Goal: Task Accomplishment & Management: Use online tool/utility

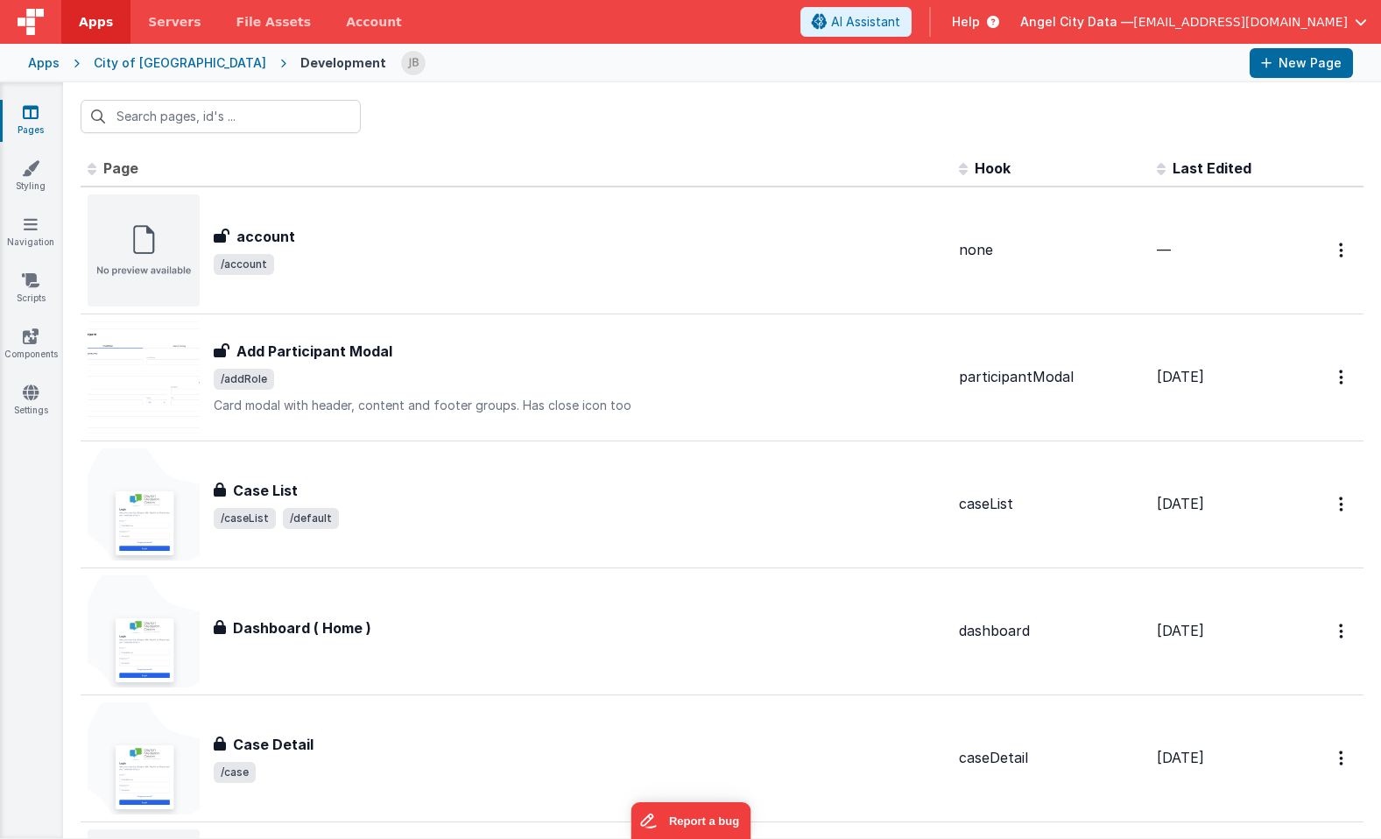
click at [51, 58] on div "Apps" at bounding box center [44, 63] width 32 height 18
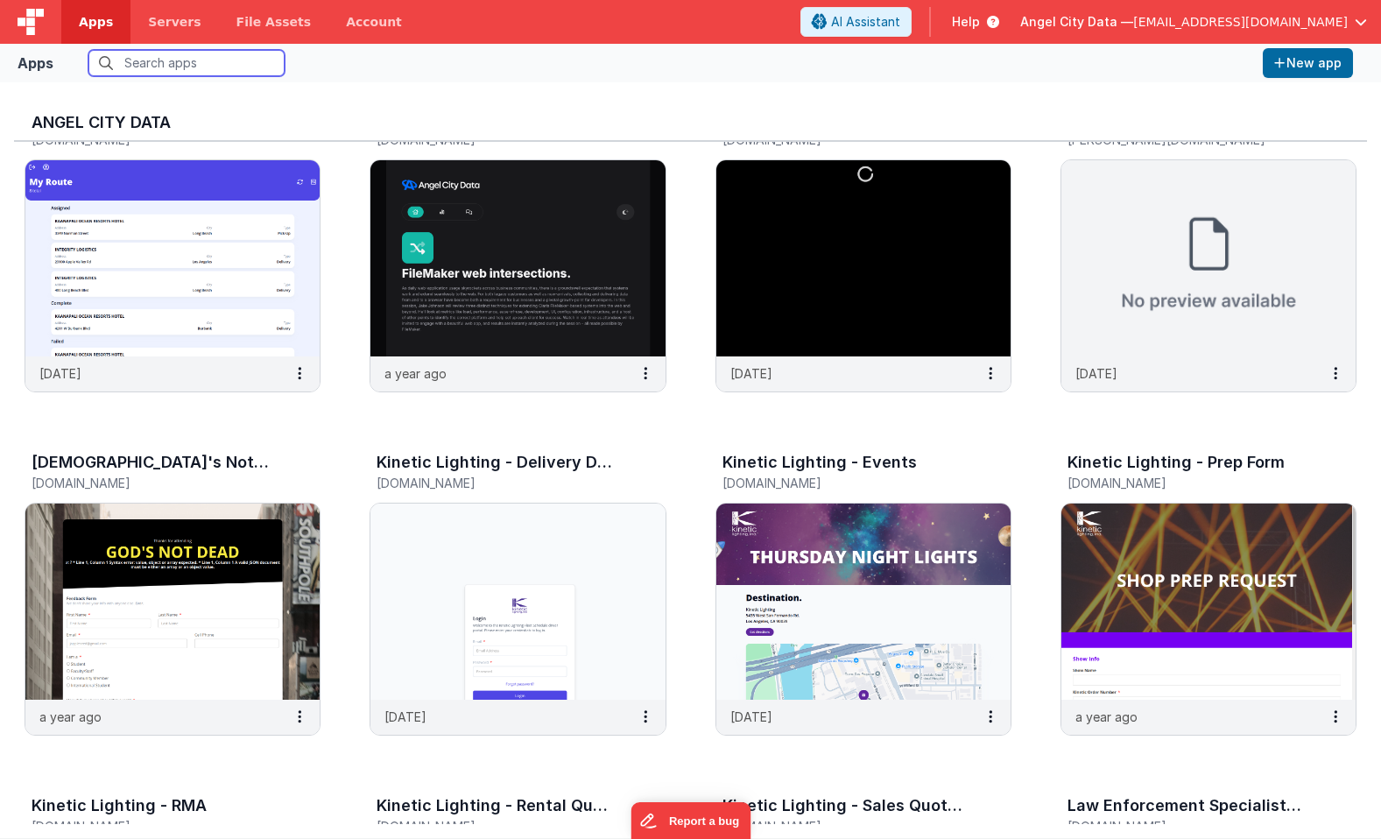
scroll to position [780, 0]
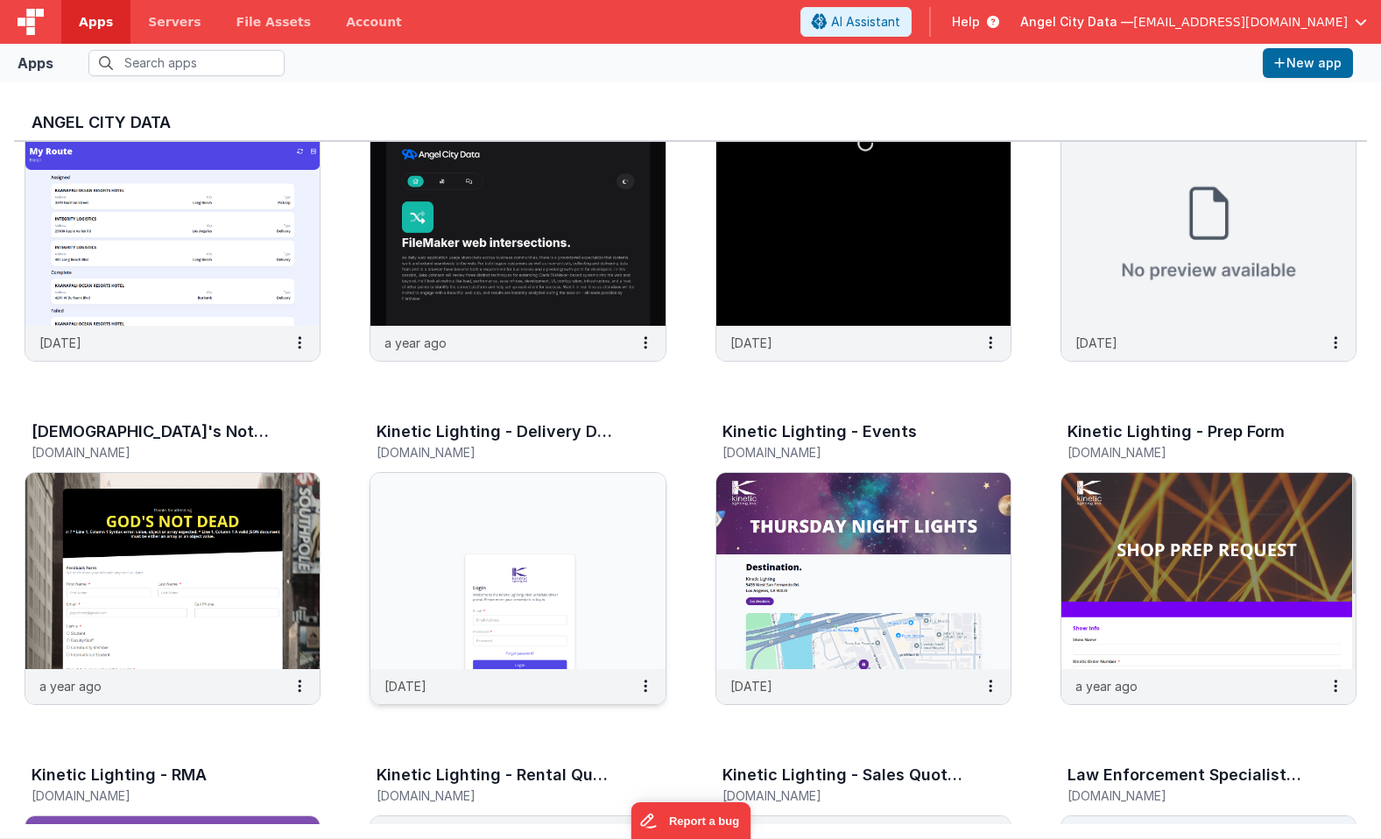
click at [466, 570] on img at bounding box center [517, 571] width 294 height 196
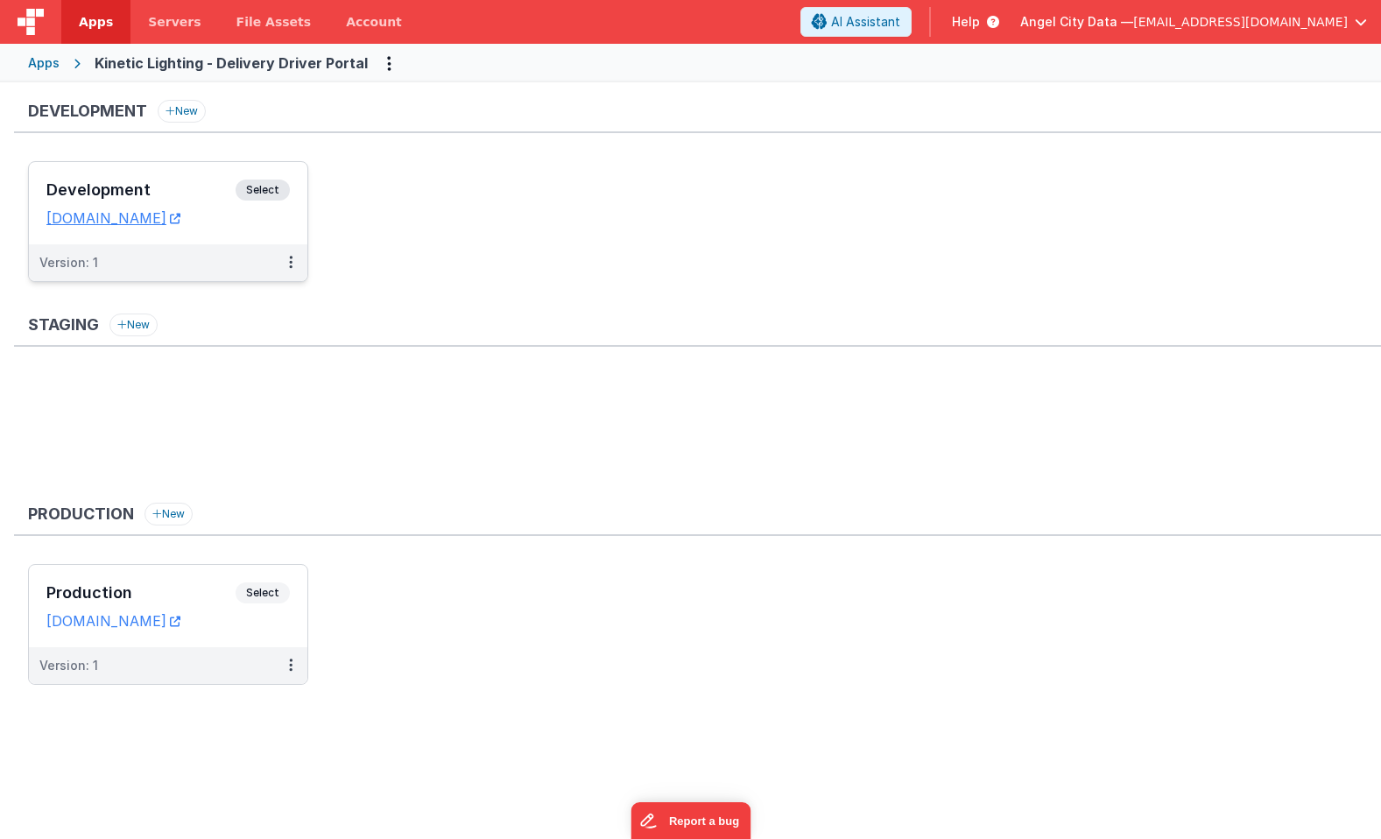
click at [162, 181] on h3 "Development" at bounding box center [140, 190] width 189 height 18
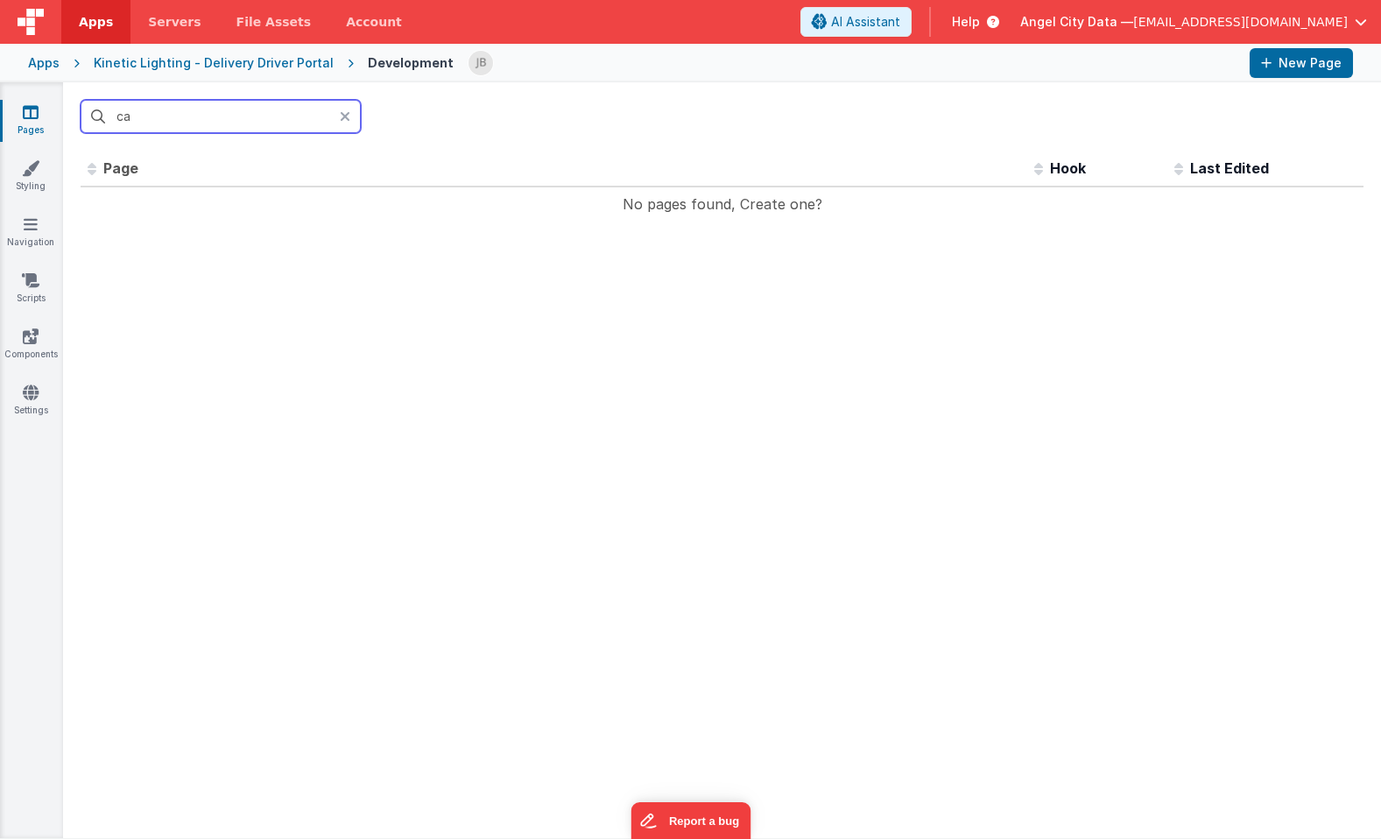
type input "c"
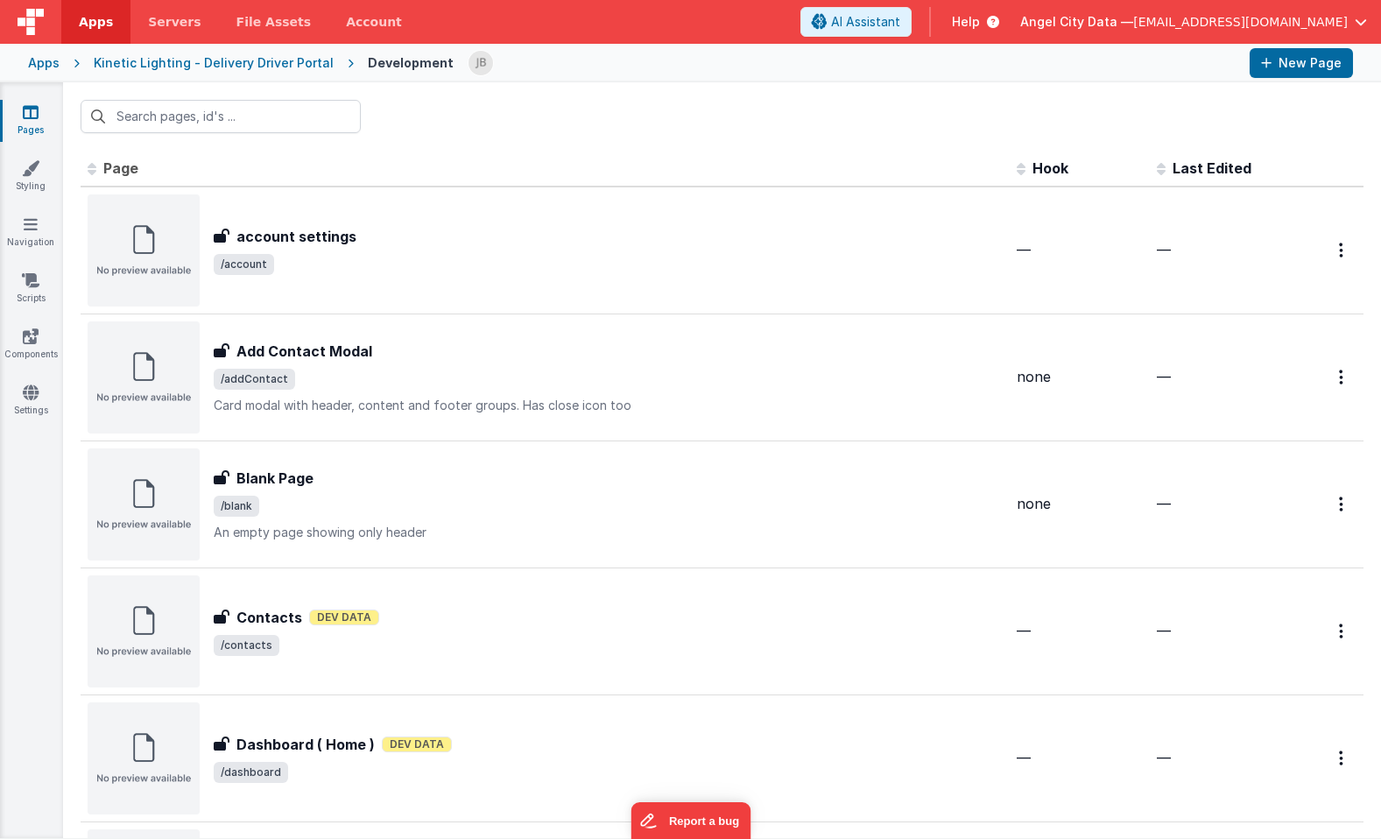
click at [33, 61] on div "Apps" at bounding box center [44, 63] width 32 height 18
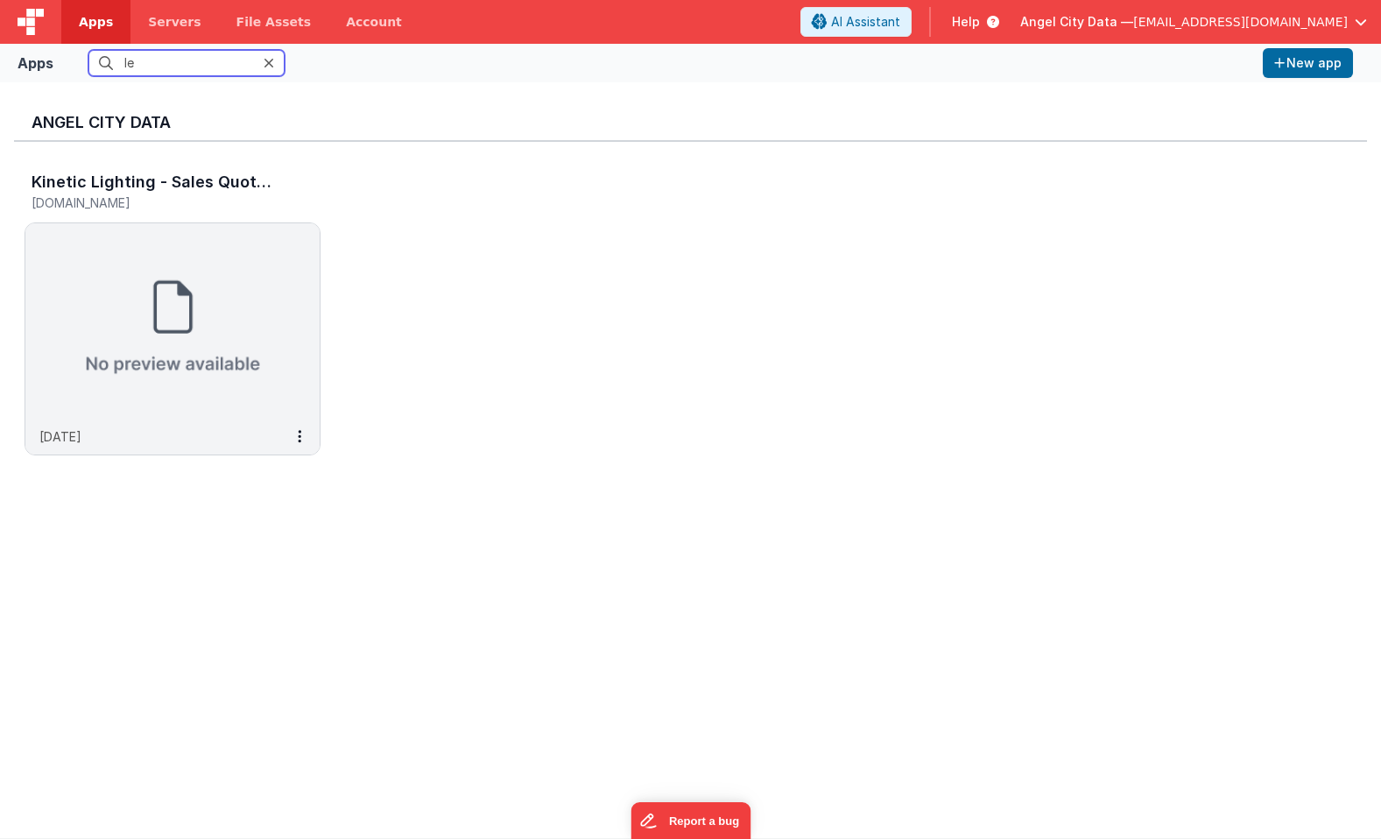
type input "l"
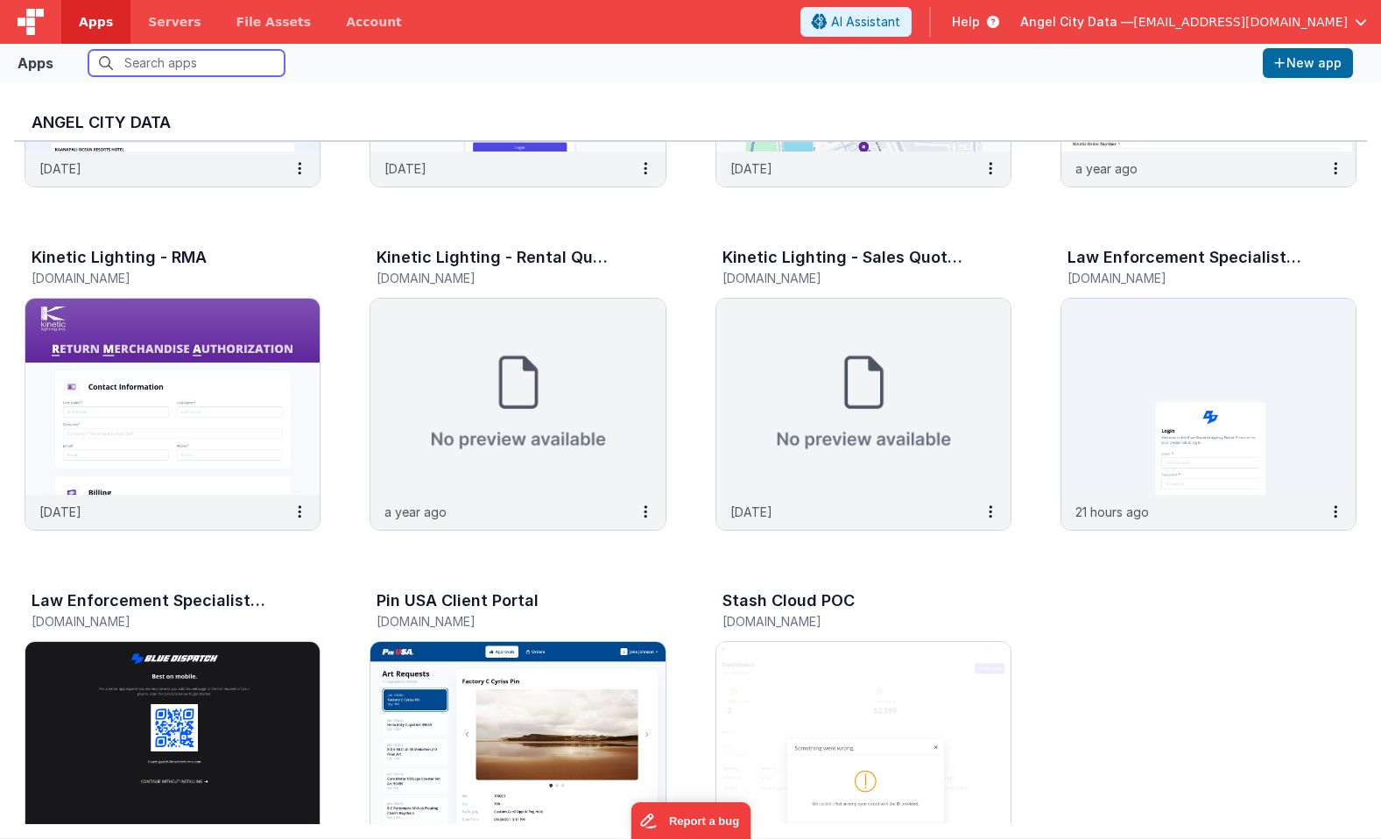
scroll to position [703, 0]
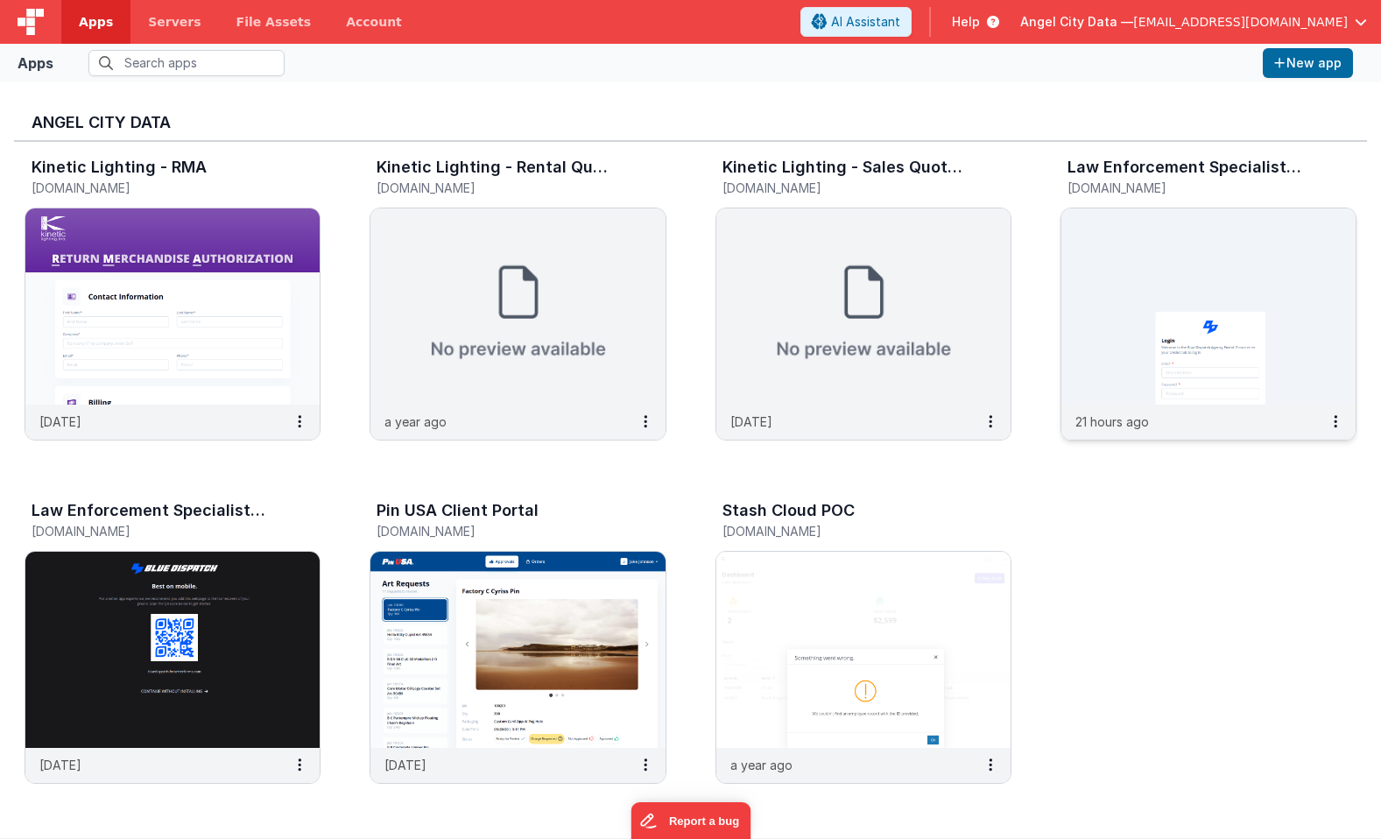
click at [1082, 281] on img at bounding box center [1209, 306] width 294 height 196
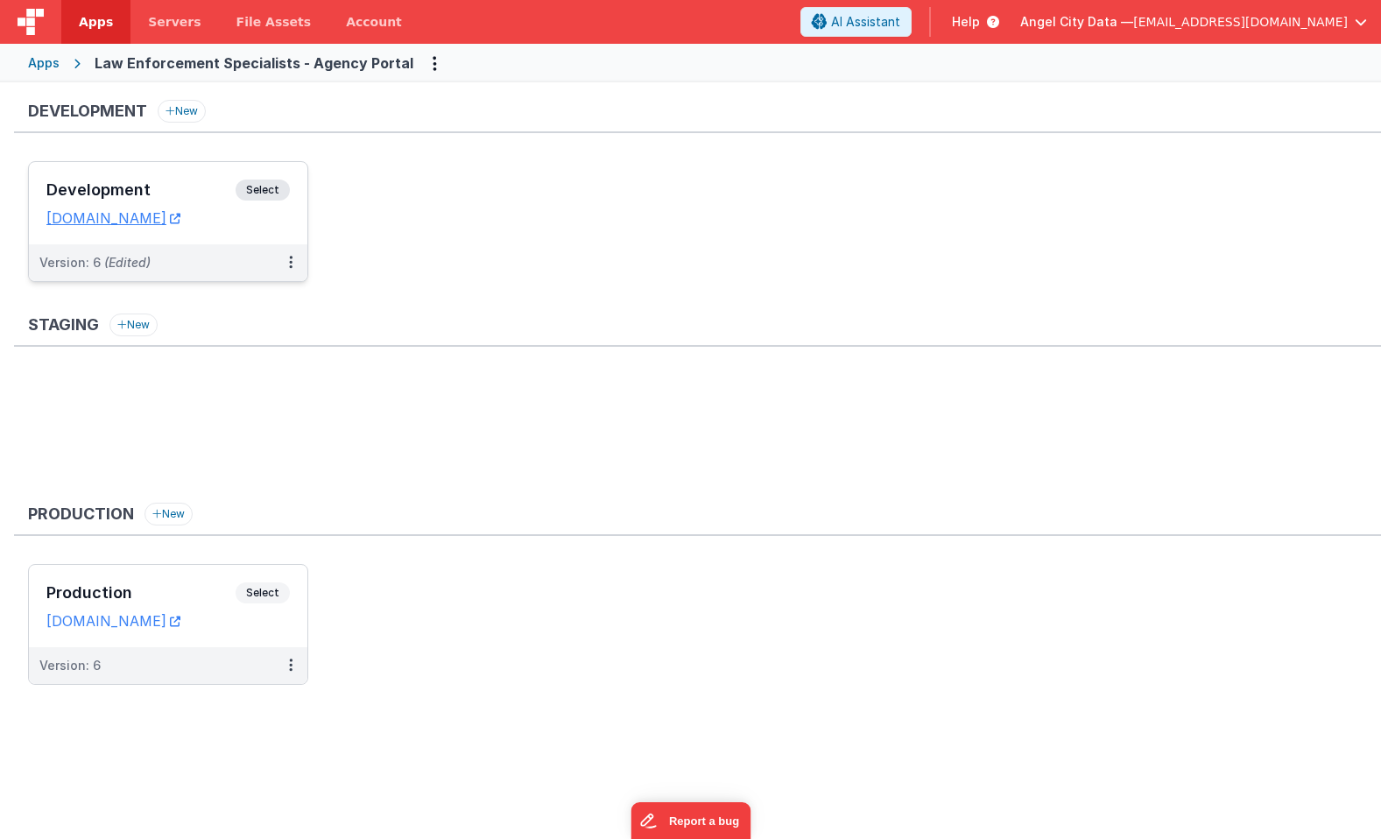
click at [215, 177] on div "Development Select URLs bluedispatchagency.clientportal.cloud" at bounding box center [168, 203] width 279 height 82
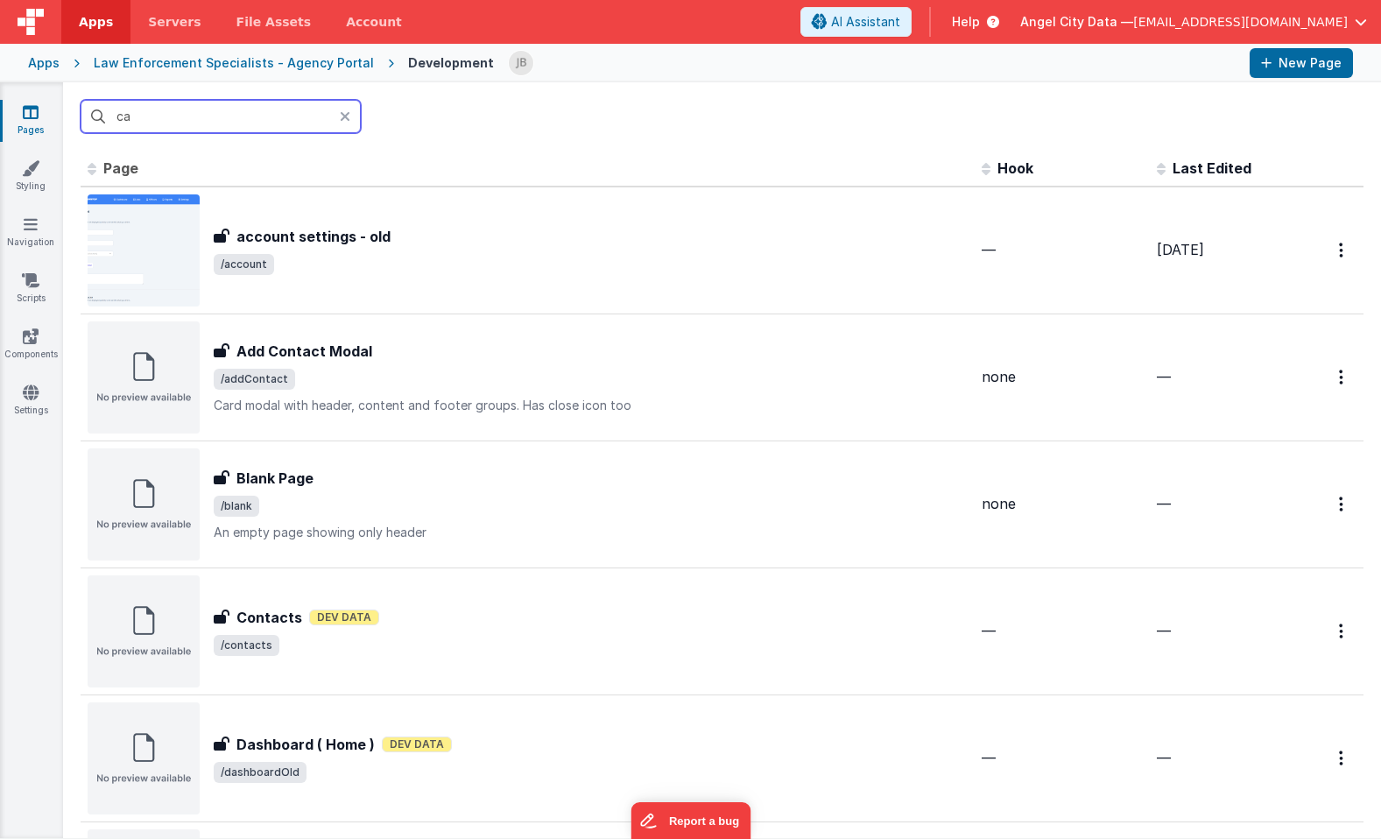
type input "c"
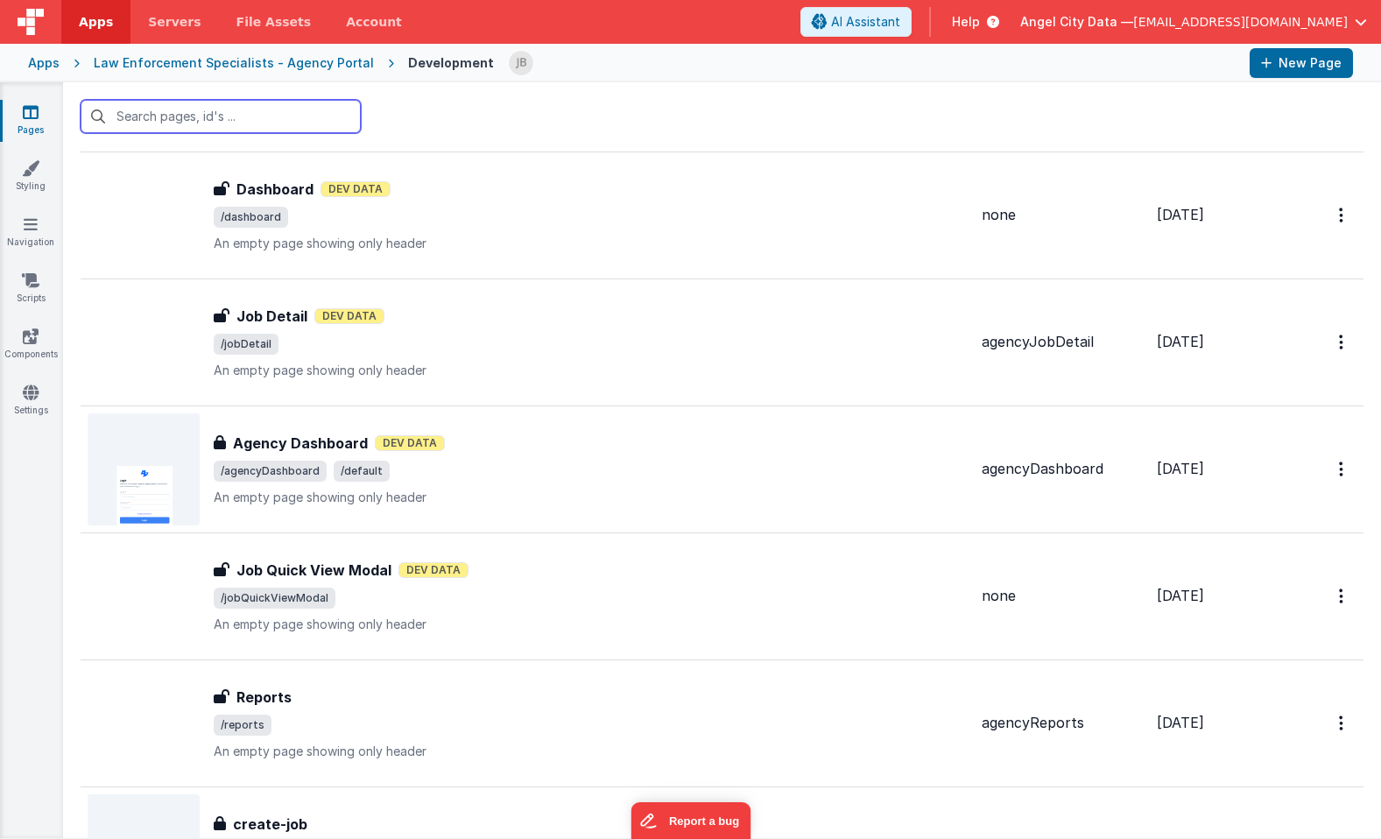
scroll to position [3624, 0]
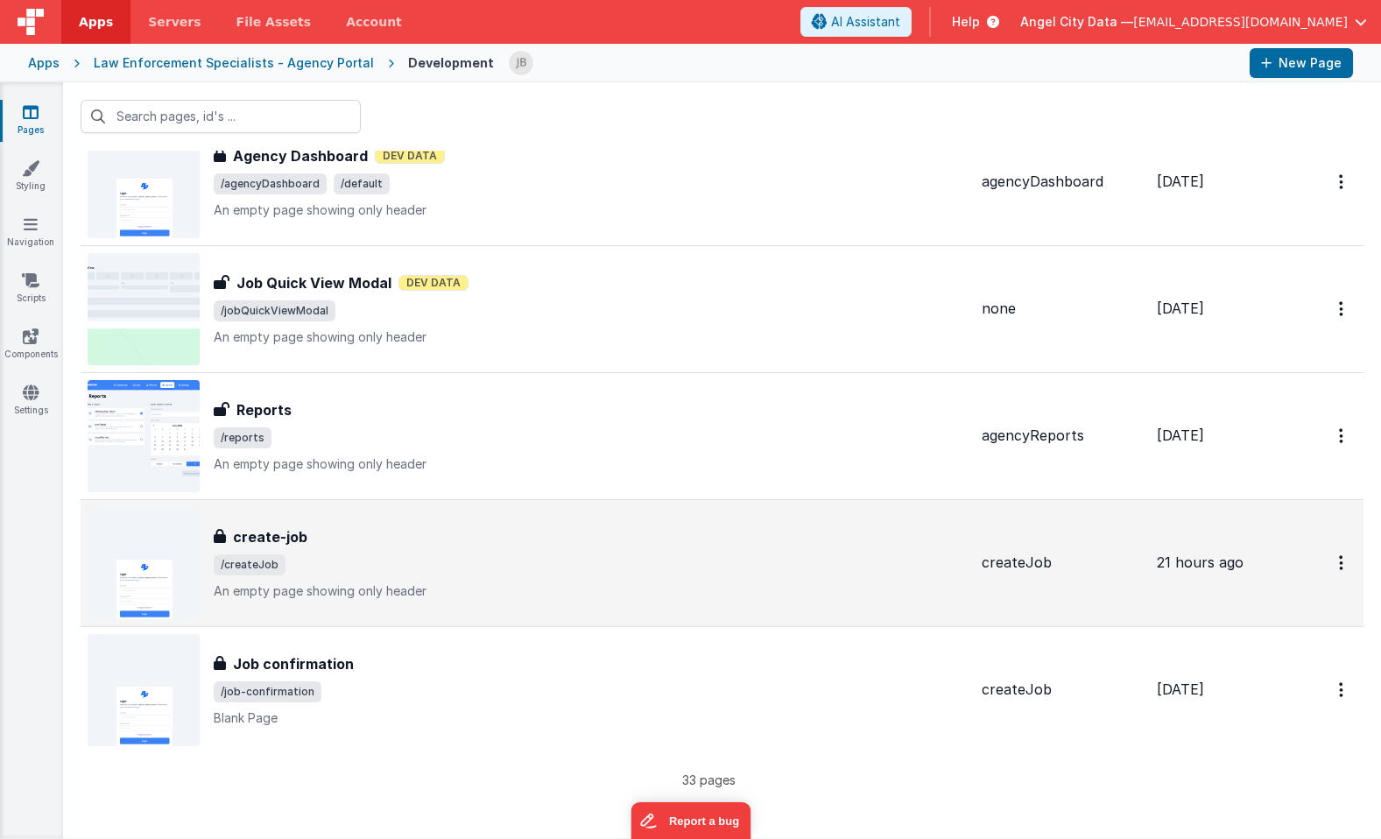
click at [250, 527] on h3 "create-job" at bounding box center [270, 536] width 74 height 21
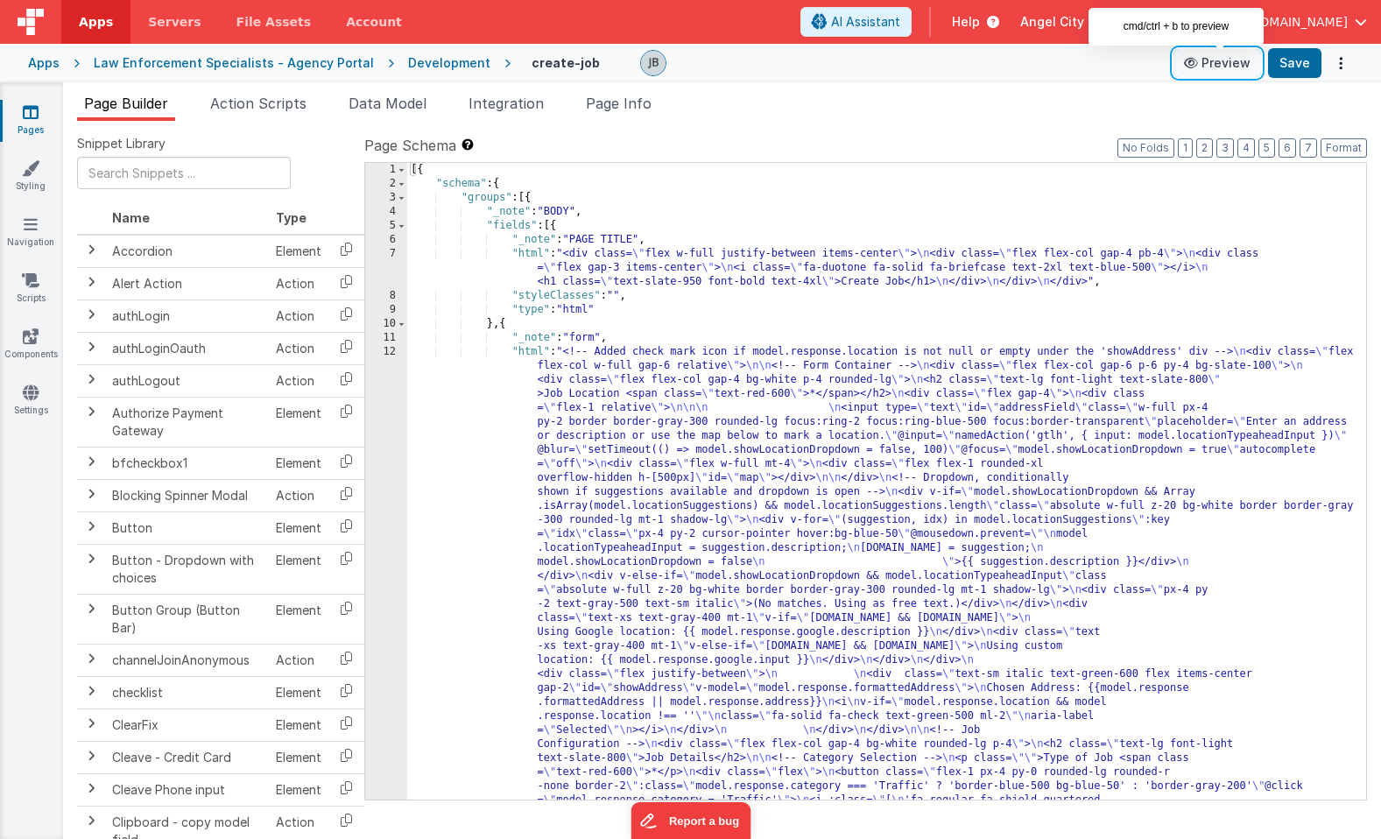
click at [1240, 64] on button "Preview" at bounding box center [1218, 63] width 88 height 28
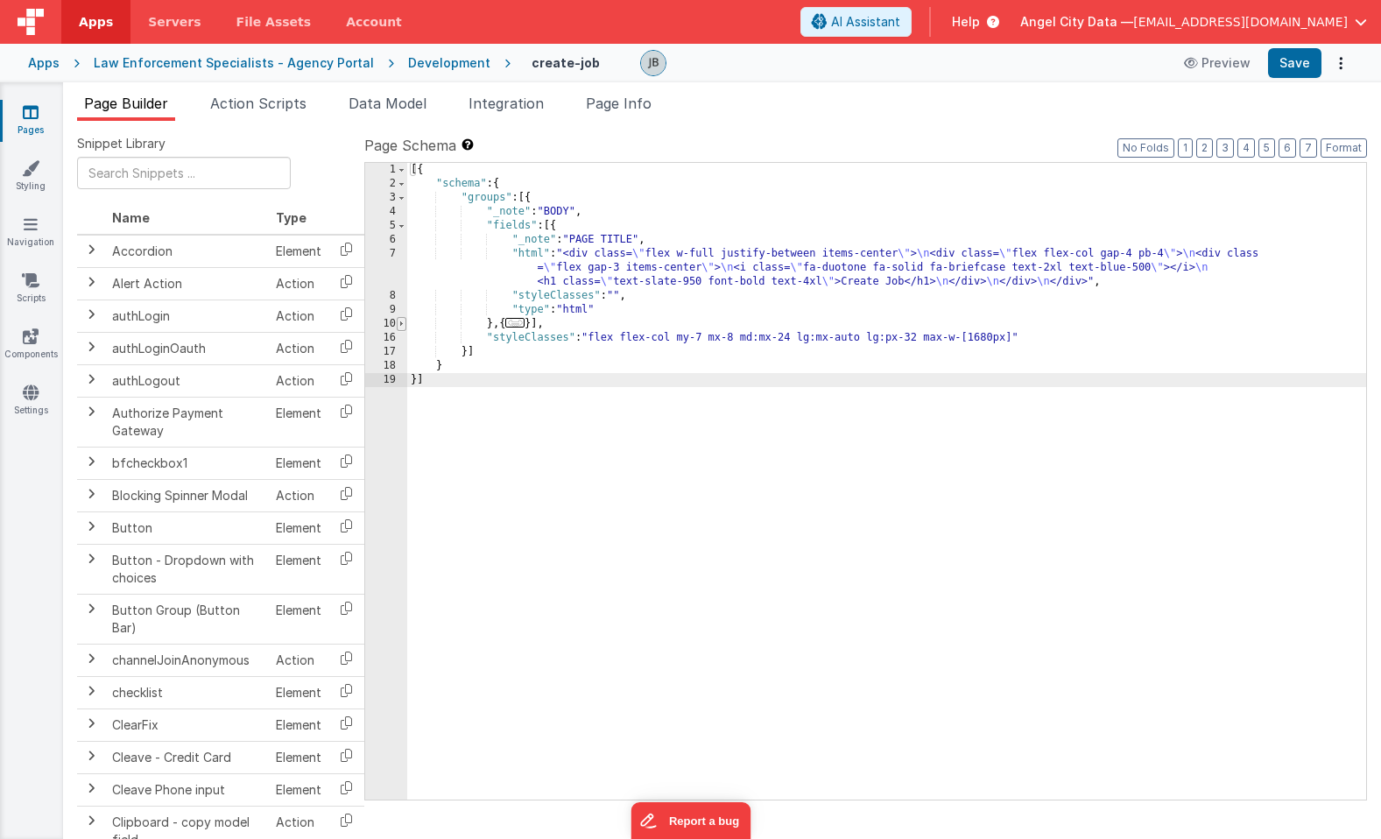
click at [399, 326] on span at bounding box center [402, 324] width 10 height 14
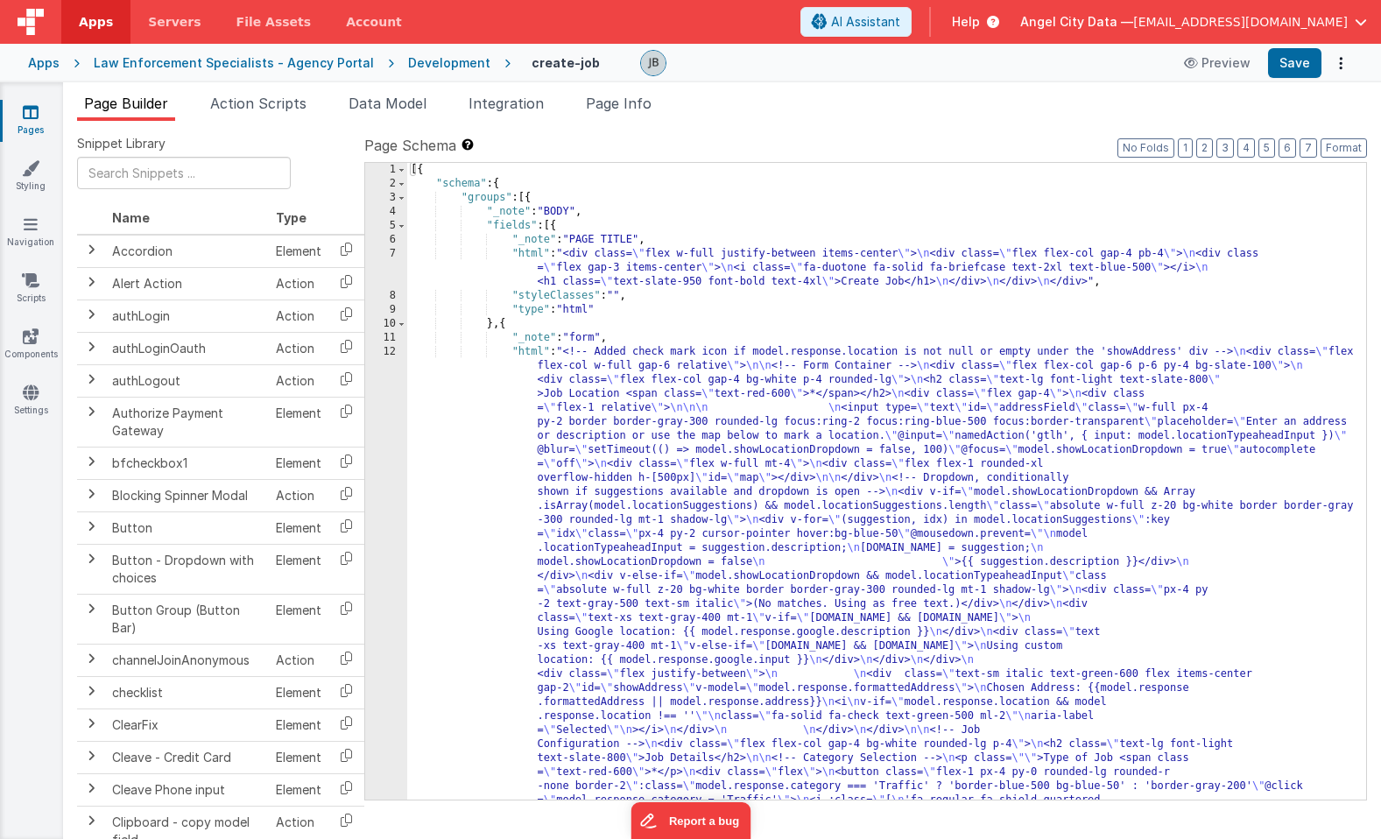
scroll to position [1143, 0]
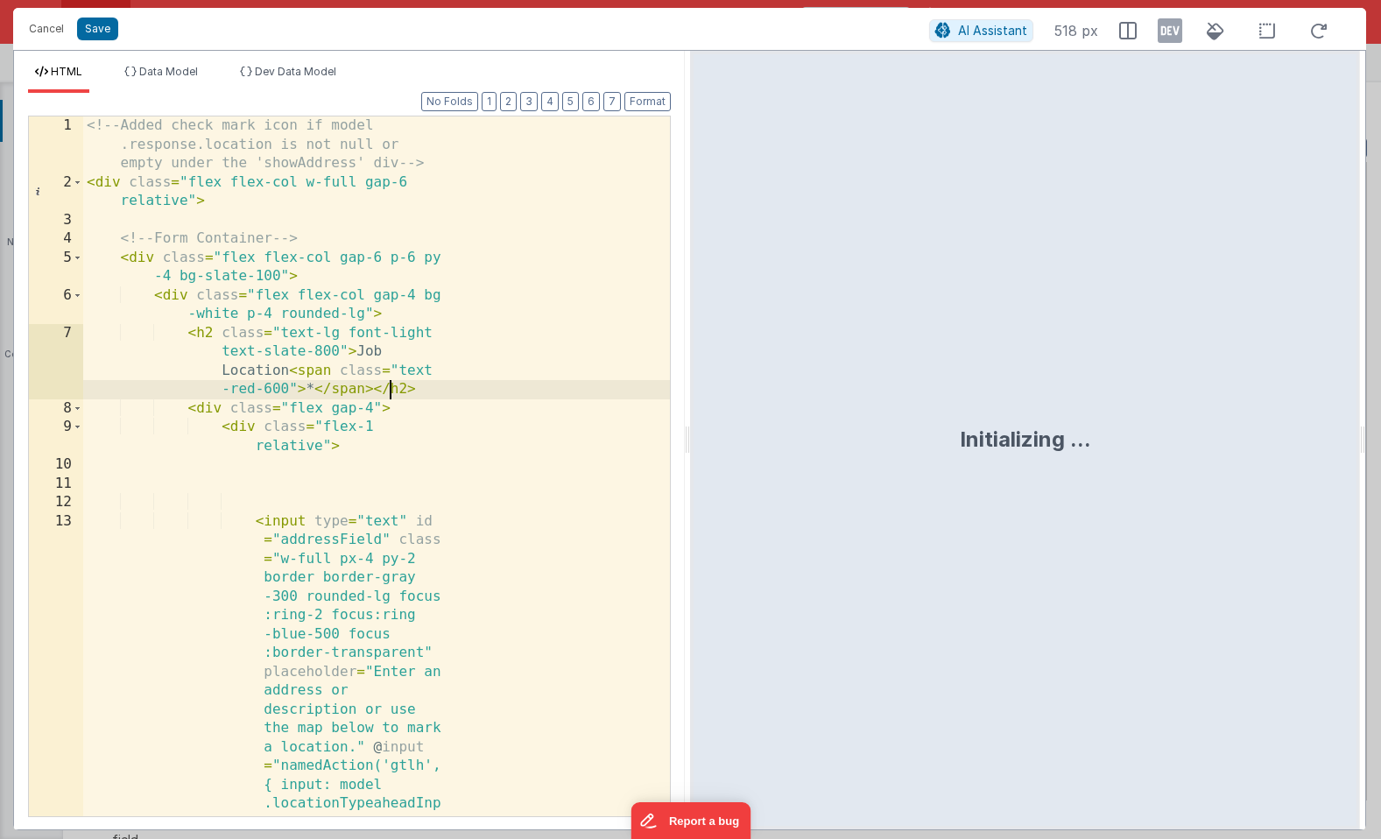
scroll to position [0, 0]
click at [385, 395] on div "<!-- Added check mark icon if model .response.location is not null or empty und…" at bounding box center [376, 739] width 587 height 1246
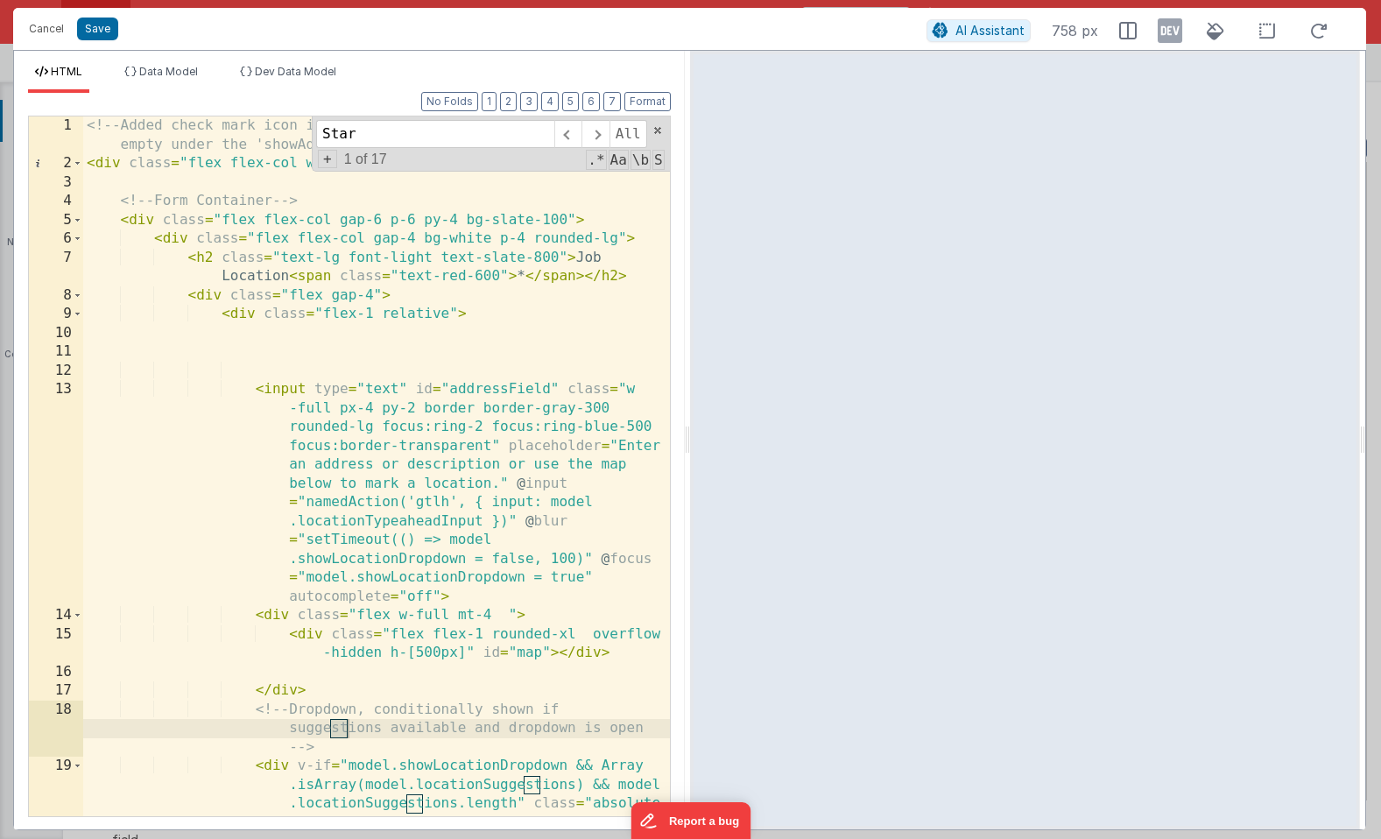
scroll to position [4075, 0]
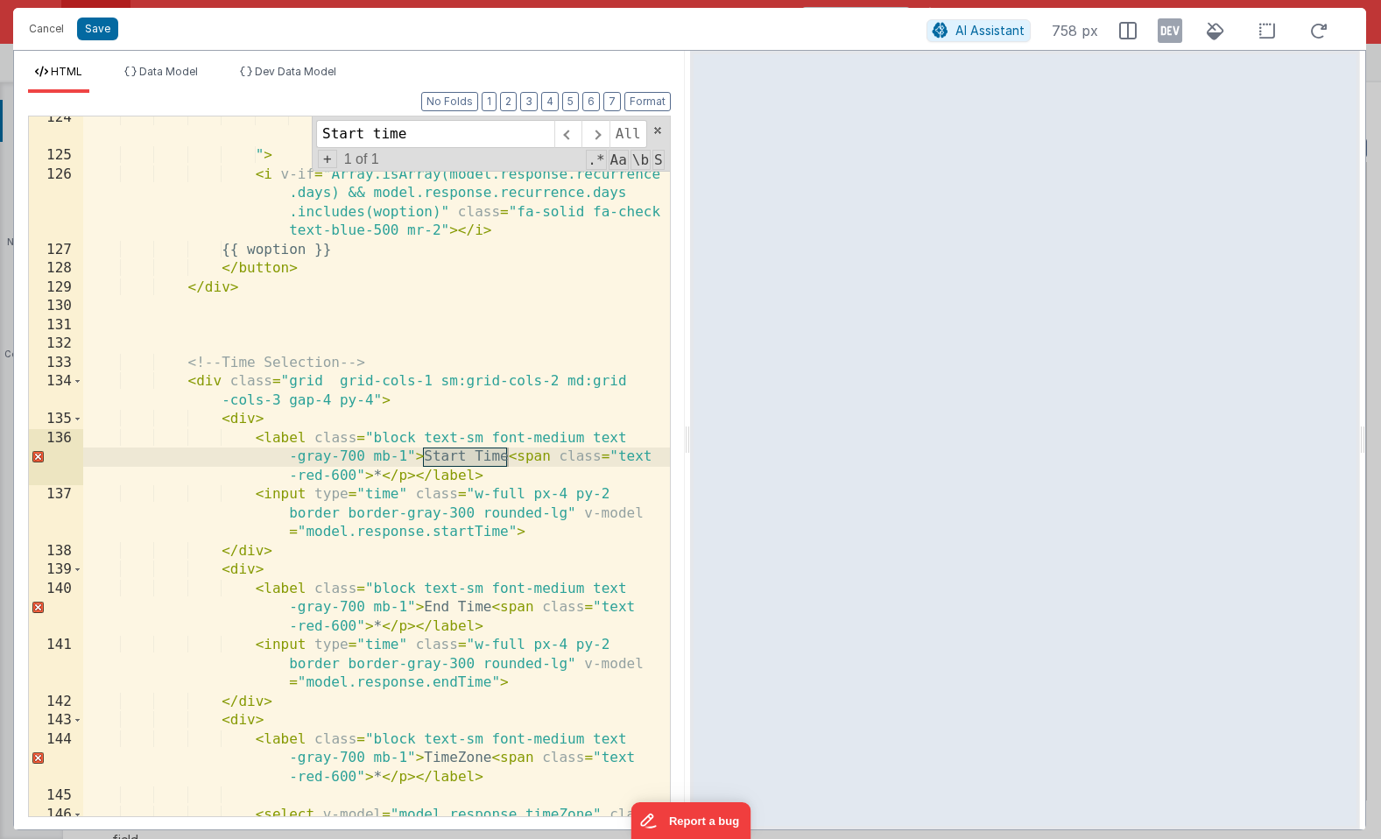
type input "Start time"
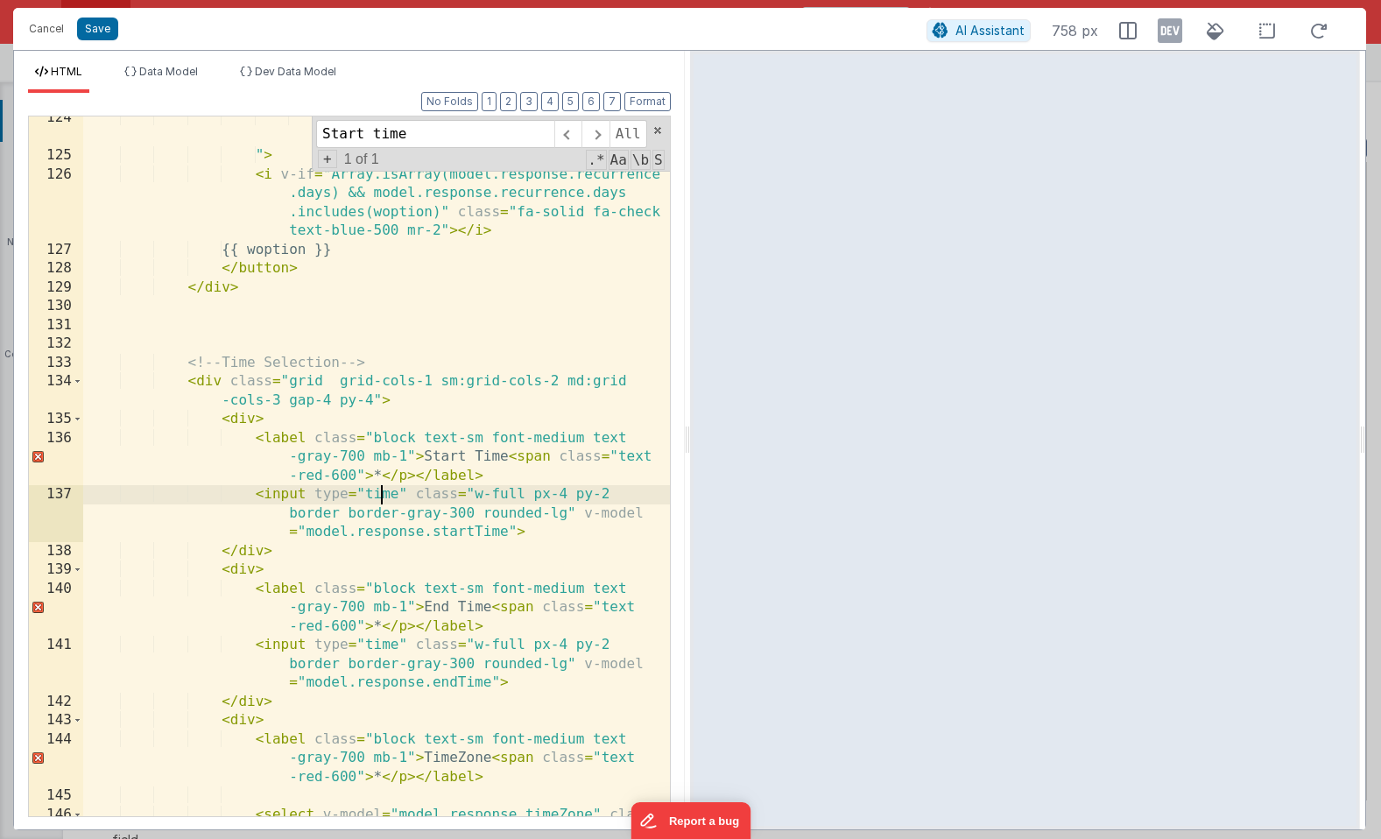
click at [381, 498] on div ": model.response.recurrence.days = [woption] " > < i v-if = "Array.isArray(mode…" at bounding box center [376, 525] width 587 height 832
click at [381, 648] on div ": model.response.recurrence.days = [woption] " > < i v-if = "Array.isArray(mode…" at bounding box center [376, 525] width 587 height 832
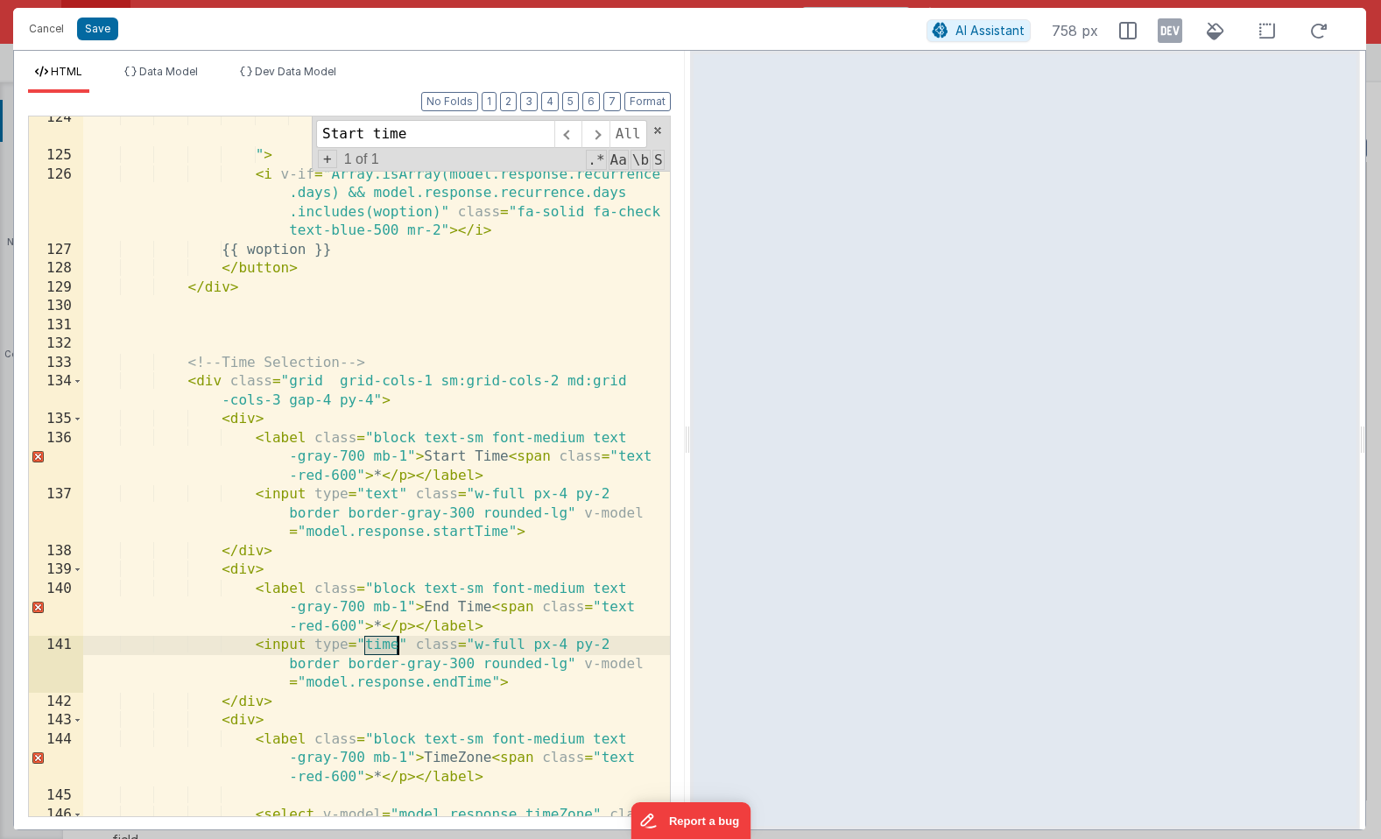
click at [381, 648] on div ": model.response.recurrence.days = [woption] " > < i v-if = "Array.isArray(mode…" at bounding box center [376, 525] width 587 height 832
click at [93, 32] on button "Save" at bounding box center [97, 29] width 41 height 23
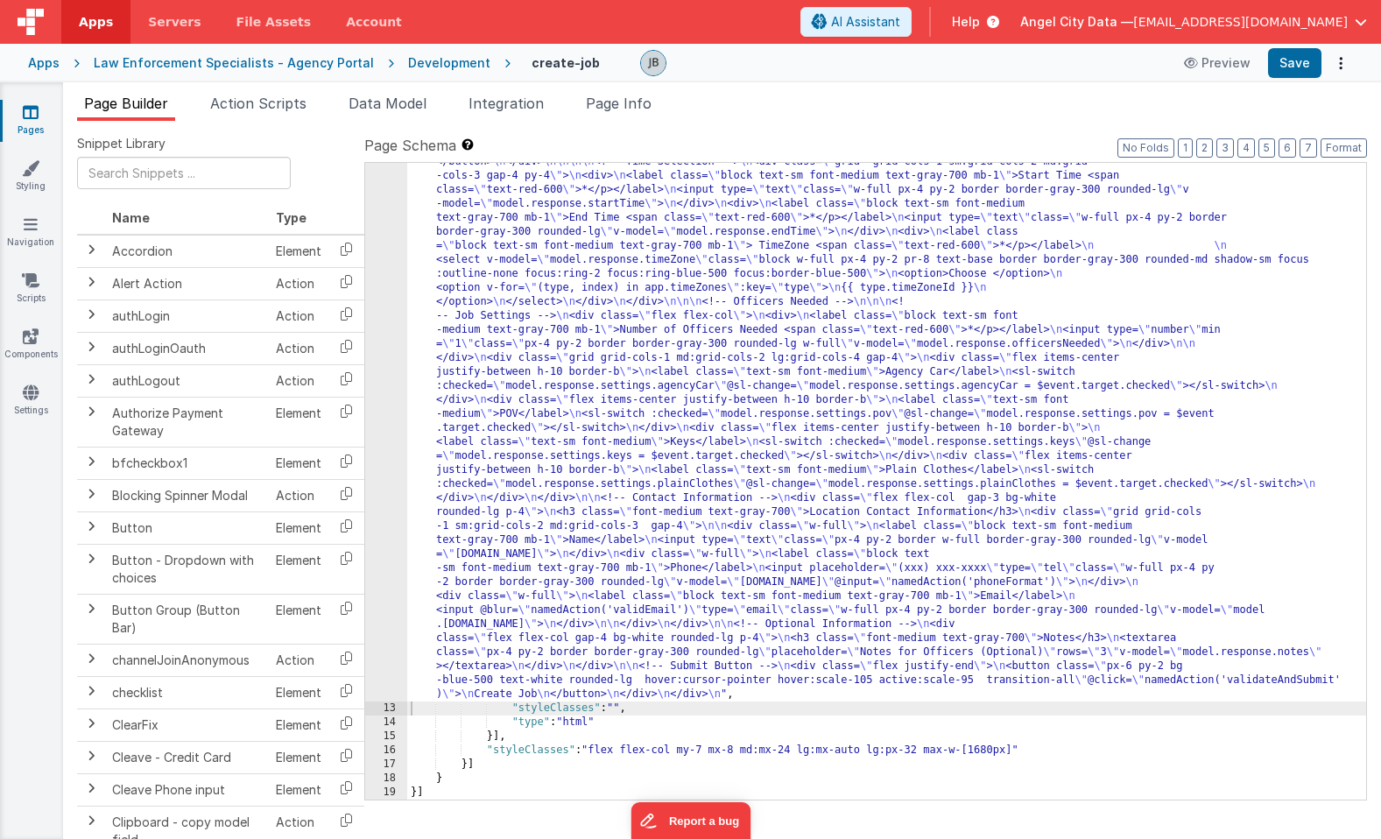
scroll to position [1059, 0]
click at [1287, 64] on button "Save" at bounding box center [1294, 63] width 53 height 30
click at [633, 95] on span "Page Info" at bounding box center [619, 104] width 66 height 18
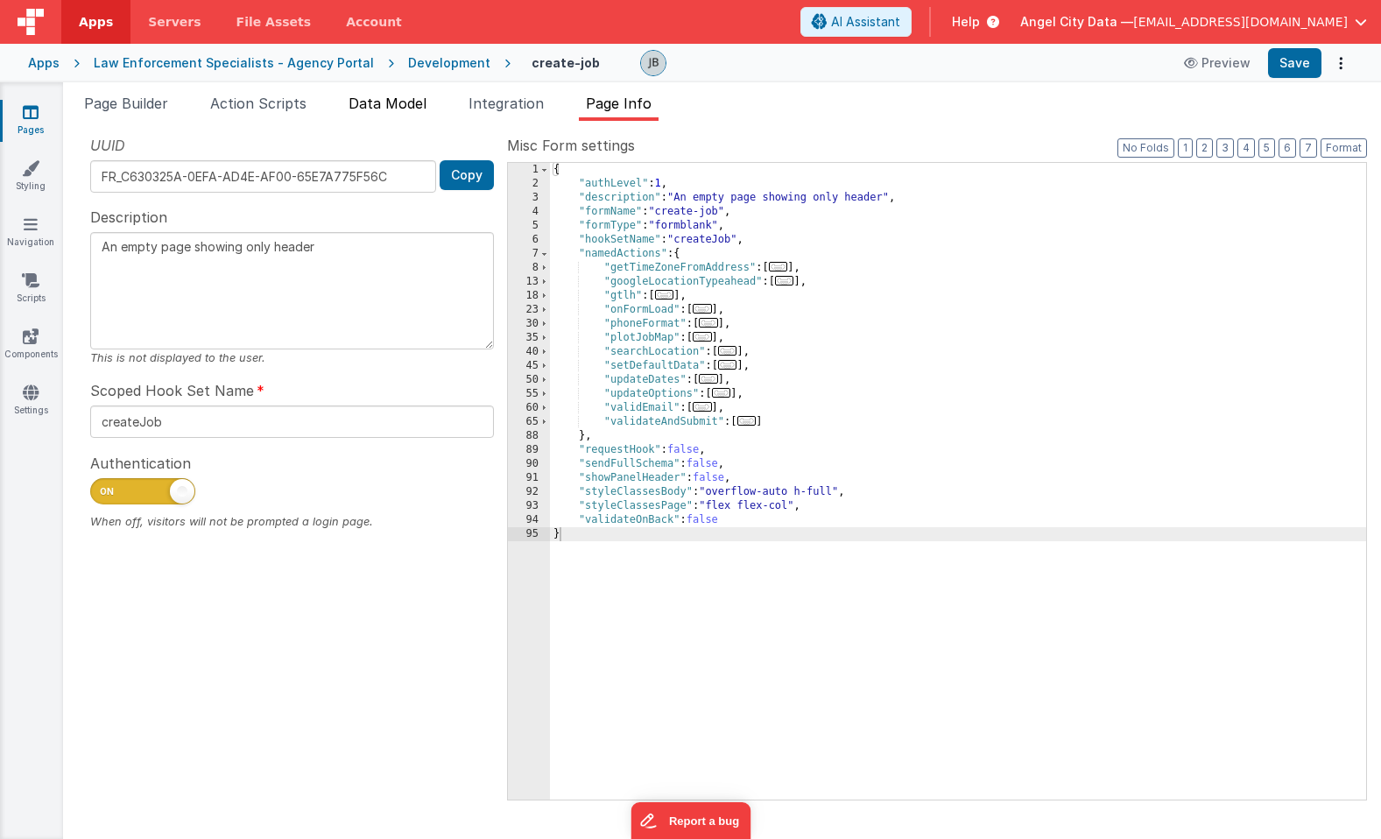
click at [404, 105] on span "Data Model" at bounding box center [388, 104] width 78 height 18
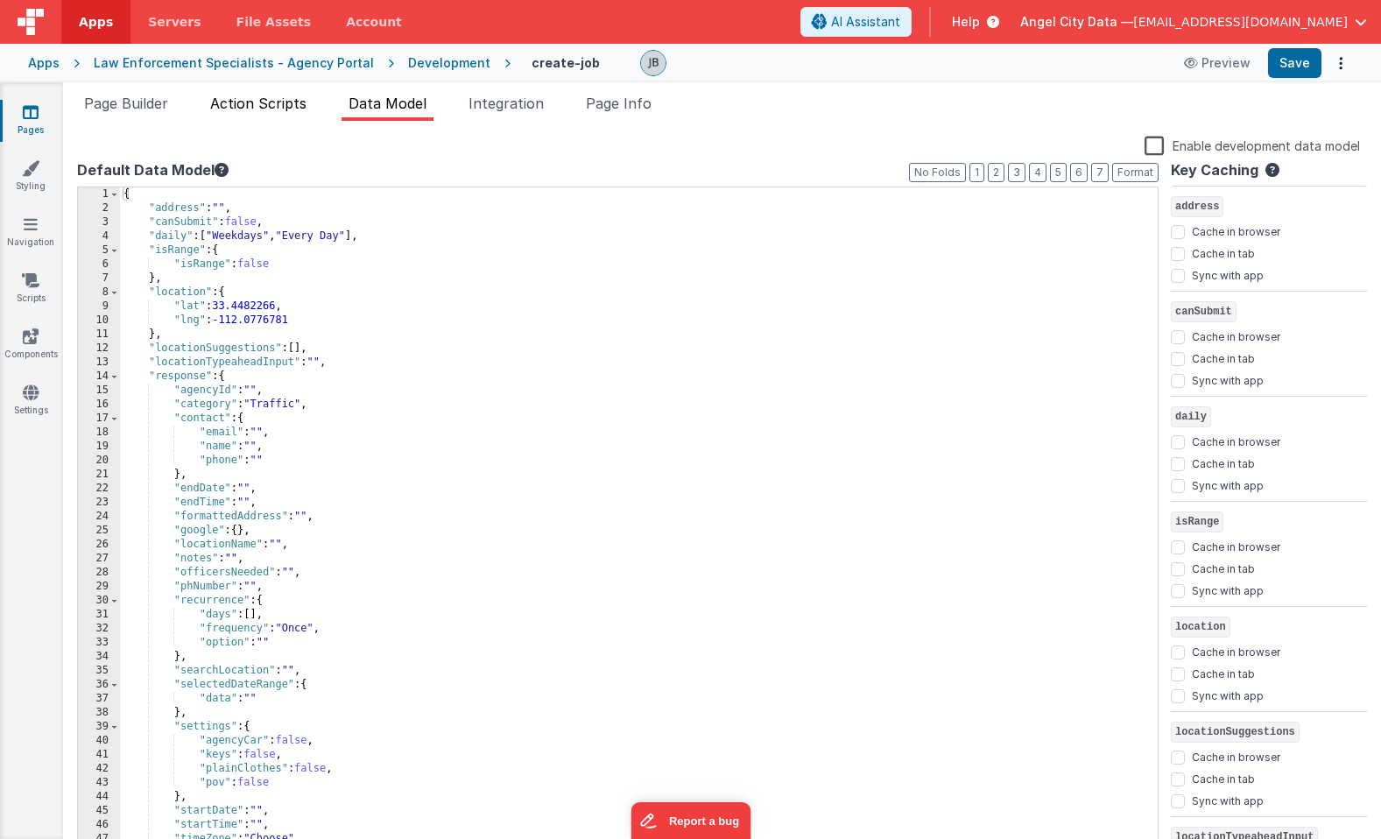
click at [284, 101] on span "Action Scripts" at bounding box center [258, 104] width 96 height 18
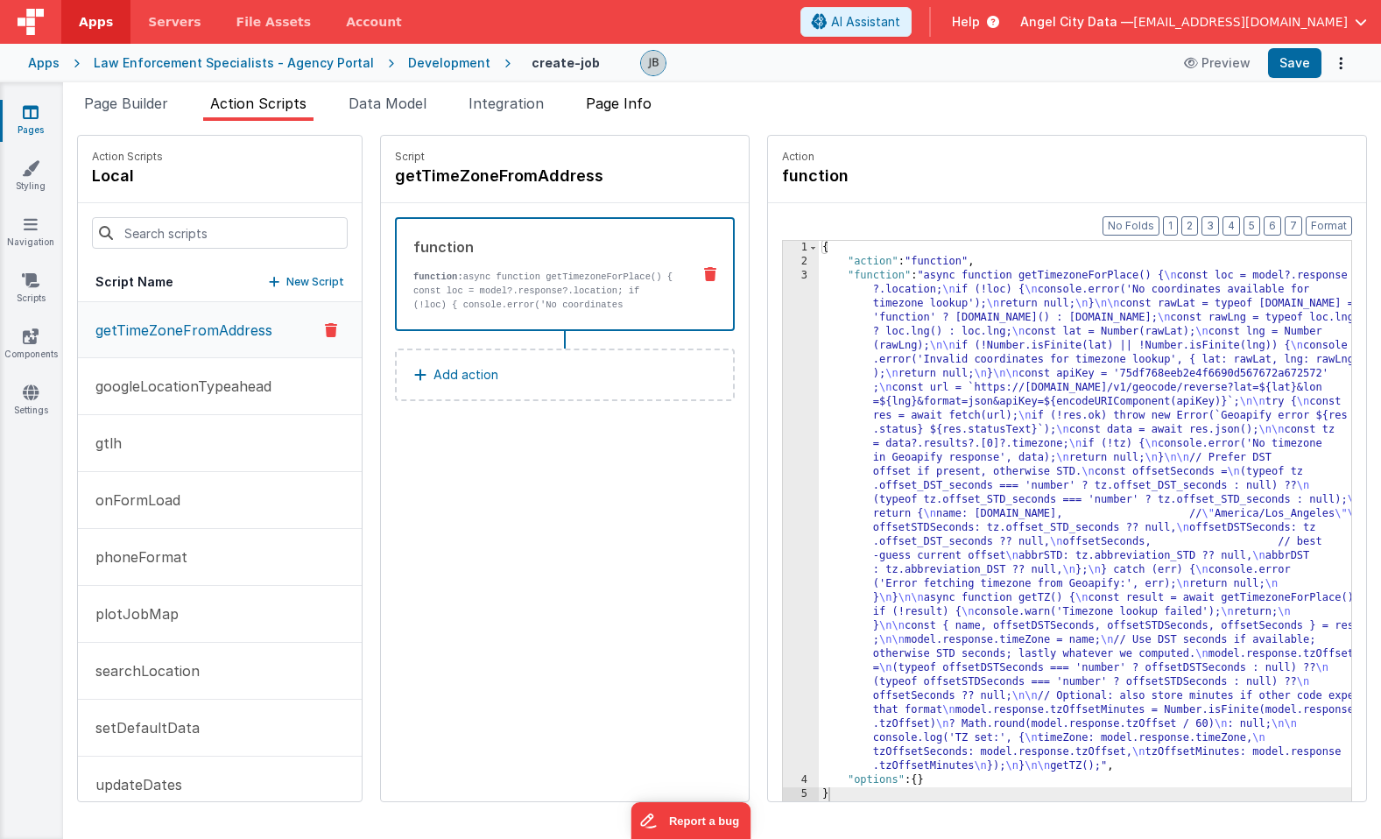
click at [614, 102] on span "Page Info" at bounding box center [619, 104] width 66 height 18
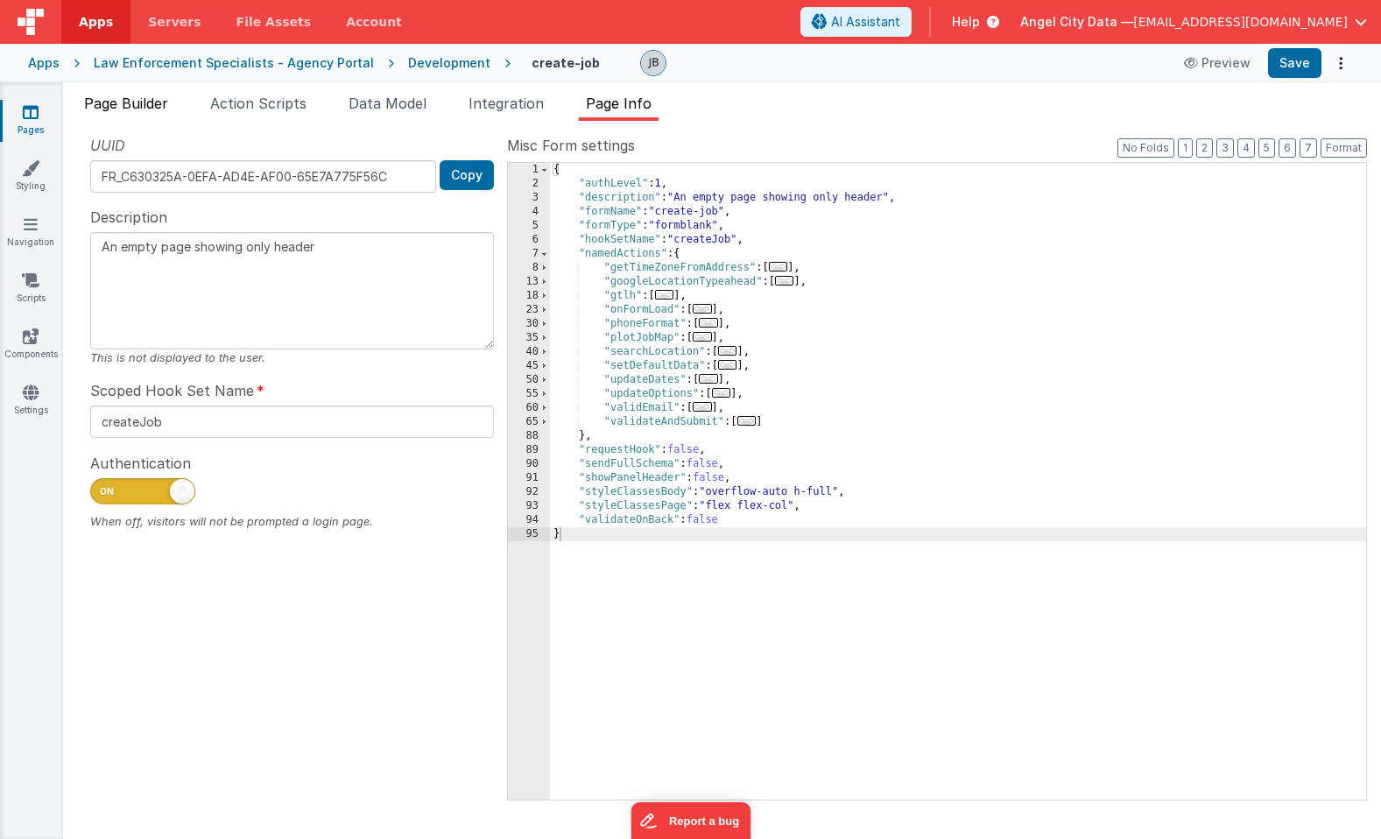
click at [161, 102] on span "Page Builder" at bounding box center [126, 104] width 84 height 18
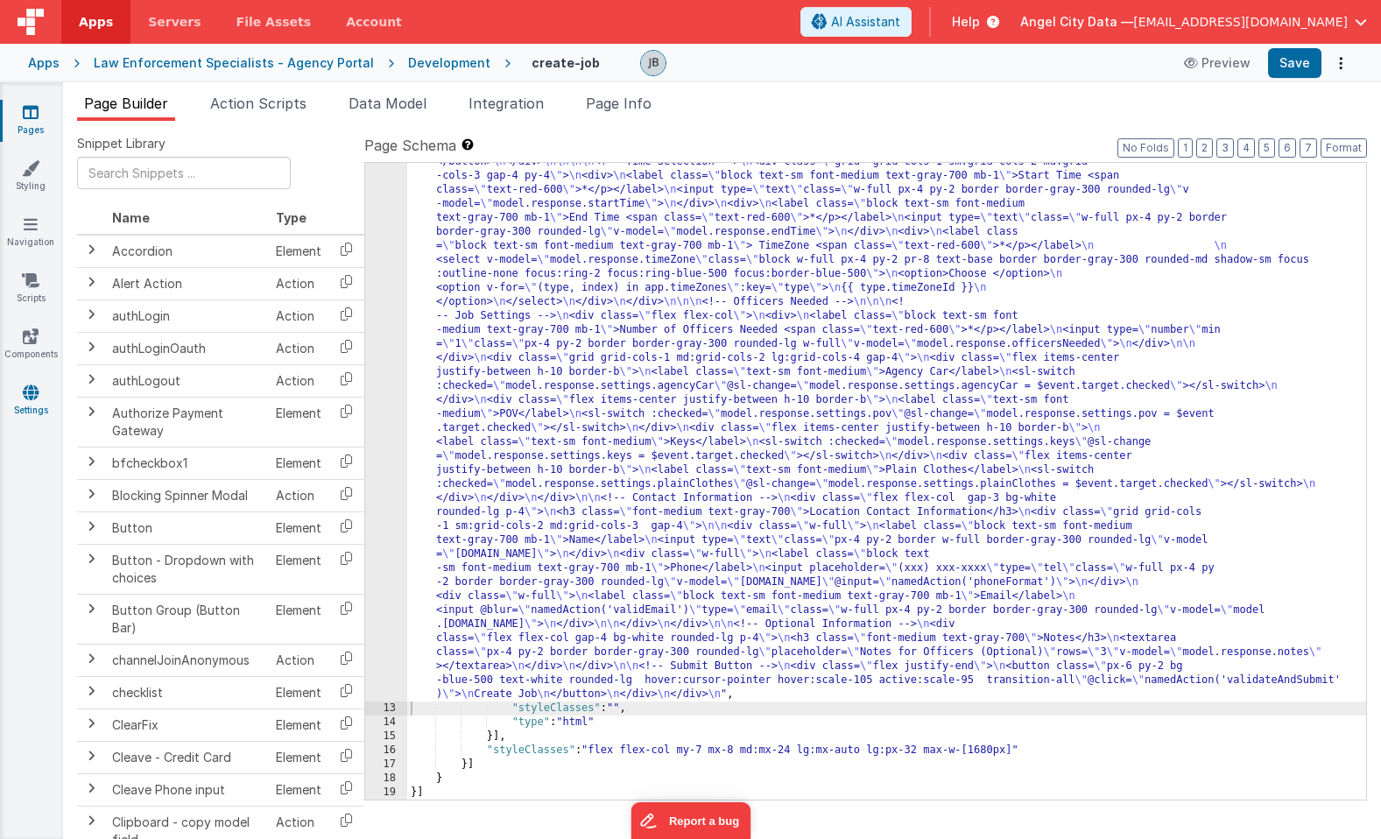
click at [51, 392] on link "Settings" at bounding box center [30, 401] width 63 height 35
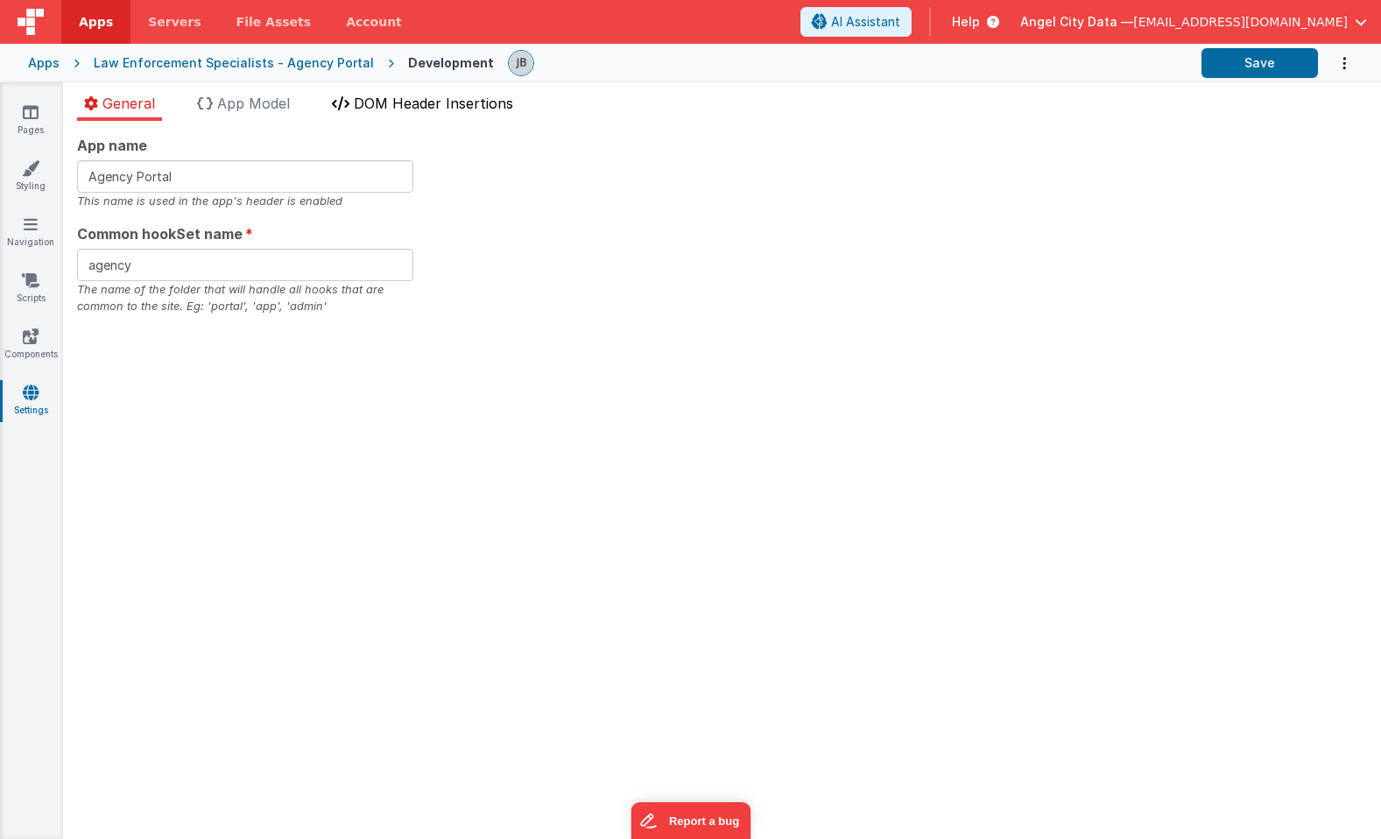
click at [374, 102] on span "DOM Header Insertions" at bounding box center [433, 104] width 159 height 18
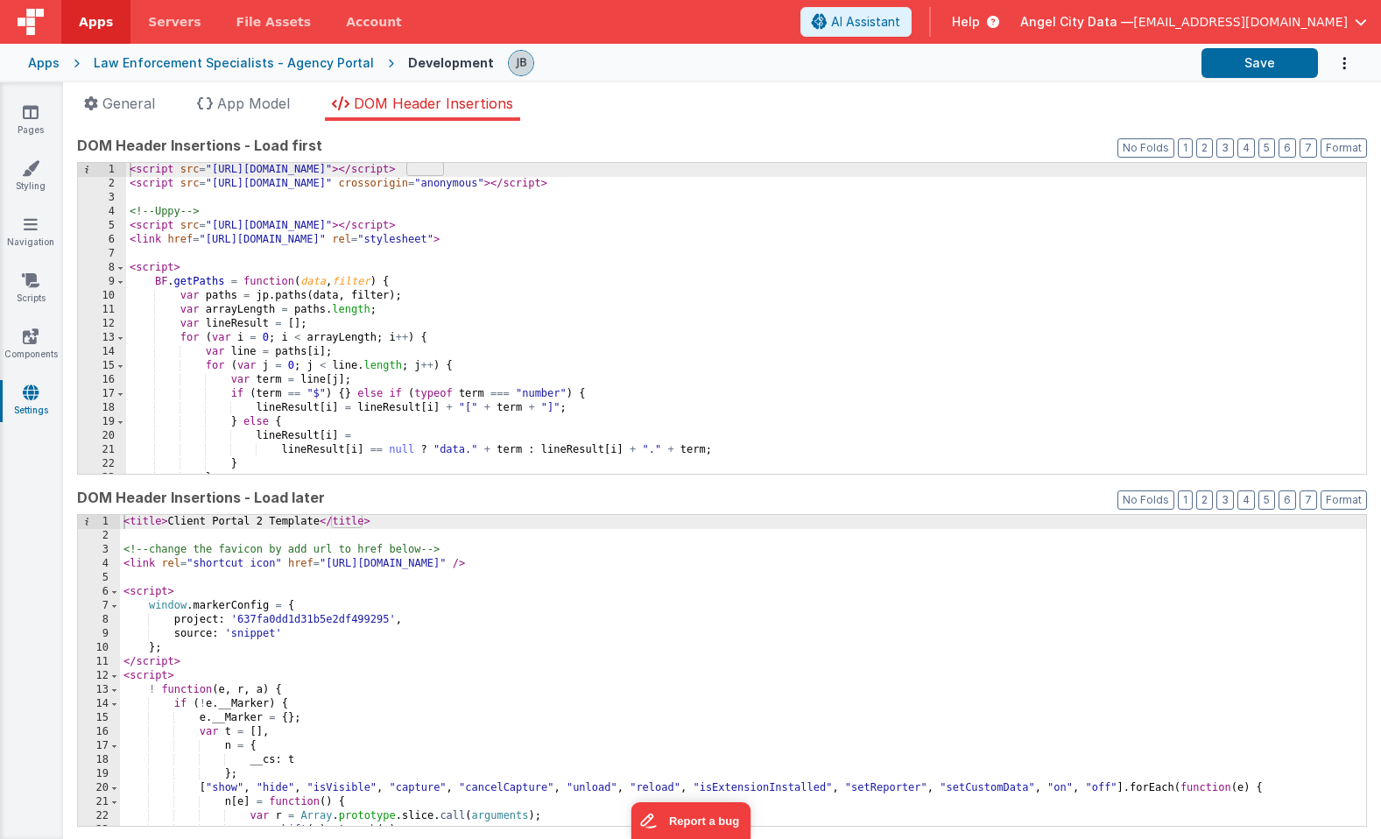
click at [363, 329] on div "< script src = "[URL][DOMAIN_NAME]" > </ script > < script src = "[URL][DOMAIN_…" at bounding box center [746, 332] width 1240 height 339
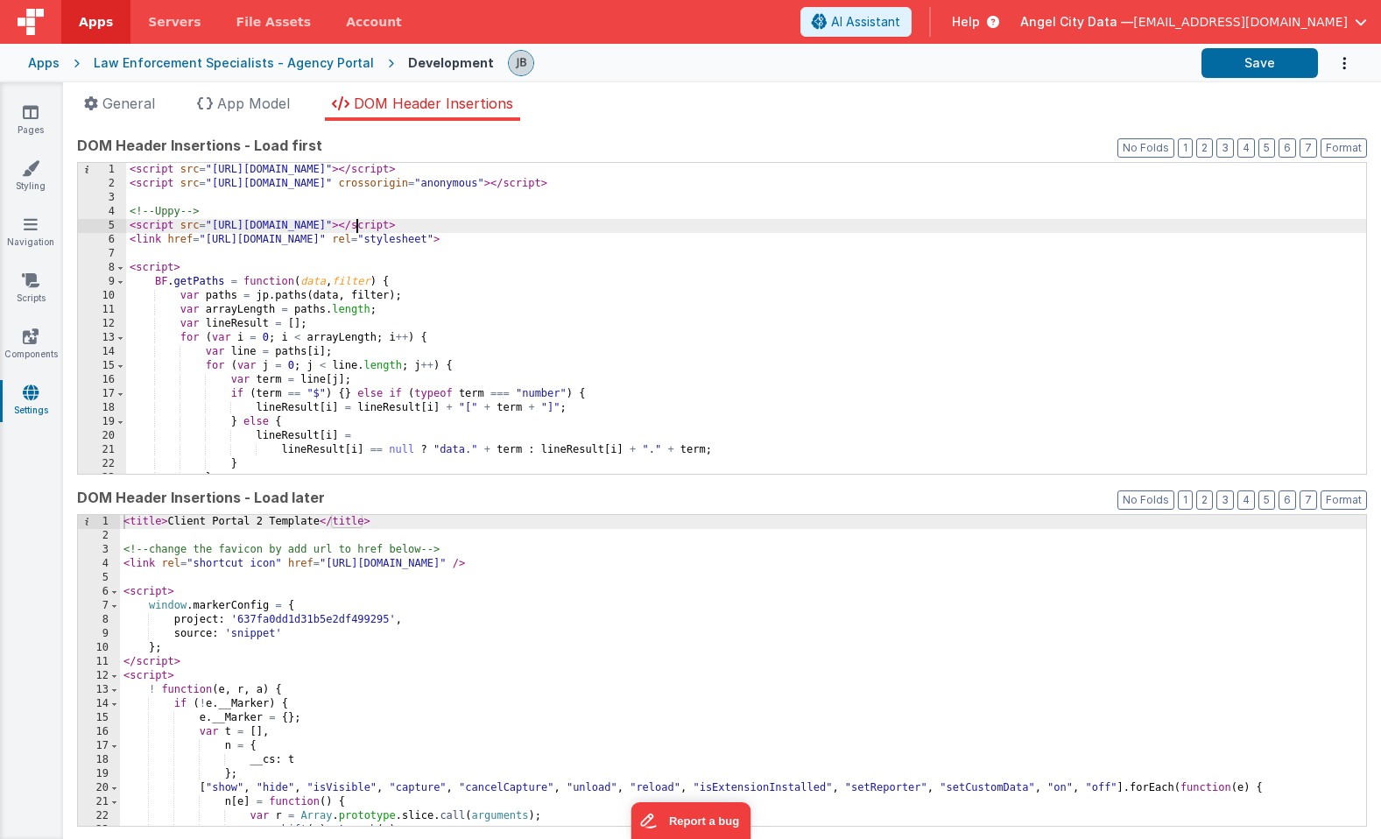
click at [359, 226] on div "< script src = "[URL][DOMAIN_NAME]" > </ script > < script src = "[URL][DOMAIN_…" at bounding box center [746, 332] width 1240 height 339
click at [360, 228] on div "< script src = "[URL][DOMAIN_NAME]" > </ script > < script src = "[URL][DOMAIN_…" at bounding box center [746, 332] width 1240 height 339
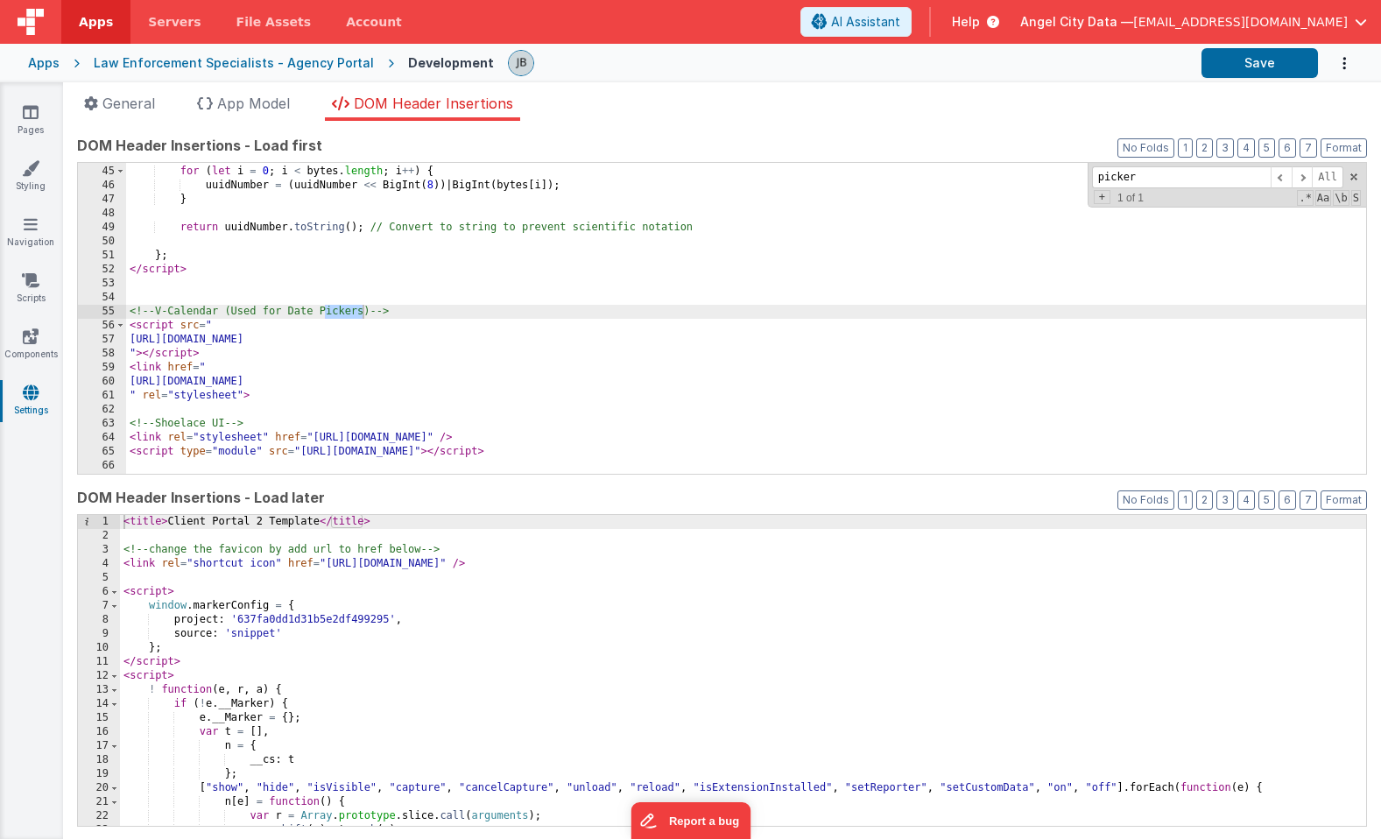
type input "picker"
click at [308, 345] on div "let uuidNumber = BigInt ( 0 ) ; for ( let i = 0 ; i < bytes . length ; i ++ ) {…" at bounding box center [746, 320] width 1240 height 339
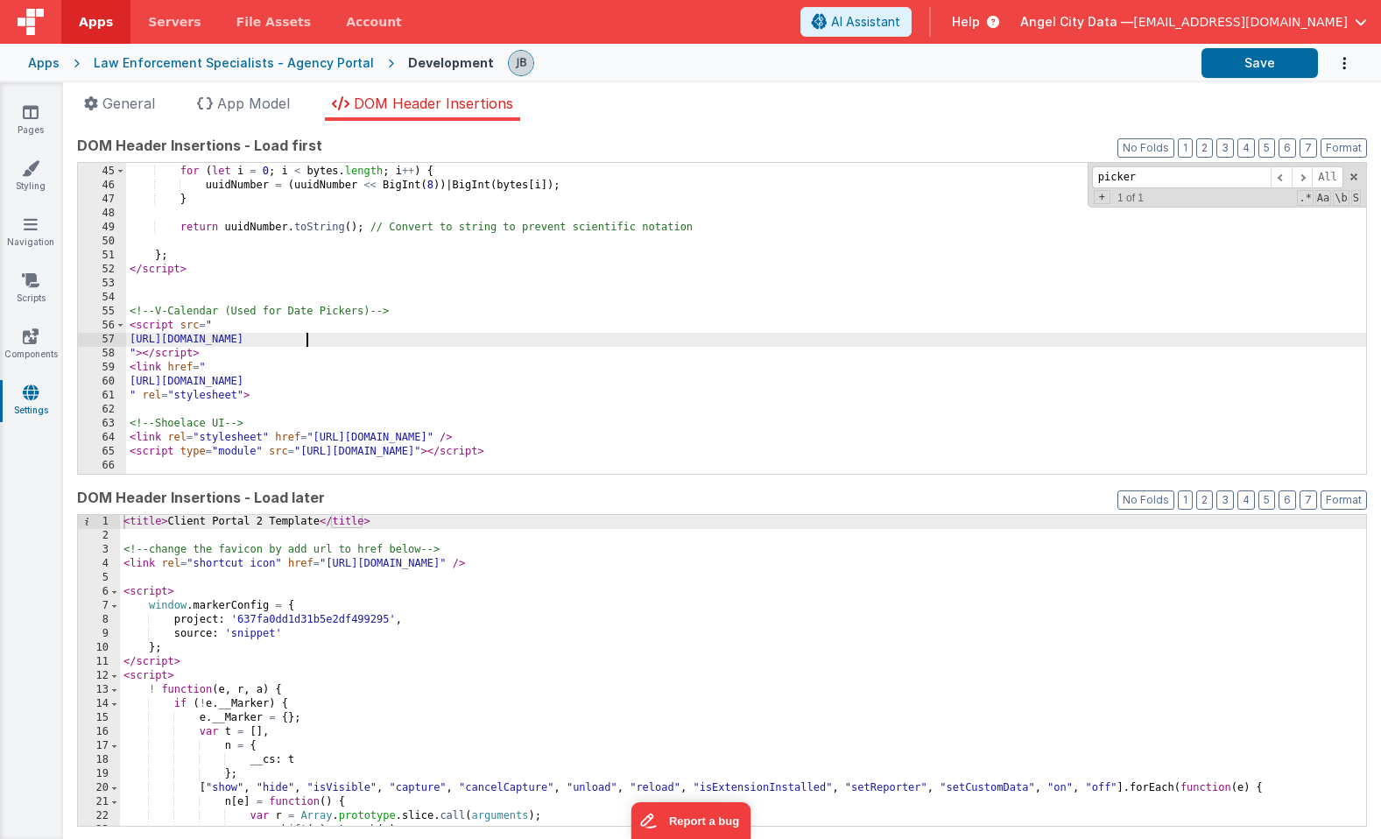
click at [308, 345] on div "let uuidNumber = BigInt ( 0 ) ; for ( let i = 0 ; i < bytes . length ; i ++ ) {…" at bounding box center [746, 320] width 1240 height 339
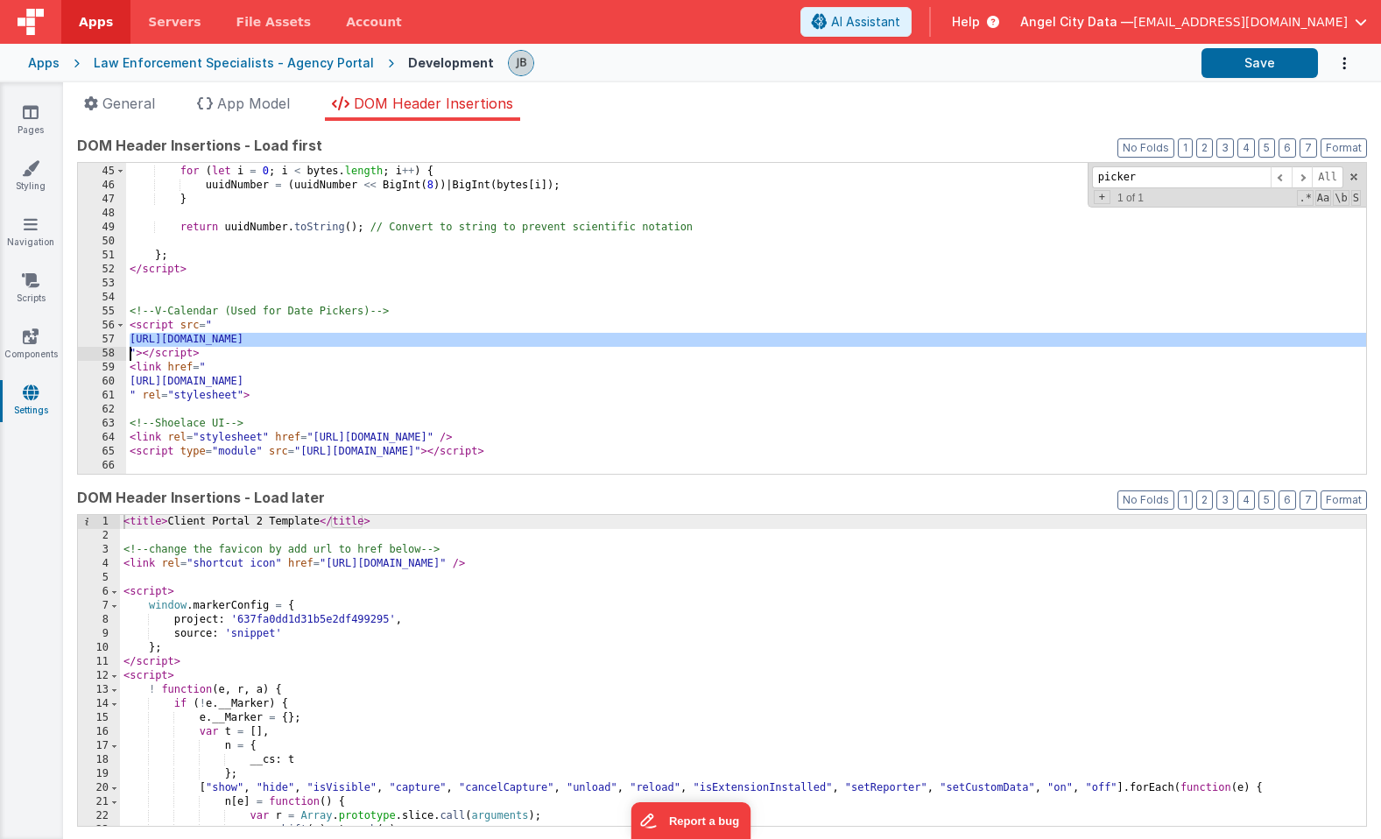
click at [308, 345] on div "let uuidNumber = BigInt ( 0 ) ; for ( let i = 0 ; i < bytes . length ; i ++ ) {…" at bounding box center [746, 320] width 1240 height 339
click at [296, 340] on div "let uuidNumber = BigInt ( 0 ) ; for ( let i = 0 ; i < bytes . length ; i ++ ) {…" at bounding box center [746, 320] width 1240 height 339
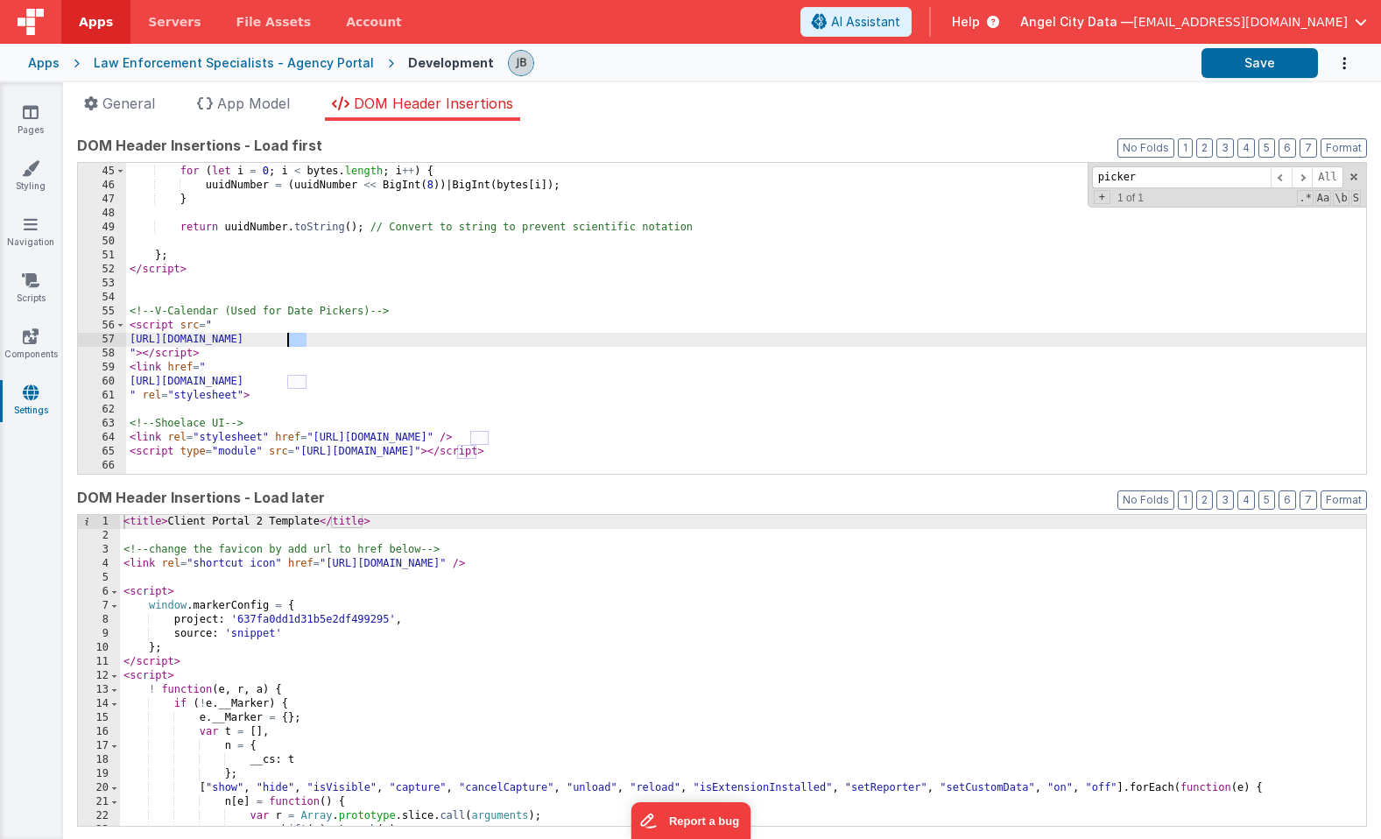
click at [296, 340] on div "let uuidNumber = BigInt ( 0 ) ; for ( let i = 0 ; i < bytes . length ; i ++ ) {…" at bounding box center [746, 320] width 1240 height 339
click at [274, 334] on div "let uuidNumber = BigInt ( 0 ) ; for ( let i = 0 ; i < bytes . length ; i ++ ) {…" at bounding box center [746, 320] width 1240 height 339
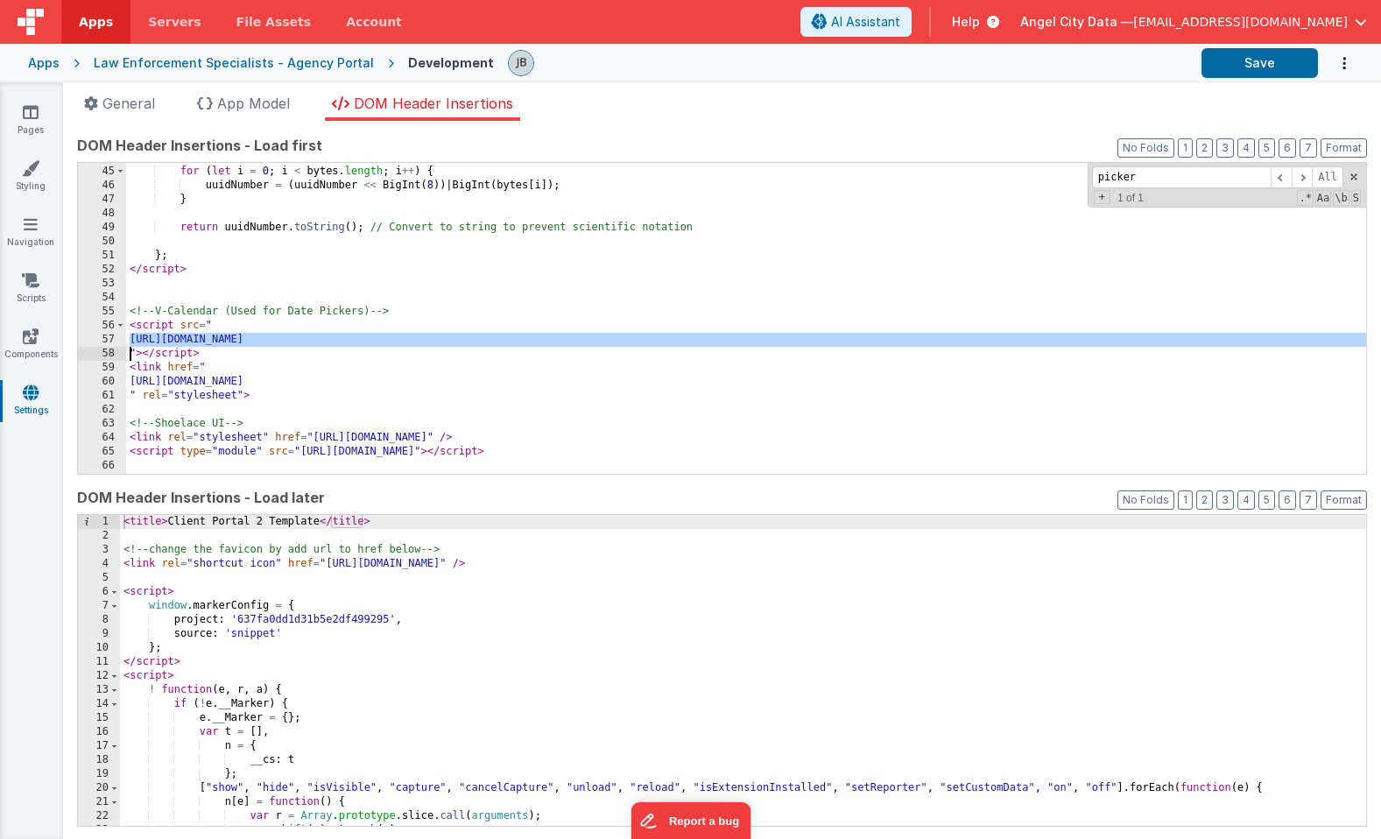
click at [274, 334] on div "let uuidNumber = BigInt ( 0 ) ; for ( let i = 0 ; i < bytes . length ; i ++ ) {…" at bounding box center [746, 320] width 1240 height 339
click at [471, 341] on div "let uuidNumber = BigInt ( 0 ) ; for ( let i = 0 ; i < bytes . length ; i ++ ) {…" at bounding box center [746, 320] width 1240 height 339
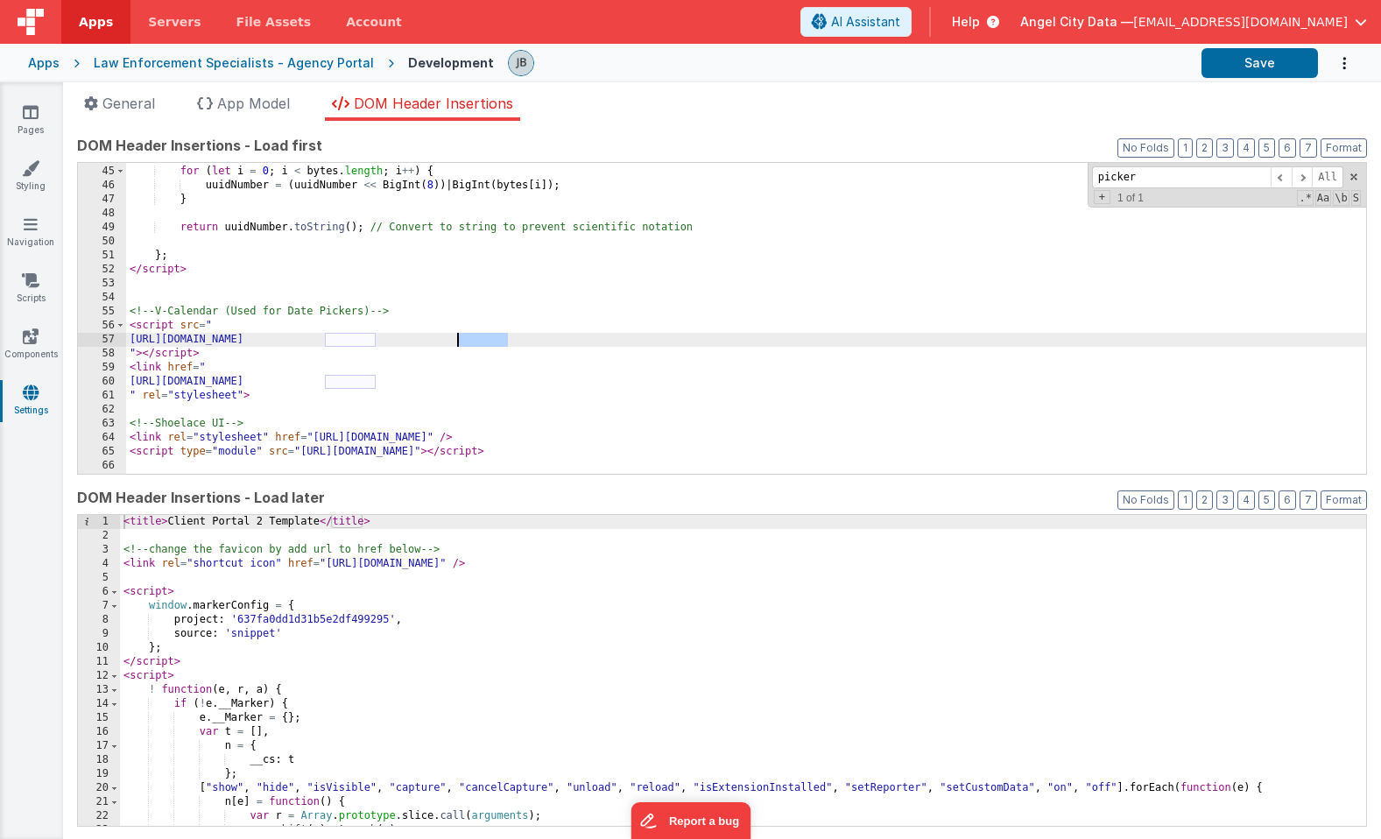
click at [471, 341] on div "let uuidNumber = BigInt ( 0 ) ; for ( let i = 0 ; i < bytes . length ; i ++ ) {…" at bounding box center [746, 320] width 1240 height 339
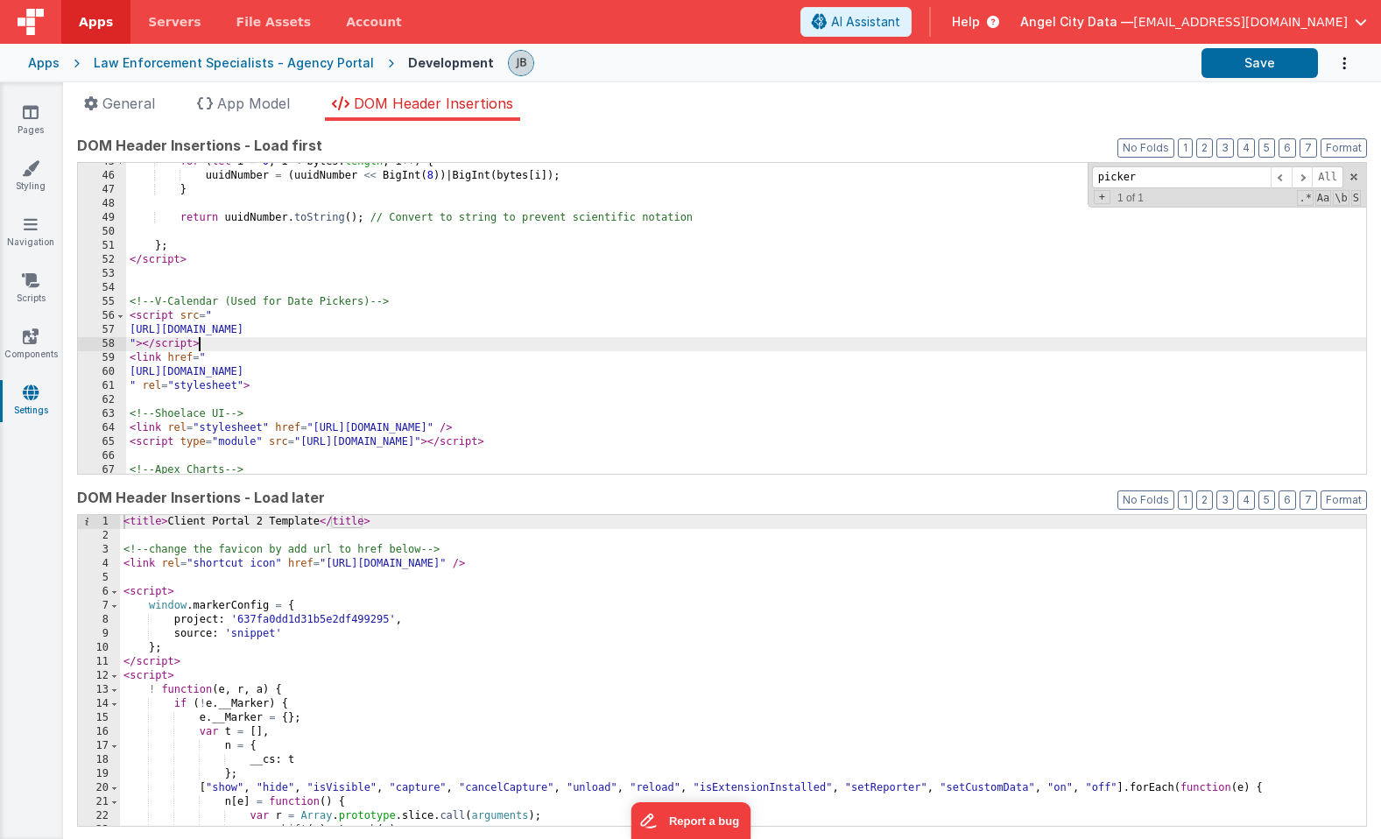
click at [378, 337] on div "for ( let i = 0 ; i < bytes . length ; i ++ ) { uuidNumber = ( uuidNumber << Bi…" at bounding box center [746, 324] width 1240 height 339
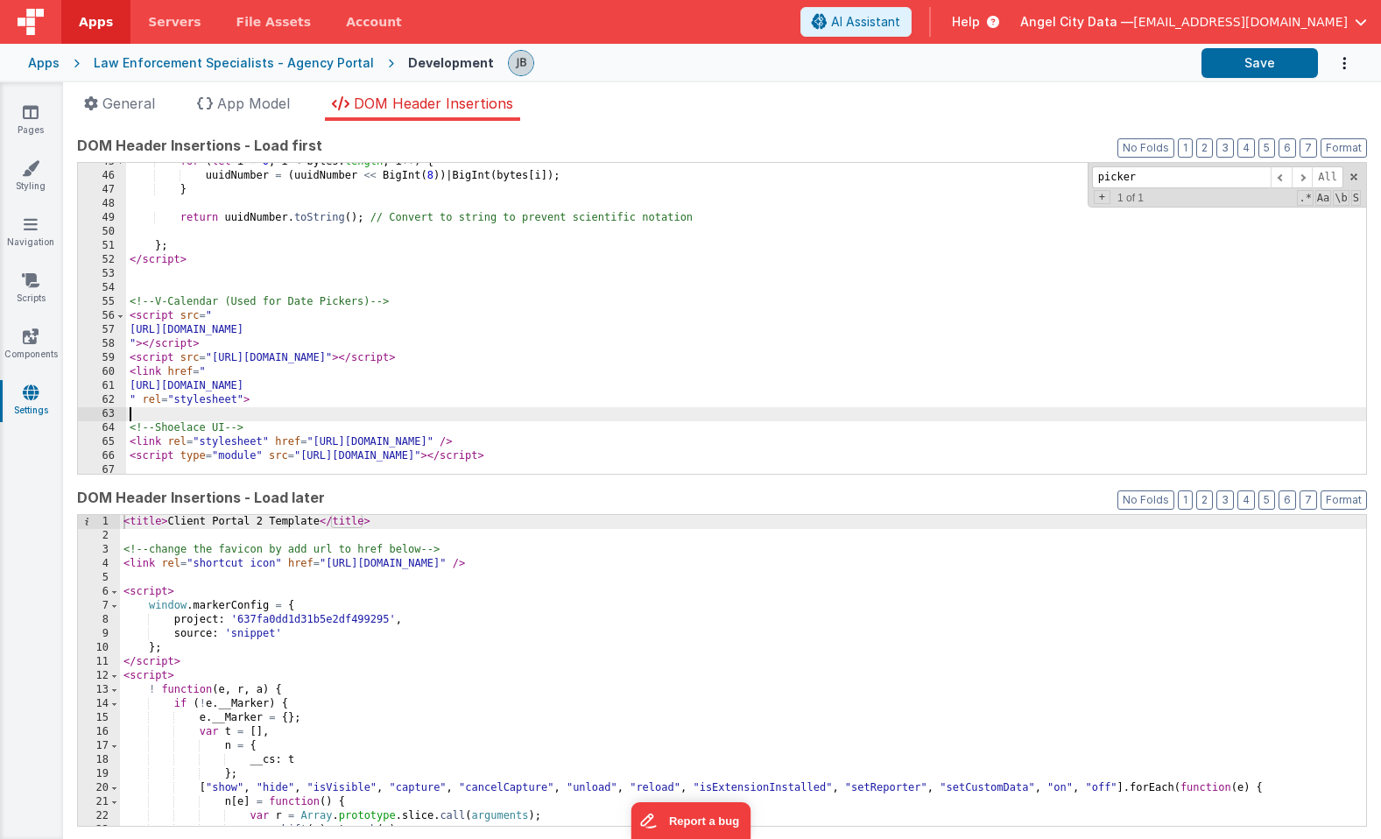
click at [229, 414] on div "for ( let i = 0 ; i < bytes . length ; i ++ ) { uuidNumber = ( uuidNumber << Bi…" at bounding box center [746, 324] width 1240 height 339
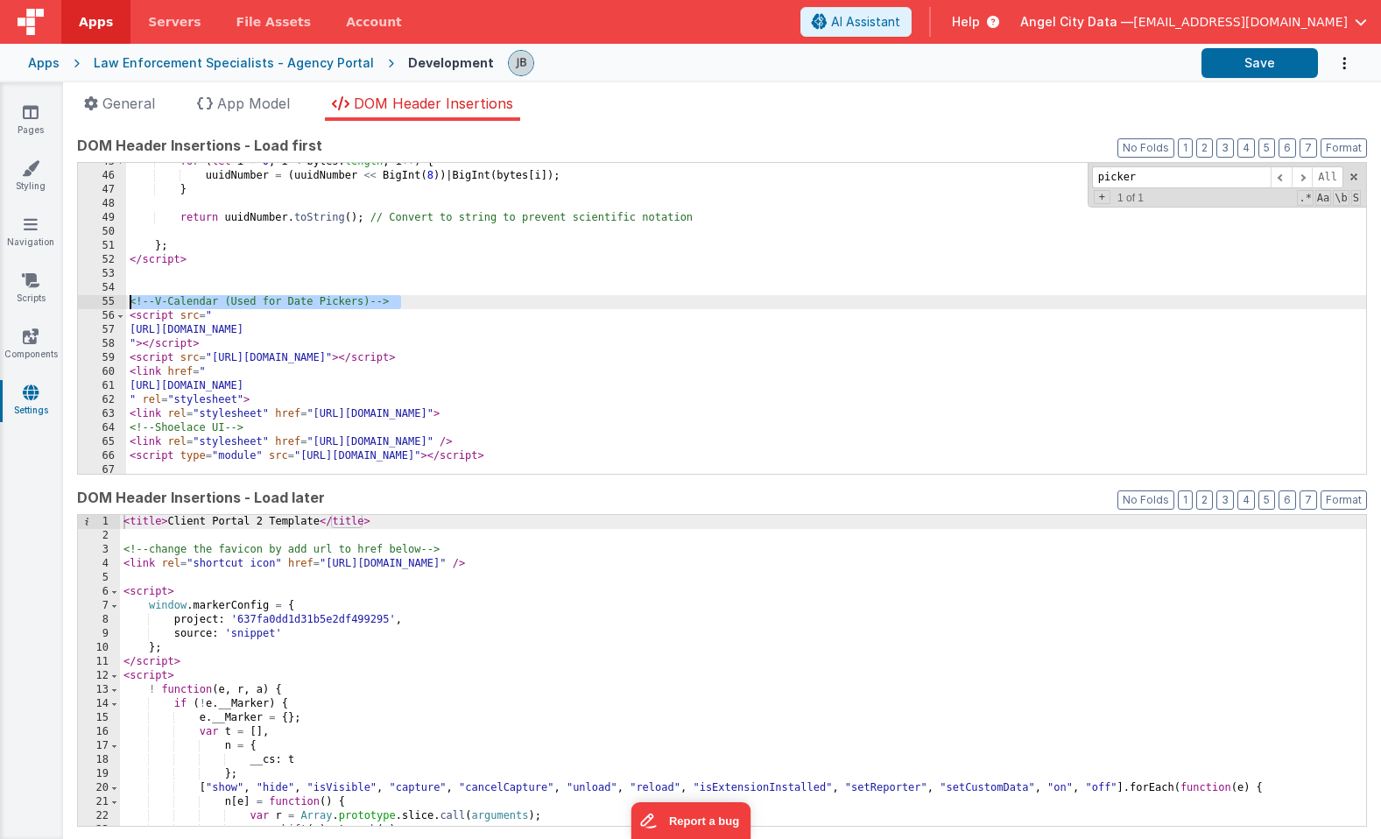
drag, startPoint x: 409, startPoint y: 304, endPoint x: 115, endPoint y: 307, distance: 294.3
click at [115, 307] on div "45 46 47 48 49 50 51 52 53 54 55 56 57 58 59 60 61 62 63 64 65 66 67 68 69 for …" at bounding box center [722, 318] width 1290 height 313
click at [272, 342] on div "for ( let i = 0 ; i < bytes . length ; i ++ ) { uuidNumber = ( uuidNumber << Bi…" at bounding box center [746, 324] width 1240 height 339
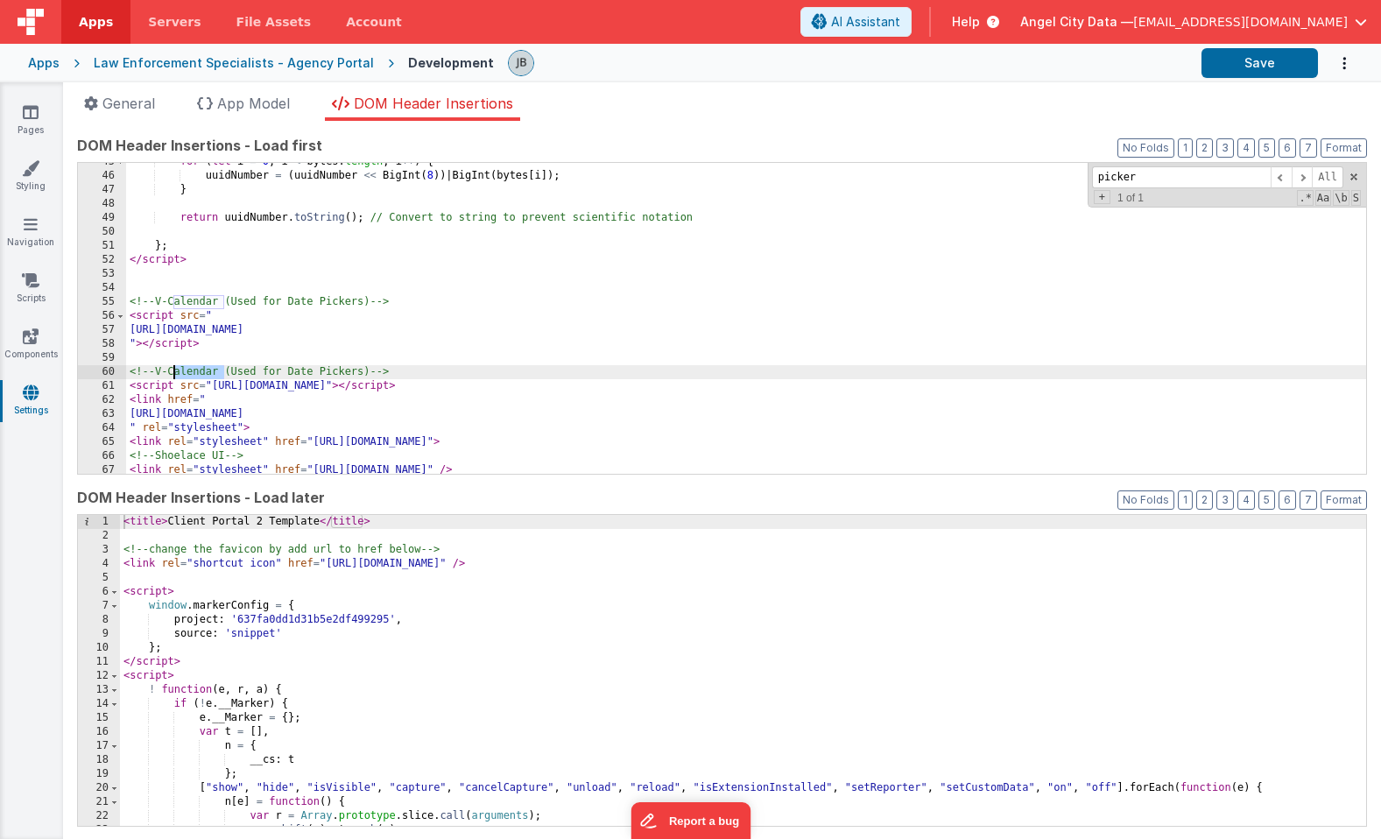
drag, startPoint x: 225, startPoint y: 370, endPoint x: 175, endPoint y: 370, distance: 49.9
click at [175, 370] on div "for ( let i = 0 ; i < bytes . length ; i ++ ) { uuidNumber = ( uuidNumber << Bi…" at bounding box center [746, 324] width 1240 height 339
click at [321, 369] on div "for ( let i = 0 ; i < bytes . length ; i ++ ) { uuidNumber = ( uuidNumber << Bi…" at bounding box center [746, 324] width 1240 height 339
click at [355, 355] on div "for ( let i = 0 ; i < bytes . length ; i ++ ) { uuidNumber = ( uuidNumber << Bi…" at bounding box center [746, 324] width 1240 height 339
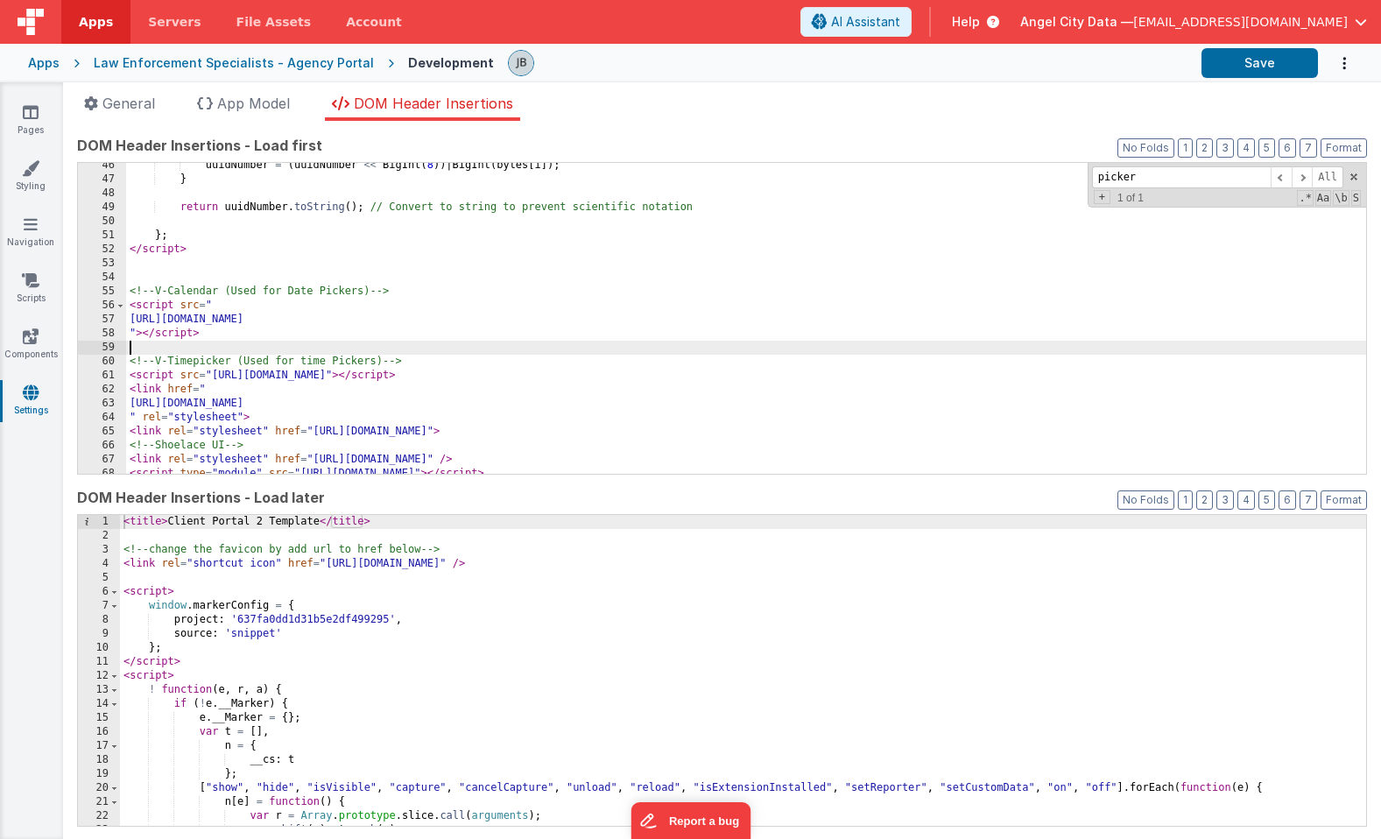
scroll to position [640, 0]
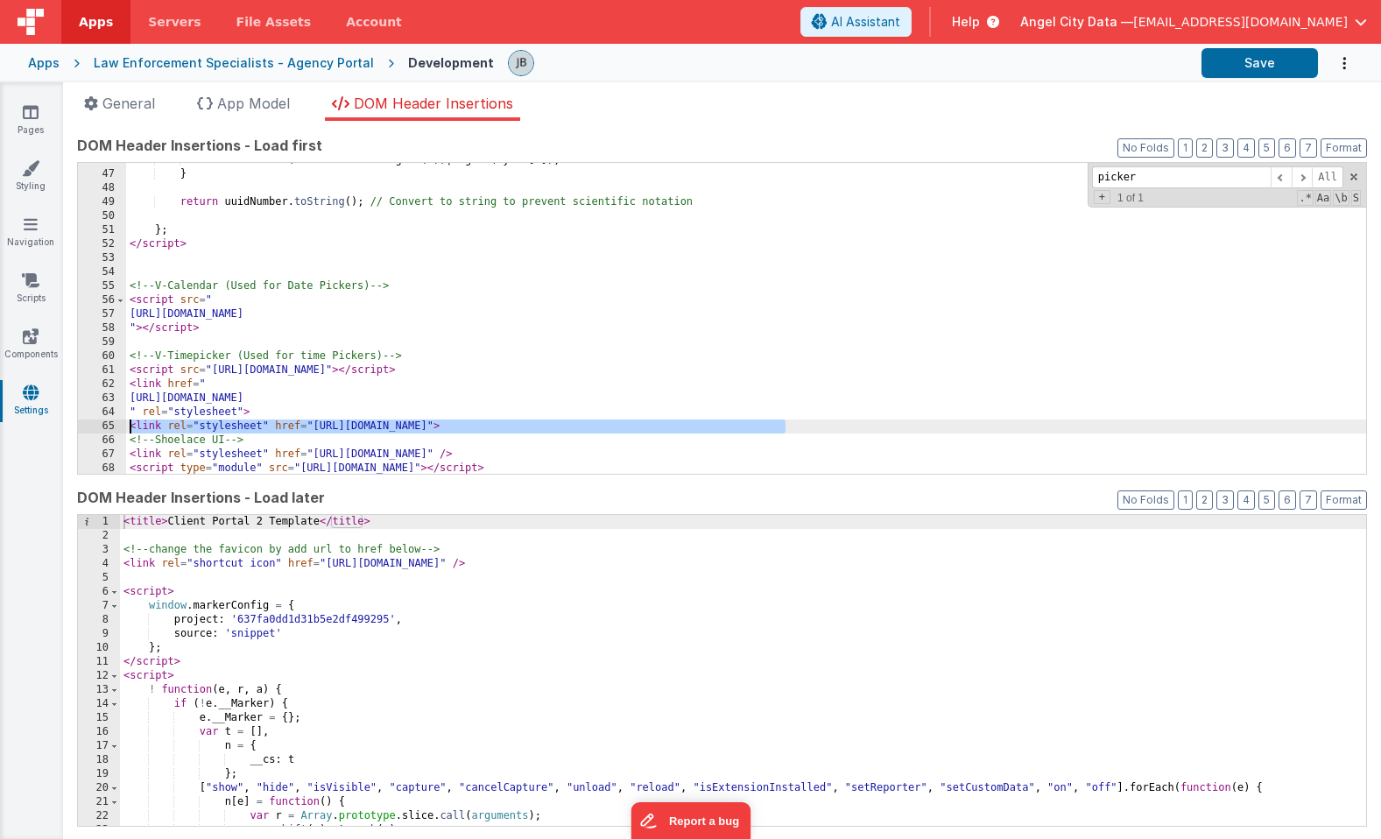
drag, startPoint x: 794, startPoint y: 426, endPoint x: 112, endPoint y: 427, distance: 681.4
click at [112, 427] on div "46 47 48 49 50 51 52 53 54 55 56 57 58 59 60 61 62 63 64 65 66 67 68 69 70 uuid…" at bounding box center [722, 318] width 1290 height 313
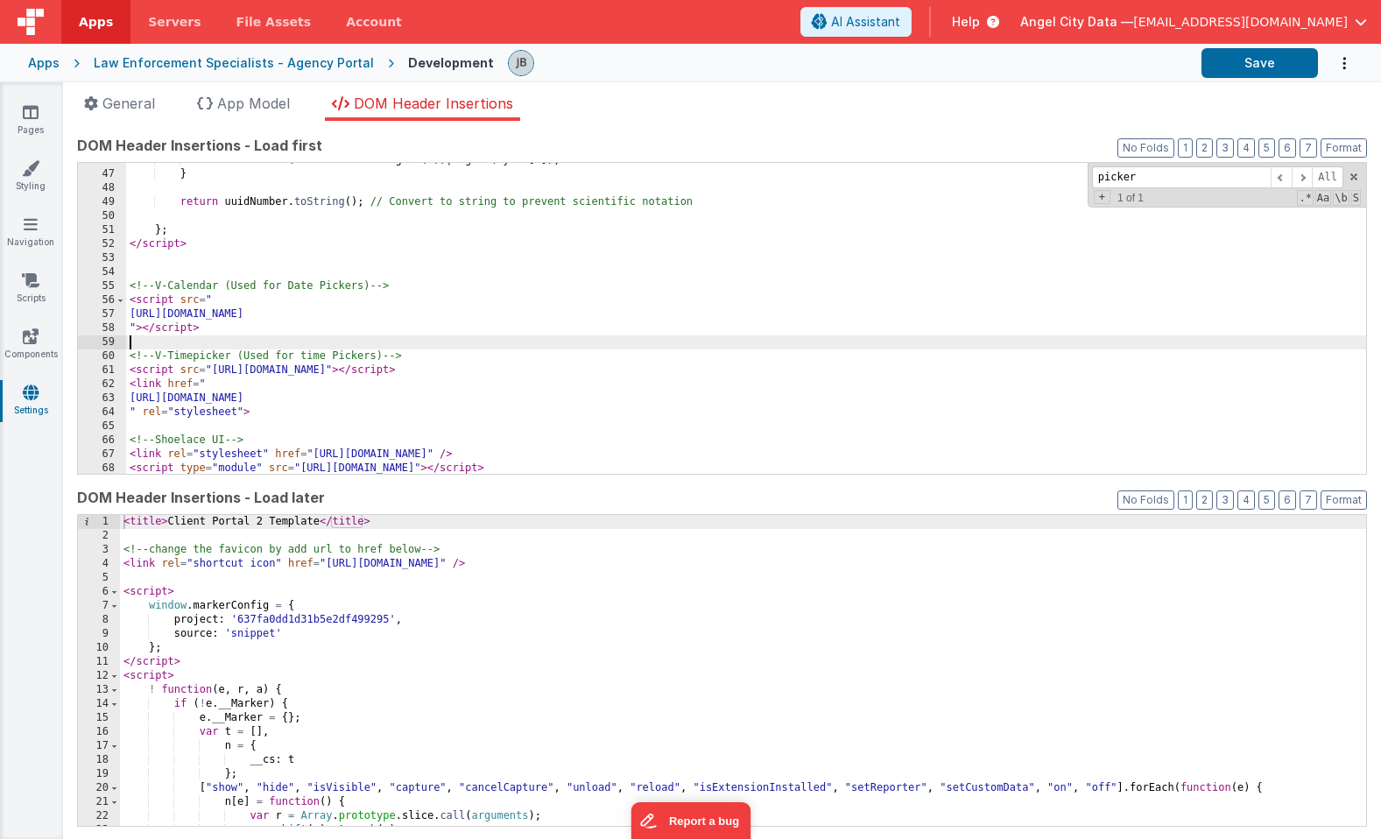
click at [208, 344] on div "uuidNumber = ( uuidNumber << BigInt ( 8 )) | BigInt ( bytes [ i ]) ; } return u…" at bounding box center [746, 322] width 1240 height 339
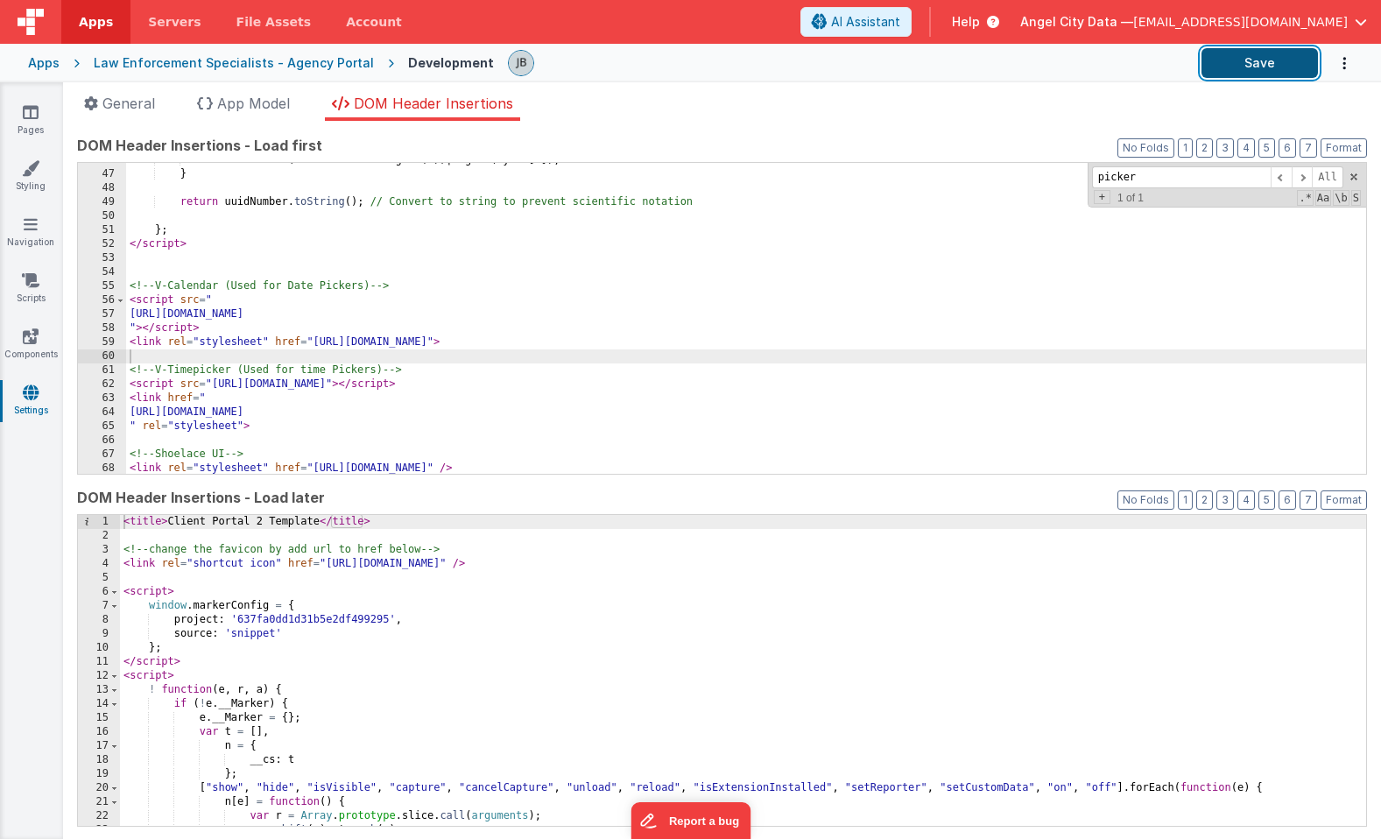
click at [1224, 71] on button "Save" at bounding box center [1260, 63] width 116 height 30
click at [26, 101] on div "Pages Styling Navigation Scripts Components Settings" at bounding box center [31, 460] width 63 height 757
click at [31, 109] on icon at bounding box center [31, 112] width 16 height 18
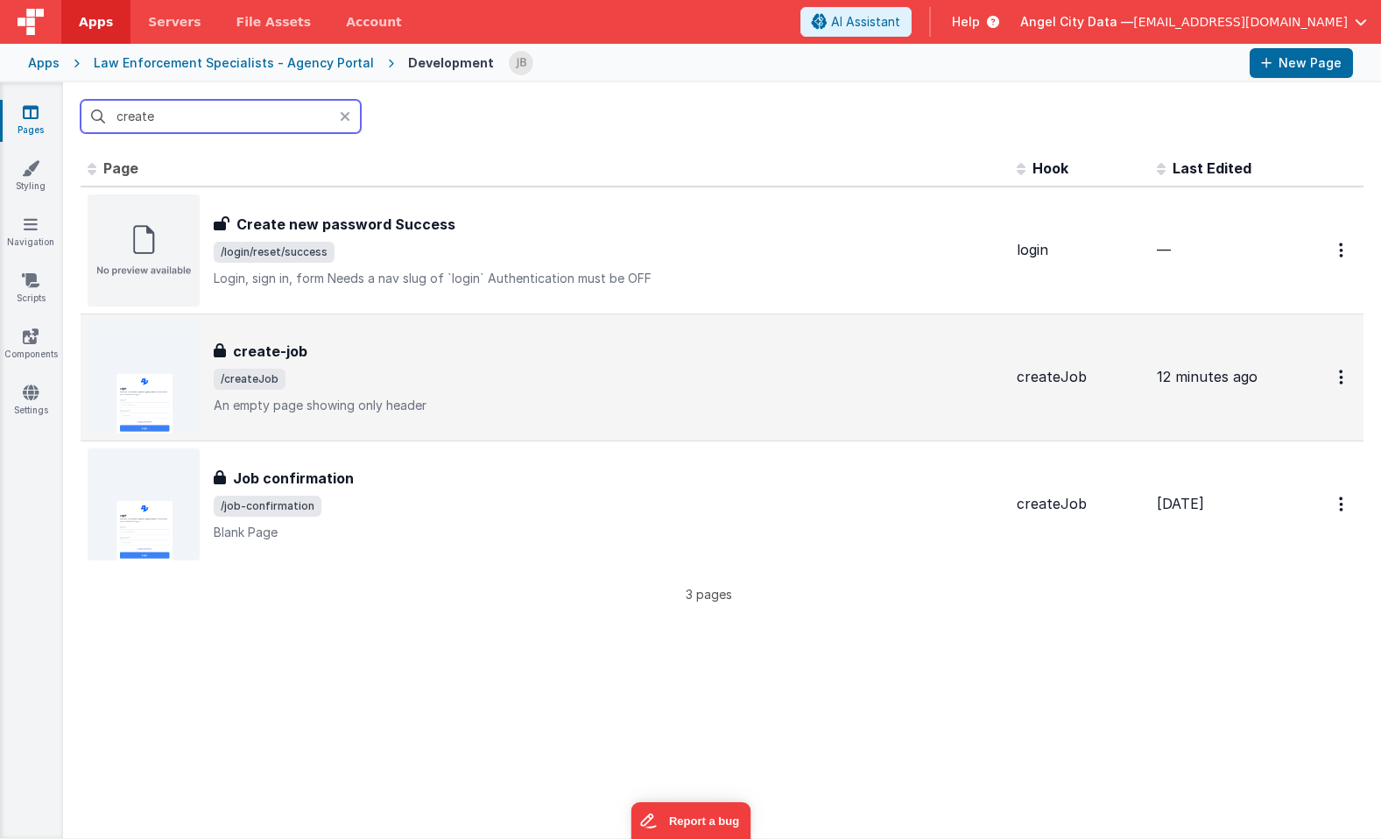
type input "create"
click at [244, 349] on h3 "create-job" at bounding box center [270, 351] width 74 height 21
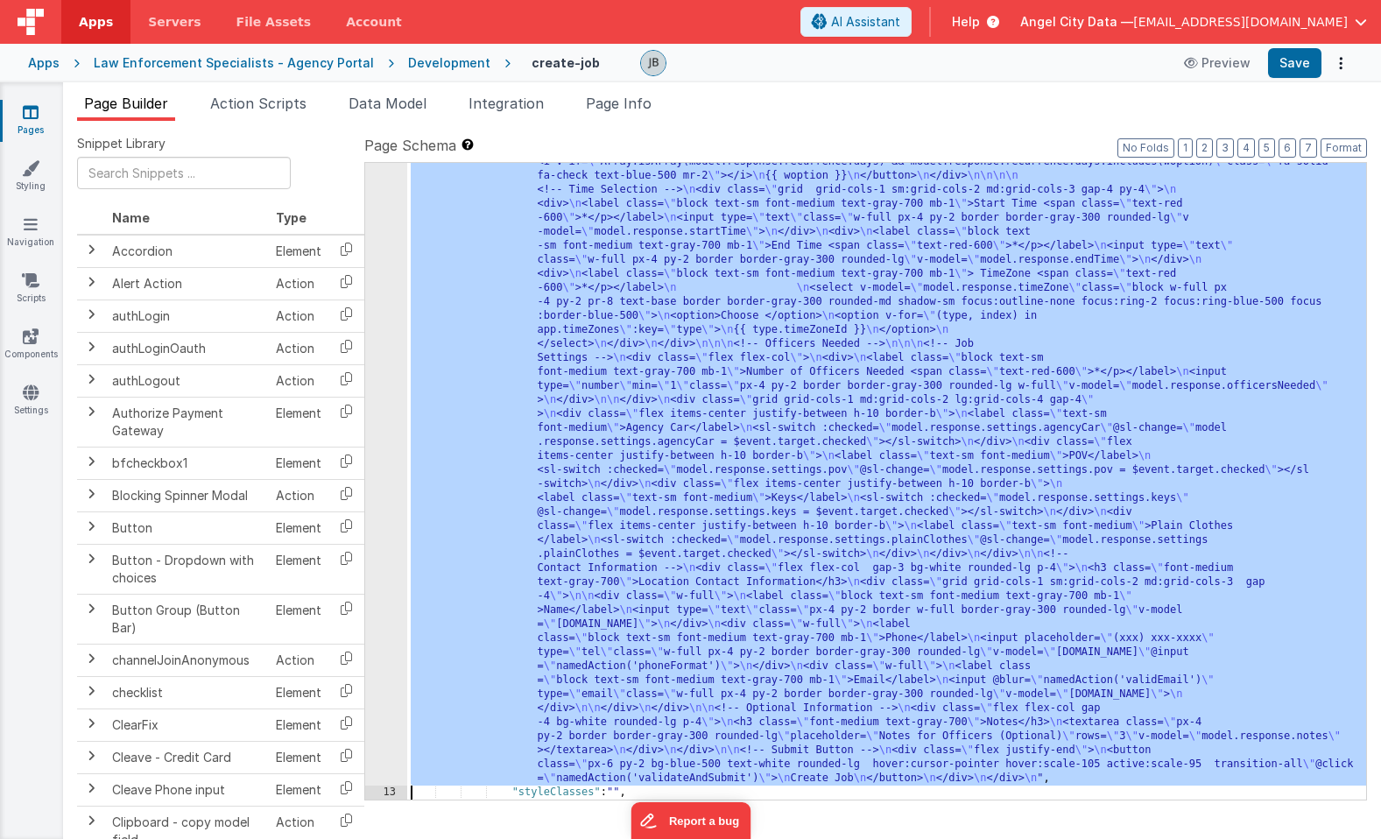
scroll to position [1143, 0]
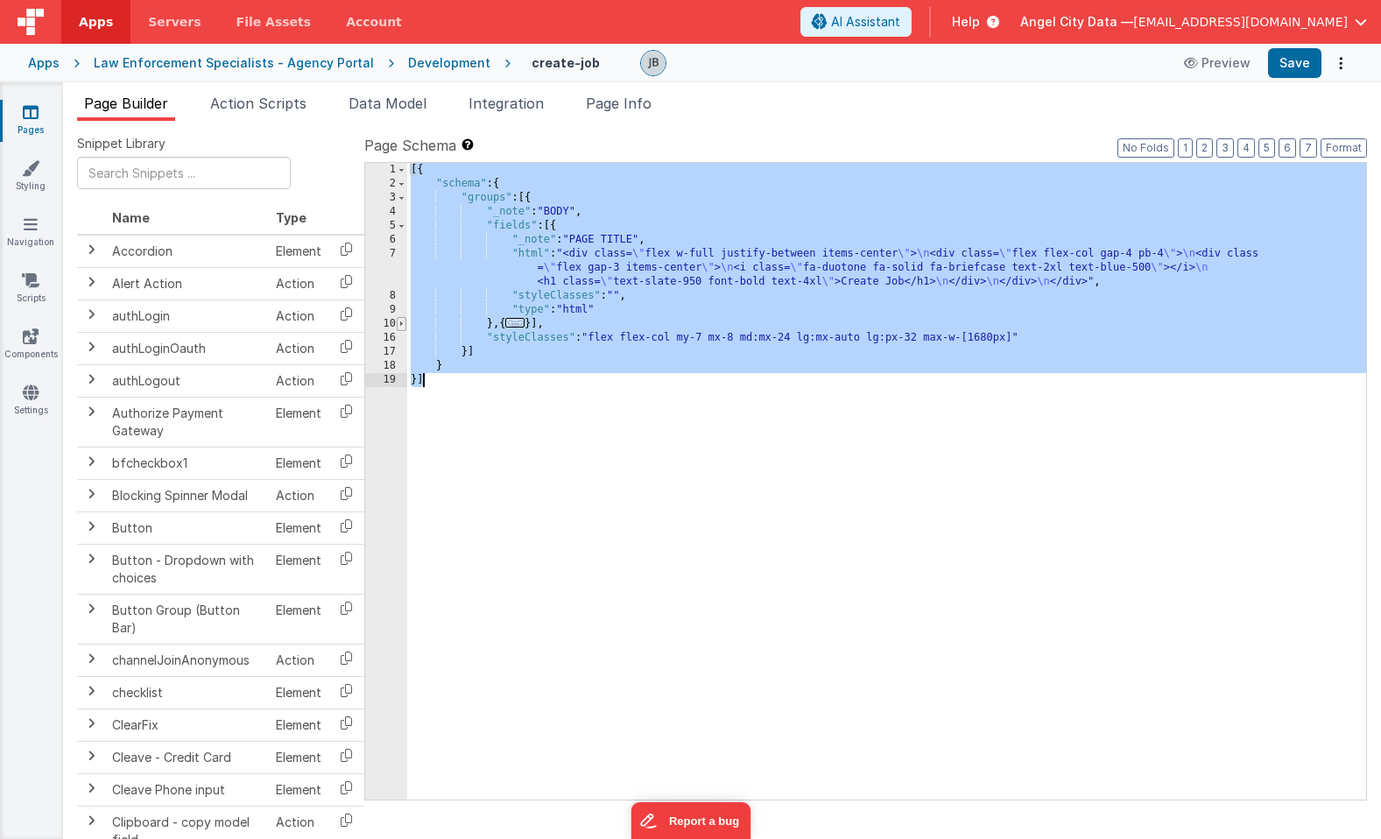
click at [399, 326] on span at bounding box center [402, 324] width 10 height 14
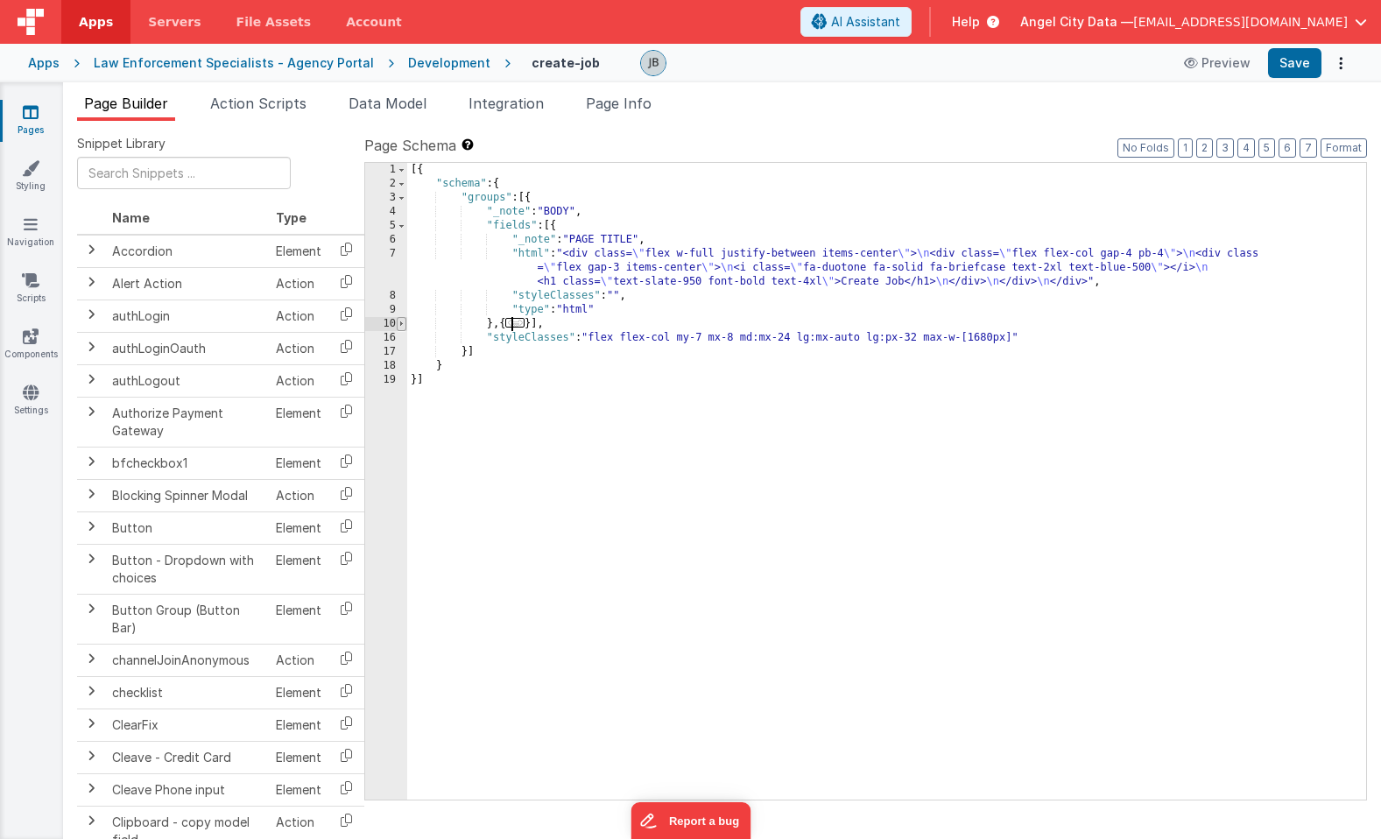
click at [399, 326] on span at bounding box center [402, 324] width 10 height 14
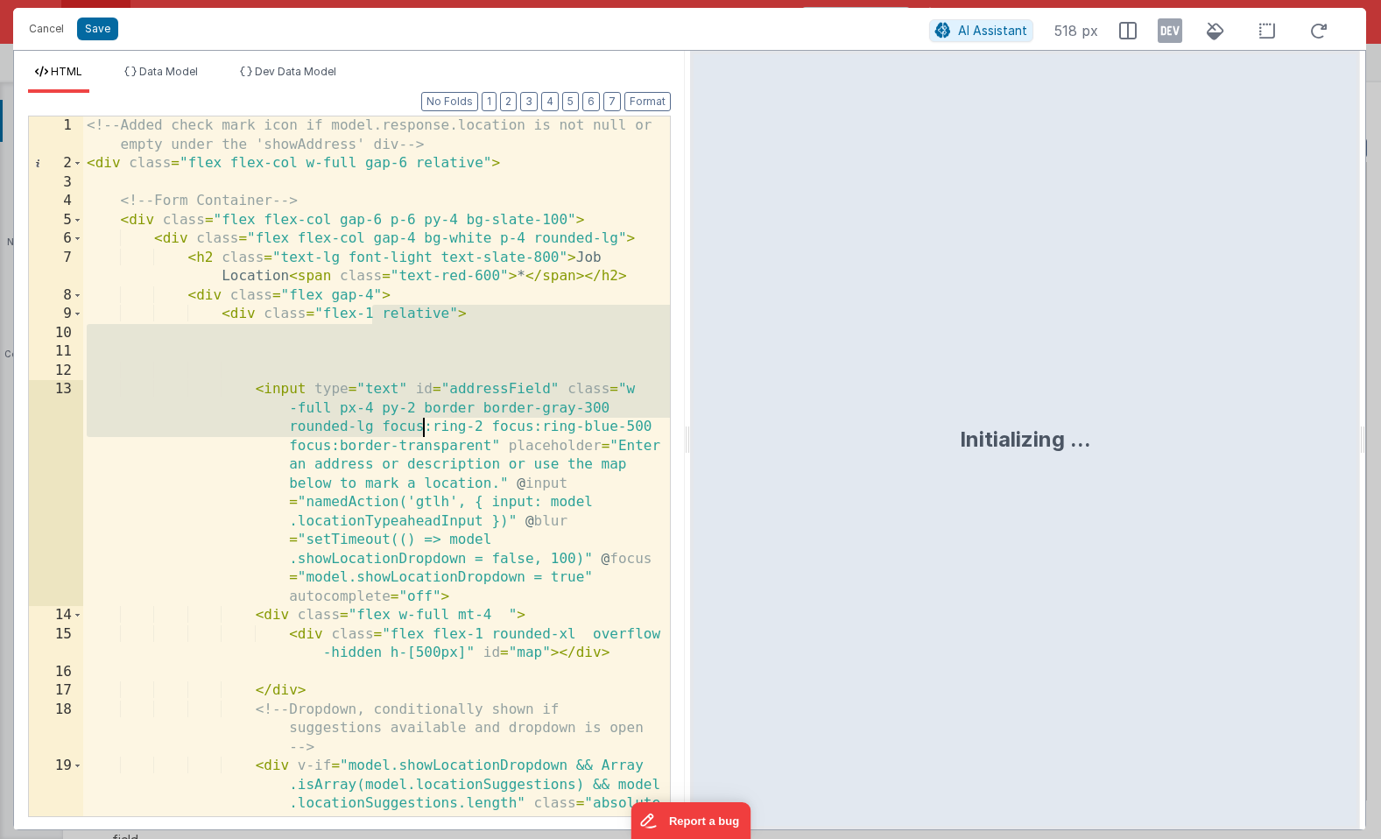
click at [421, 426] on div "<!-- Added check mark icon if model.response.location is not null or empty unde…" at bounding box center [376, 532] width 587 height 832
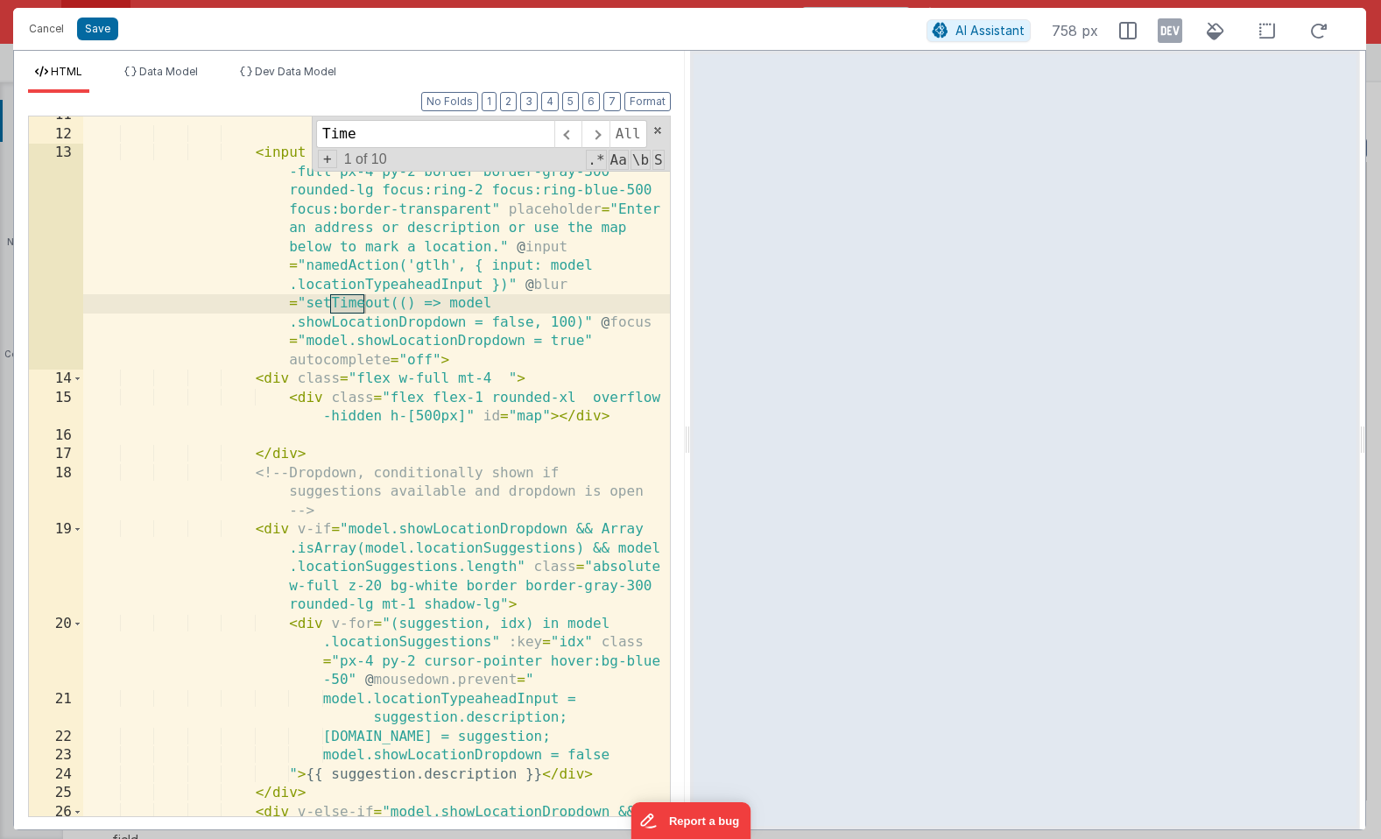
scroll to position [236, 0]
type input "Time"
click at [602, 131] on span at bounding box center [595, 134] width 27 height 28
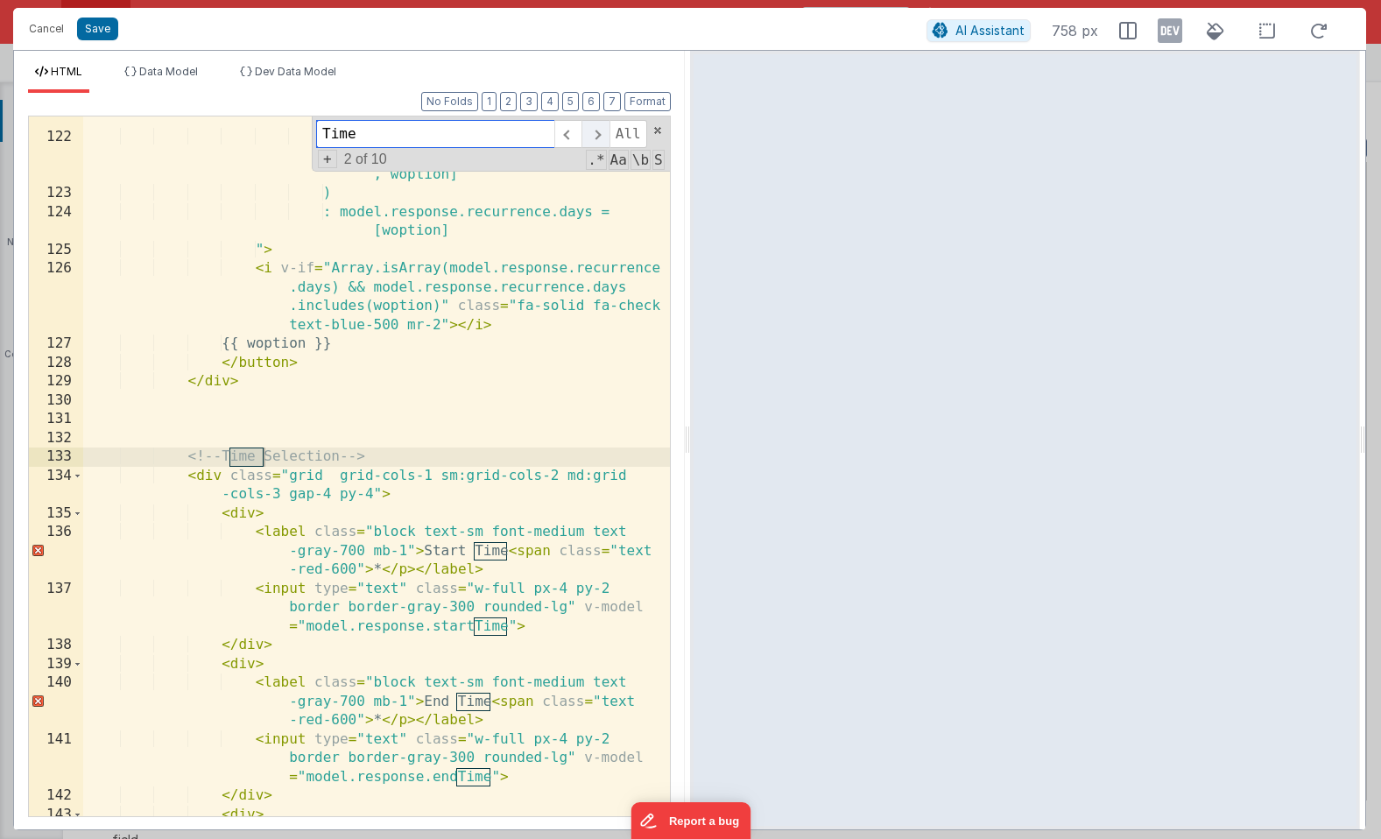
scroll to position [3981, 0]
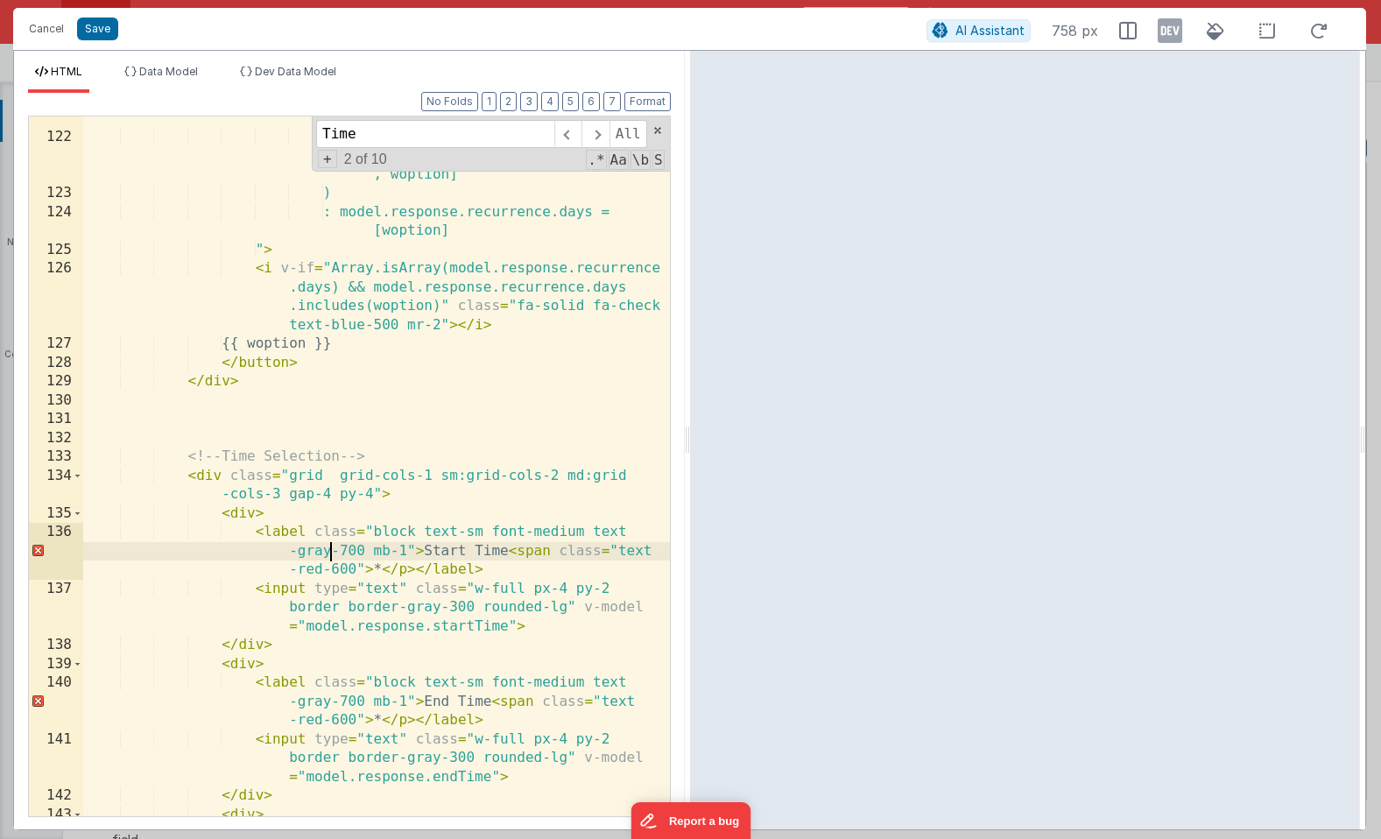
click at [332, 546] on div "? model.response.recurrence.days = model.response.recurrence.days .filter(x => …" at bounding box center [376, 477] width 587 height 813
click at [281, 590] on div "? model.response.recurrence.days = model.response.recurrence.days .filter(x => …" at bounding box center [376, 477] width 587 height 813
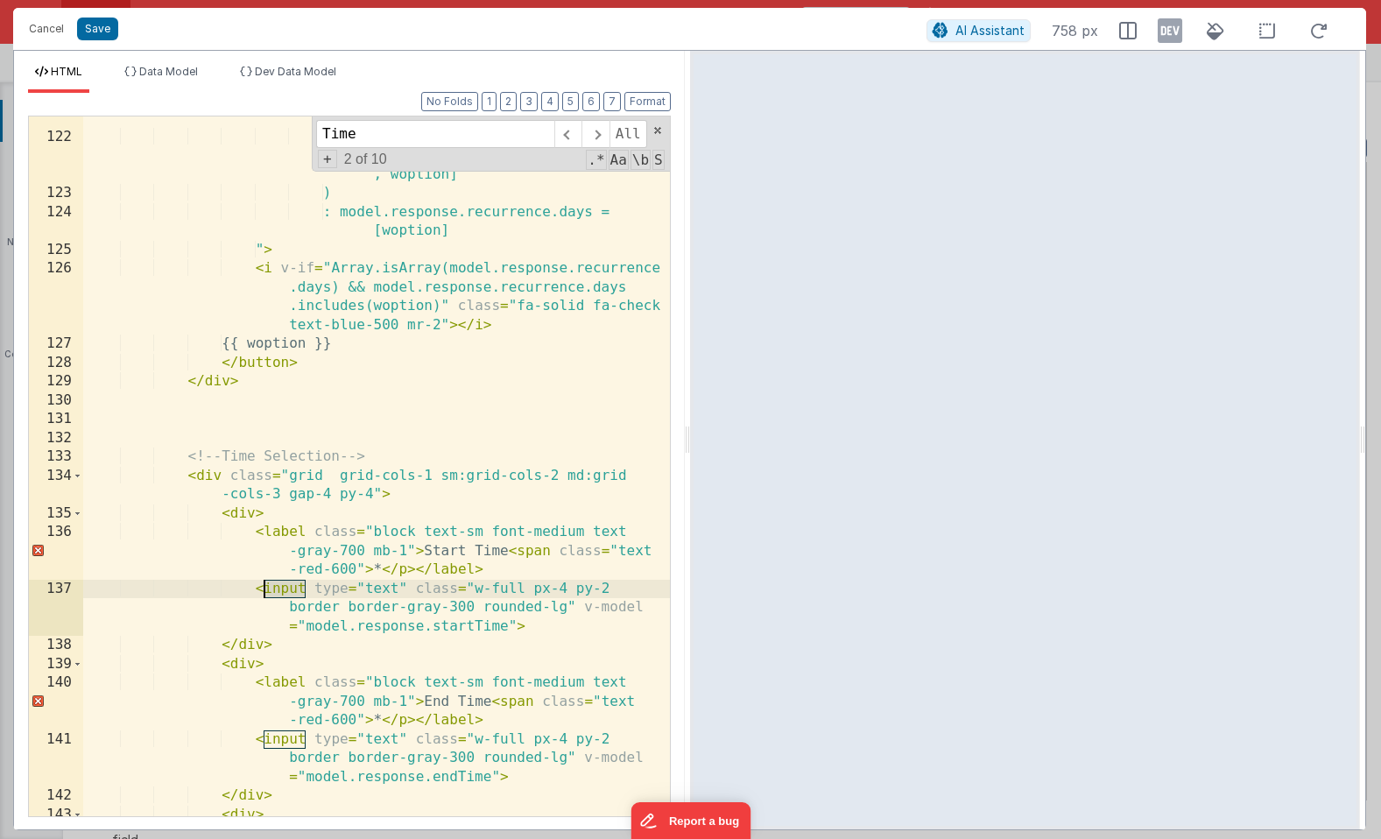
click at [281, 590] on div "? model.response.recurrence.days = model.response.recurrence.days .filter(x => …" at bounding box center [376, 477] width 587 height 813
click at [280, 606] on div "? model.response.recurrence.days = model.response.recurrence.days .filter(x => …" at bounding box center [376, 477] width 587 height 813
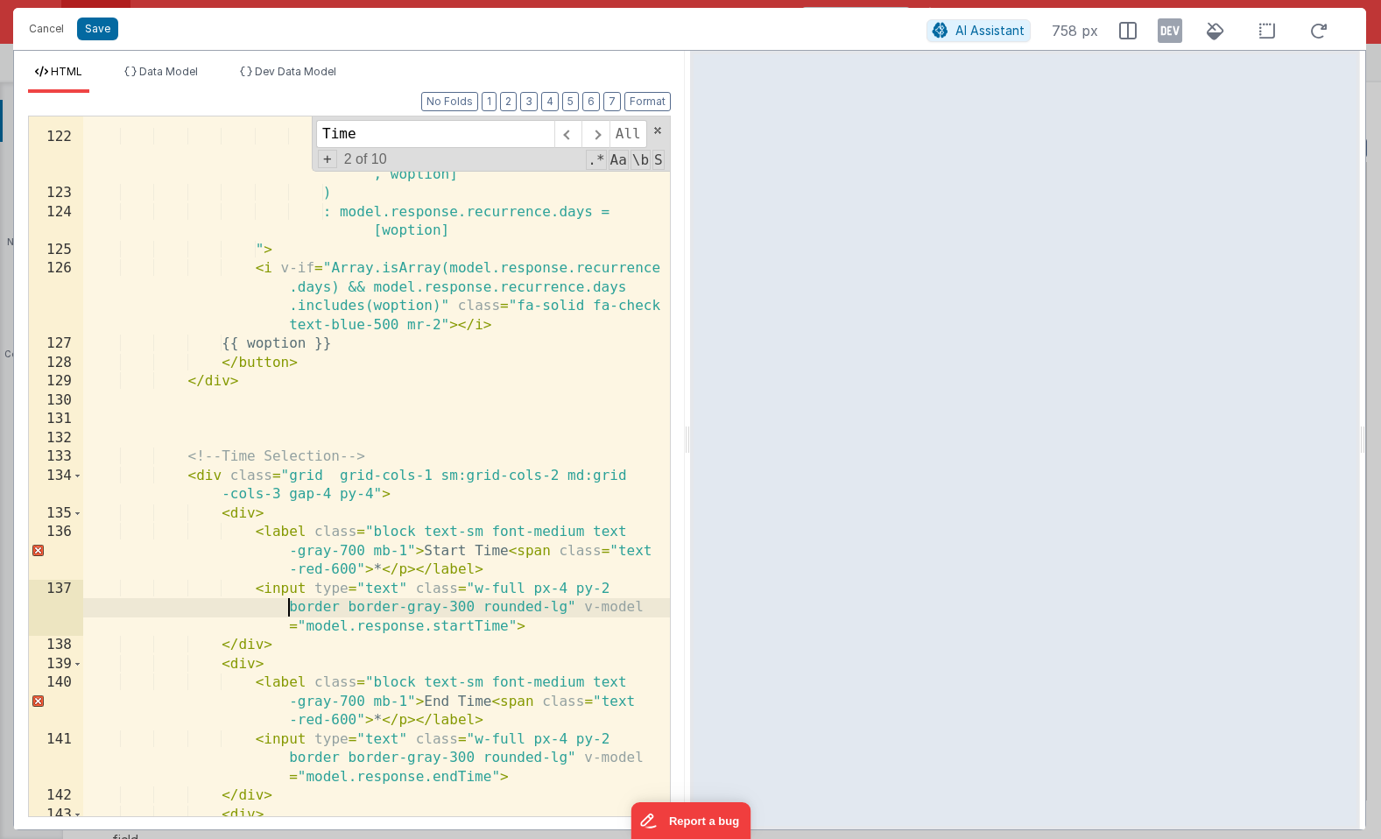
click at [278, 590] on div "? model.response.recurrence.days = model.response.recurrence.days .filter(x => …" at bounding box center [376, 477] width 587 height 813
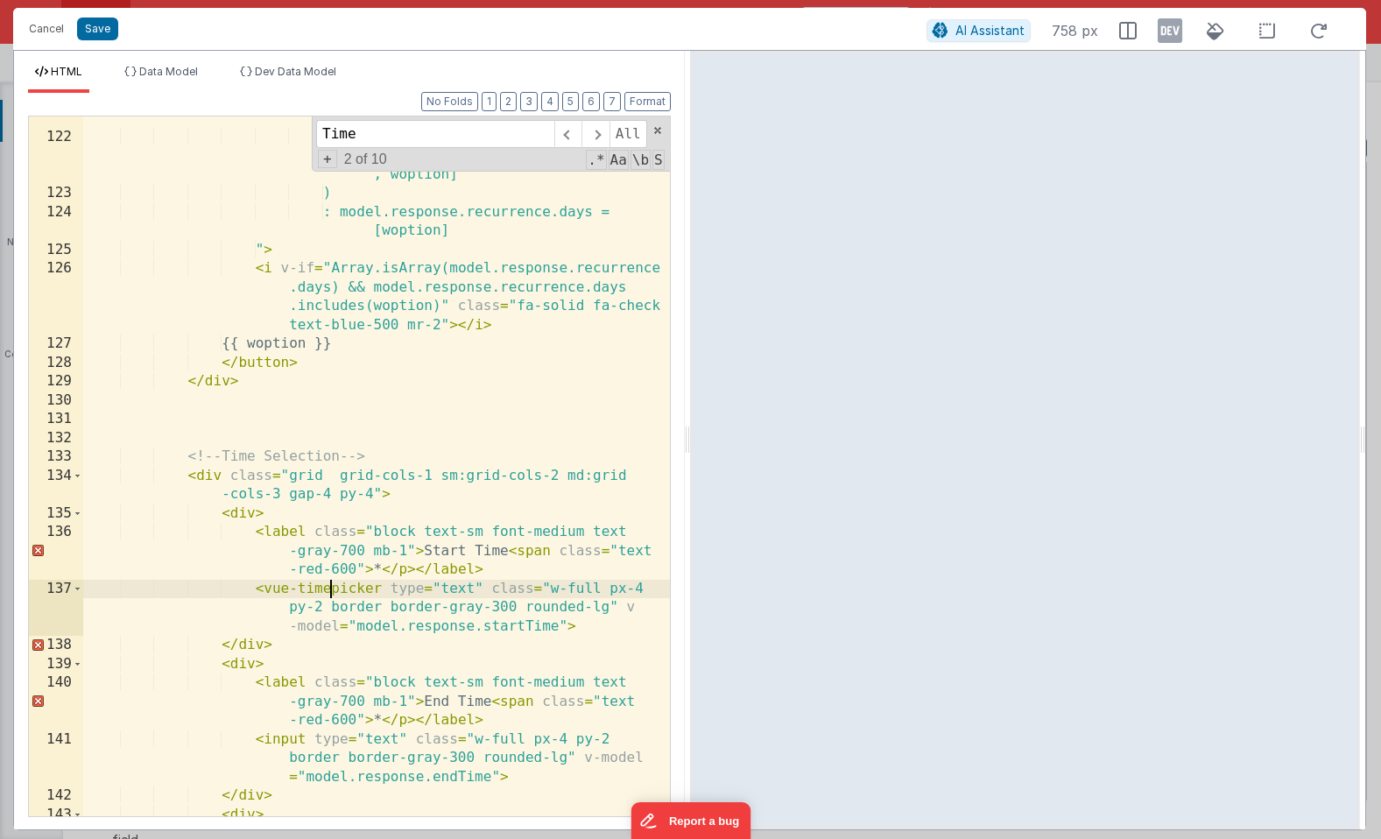
click at [333, 592] on div "? model.response.recurrence.days = model.response.recurrence.days .filter(x => …" at bounding box center [376, 477] width 587 height 813
click at [274, 592] on div "? model.response.recurrence.days = model.response.recurrence.days .filter(x => …" at bounding box center [376, 477] width 587 height 813
click at [265, 591] on div "? model.response.recurrence.days = model.response.recurrence.days .filter(x => …" at bounding box center [376, 477] width 587 height 813
click at [578, 632] on div "? model.response.recurrence.days = model.response.recurrence.days .filter(x => …" at bounding box center [376, 477] width 587 height 813
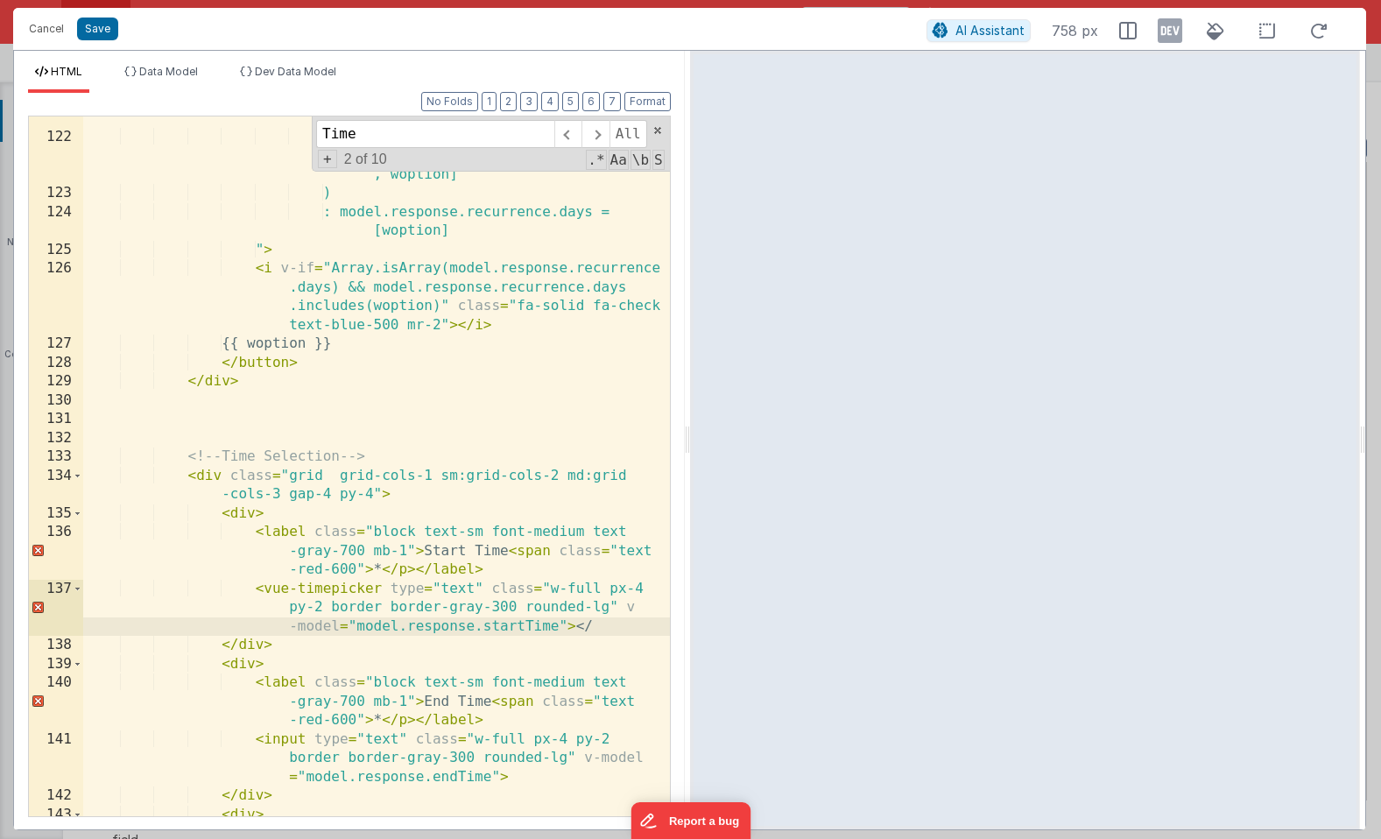
paste textarea
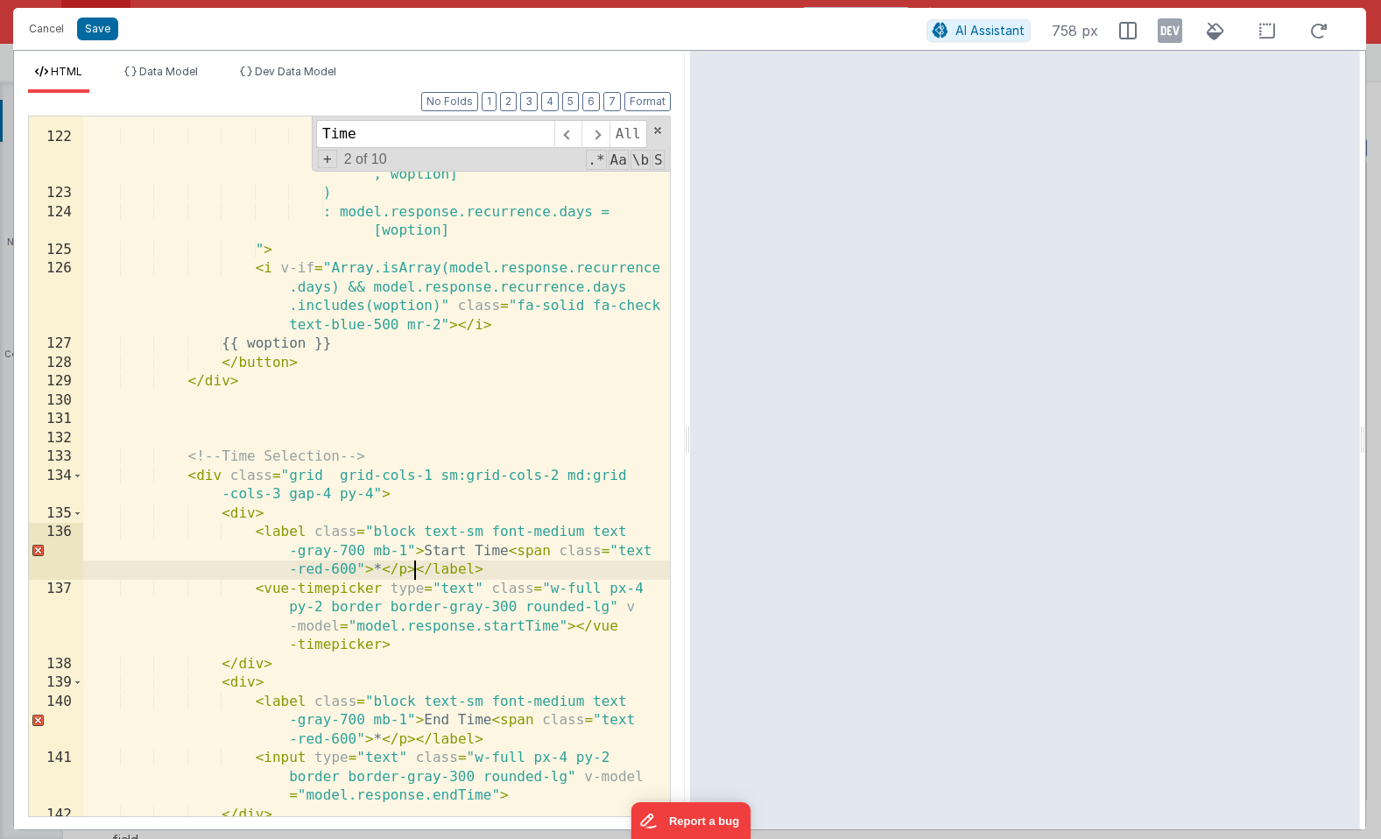
click at [416, 571] on div "? model.response.recurrence.days = model.response.recurrence.days .filter(x => …" at bounding box center [376, 458] width 587 height 775
click at [398, 558] on div "? model.response.recurrence.days = model.response.recurrence.days .filter(x => …" at bounding box center [376, 458] width 587 height 775
click at [491, 524] on div "? model.response.recurrence.days = model.response.recurrence.days .filter(x => …" at bounding box center [376, 458] width 587 height 775
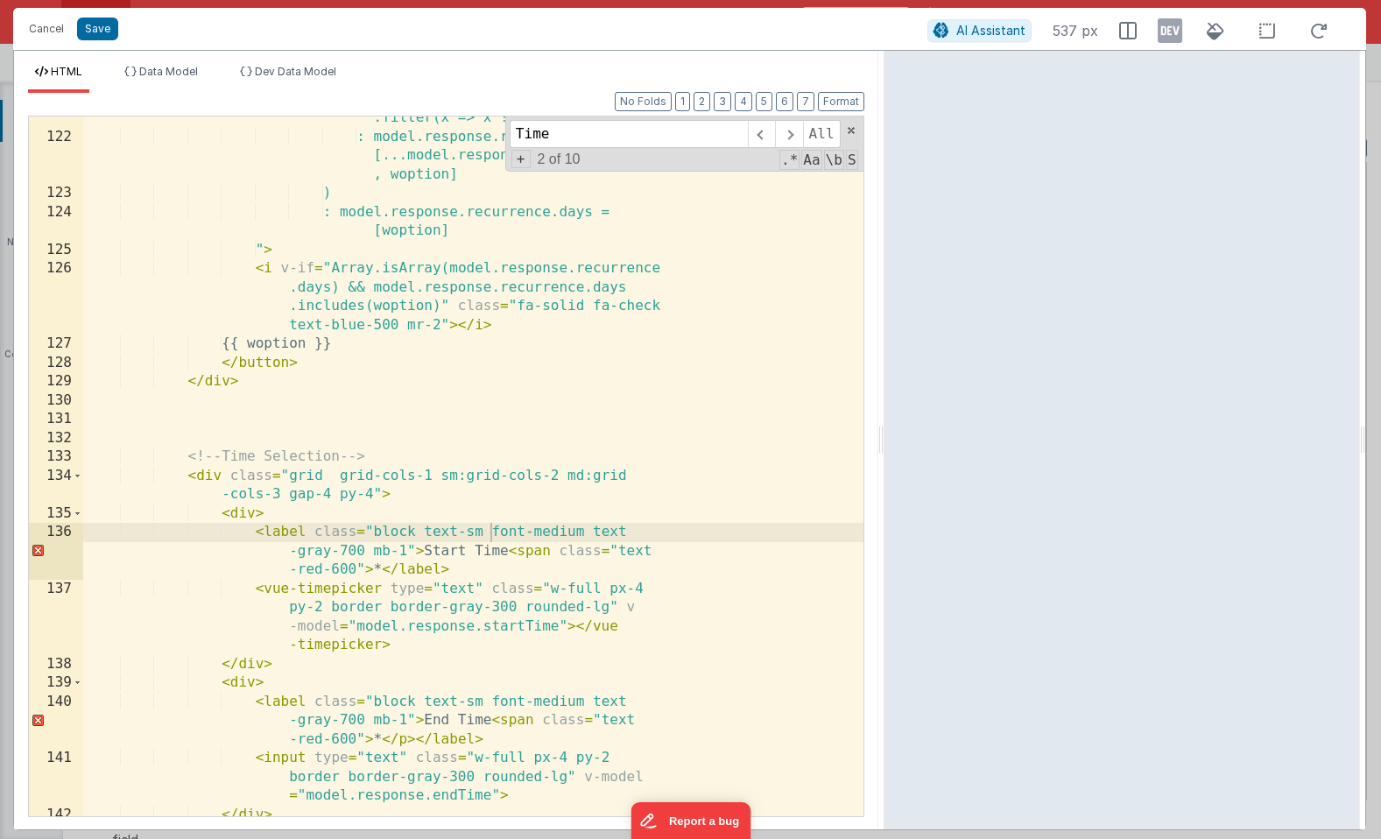
drag, startPoint x: 688, startPoint y: 519, endPoint x: 883, endPoint y: 512, distance: 195.4
click at [883, 512] on html "Cancel Save AI Assistant 537 px HTML Data Model Dev Data Model Format 7 6 5 4 3…" at bounding box center [690, 419] width 1381 height 839
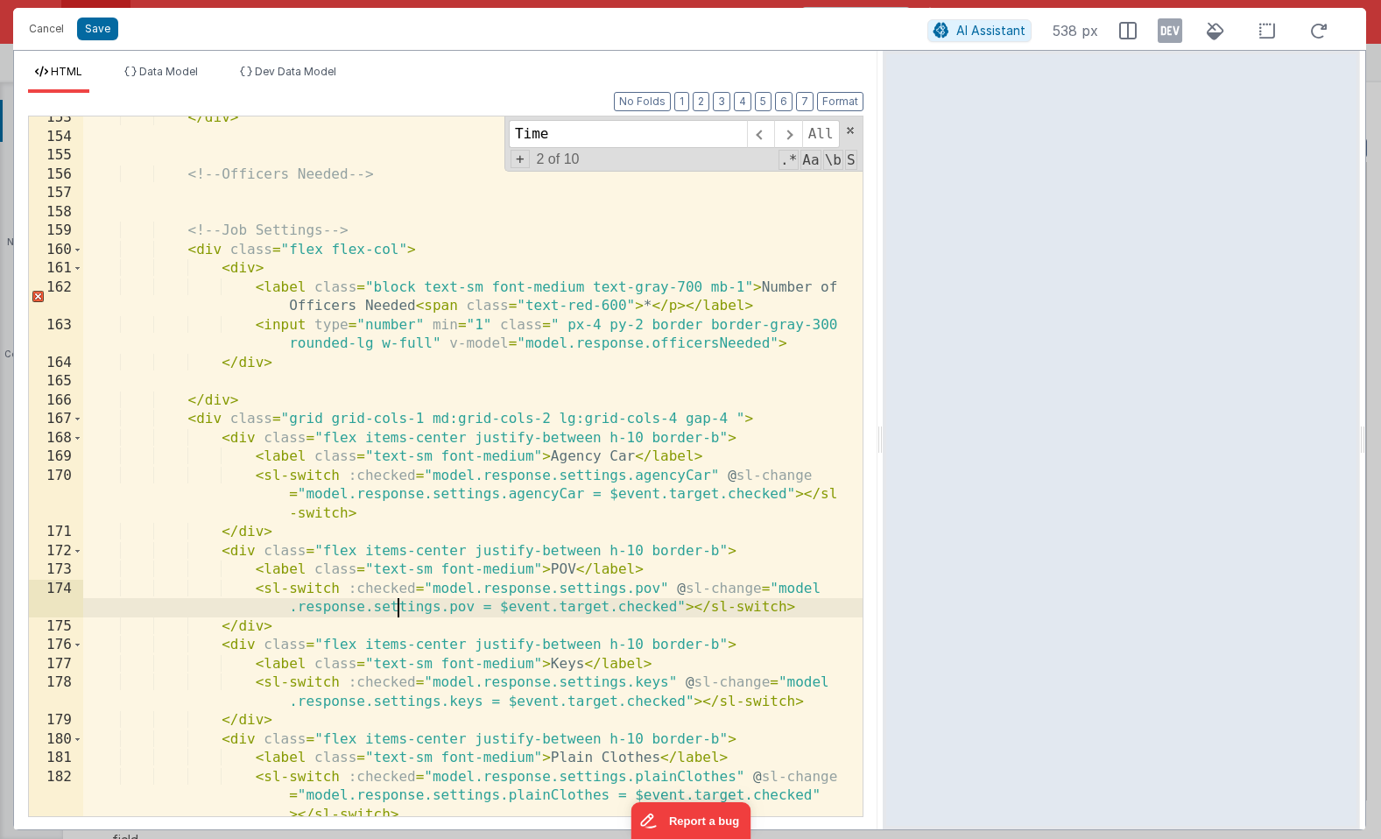
click at [400, 600] on div "</ div > <!-- Officers Needed --> <!-- Job Settings --> < div class = "flex fle…" at bounding box center [473, 477] width 780 height 737
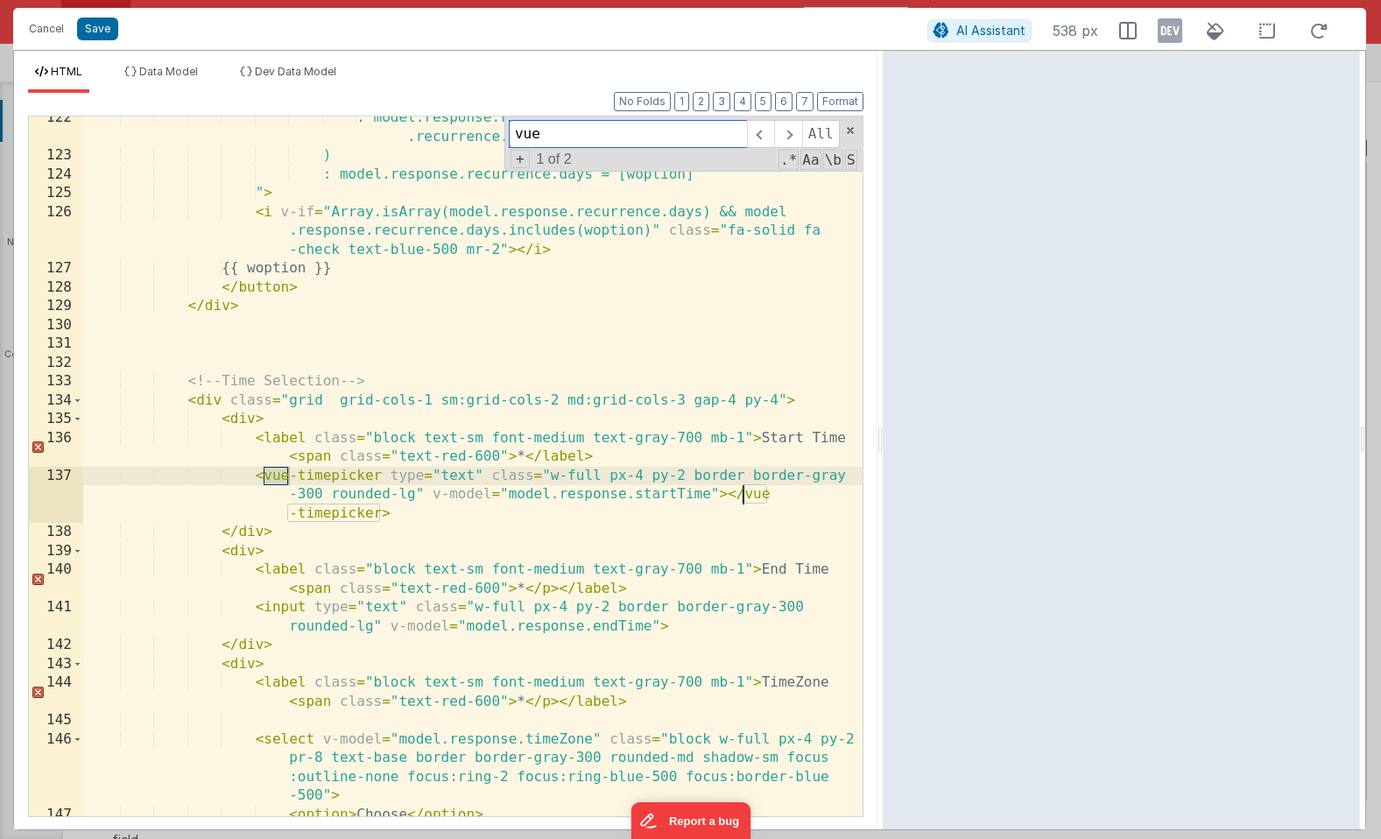
type input "vue"
drag, startPoint x: 483, startPoint y: 476, endPoint x: 392, endPoint y: 473, distance: 90.3
click at [392, 473] on div ": model.response.recurrence.days = [...model.response .recurrence.days, woption…" at bounding box center [473, 487] width 780 height 757
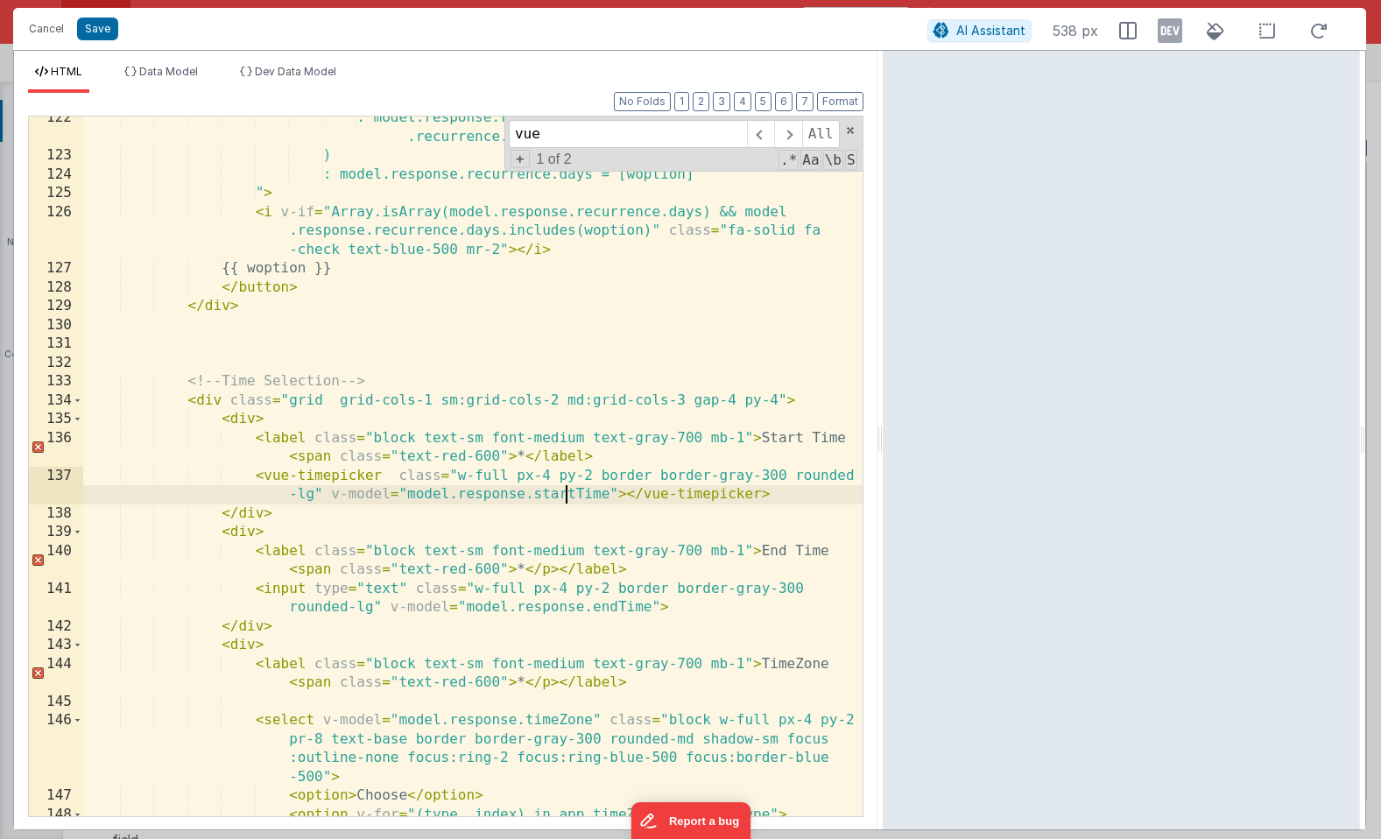
click at [566, 497] on div ": model.response.recurrence.days = [...model.response .recurrence.days, woption…" at bounding box center [473, 487] width 780 height 757
click at [510, 482] on div ": model.response.recurrence.days = [...model.response .recurrence.days, woption…" at bounding box center [473, 487] width 780 height 757
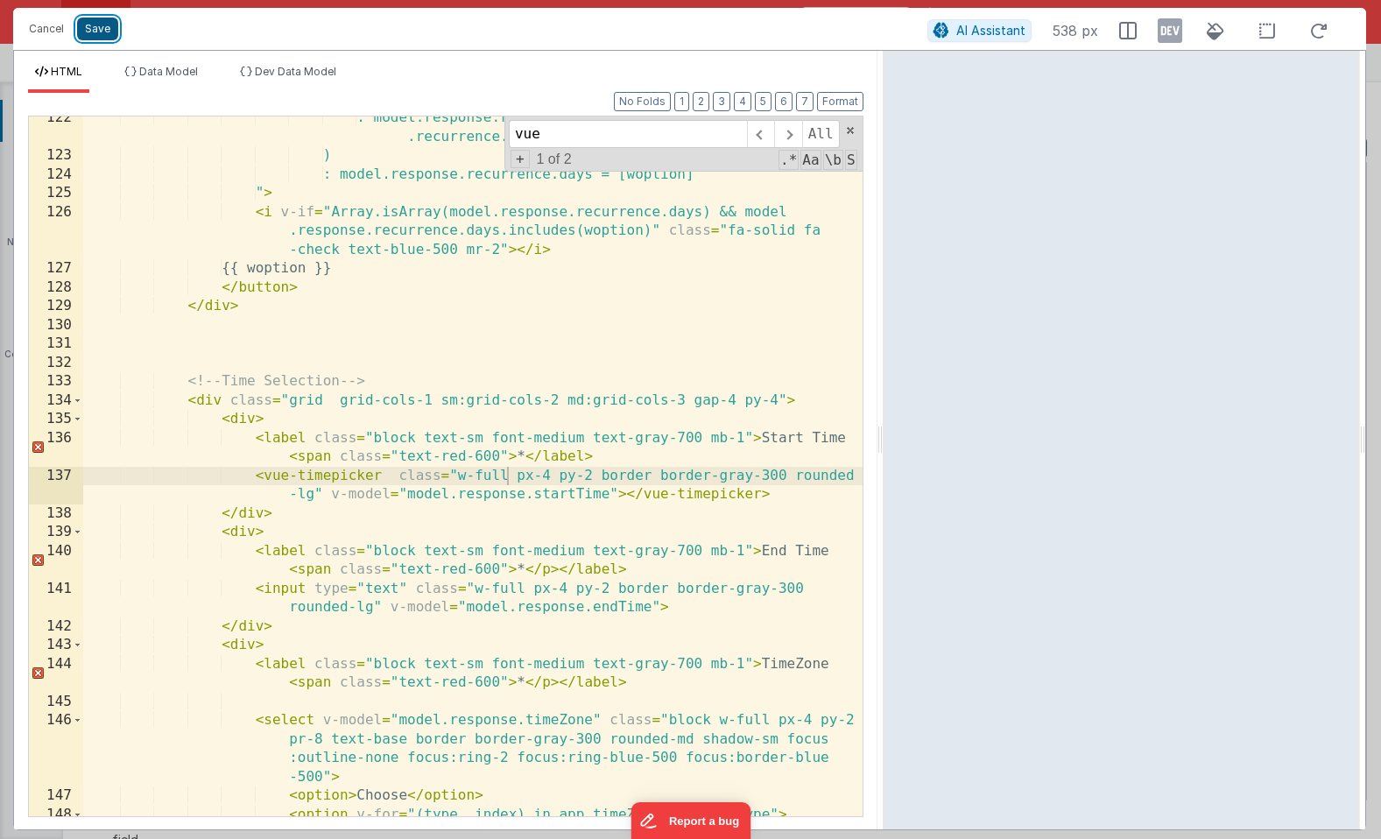
click at [106, 32] on button "Save" at bounding box center [97, 29] width 41 height 23
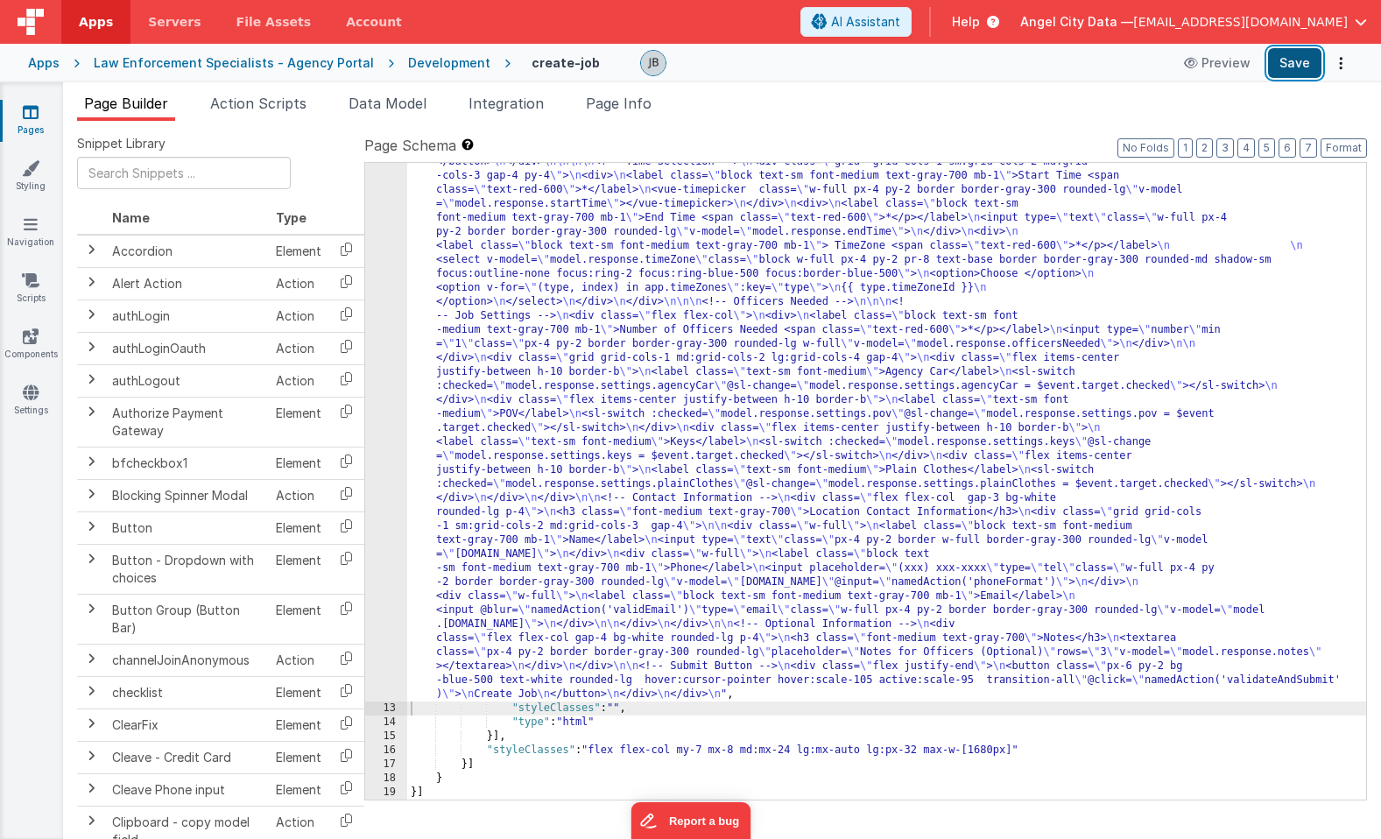
click at [1286, 67] on button "Save" at bounding box center [1294, 63] width 53 height 30
click at [1290, 59] on button "Save" at bounding box center [1294, 63] width 53 height 30
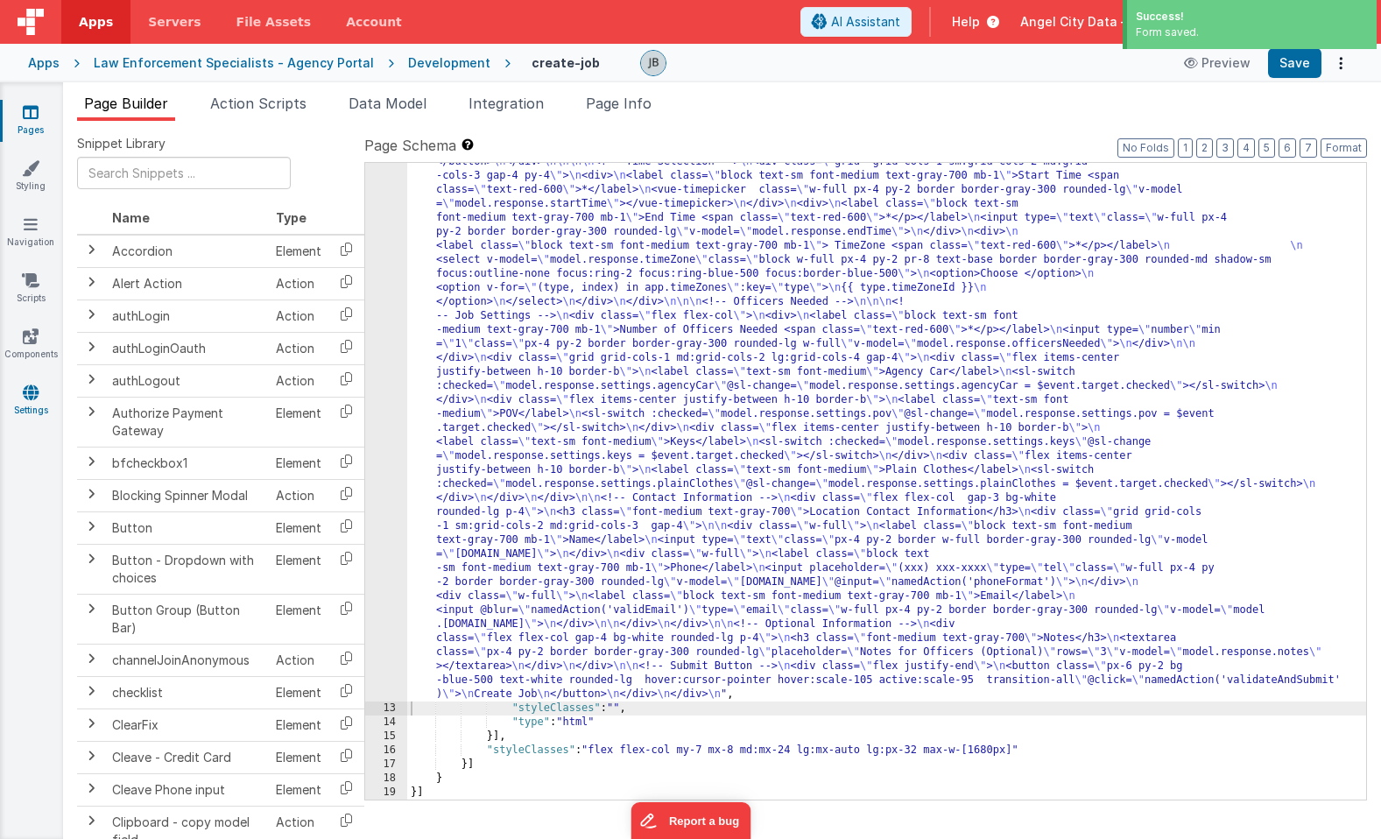
click at [11, 400] on link "Settings" at bounding box center [30, 401] width 63 height 35
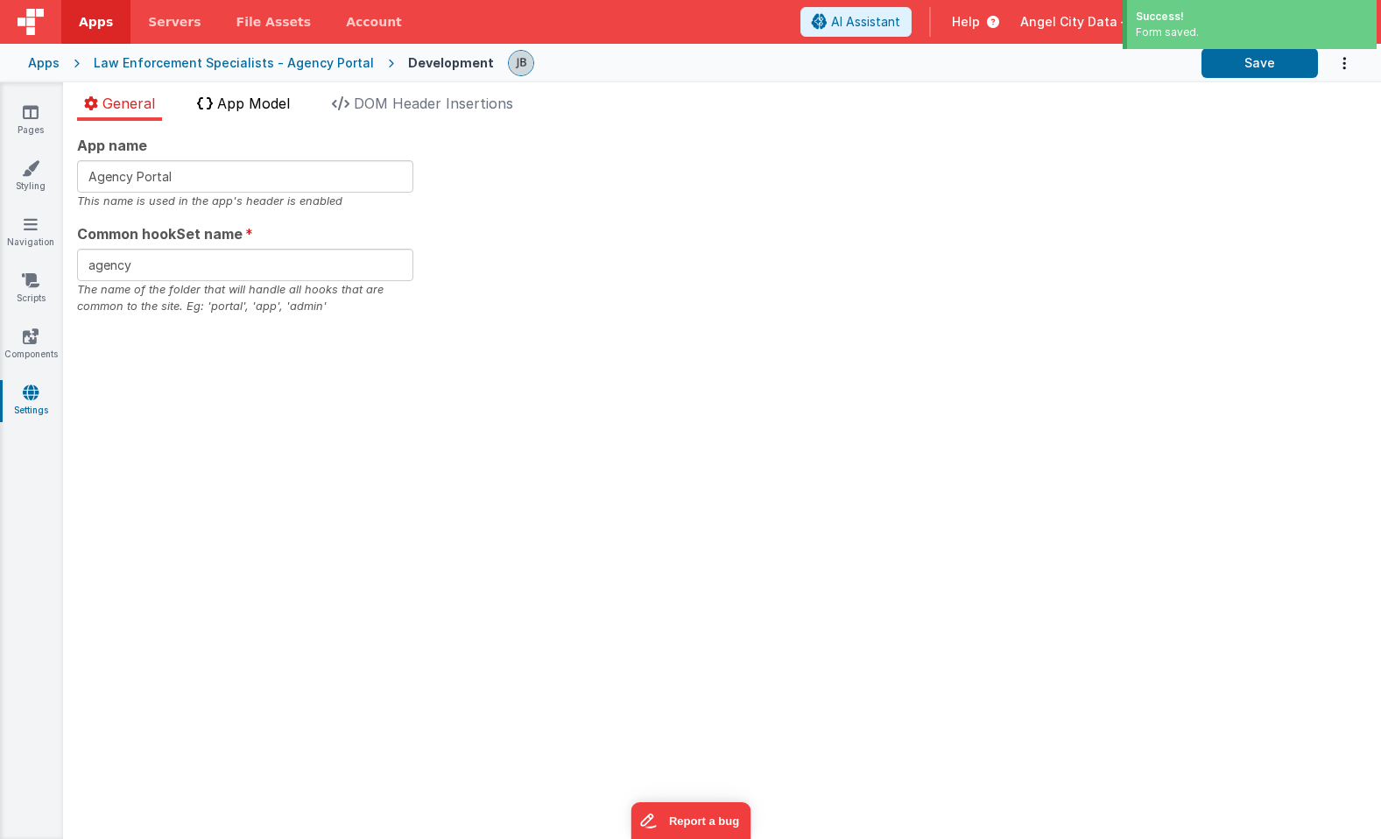
click at [226, 109] on span "App Model" at bounding box center [253, 104] width 73 height 18
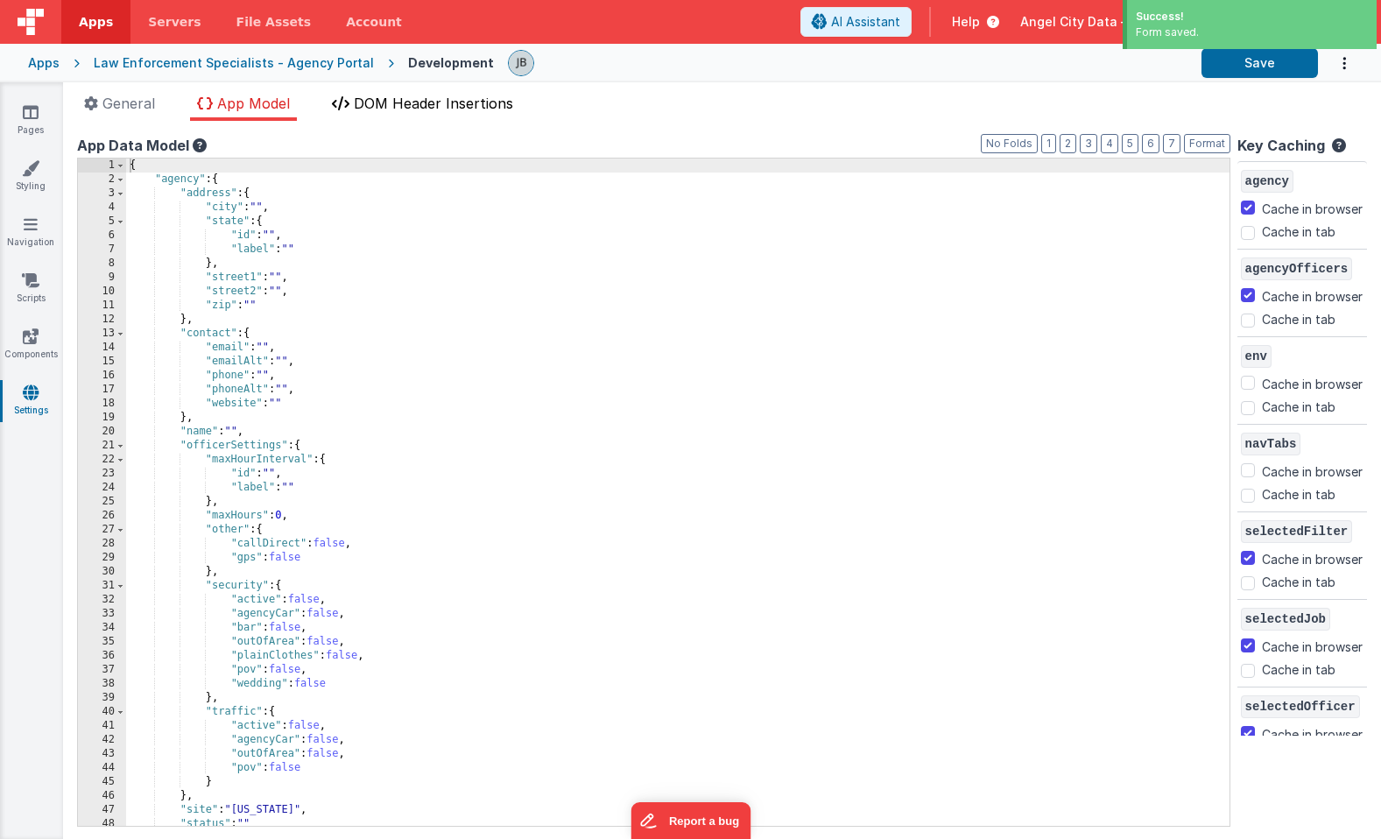
click at [406, 109] on span "DOM Header Insertions" at bounding box center [433, 104] width 159 height 18
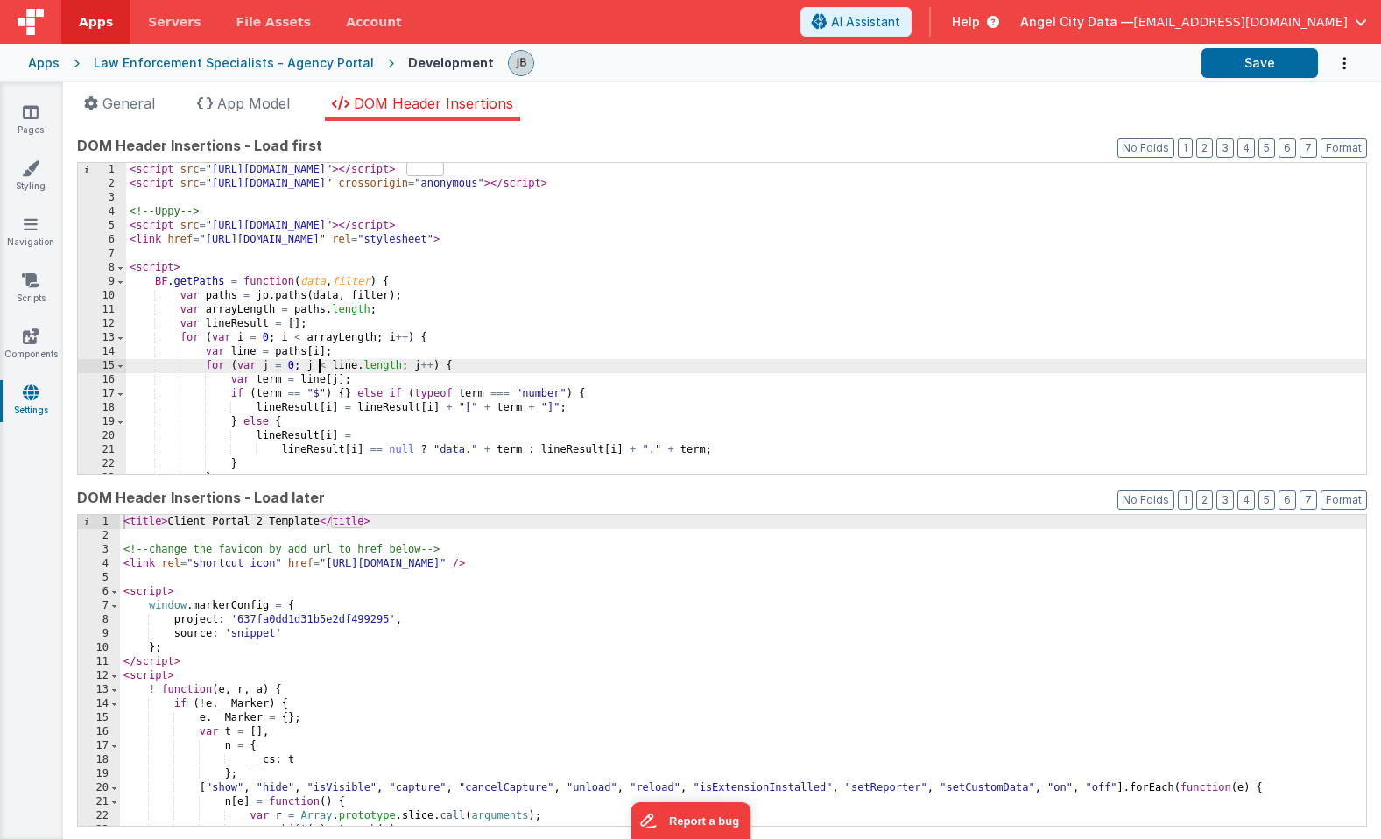
click at [318, 365] on div "< script src = "[URL][DOMAIN_NAME]" > </ script > < script src = "[URL][DOMAIN_…" at bounding box center [746, 332] width 1240 height 339
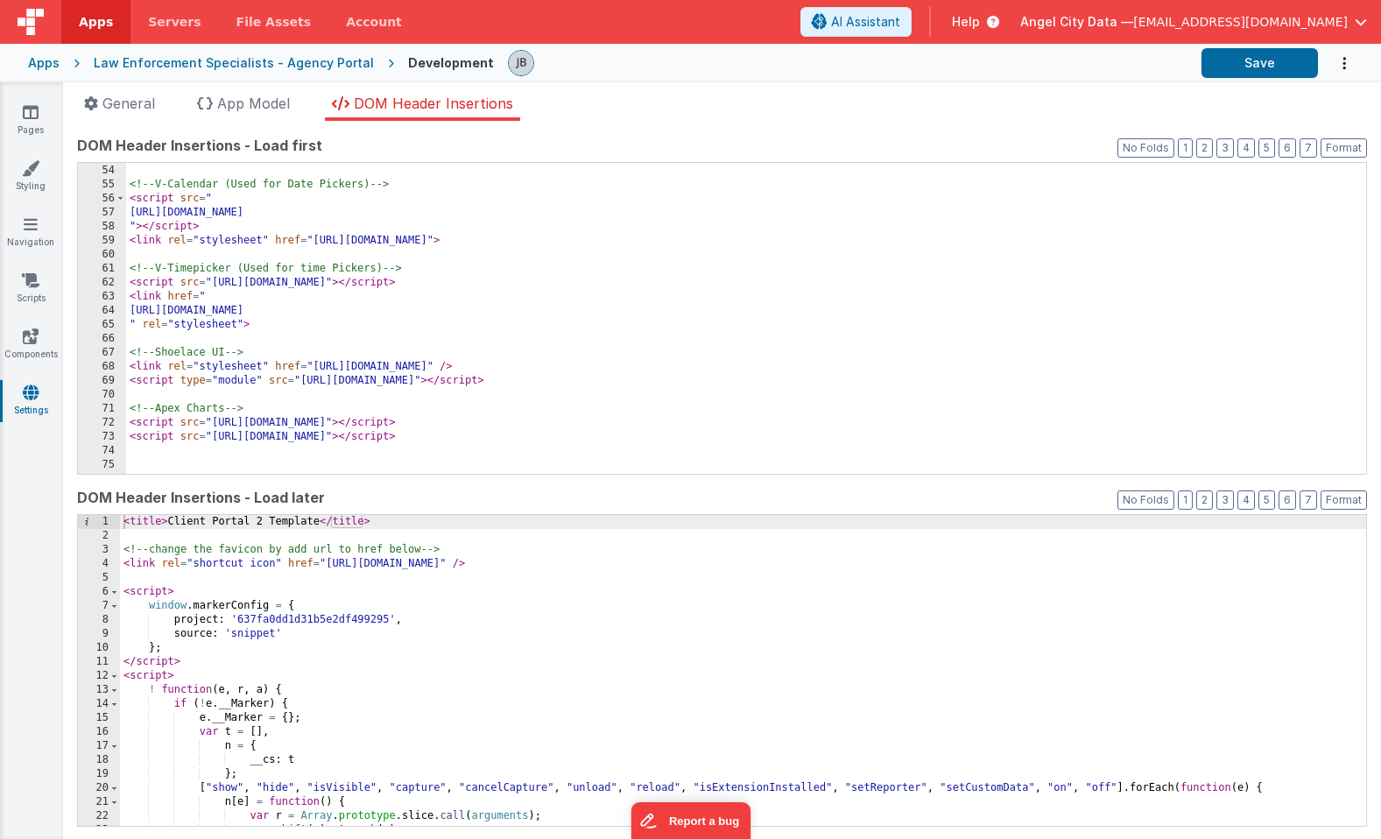
scroll to position [742, 0]
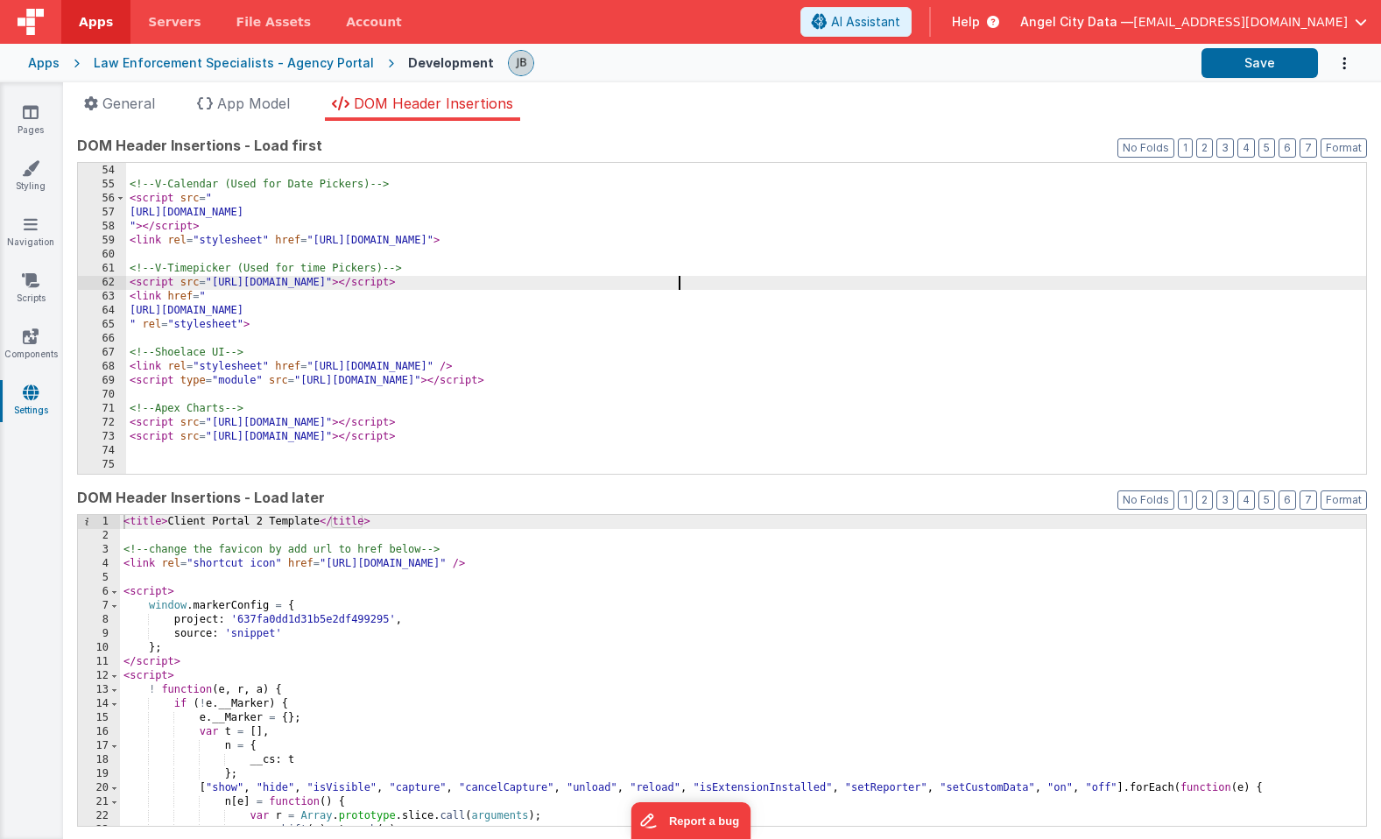
click at [676, 287] on div "<!-- V-Calendar (Used for Date Pickers) --> < script src = " https://cdn.jsdeli…" at bounding box center [746, 319] width 1240 height 339
click at [362, 284] on div "<!-- V-Calendar (Used for Date Pickers) --> < script src = " https://cdn.jsdeli…" at bounding box center [746, 319] width 1240 height 339
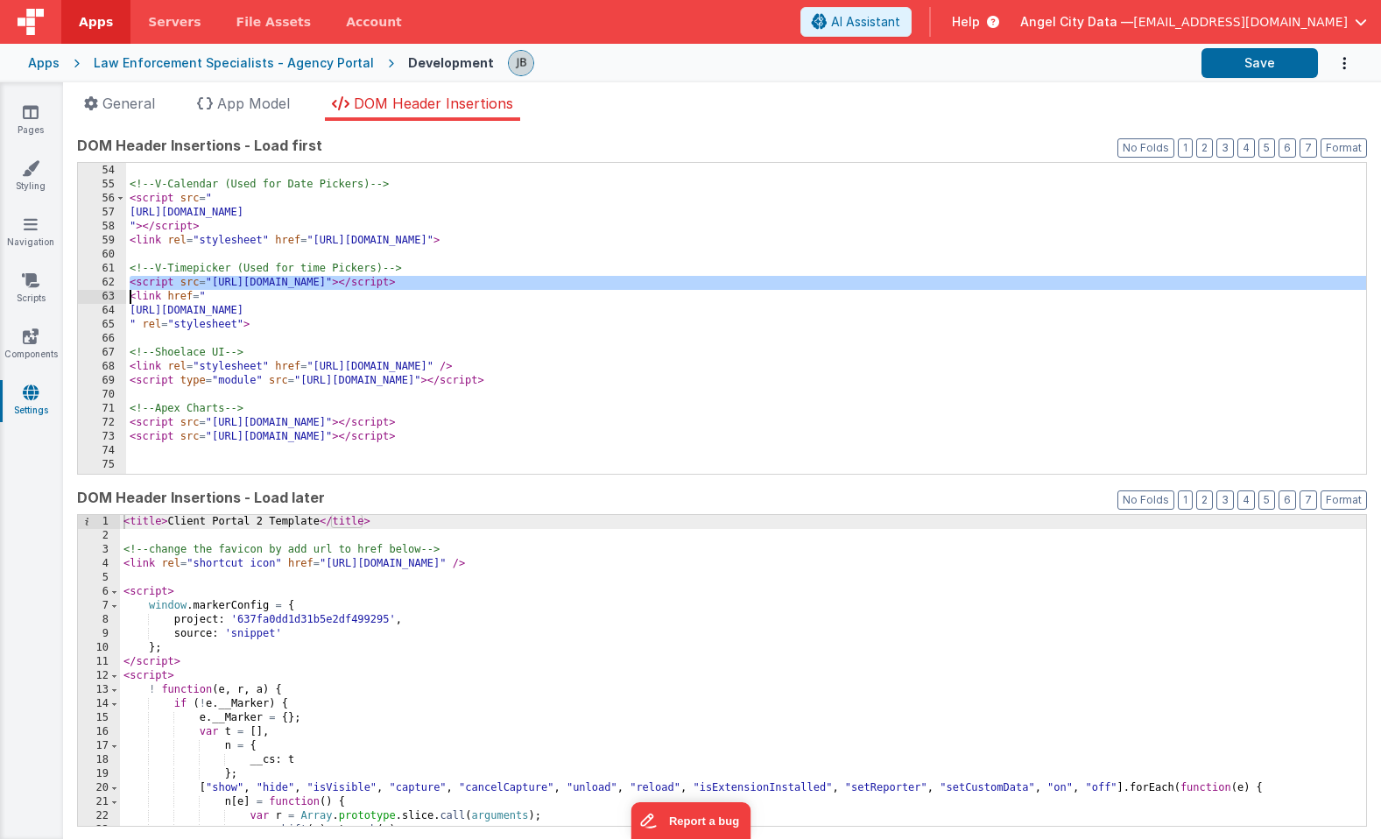
click at [362, 284] on div "<!-- V-Calendar (Used for Date Pickers) --> < script src = " https://cdn.jsdeli…" at bounding box center [746, 319] width 1240 height 339
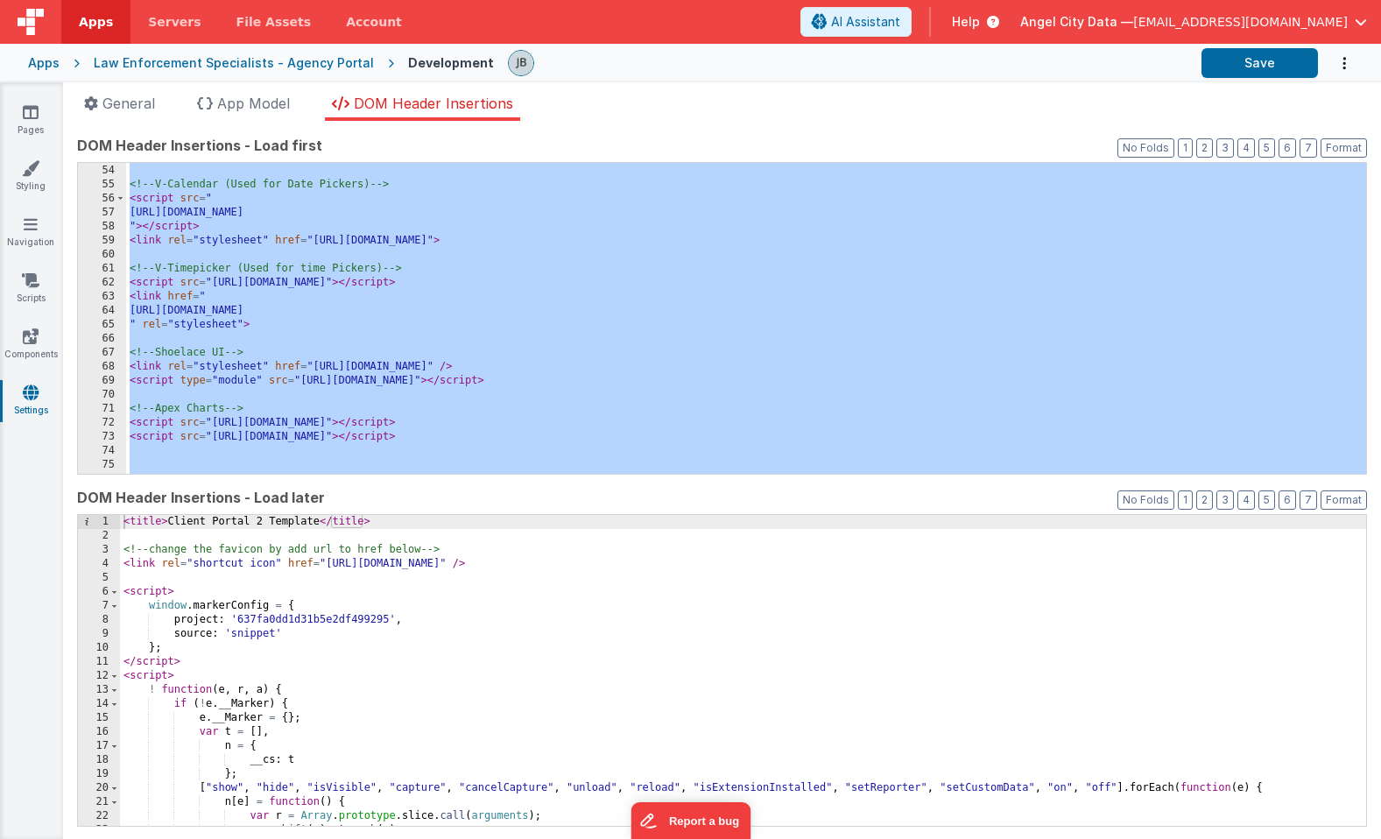
click at [333, 284] on div "<!-- V-Calendar (Used for Date Pickers) --> < script src = " https://cdn.jsdeli…" at bounding box center [746, 319] width 1240 height 339
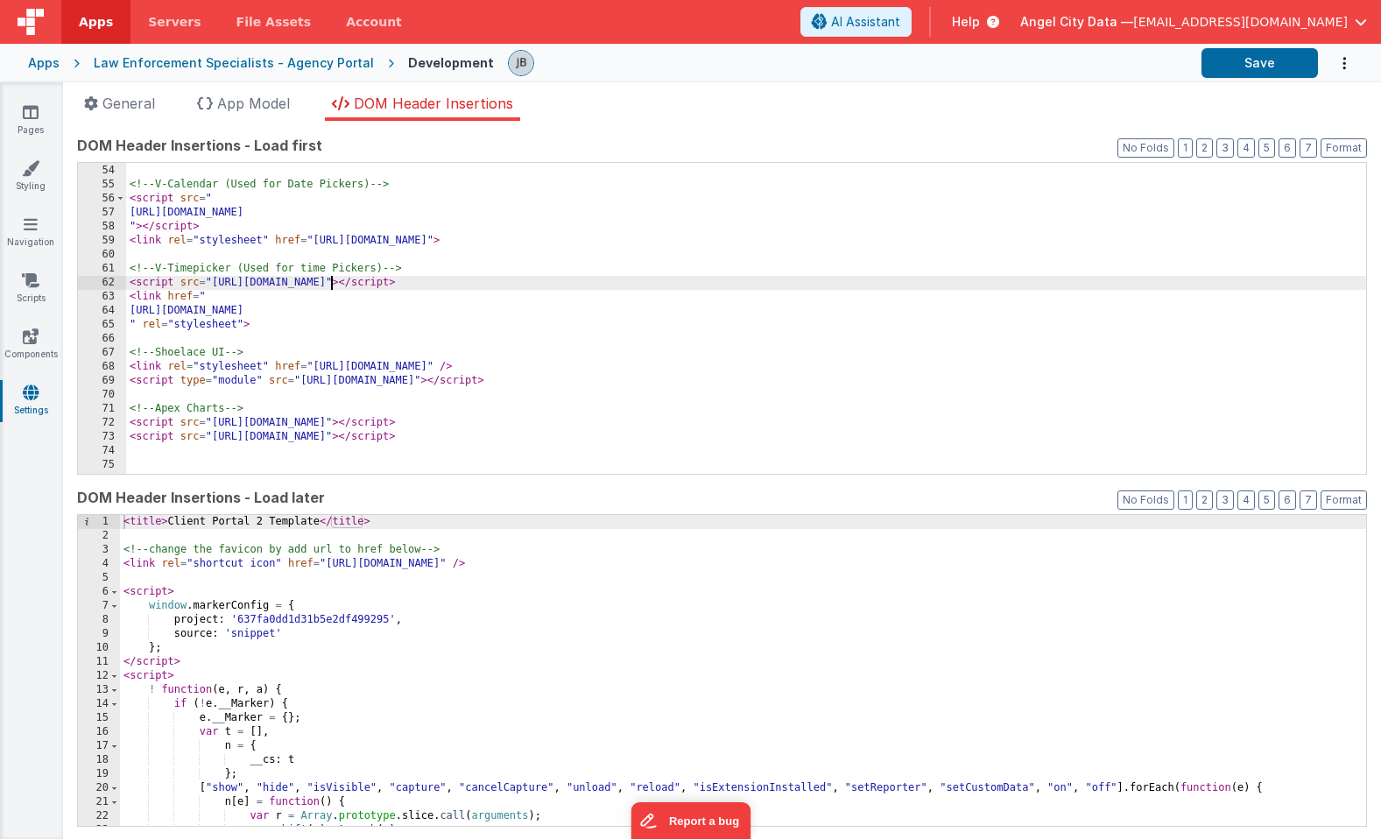
click at [333, 284] on div "<!-- V-Calendar (Used for Date Pickers) --> < script src = " https://cdn.jsdeli…" at bounding box center [746, 319] width 1240 height 339
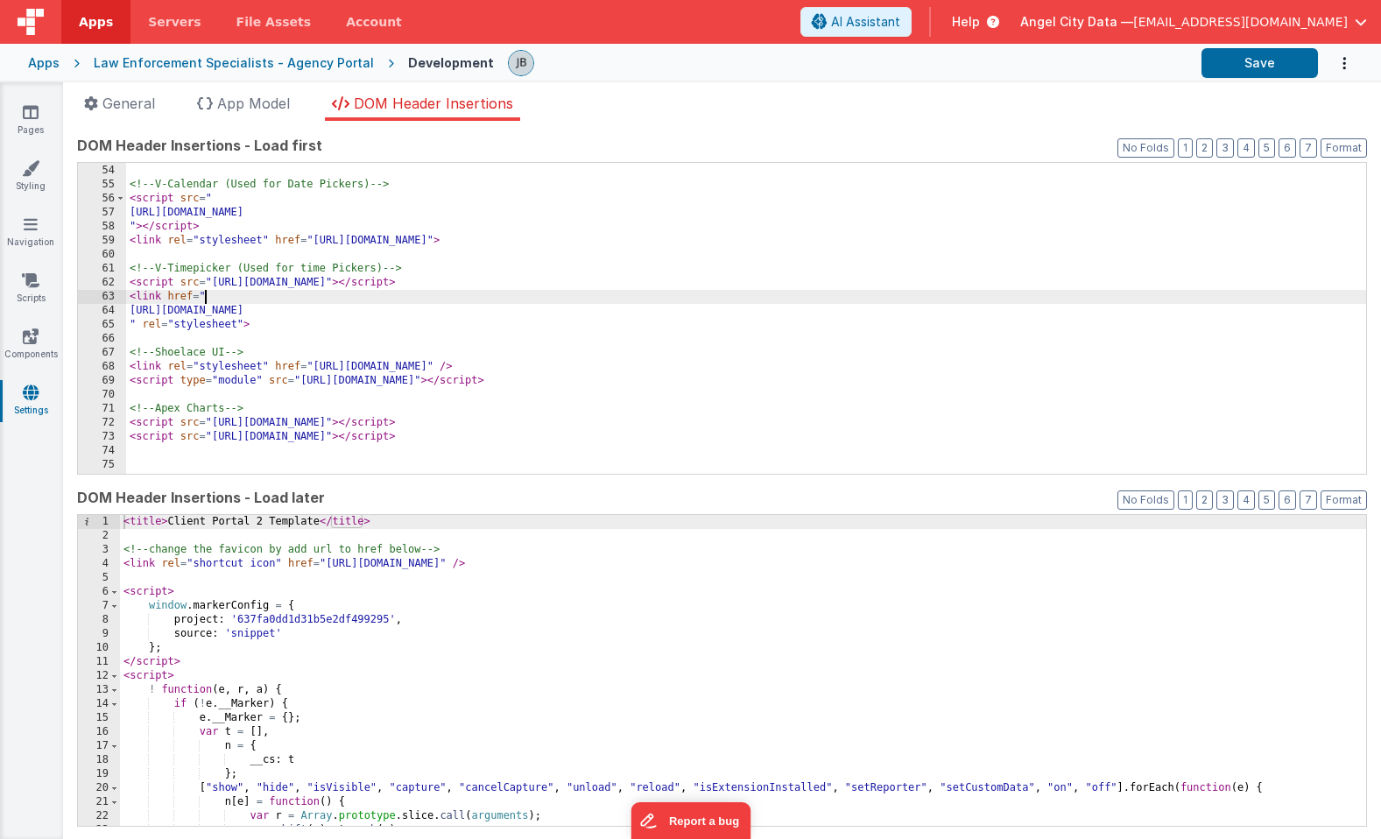
click at [254, 297] on div "<!-- V-Calendar (Used for Date Pickers) --> < script src = " https://cdn.jsdeli…" at bounding box center [746, 319] width 1240 height 339
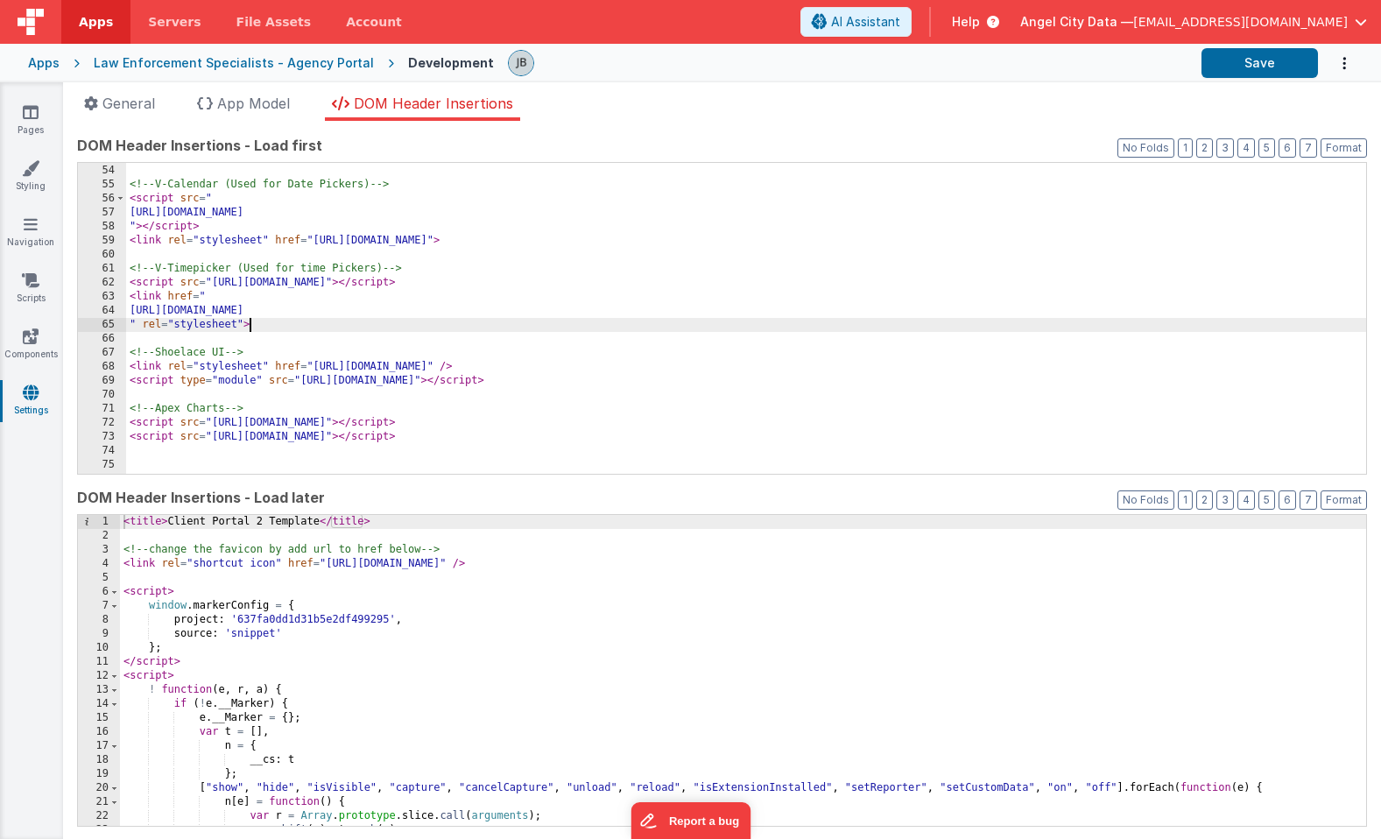
click at [261, 323] on div "<!-- V-Calendar (Used for Date Pickers) --> < script src = " https://cdn.jsdeli…" at bounding box center [746, 319] width 1240 height 339
click at [237, 288] on div "<!-- V-Calendar (Used for Date Pickers) --> < script src = " https://cdn.jsdeli…" at bounding box center [746, 319] width 1240 height 339
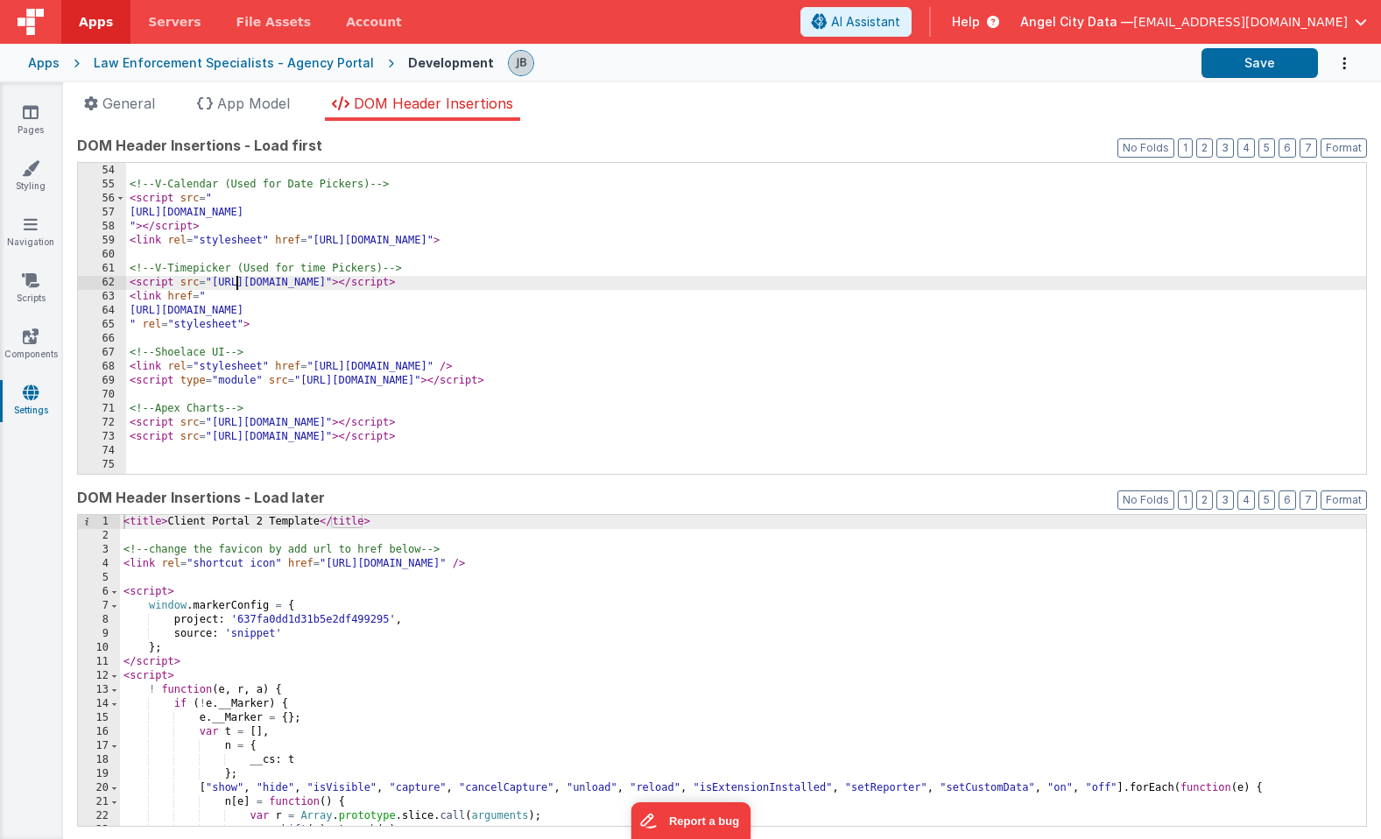
click at [237, 288] on div "<!-- V-Calendar (Used for Date Pickers) --> < script src = " https://cdn.jsdeli…" at bounding box center [746, 319] width 1240 height 339
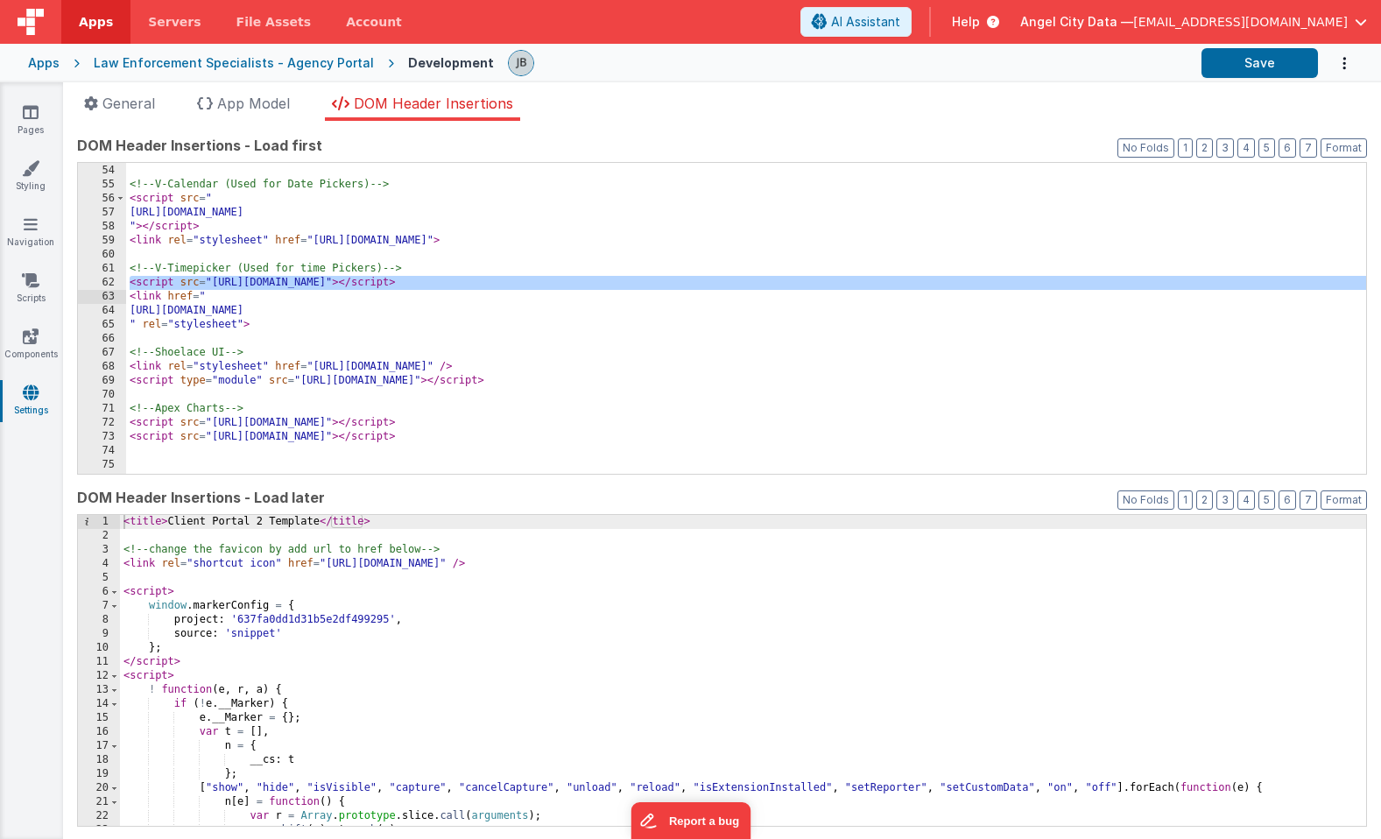
click at [250, 235] on div "<!-- V-Calendar (Used for Date Pickers) --> < script src = " https://cdn.jsdeli…" at bounding box center [746, 319] width 1240 height 339
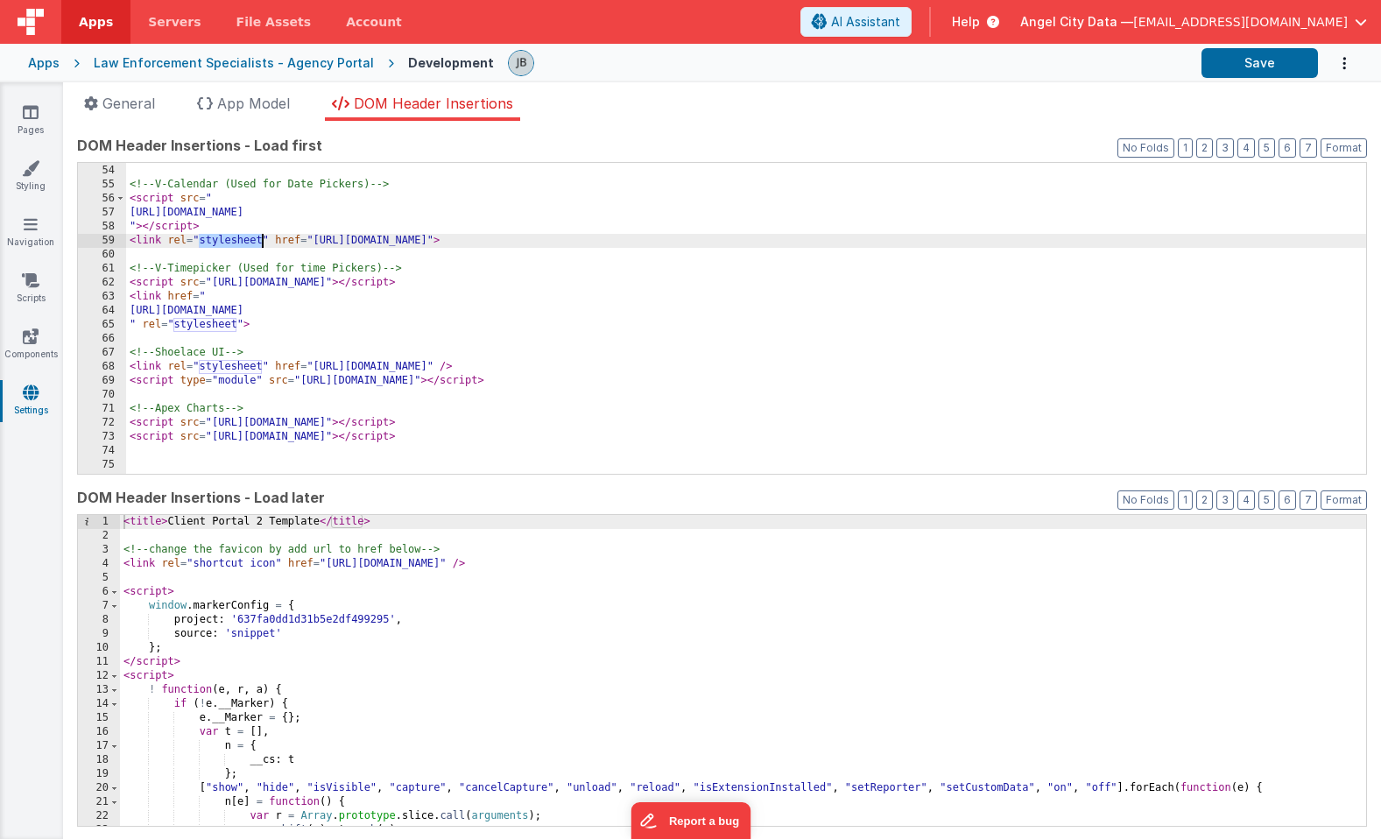
click at [250, 235] on div "<!-- V-Calendar (Used for Date Pickers) --> < script src = " https://cdn.jsdeli…" at bounding box center [746, 319] width 1240 height 339
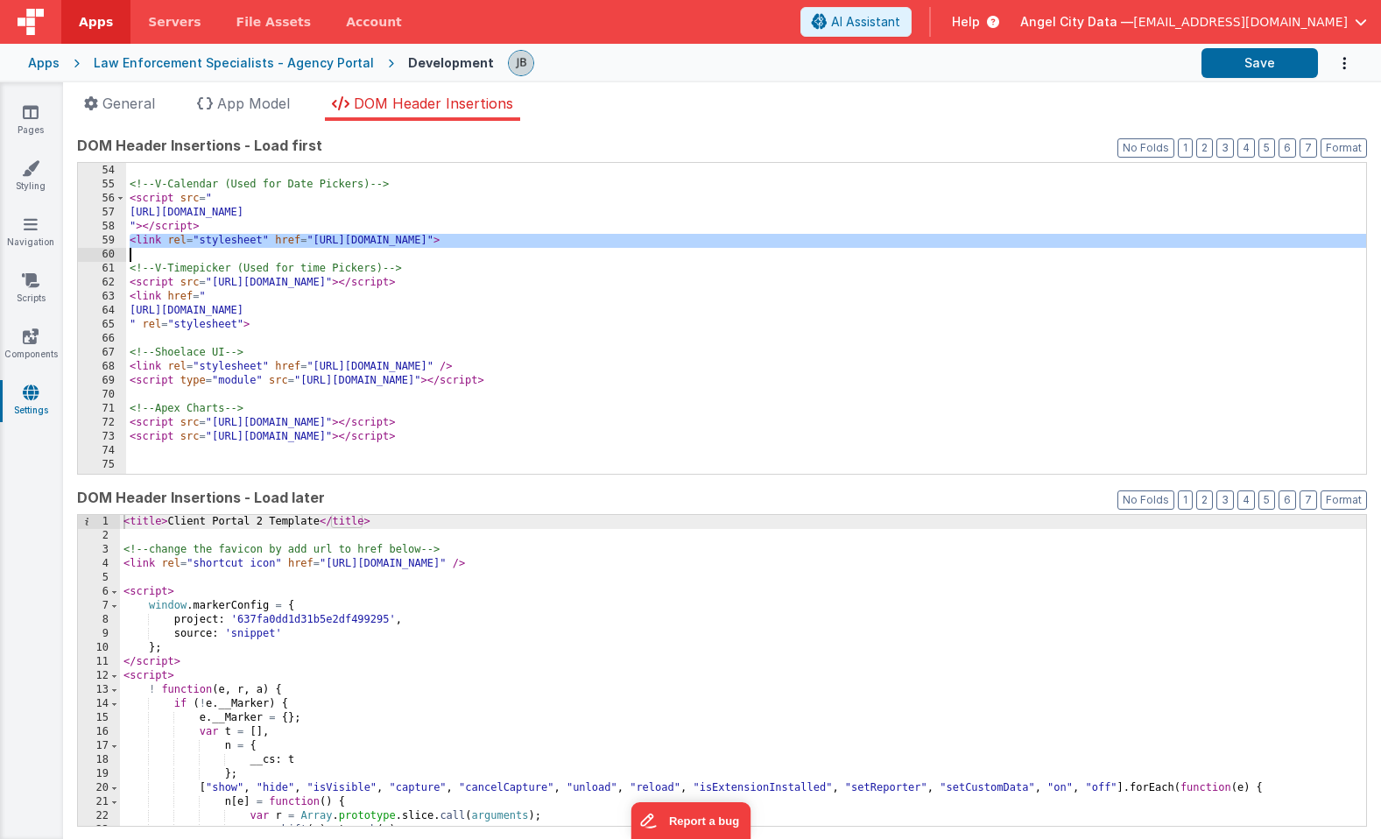
click at [250, 235] on div "<!-- V-Calendar (Used for Date Pickers) --> < script src = " https://cdn.jsdeli…" at bounding box center [746, 319] width 1240 height 339
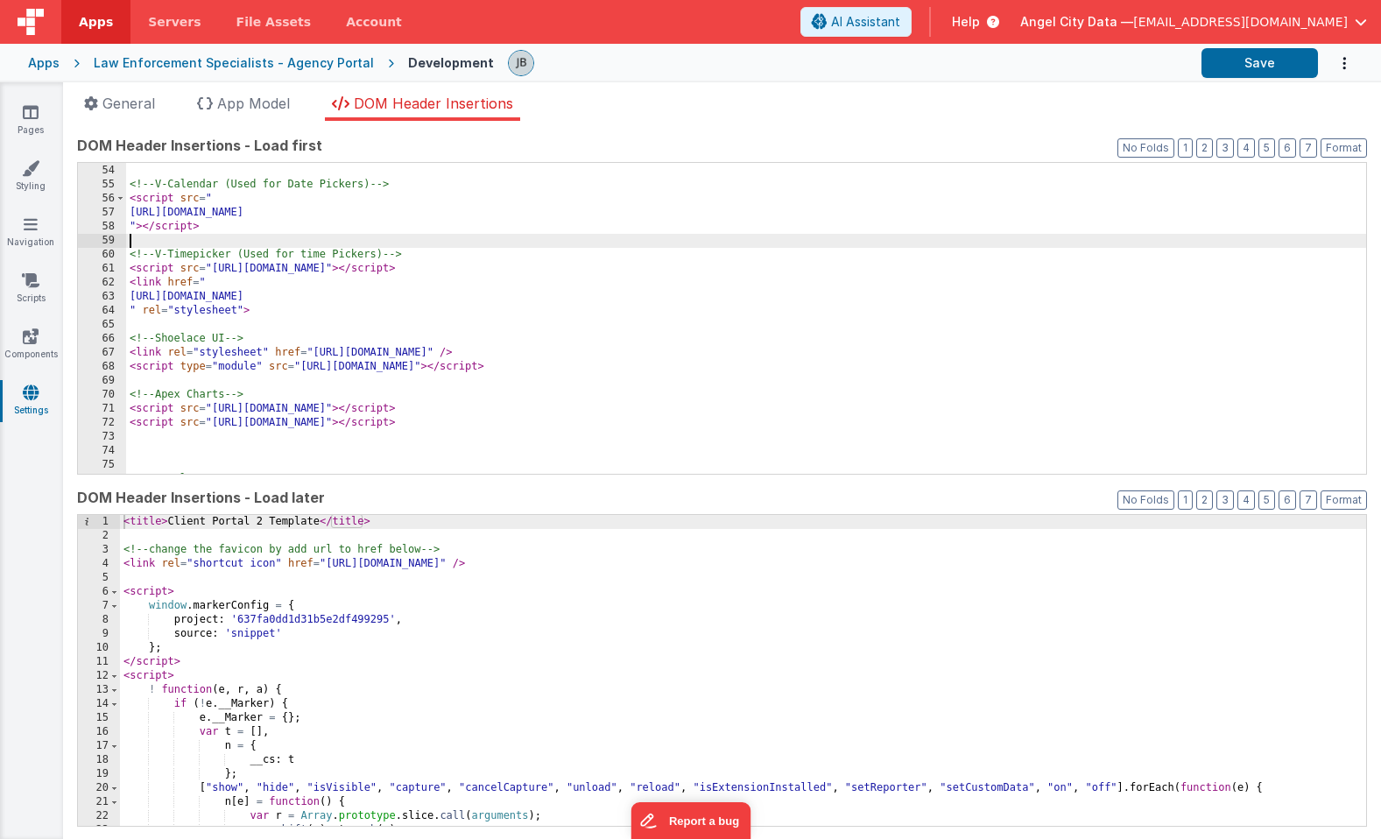
click at [805, 269] on div "<!-- V-Calendar (Used for Date Pickers) --> < script src = " https://cdn.jsdeli…" at bounding box center [746, 319] width 1240 height 339
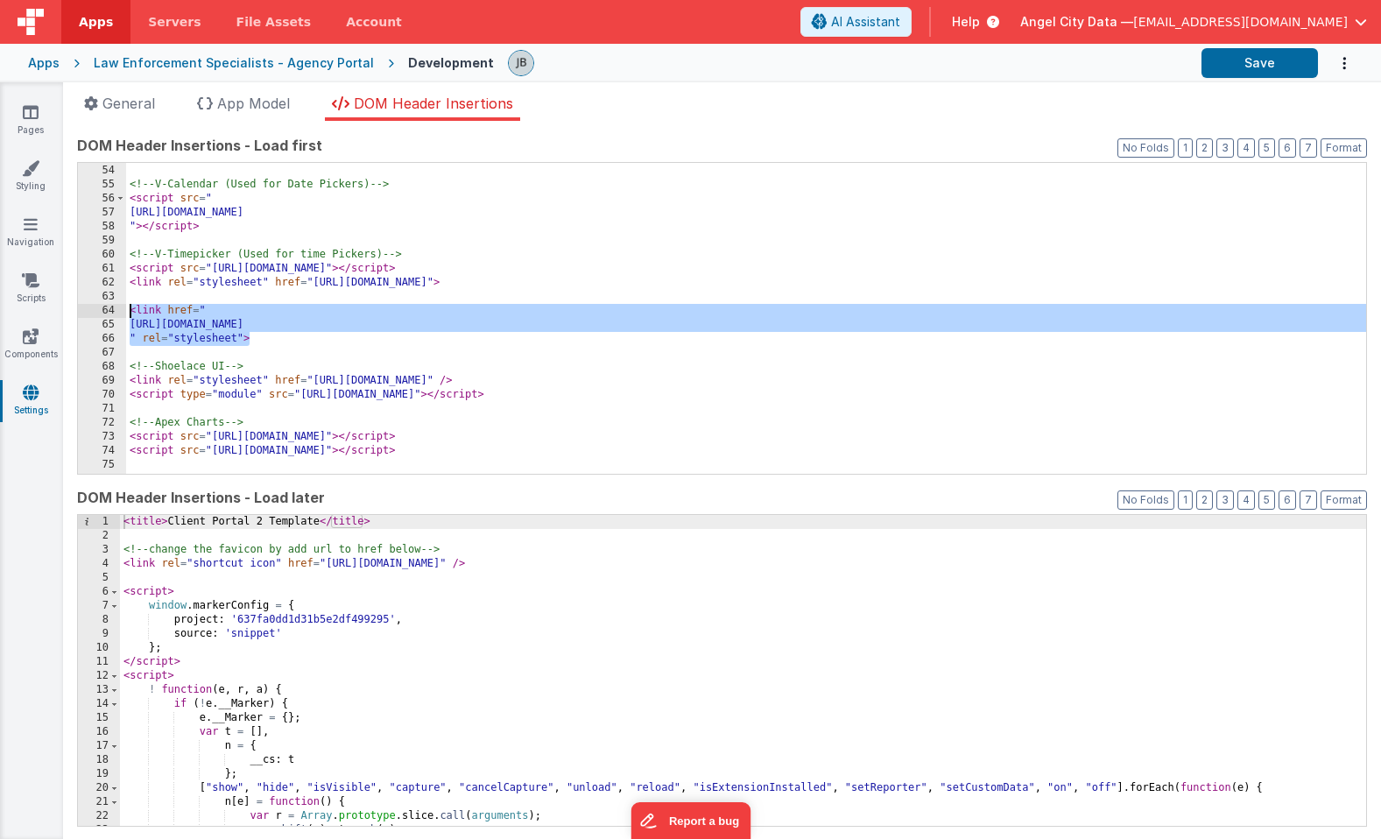
drag, startPoint x: 265, startPoint y: 344, endPoint x: 116, endPoint y: 317, distance: 150.5
click at [116, 317] on div "53 54 55 56 57 58 59 60 61 62 63 64 65 66 67 68 69 70 71 72 73 74 75 76 77 <!--…" at bounding box center [722, 318] width 1290 height 313
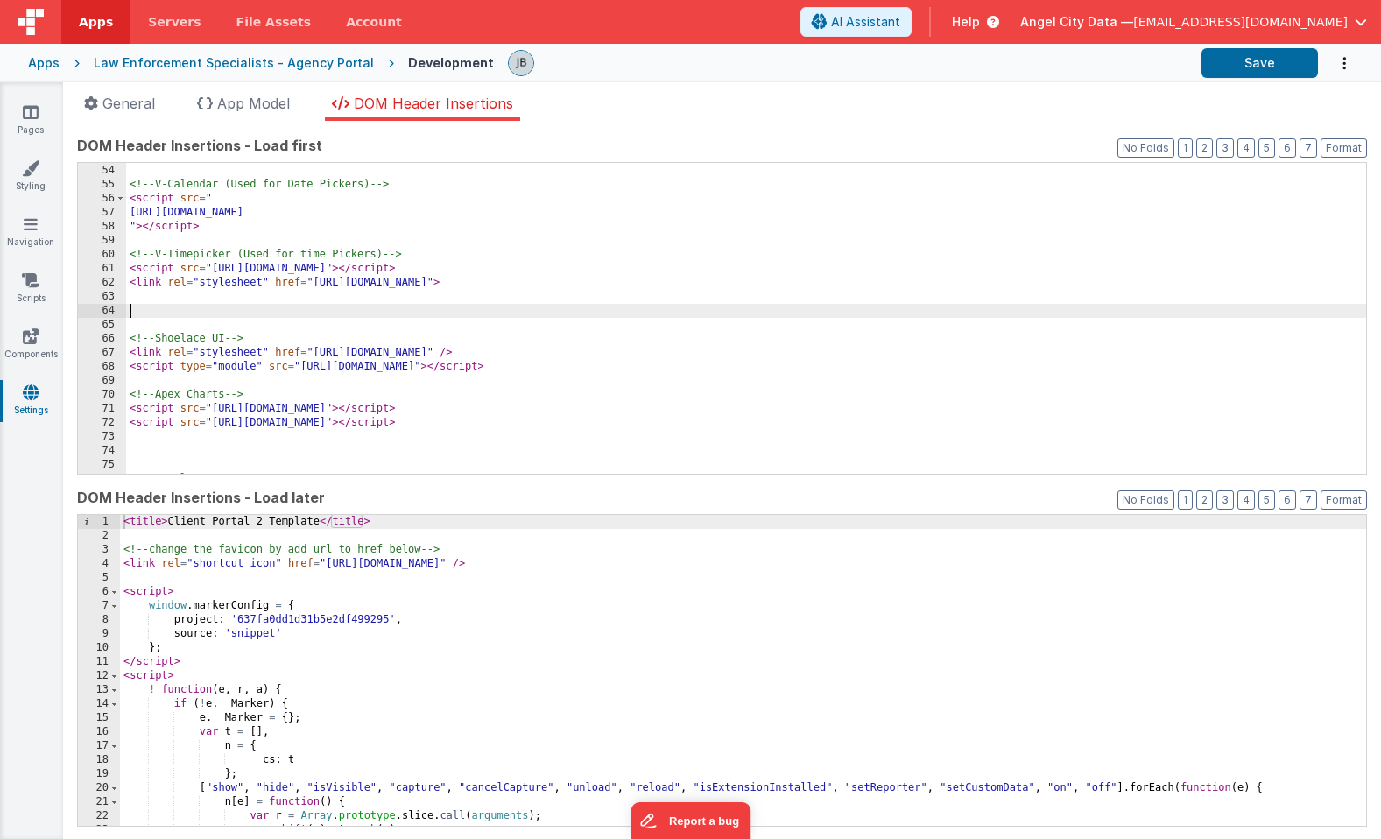
click at [144, 236] on div "<!-- V-Calendar (Used for Date Pickers) --> < script src = " https://cdn.jsdeli…" at bounding box center [746, 319] width 1240 height 339
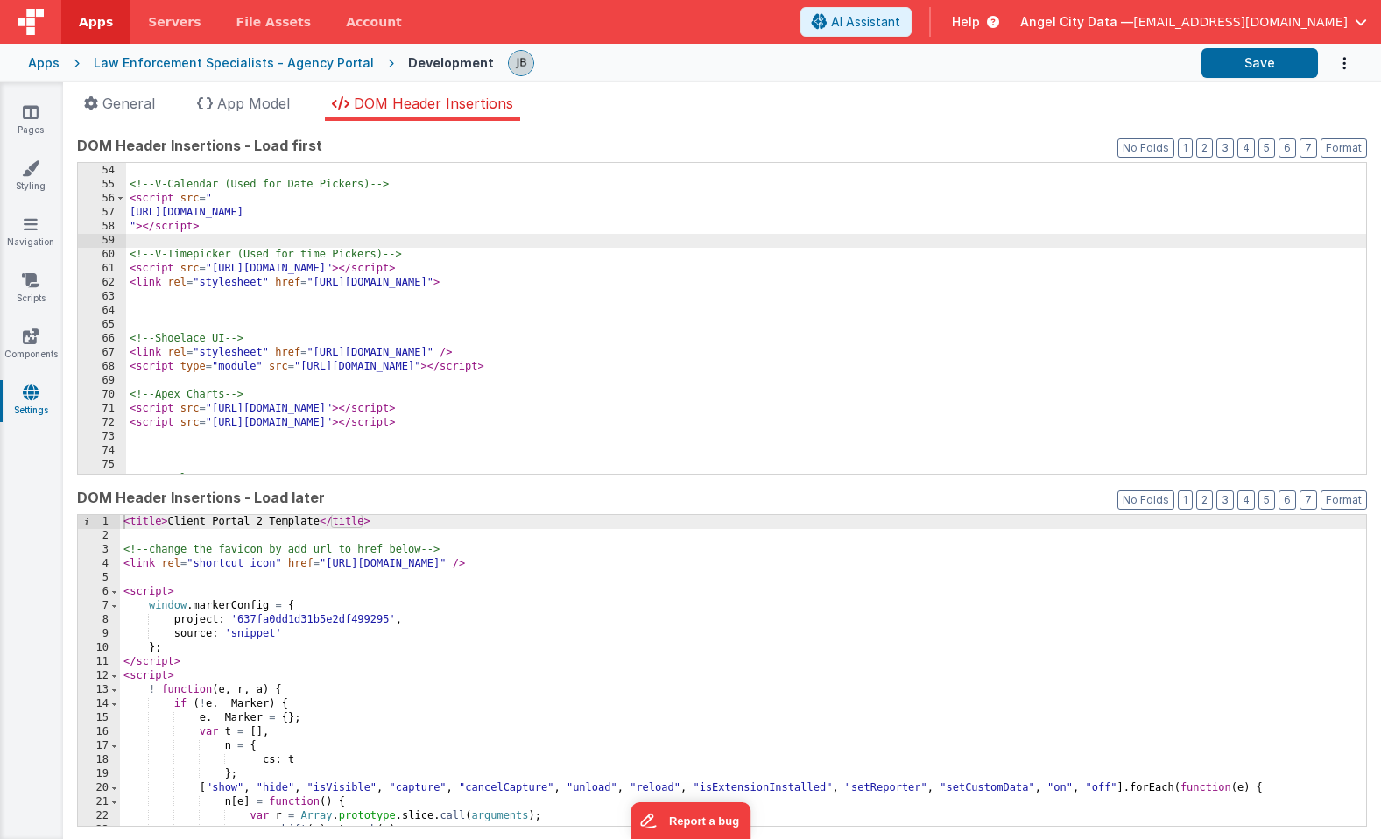
click at [141, 243] on div "<!-- V-Calendar (Used for Date Pickers) --> < script src = " https://cdn.jsdeli…" at bounding box center [746, 319] width 1240 height 339
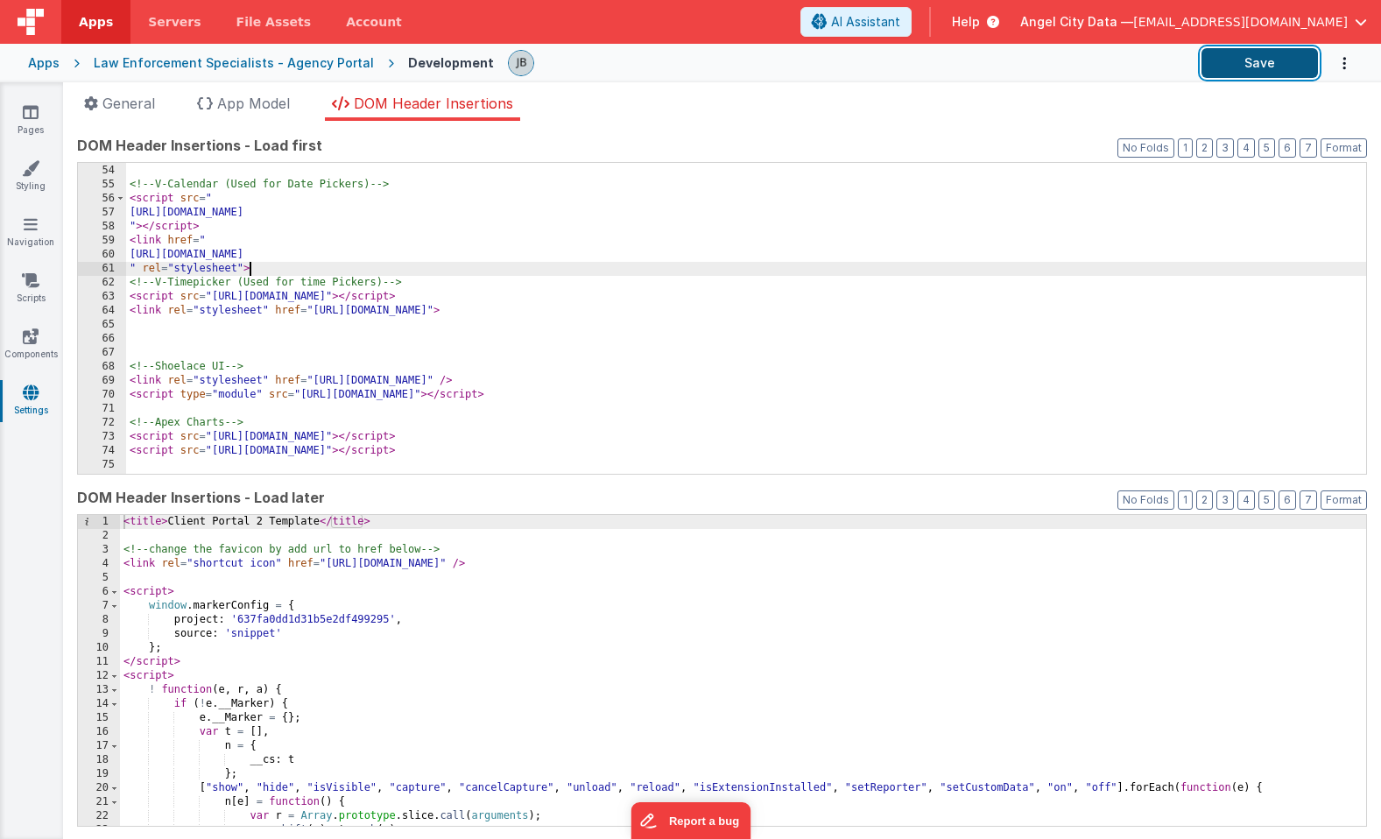
click at [1242, 69] on button "Save" at bounding box center [1260, 63] width 116 height 30
click at [241, 272] on div "<!-- V-Calendar (Used for Date Pickers) --> < script src = " https://cdn.jsdeli…" at bounding box center [746, 319] width 1240 height 339
click at [295, 314] on div "<!-- V-Calendar (Used for Date Pickers) --> < script src = " https://cdn.jsdeli…" at bounding box center [746, 319] width 1240 height 339
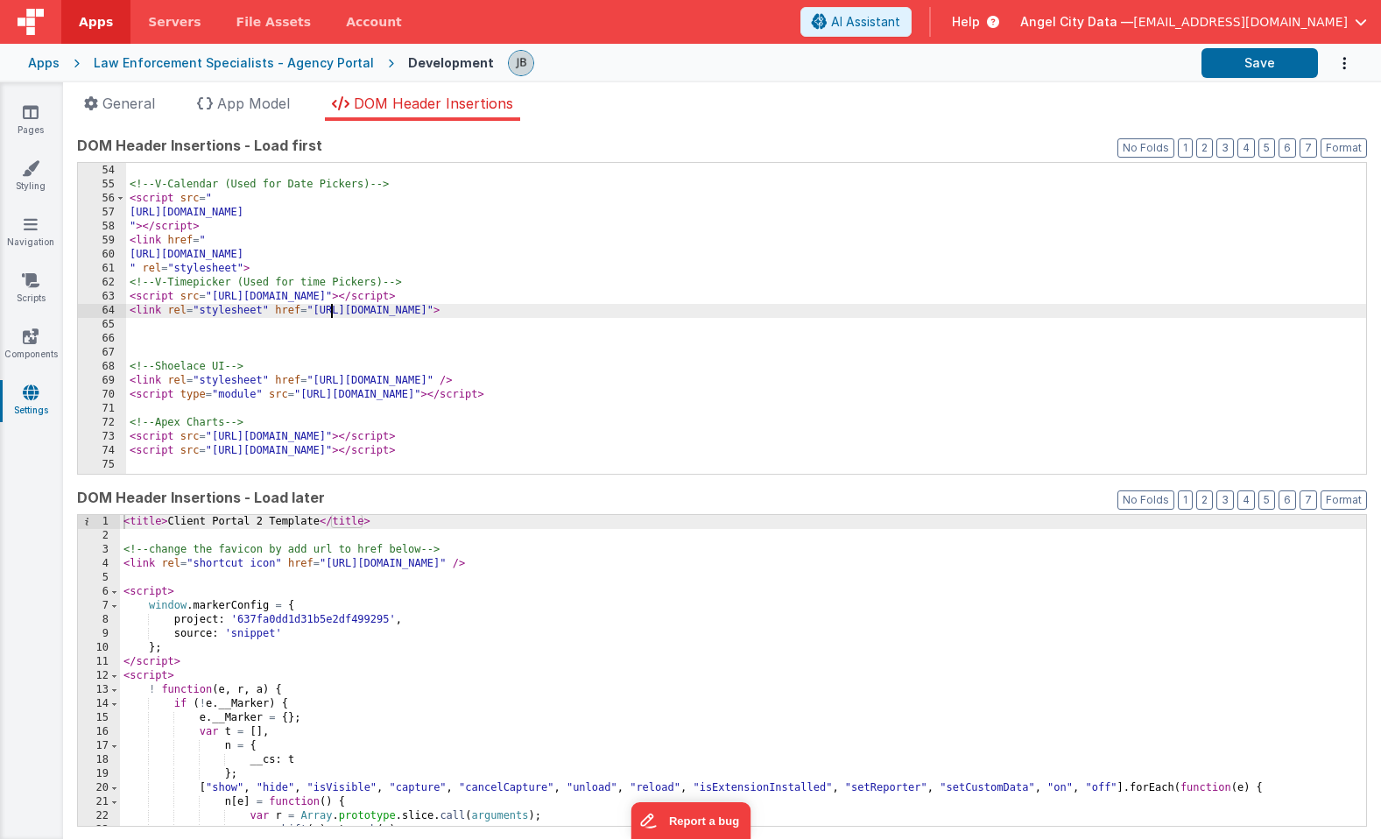
click at [331, 307] on div "<!-- V-Calendar (Used for Date Pickers) --> < script src = " https://cdn.jsdeli…" at bounding box center [746, 319] width 1240 height 339
click at [1234, 74] on button "Save" at bounding box center [1260, 63] width 116 height 30
click at [211, 59] on div "Law Enforcement Specialists - Agency Portal" at bounding box center [234, 63] width 280 height 18
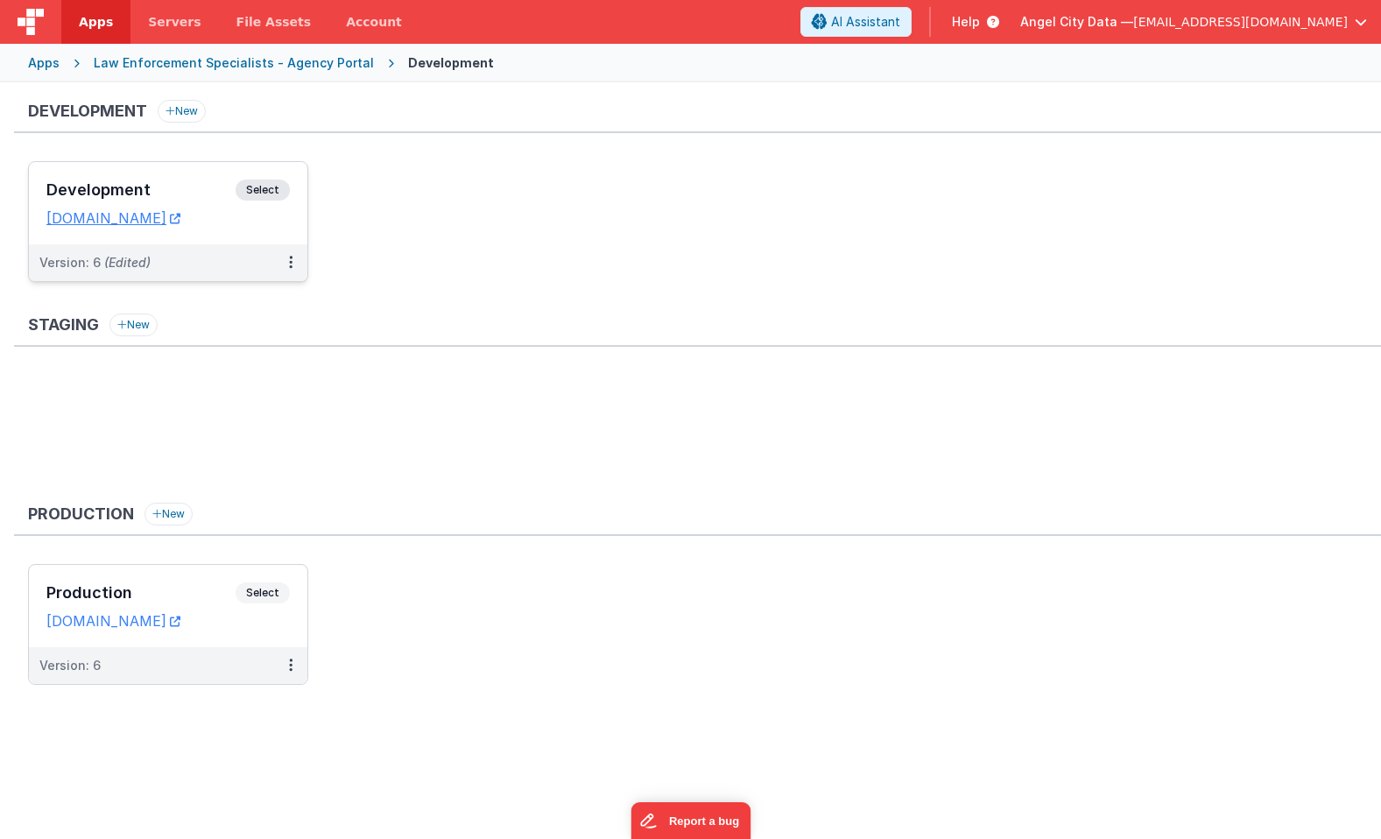
click at [131, 179] on div "Development Select URLs bluedispatchagency.clientportal.cloud" at bounding box center [168, 203] width 279 height 82
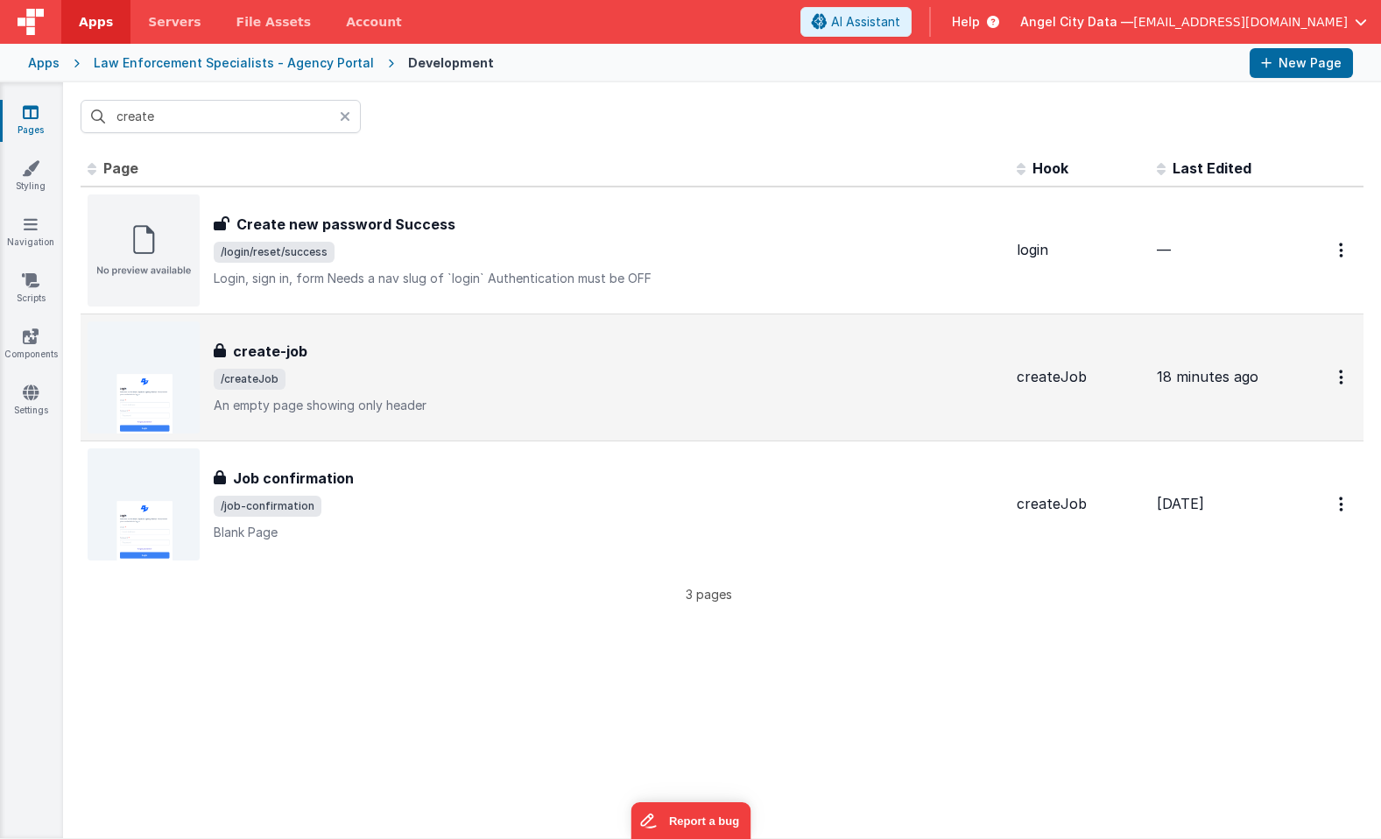
click at [238, 355] on h3 "create-job" at bounding box center [270, 351] width 74 height 21
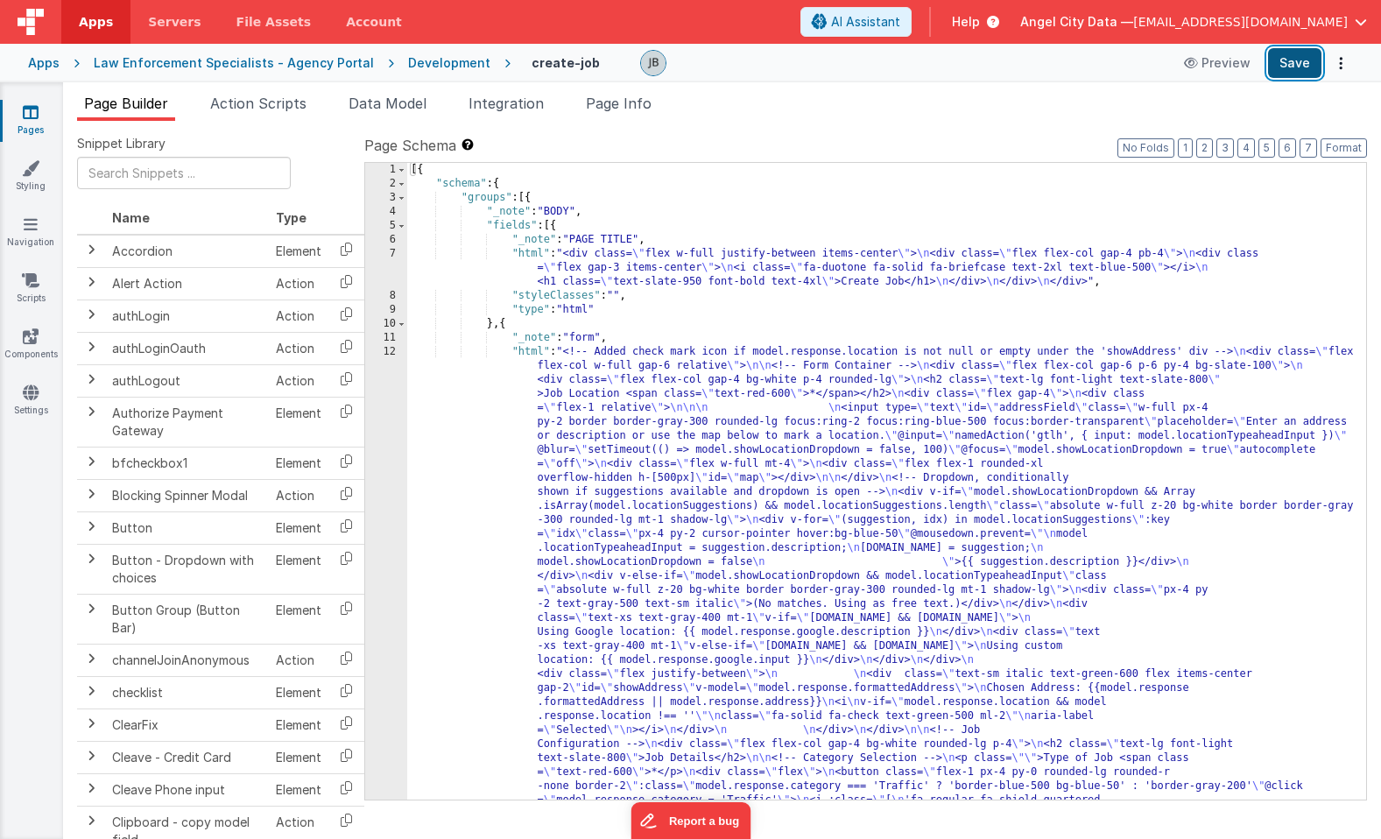
click at [1295, 63] on button "Save" at bounding box center [1294, 63] width 53 height 30
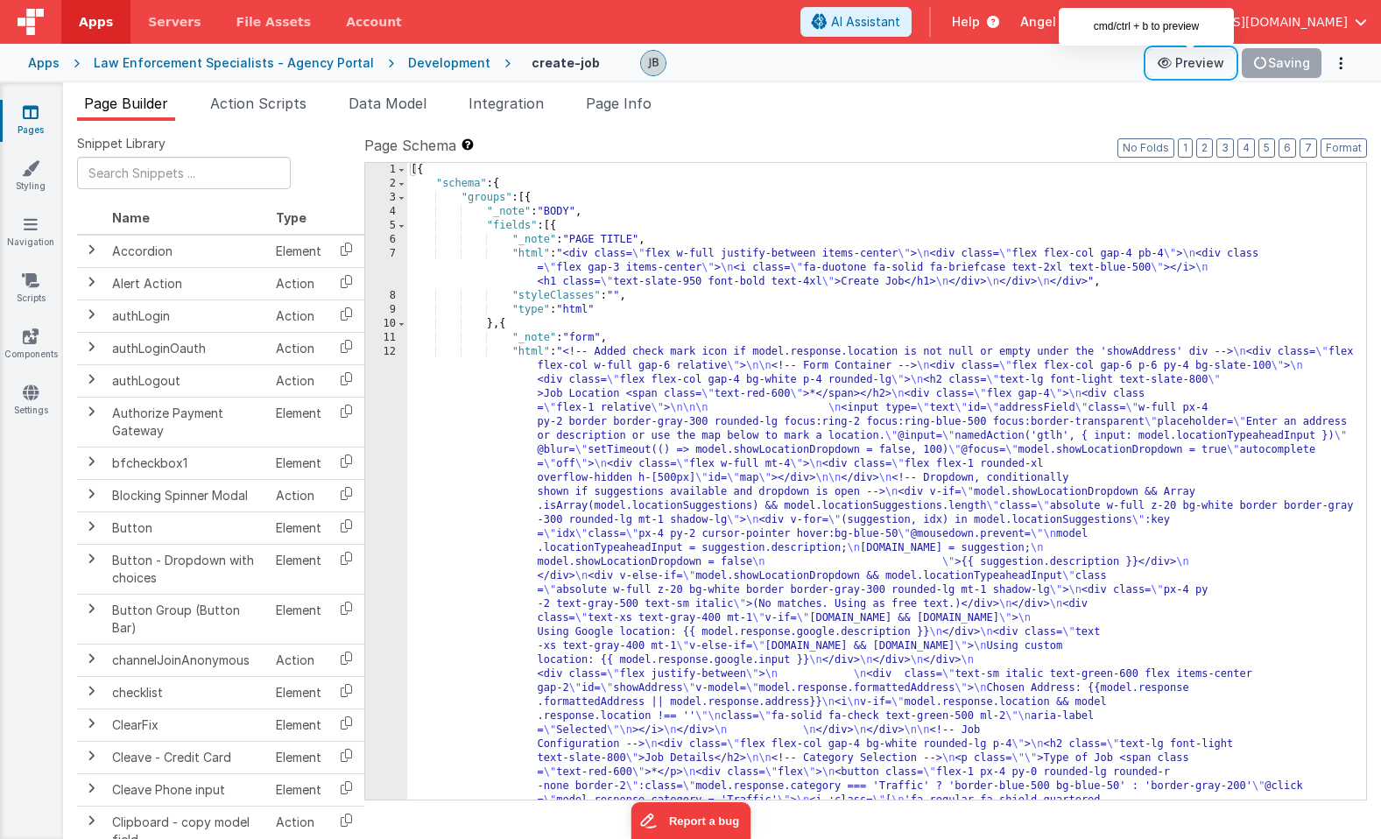
click at [1214, 63] on button "Preview" at bounding box center [1191, 63] width 88 height 28
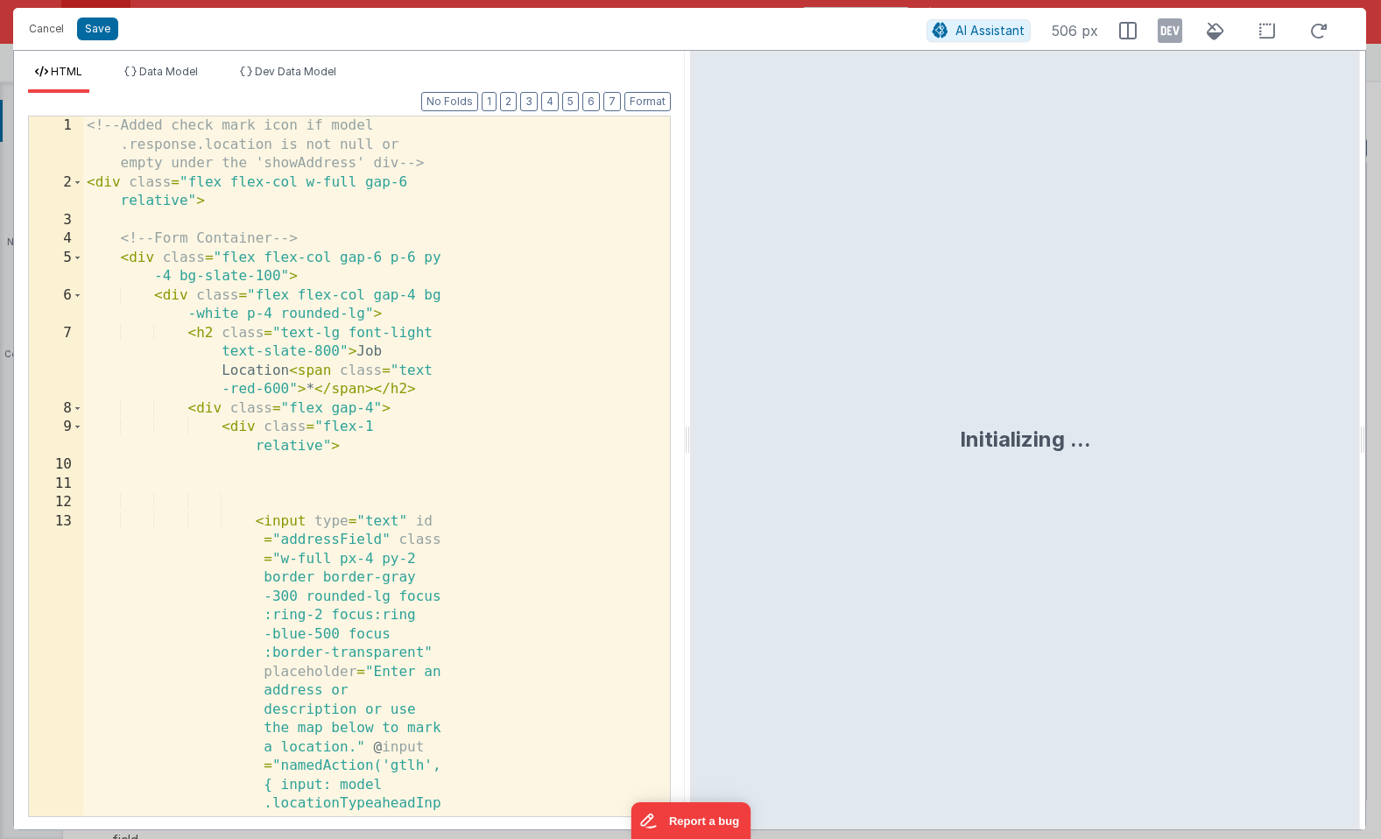
click at [390, 422] on div "<!-- Added check mark icon if model .response.location is not null or empty und…" at bounding box center [376, 729] width 587 height 1227
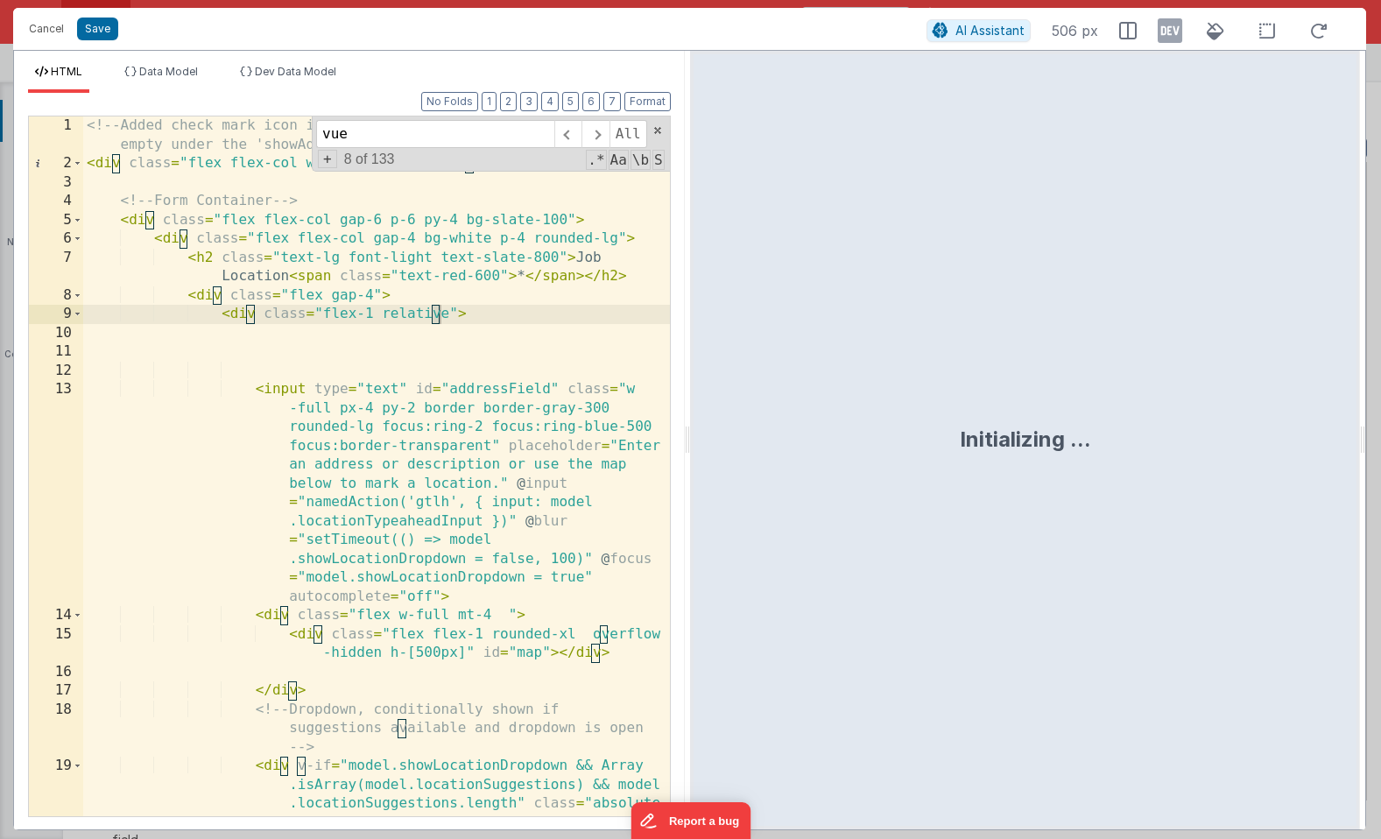
scroll to position [4113, 0]
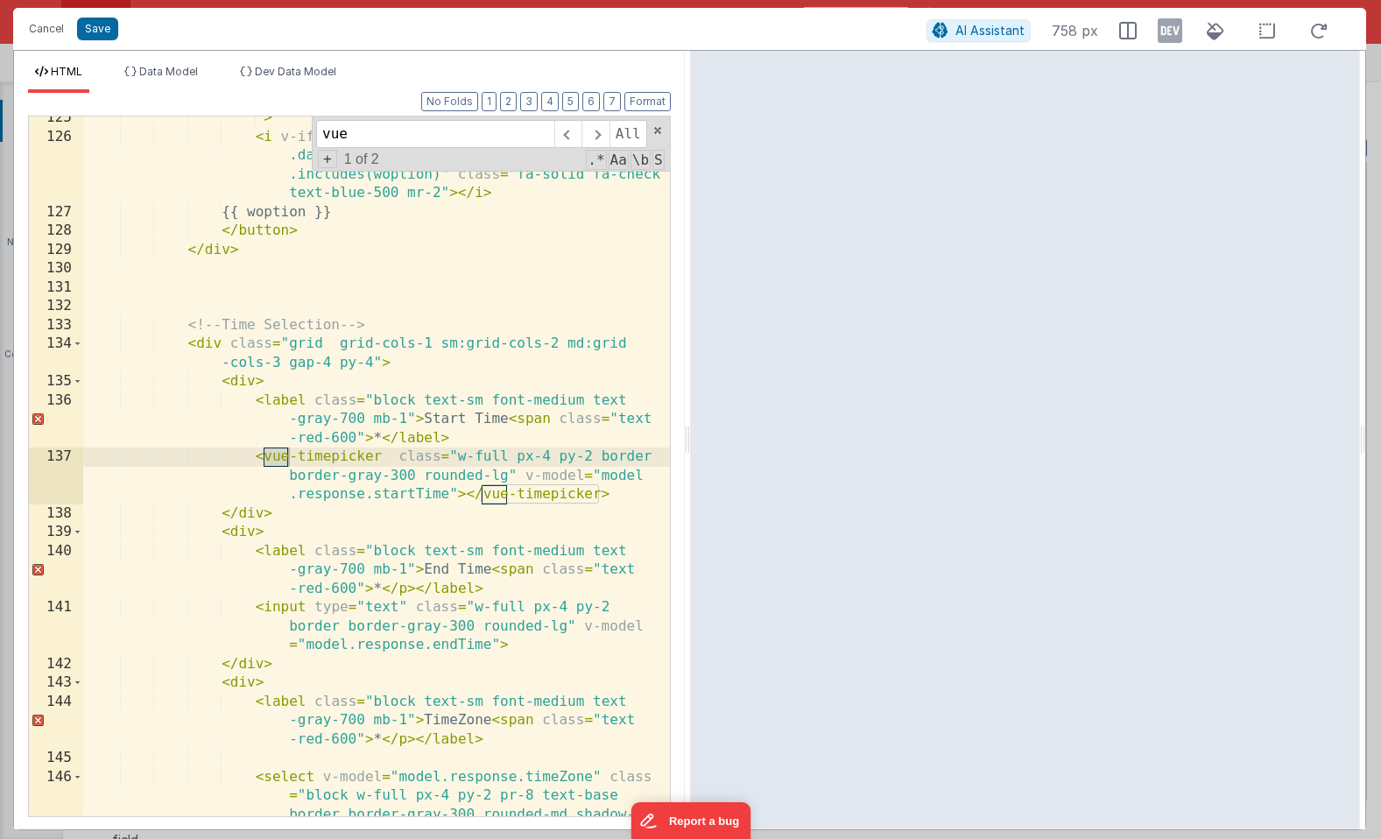
type input "vue"
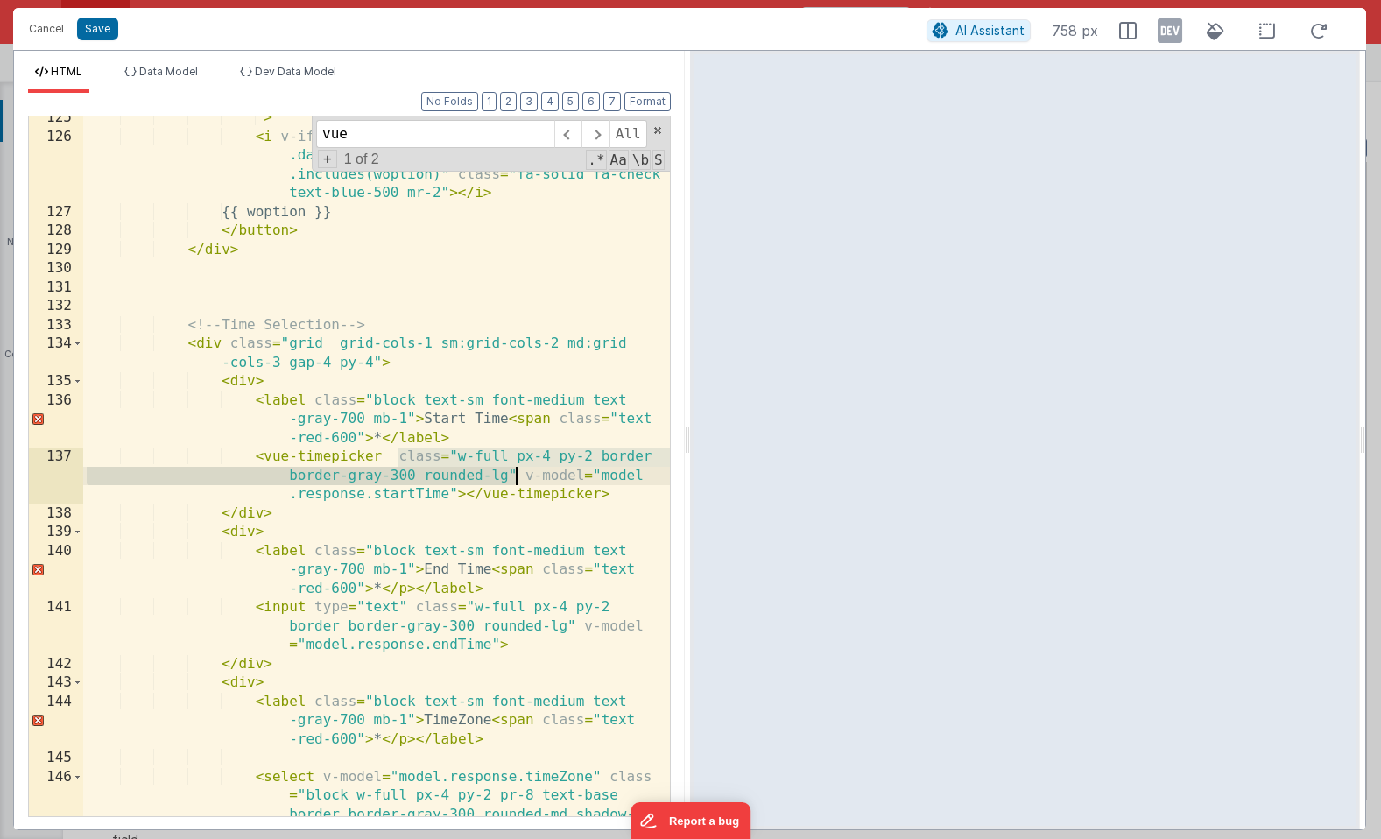
drag, startPoint x: 396, startPoint y: 454, endPoint x: 513, endPoint y: 473, distance: 118.9
click at [513, 473] on div "" > < i v-if = "Array.isArray(model.response.recurrence .days) && model.respons…" at bounding box center [376, 515] width 587 height 813
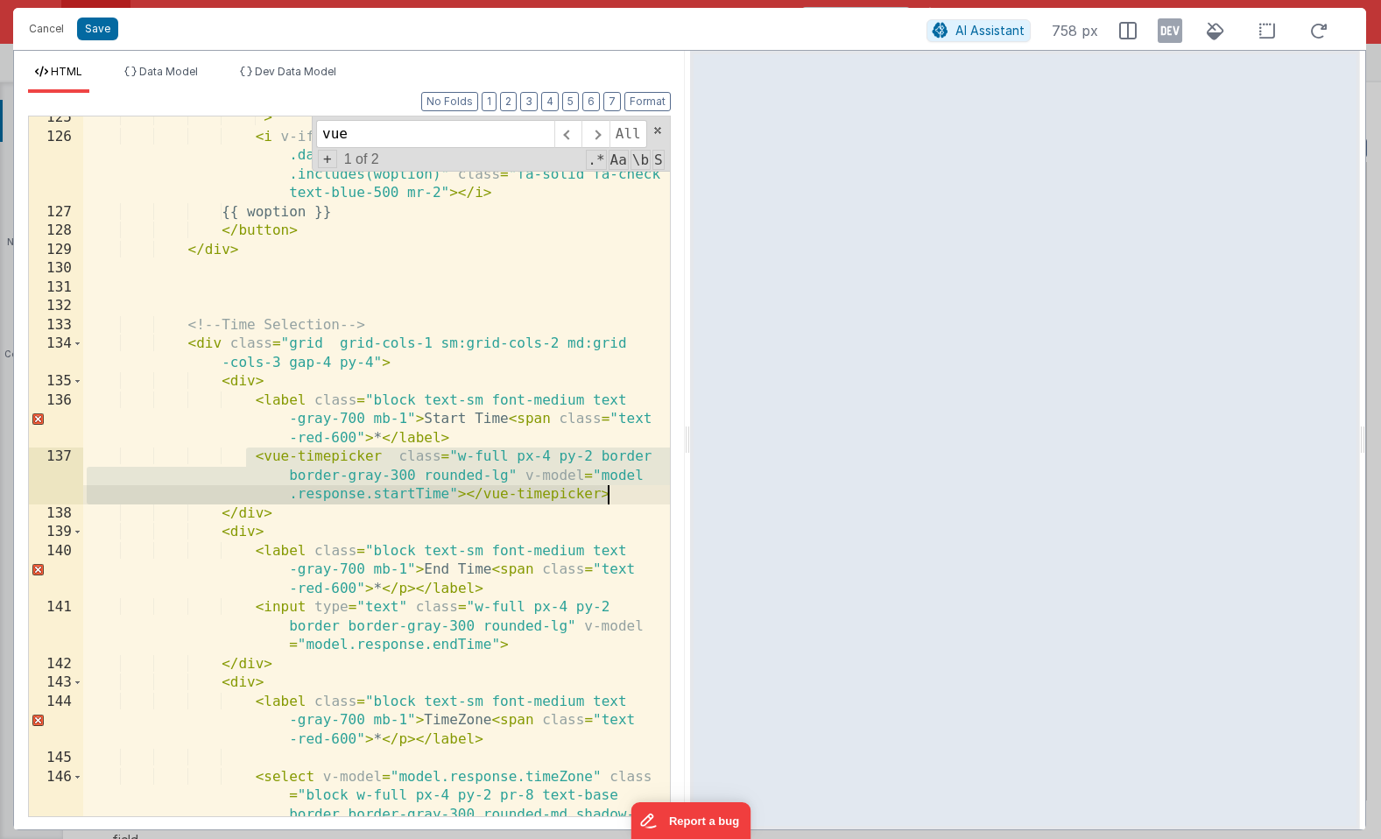
drag, startPoint x: 250, startPoint y: 457, endPoint x: 611, endPoint y: 490, distance: 362.4
click at [611, 490] on div "" > < i v-if = "Array.isArray(model.response.recurrence .days) && model.respons…" at bounding box center [376, 515] width 587 height 813
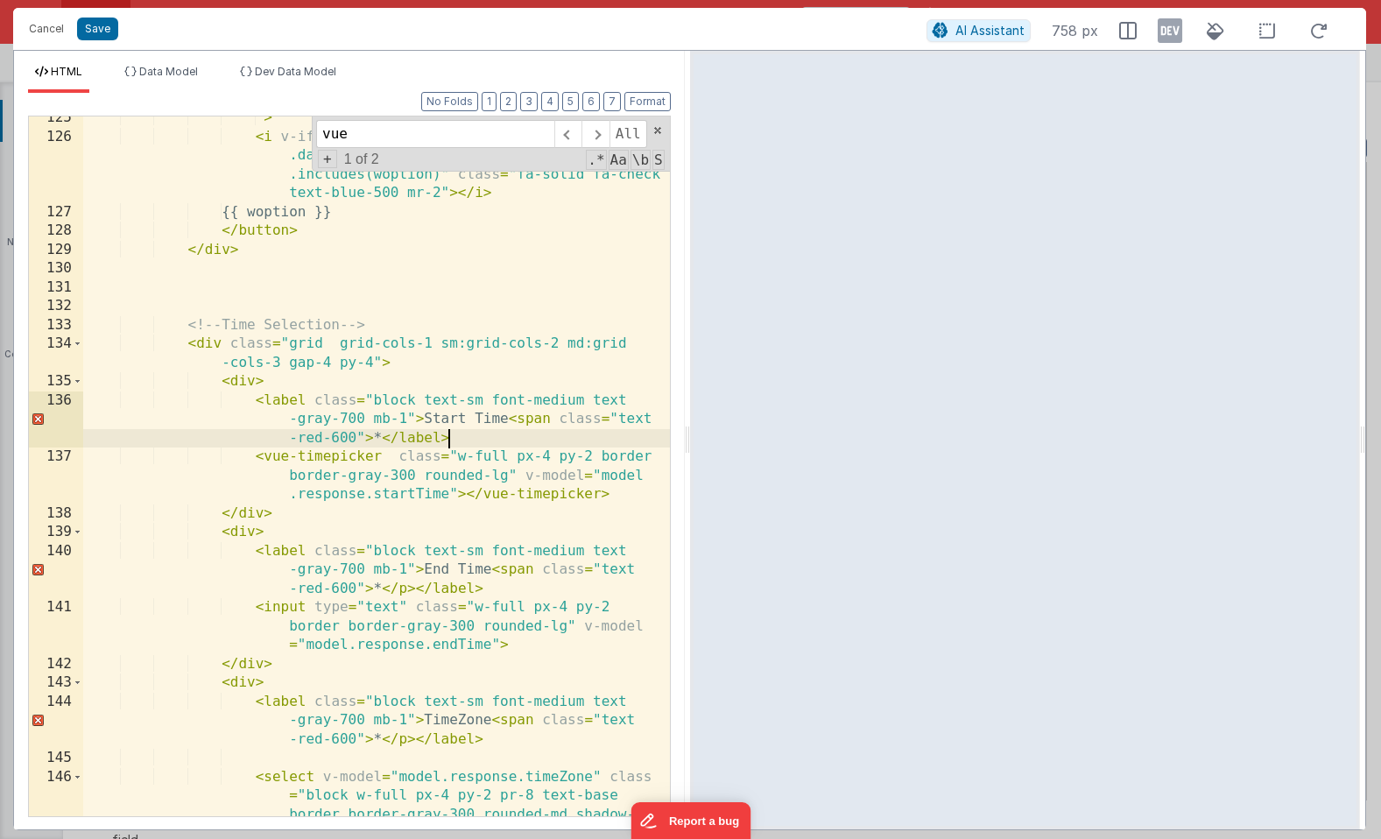
click at [453, 440] on div "" > < i v-if = "Array.isArray(model.response.recurrence .days) && model.respons…" at bounding box center [376, 515] width 587 height 813
click at [384, 436] on div "" > < i v-if = "Array.isArray(model.response.recurrence .days) && model.respons…" at bounding box center [376, 515] width 587 height 813
click at [404, 588] on div "" > < i v-if = "Array.isArray(model.response.recurrence .days) && model.respons…" at bounding box center [376, 515] width 587 height 813
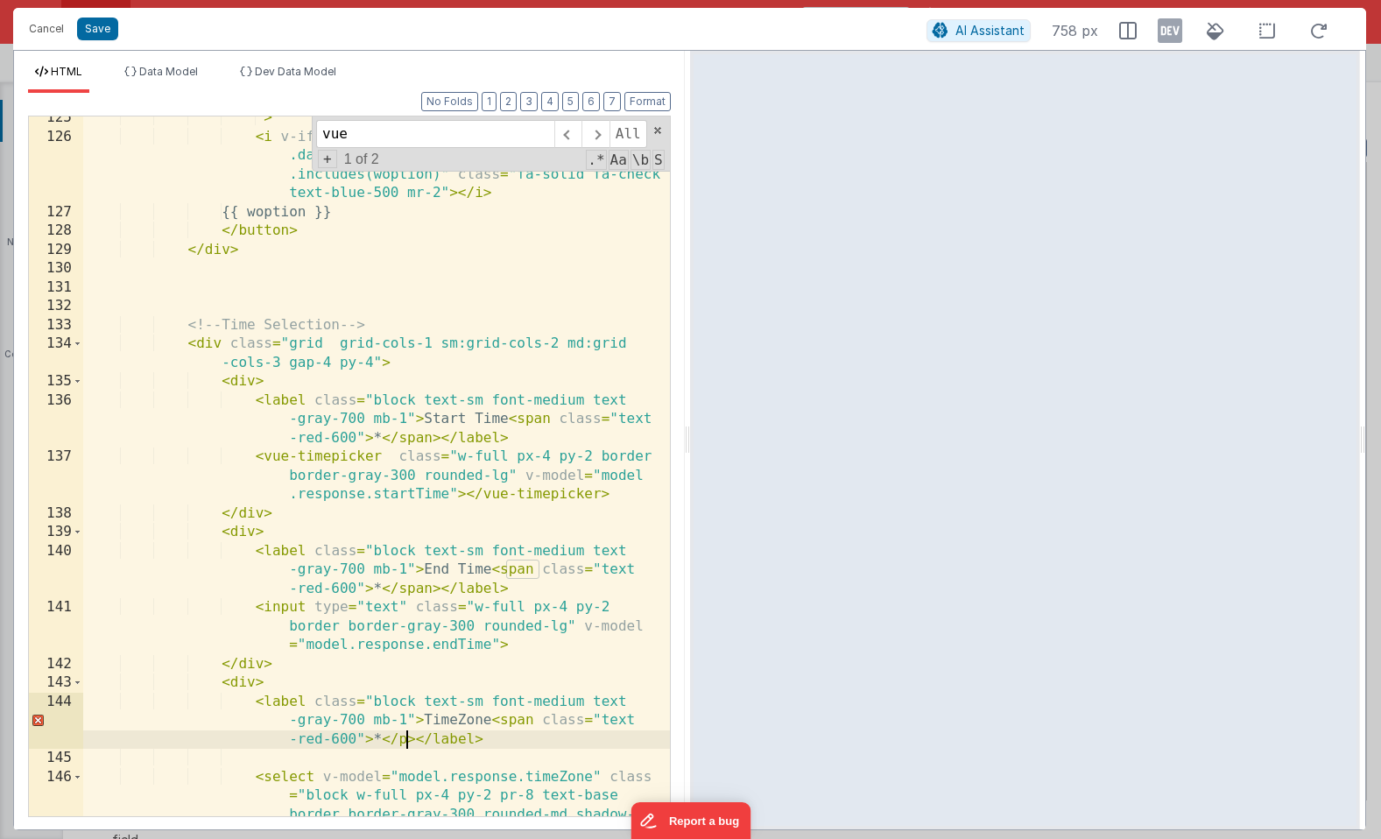
click at [406, 737] on div "" > < i v-if = "Array.isArray(model.response.recurrence .days) && model.respons…" at bounding box center [376, 515] width 587 height 813
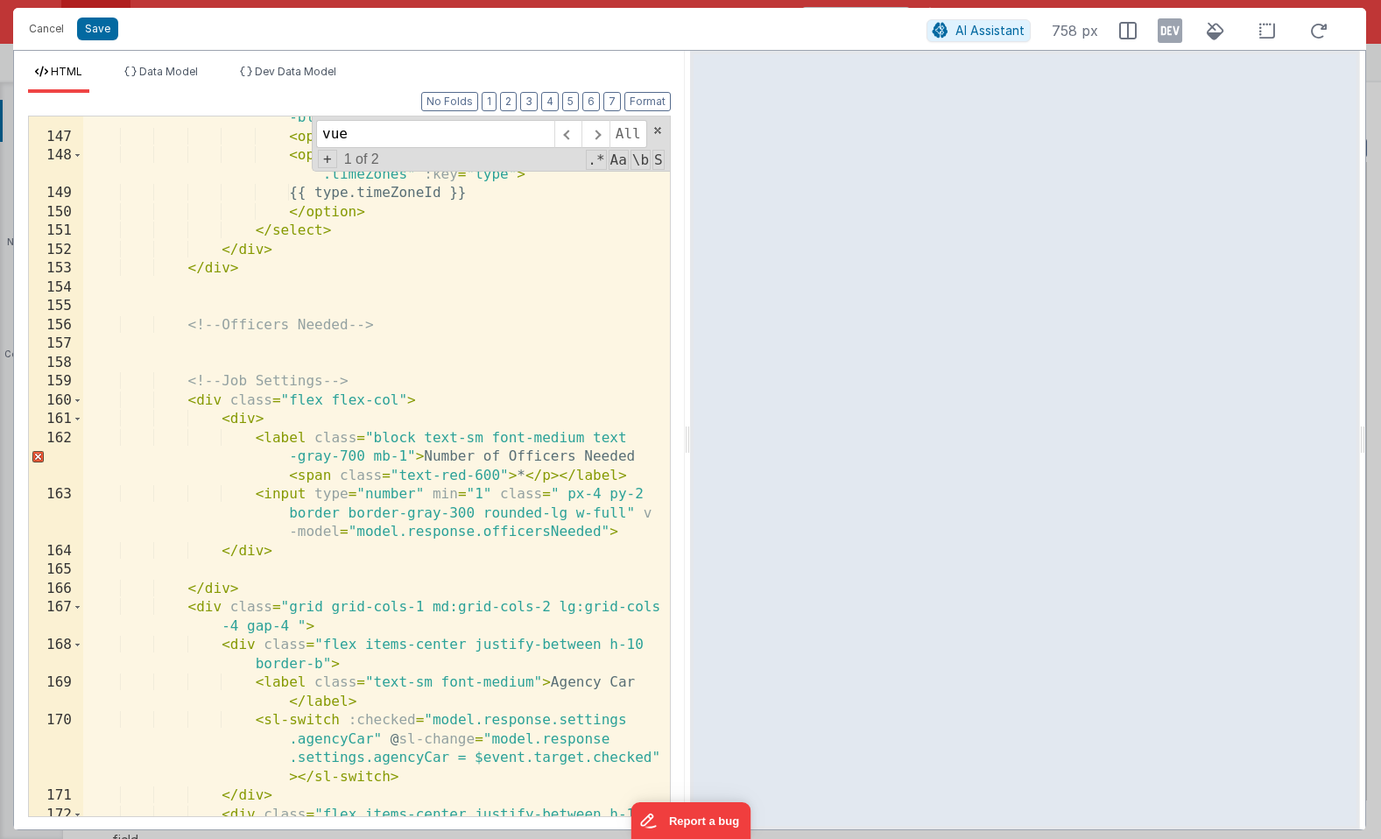
scroll to position [4855, 0]
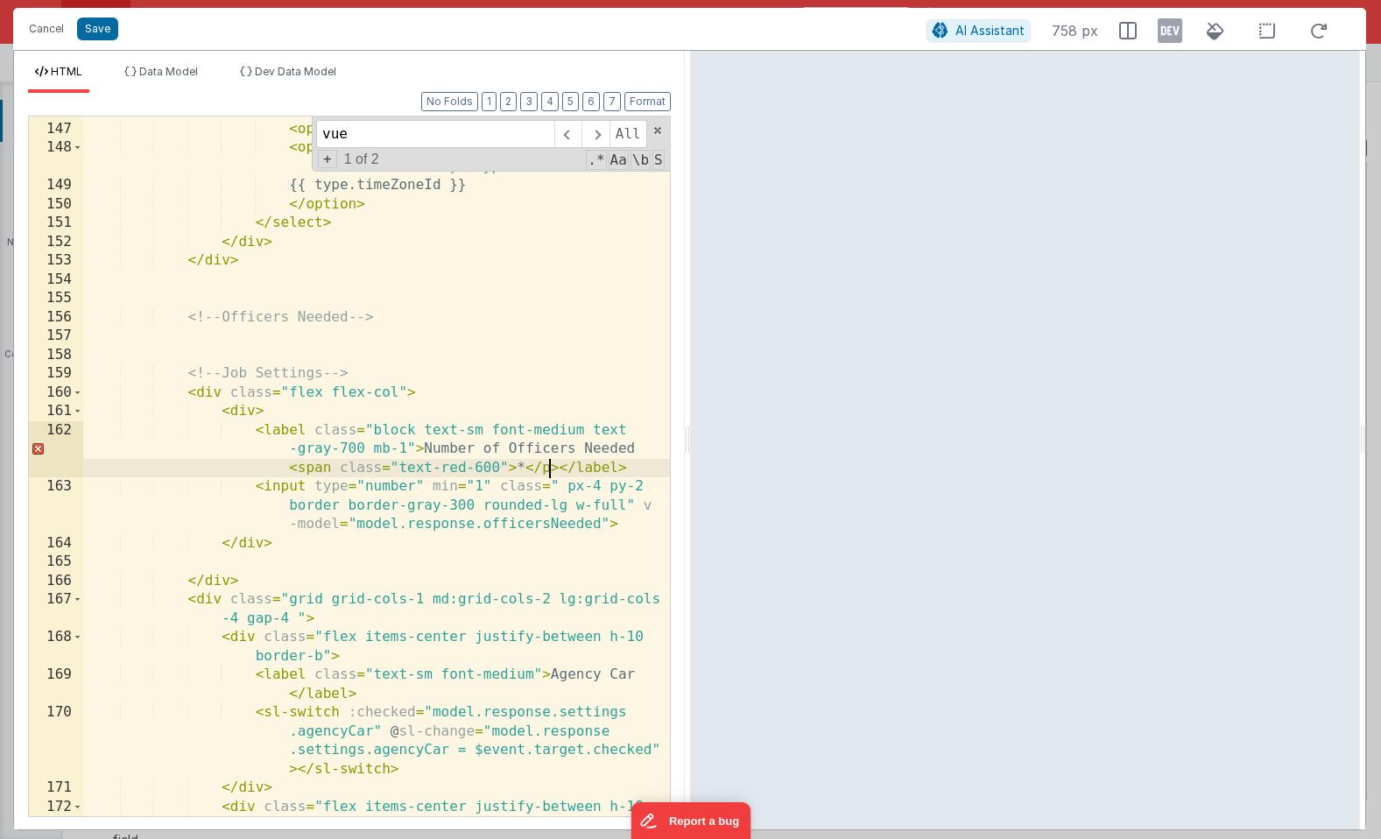
click at [546, 471] on div "< select v-model = "model.response.timeZone" class = "block w-full px-4 py-2 pr…" at bounding box center [376, 441] width 587 height 832
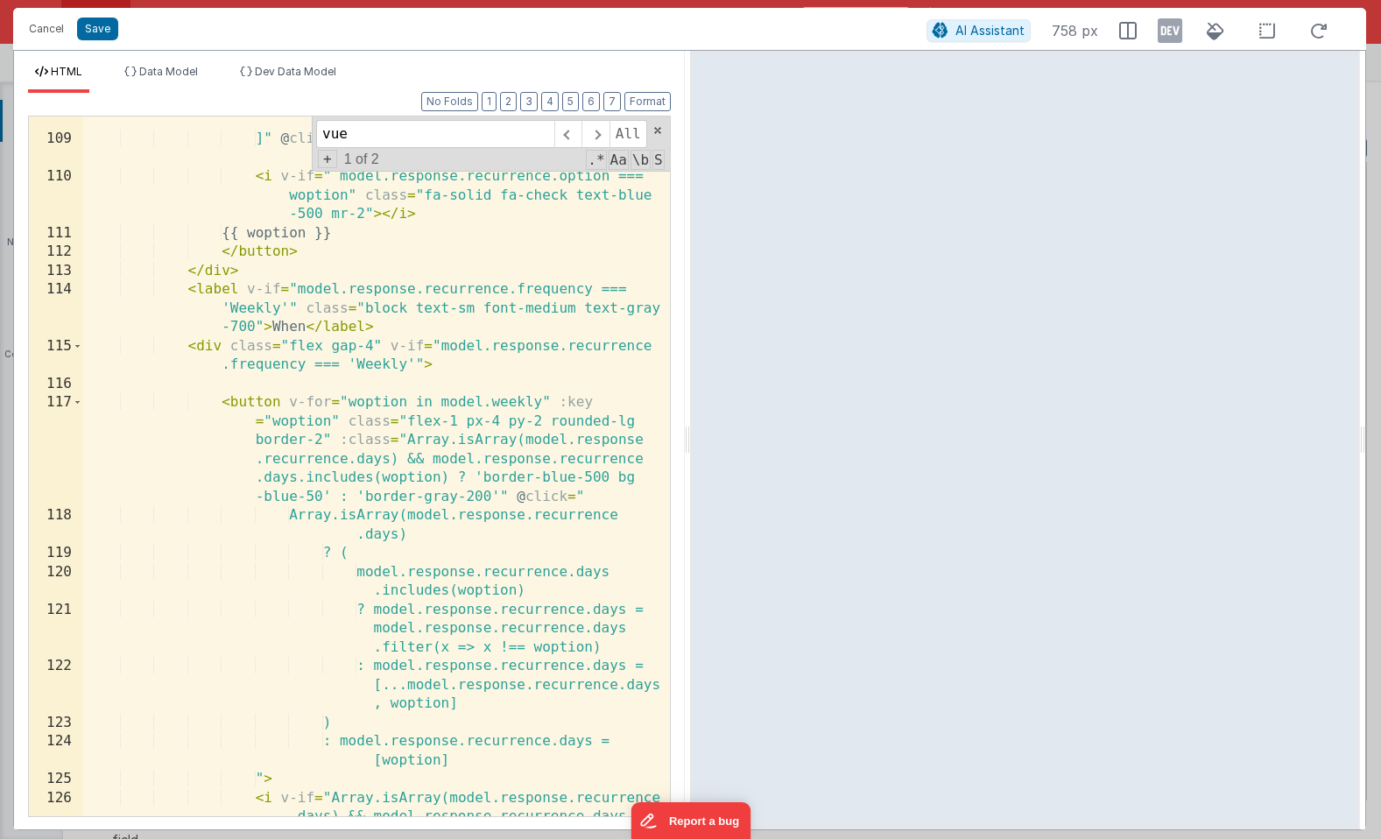
scroll to position [3428, 0]
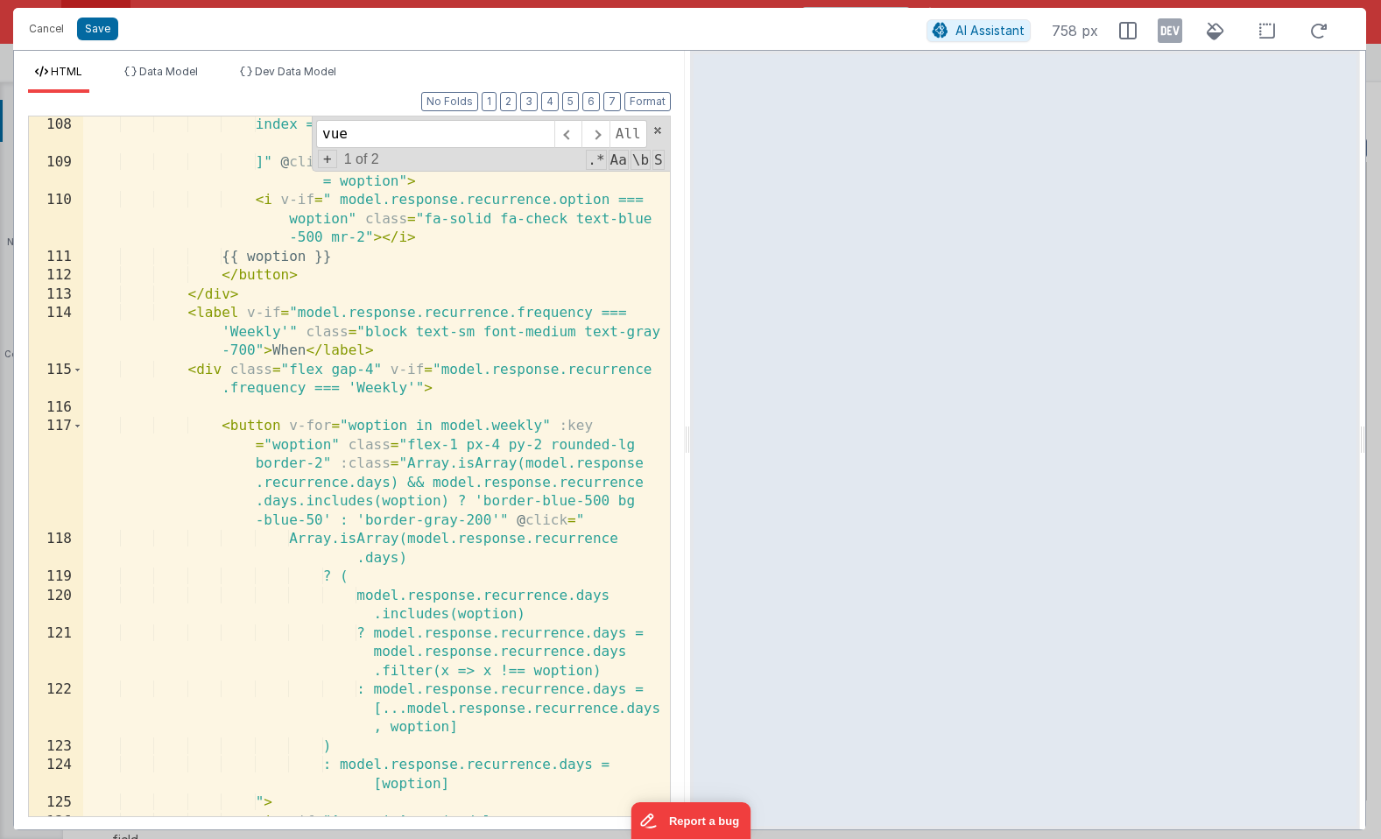
click at [460, 413] on div "index ===1 ? 'rounded-l-none border-l-none' :'' ]" @ click = "model.response.re…" at bounding box center [376, 522] width 587 height 813
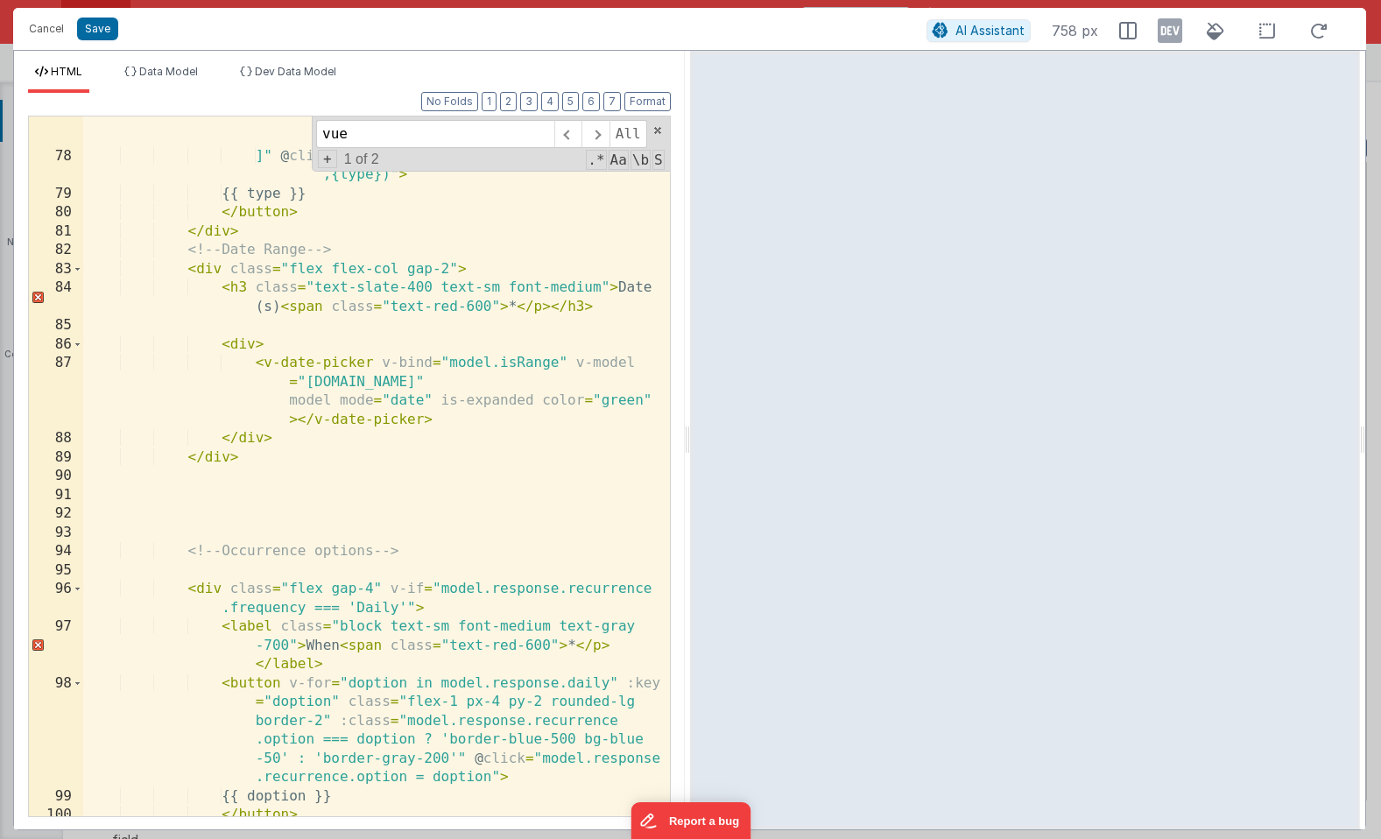
scroll to position [2474, 0]
click at [607, 647] on div "model.response.recurrence.frequency === type ? 'border-blue-500 bg-blue-50' : '…" at bounding box center [376, 477] width 587 height 775
click at [546, 309] on div "model.response.recurrence.frequency === type ? 'border-blue-500 bg-blue-50' : '…" at bounding box center [376, 477] width 587 height 775
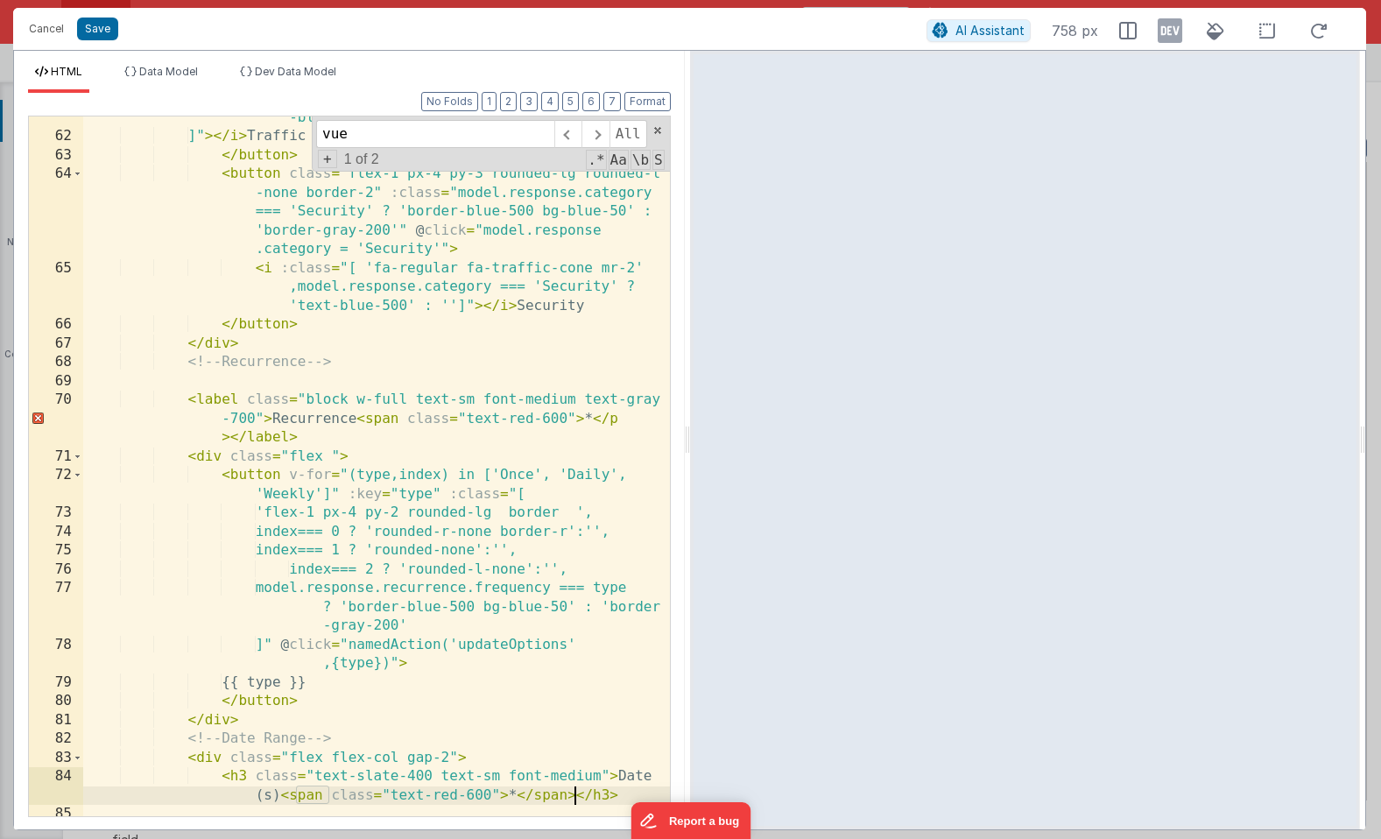
scroll to position [1986, 0]
click at [623, 418] on div "model.response.category === 'Traffic' ? 'text -blue-500' : '' ]" > </ i > Traff…" at bounding box center [376, 467] width 587 height 757
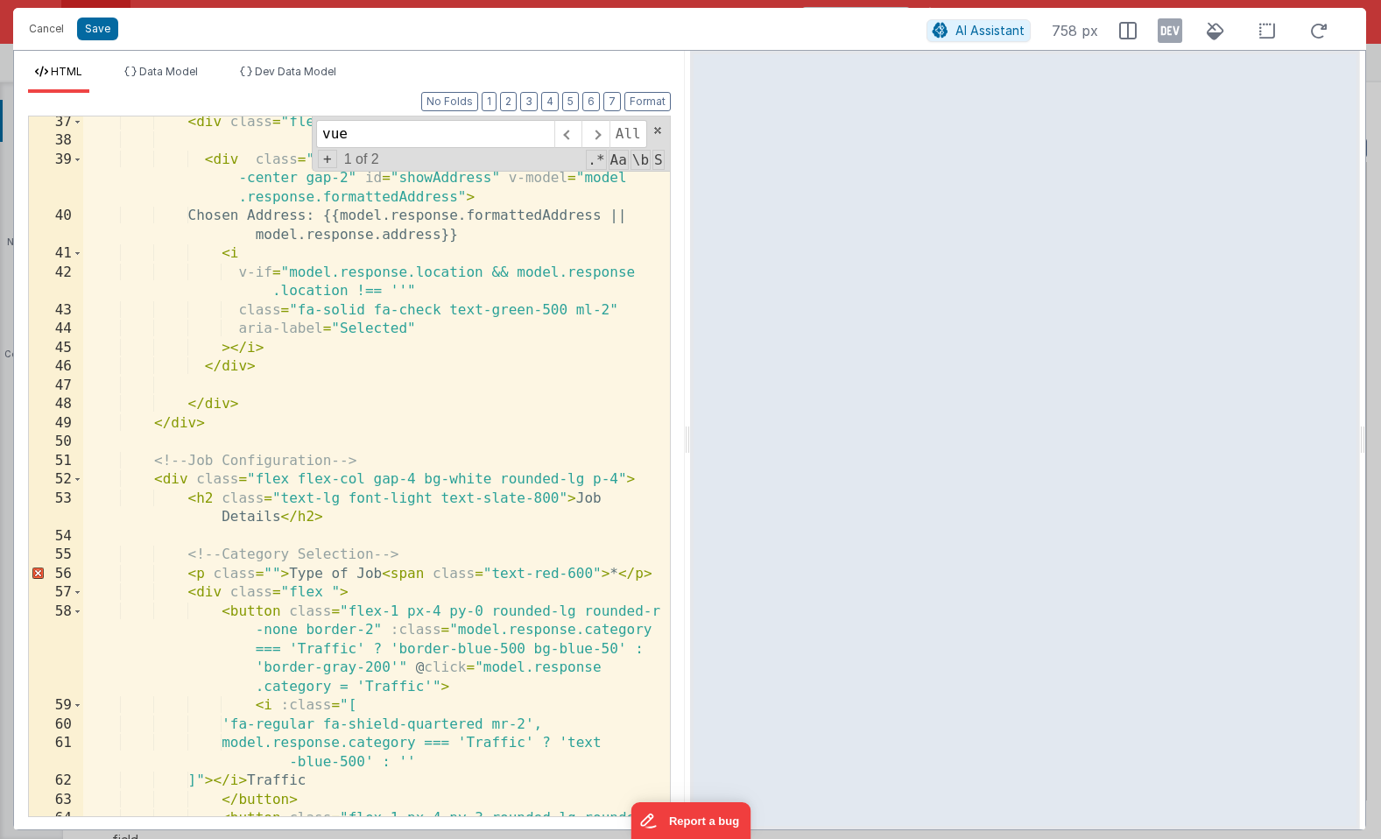
scroll to position [1341, 0]
click at [648, 573] on div "< div class = "flex justify-between" > < div class = "text-sm italic text-green…" at bounding box center [376, 519] width 587 height 813
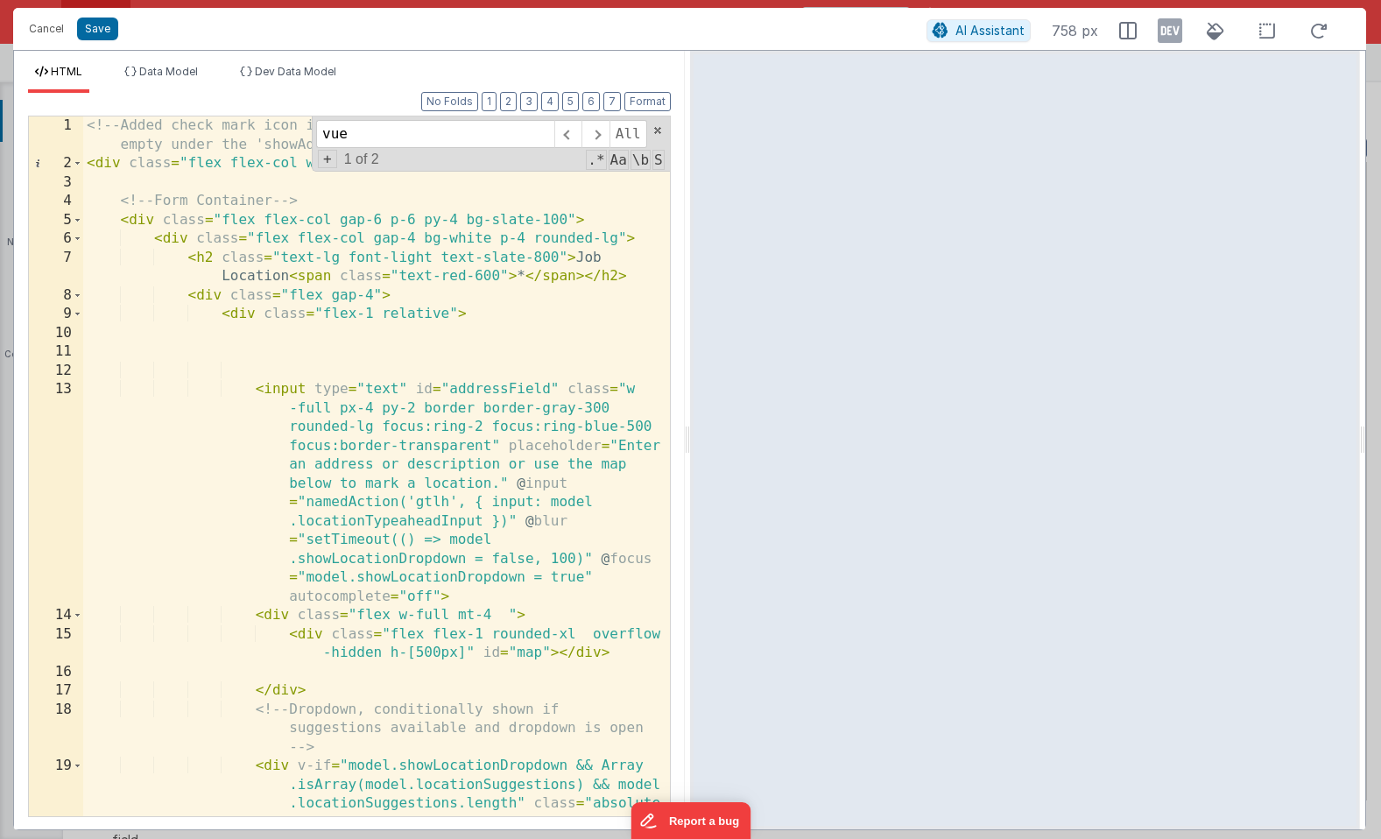
scroll to position [1, 0]
click at [379, 367] on div "<!-- Added check mark icon if model.response.location is not null or empty unde…" at bounding box center [376, 532] width 587 height 832
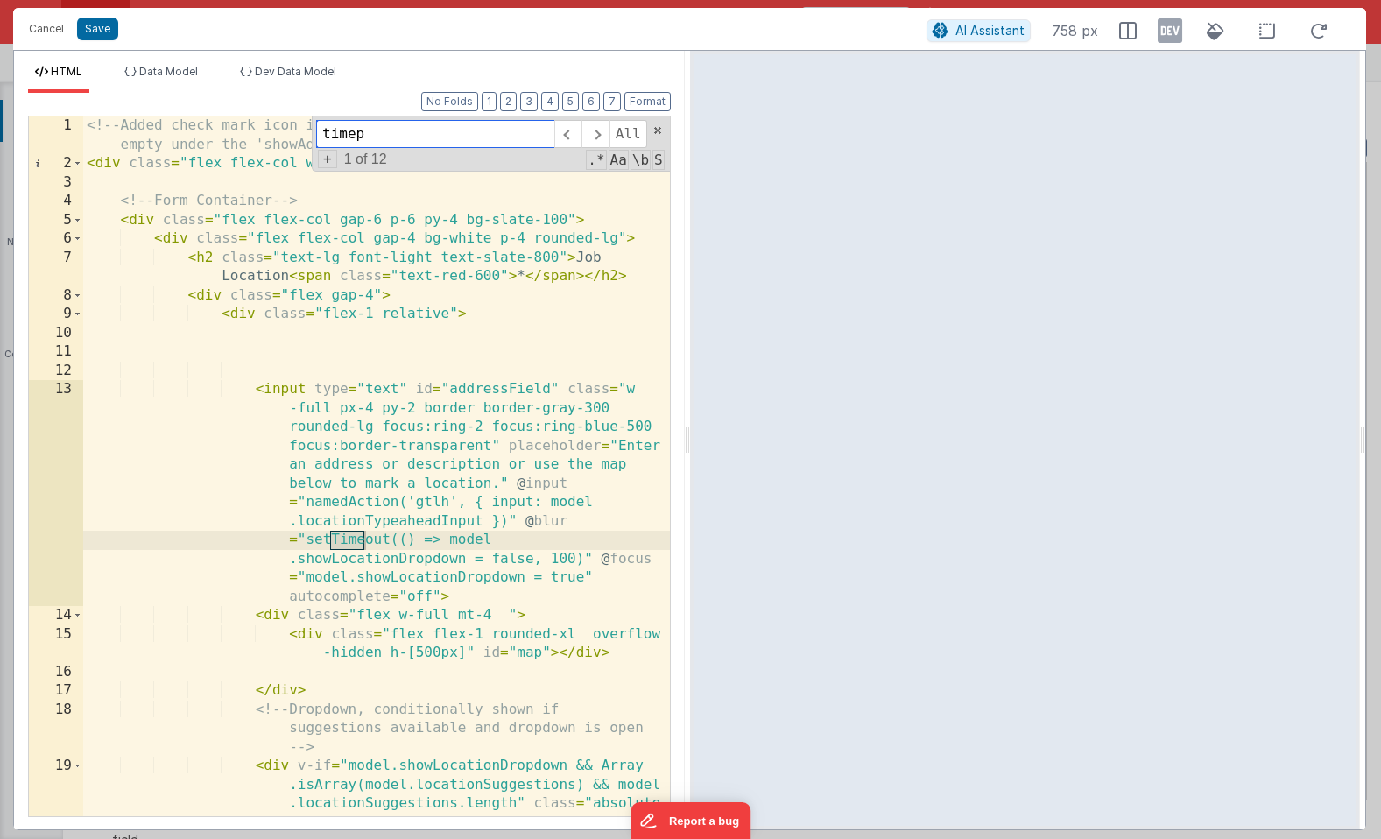
scroll to position [4131, 0]
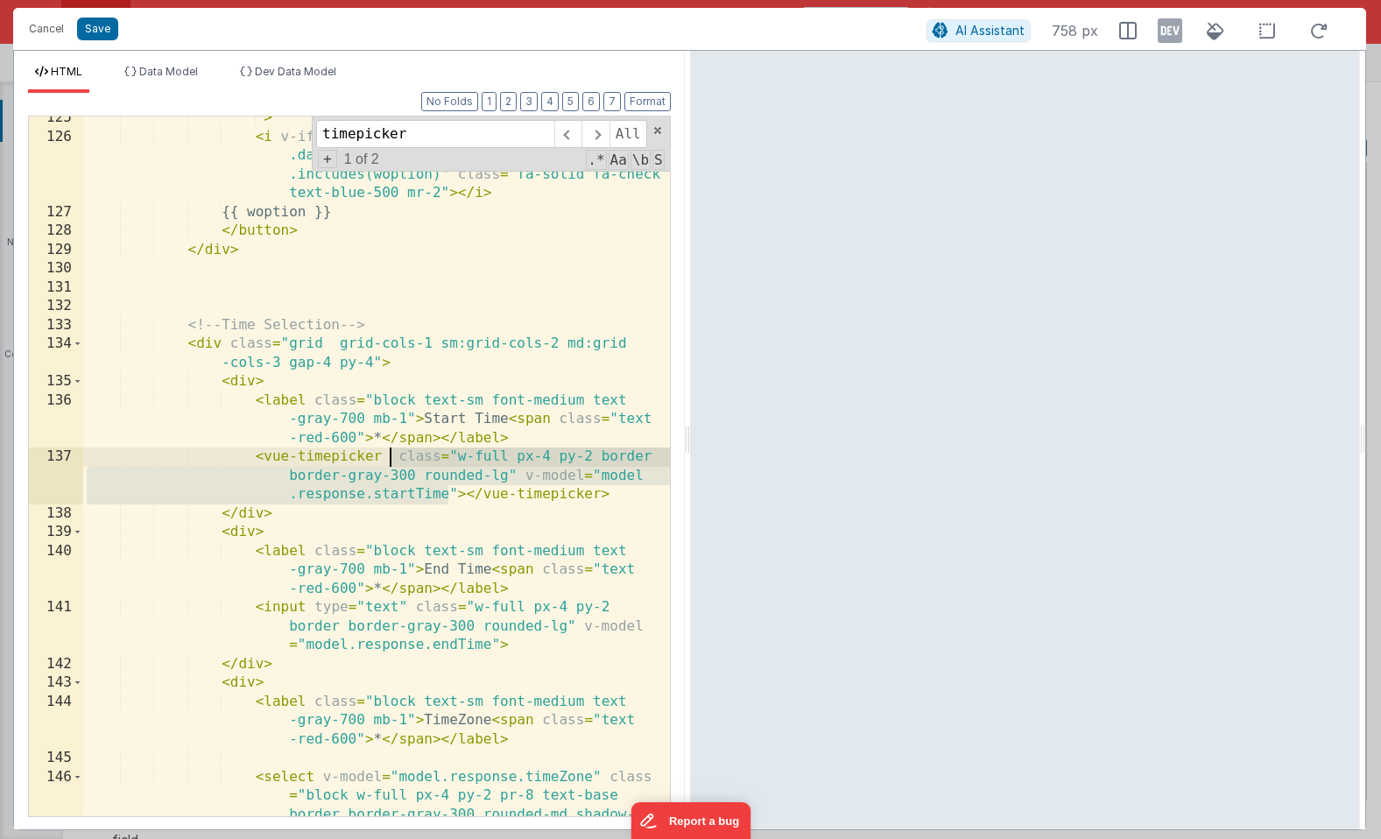
drag, startPoint x: 449, startPoint y: 493, endPoint x: 386, endPoint y: 460, distance: 71.3
click at [386, 460] on div "" > < i v-if = "Array.isArray(model.response.recurrence .days) && model.respons…" at bounding box center [376, 515] width 587 height 813
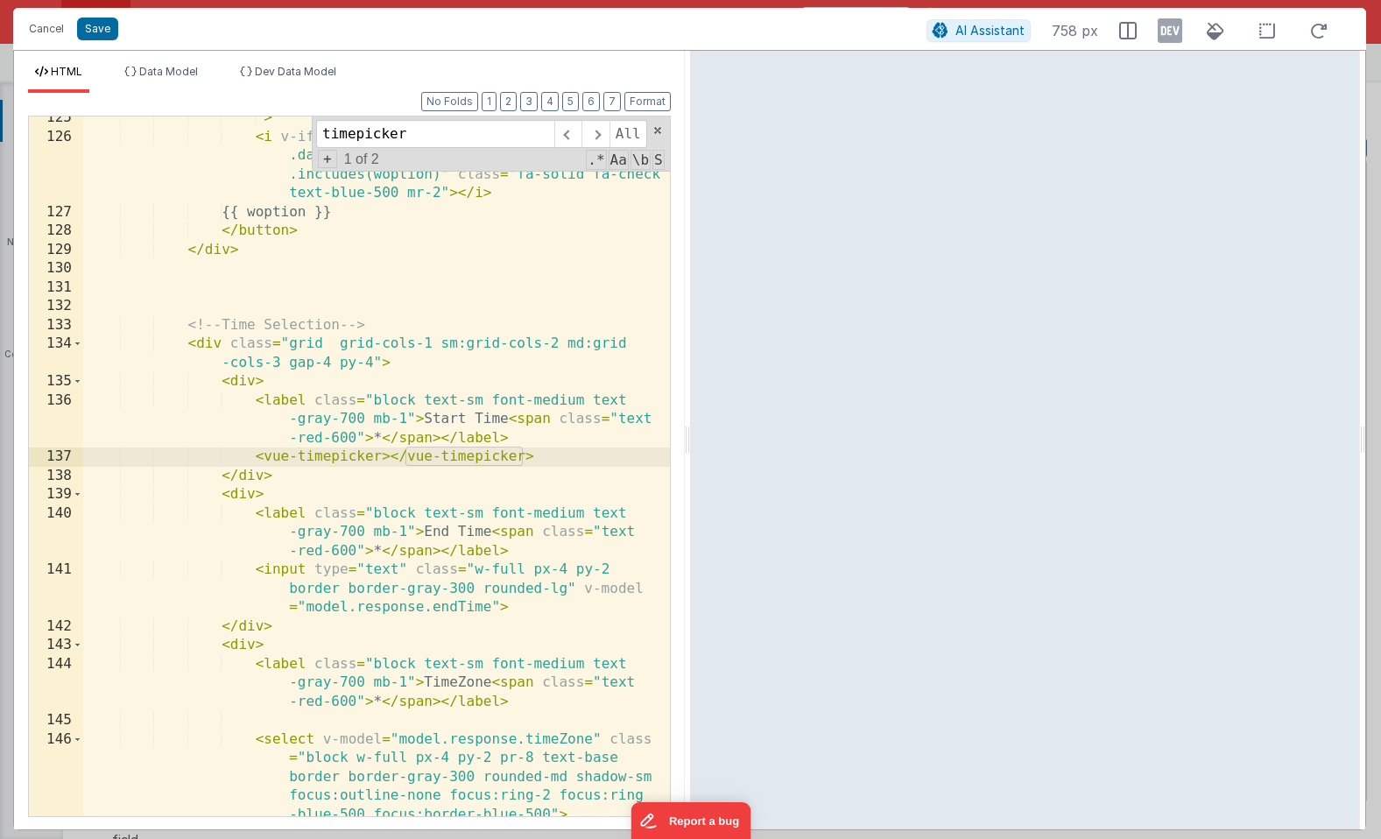
click at [411, 457] on div "" > < i v-if = "Array.isArray(model.response.recurrence .days) && model.respons…" at bounding box center [376, 477] width 587 height 737
click at [396, 463] on div "" > < i v-if = "Array.isArray(model.response.recurrence .days) && model.respons…" at bounding box center [376, 477] width 587 height 737
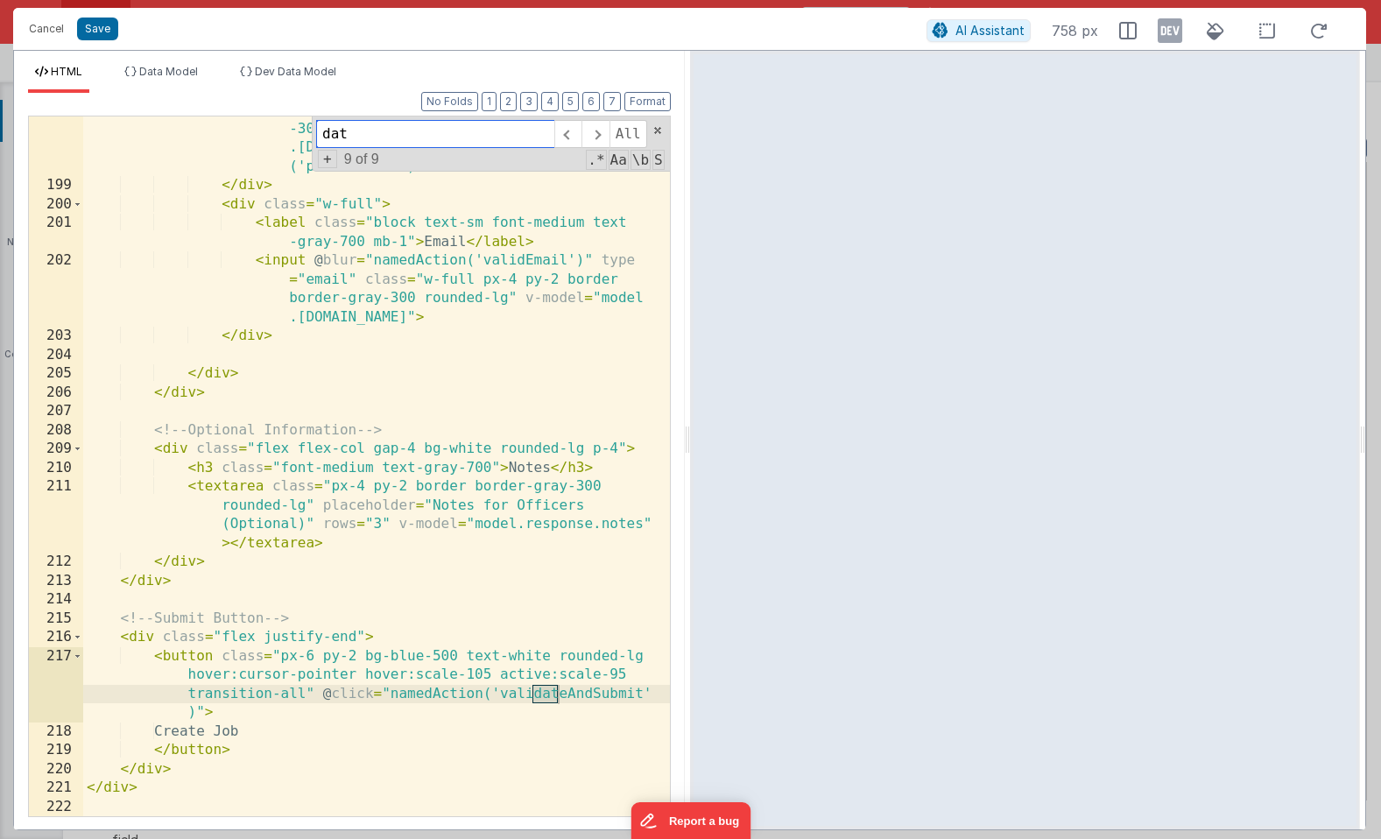
scroll to position [6361, 0]
click at [416, 490] on div "< input placeholder = "(xxx) xxx-xxxx" type = "tel" class = "w-full px-4 py-2 b…" at bounding box center [376, 488] width 587 height 813
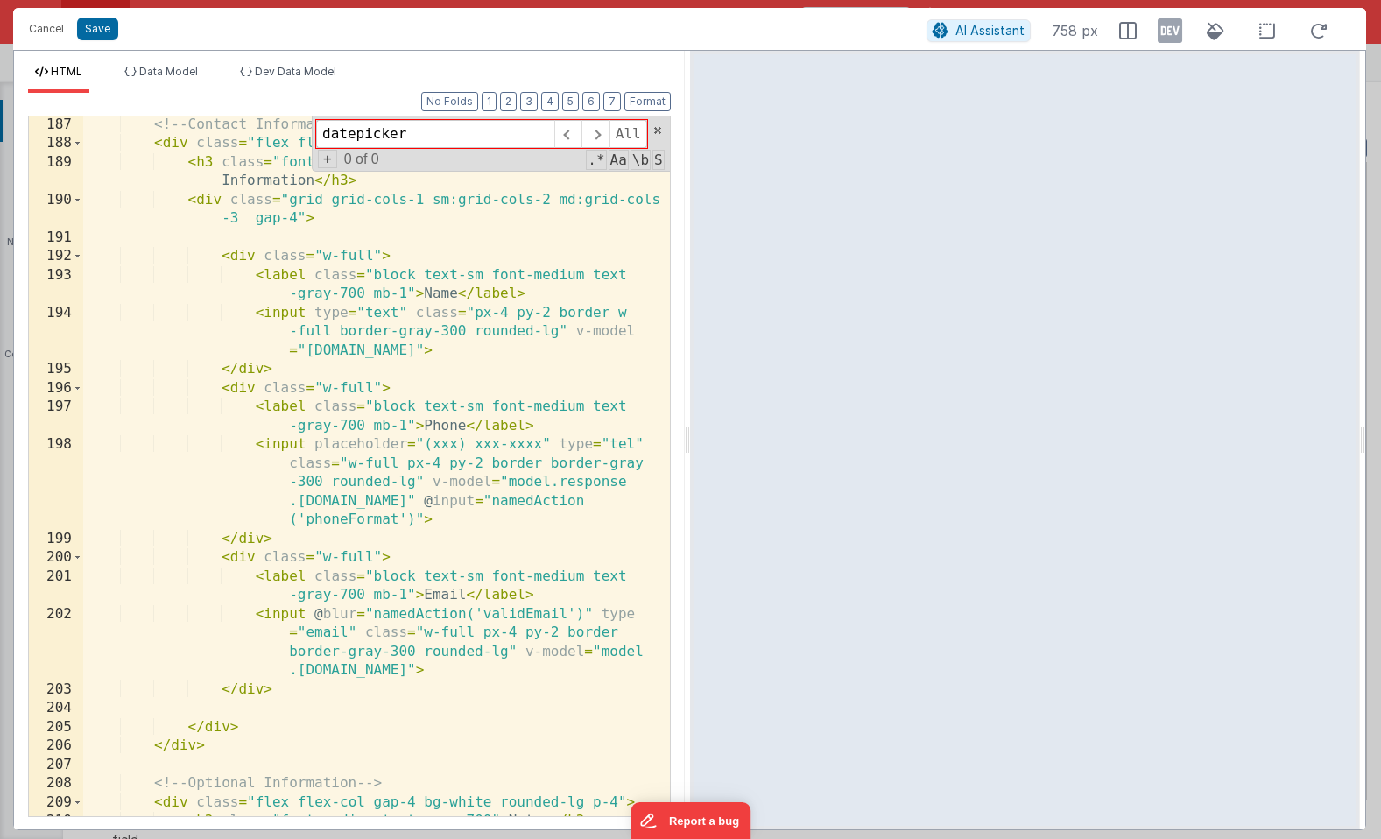
scroll to position [5974, 0]
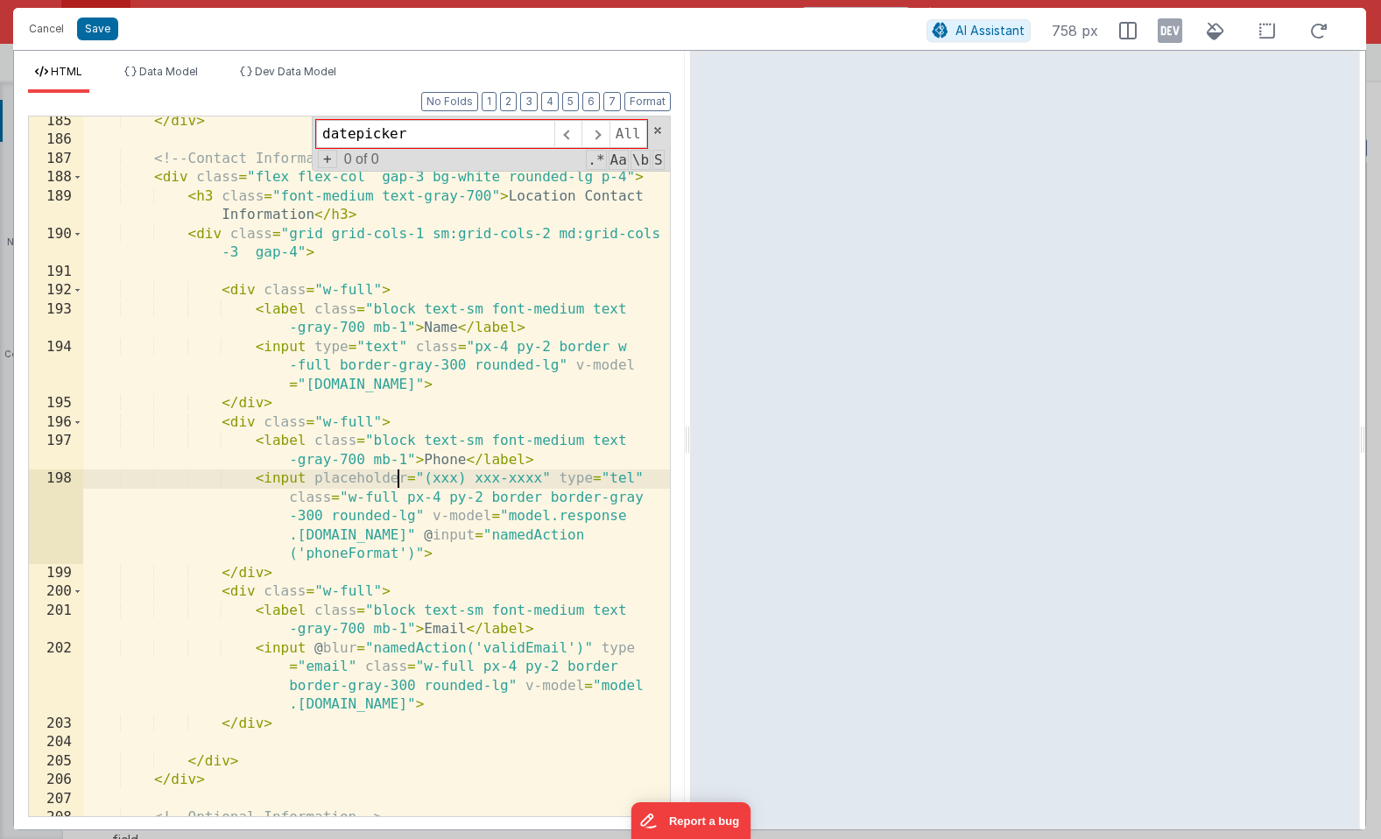
click at [399, 484] on div "</ div > <!-- Contact Information --> < div class = "flex flex-col gap-3 bg-whi…" at bounding box center [376, 480] width 587 height 737
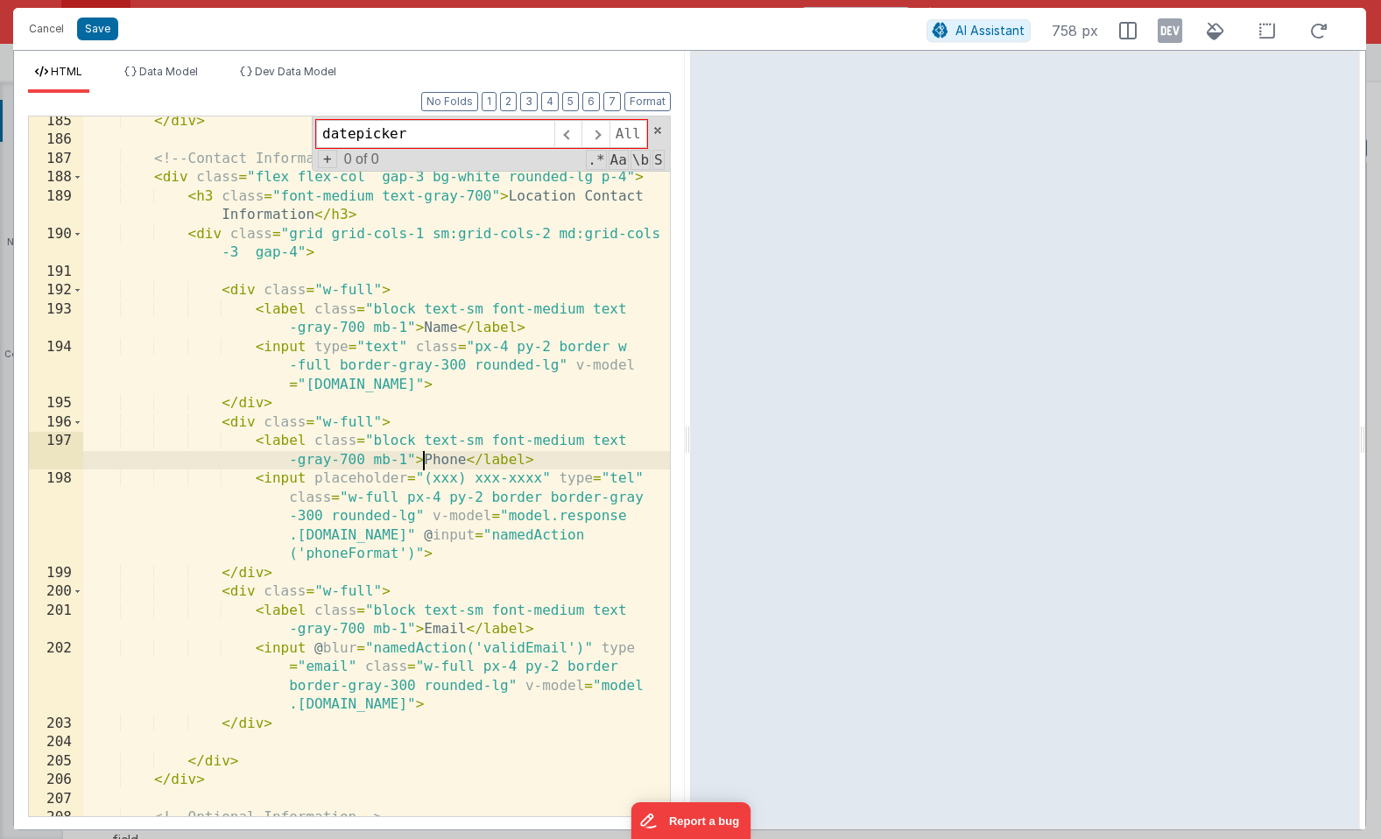
click at [420, 456] on div "</ div > <!-- Contact Information --> < div class = "flex flex-col gap-3 bg-whi…" at bounding box center [376, 480] width 587 height 737
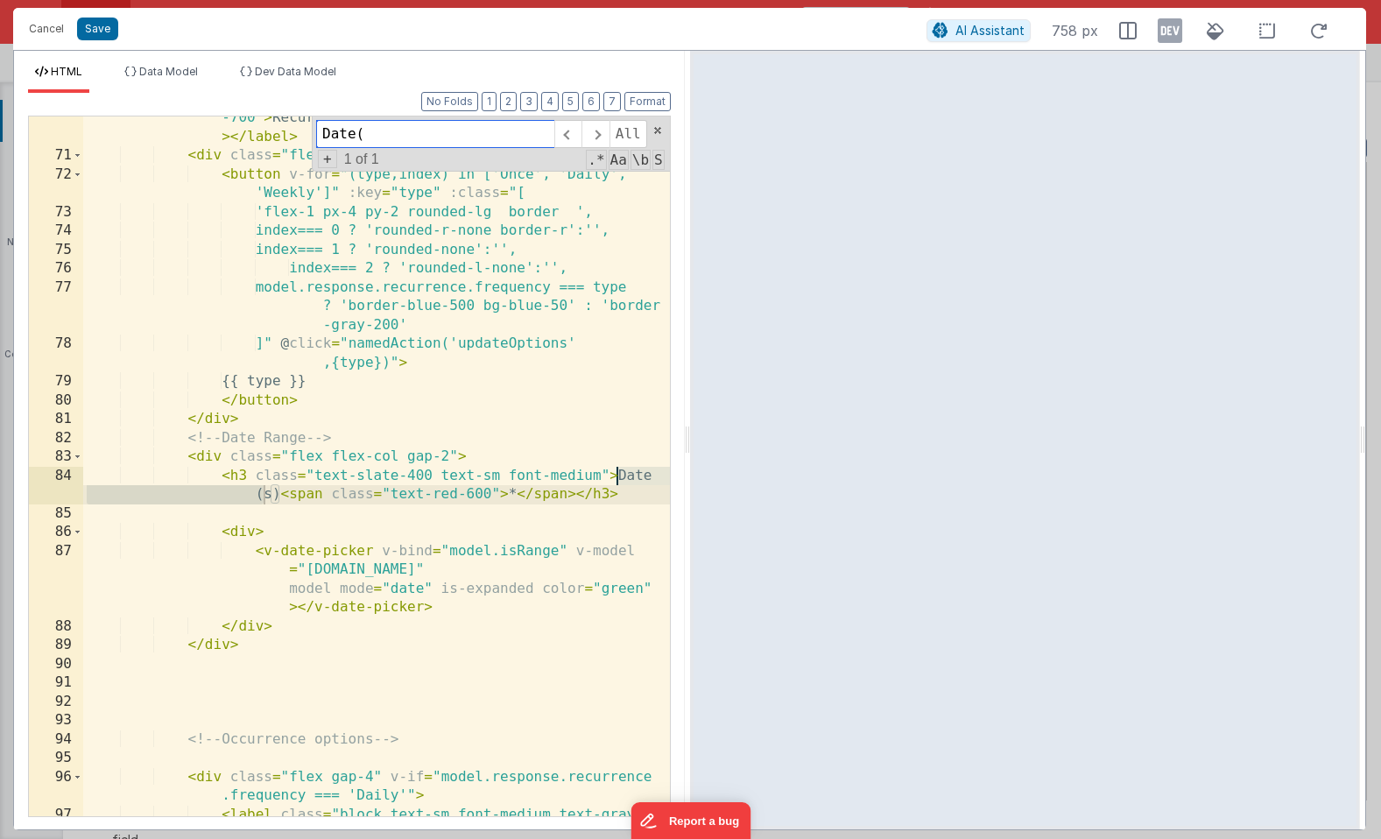
scroll to position [2305, 0]
click at [346, 342] on div "< label class = "block w-full text-sm font-medium text-gray -700" > Recurrence …" at bounding box center [376, 496] width 587 height 813
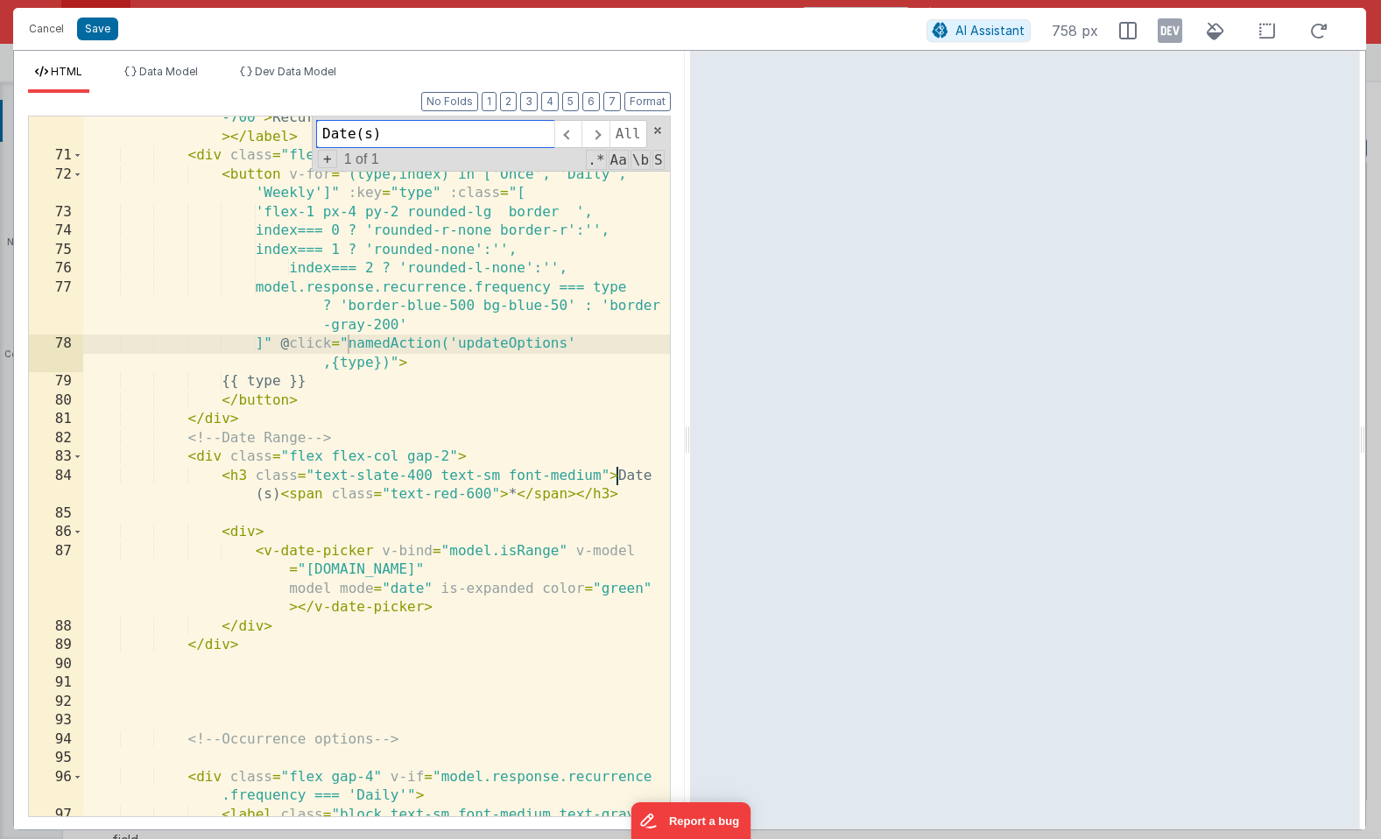
drag, startPoint x: 390, startPoint y: 133, endPoint x: 266, endPoint y: 130, distance: 123.5
click at [266, 130] on div "< label class = "block w-full text-sm font-medium text-gray -700" > Recurrence …" at bounding box center [376, 466] width 587 height 700
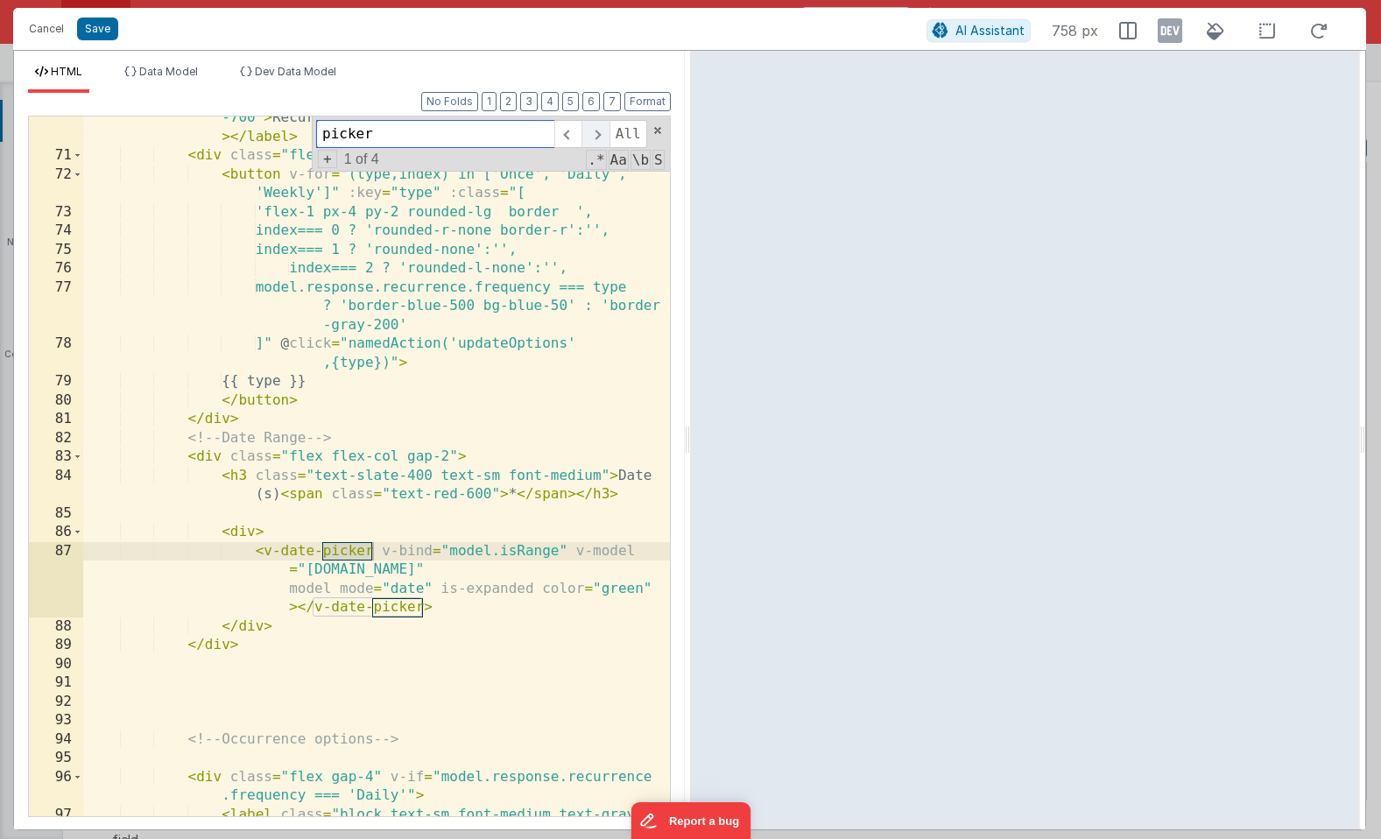
click at [595, 132] on span at bounding box center [595, 134] width 27 height 28
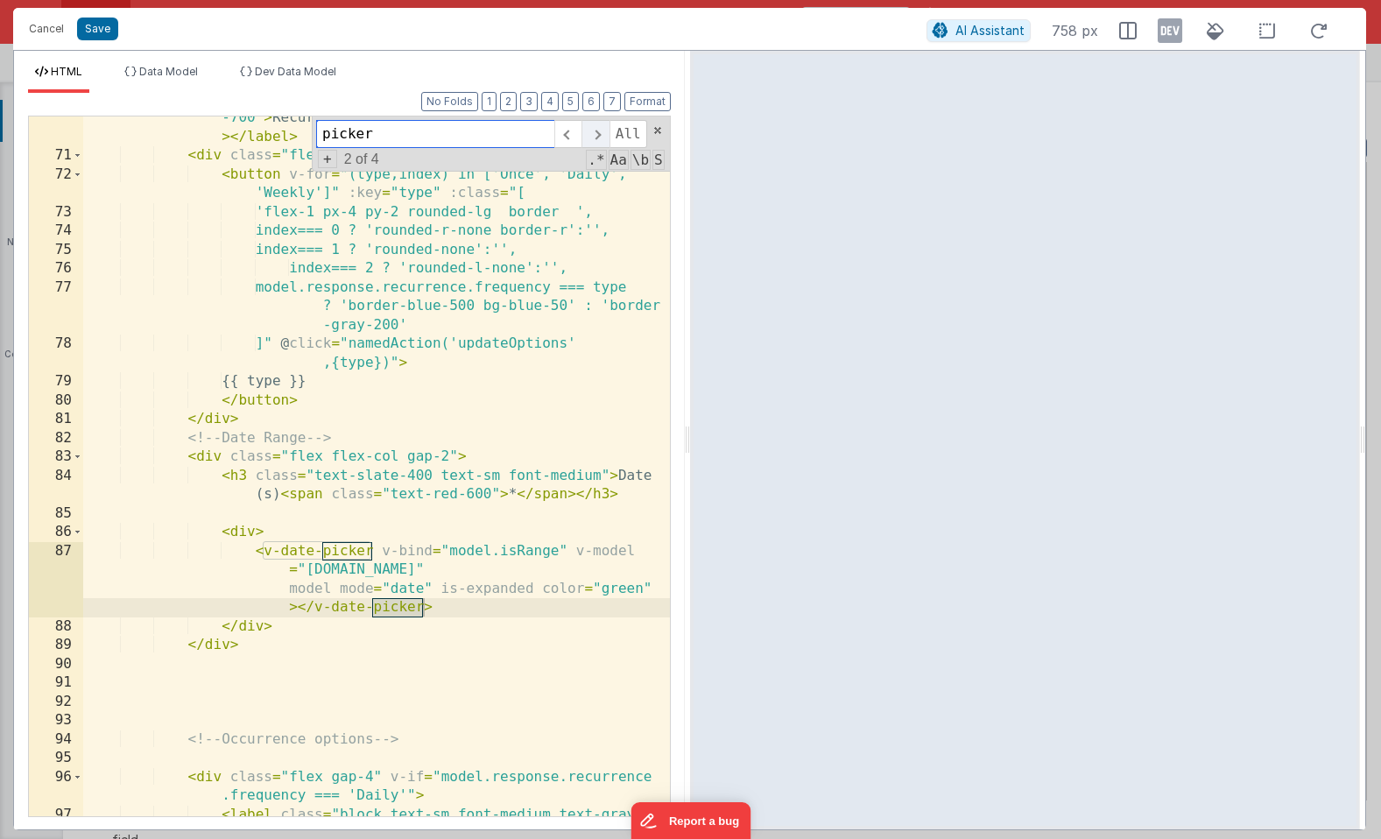
click at [595, 132] on span at bounding box center [595, 134] width 27 height 28
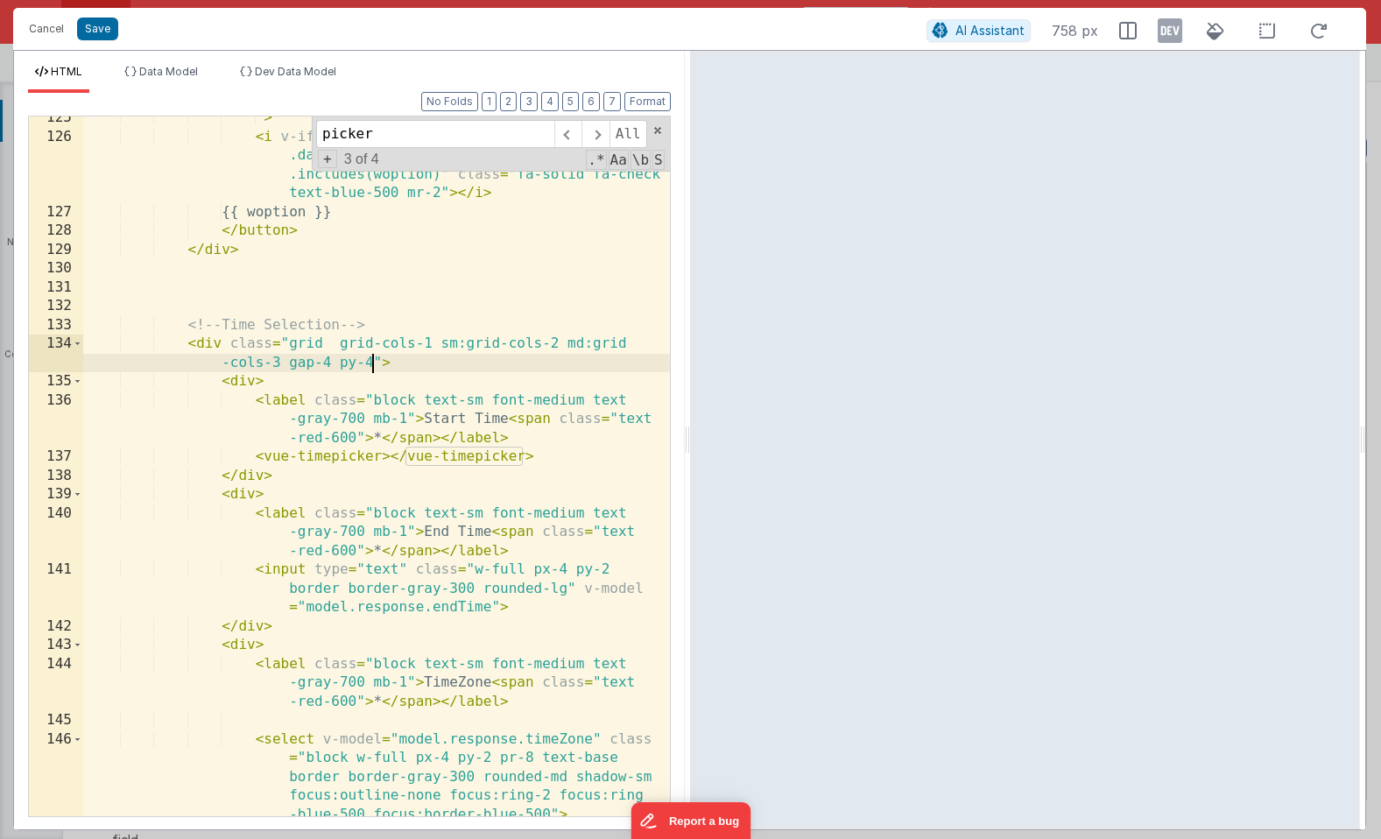
click at [373, 368] on div "" > < i v-if = "Array.isArray(model.response.recurrence .days) && model.respons…" at bounding box center [376, 477] width 587 height 737
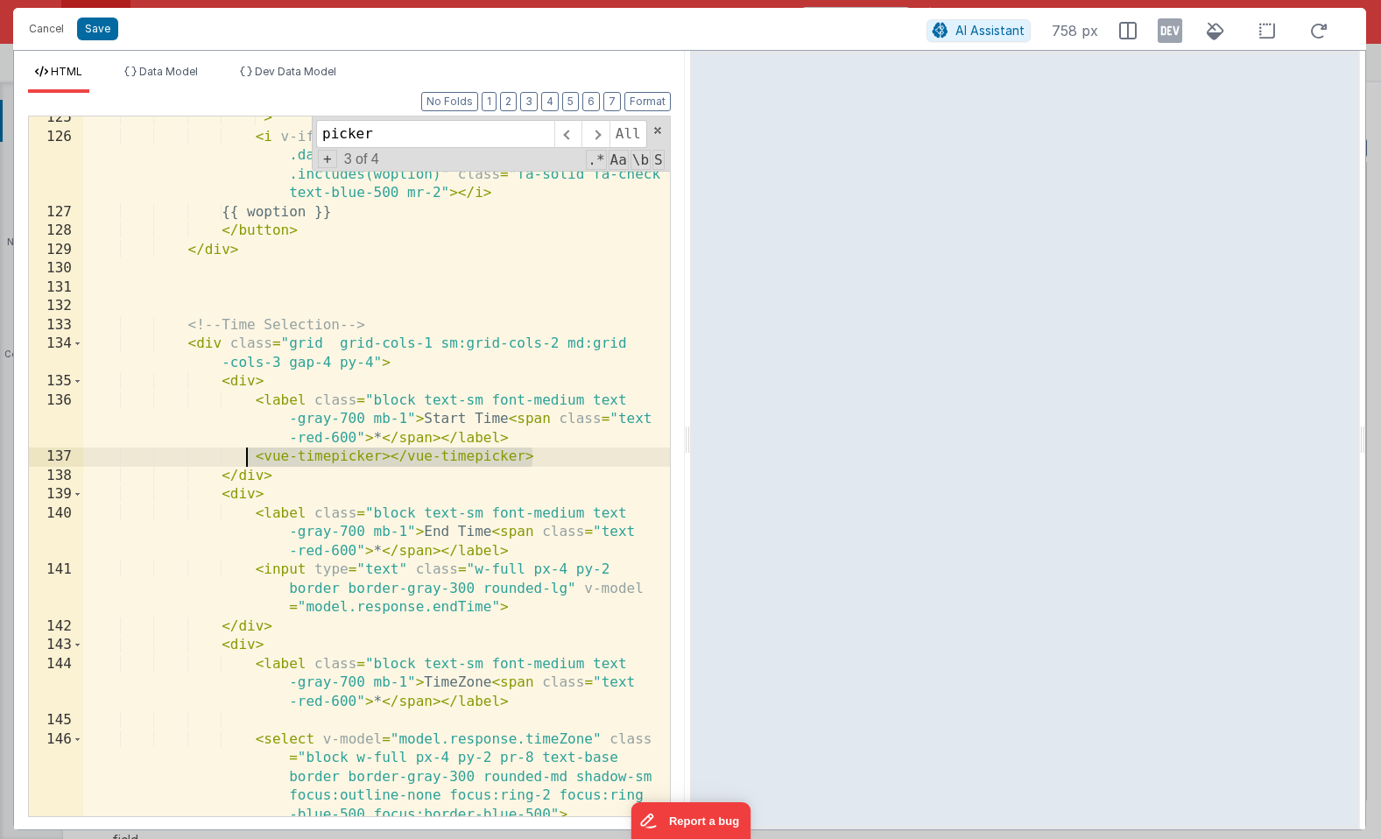
drag, startPoint x: 537, startPoint y: 453, endPoint x: 250, endPoint y: 456, distance: 286.4
click at [250, 456] on div "" > < i v-if = "Array.isArray(model.response.recurrence .days) && model.respons…" at bounding box center [376, 477] width 587 height 737
click at [539, 456] on div "" > < i v-if = "Array.isArray(model.response.recurrence .days) && model.respons…" at bounding box center [376, 477] width 587 height 737
drag, startPoint x: 539, startPoint y: 456, endPoint x: 229, endPoint y: 453, distance: 310.1
click at [229, 453] on div "" > < i v-if = "Array.isArray(model.response.recurrence .days) && model.respons…" at bounding box center [376, 477] width 587 height 737
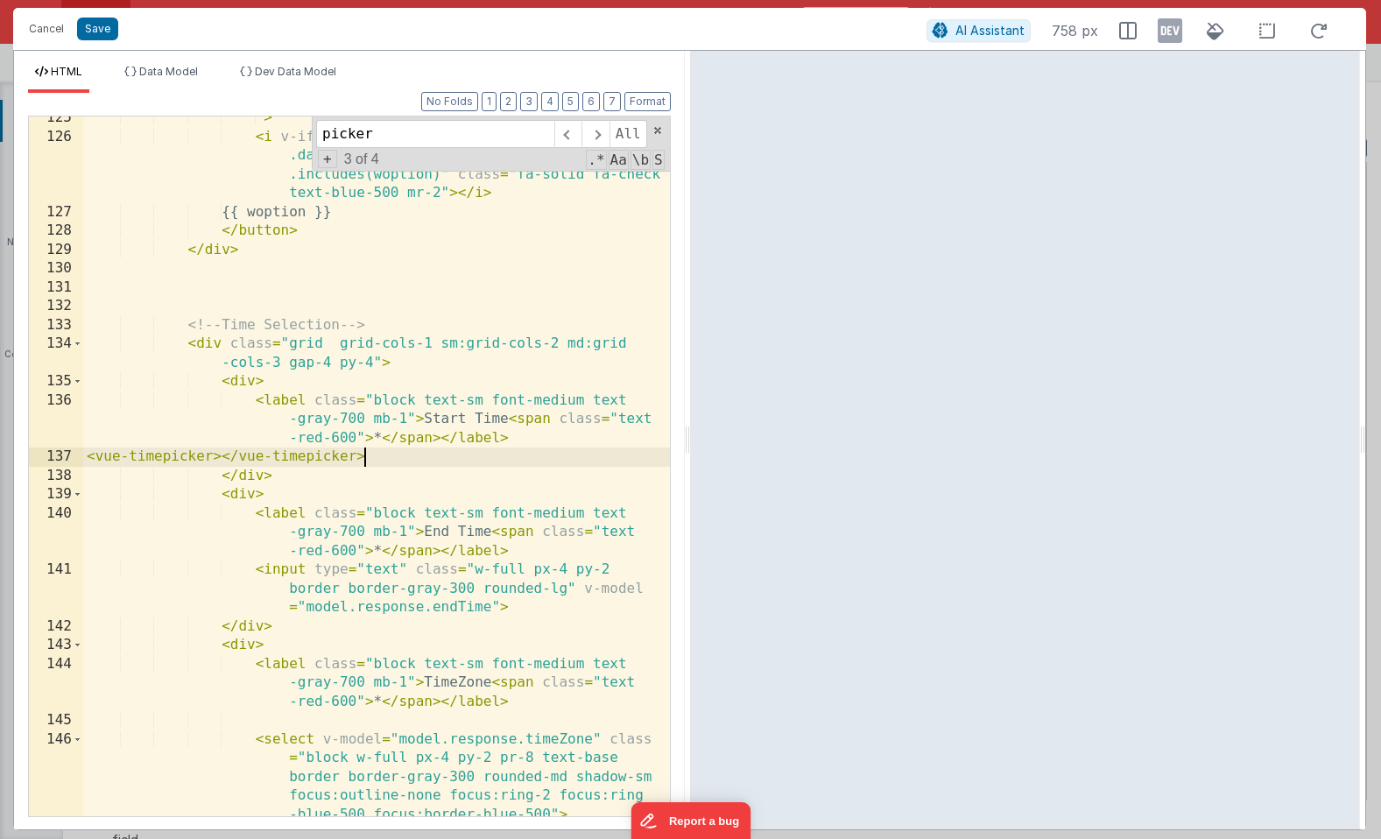
click at [195, 271] on div "" > < i v-if = "Array.isArray(model.response.recurrence .days) && model.respons…" at bounding box center [376, 477] width 587 height 737
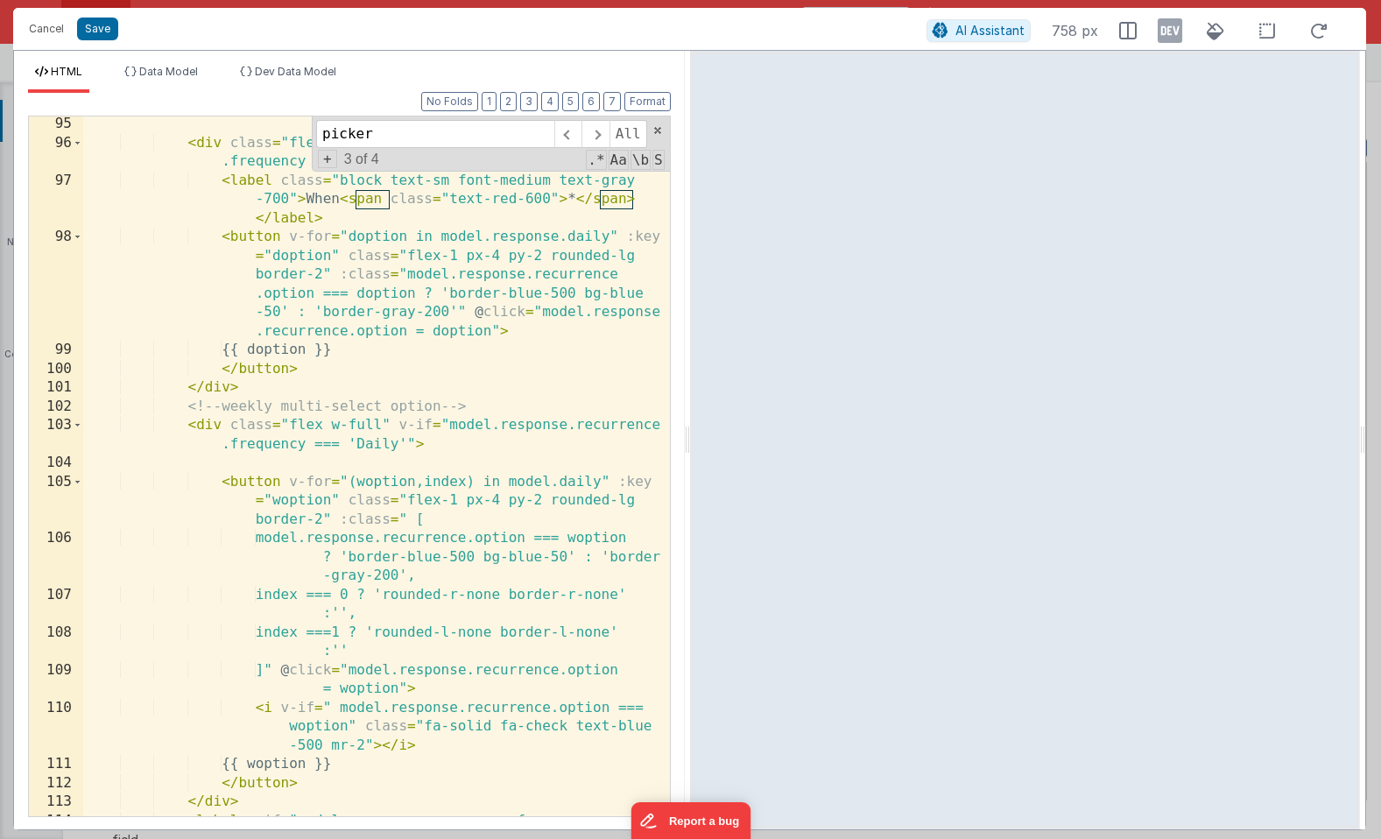
scroll to position [3166, 0]
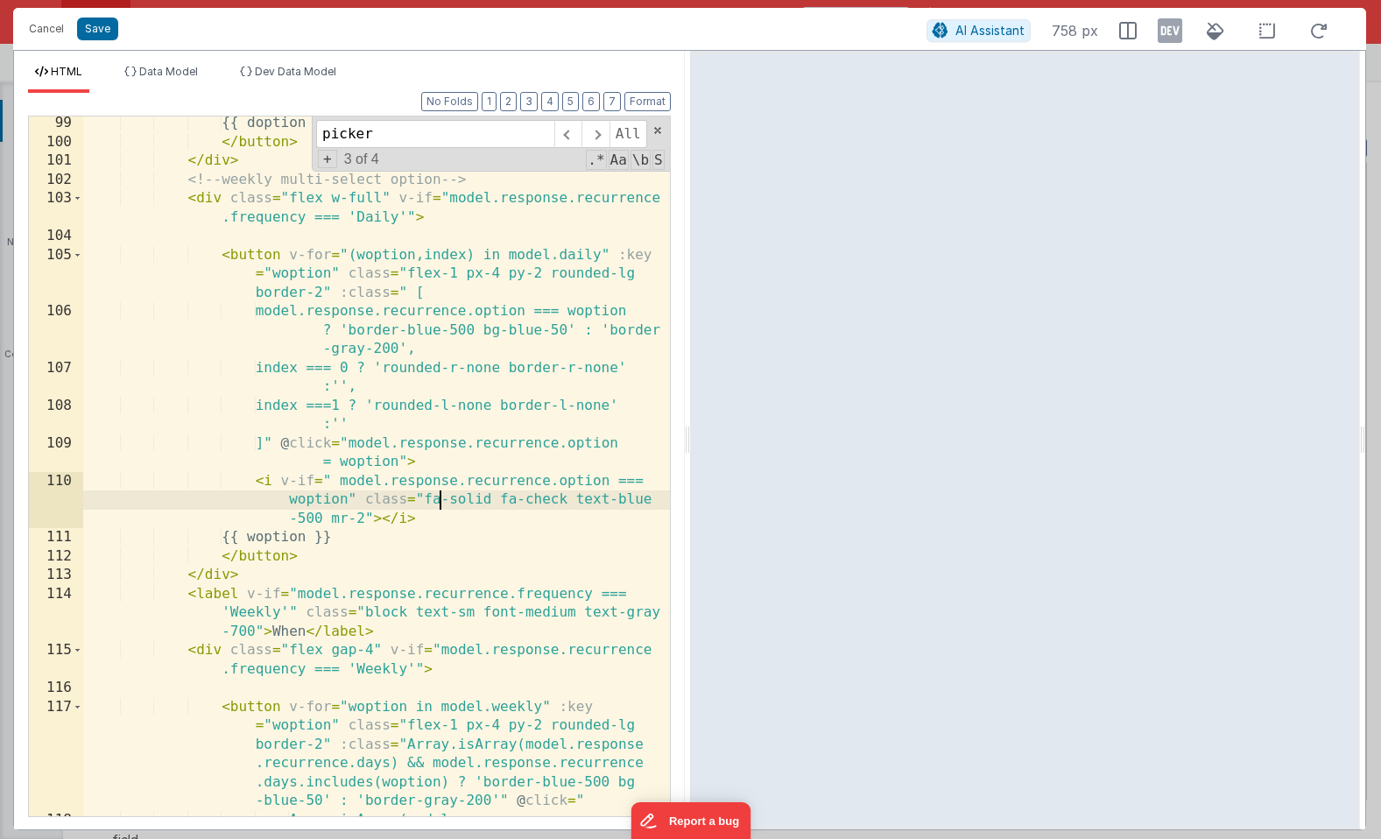
click at [437, 504] on div "{{ doption }} </ button > </ div > <!-- weekly multi-select option --> < div cl…" at bounding box center [376, 492] width 587 height 757
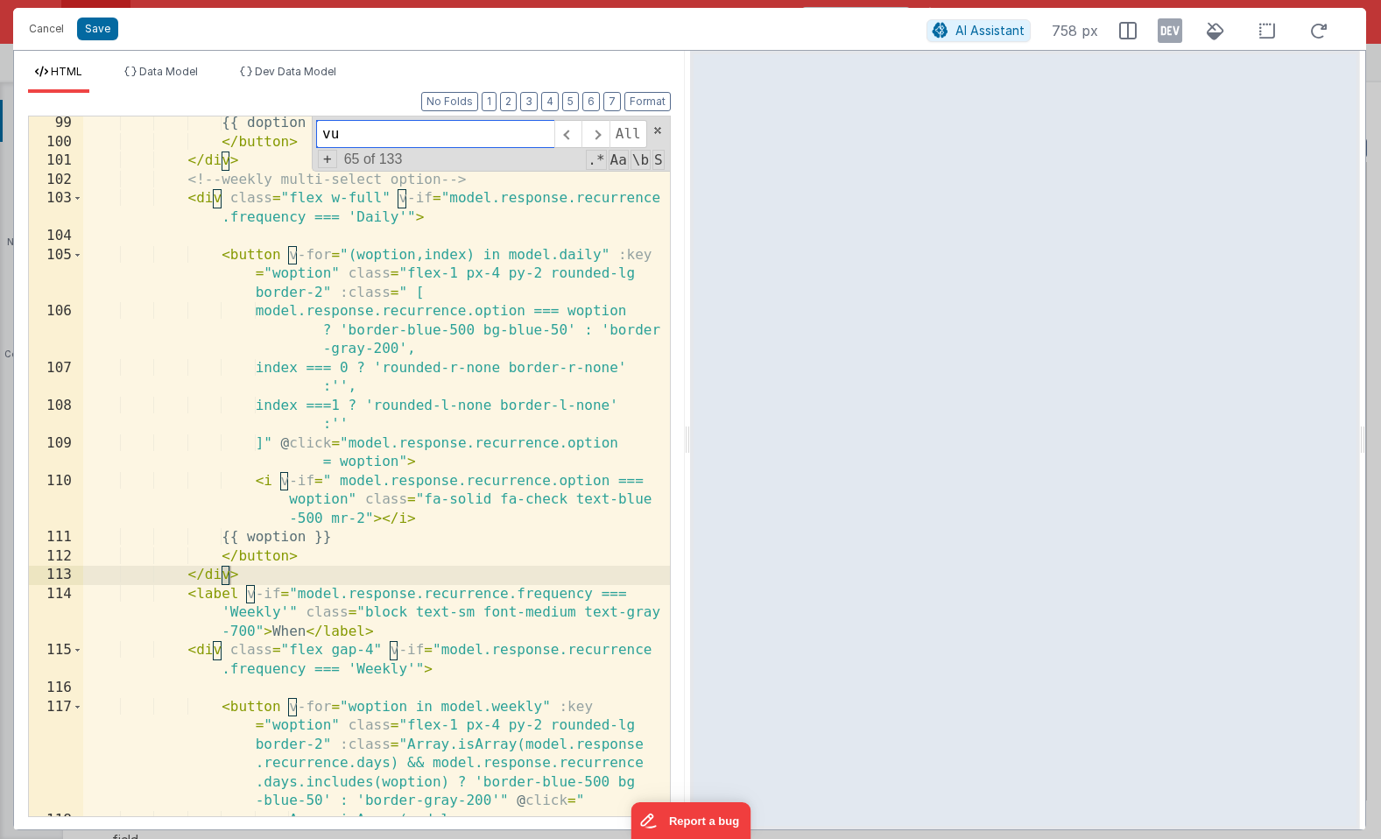
scroll to position [4131, 0]
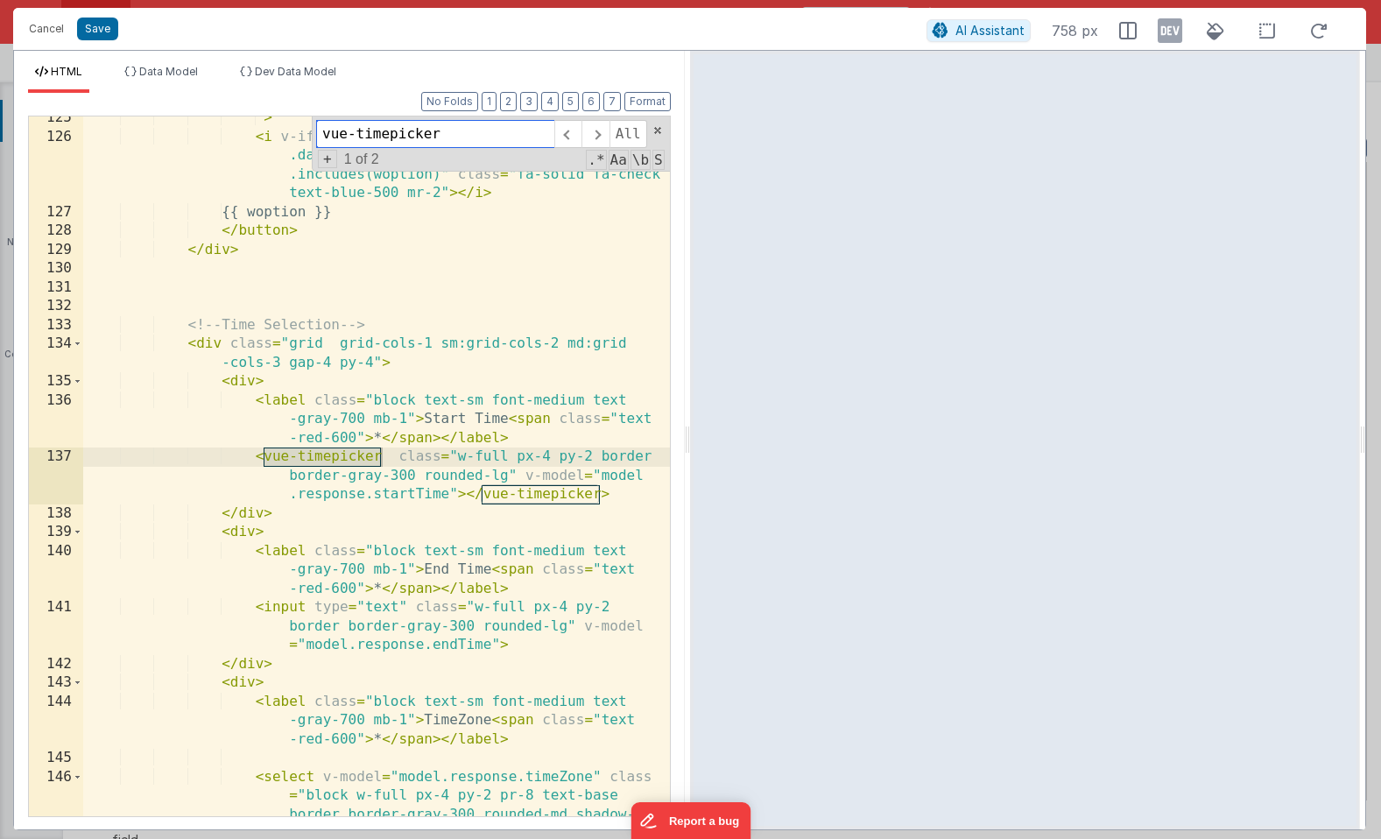
type input "vue-timepicker"
click at [415, 420] on div "" > < i v-if = "Array.isArray(model.response.recurrence .days) && model.respons…" at bounding box center [376, 515] width 587 height 813
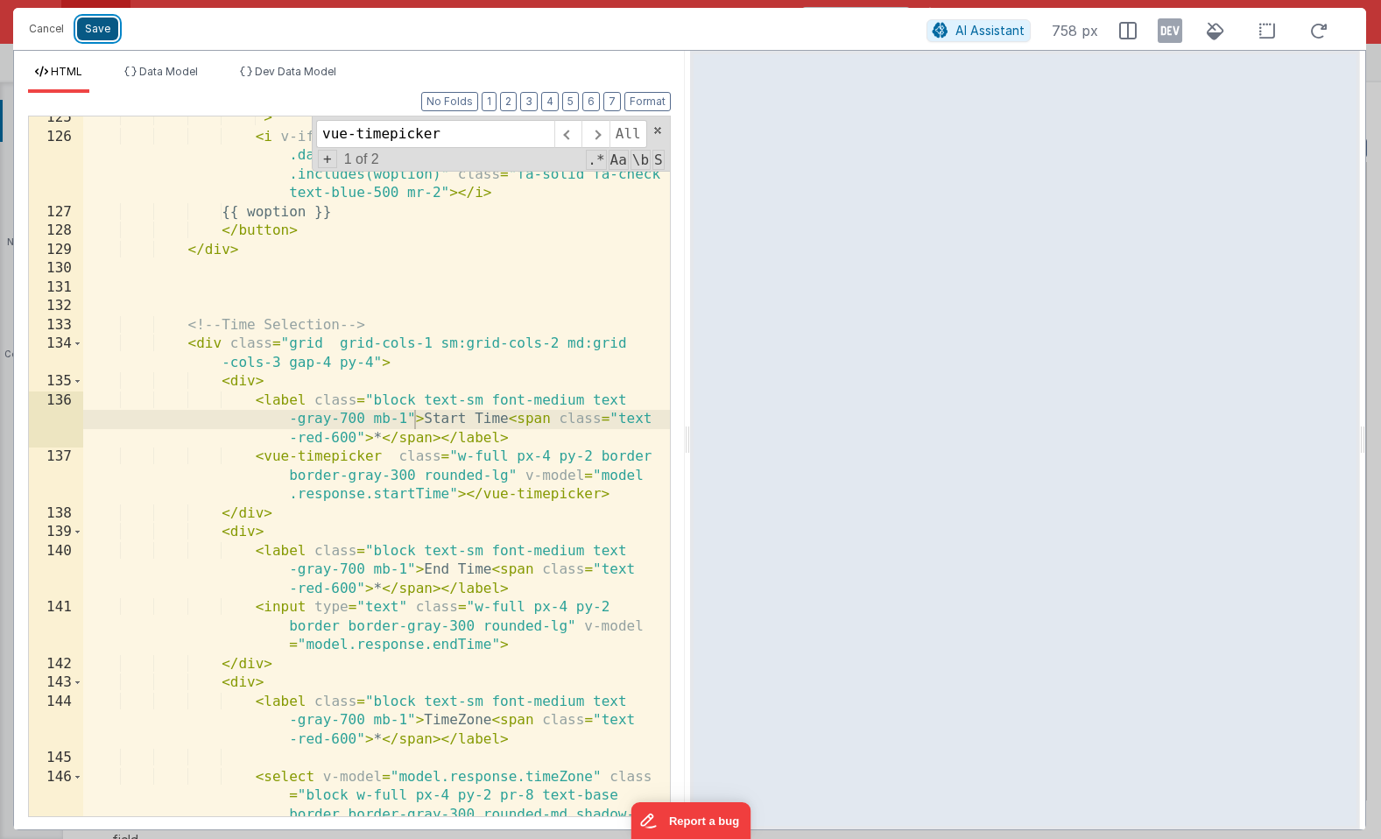
click at [90, 22] on button "Save" at bounding box center [97, 29] width 41 height 23
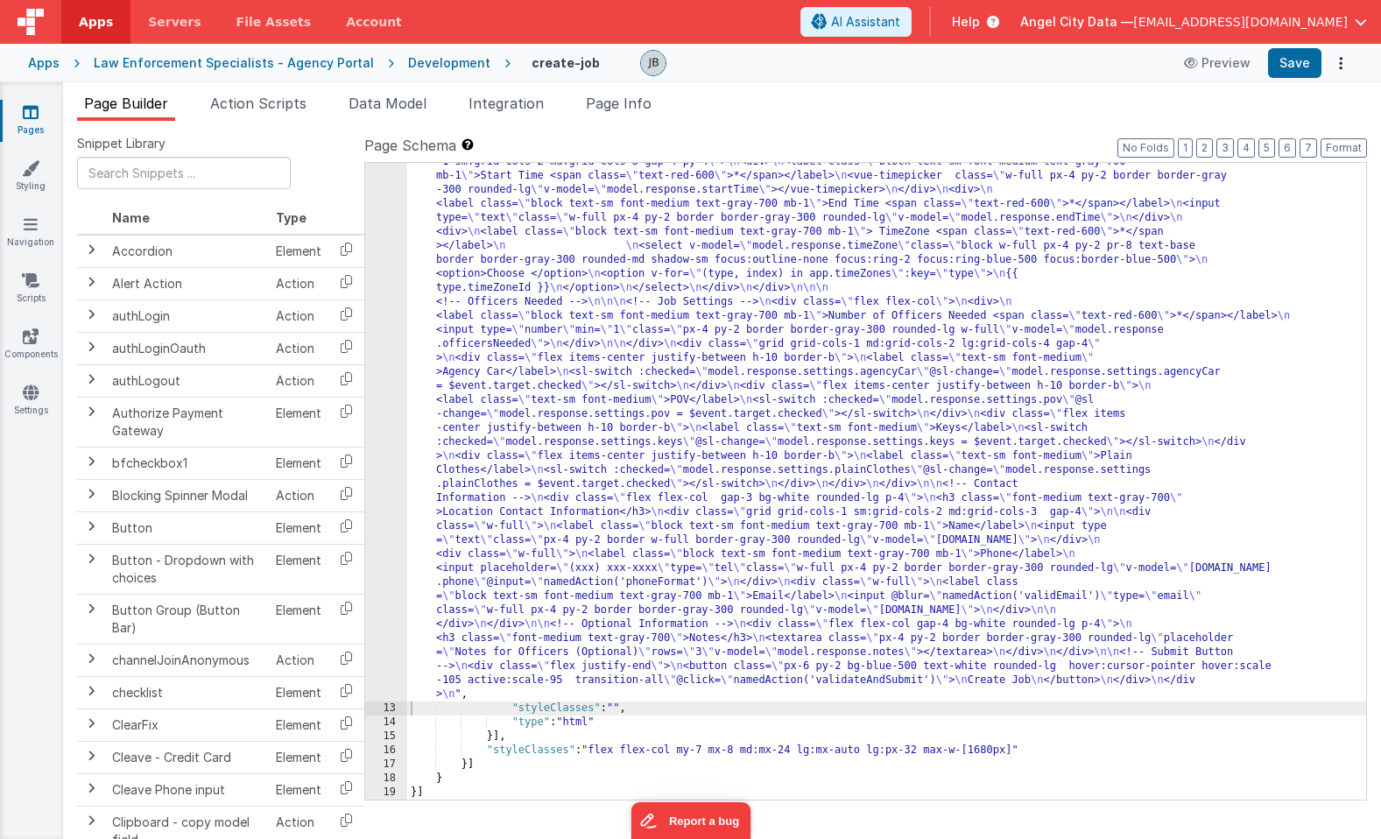
scroll to position [1073, 0]
click at [1299, 62] on button "Save" at bounding box center [1294, 63] width 53 height 30
click at [141, 181] on input "text" at bounding box center [184, 173] width 214 height 32
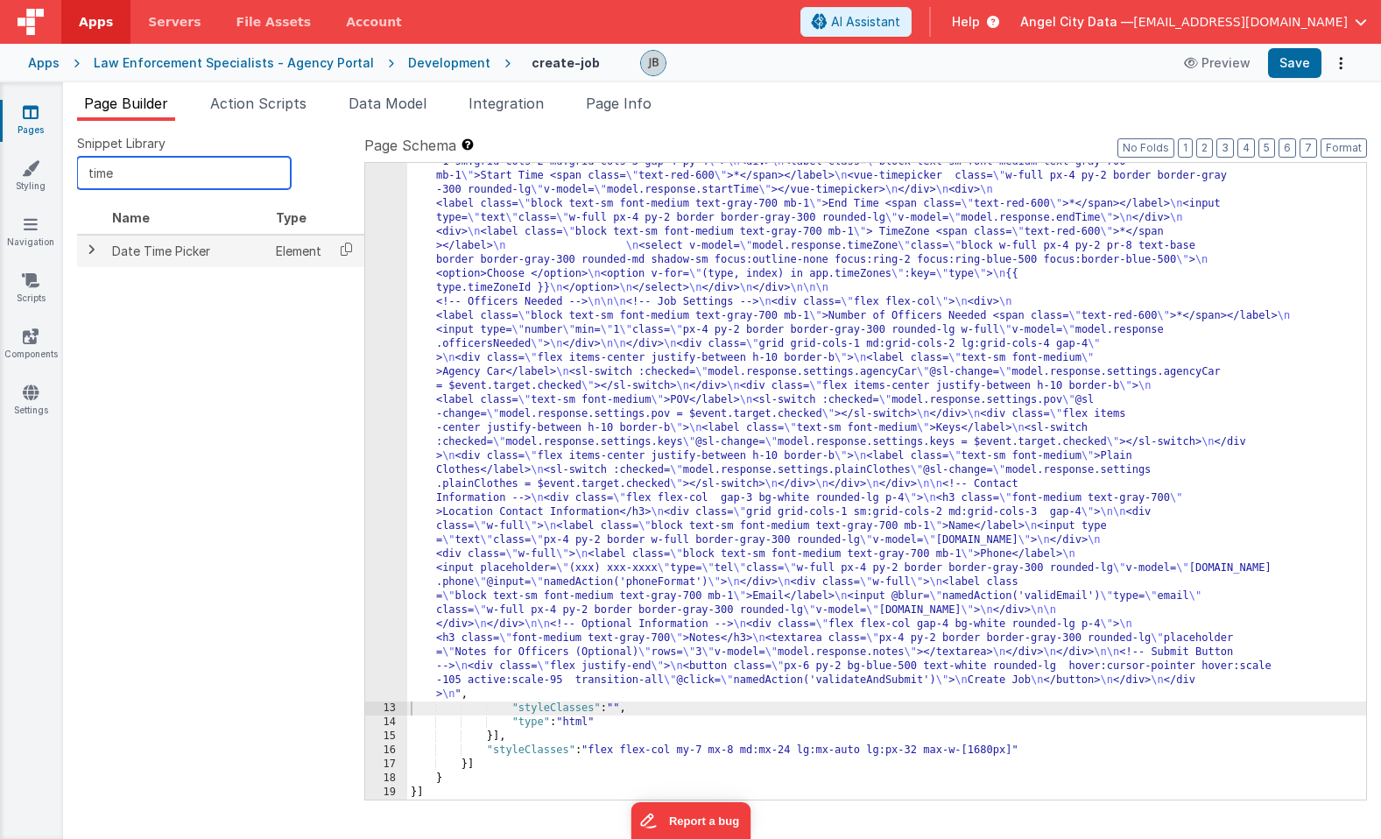
type input "time"
click at [85, 249] on span at bounding box center [91, 250] width 14 height 14
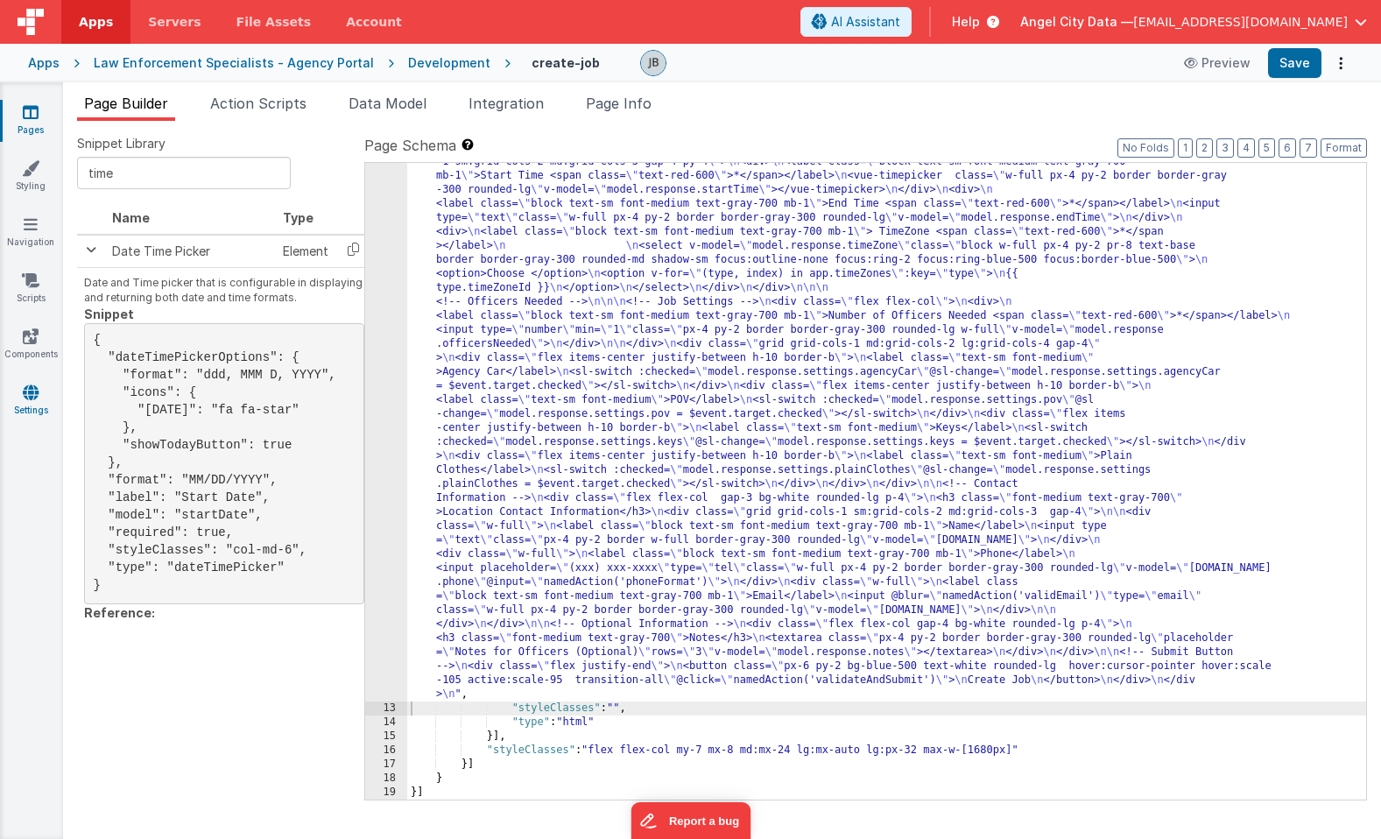
click at [32, 388] on icon at bounding box center [31, 393] width 16 height 18
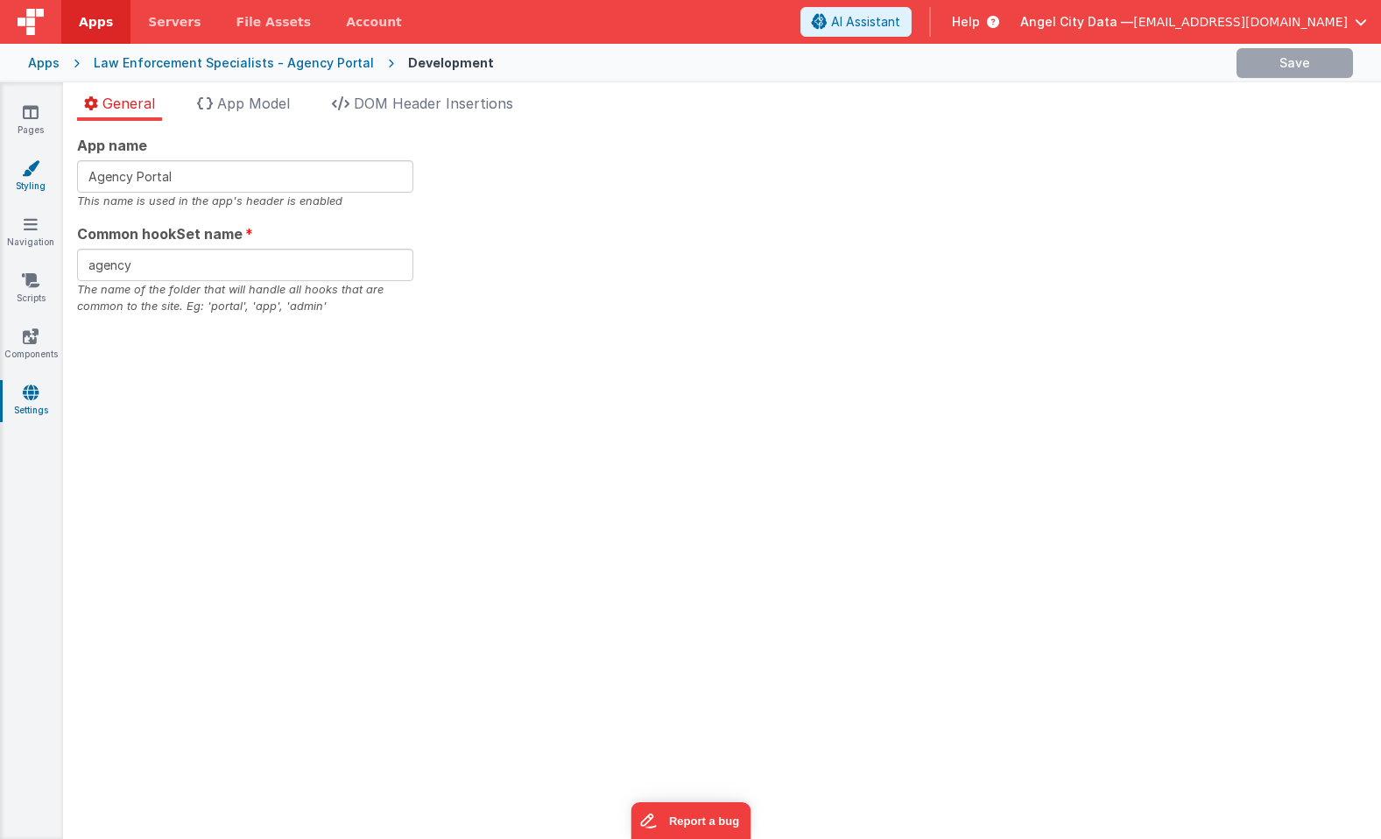
click at [38, 166] on icon at bounding box center [31, 168] width 18 height 18
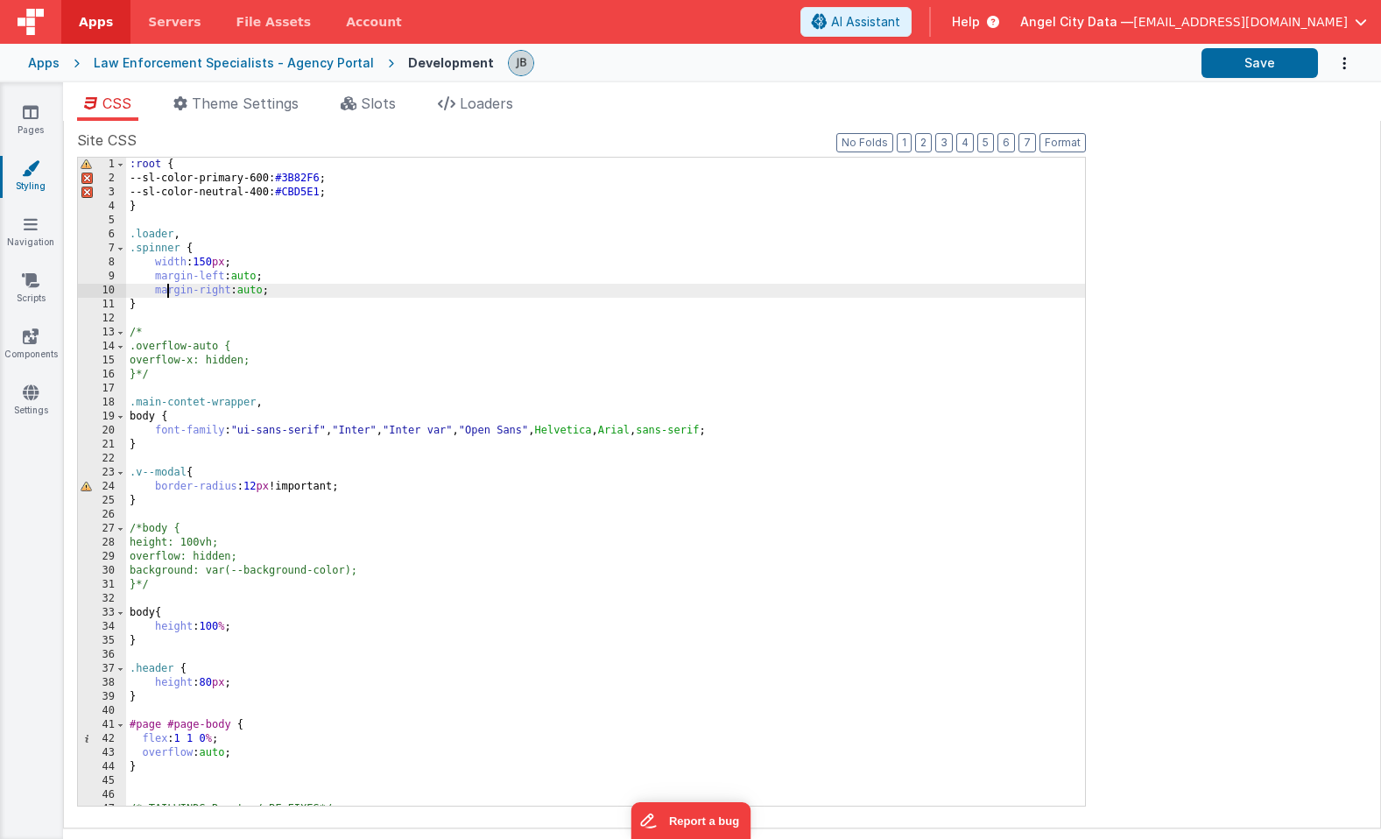
click at [167, 287] on div ":root { --sl-color-primary-600: #3B82F6 ; --sl-color-neutral-400: #CBD5E1 ; } .…" at bounding box center [605, 496] width 959 height 676
click at [169, 294] on div ":root { --sl-color-primary-600: #3B82F6 ; --sl-color-neutral-400: #CBD5E1 ; } .…" at bounding box center [605, 496] width 959 height 676
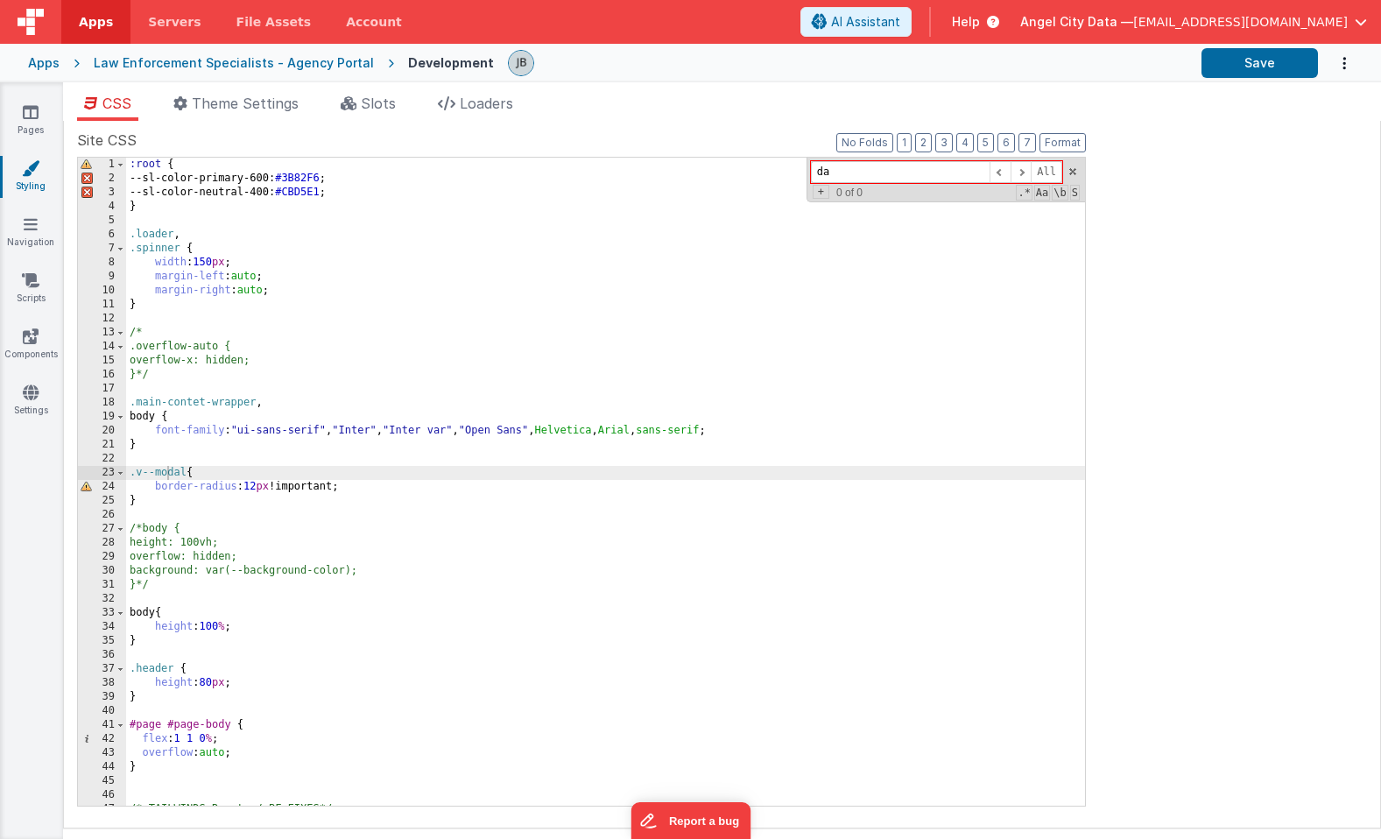
type input "d"
click at [37, 389] on icon at bounding box center [31, 393] width 16 height 18
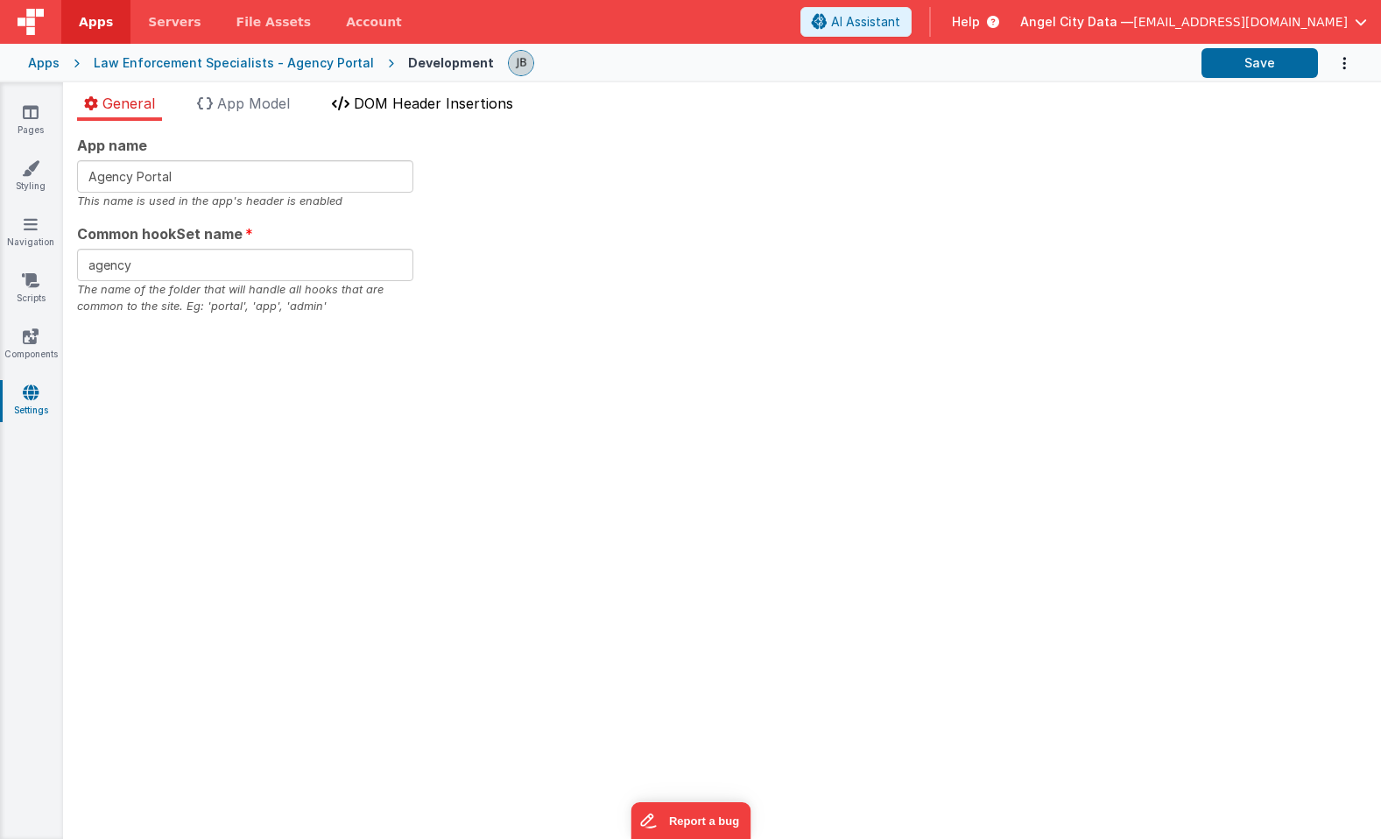
click at [388, 100] on span "DOM Header Insertions" at bounding box center [433, 104] width 159 height 18
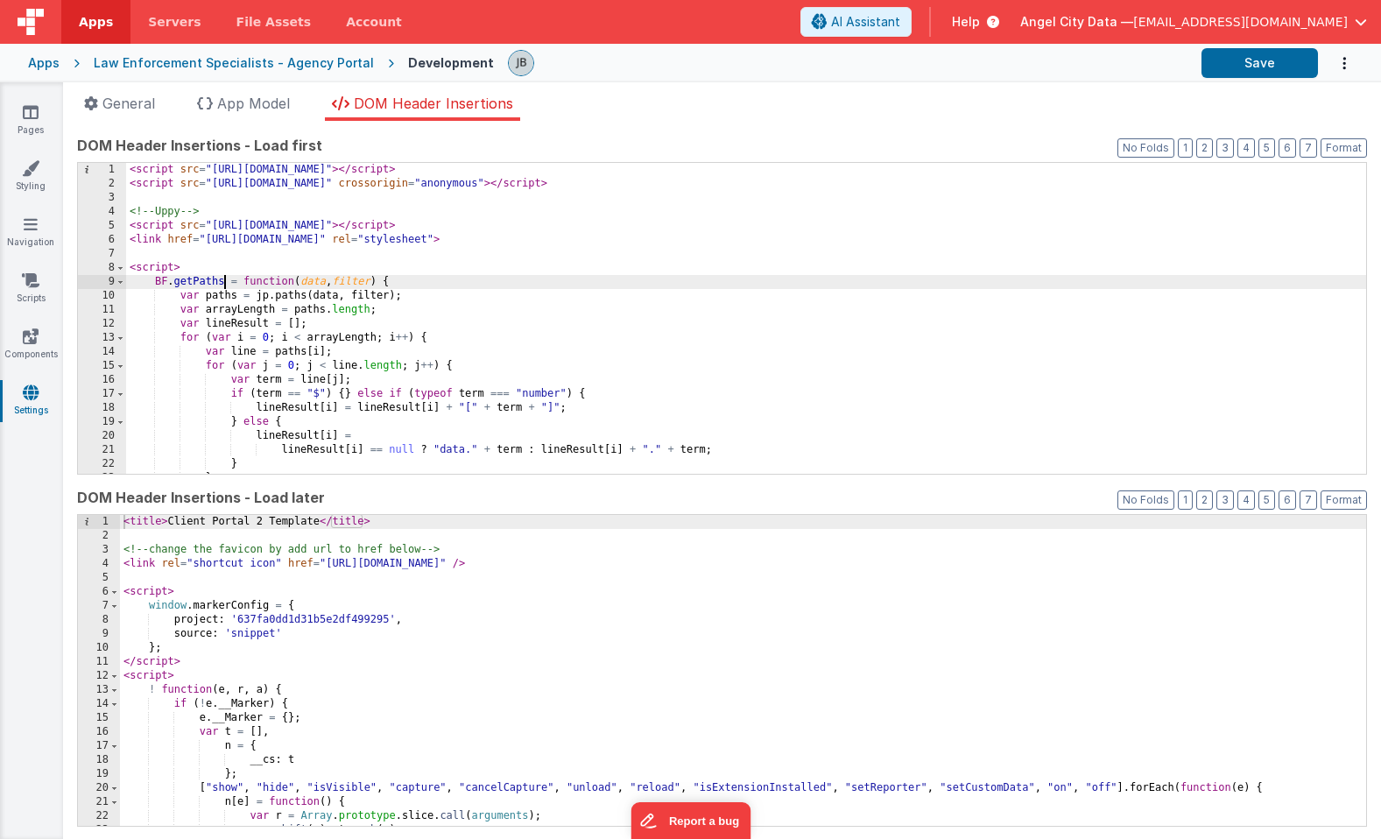
click at [224, 286] on div "< script src = "[URL][DOMAIN_NAME]" > </ script > < script src = "[URL][DOMAIN_…" at bounding box center [746, 332] width 1240 height 339
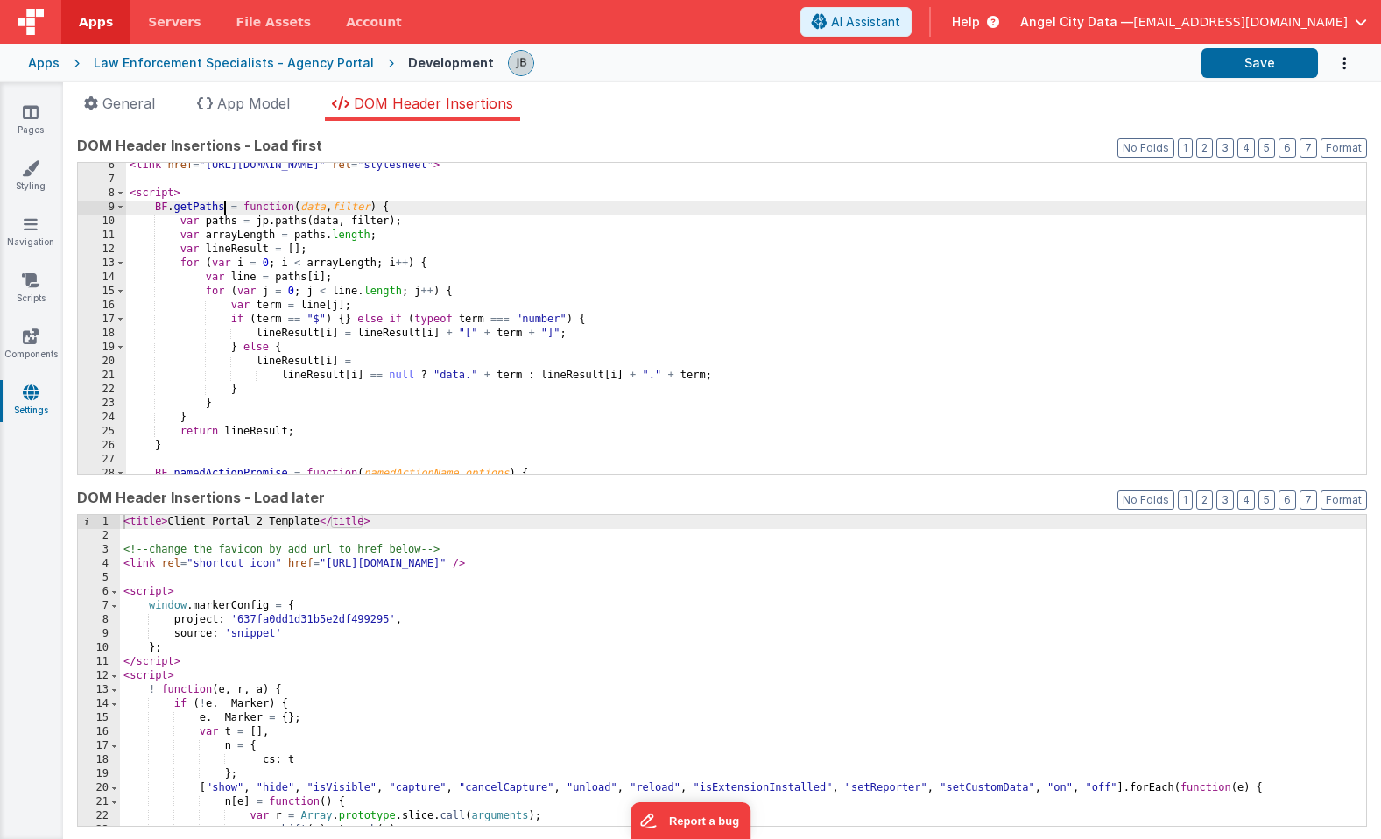
scroll to position [88, 0]
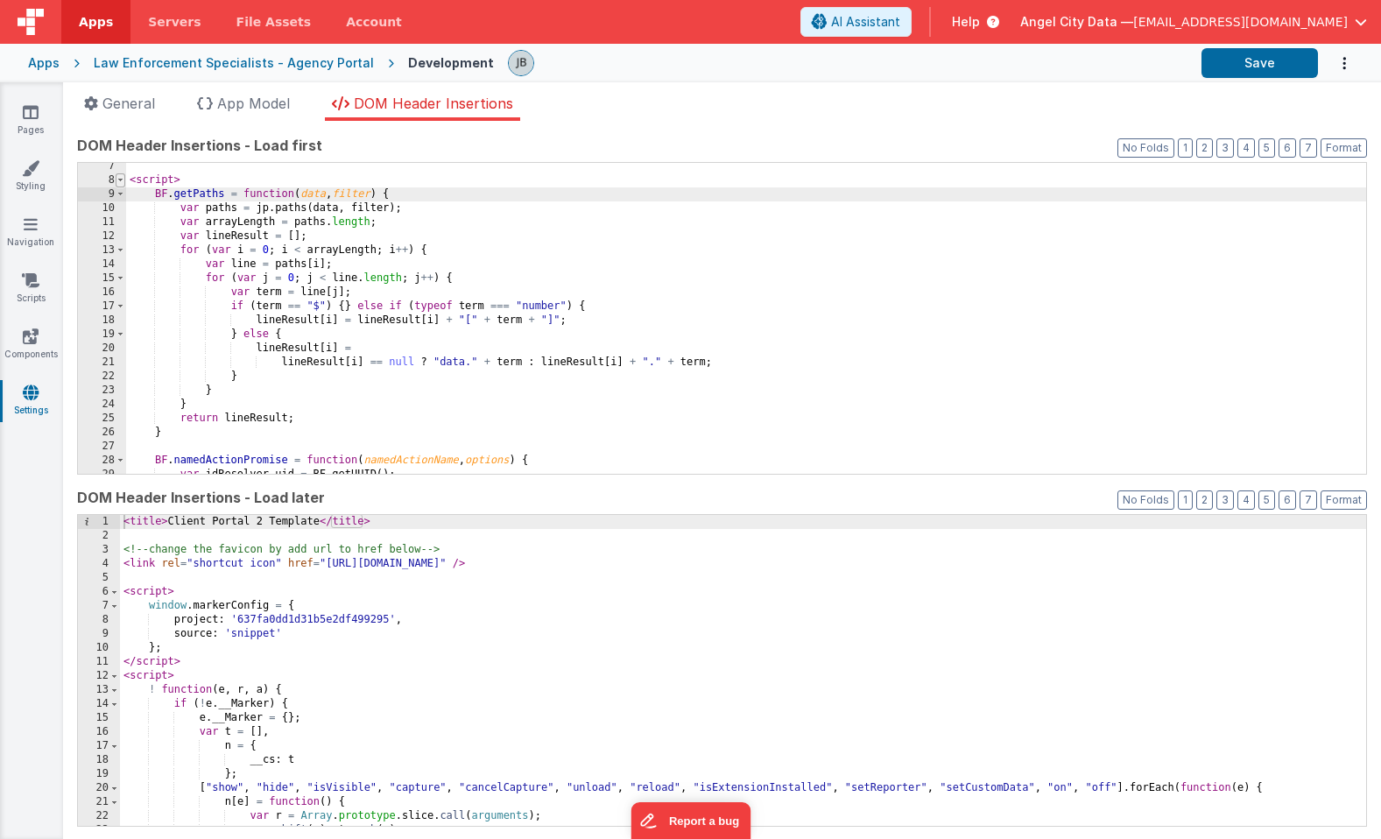
click at [122, 179] on span at bounding box center [121, 180] width 10 height 14
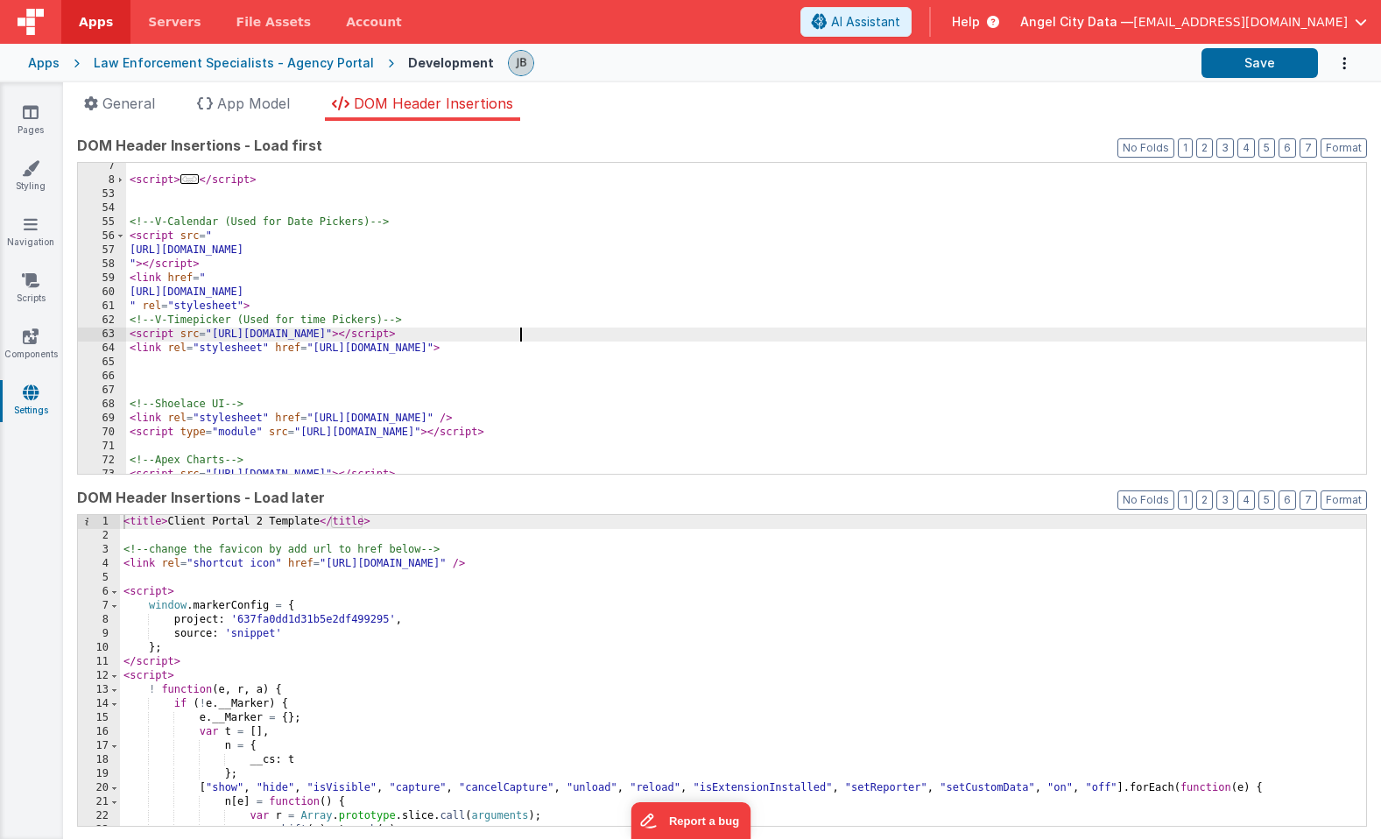
click at [521, 333] on div "< script > ... </ script > <!-- V-Calendar (Used for Date Pickers) --> < script…" at bounding box center [746, 328] width 1240 height 339
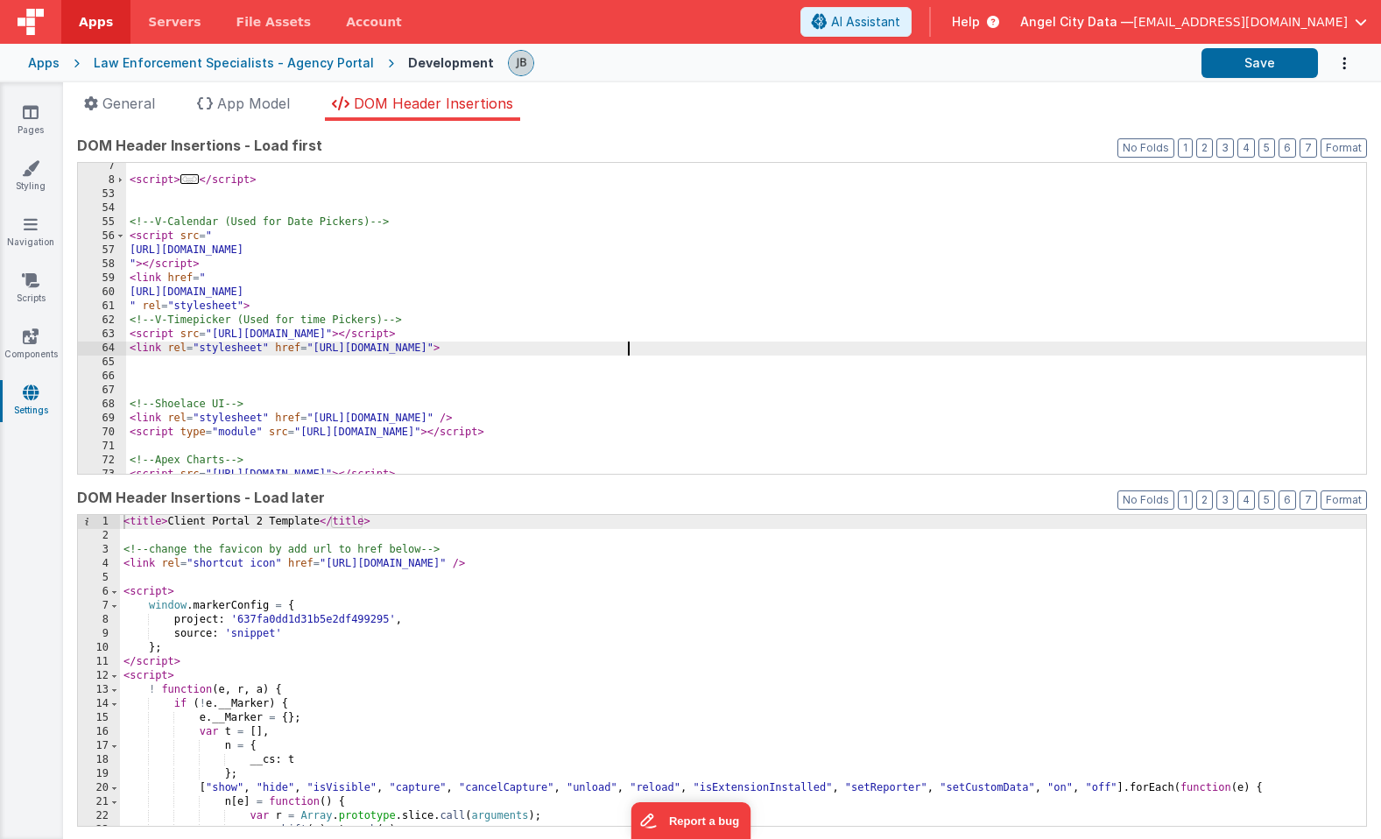
click at [630, 347] on div "< script > ... </ script > <!-- V-Calendar (Used for Date Pickers) --> < script…" at bounding box center [746, 328] width 1240 height 339
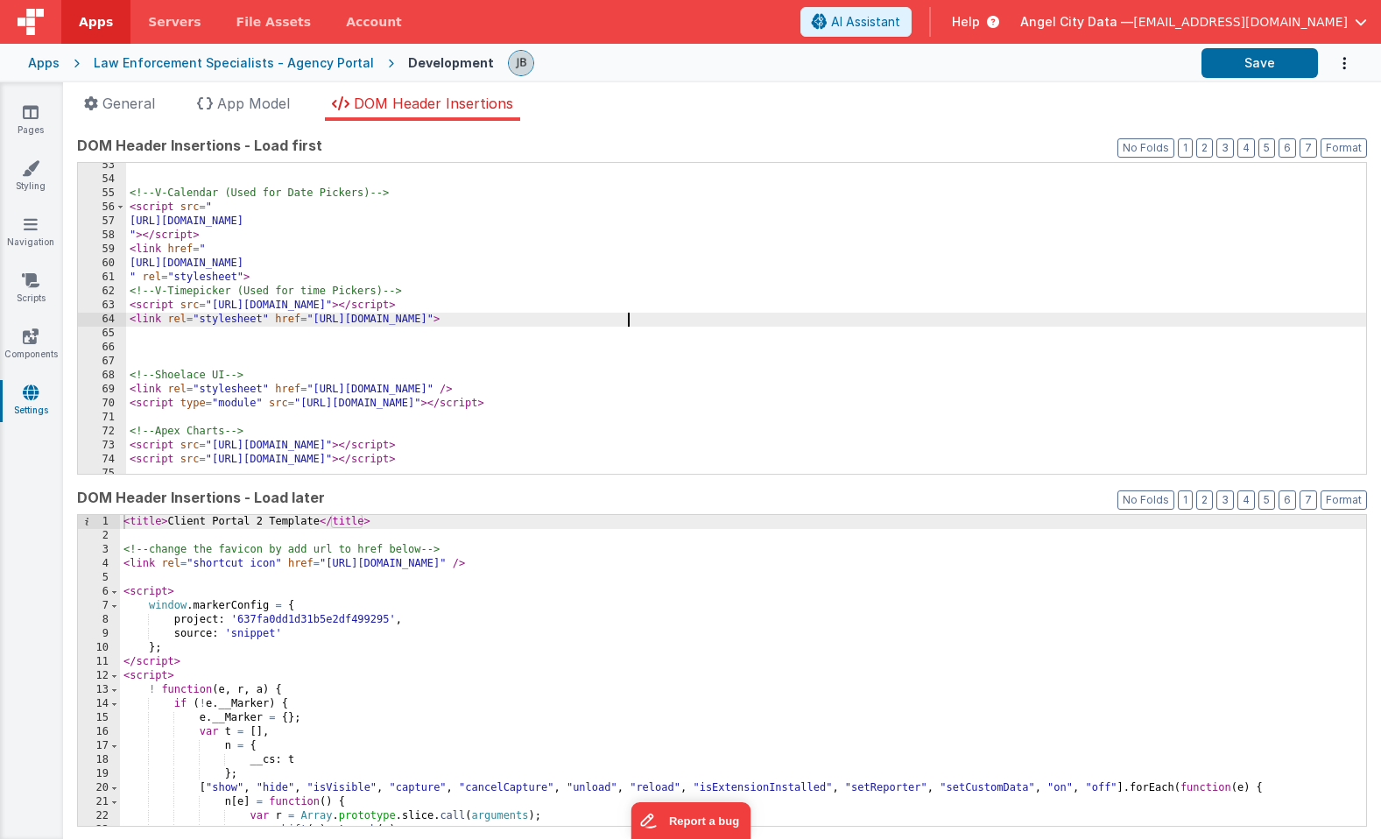
scroll to position [114, 0]
click at [1273, 65] on button "Save" at bounding box center [1260, 63] width 116 height 30
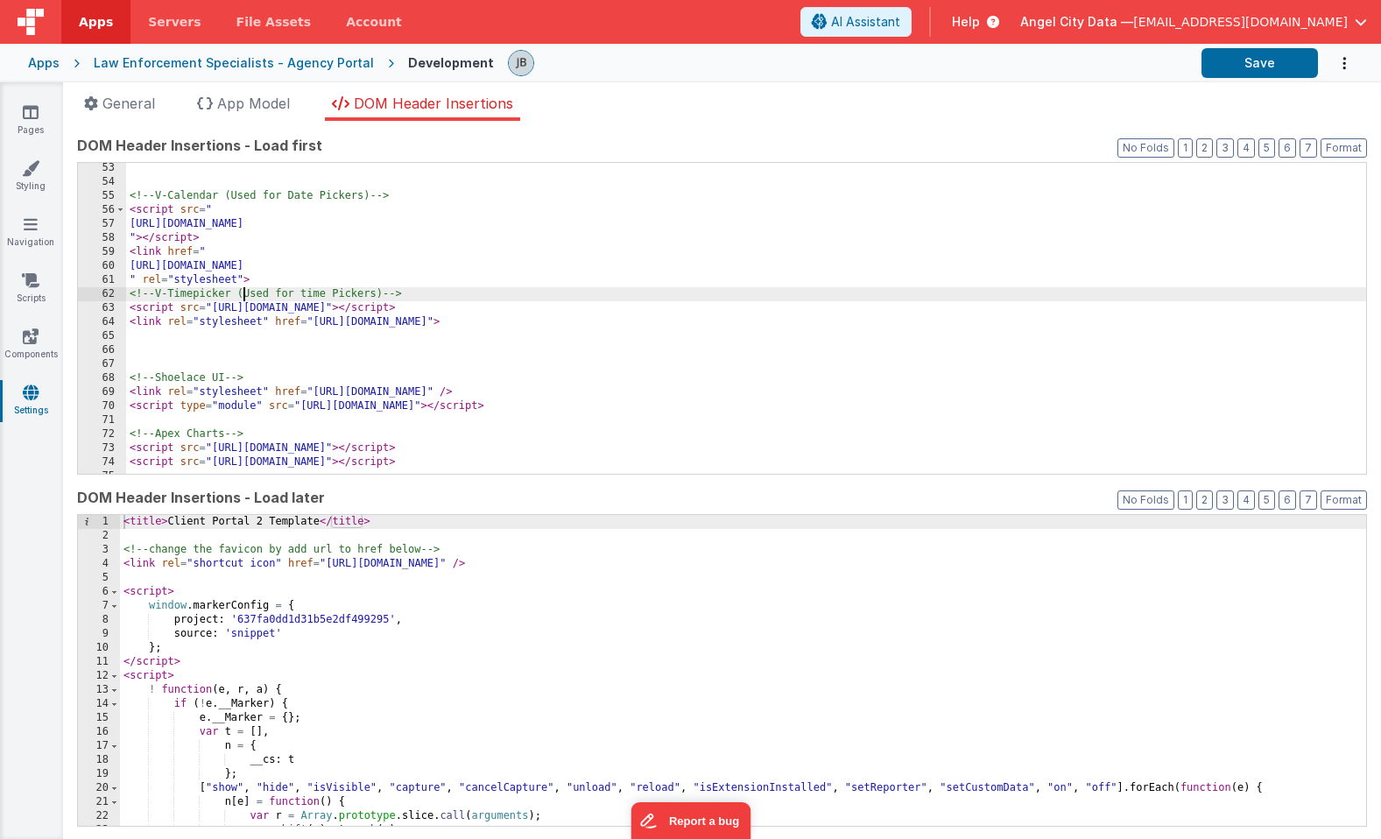
click at [241, 300] on div "<!-- V-Calendar (Used for Date Pickers) --> < script src = " https://cdn.jsdeli…" at bounding box center [746, 330] width 1240 height 339
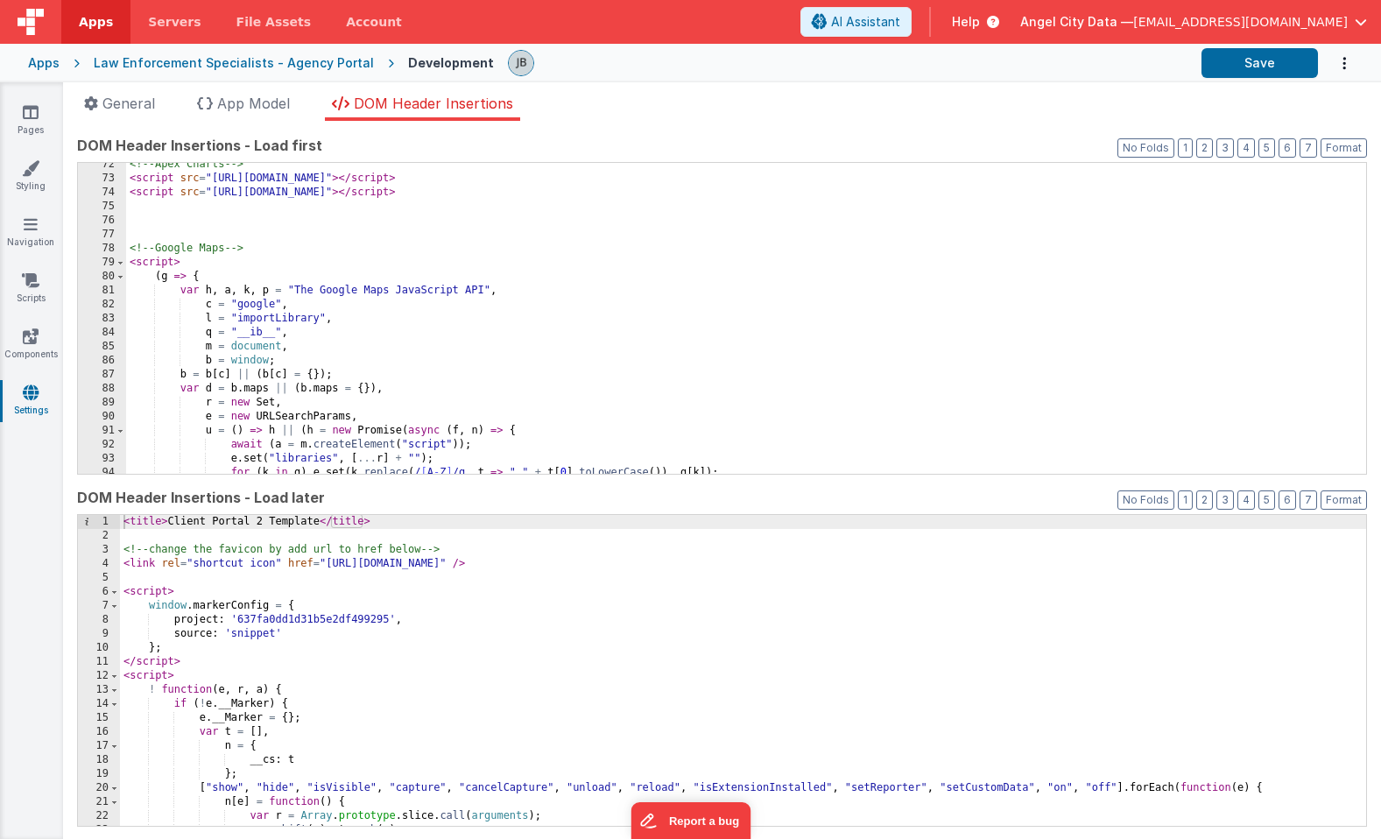
scroll to position [384, 0]
click at [123, 260] on span at bounding box center [121, 263] width 10 height 14
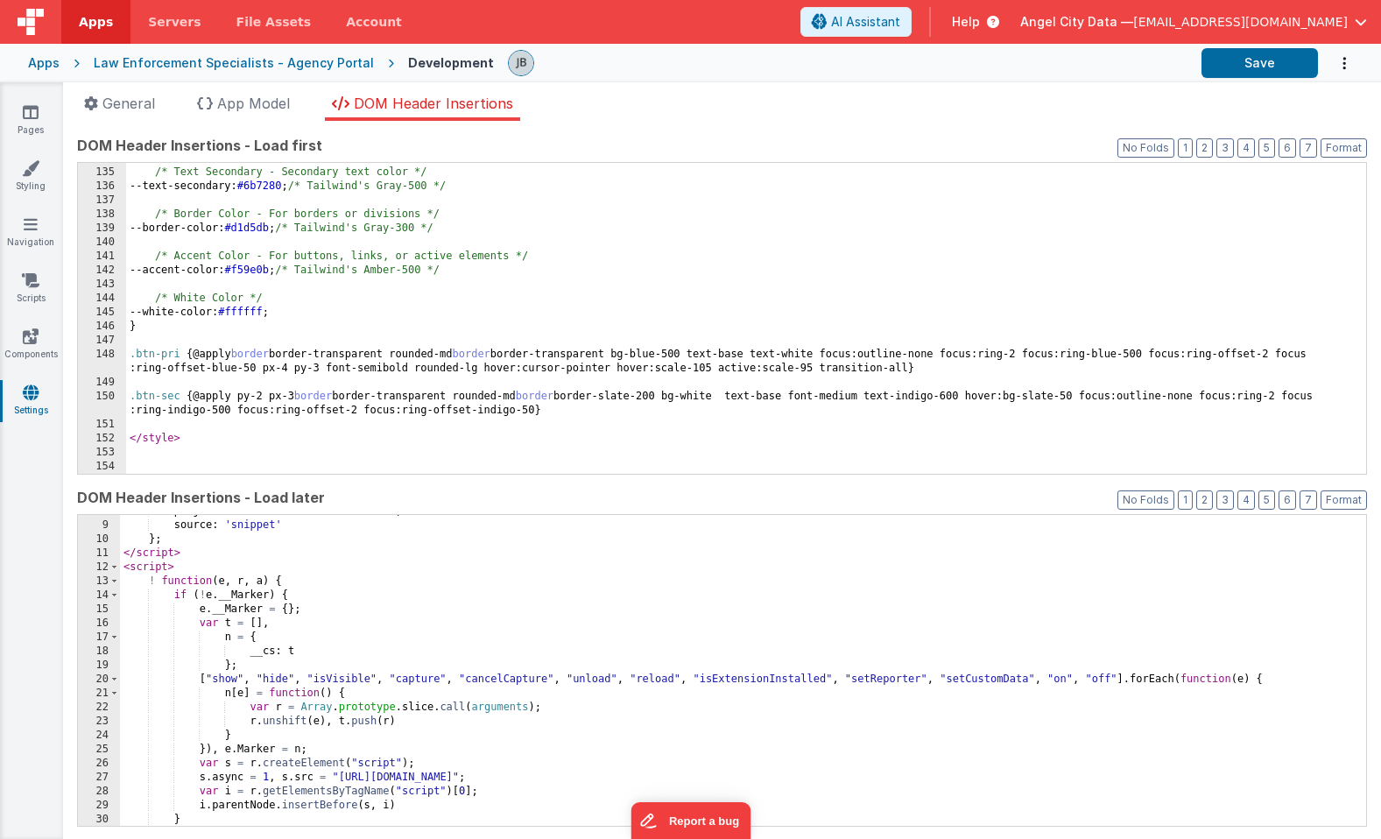
scroll to position [138, 0]
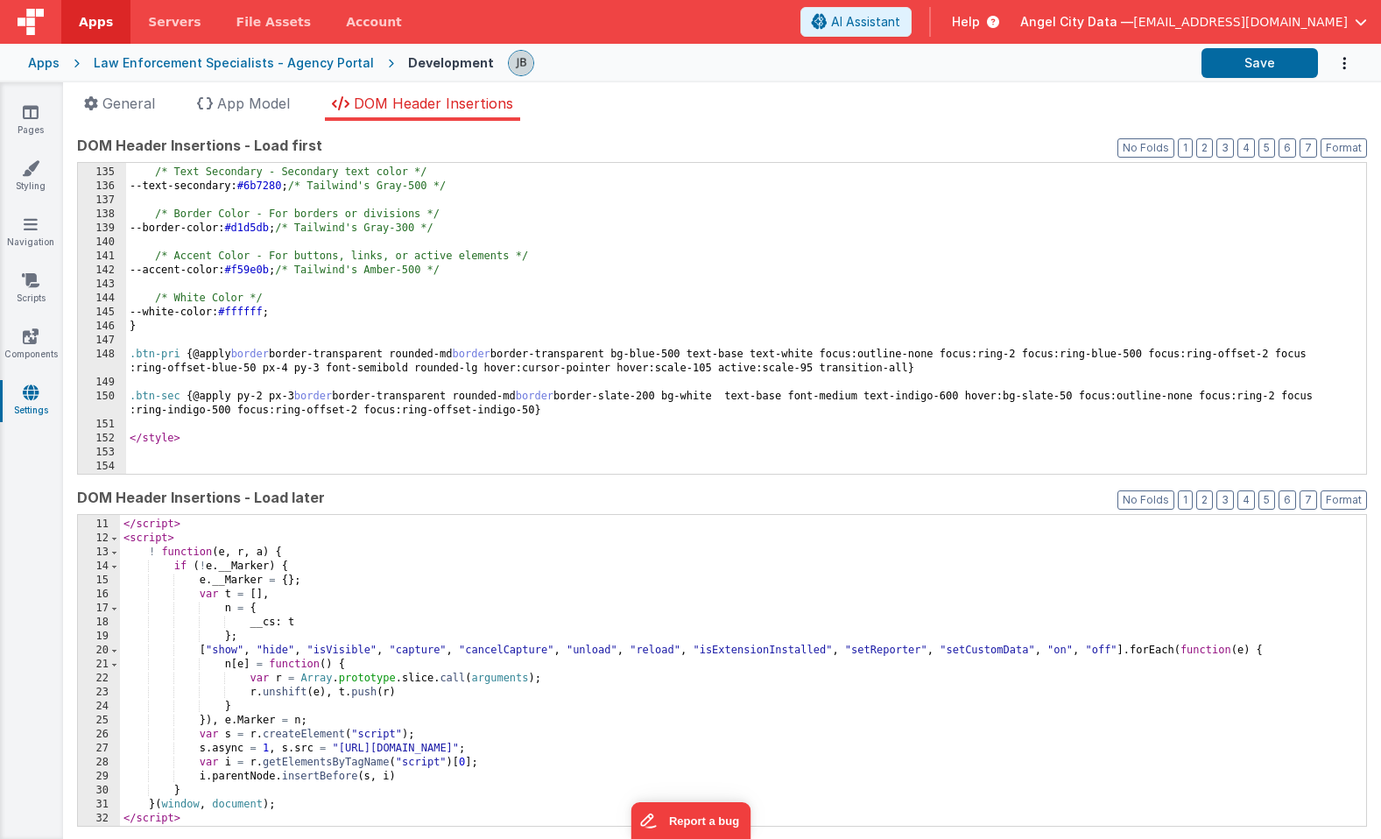
click at [203, 654] on div "} ; </ script > < script > ! function ( e , r , a ) { if ( ! e . __Marker ) { e…" at bounding box center [743, 673] width 1246 height 339
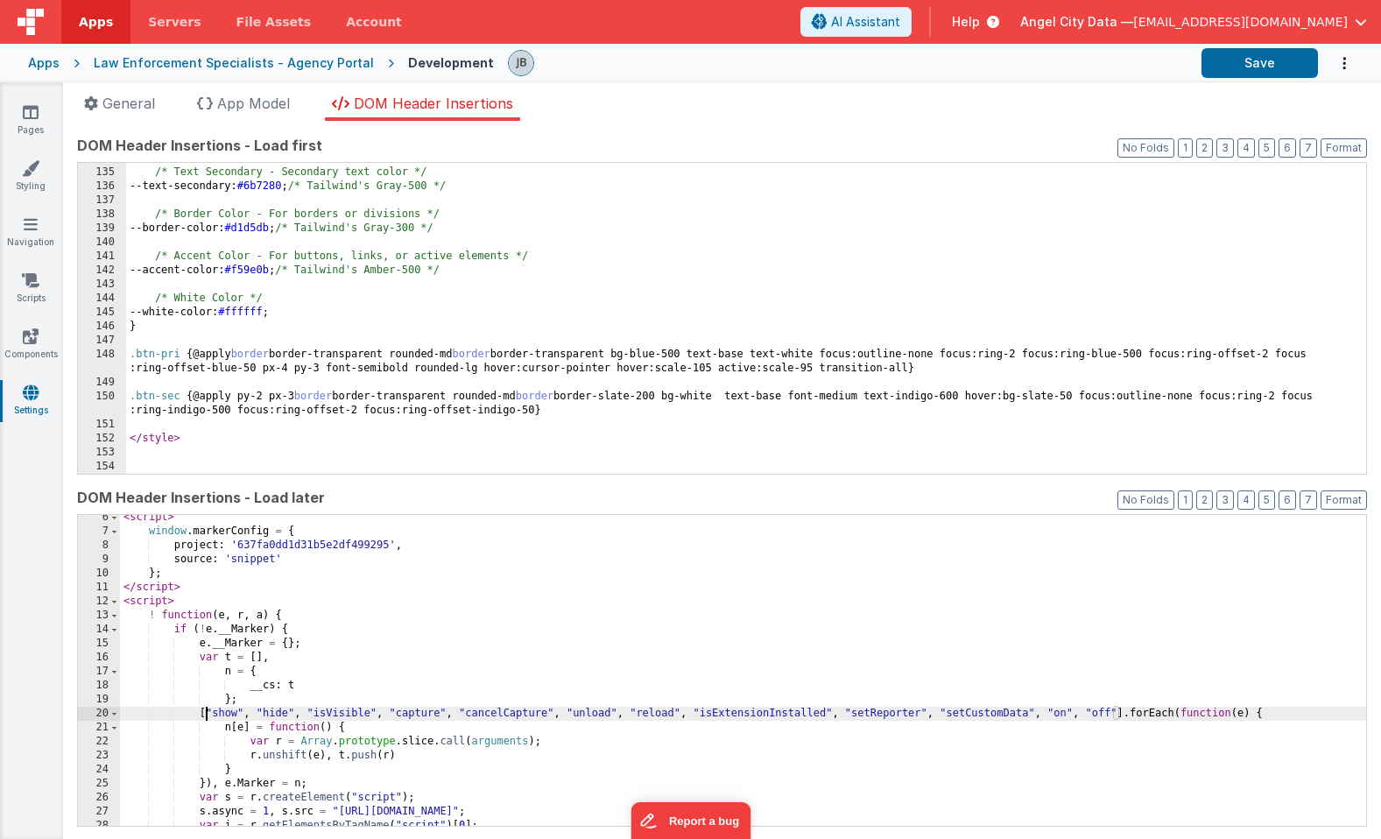
scroll to position [0, 0]
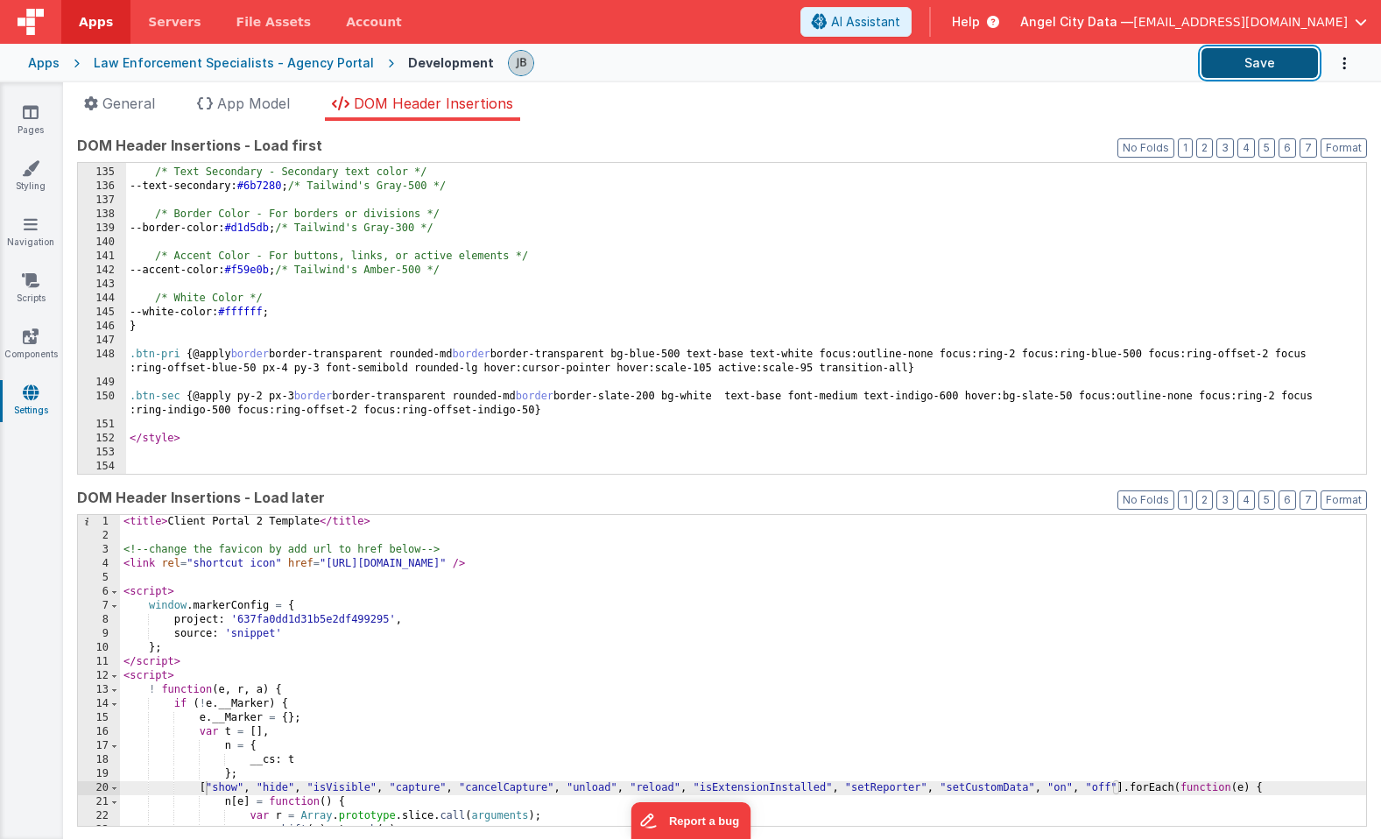
click at [1260, 72] on button "Save" at bounding box center [1260, 63] width 116 height 30
click at [1345, 67] on icon "Options" at bounding box center [1345, 64] width 18 height 36
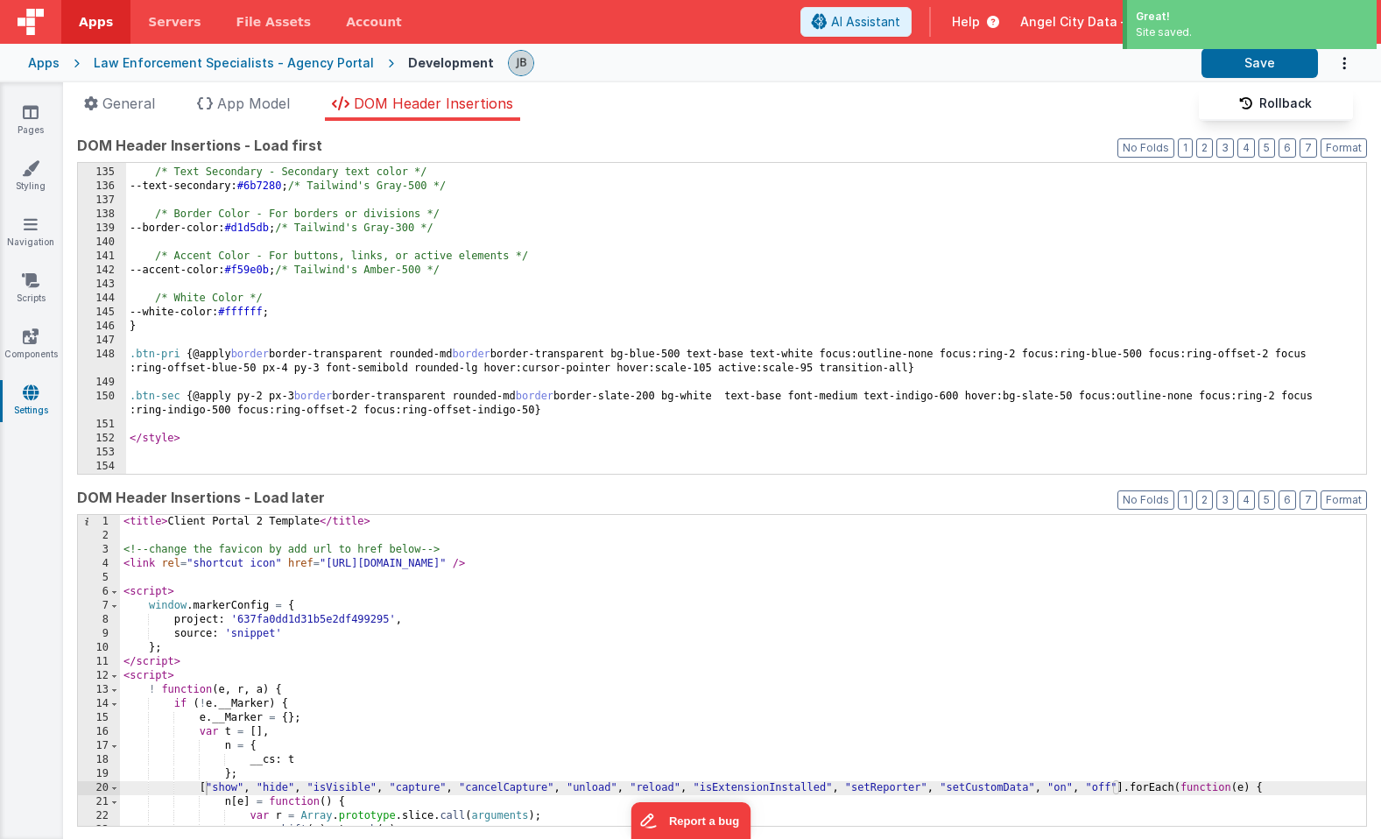
click at [1345, 67] on button at bounding box center [690, 419] width 1381 height 839
click at [1284, 61] on button "Save" at bounding box center [1260, 63] width 116 height 30
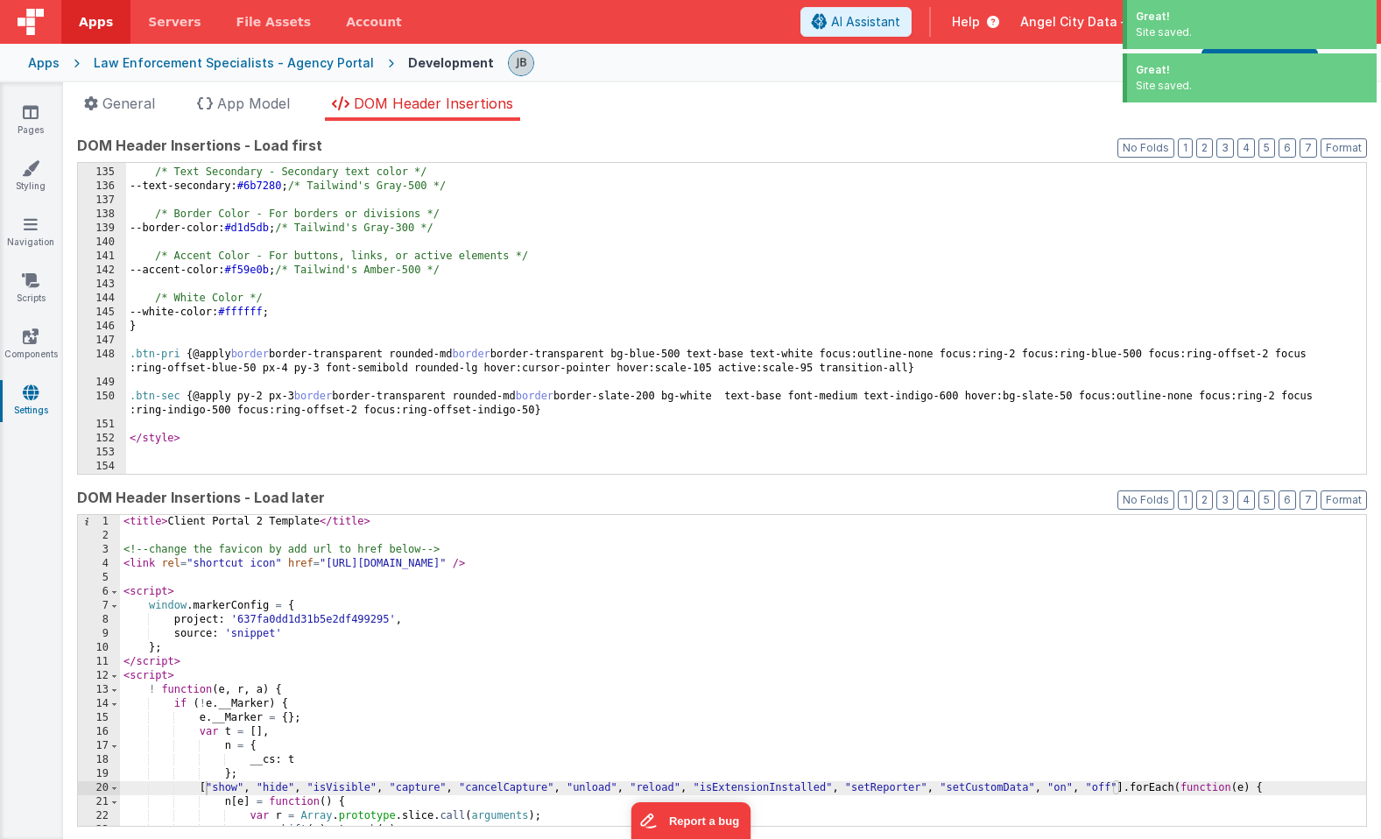
click at [315, 64] on div "Law Enforcement Specialists - Agency Portal" at bounding box center [234, 63] width 280 height 18
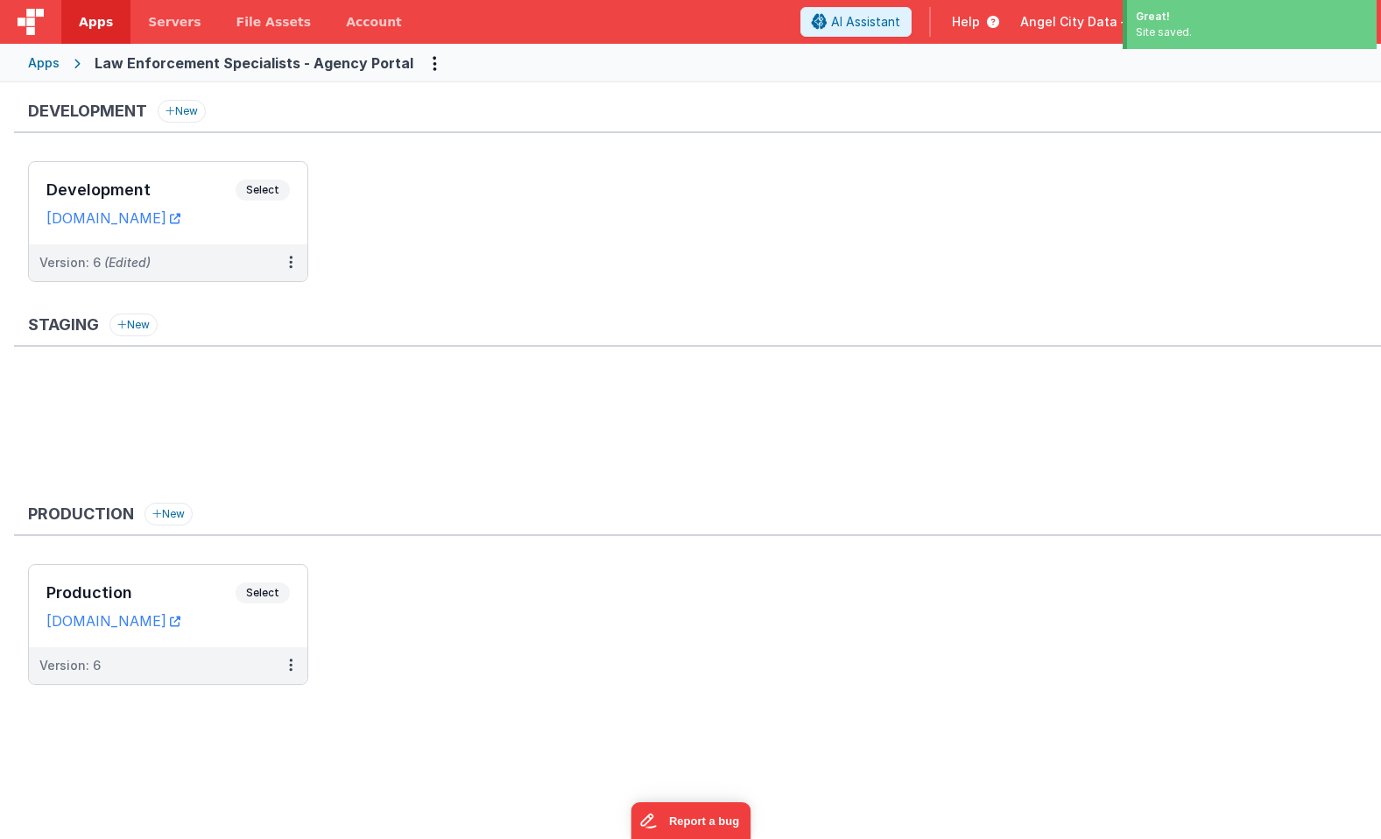
click at [35, 61] on div "Apps" at bounding box center [44, 63] width 32 height 18
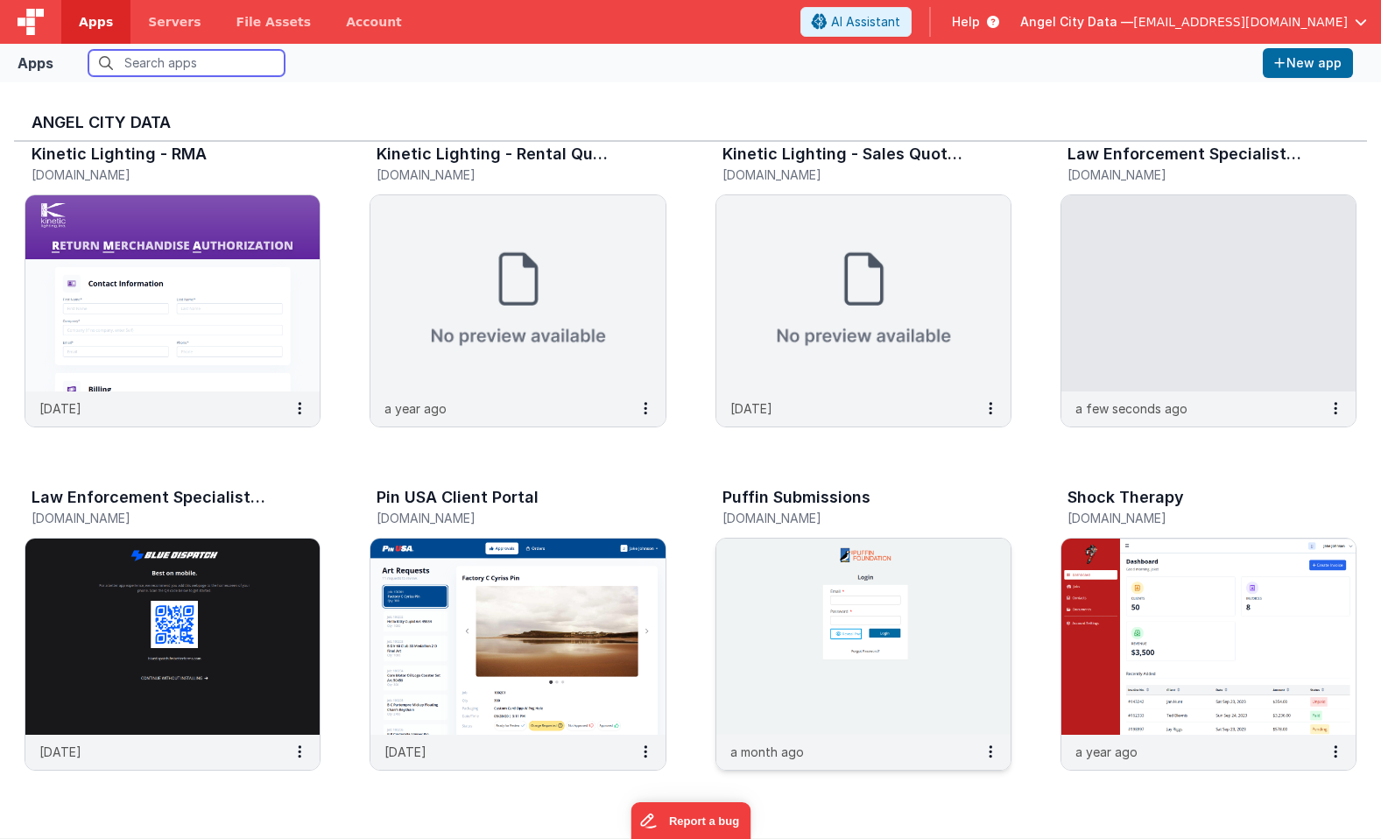
scroll to position [1453, 0]
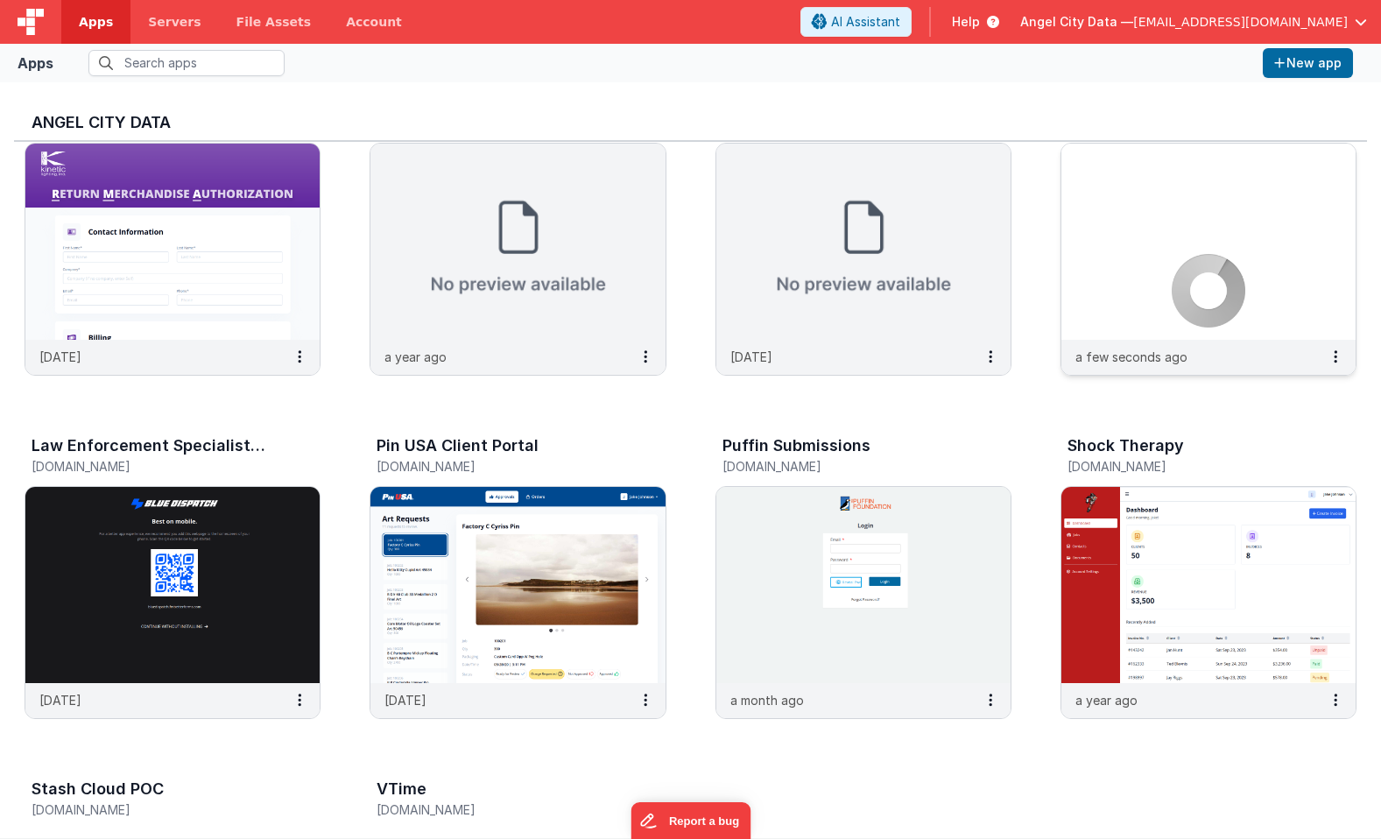
click at [1096, 280] on img at bounding box center [1209, 242] width 294 height 196
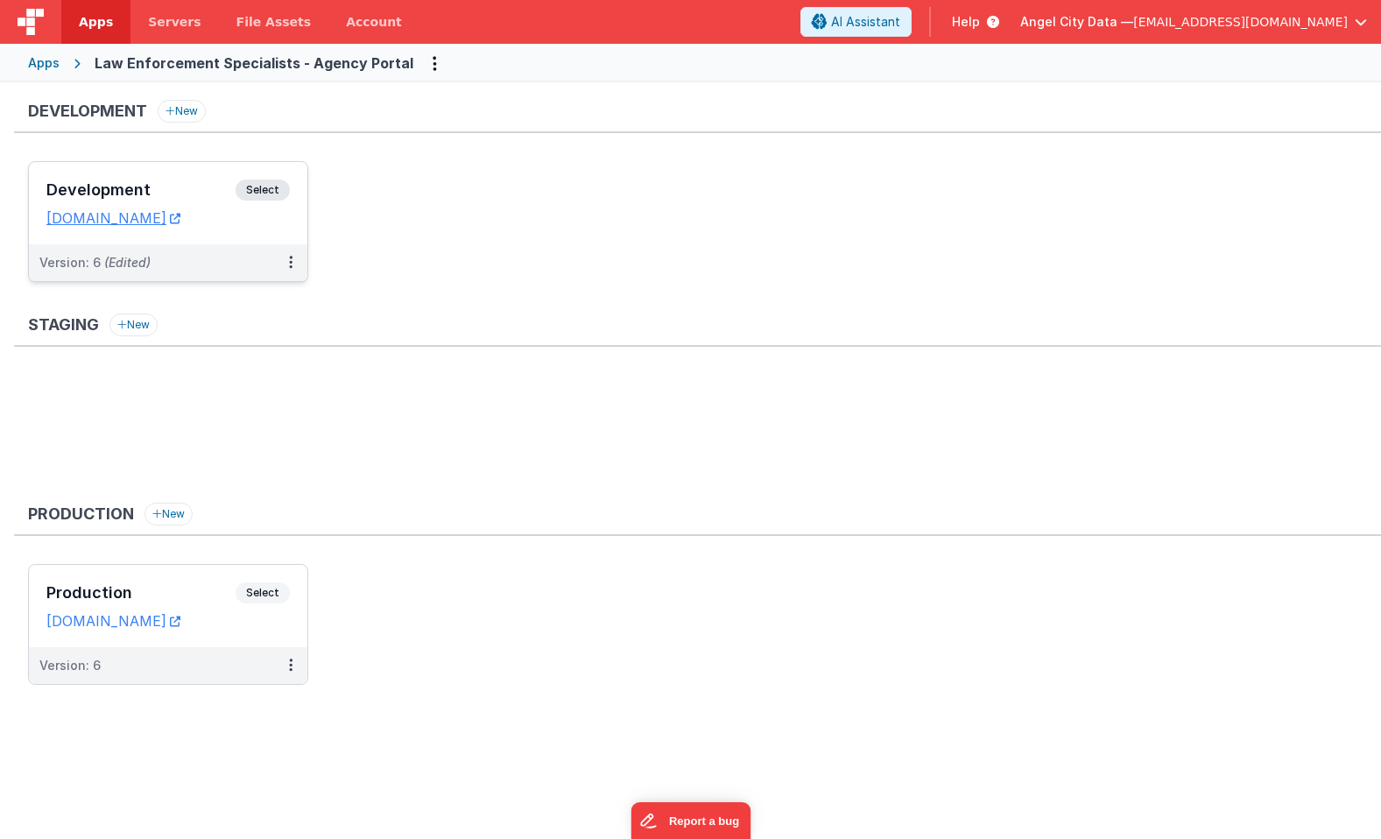
click at [186, 167] on div "Development Select URLs bluedispatchagency.clientportal.cloud" at bounding box center [168, 203] width 279 height 82
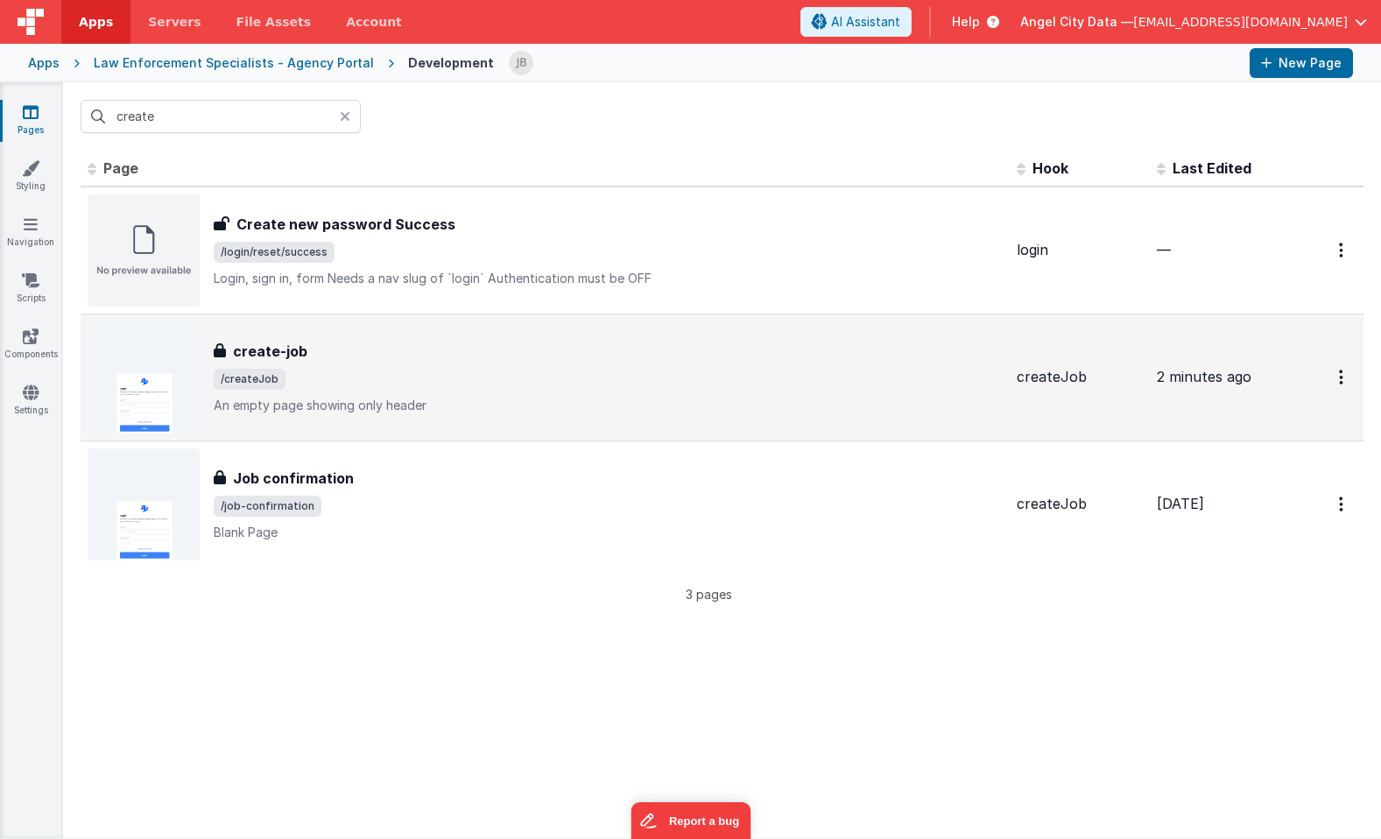
click at [271, 356] on h3 "create-job" at bounding box center [270, 351] width 74 height 21
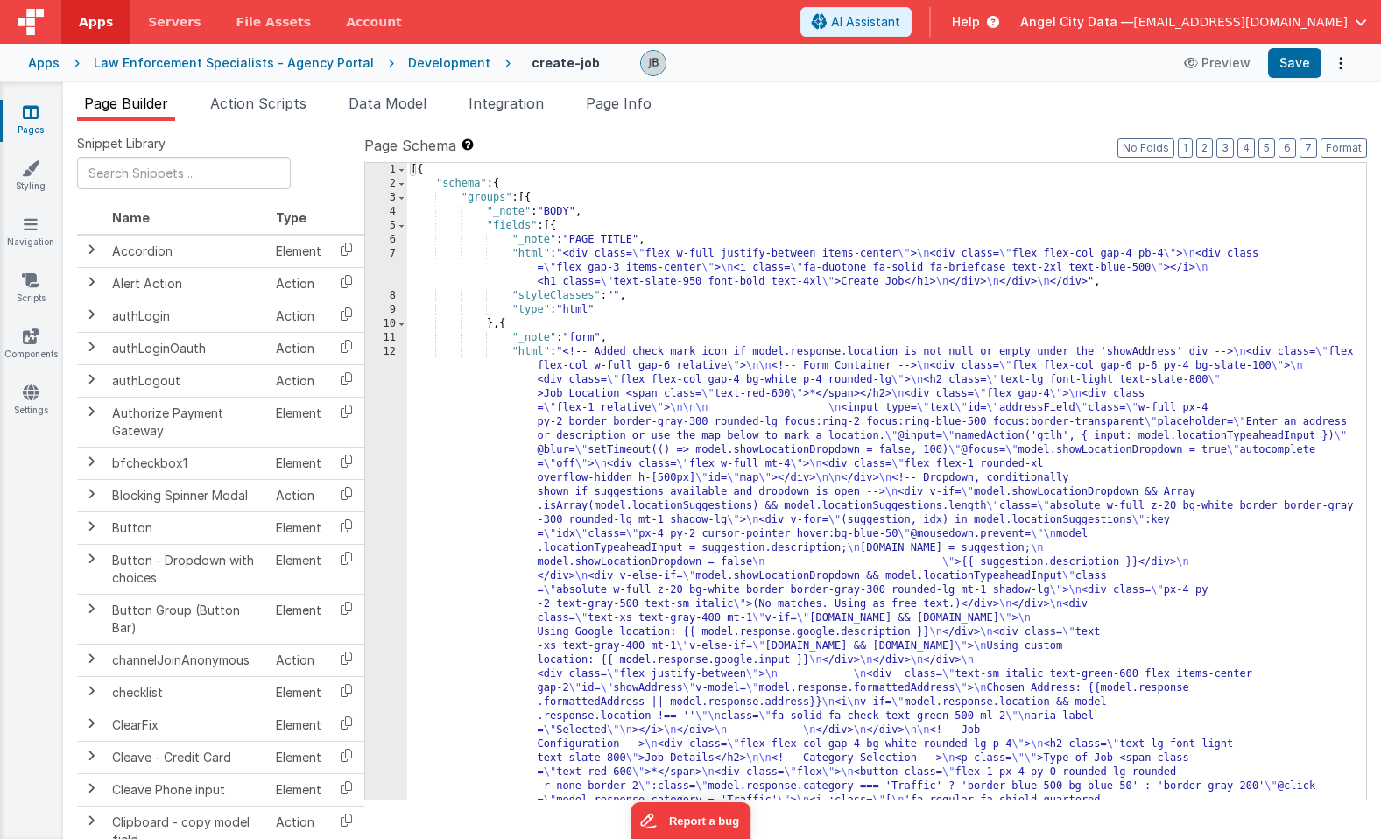
click at [1202, 66] on icon at bounding box center [1193, 63] width 18 height 12
click at [26, 405] on link "Settings" at bounding box center [30, 401] width 63 height 35
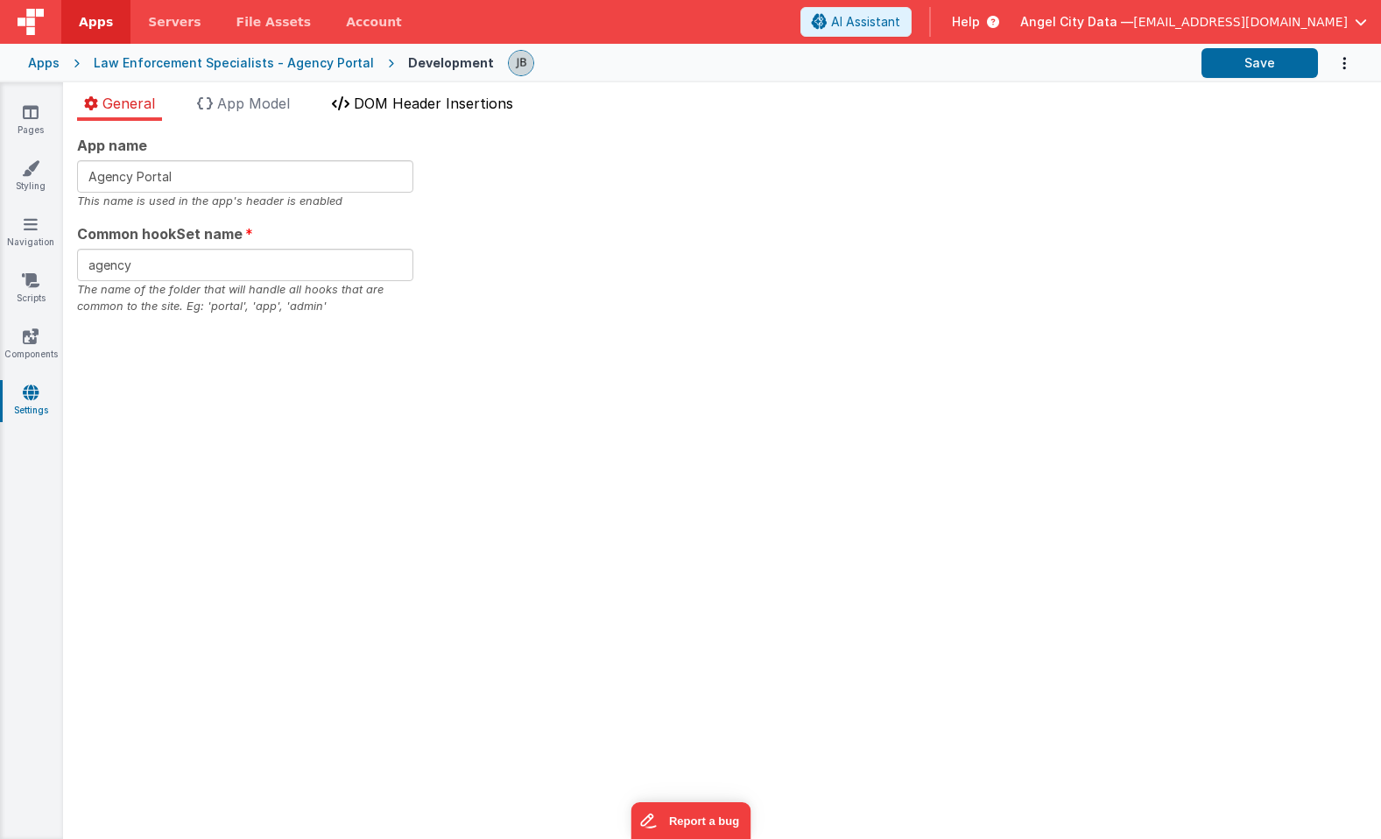
click at [436, 99] on span "DOM Header Insertions" at bounding box center [433, 104] width 159 height 18
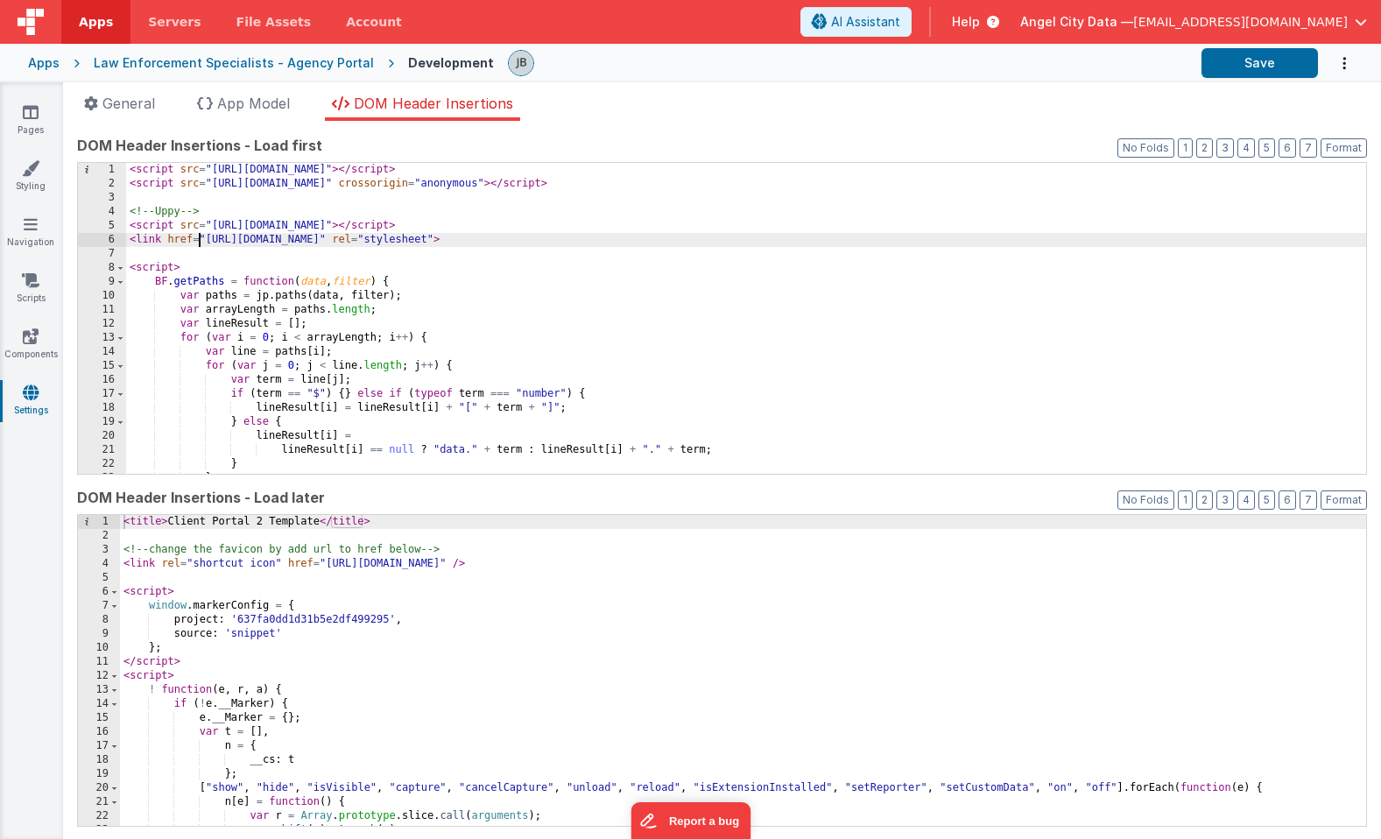
click at [200, 242] on div "< script src = "[URL][DOMAIN_NAME]" > </ script > < script src = "[URL][DOMAIN_…" at bounding box center [746, 332] width 1240 height 339
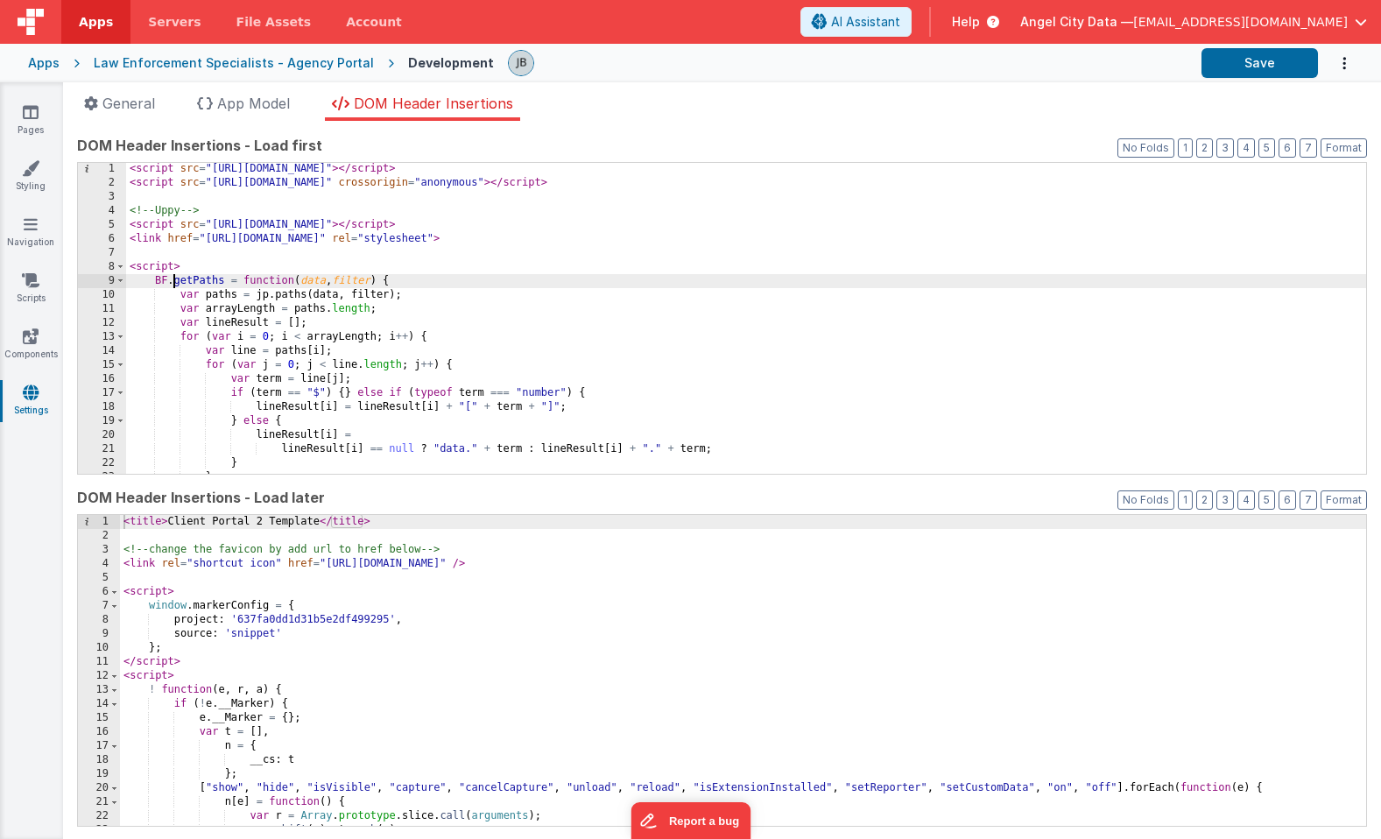
click at [173, 274] on div "< script src = "[URL][DOMAIN_NAME]" > </ script > < script src = "[URL][DOMAIN_…" at bounding box center [746, 331] width 1240 height 339
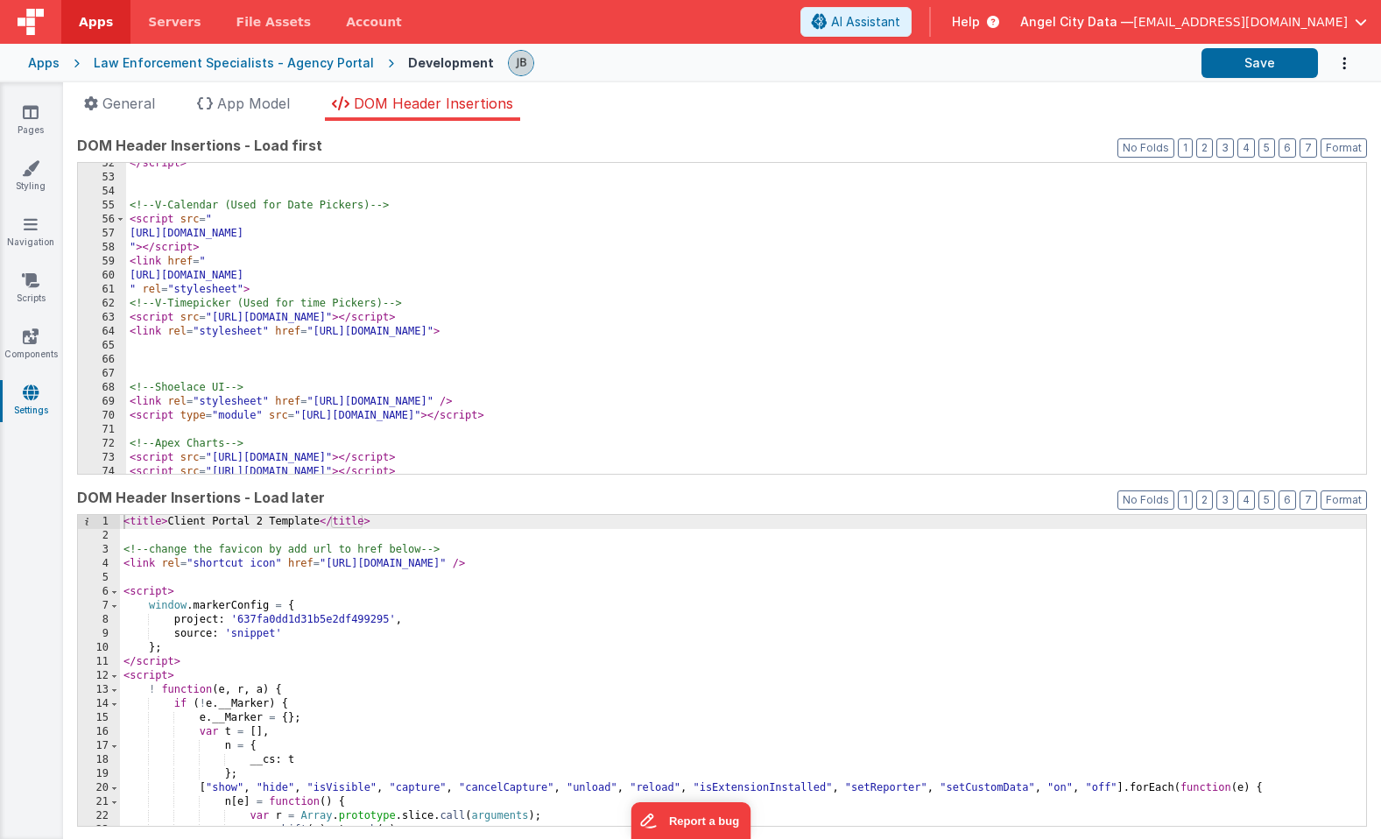
scroll to position [723, 0]
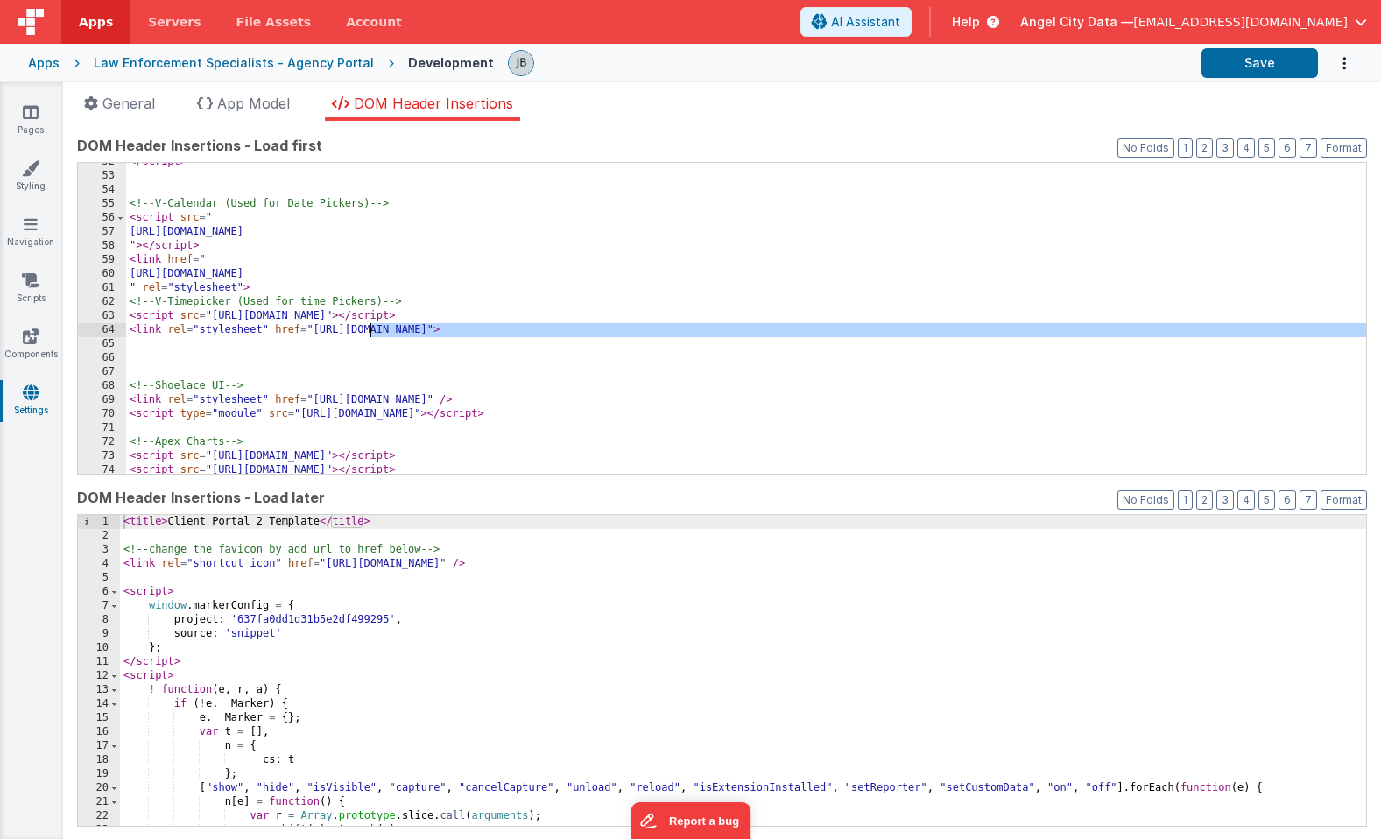
drag, startPoint x: 466, startPoint y: 348, endPoint x: 306, endPoint y: 325, distance: 161.9
click at [306, 325] on div "</ script > <!-- V-Calendar (Used for Date Pickers) --> < script src = " https:…" at bounding box center [746, 324] width 1240 height 339
click at [298, 322] on div "</ script > <!-- V-Calendar (Used for Date Pickers) --> < script src = " https:…" at bounding box center [746, 324] width 1240 height 339
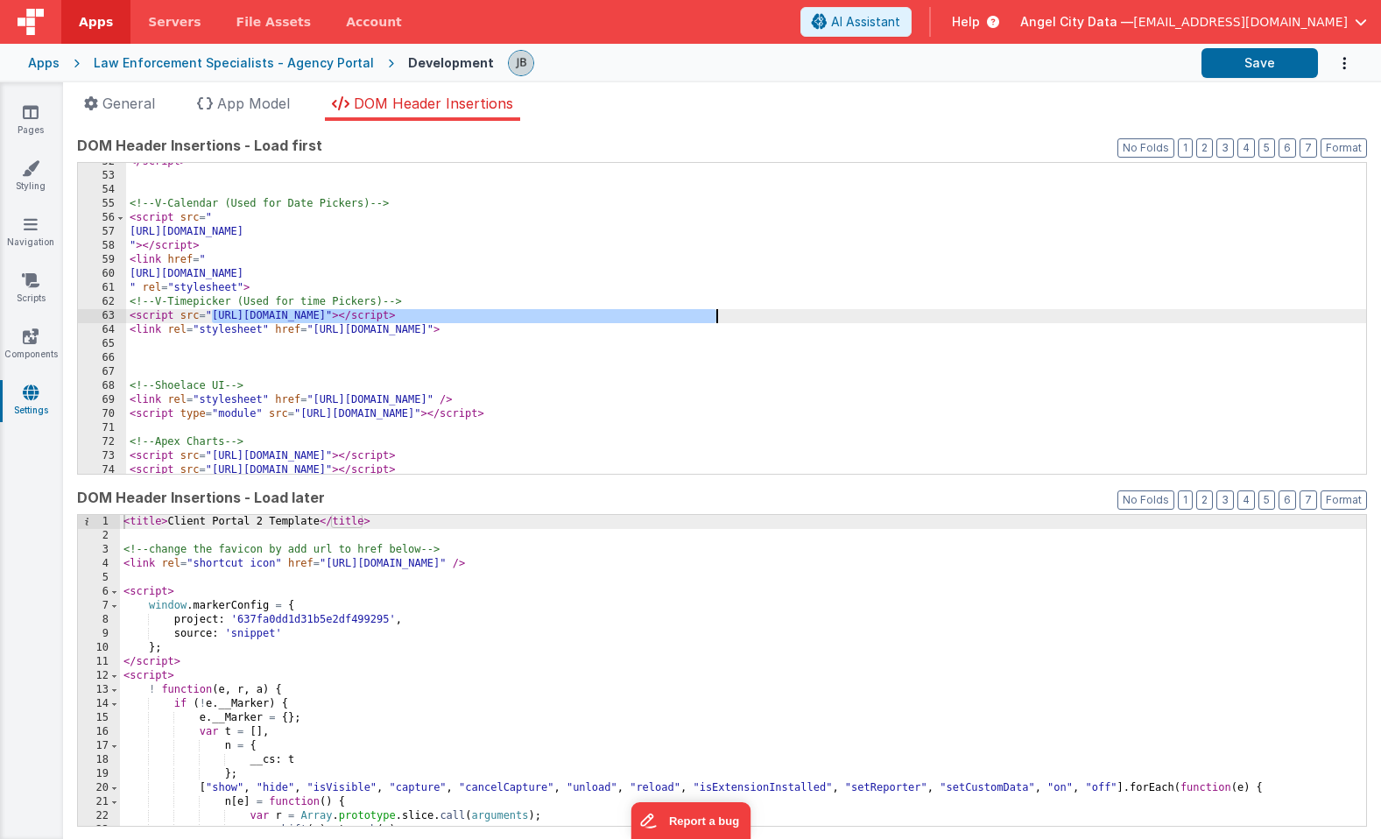
drag, startPoint x: 215, startPoint y: 317, endPoint x: 716, endPoint y: 320, distance: 501.0
click at [716, 320] on div "</ script > <!-- V-Calendar (Used for Date Pickers) --> < script src = " https:…" at bounding box center [746, 324] width 1240 height 339
click at [519, 319] on div "</ script > <!-- V-Calendar (Used for Date Pickers) --> < script src = " https:…" at bounding box center [746, 324] width 1240 height 339
click at [523, 317] on div "</ script > <!-- V-Calendar (Used for Date Pickers) --> < script src = " https:…" at bounding box center [746, 324] width 1240 height 339
drag, startPoint x: 715, startPoint y: 316, endPoint x: 211, endPoint y: 320, distance: 503.6
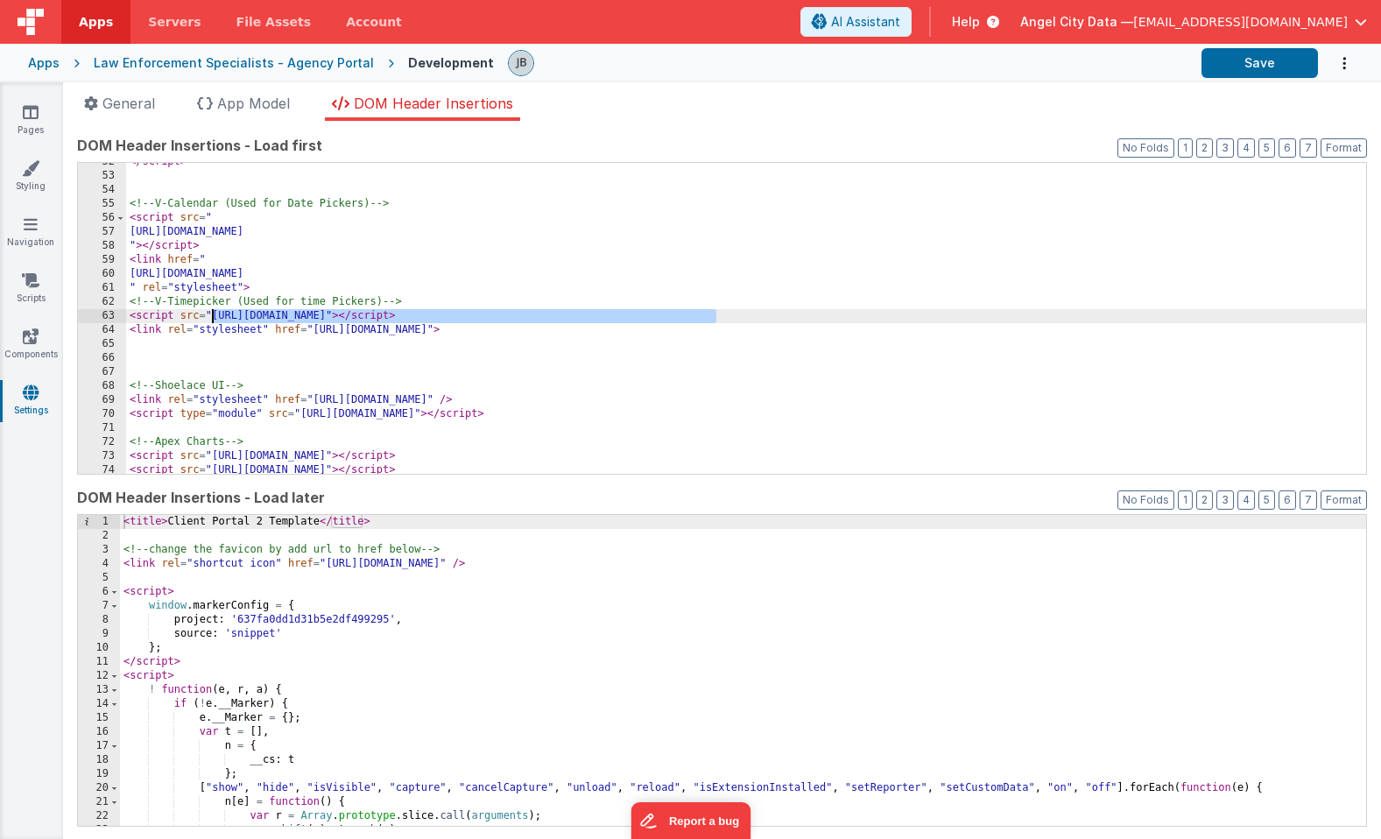
click at [211, 320] on div "</ script > <!-- V-Calendar (Used for Date Pickers) --> < script src = " https:…" at bounding box center [746, 324] width 1240 height 339
click at [567, 324] on div "</ script > <!-- V-Calendar (Used for Date Pickers) --> < script src = " https:…" at bounding box center [746, 324] width 1240 height 339
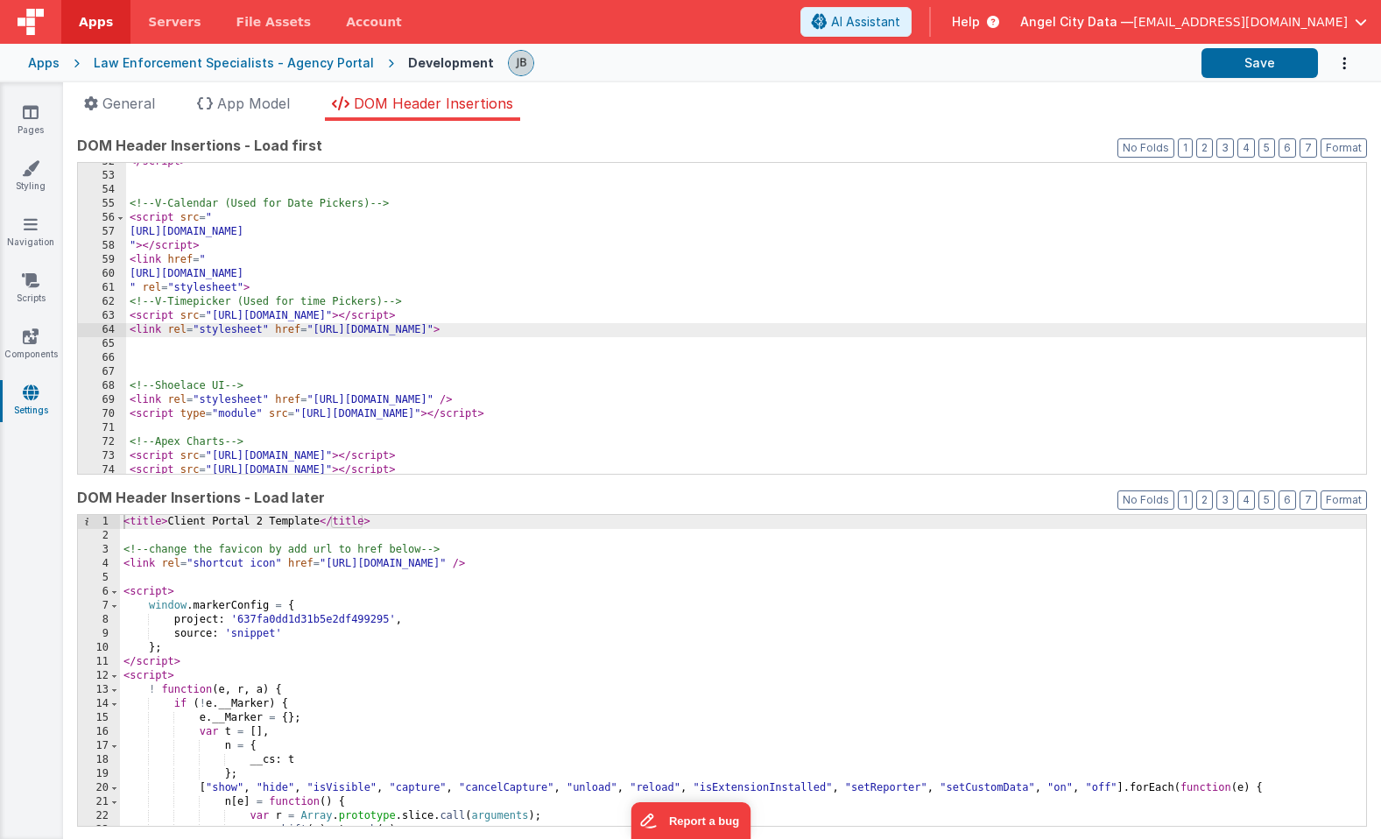
click at [526, 318] on div "</ script > <!-- V-Calendar (Used for Date Pickers) --> < script src = " https:…" at bounding box center [746, 324] width 1240 height 339
click at [623, 333] on div "</ script > <!-- V-Calendar (Used for Date Pickers) --> < script src = " https:…" at bounding box center [746, 324] width 1240 height 339
click at [316, 332] on div "</ script > <!-- V-Calendar (Used for Date Pickers) --> < script src = " https:…" at bounding box center [746, 324] width 1240 height 339
drag, startPoint x: 773, startPoint y: 332, endPoint x: 314, endPoint y: 334, distance: 458.1
click at [314, 334] on div "</ script > <!-- V-Calendar (Used for Date Pickers) --> < script src = " https:…" at bounding box center [746, 324] width 1240 height 339
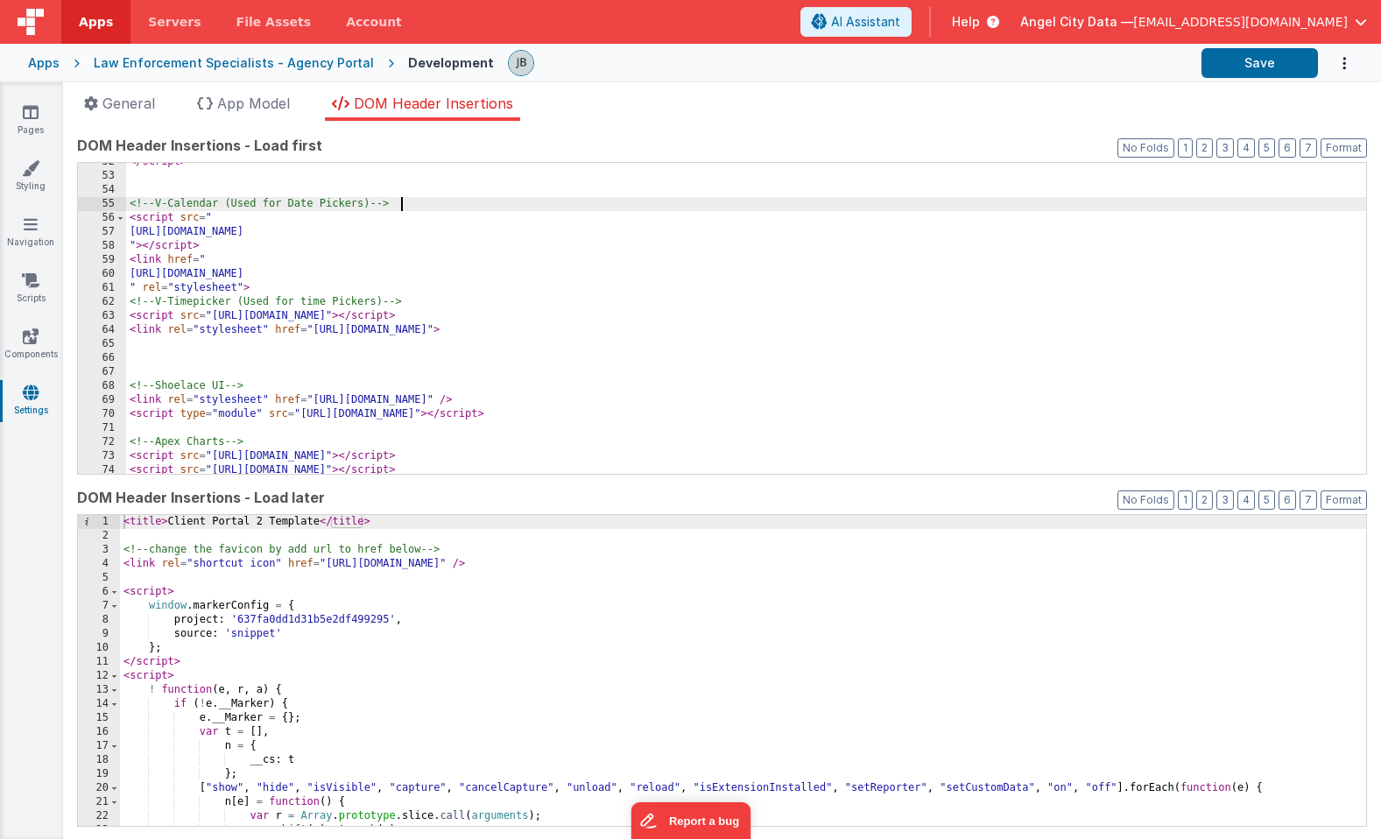
click at [900, 202] on div "</ script > <!-- V-Calendar (Used for Date Pickers) --> < script src = " https:…" at bounding box center [746, 324] width 1240 height 339
click at [1292, 52] on button "Save" at bounding box center [1260, 63] width 116 height 30
click at [283, 107] on span "App Model" at bounding box center [253, 104] width 73 height 18
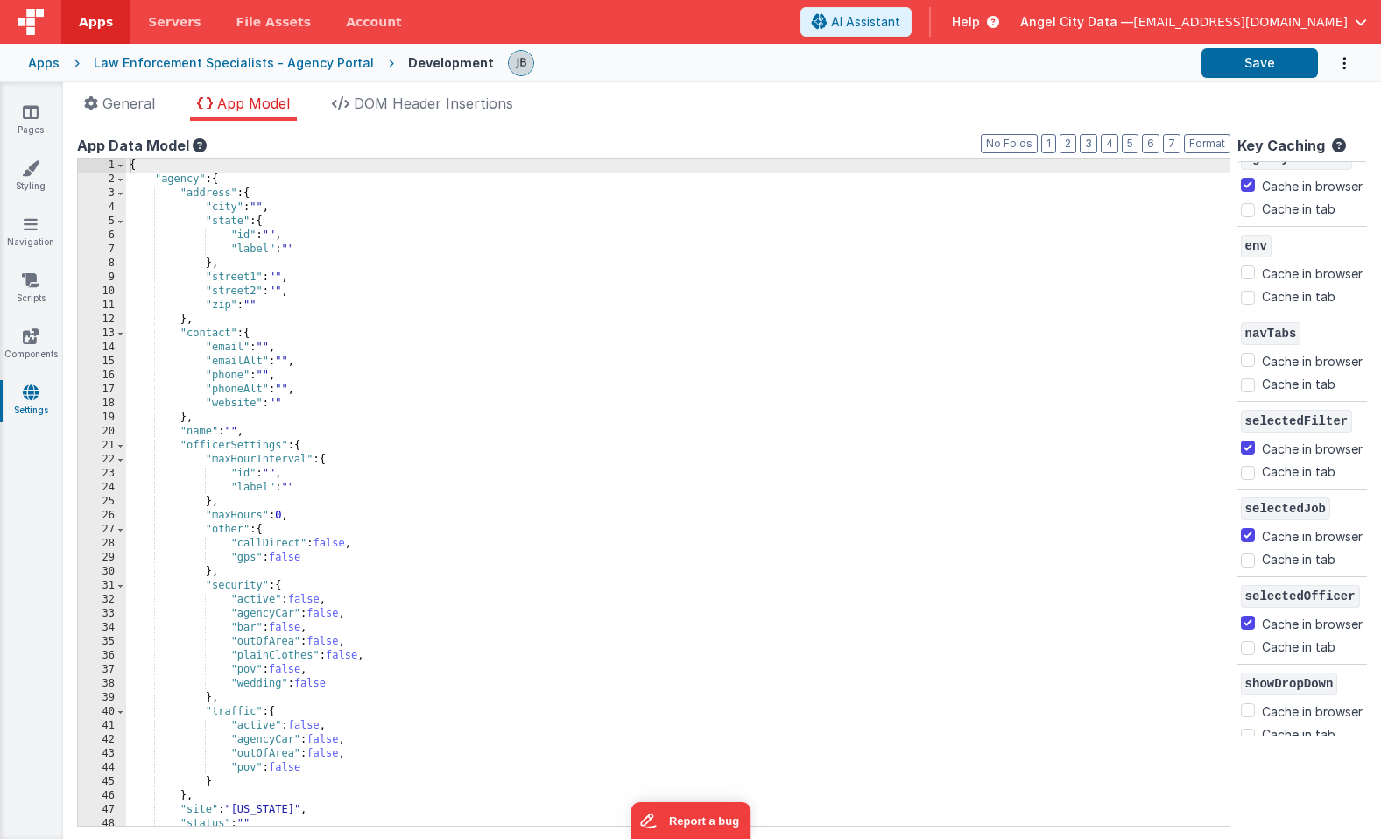
scroll to position [0, 0]
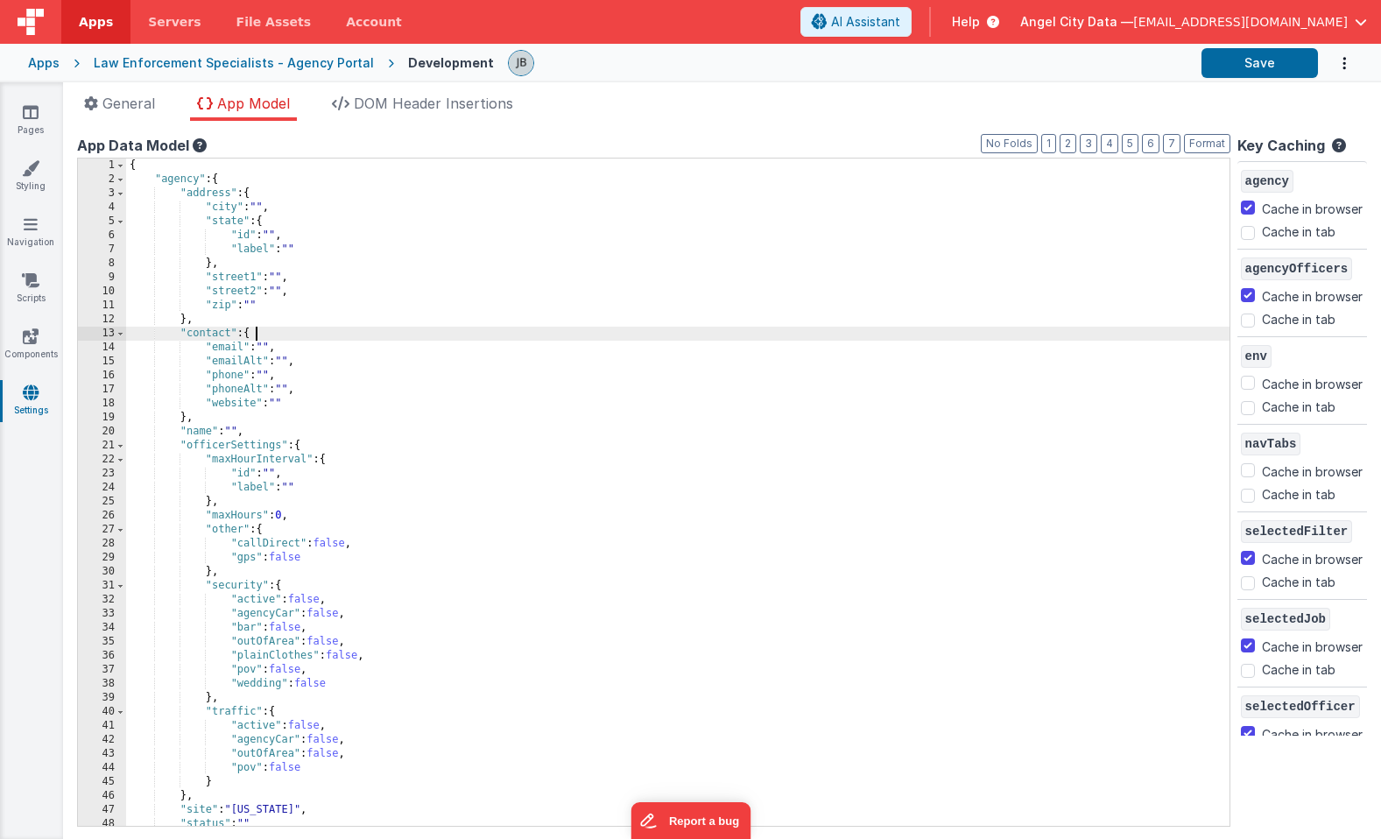
click at [1085, 328] on div "{ "agency" : { "address" : { "city" : "" , "state" : { "id" : "" , "label" : ""…" at bounding box center [678, 506] width 1104 height 695
click at [432, 116] on li "DOM Header Insertions" at bounding box center [422, 107] width 195 height 28
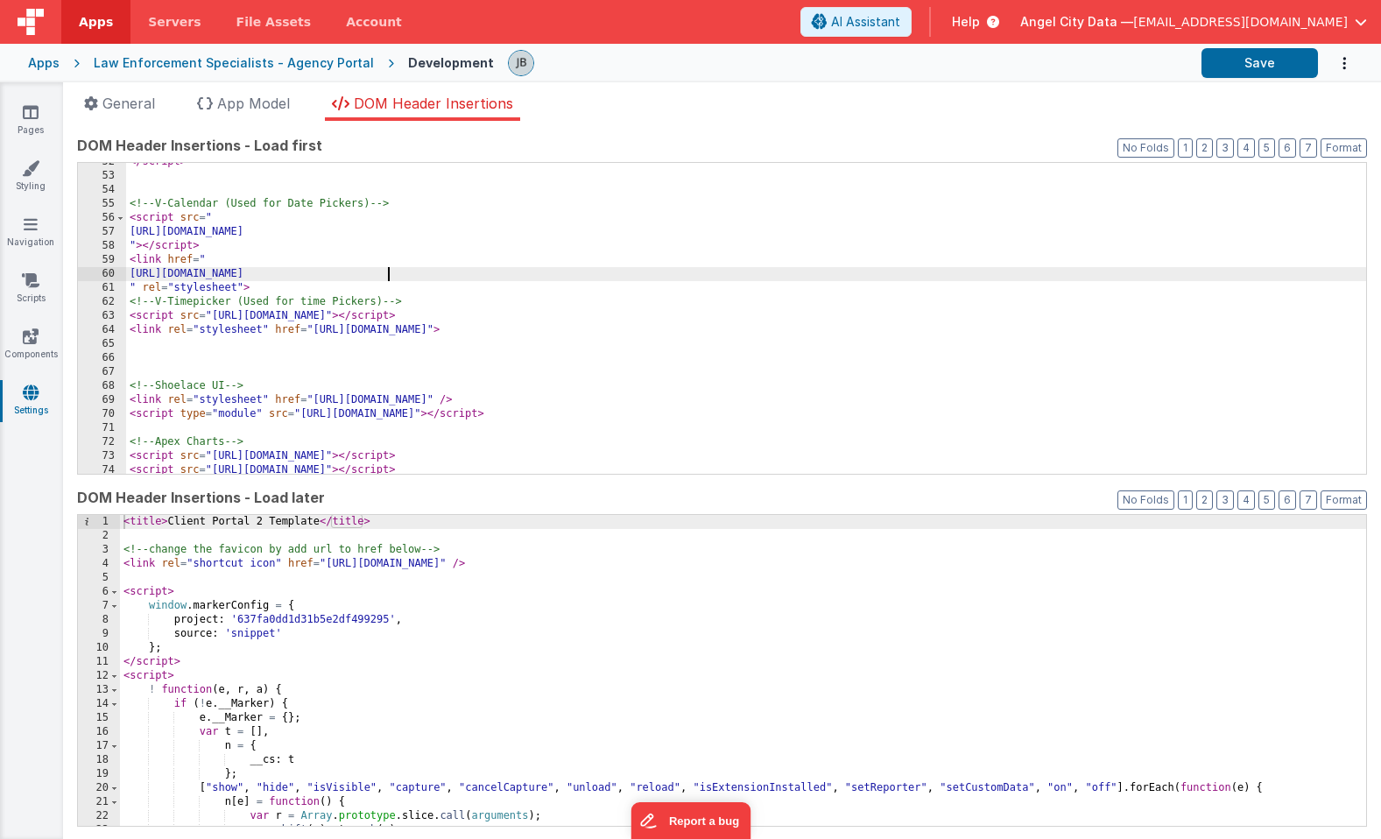
click at [385, 268] on div "</ script > <!-- V-Calendar (Used for Date Pickers) --> < script src = " https:…" at bounding box center [746, 324] width 1240 height 339
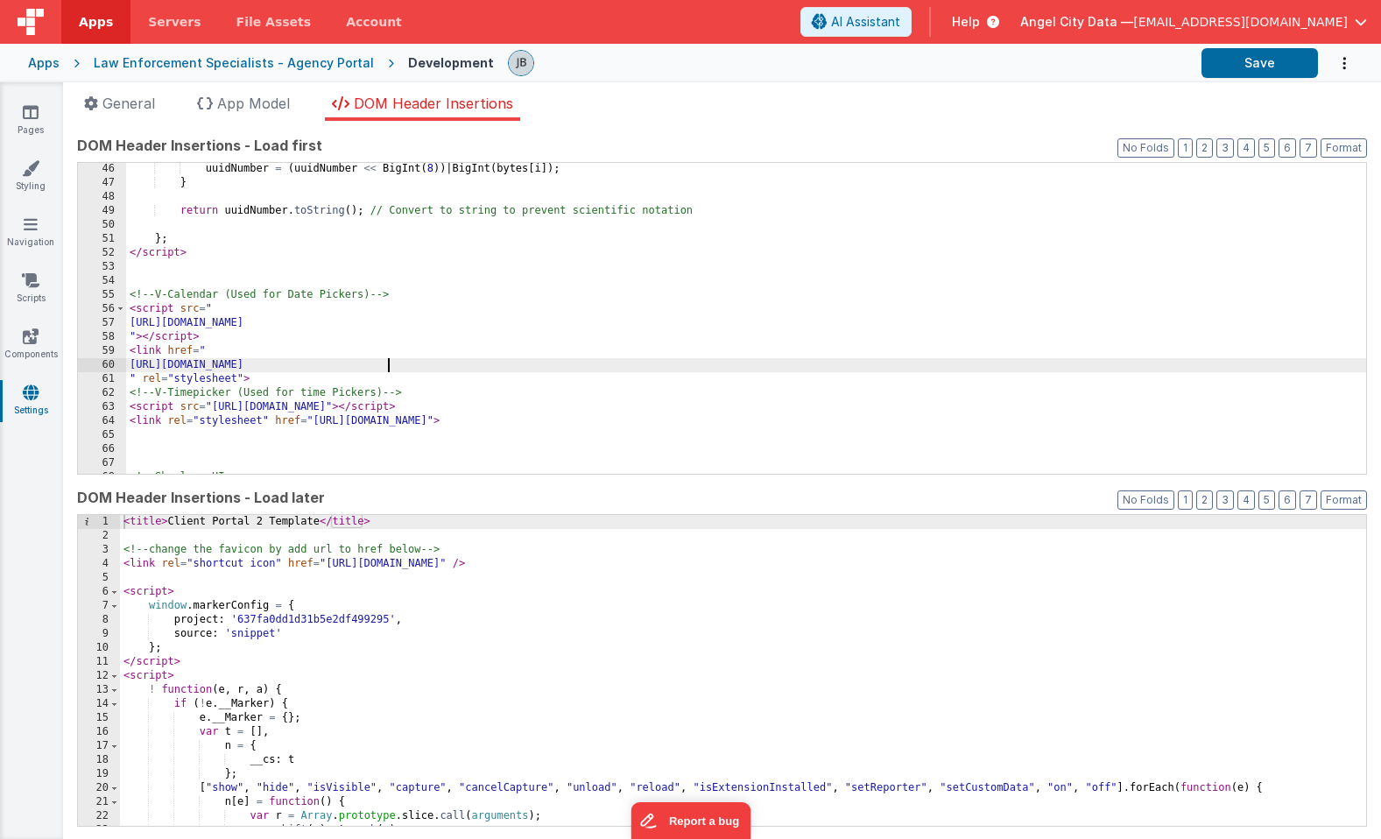
scroll to position [484, 0]
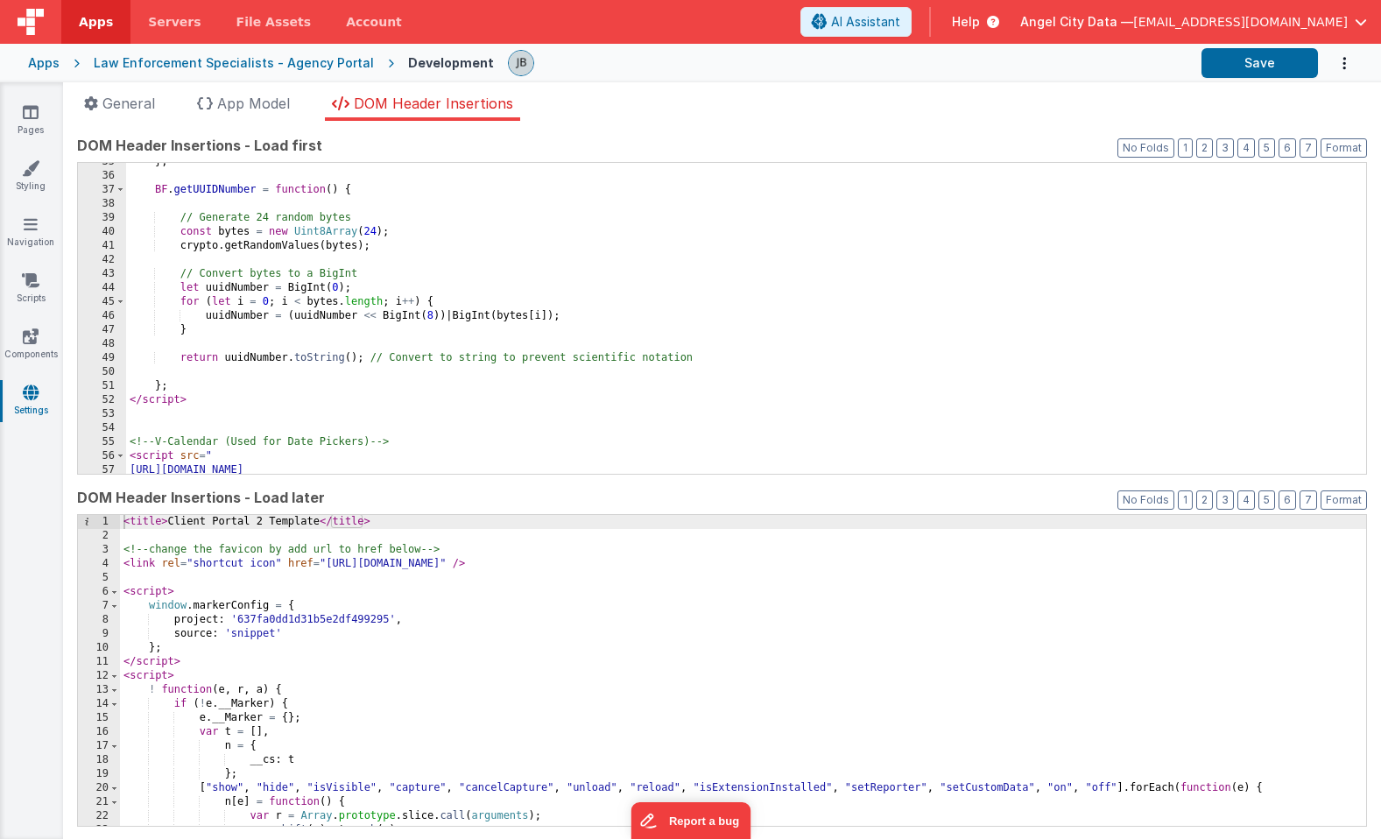
click at [211, 60] on div "Law Enforcement Specialists - Agency Portal" at bounding box center [234, 63] width 280 height 18
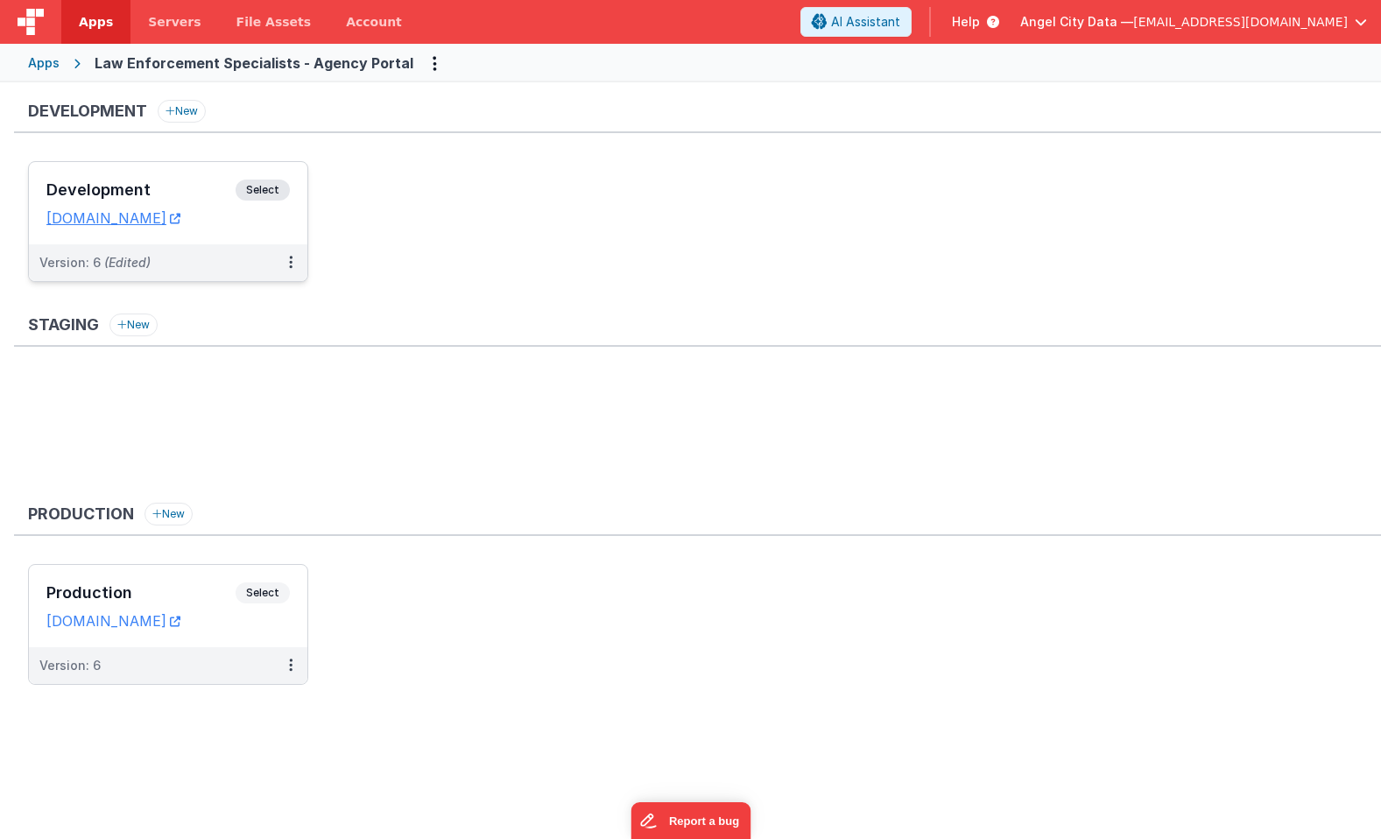
click at [173, 187] on h3 "Development" at bounding box center [140, 190] width 189 height 18
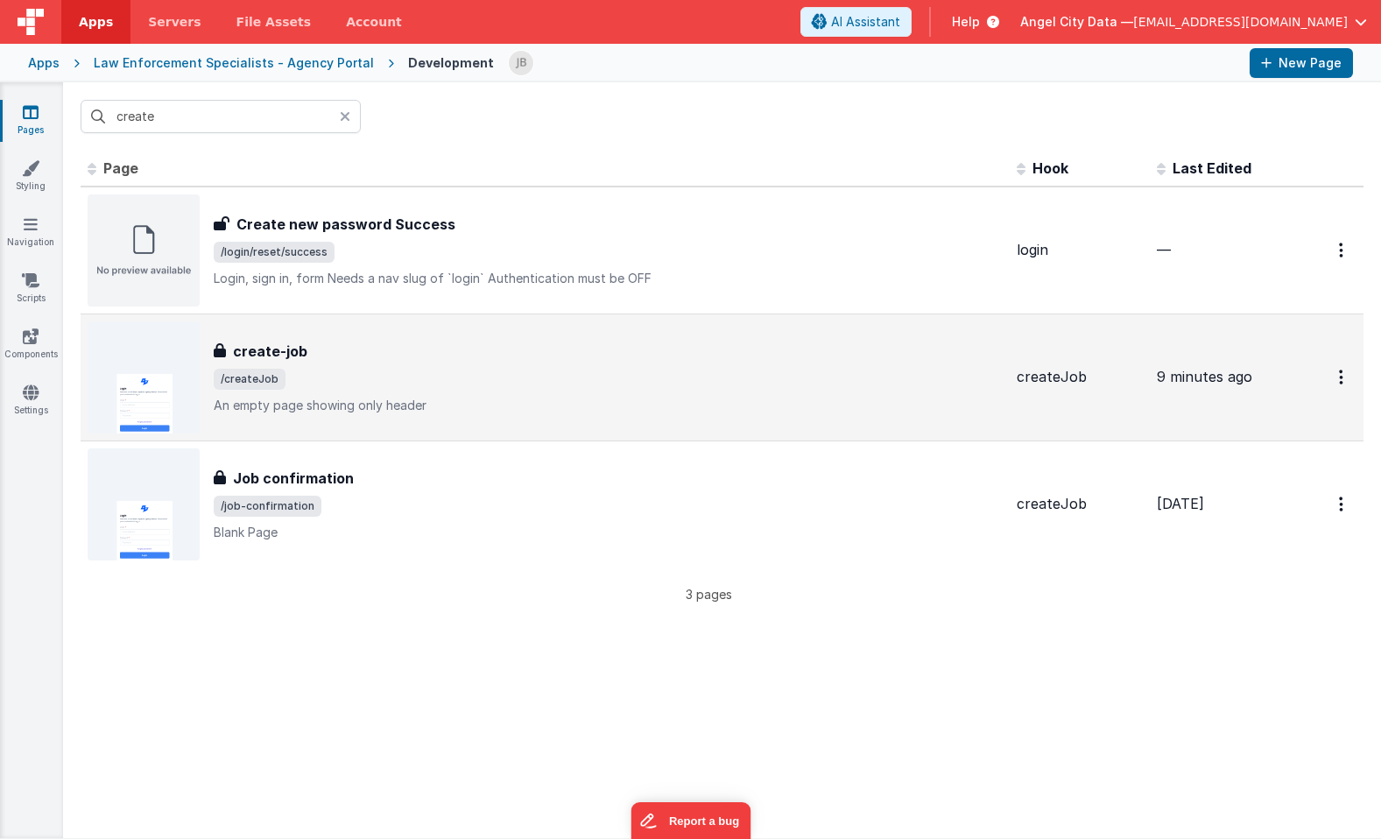
click at [269, 348] on h3 "create-job" at bounding box center [270, 351] width 74 height 21
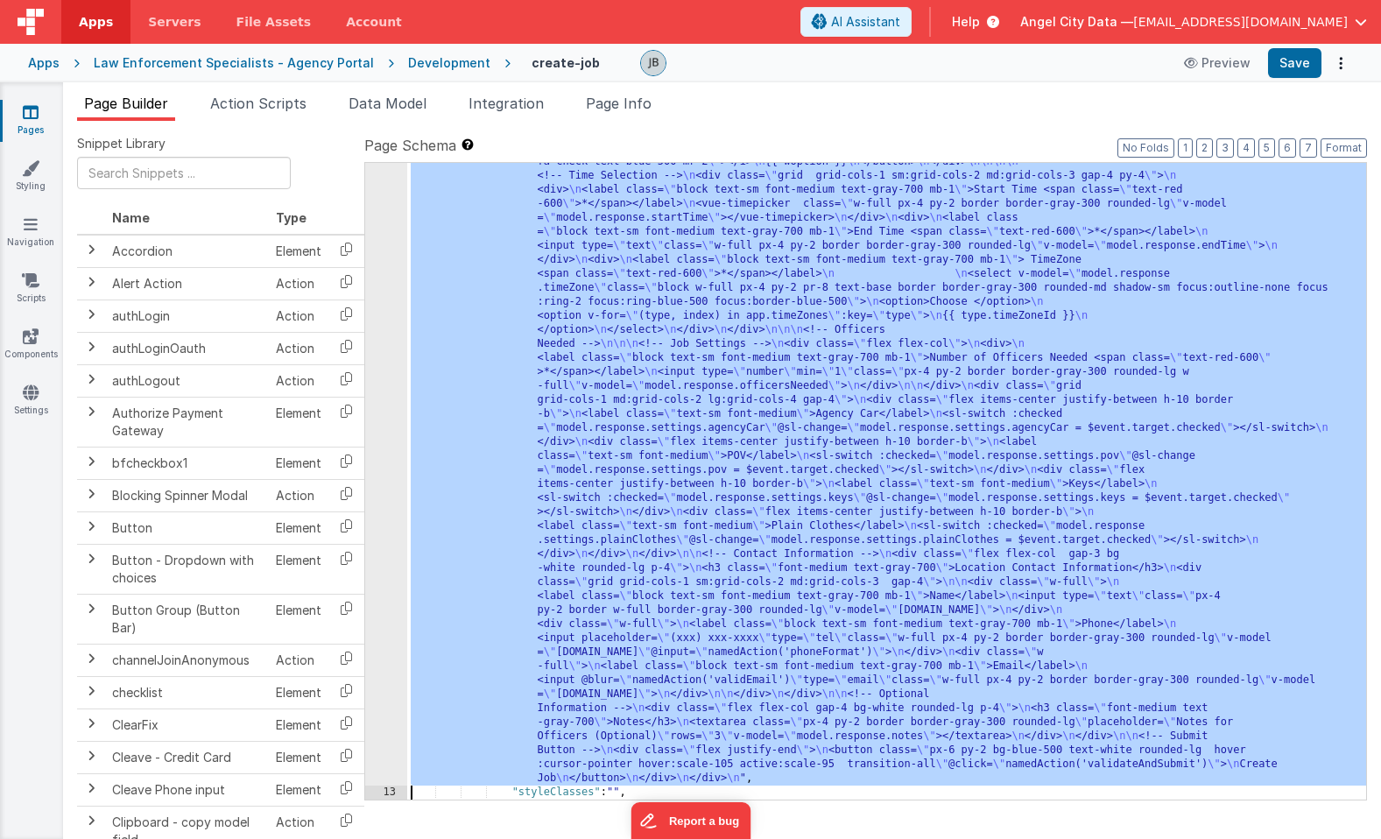
scroll to position [1157, 0]
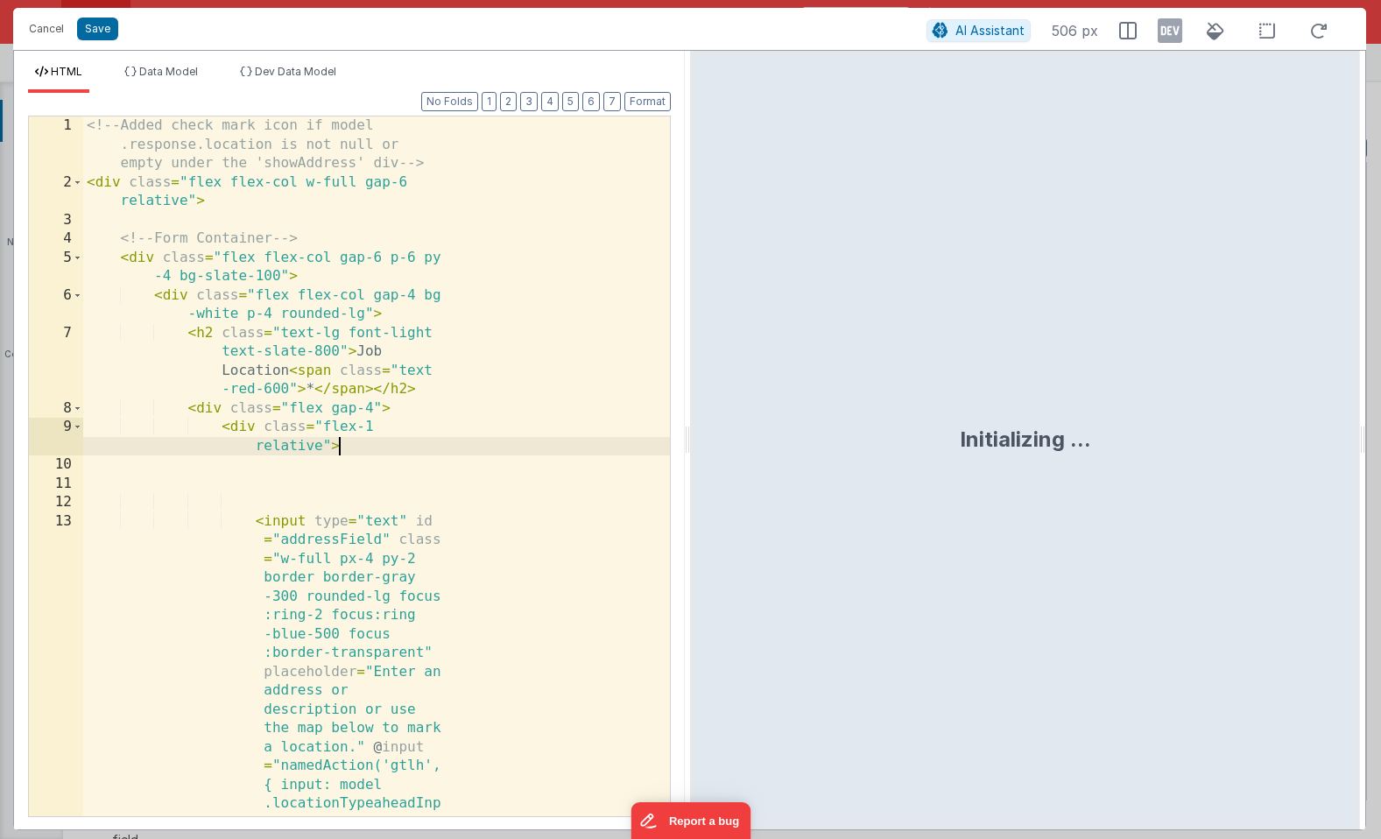
click at [392, 420] on div "<!-- Added check mark icon if model .response.location is not null or empty und…" at bounding box center [376, 729] width 587 height 1227
click at [350, 422] on div "<!-- Added check mark icon if model .response.location is not null or empty und…" at bounding box center [376, 729] width 587 height 1227
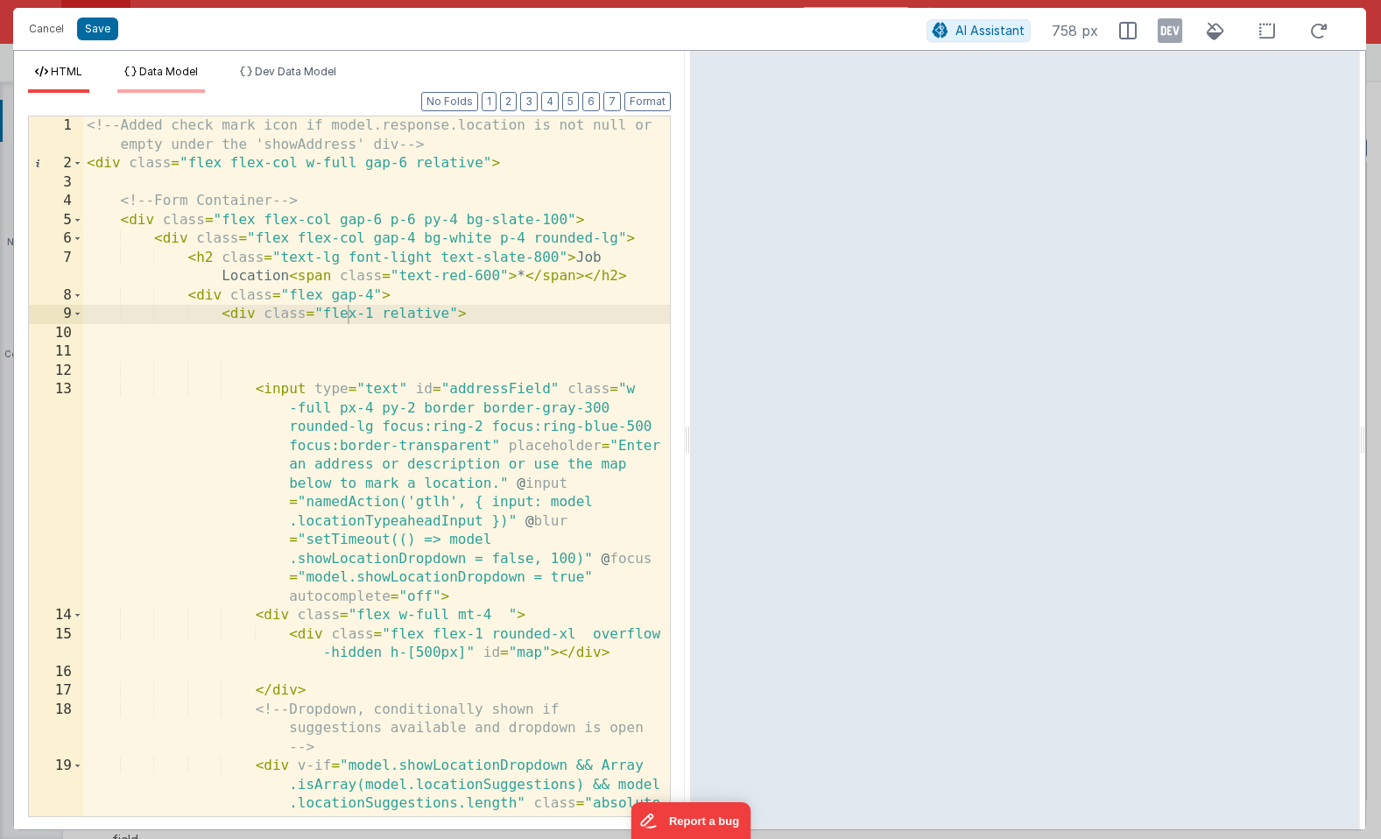
click at [164, 74] on span "Data Model" at bounding box center [168, 71] width 59 height 13
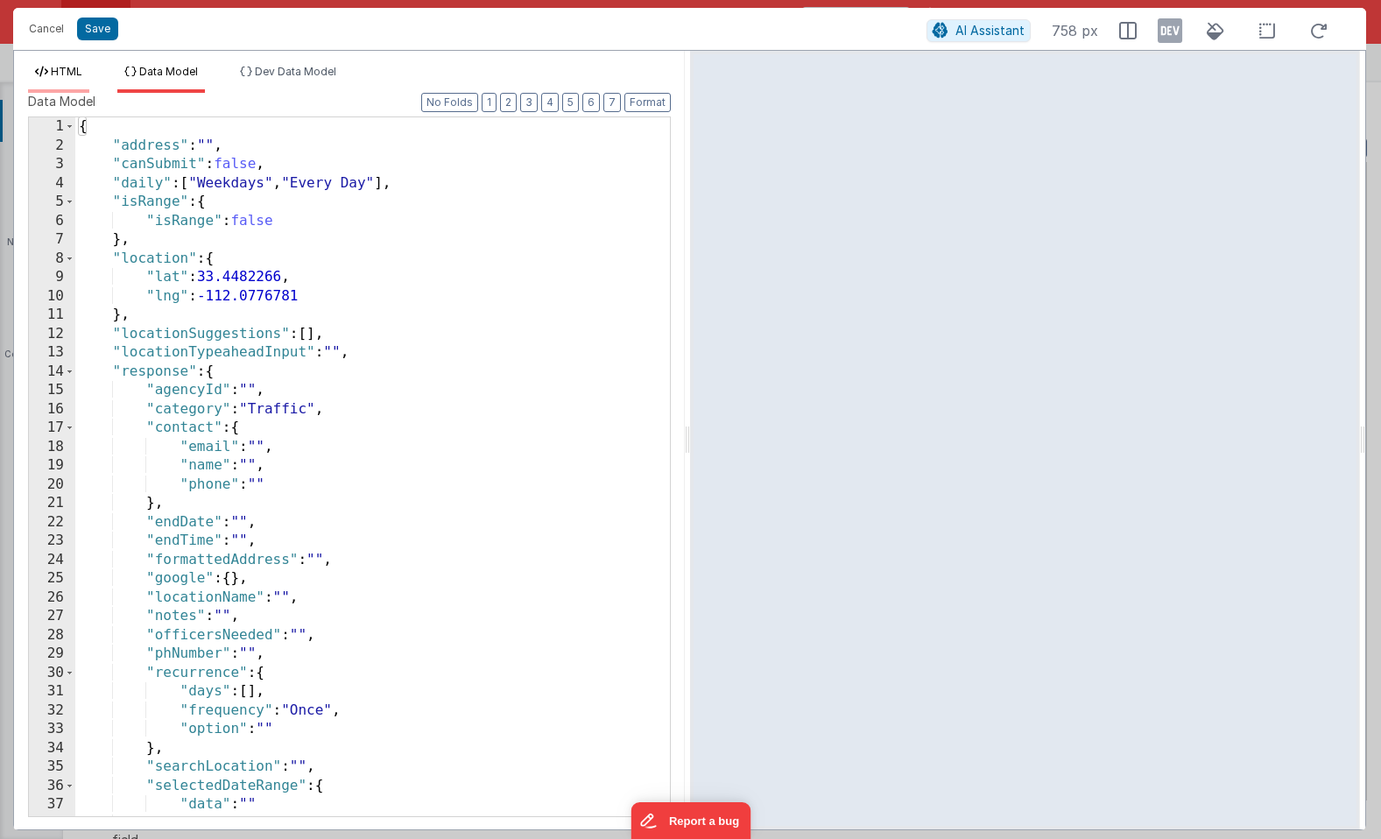
click at [74, 71] on span "HTML" at bounding box center [67, 71] width 32 height 13
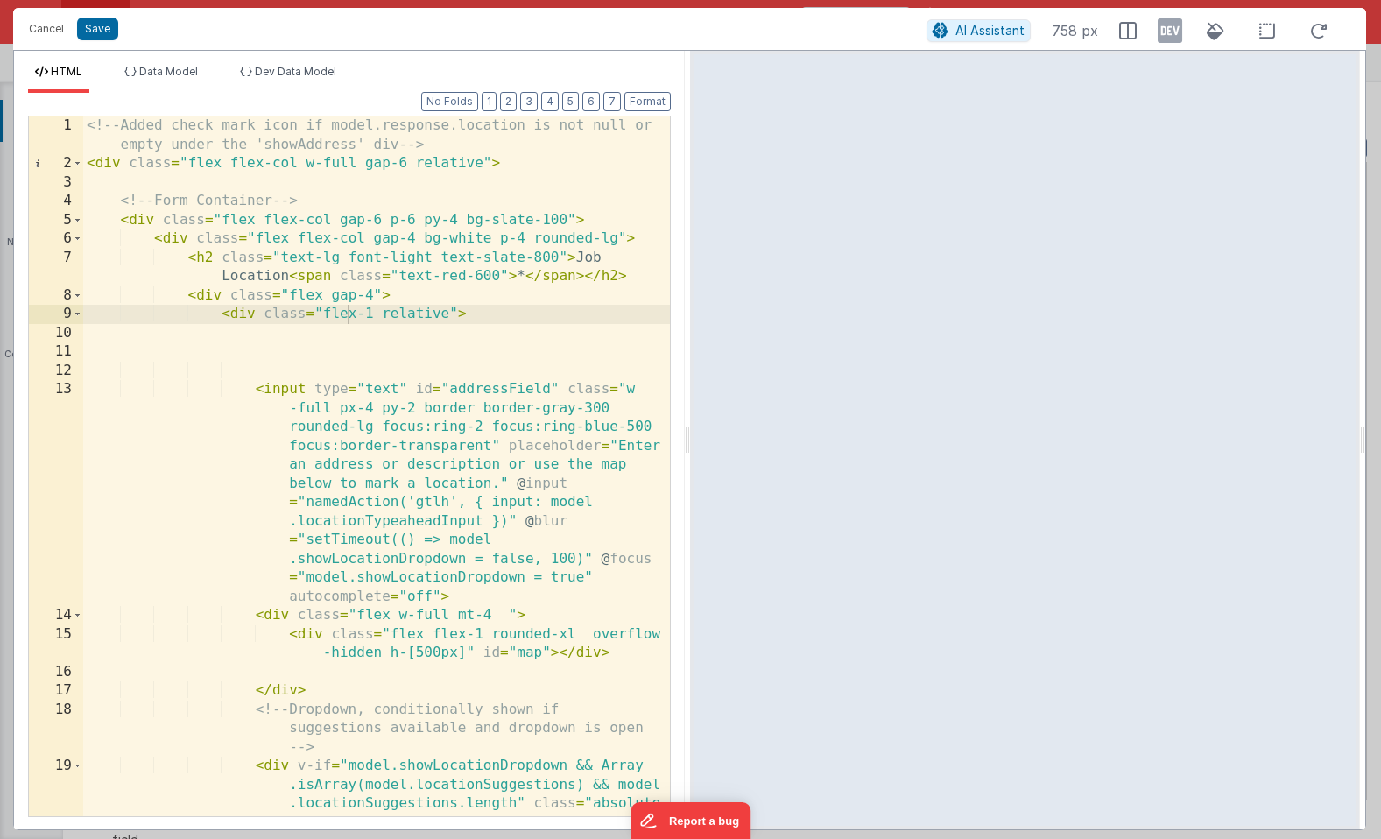
click at [305, 426] on div "<!-- Added check mark icon if model.response.location is not null or empty unde…" at bounding box center [376, 532] width 587 height 832
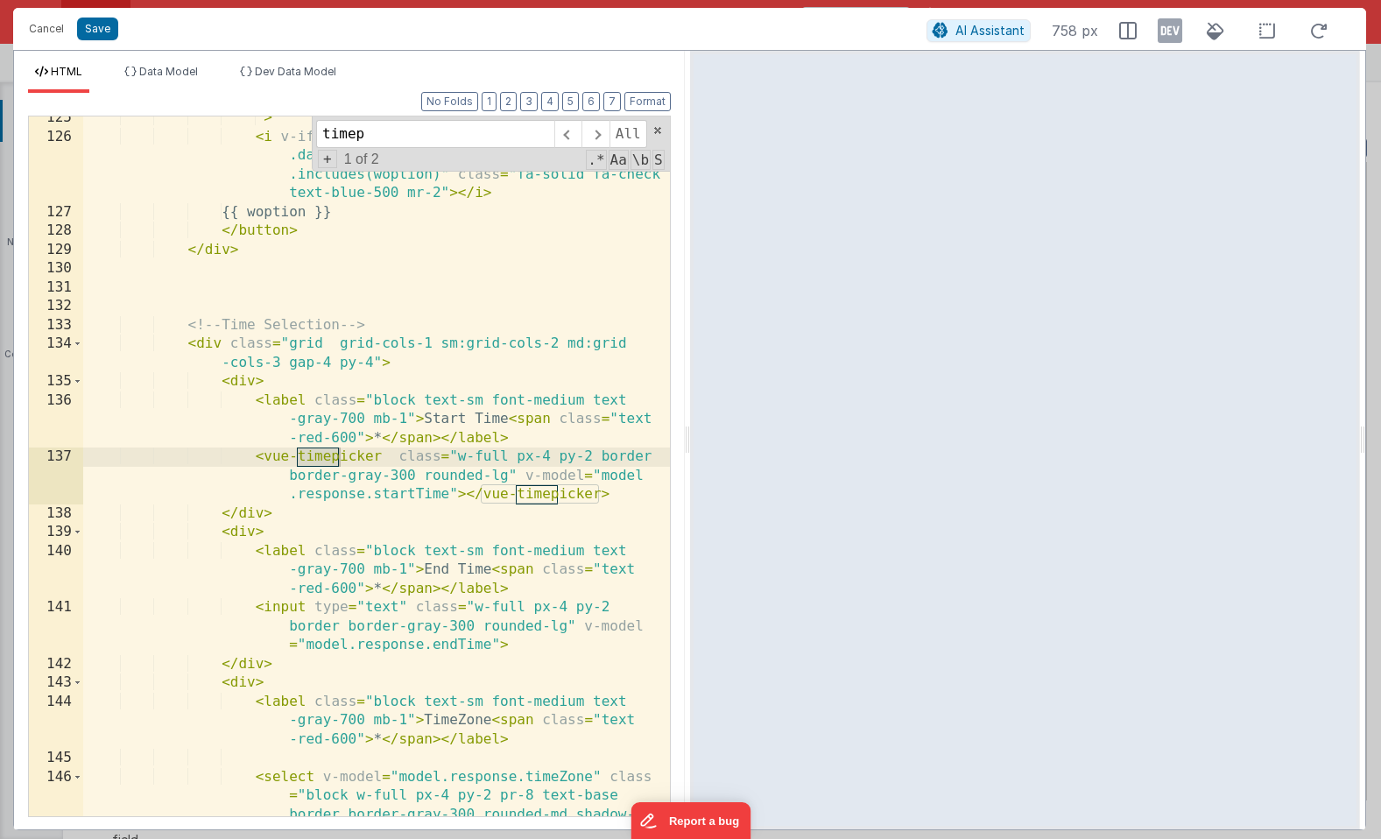
scroll to position [4131, 0]
type input "timepicker"
click at [253, 511] on div "" > < i v-if = "Array.isArray(model.response.recurrence .days) && model.respons…" at bounding box center [376, 515] width 587 height 813
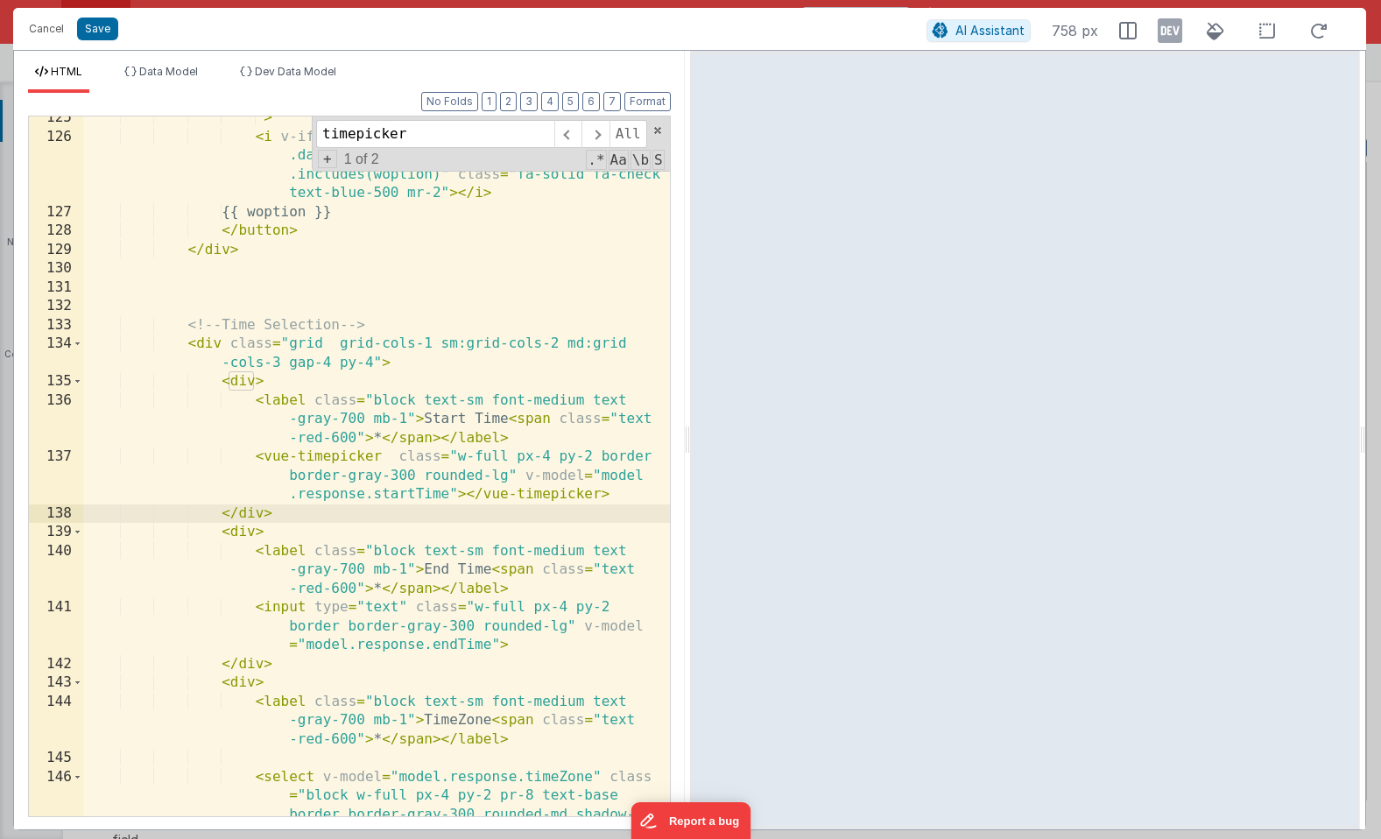
click at [286, 514] on div "" > < i v-if = "Array.isArray(model.response.recurrence .days) && model.respons…" at bounding box center [376, 515] width 587 height 813
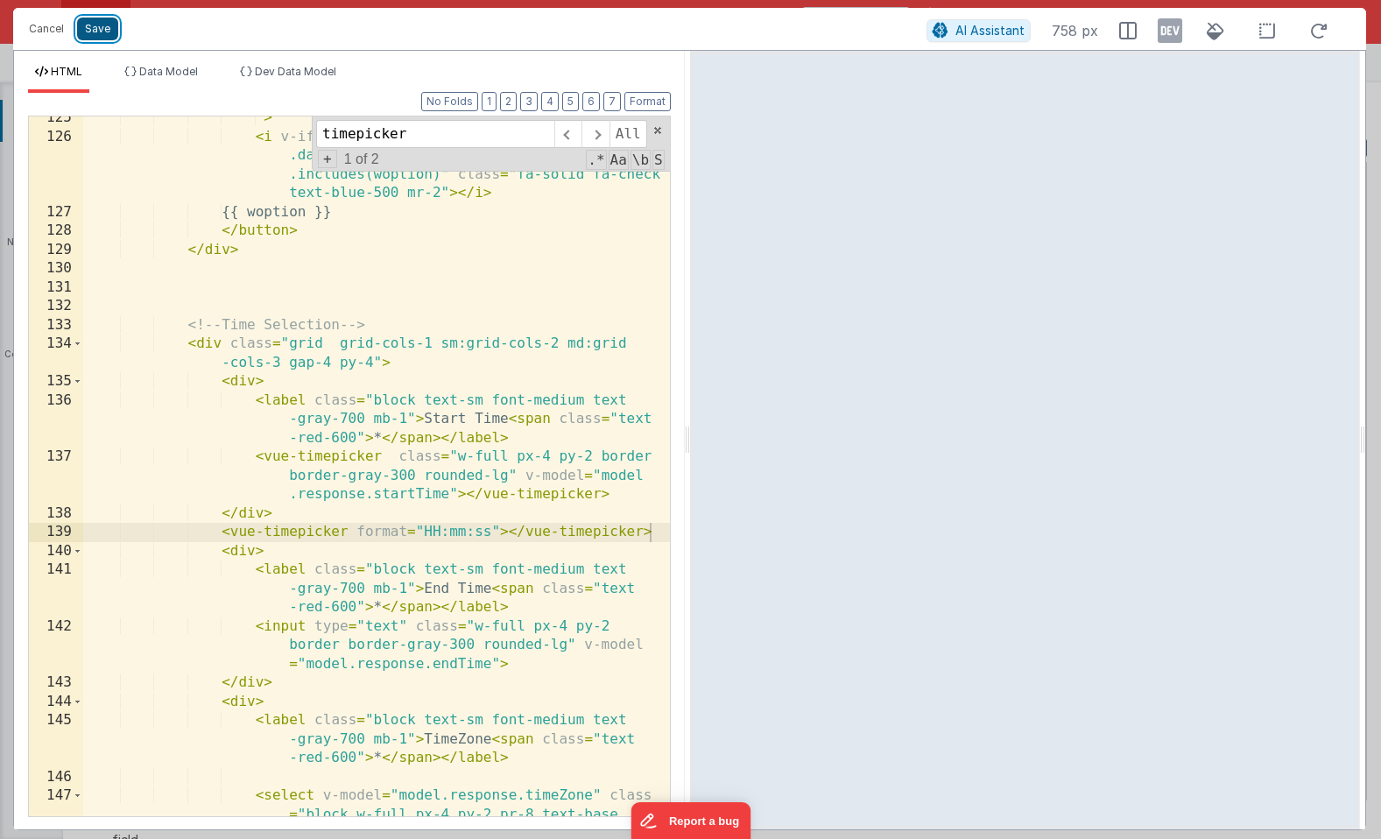
click at [87, 30] on button "Save" at bounding box center [97, 29] width 41 height 23
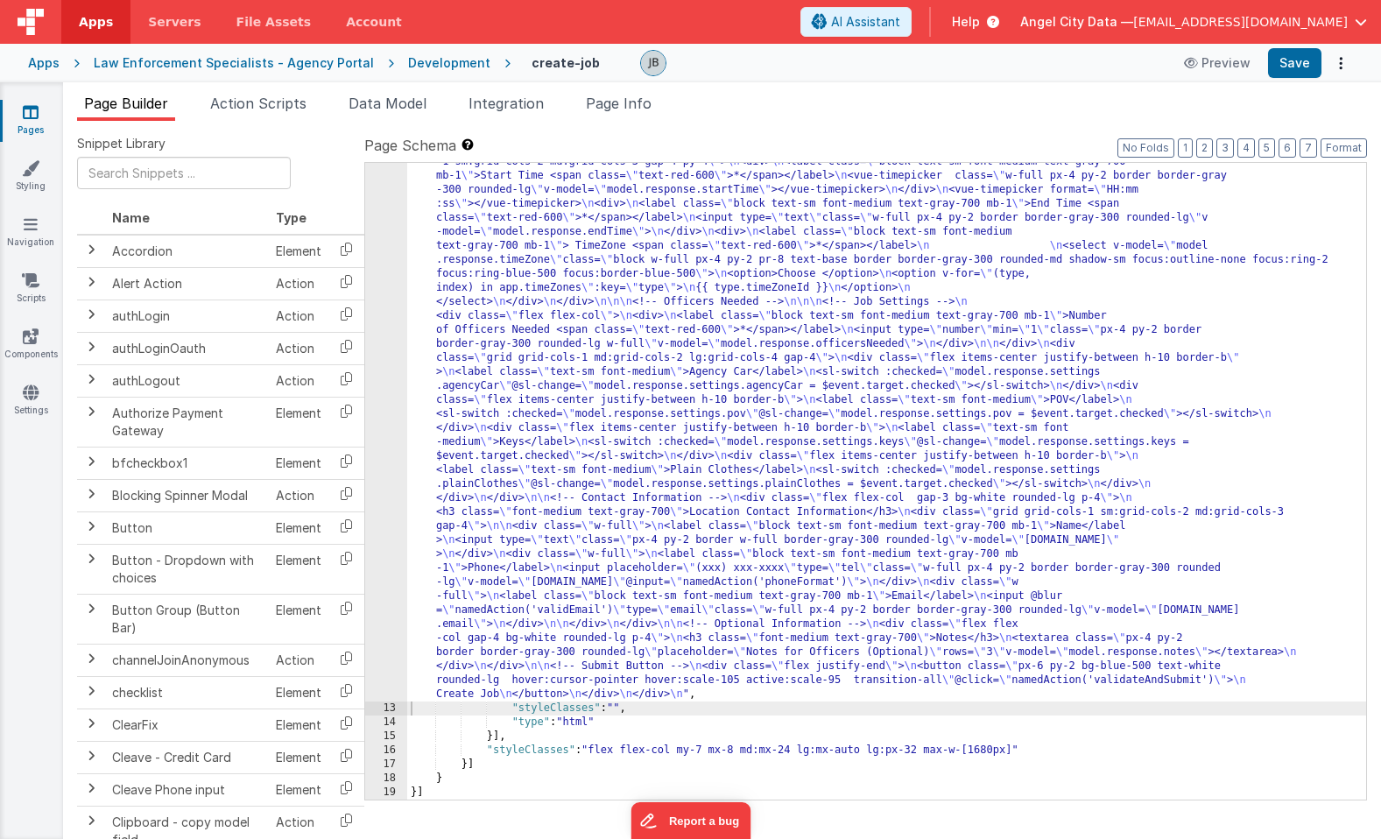
scroll to position [1073, 0]
click at [31, 384] on icon at bounding box center [31, 393] width 16 height 18
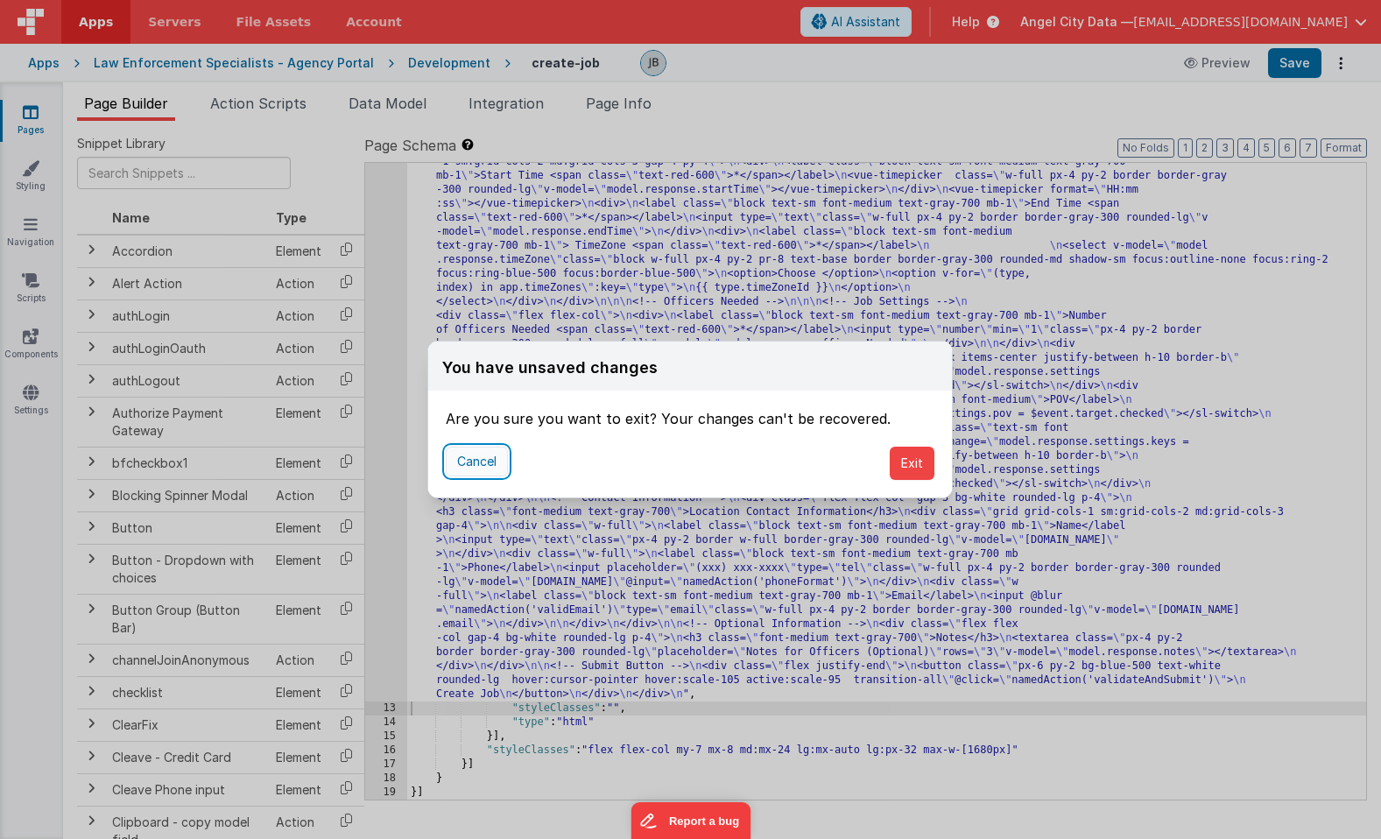
click at [494, 461] on button "Cancel" at bounding box center [477, 462] width 62 height 30
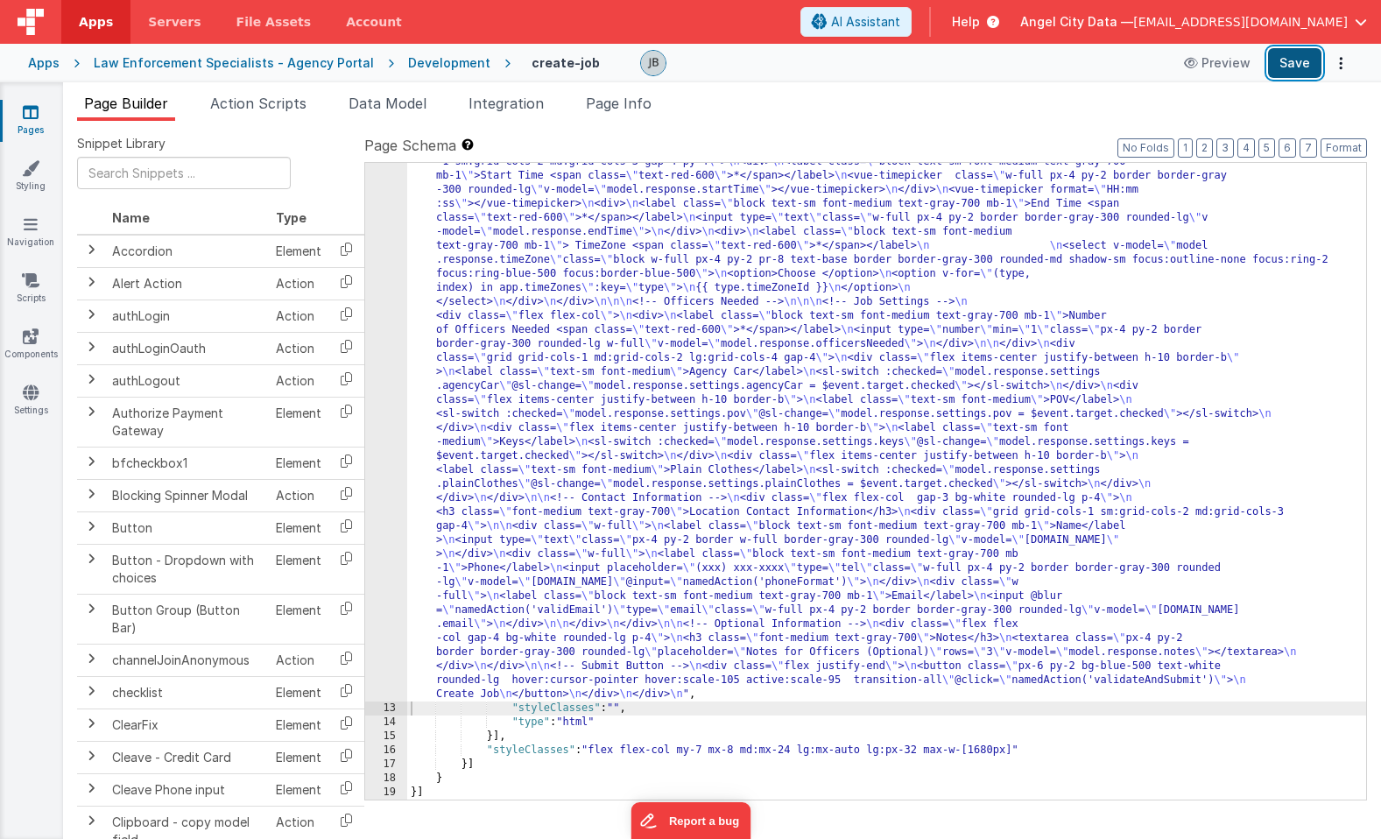
click at [1297, 65] on button "Save" at bounding box center [1294, 63] width 53 height 30
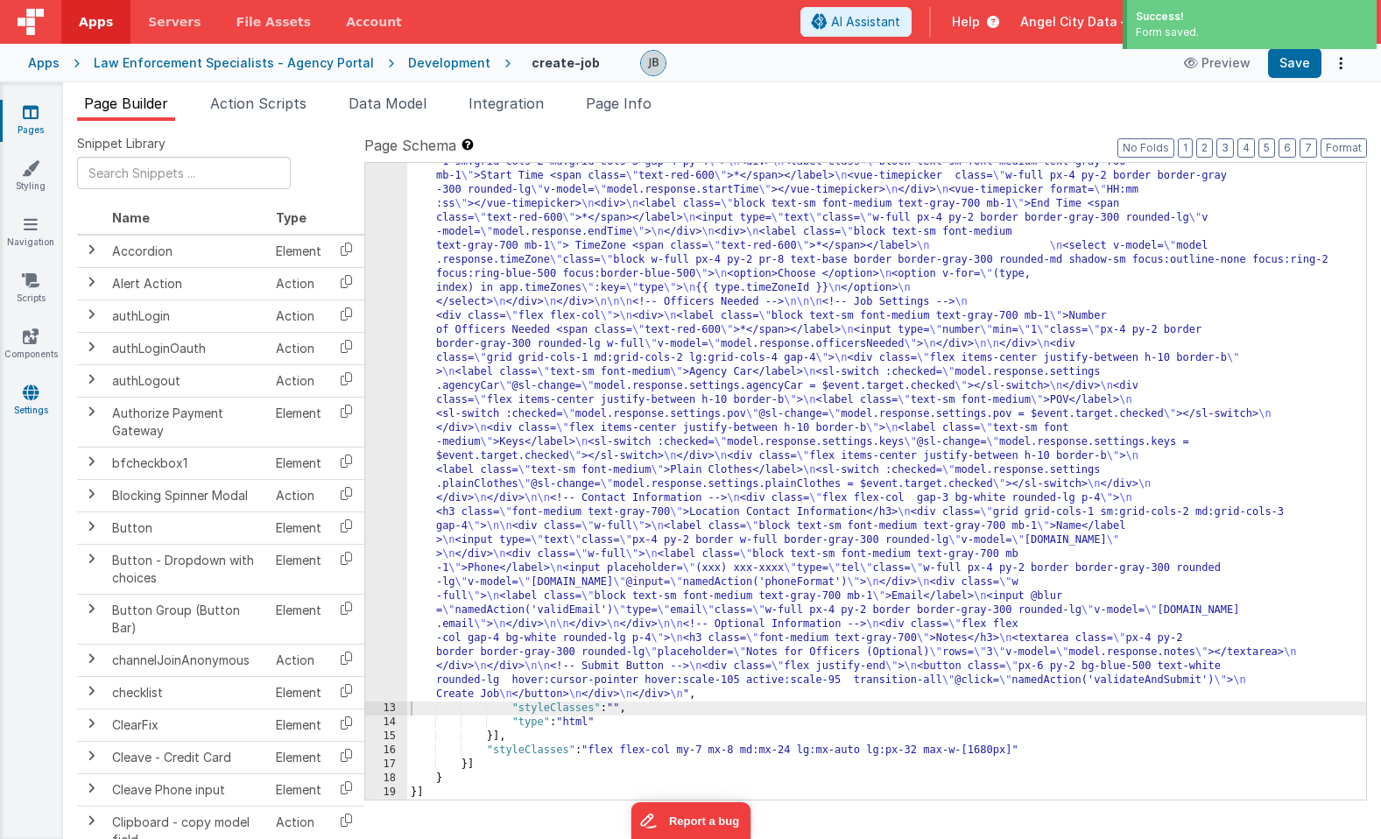
click at [36, 396] on icon at bounding box center [31, 393] width 16 height 18
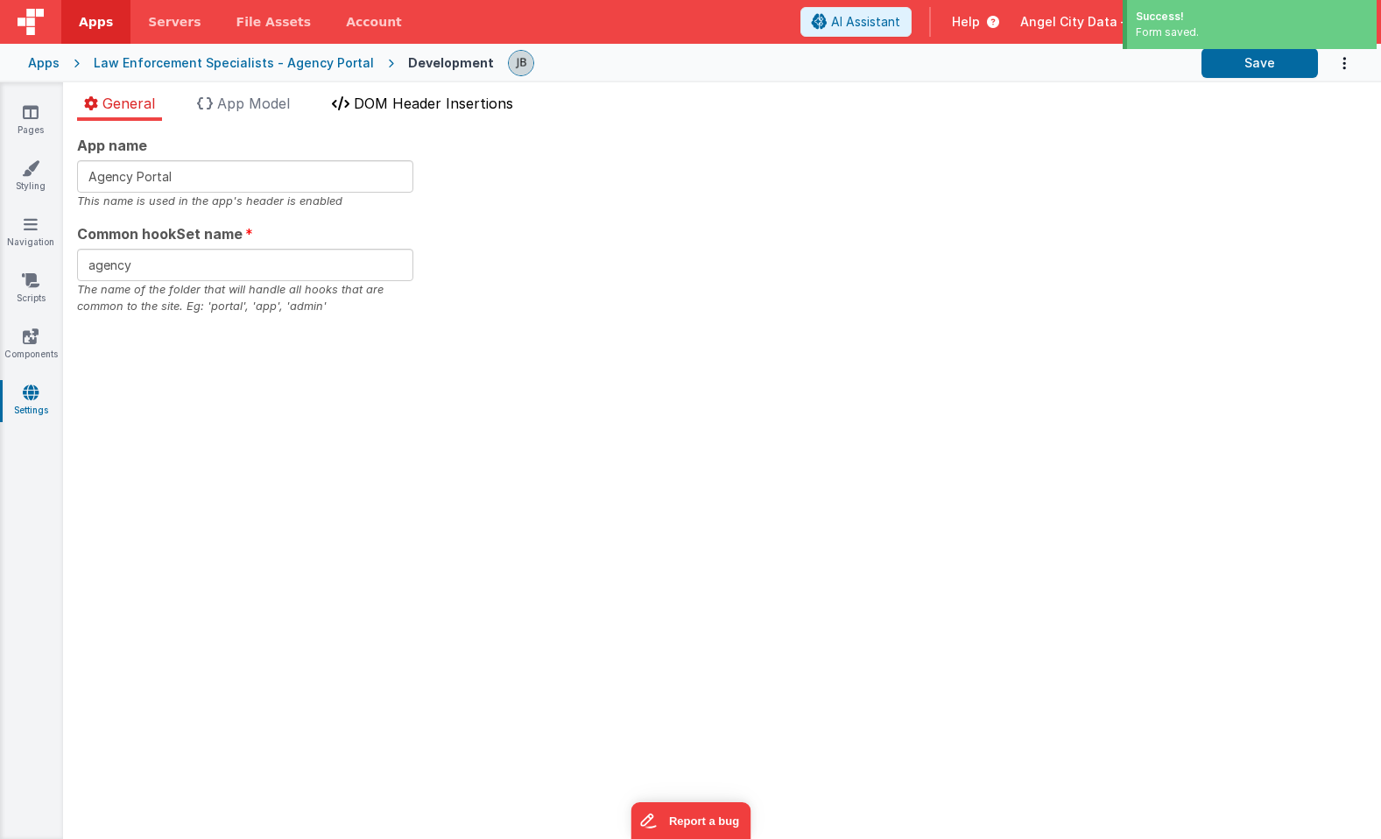
click at [392, 114] on li "DOM Header Insertions" at bounding box center [422, 107] width 195 height 28
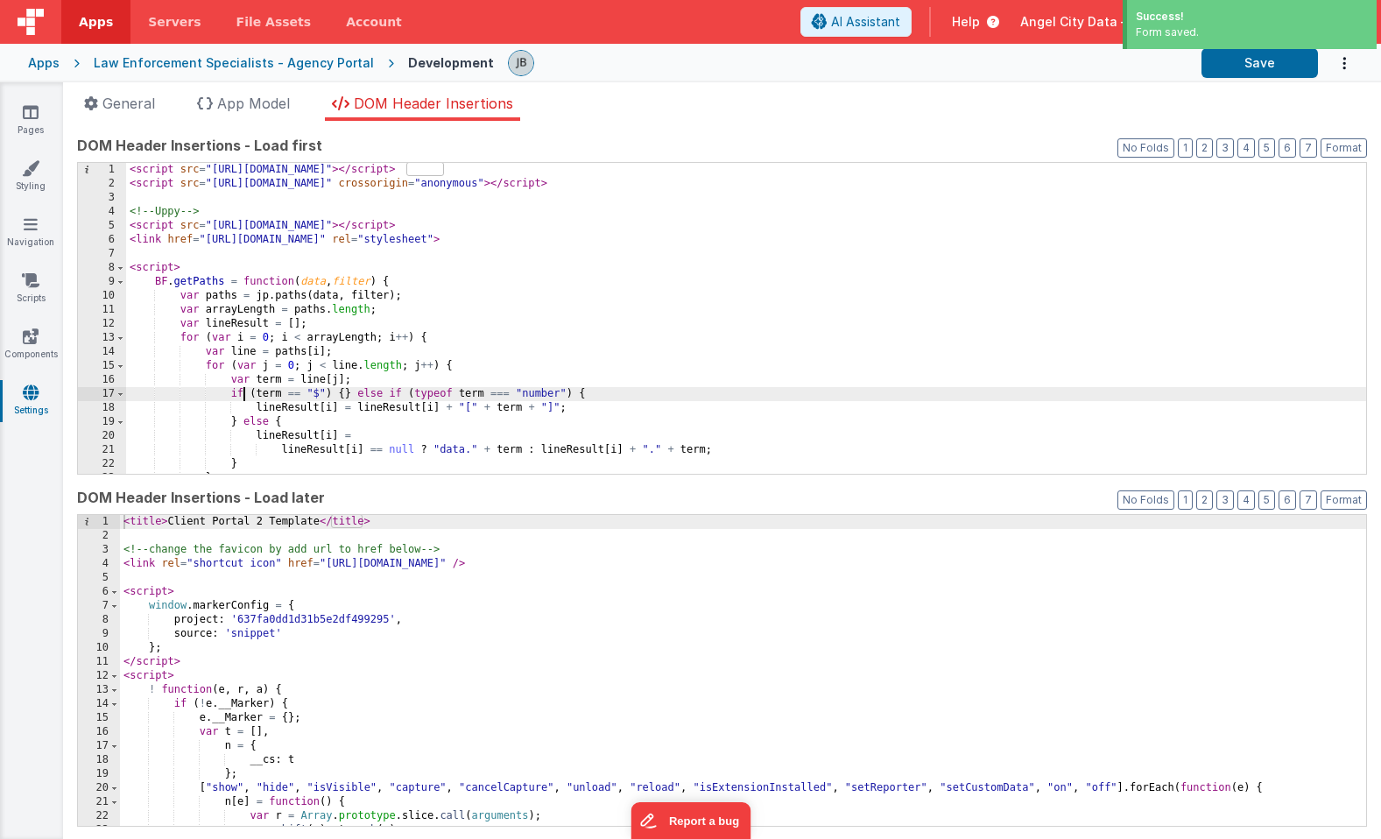
click at [245, 395] on div "< script src = "[URL][DOMAIN_NAME]" > </ script > < script src = "[URL][DOMAIN_…" at bounding box center [746, 332] width 1240 height 339
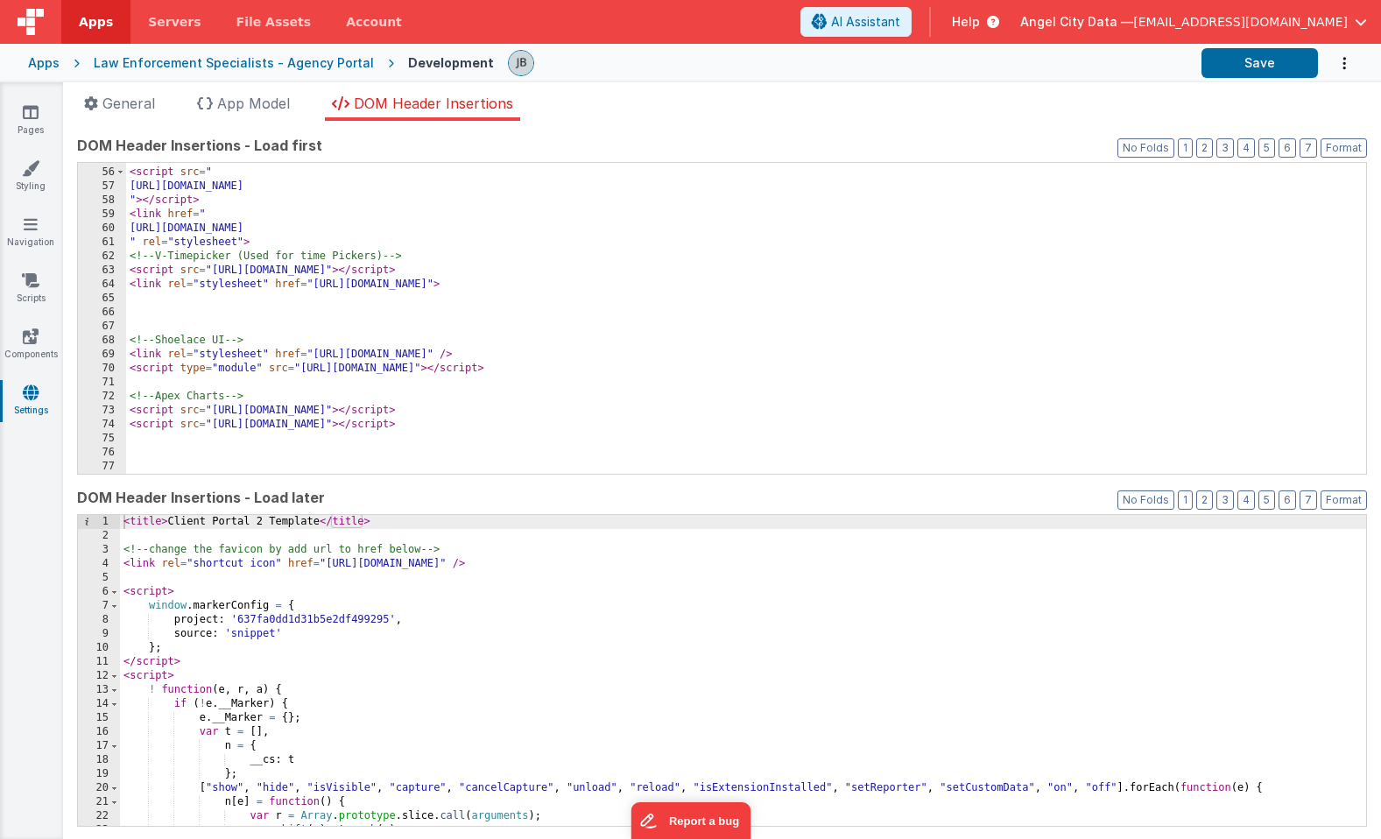
scroll to position [768, 0]
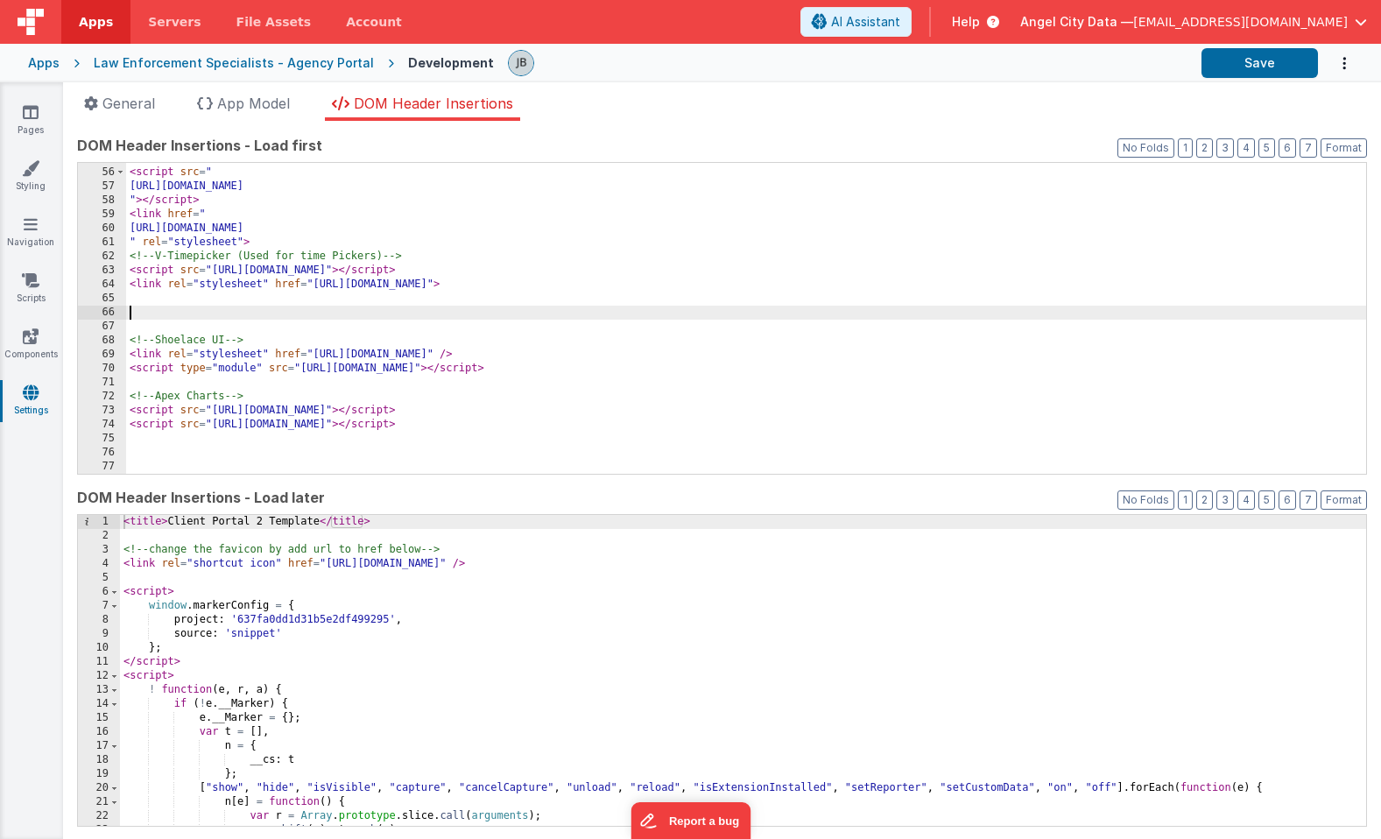
click at [188, 319] on div "<!-- V-Calendar (Used for Date Pickers) --> < script src = " https://cdn.jsdeli…" at bounding box center [746, 321] width 1240 height 339
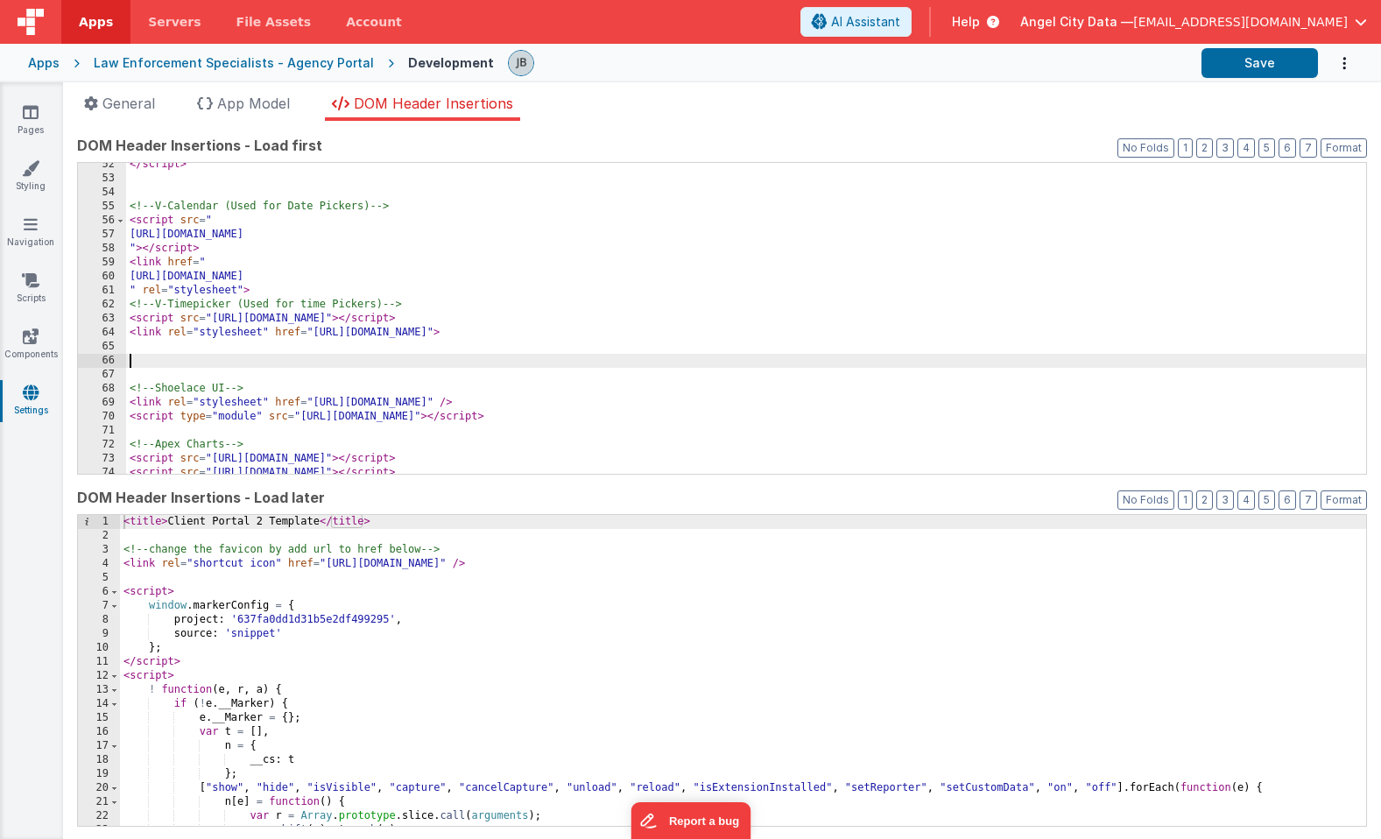
scroll to position [720, 0]
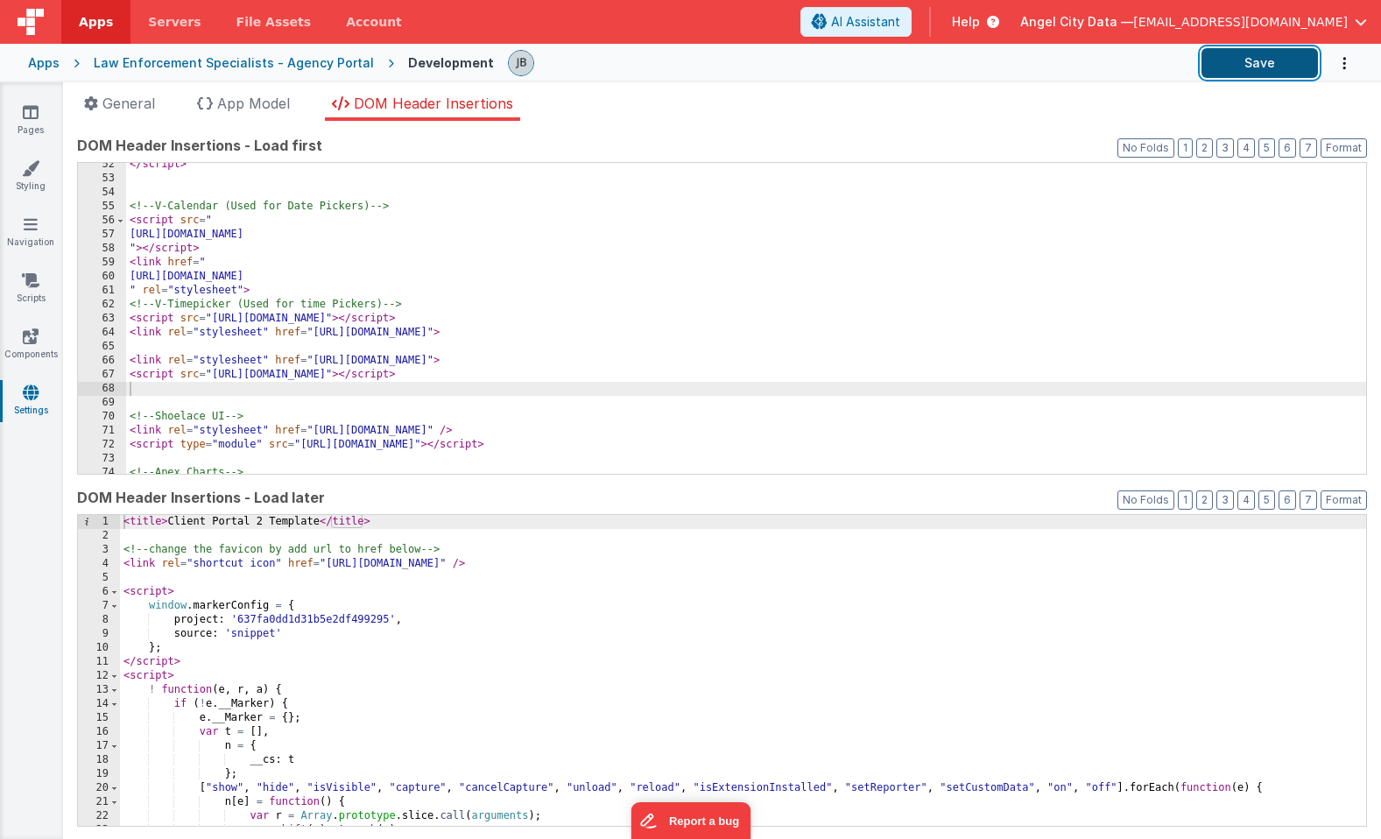
click at [1245, 67] on button "Save" at bounding box center [1260, 63] width 116 height 30
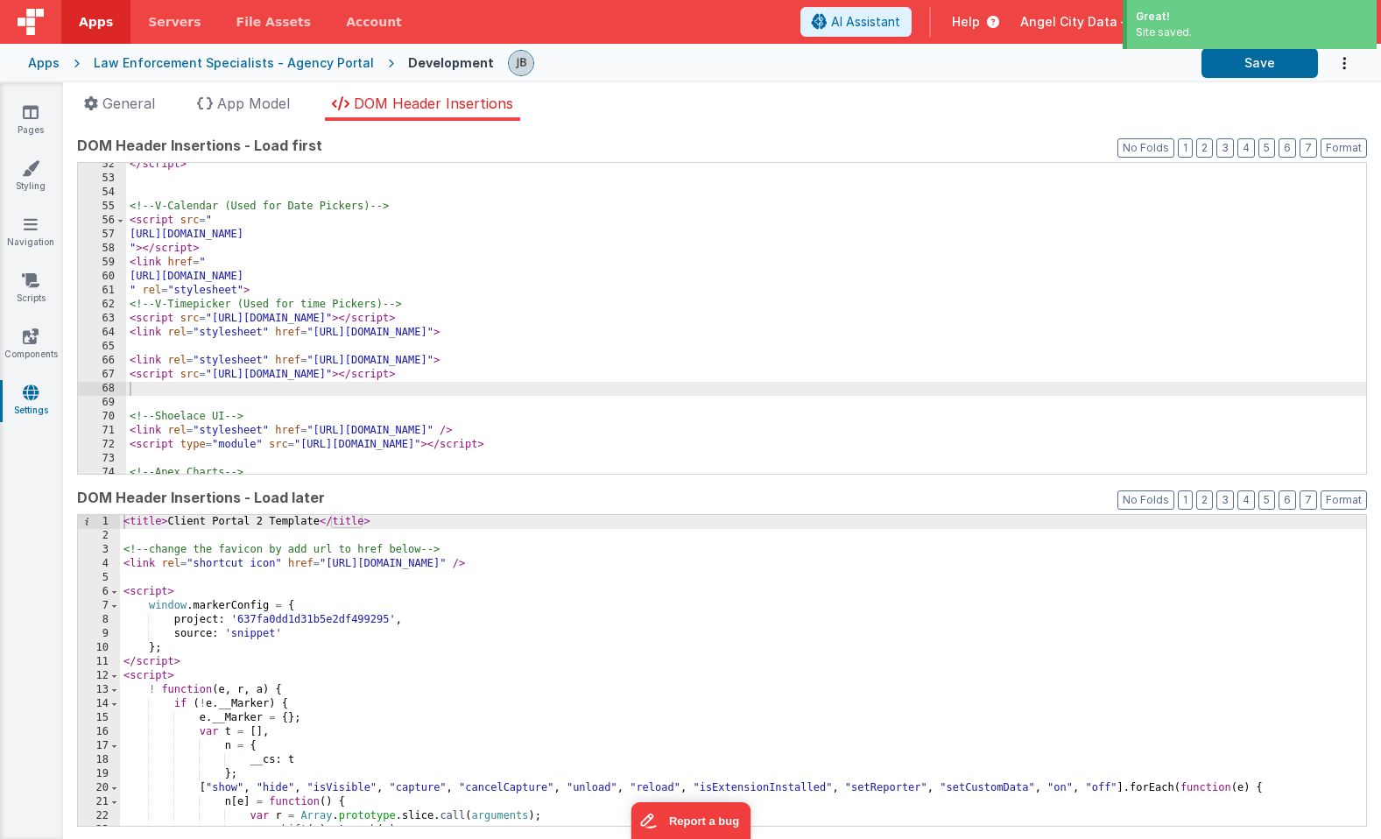
click at [304, 67] on div "Law Enforcement Specialists - Agency Portal" at bounding box center [234, 63] width 280 height 18
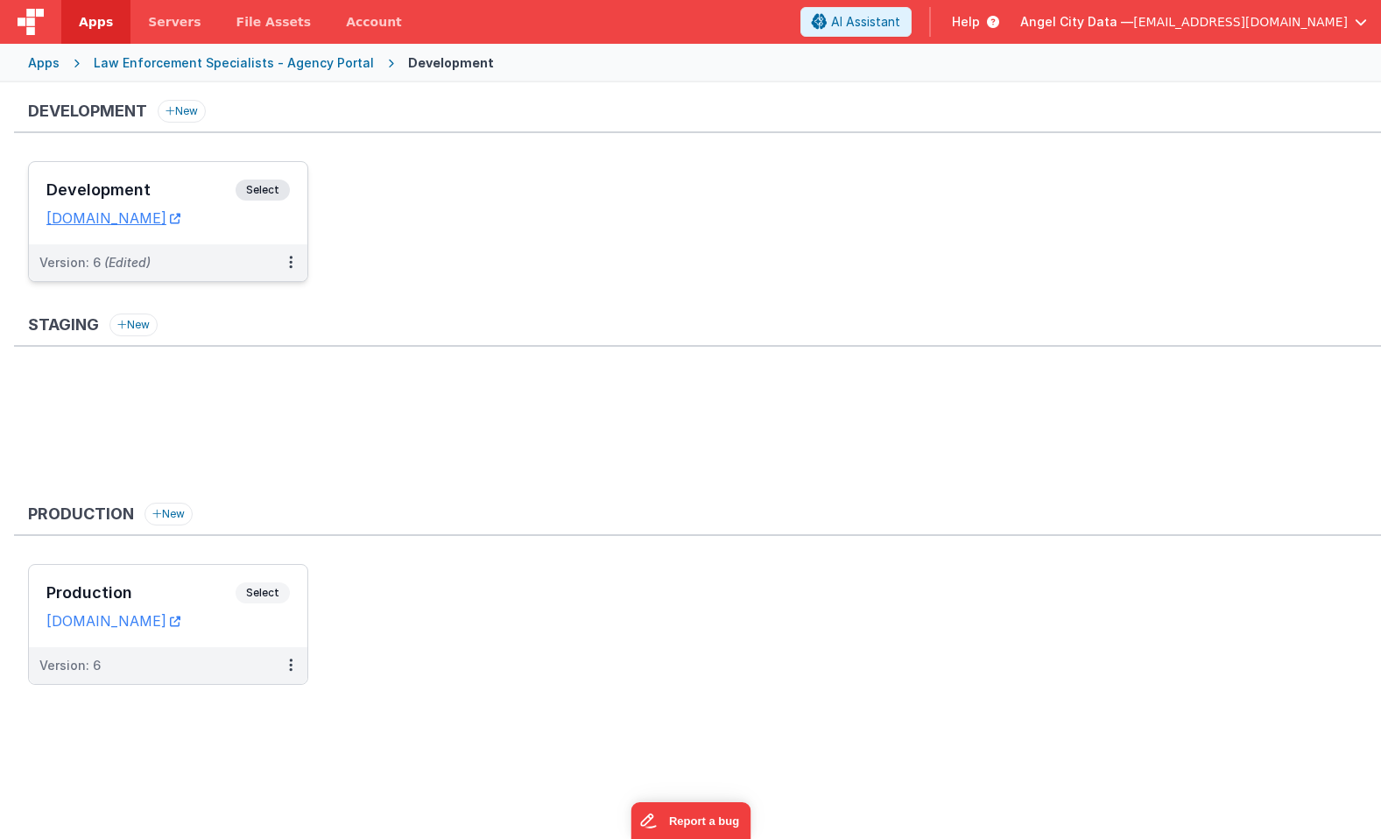
click at [188, 185] on h3 "Development" at bounding box center [140, 190] width 189 height 18
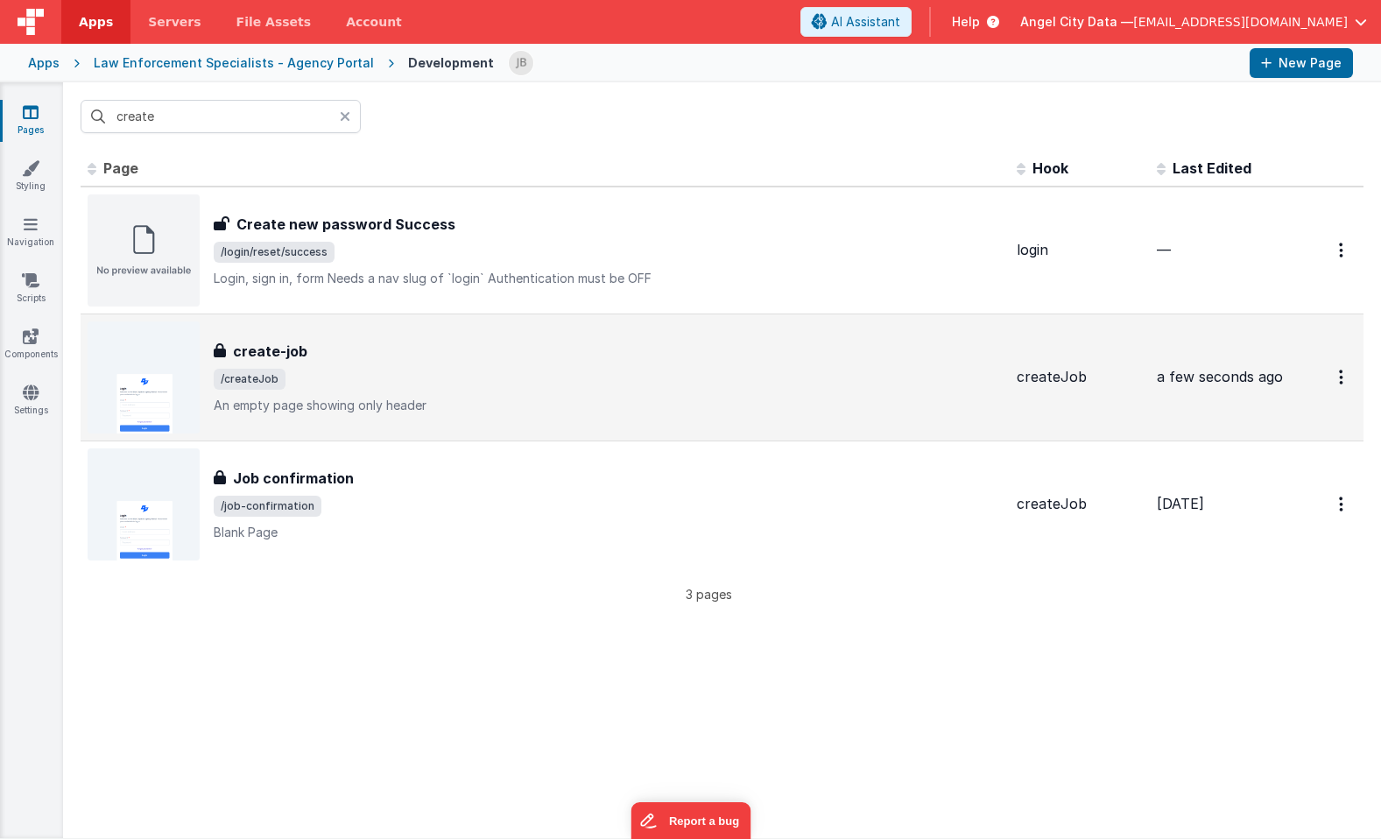
click at [258, 348] on h3 "create-job" at bounding box center [270, 351] width 74 height 21
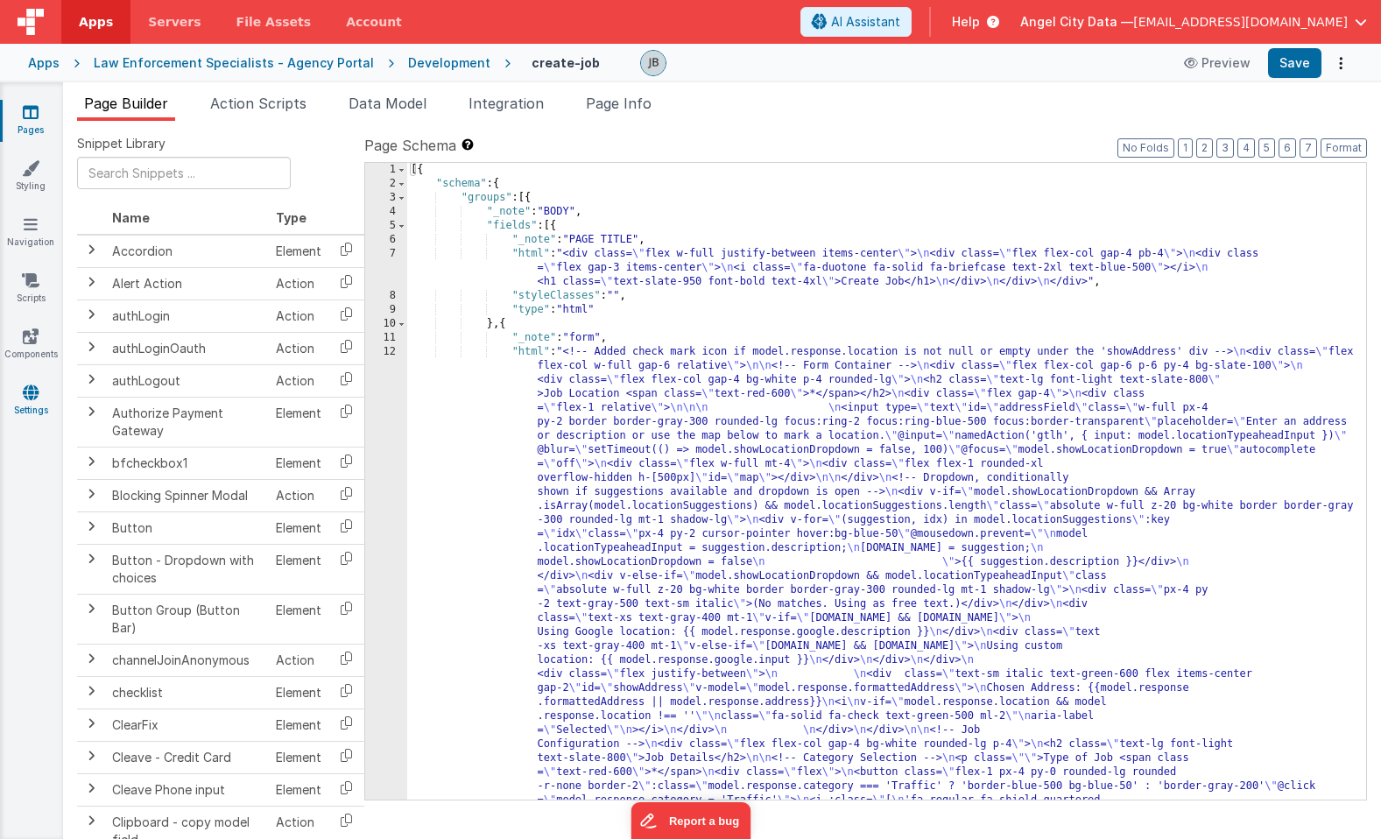
click at [33, 396] on icon at bounding box center [31, 393] width 16 height 18
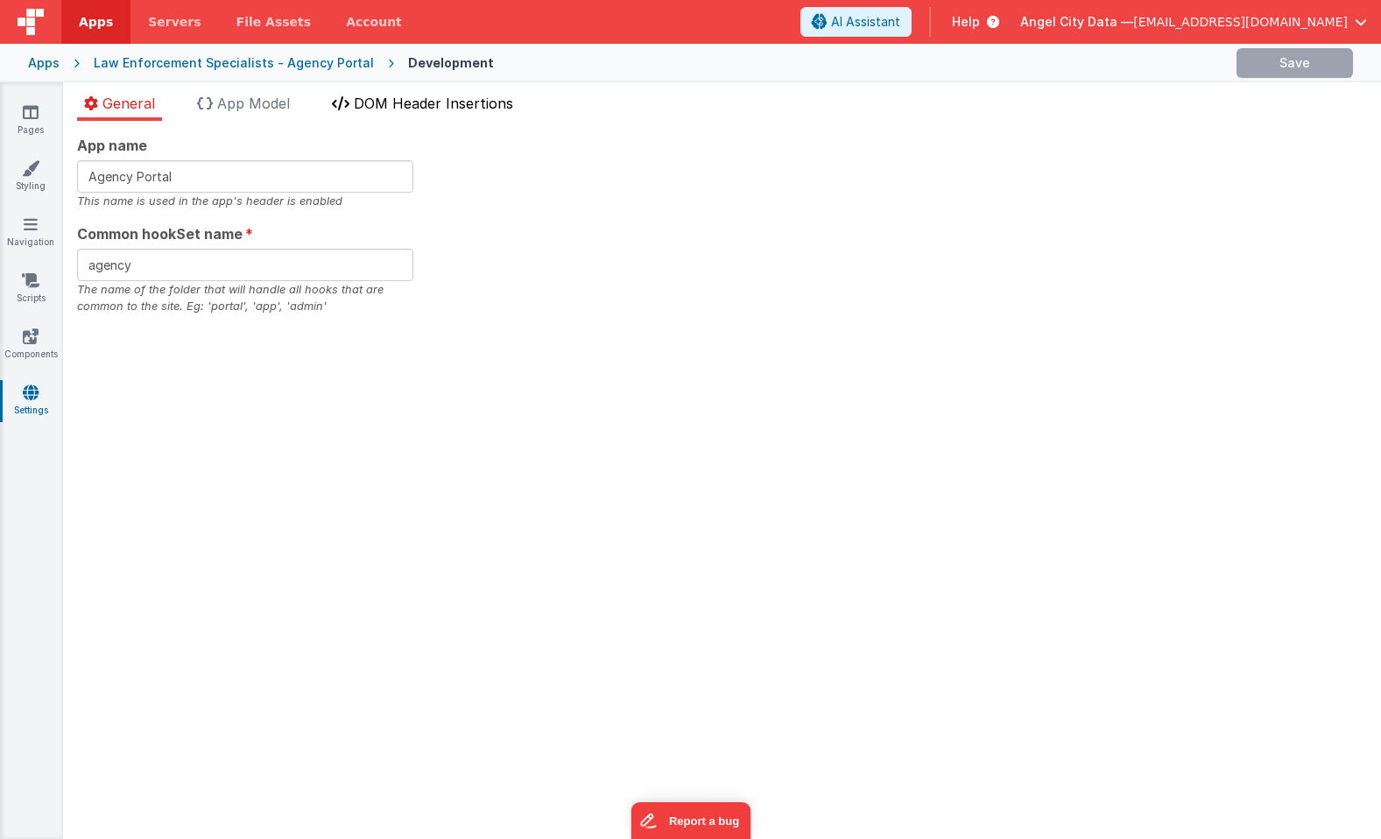
click at [412, 107] on span "DOM Header Insertions" at bounding box center [433, 104] width 159 height 18
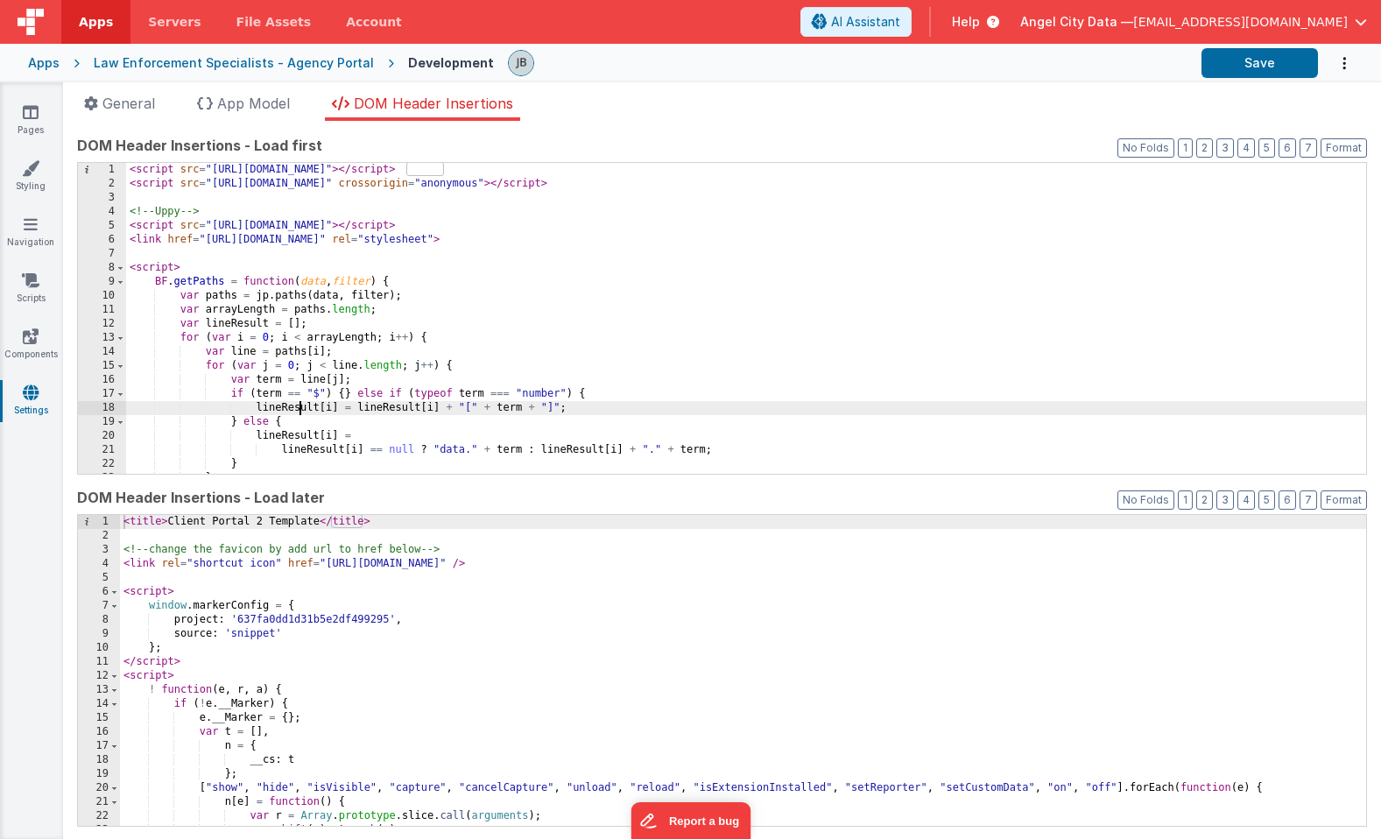
click at [299, 402] on div "< script src = "[URL][DOMAIN_NAME]" > </ script > < script src = "[URL][DOMAIN_…" at bounding box center [746, 332] width 1240 height 339
click at [305, 342] on div "< script src = "[URL][DOMAIN_NAME]" > </ script > < script src = "[URL][DOMAIN_…" at bounding box center [746, 331] width 1240 height 339
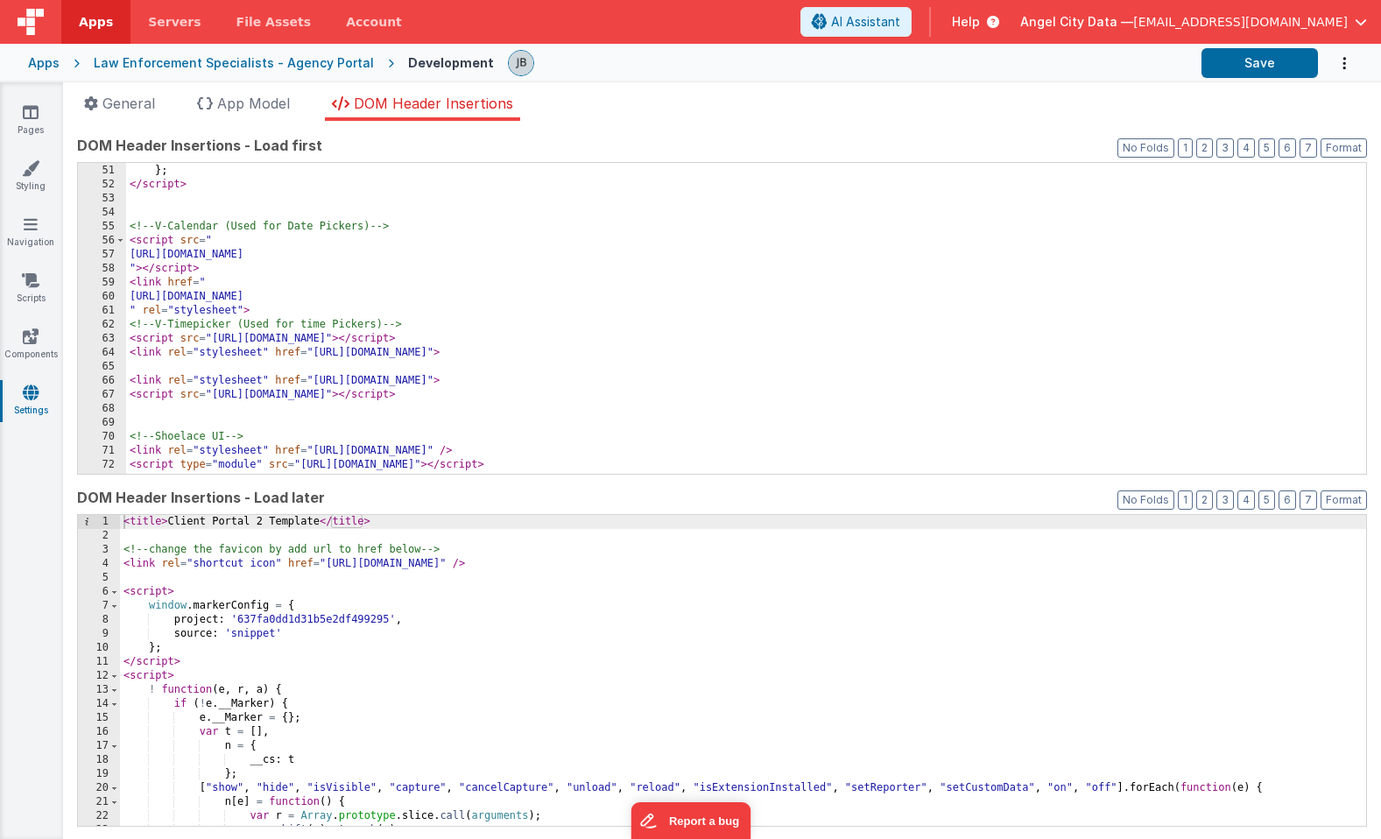
scroll to position [700, 0]
click at [33, 113] on icon at bounding box center [31, 112] width 16 height 18
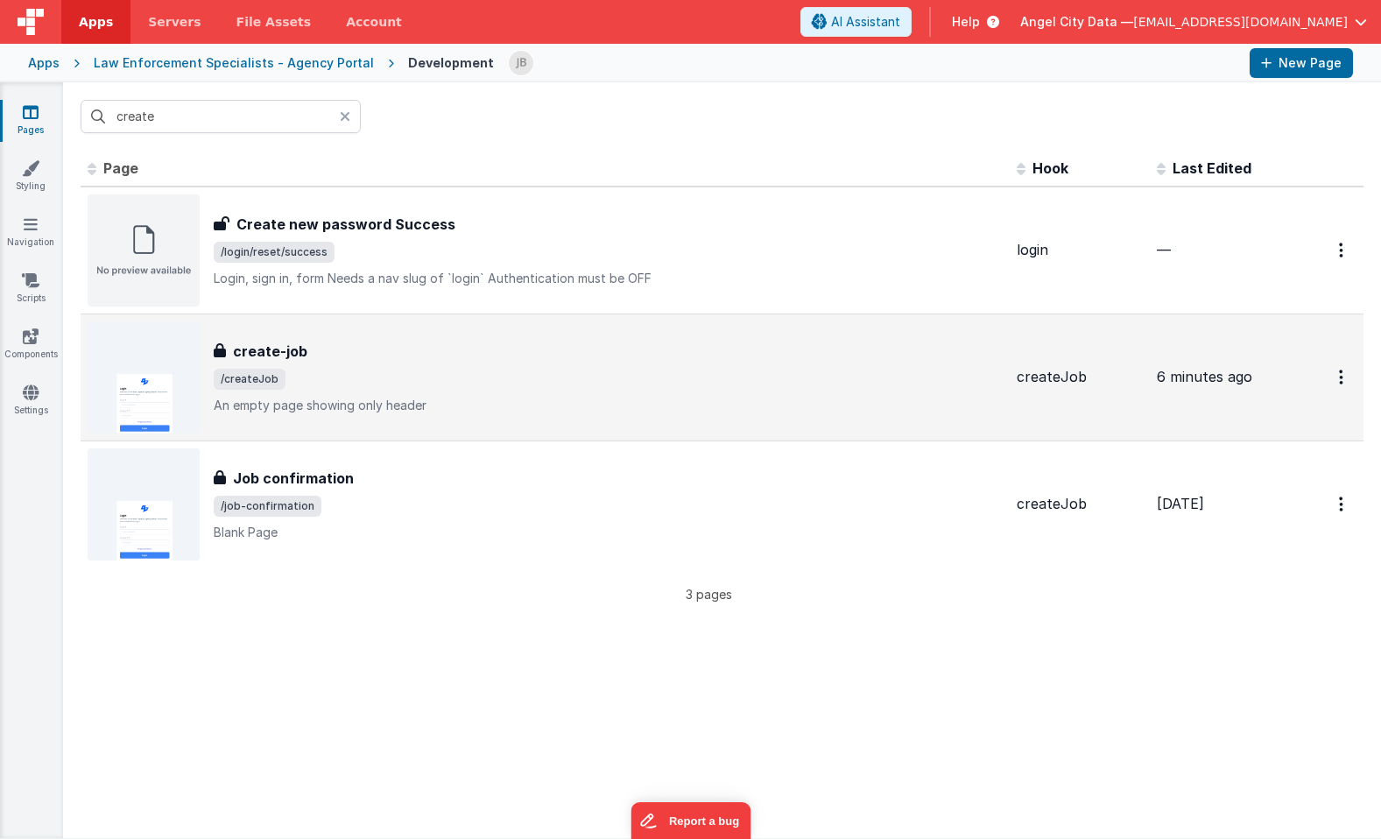
click at [251, 353] on h3 "create-job" at bounding box center [270, 351] width 74 height 21
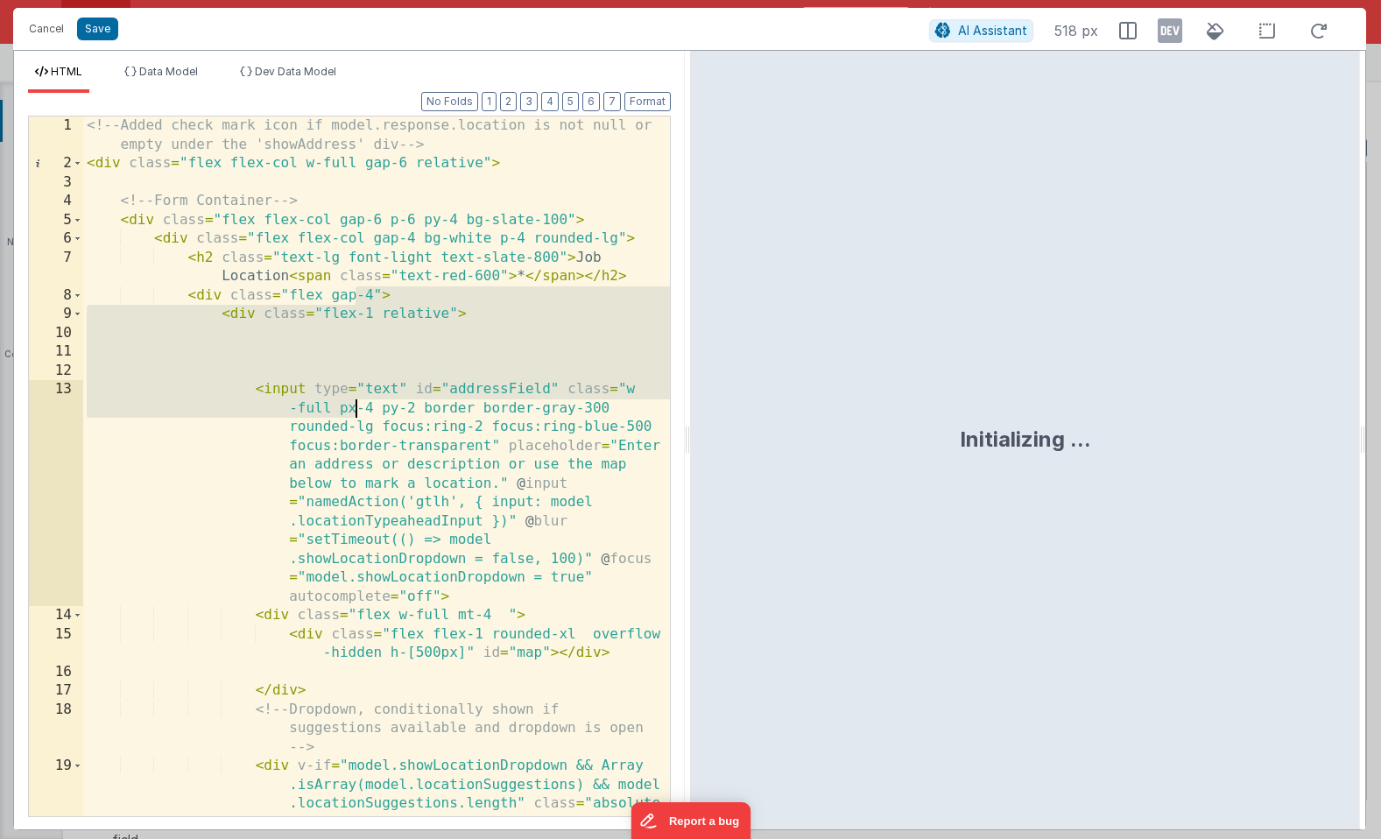
click at [355, 400] on div "<!-- Added check mark icon if model.response.location is not null or empty unde…" at bounding box center [376, 532] width 587 height 832
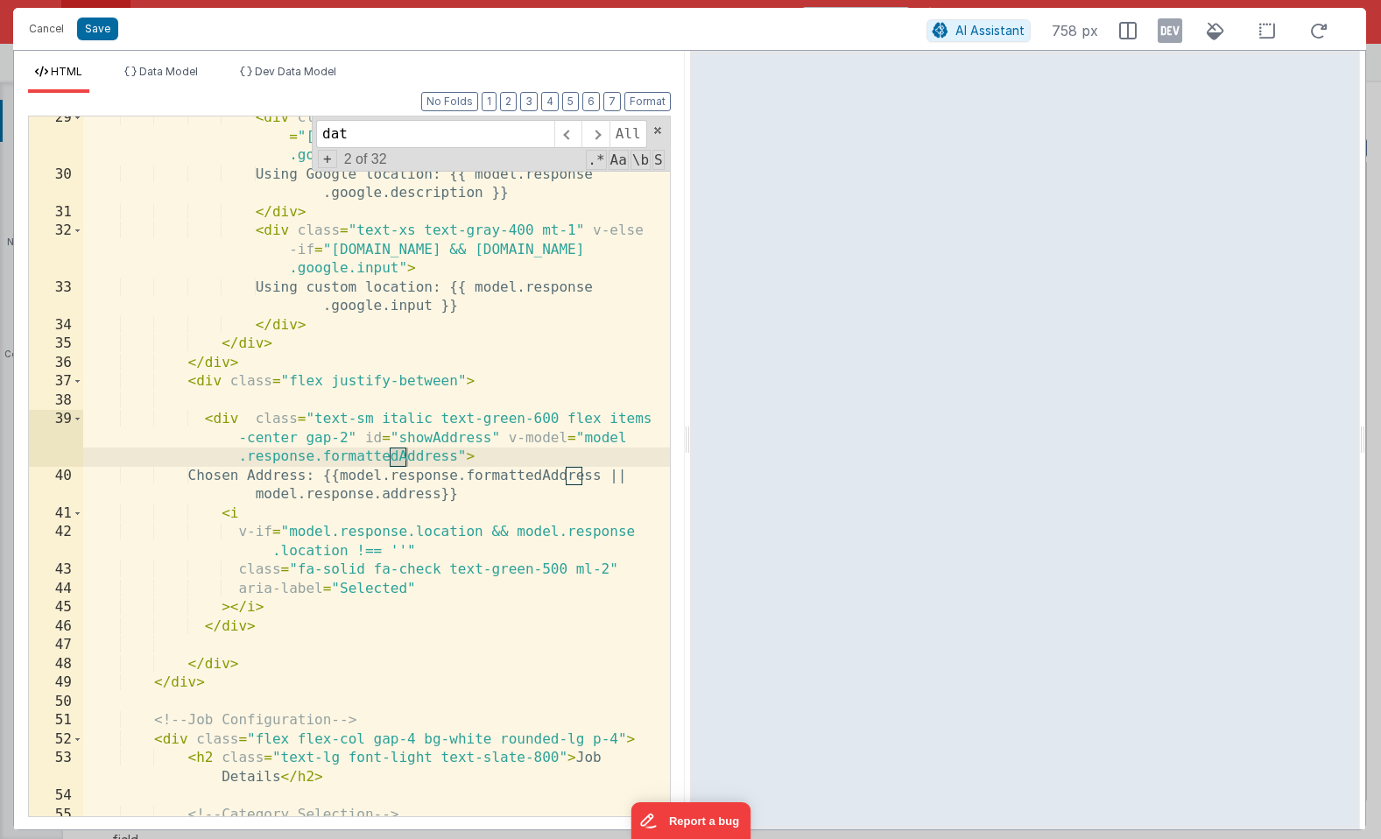
scroll to position [2192, 0]
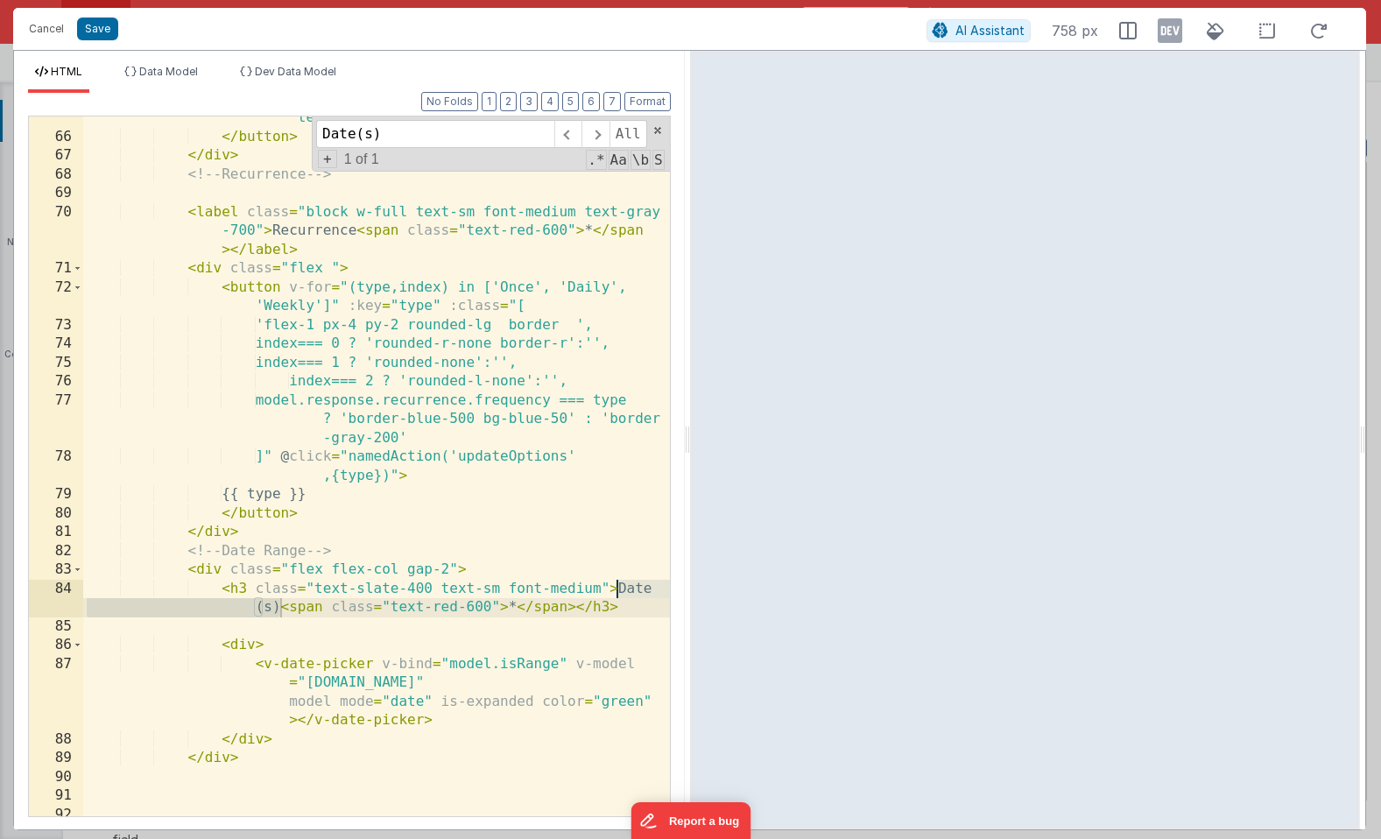
type input "Date(s)"
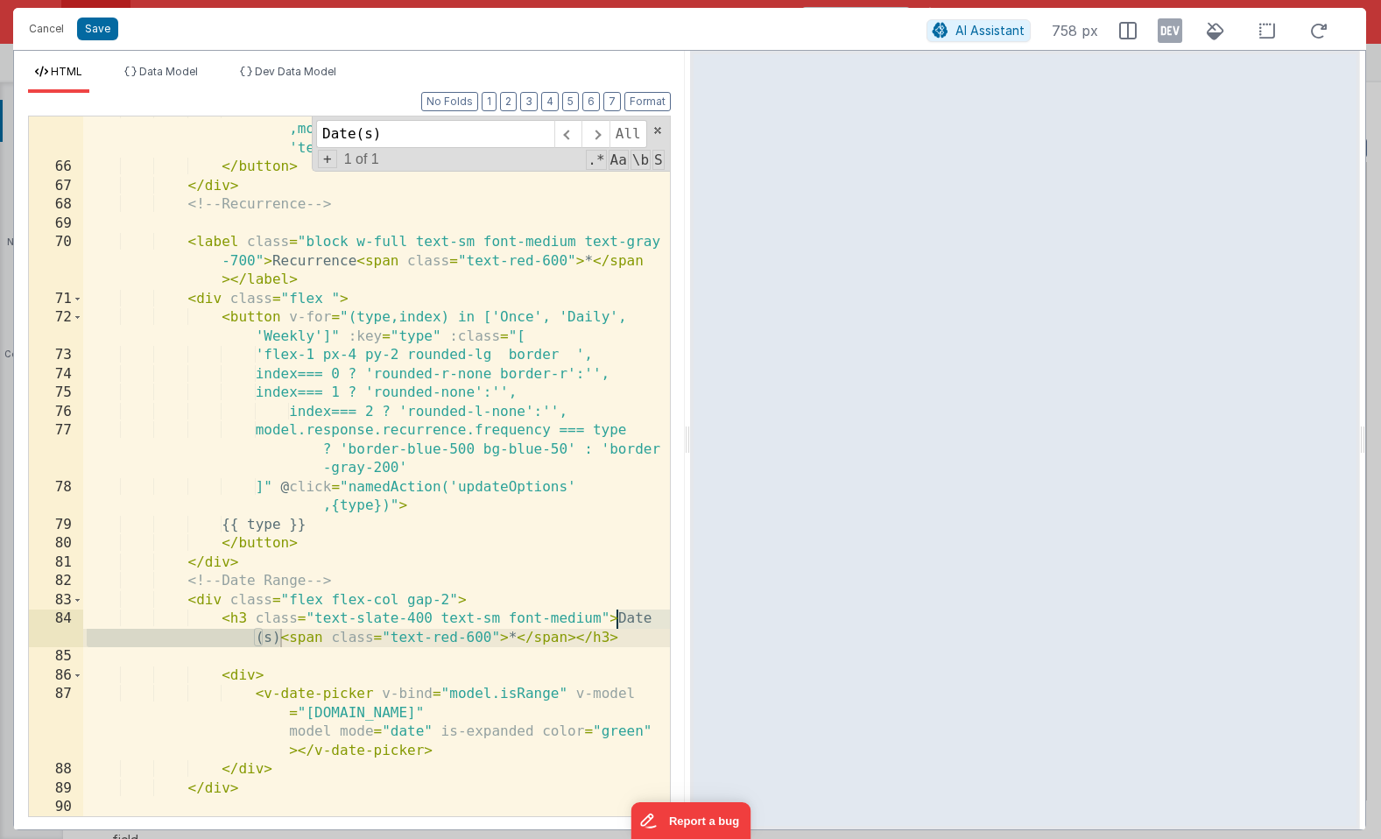
scroll to position [2170, 0]
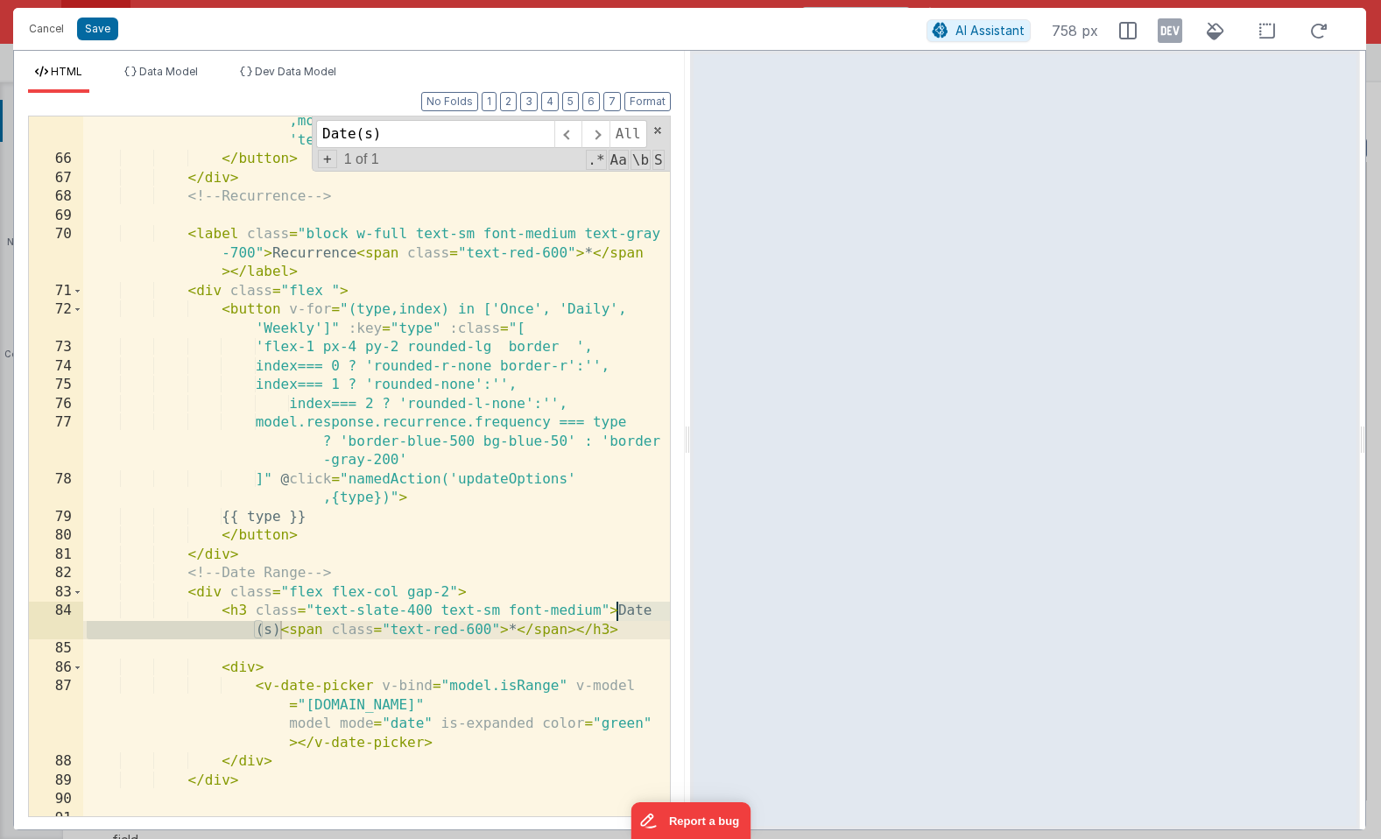
click at [284, 629] on div "< i :class = "[ 'fa-regular fa-traffic-cone mr-2' ,model.response.category === …" at bounding box center [376, 481] width 587 height 775
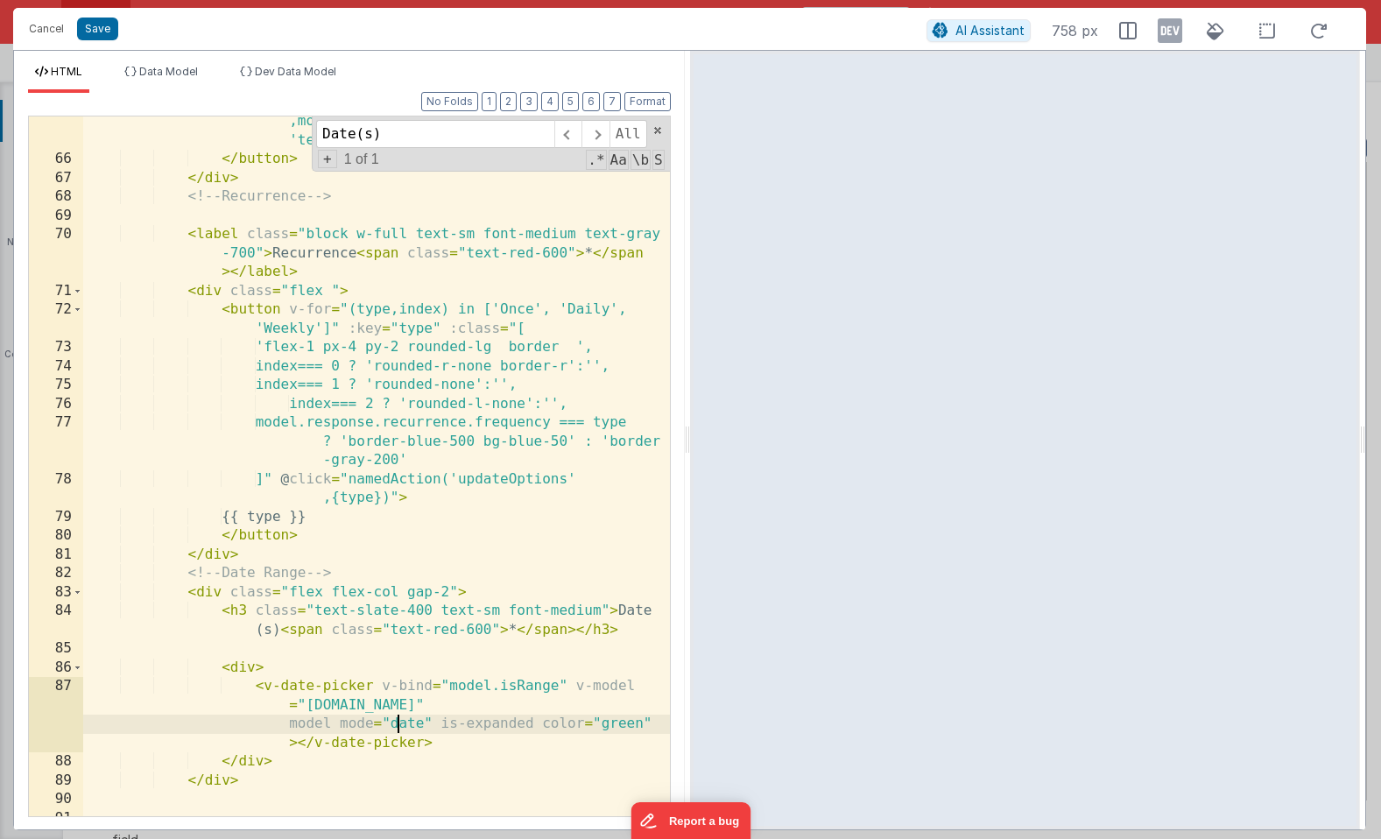
click at [399, 723] on div "< i :class = "[ 'fa-regular fa-traffic-cone mr-2' ,model.response.category === …" at bounding box center [376, 481] width 587 height 775
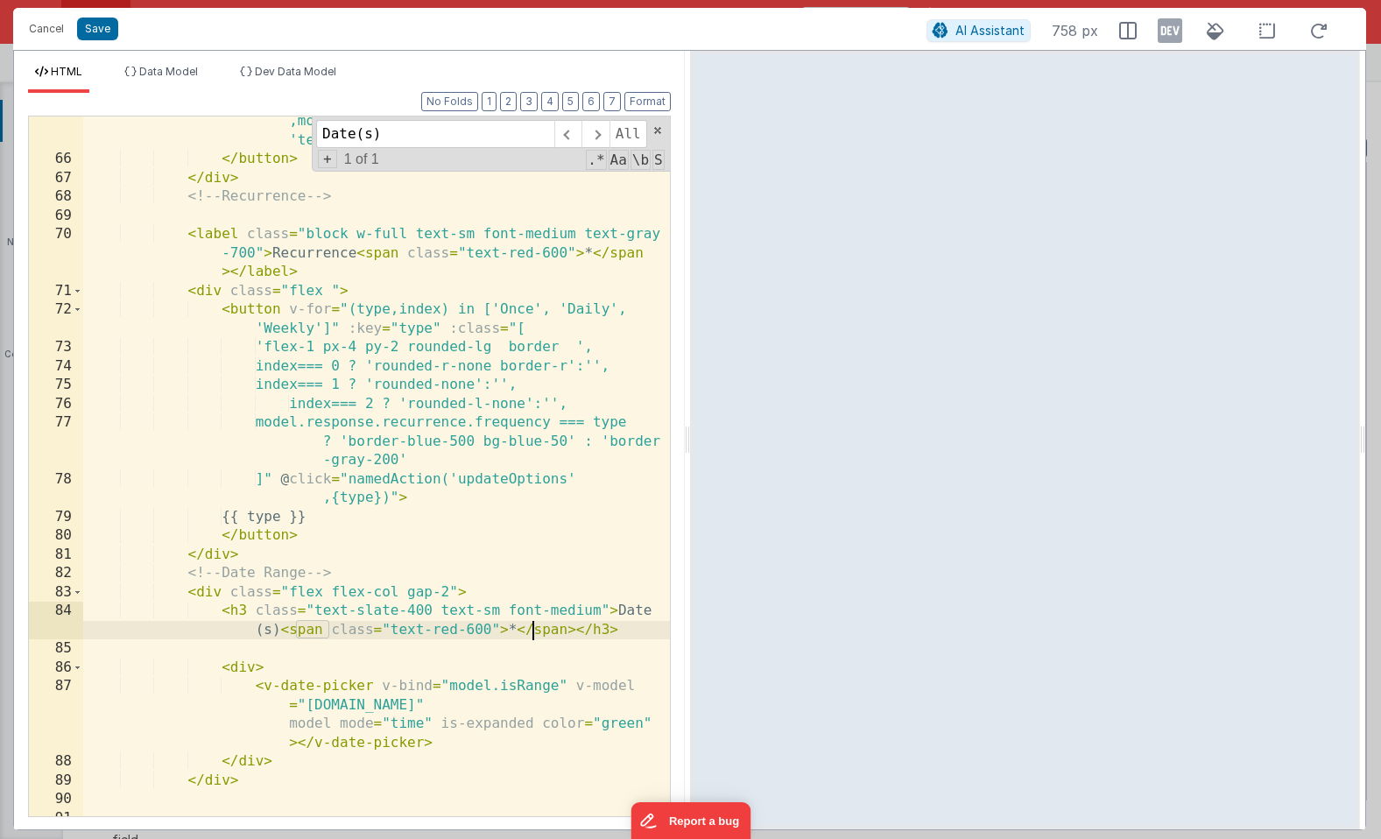
click at [532, 635] on div "< i :class = "[ 'fa-regular fa-traffic-cone mr-2' ,model.response.category === …" at bounding box center [376, 481] width 587 height 775
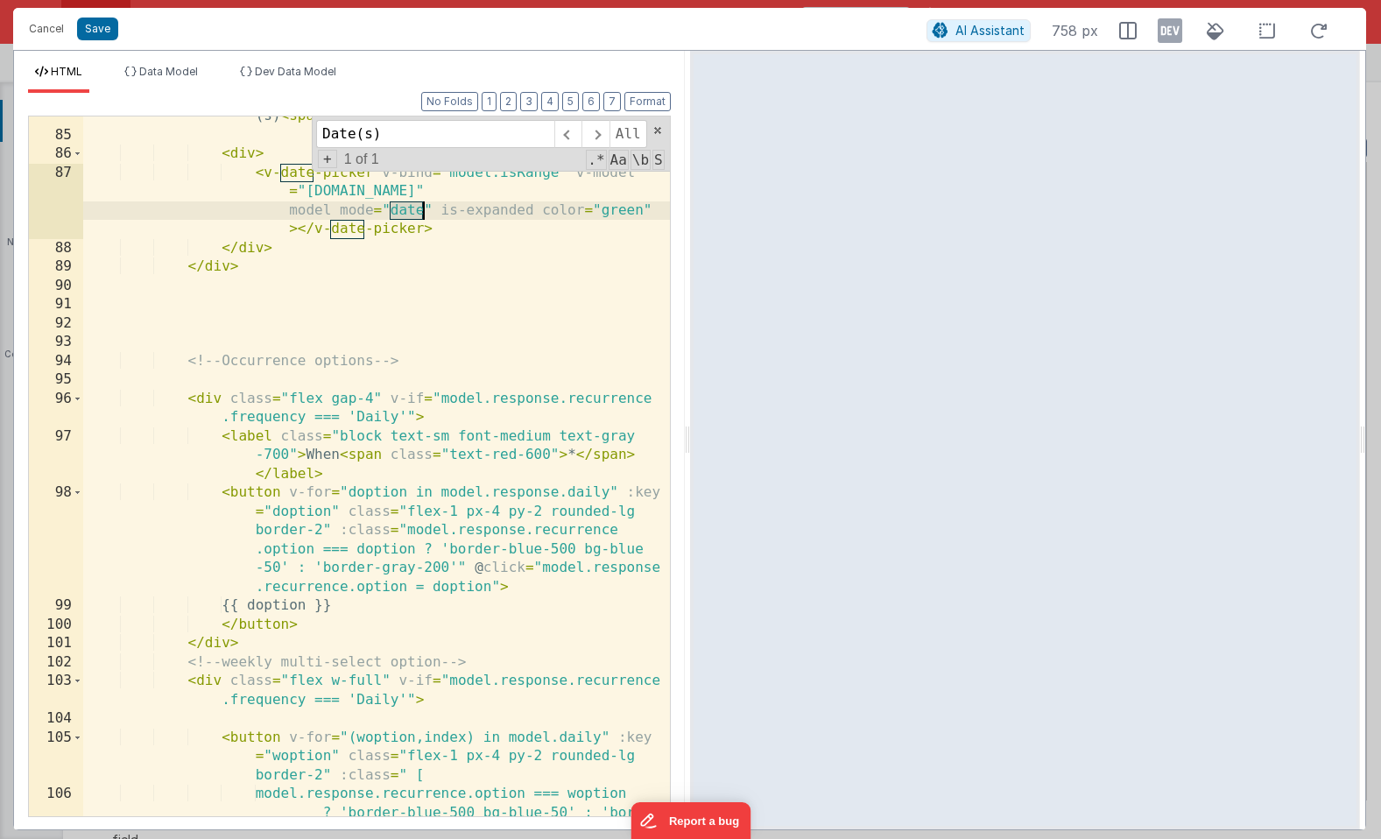
scroll to position [2684, 0]
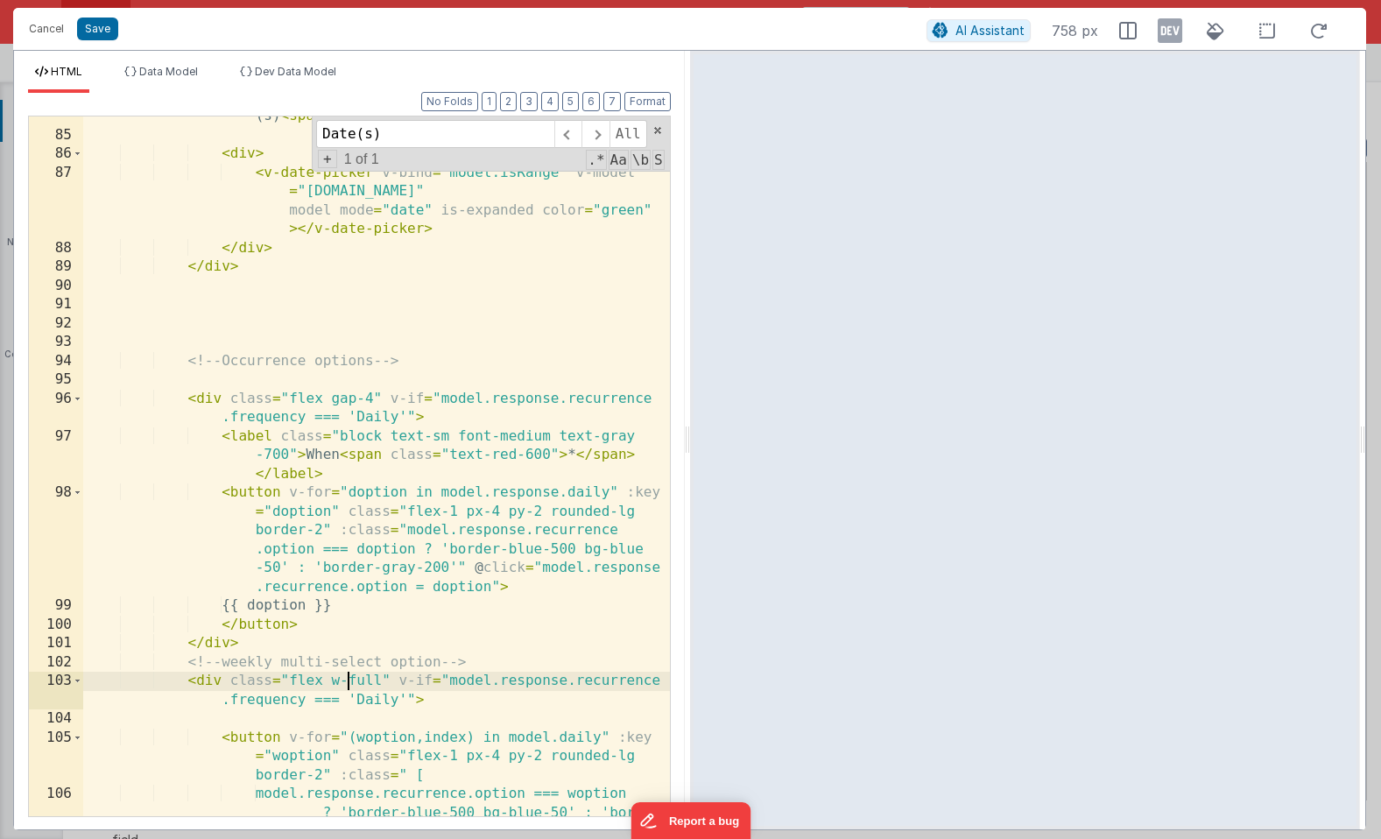
click at [346, 672] on div "< h3 class = "text-slate-400 text-sm font-medium" > Date (s) < span class = "te…" at bounding box center [376, 485] width 587 height 794
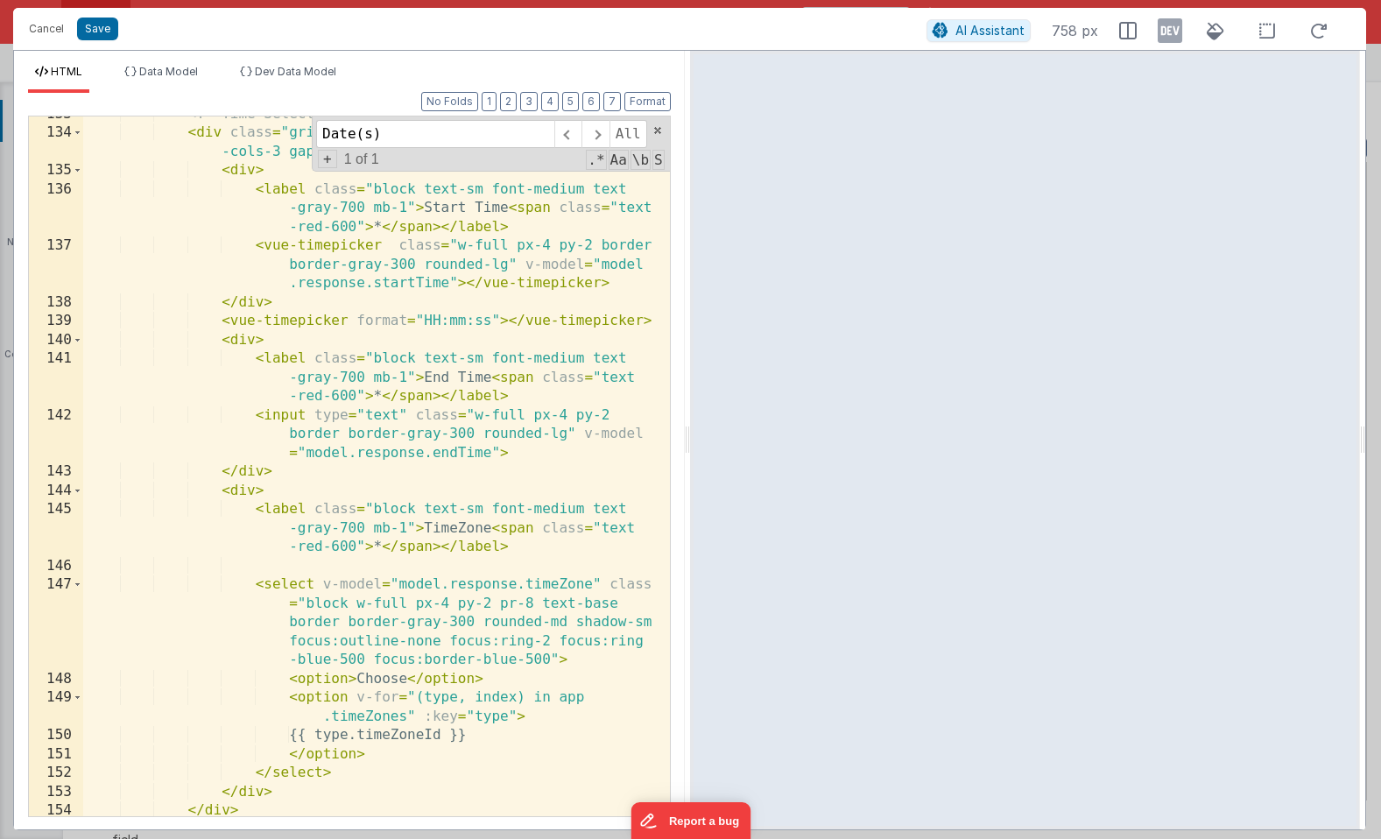
scroll to position [4440, 0]
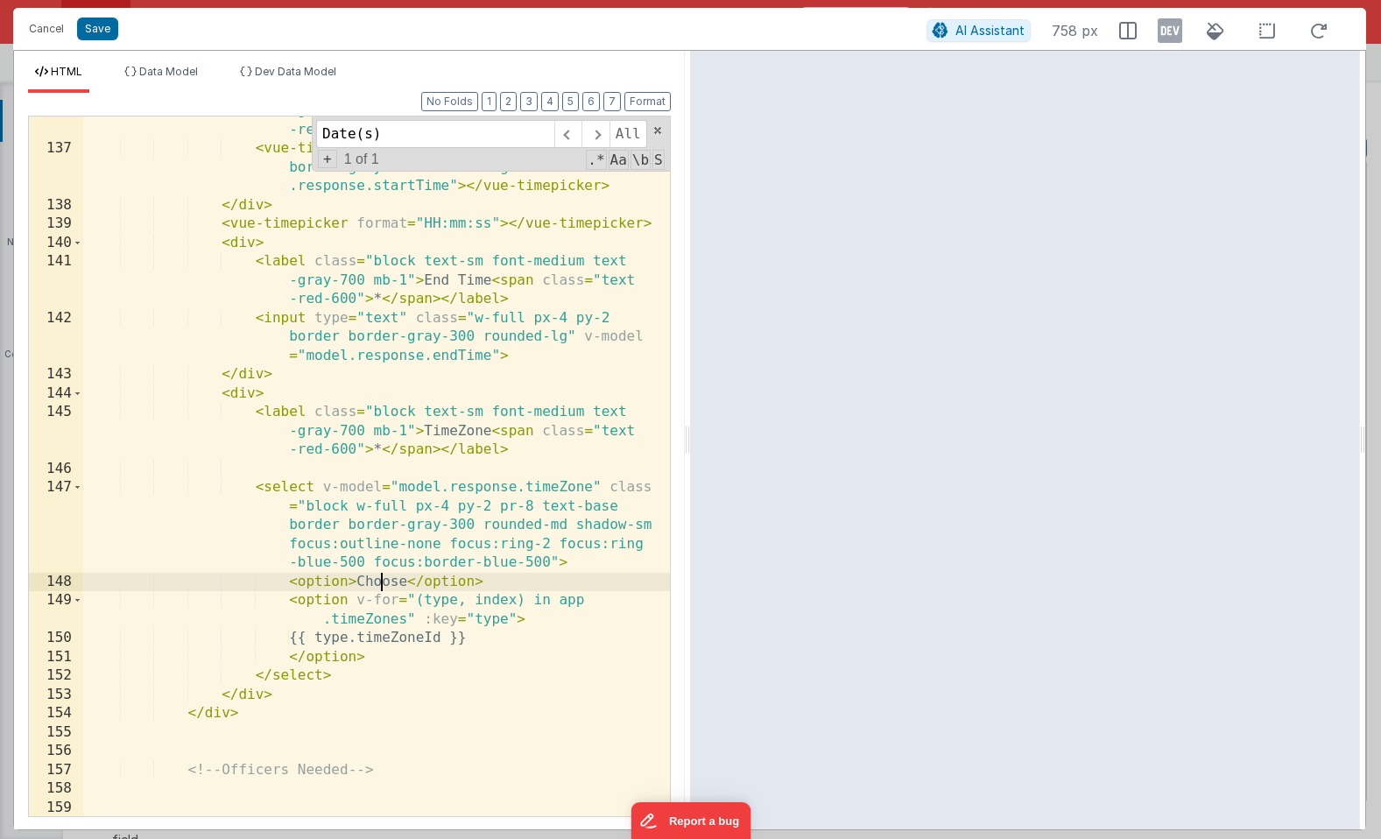
click at [378, 576] on div "< label class = "block text-sm font-medium text -gray-700 mb-1" > Start Time < …" at bounding box center [376, 470] width 587 height 775
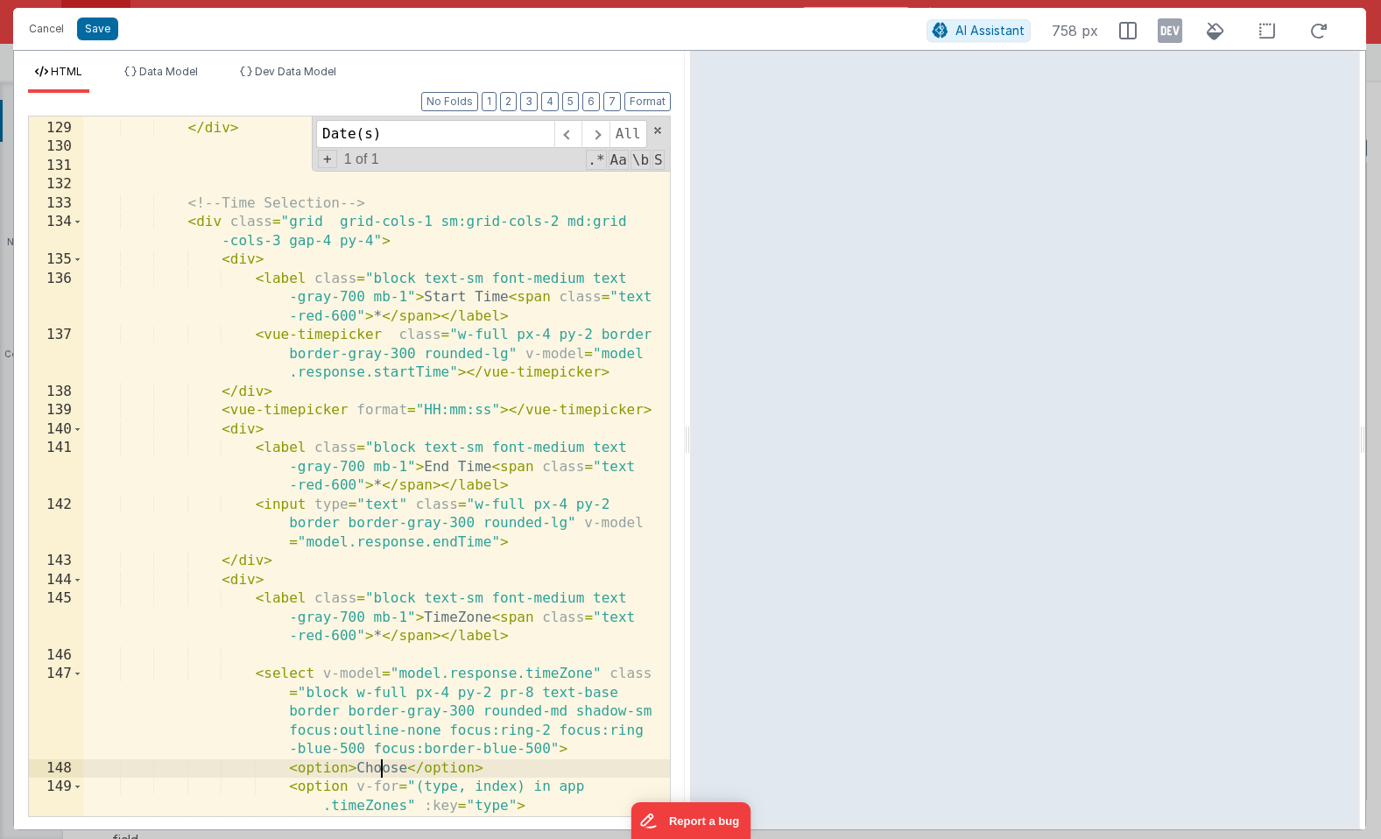
scroll to position [4250, 0]
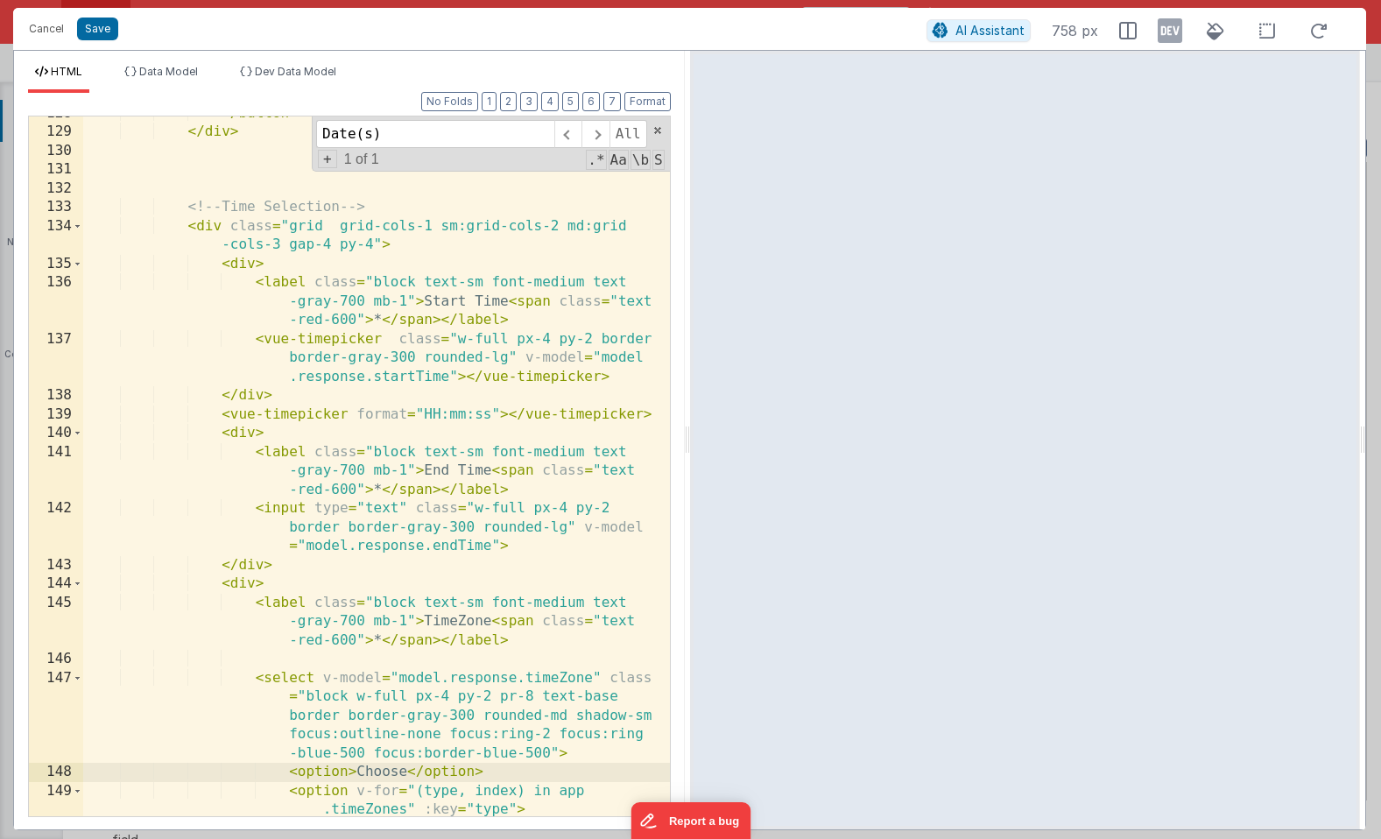
click at [328, 415] on div "</ button > </ div > <!-- Time Selection --> < div class = "grid grid-cols-1 sm…" at bounding box center [376, 472] width 587 height 737
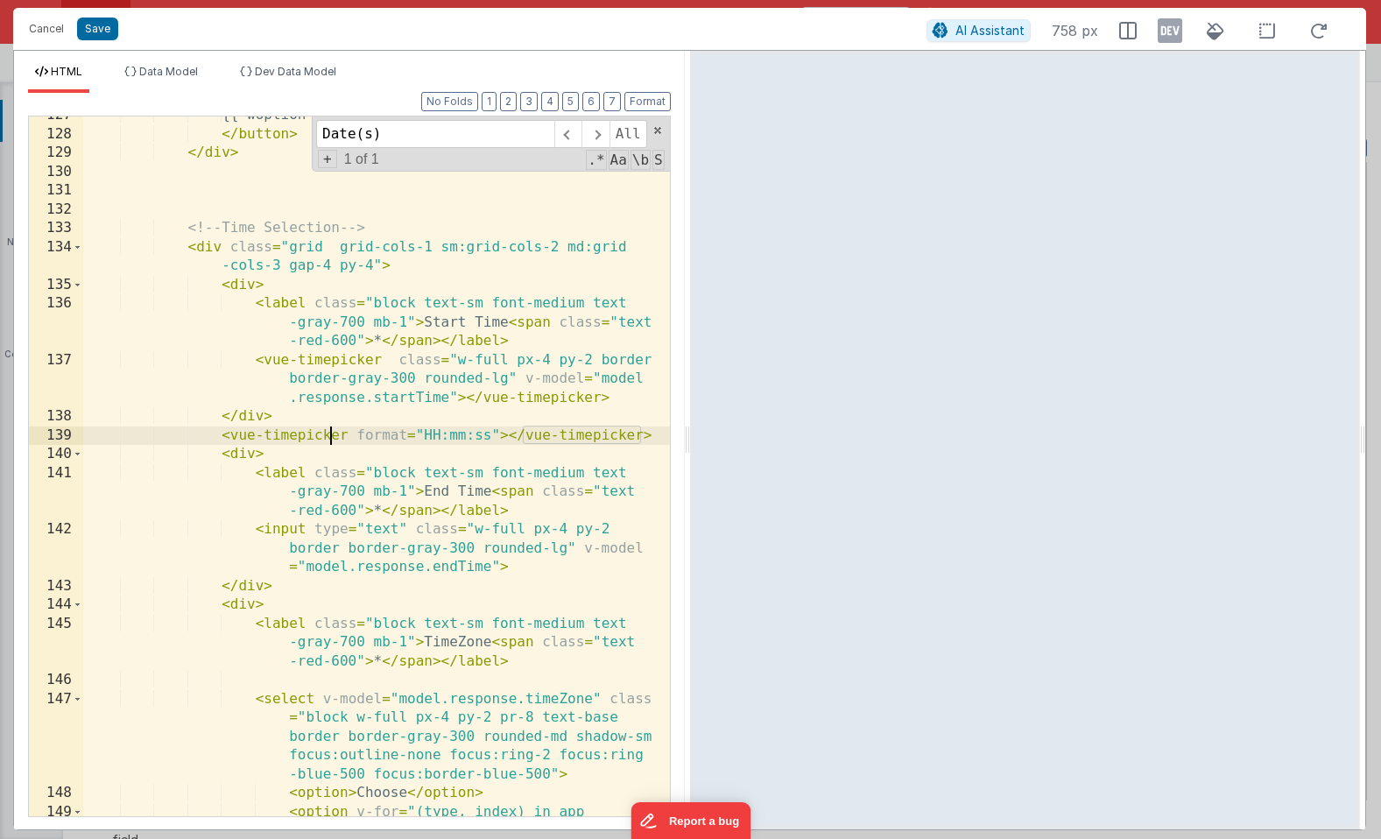
scroll to position [4226, 0]
click at [312, 401] on div "{{ woption }} </ button > </ div > <!-- Time Selection --> < div class = "grid …" at bounding box center [376, 487] width 587 height 757
drag, startPoint x: 217, startPoint y: 439, endPoint x: 657, endPoint y: 440, distance: 439.7
click at [657, 440] on div "127 128 129 130 131 132 133 134 135 136 137 138 139 140 141 142 143 144 145 146…" at bounding box center [349, 467] width 643 height 702
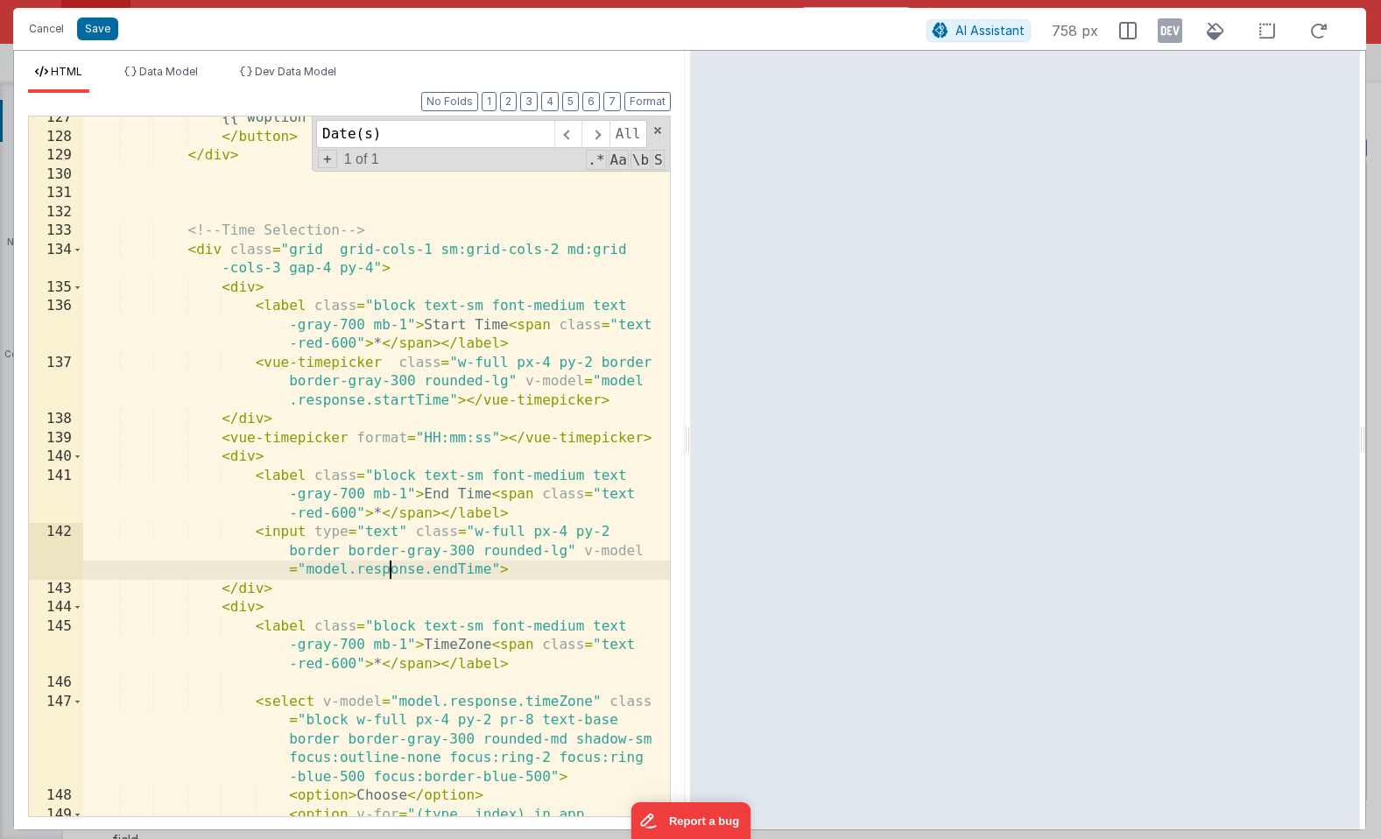
click at [391, 573] on div "{{ woption }} </ button > </ div > <!-- Time Selection --> < div class = "grid …" at bounding box center [376, 487] width 587 height 757
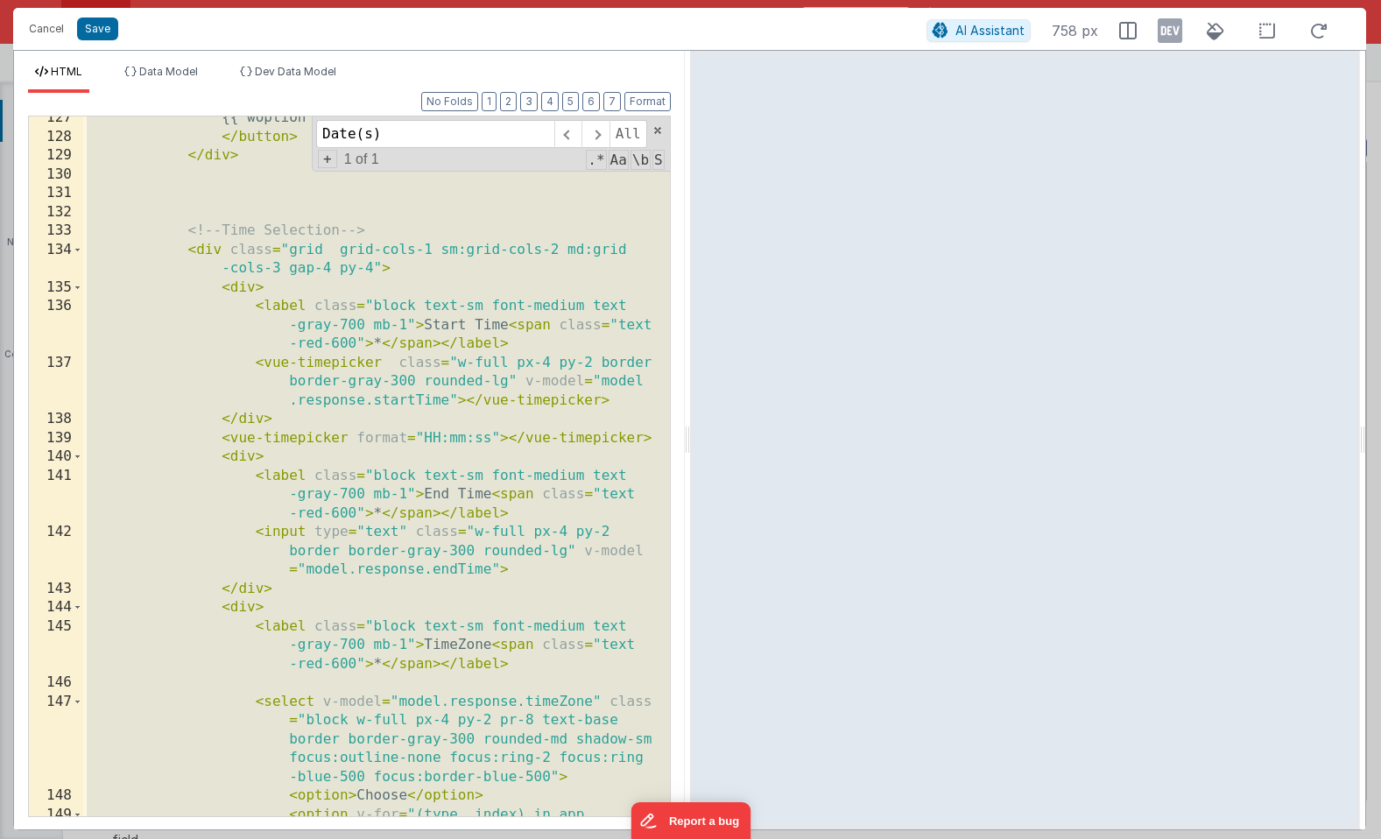
click at [219, 537] on div "{{ woption }} </ button > </ div > <!-- Time Selection --> < div class = "grid …" at bounding box center [376, 487] width 587 height 757
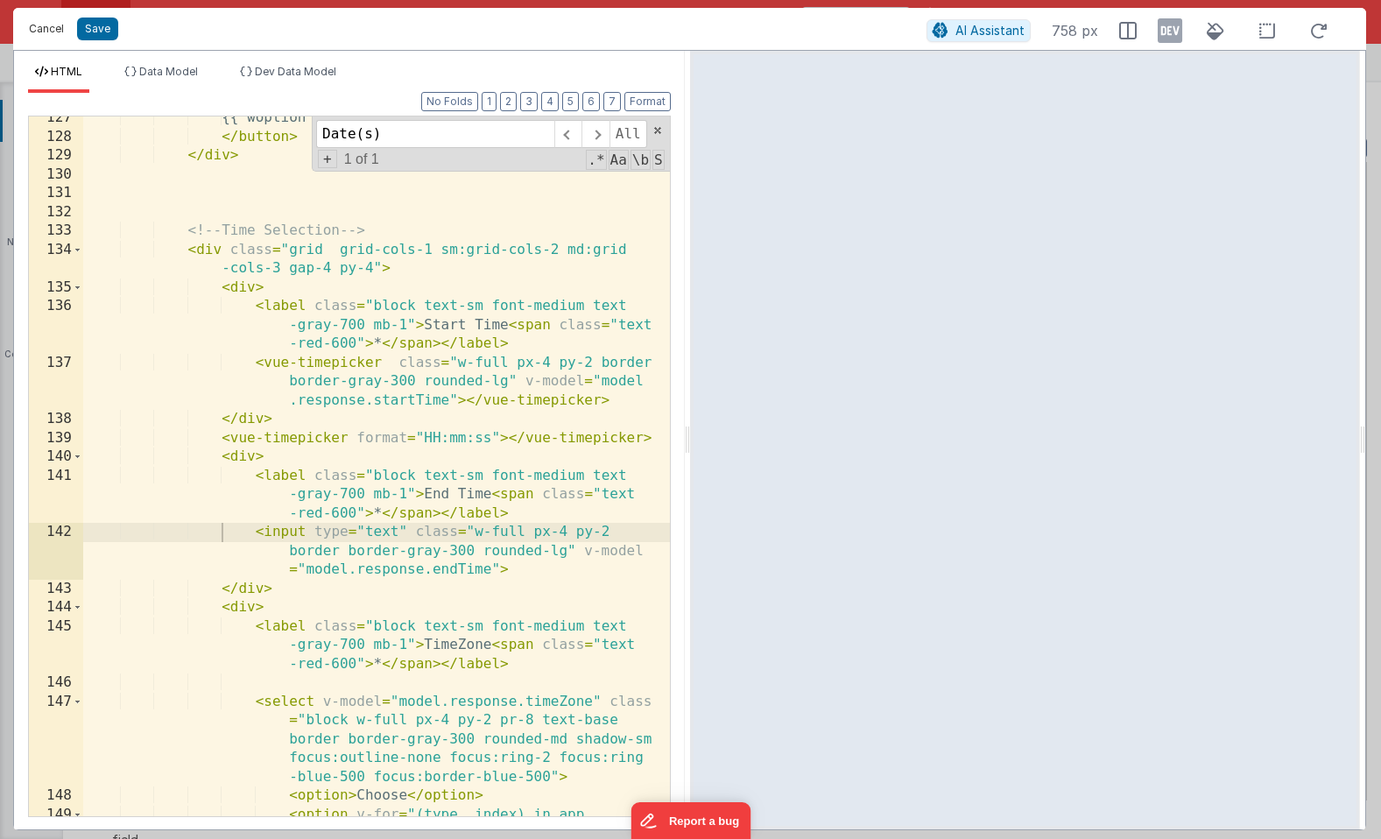
click at [49, 35] on button "Cancel" at bounding box center [46, 29] width 53 height 25
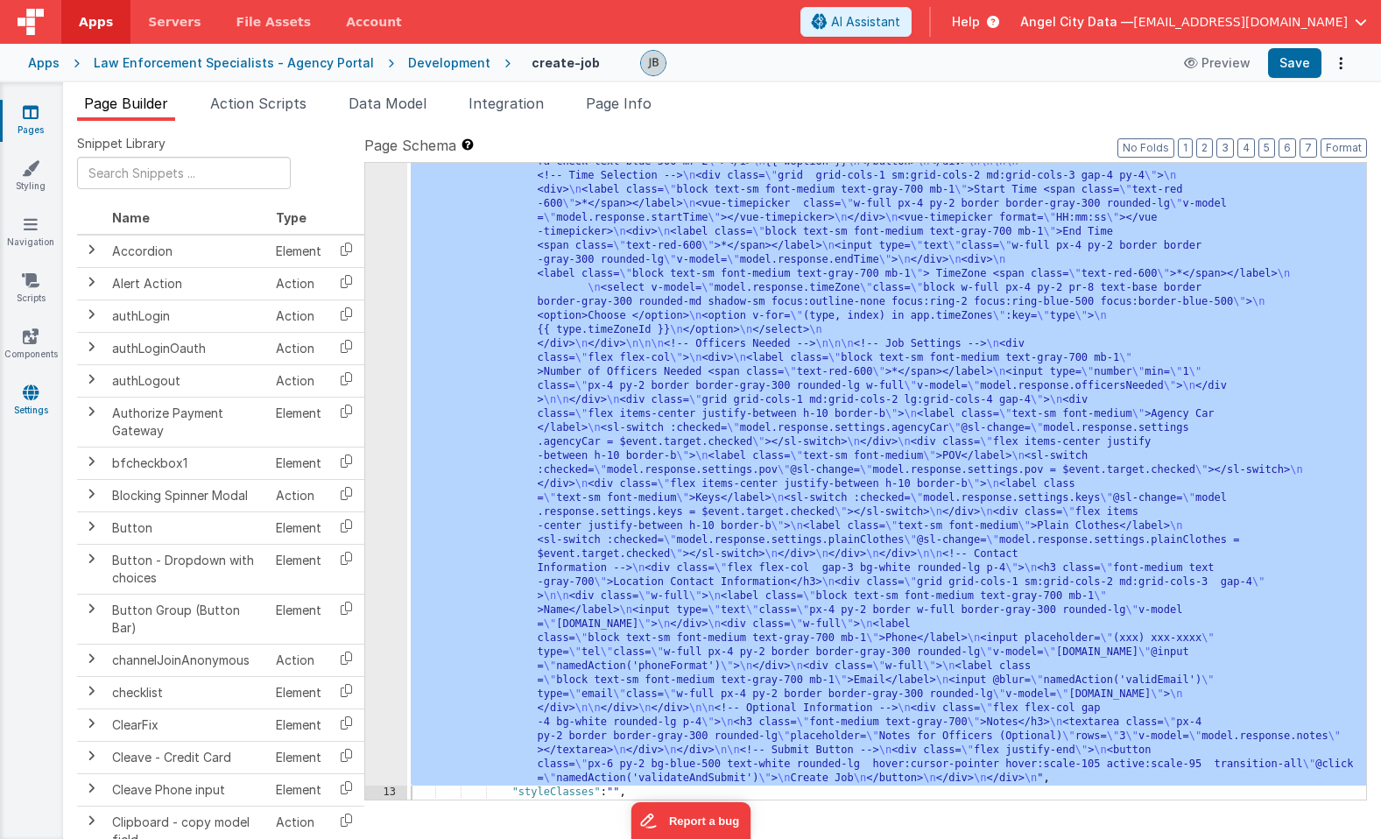
click at [29, 392] on icon at bounding box center [31, 393] width 16 height 18
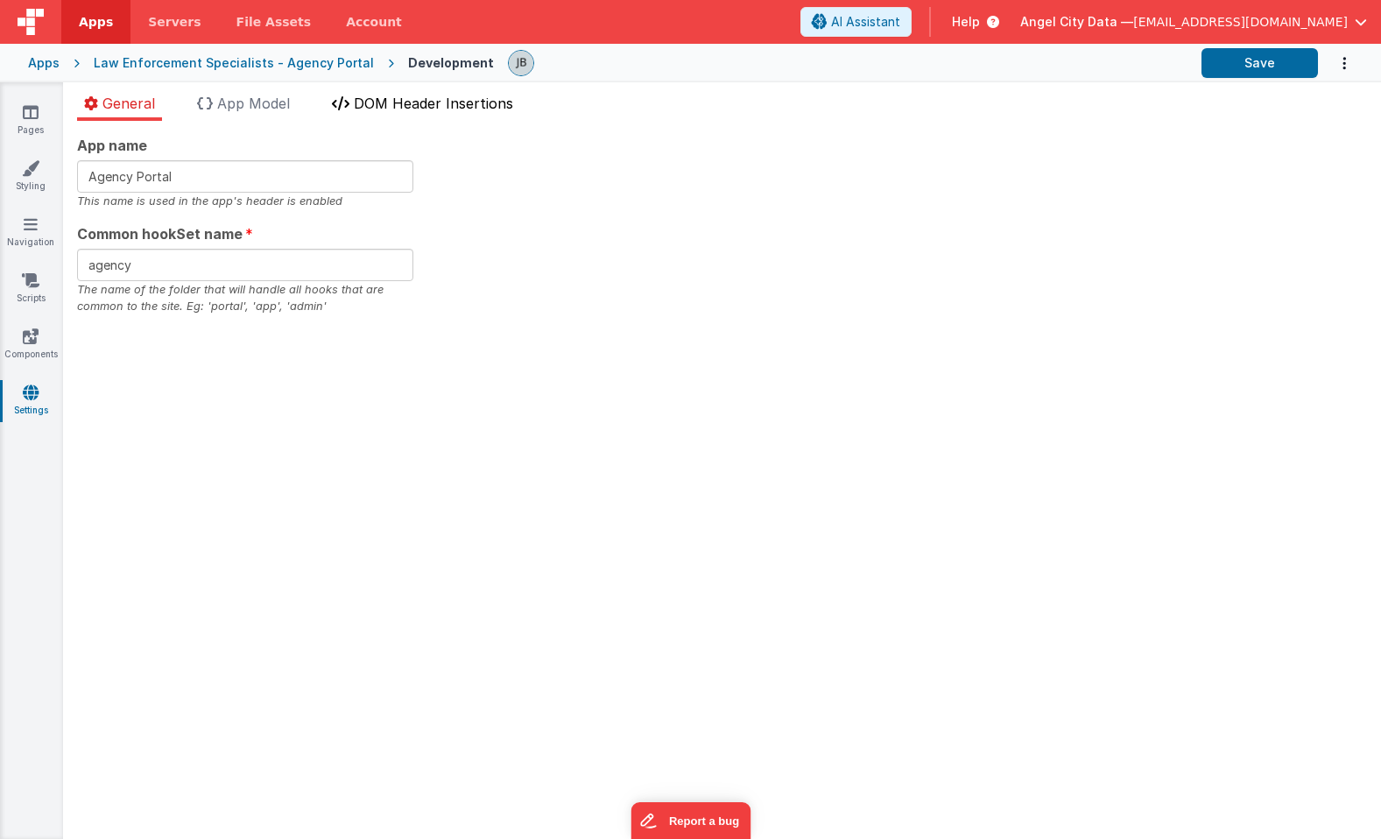
click at [398, 100] on span "DOM Header Insertions" at bounding box center [433, 104] width 159 height 18
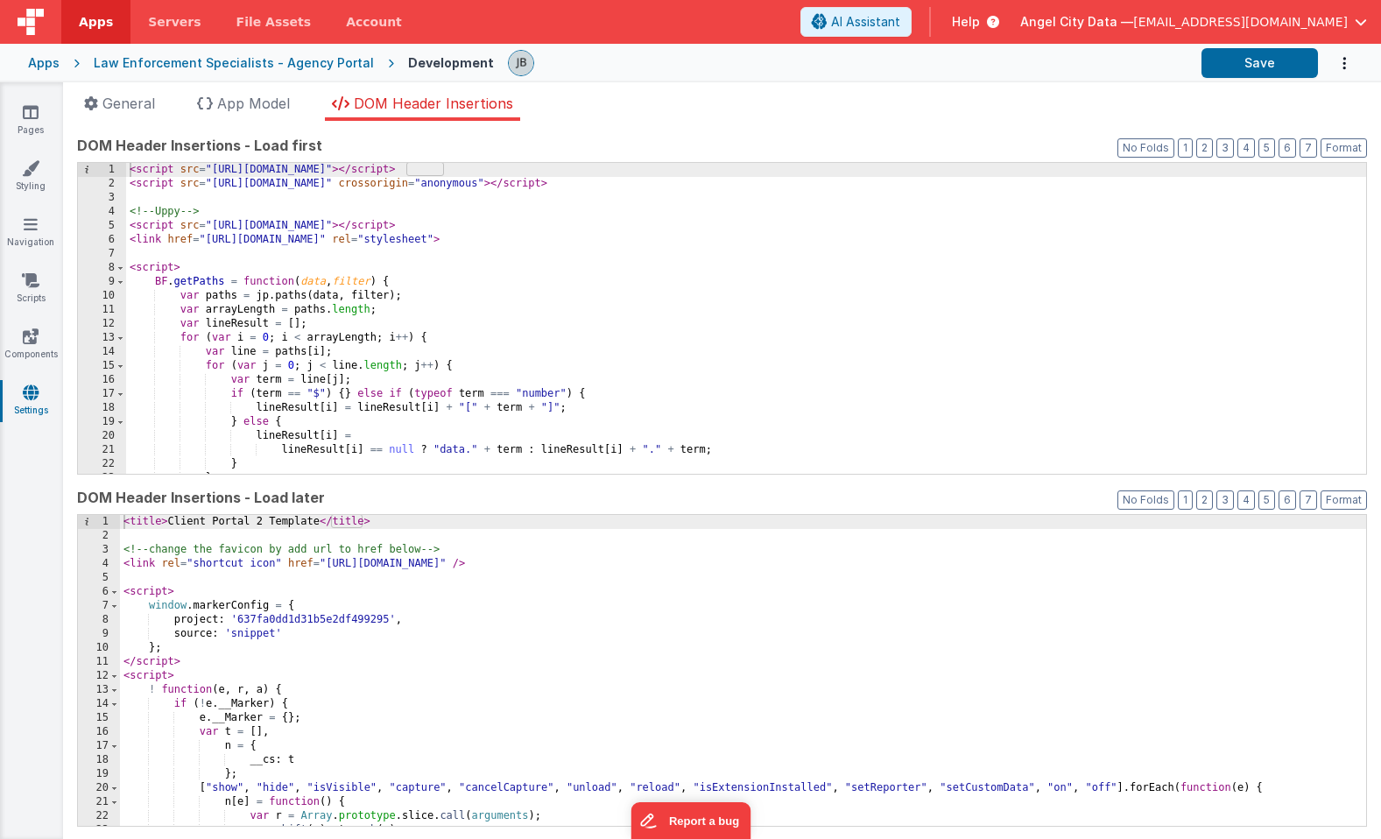
click at [263, 269] on div "< script src = "[URL][DOMAIN_NAME]" > </ script > < script src = "[URL][DOMAIN_…" at bounding box center [746, 332] width 1240 height 339
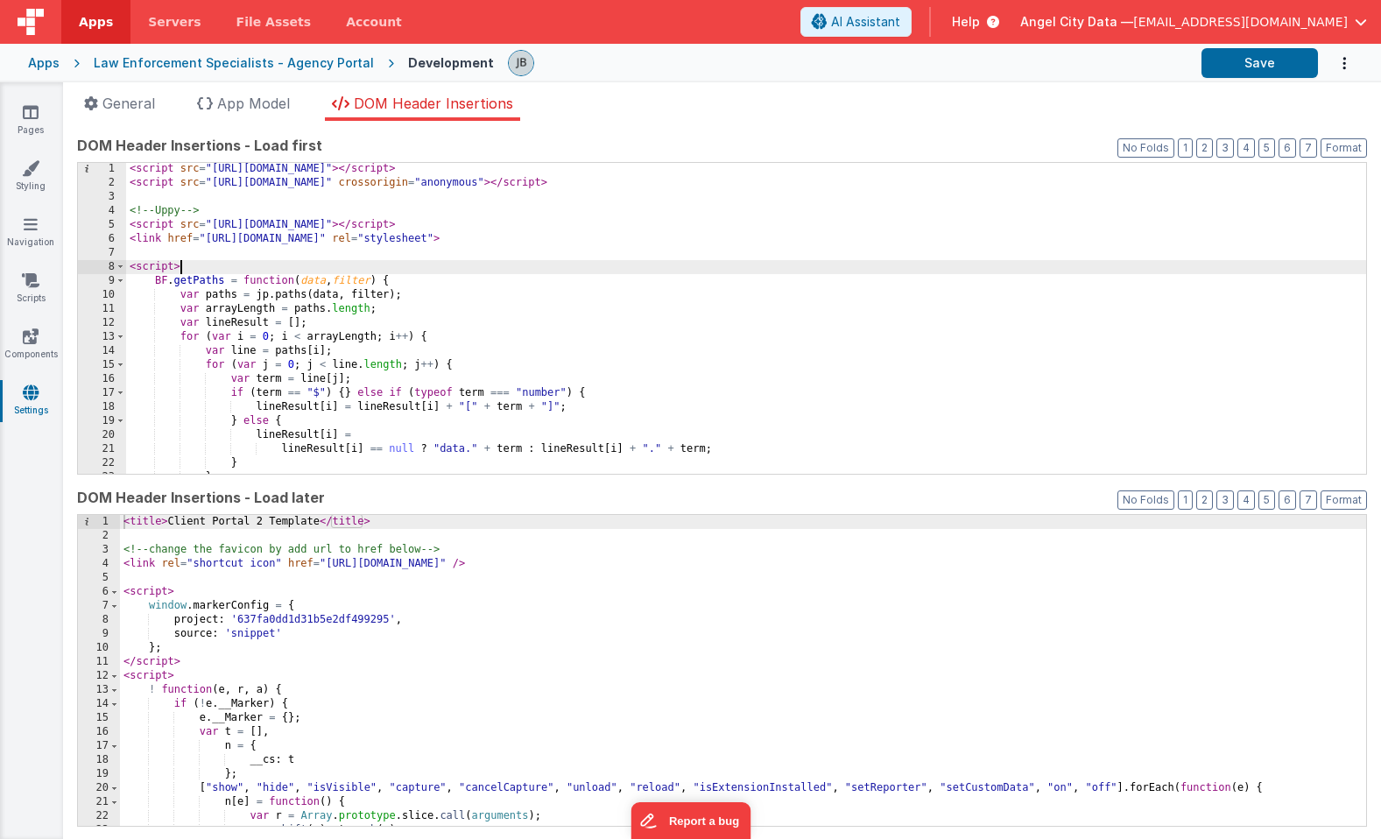
scroll to position [1, 0]
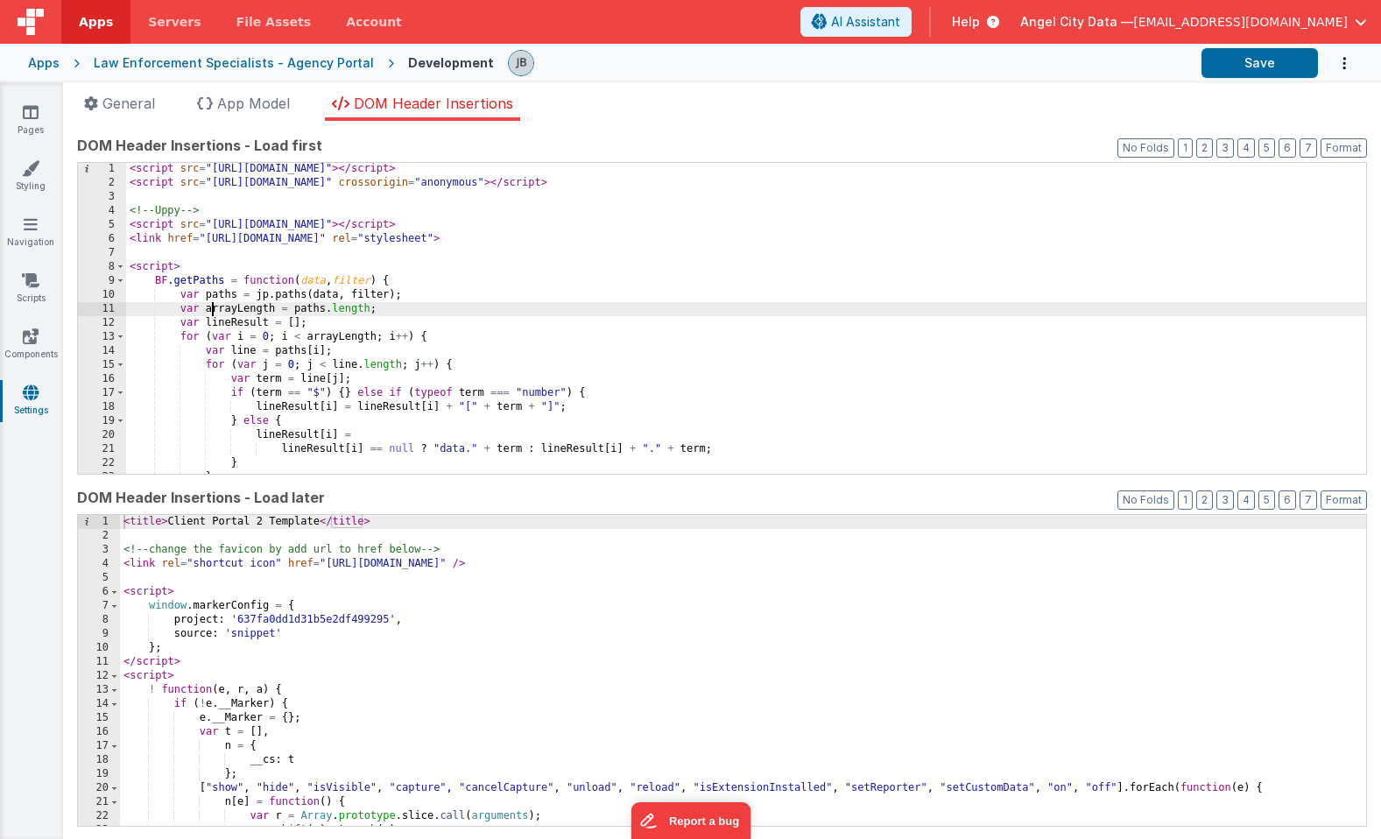
click at [215, 310] on div "< script src = "[URL][DOMAIN_NAME]" > </ script > < script src = "[URL][DOMAIN_…" at bounding box center [746, 331] width 1240 height 339
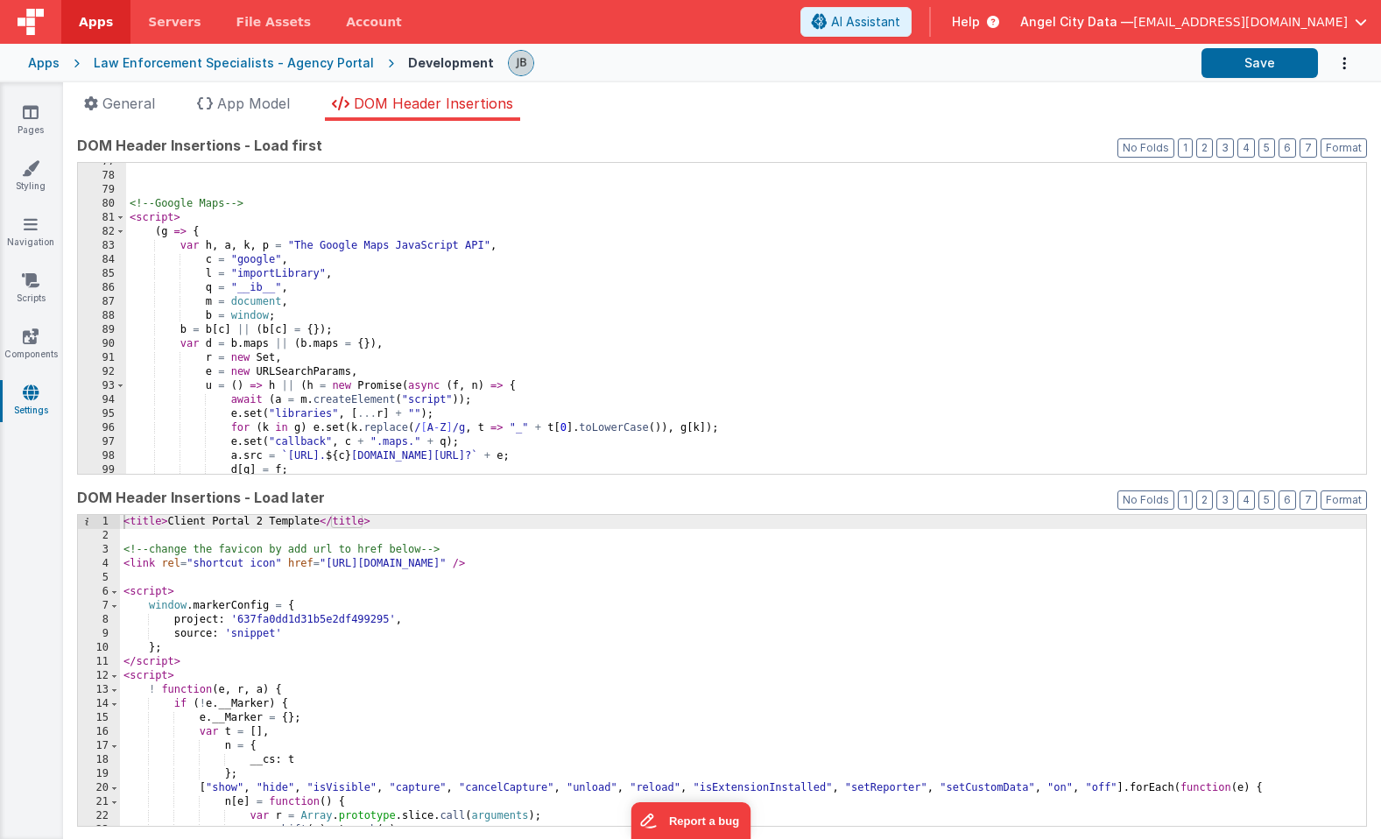
scroll to position [1075, 0]
click at [120, 215] on span at bounding box center [121, 216] width 10 height 14
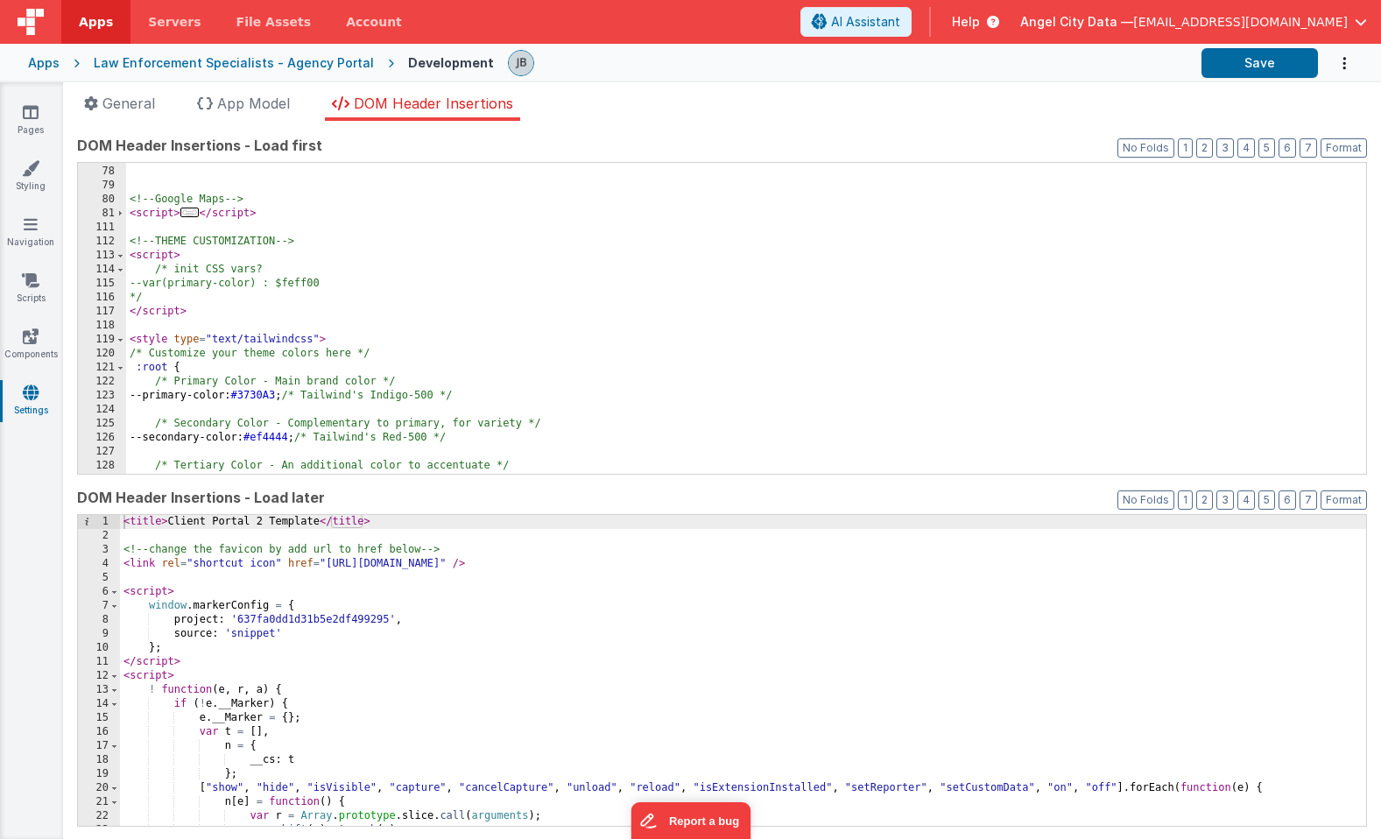
scroll to position [1077, 0]
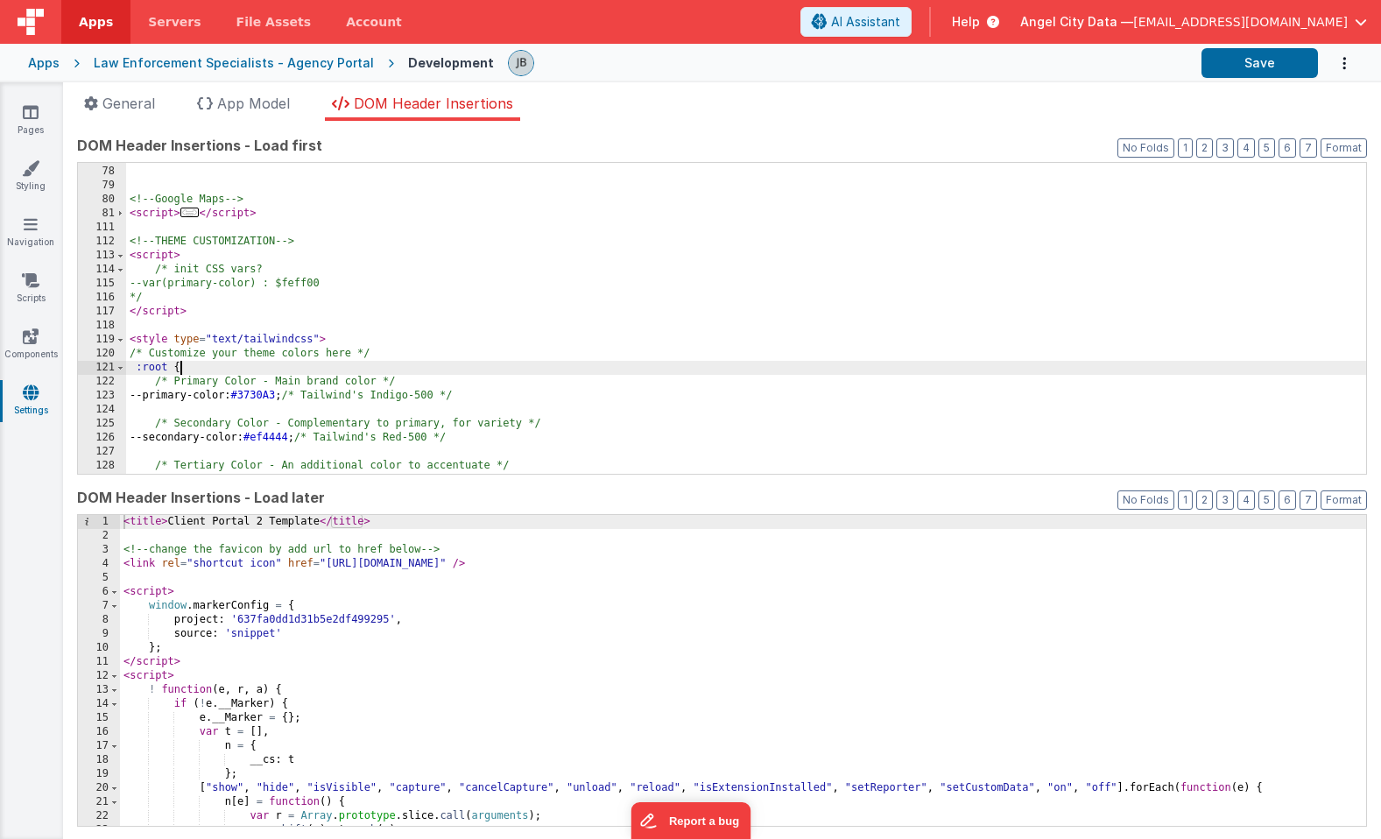
click at [204, 371] on div "<!-- Google Maps --> < script > ... </ script > <!-- THEME CUSTOMIZATION --> < …" at bounding box center [746, 320] width 1240 height 339
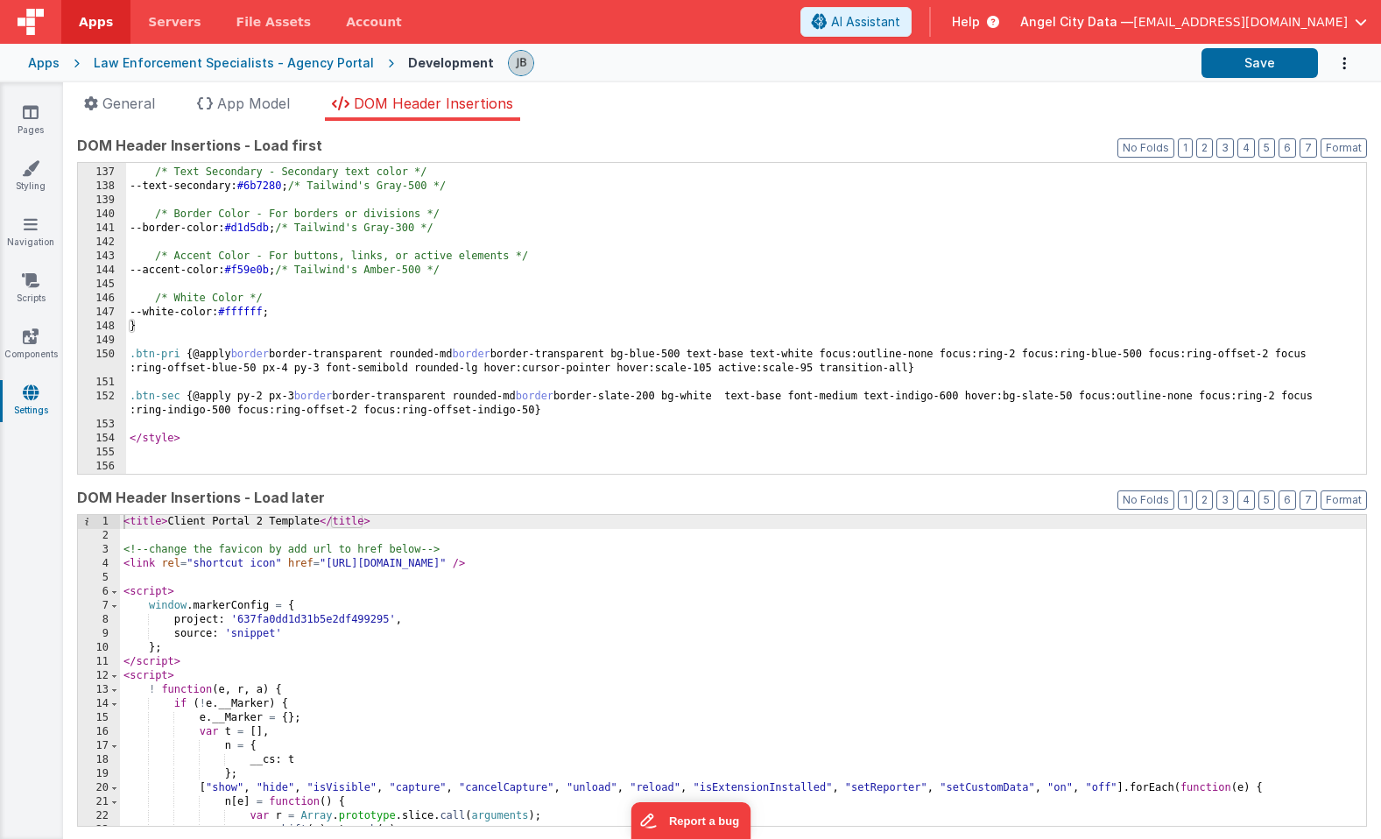
scroll to position [1497, 0]
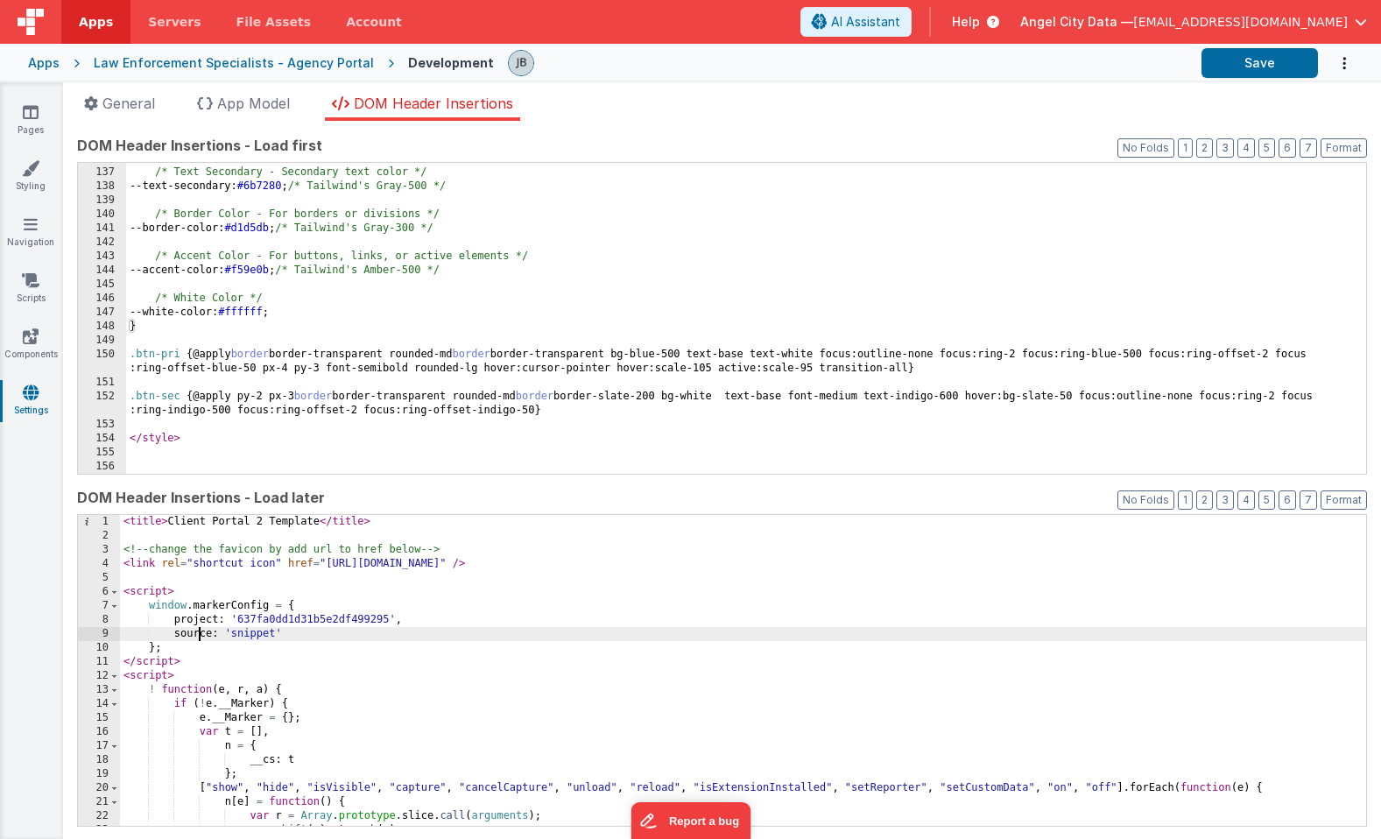
click at [201, 632] on div "< title > Client Portal 2 Template </ title > <!-- change the favicon by add ur…" at bounding box center [743, 684] width 1246 height 339
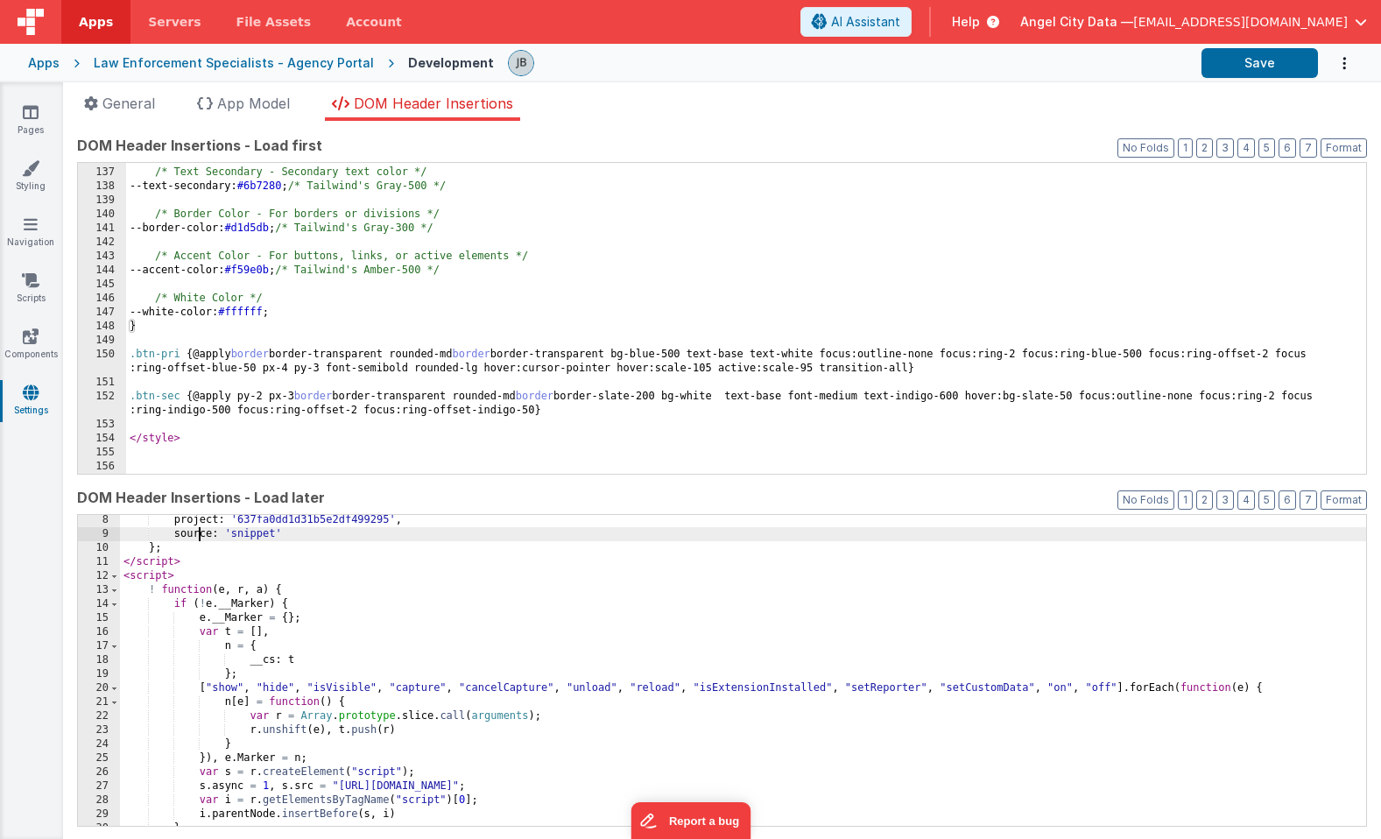
scroll to position [138, 0]
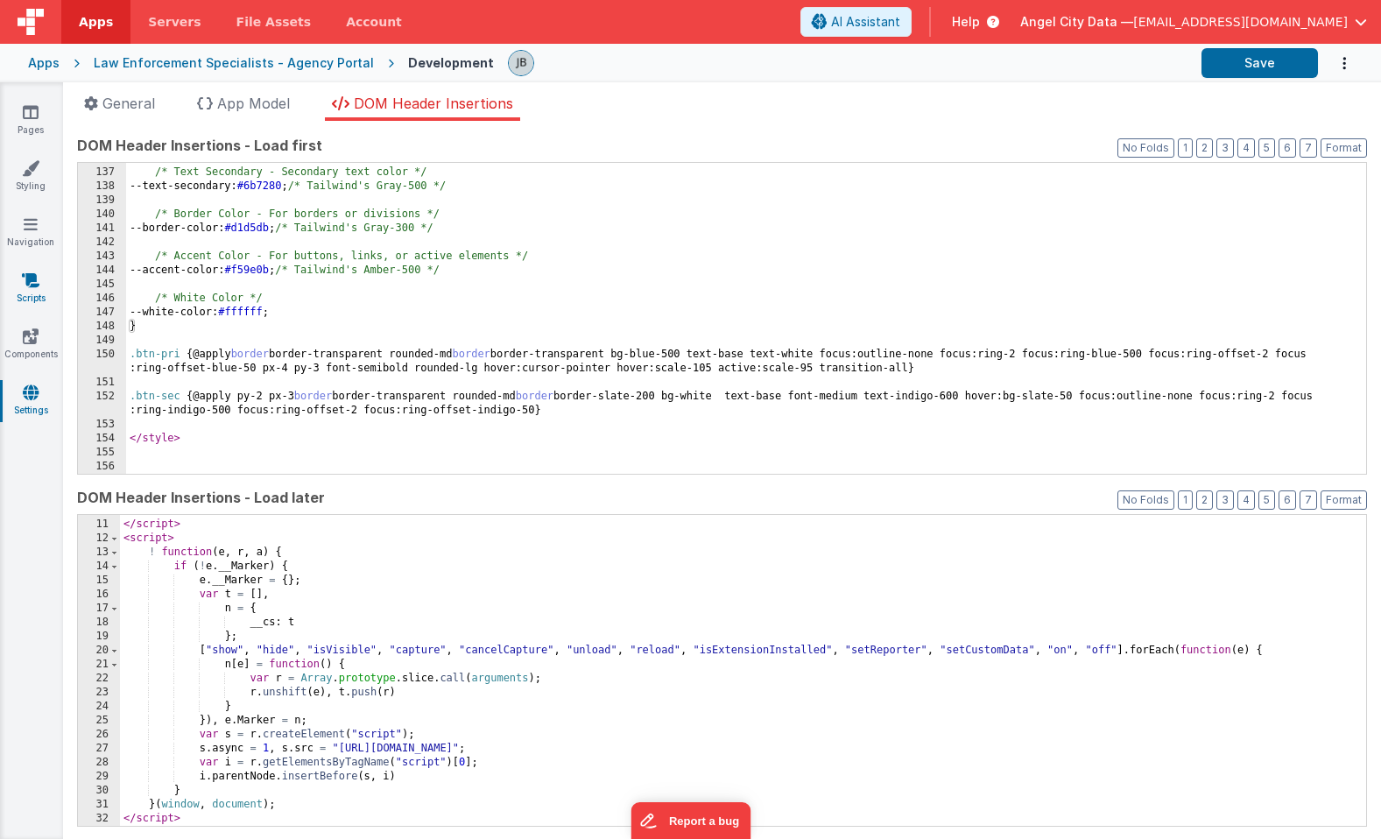
click at [17, 284] on link "Scripts" at bounding box center [30, 289] width 63 height 35
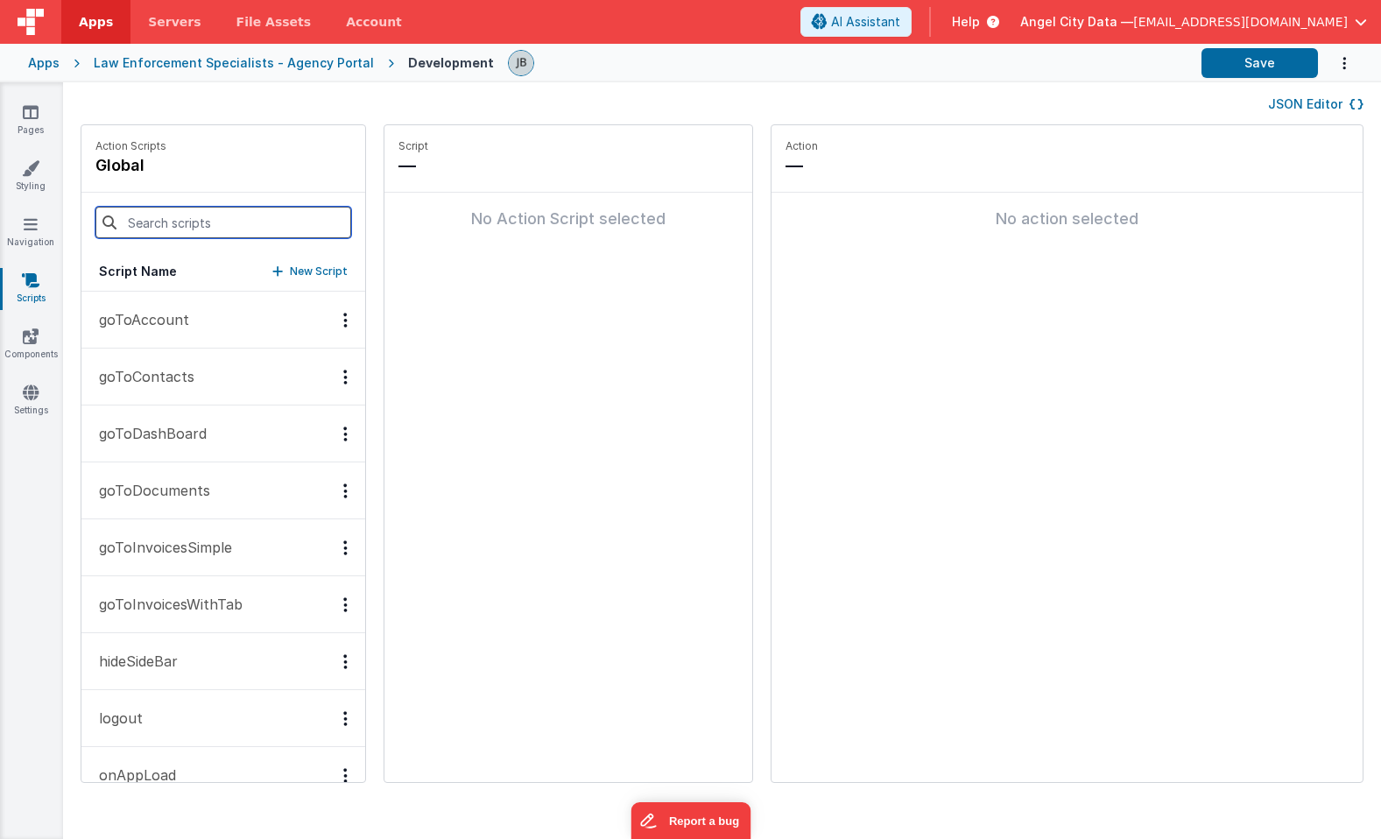
click at [159, 232] on input at bounding box center [223, 223] width 256 height 32
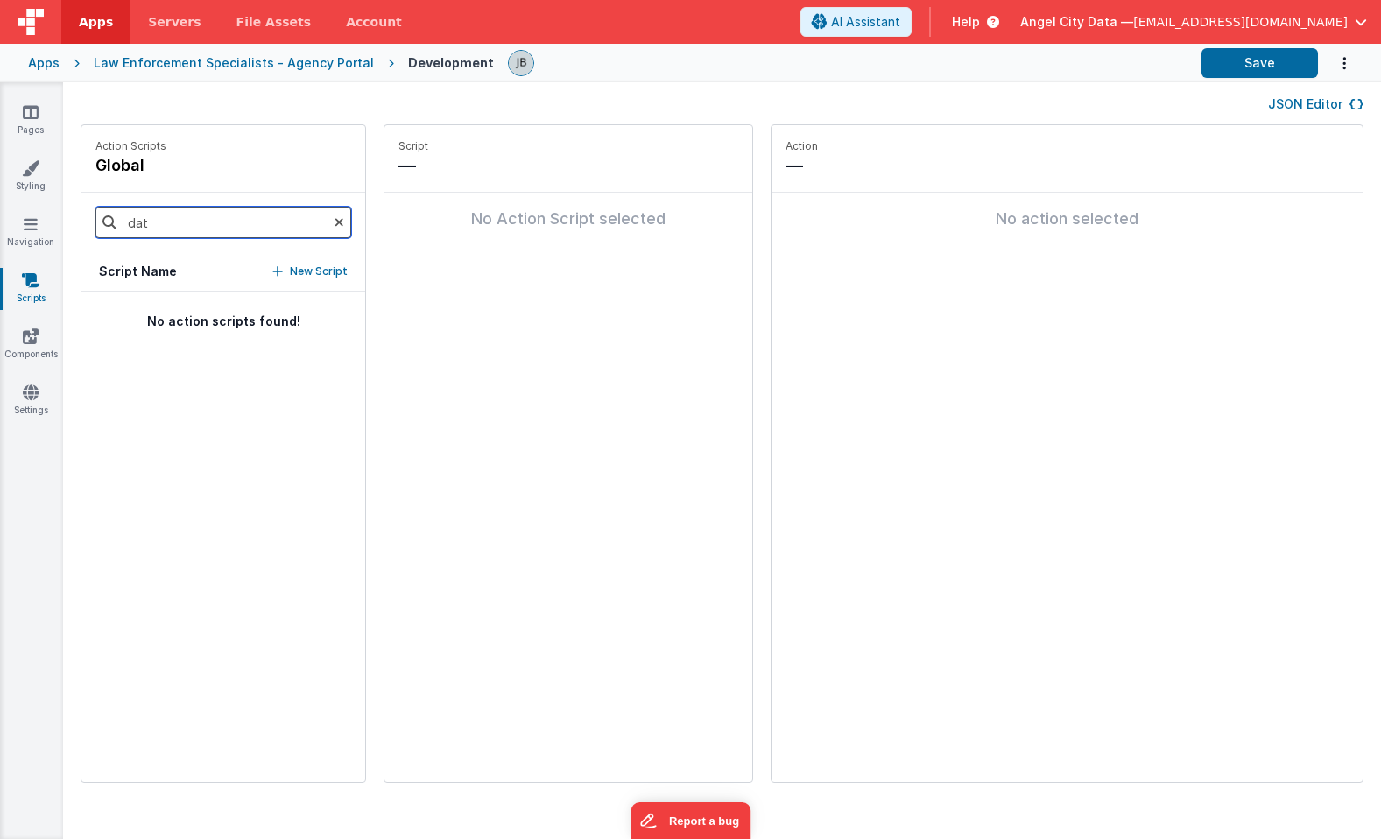
type input "date"
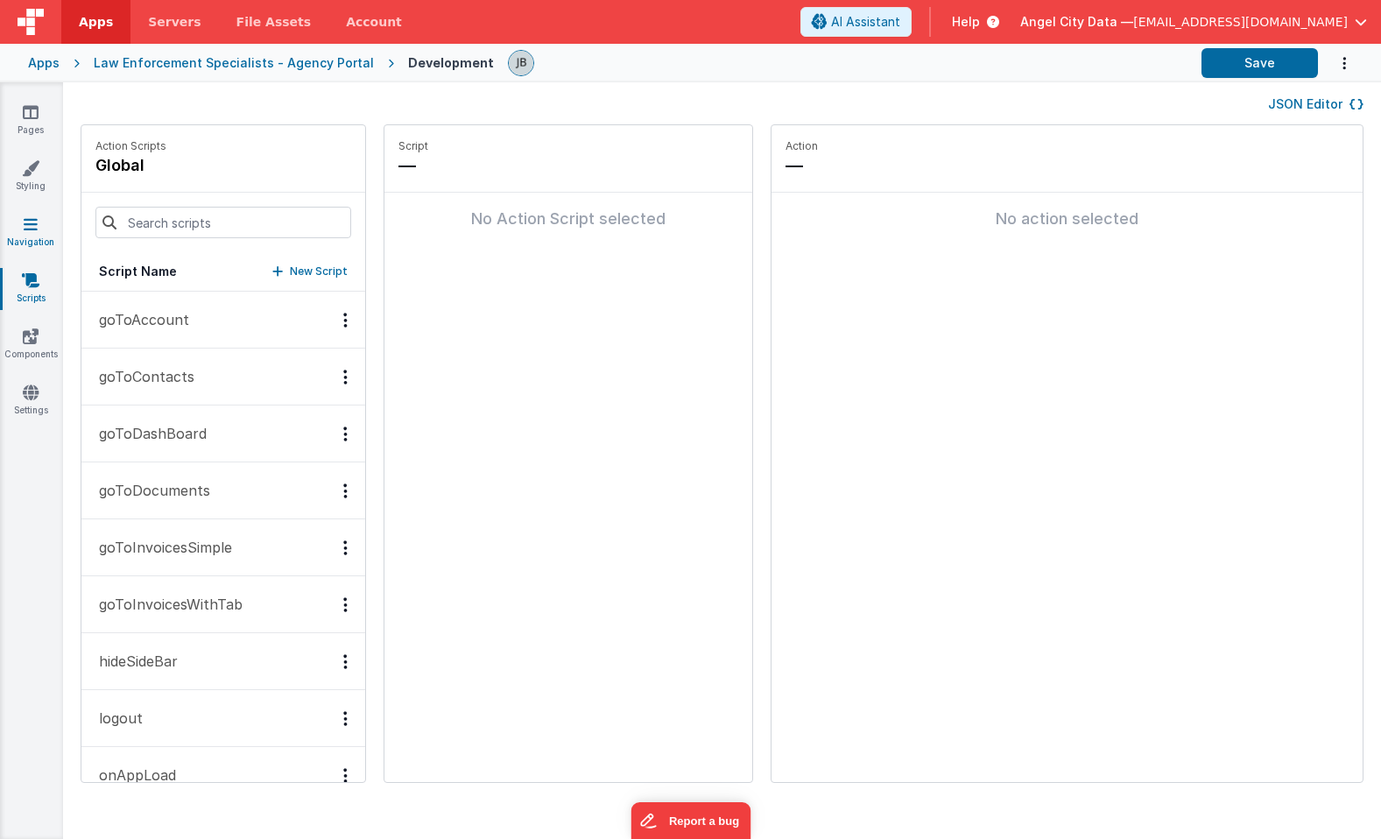
click at [33, 234] on link "Navigation" at bounding box center [30, 232] width 63 height 35
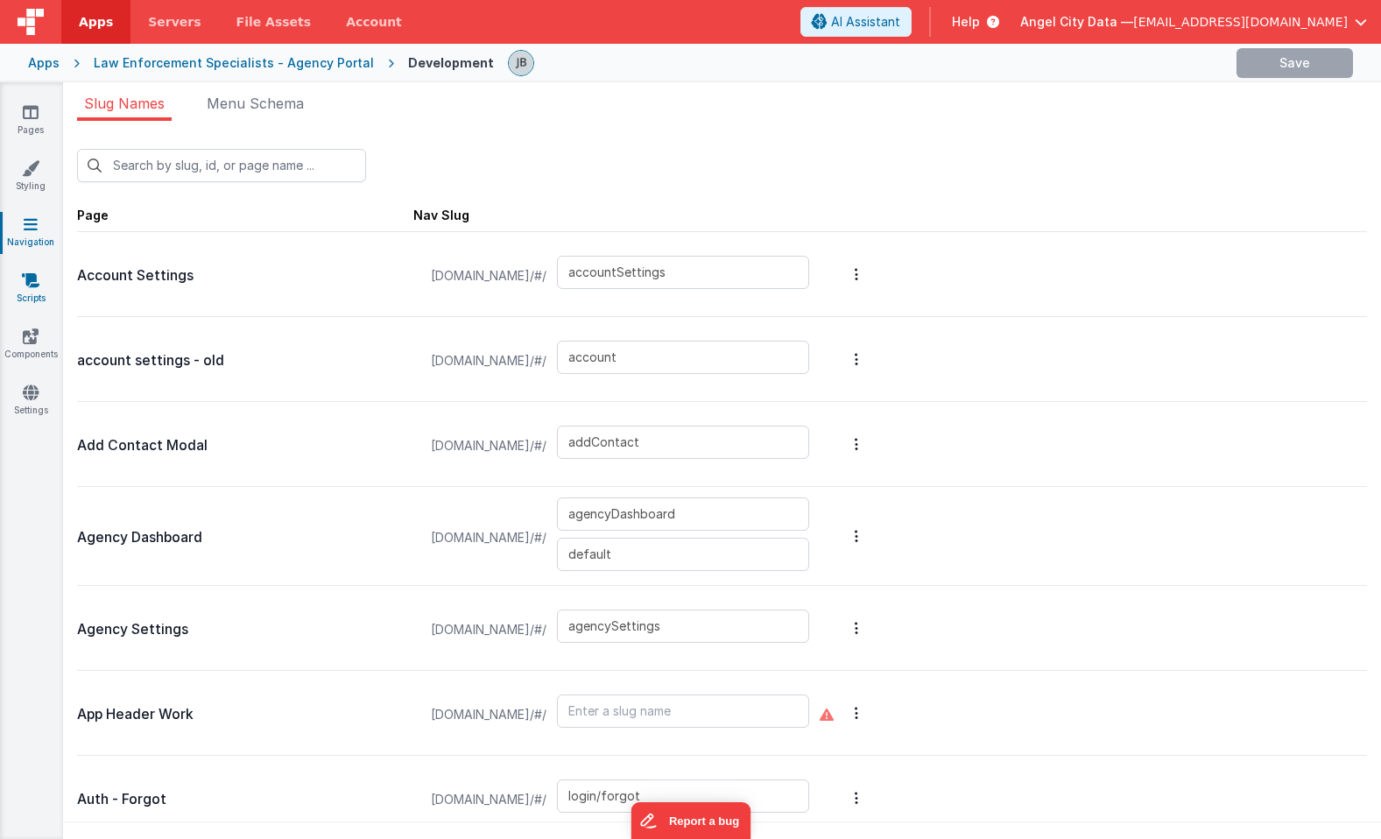
click at [31, 285] on icon at bounding box center [31, 281] width 18 height 18
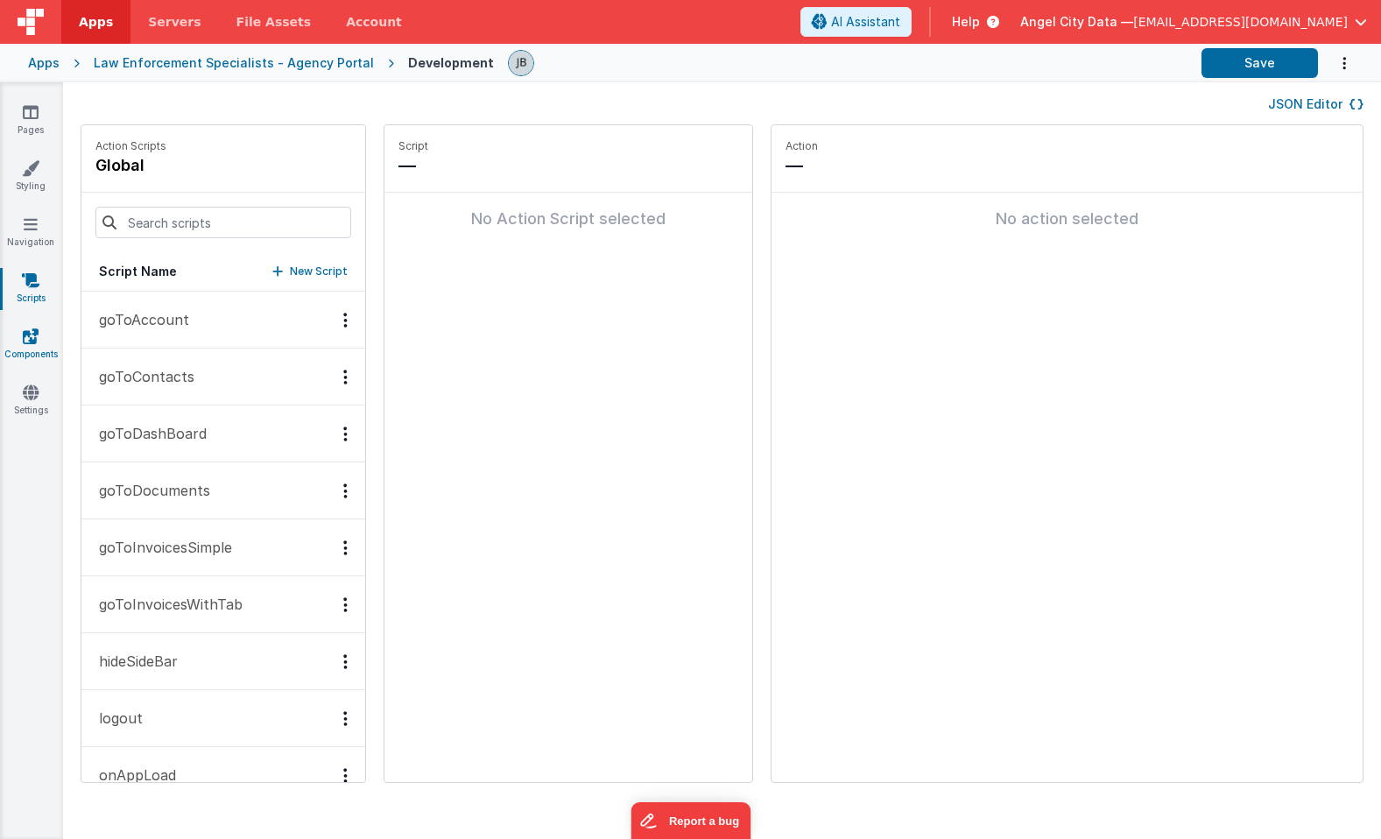
click at [32, 342] on icon at bounding box center [31, 337] width 16 height 18
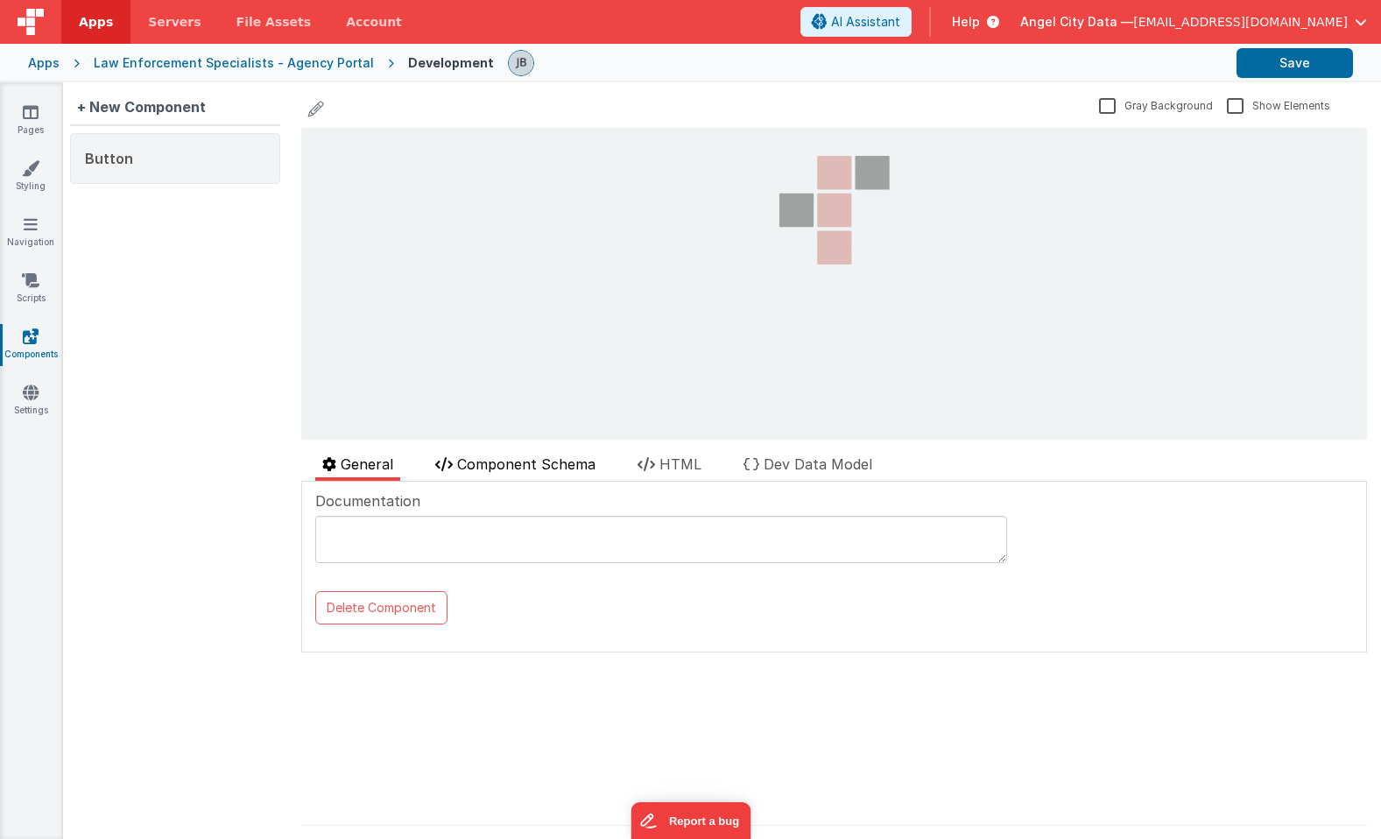
click at [521, 465] on span "Component Schema" at bounding box center [526, 464] width 138 height 18
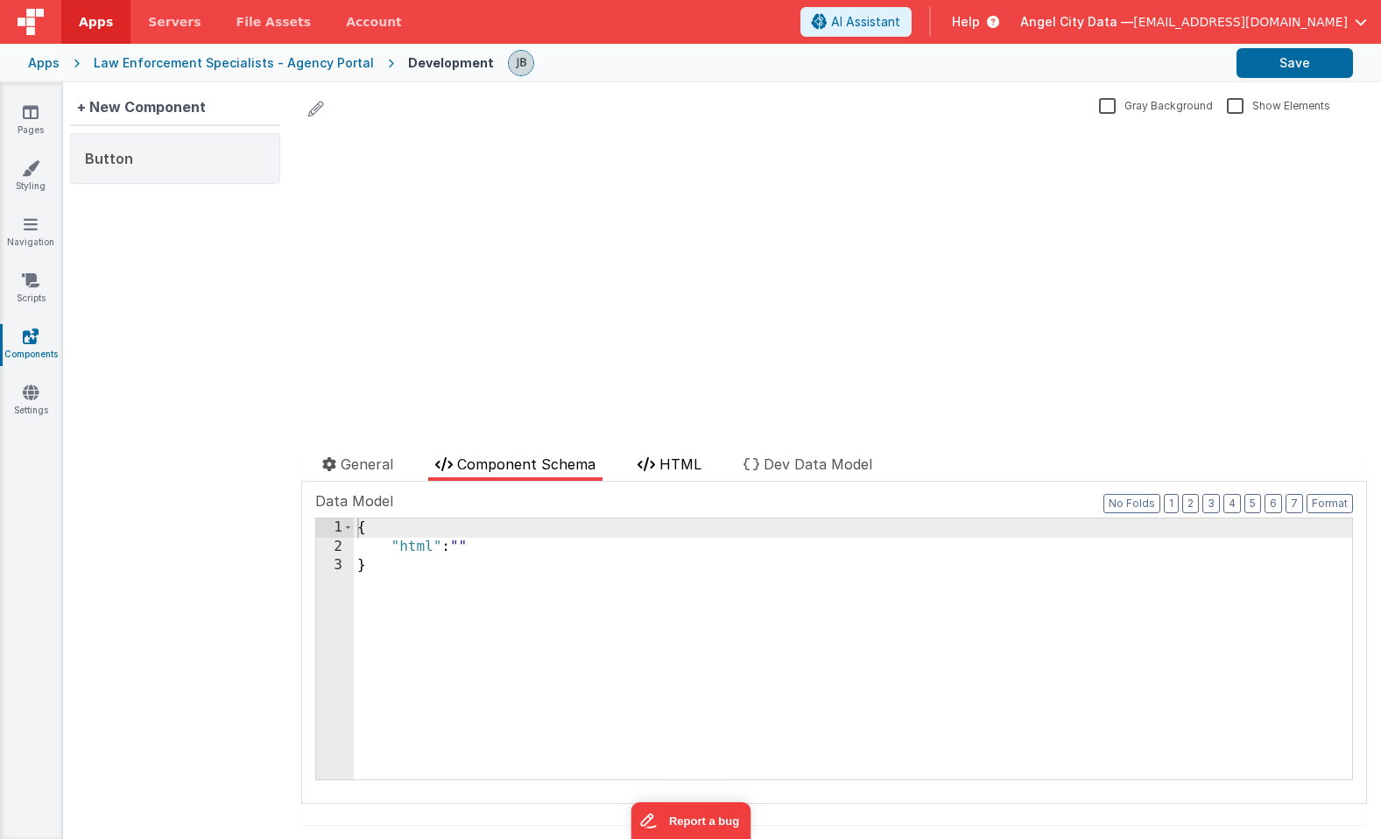
click at [658, 465] on li "HTML" at bounding box center [670, 467] width 78 height 27
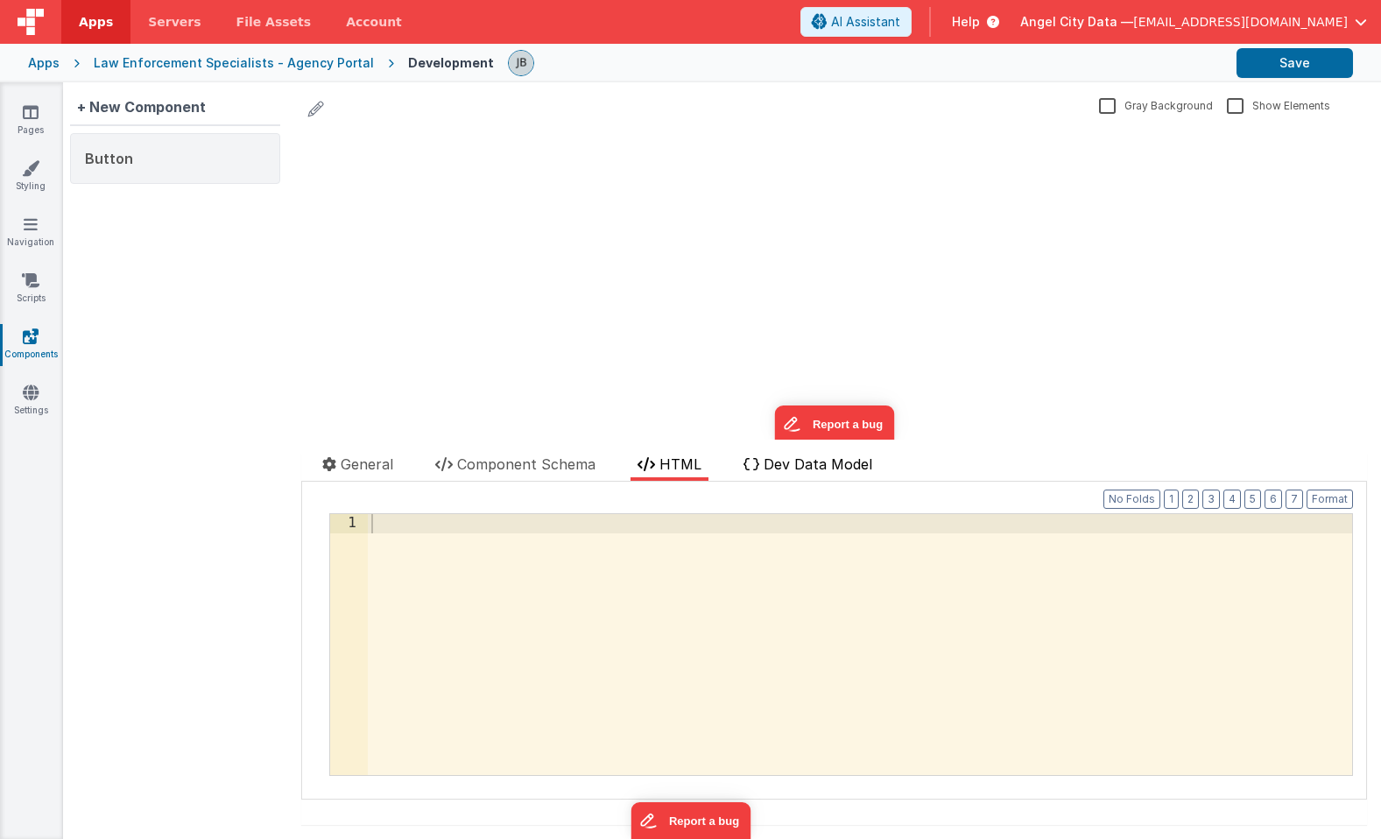
click at [757, 473] on li "Dev Data Model" at bounding box center [808, 467] width 143 height 27
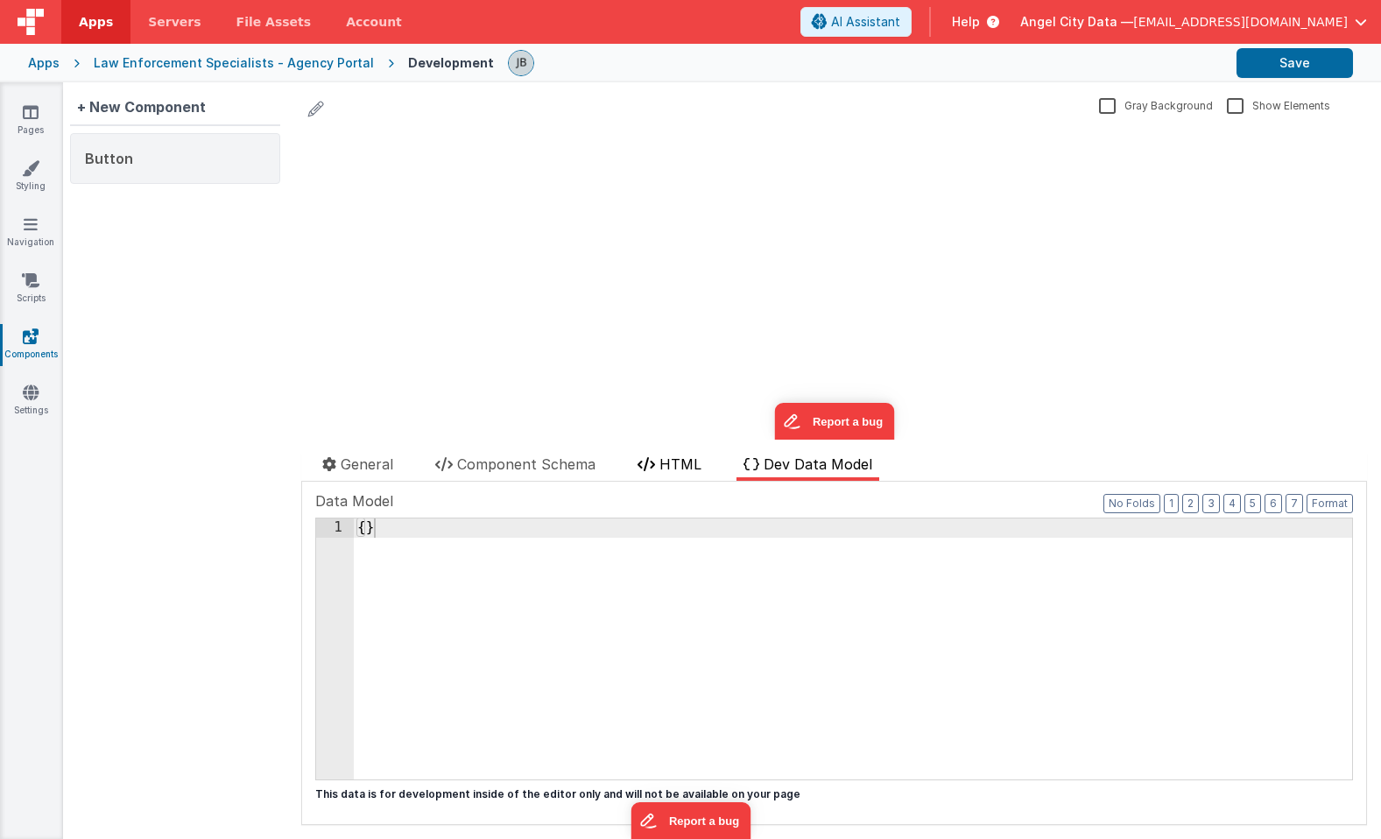
click at [670, 469] on span "HTML" at bounding box center [681, 464] width 42 height 18
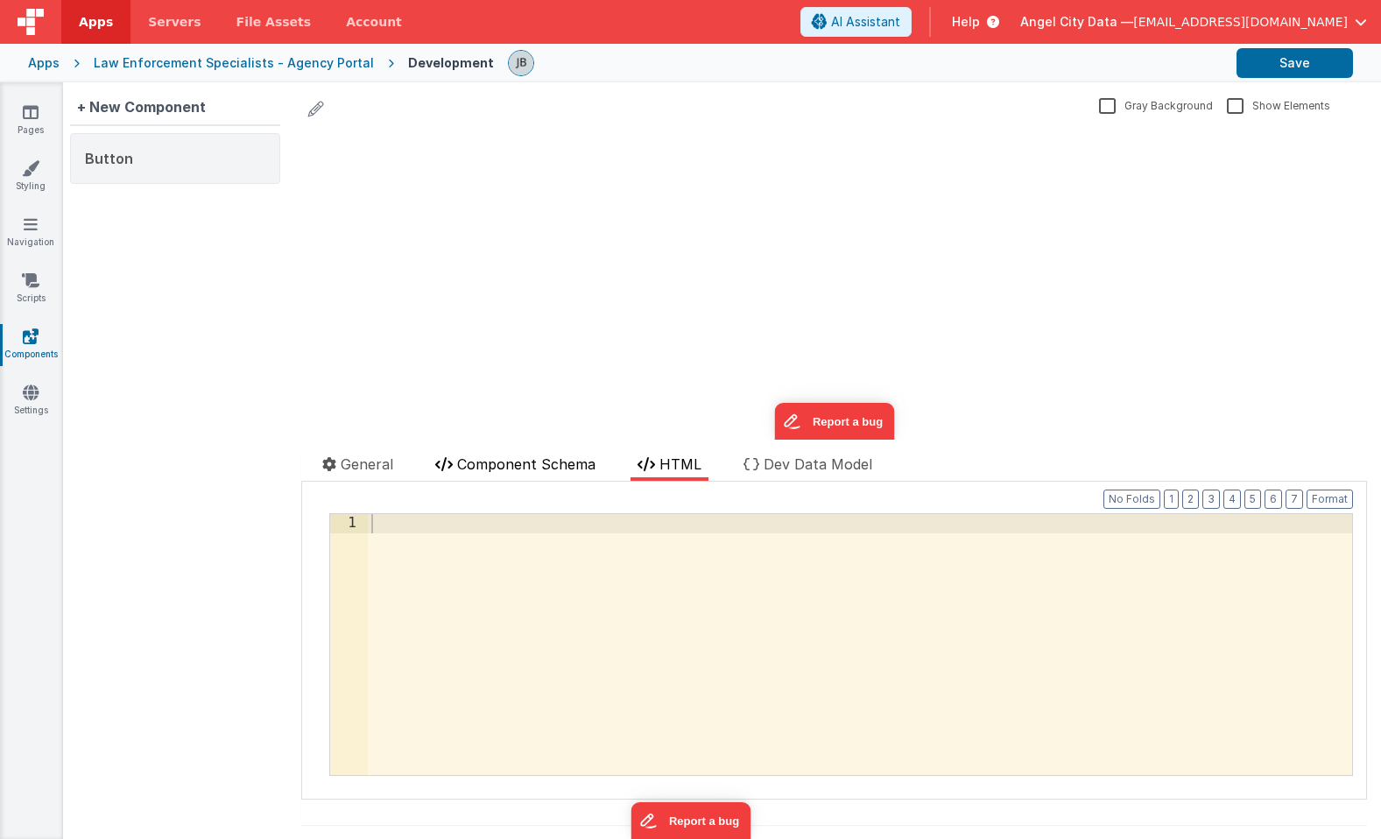
click at [521, 467] on span "Component Schema" at bounding box center [526, 464] width 138 height 18
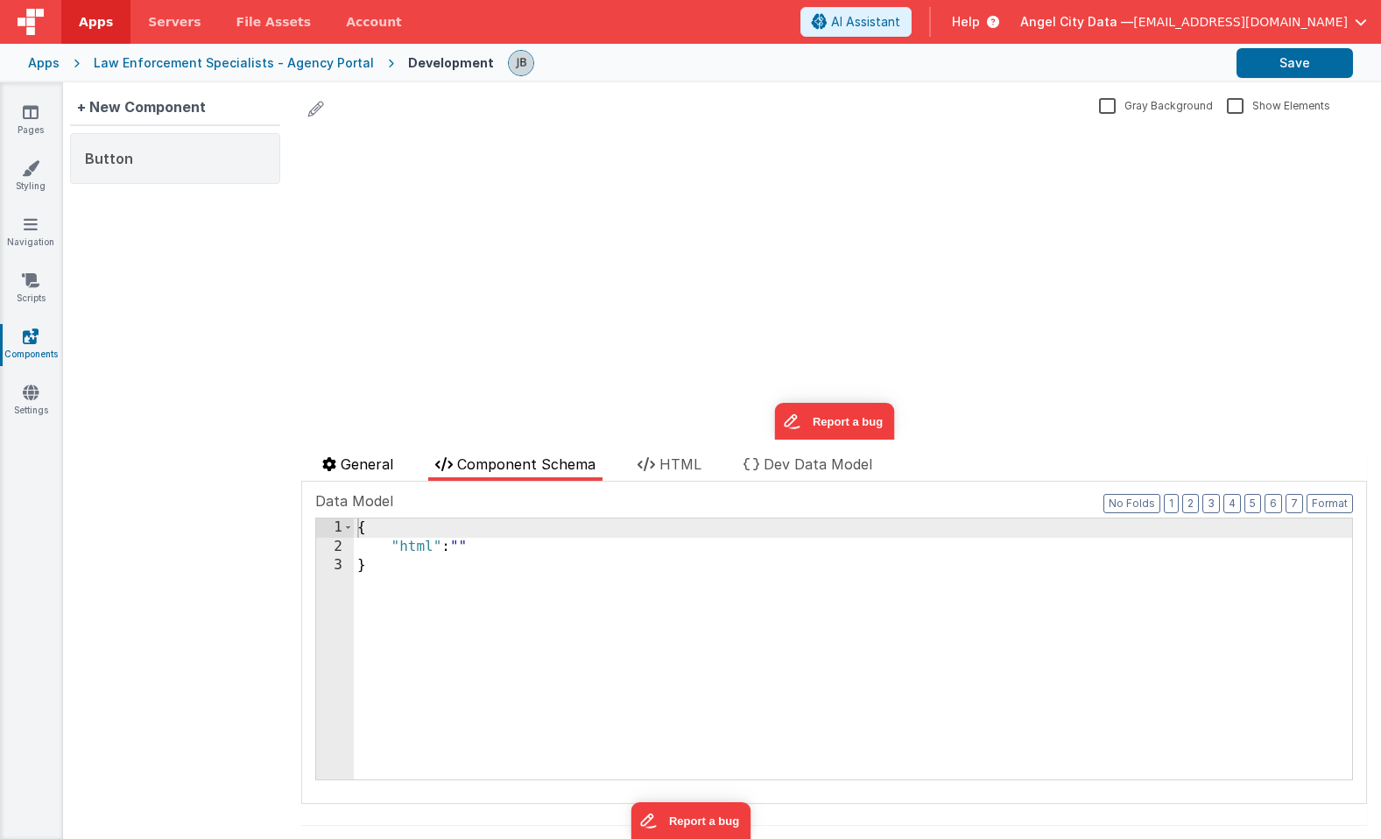
click at [383, 462] on span "General" at bounding box center [367, 464] width 53 height 18
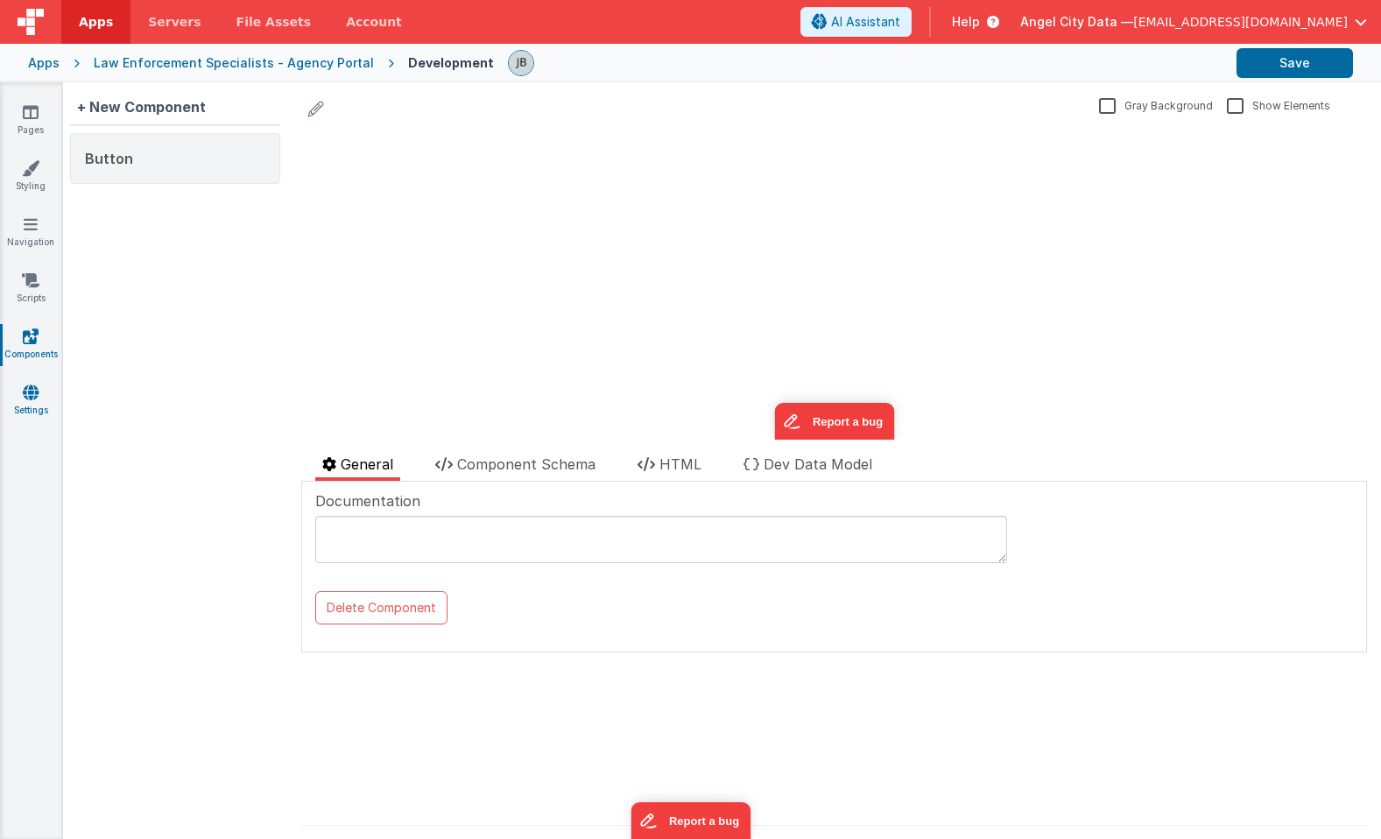
click at [31, 390] on icon at bounding box center [31, 393] width 16 height 18
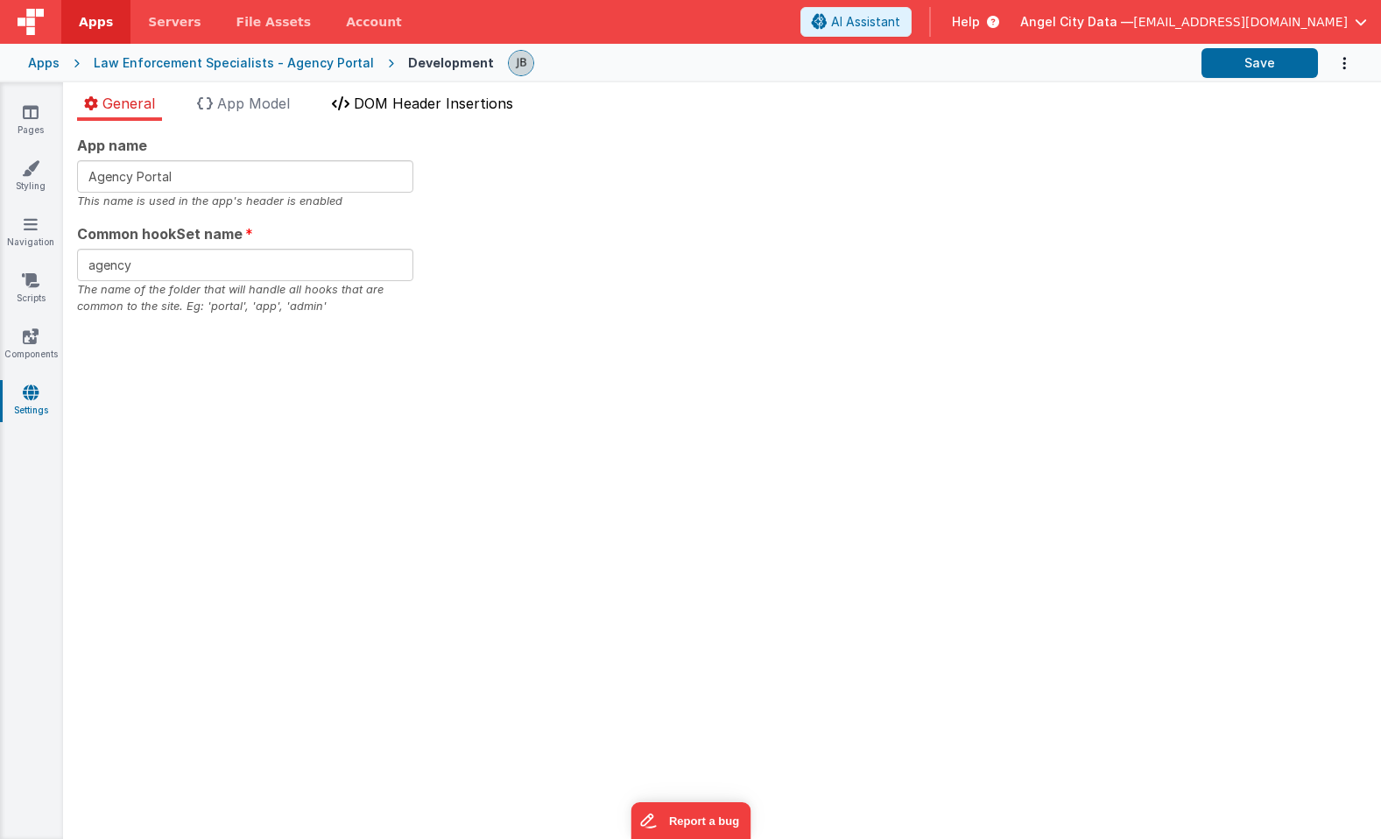
click at [386, 108] on span "DOM Header Insertions" at bounding box center [433, 104] width 159 height 18
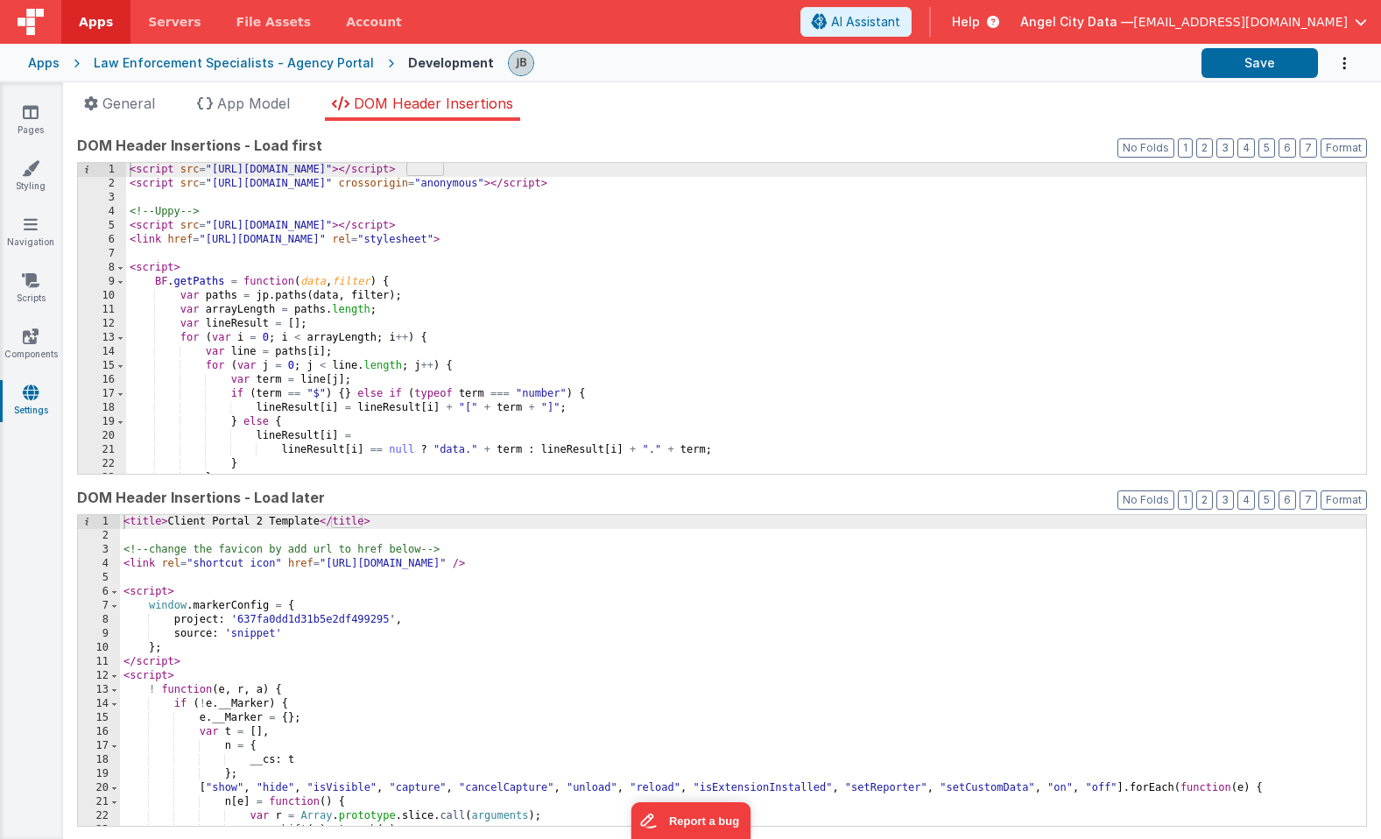
click at [291, 301] on div "< script src = "[URL][DOMAIN_NAME]" > </ script > < script src = "[URL][DOMAIN_…" at bounding box center [746, 332] width 1240 height 339
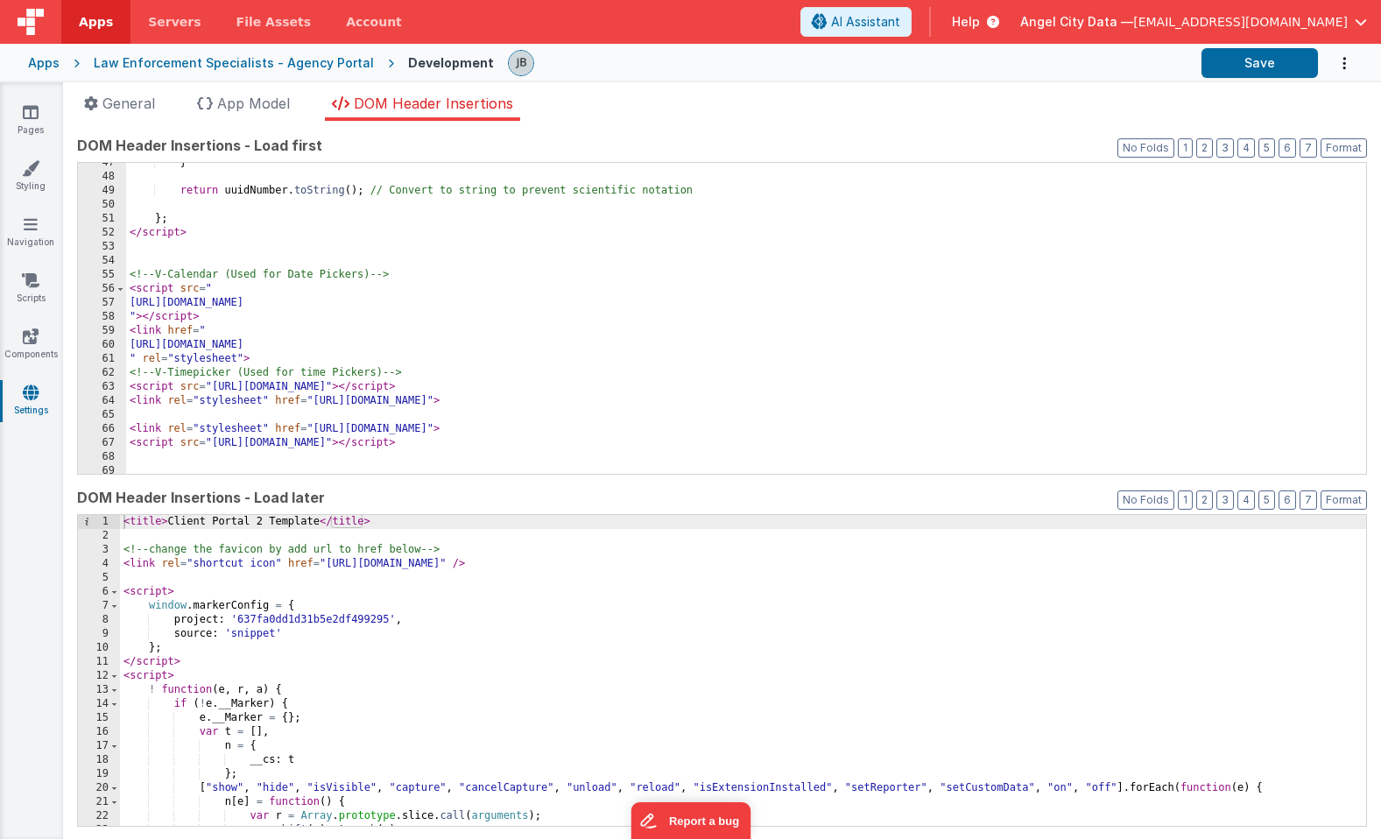
scroll to position [702, 0]
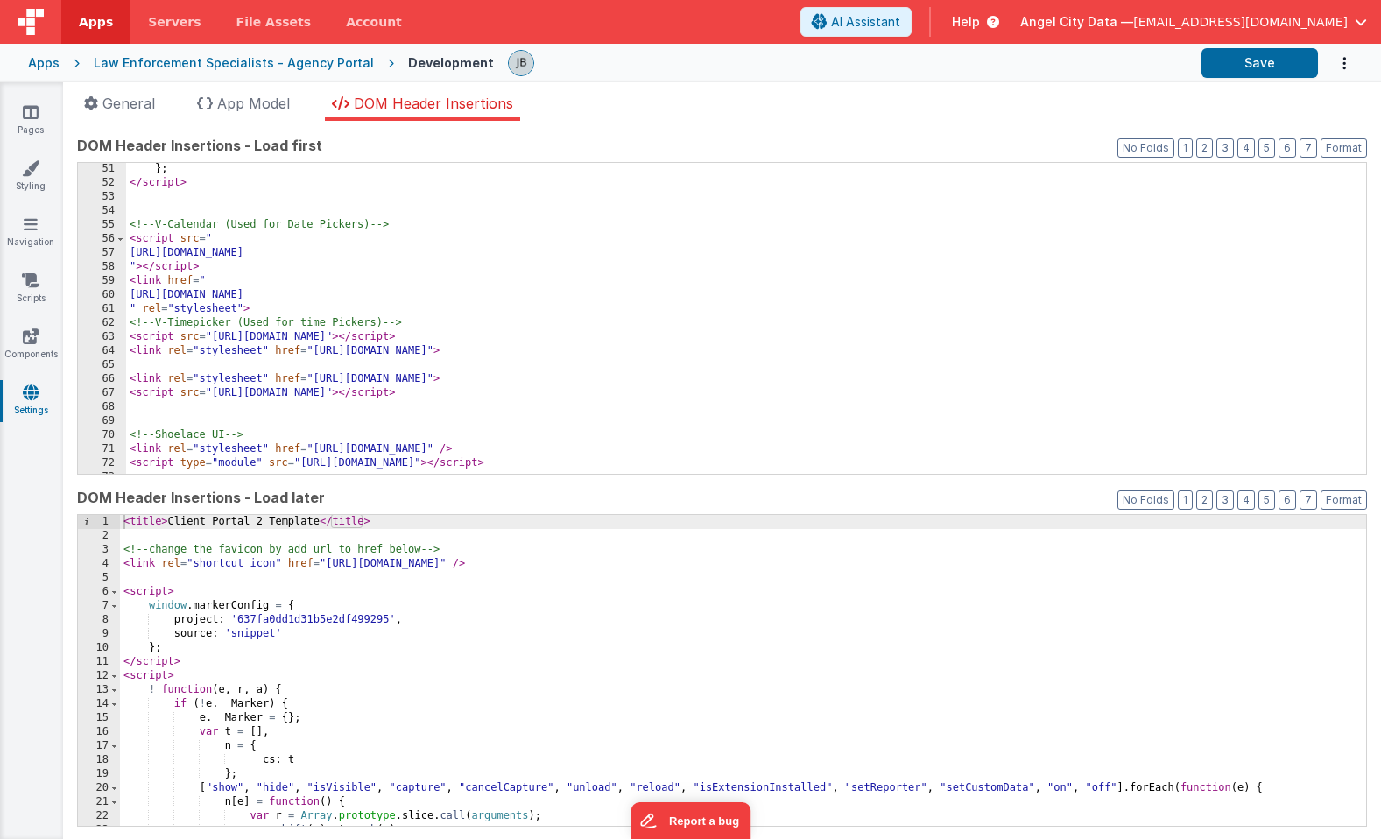
click at [599, 335] on div "} ; </ script > <!-- V-Calendar (Used for Date Pickers) --> < script src = " [U…" at bounding box center [746, 331] width 1240 height 339
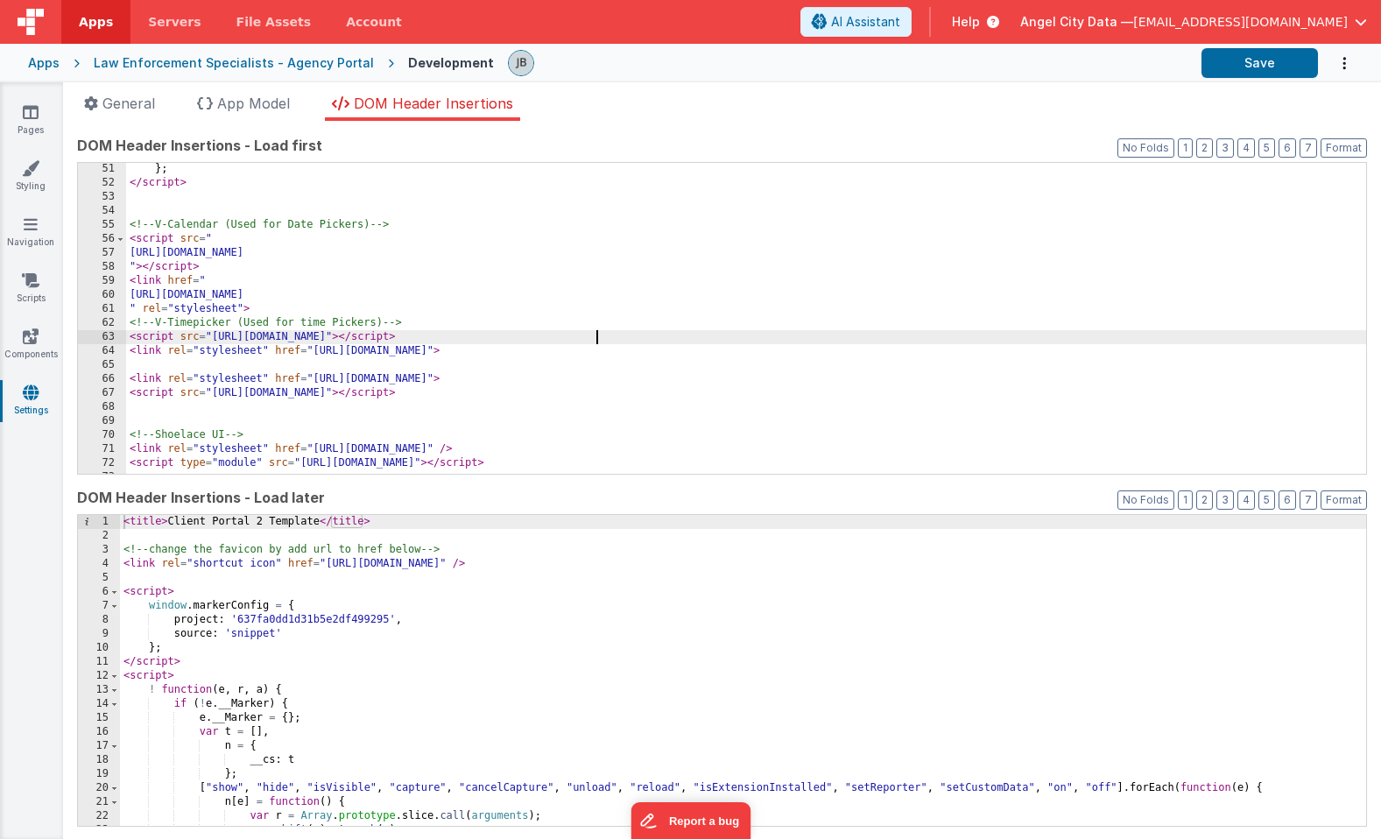
click at [599, 335] on div "} ; </ script > <!-- V-Calendar (Used for Date Pickers) --> < script src = " [U…" at bounding box center [746, 331] width 1240 height 339
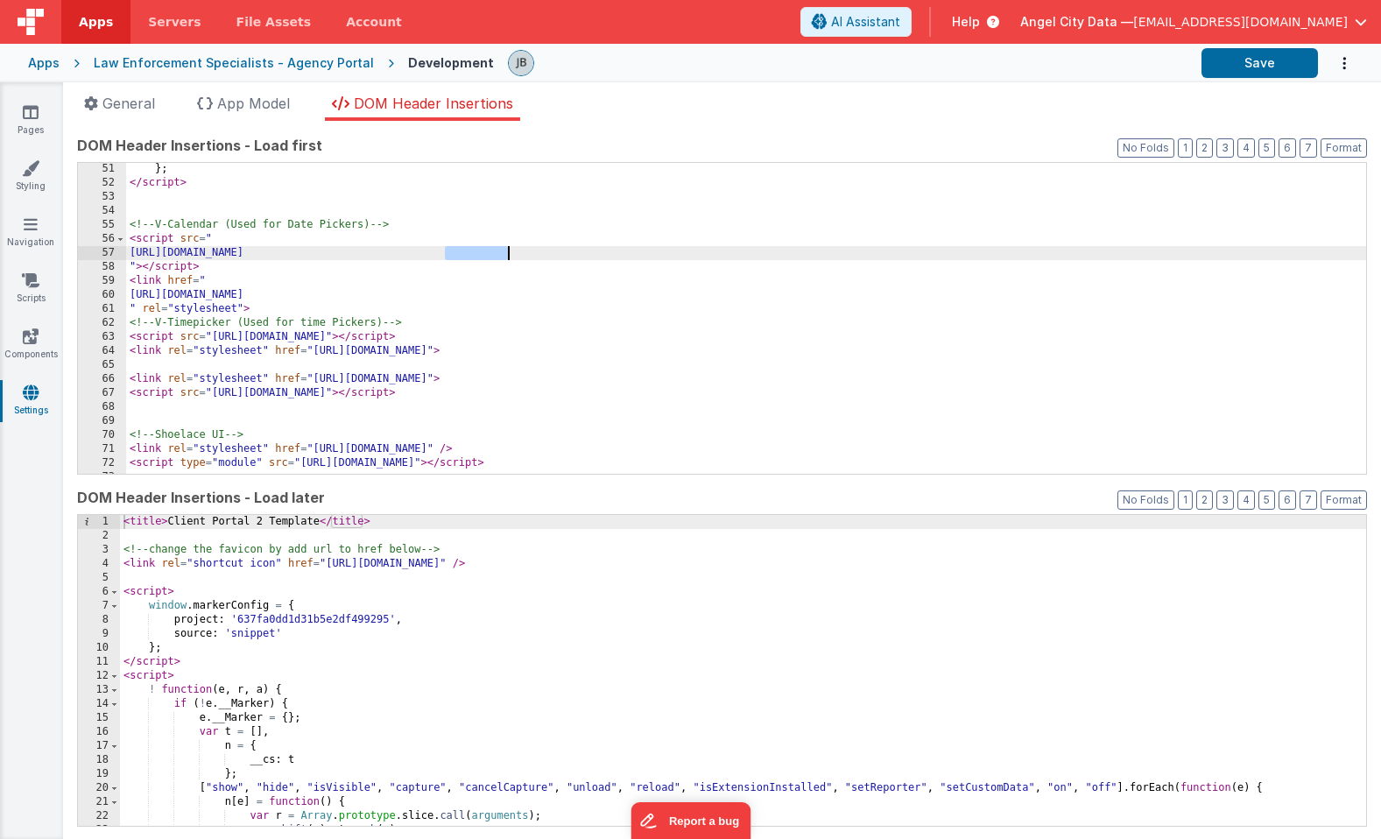
drag, startPoint x: 445, startPoint y: 255, endPoint x: 509, endPoint y: 255, distance: 63.9
click at [509, 255] on div "} ; </ script > <!-- V-Calendar (Used for Date Pickers) --> < script src = " [U…" at bounding box center [746, 331] width 1240 height 339
click at [504, 255] on div "} ; </ script > <!-- V-Calendar (Used for Date Pickers) --> < script src = " [U…" at bounding box center [746, 331] width 1240 height 339
click at [242, 102] on span "App Model" at bounding box center [253, 104] width 73 height 18
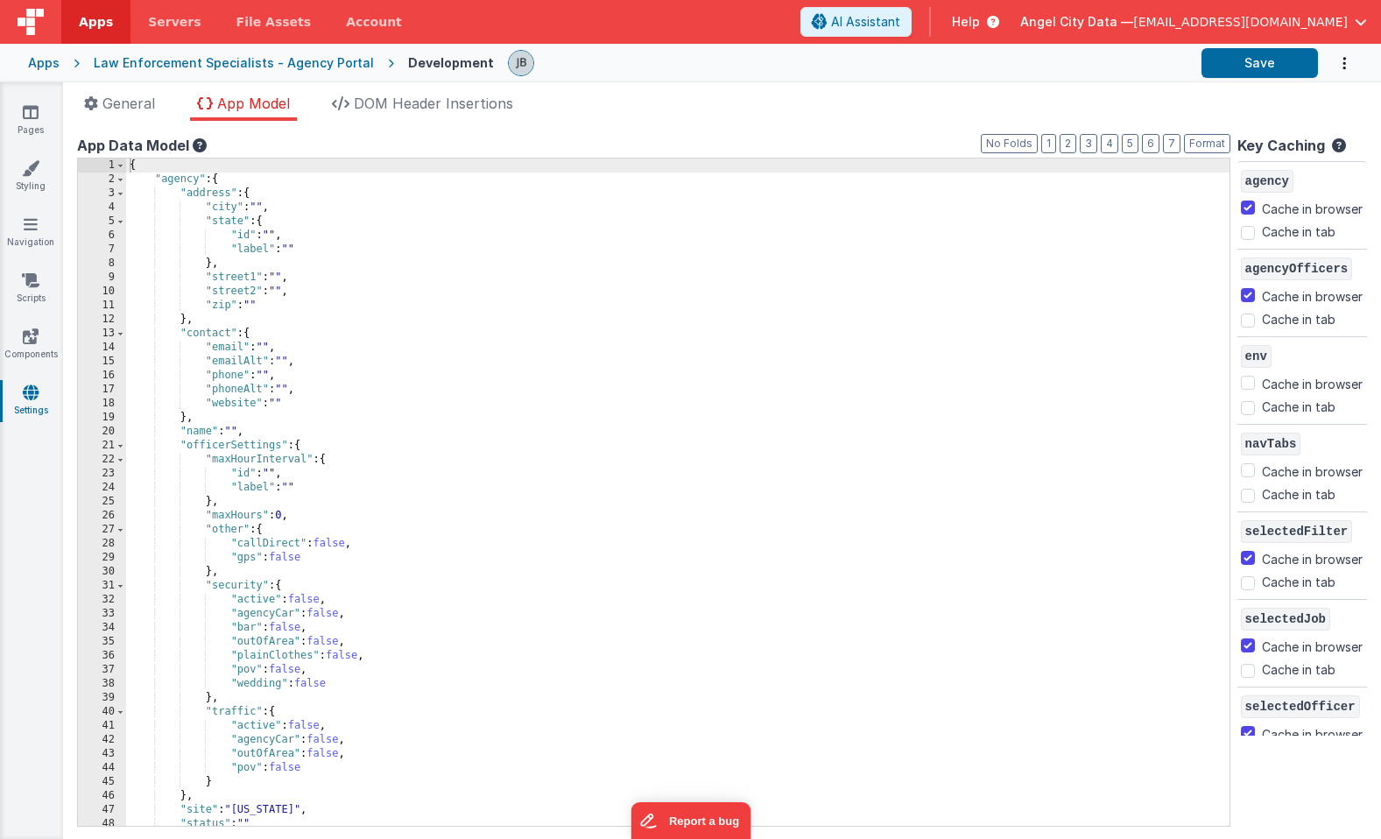
click at [228, 261] on div "{ "agency" : { "address" : { "city" : "" , "state" : { "id" : "" , "label" : ""…" at bounding box center [678, 506] width 1104 height 695
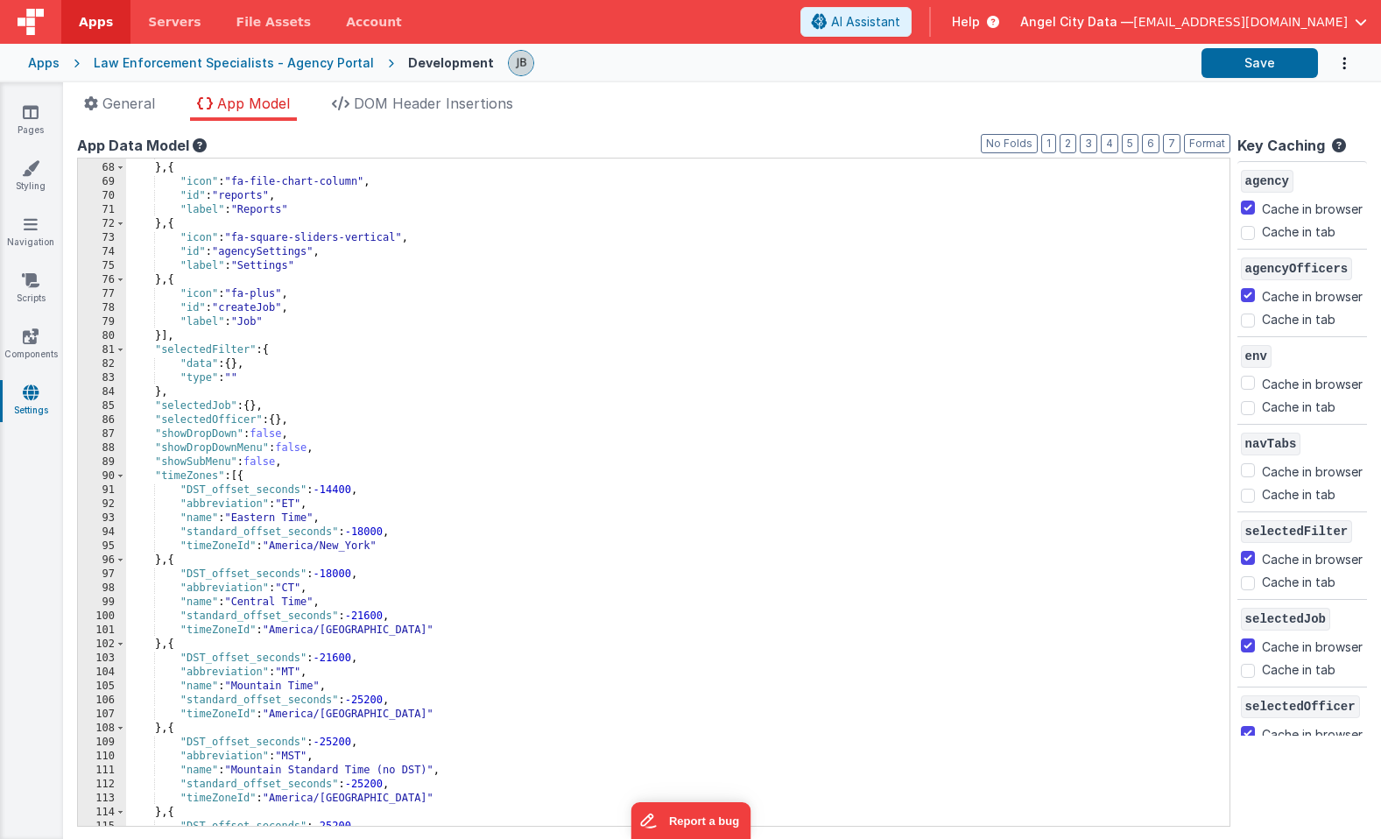
scroll to position [938, 0]
click at [314, 406] on div ""label" : "Officers" } , { "icon" : "fa-file-chart-column" , "id" : "reports" ,…" at bounding box center [678, 492] width 1104 height 695
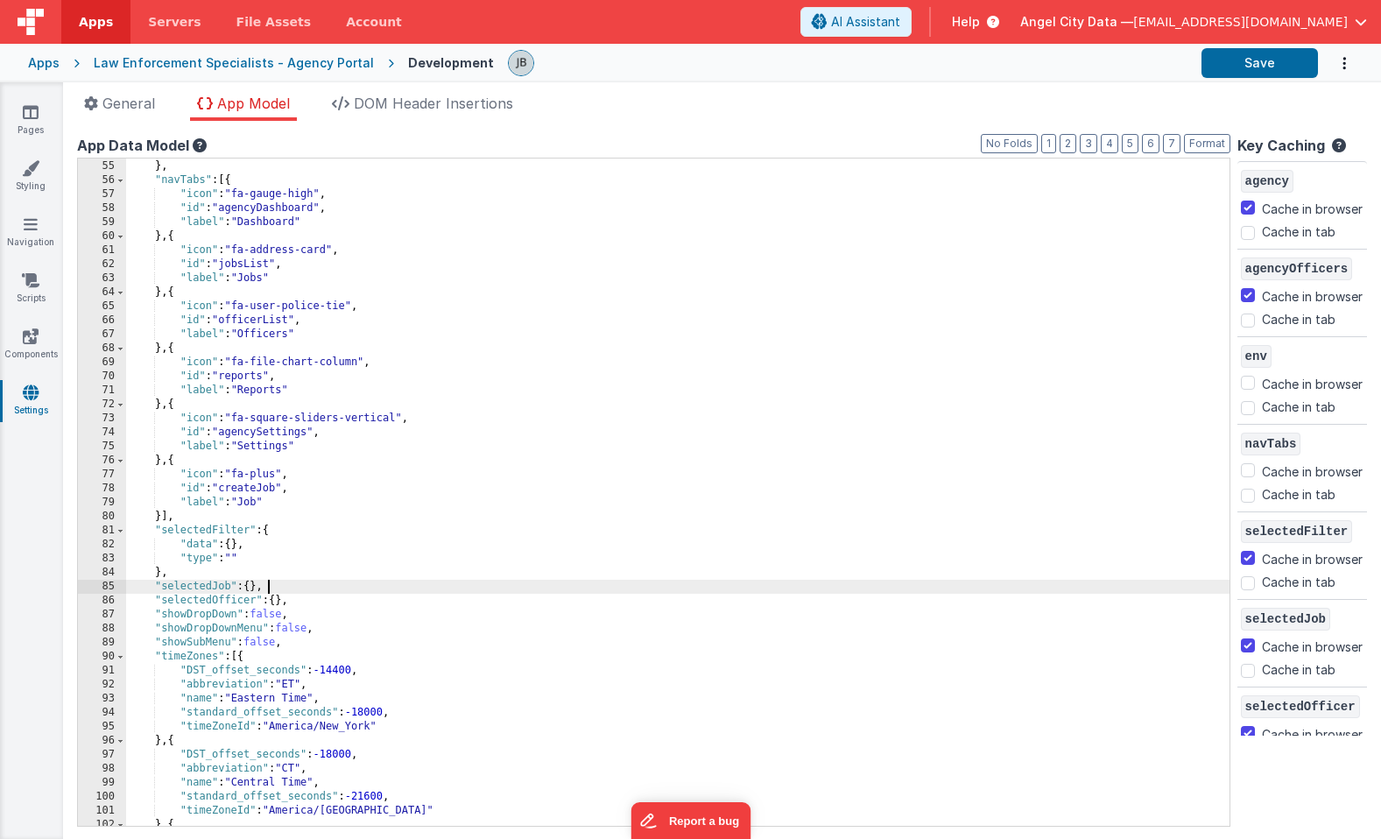
scroll to position [756, 0]
click at [15, 344] on link "Components" at bounding box center [30, 345] width 63 height 35
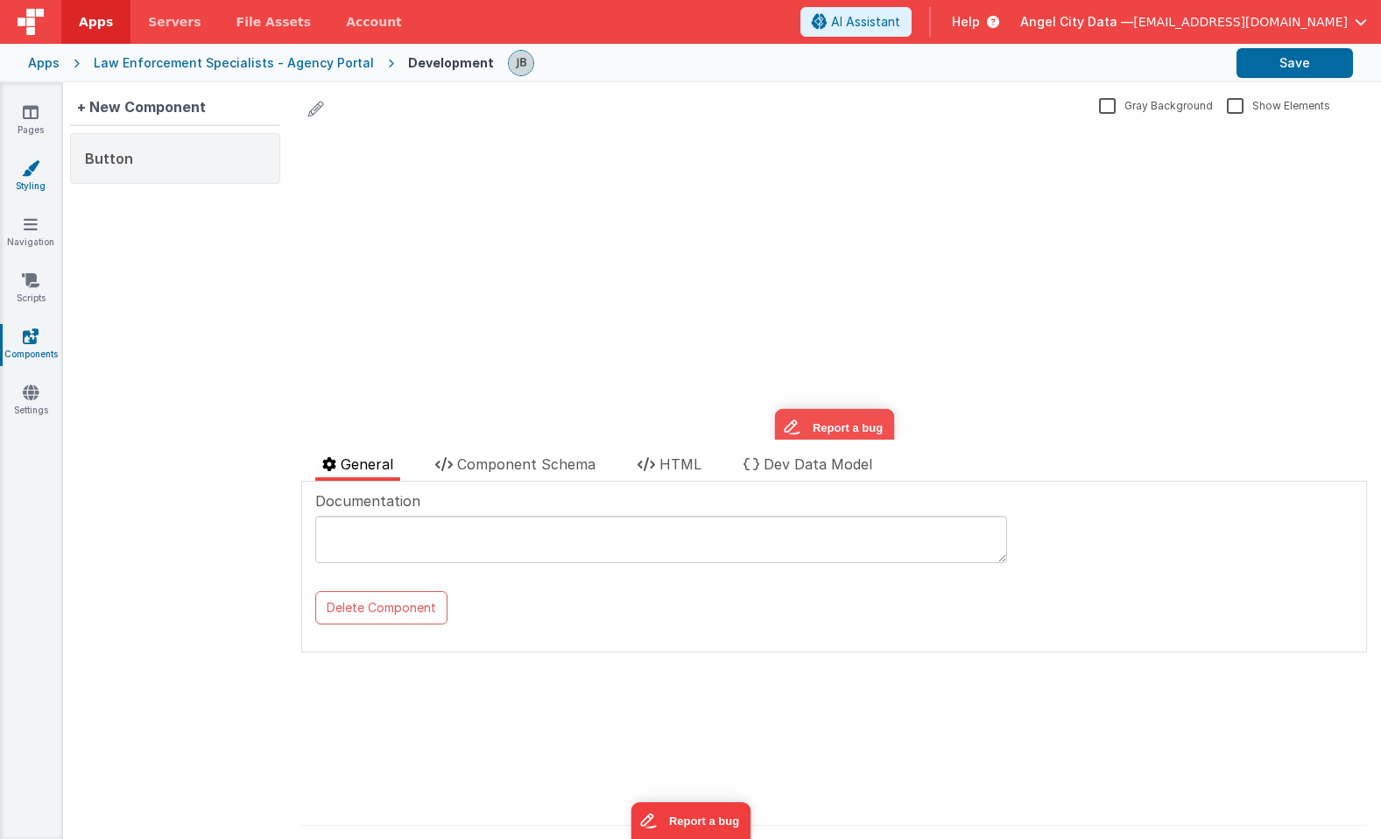
click at [35, 164] on icon at bounding box center [31, 168] width 18 height 18
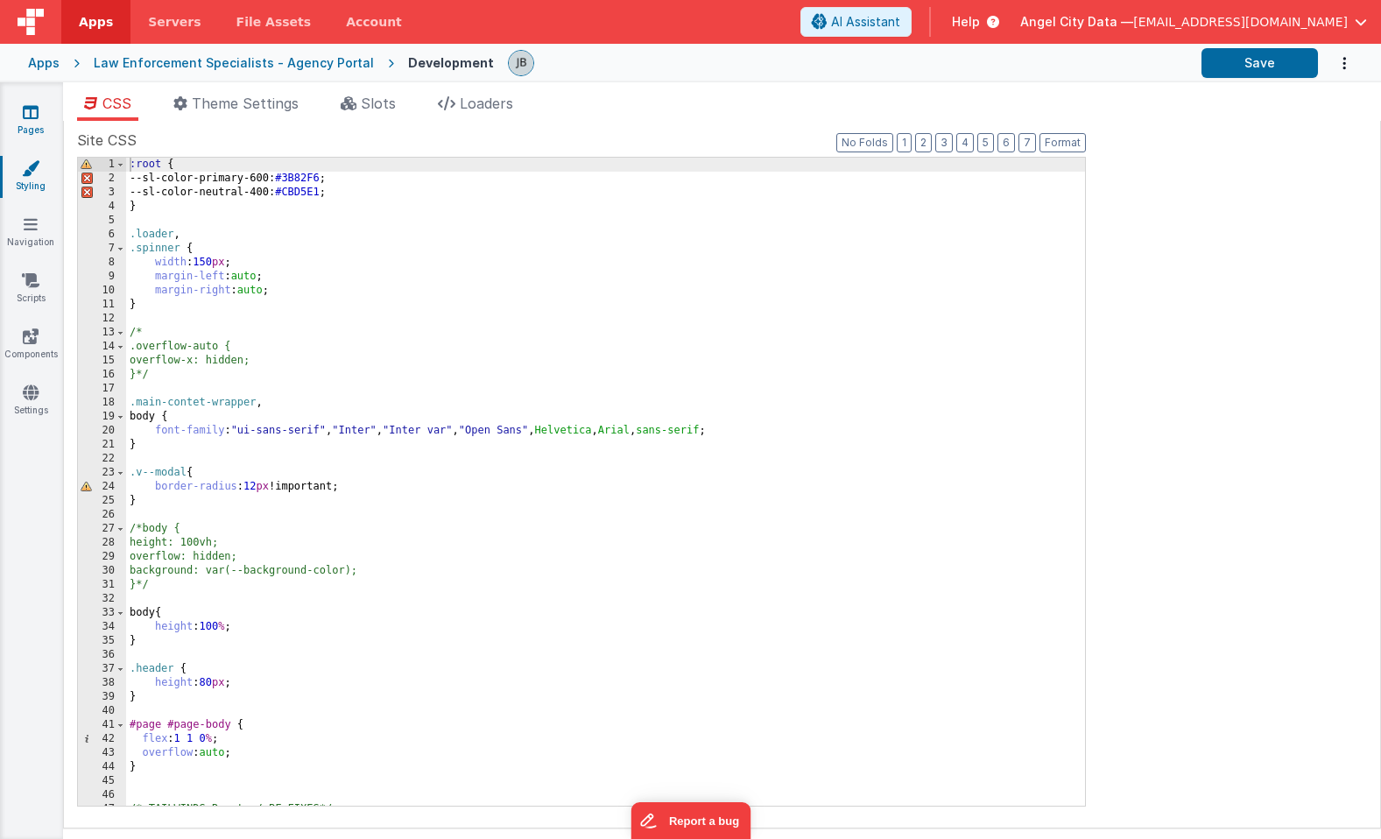
click at [39, 128] on link "Pages" at bounding box center [30, 120] width 63 height 35
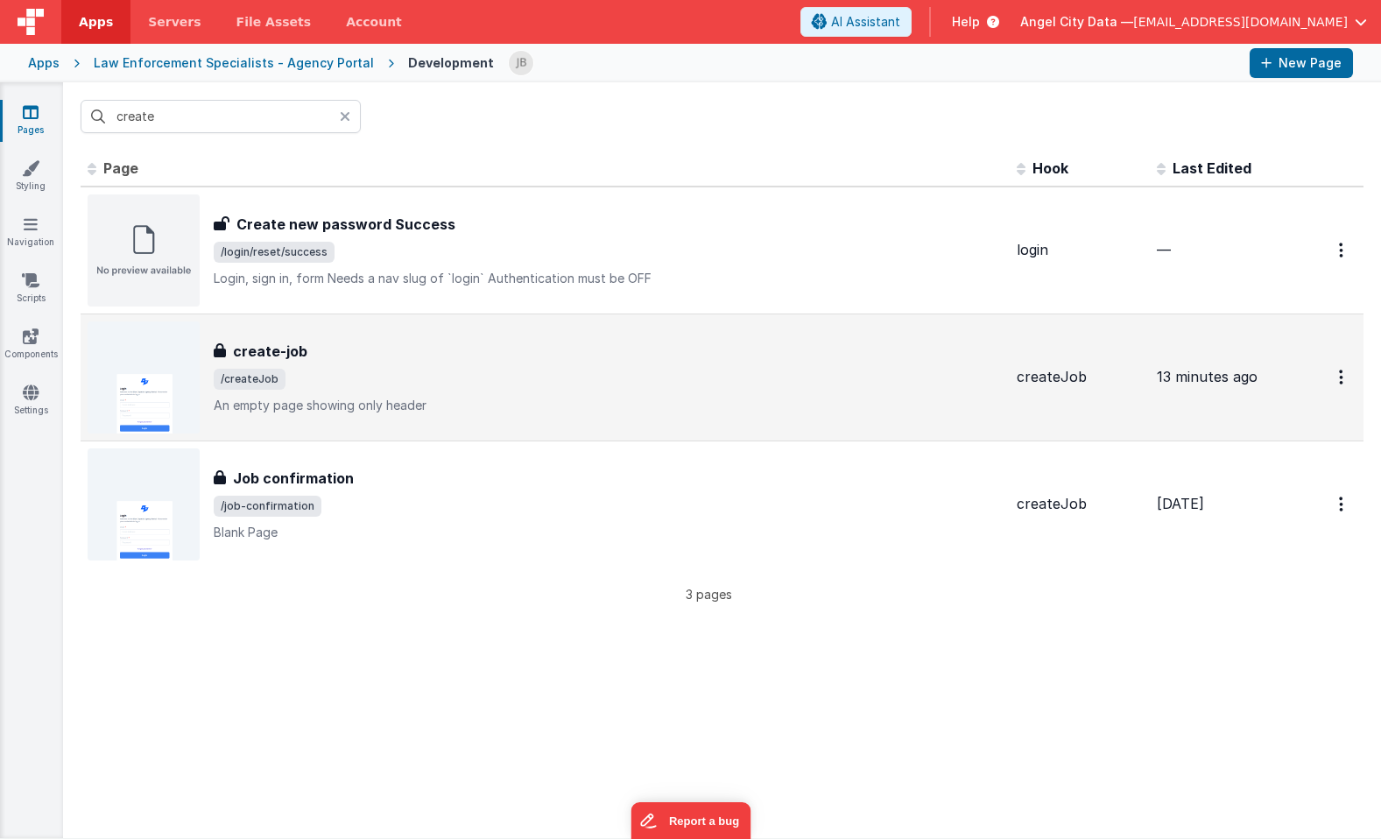
click at [239, 358] on h3 "create-job" at bounding box center [270, 351] width 74 height 21
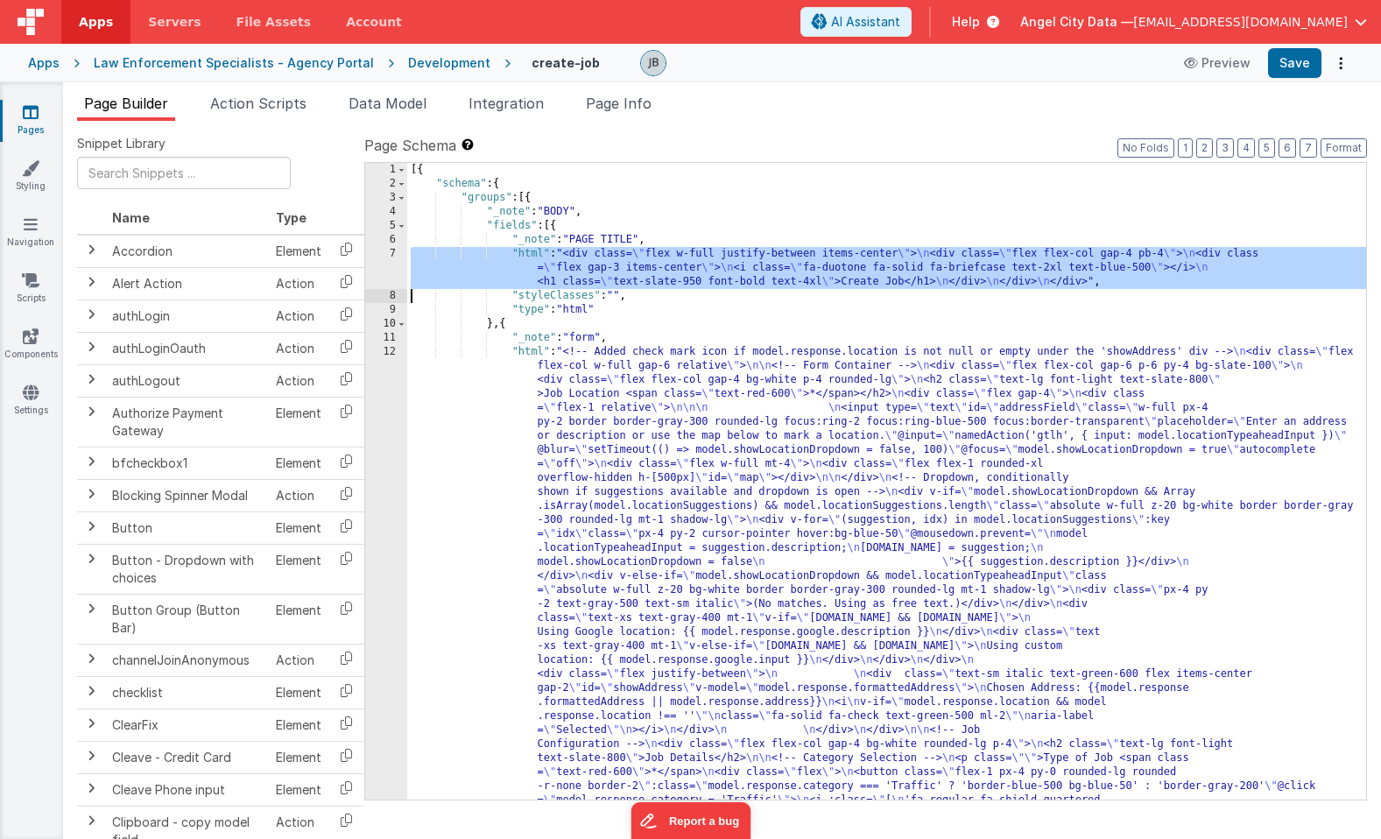
click at [387, 274] on div "7" at bounding box center [386, 268] width 42 height 42
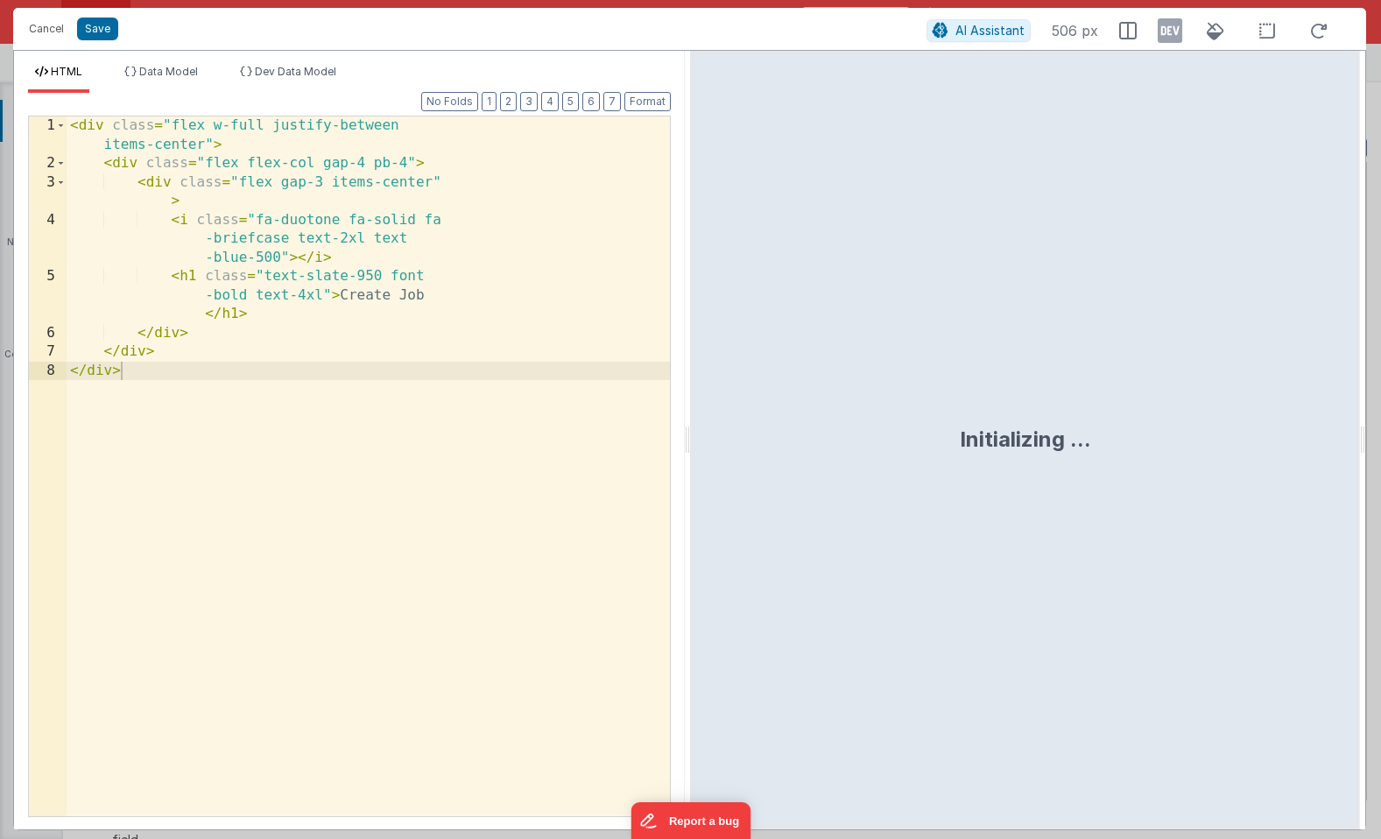
click at [393, 265] on div "< div class = "flex w-full justify-between items-center" > < div class = "flex …" at bounding box center [368, 494] width 603 height 757
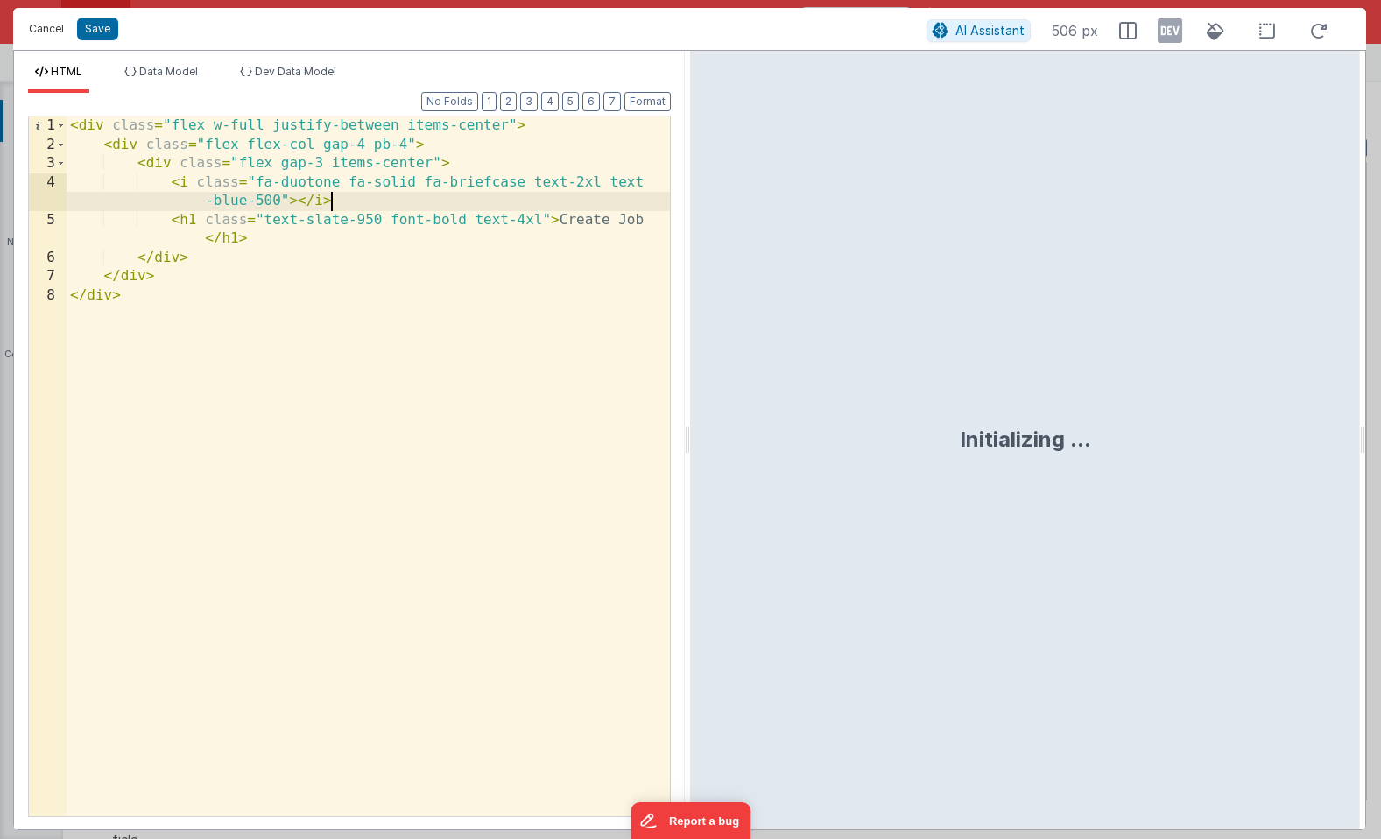
click at [53, 33] on button "Cancel" at bounding box center [46, 29] width 53 height 25
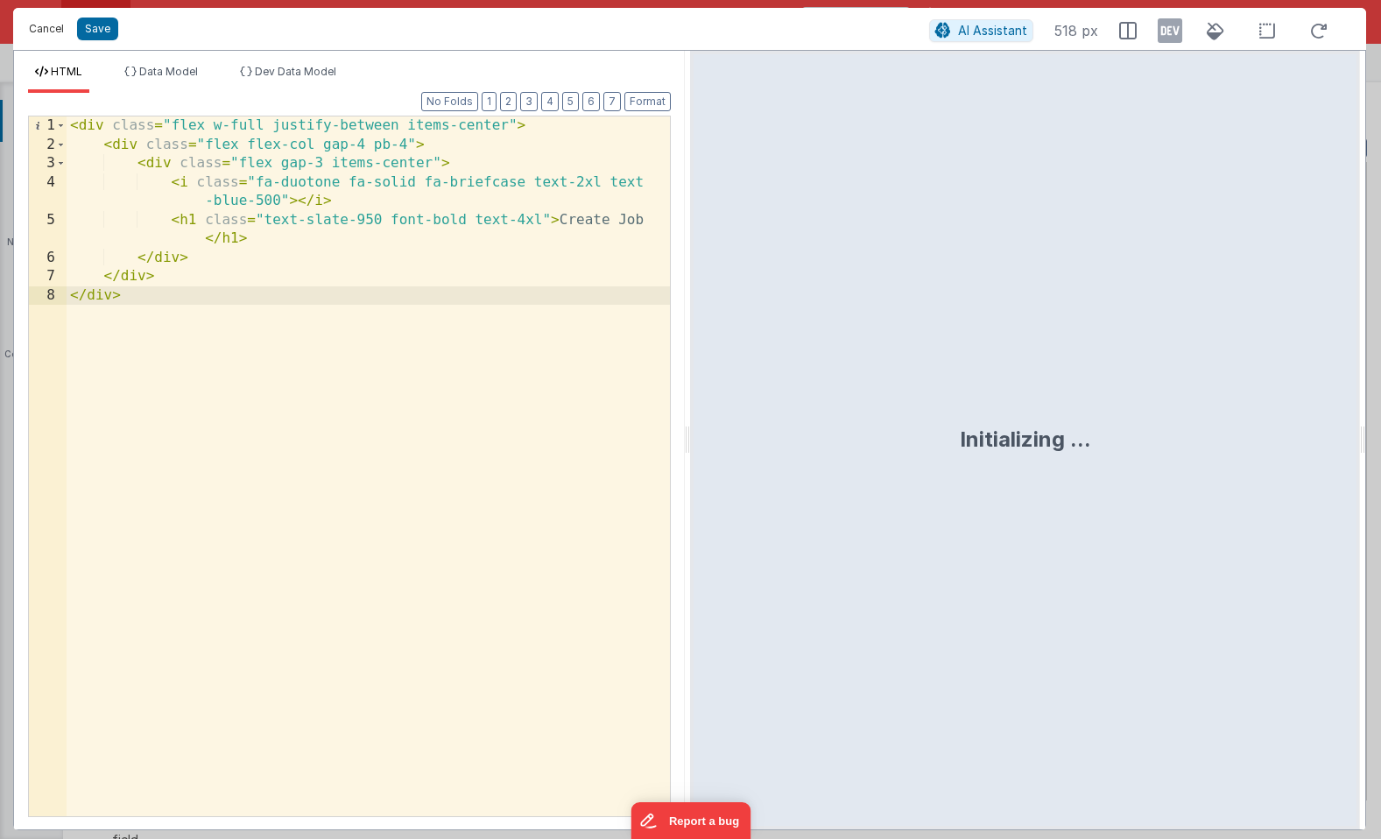
click at [35, 25] on button "Cancel" at bounding box center [46, 29] width 53 height 25
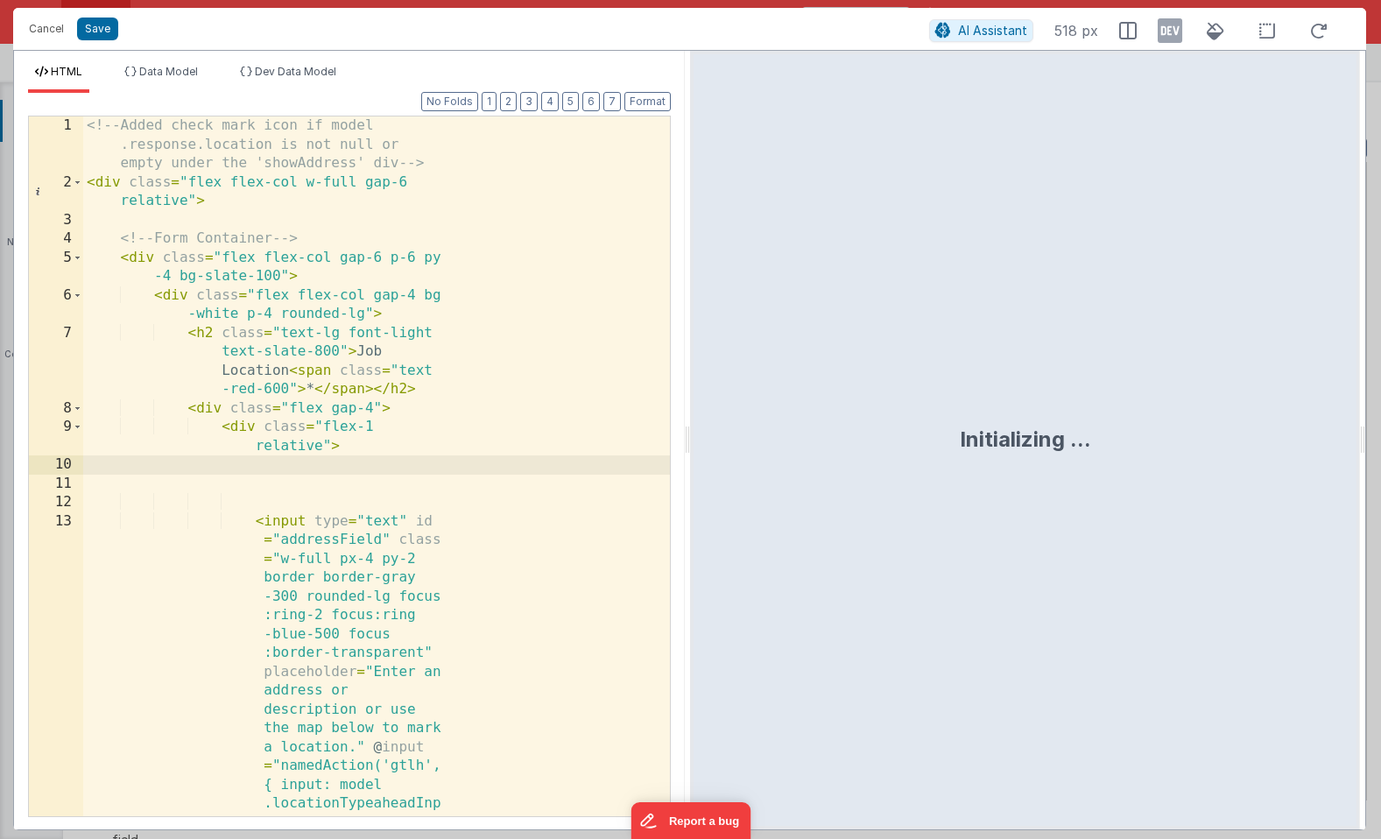
click at [334, 408] on div "<!-- Added check mark icon if model .response.location is not null or empty und…" at bounding box center [376, 729] width 587 height 1227
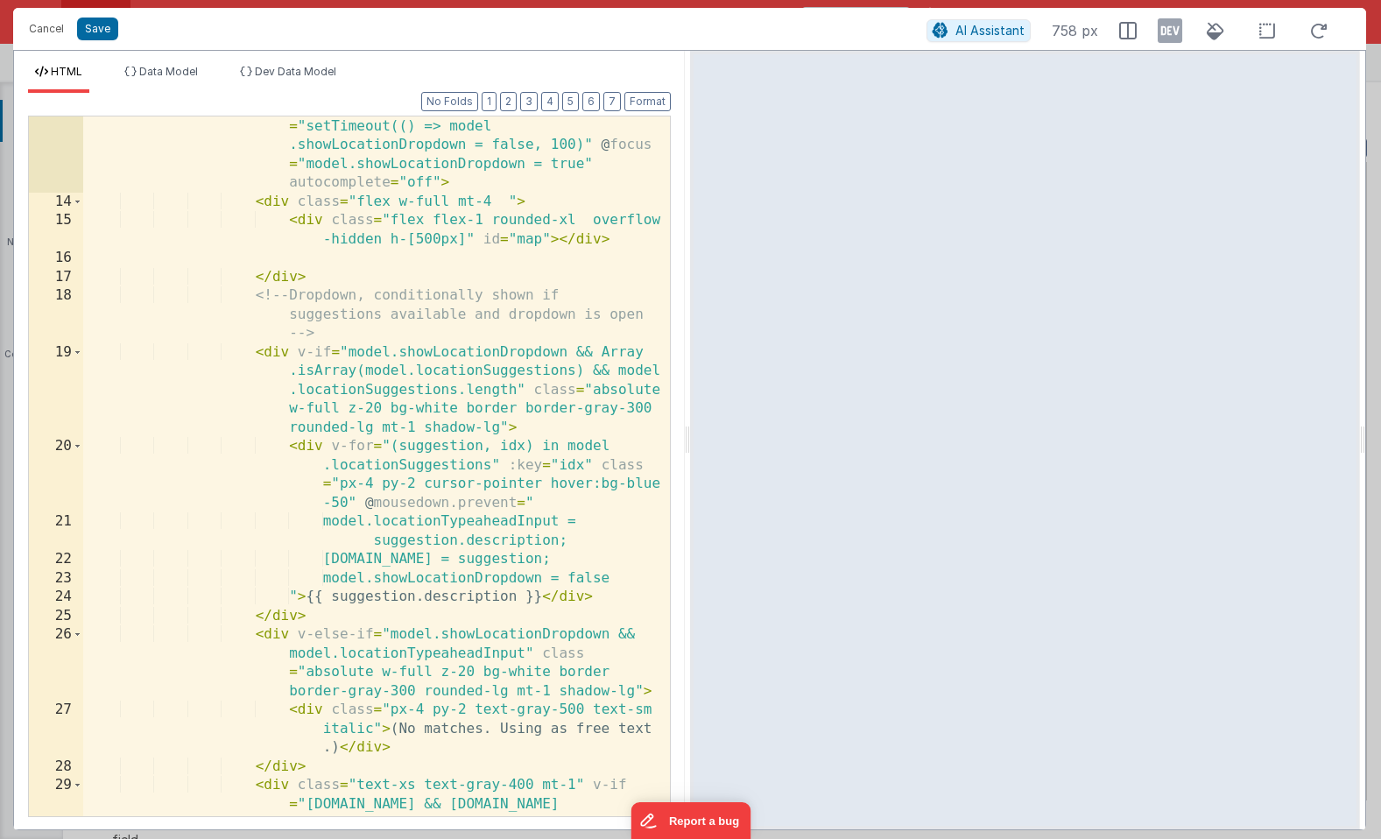
scroll to position [413, 0]
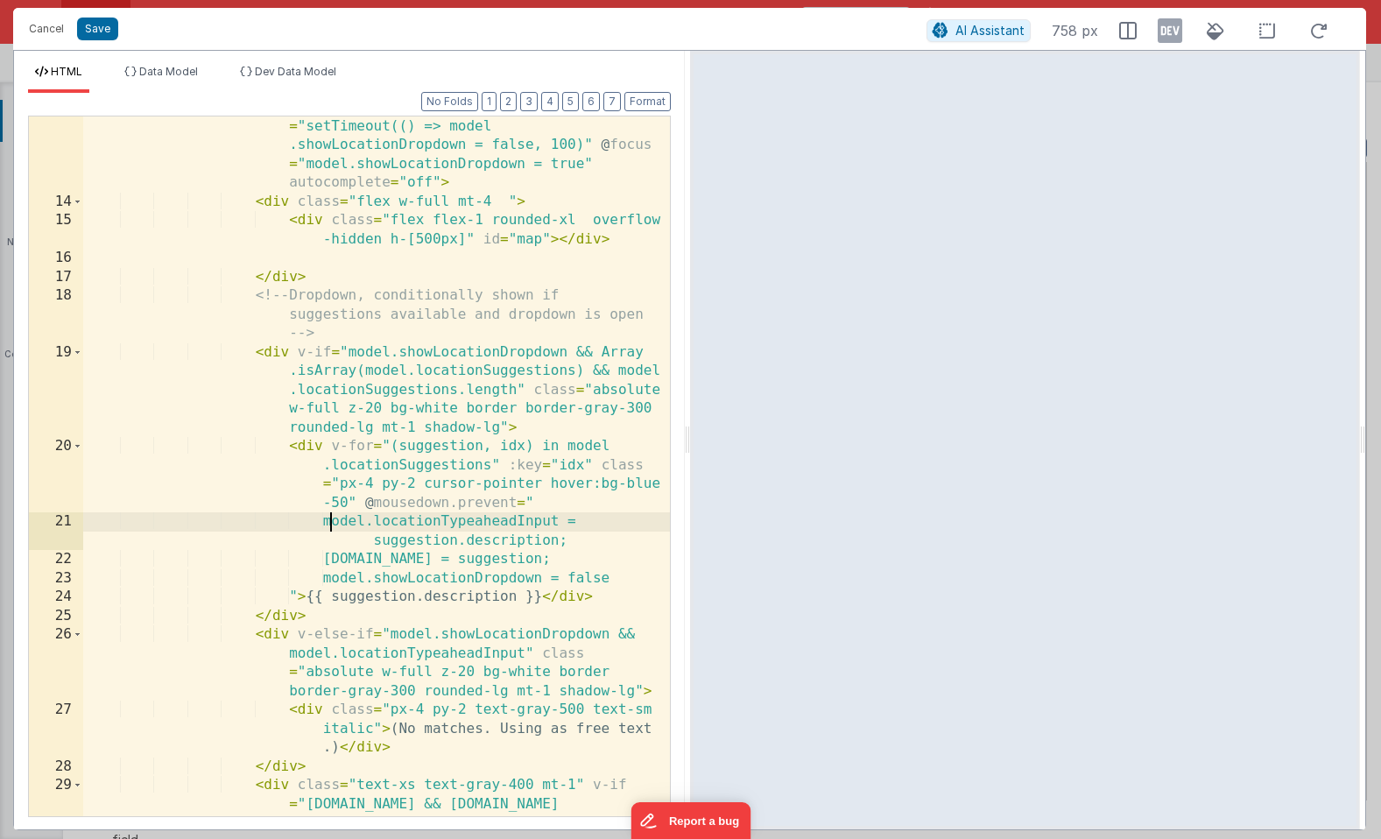
click at [328, 520] on div "< input type = "text" id = "addressField" class = "w -full px-4 py-2 border bor…" at bounding box center [376, 458] width 587 height 983
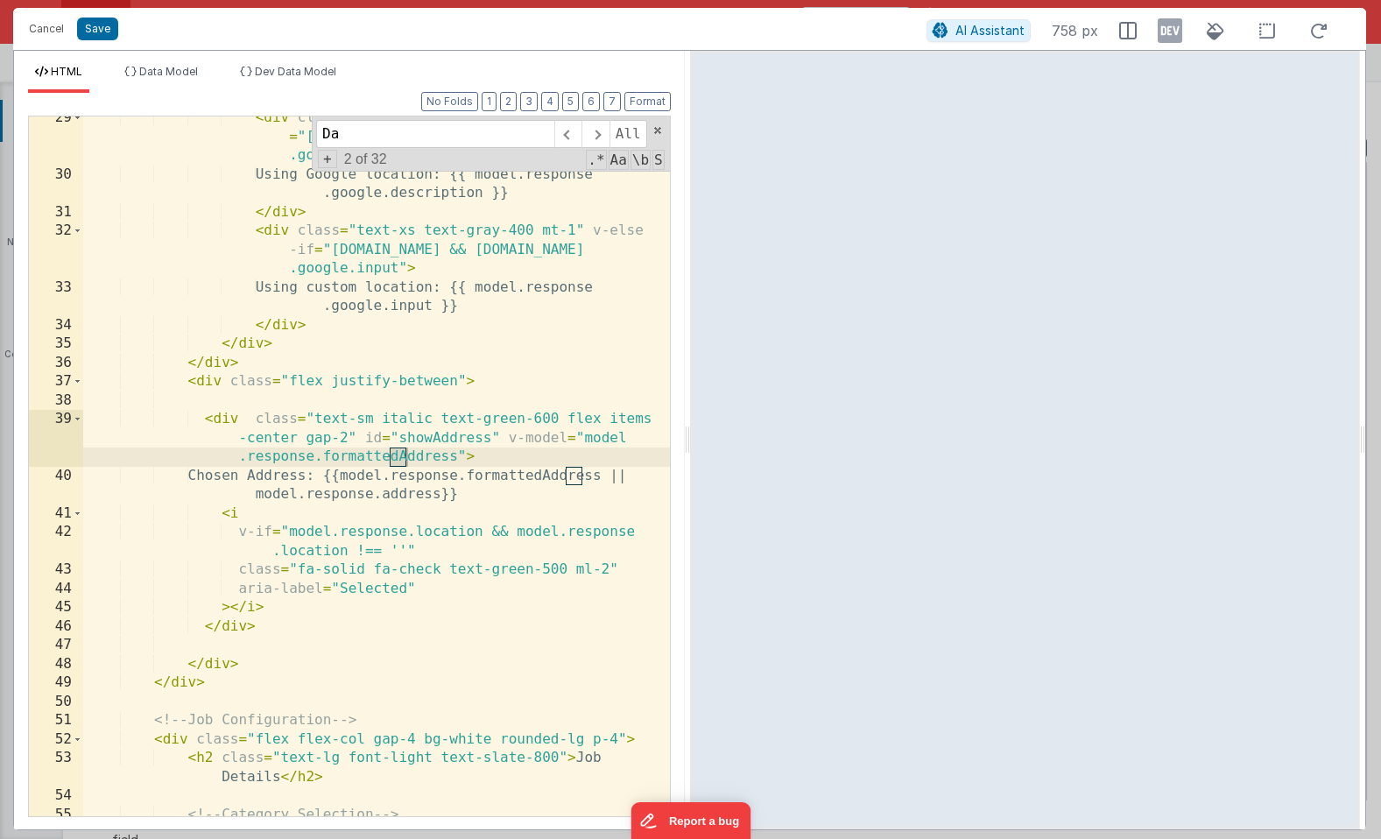
scroll to position [2192, 0]
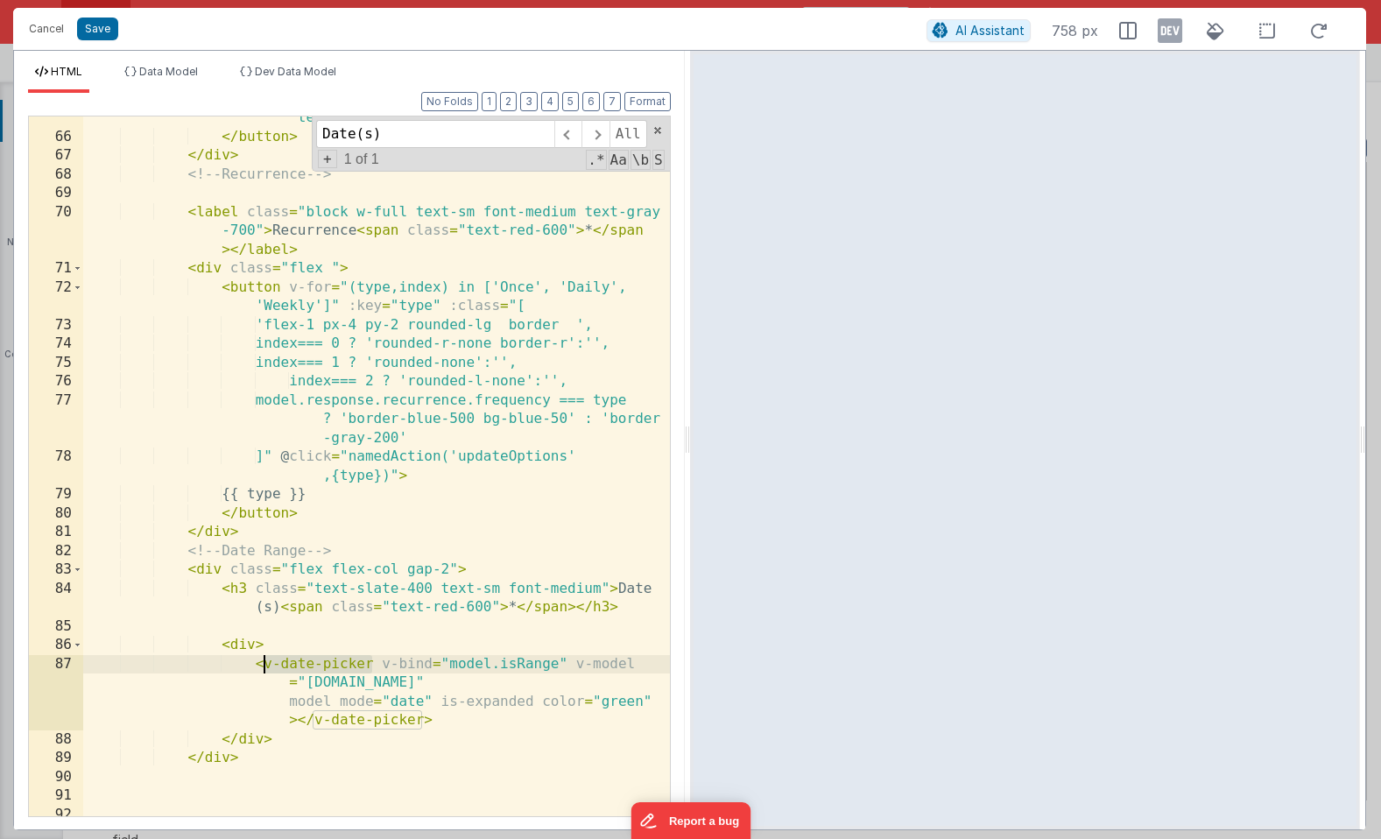
drag, startPoint x: 374, startPoint y: 667, endPoint x: 266, endPoint y: 666, distance: 107.7
click at [266, 666] on div "< i :class = "[ 'fa-regular fa-traffic-cone mr-2' ,model.response.category === …" at bounding box center [376, 458] width 587 height 775
click at [224, 650] on div "< i :class = "[ 'fa-regular fa-traffic-cone mr-2' ,model.response.category === …" at bounding box center [376, 458] width 587 height 775
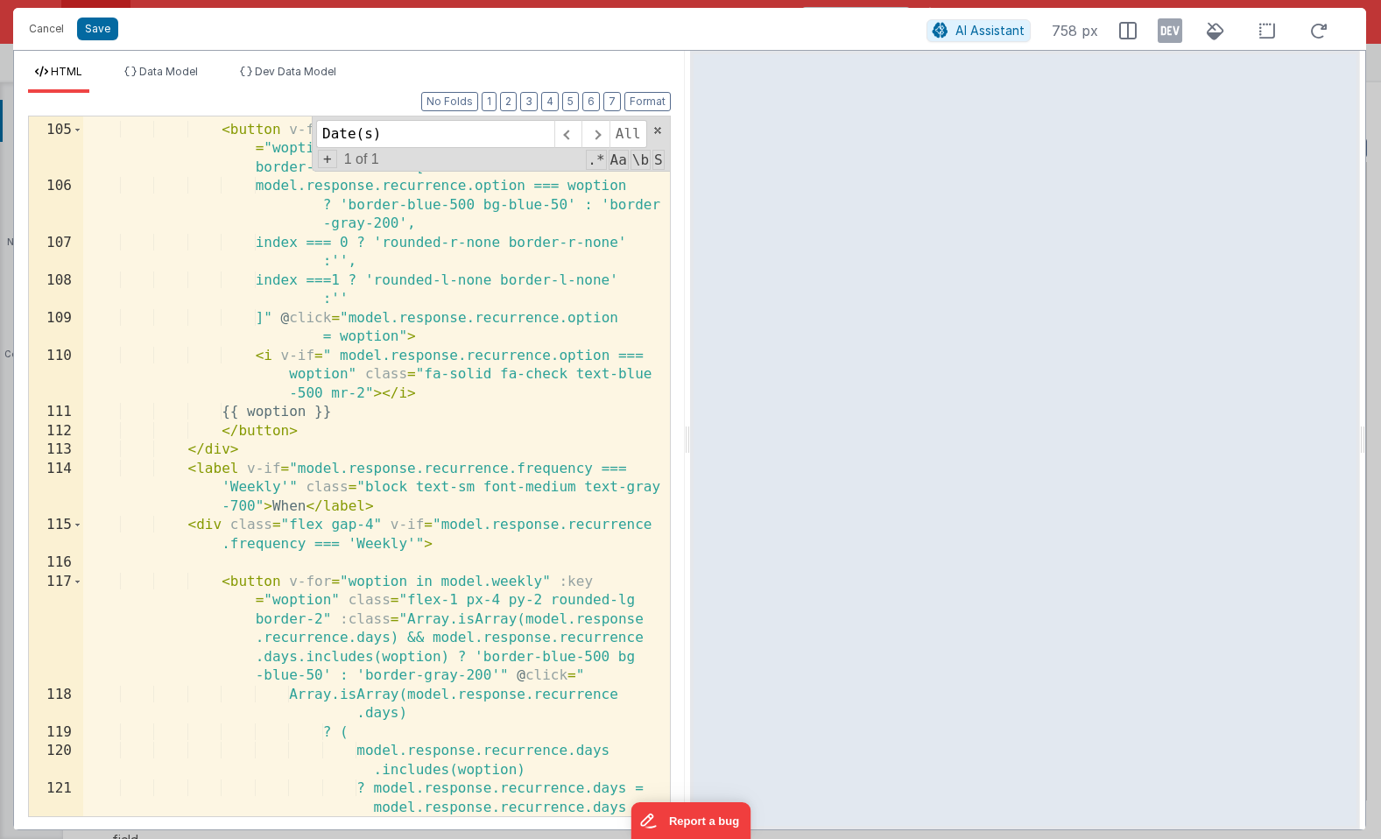
scroll to position [3292, 0]
click at [273, 647] on div "< button v-for = "(woption,index) in model.daily" :key = "woption" class = "fle…" at bounding box center [376, 489] width 587 height 775
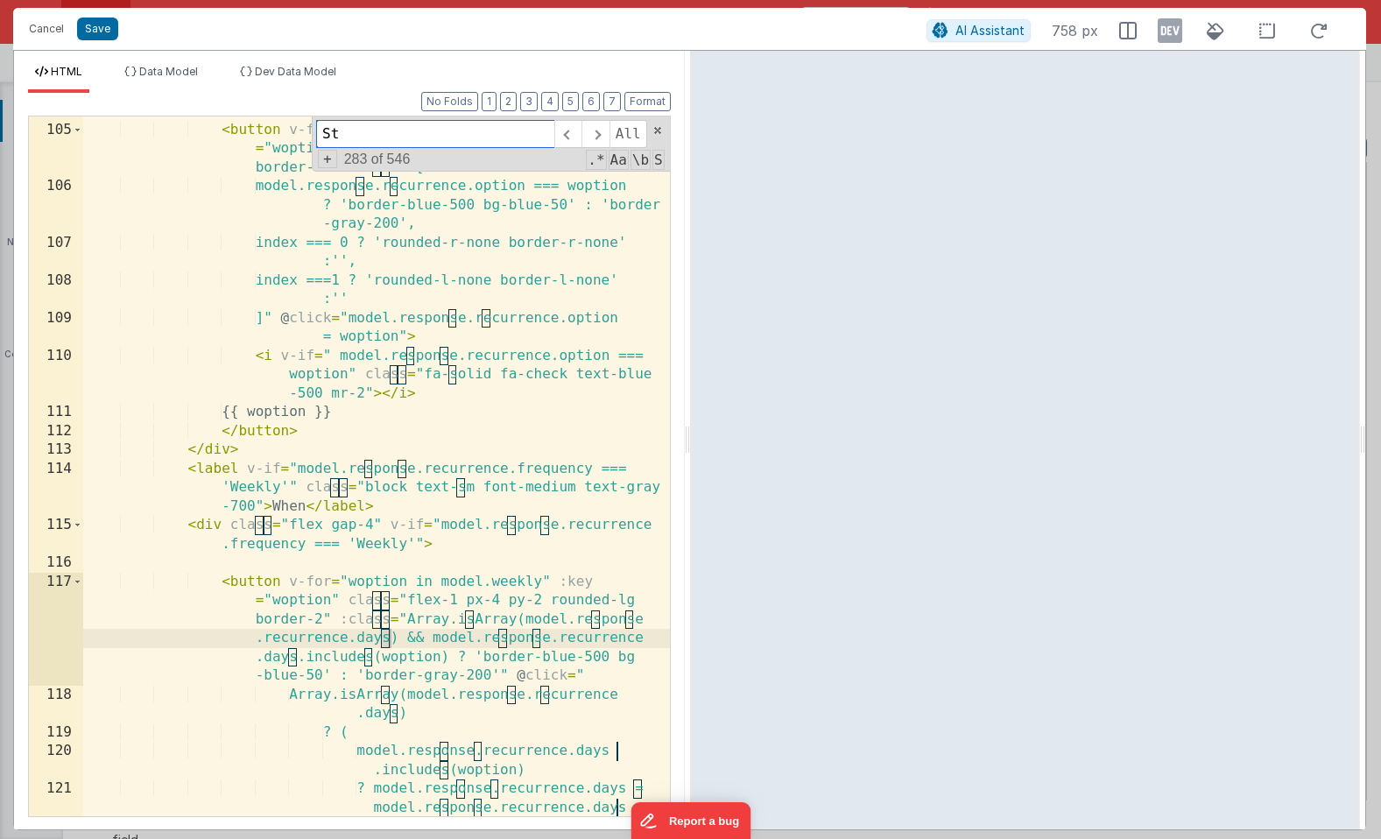
scroll to position [4094, 0]
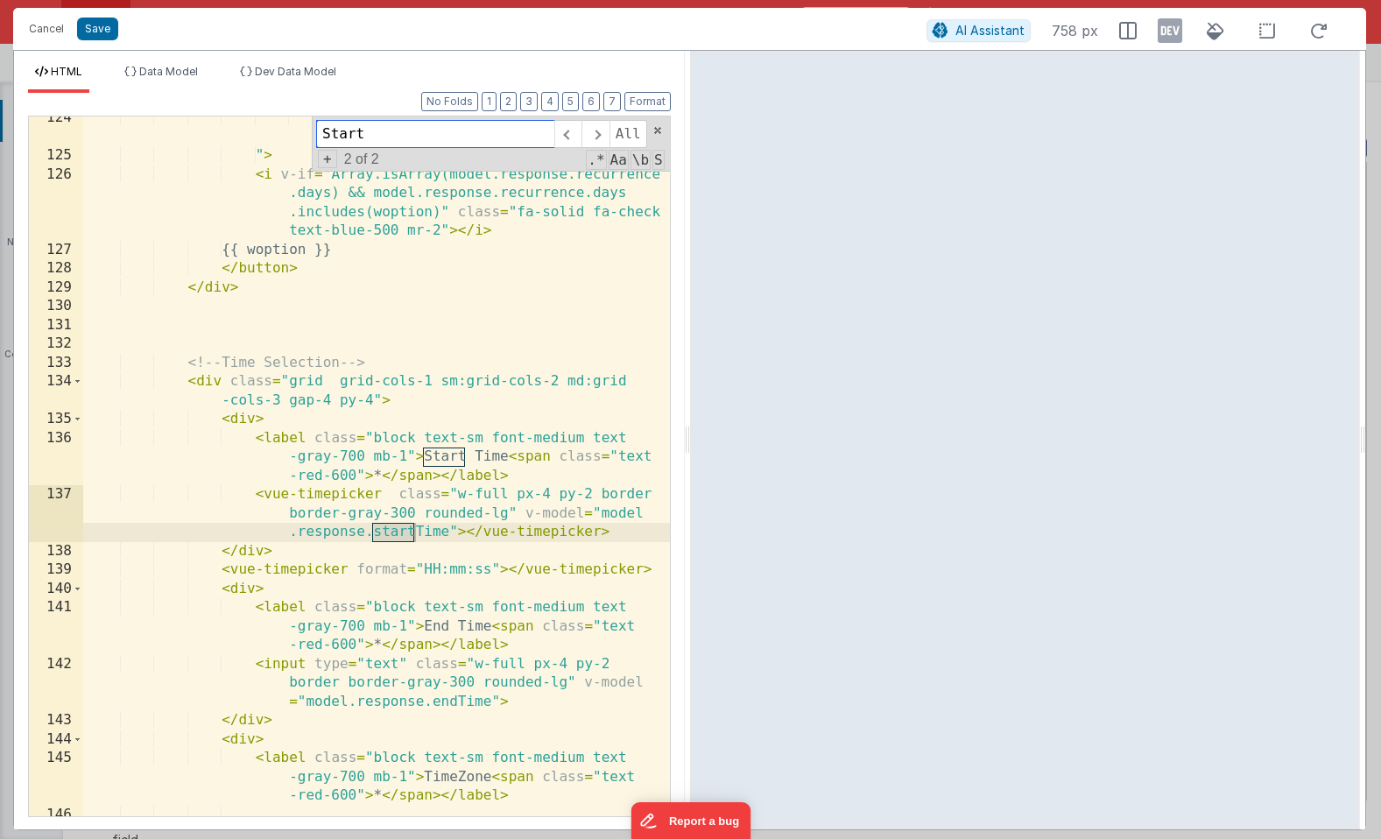
type input "Start"
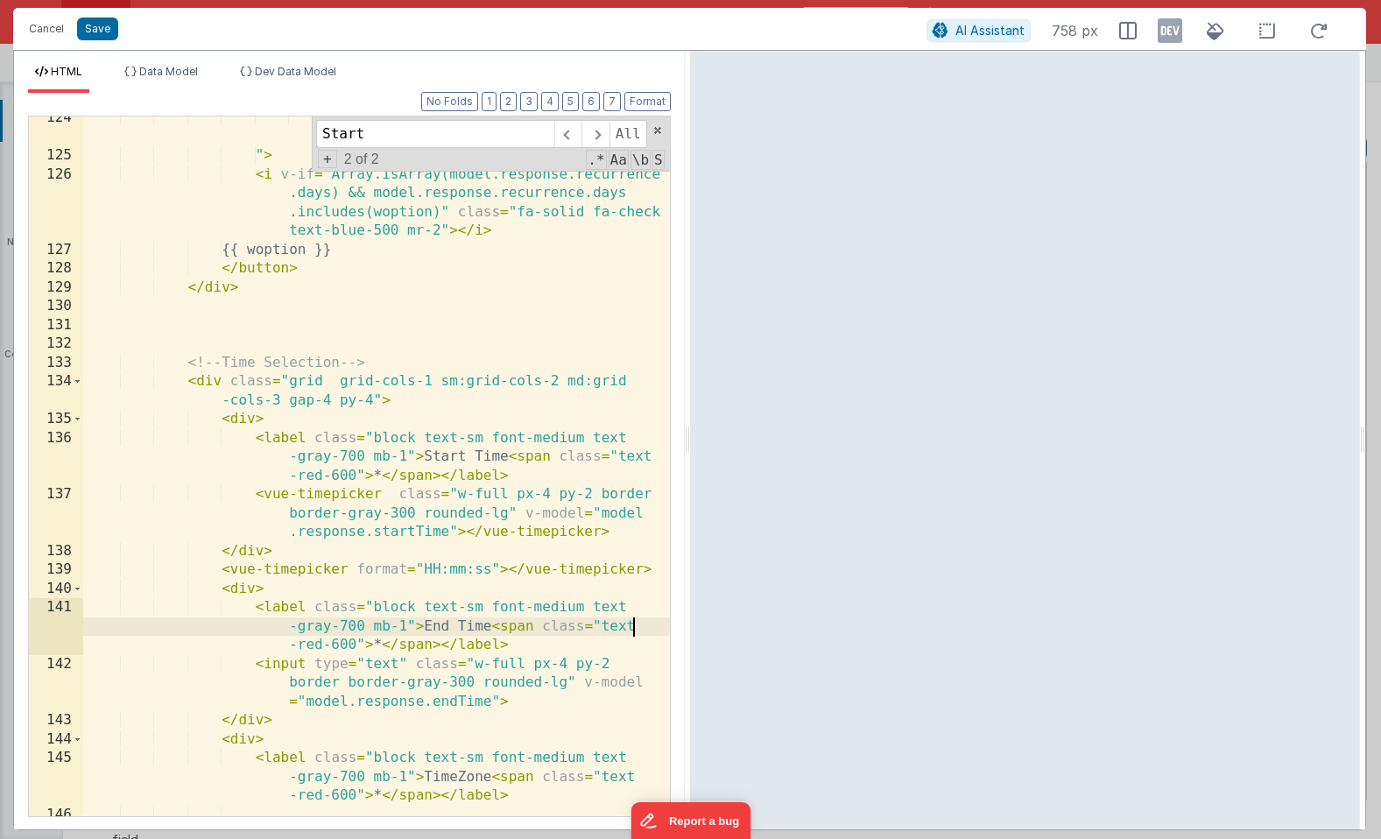
click at [646, 632] on div ": model.response.recurrence.days = [woption] " > < i v-if = "Array.isArray(mode…" at bounding box center [376, 525] width 587 height 832
click at [596, 596] on div ": model.response.recurrence.days = [woption] " > < i v-if = "Array.isArray(mode…" at bounding box center [376, 525] width 587 height 832
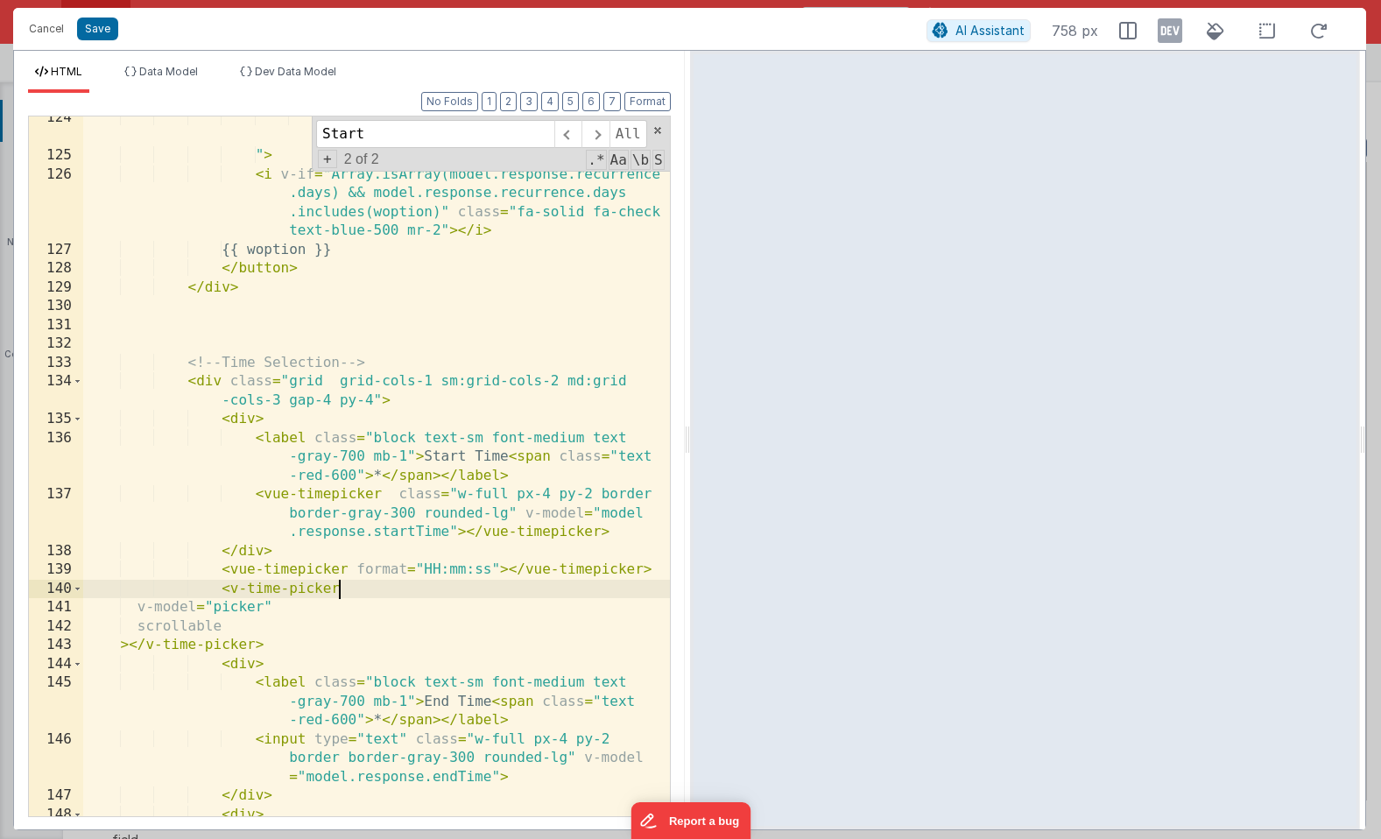
click at [354, 583] on div ": model.response.recurrence.days = [woption] " > < i v-if = "Array.isArray(mode…" at bounding box center [376, 506] width 587 height 794
click at [308, 531] on div ": model.response.recurrence.days = [woption] " > < i v-if = "Array.isArray(mode…" at bounding box center [376, 506] width 587 height 794
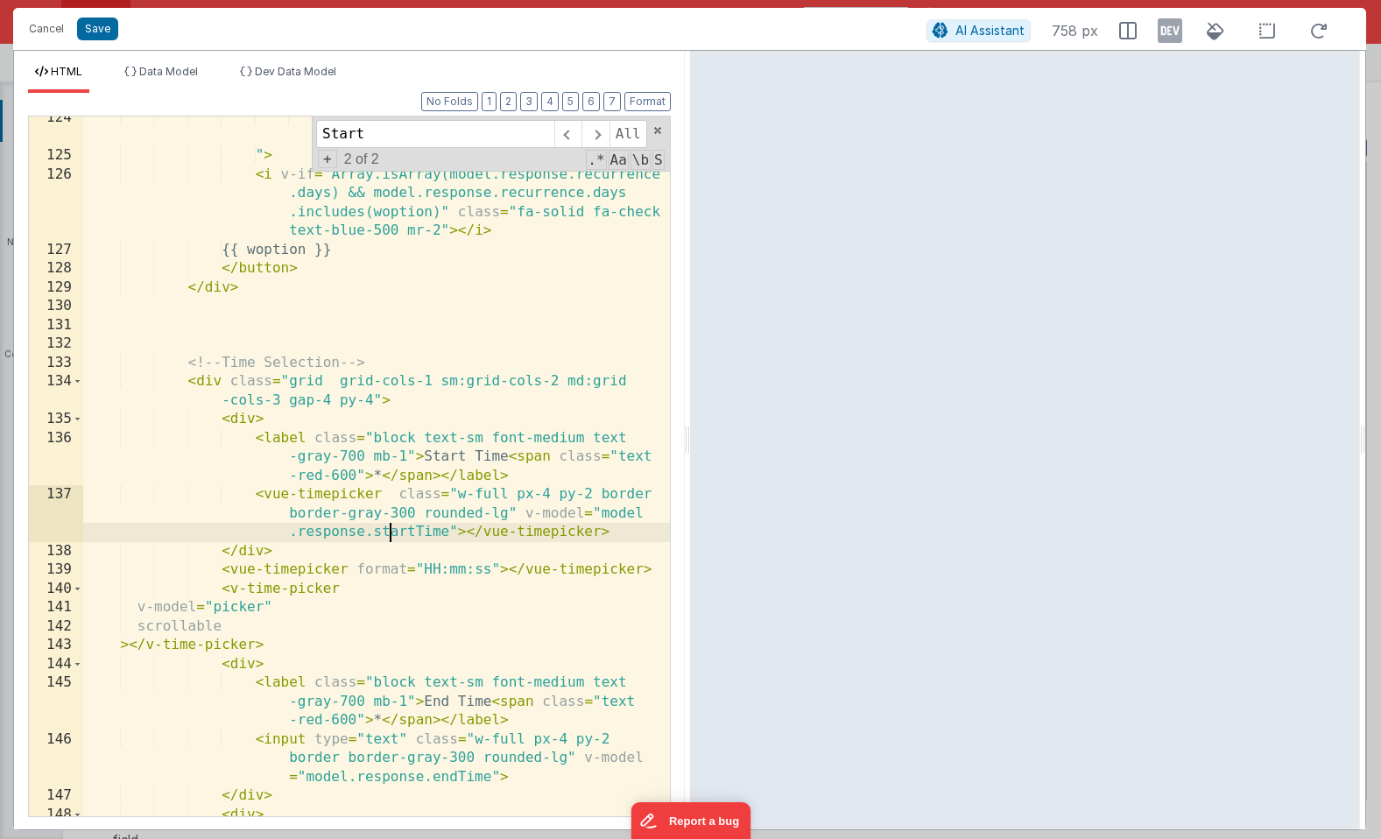
click at [388, 527] on div ": model.response.recurrence.days = [woption] " > < i v-if = "Array.isArray(mode…" at bounding box center [376, 506] width 587 height 794
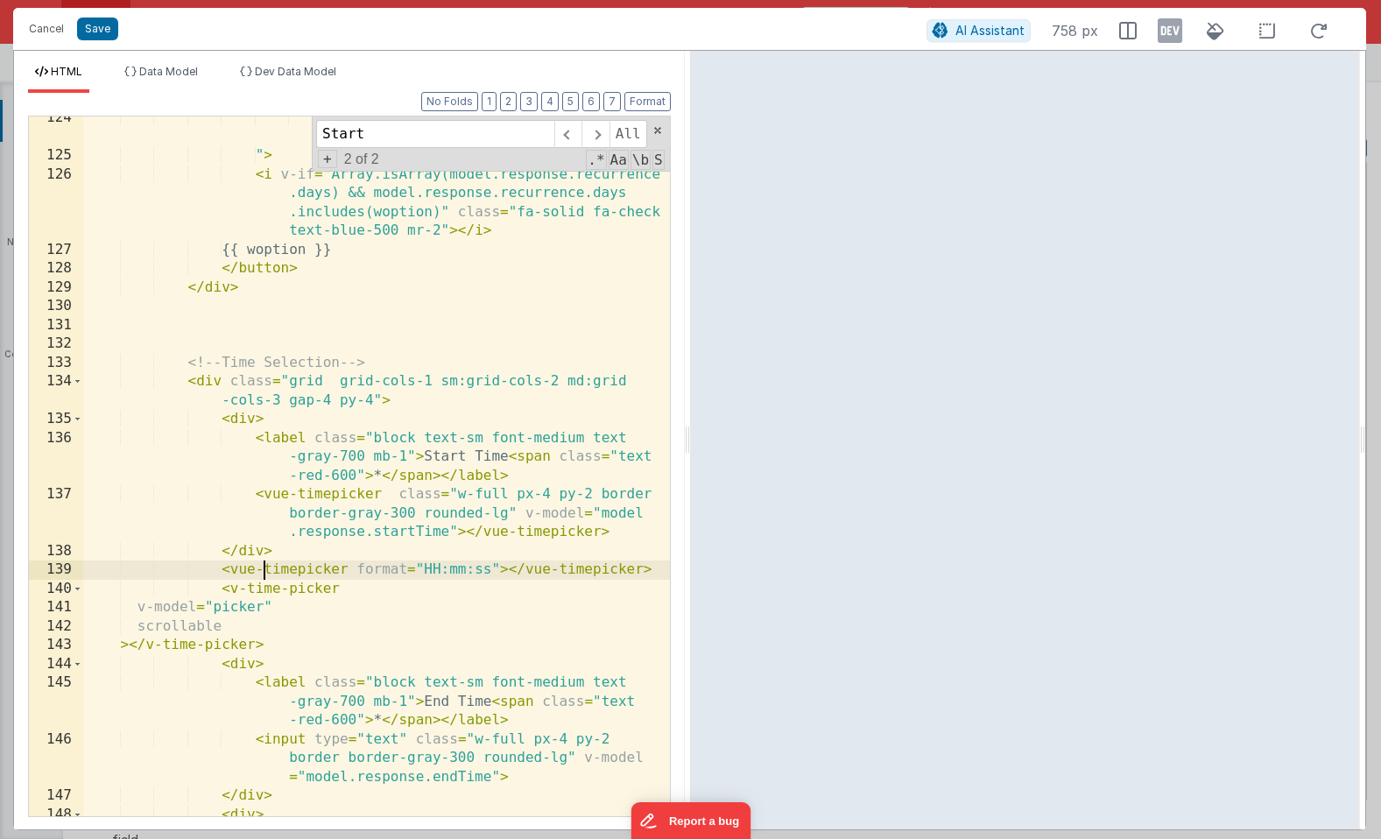
click at [262, 573] on div ": model.response.recurrence.days = [woption] " > < i v-if = "Array.isArray(mode…" at bounding box center [376, 506] width 587 height 794
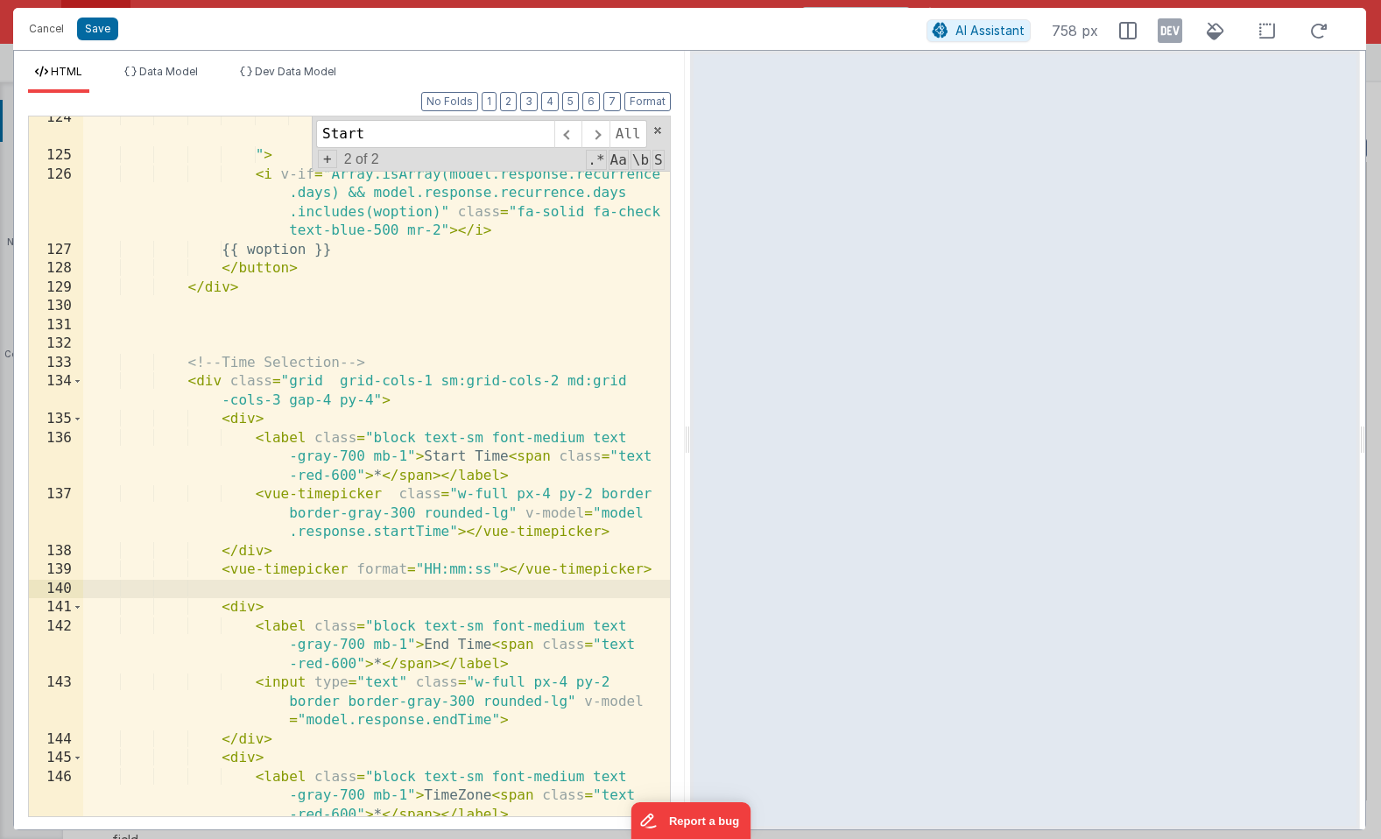
click at [396, 368] on div ": model.response.recurrence.days = [woption] " > < i v-if = "Array.isArray(mode…" at bounding box center [376, 487] width 587 height 757
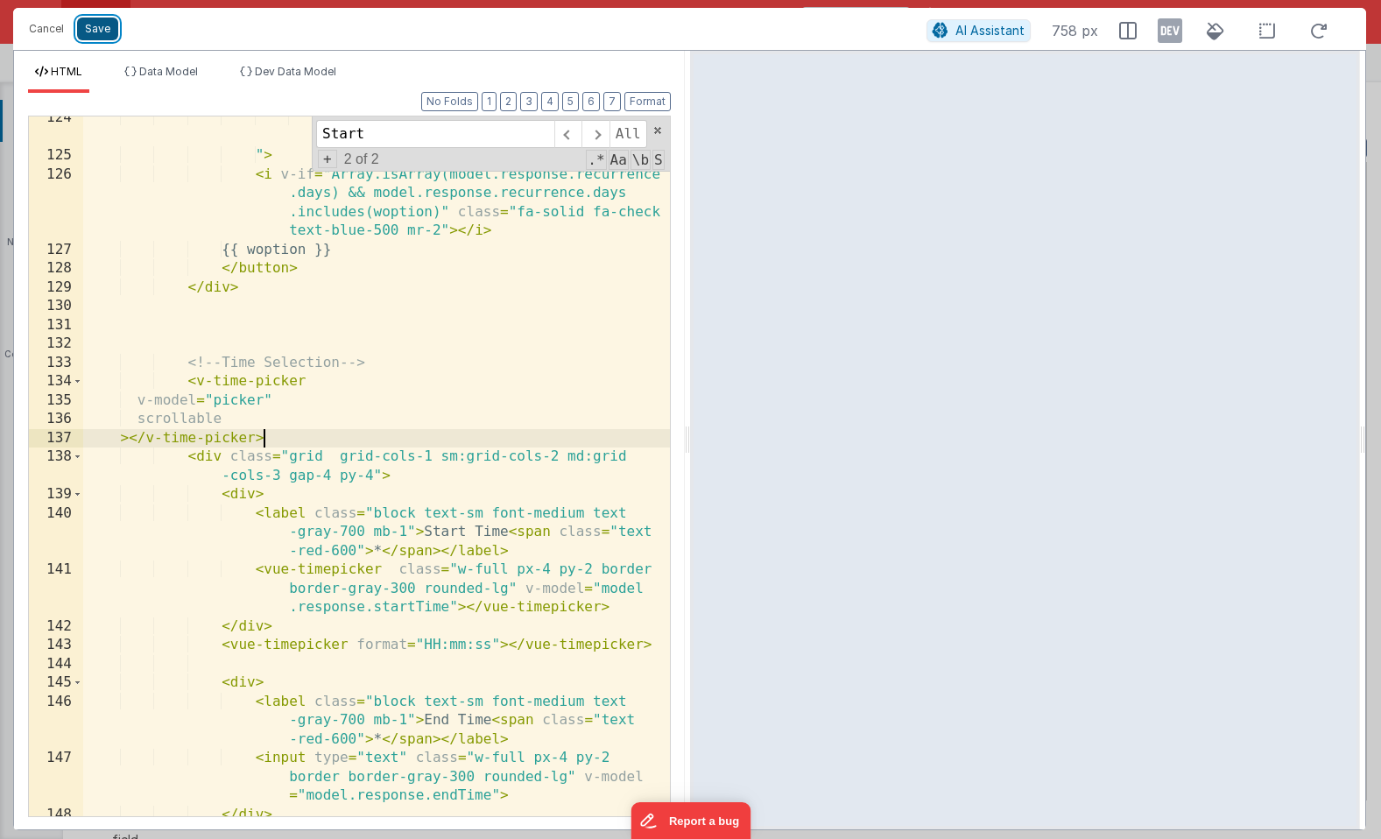
click at [104, 32] on button "Save" at bounding box center [97, 29] width 41 height 23
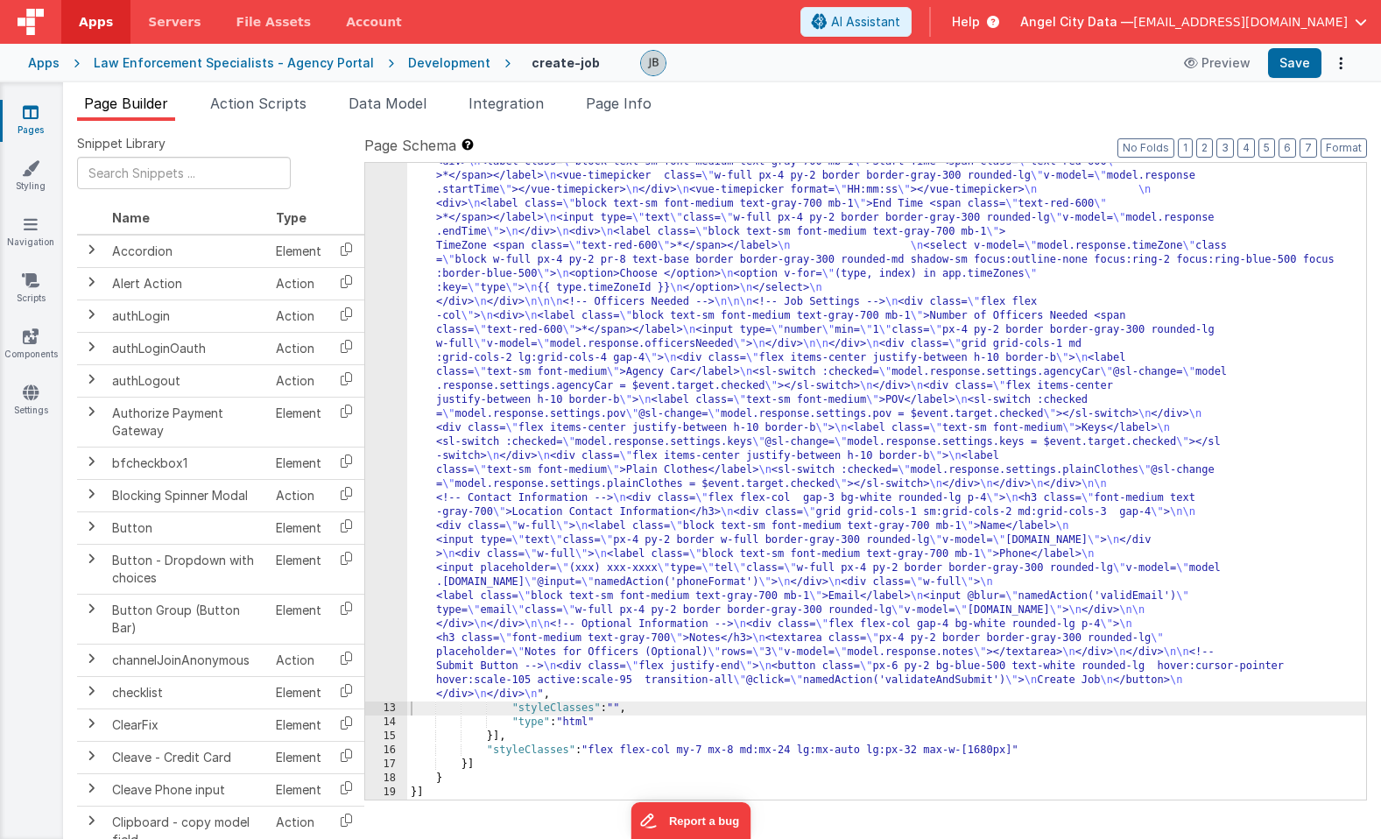
scroll to position [1087, 0]
click at [1293, 67] on button "Save" at bounding box center [1294, 63] width 53 height 30
click at [1295, 67] on button "Save" at bounding box center [1294, 63] width 53 height 30
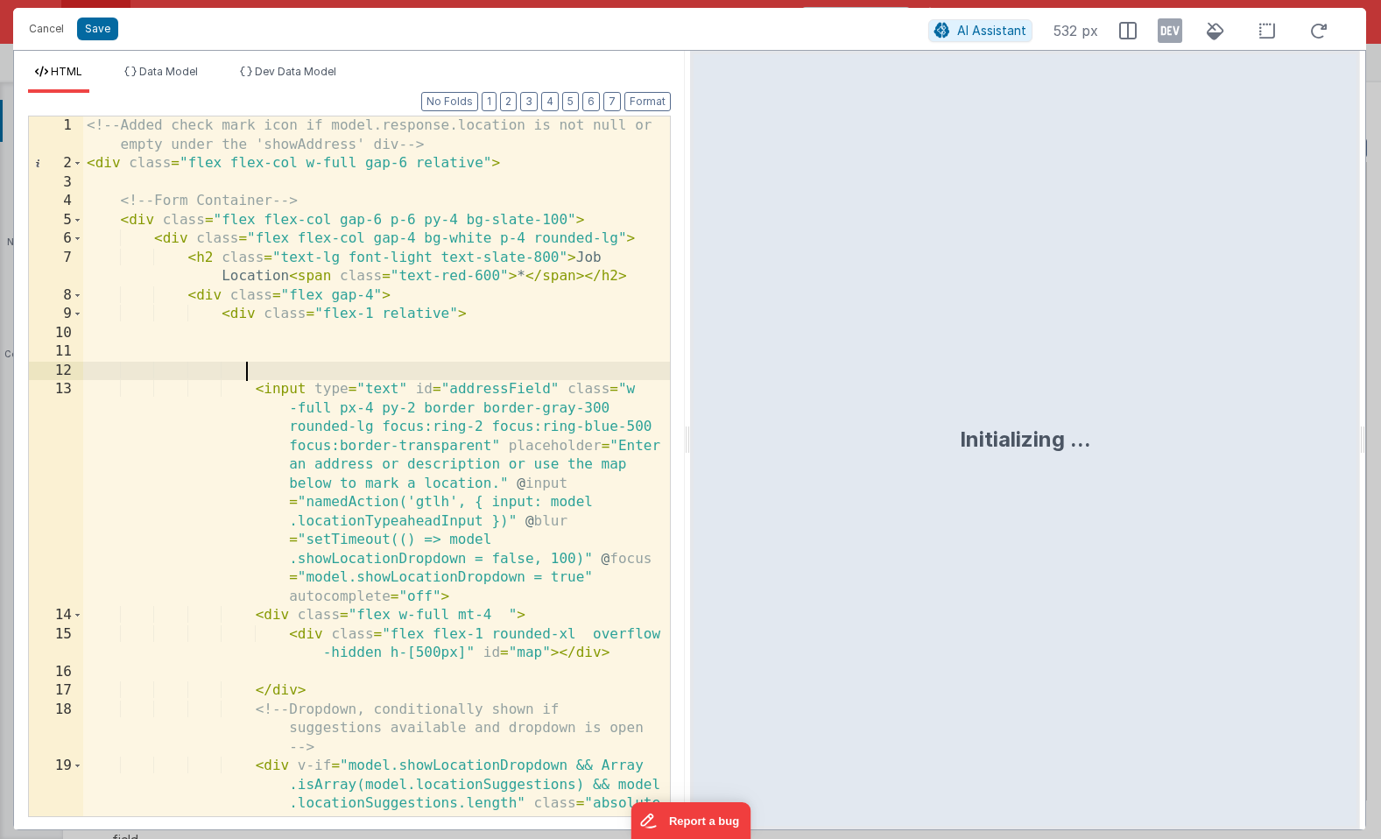
click at [455, 365] on div "<!-- Added check mark icon if model.response.location is not null or empty unde…" at bounding box center [376, 532] width 587 height 832
click at [463, 413] on div "<!-- Added check mark icon if model.response.location is not null or empty unde…" at bounding box center [376, 532] width 587 height 832
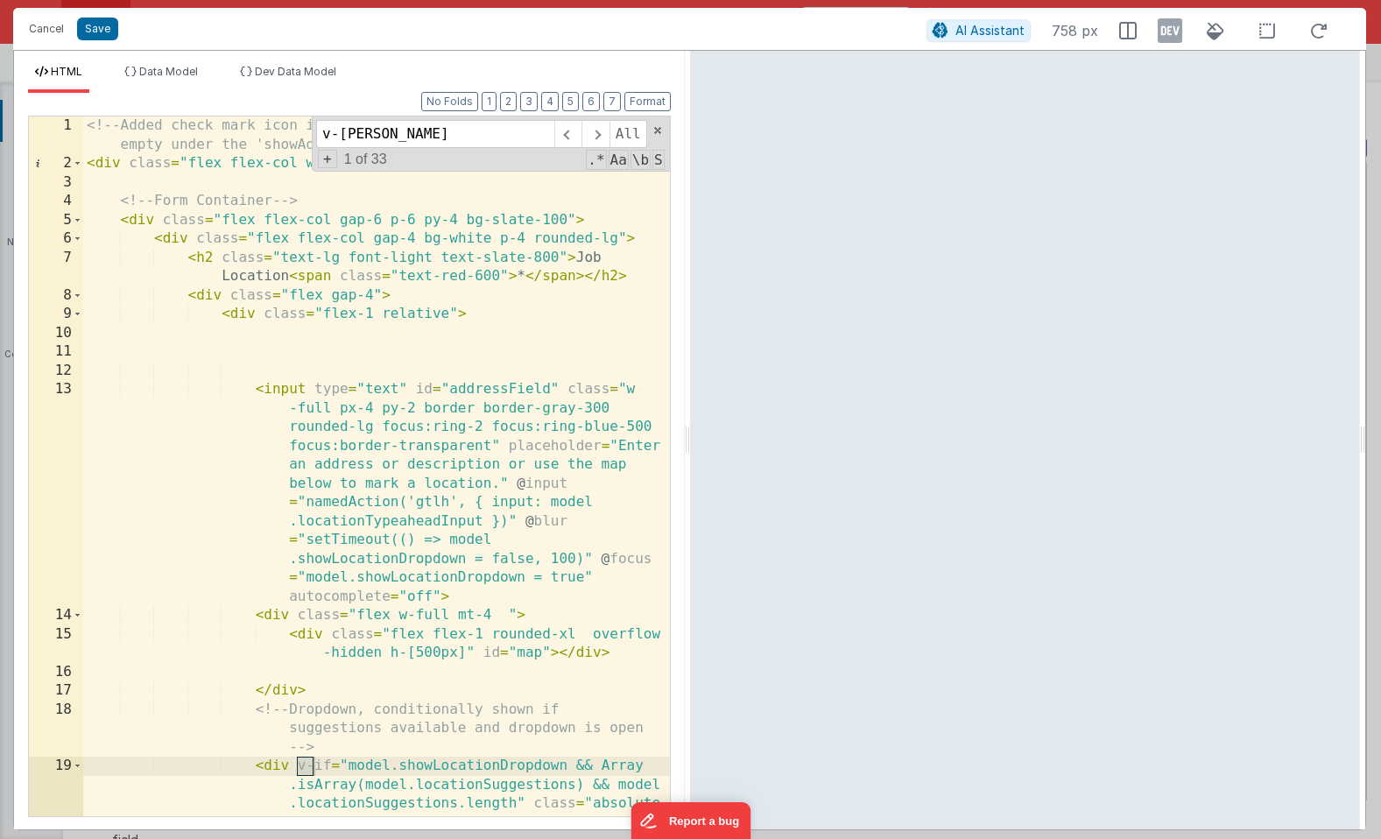
scroll to position [4018, 0]
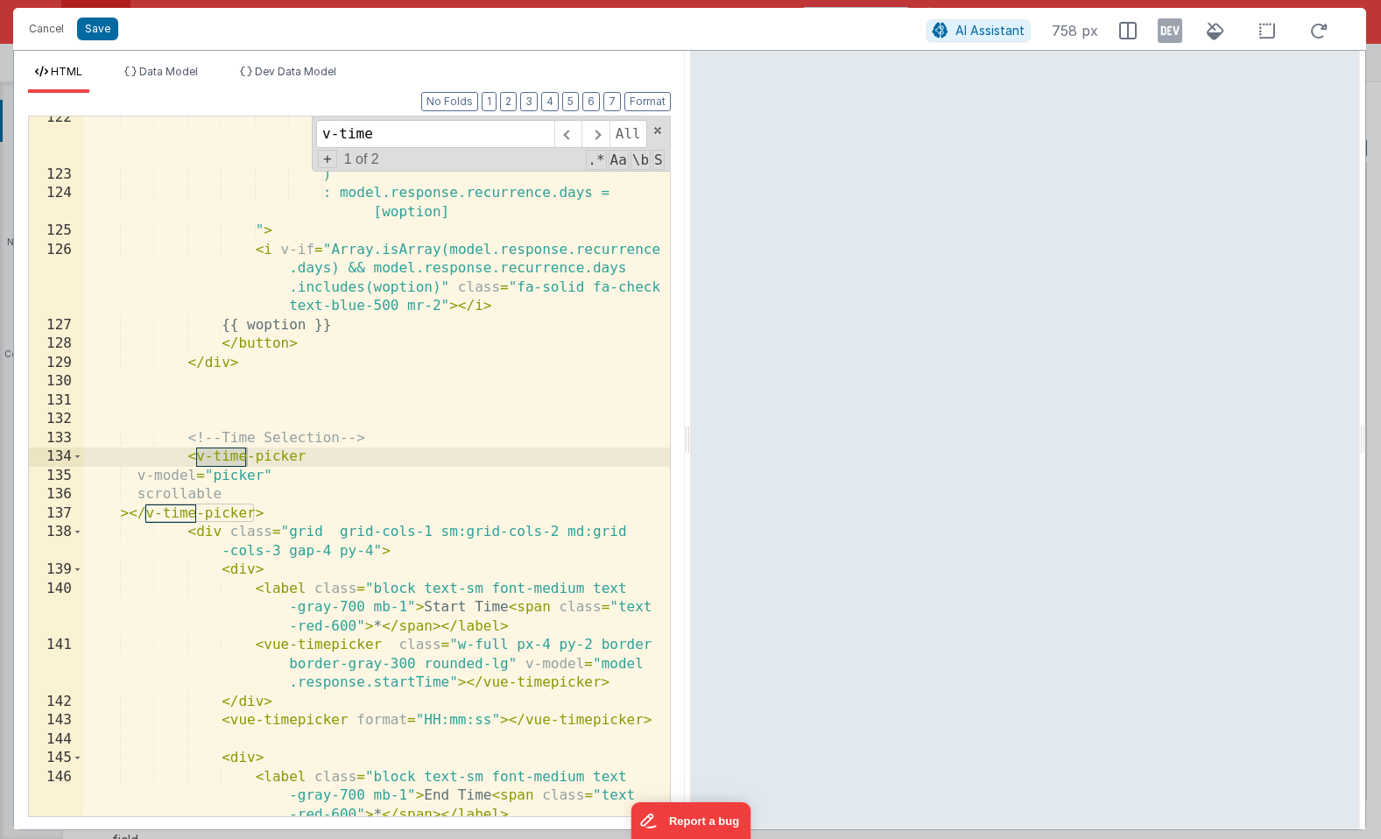
type input "v-time"
drag, startPoint x: 275, startPoint y: 479, endPoint x: 131, endPoint y: 475, distance: 143.7
click at [131, 475] on div ": model.response.recurrence.days = [...model.response.recurrence.days , woption…" at bounding box center [376, 515] width 587 height 813
click at [330, 484] on div ": model.response.recurrence.days = [...model.response.recurrence.days , woption…" at bounding box center [376, 515] width 587 height 813
click at [46, 29] on button "Cancel" at bounding box center [46, 29] width 53 height 25
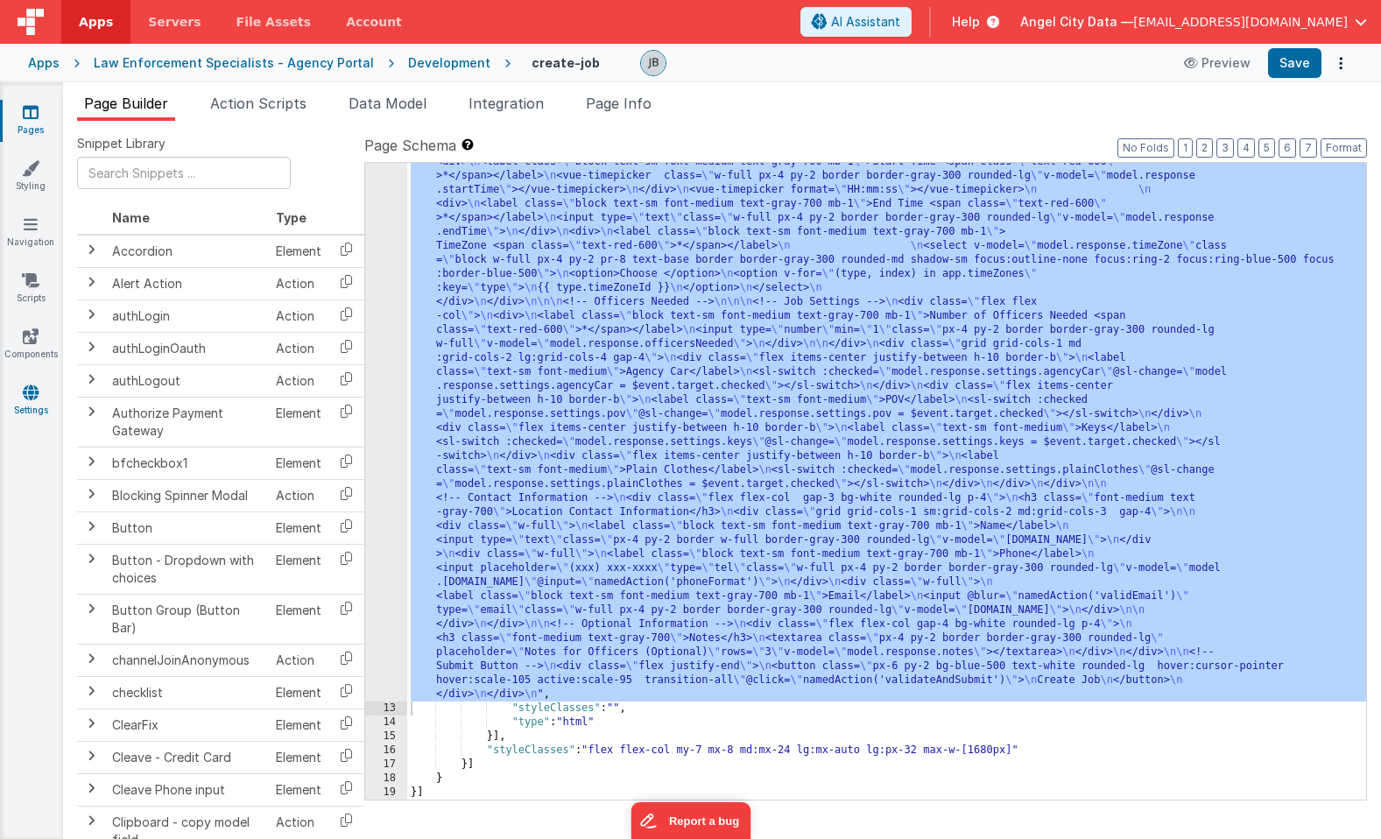
click at [32, 404] on link "Settings" at bounding box center [30, 401] width 63 height 35
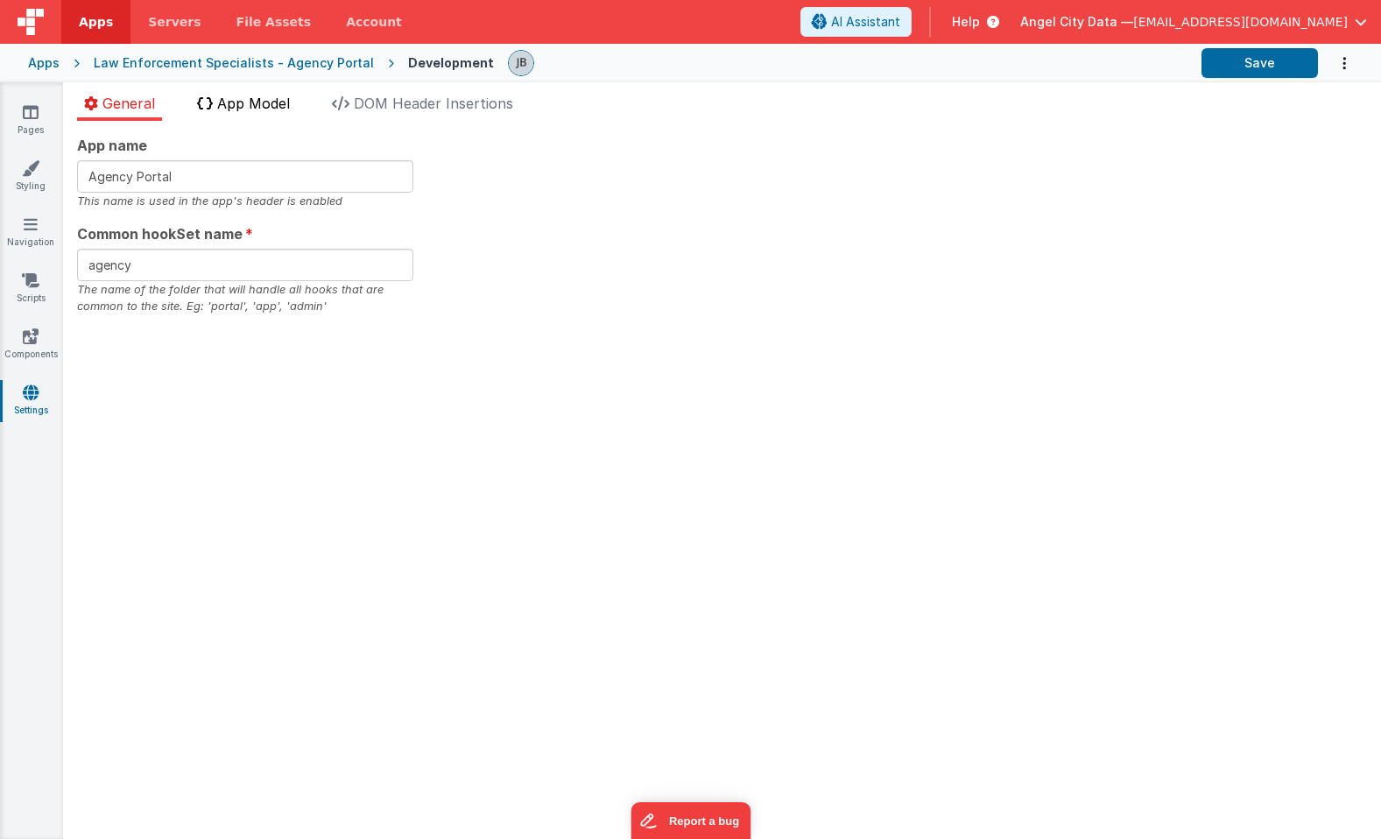
click at [271, 105] on span "App Model" at bounding box center [253, 104] width 73 height 18
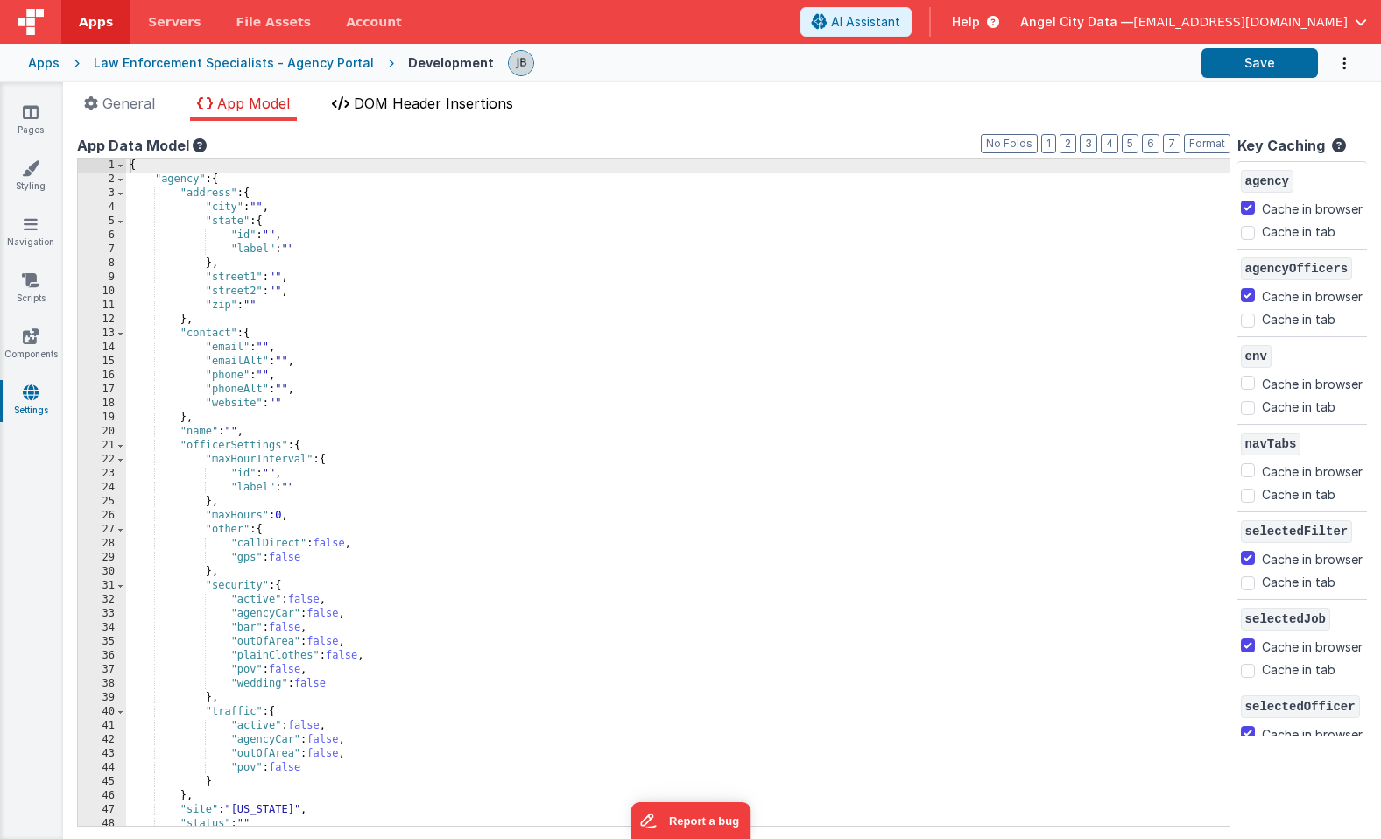
click at [436, 101] on span "DOM Header Insertions" at bounding box center [433, 104] width 159 height 18
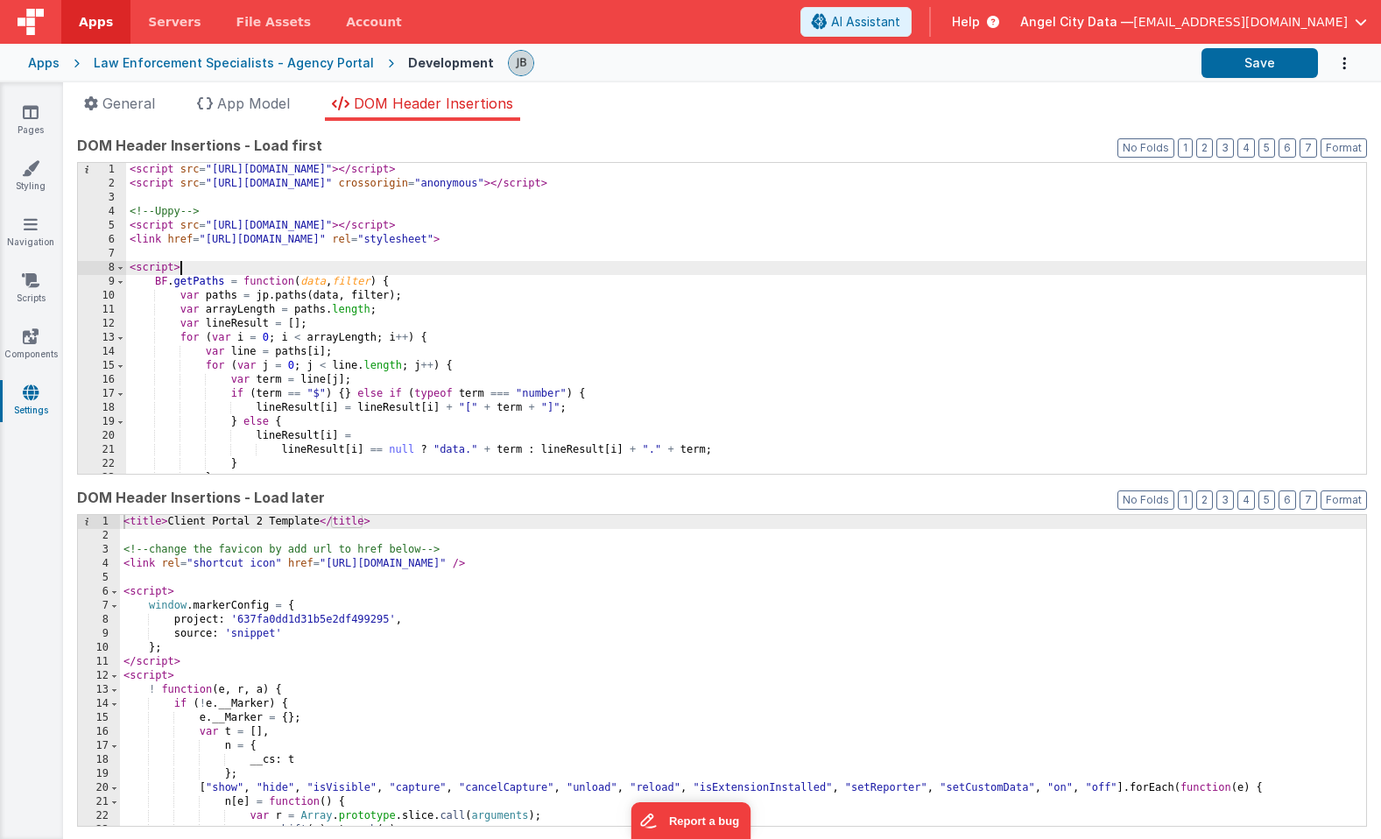
click at [280, 265] on div "< script src = "[URL][DOMAIN_NAME]" > </ script > < script src = "[URL][DOMAIN_…" at bounding box center [746, 332] width 1240 height 339
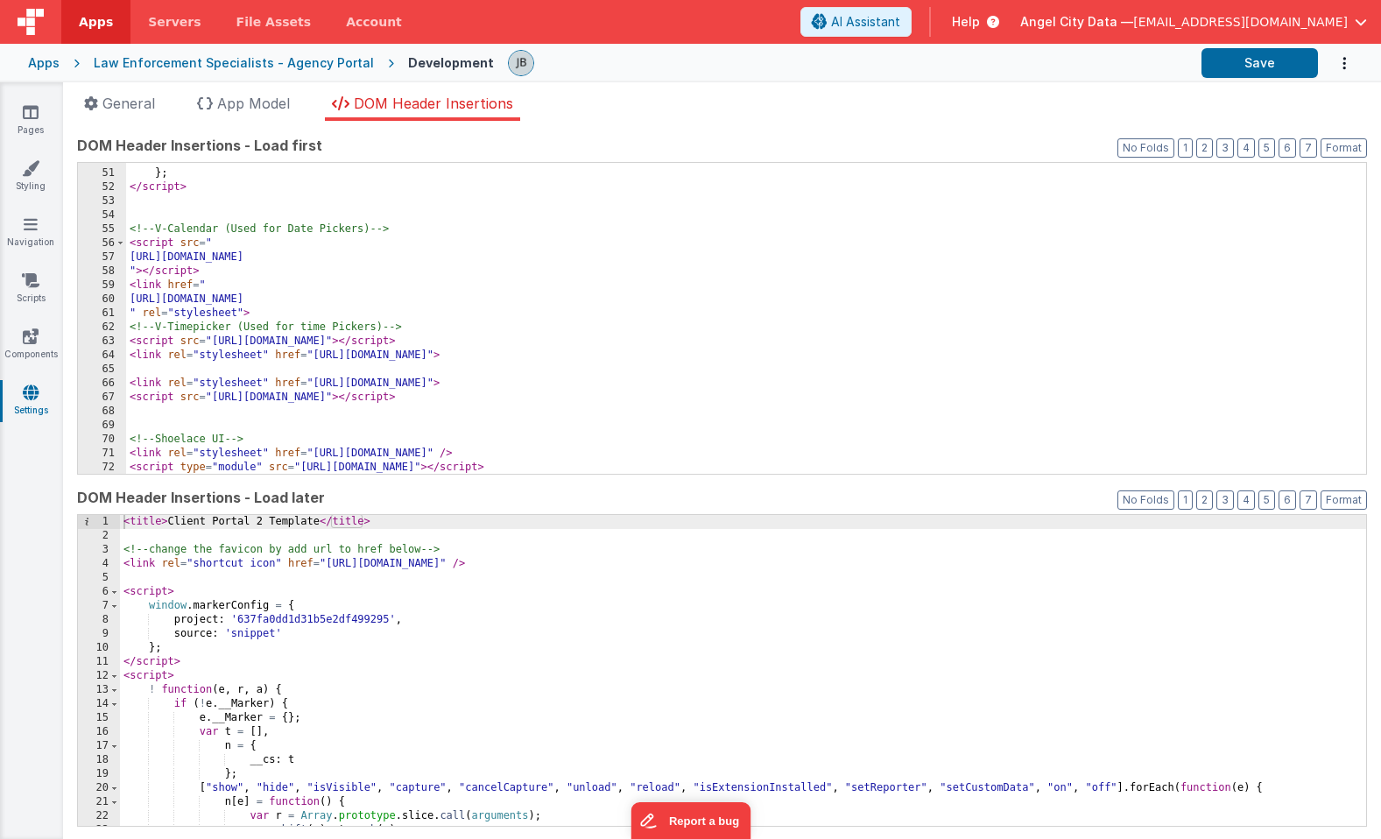
scroll to position [715, 0]
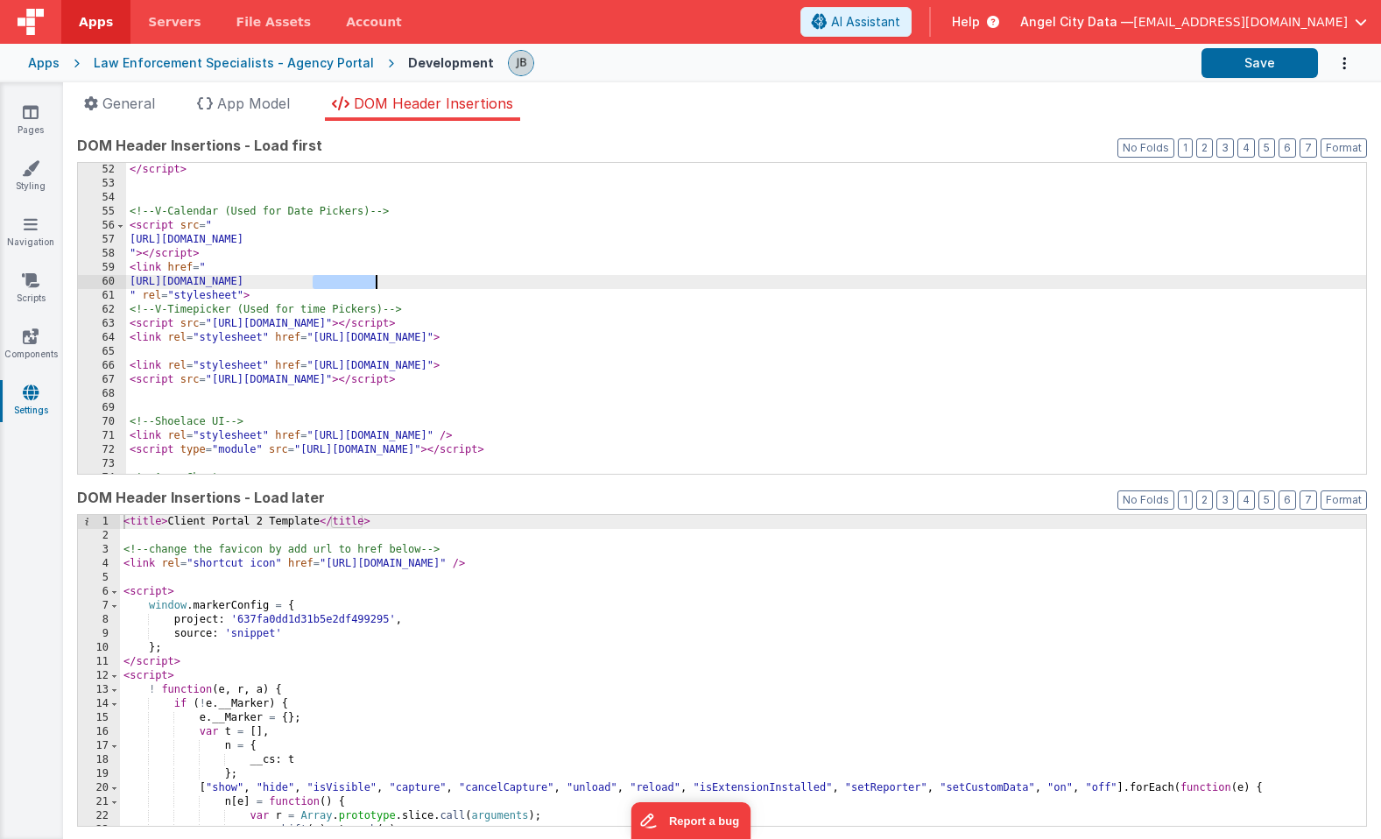
drag, startPoint x: 314, startPoint y: 284, endPoint x: 376, endPoint y: 284, distance: 61.3
click at [376, 284] on div "</ script > <!-- V-Calendar (Used for Date Pickers) --> < script src = " [URL][…" at bounding box center [746, 332] width 1240 height 339
click at [390, 303] on div "</ script > <!-- V-Calendar (Used for Date Pickers) --> < script src = " [URL][…" at bounding box center [746, 332] width 1240 height 339
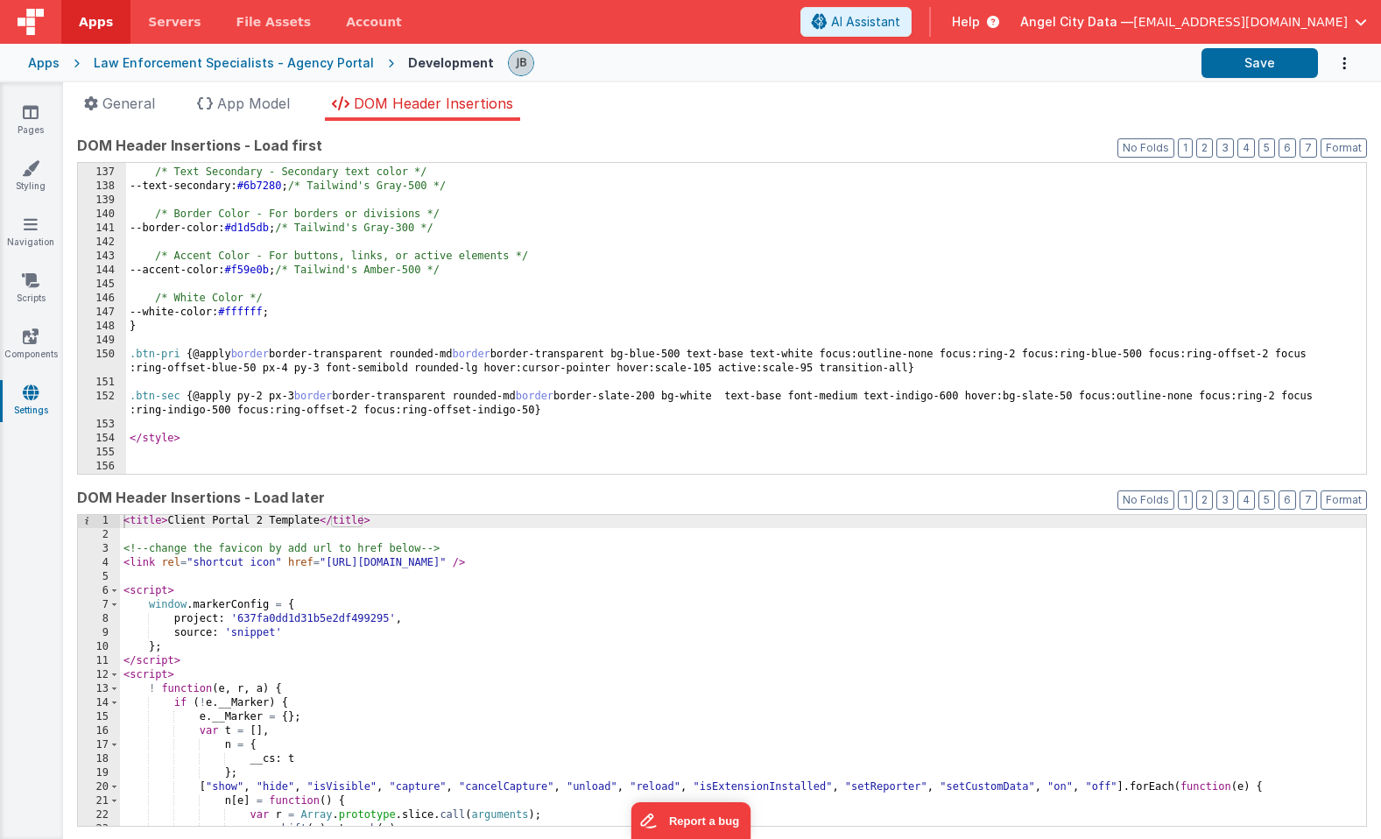
scroll to position [138, 0]
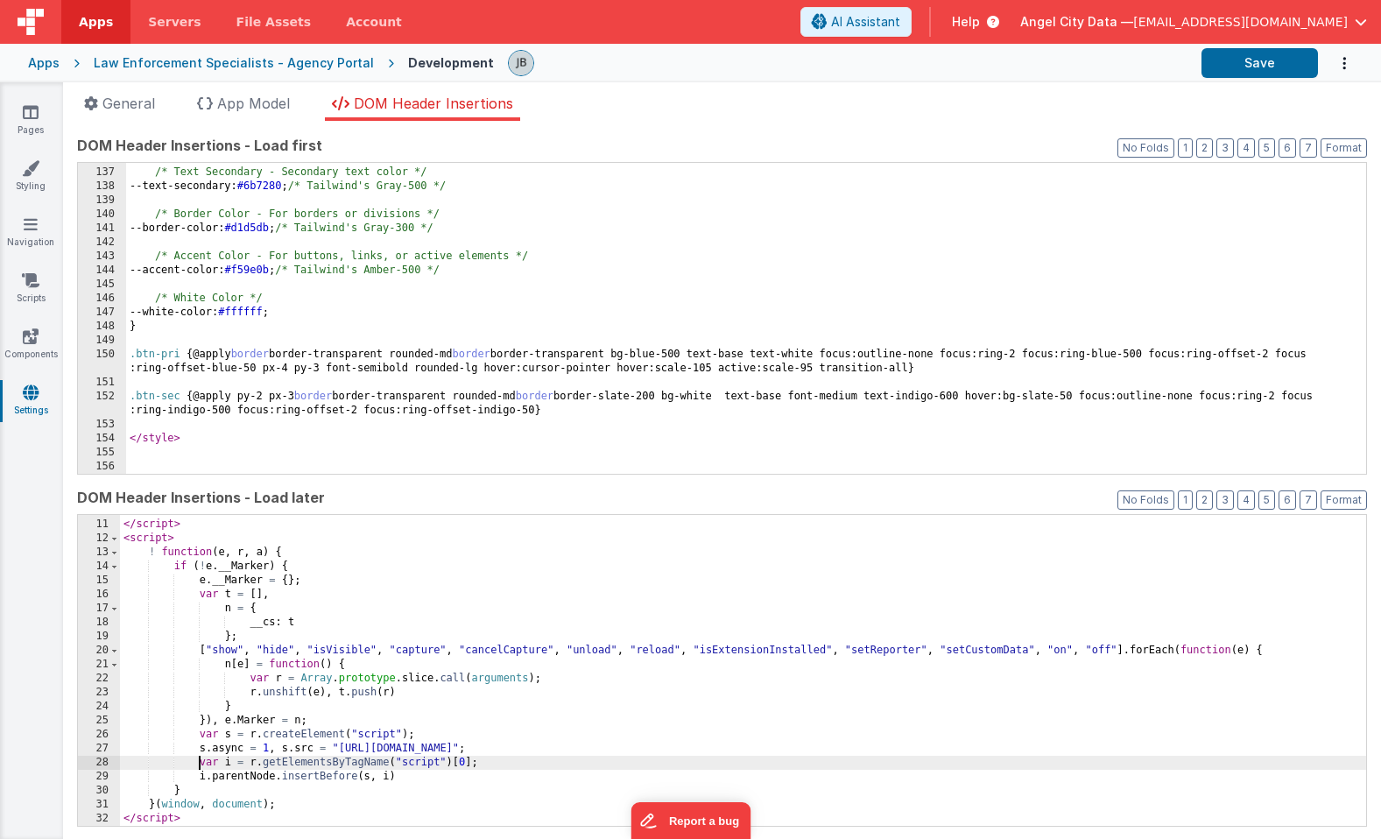
click at [202, 757] on div "} ; </ script > < script > ! function ( e , r , a ) { if ( ! e . __Marker ) { e…" at bounding box center [743, 673] width 1246 height 339
click at [309, 707] on div "} ; </ script > < script > ! function ( e , r , a ) { if ( ! e . __Marker ) { e…" at bounding box center [743, 673] width 1246 height 339
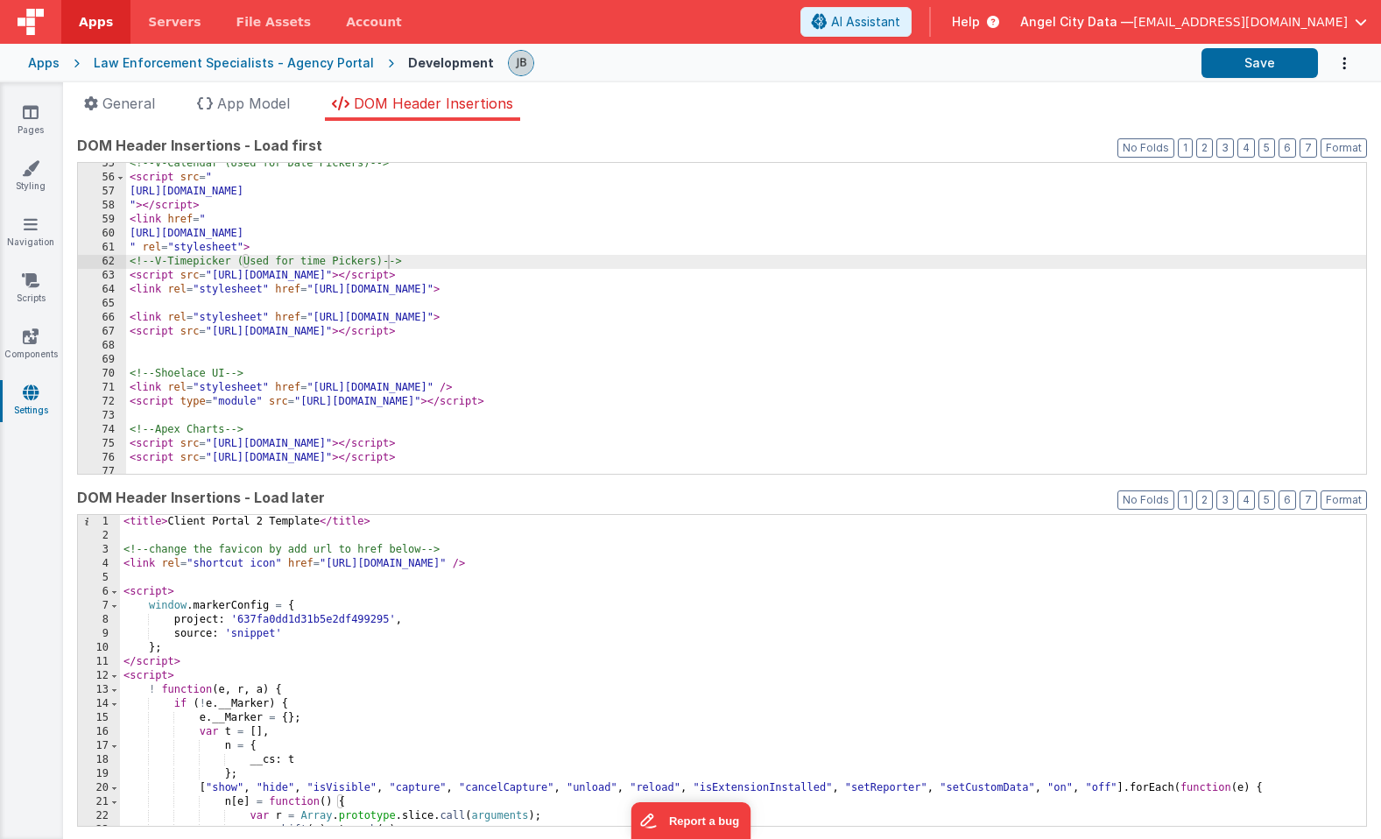
scroll to position [0, 0]
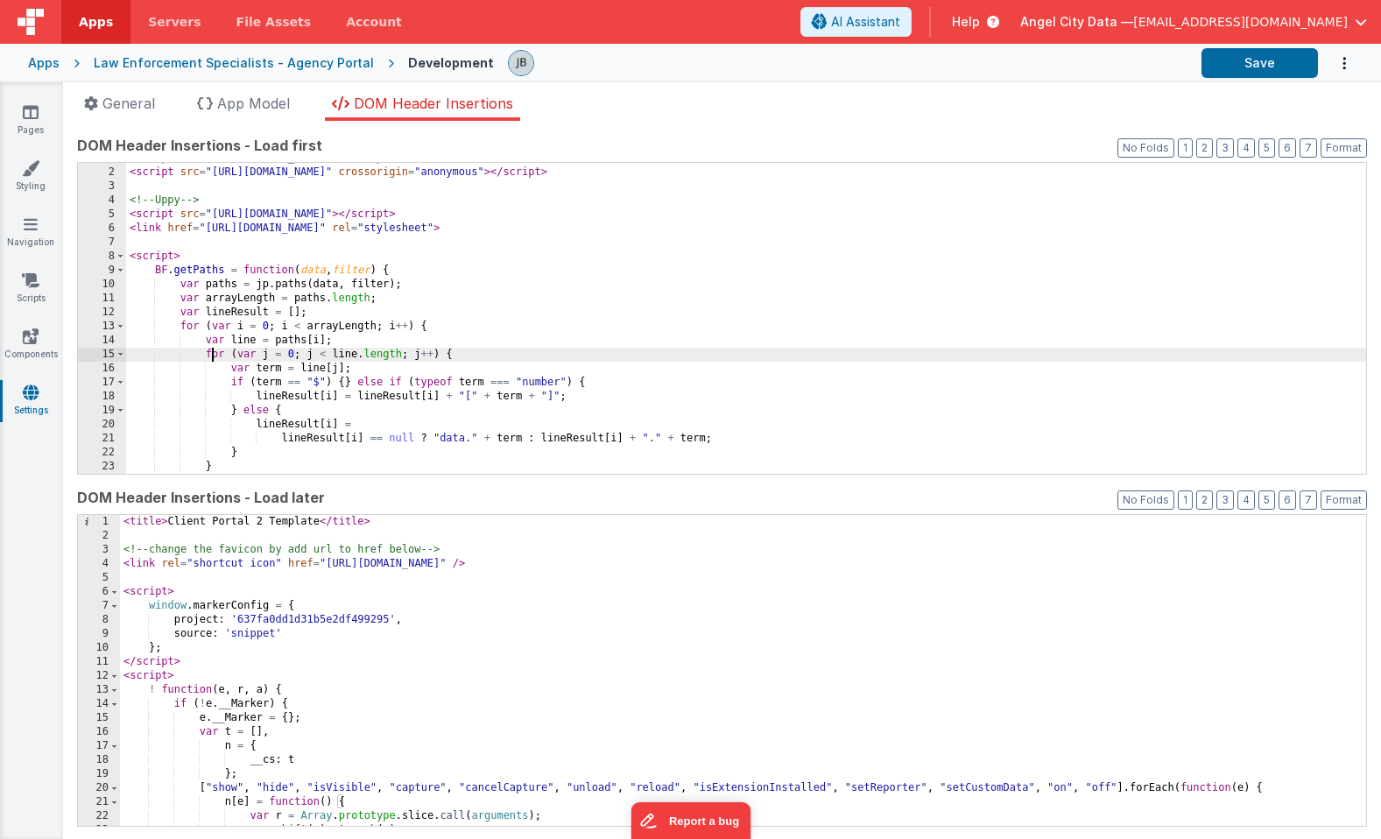
click at [211, 354] on div "< script src = "[URL][DOMAIN_NAME]" > </ script > < script src = "[URL][DOMAIN_…" at bounding box center [746, 321] width 1240 height 339
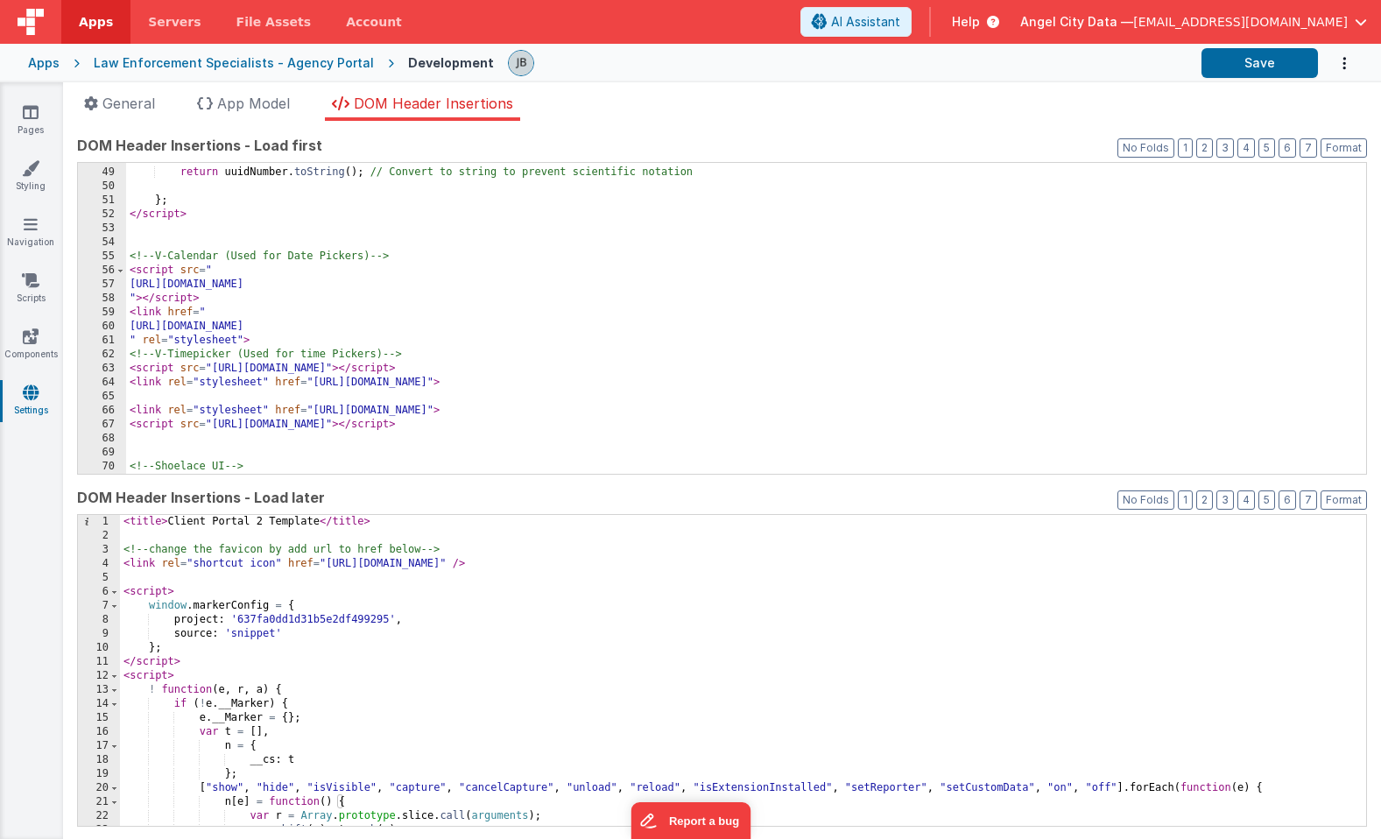
scroll to position [802, 0]
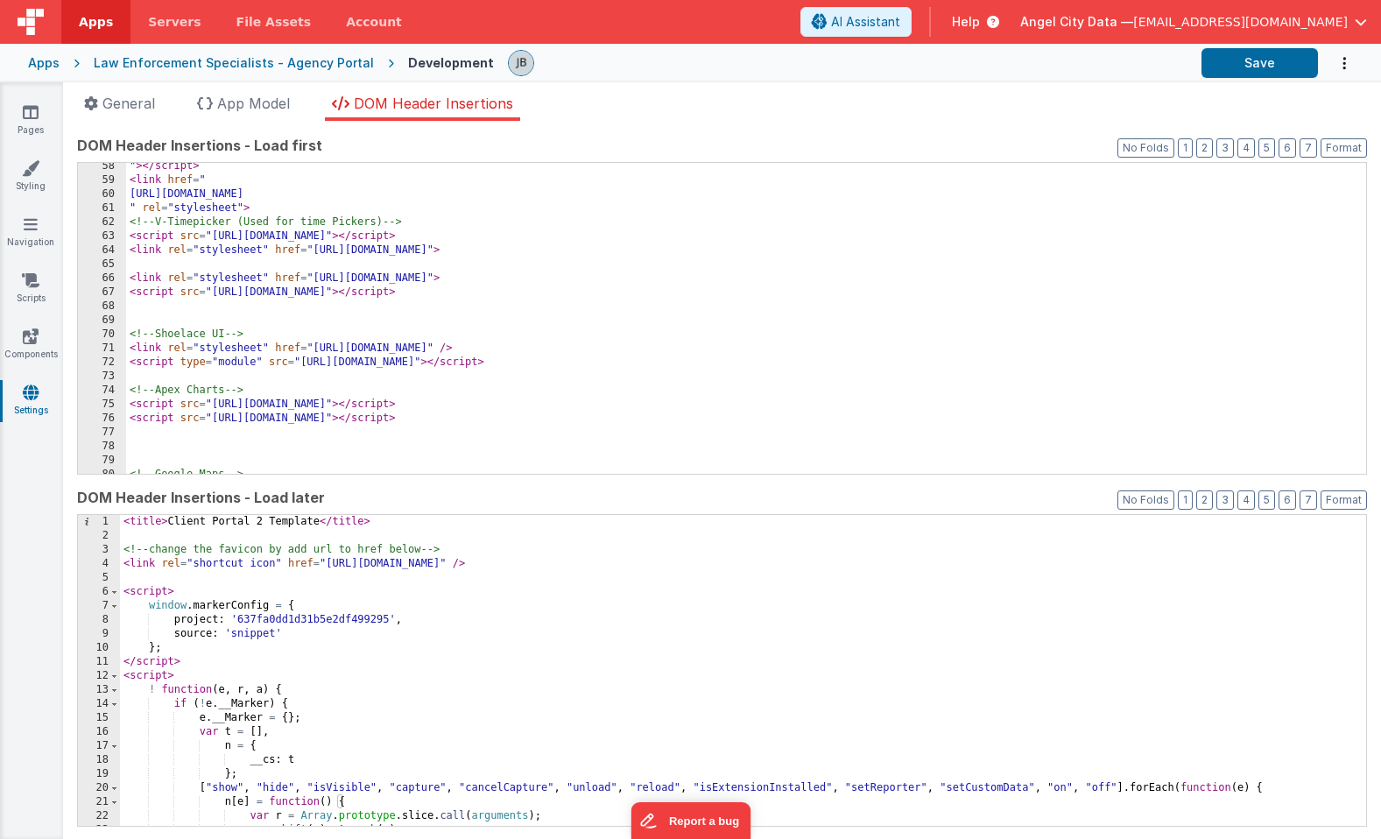
click at [314, 564] on div "< title > Client Portal 2 Template </ title > <!-- change the favicon by add ur…" at bounding box center [743, 684] width 1246 height 339
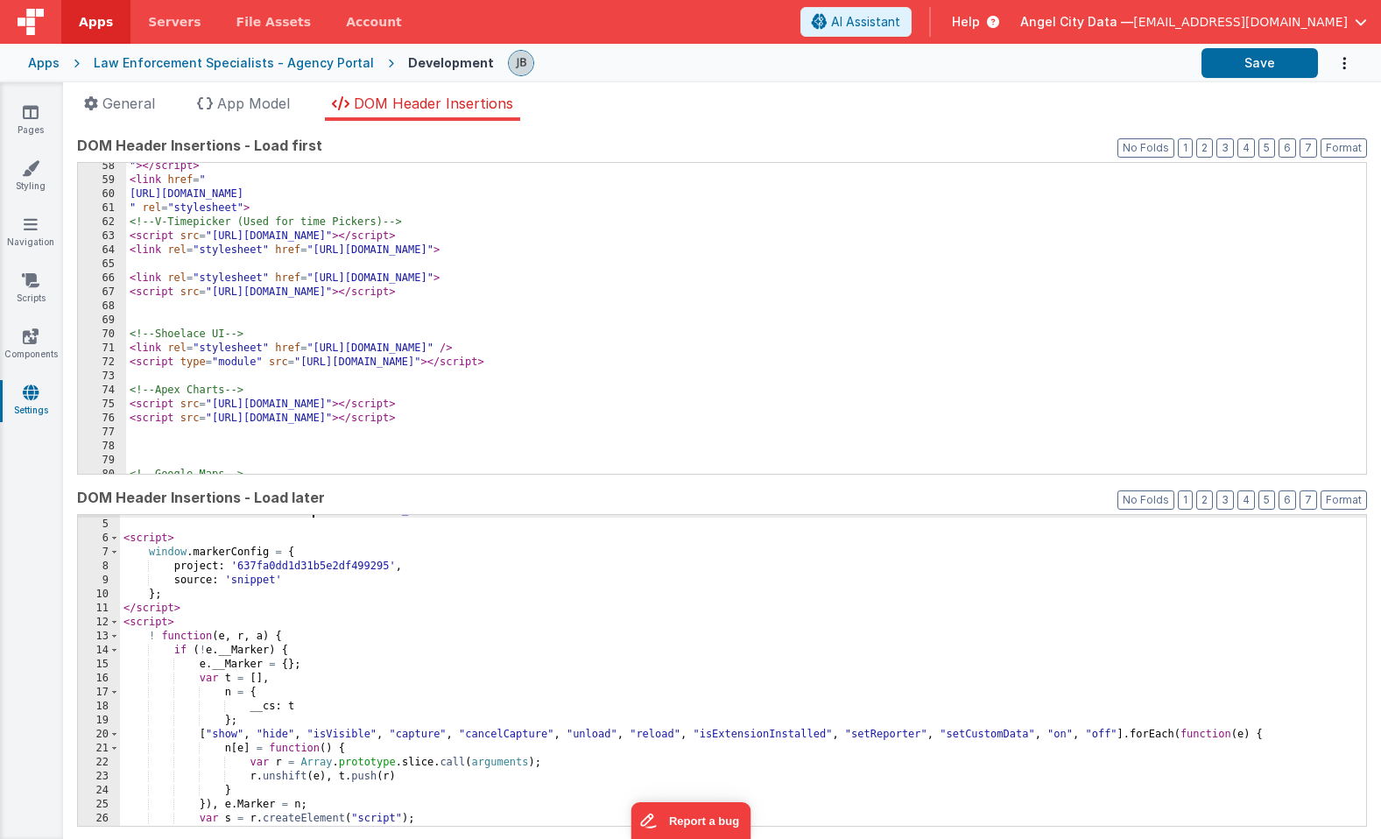
scroll to position [138, 0]
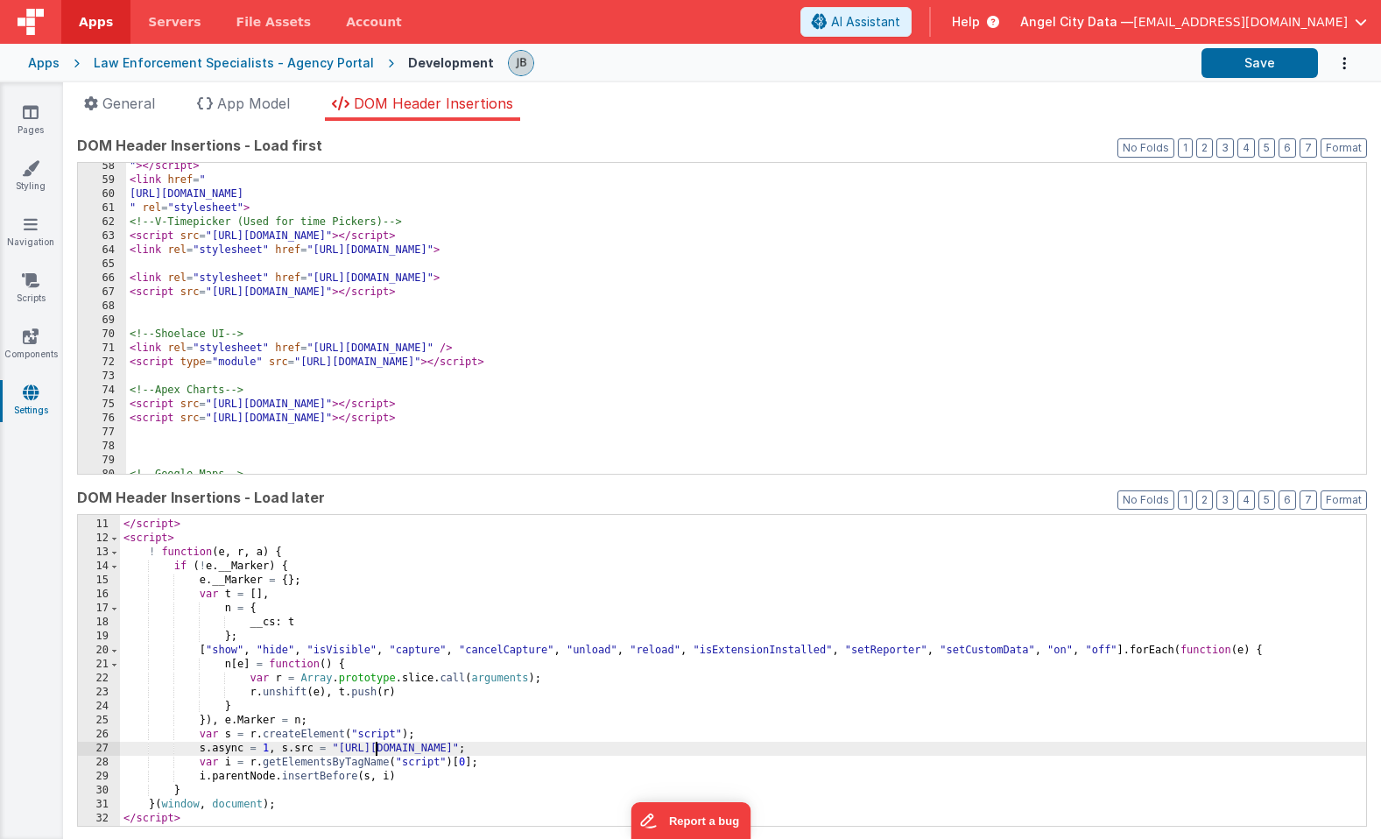
click at [374, 750] on div "} ; </ script > < script > ! function ( e , r , a ) { if ( ! e . __Marker ) { e…" at bounding box center [743, 673] width 1246 height 339
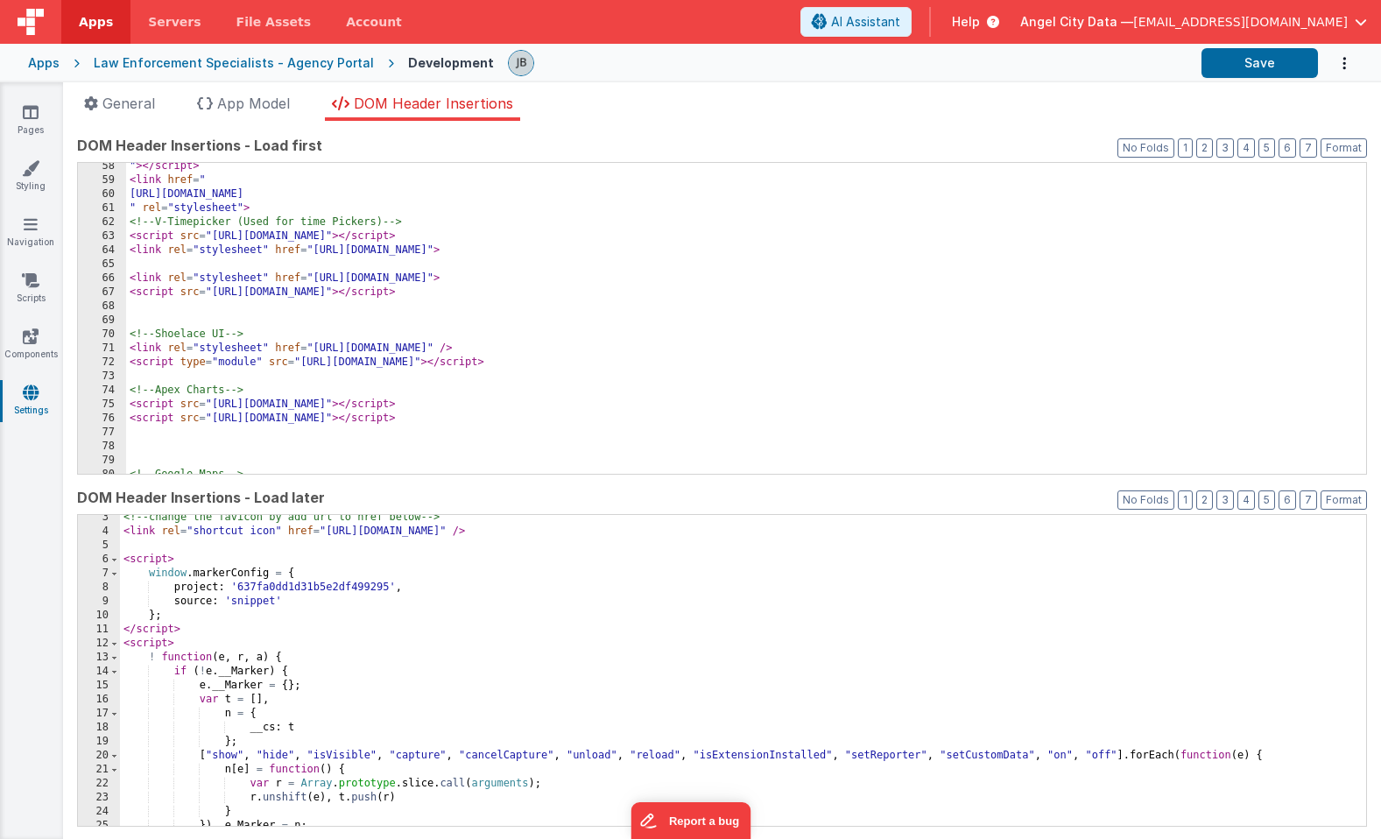
scroll to position [0, 0]
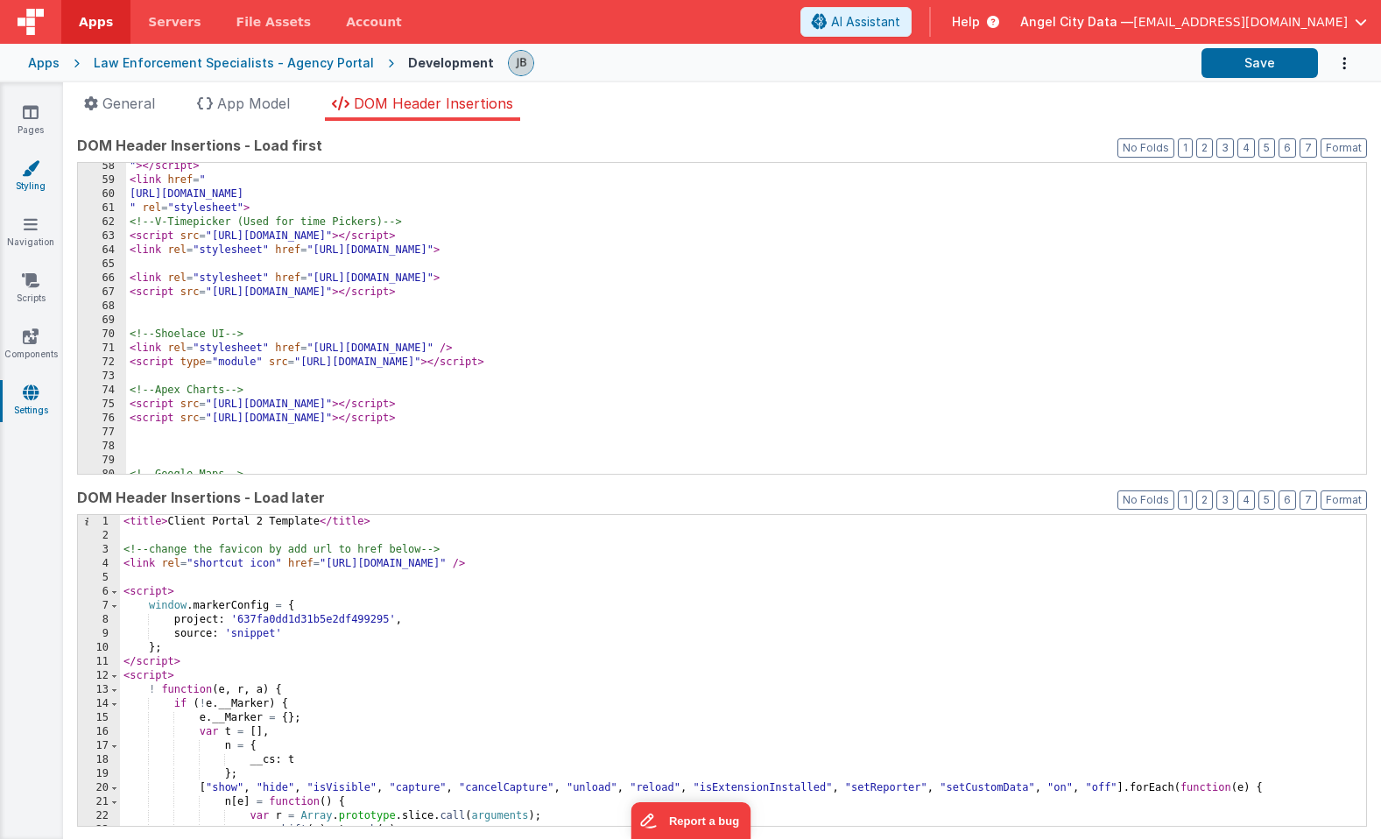
click at [16, 187] on link "Styling" at bounding box center [30, 176] width 63 height 35
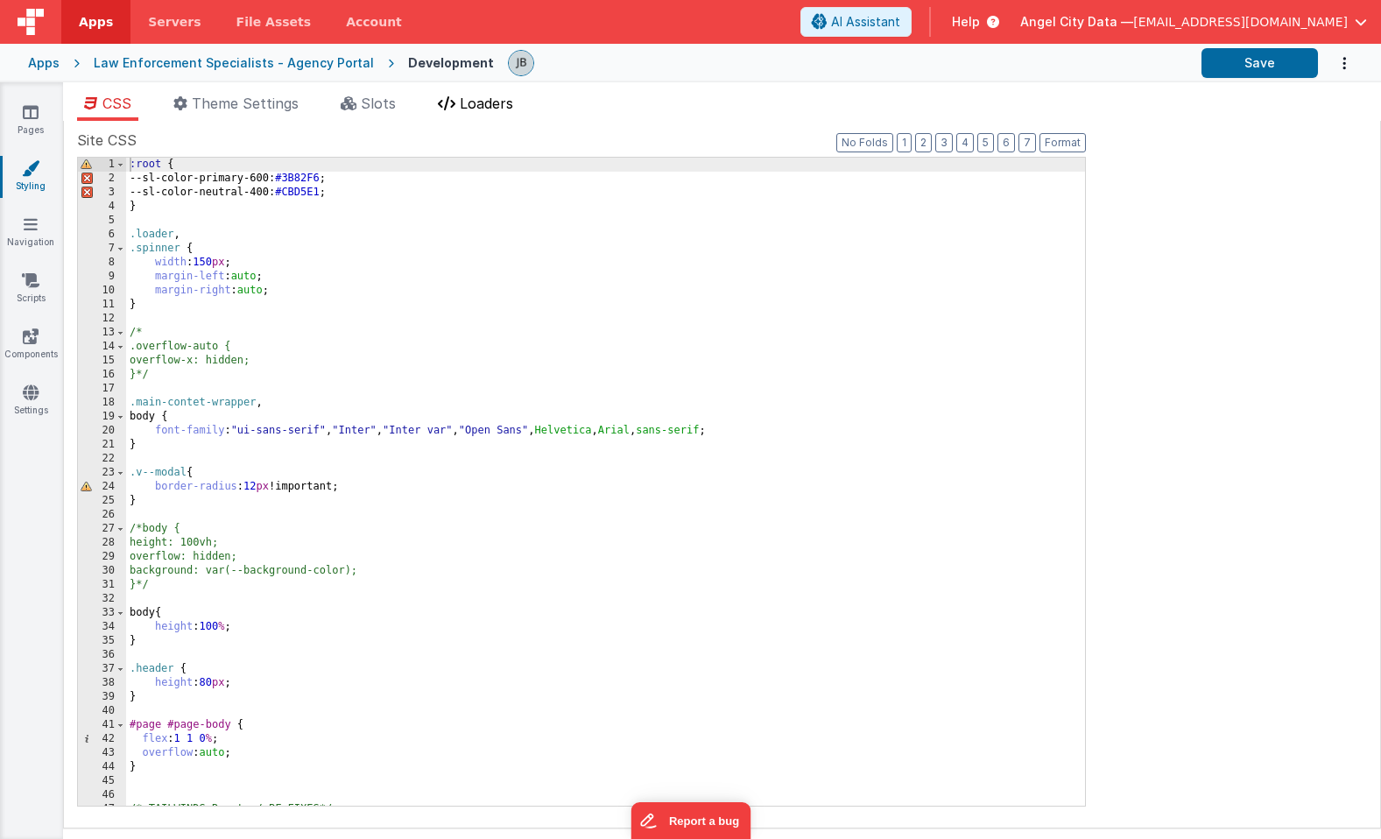
click at [473, 97] on span "Loaders" at bounding box center [486, 104] width 53 height 18
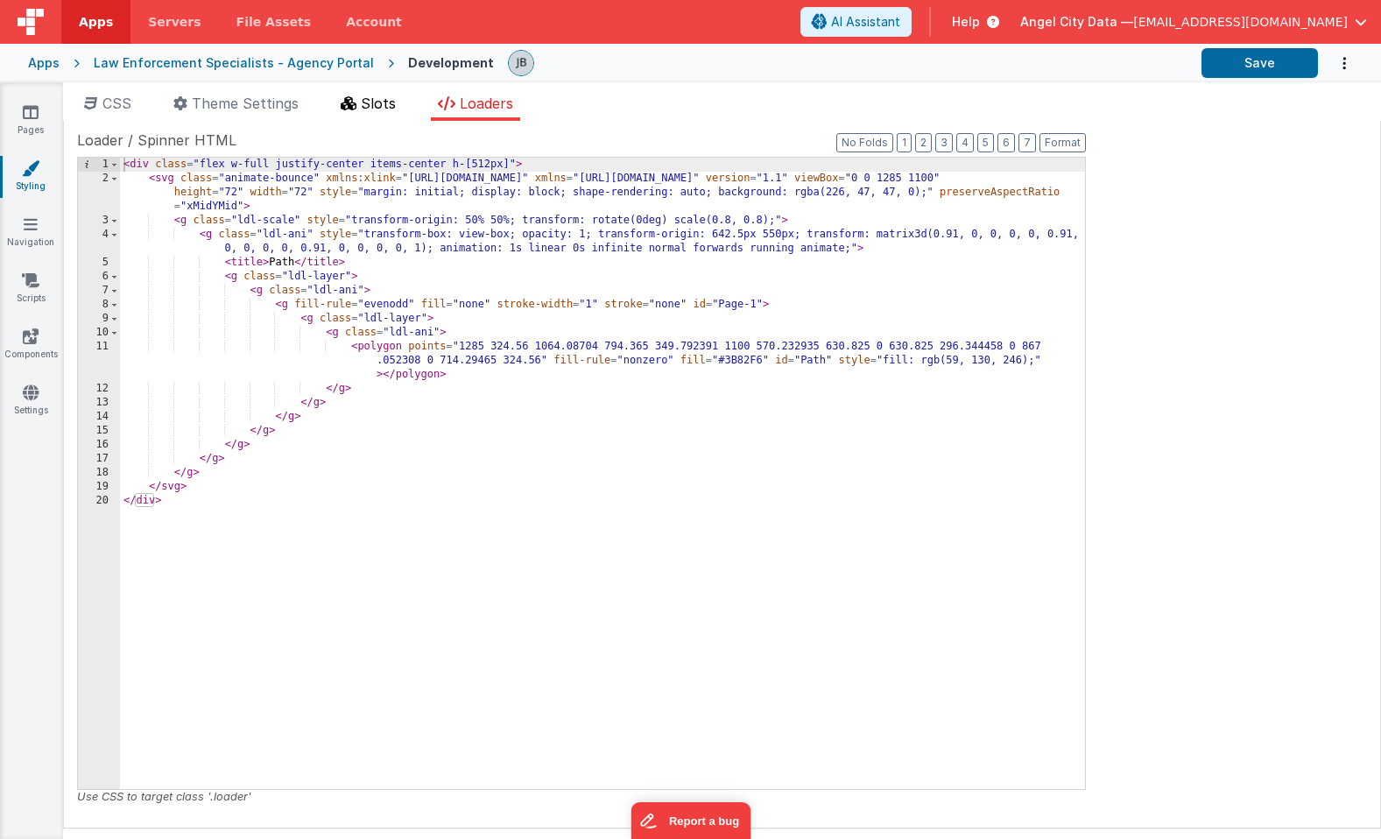
click at [374, 95] on span "Slots" at bounding box center [378, 104] width 35 height 18
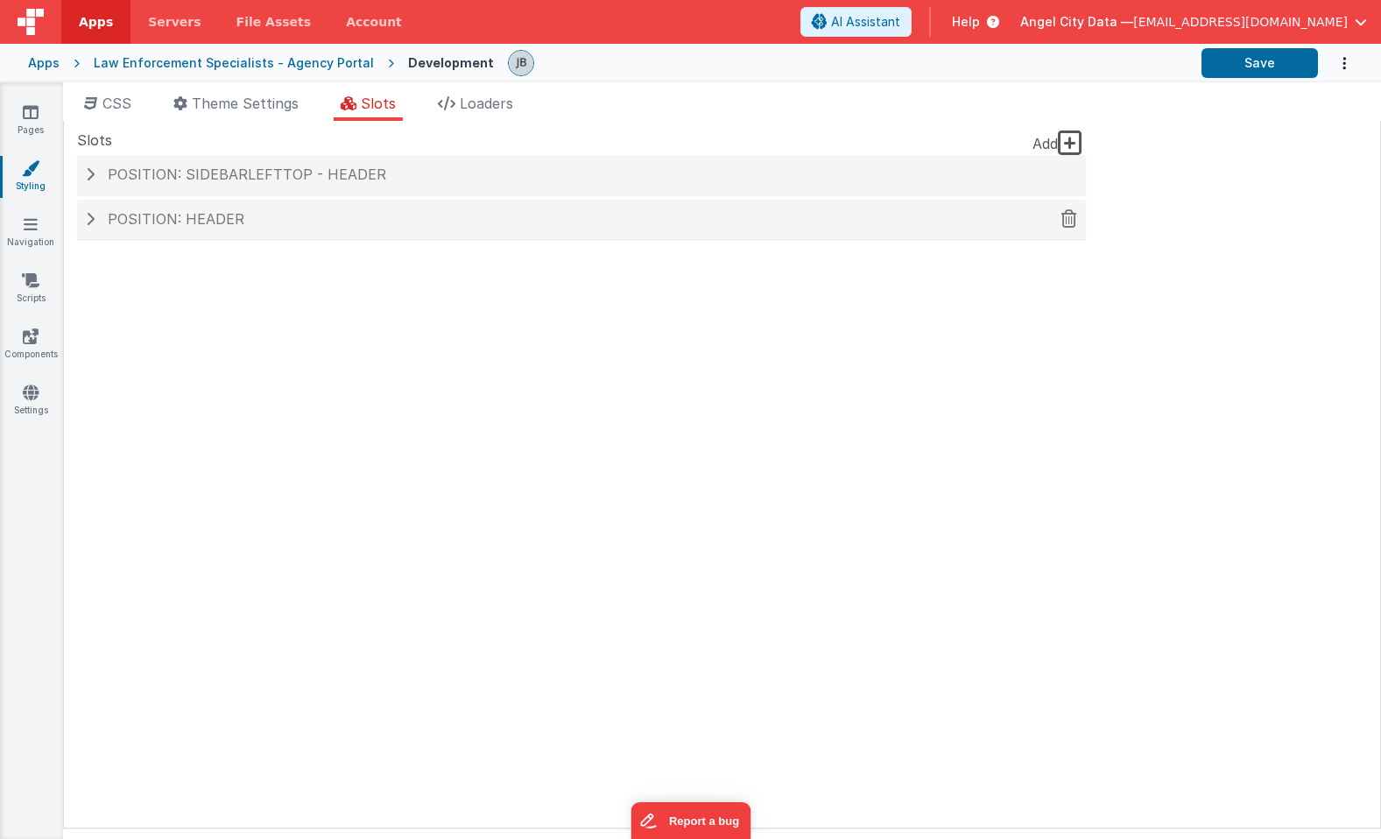
click at [90, 227] on div "Position: header" at bounding box center [581, 220] width 1009 height 40
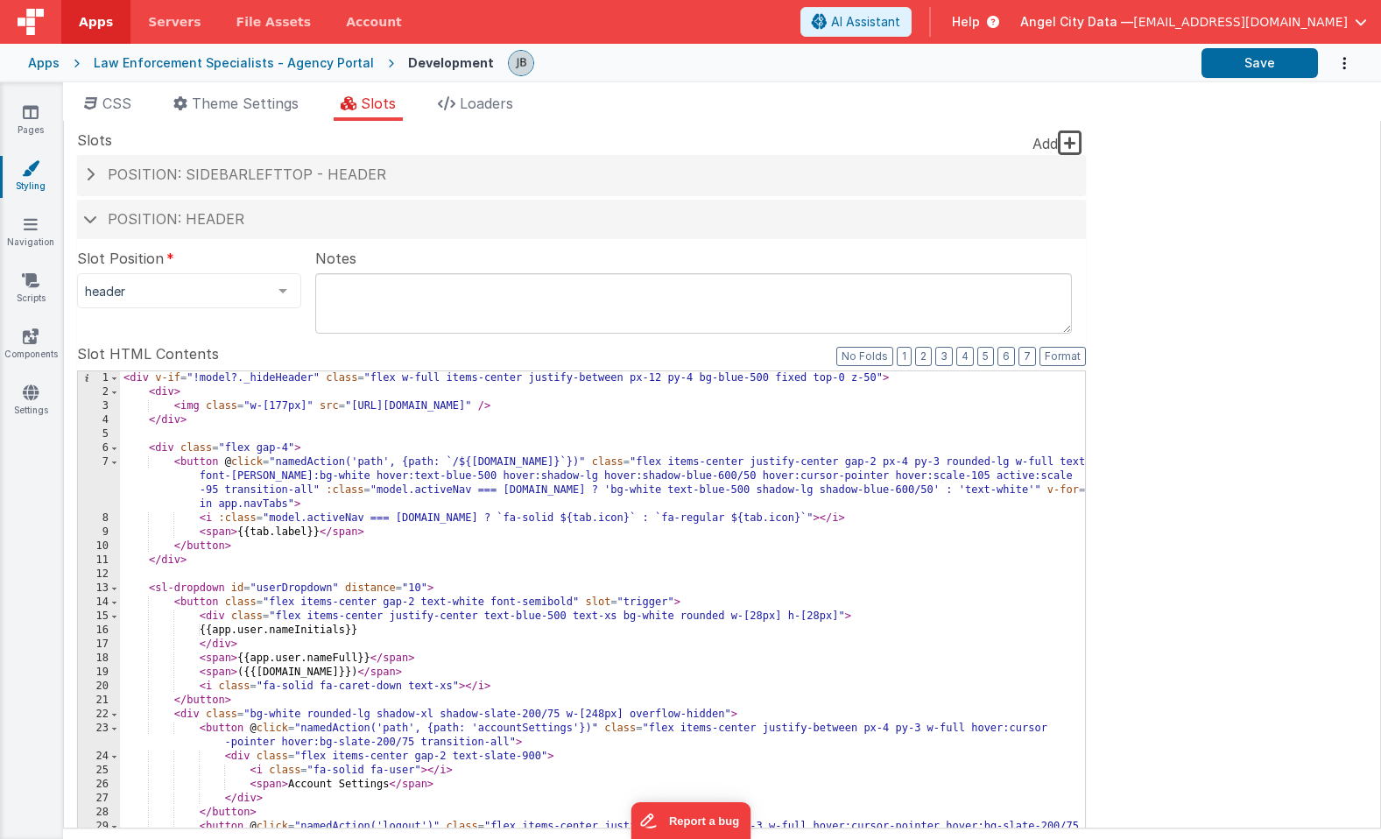
click at [236, 455] on div "< div v-if = "!model?._hideHeader" class = "flex w-full items-center justify-be…" at bounding box center [602, 669] width 965 height 596
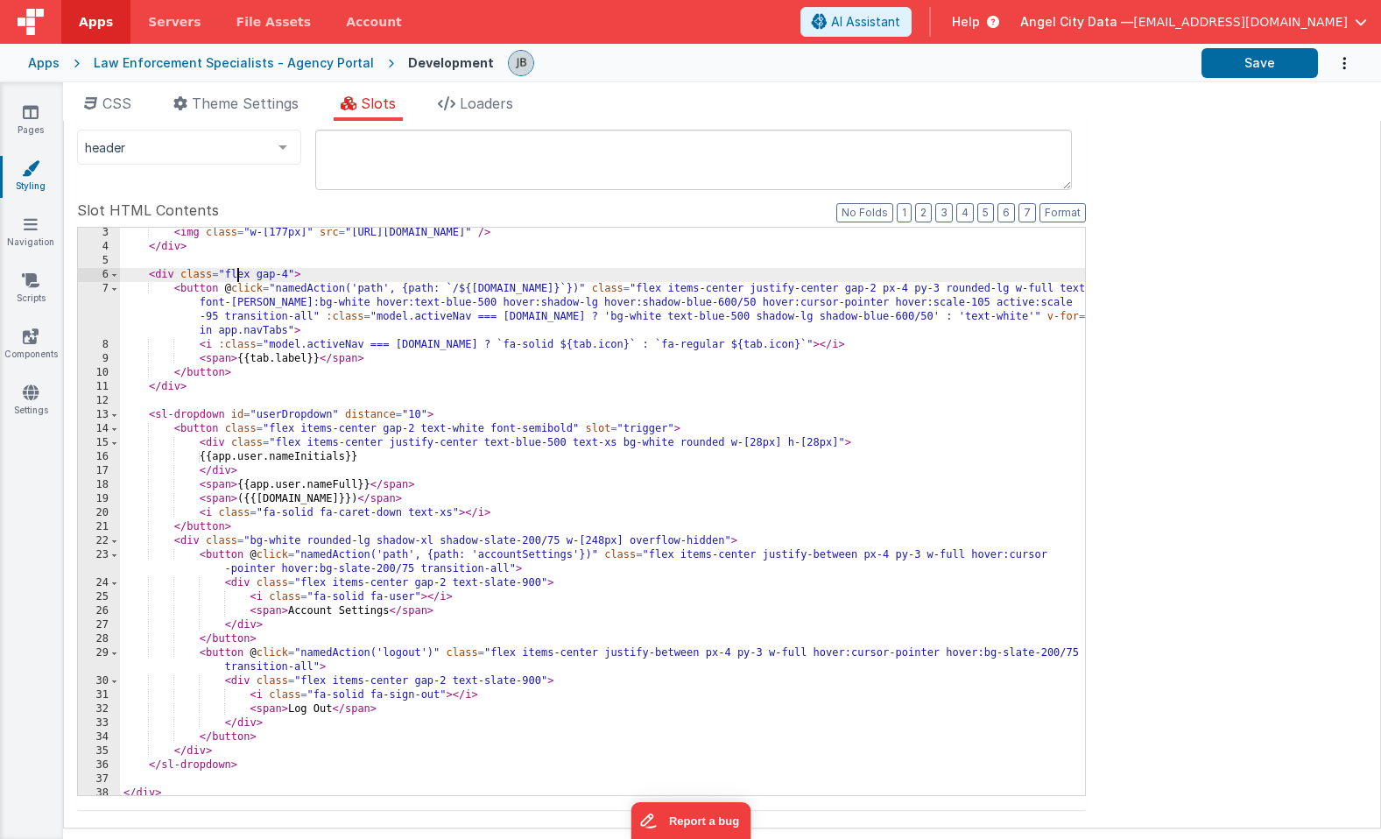
scroll to position [137, 0]
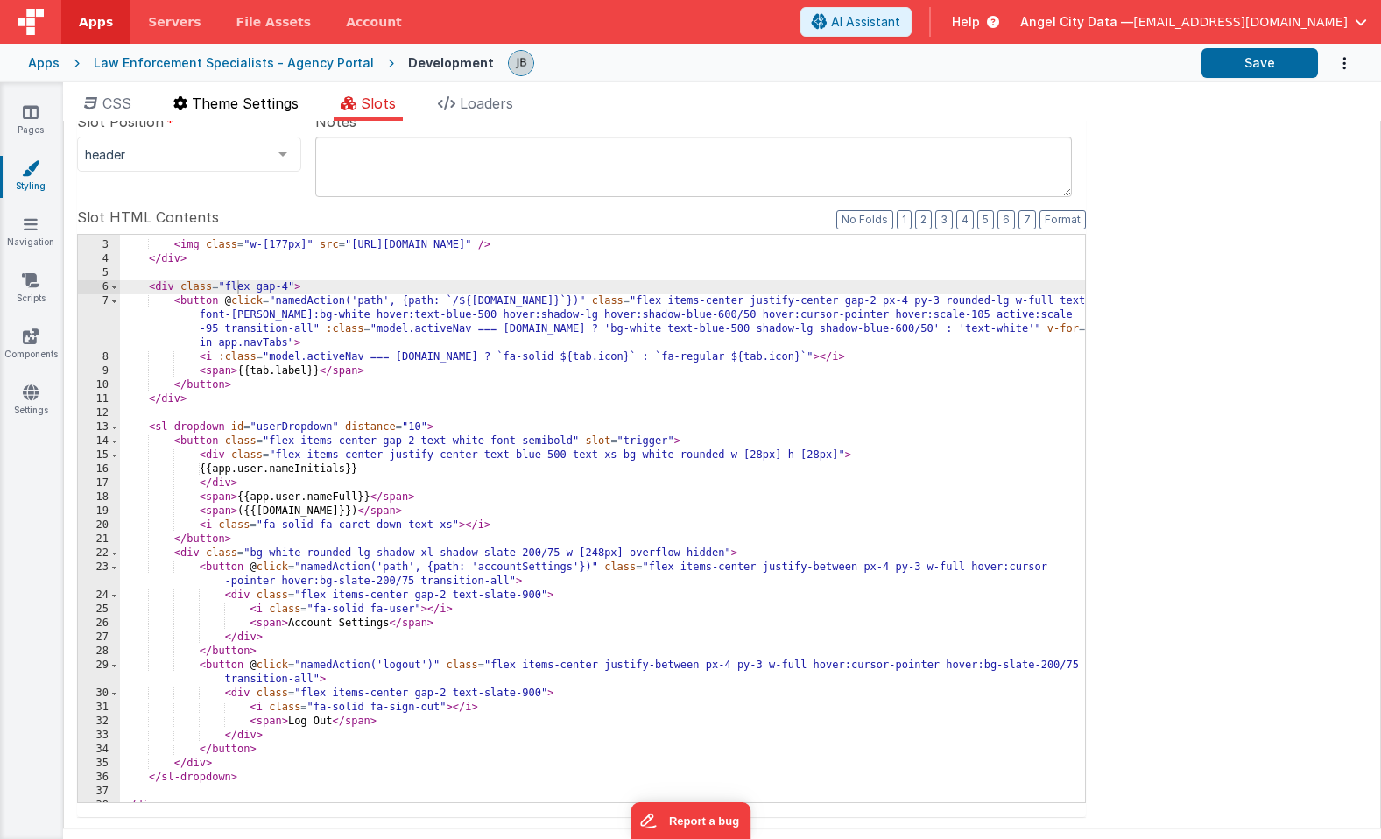
click at [228, 106] on span "Theme Settings" at bounding box center [245, 104] width 107 height 18
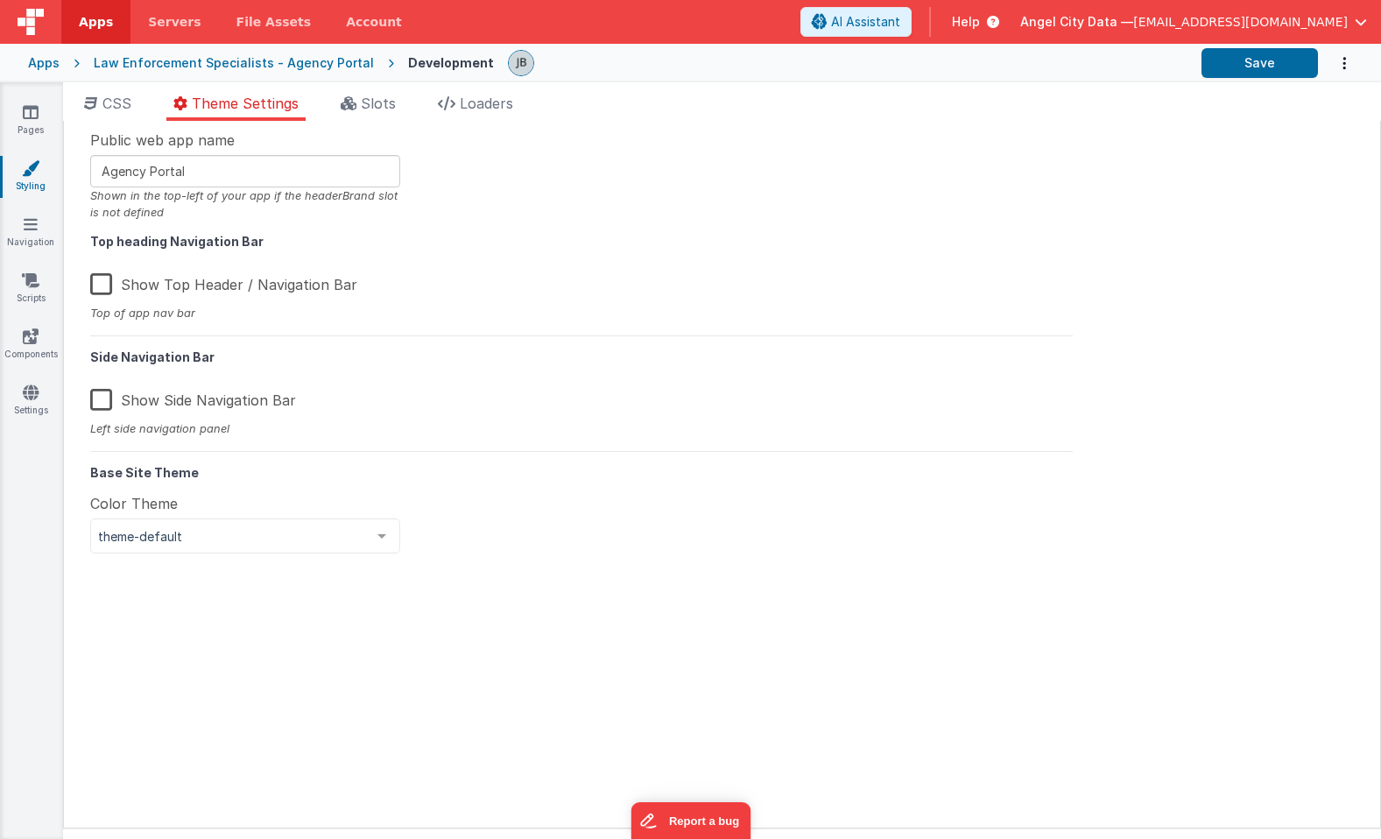
click at [123, 88] on div "CSS Theme Settings Slots Loaders Site CSS Format 7 6 5 4 3 2 1 No Folds 1 2 3 4…" at bounding box center [722, 464] width 1318 height 764
click at [119, 102] on span "CSS" at bounding box center [116, 104] width 29 height 18
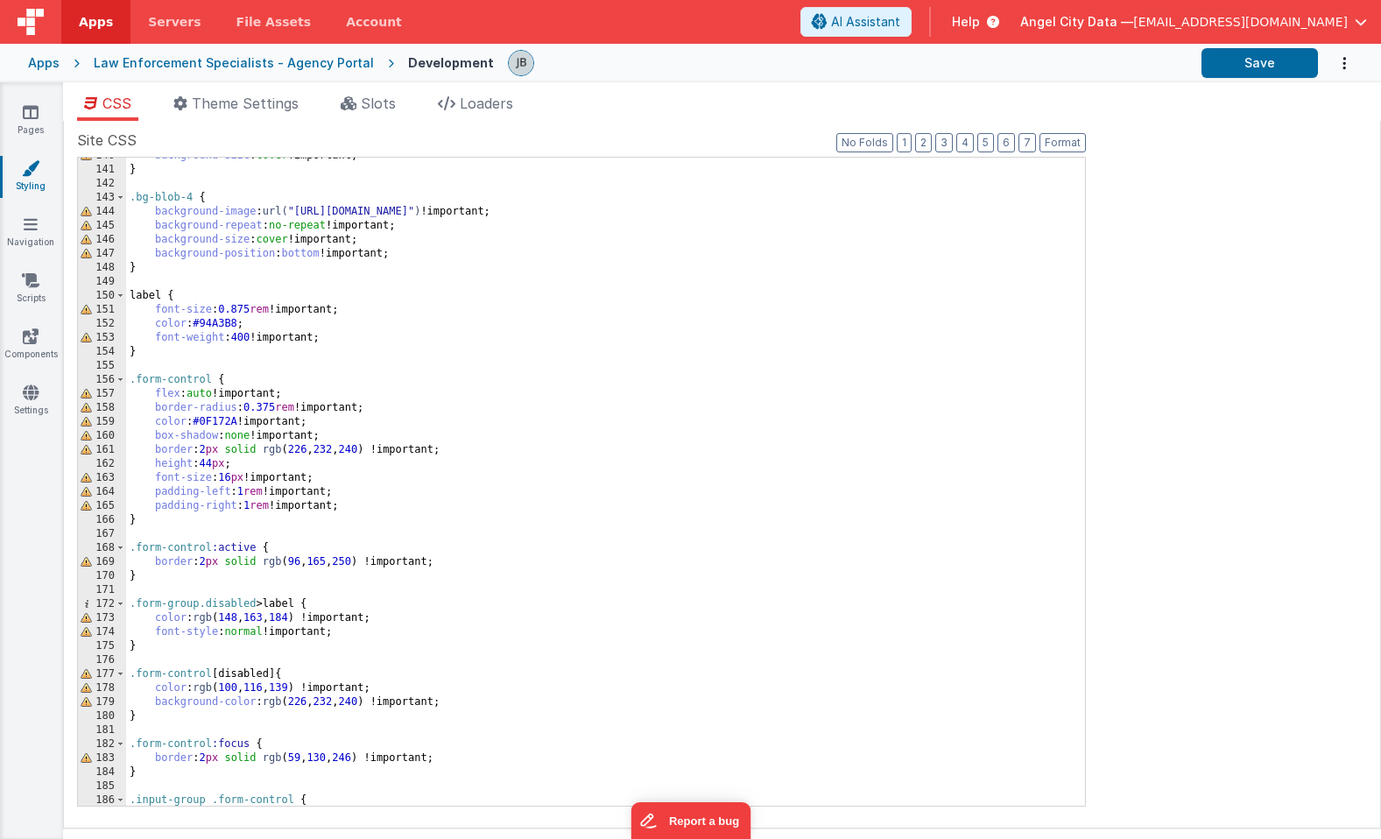
scroll to position [1959, 0]
click at [44, 109] on link "Pages" at bounding box center [30, 120] width 63 height 35
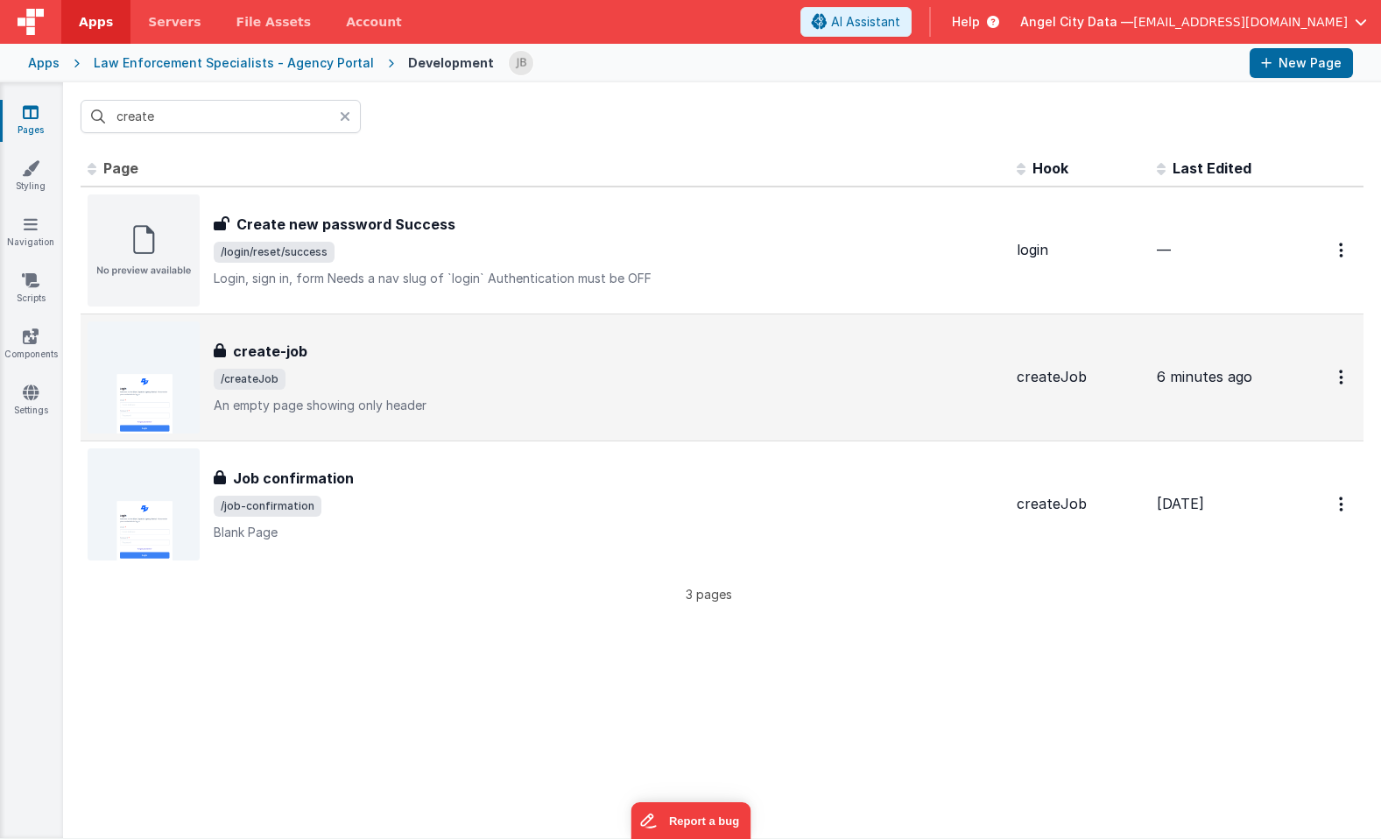
click at [279, 352] on h3 "create-job" at bounding box center [270, 351] width 74 height 21
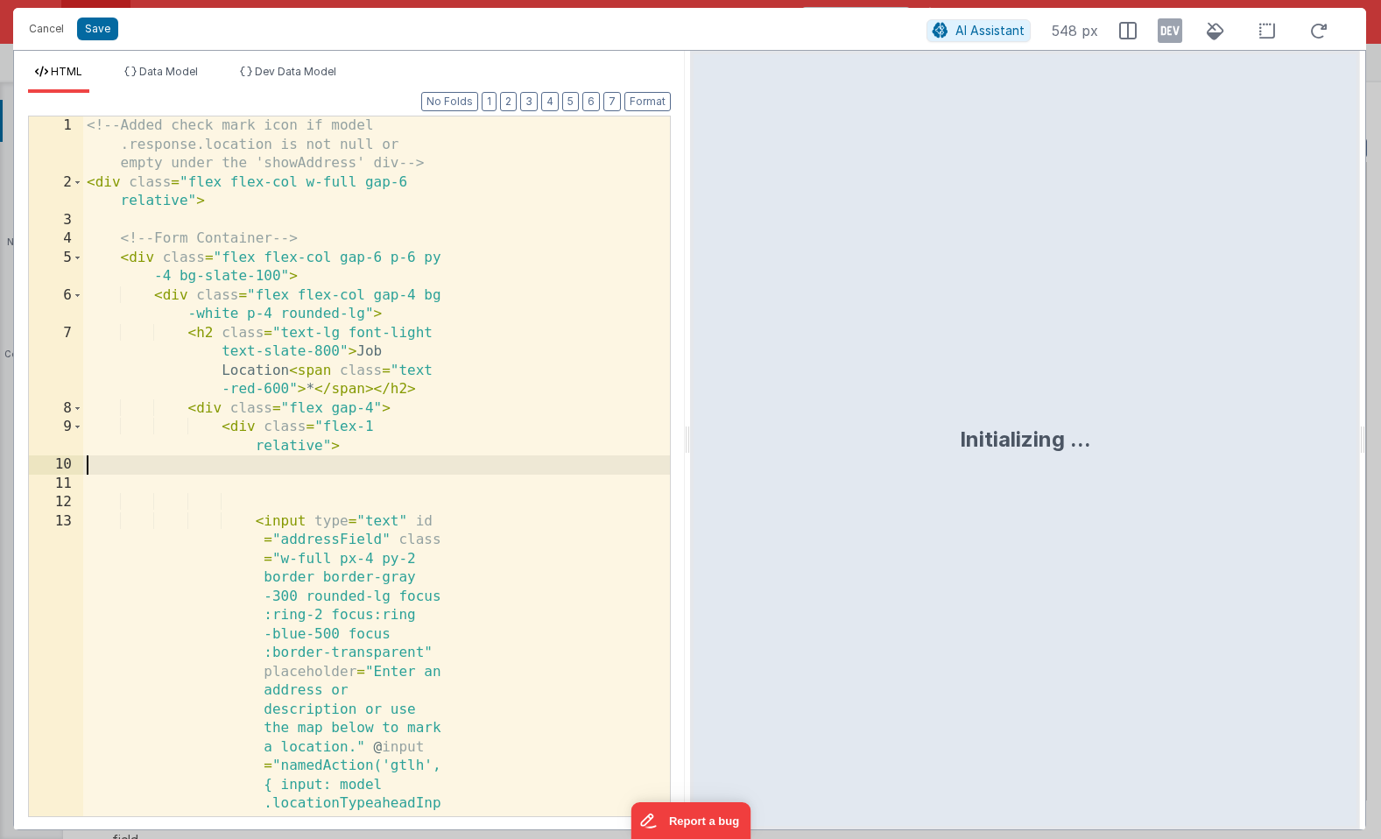
click at [331, 404] on div "<!-- Added check mark icon if model .response.location is not null or empty und…" at bounding box center [376, 729] width 587 height 1227
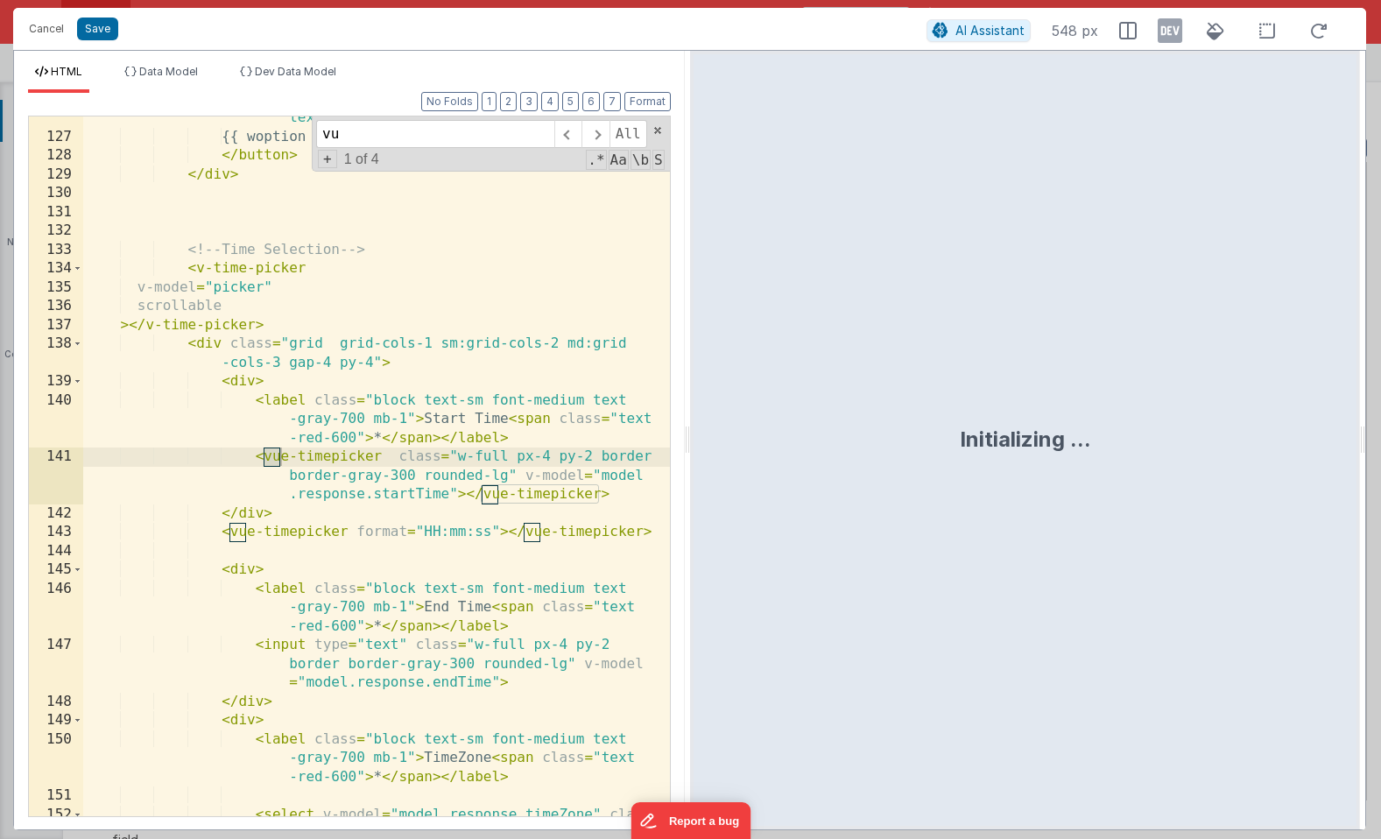
scroll to position [4207, 0]
type input "vue"
click at [224, 465] on div "< i v-if = "Array.isArray(model.response.recurrence .days) && model.response.re…" at bounding box center [376, 488] width 587 height 870
click at [307, 456] on div "< i v-if = "Array.isArray(model.response.recurrence .days) && model.response.re…" at bounding box center [376, 488] width 587 height 870
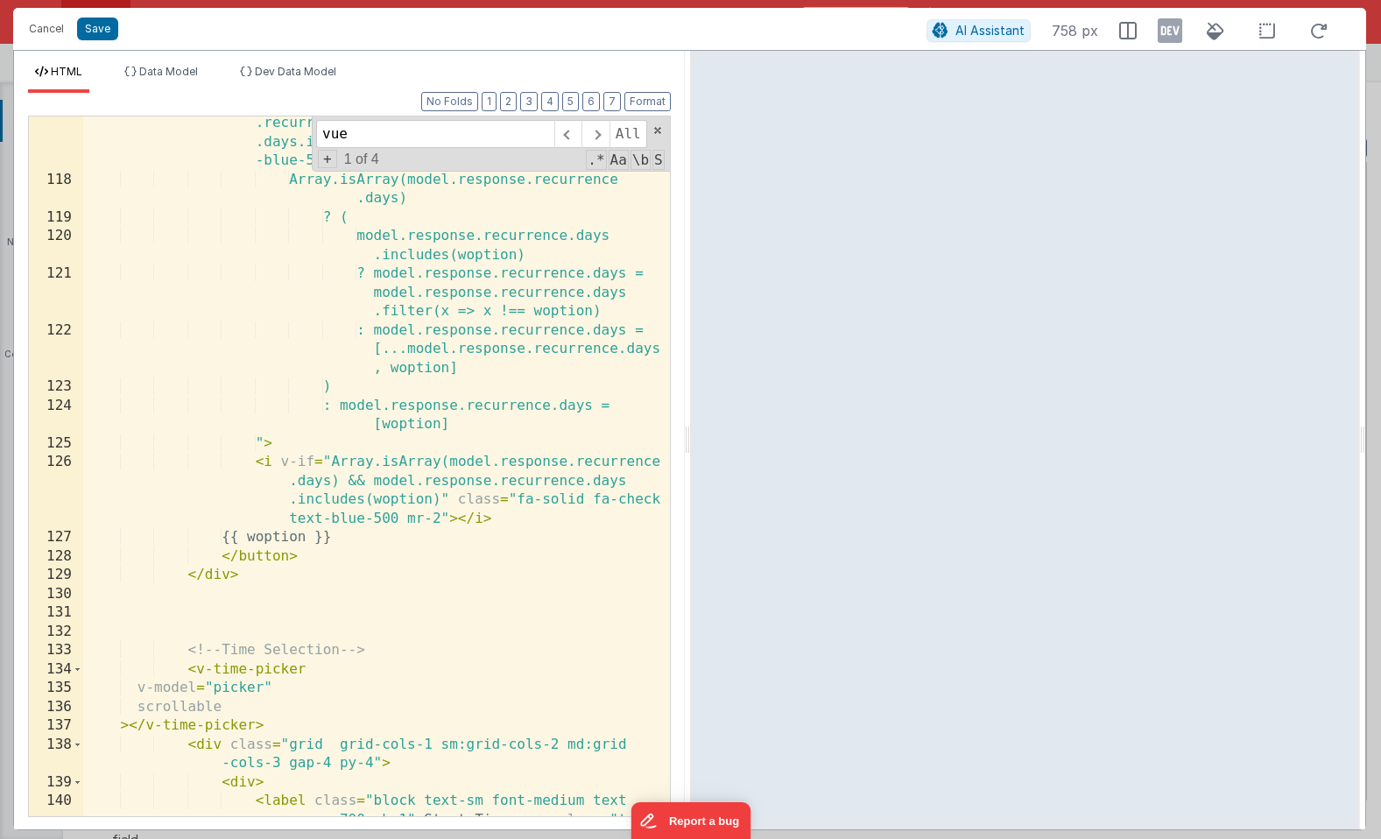
scroll to position [3780, 0]
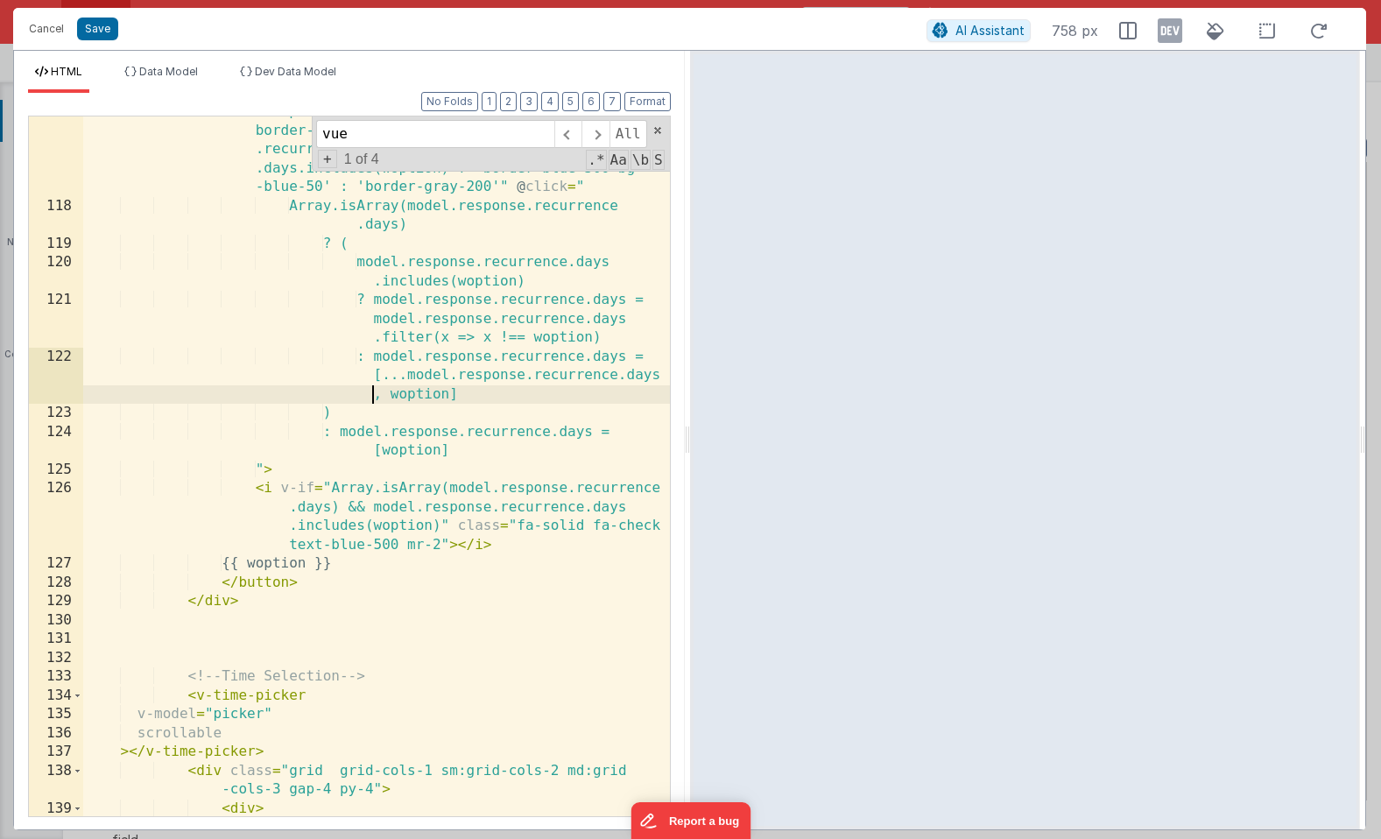
click at [203, 400] on div "< button v-for = "woption in model.weekly" :key = "woption" class = "flex-1 px-…" at bounding box center [376, 519] width 587 height 870
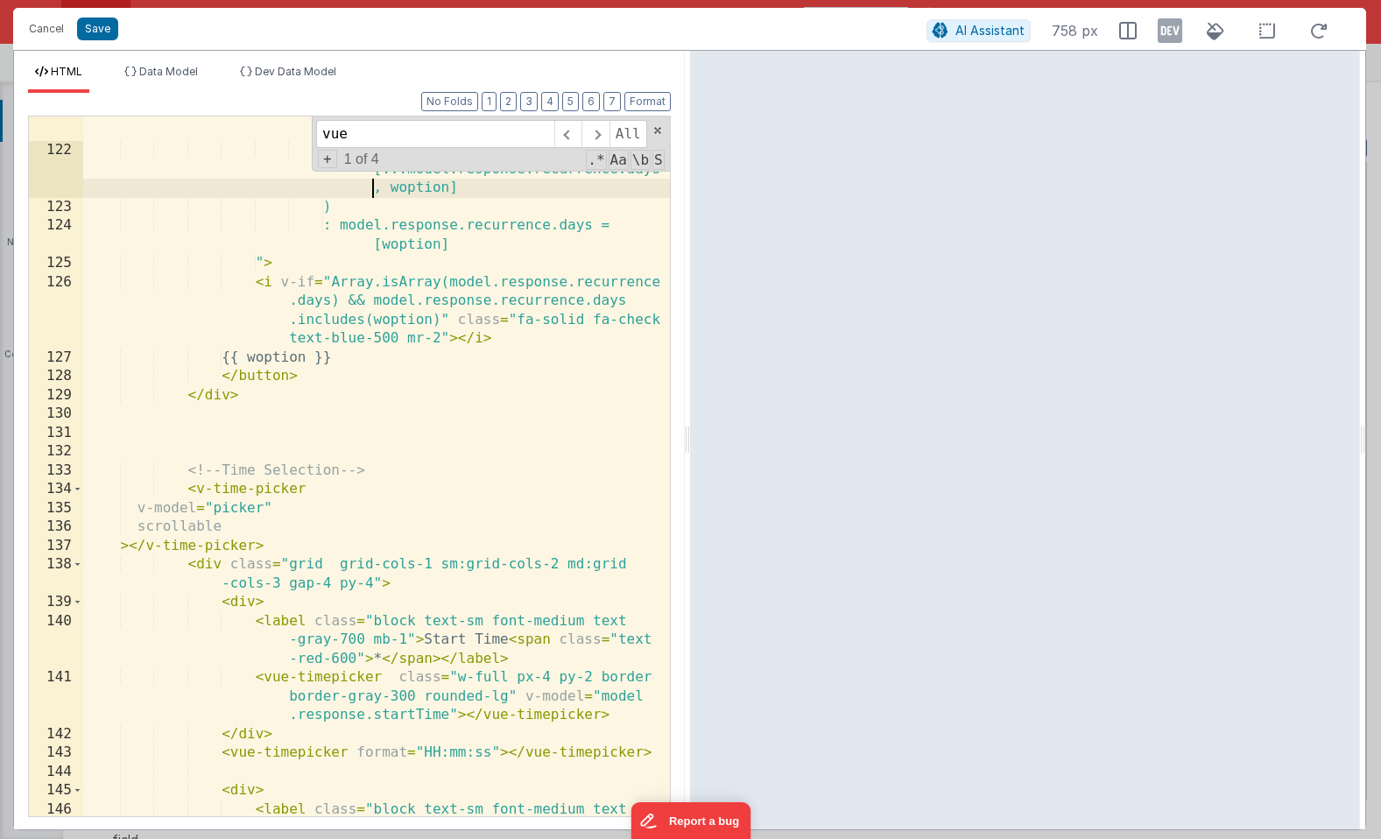
scroll to position [4011, 0]
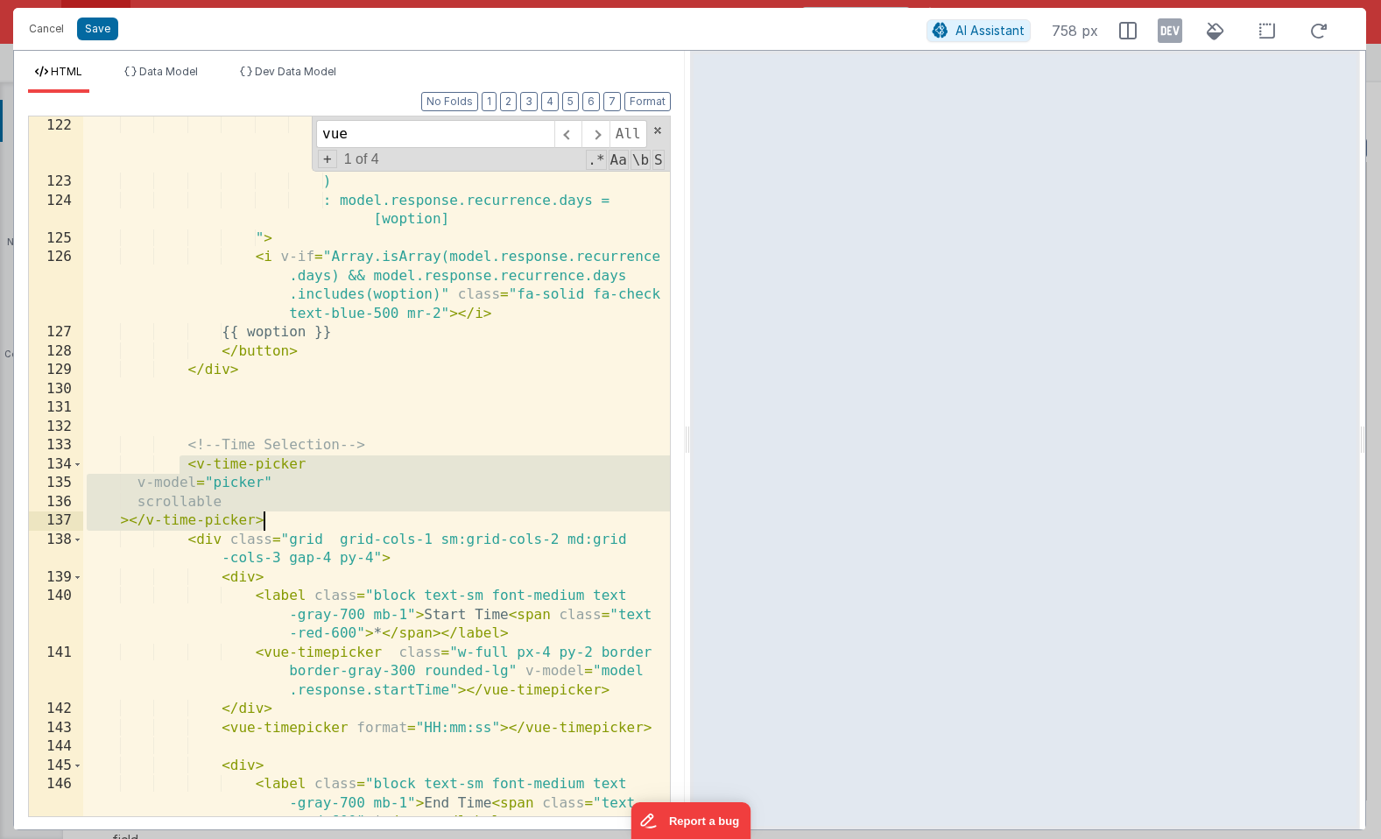
drag, startPoint x: 180, startPoint y: 461, endPoint x: 293, endPoint y: 529, distance: 132.0
click at [293, 529] on div ": model.response.recurrence.days = [...model.response.recurrence.days , woption…" at bounding box center [376, 522] width 587 height 813
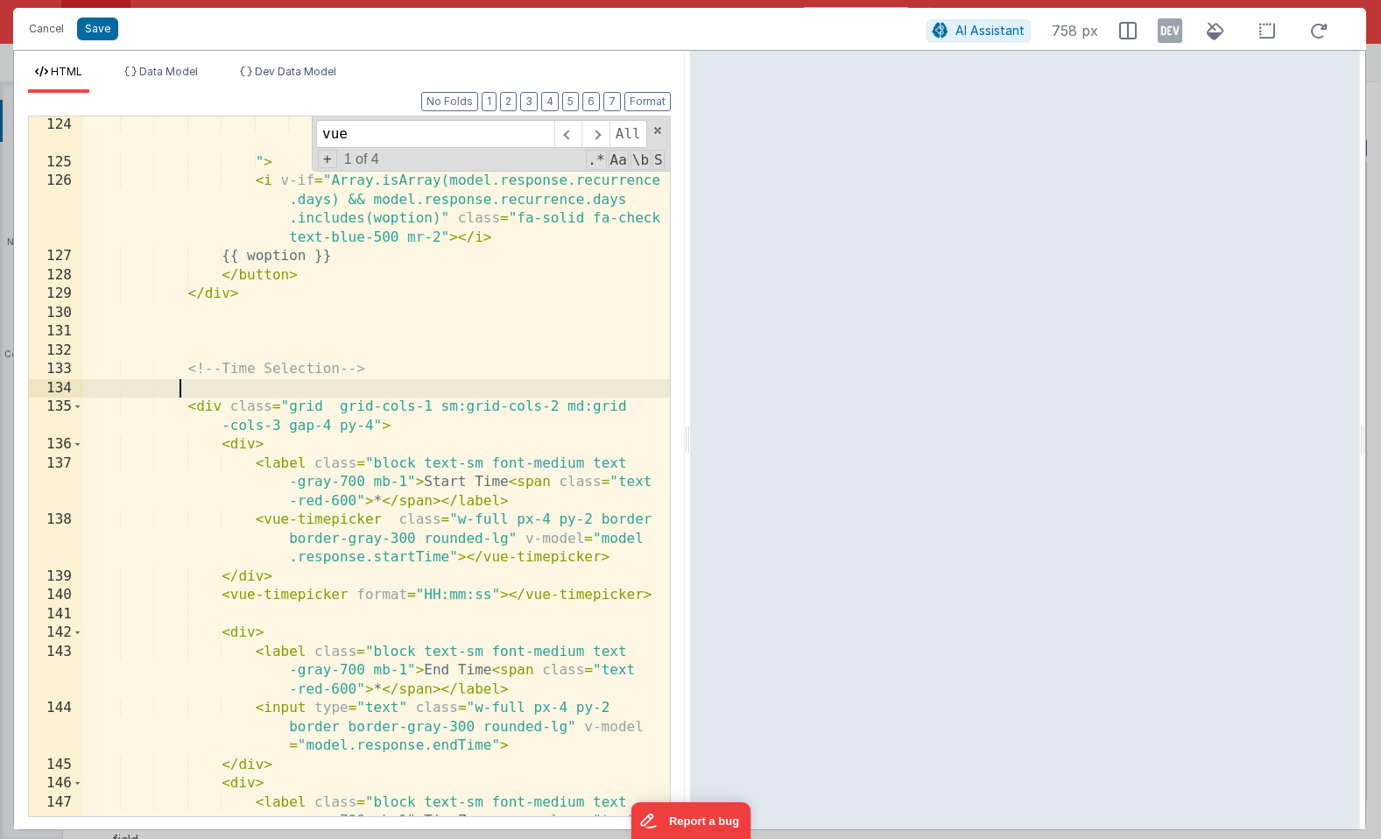
scroll to position [4132, 0]
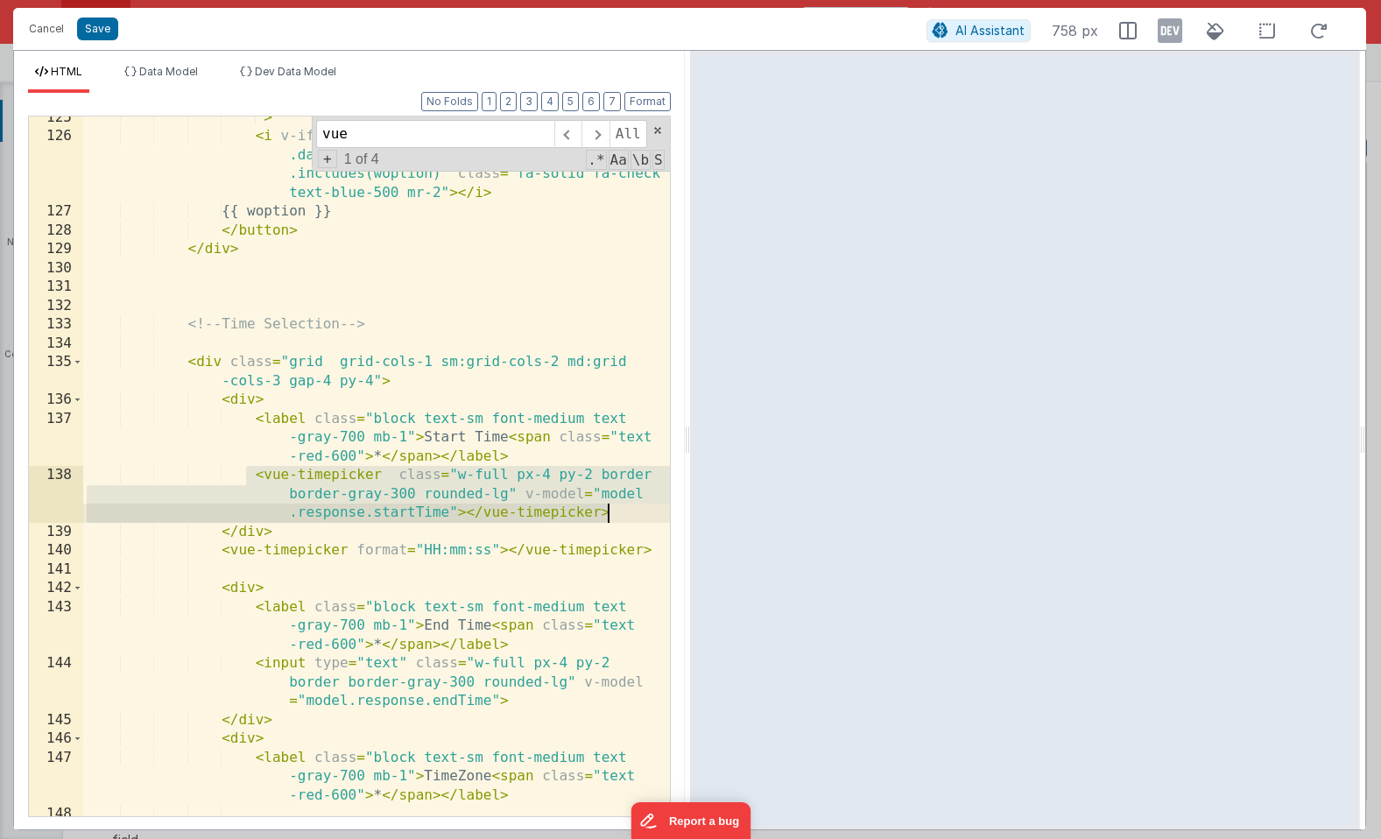
drag, startPoint x: 250, startPoint y: 478, endPoint x: 642, endPoint y: 513, distance: 394.0
click at [642, 513] on div "" > < i v-if = "Array.isArray(model.response.recurrence .days) && model.respons…" at bounding box center [376, 515] width 587 height 813
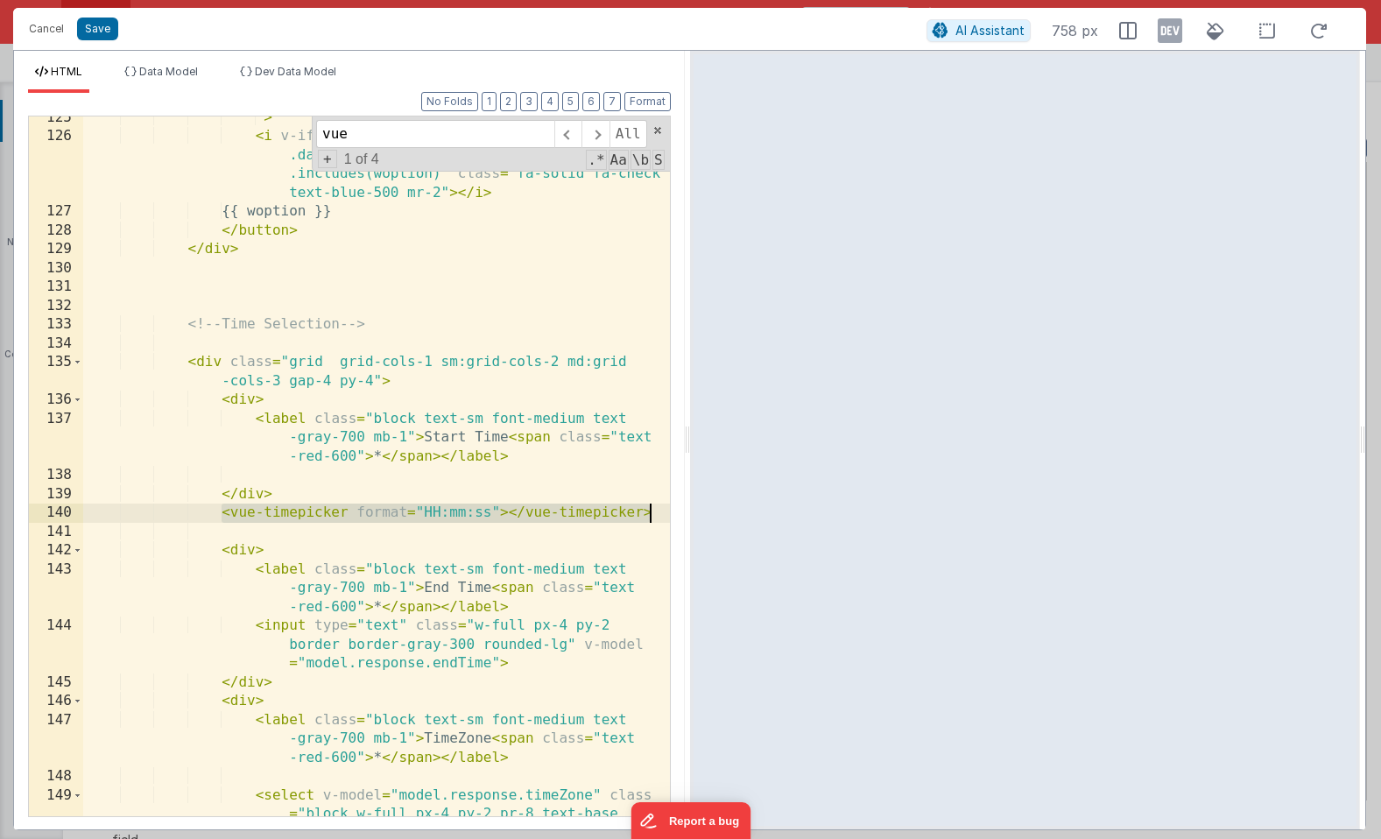
drag, startPoint x: 220, startPoint y: 513, endPoint x: 651, endPoint y: 515, distance: 430.9
click at [651, 515] on div "" > < i v-if = "Array.isArray(model.response.recurrence .days) && model.respons…" at bounding box center [376, 515] width 587 height 813
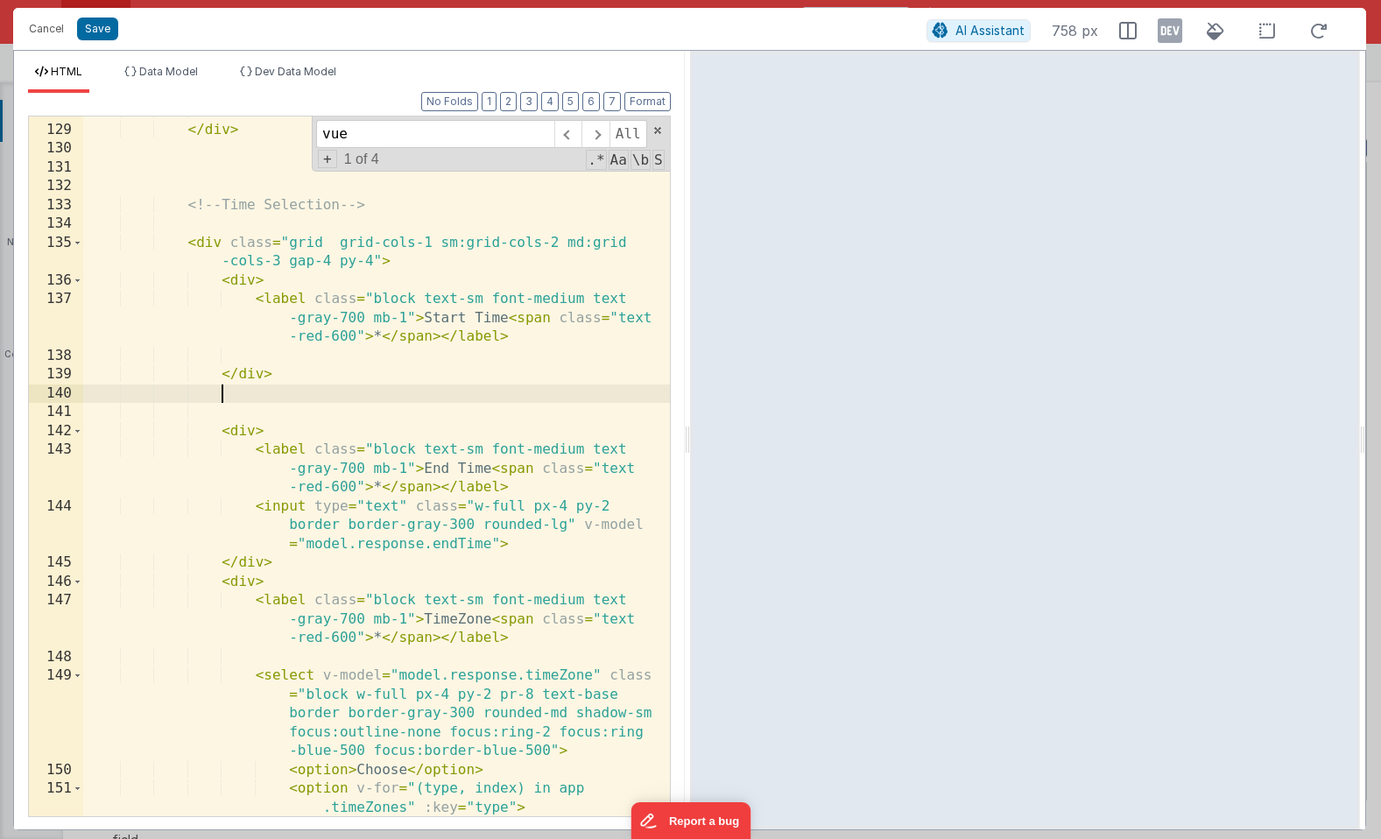
scroll to position [4253, 0]
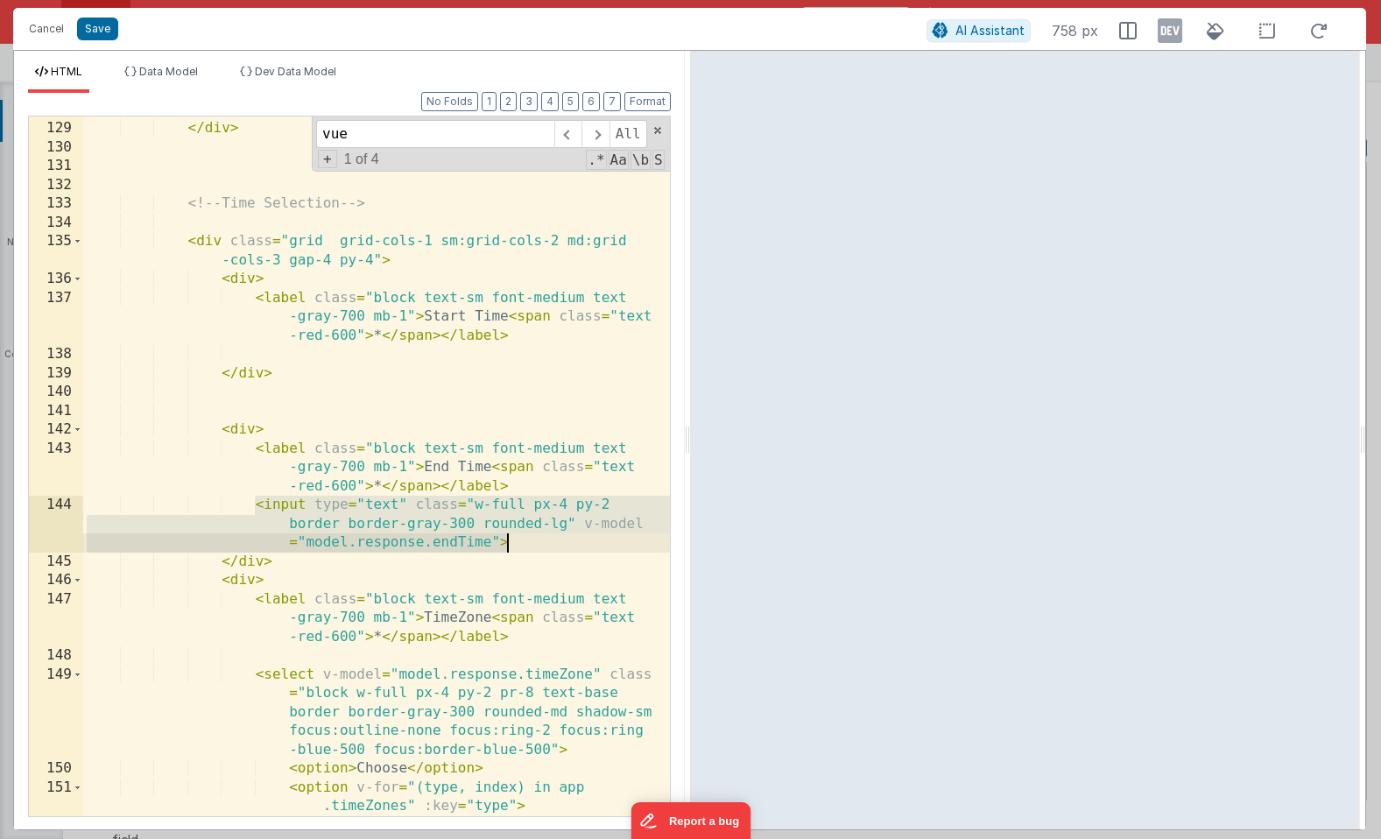
drag, startPoint x: 252, startPoint y: 511, endPoint x: 524, endPoint y: 534, distance: 272.5
click at [524, 534] on div "</ button > </ div > <!-- Time Selection --> < div class = "grid grid-cols-1 sm…" at bounding box center [376, 469] width 587 height 737
click at [320, 354] on div "</ button > </ div > <!-- Time Selection --> < div class = "grid grid-cols-1 sm…" at bounding box center [376, 469] width 587 height 737
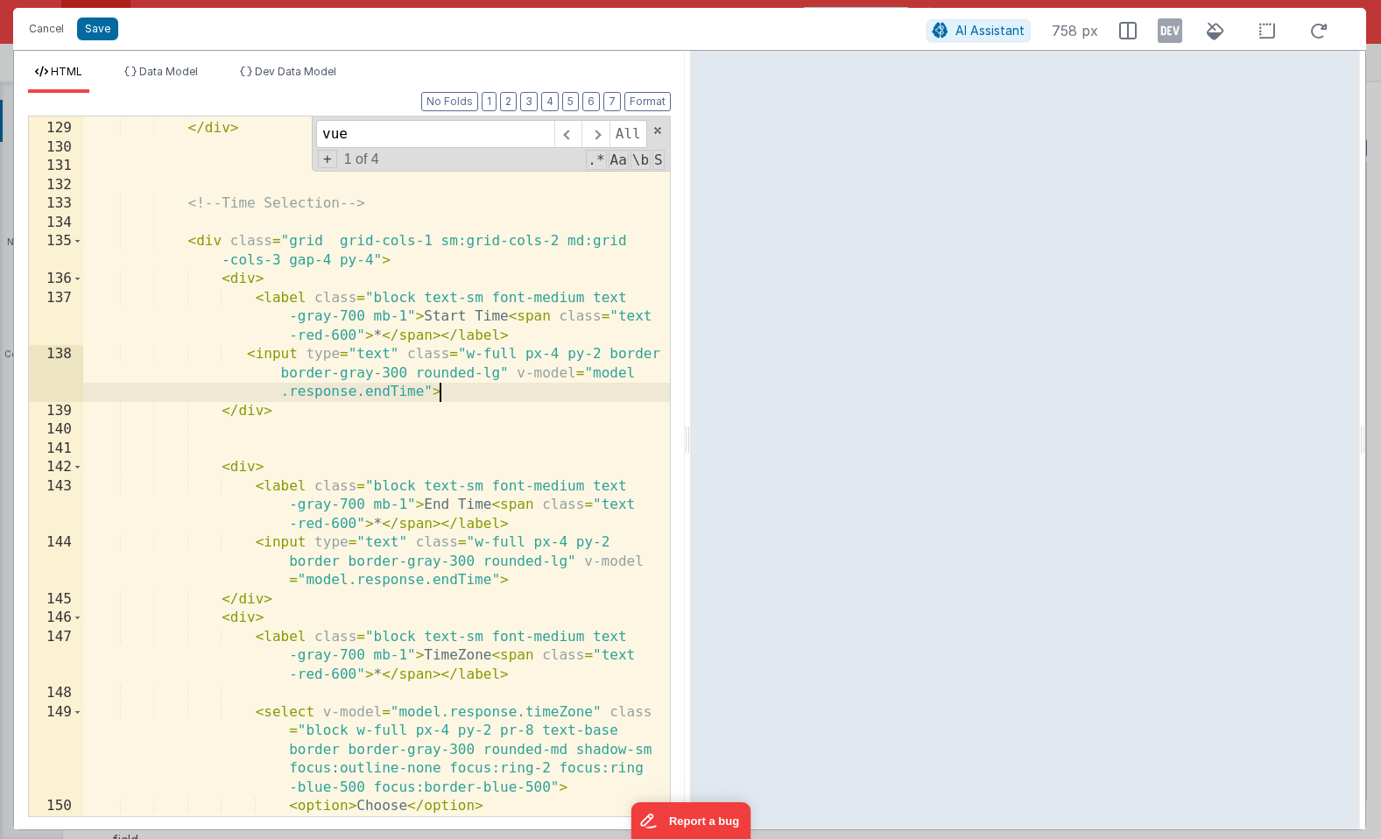
click at [393, 394] on div "</ button > </ div > <!-- Time Selection --> < div class = "grid grid-cols-1 sm…" at bounding box center [376, 479] width 587 height 757
click at [420, 370] on div "</ button > </ div > <!-- Time Selection --> < div class = "grid grid-cols-1 sm…" at bounding box center [376, 479] width 587 height 757
click at [367, 360] on div "</ button > </ div > <!-- Time Selection --> < div class = "grid grid-cols-1 sm…" at bounding box center [376, 479] width 587 height 757
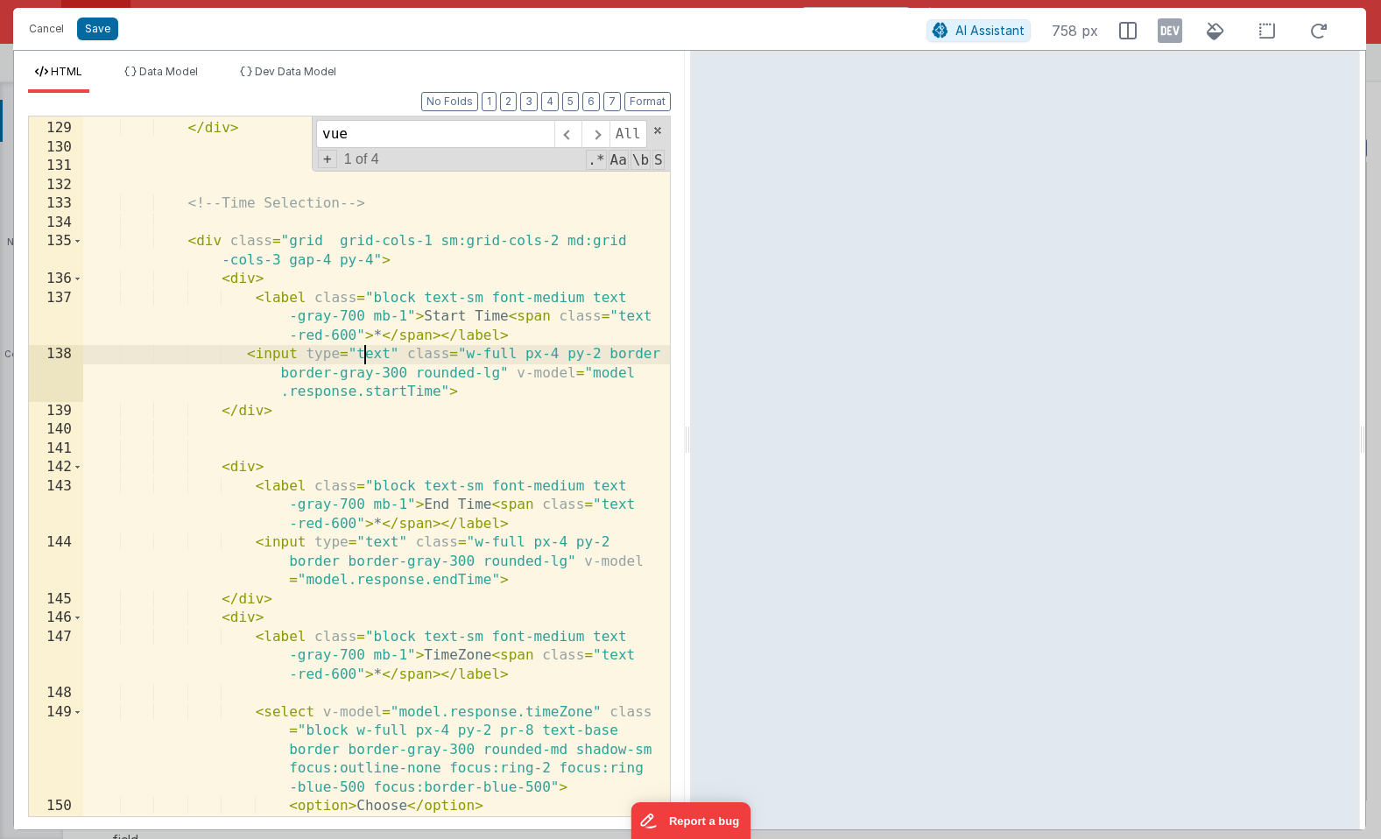
click at [367, 360] on div "</ button > </ div > <!-- Time Selection --> < div class = "grid grid-cols-1 sm…" at bounding box center [376, 479] width 587 height 757
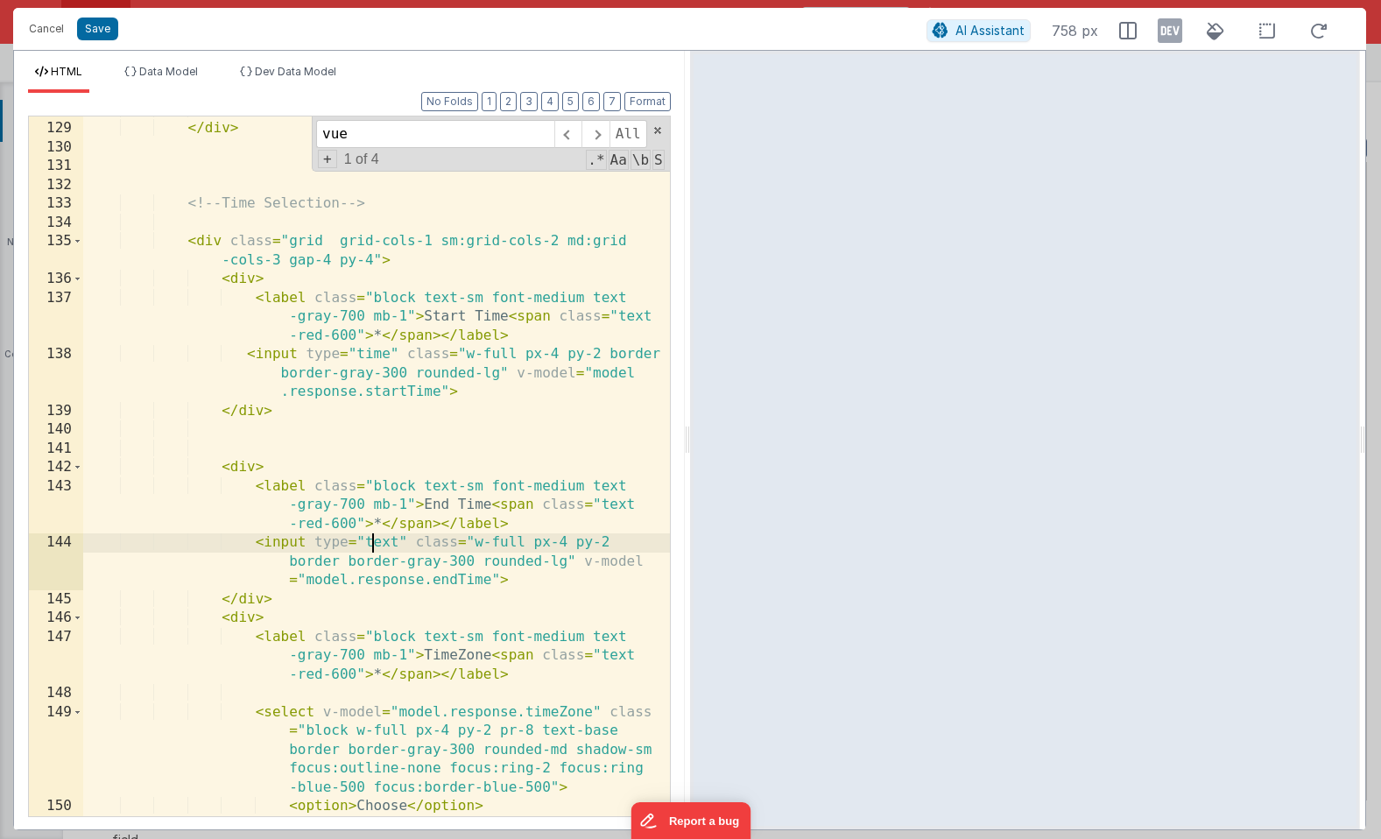
click at [370, 548] on div "</ button > </ div > <!-- Time Selection --> < div class = "grid grid-cols-1 sm…" at bounding box center [376, 479] width 587 height 757
click at [82, 18] on button "Save" at bounding box center [97, 29] width 41 height 23
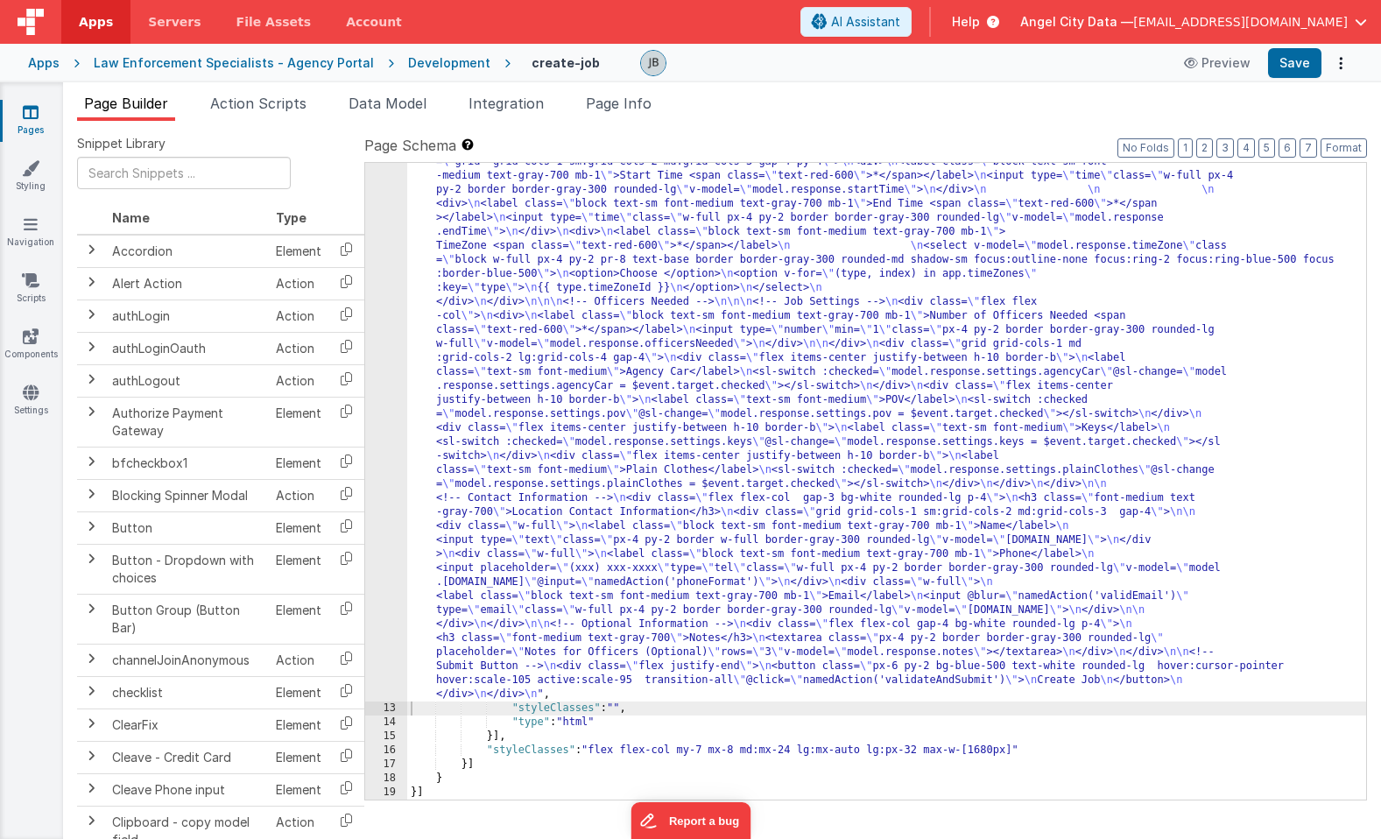
scroll to position [1073, 0]
click at [1300, 63] on button "Save" at bounding box center [1294, 63] width 53 height 30
click at [31, 395] on icon at bounding box center [31, 393] width 16 height 18
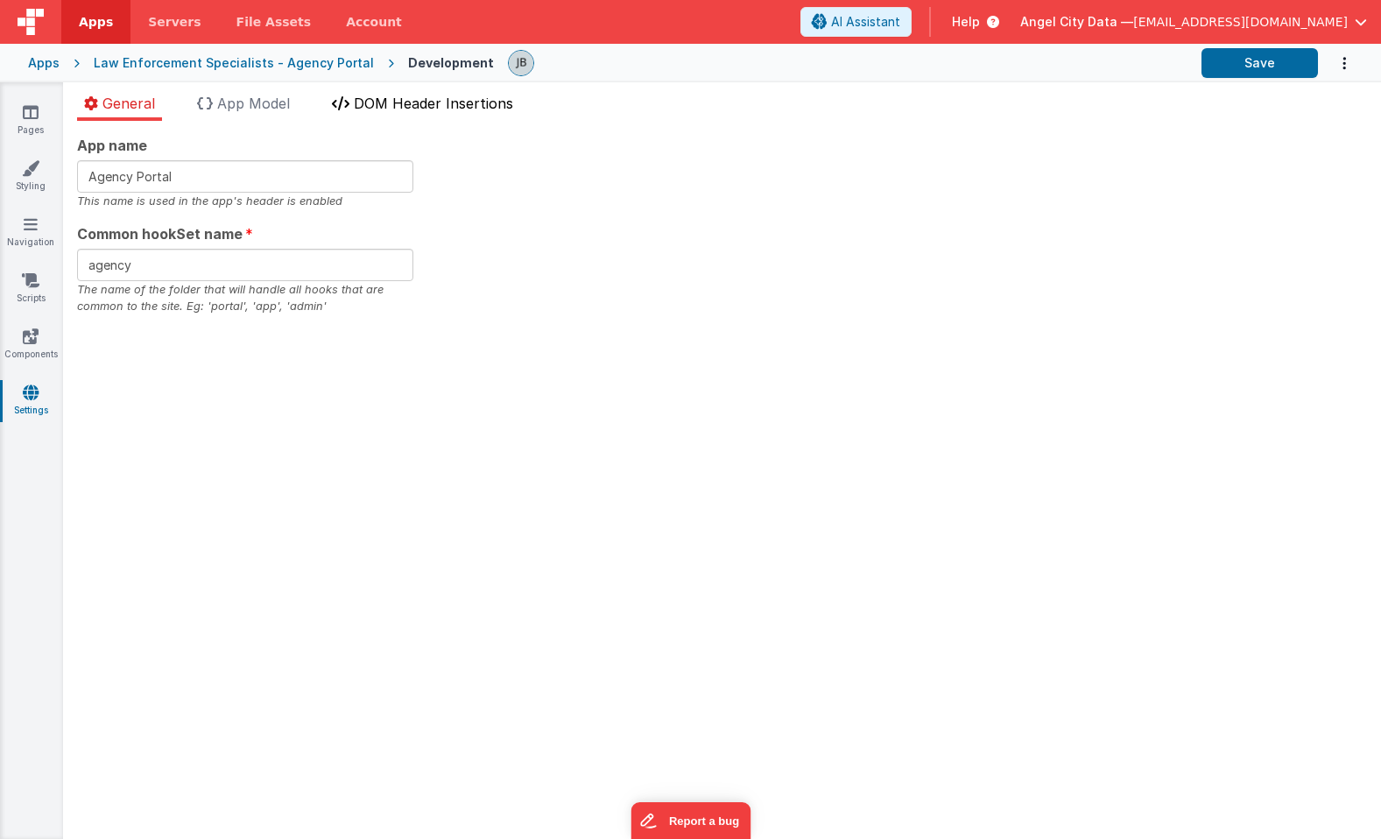
click at [386, 113] on li "DOM Header Insertions" at bounding box center [422, 107] width 195 height 28
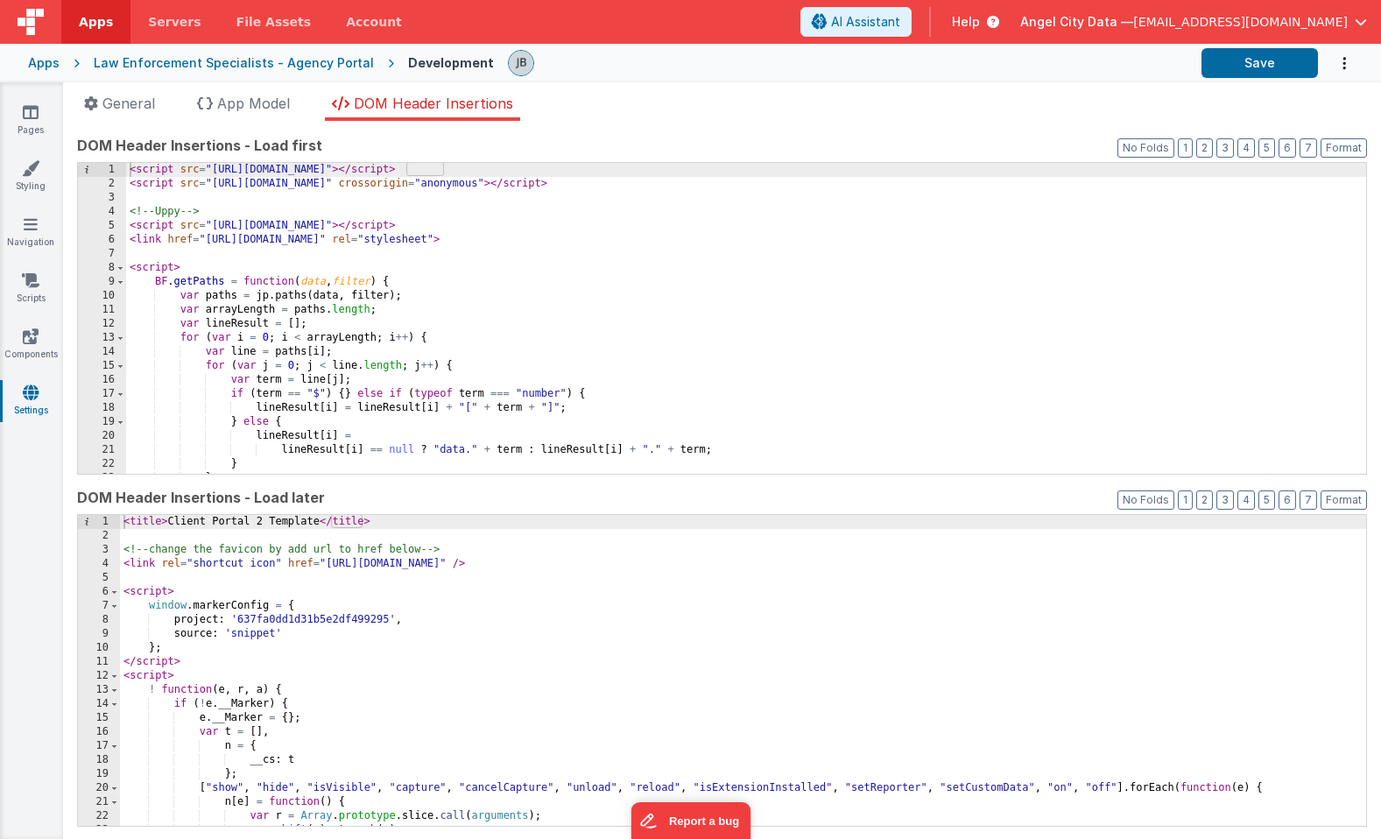
click at [291, 354] on div "< script src = "[URL][DOMAIN_NAME]" > </ script > < script src = "[URL][DOMAIN_…" at bounding box center [746, 332] width 1240 height 339
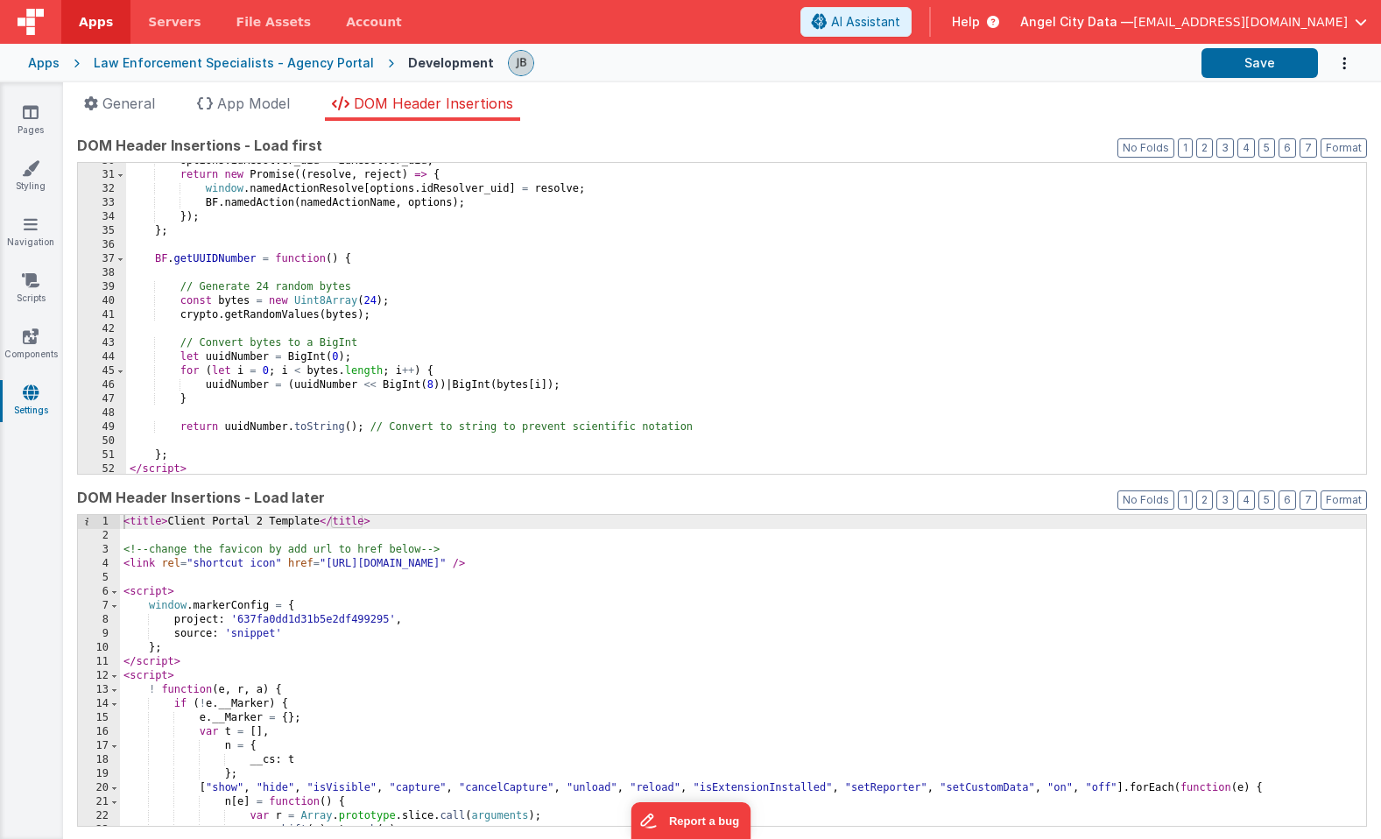
scroll to position [415, 0]
click at [254, 213] on div "options . idResolver_uid = idResolver_uid ; return new Promise (( resolve , rej…" at bounding box center [746, 323] width 1240 height 339
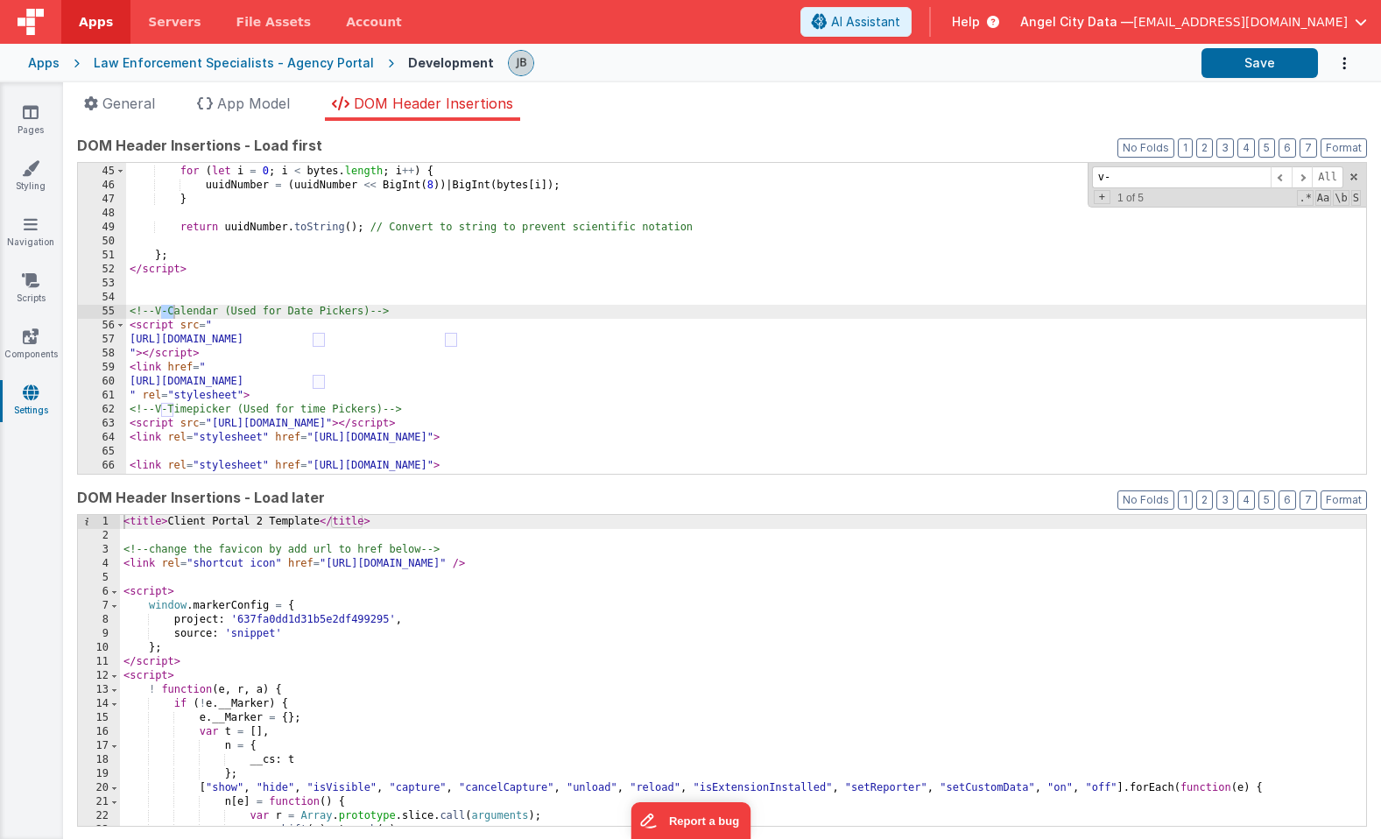
scroll to position [615, 0]
type input "v-ca"
click at [455, 425] on div "let uuidNumber = BigInt ( 0 ) ; for ( let i = 0 ; i < bytes . length ; i ++ ) {…" at bounding box center [746, 320] width 1240 height 339
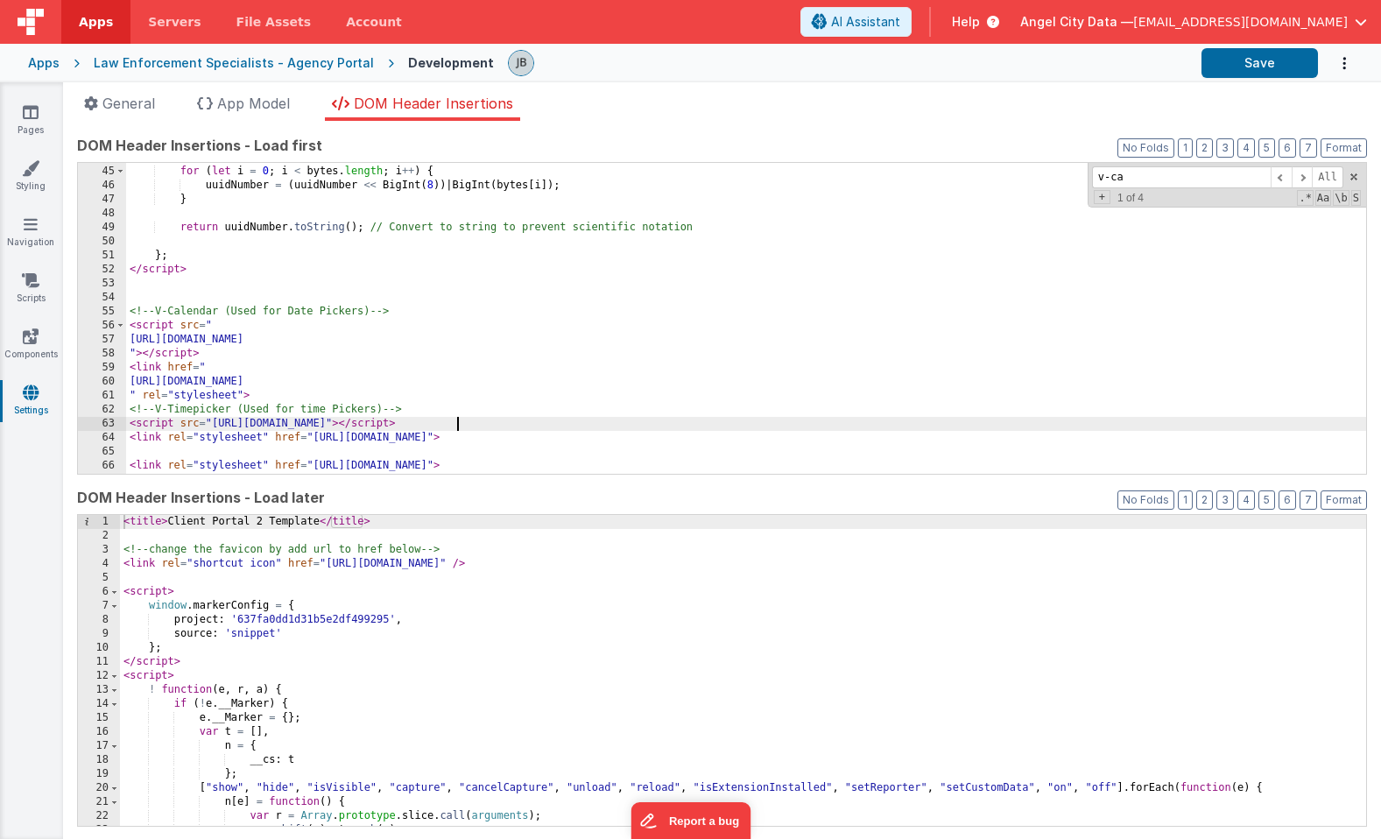
click at [455, 425] on div "let uuidNumber = BigInt ( 0 ) ; for ( let i = 0 ; i < bytes . length ; i ++ ) {…" at bounding box center [746, 320] width 1240 height 339
click at [404, 427] on div "let uuidNumber = BigInt ( 0 ) ; for ( let i = 0 ; i < bytes . length ; i ++ ) {…" at bounding box center [746, 320] width 1240 height 339
click at [485, 429] on div "let uuidNumber = BigInt ( 0 ) ; for ( let i = 0 ; i < bytes . length ; i ++ ) {…" at bounding box center [746, 320] width 1240 height 339
drag, startPoint x: 487, startPoint y: 426, endPoint x: 397, endPoint y: 423, distance: 90.3
click at [397, 423] on div "let uuidNumber = BigInt ( 0 ) ; for ( let i = 0 ; i < bytes . length ; i ++ ) {…" at bounding box center [746, 320] width 1240 height 339
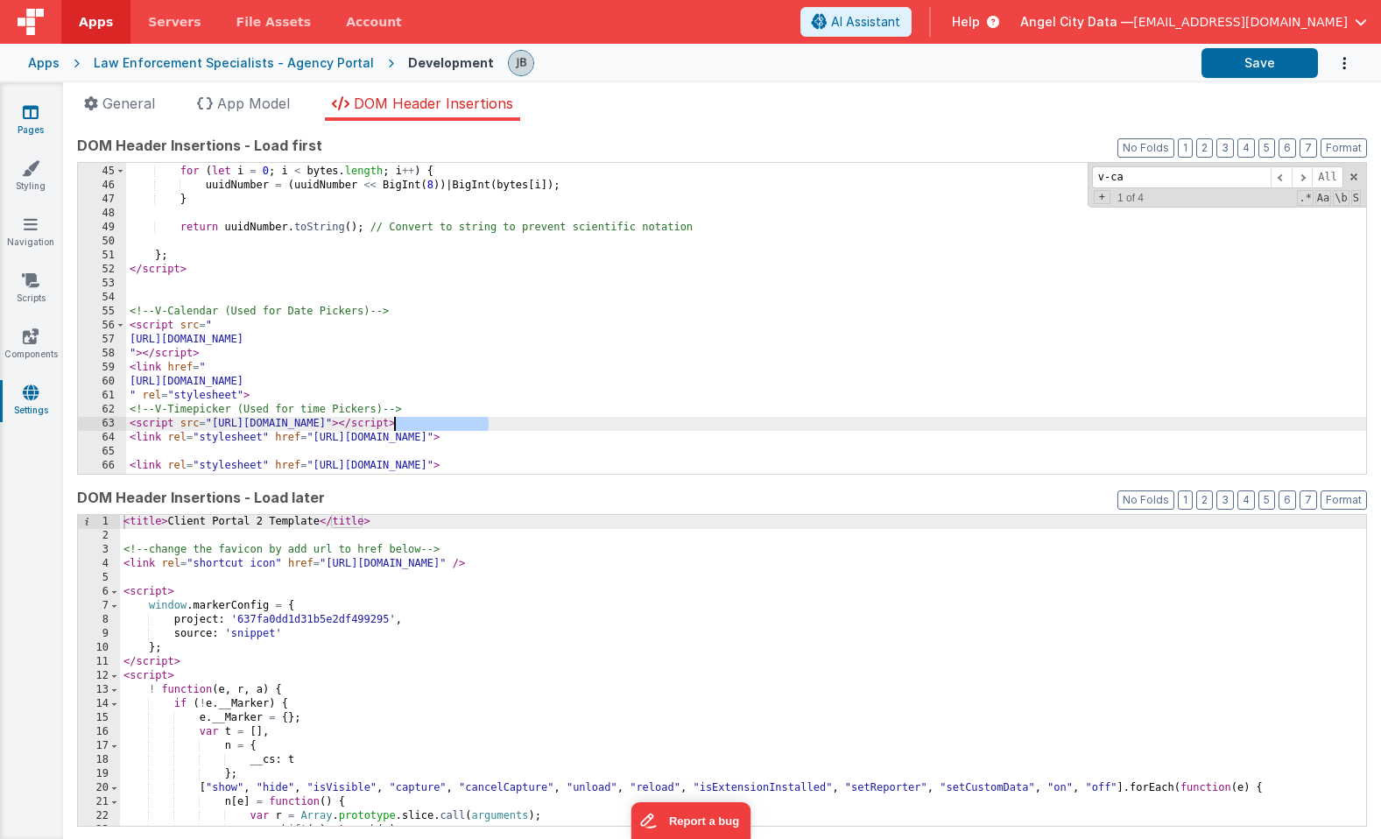
click at [47, 122] on link "Pages" at bounding box center [30, 120] width 63 height 35
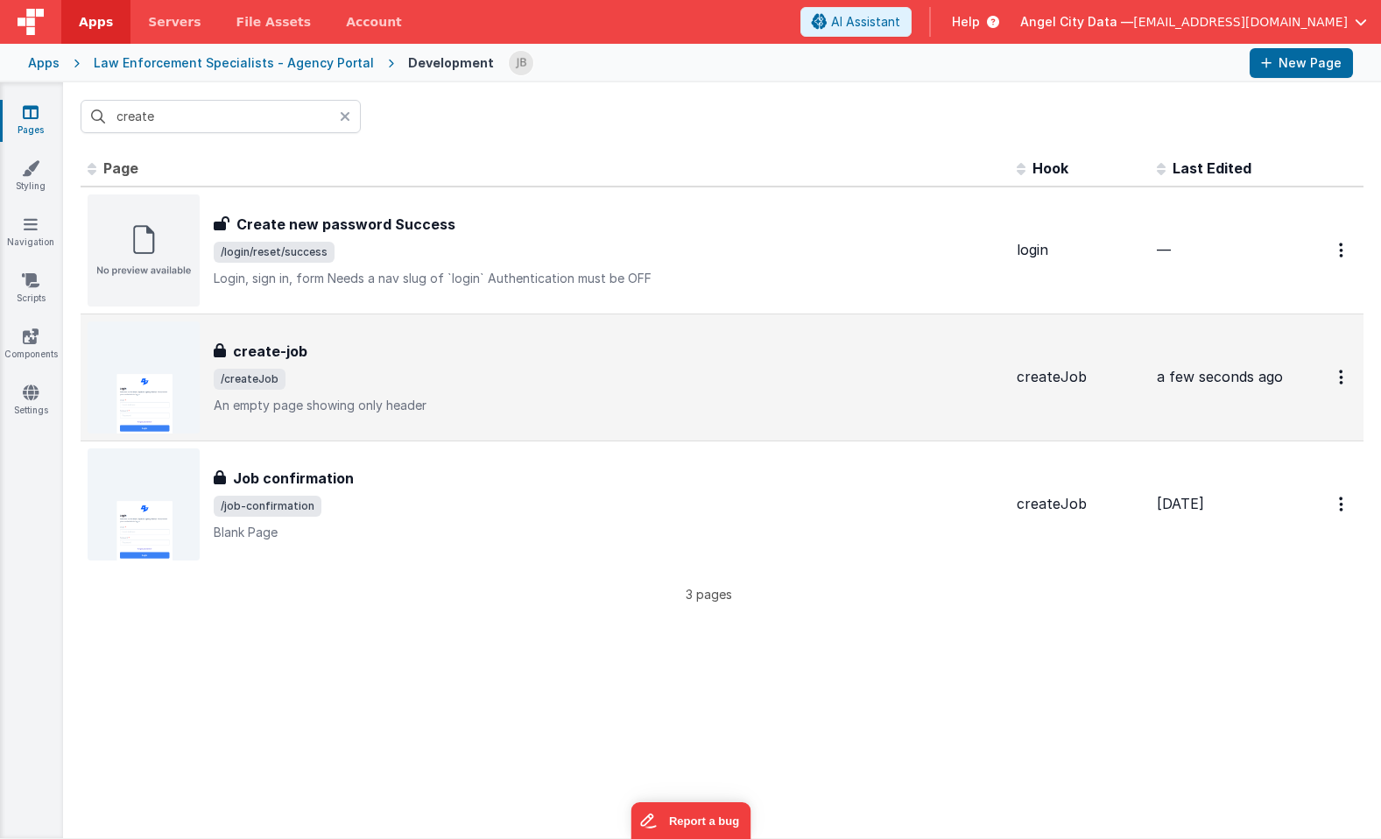
click at [273, 355] on h3 "create-job" at bounding box center [270, 351] width 74 height 21
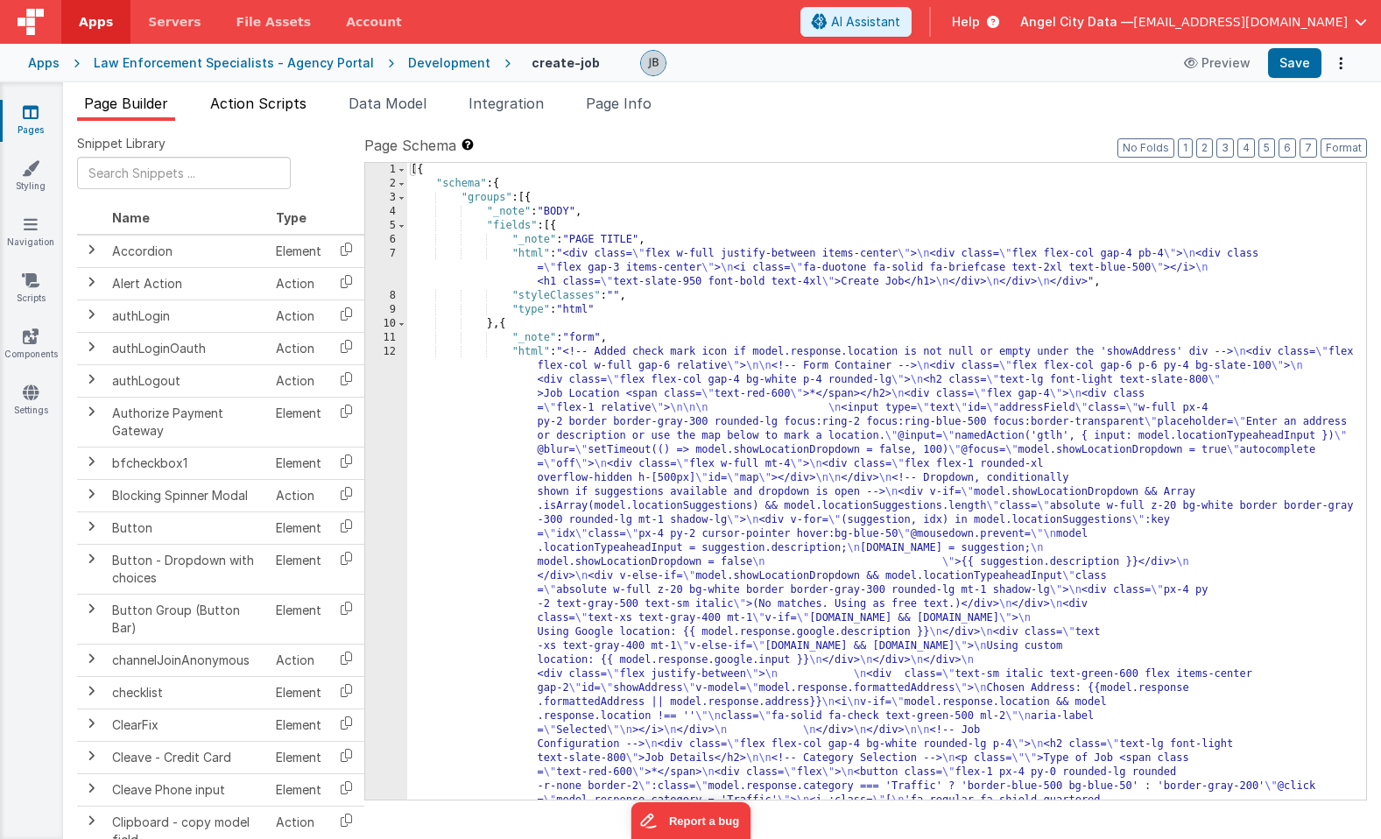
click at [265, 115] on li "Action Scripts" at bounding box center [258, 107] width 110 height 28
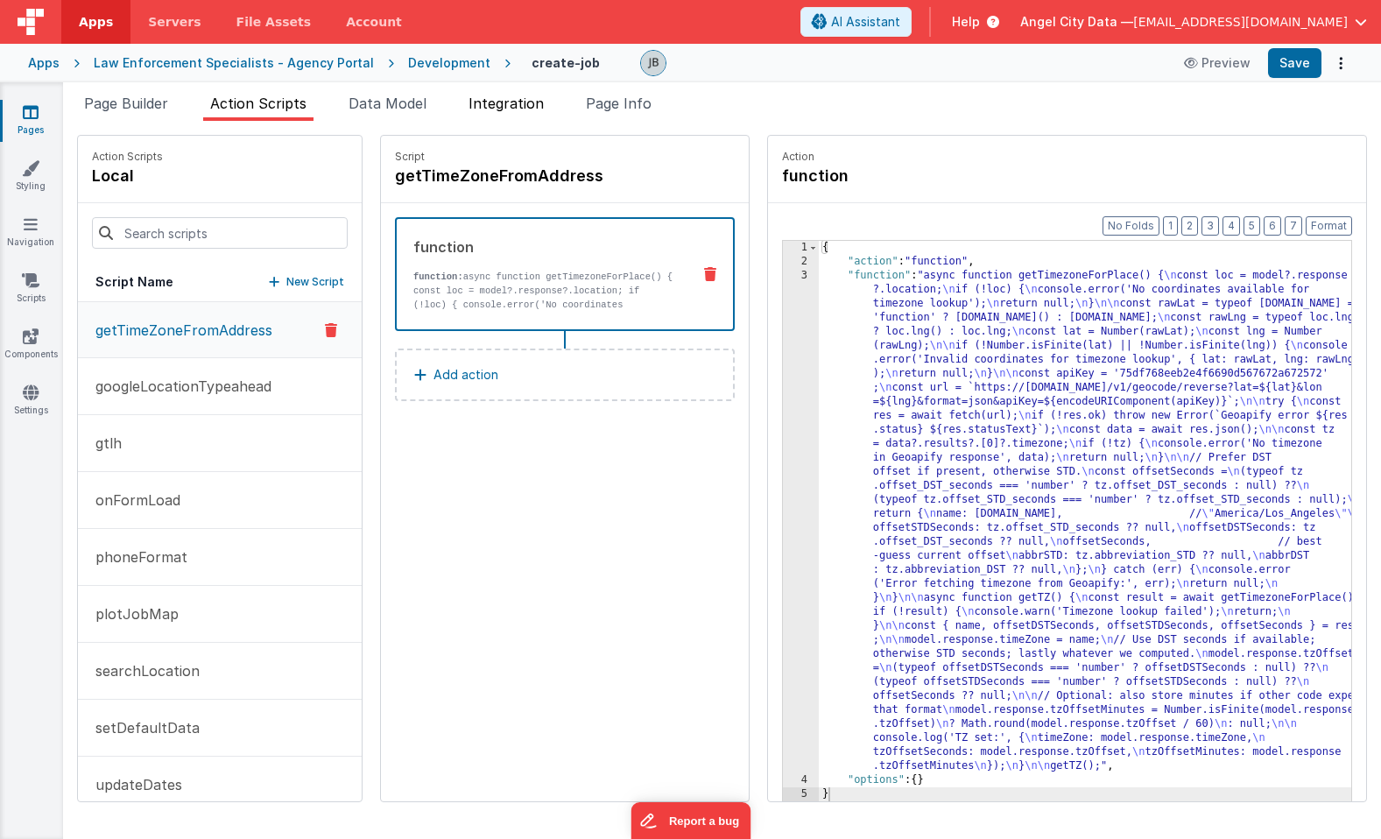
click at [504, 108] on span "Integration" at bounding box center [506, 104] width 75 height 18
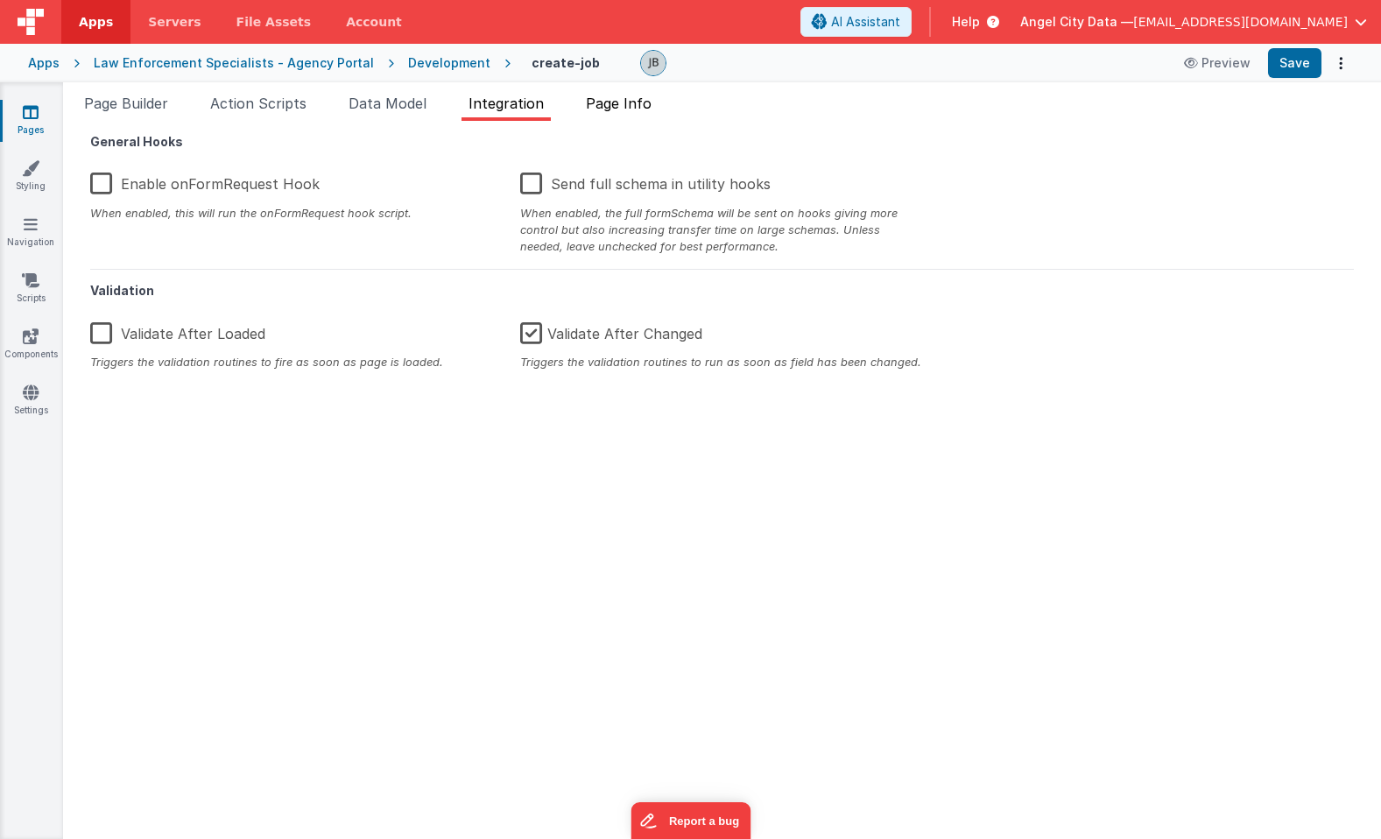
click at [611, 109] on span "Page Info" at bounding box center [619, 104] width 66 height 18
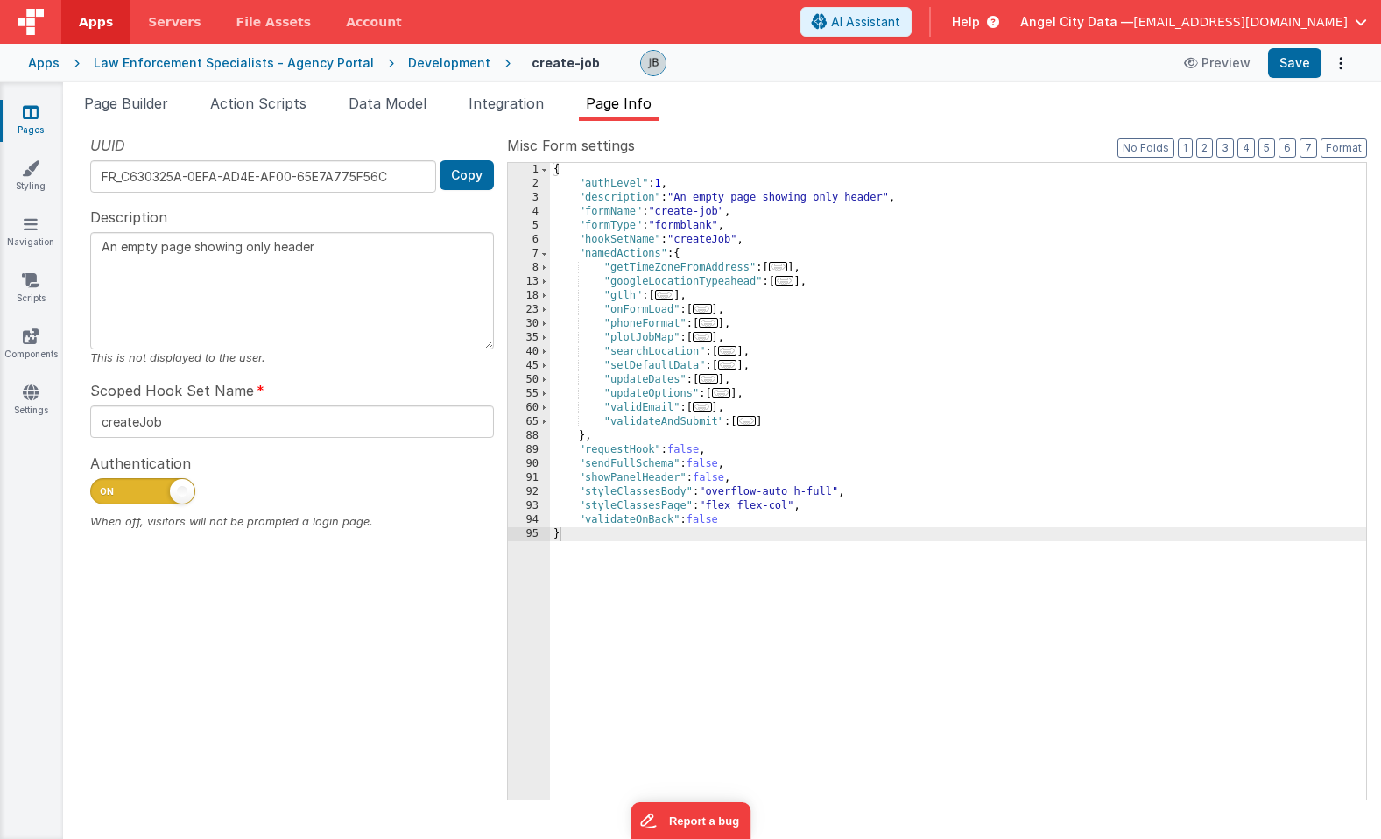
click at [404, 89] on div "Page Builder Action Scripts Data Model Integration Page Info Snippet Library Na…" at bounding box center [722, 460] width 1318 height 757
click at [395, 99] on span "Data Model" at bounding box center [388, 104] width 78 height 18
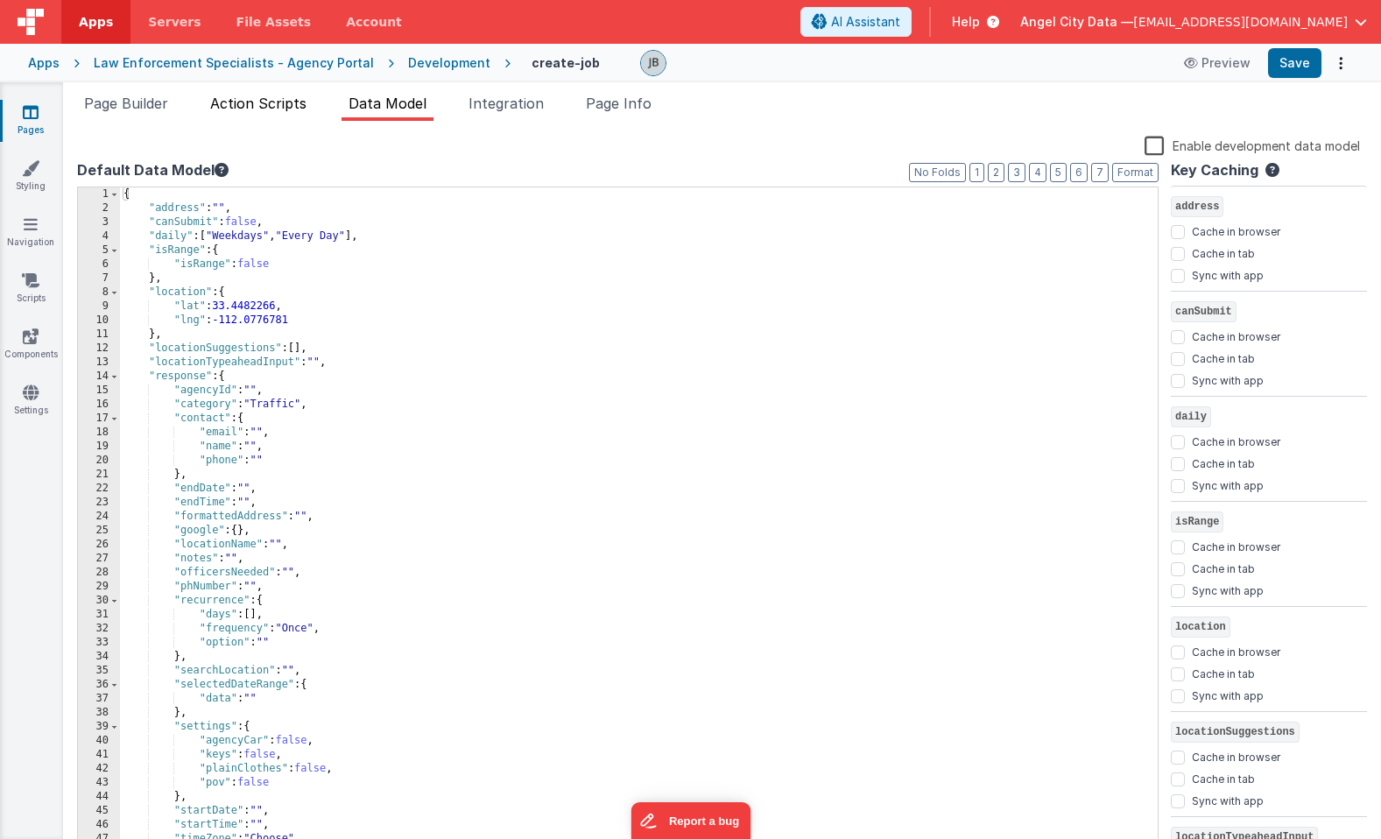
click at [215, 99] on span "Action Scripts" at bounding box center [258, 104] width 96 height 18
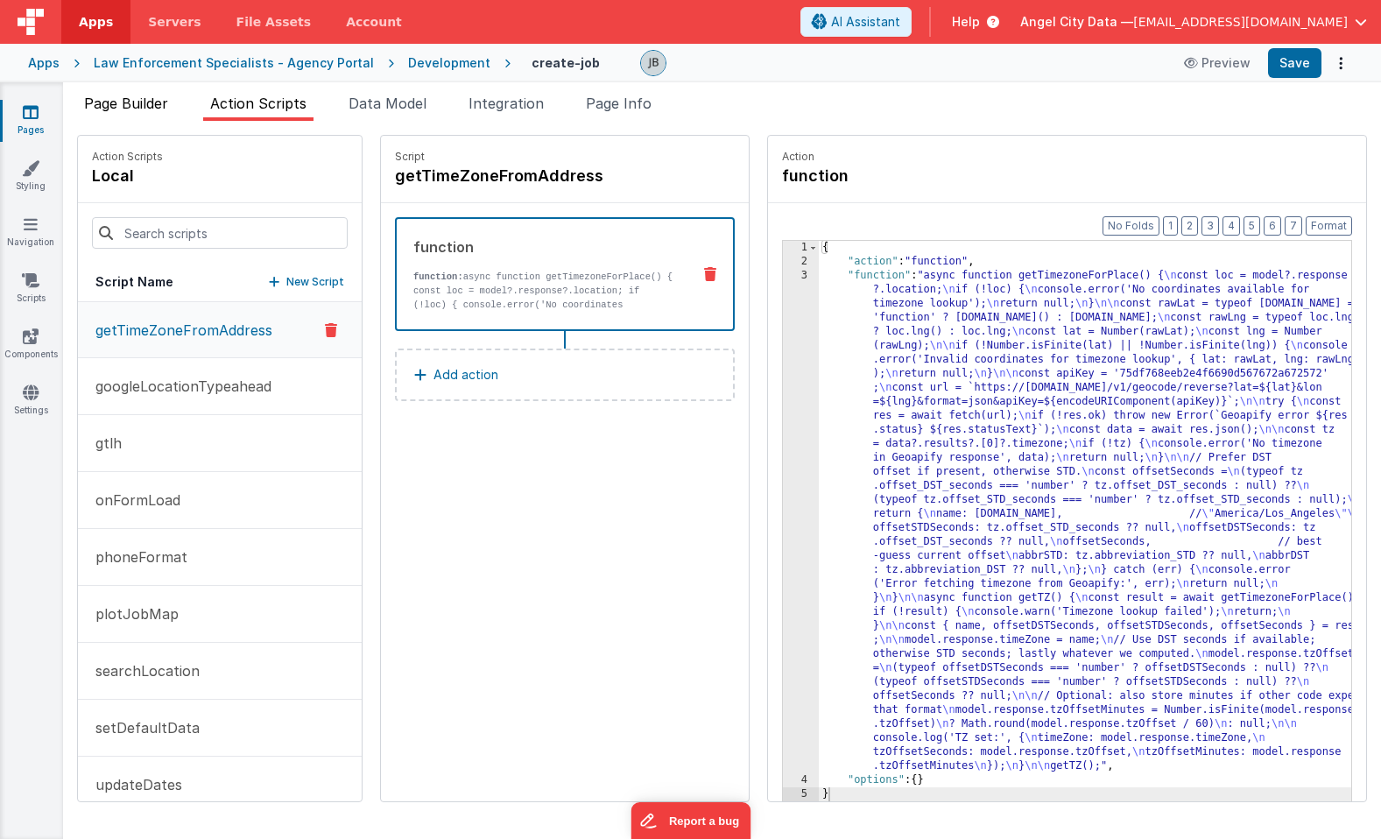
click at [129, 100] on span "Page Builder" at bounding box center [126, 104] width 84 height 18
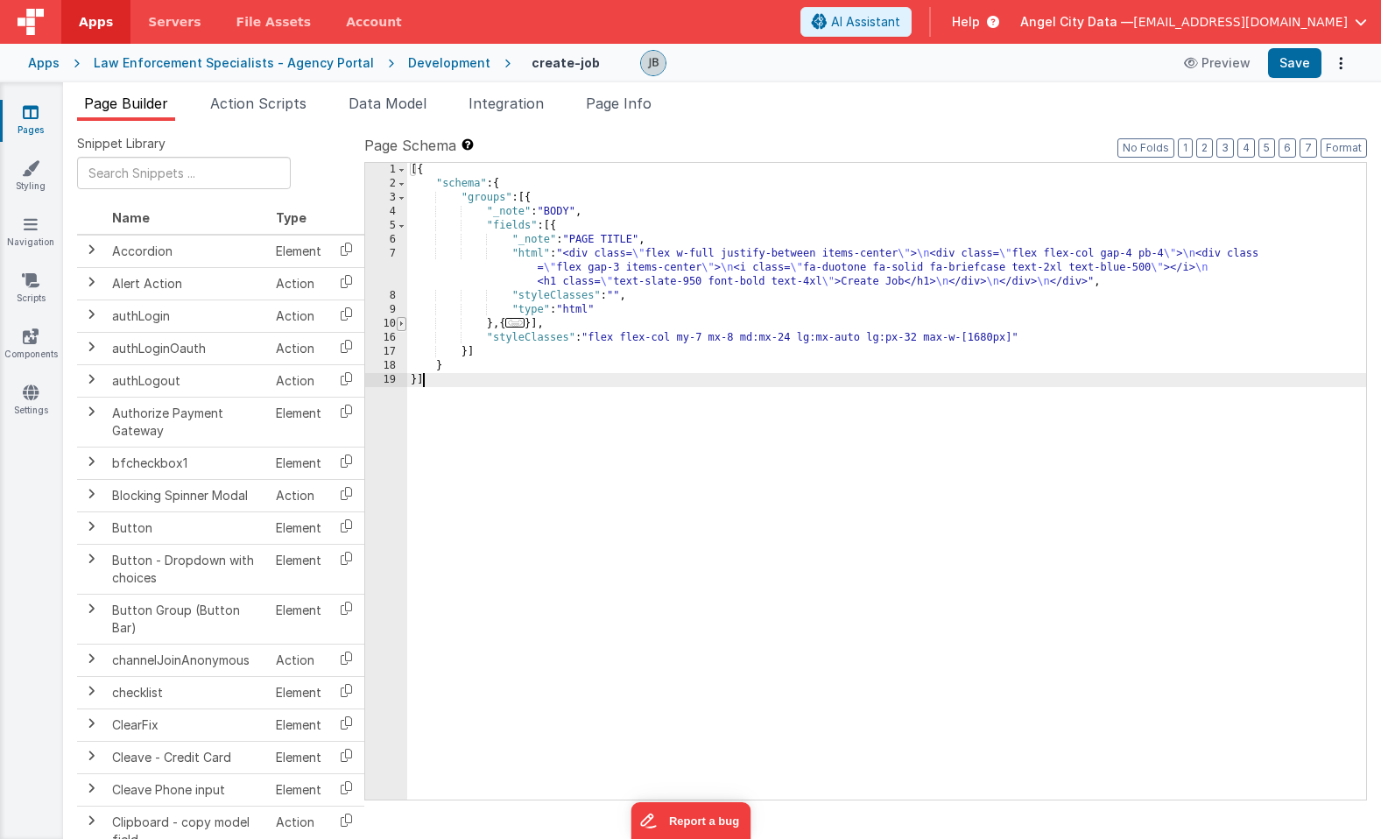
click at [400, 324] on span at bounding box center [402, 324] width 10 height 14
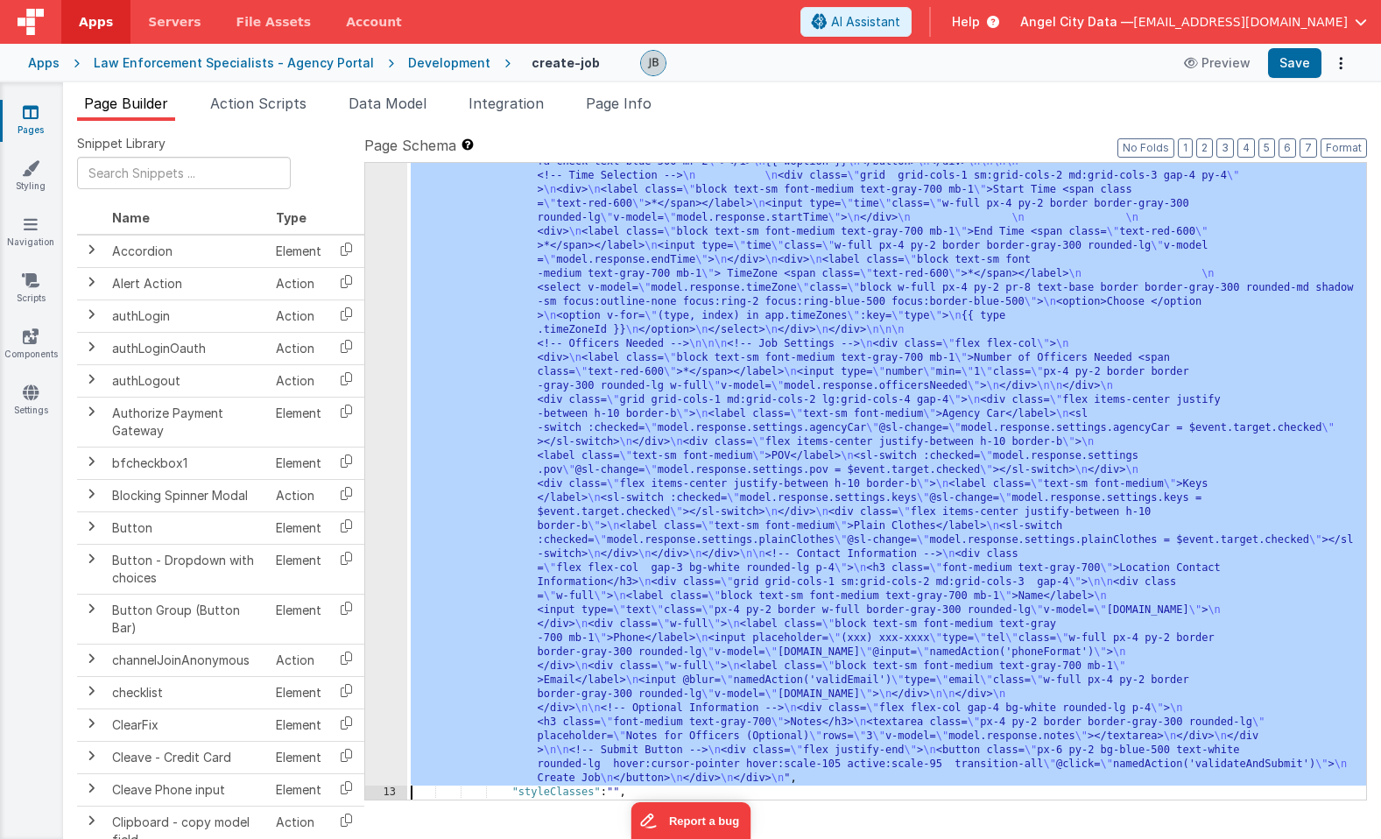
scroll to position [1157, 0]
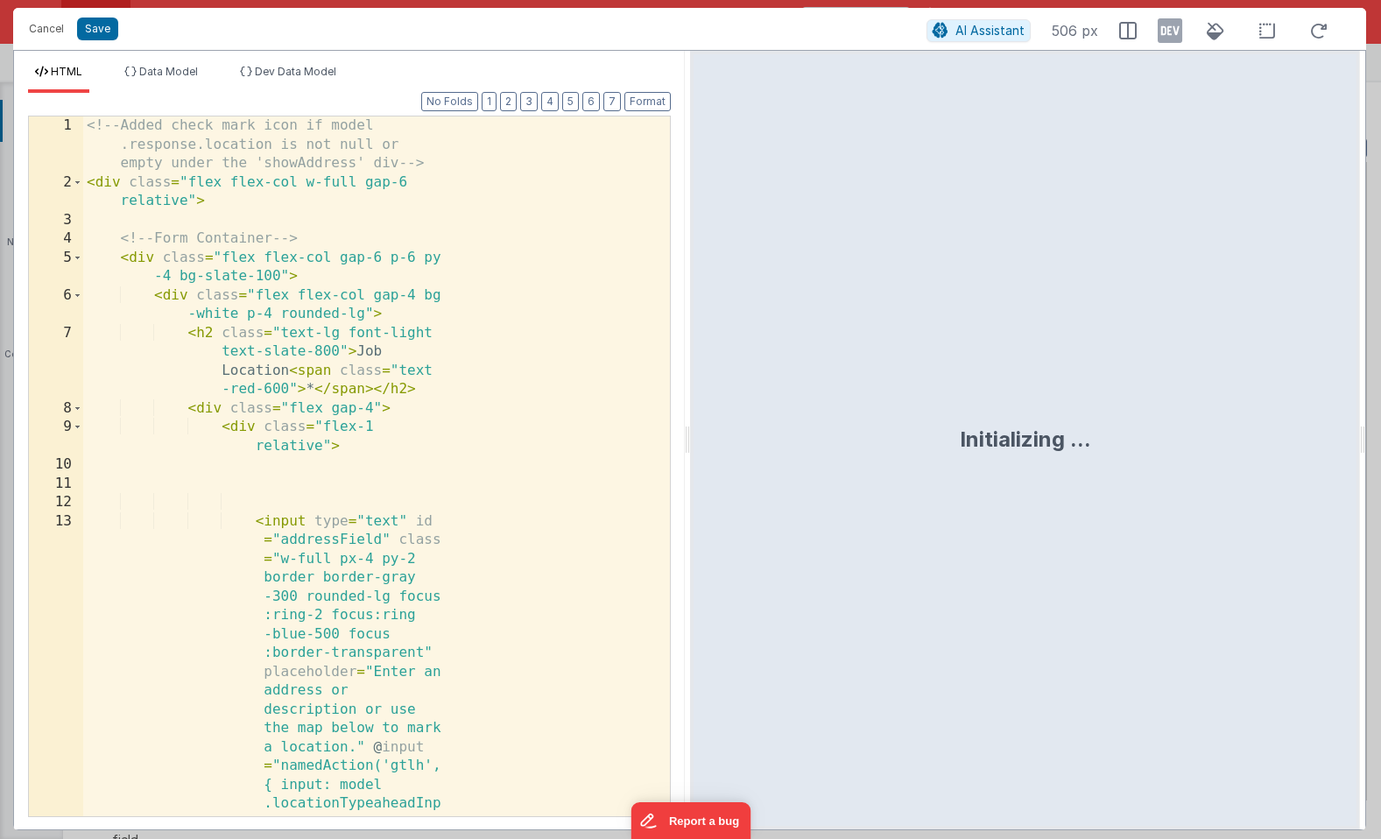
click at [373, 388] on div "<!-- Added check mark icon if model .response.location is not null or empty und…" at bounding box center [376, 729] width 587 height 1227
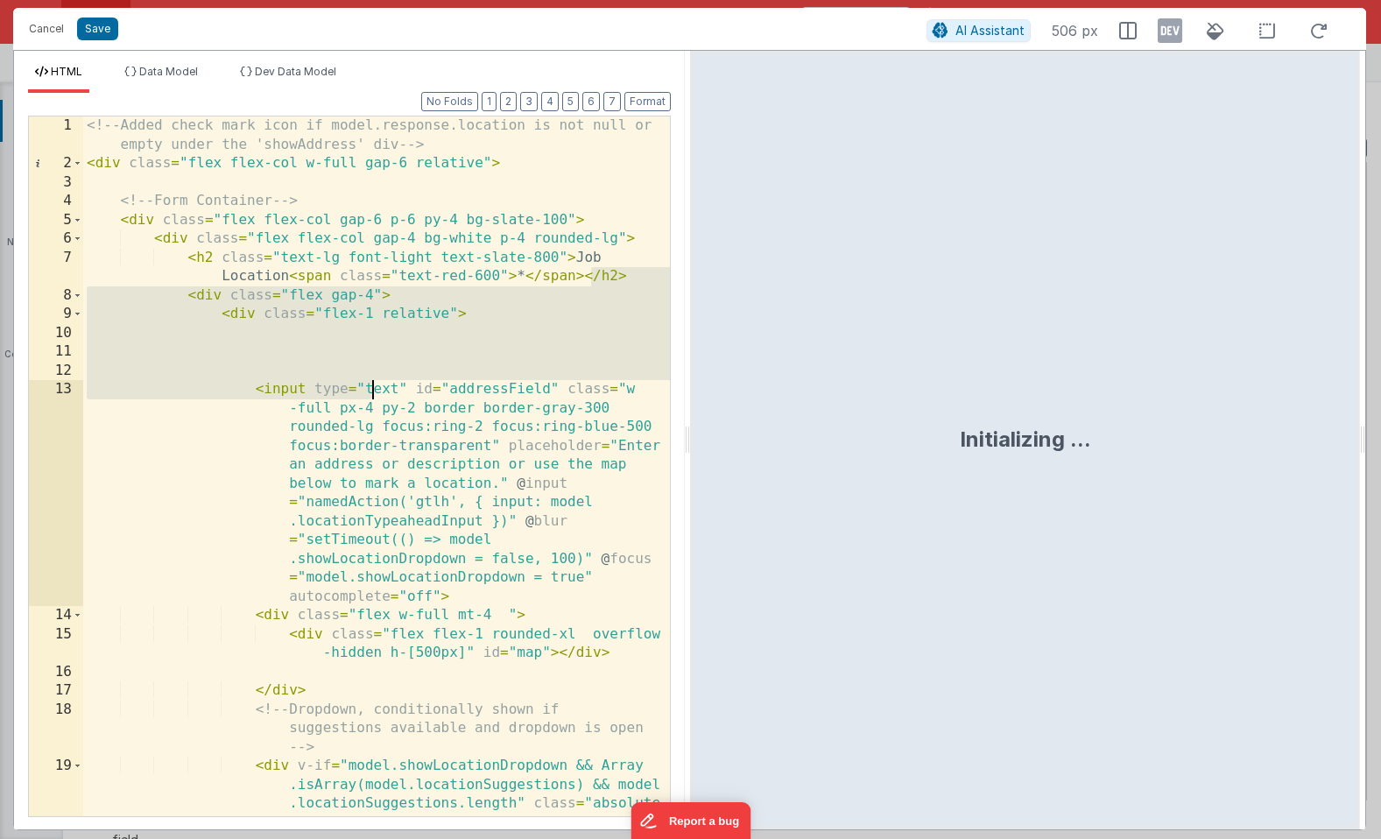
scroll to position [0, 0]
click at [318, 347] on div "<!-- Added check mark icon if model.response.location is not null or empty unde…" at bounding box center [376, 532] width 587 height 832
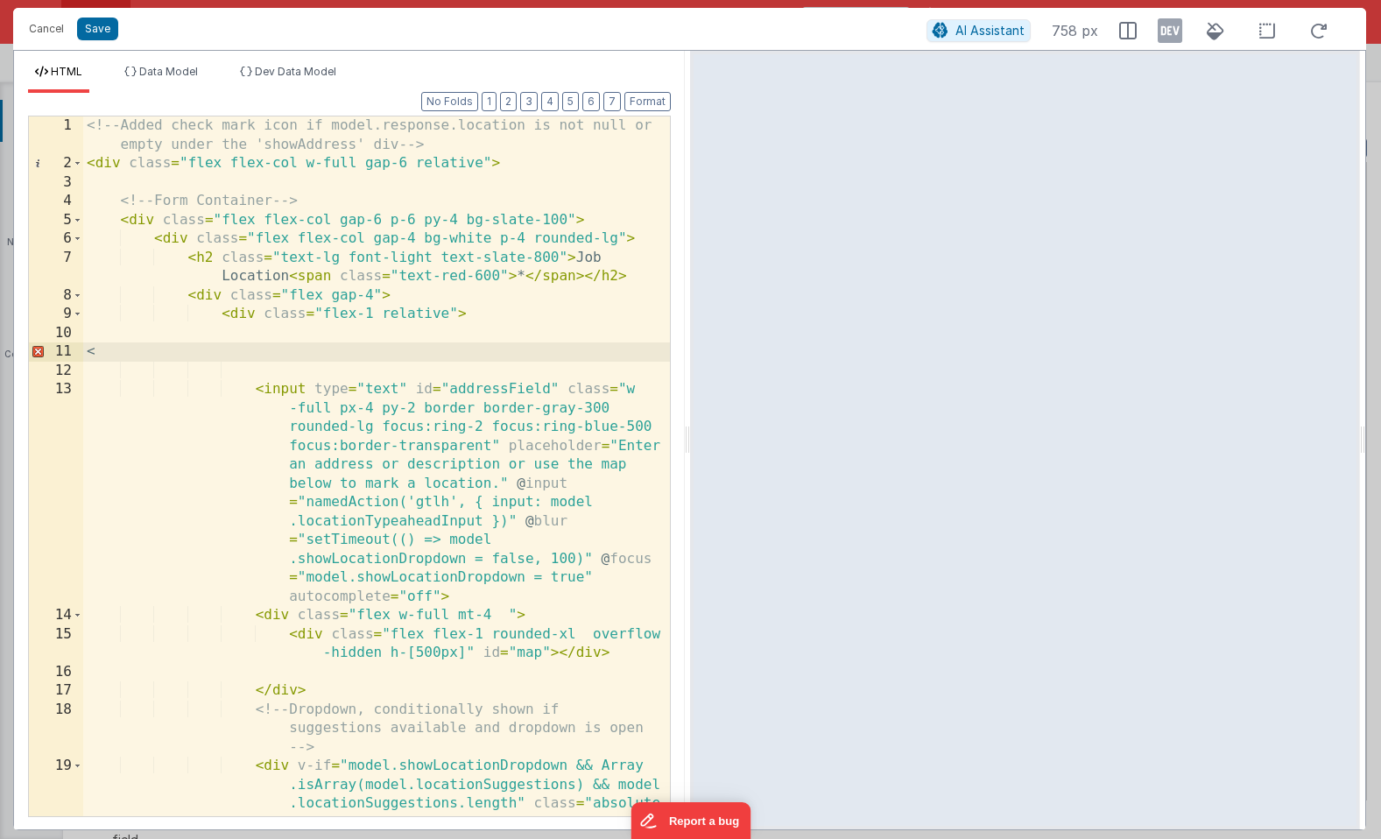
paste textarea
drag, startPoint x: 398, startPoint y: 349, endPoint x: 84, endPoint y: 360, distance: 313.7
click at [84, 360] on div "<!-- Added check mark icon if model.response.location is not null or empty unde…" at bounding box center [376, 532] width 587 height 832
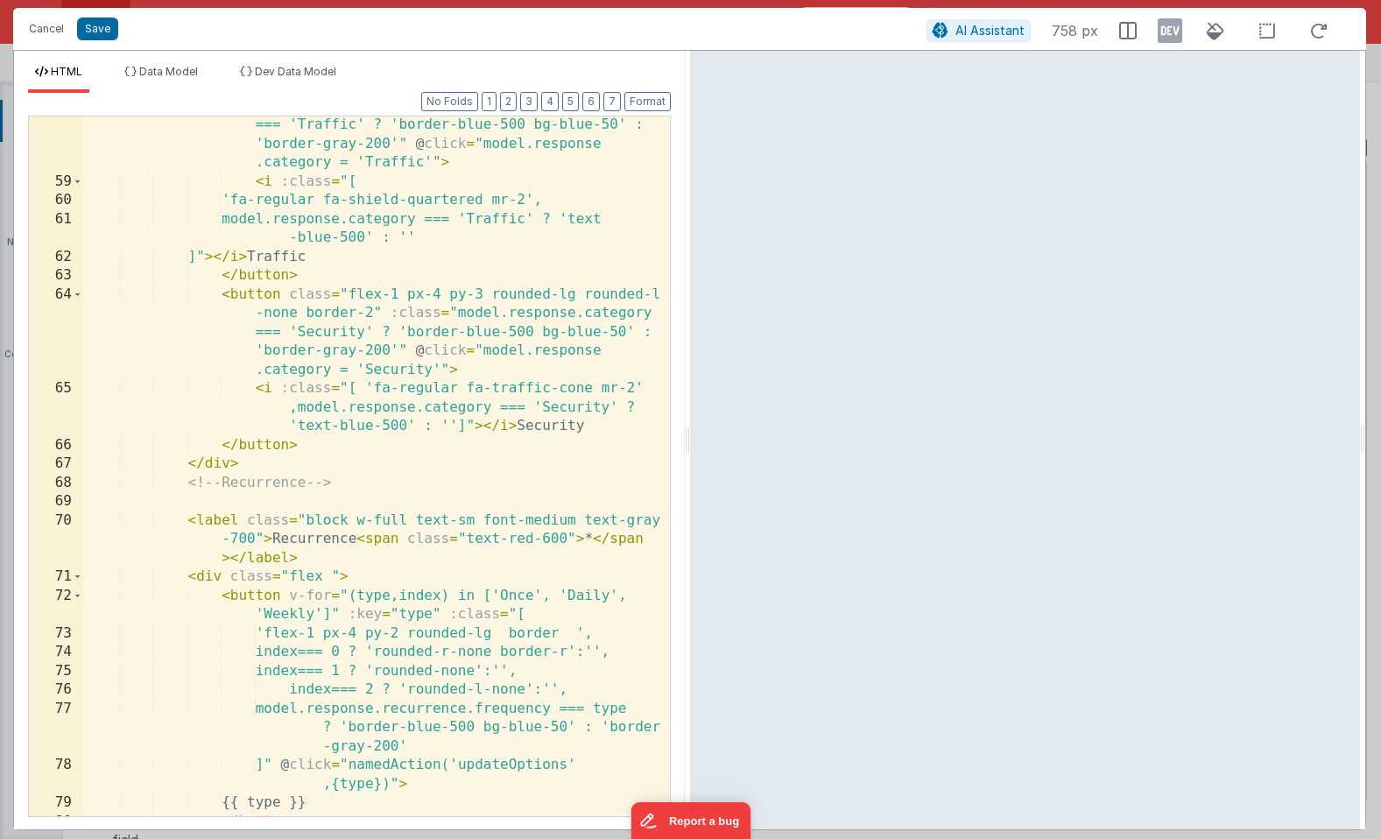
scroll to position [2055, 0]
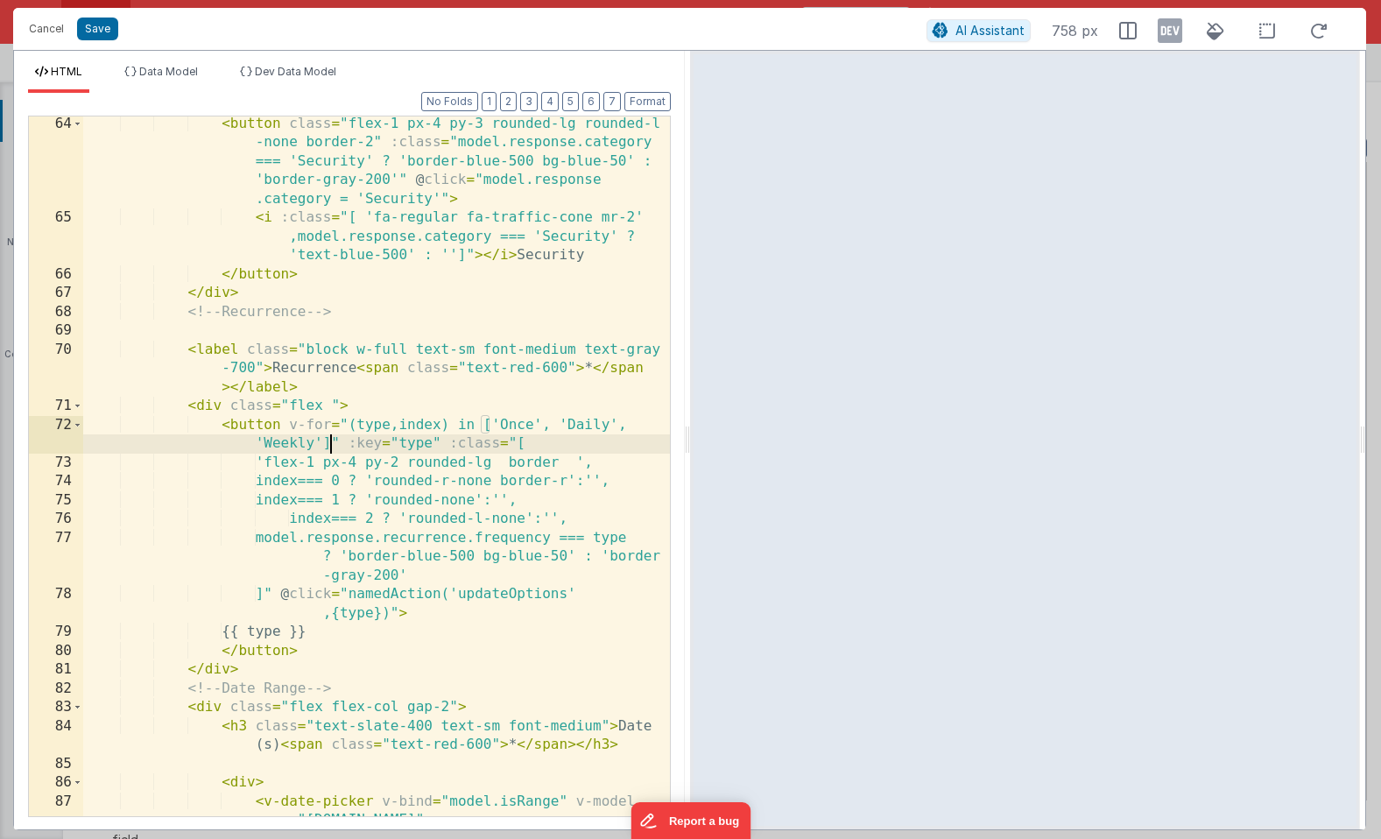
click at [329, 436] on div "< button class = "flex-1 px-4 py-3 rounded-lg rounded-l -none border-2" :class …" at bounding box center [376, 550] width 587 height 870
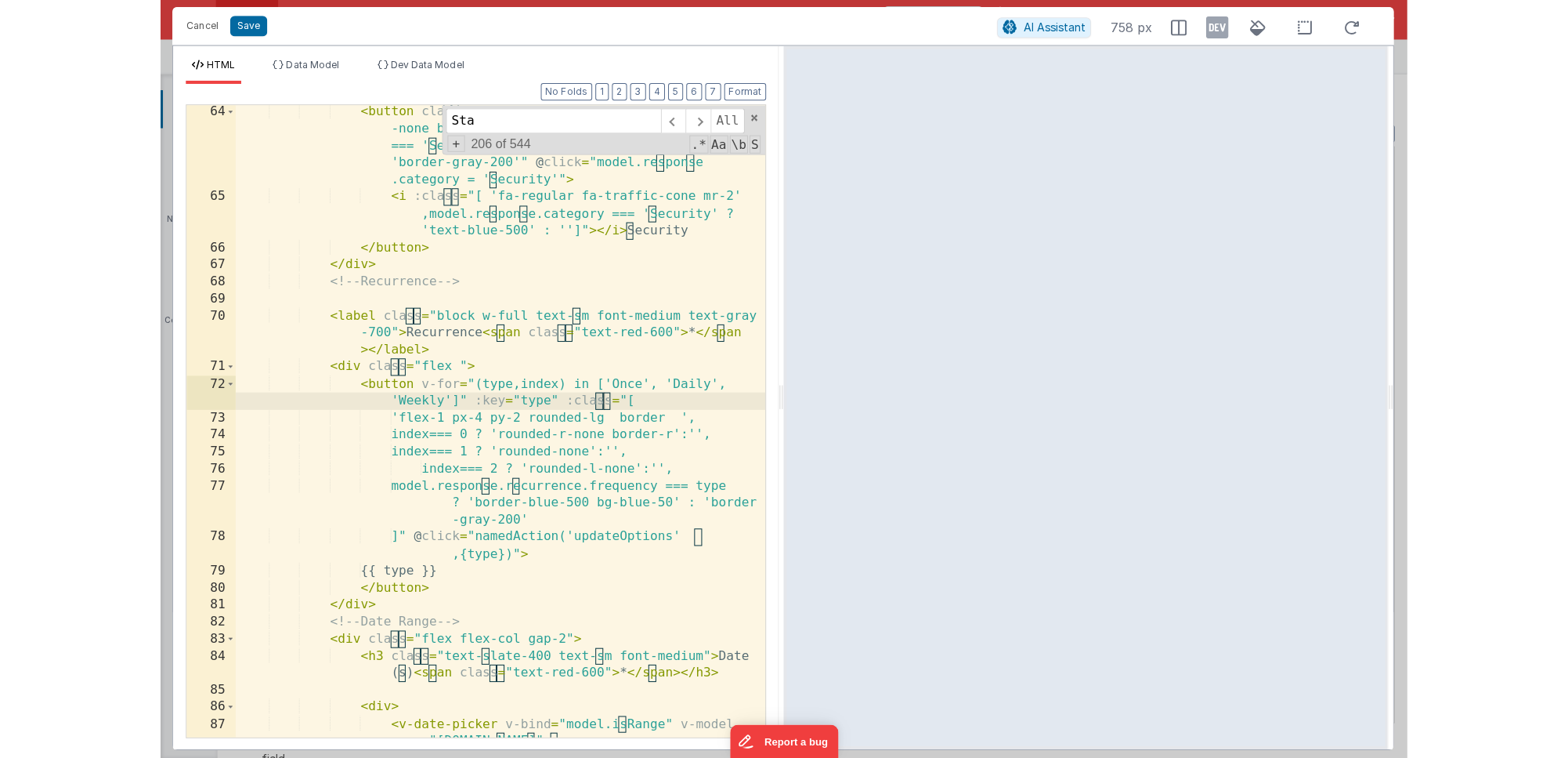
scroll to position [3681, 0]
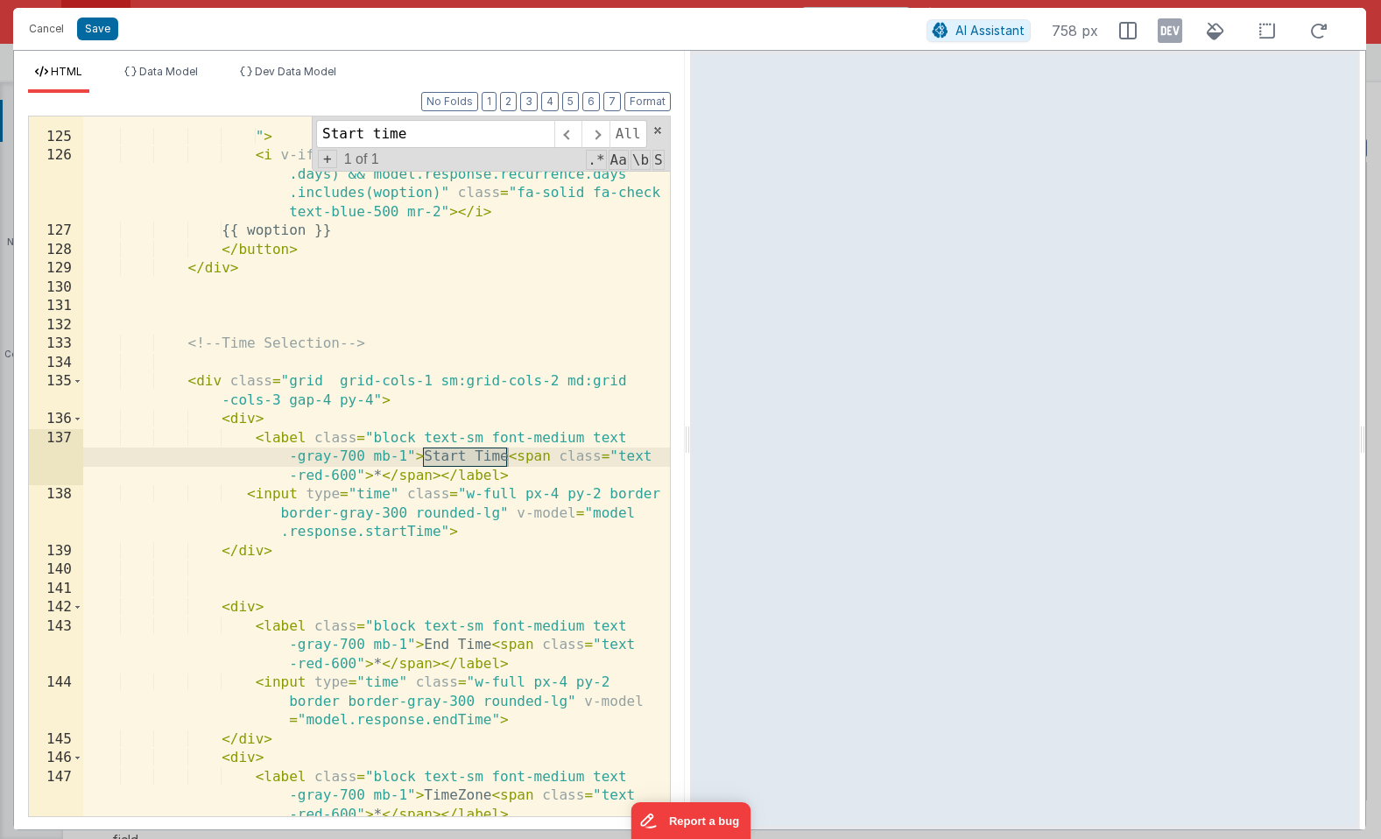
type input "Start time"
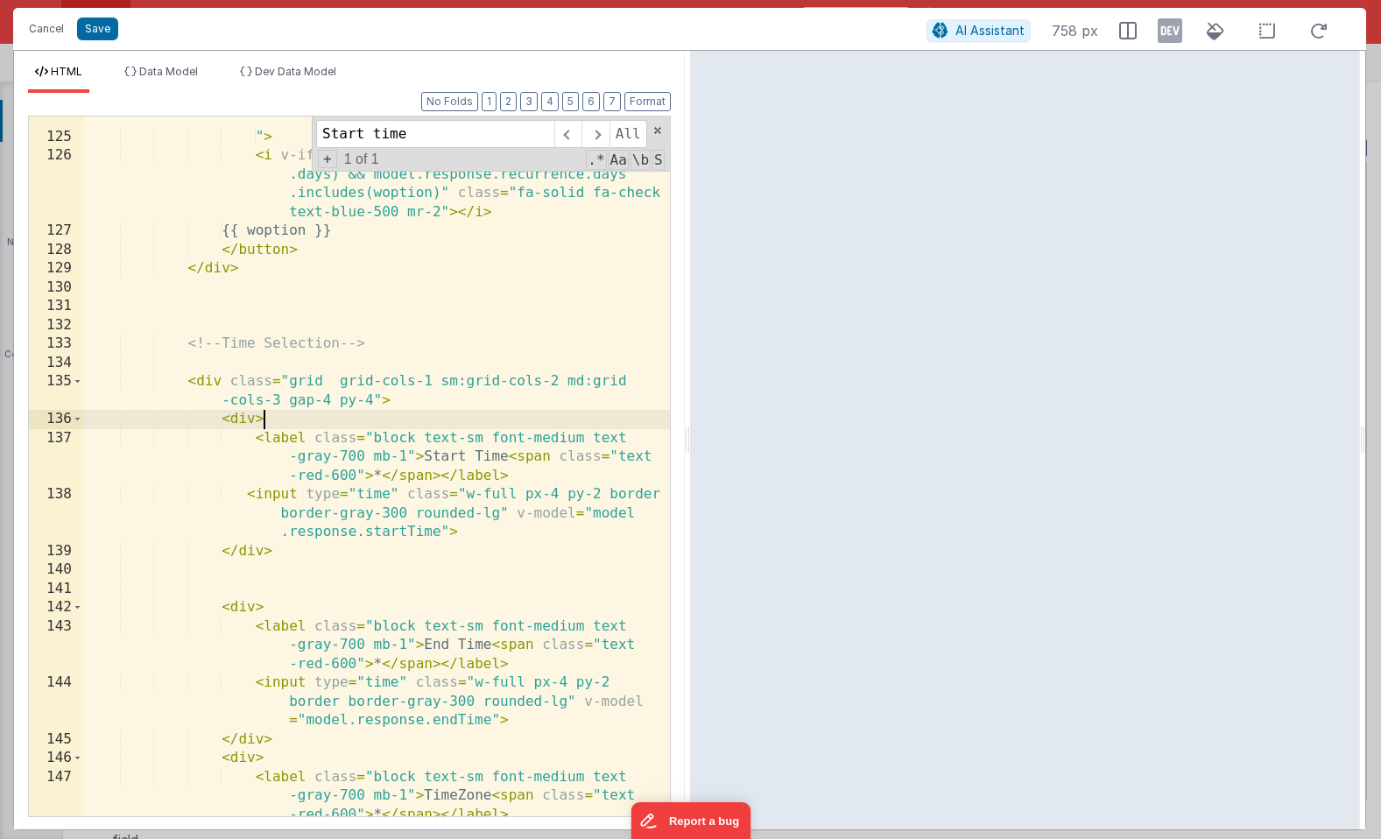
click at [290, 418] on div ": model.response.recurrence.days = [woption] " > < i v-if = "Array.isArray(mode…" at bounding box center [376, 468] width 587 height 757
click at [373, 368] on div ": model.response.recurrence.days = [woption] " > < i v-if = "Array.isArray(mode…" at bounding box center [376, 468] width 587 height 757
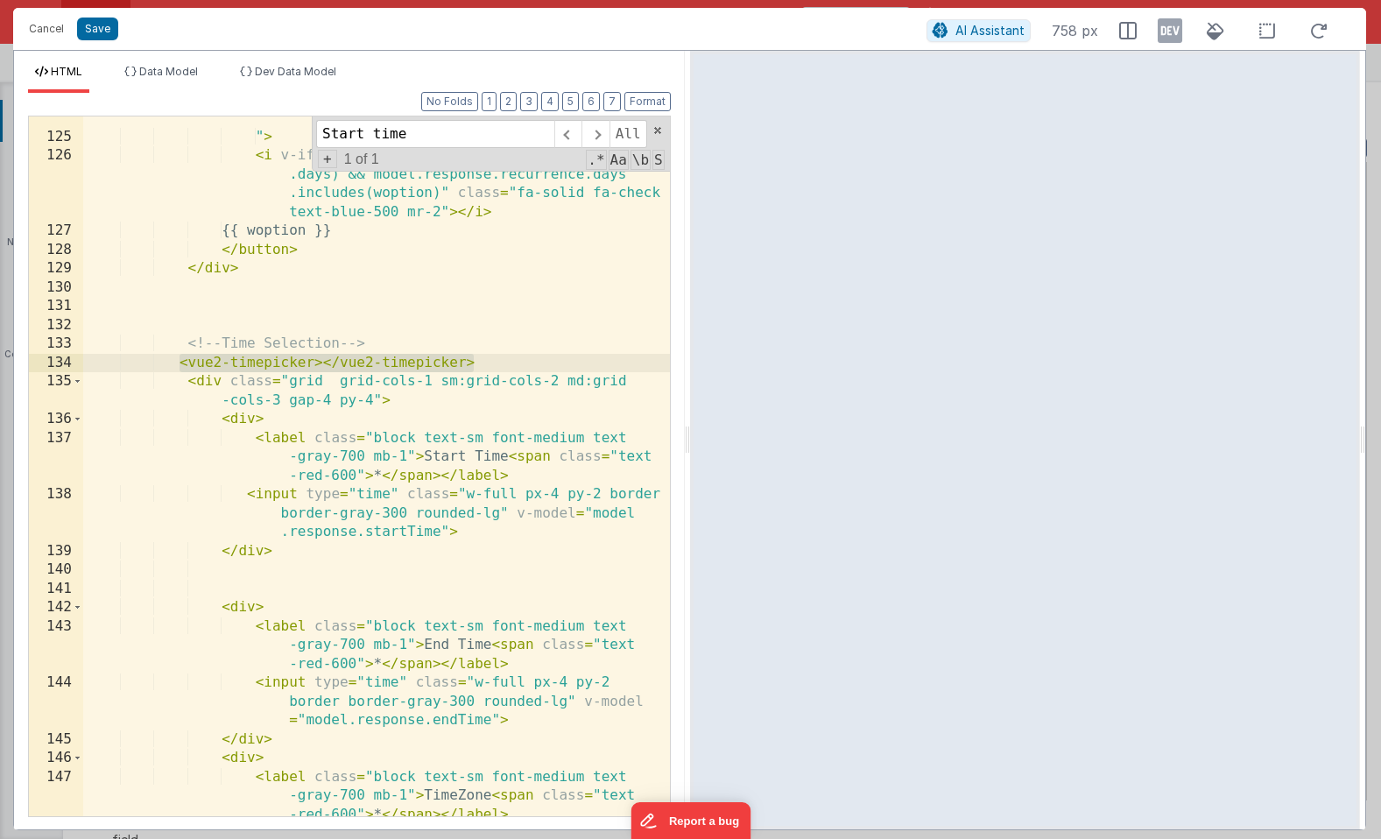
drag, startPoint x: 175, startPoint y: 362, endPoint x: 477, endPoint y: 366, distance: 302.2
click at [477, 366] on div ": model.response.recurrence.days = [woption] " > < i v-if = "Array.isArray(mode…" at bounding box center [376, 468] width 587 height 757
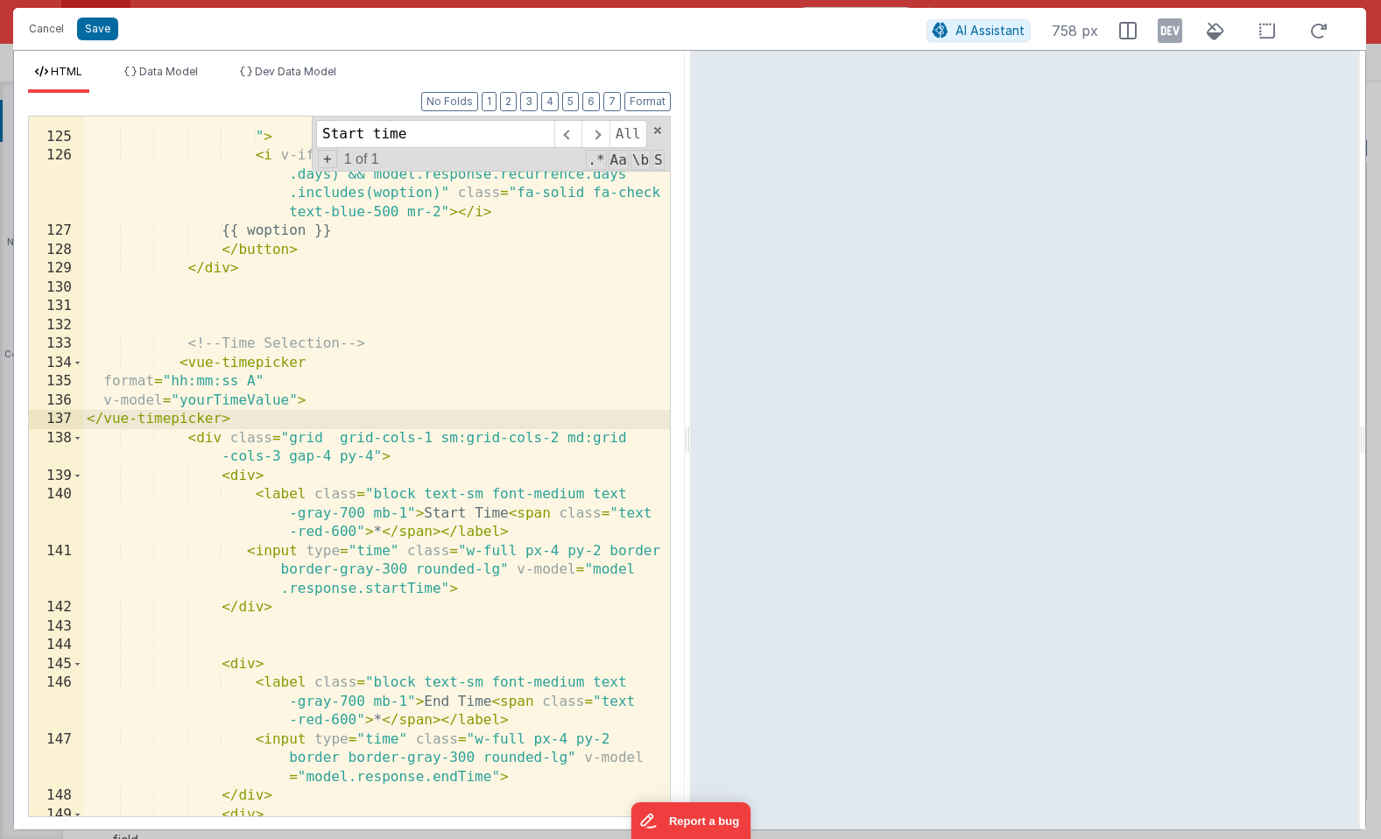
click at [256, 394] on div ": model.response.recurrence.days = [woption] " > < i v-if = "Array.isArray(mode…" at bounding box center [376, 487] width 587 height 794
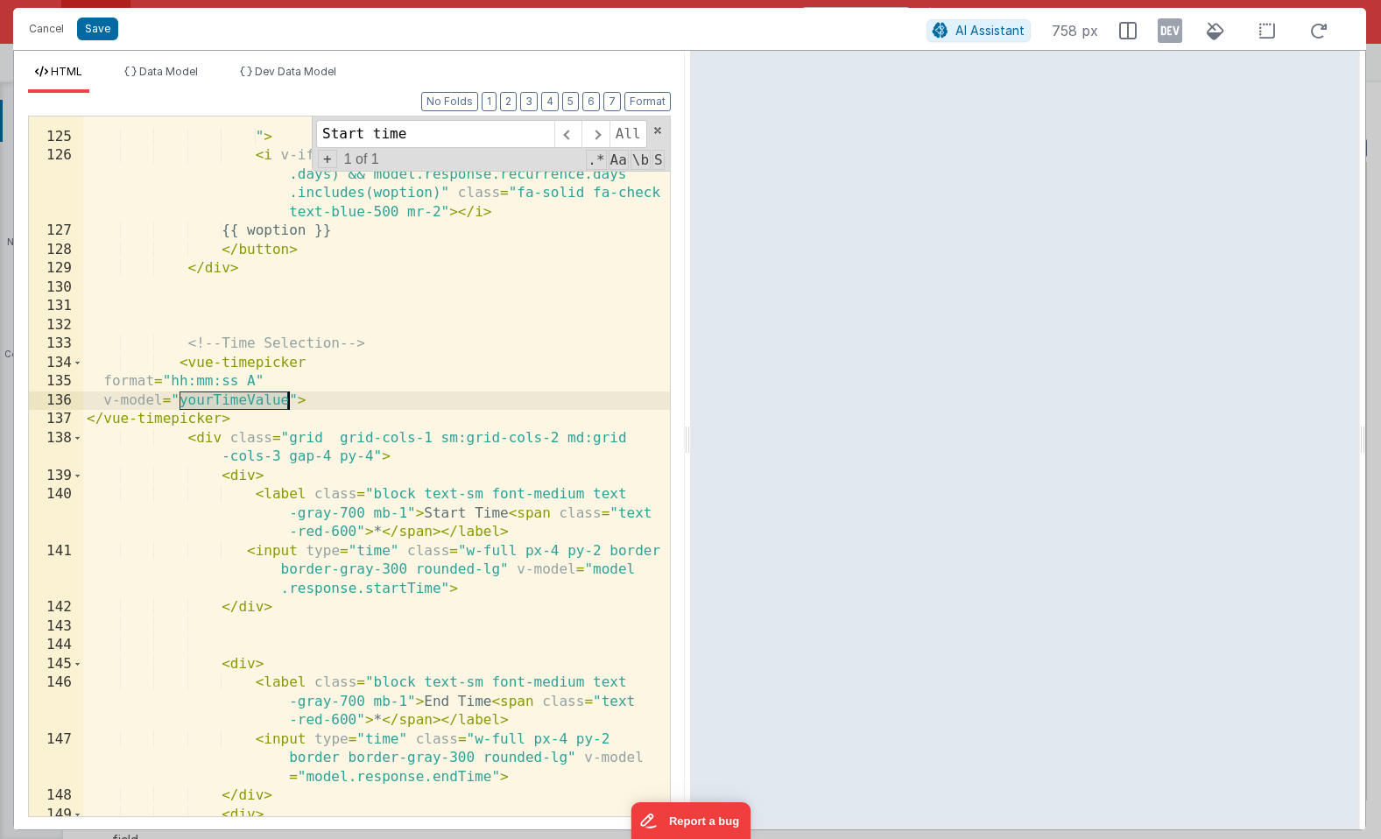
click at [256, 394] on div ": model.response.recurrence.days = [woption] " > < i v-if = "Array.isArray(mode…" at bounding box center [376, 487] width 587 height 794
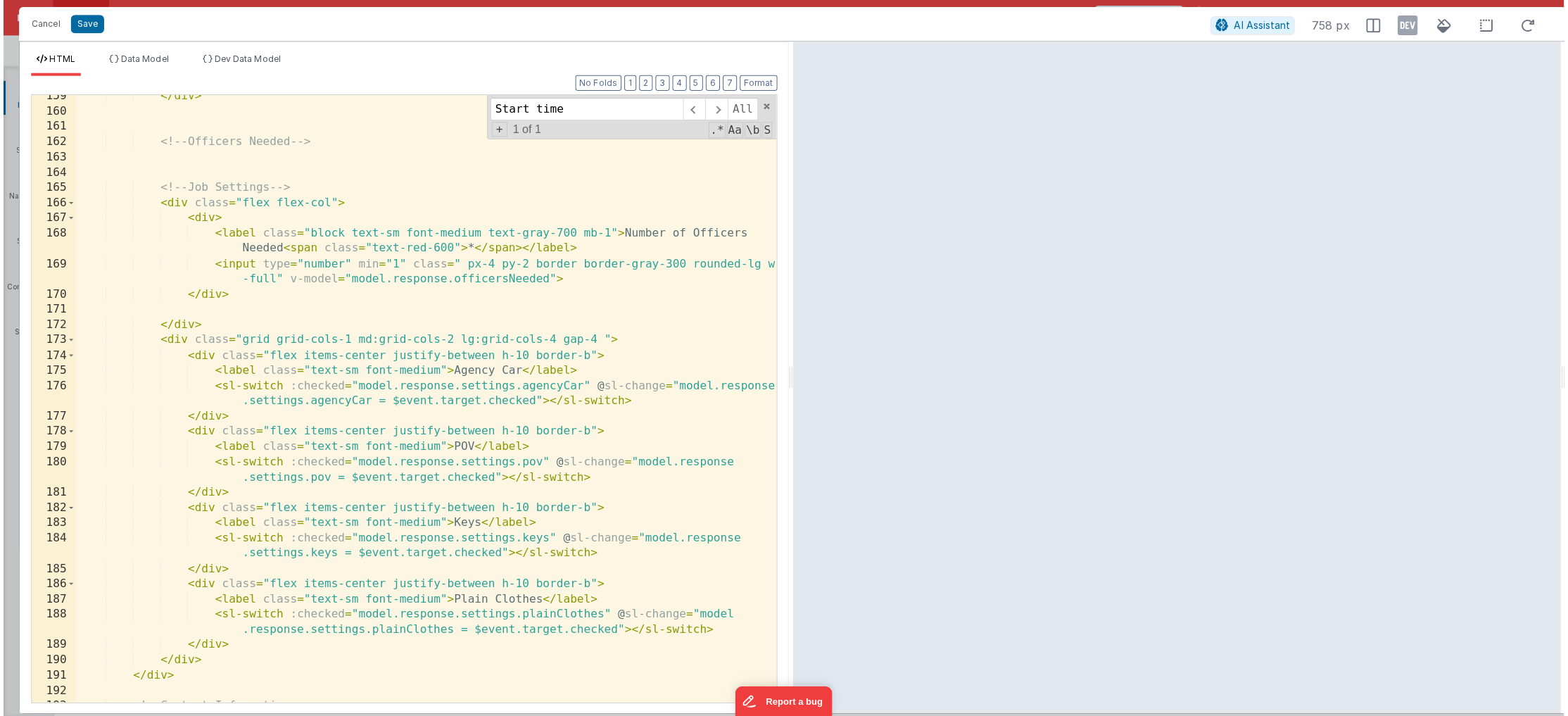
scroll to position [415, 0]
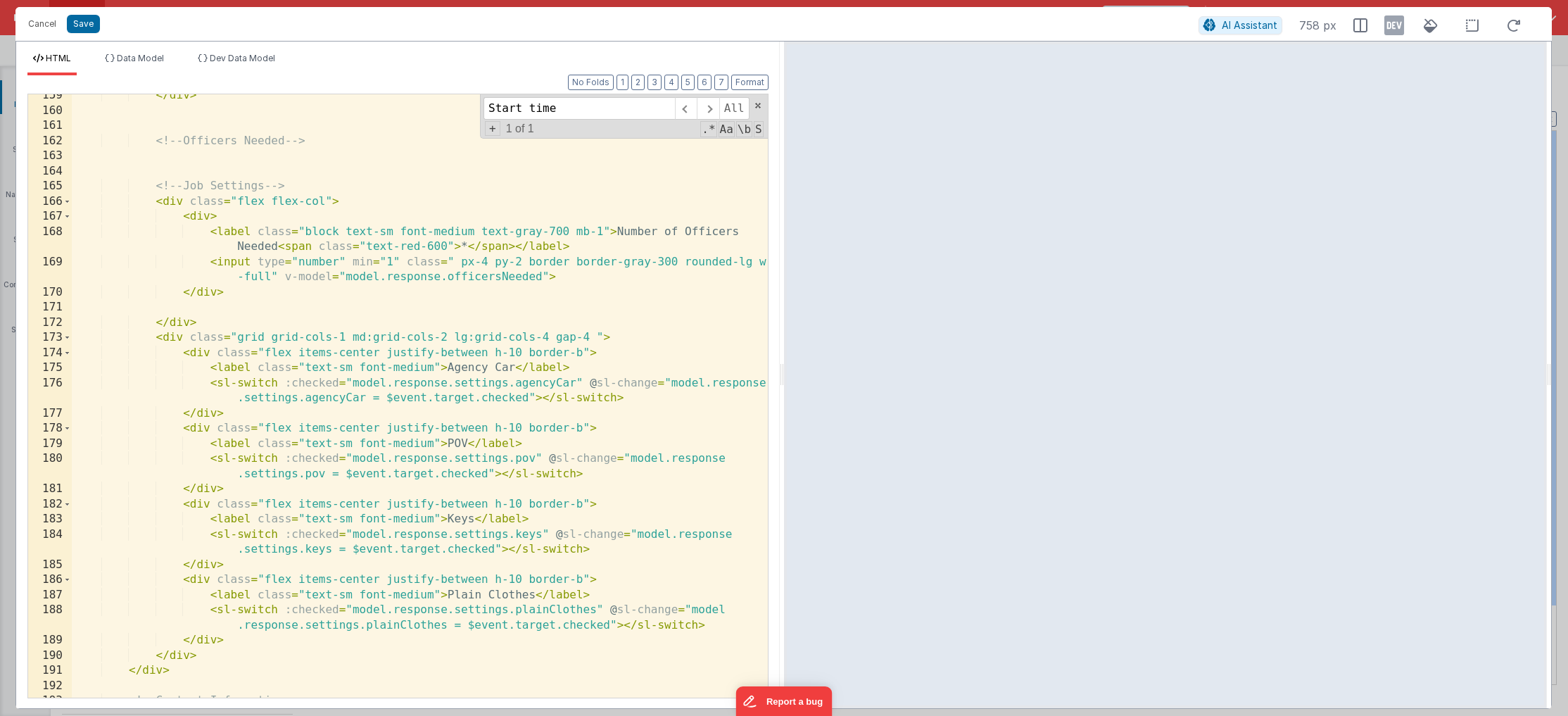
click at [388, 275] on div "</ div > <!-- Officers Needed --> <!-- Job Settings --> < div class = "flex fle…" at bounding box center [420, 404] width 696 height 633
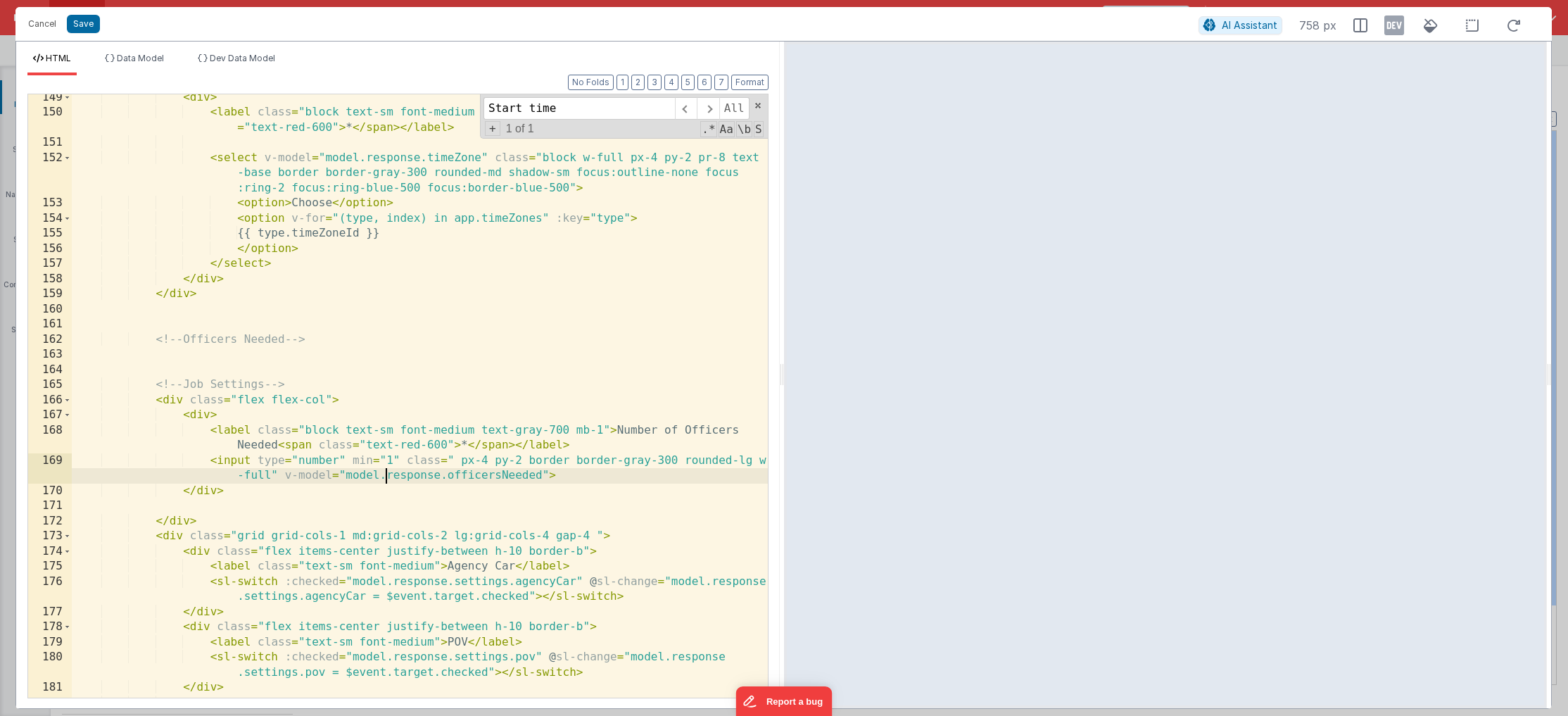
scroll to position [2925, 0]
click at [195, 411] on div "< div > < label class = "block text-sm font-medium text-gray-700 mb-1" > TimeZo…" at bounding box center [420, 407] width 696 height 633
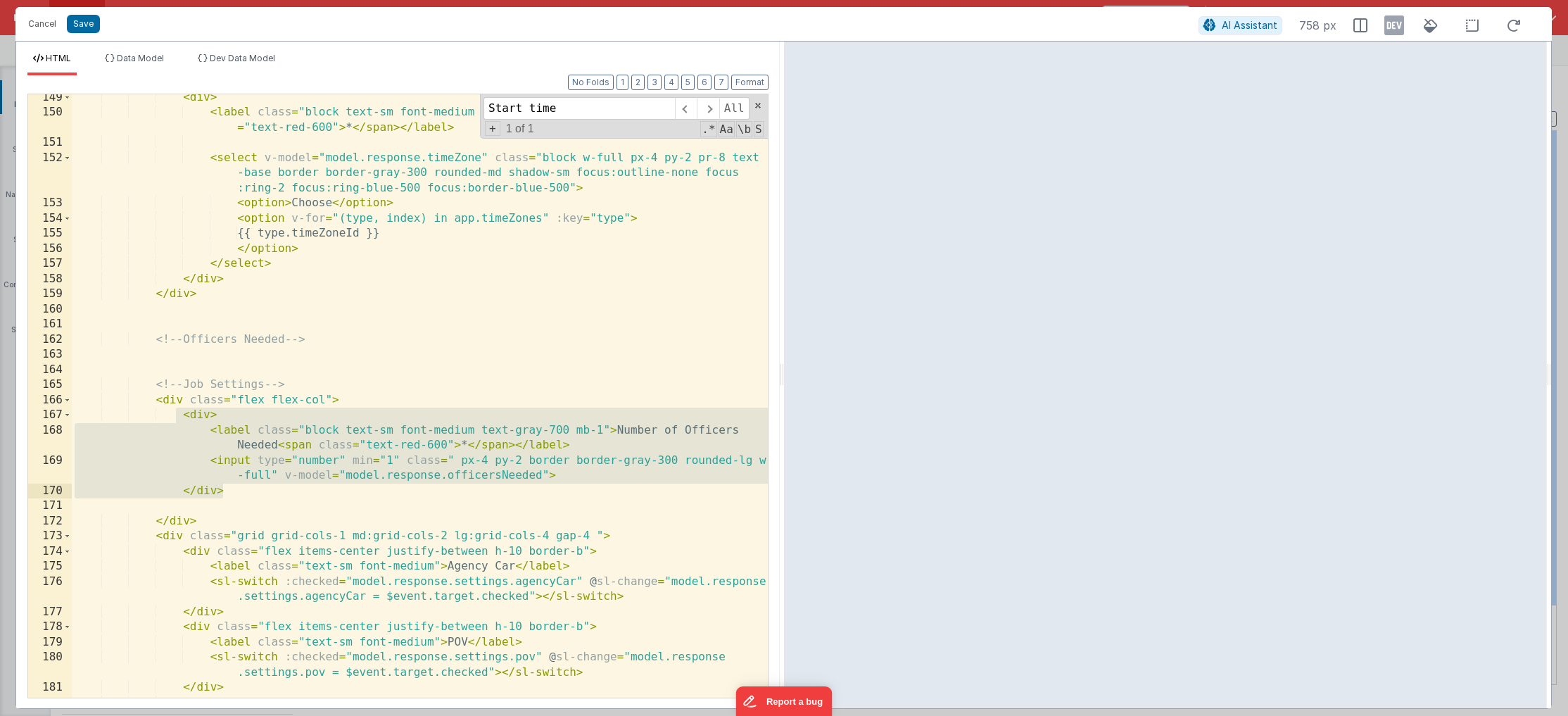
drag, startPoint x: 174, startPoint y: 417, endPoint x: 235, endPoint y: 489, distance: 94.4
click at [235, 489] on div "< div > < label class = "block text-sm font-medium text-gray-700 mb-1" > TimeZo…" at bounding box center [420, 407] width 696 height 633
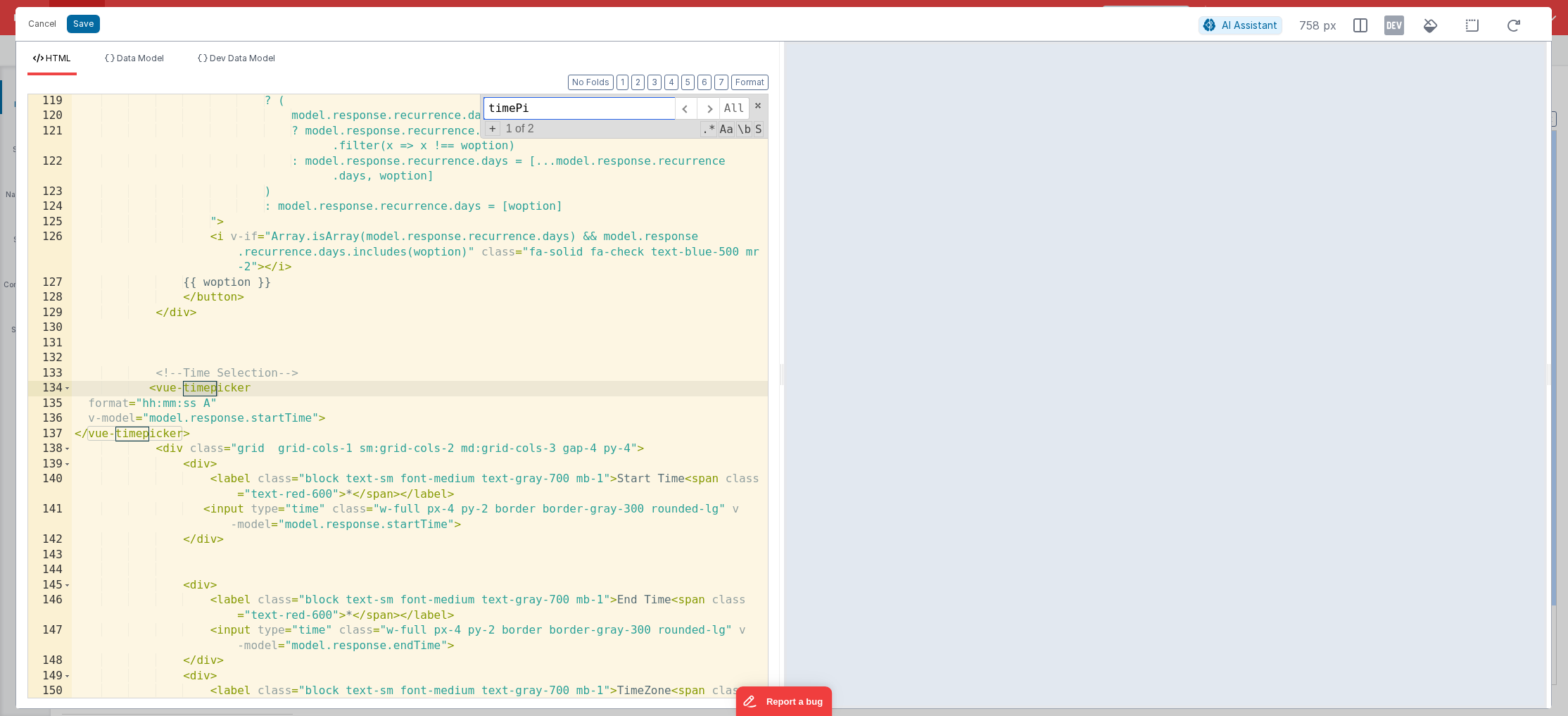
scroll to position [2346, 0]
type input "timepicker"
click at [317, 393] on div "? ( model.response.recurrence.days.includes(woption) ? model.response.recurrenc…" at bounding box center [420, 418] width 696 height 649
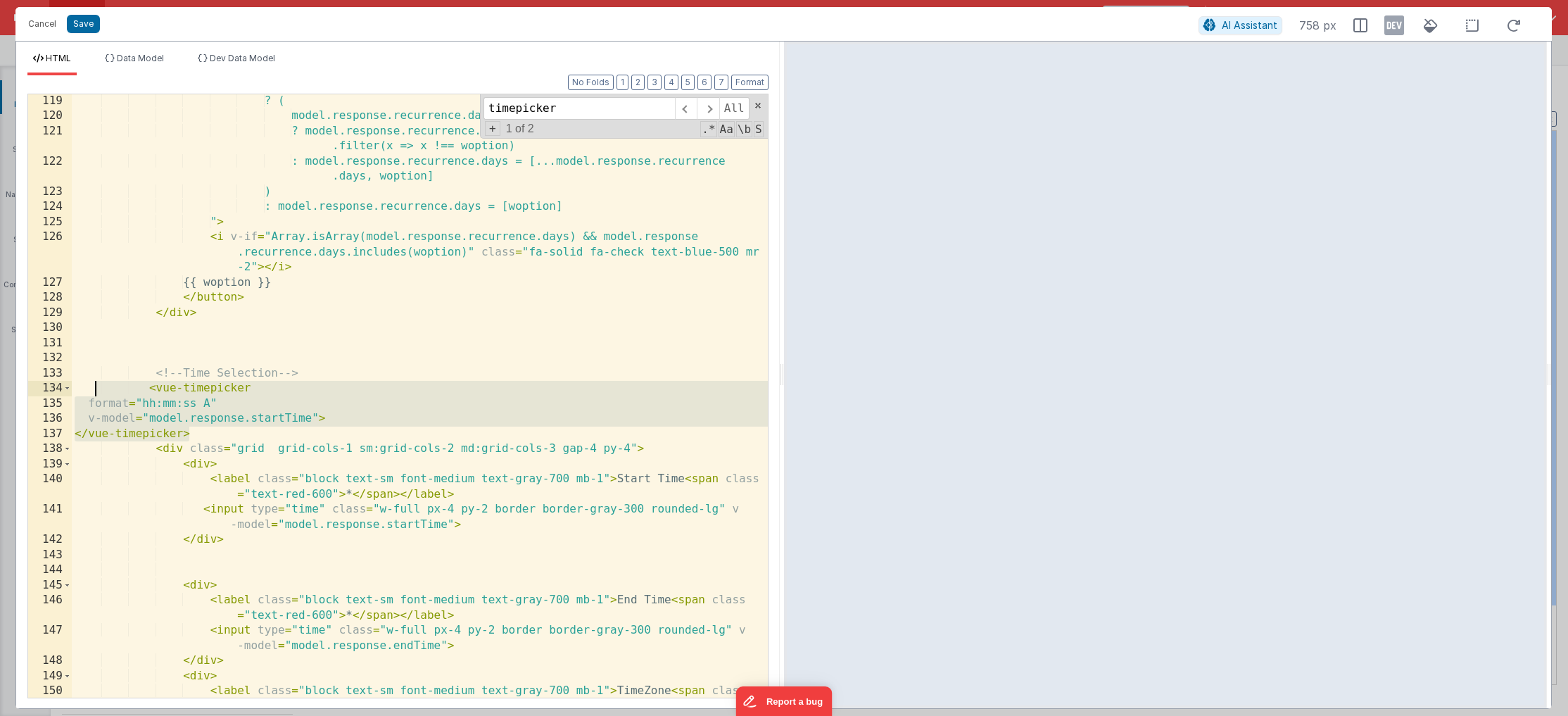
drag, startPoint x: 198, startPoint y: 431, endPoint x: 95, endPoint y: 395, distance: 109.1
click at [95, 395] on div "? ( model.response.recurrence.days.includes(woption) ? model.response.recurrenc…" at bounding box center [420, 418] width 696 height 649
click at [464, 497] on div "? ( model.response.recurrence.days.includes(woption) ? model.response.recurrenc…" at bounding box center [420, 418] width 696 height 649
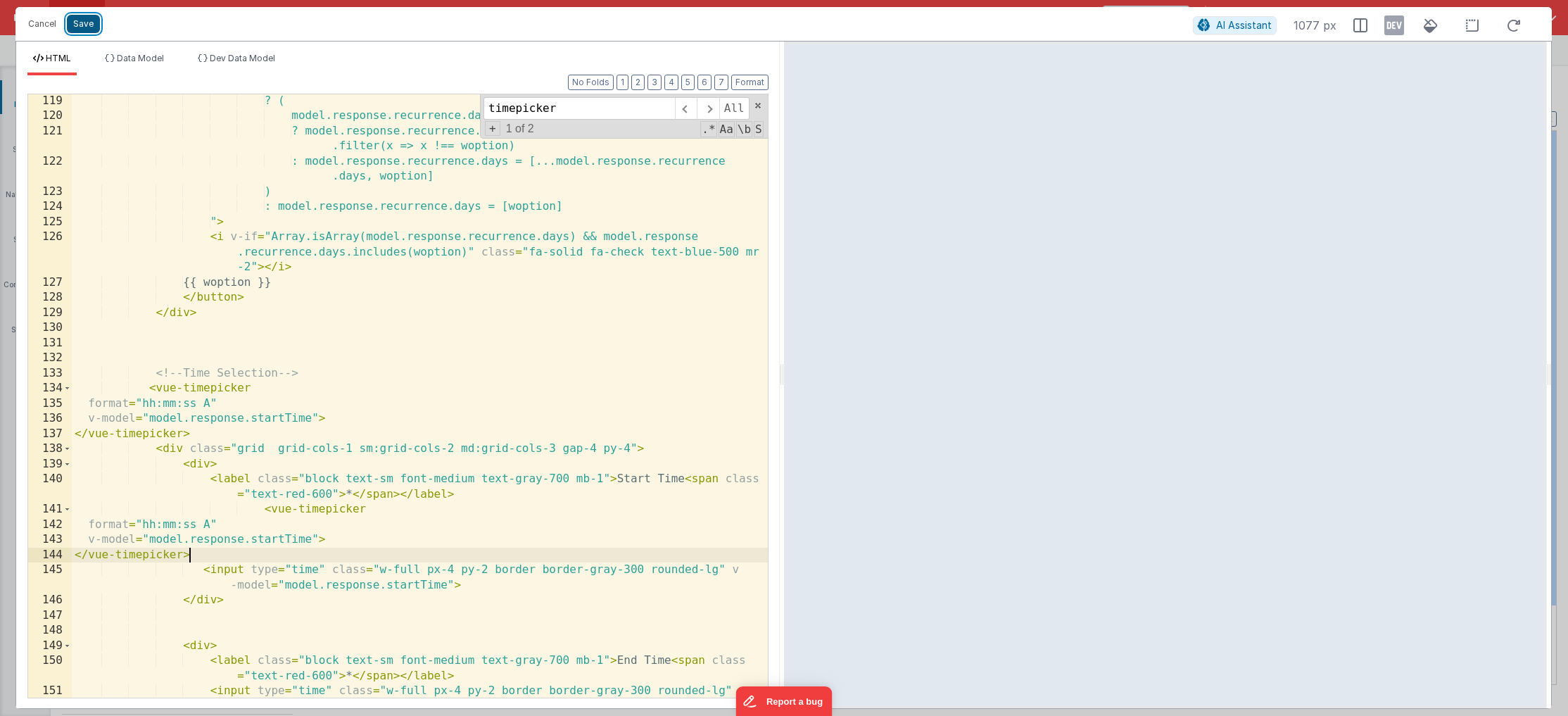
click at [88, 26] on button "Save" at bounding box center [83, 23] width 33 height 18
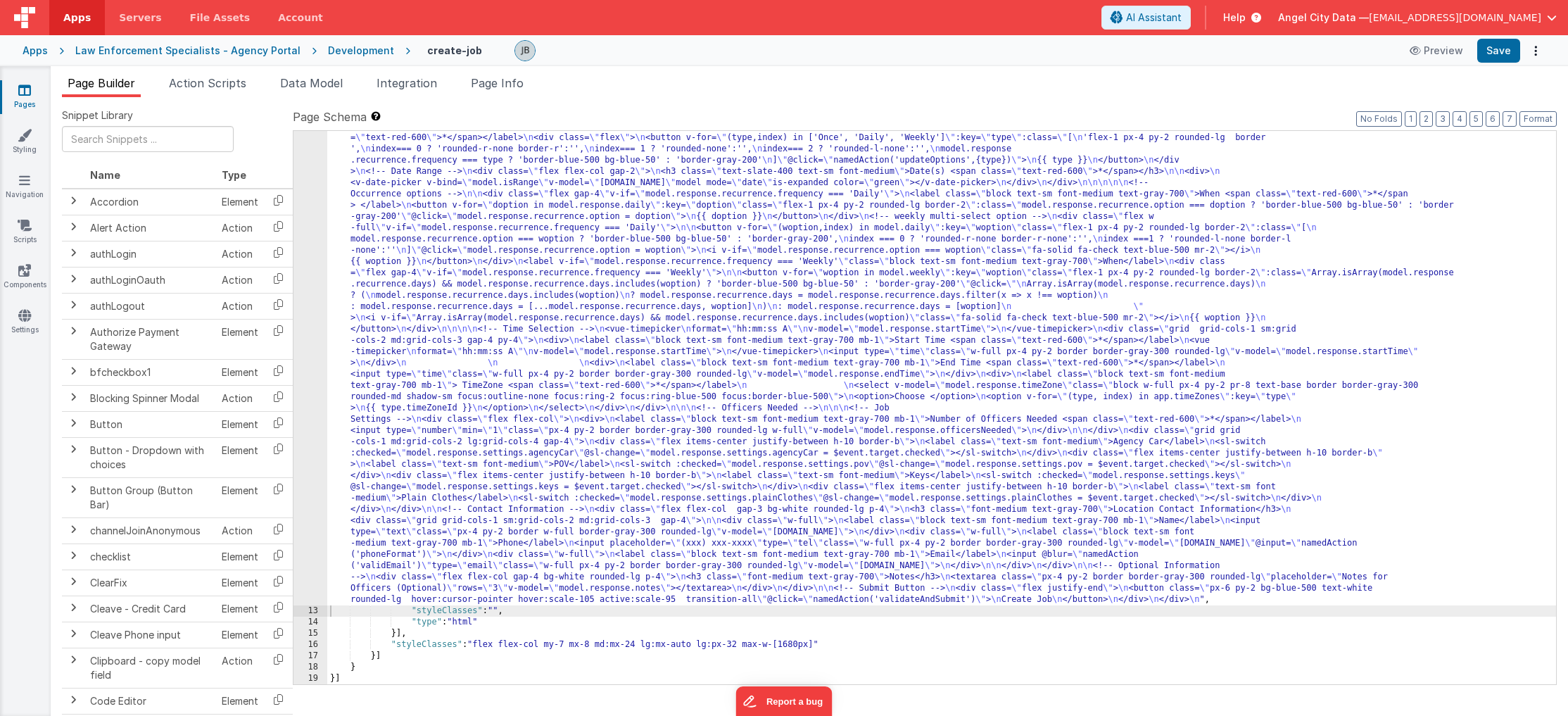
scroll to position [370, 0]
click at [1109, 56] on button "Save" at bounding box center [1498, 51] width 43 height 24
click at [1109, 55] on icon at bounding box center [1417, 51] width 14 height 10
click at [309, 274] on div "12" at bounding box center [310, 250] width 34 height 710
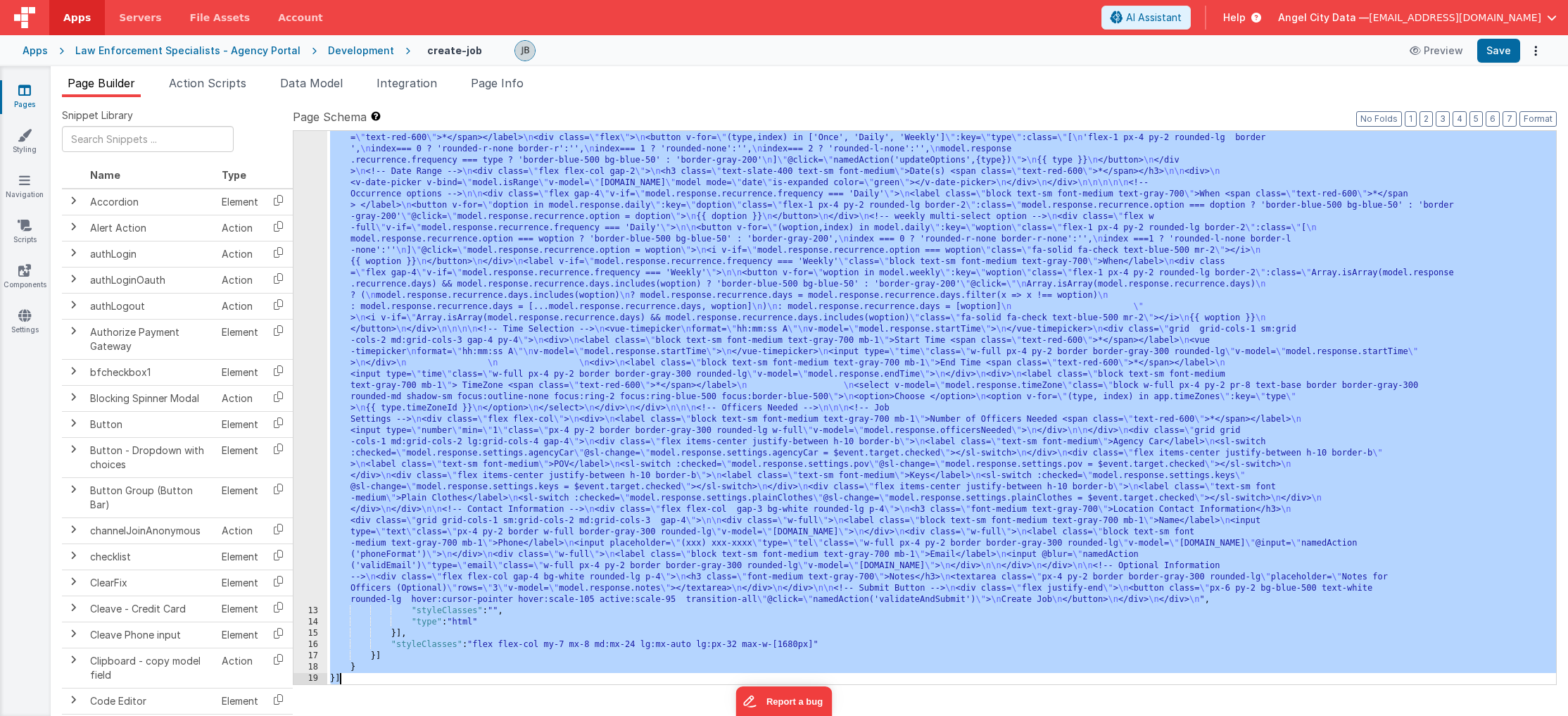
click at [309, 274] on div "12" at bounding box center [310, 250] width 34 height 710
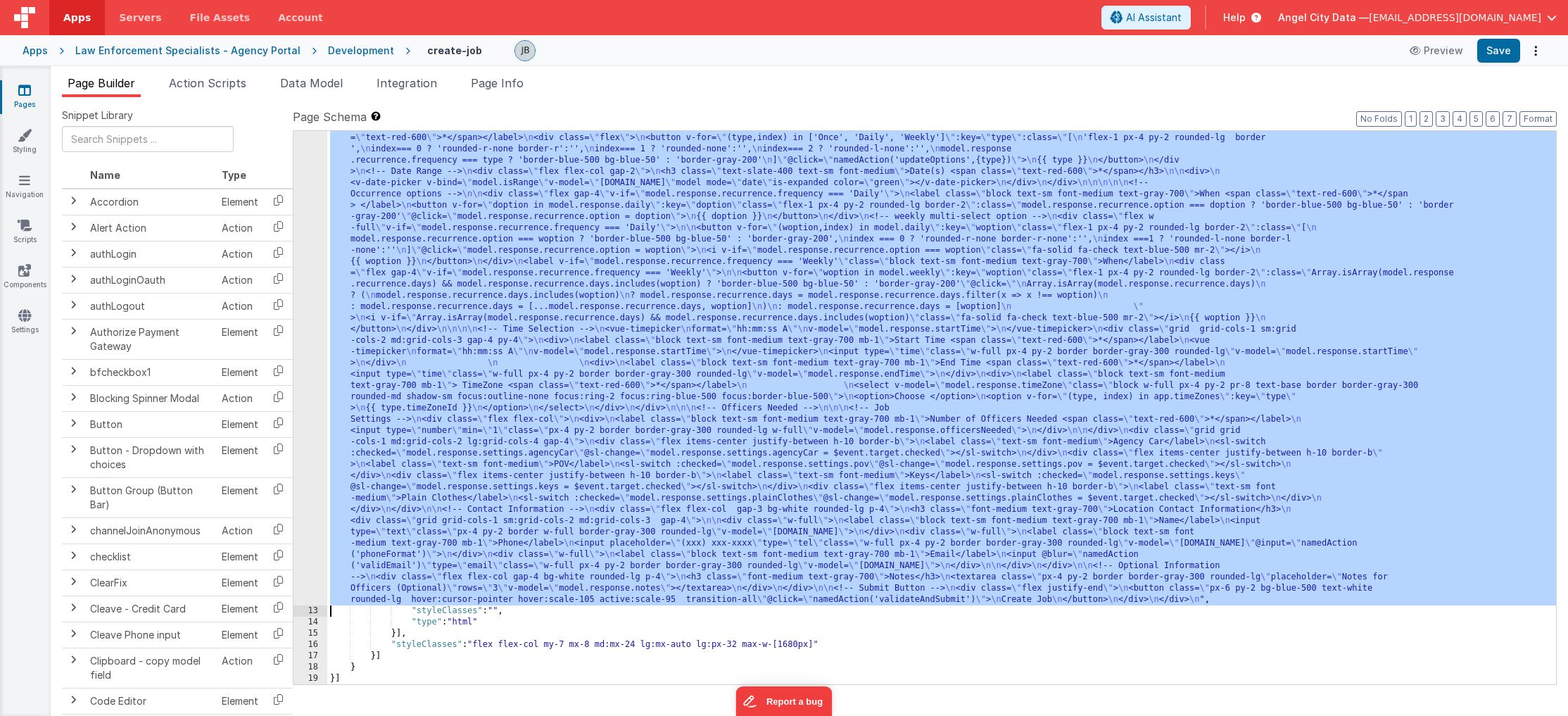
click at [313, 274] on div "12" at bounding box center [310, 250] width 34 height 710
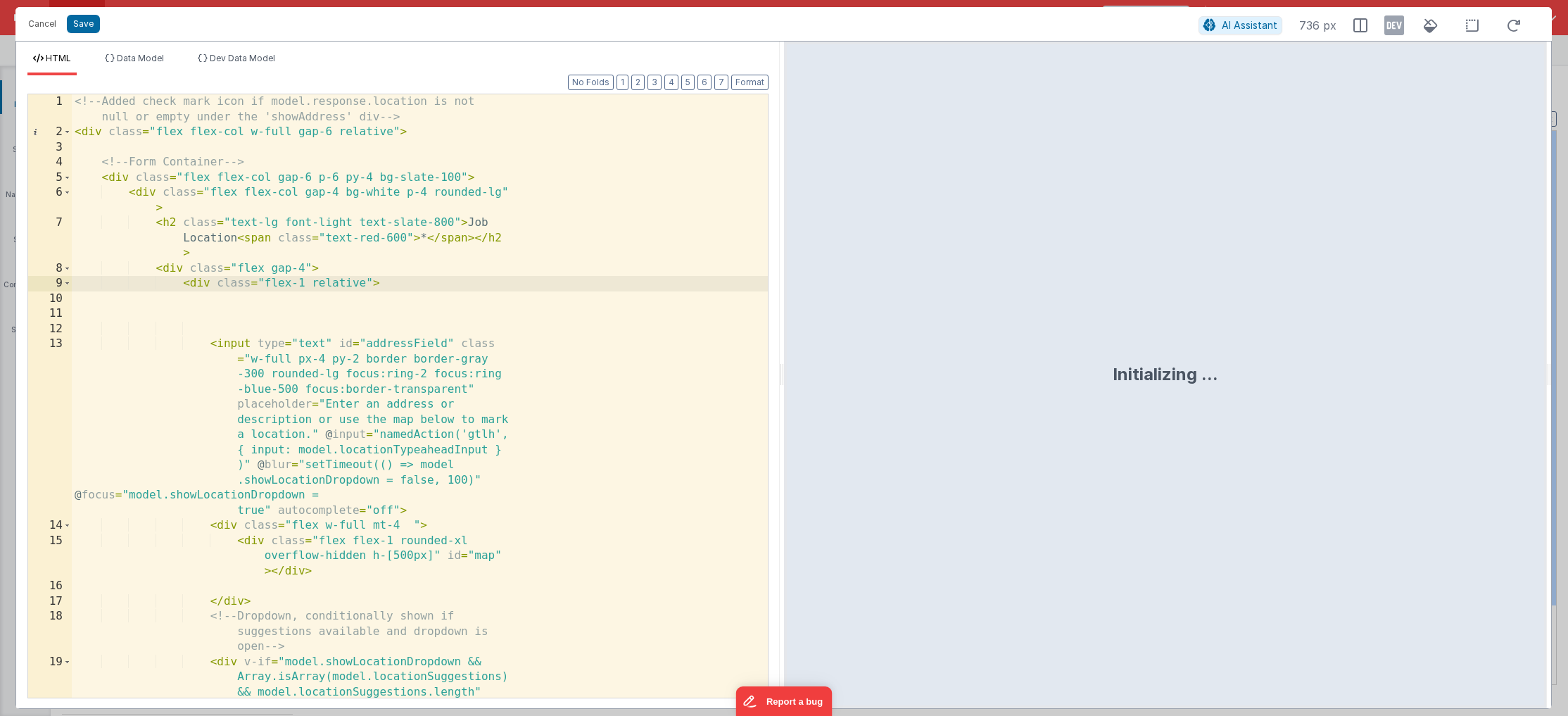
click at [276, 322] on div "<!-- Added check mark icon if model.response.location is not null or empty unde…" at bounding box center [420, 456] width 696 height 724
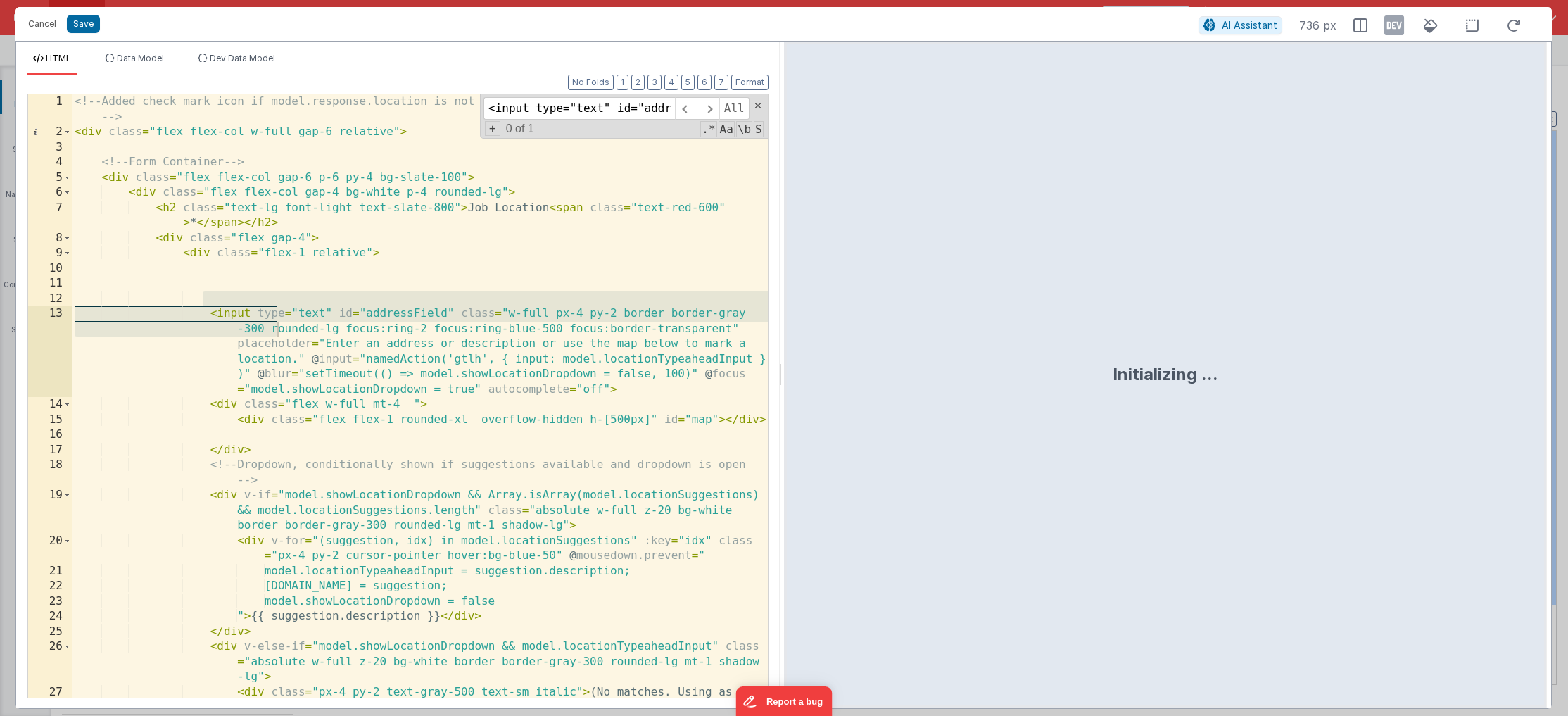
scroll to position [0, 527]
type input "v"
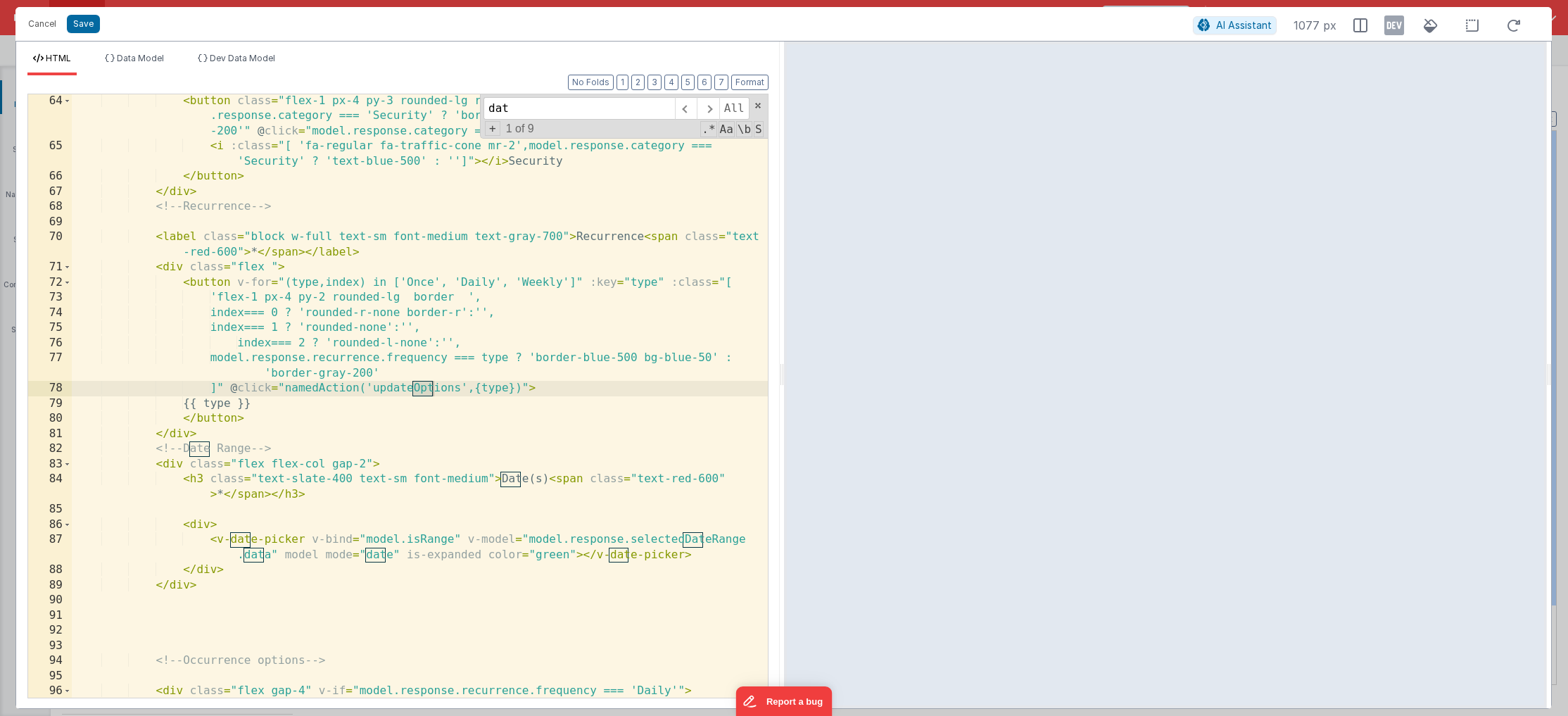
scroll to position [1242, 0]
type input "d"
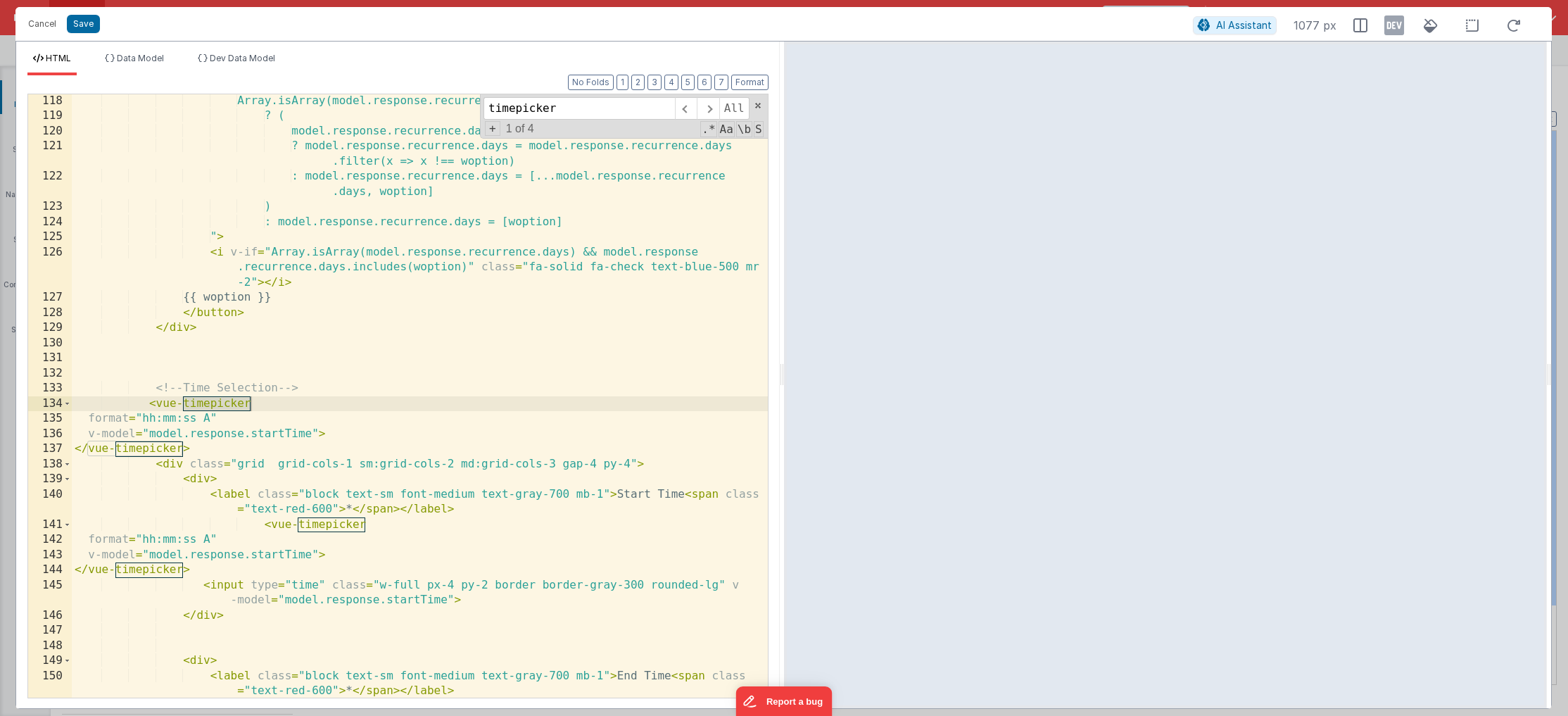
type input "timepicker"
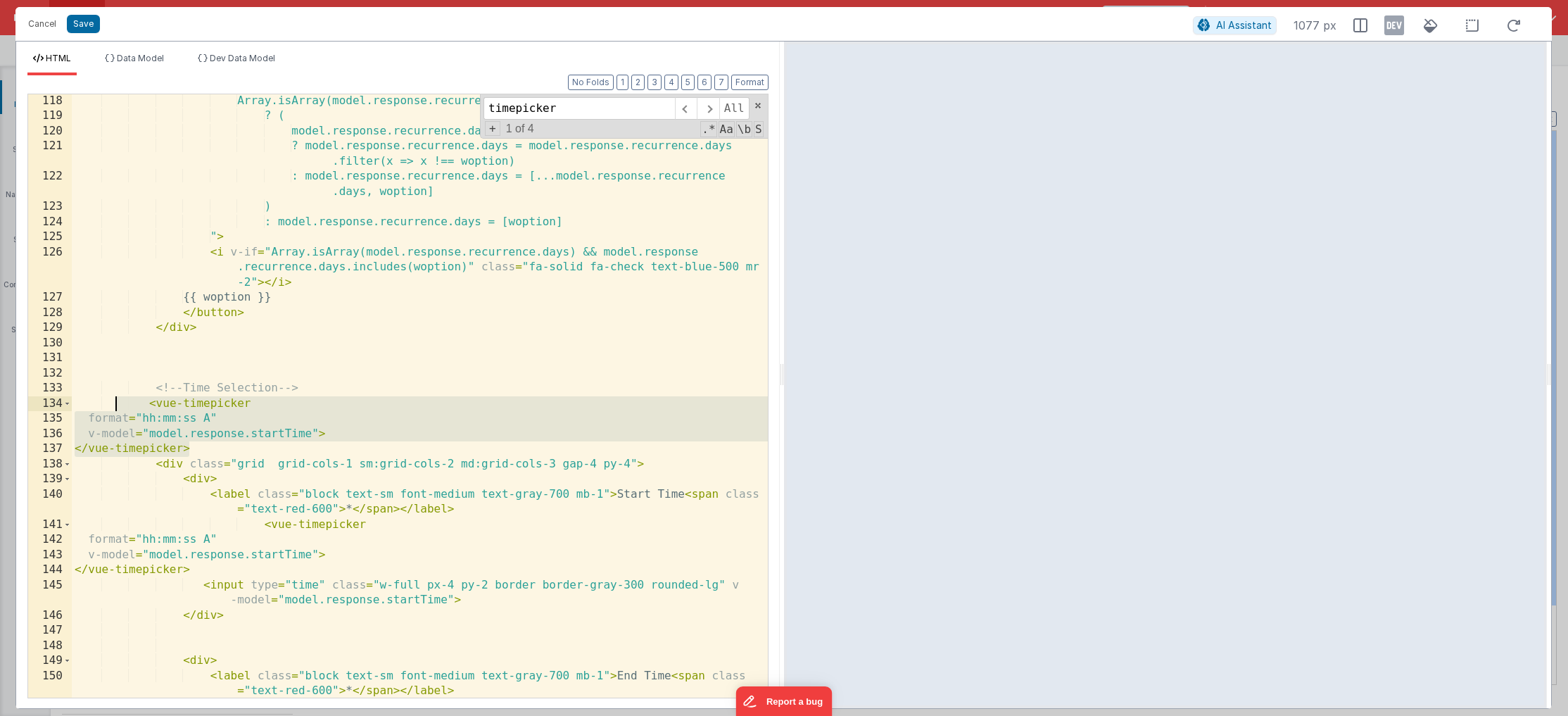
drag, startPoint x: 208, startPoint y: 445, endPoint x: 111, endPoint y: 399, distance: 107.4
click at [111, 399] on div "Array.isArray(model.response.recurrence.days) ? ( model.response.recurrence.day…" at bounding box center [420, 418] width 696 height 649
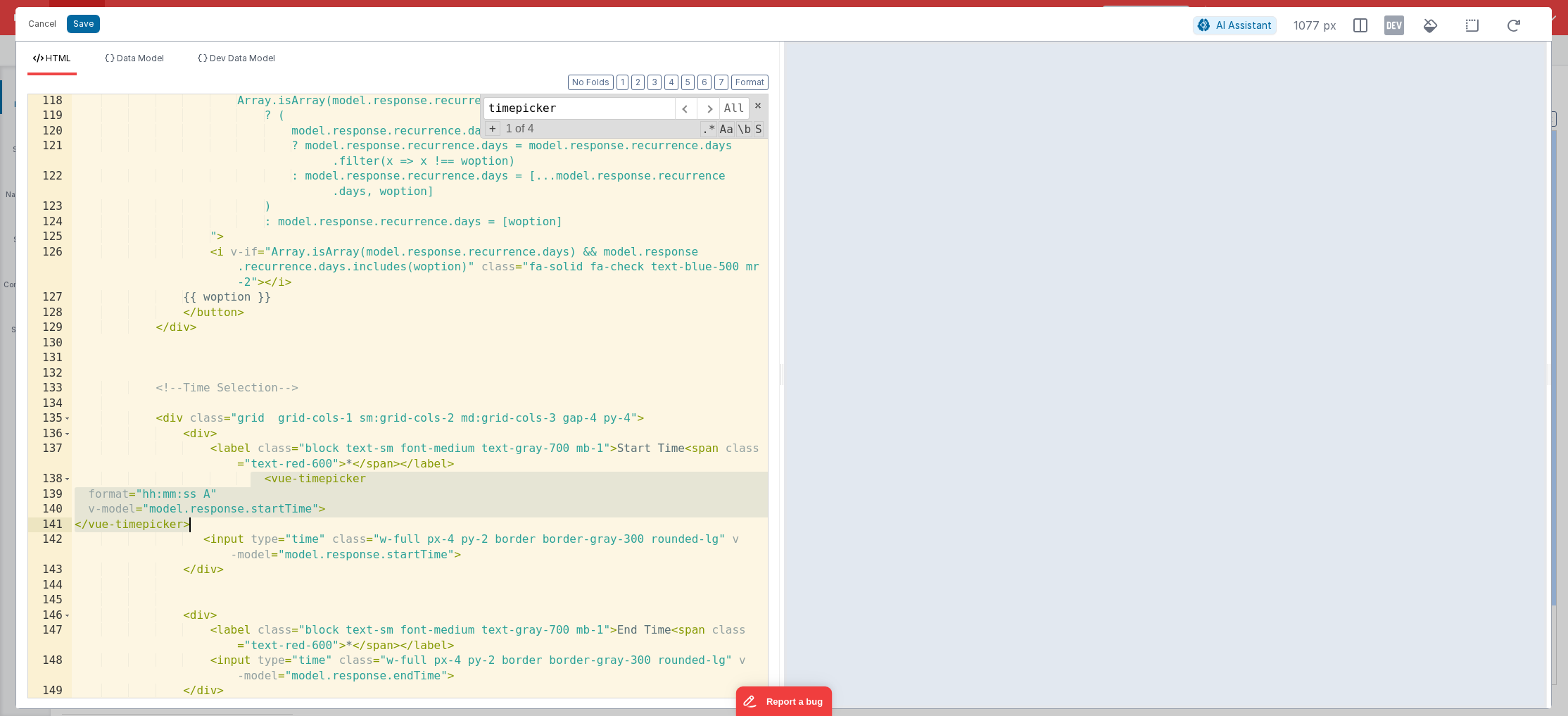
drag, startPoint x: 252, startPoint y: 477, endPoint x: 259, endPoint y: 520, distance: 43.6
click at [259, 520] on div "Array.isArray(model.response.recurrence.days) ? ( model.response.recurrence.day…" at bounding box center [420, 410] width 696 height 633
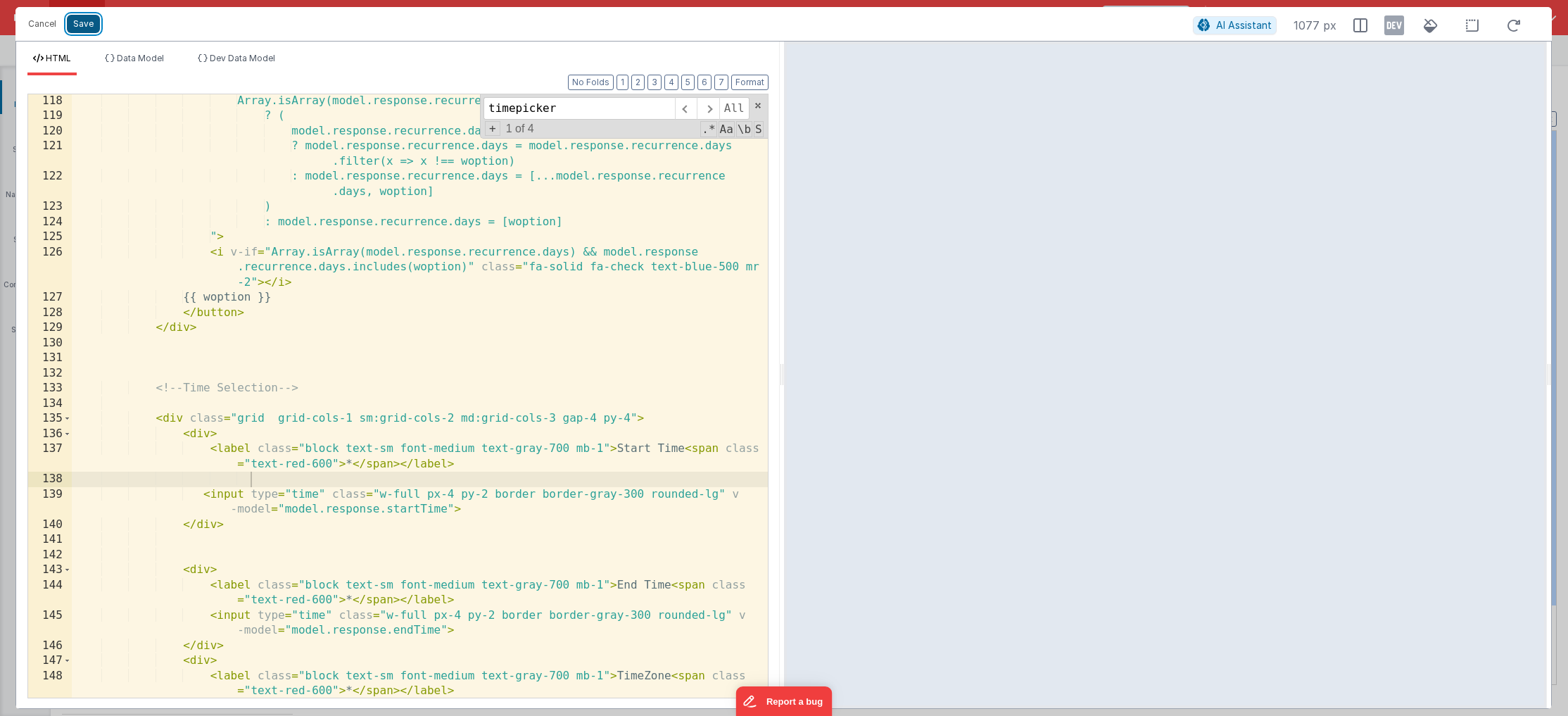
click at [92, 26] on button "Save" at bounding box center [83, 23] width 33 height 18
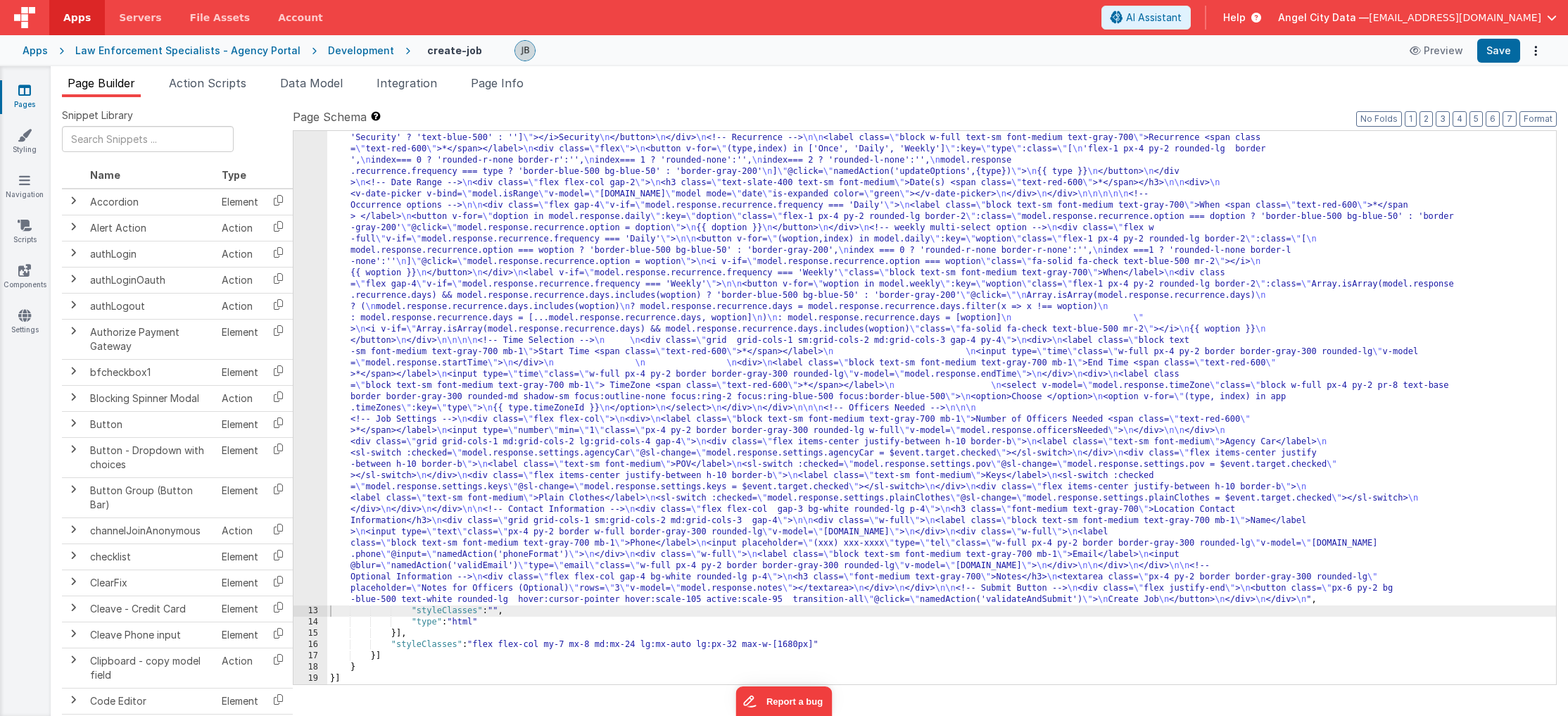
scroll to position [359, 0]
click at [1109, 55] on button "Save" at bounding box center [1498, 51] width 43 height 24
click at [26, 309] on icon at bounding box center [25, 316] width 13 height 14
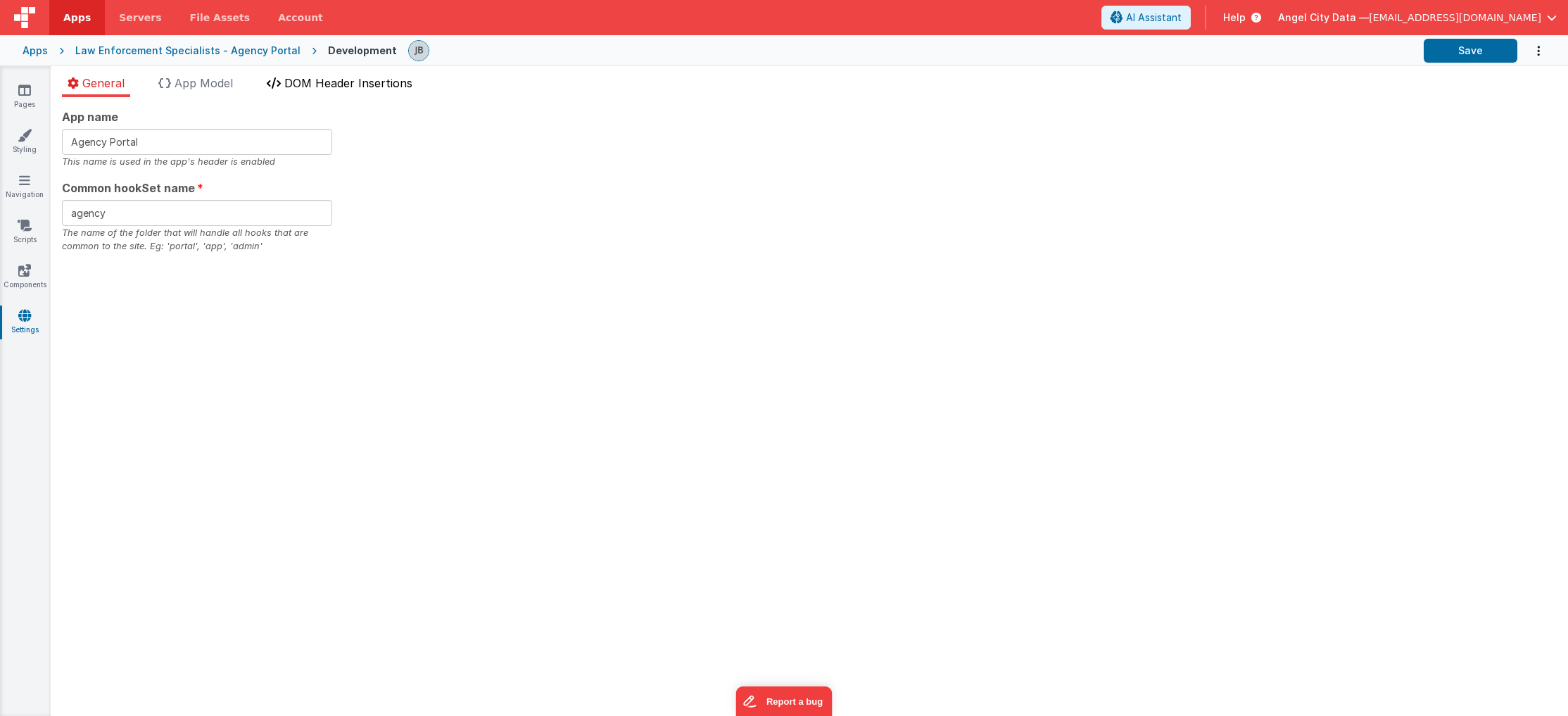
click at [306, 77] on span "DOM Header Insertions" at bounding box center [348, 84] width 128 height 14
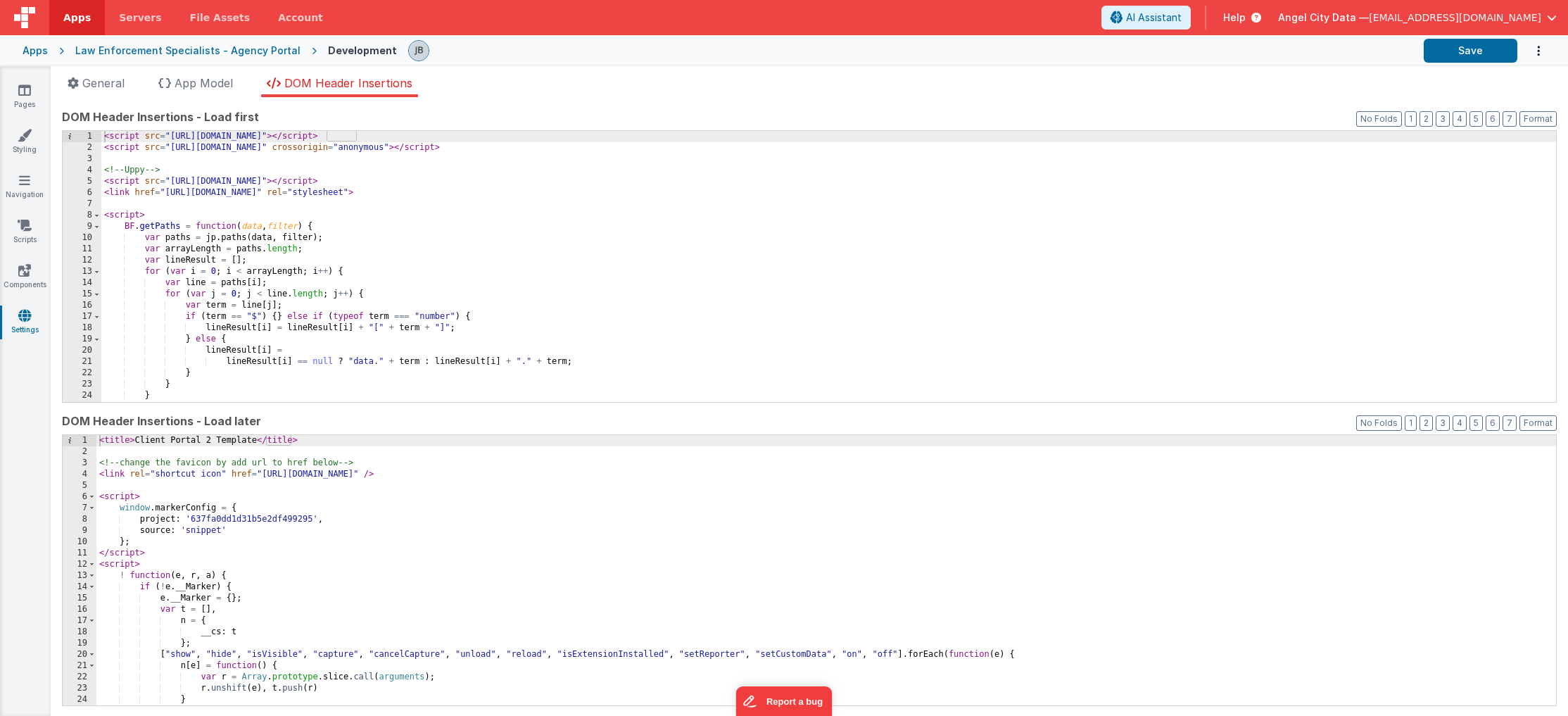
scroll to position [31, 0]
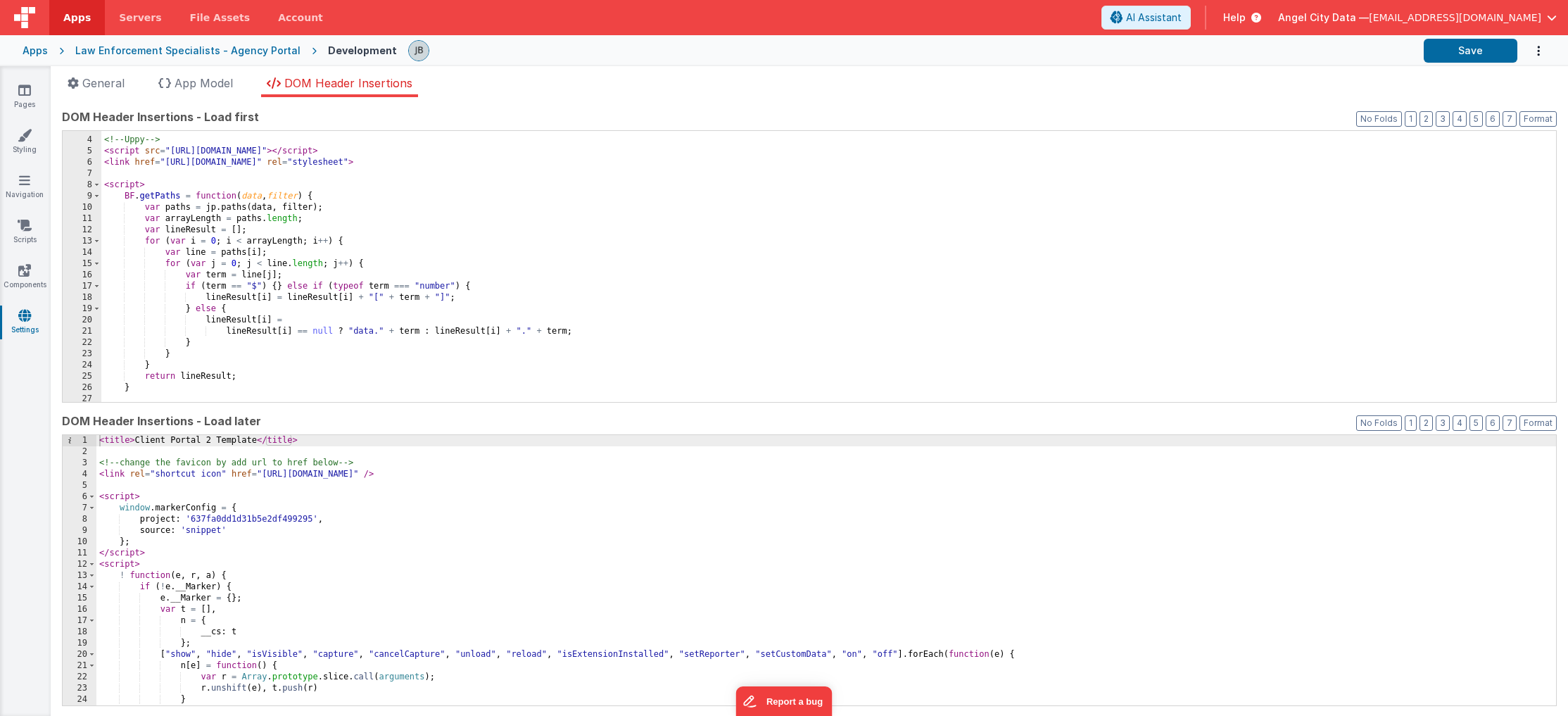
click at [315, 289] on div "<!-- Uppy --> < script src = "[URL][DOMAIN_NAME]" > </ script > < link href = "…" at bounding box center [829, 269] width 1455 height 293
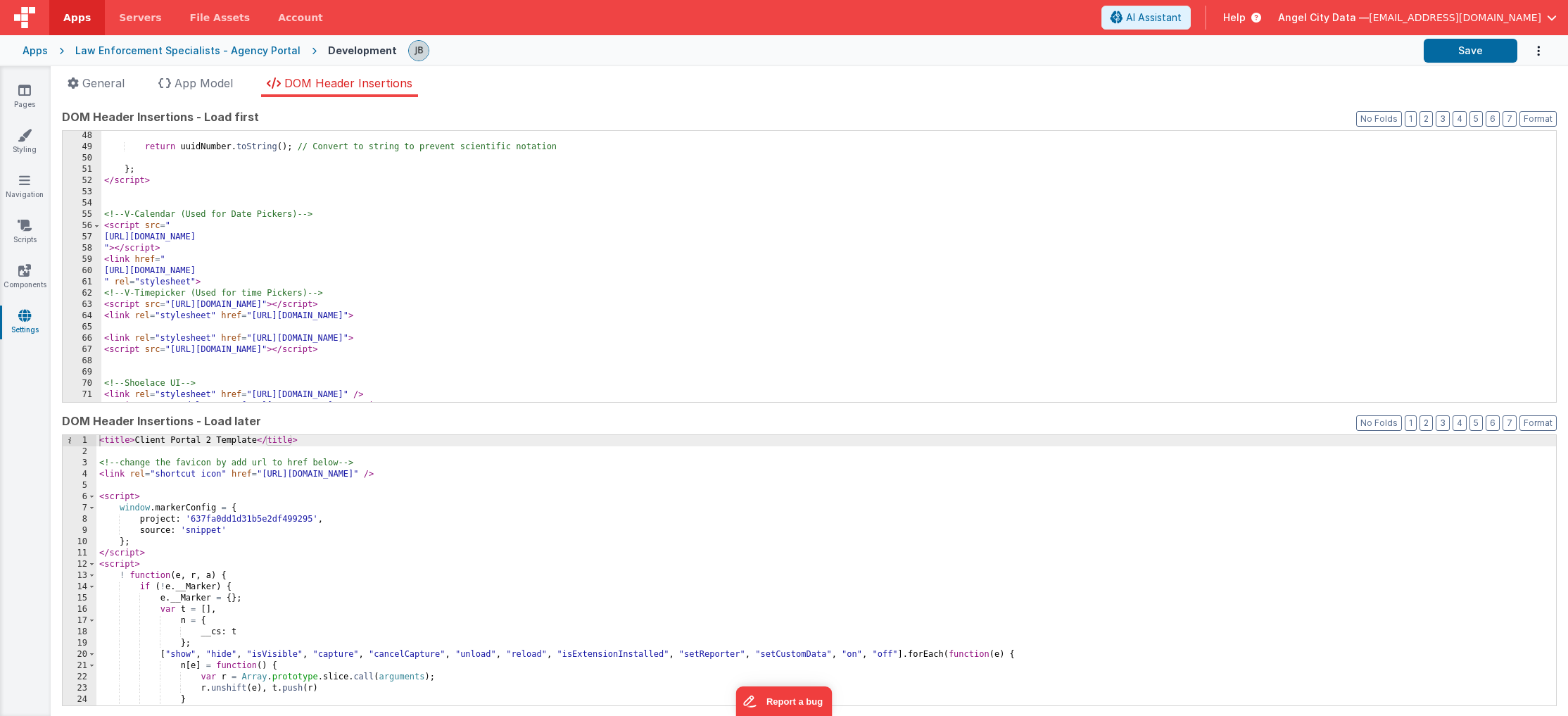
scroll to position [532, 0]
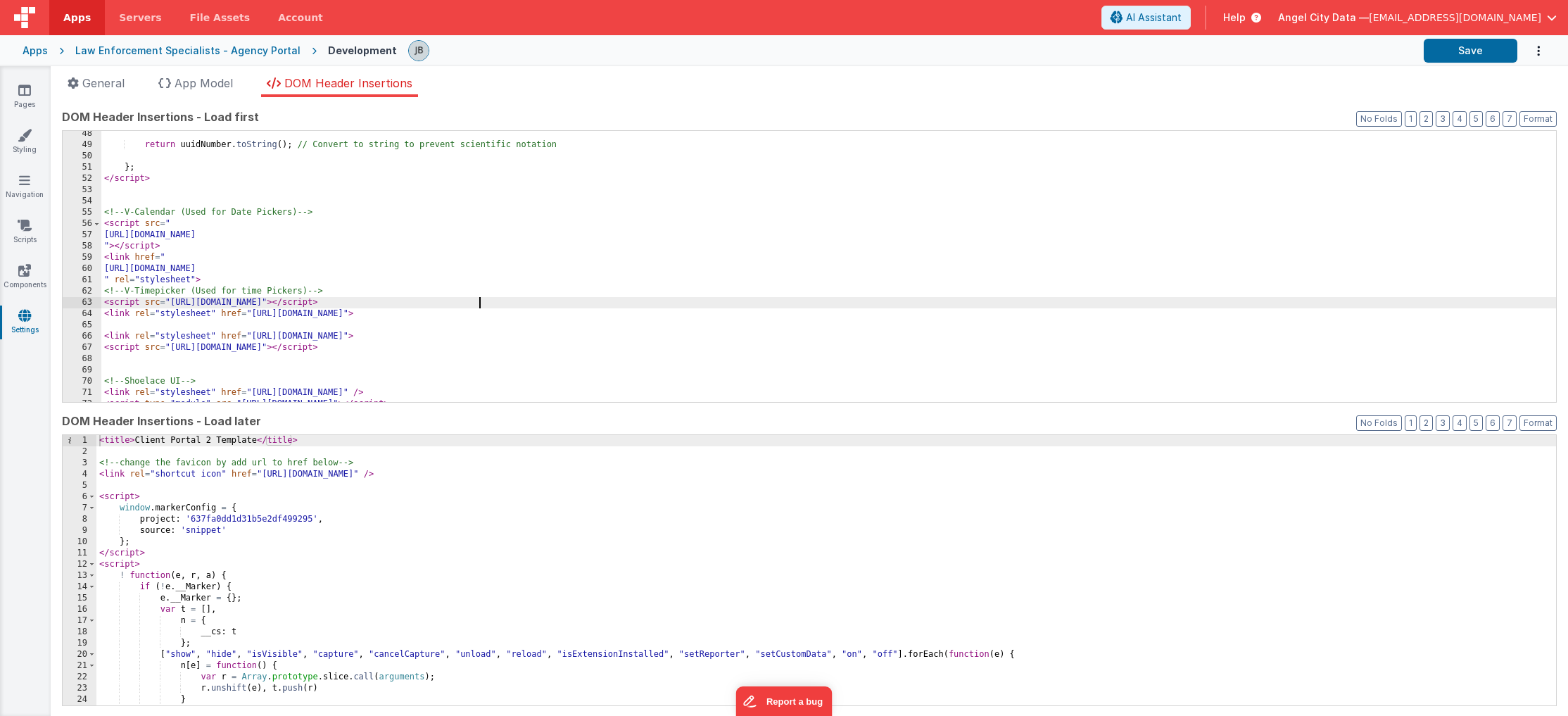
click at [478, 307] on div "return uuidNumber . toString ( ) ; // Convert to string to prevent scientific n…" at bounding box center [829, 274] width 1455 height 293
click at [501, 301] on div "return uuidNumber . toString ( ) ; // Convert to string to prevent scientific n…" at bounding box center [829, 274] width 1455 height 293
click at [569, 317] on div "return uuidNumber . toString ( ) ; // Convert to string to prevent scientific n…" at bounding box center [829, 274] width 1455 height 293
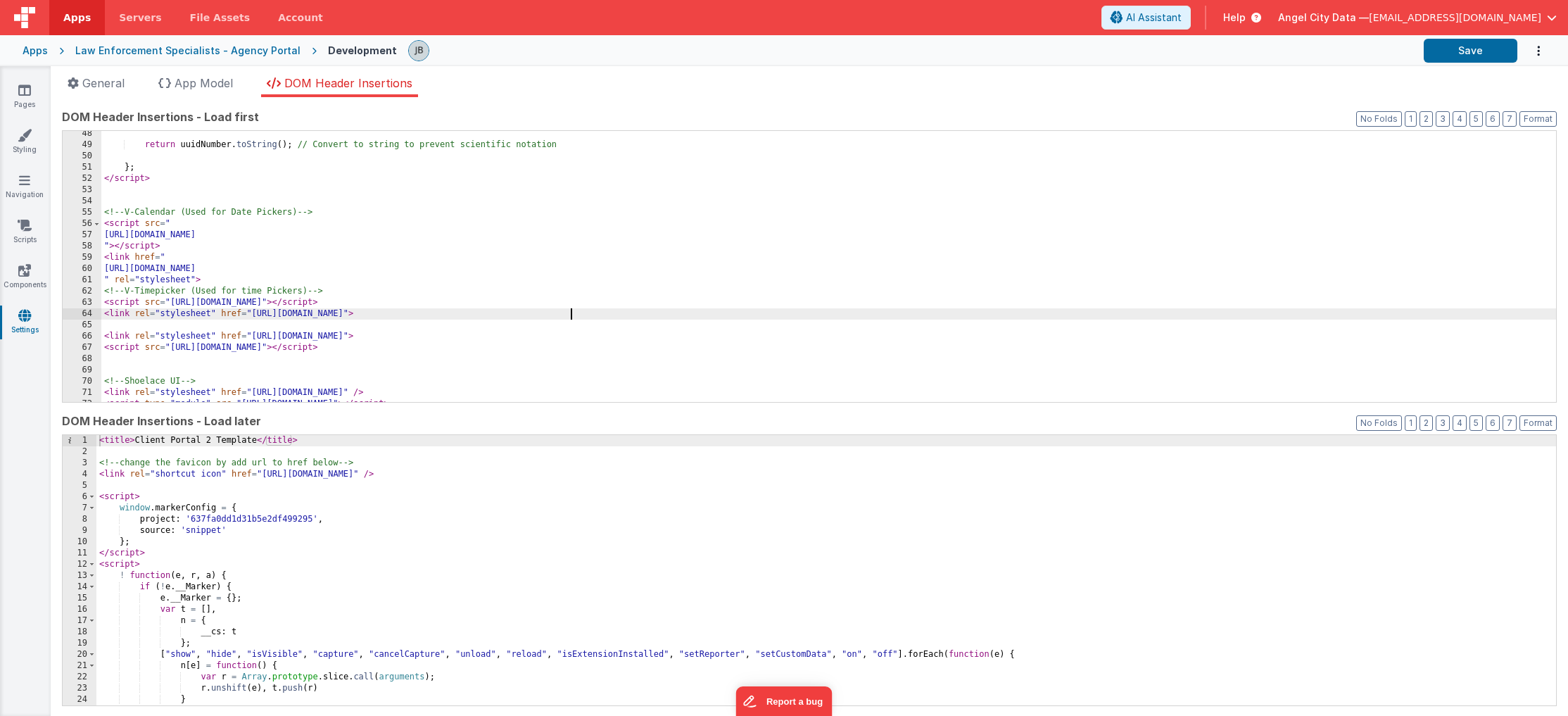
click at [569, 317] on div "return uuidNumber . toString ( ) ; // Convert to string to prevent scientific n…" at bounding box center [829, 274] width 1455 height 293
click at [495, 306] on div "return uuidNumber . toString ( ) ; // Convert to string to prevent scientific n…" at bounding box center [829, 274] width 1455 height 293
click at [452, 305] on div "return uuidNumber . toString ( ) ; // Convert to string to prevent scientific n…" at bounding box center [829, 274] width 1455 height 293
click at [543, 355] on div "return uuidNumber . toString ( ) ; // Convert to string to prevent scientific n…" at bounding box center [829, 274] width 1455 height 293
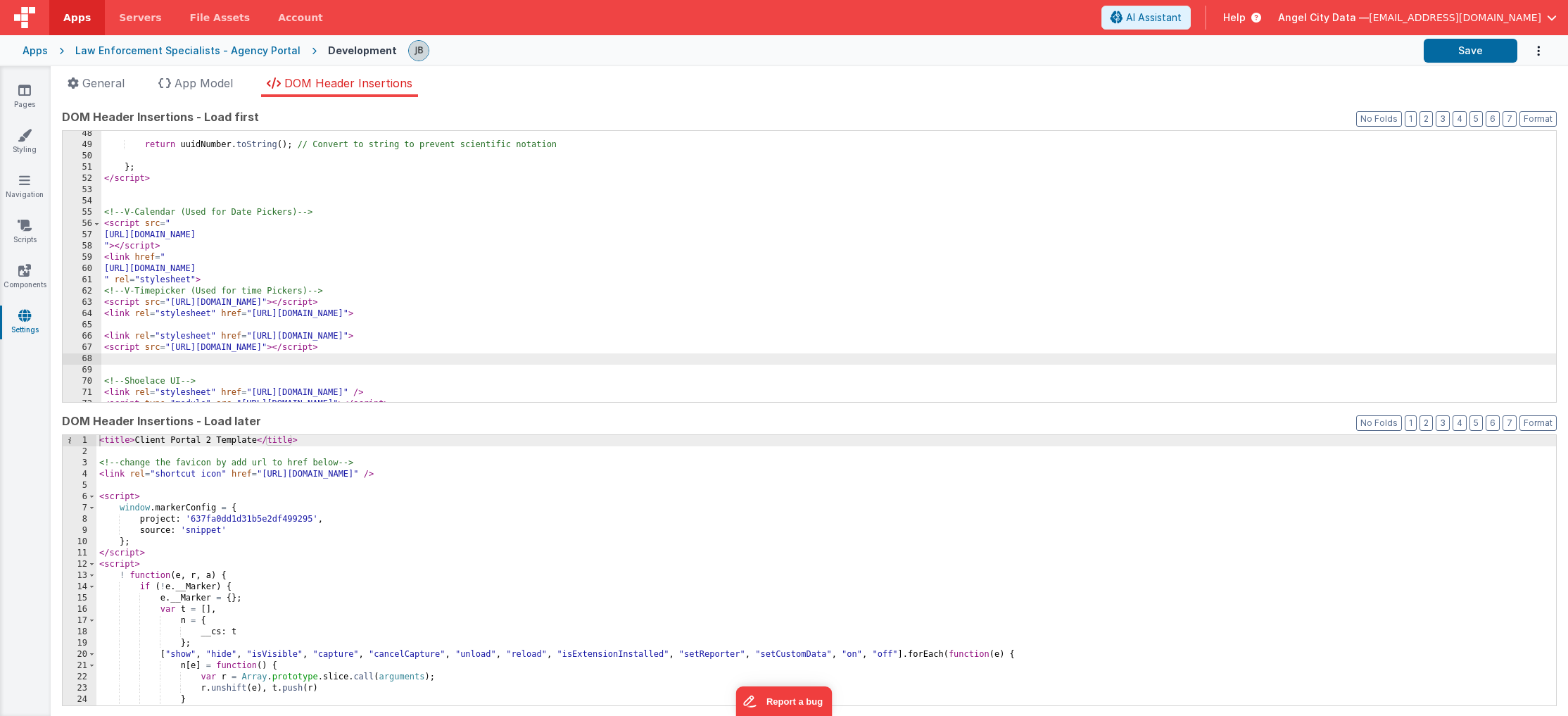
click at [506, 337] on div "return uuidNumber . toString ( ) ; // Convert to string to prevent scientific n…" at bounding box center [829, 274] width 1455 height 293
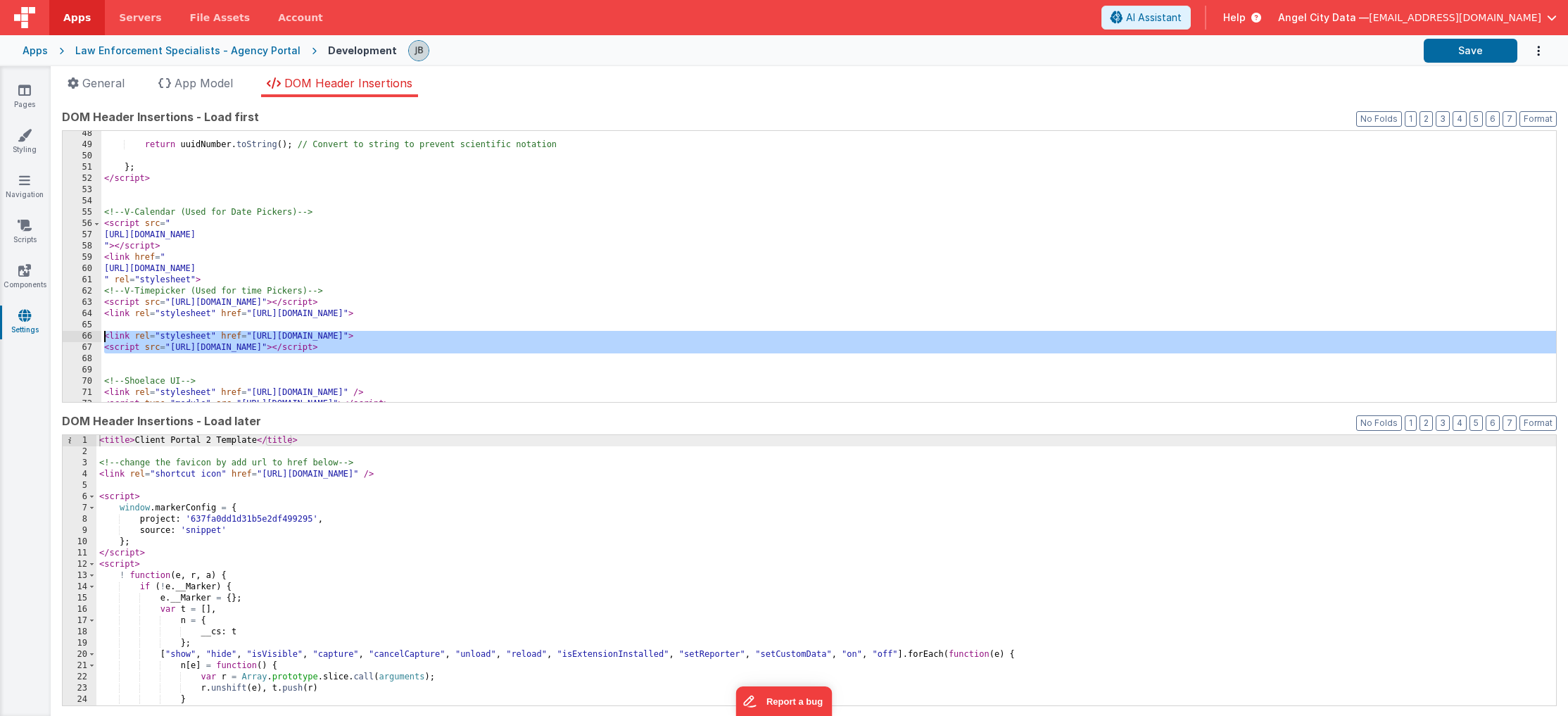
drag, startPoint x: 424, startPoint y: 354, endPoint x: 102, endPoint y: 338, distance: 322.4
click at [102, 338] on div "return uuidNumber . toString ( ) ; // Convert to string to prevent scientific n…" at bounding box center [829, 274] width 1455 height 293
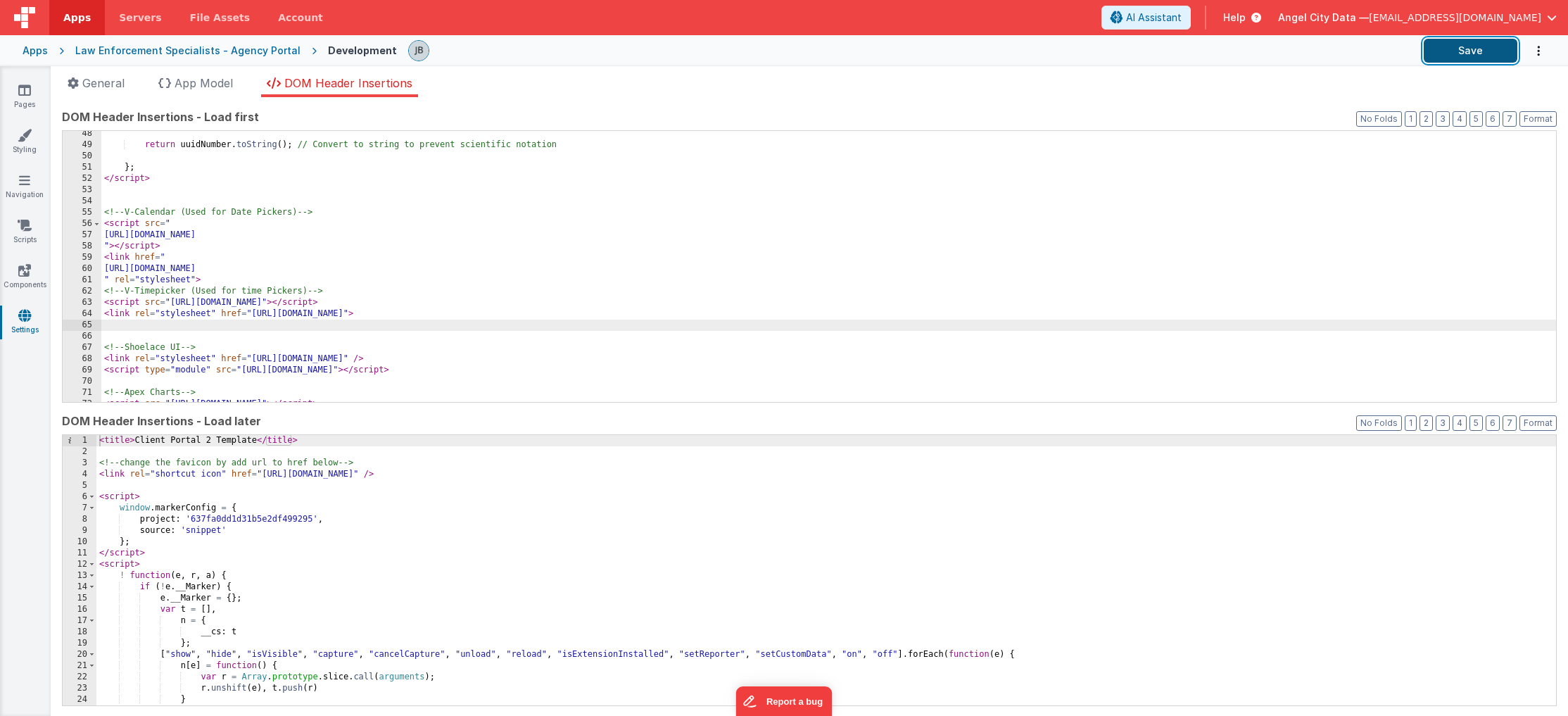
click at [1109, 52] on button "Save" at bounding box center [1471, 51] width 93 height 24
click at [26, 108] on link "Pages" at bounding box center [24, 96] width 51 height 28
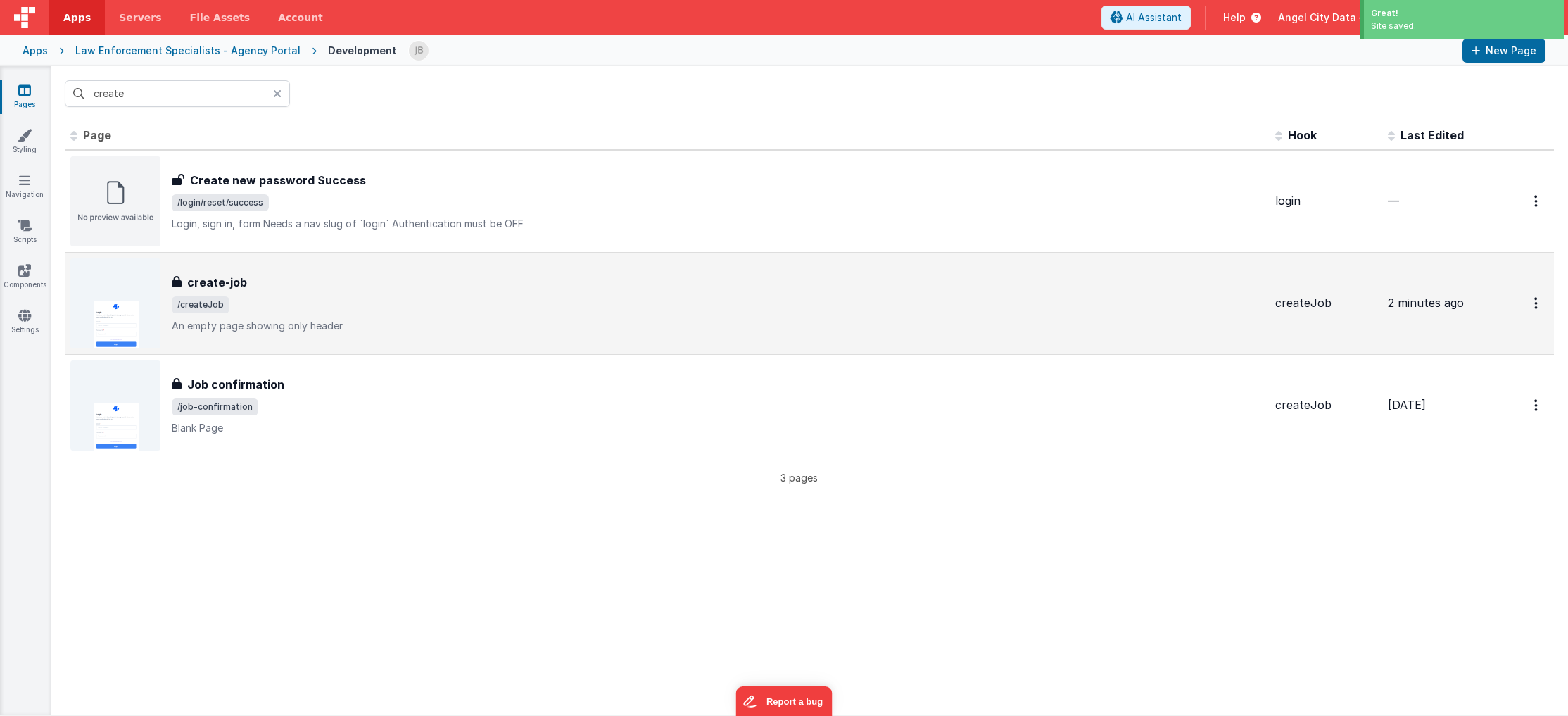
click at [195, 276] on h3 "create-job" at bounding box center [217, 282] width 59 height 17
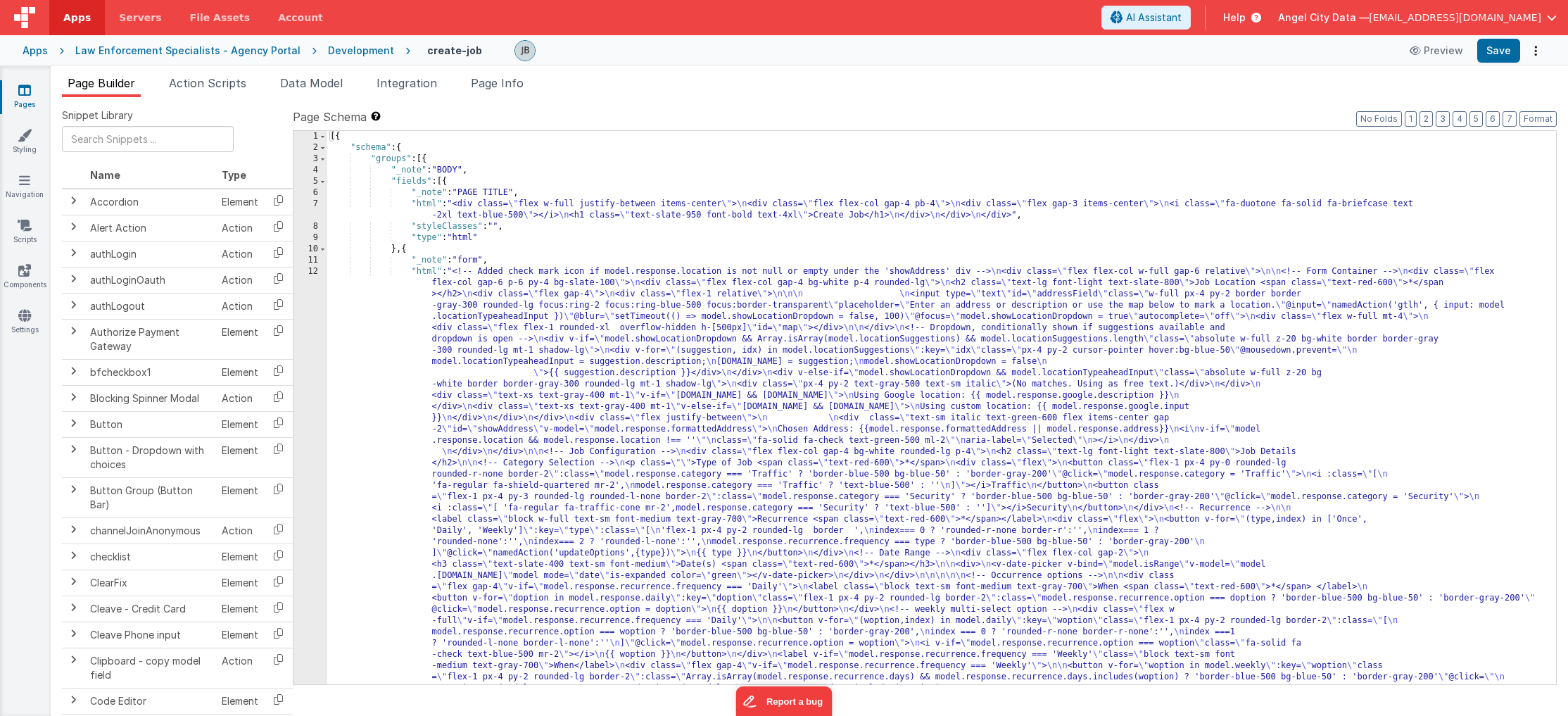
click at [302, 388] on div "12" at bounding box center [310, 643] width 34 height 755
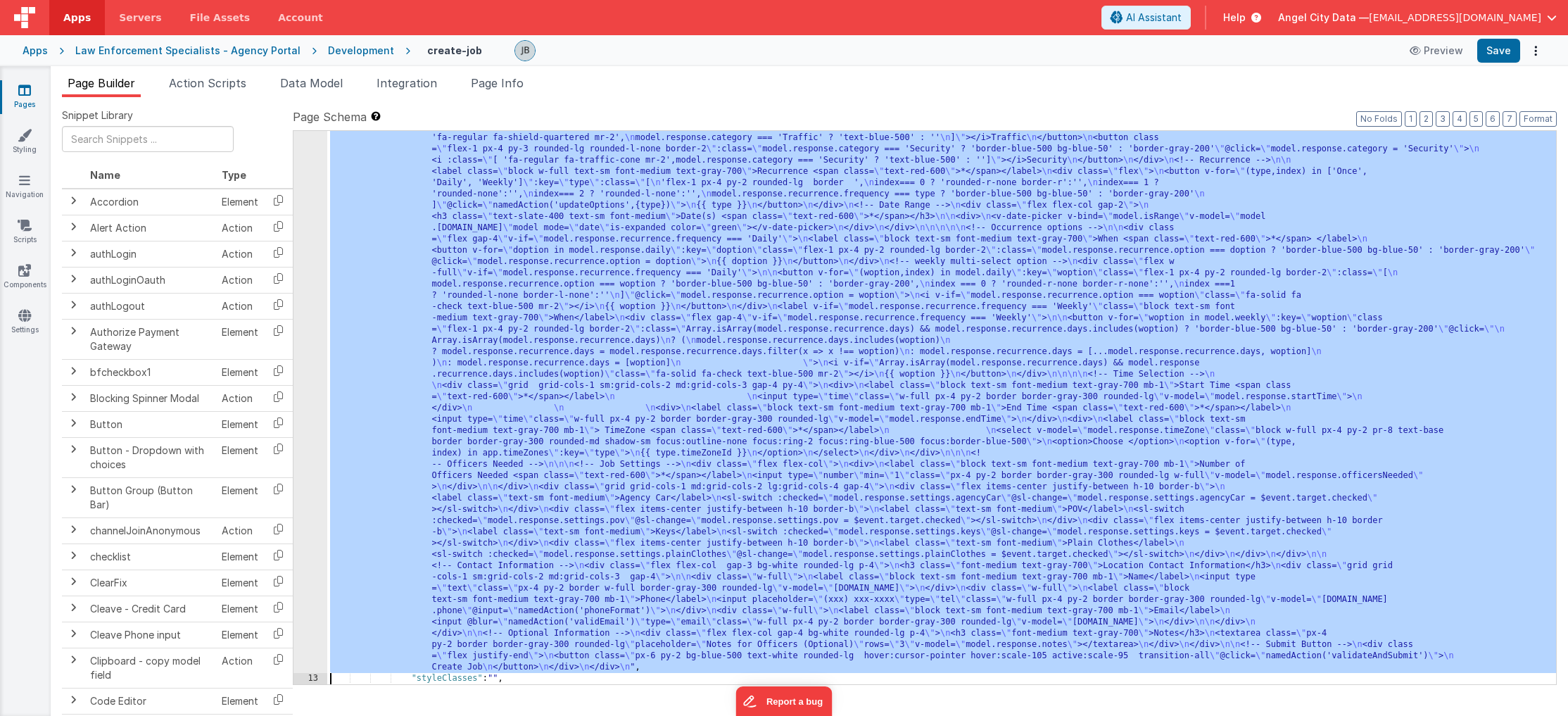
scroll to position [348, 0]
click at [315, 390] on div "12" at bounding box center [310, 295] width 34 height 755
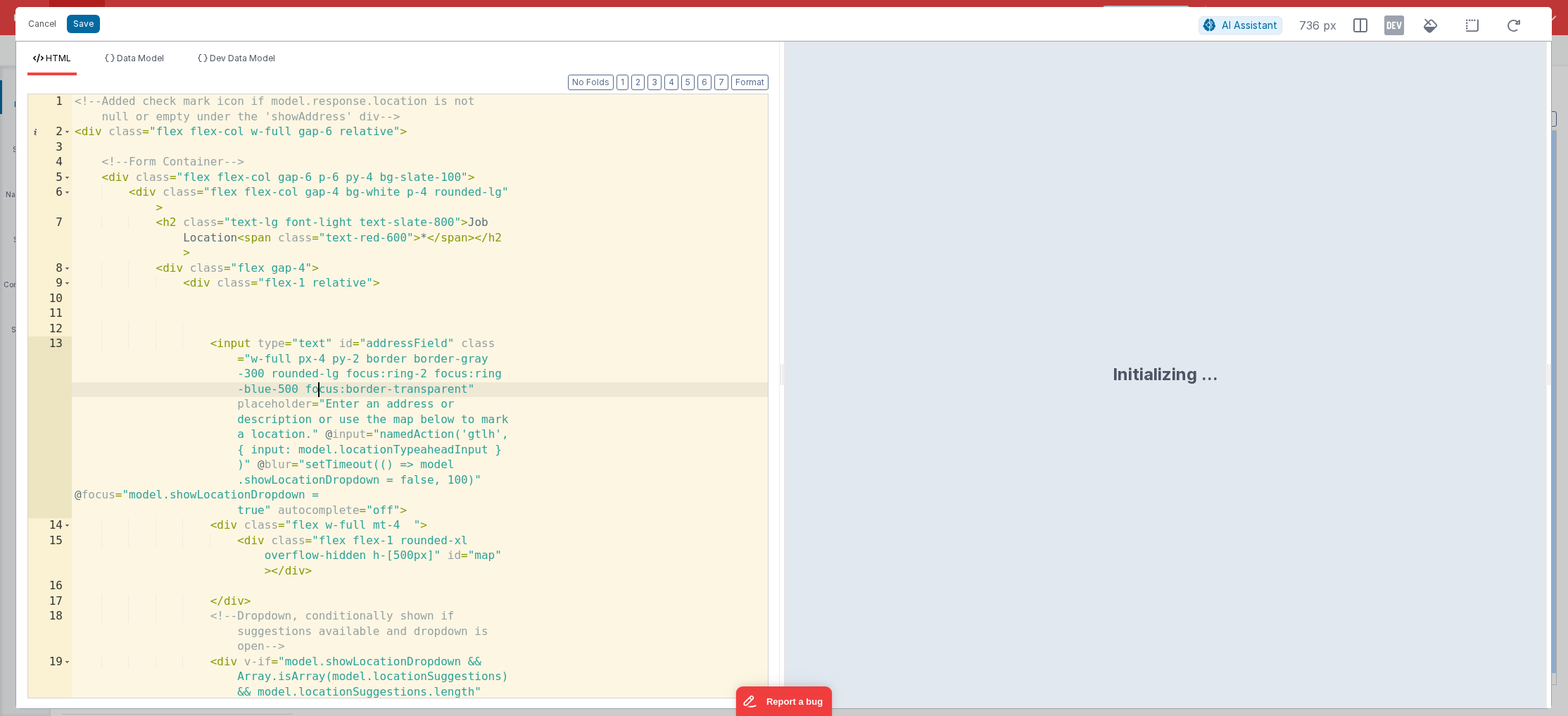
click at [315, 388] on div "<!-- Added check mark icon if model.response.location is not null or empty unde…" at bounding box center [420, 456] width 696 height 724
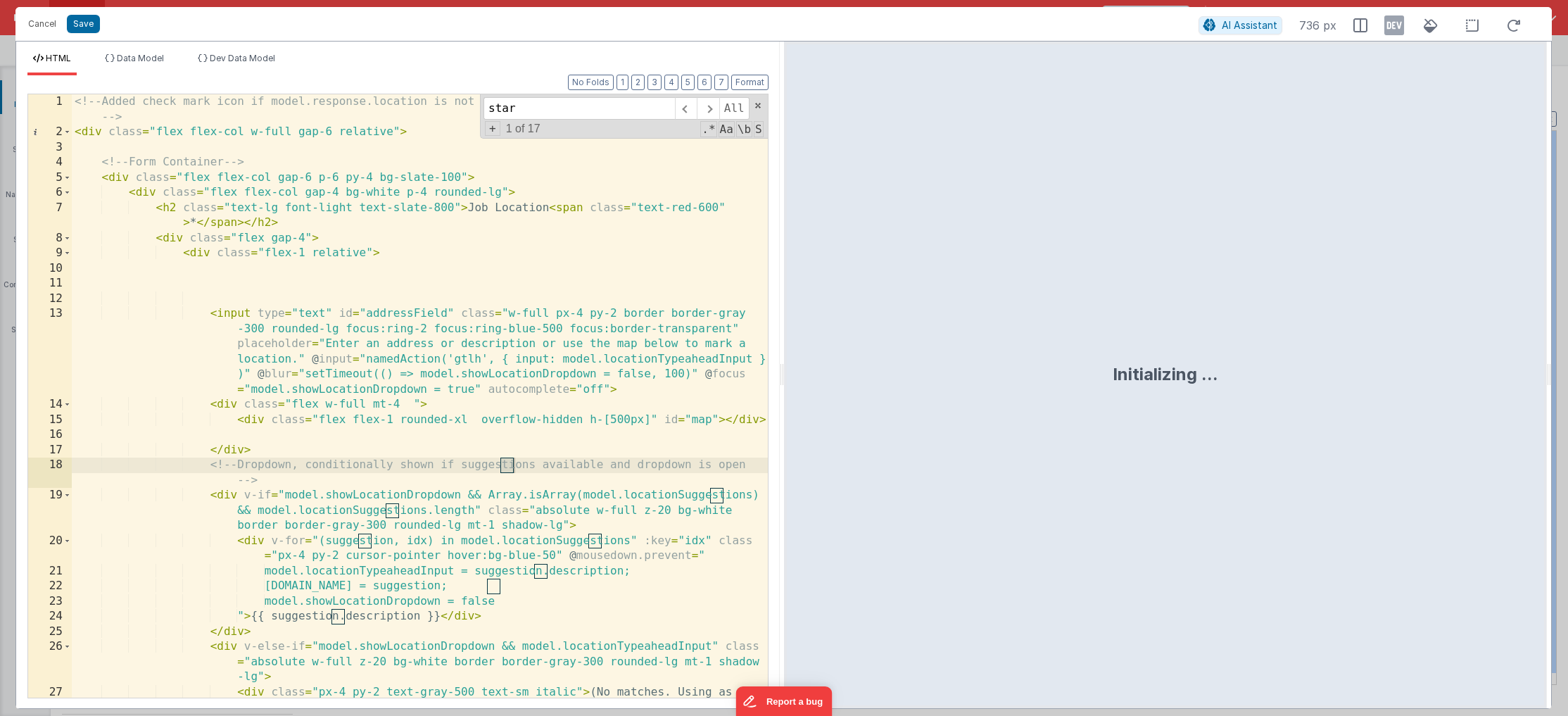
scroll to position [2391, 0]
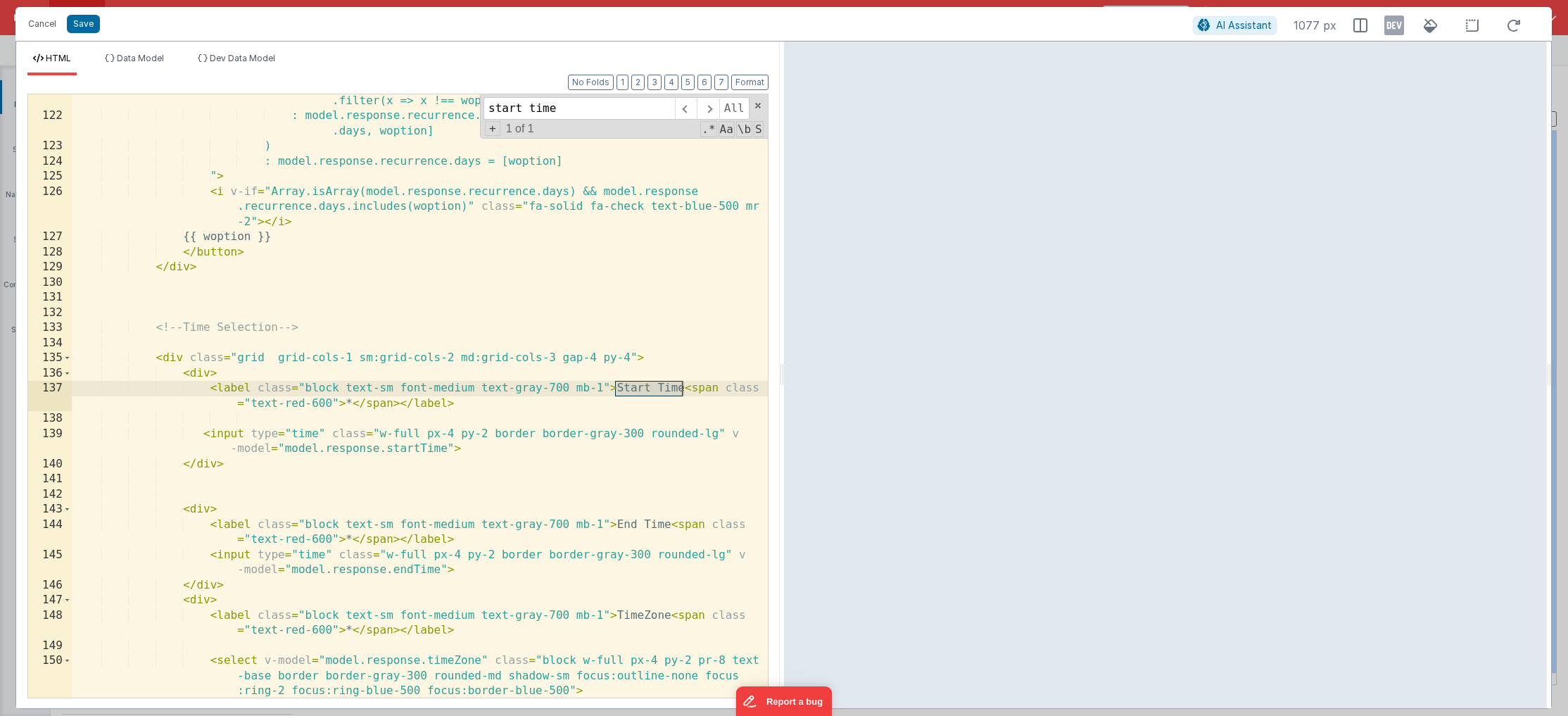
type input "start time"
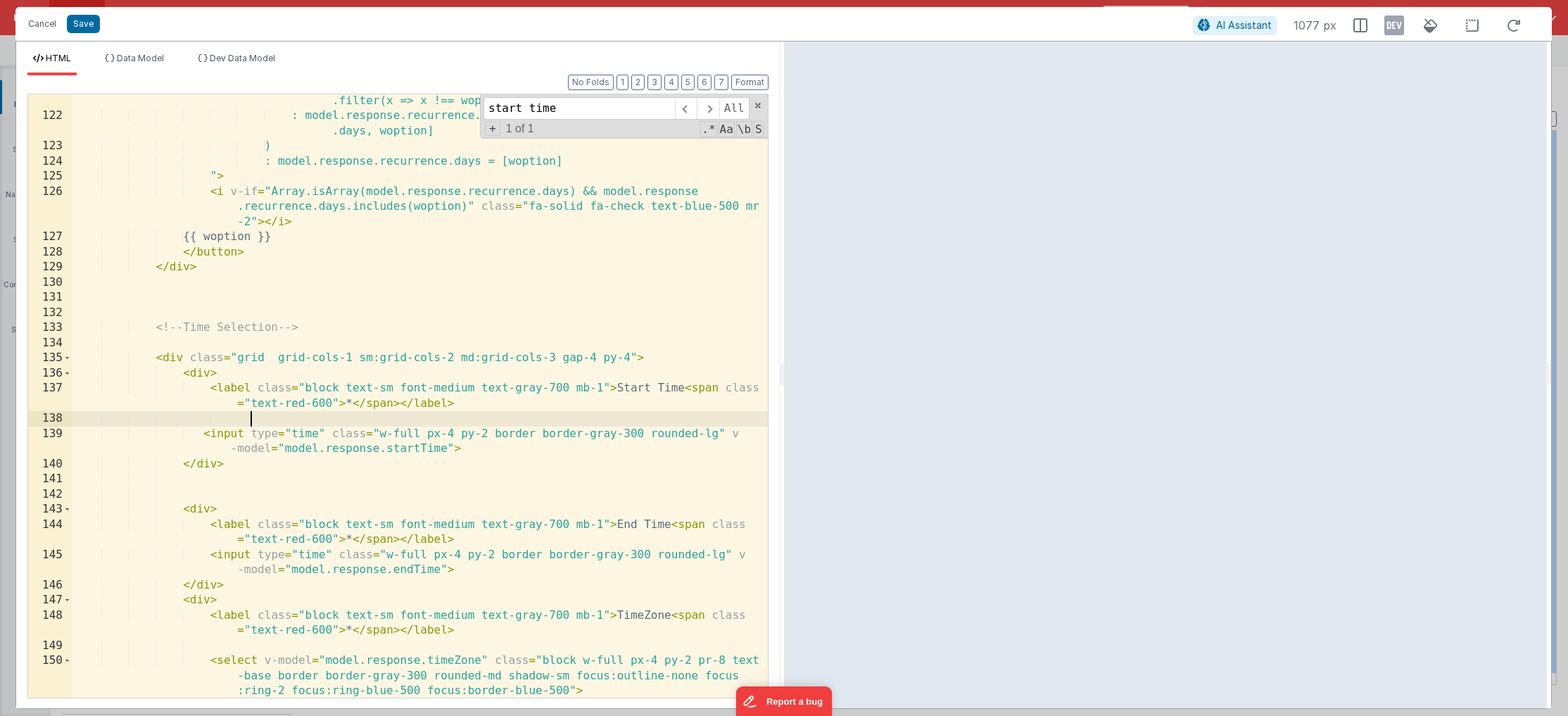
click at [330, 416] on div "? model.response.recurrence.days = model.response.recurrence.days .filter(x => …" at bounding box center [420, 403] width 696 height 649
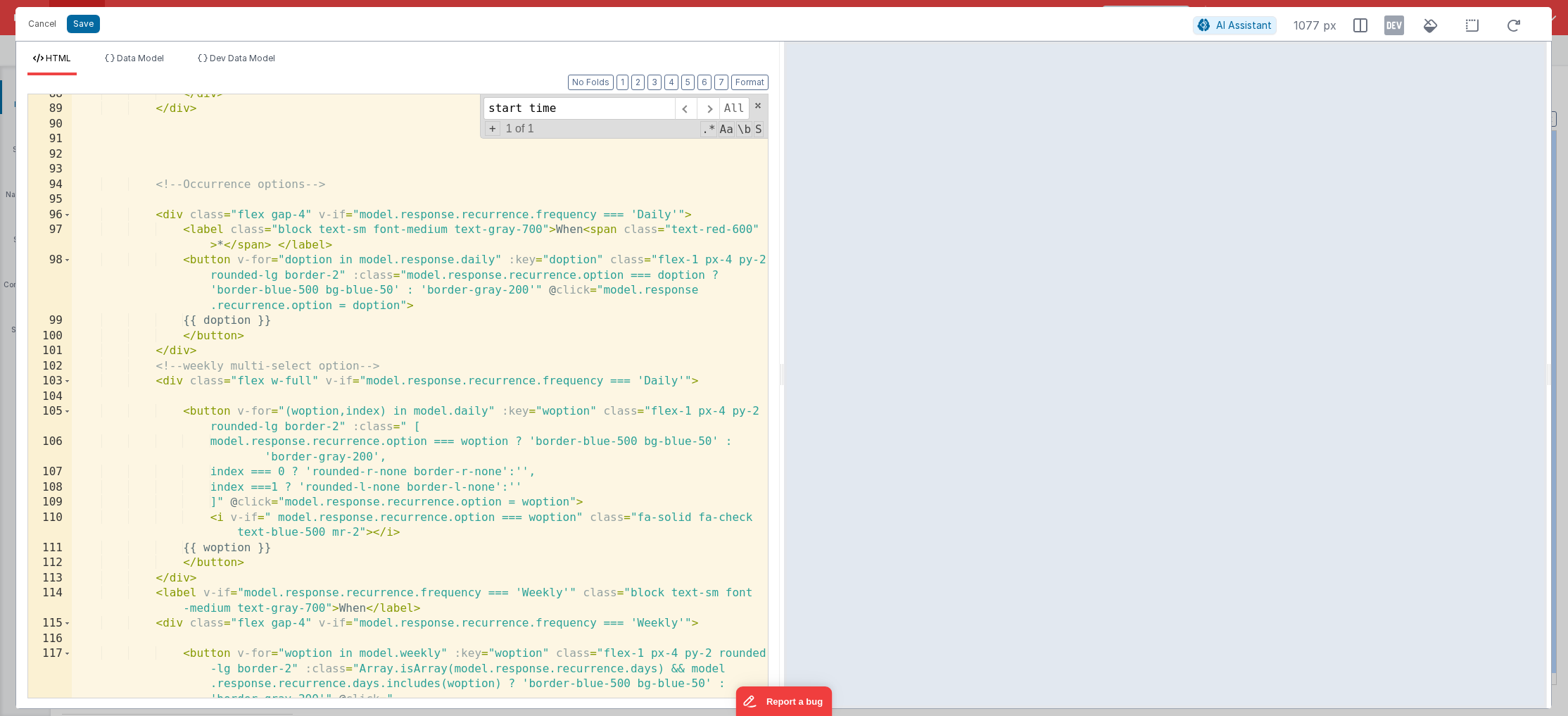
scroll to position [1719, 0]
click at [396, 427] on div "</ div > </ div > <!-- Occurrence options --> < div class = "flex gap-4" v-if =…" at bounding box center [420, 424] width 696 height 679
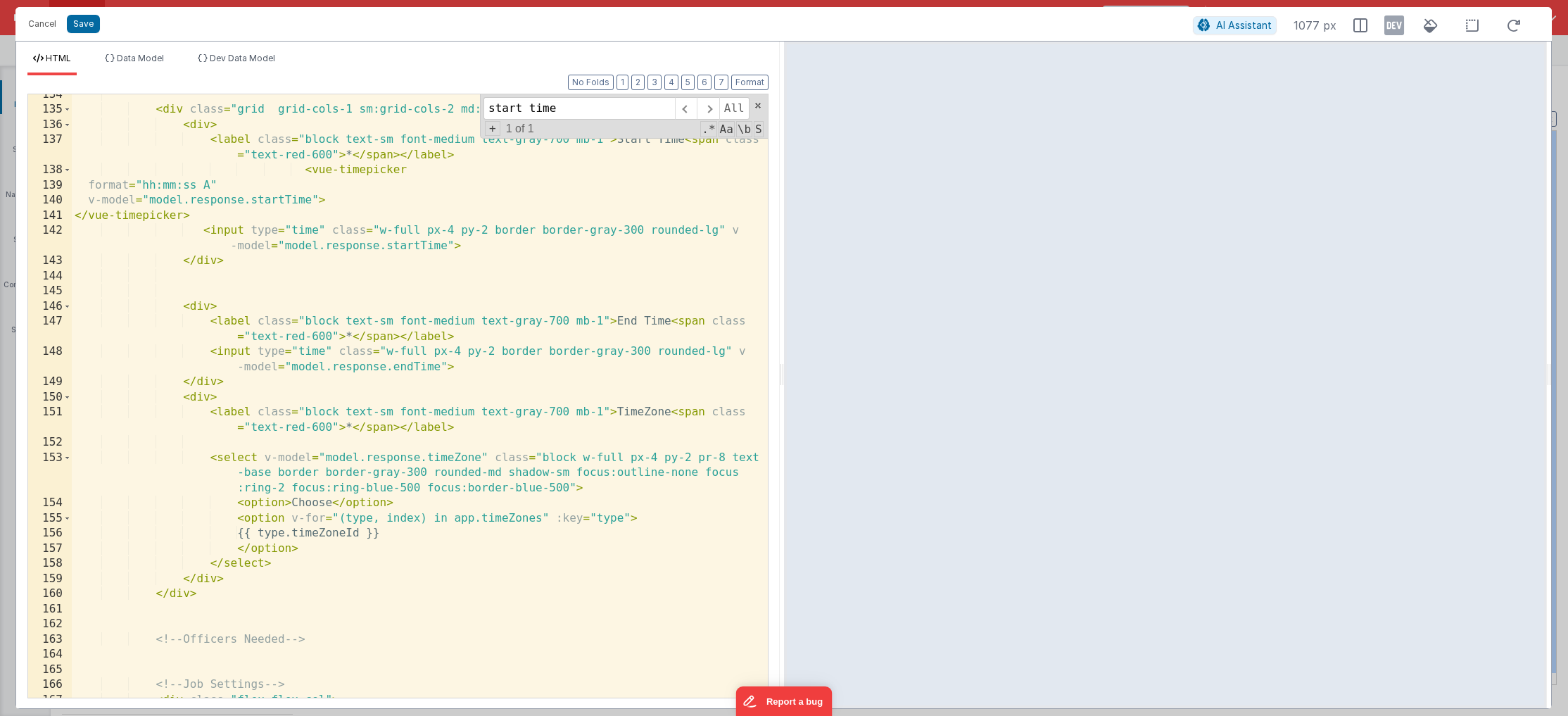
scroll to position [2760, 0]
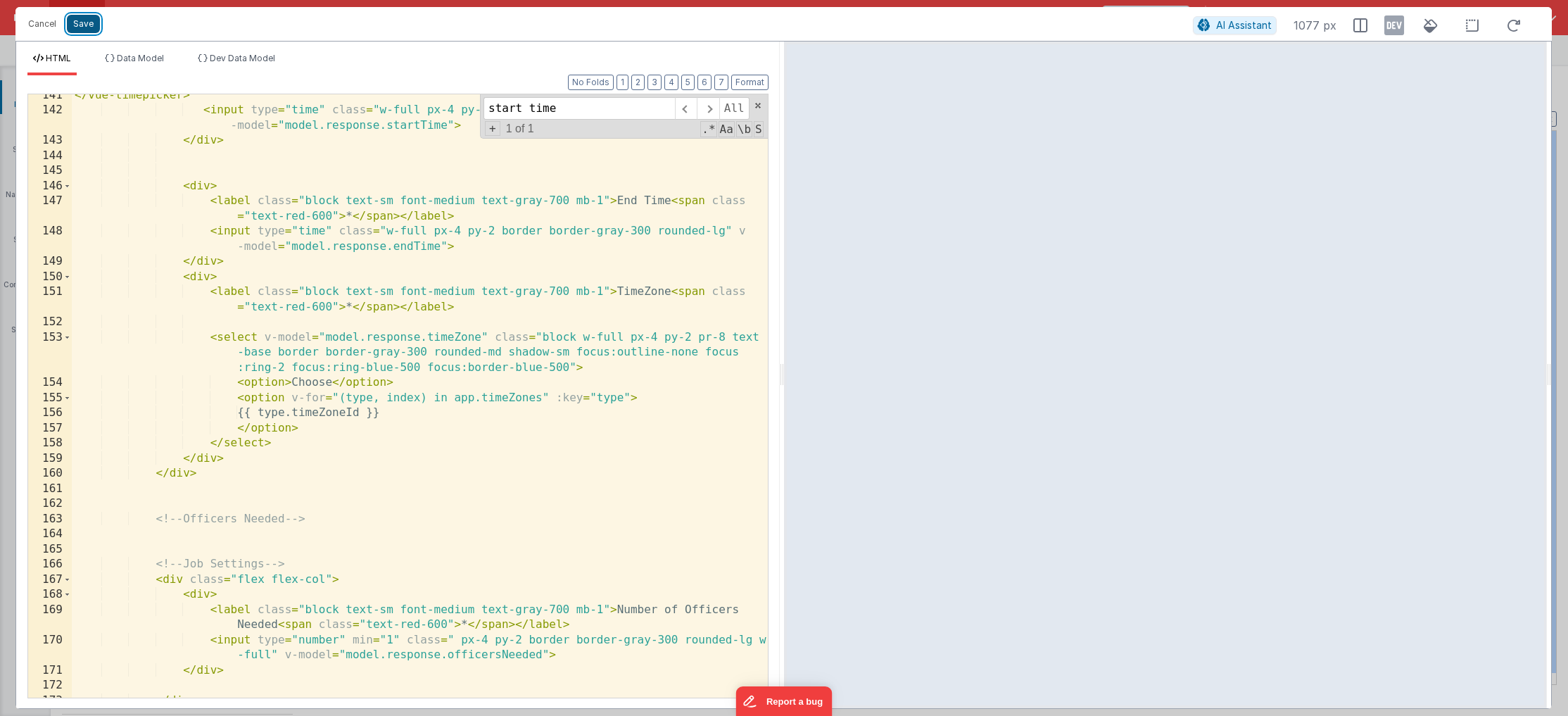
click at [84, 27] on button "Save" at bounding box center [83, 23] width 33 height 18
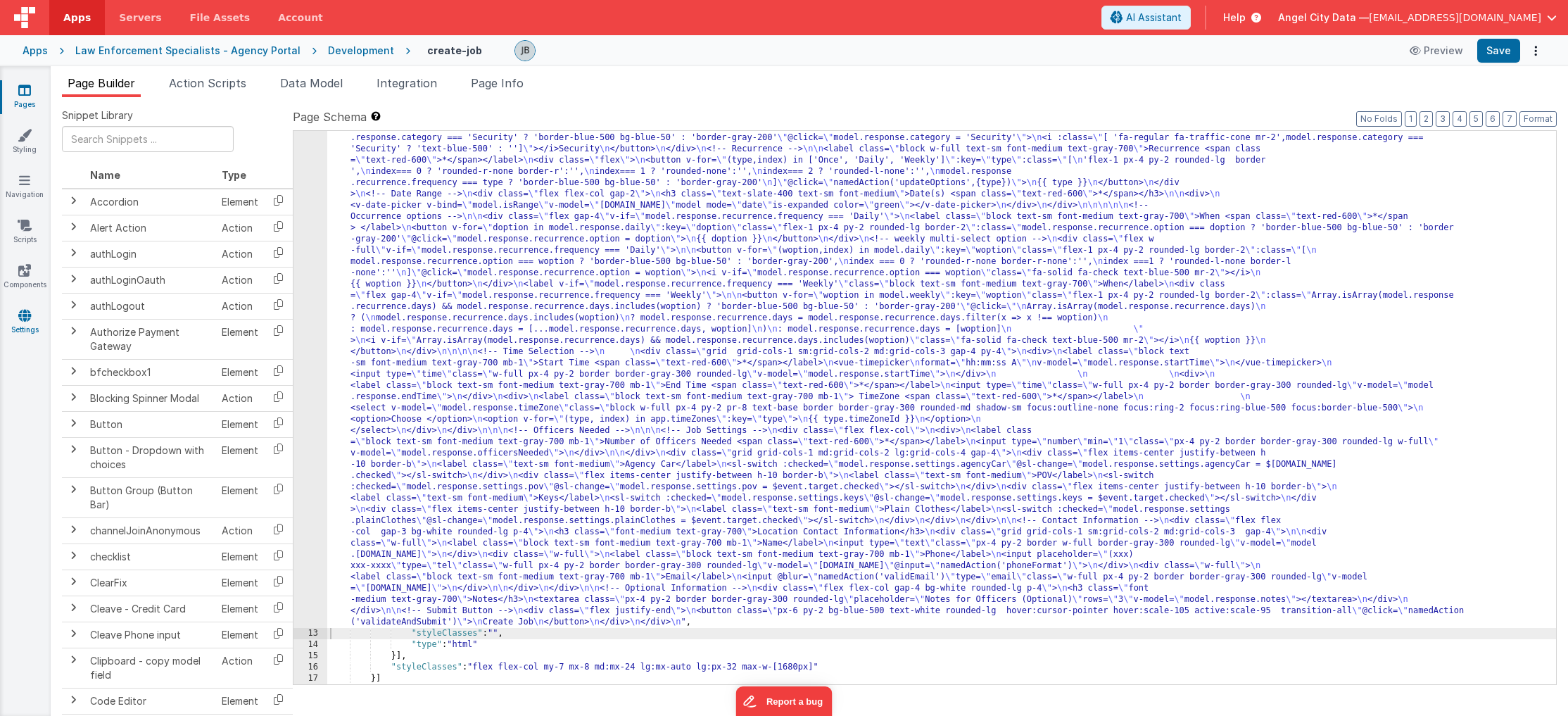
click at [16, 316] on link "Settings" at bounding box center [24, 322] width 51 height 28
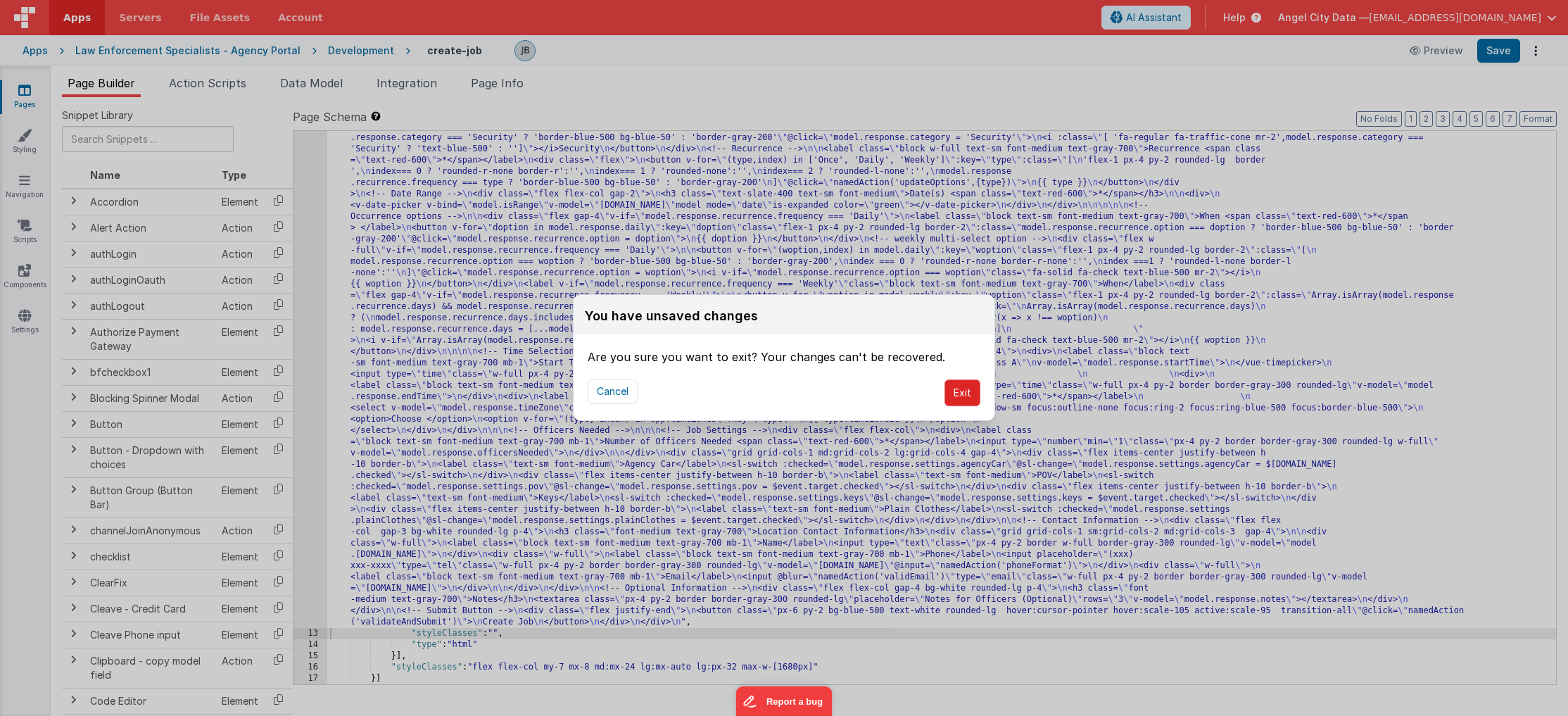
click at [957, 398] on button "Exit" at bounding box center [962, 392] width 36 height 27
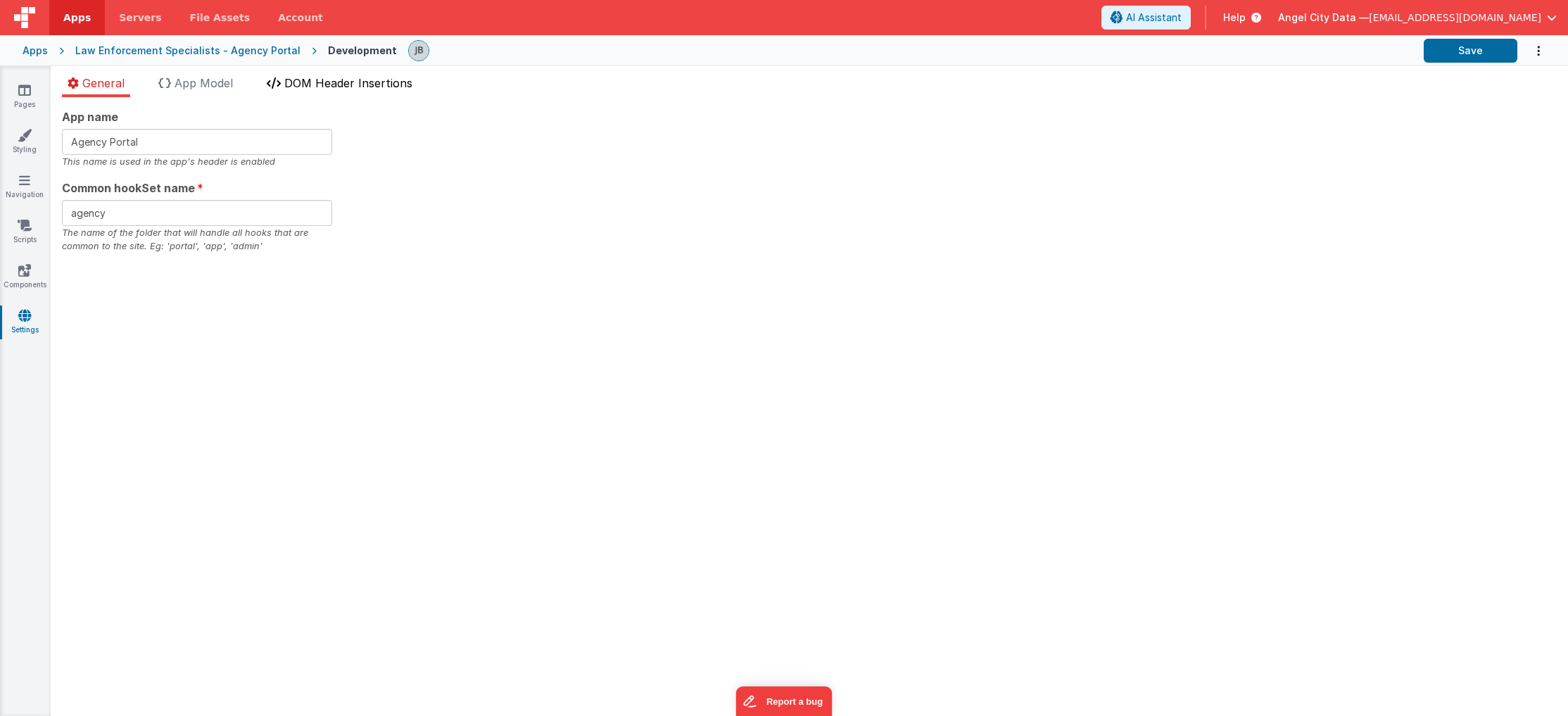
click at [309, 82] on span "DOM Header Insertions" at bounding box center [348, 84] width 128 height 14
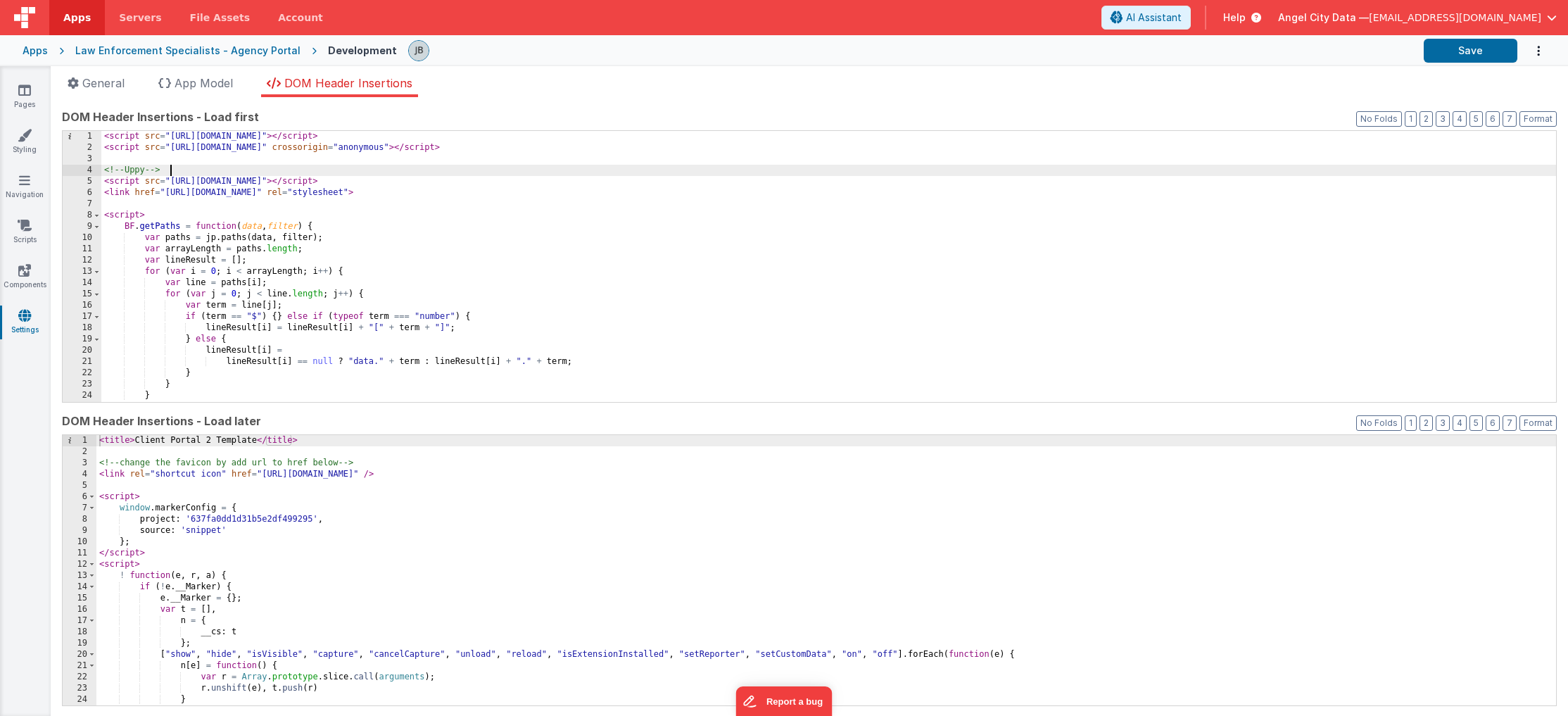
click at [194, 171] on div "< script src = "[URL][DOMAIN_NAME]" > </ script > < script src = "[URL][DOMAIN_…" at bounding box center [829, 277] width 1455 height 293
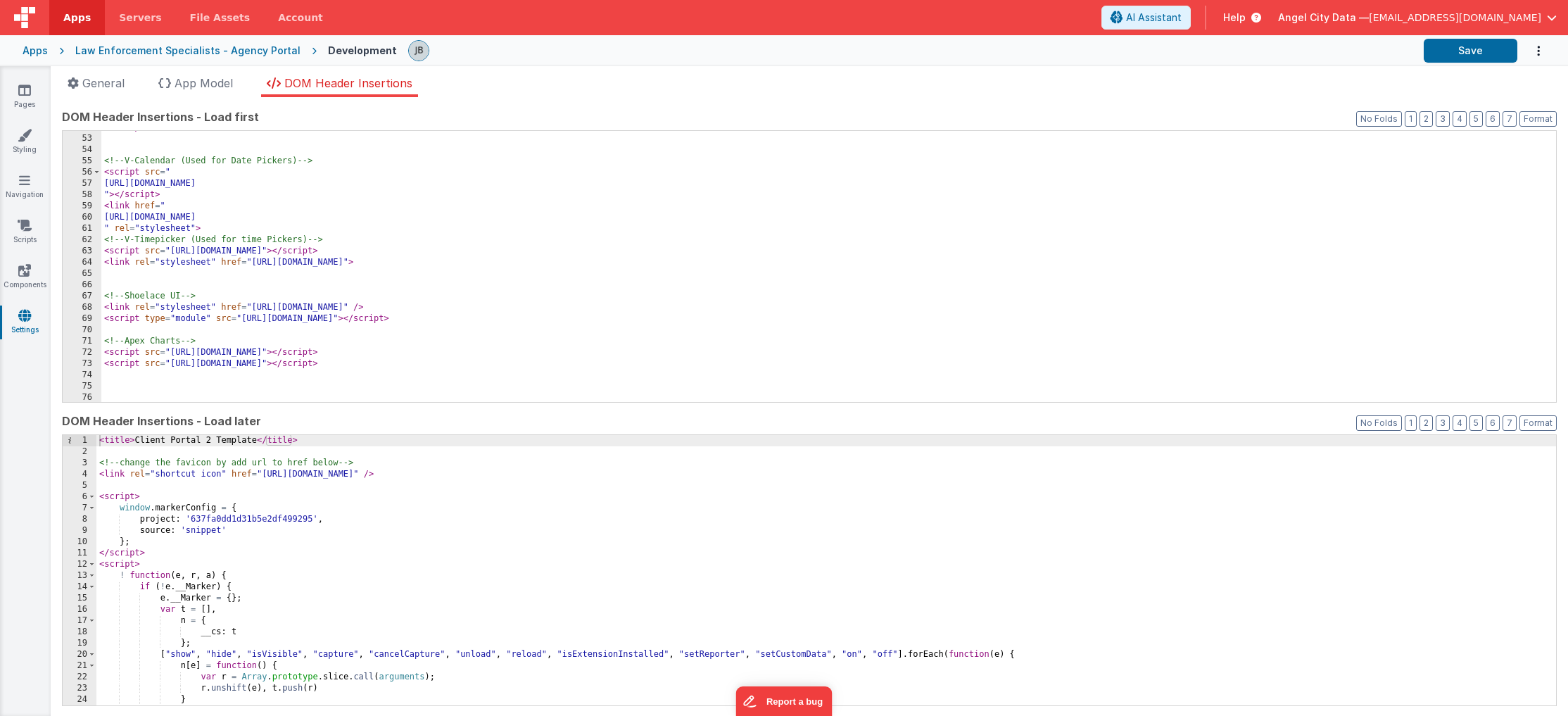
scroll to position [583, 0]
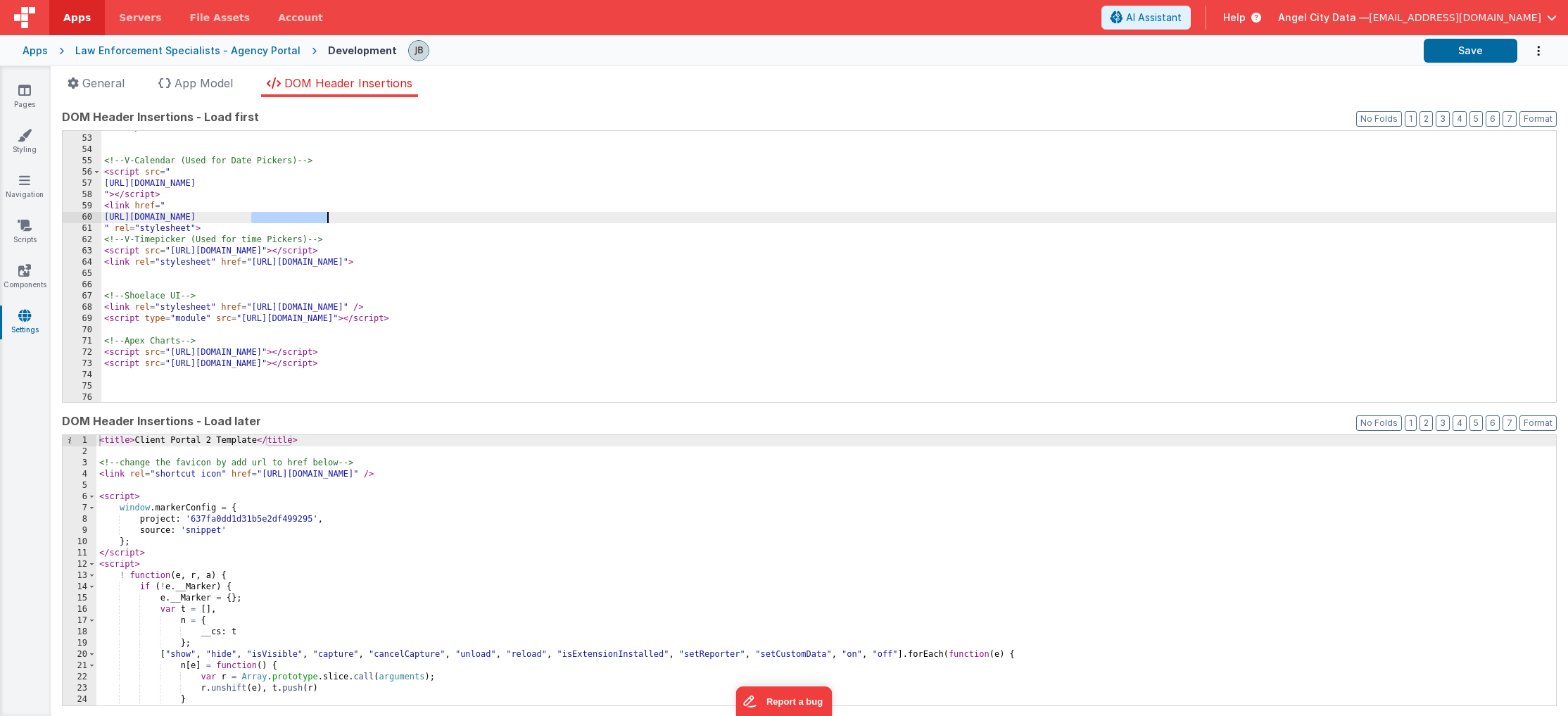
drag, startPoint x: 251, startPoint y: 221, endPoint x: 332, endPoint y: 222, distance: 81.0
click at [332, 222] on div "</ script > <!-- V-Calendar (Used for Date Pickers) --> < script src = " [URL][…" at bounding box center [829, 268] width 1455 height 293
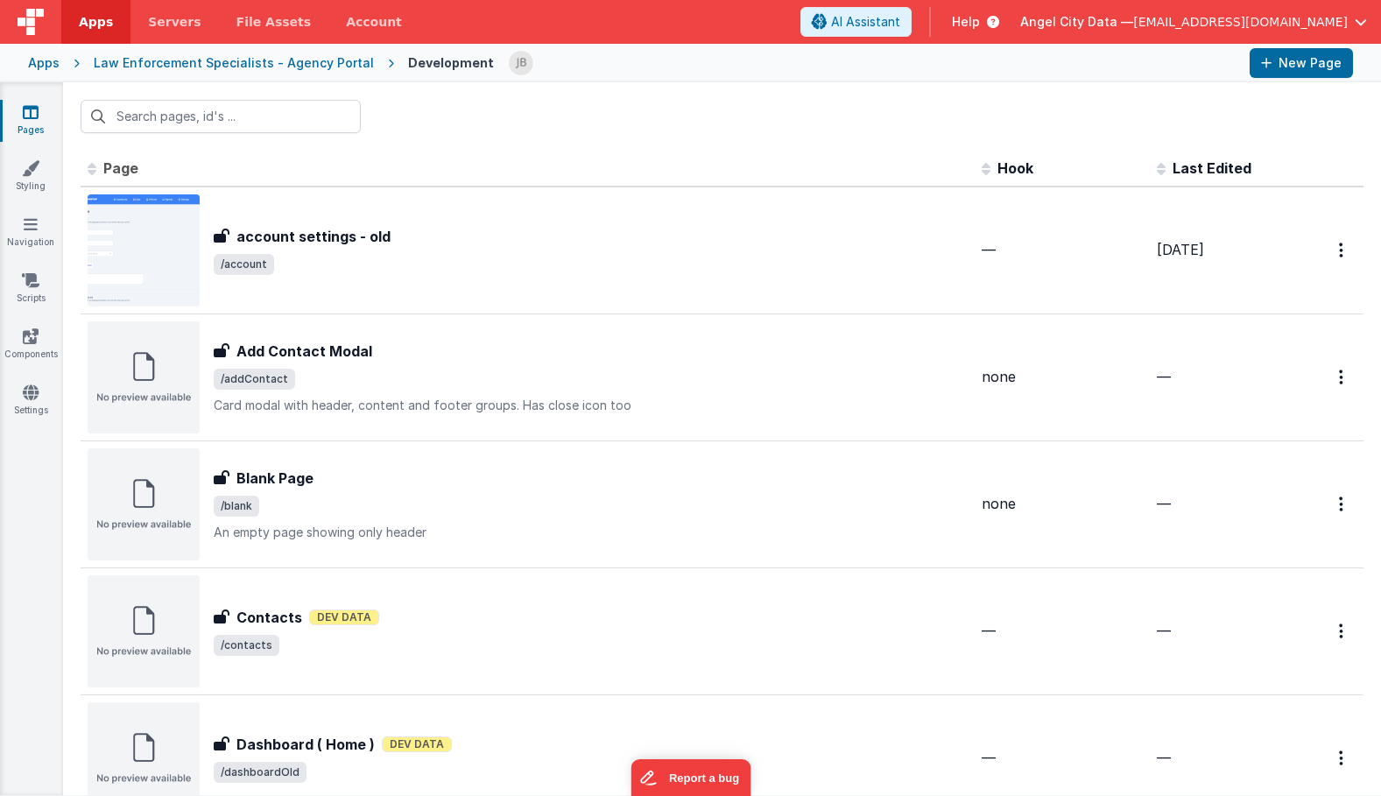
click at [59, 66] on div "Apps Law Enforcement Specialists - Agency Portal Development New Page" at bounding box center [690, 63] width 1381 height 39
click at [48, 67] on div "Apps" at bounding box center [44, 63] width 32 height 18
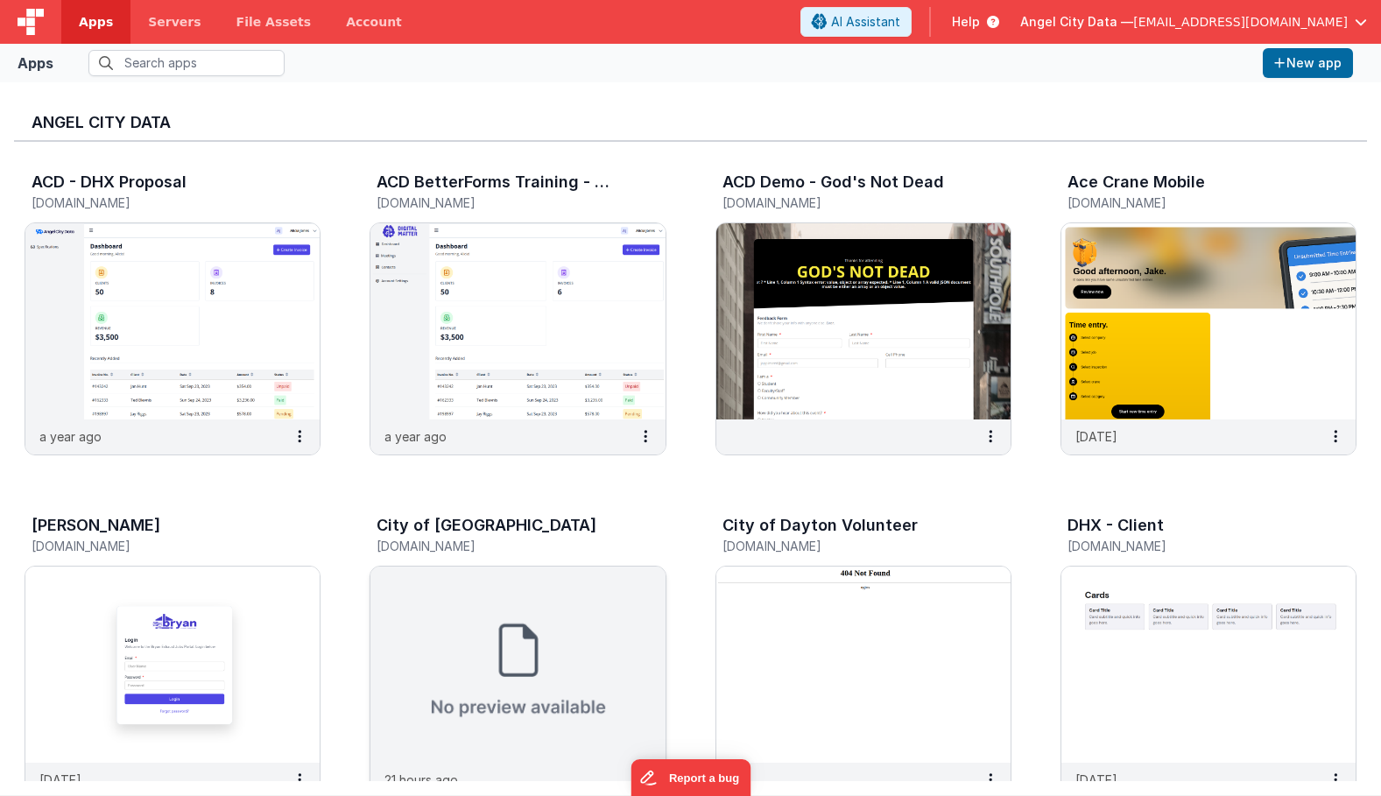
click at [560, 594] on img at bounding box center [517, 665] width 294 height 196
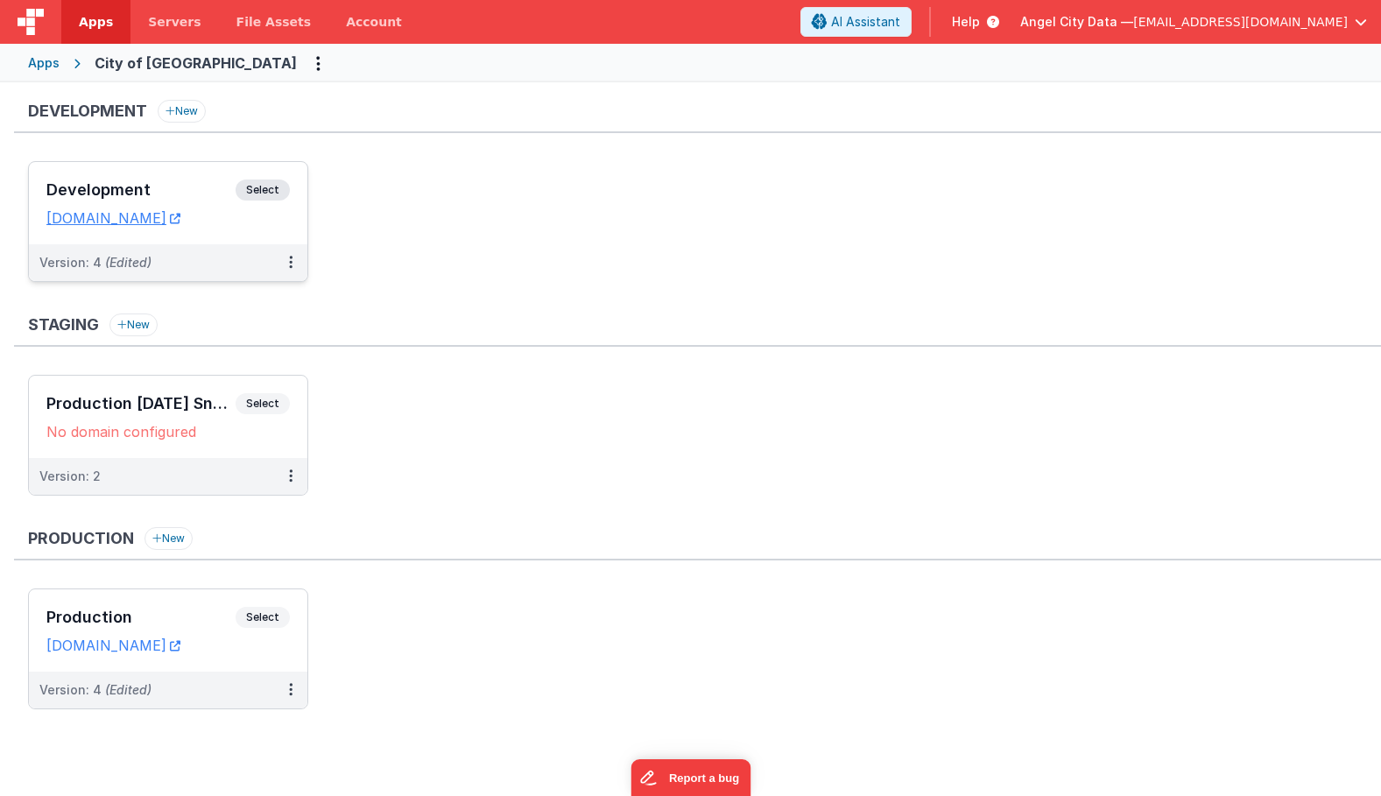
click at [194, 190] on h3 "Development" at bounding box center [140, 190] width 189 height 18
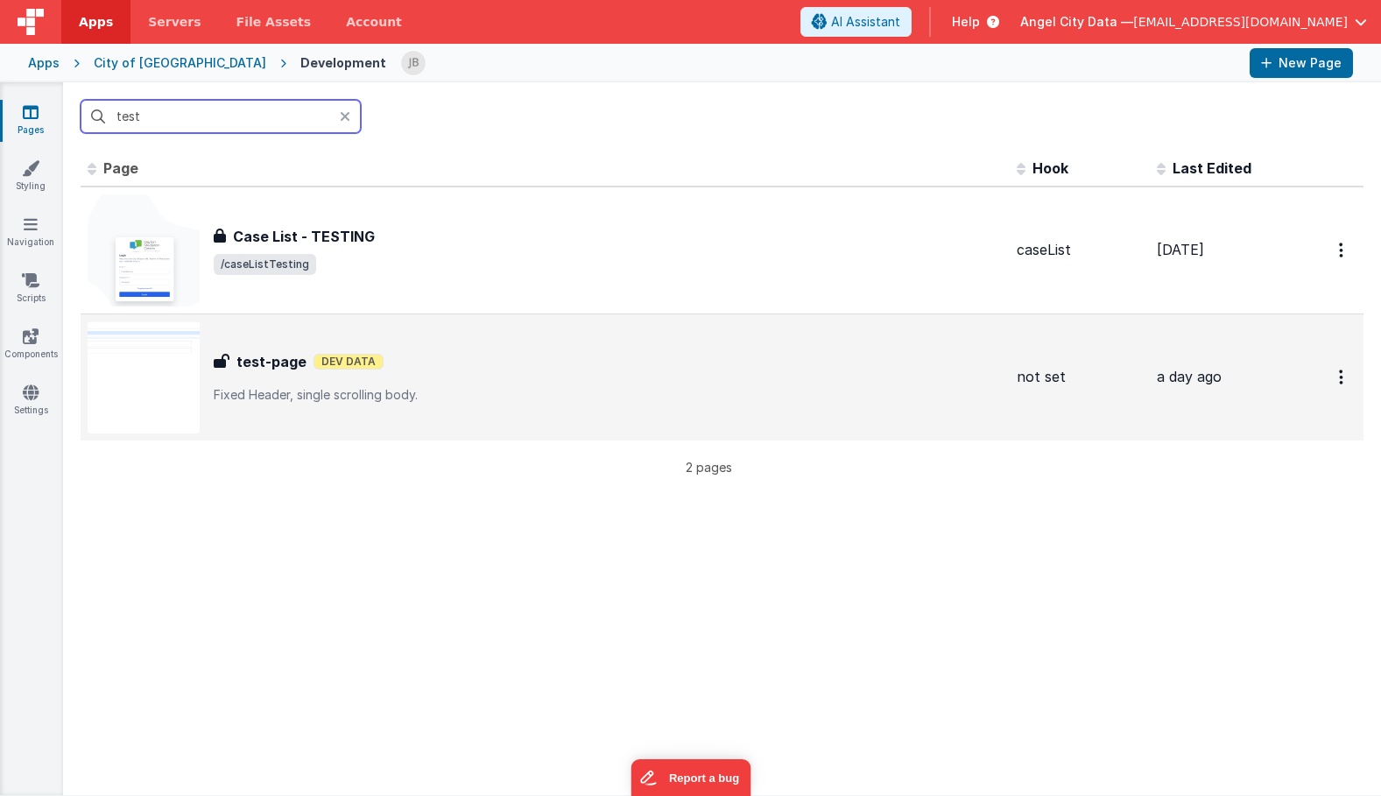
type input "test"
click at [257, 364] on h3 "test-page" at bounding box center [271, 361] width 70 height 21
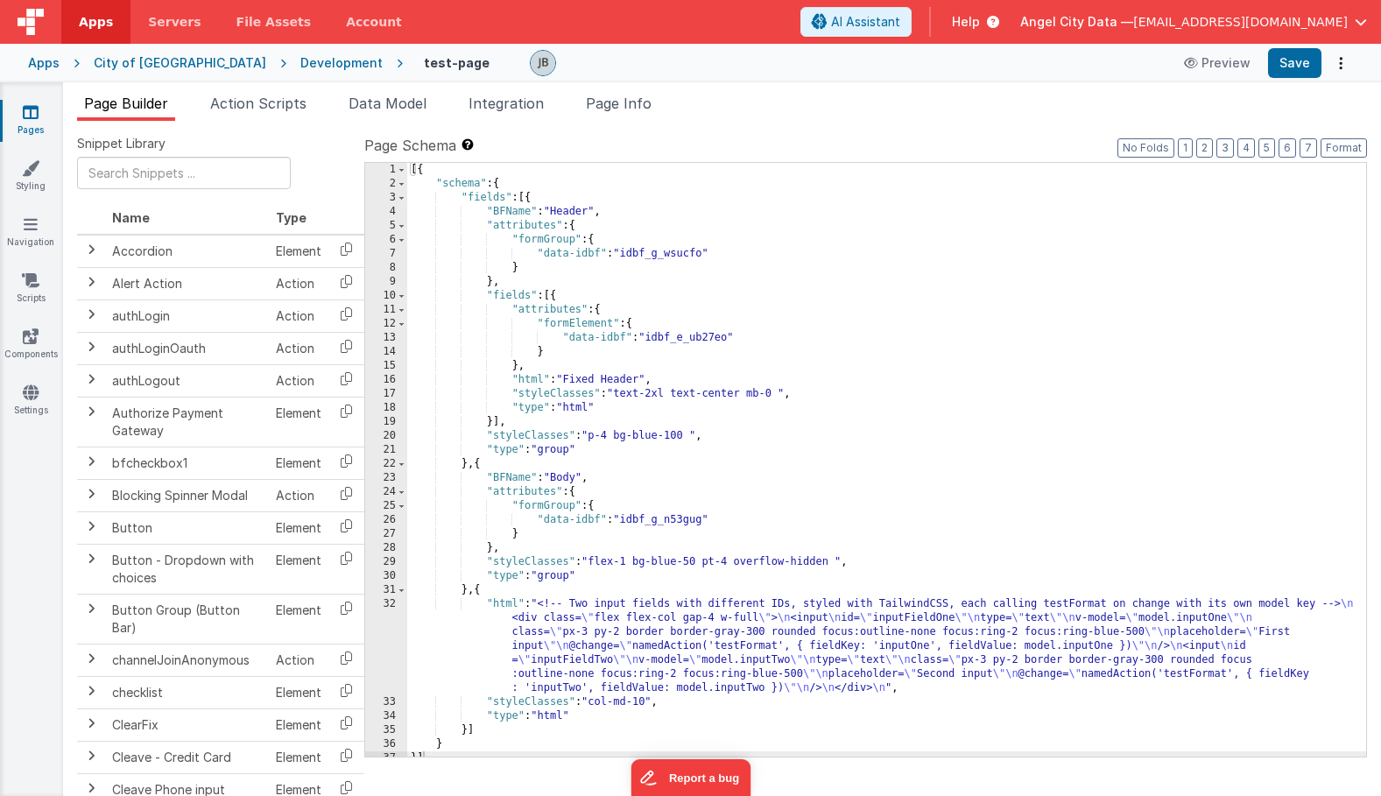
scroll to position [9, 0]
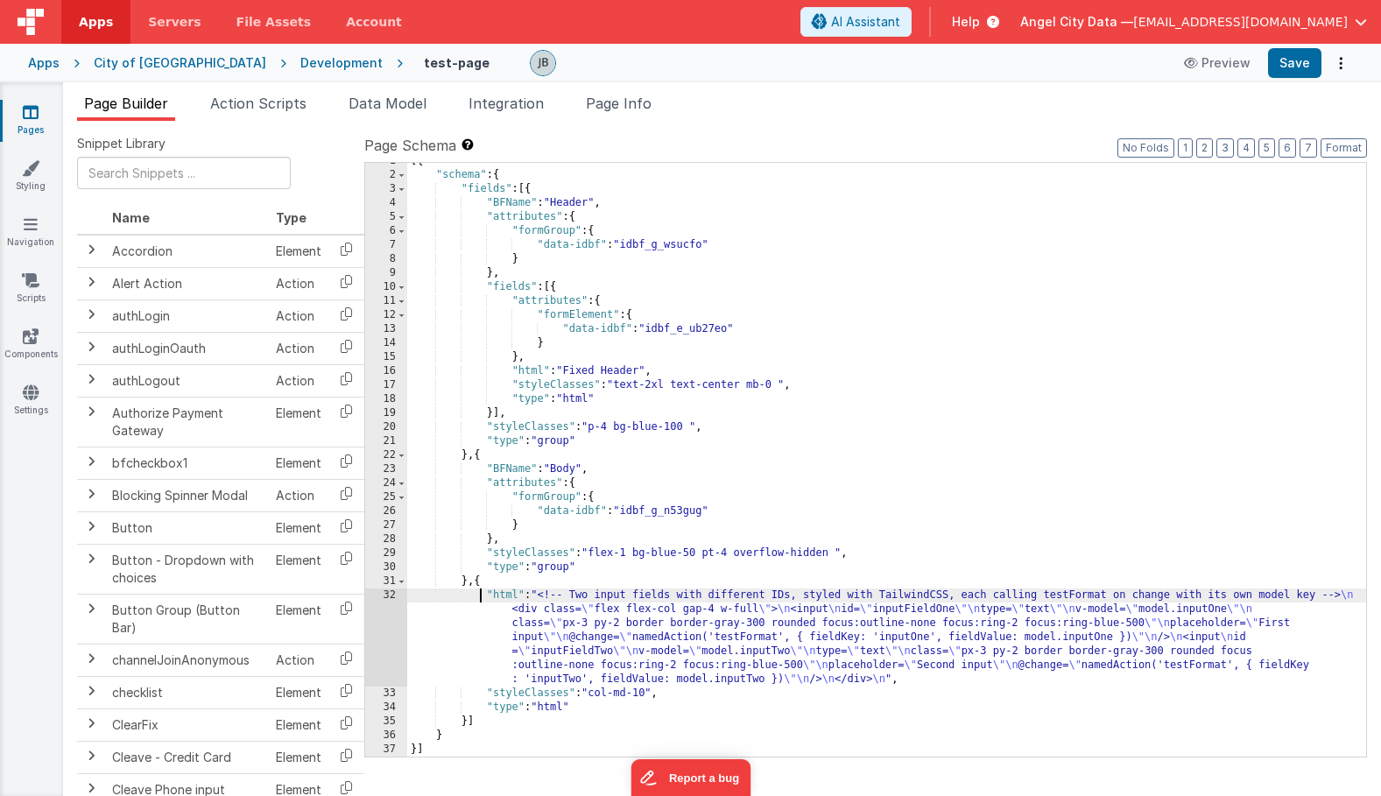
click at [482, 593] on div "[{ "schema" : { "fields" : [{ "BFName" : "Header" , "attributes" : { "formGroup…" at bounding box center [886, 465] width 959 height 622
click at [483, 589] on div "[{ "schema" : { "fields" : [{ "BFName" : "Header" , "attributes" : { "formGroup…" at bounding box center [886, 465] width 959 height 622
click at [401, 583] on span at bounding box center [402, 582] width 10 height 14
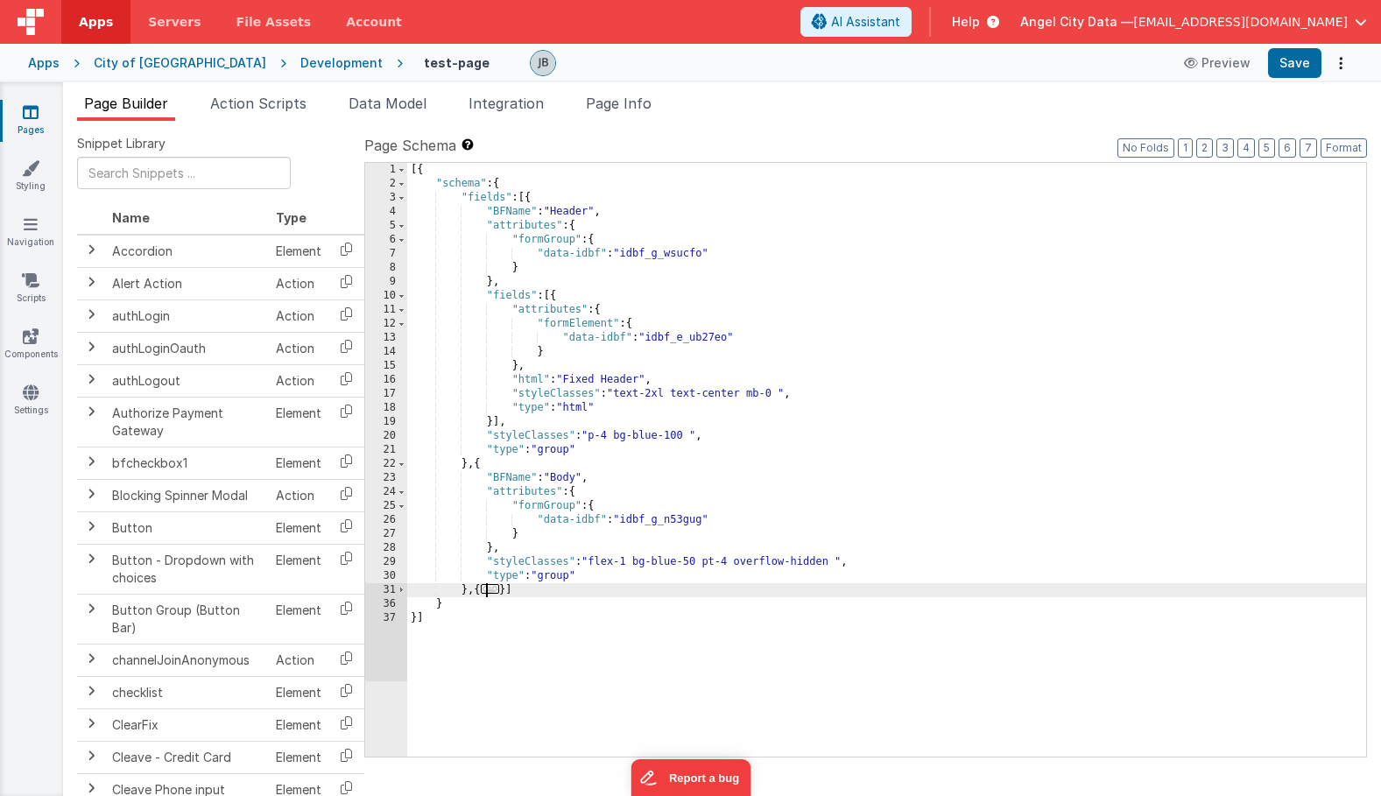
click at [512, 594] on div "[{ "schema" : { "fields" : [{ "BFName" : "Header" , "attributes" : { "formGroup…" at bounding box center [886, 474] width 959 height 622
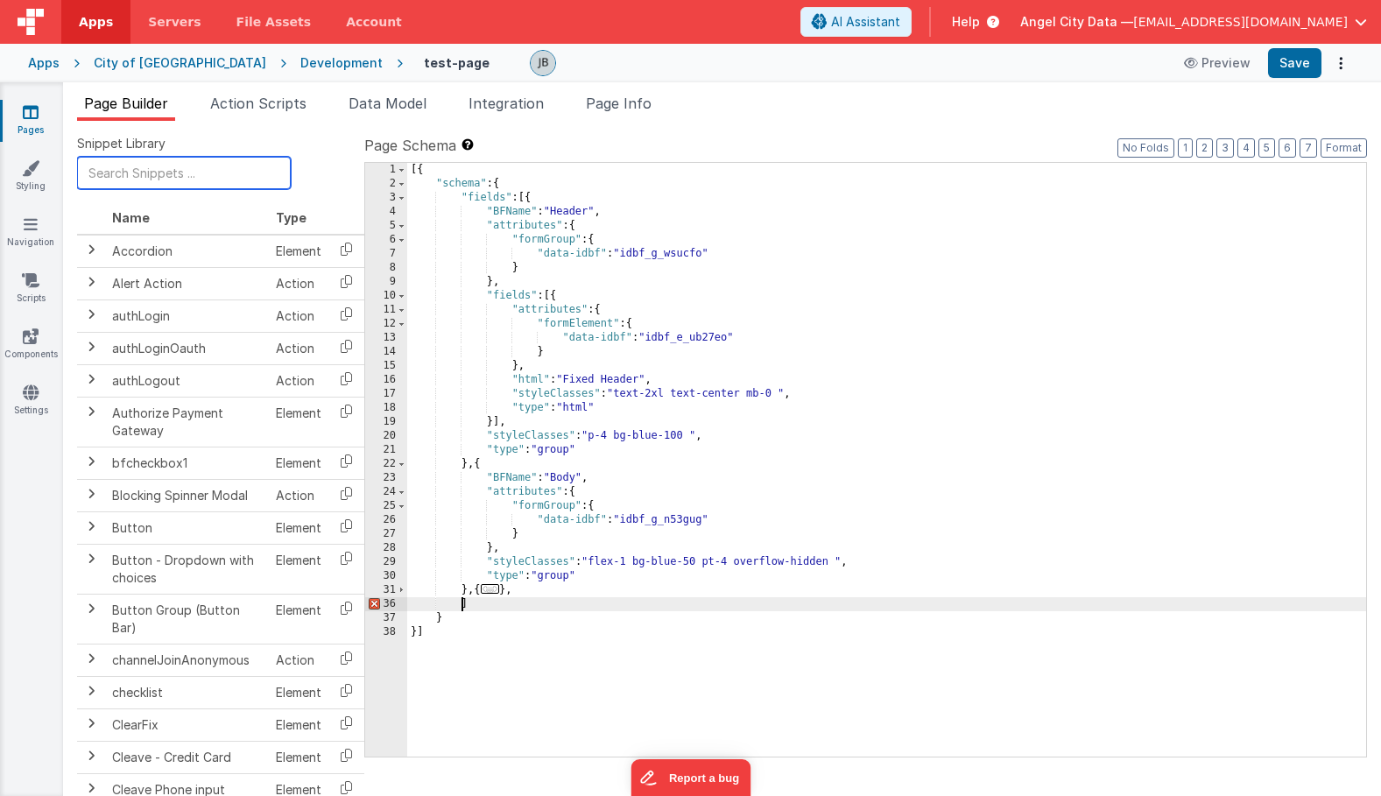
click at [176, 165] on input "text" at bounding box center [184, 173] width 214 height 32
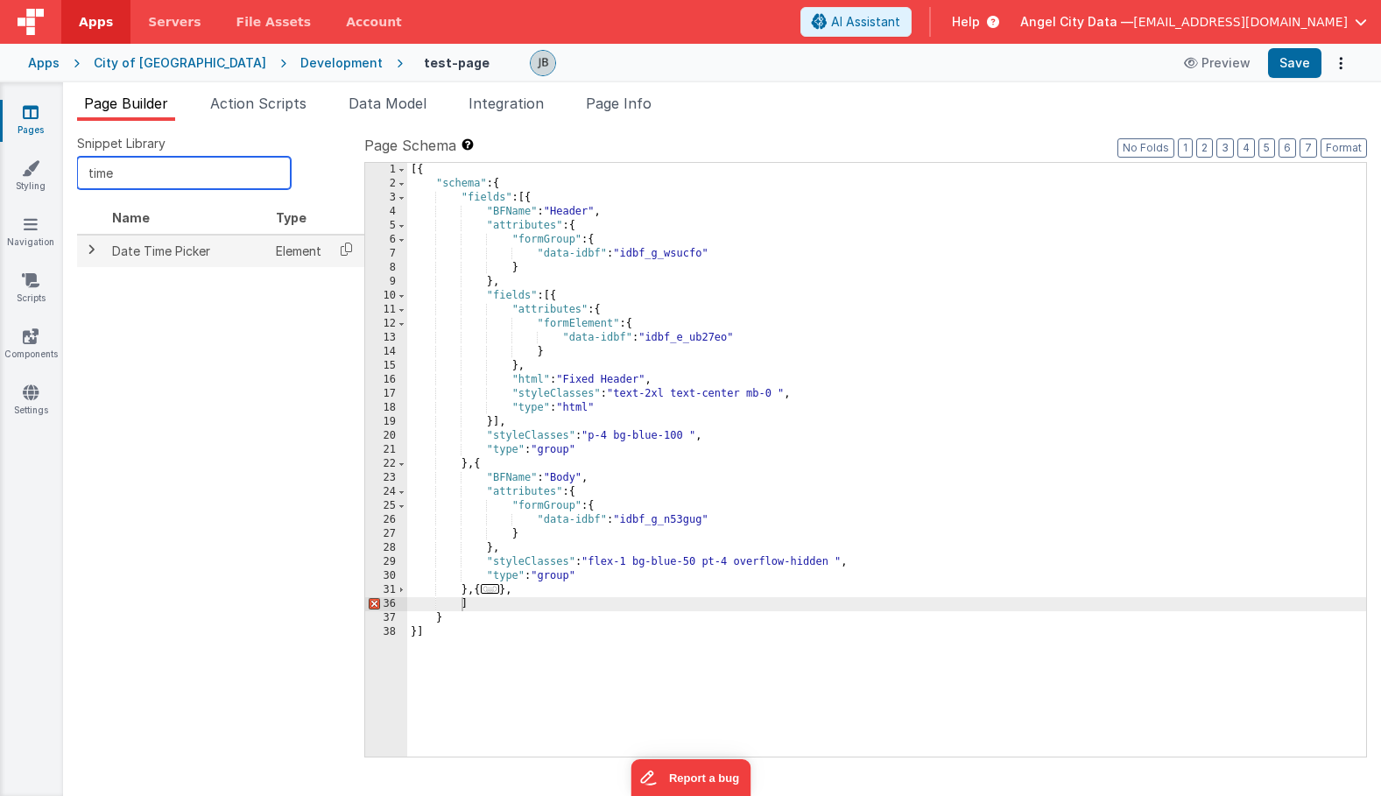
type input "time"
click at [152, 249] on td "Date Time Picker" at bounding box center [187, 251] width 164 height 32
click at [342, 253] on icon at bounding box center [346, 249] width 36 height 27
copy td "Time"
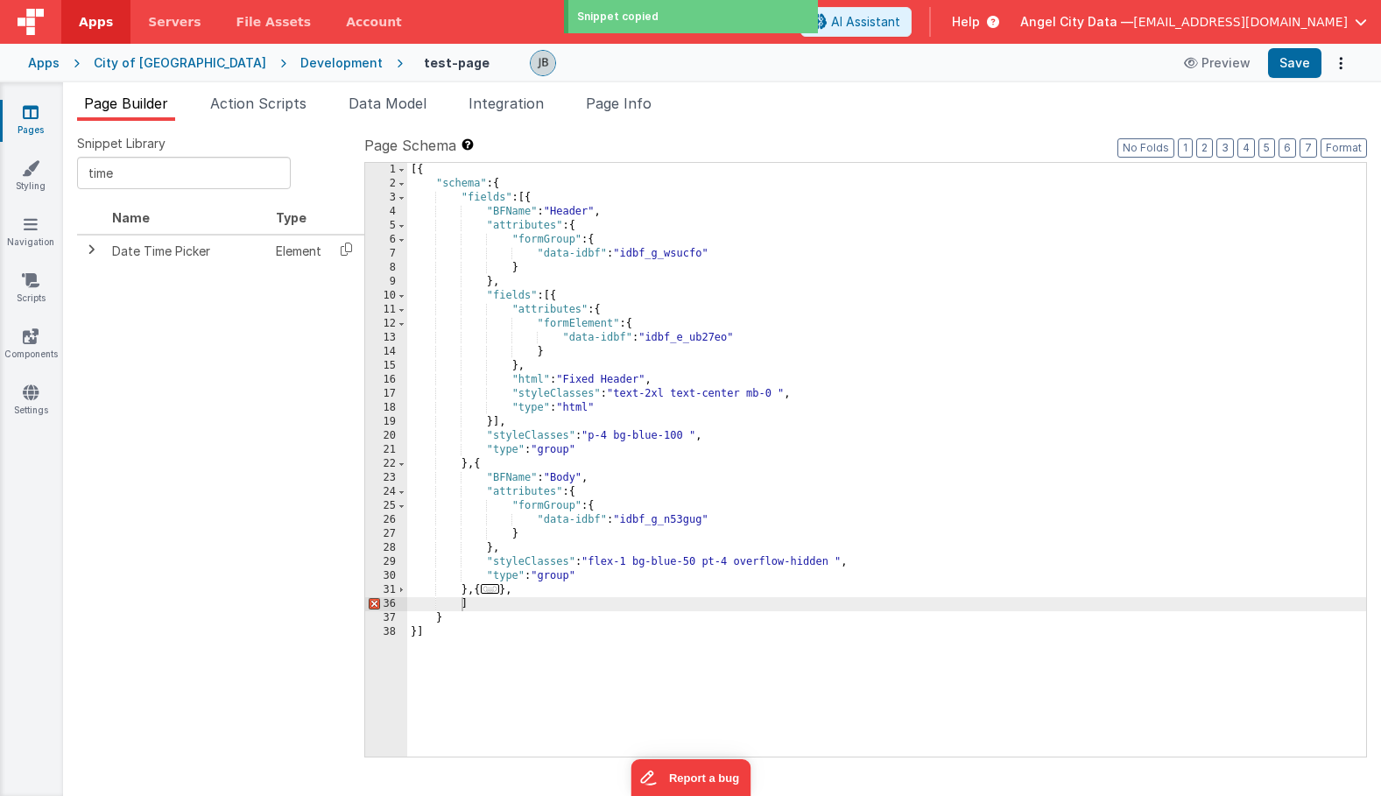
click at [456, 603] on div "[{ "schema" : { "fields" : [{ "BFName" : "Header" , "attributes" : { "formGroup…" at bounding box center [886, 474] width 959 height 622
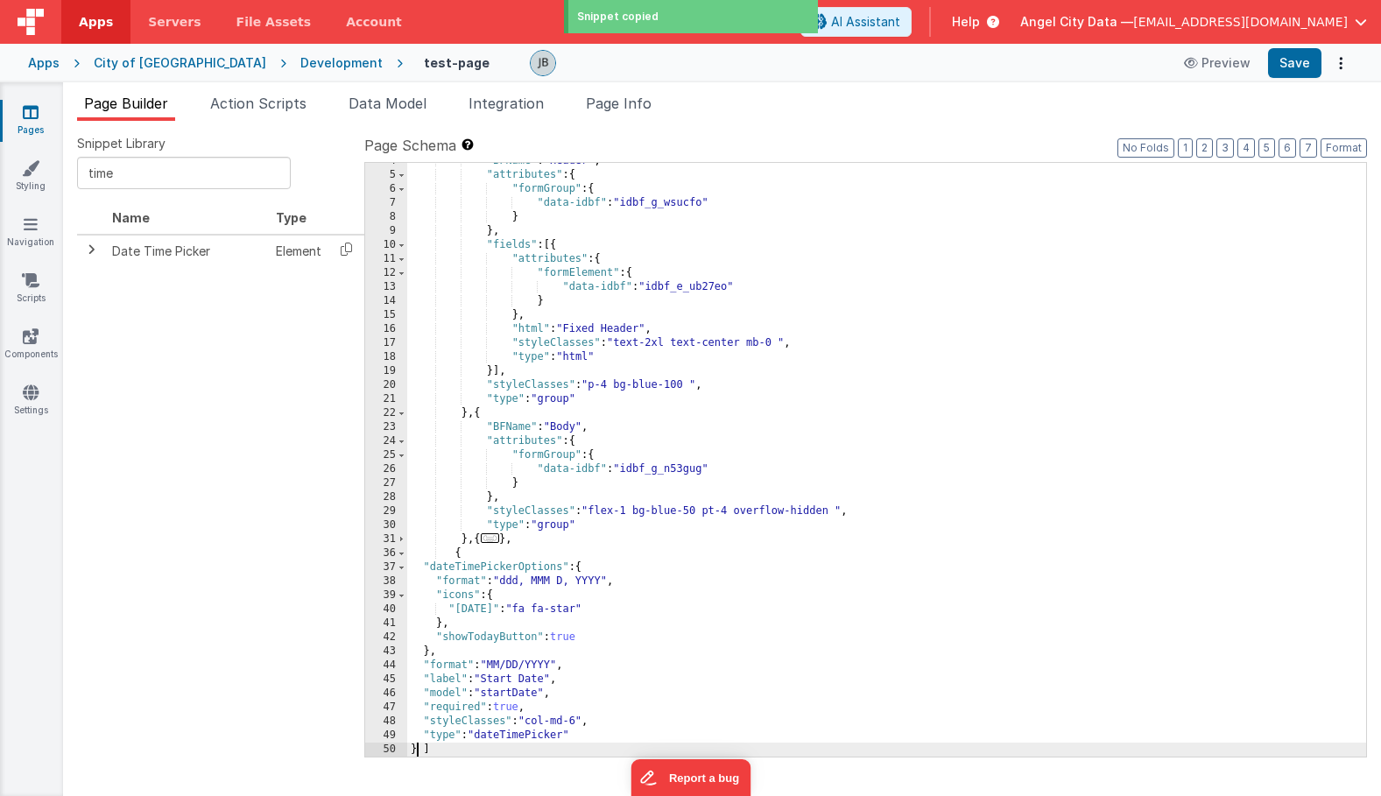
scroll to position [51, 0]
click at [1295, 74] on button "Save" at bounding box center [1294, 63] width 53 height 30
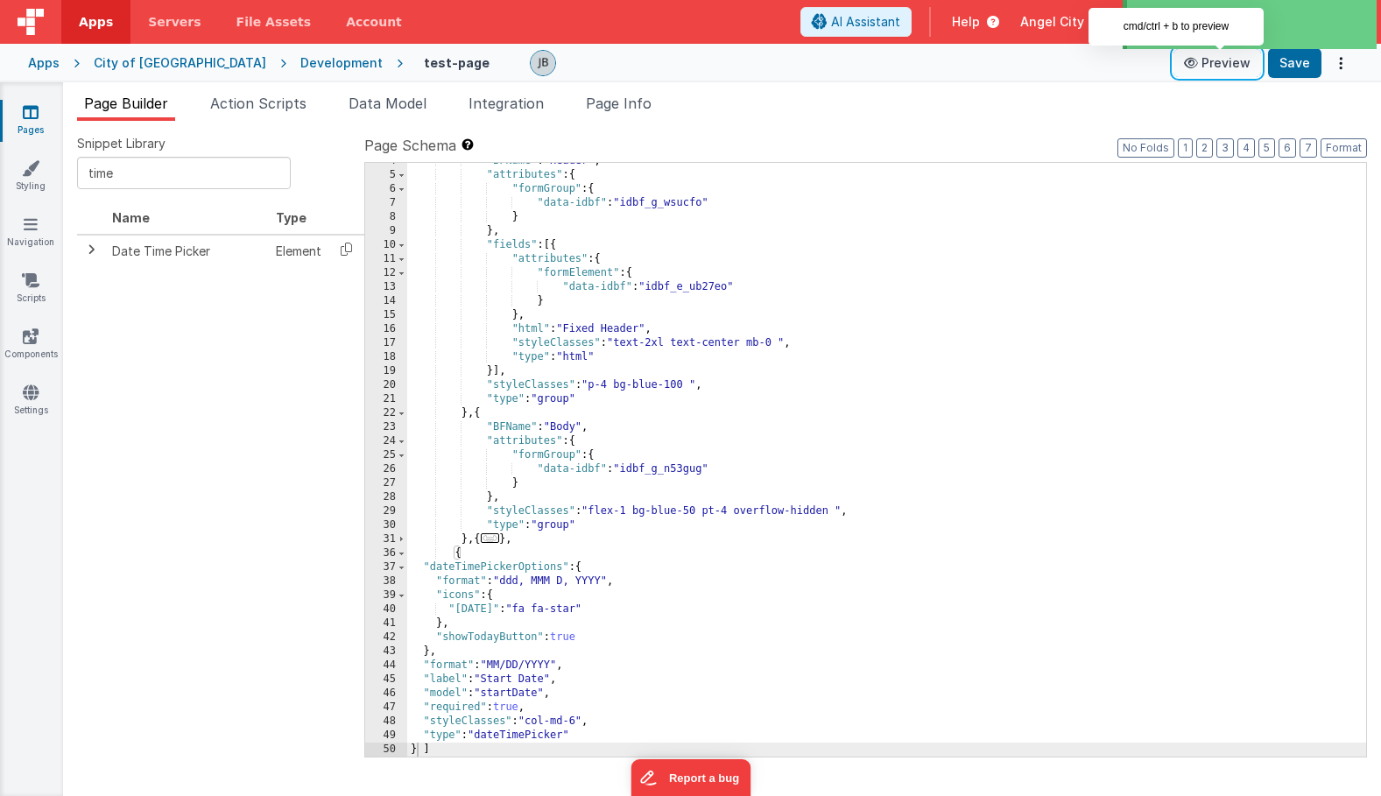
click at [1212, 68] on button "Preview" at bounding box center [1218, 63] width 88 height 28
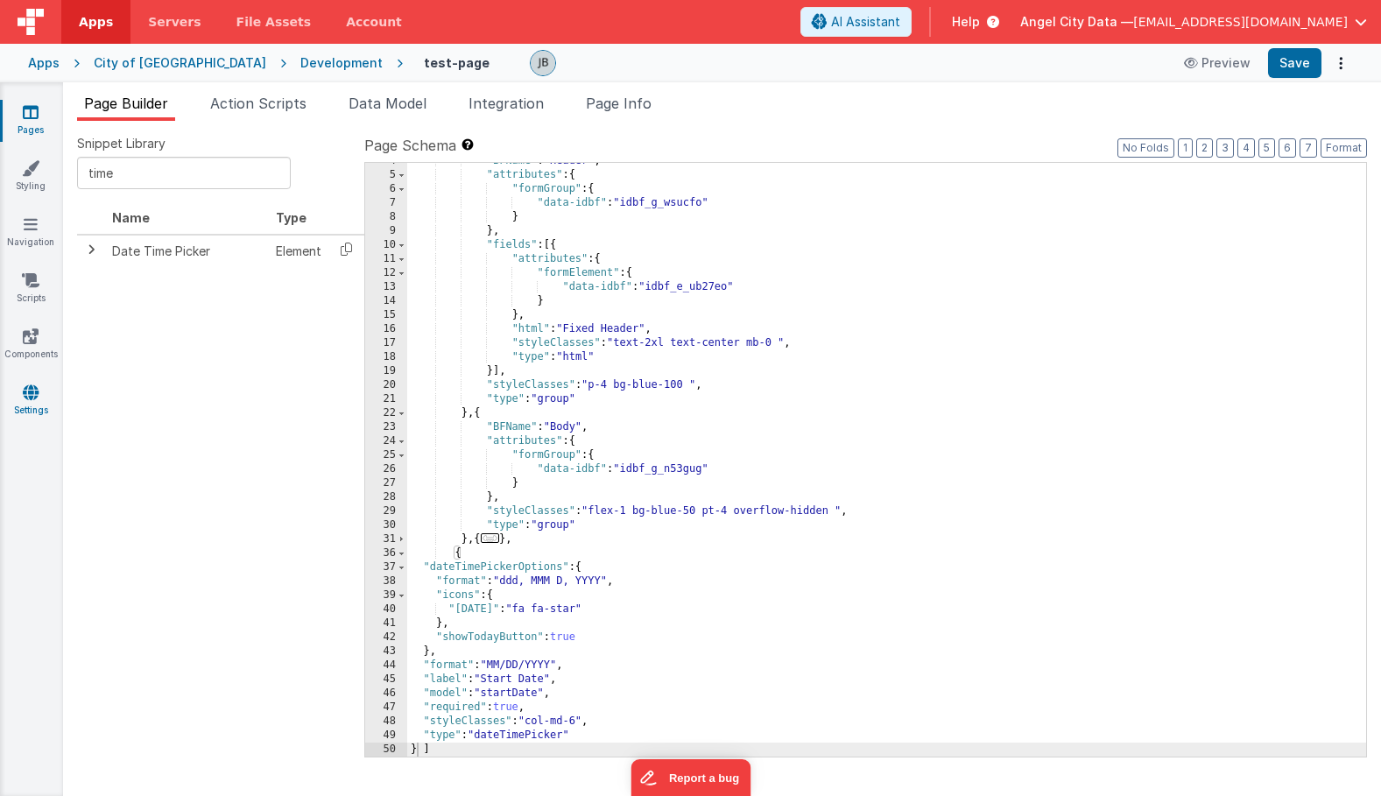
click at [28, 394] on icon at bounding box center [31, 393] width 16 height 18
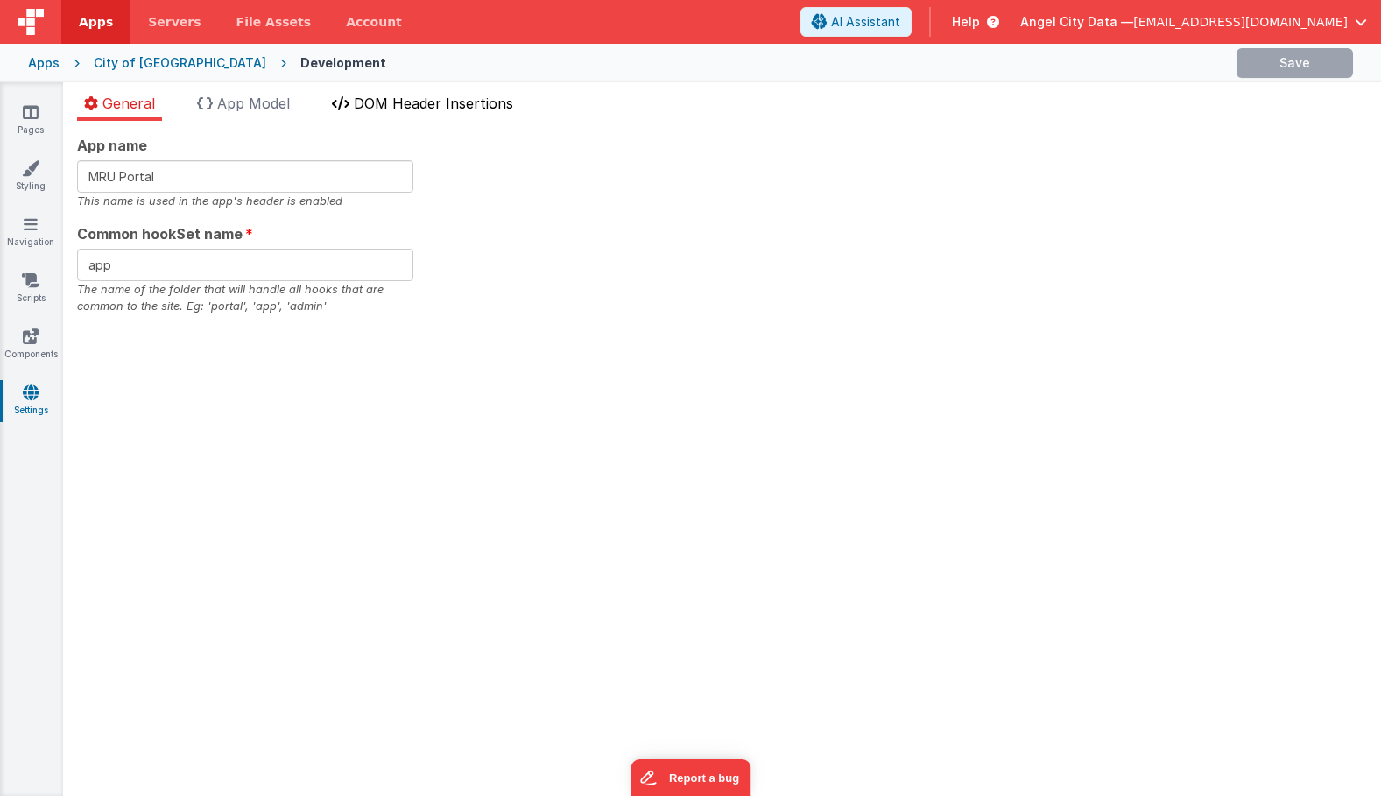
click at [367, 108] on span "DOM Header Insertions" at bounding box center [433, 104] width 159 height 18
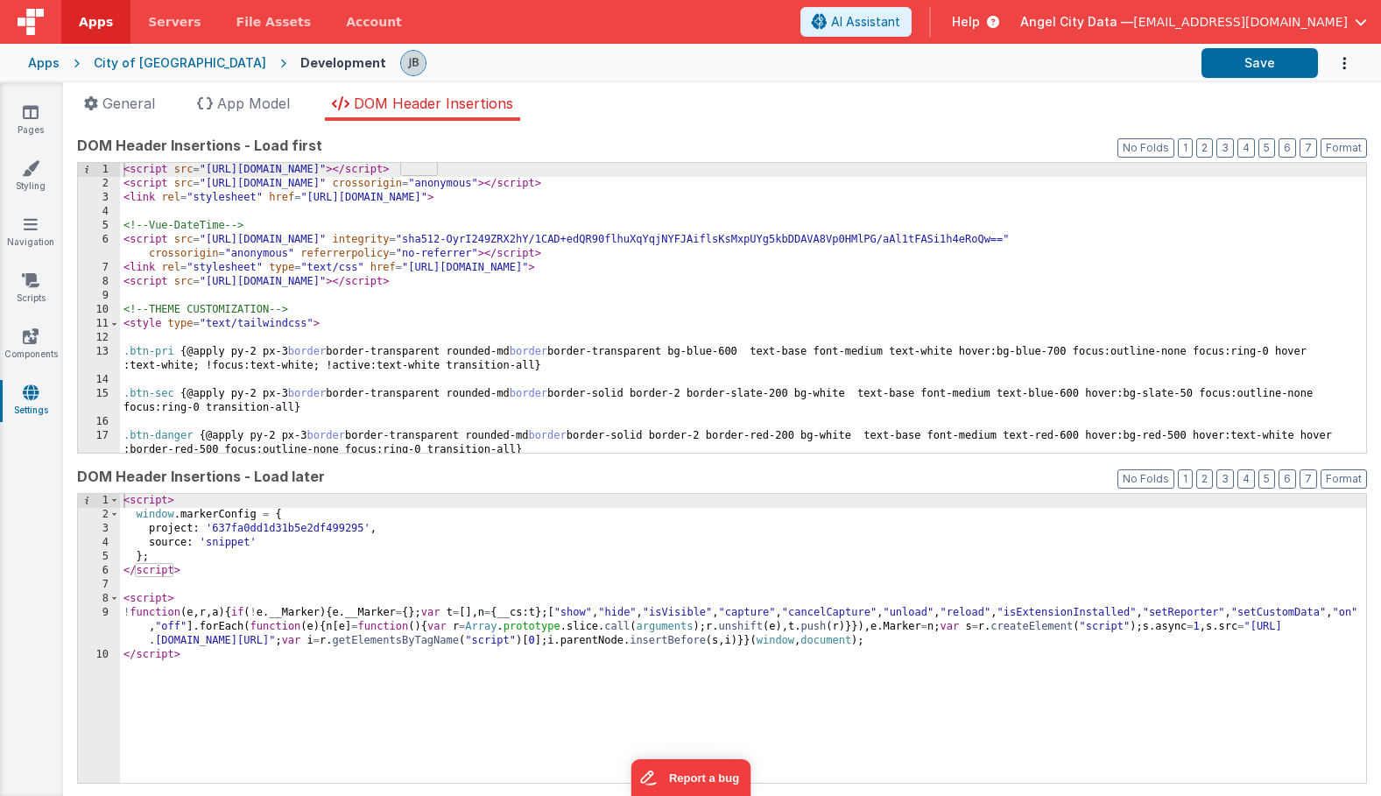
click at [268, 242] on div "< script src = "https://cdn.tailwindcss.com" > </ script > < script src = "http…" at bounding box center [743, 322] width 1246 height 318
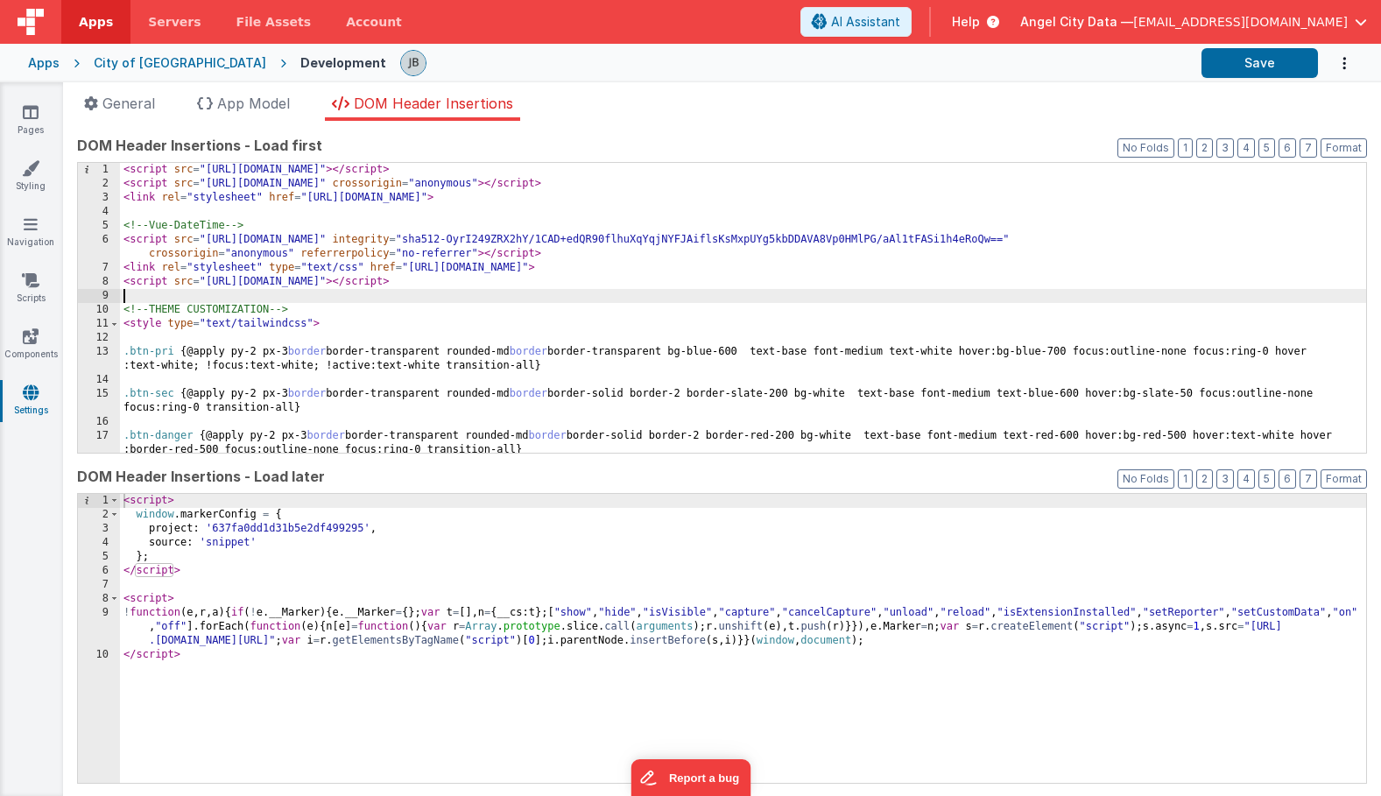
click at [222, 294] on div "< script src = "https://cdn.tailwindcss.com" > </ script > < script src = "http…" at bounding box center [743, 322] width 1246 height 318
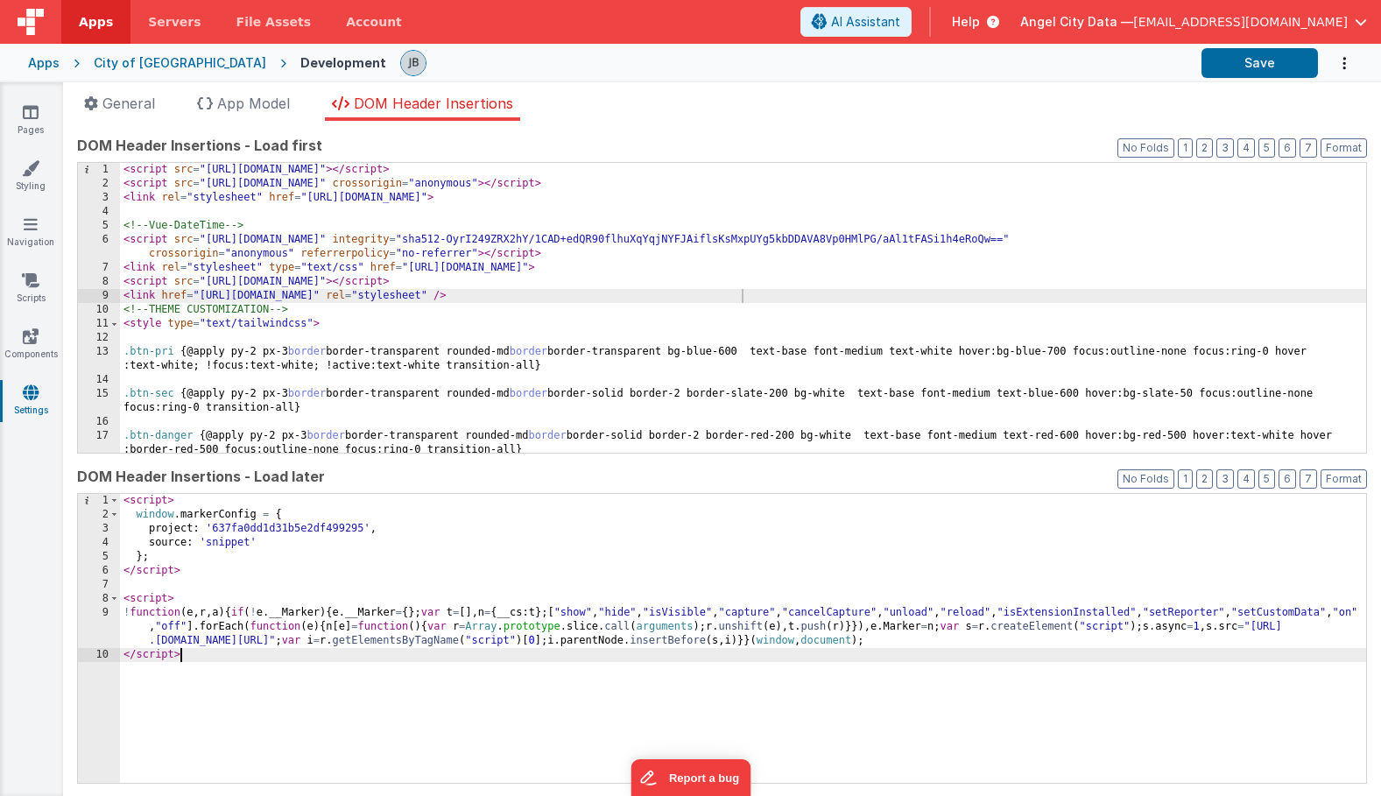
click at [201, 665] on div "< script > window . markerConfig = { project : '637fa0dd1d31b5e2df499295' , sou…" at bounding box center [743, 653] width 1246 height 318
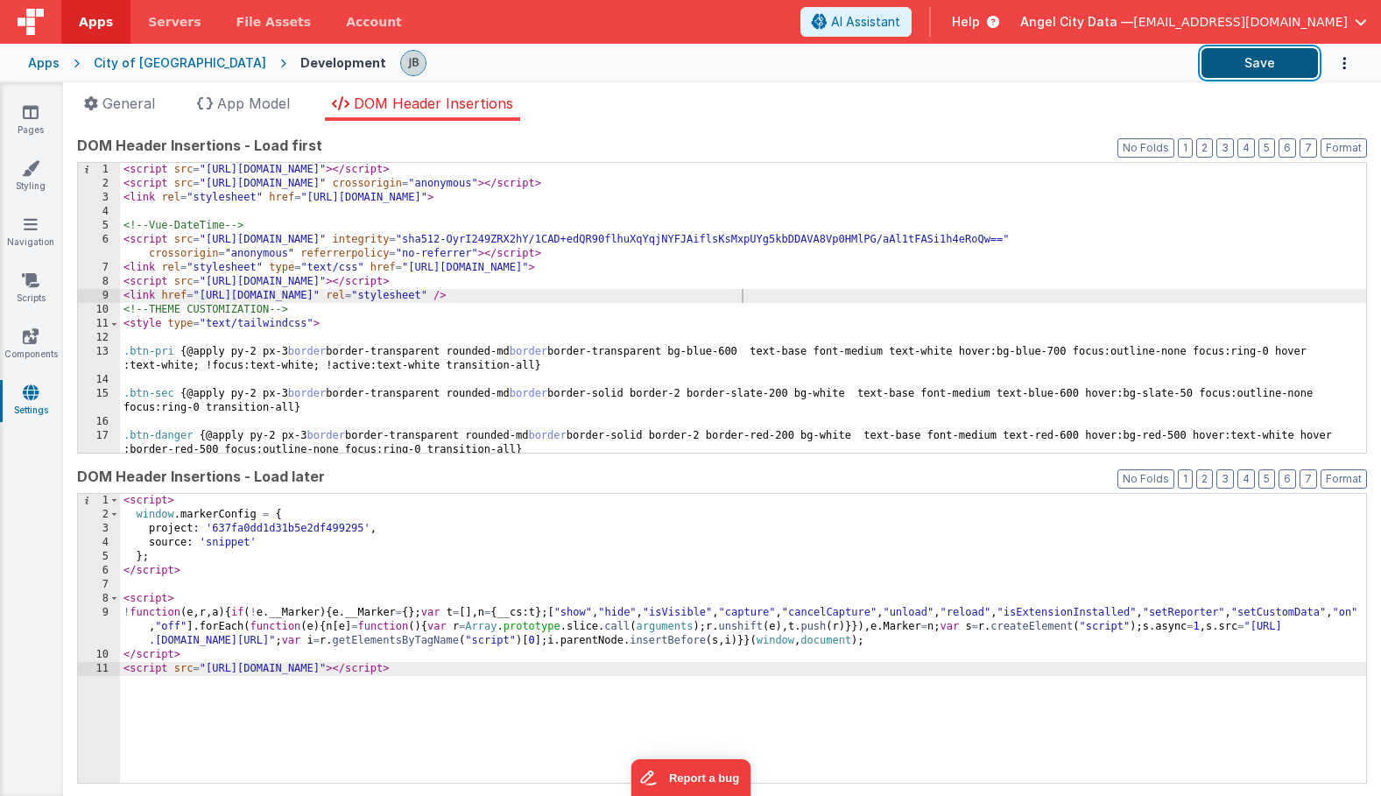
click at [1212, 63] on button "Save" at bounding box center [1260, 63] width 116 height 30
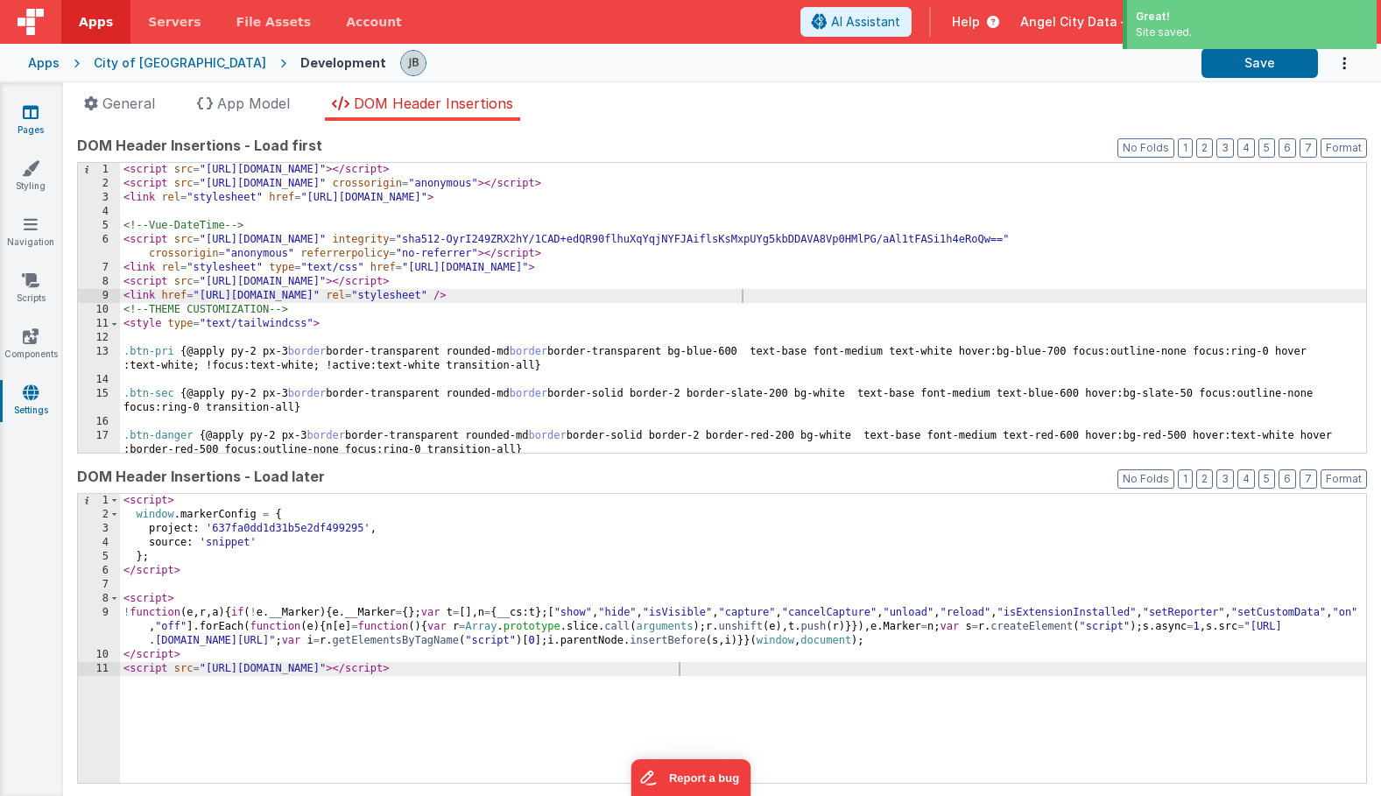
click at [39, 114] on link "Pages" at bounding box center [30, 120] width 63 height 35
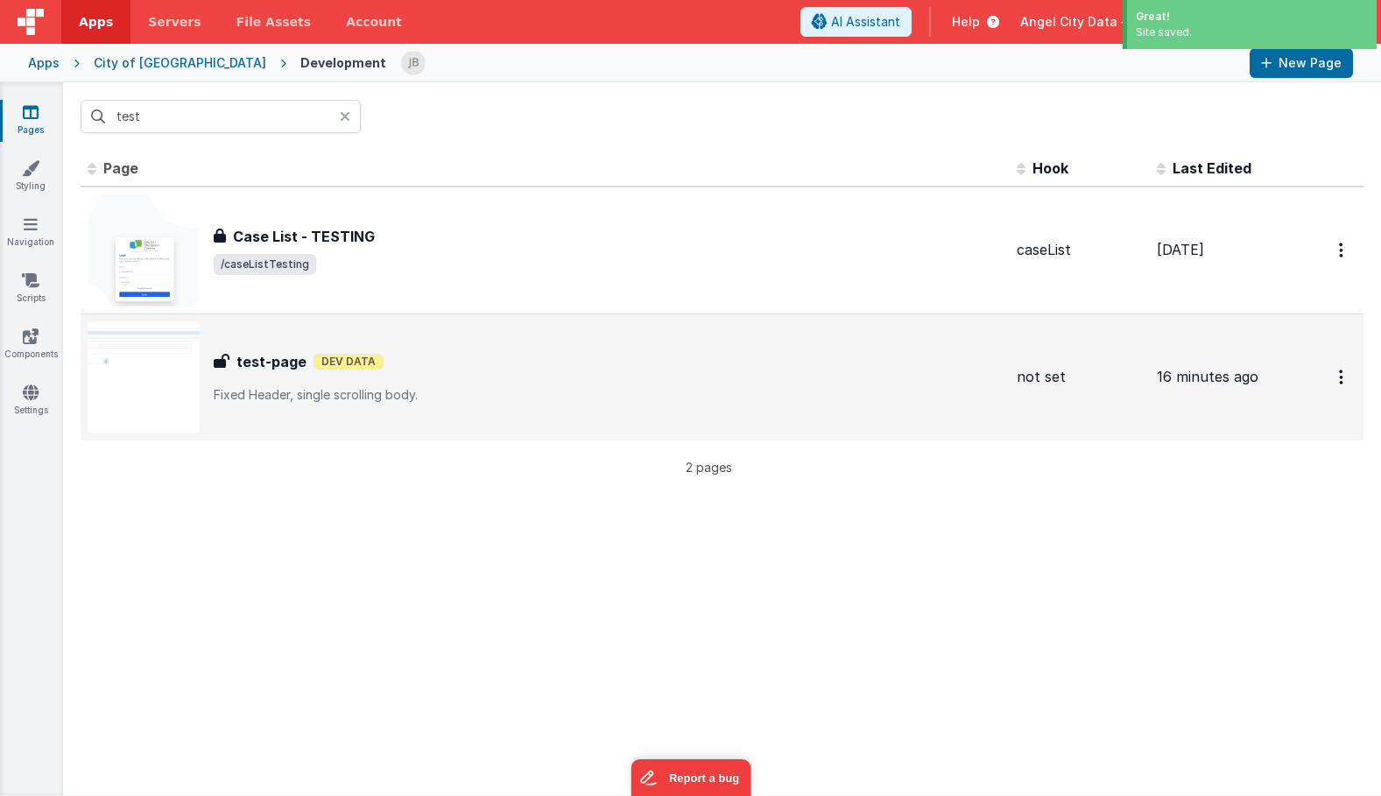
click at [239, 358] on h3 "test-page" at bounding box center [271, 361] width 70 height 21
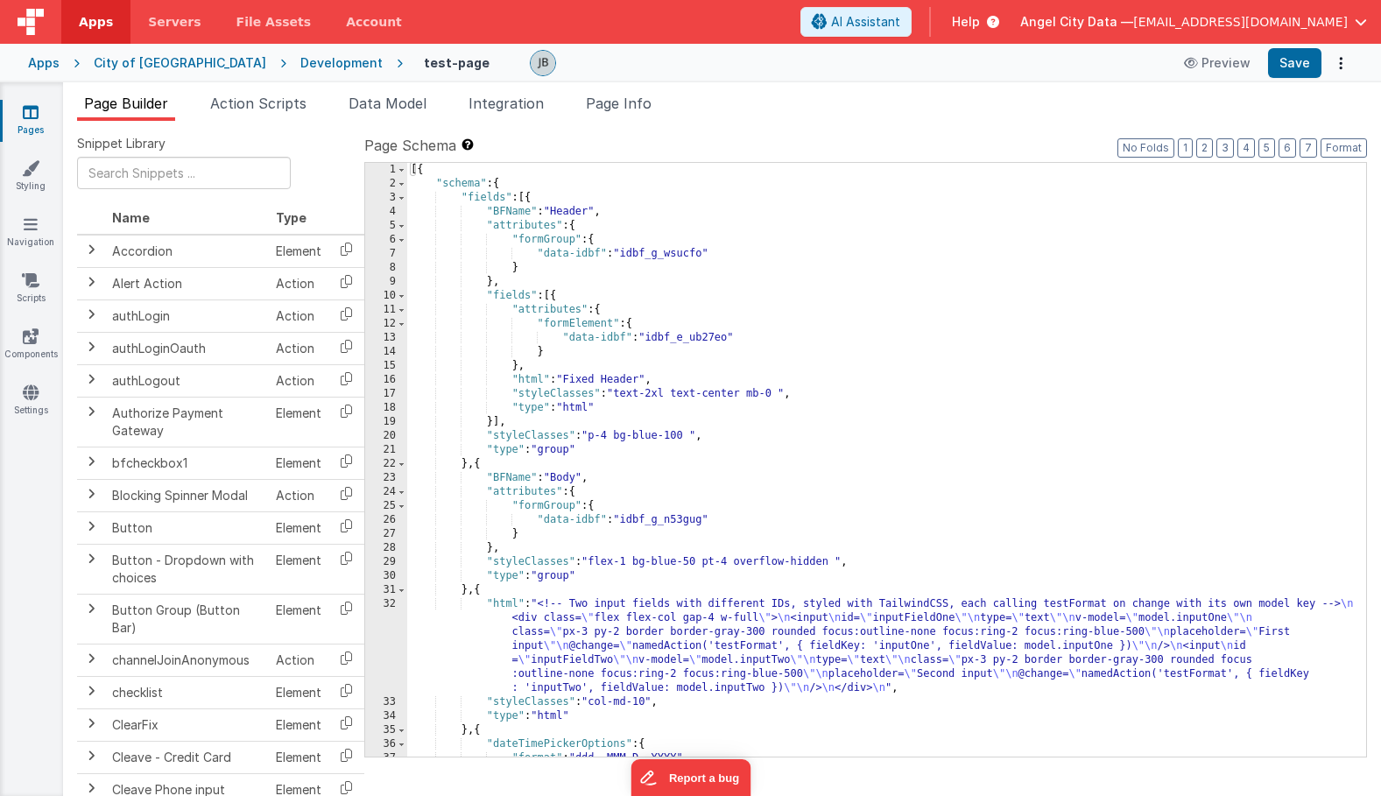
click at [383, 624] on div "32" at bounding box center [386, 646] width 42 height 98
click at [393, 624] on div "32" at bounding box center [386, 646] width 42 height 98
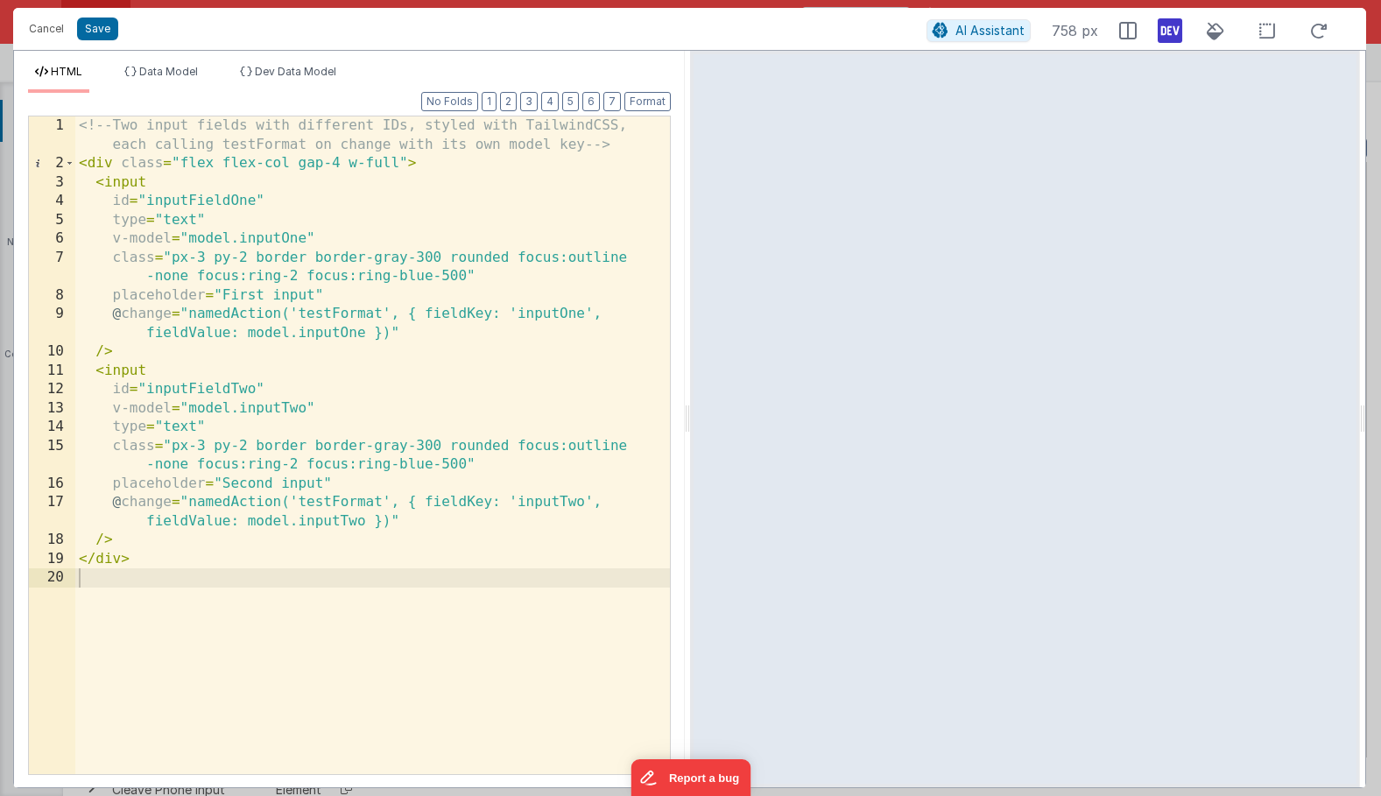
click at [131, 593] on div "<!-- Two input fields with different IDs, styled with TailwindCSS, each calling…" at bounding box center [372, 473] width 595 height 715
click at [131, 575] on div "<!-- Two input fields with different IDs, styled with TailwindCSS, each calling…" at bounding box center [372, 473] width 595 height 715
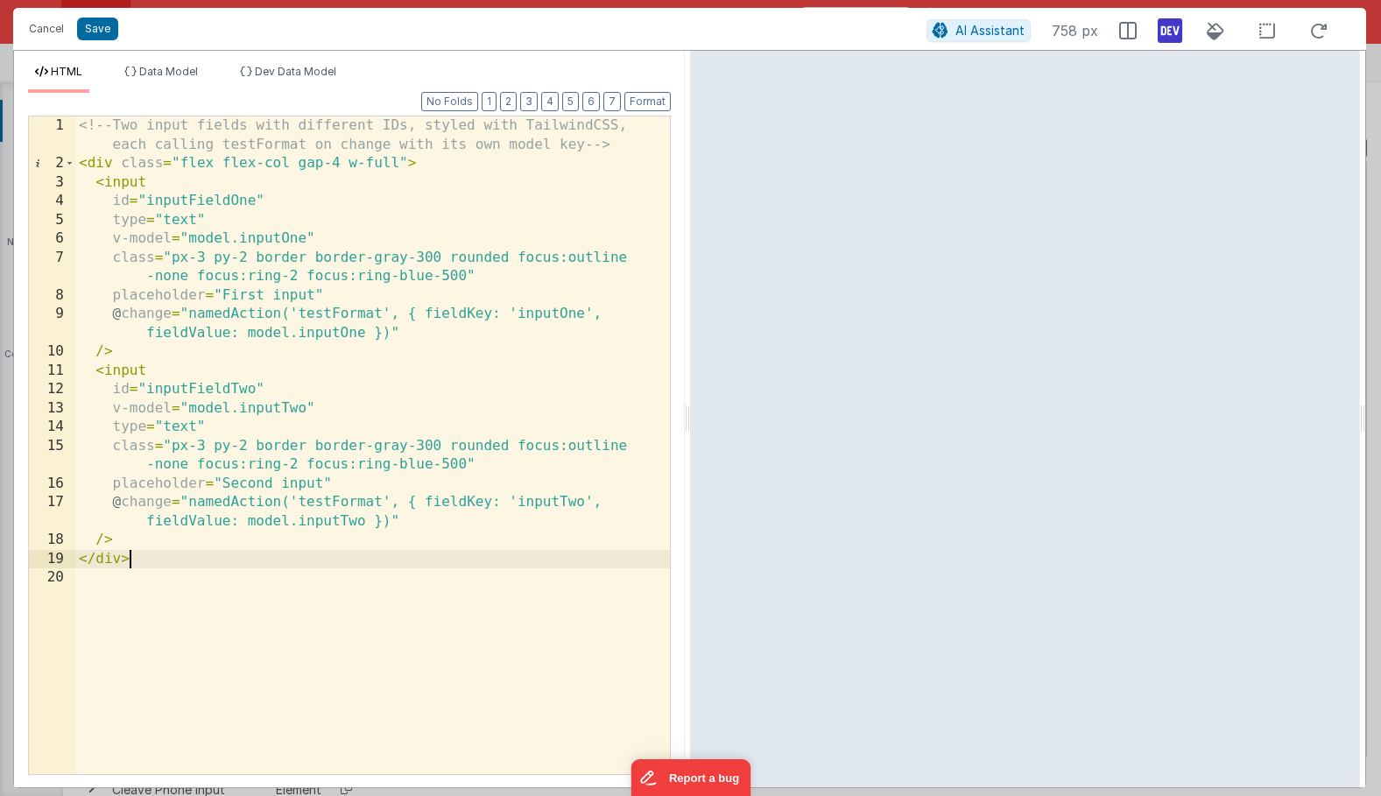
click at [159, 551] on div "<!-- Two input fields with different IDs, styled with TailwindCSS, each calling…" at bounding box center [372, 473] width 595 height 715
click at [162, 536] on div "<!-- Two input fields with different IDs, styled with TailwindCSS, each calling…" at bounding box center [372, 473] width 595 height 715
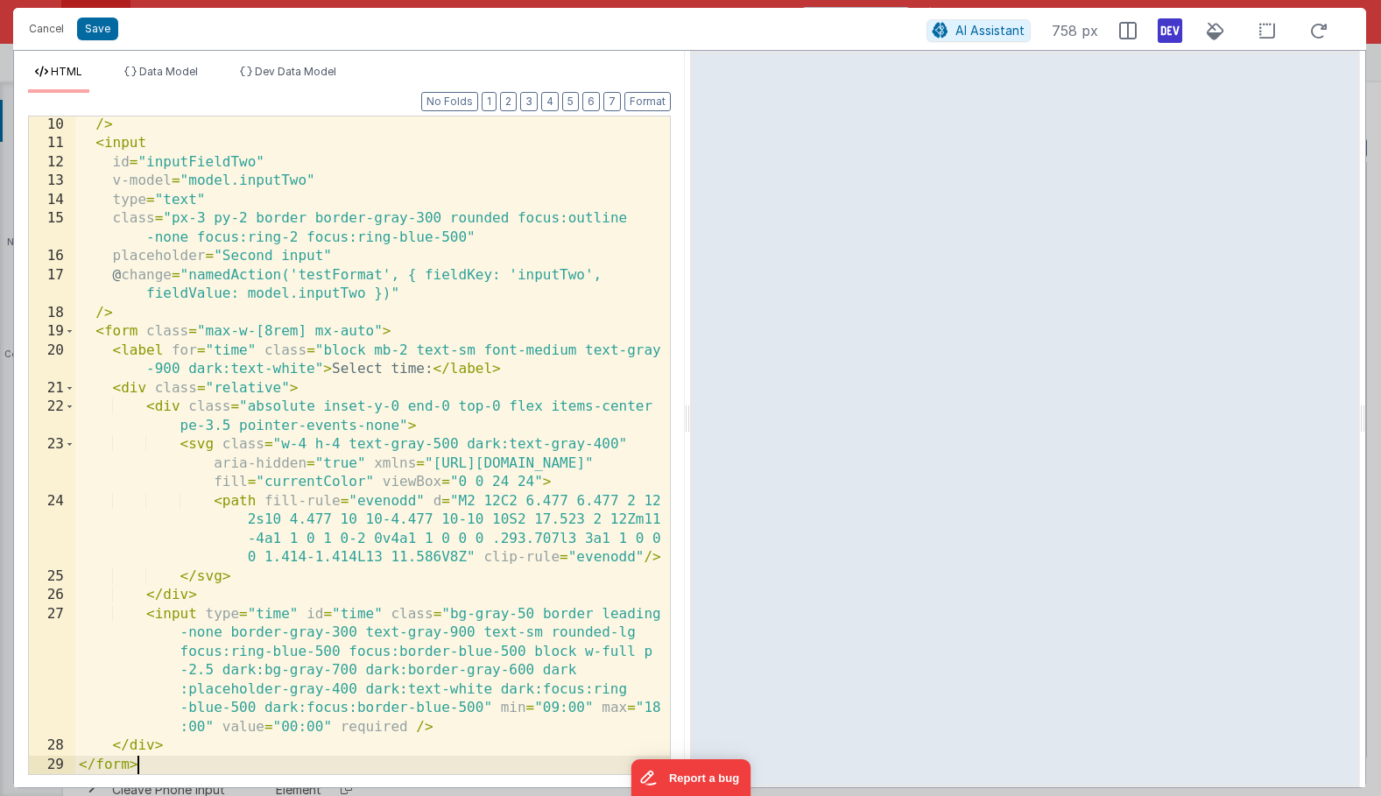
scroll to position [227, 0]
click at [103, 33] on button "Save" at bounding box center [97, 29] width 41 height 23
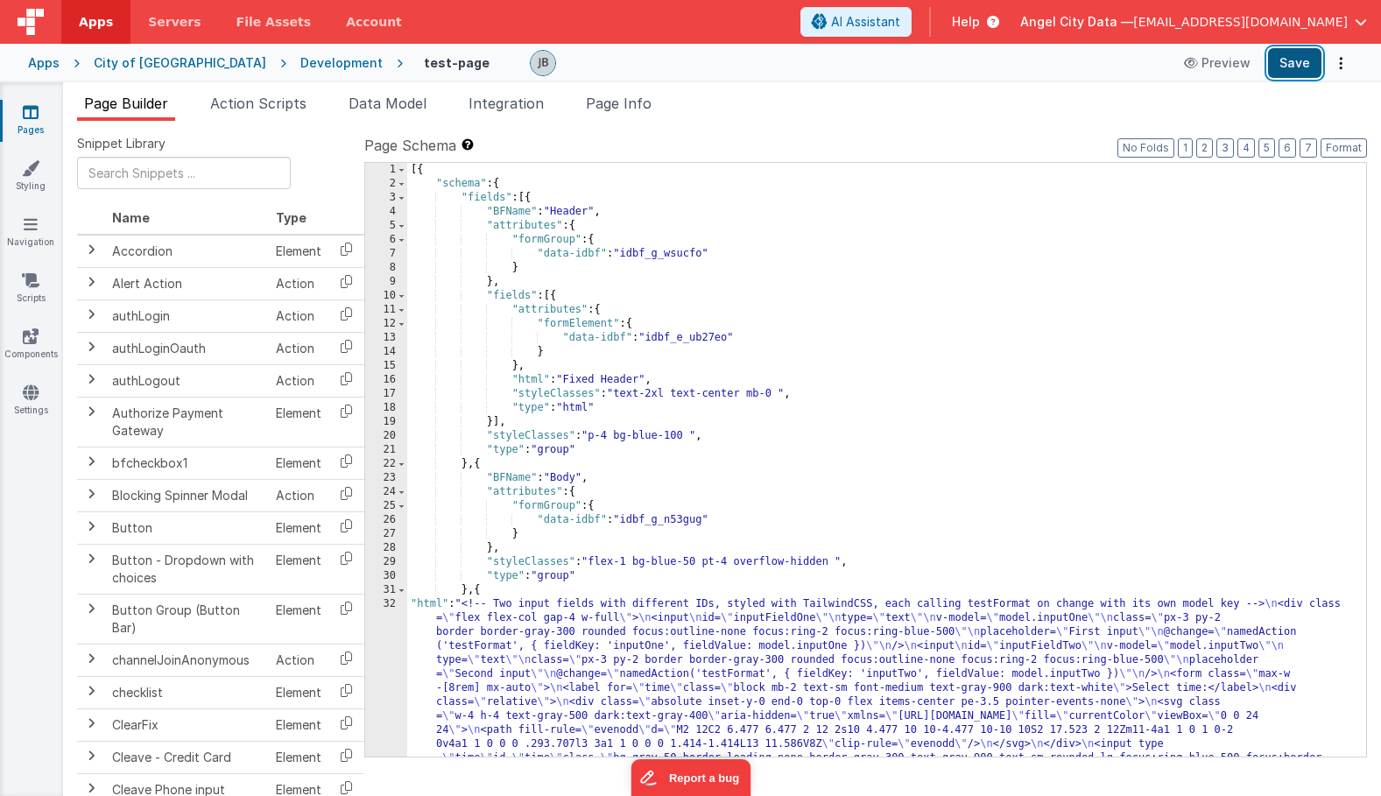
click at [1283, 69] on button "Save" at bounding box center [1294, 63] width 53 height 30
click at [1200, 58] on icon at bounding box center [1193, 63] width 18 height 12
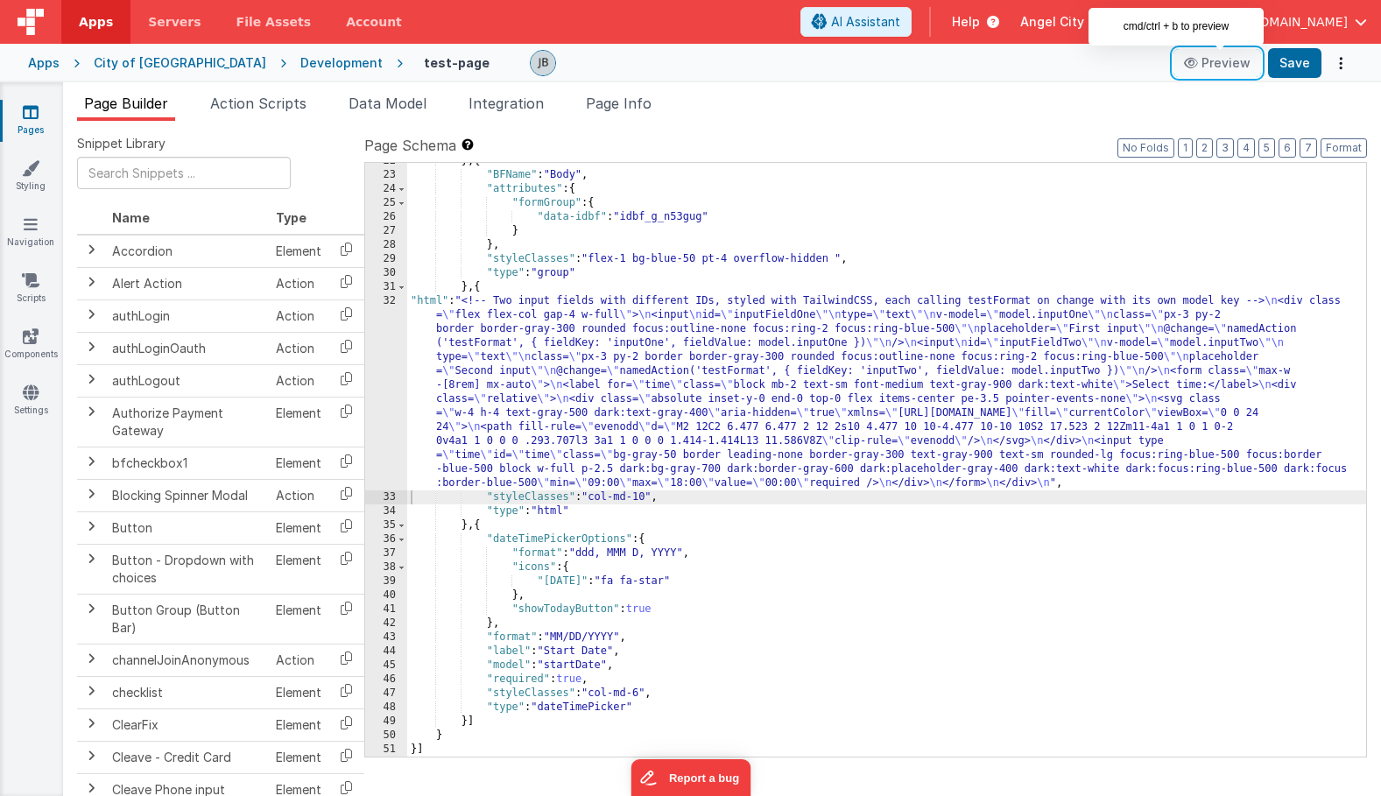
scroll to position [303, 0]
click at [395, 427] on div "32" at bounding box center [386, 392] width 42 height 196
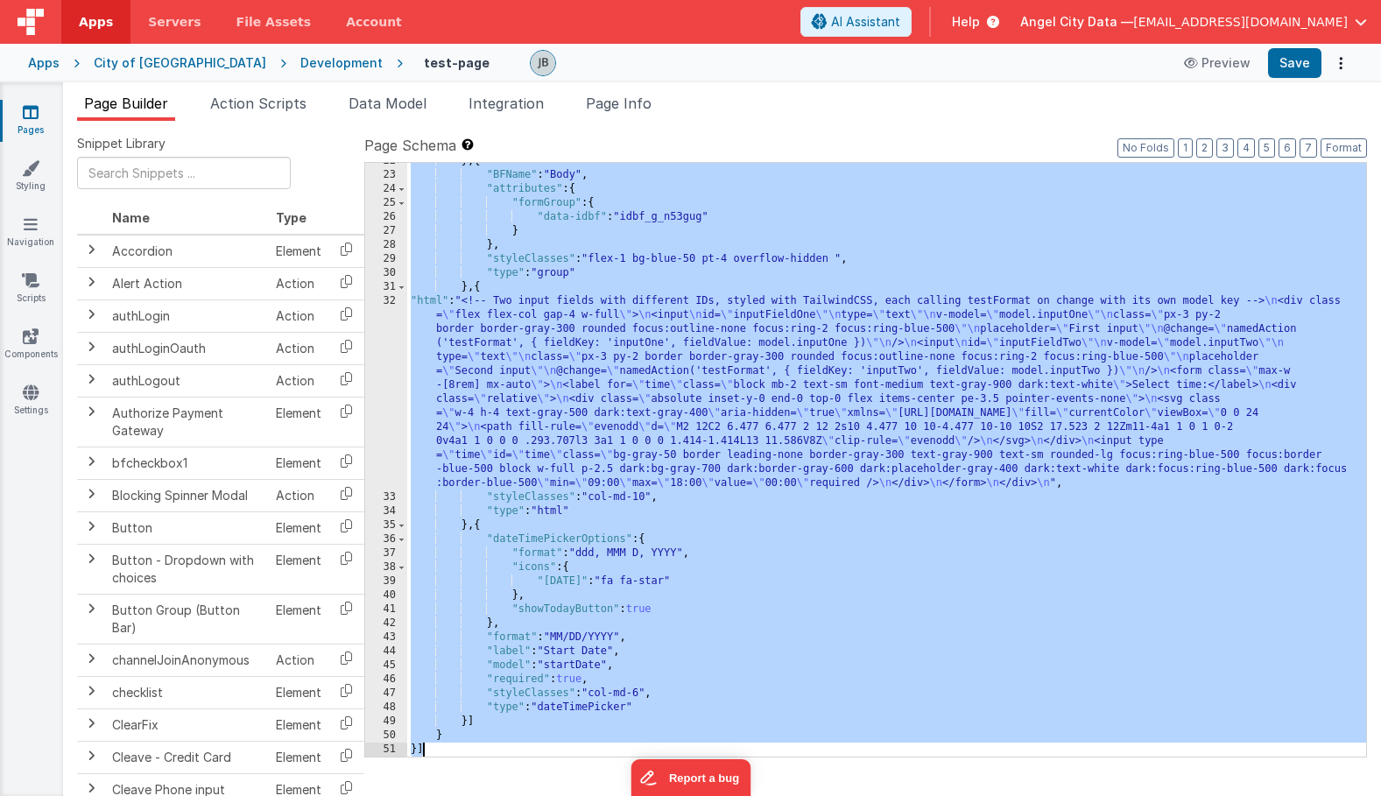
click at [395, 427] on div "32" at bounding box center [386, 392] width 42 height 196
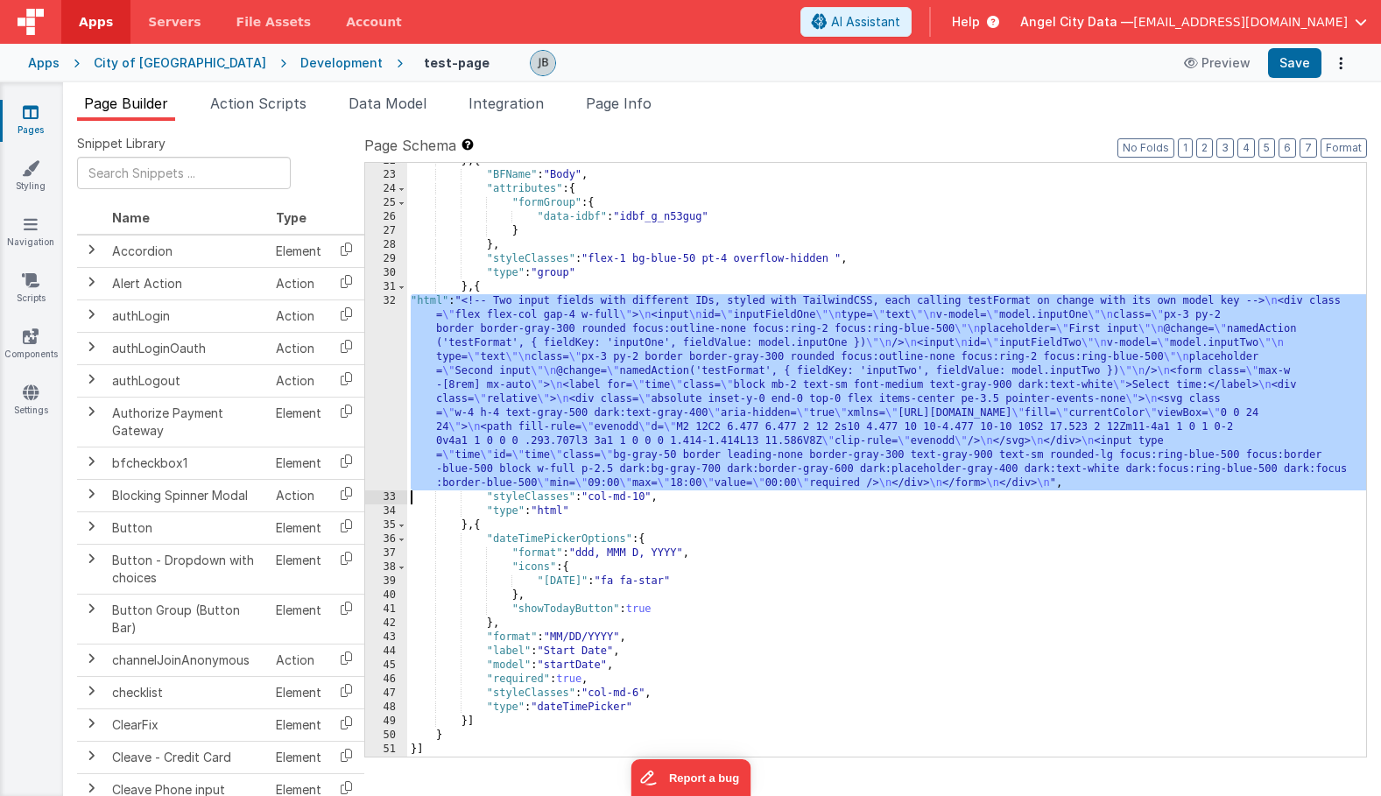
click at [395, 424] on div "32" at bounding box center [386, 392] width 42 height 196
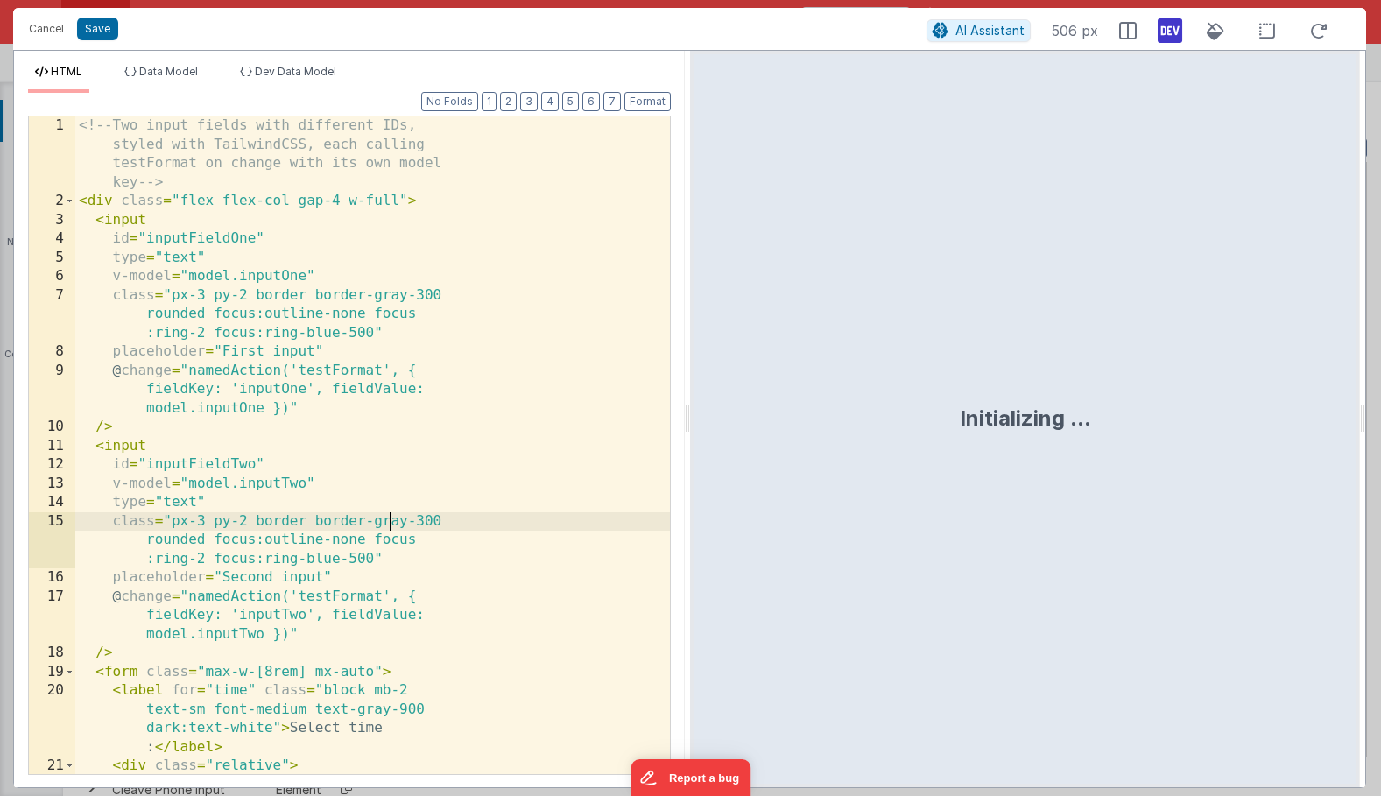
click at [394, 520] on div "<!-- Two input fields with different IDs, styled with TailwindCSS, each calling…" at bounding box center [372, 511] width 595 height 790
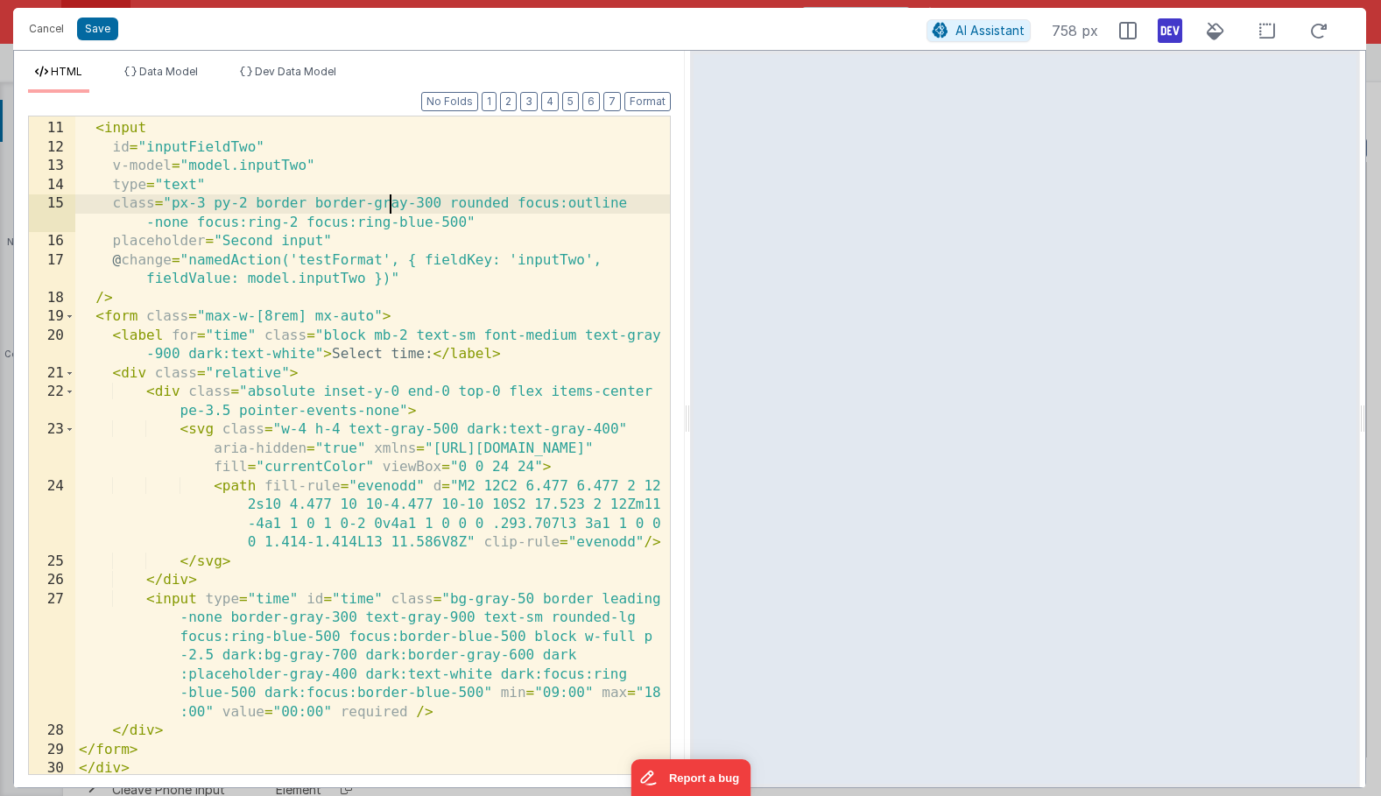
scroll to position [265, 0]
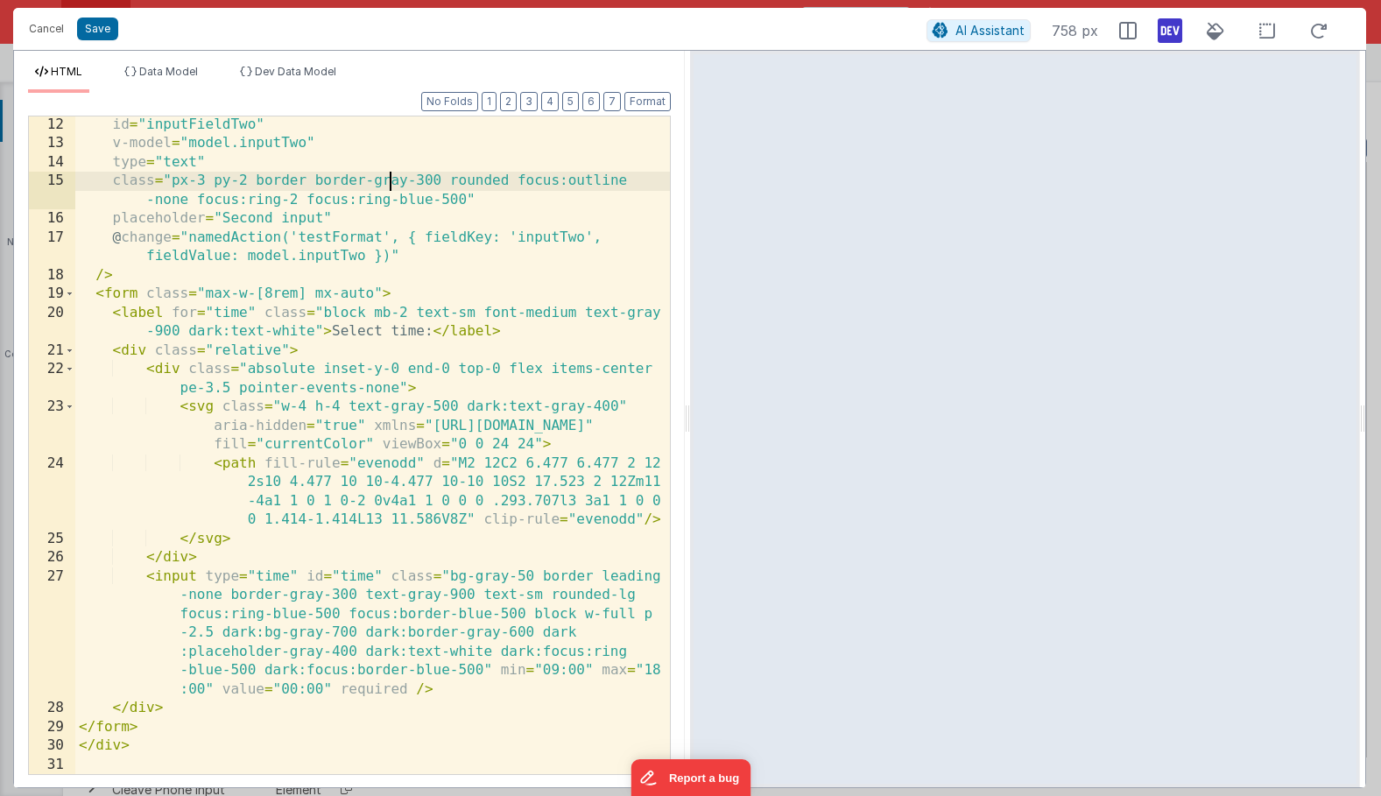
click at [223, 564] on div "id = "inputFieldTwo" v-model = "model.inputTwo" type = "text" class = "px-3 py-…" at bounding box center [372, 463] width 595 height 695
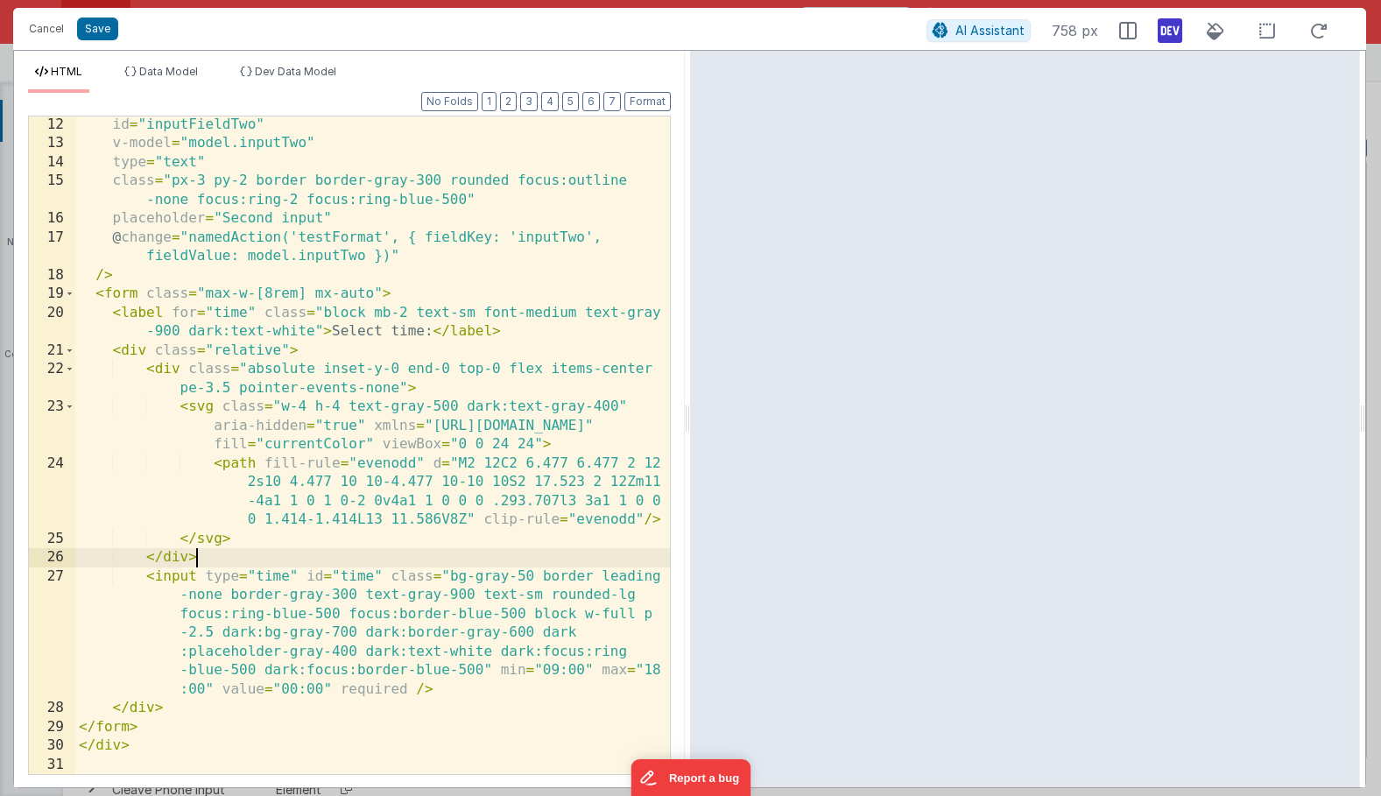
click at [201, 574] on div "id = "inputFieldTwo" v-model = "model.inputTwo" type = "text" class = "px-3 py-…" at bounding box center [372, 463] width 595 height 695
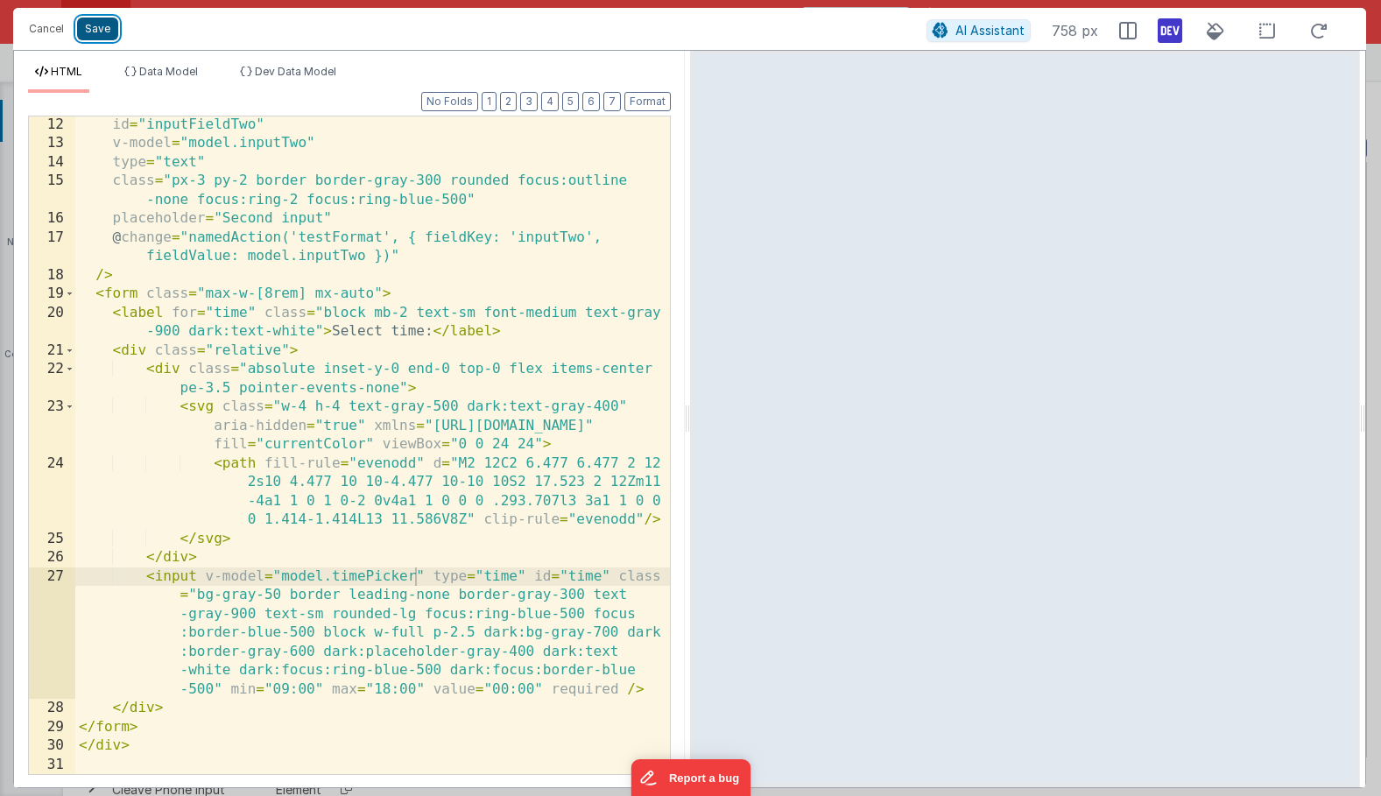
click at [92, 27] on button "Save" at bounding box center [97, 29] width 41 height 23
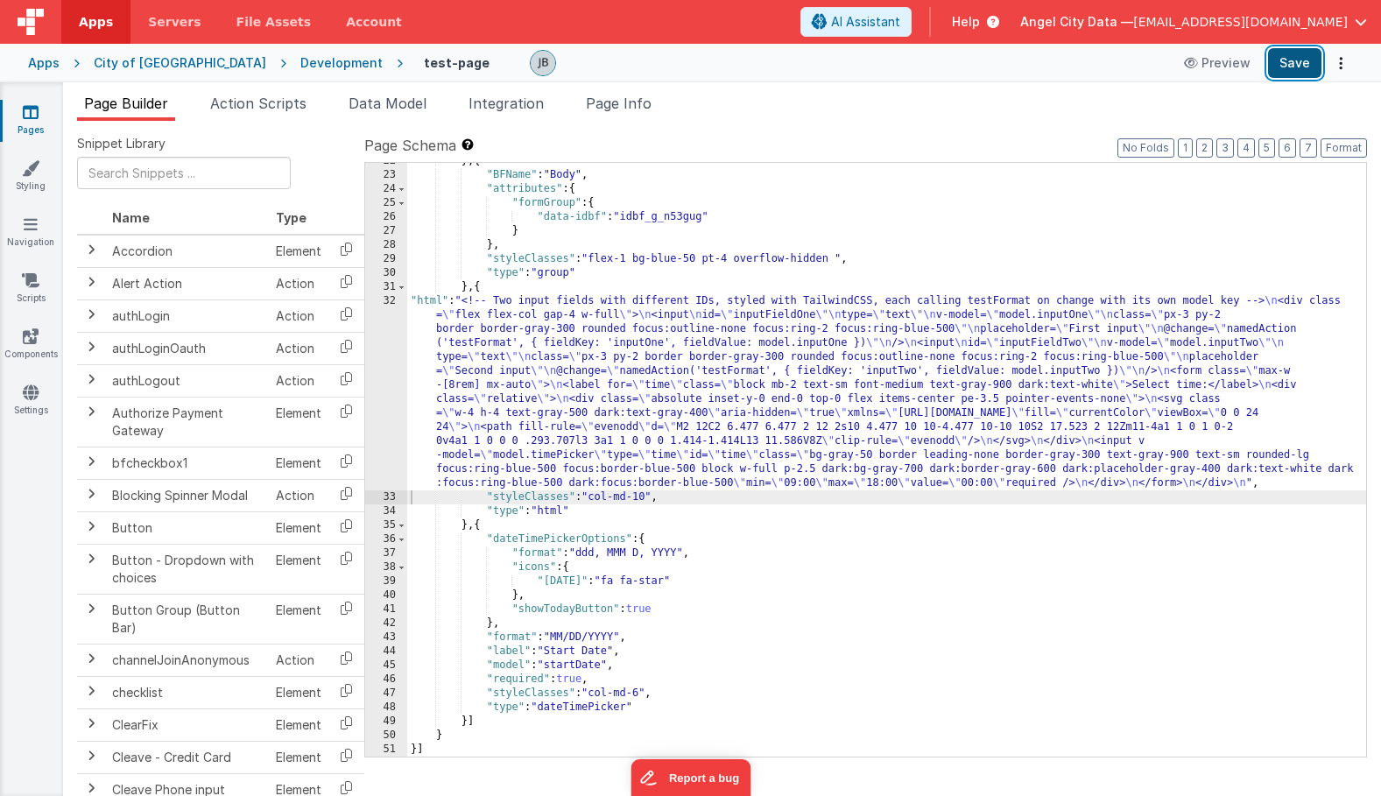
click at [1285, 64] on button "Save" at bounding box center [1294, 63] width 53 height 30
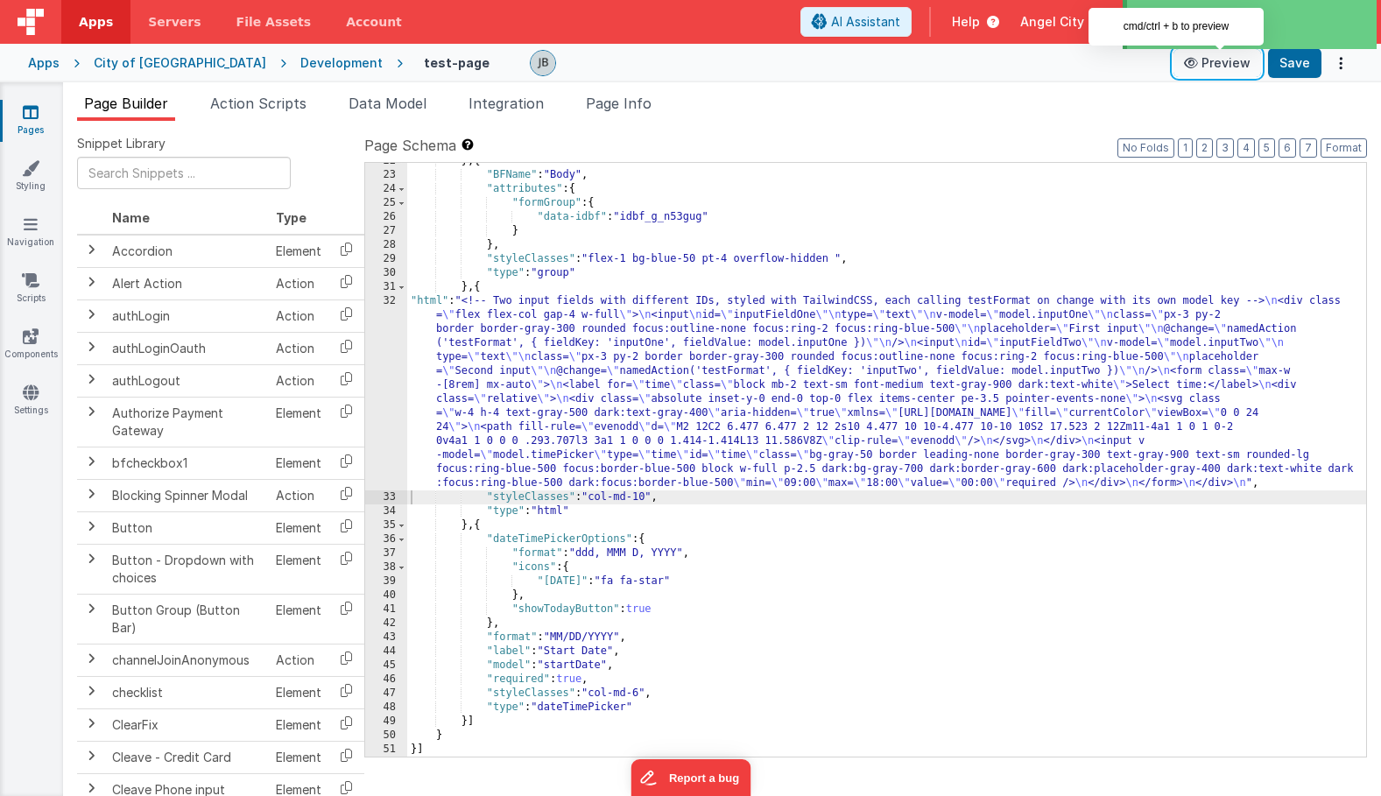
click at [1202, 65] on icon at bounding box center [1193, 63] width 18 height 12
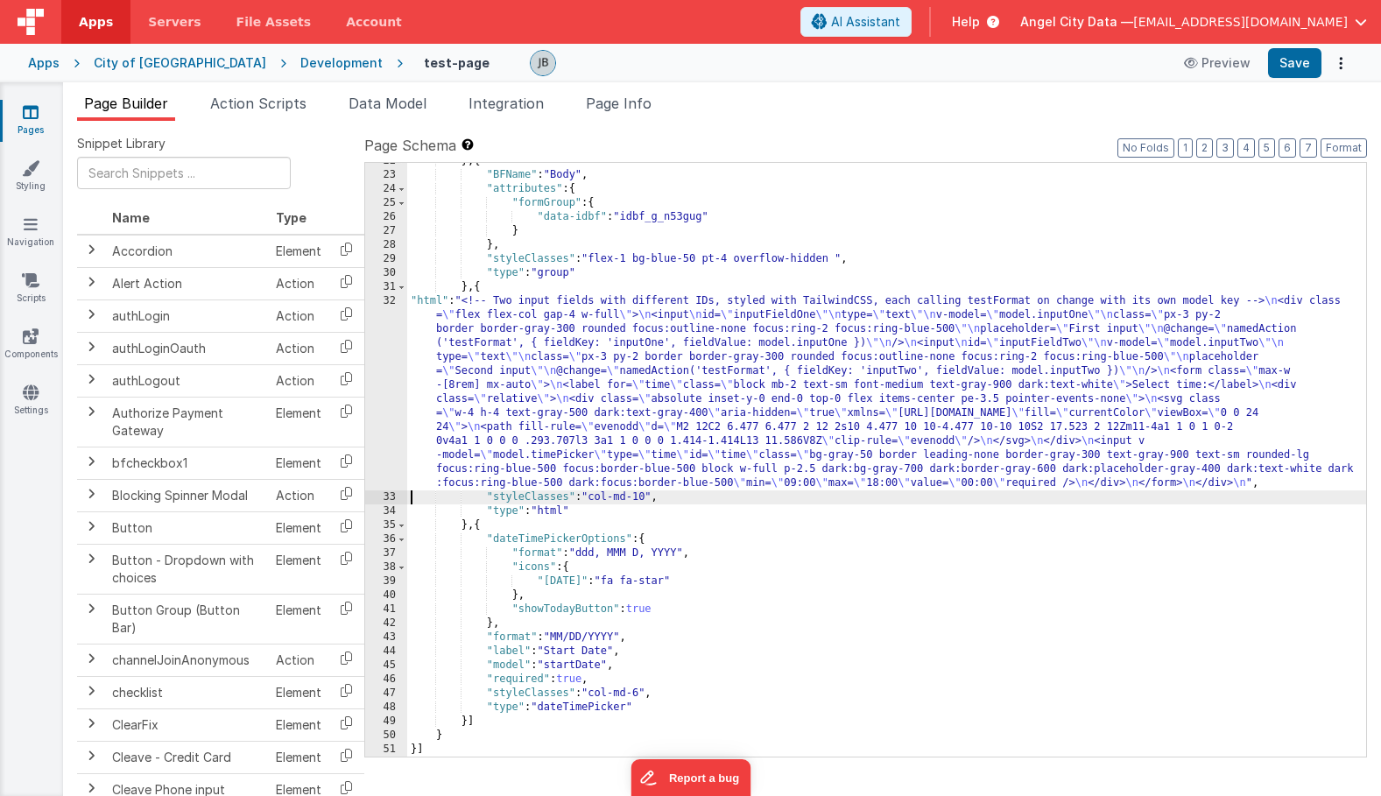
click at [394, 349] on div "32" at bounding box center [386, 392] width 42 height 196
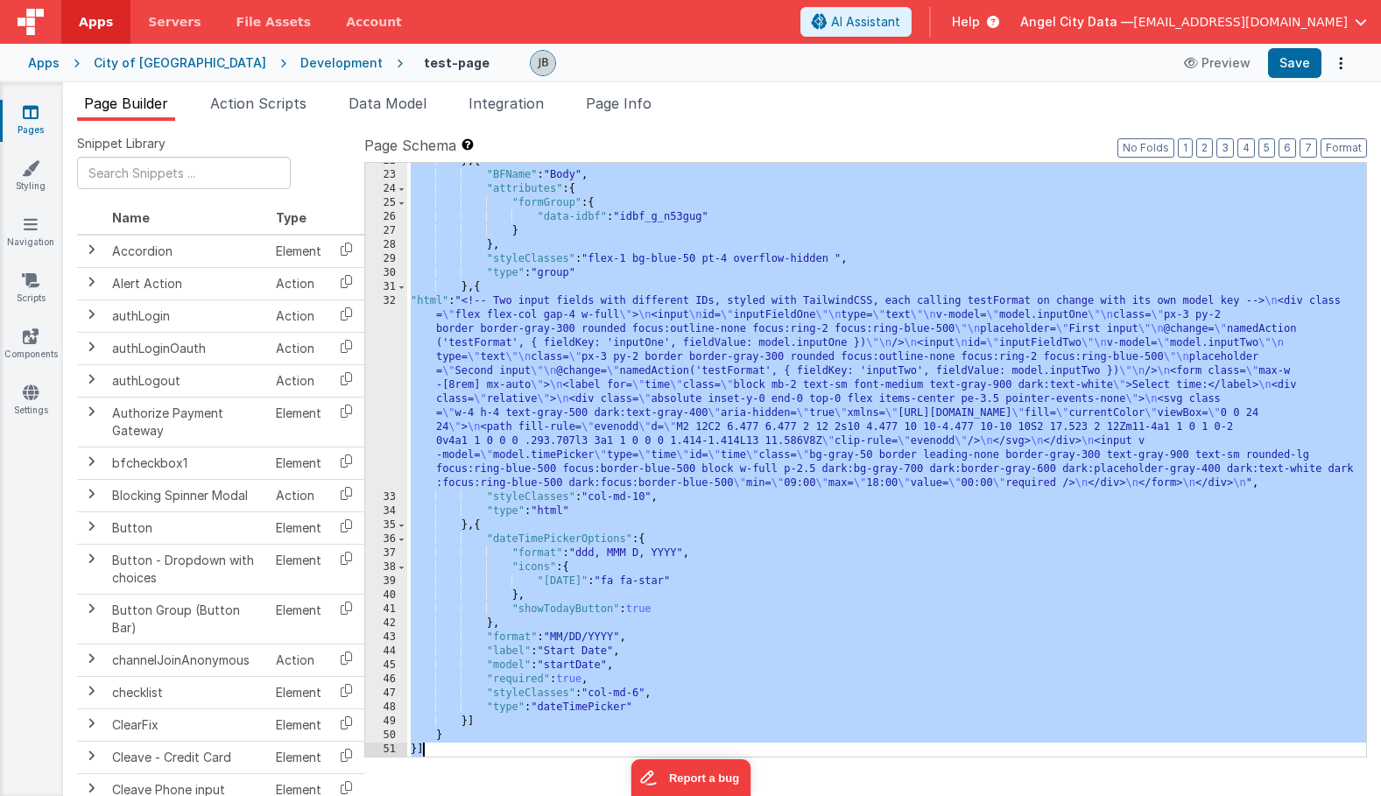
click at [395, 331] on div "32" at bounding box center [386, 392] width 42 height 196
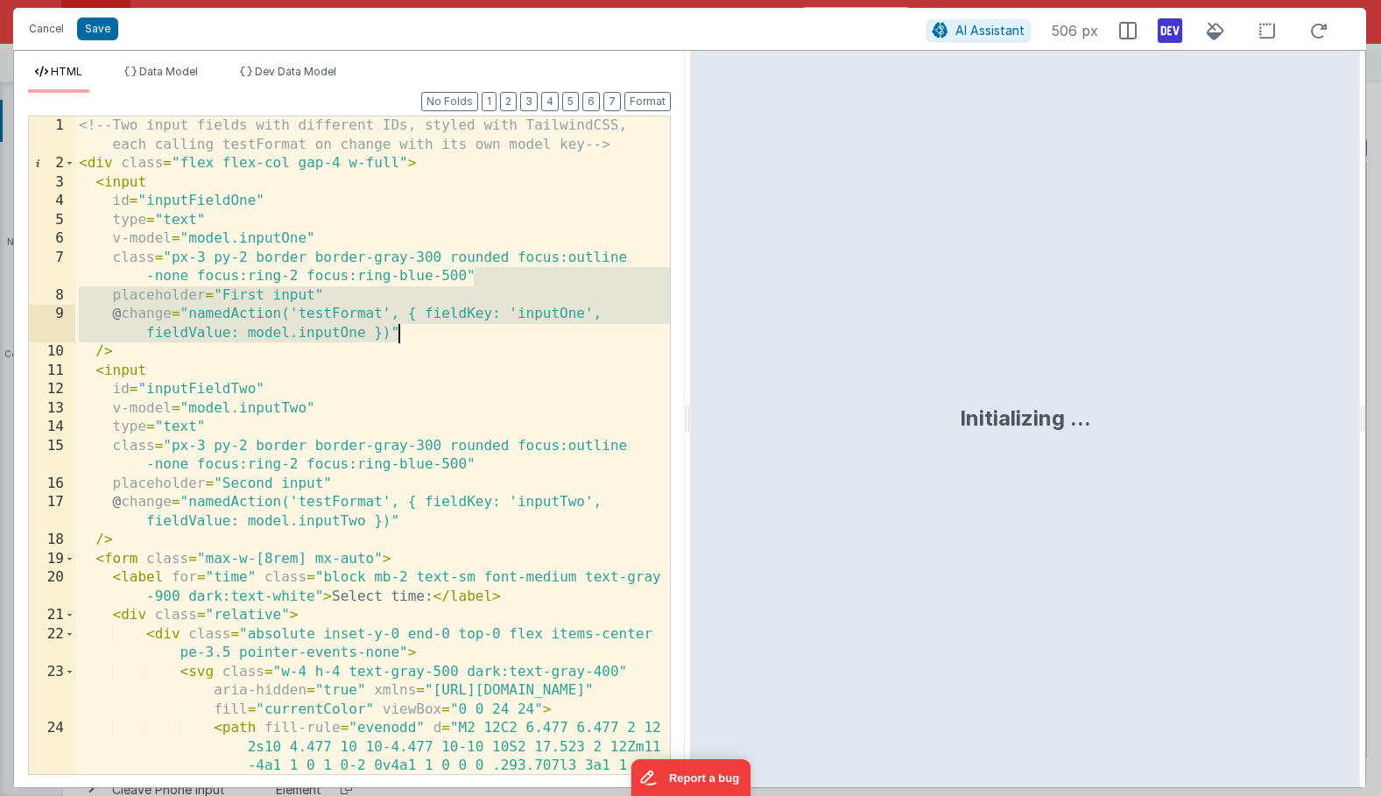
scroll to position [0, 0]
click at [400, 338] on div "<!-- Two input fields with different IDs, styled with TailwindCSS, each calling…" at bounding box center [372, 501] width 595 height 771
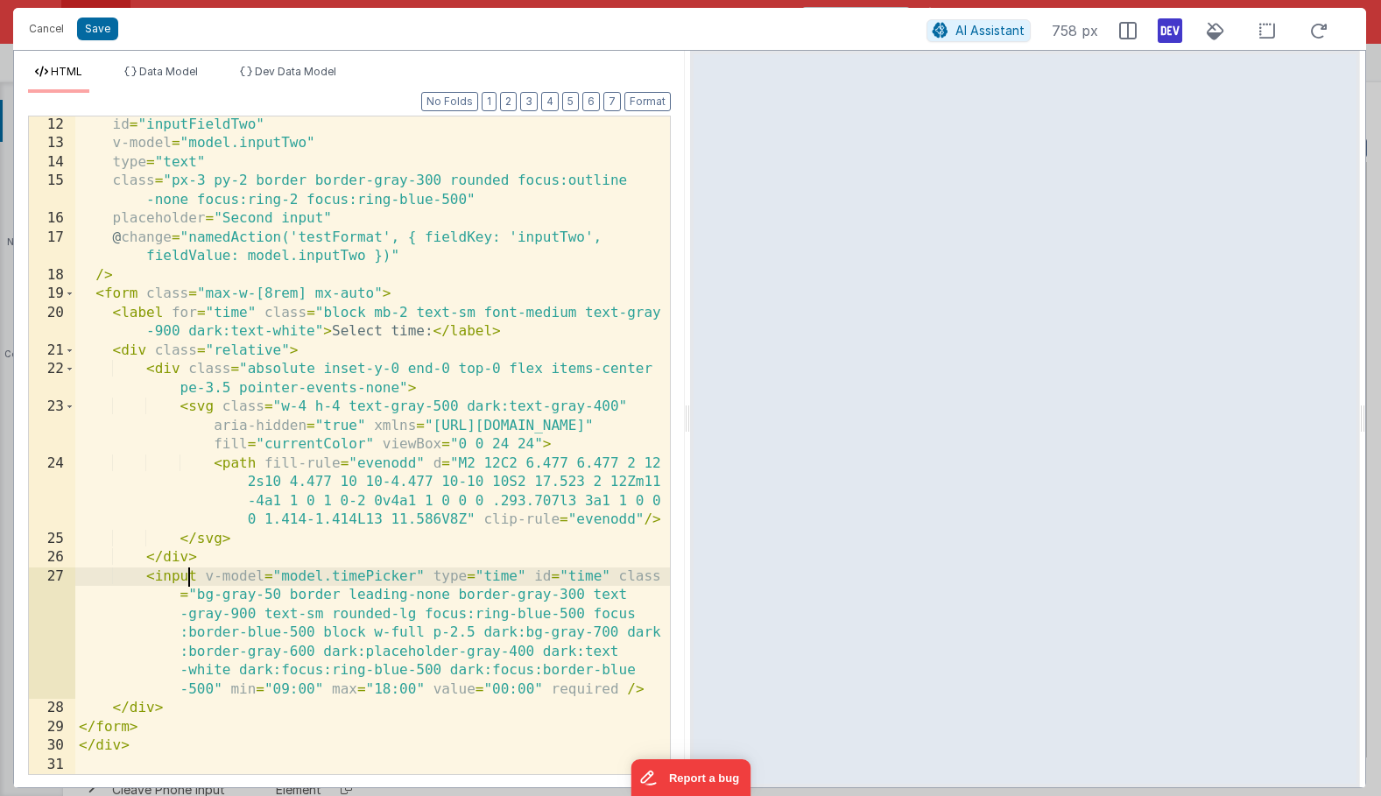
click at [191, 579] on div "id = "inputFieldTwo" v-model = "model.inputTwo" type = "text" class = "px-3 py-…" at bounding box center [372, 463] width 595 height 695
click at [349, 593] on div "id = "inputFieldTwo" v-model = "model.inputTwo" type = "text" class = "px-3 py-…" at bounding box center [372, 463] width 595 height 695
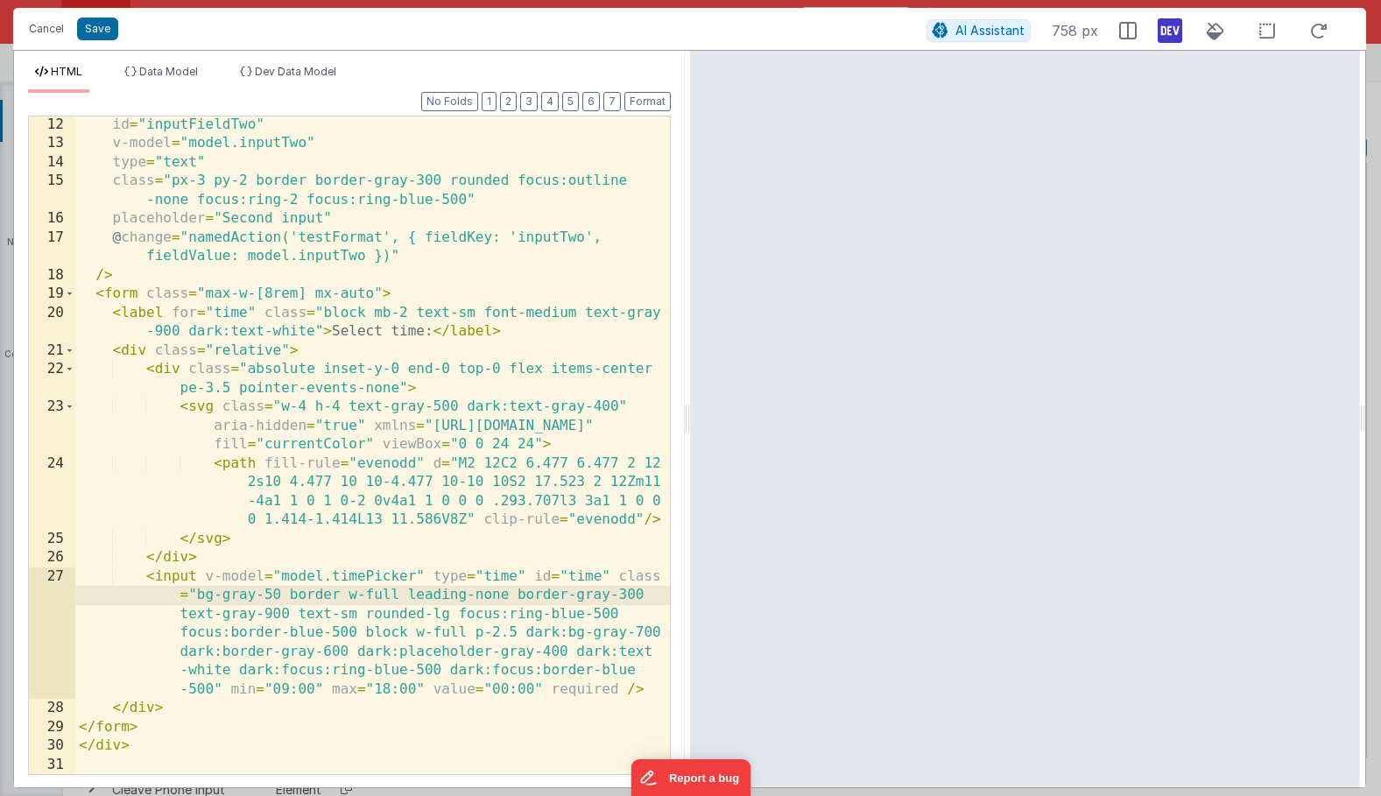
click at [363, 574] on div "id = "inputFieldTwo" v-model = "model.inputTwo" type = "text" class = "px-3 py-…" at bounding box center [372, 463] width 595 height 695
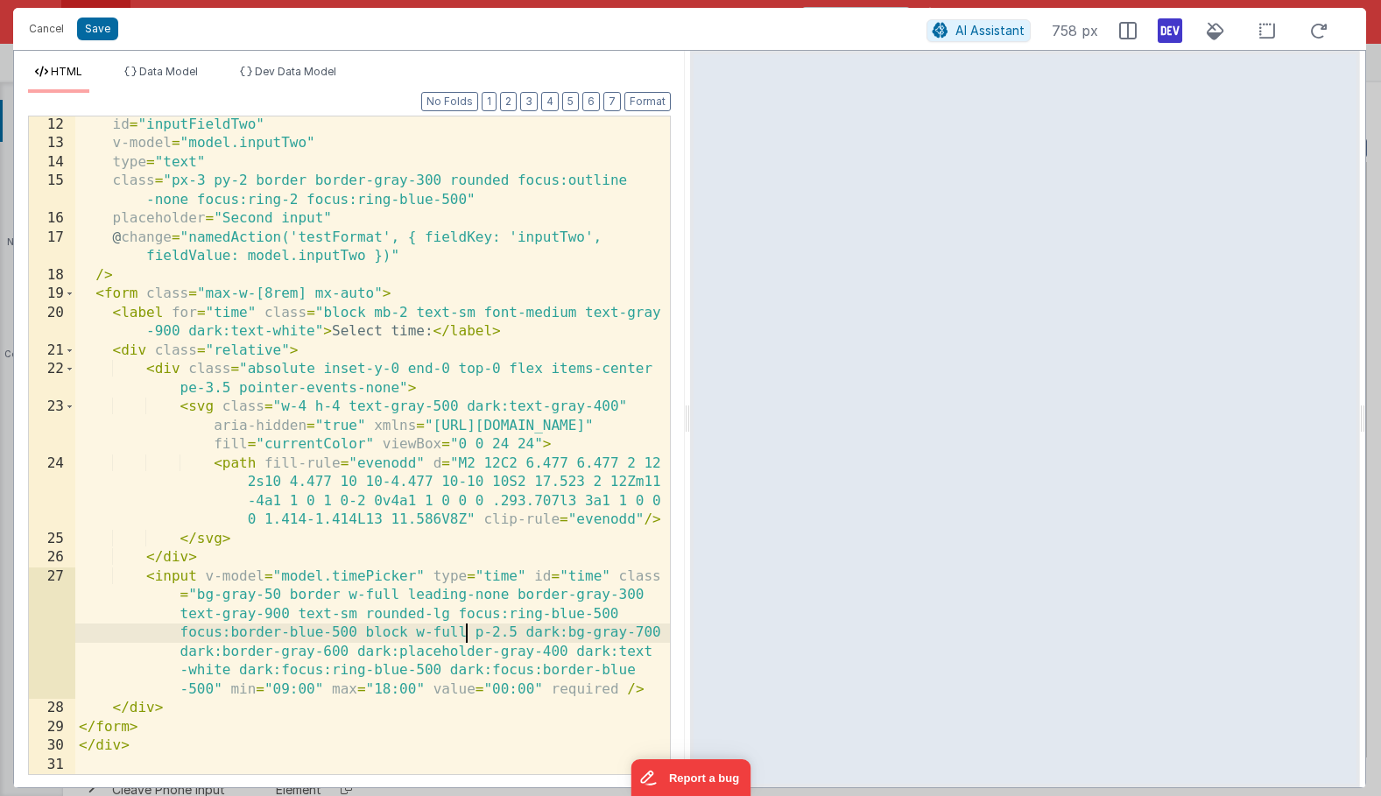
click at [465, 637] on div "id = "inputFieldTwo" v-model = "model.inputTwo" type = "text" class = "px-3 py-…" at bounding box center [372, 463] width 595 height 695
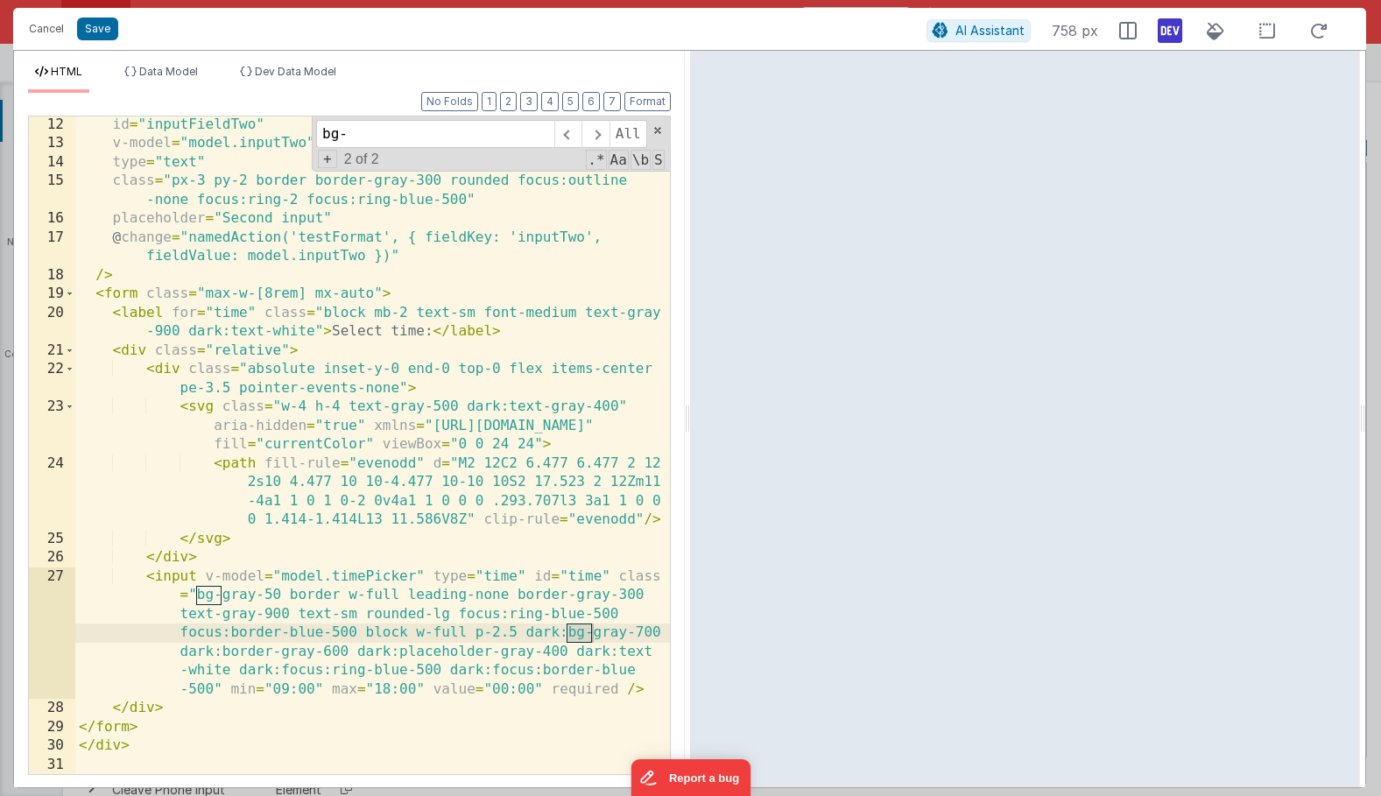
type input "bg-"
click at [241, 600] on div "id = "inputFieldTwo" v-model = "model.inputTwo" type = "text" class = "px-3 py-…" at bounding box center [372, 463] width 595 height 695
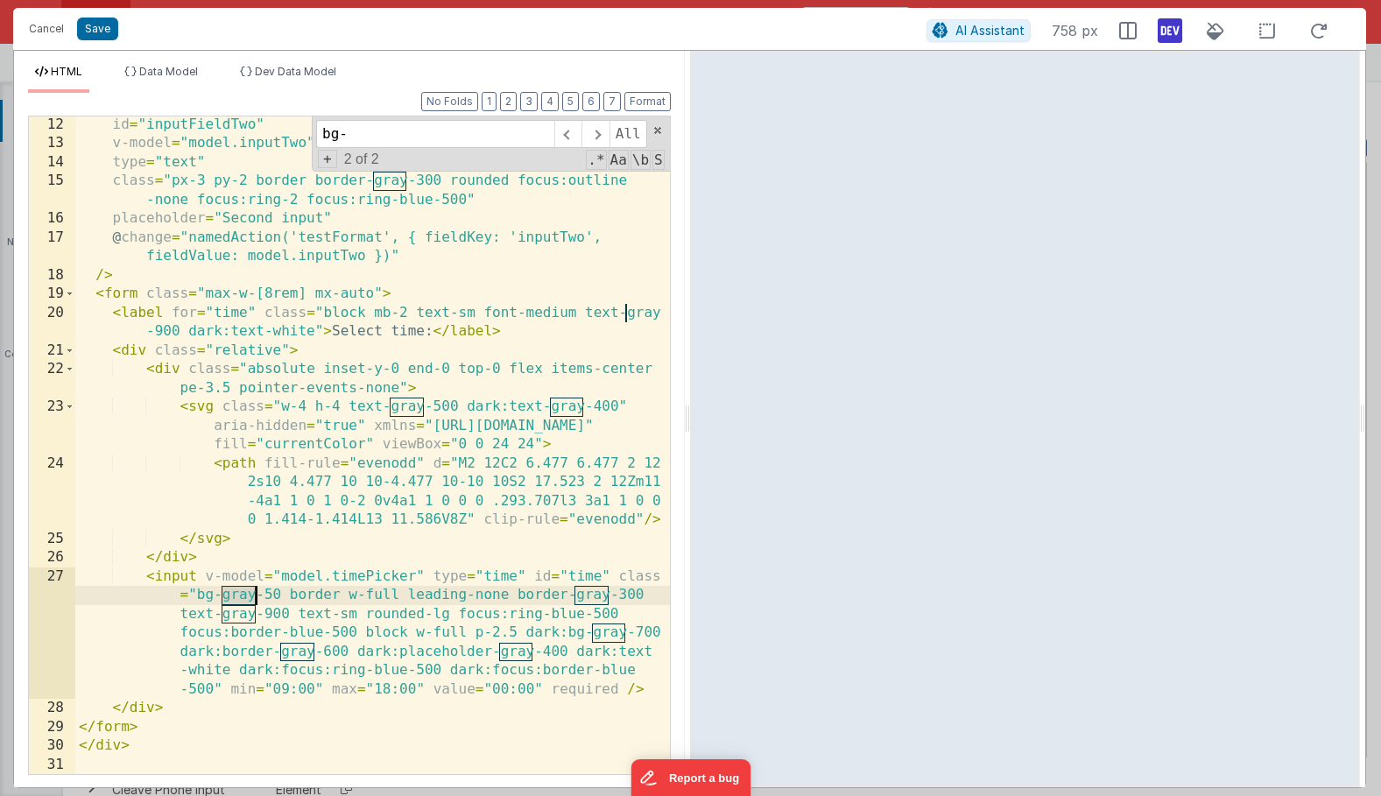
click at [241, 600] on div "id = "inputFieldTwo" v-model = "model.inputTwo" type = "text" class = "px-3 py-…" at bounding box center [372, 463] width 595 height 695
click at [149, 581] on div "id = "inputFieldTwo" v-model = "model.inputTwo" type = "text" class = "px-3 py-…" at bounding box center [372, 463] width 595 height 695
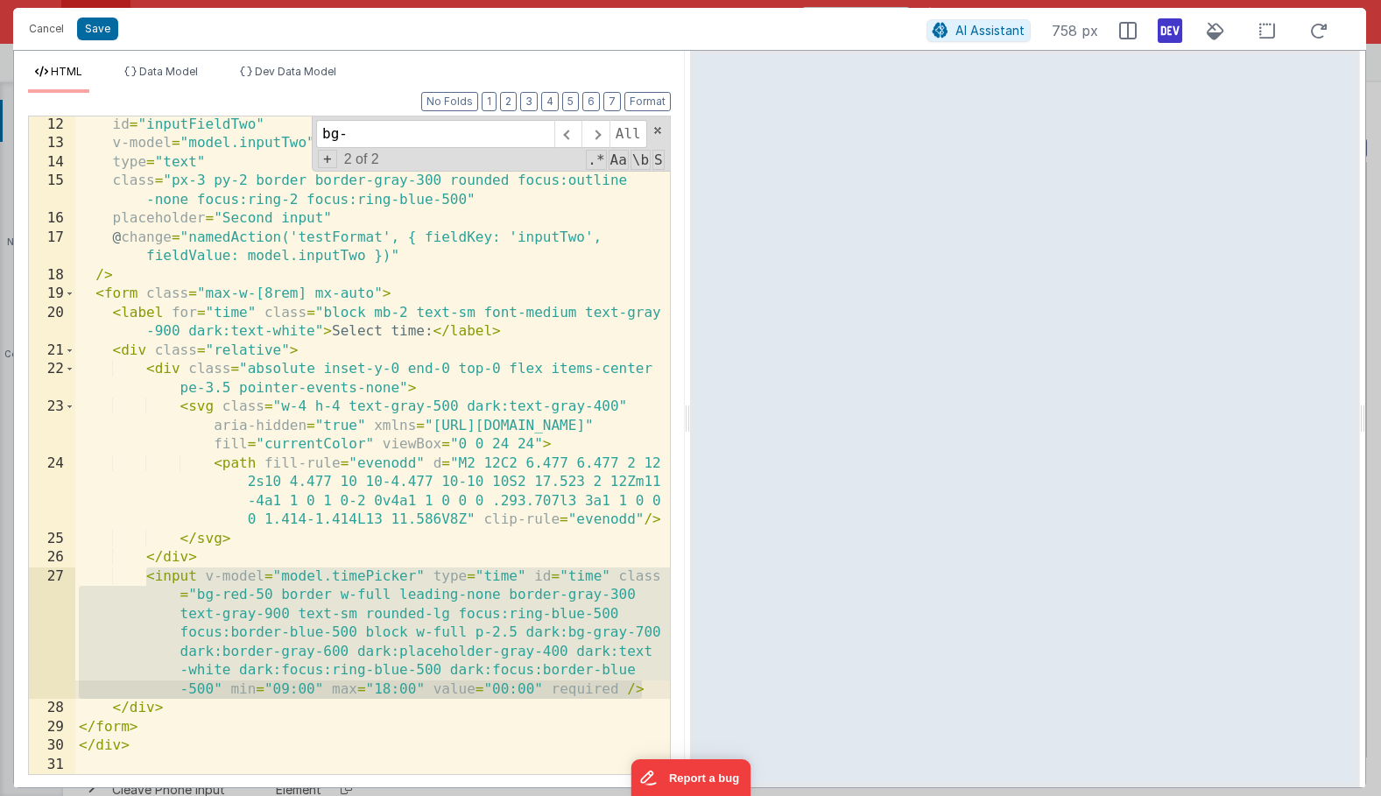
drag, startPoint x: 144, startPoint y: 581, endPoint x: 648, endPoint y: 694, distance: 517.0
click at [648, 694] on div "id = "inputFieldTwo" v-model = "model.inputTwo" type = "text" class = "px-3 py-…" at bounding box center [372, 463] width 595 height 695
click at [92, 27] on button "Save" at bounding box center [97, 29] width 41 height 23
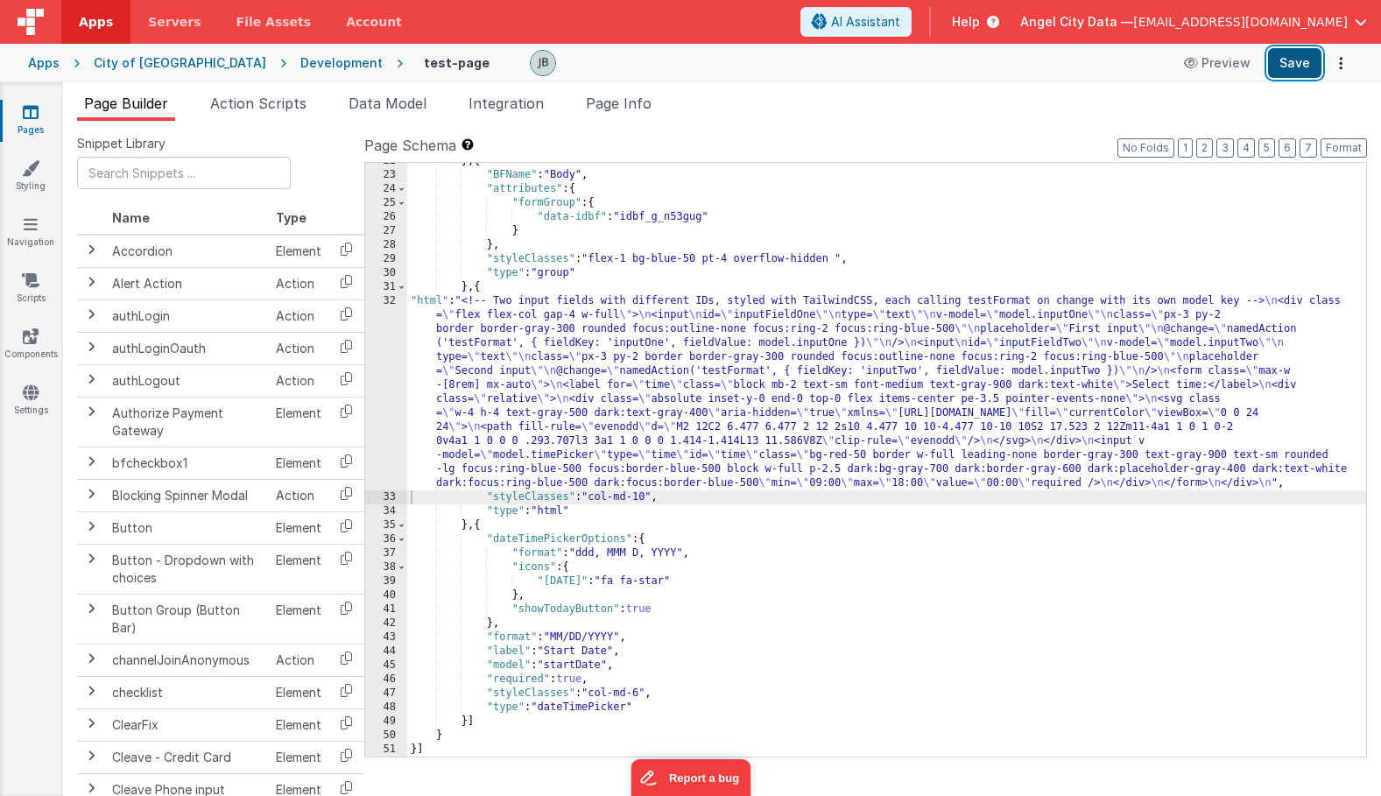
click at [1291, 68] on button "Save" at bounding box center [1294, 63] width 53 height 30
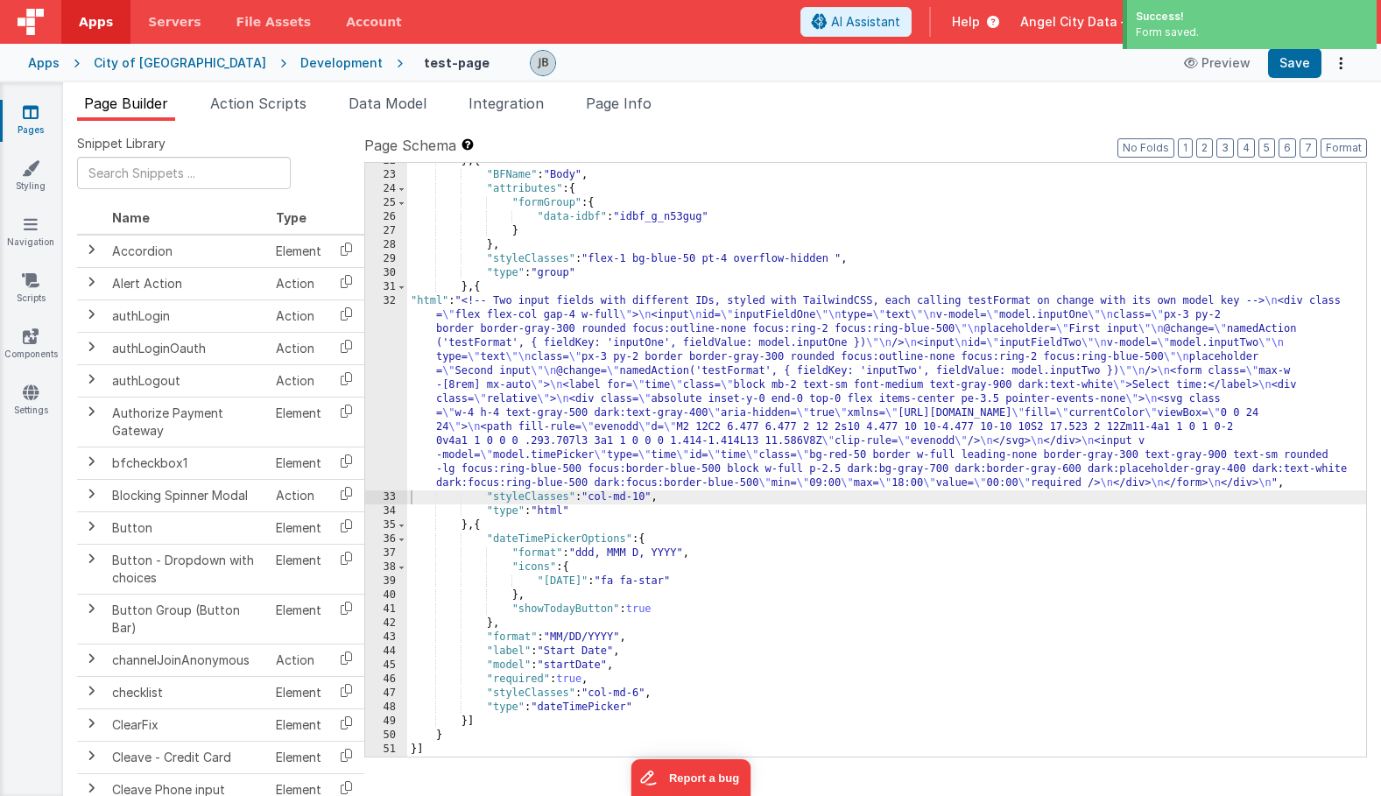
click at [50, 55] on div "Apps" at bounding box center [44, 63] width 32 height 18
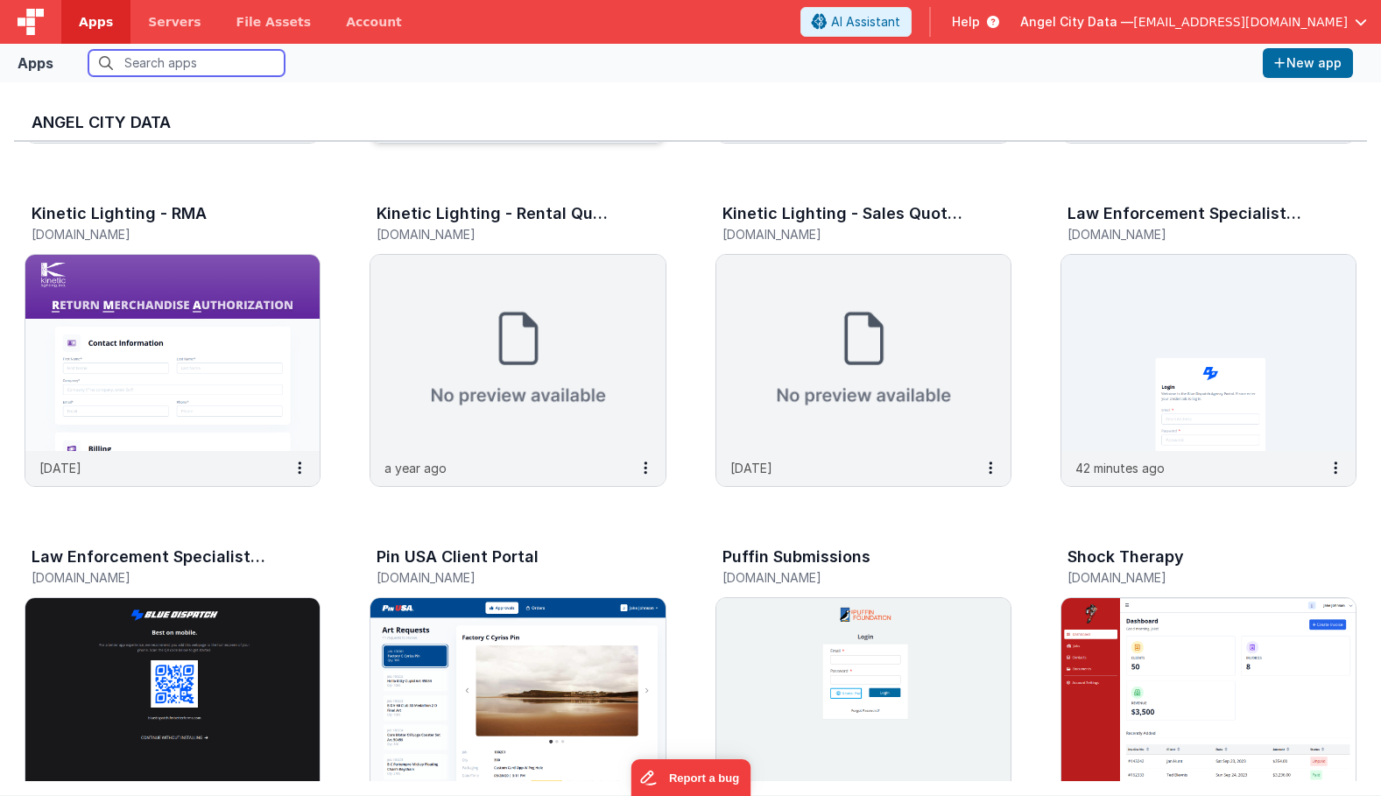
scroll to position [1496, 0]
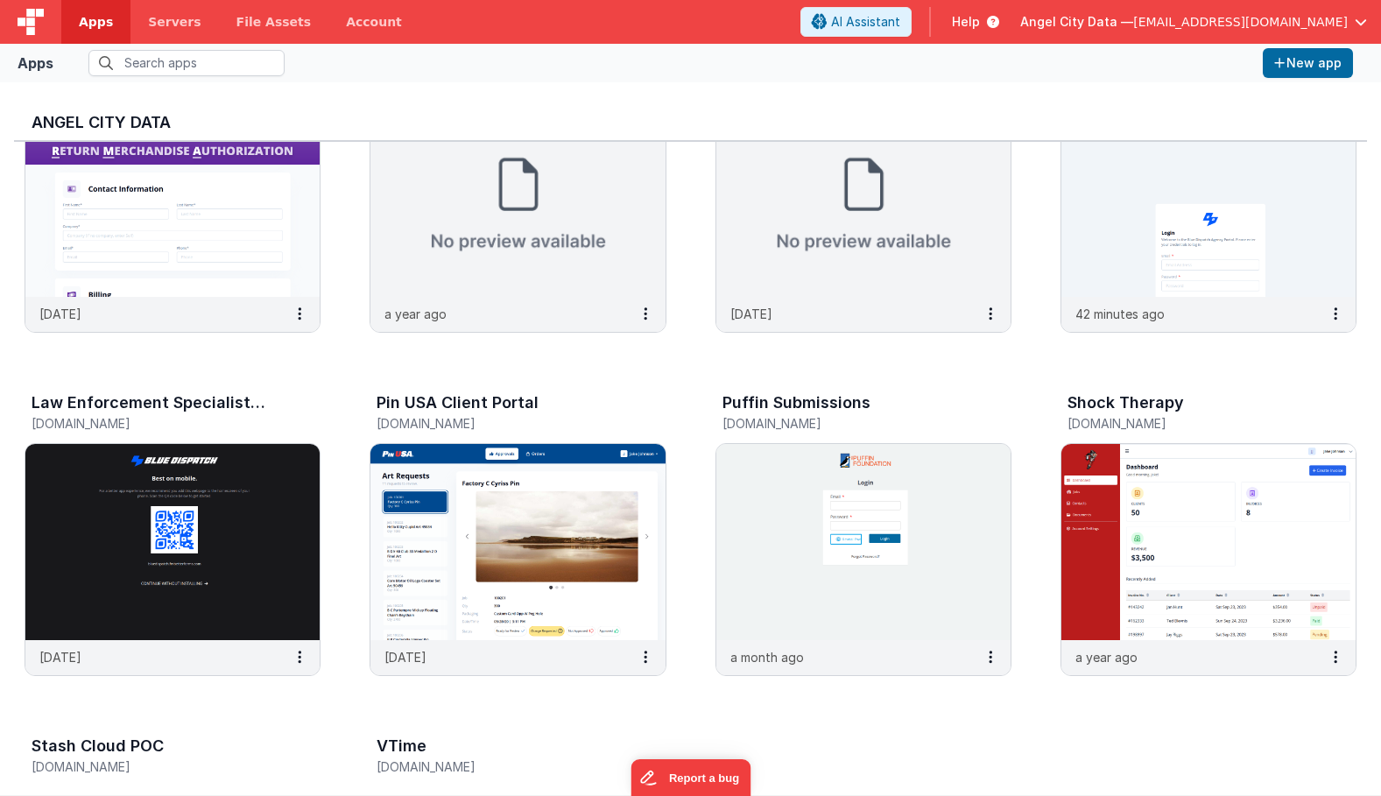
click at [1068, 220] on img at bounding box center [1209, 199] width 294 height 196
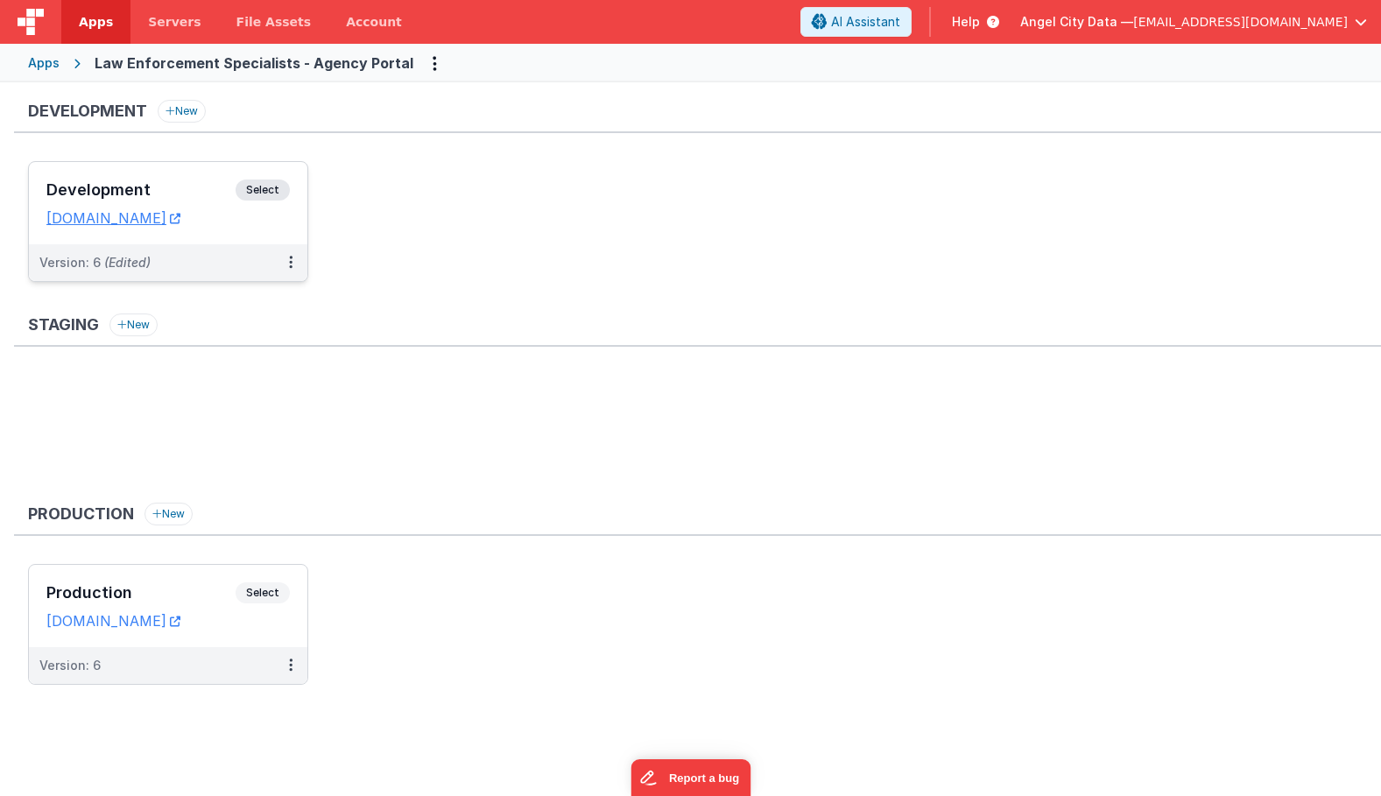
click at [184, 186] on h3 "Development" at bounding box center [140, 190] width 189 height 18
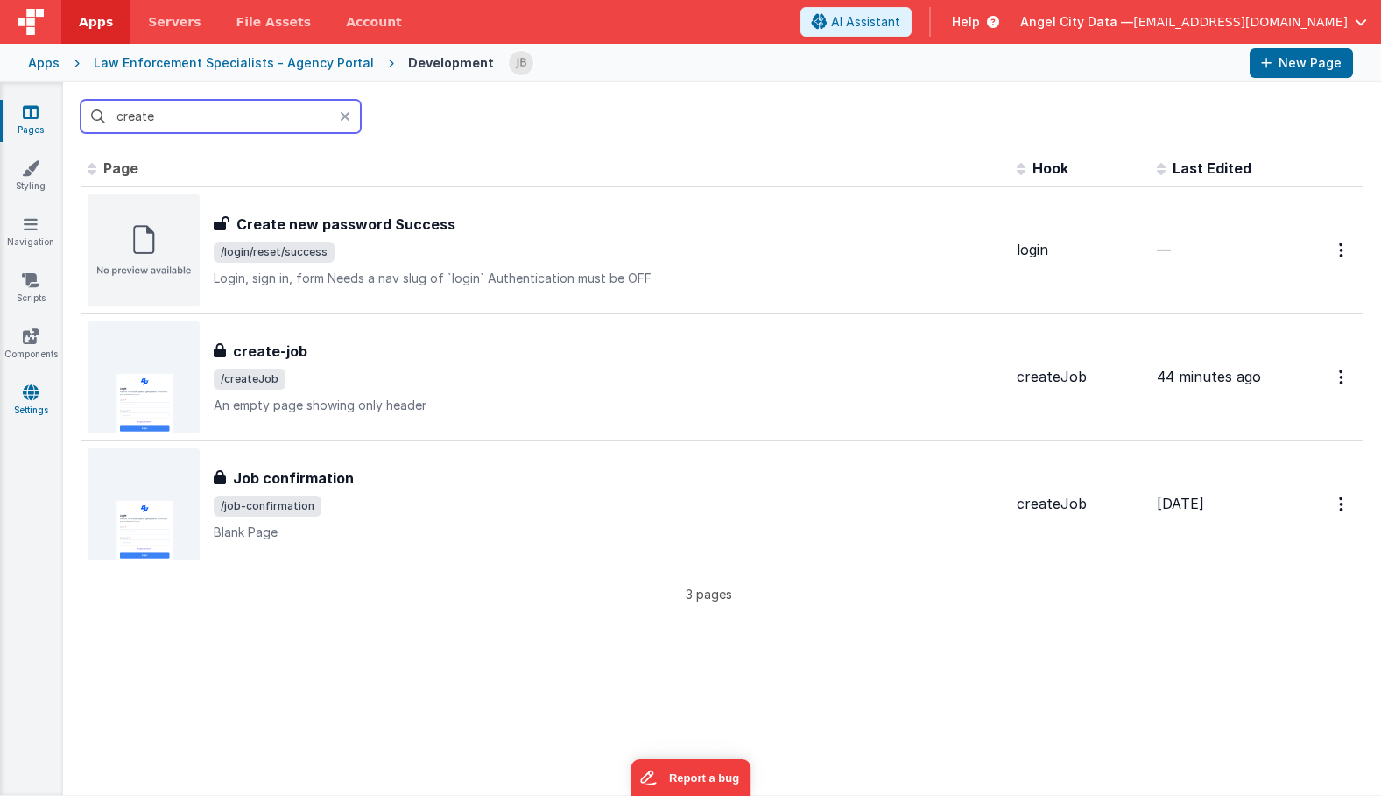
type input "create"
click at [30, 385] on icon at bounding box center [31, 393] width 16 height 18
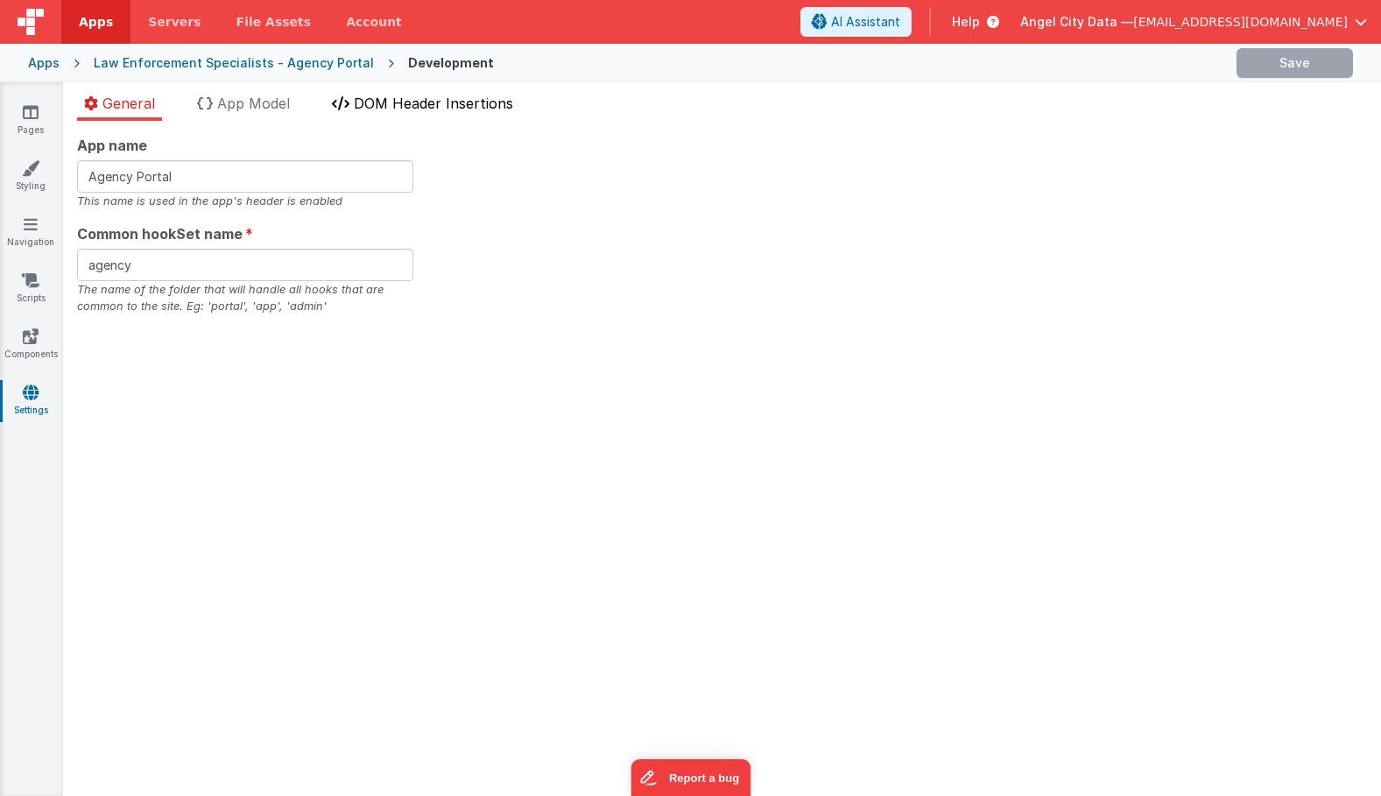
click at [394, 107] on span "DOM Header Insertions" at bounding box center [433, 104] width 159 height 18
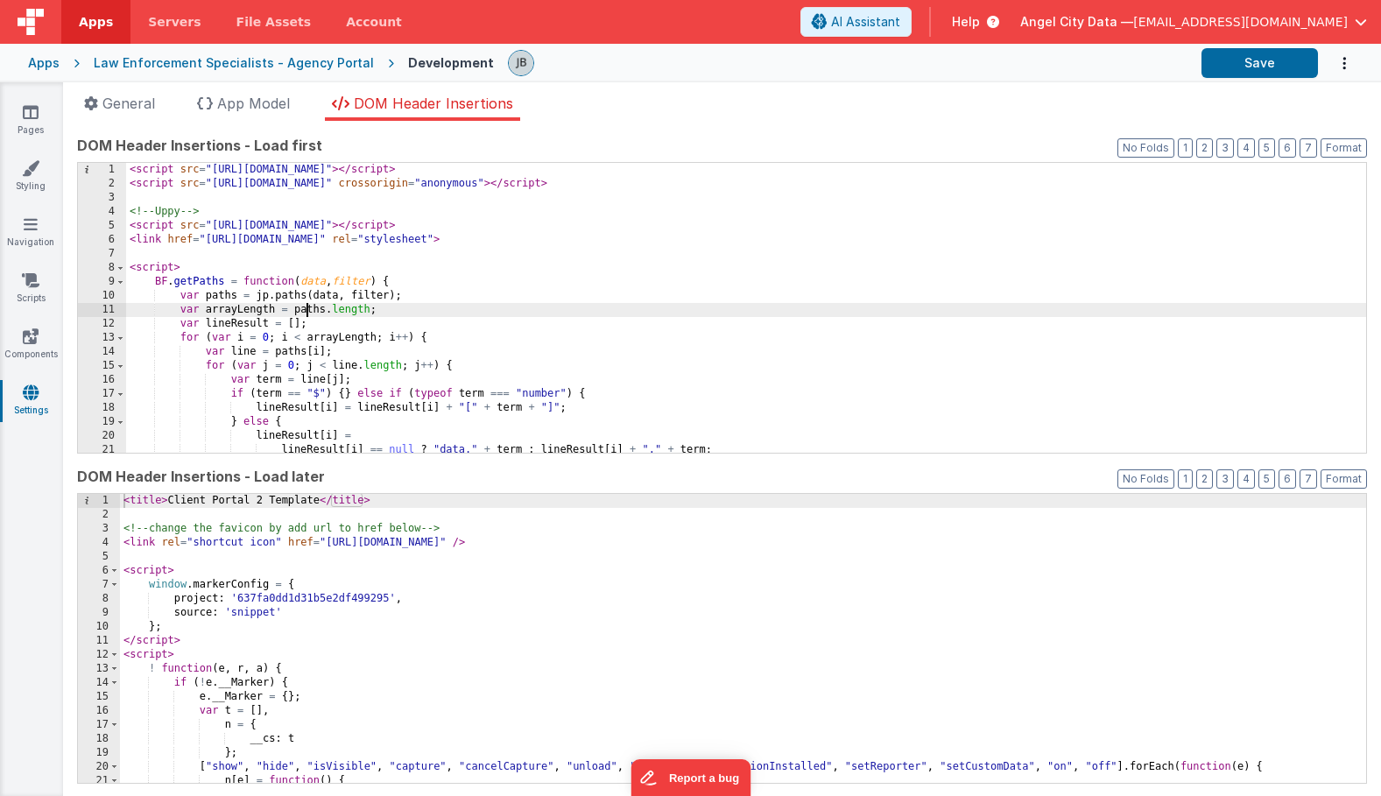
click at [309, 308] on div "< script src = "[URL][DOMAIN_NAME]" > </ script > < script src = "[URL][DOMAIN_…" at bounding box center [746, 322] width 1240 height 318
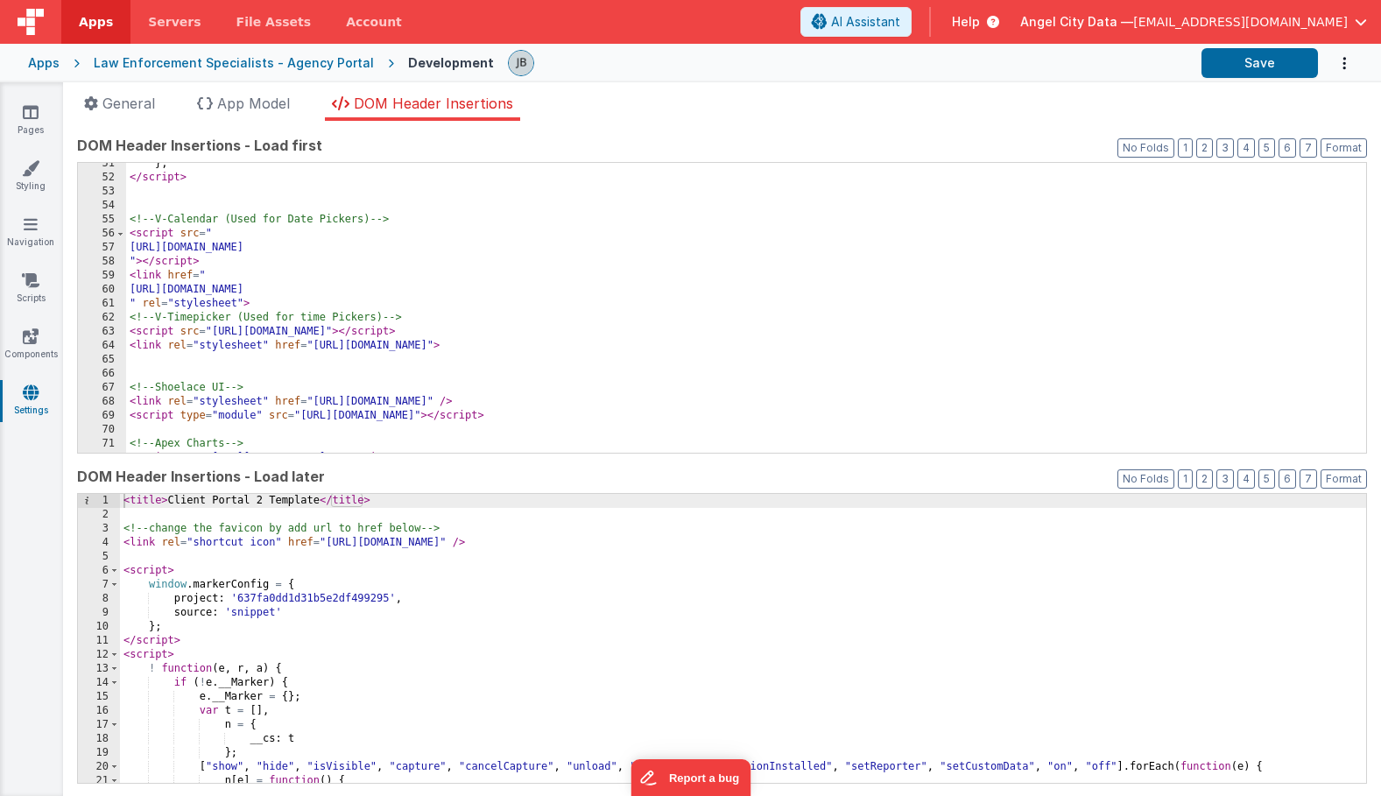
scroll to position [705, 0]
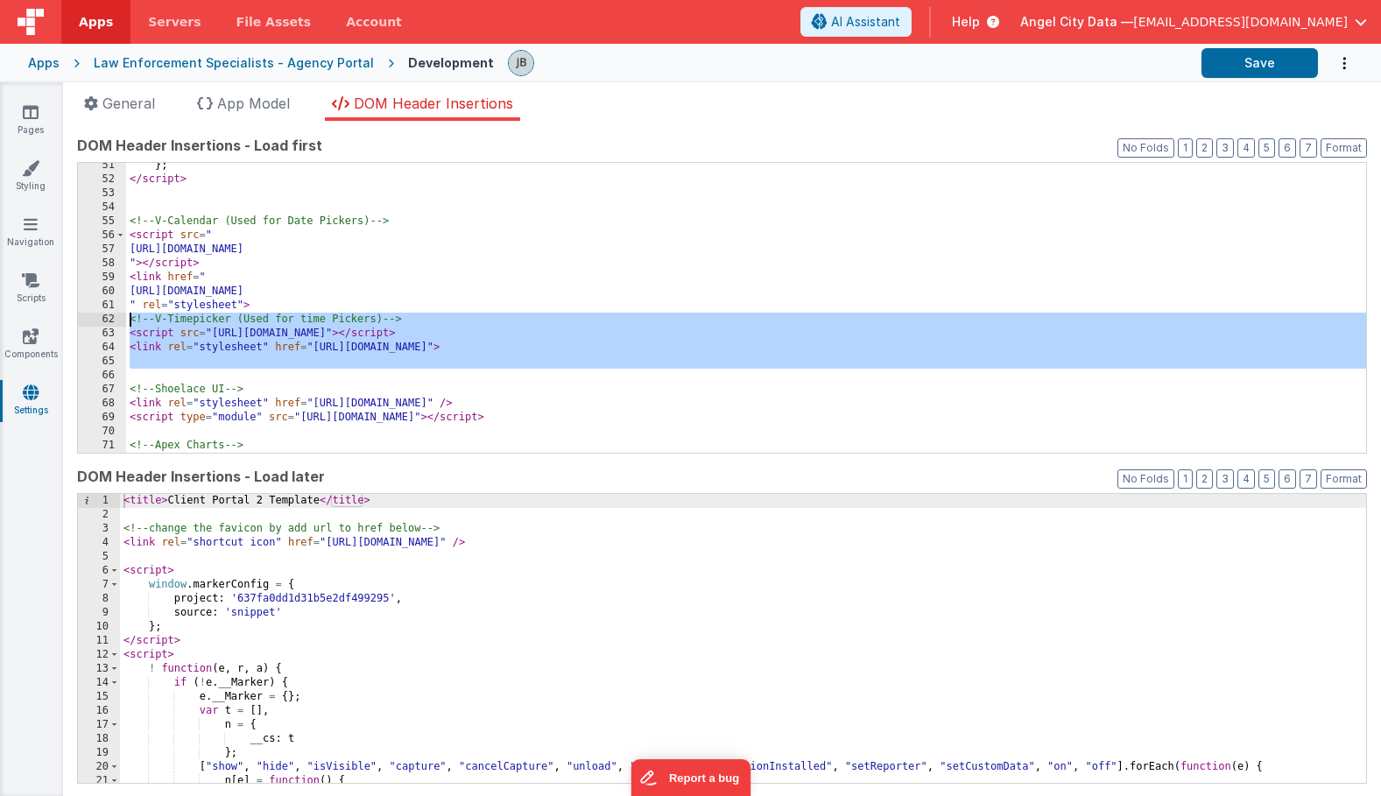
drag, startPoint x: 224, startPoint y: 369, endPoint x: 123, endPoint y: 324, distance: 111.0
click at [123, 324] on div "51 52 53 54 55 56 57 58 59 60 61 62 63 64 65 66 67 68 69 70 71 72 73 } ; </ scr…" at bounding box center [722, 308] width 1290 height 292
click at [182, 322] on div "} ; </ script > <!-- V-Calendar (Used for Date Pickers) --> < script src = " ht…" at bounding box center [746, 318] width 1240 height 318
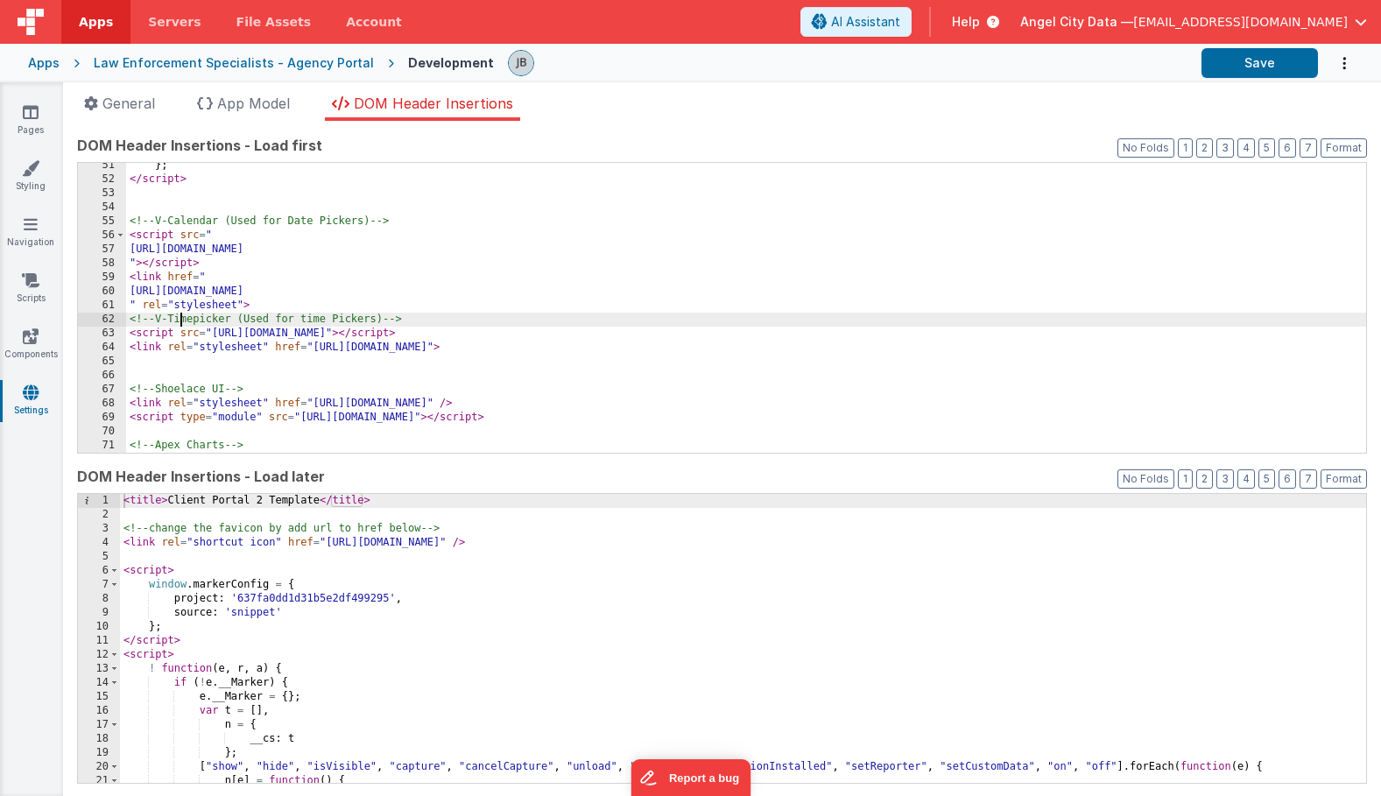
click at [182, 322] on div "} ; </ script > <!-- V-Calendar (Used for Date Pickers) --> < script src = " ht…" at bounding box center [746, 318] width 1240 height 318
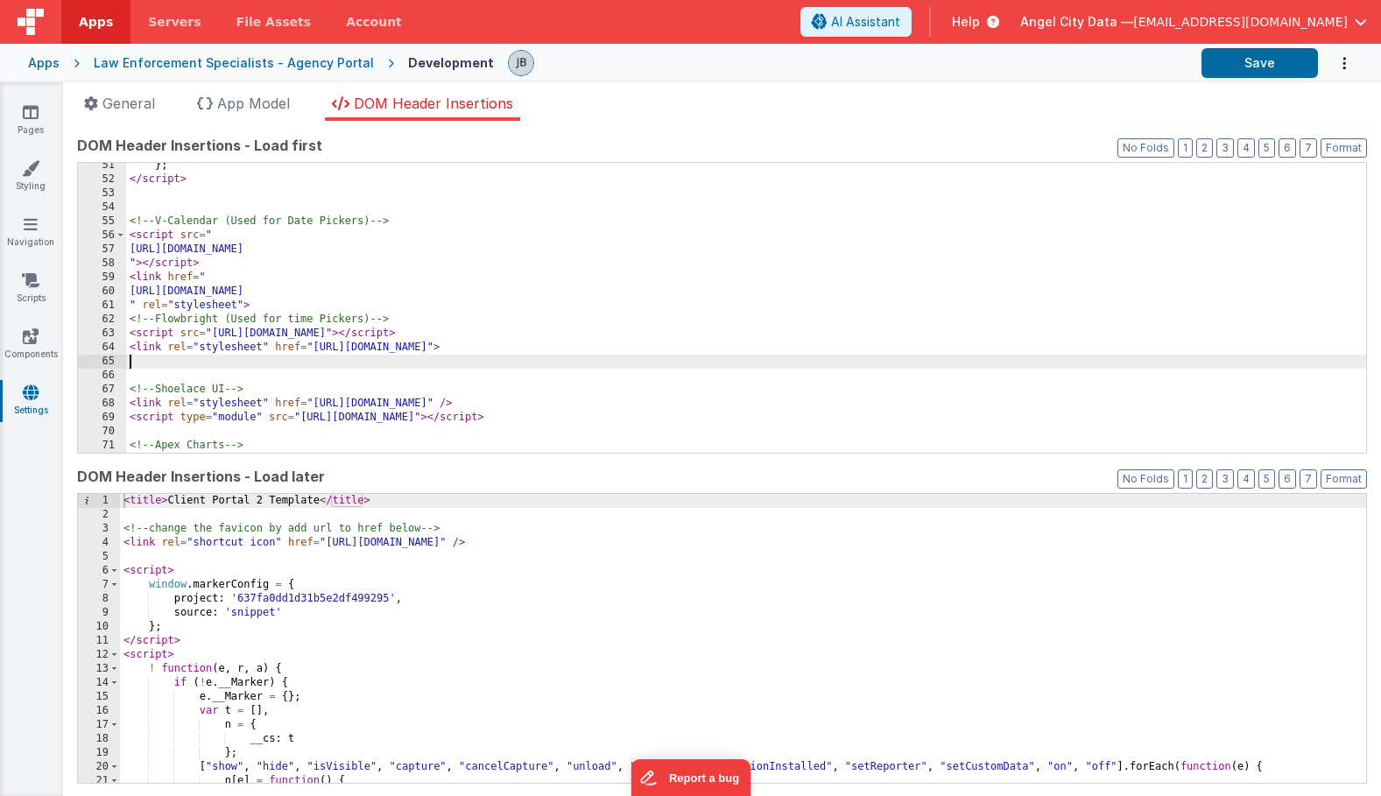
click at [273, 361] on div "} ; </ script > <!-- V-Calendar (Used for Date Pickers) --> < script src = " ht…" at bounding box center [746, 318] width 1240 height 318
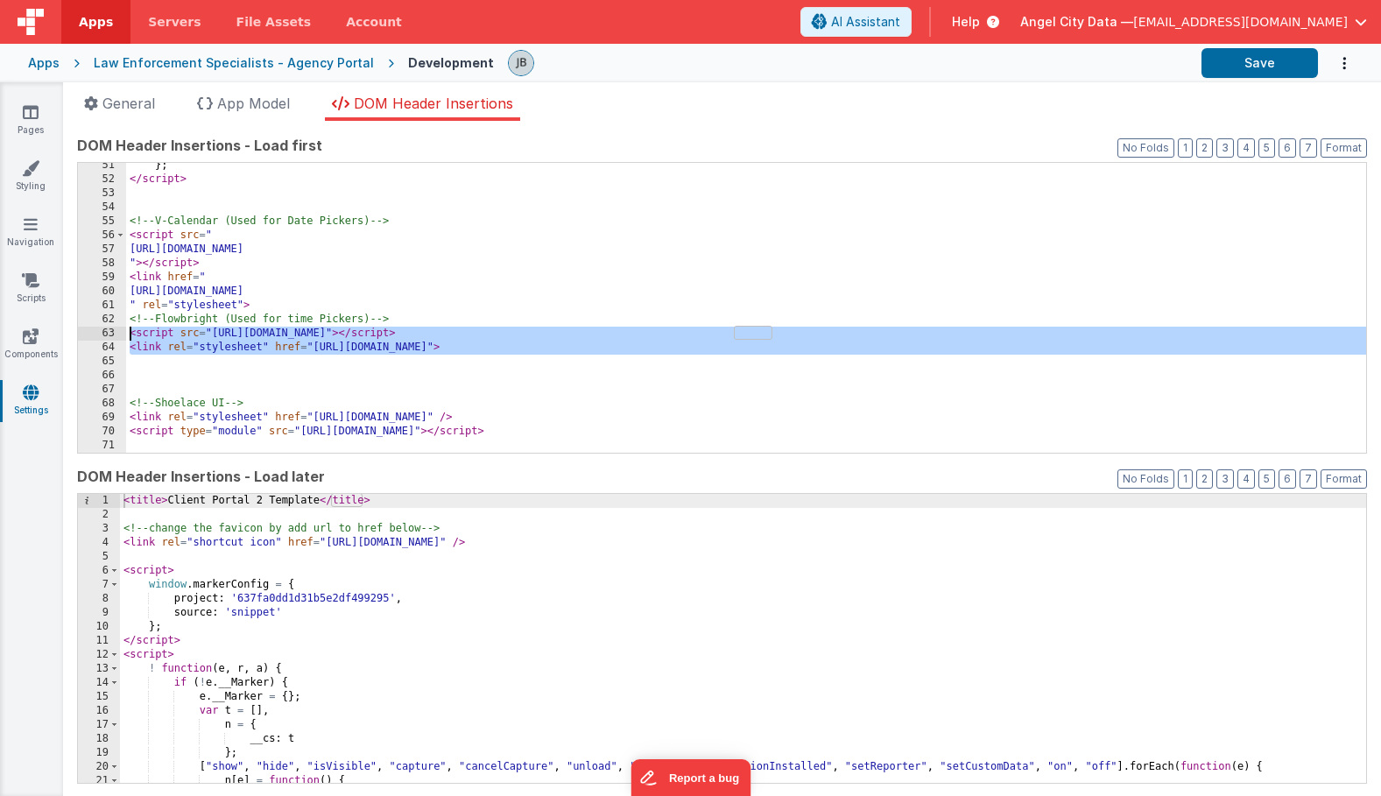
drag, startPoint x: 768, startPoint y: 361, endPoint x: 123, endPoint y: 332, distance: 646.2
click at [123, 332] on div "51 52 53 54 55 56 57 58 59 60 61 62 63 64 65 66 67 68 69 70 71 72 73 } ; </ scr…" at bounding box center [722, 308] width 1290 height 292
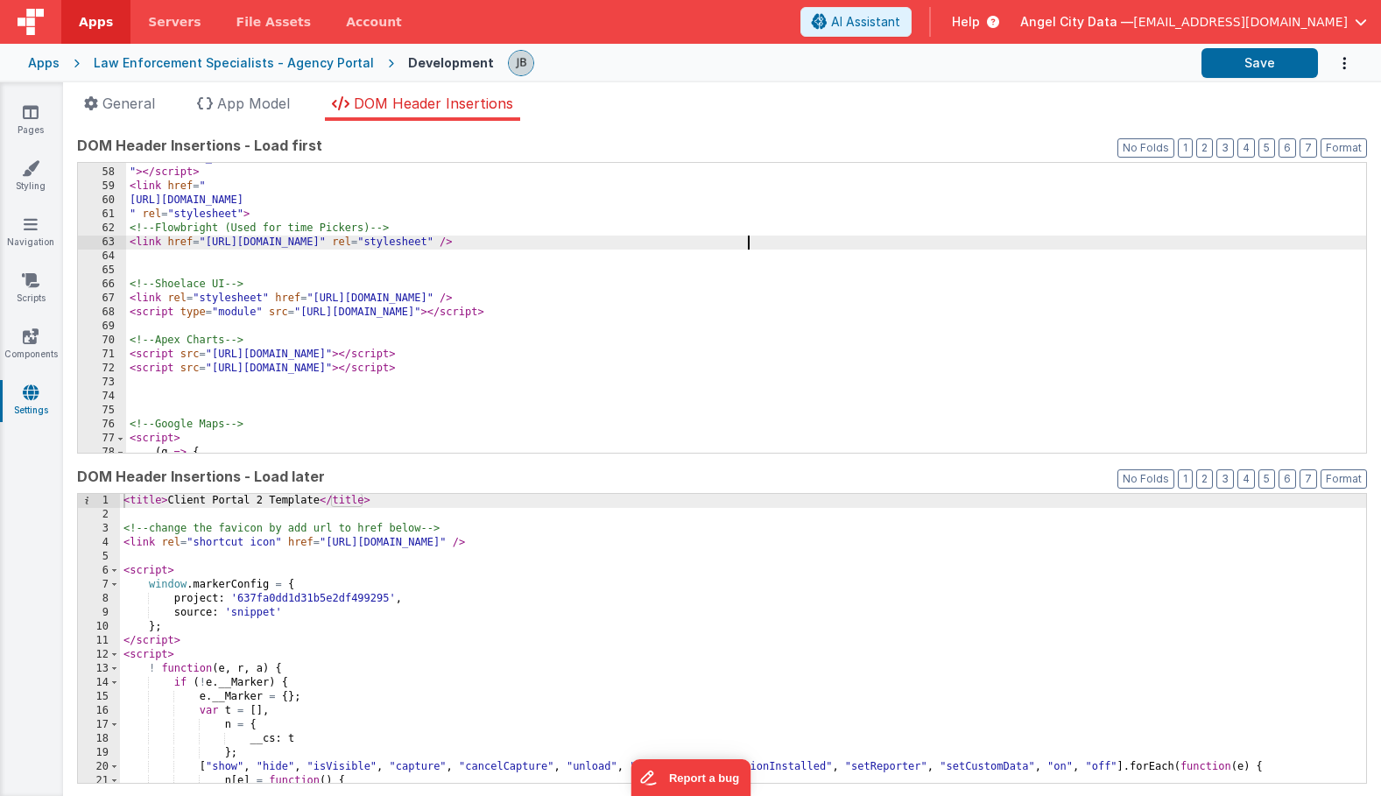
scroll to position [158, 0]
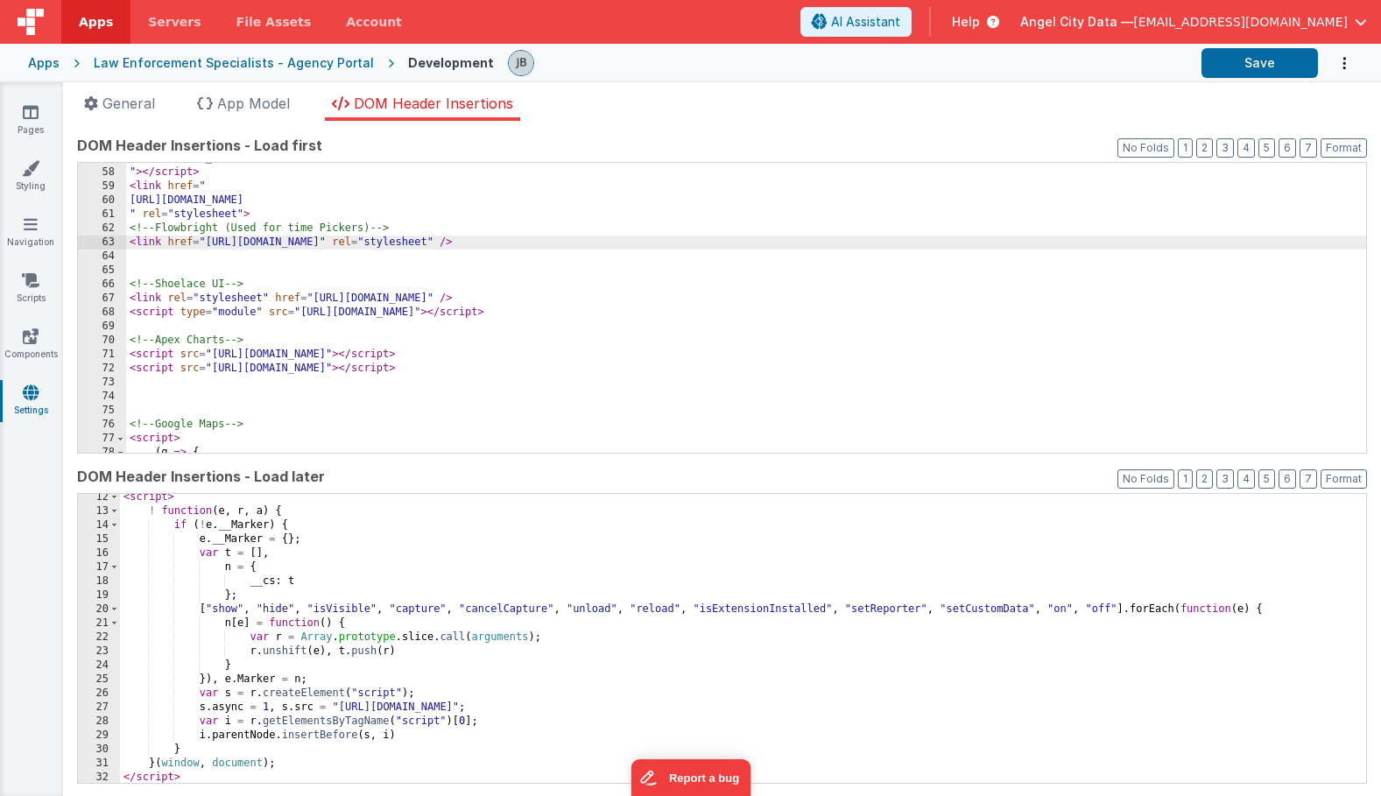
click at [369, 681] on div "< script > ! function ( e , r , a ) { if ( ! e . __Marker ) { e . __Marker = { …" at bounding box center [743, 649] width 1246 height 318
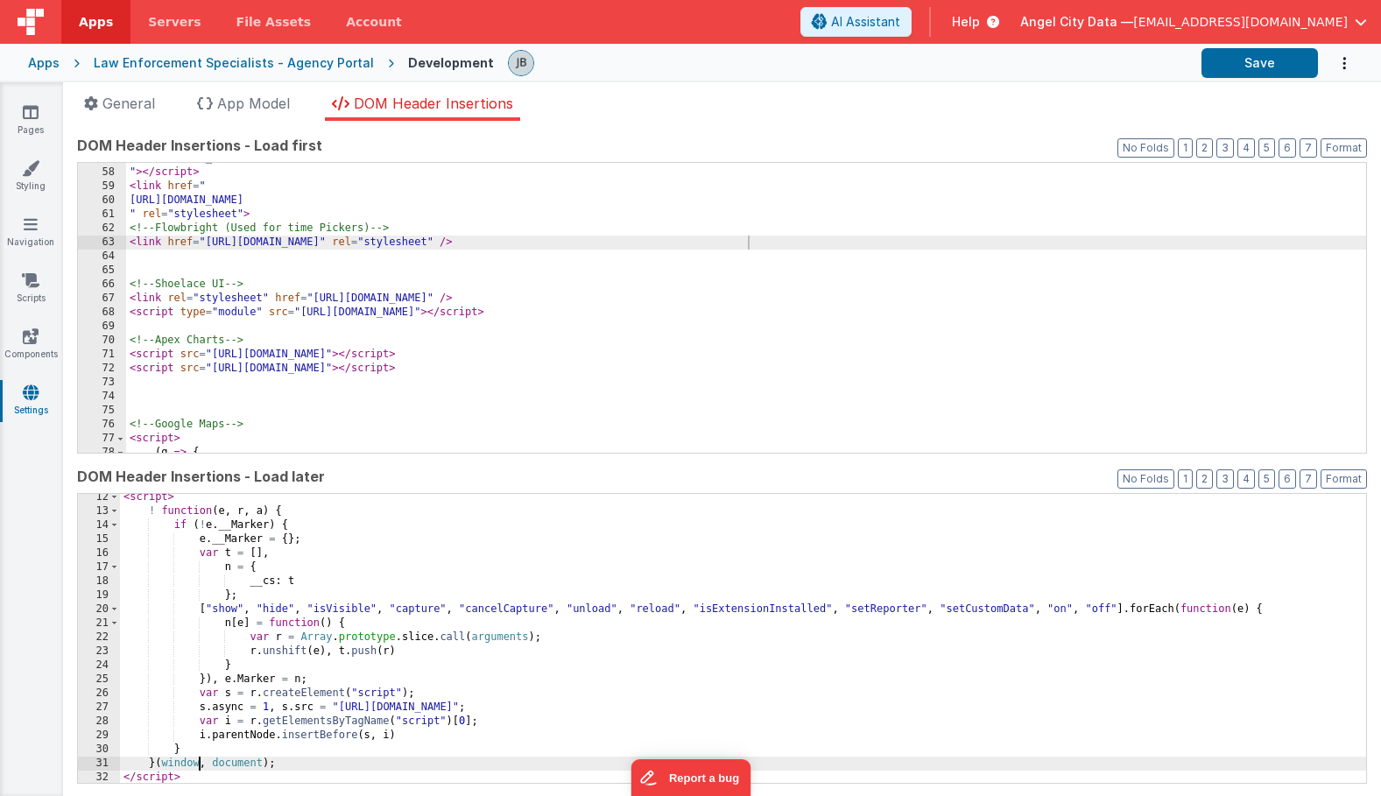
click at [199, 768] on div "< script > ! function ( e , r , a ) { if ( ! e . __Marker ) { e . __Marker = { …" at bounding box center [743, 649] width 1246 height 318
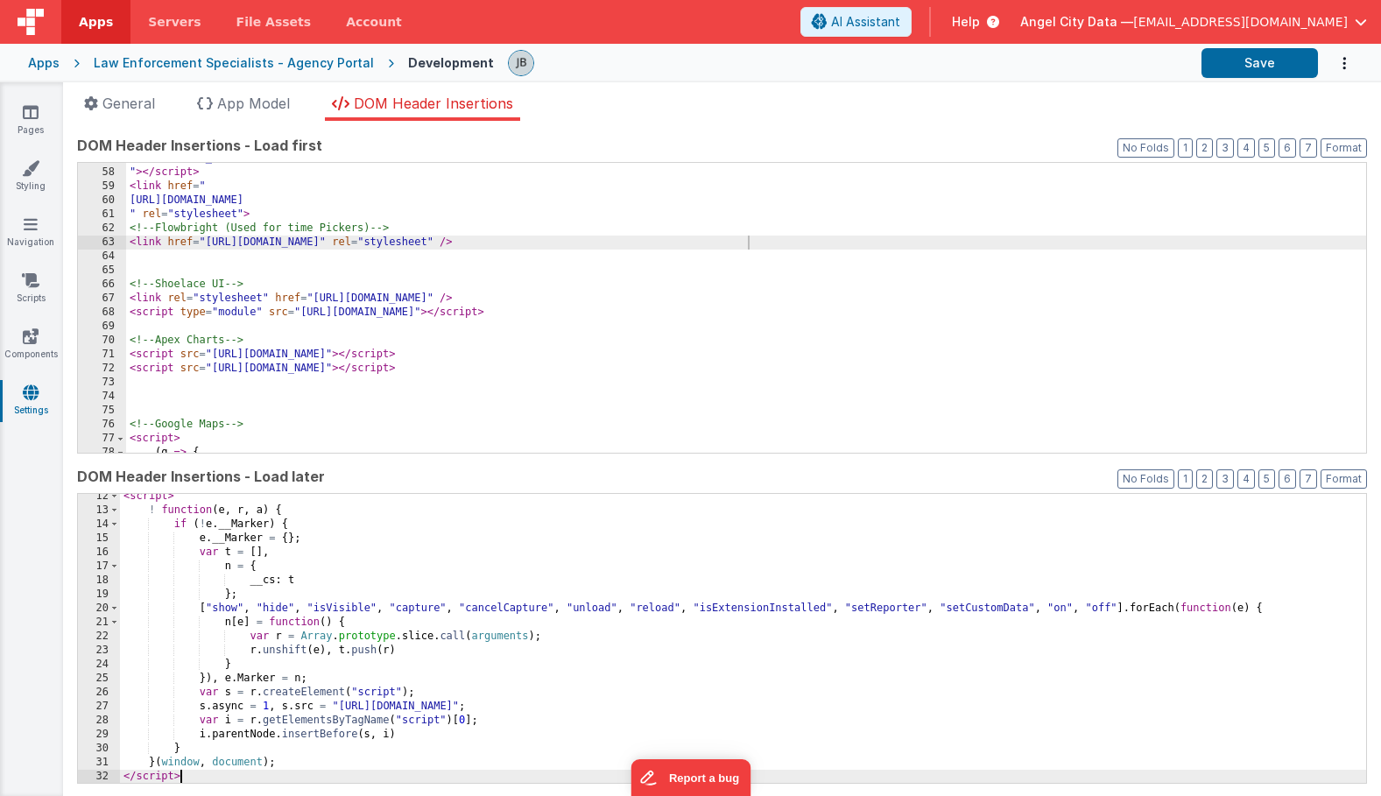
click at [199, 773] on div "< script > ! function ( e , r , a ) { if ( ! e . __Marker ) { e . __Marker = { …" at bounding box center [743, 649] width 1246 height 318
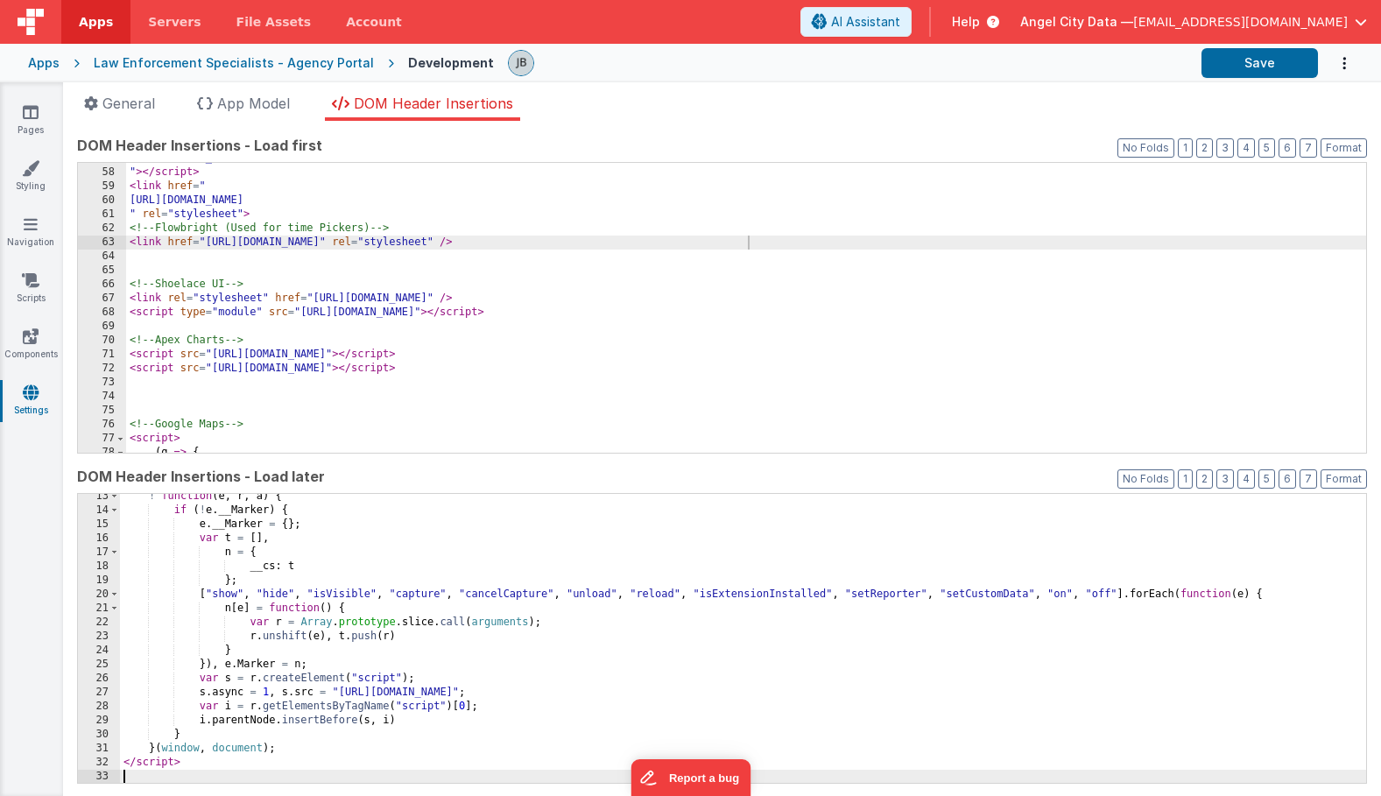
scroll to position [173, 0]
click at [1206, 63] on button "Save" at bounding box center [1260, 63] width 116 height 30
click at [35, 116] on icon at bounding box center [31, 112] width 16 height 18
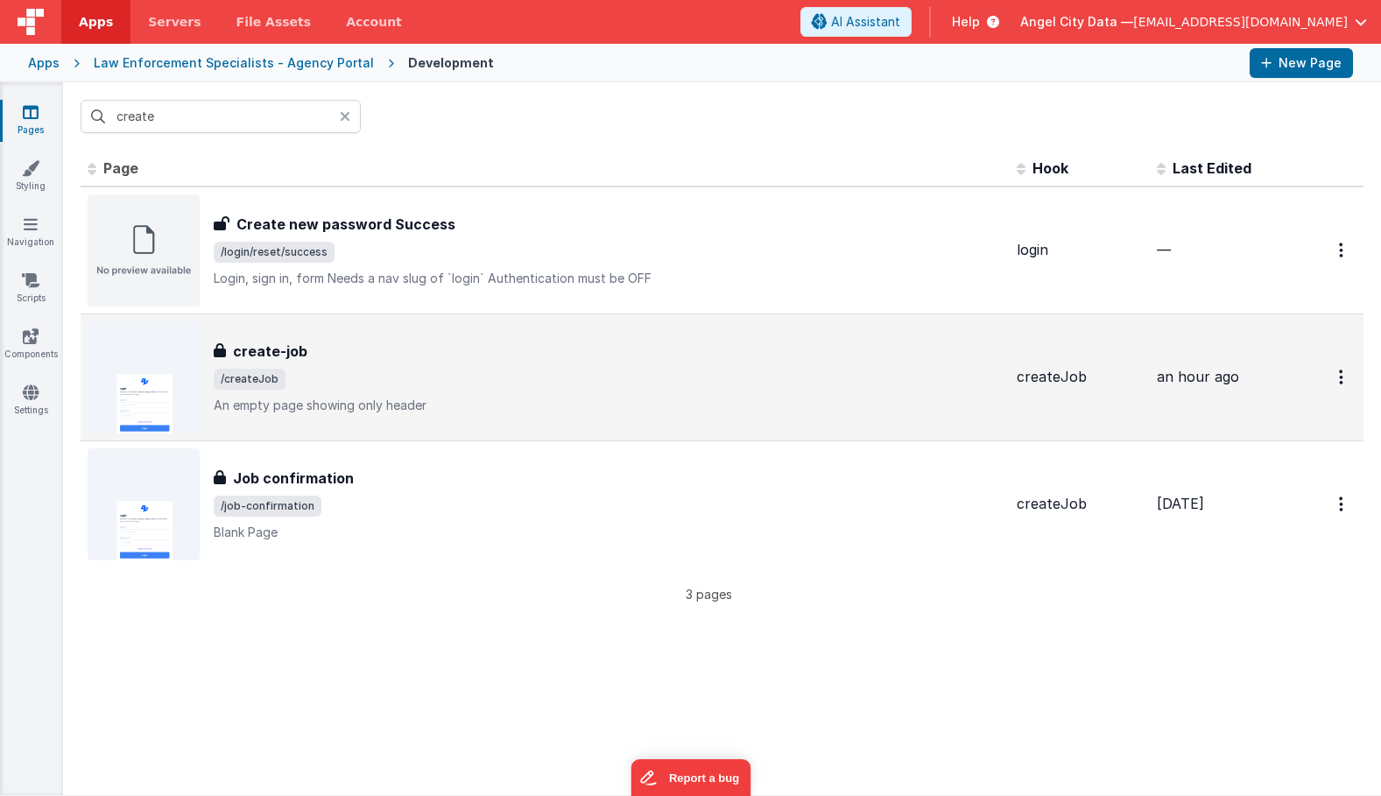
click at [238, 337] on div "create-job create-job /createJob An empty page showing only header" at bounding box center [545, 377] width 915 height 112
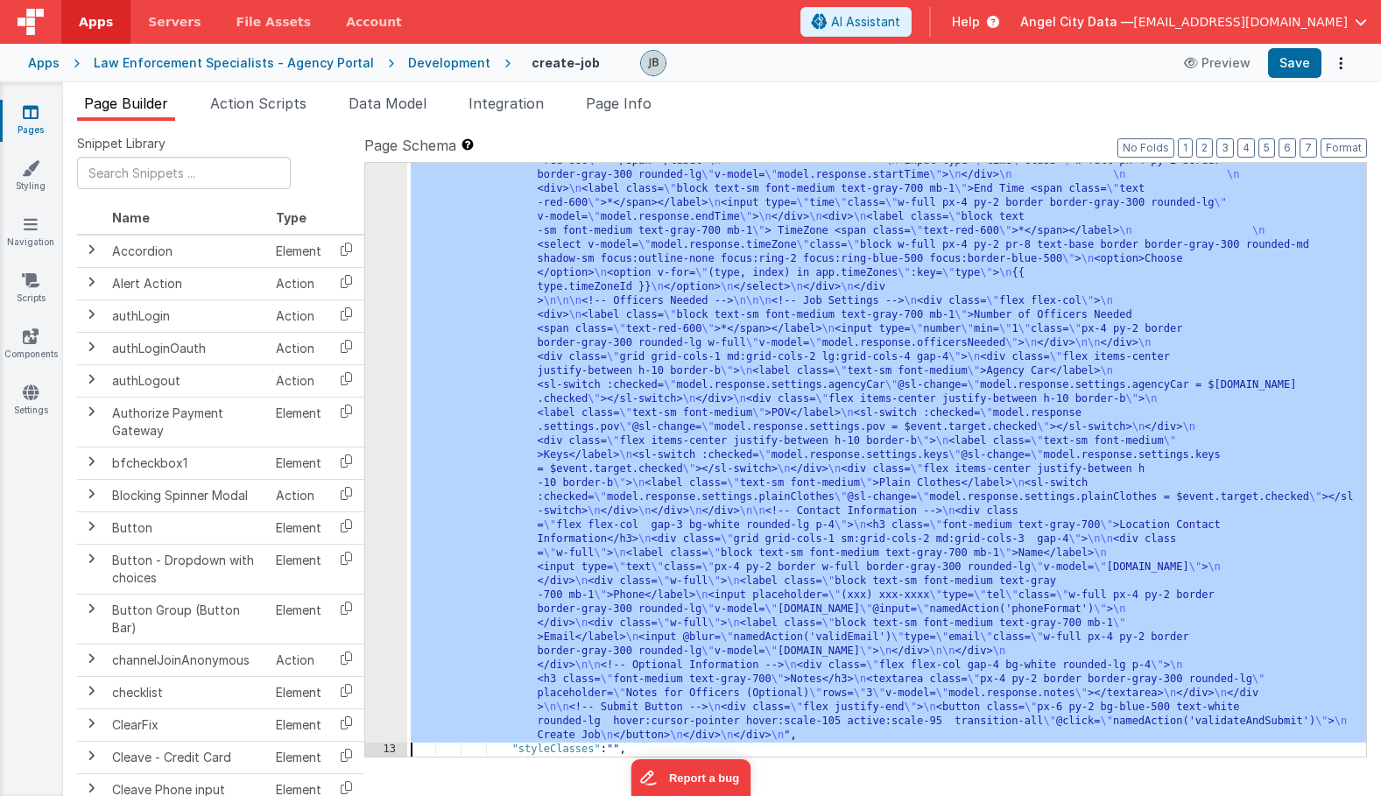
scroll to position [1200, 0]
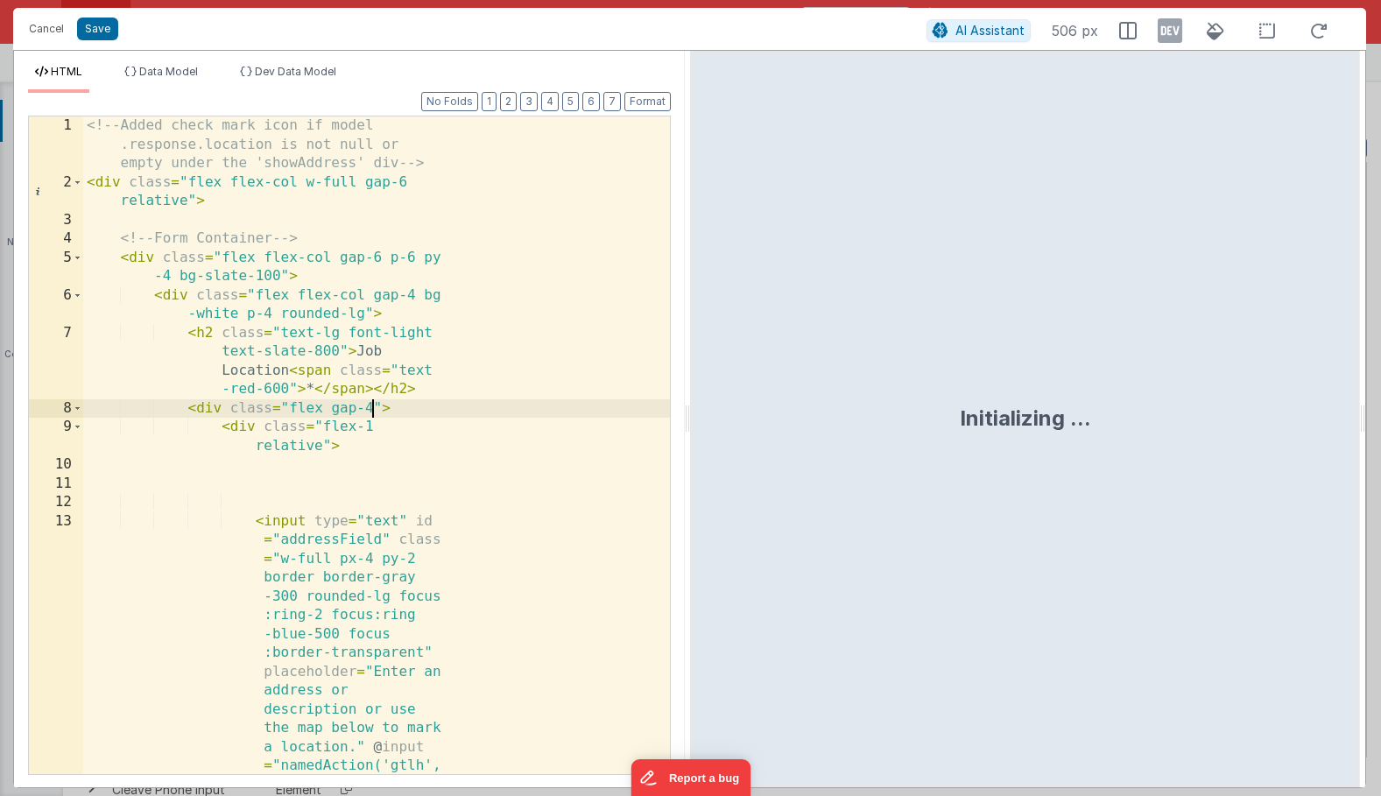
click at [374, 414] on div "<!-- Added check mark icon if model .response.location is not null or empty und…" at bounding box center [376, 708] width 587 height 1185
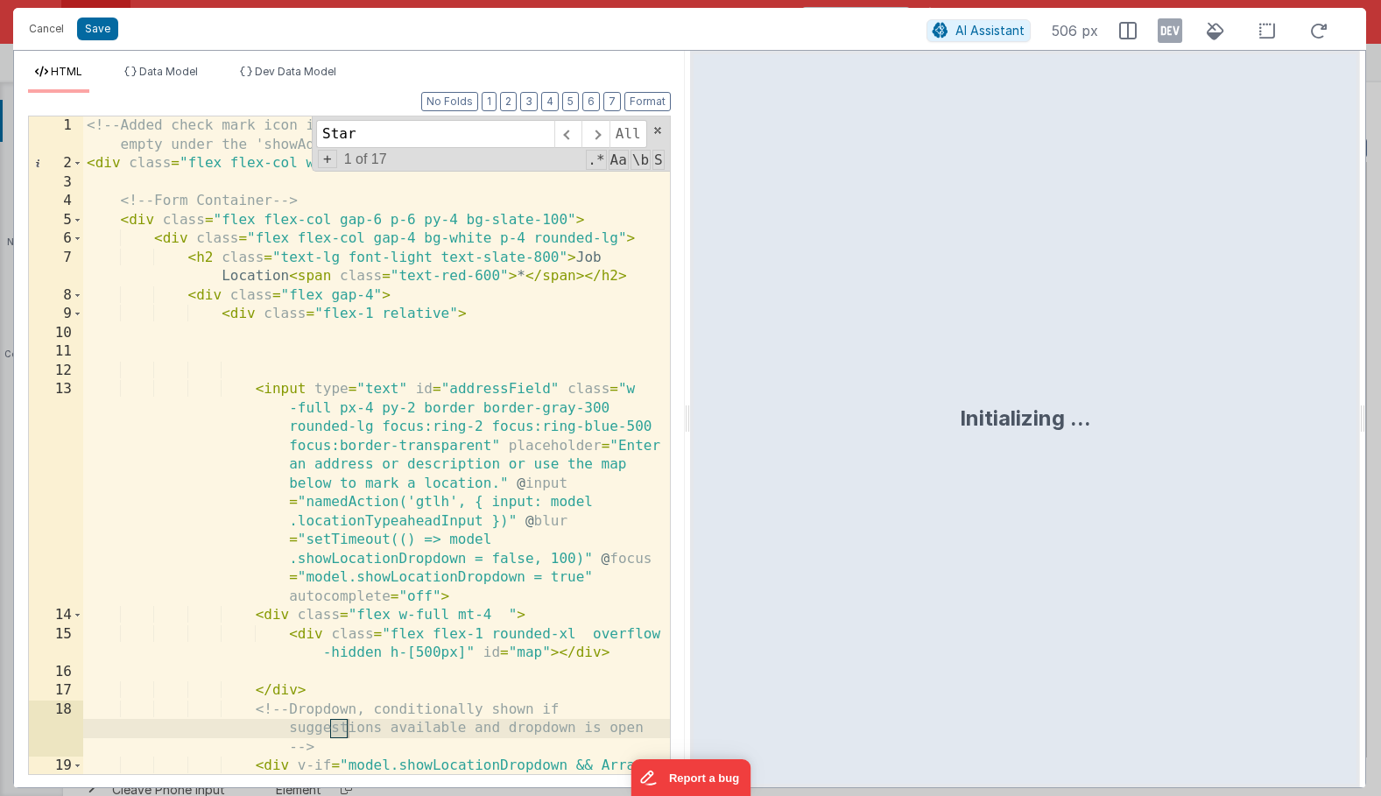
scroll to position [4134, 0]
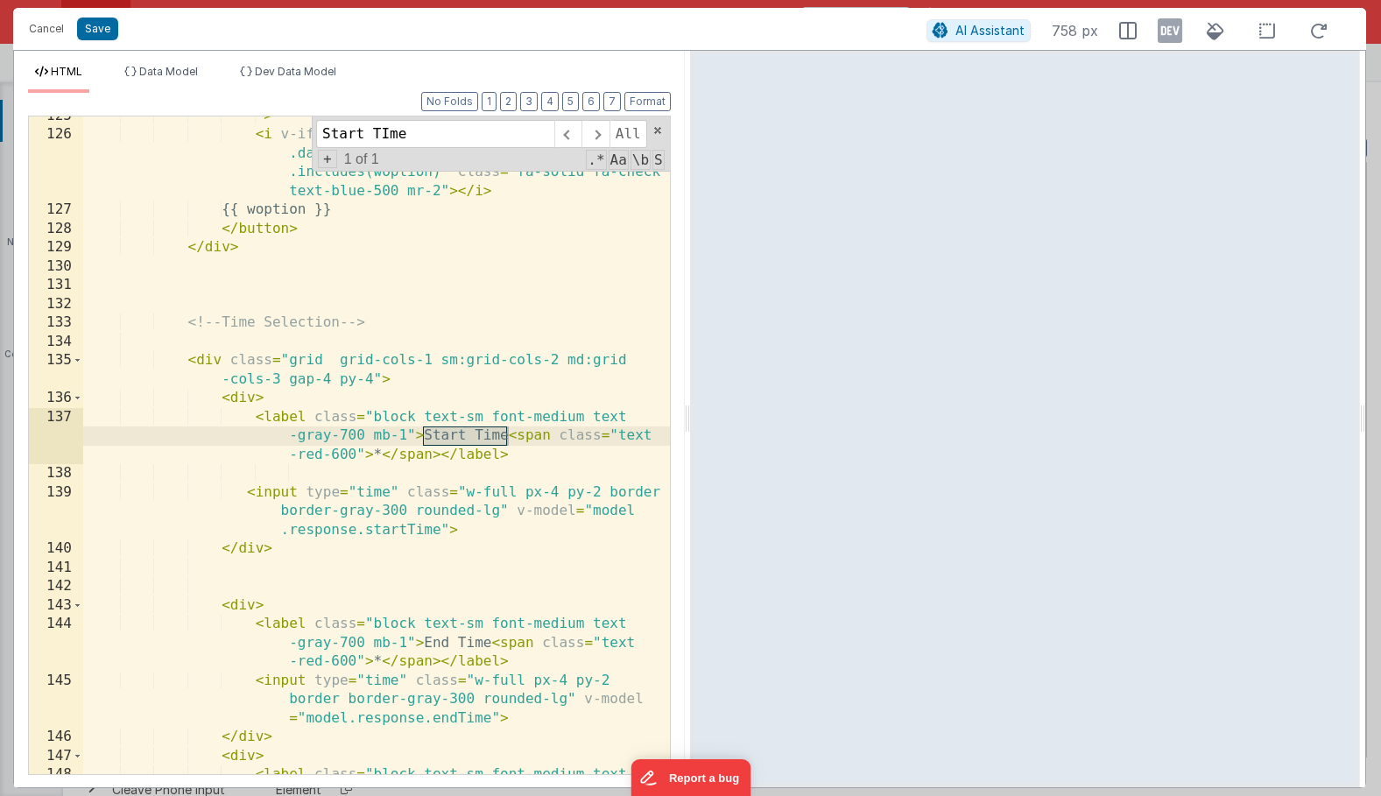
type input "Start TIme"
click at [312, 470] on div "" > < i v-if = "Array.isArray(model.response.recurrence .days) && model.respons…" at bounding box center [376, 473] width 587 height 733
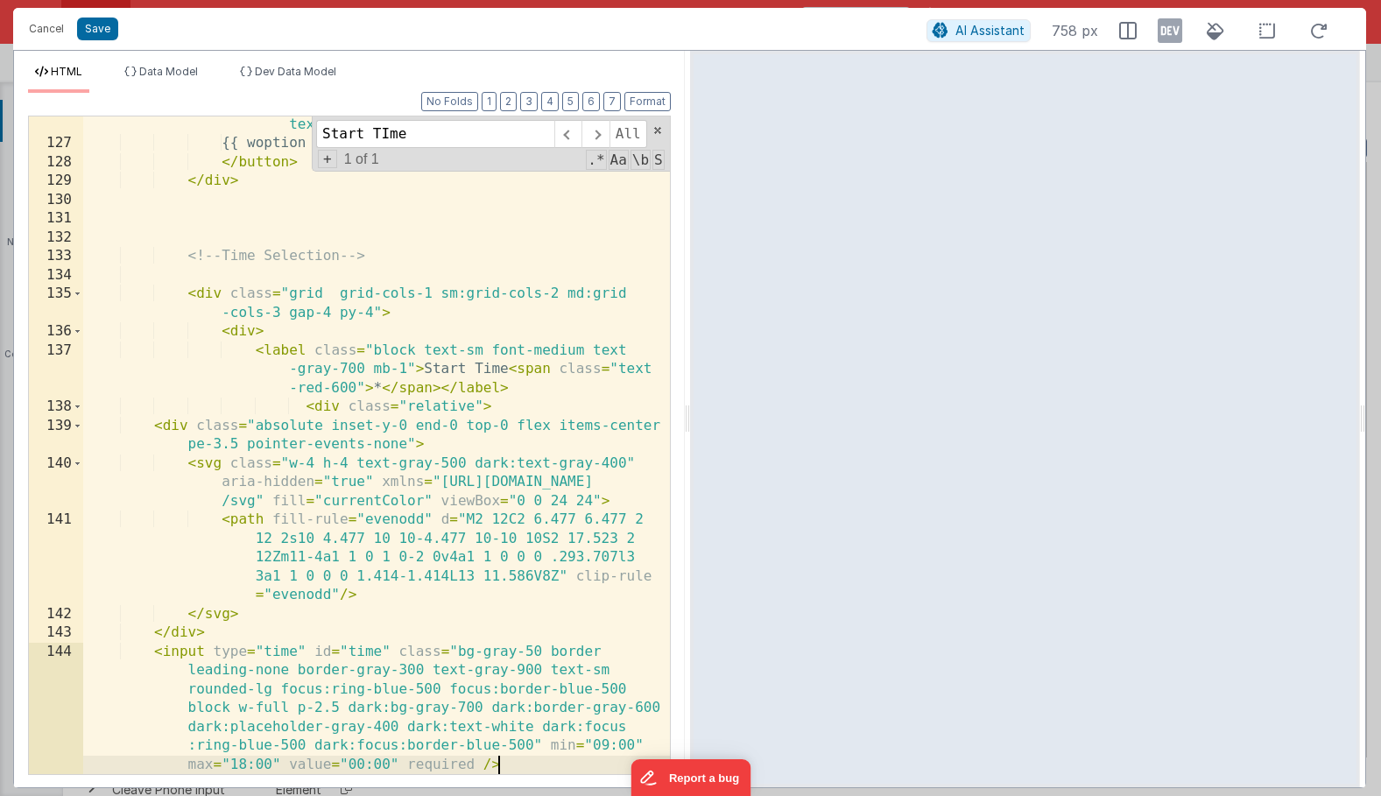
scroll to position [4201, 0]
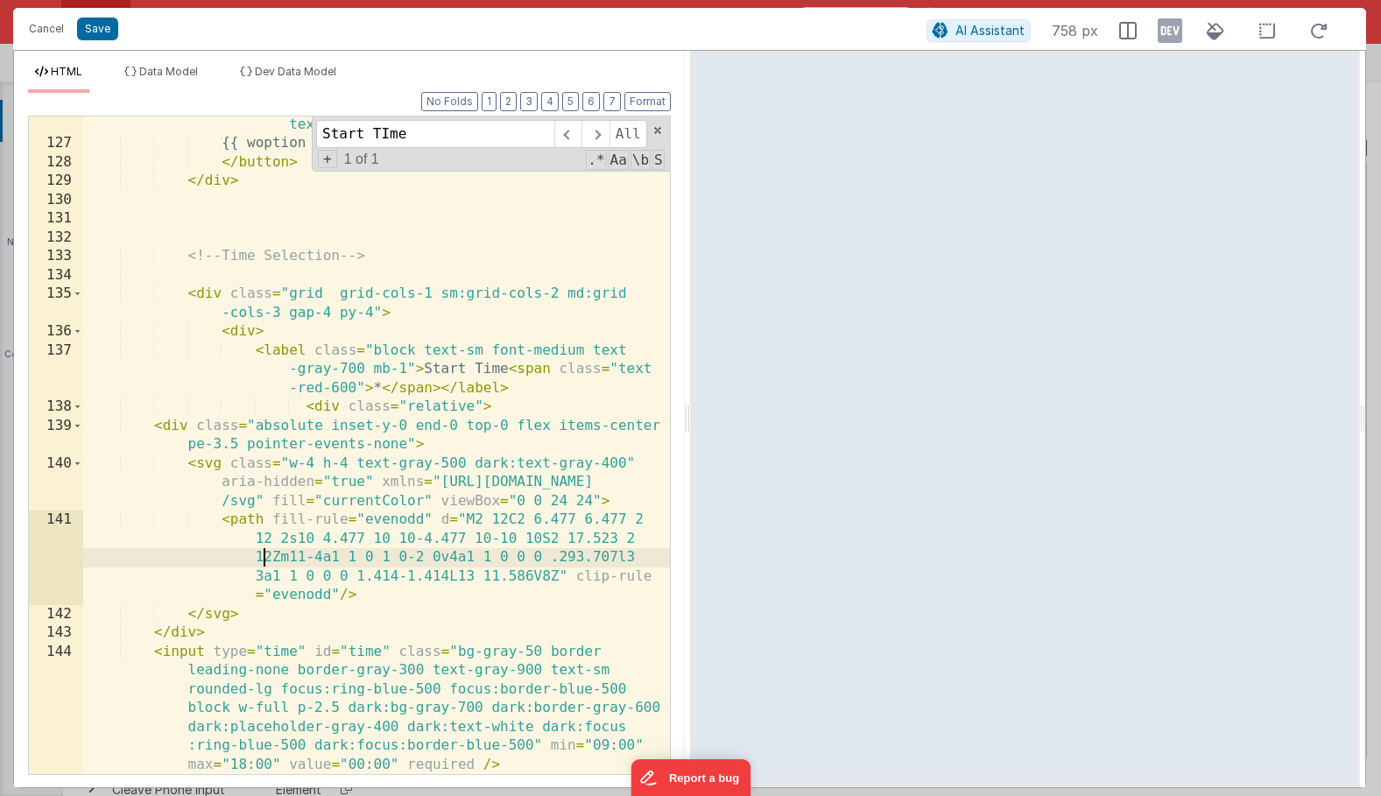
click at [265, 558] on div "< i v-if = "Array.isArray(model.response.recurrence .days) && model.response.re…" at bounding box center [376, 454] width 587 height 790
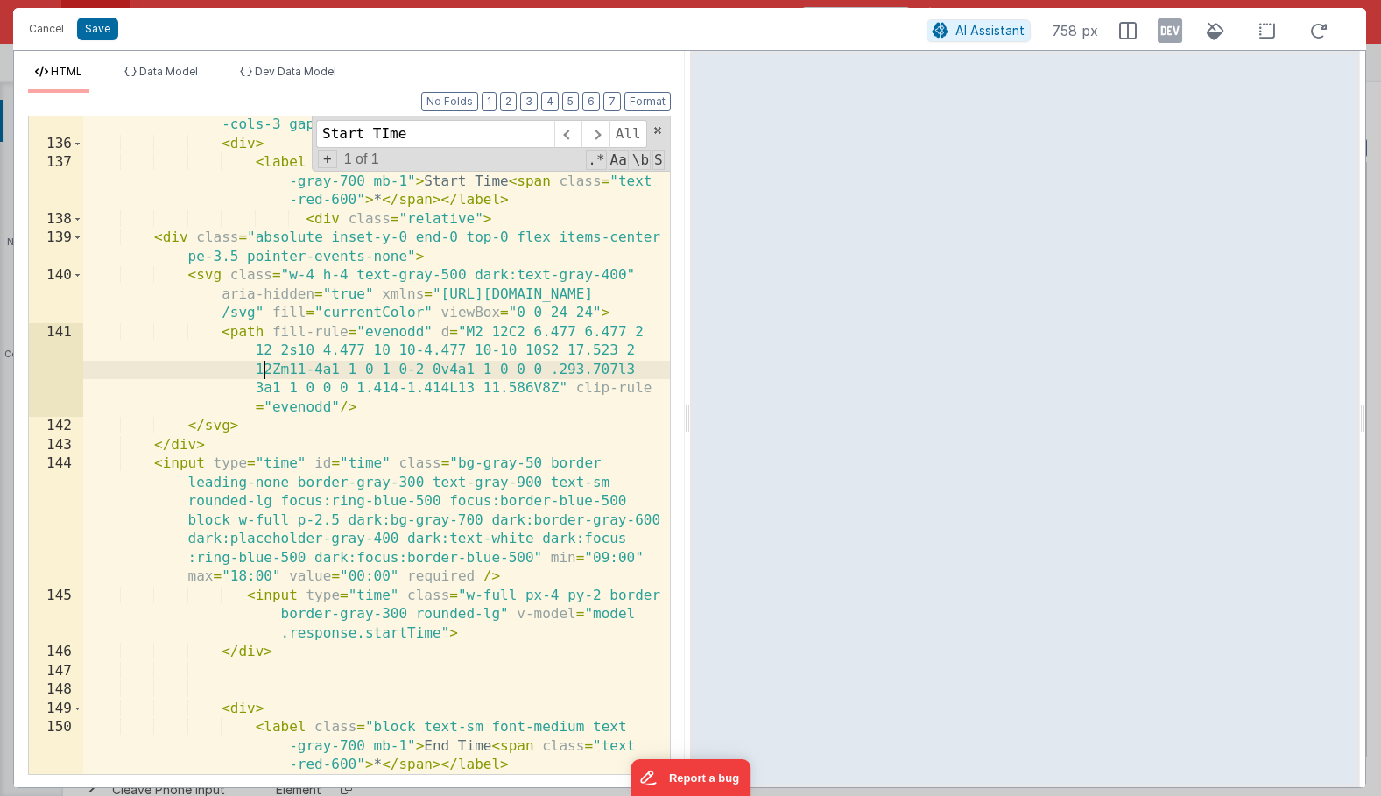
scroll to position [4388, 0]
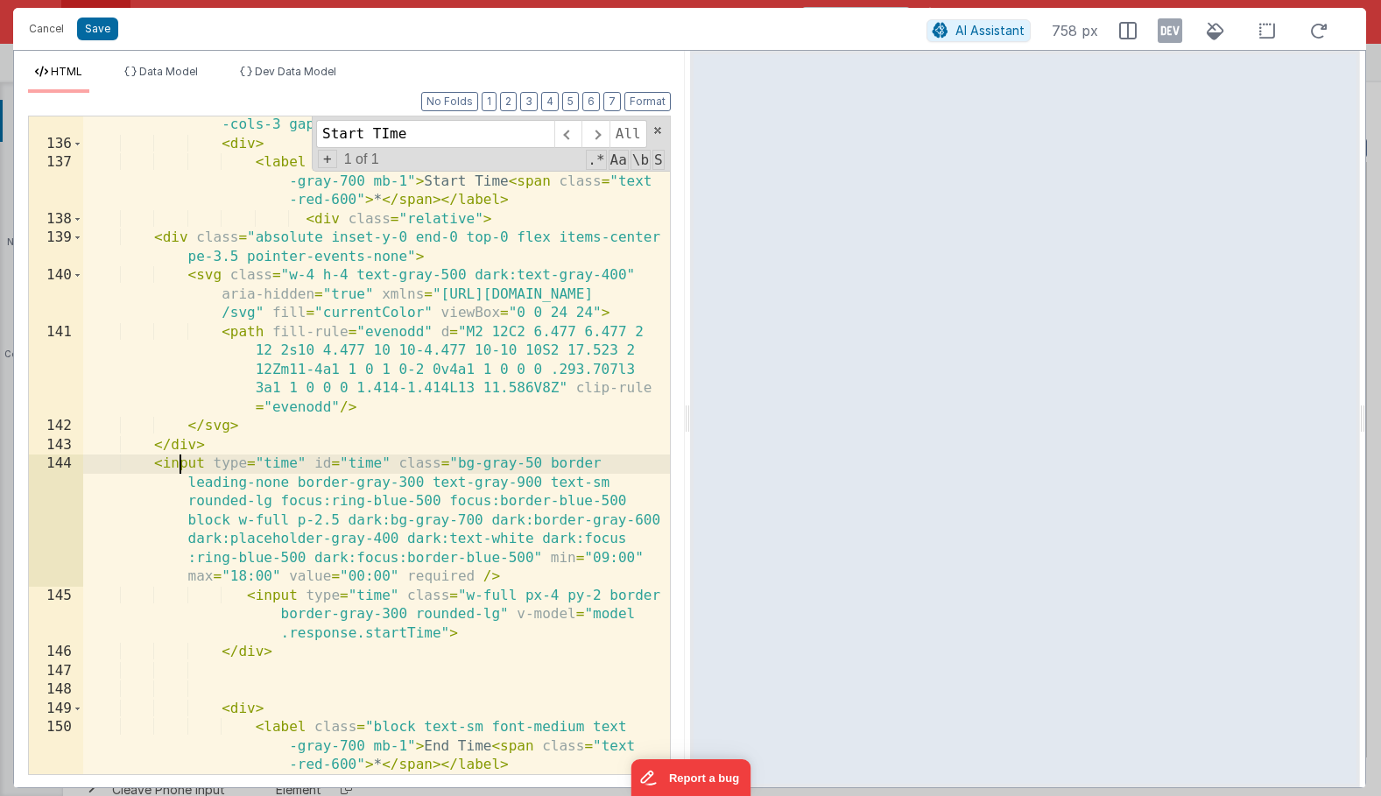
click at [183, 459] on div "< div class = "grid grid-cols-1 sm:grid-cols-2 md:grid -cols-3 gap-4 py-4" > < …" at bounding box center [376, 473] width 587 height 752
click at [152, 462] on div "< div class = "grid grid-cols-1 sm:grid-cols-2 md:grid -cols-3 gap-4 py-4" > < …" at bounding box center [376, 473] width 587 height 752
click at [168, 462] on div "< div class = "grid grid-cols-1 sm:grid-cols-2 md:grid -cols-3 gap-4 py-4" > < …" at bounding box center [376, 473] width 587 height 752
click at [75, 465] on div "144" at bounding box center [56, 521] width 54 height 132
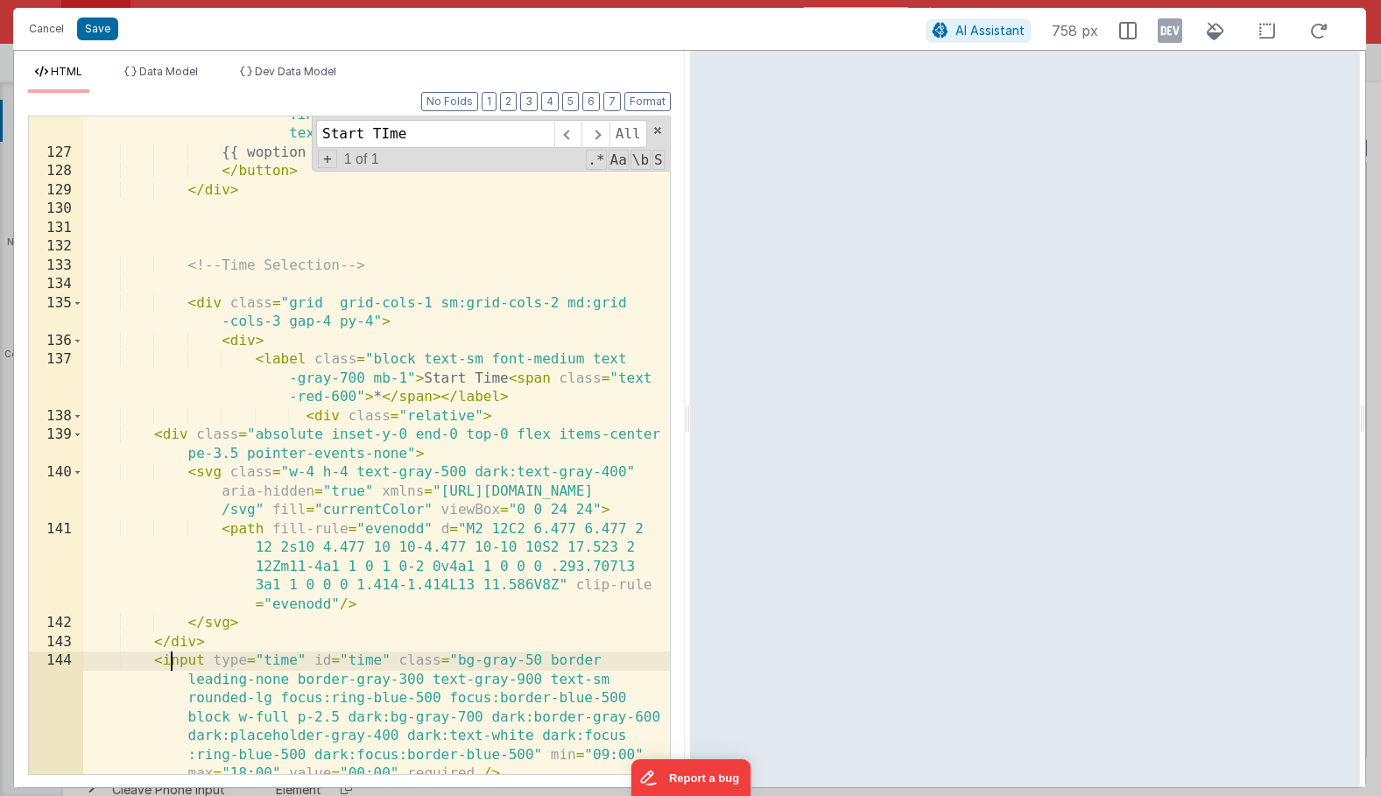
scroll to position [4191, 0]
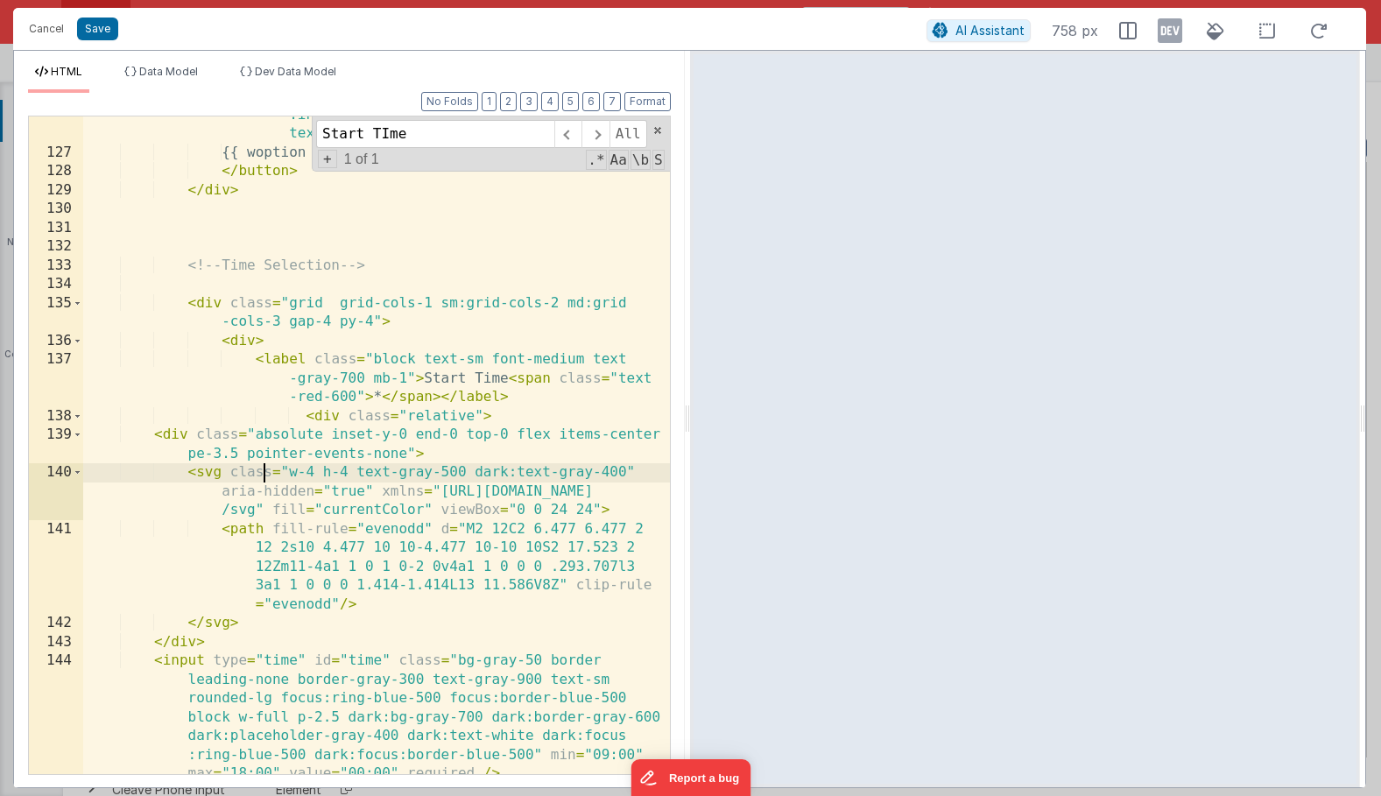
click at [262, 471] on div "< i v-if = "Array.isArray(model.response.recurrence .days) && model.response.re…" at bounding box center [376, 500] width 587 height 865
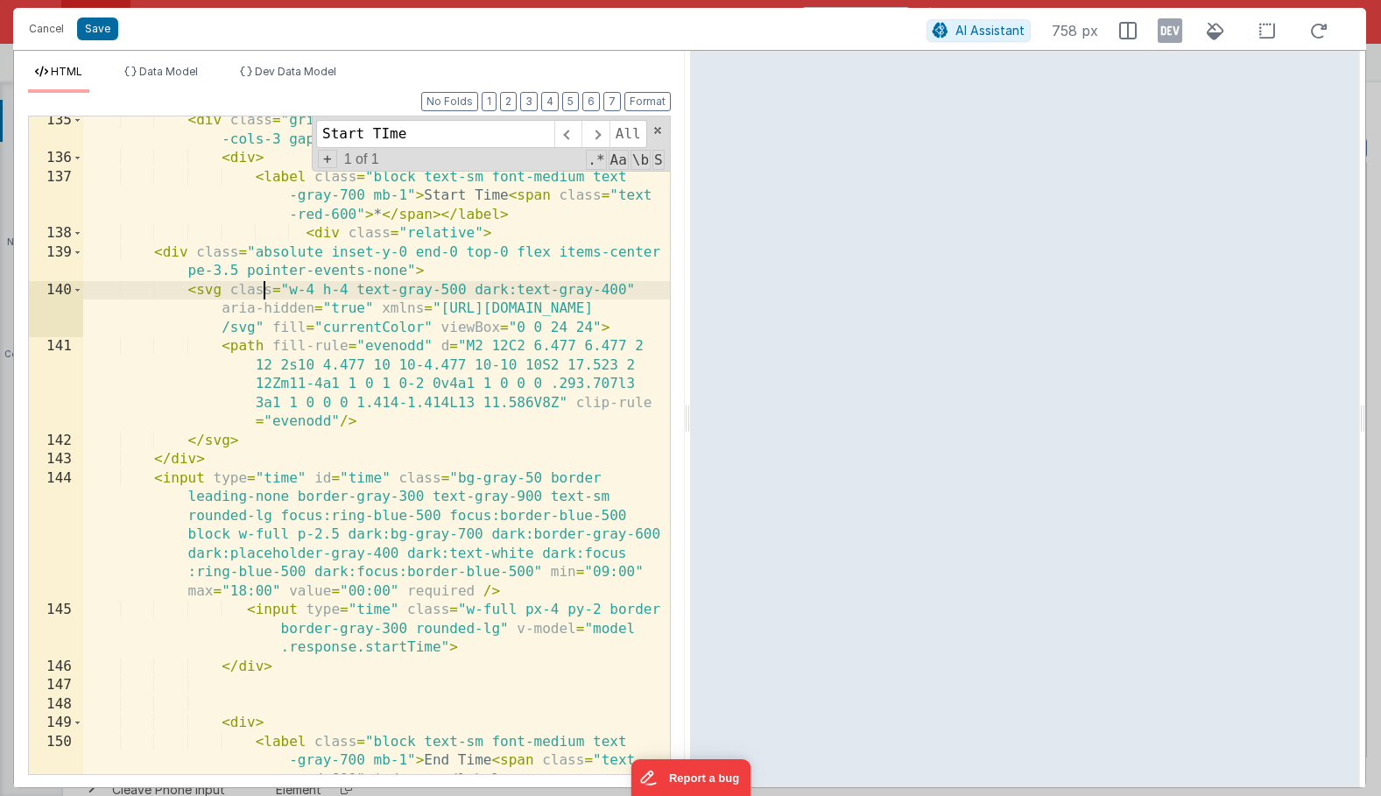
scroll to position [4377, 0]
click at [301, 607] on div "< div class = "grid grid-cols-1 sm:grid-cols-2 md:grid -cols-3 gap-4 py-4" > < …" at bounding box center [376, 485] width 587 height 752
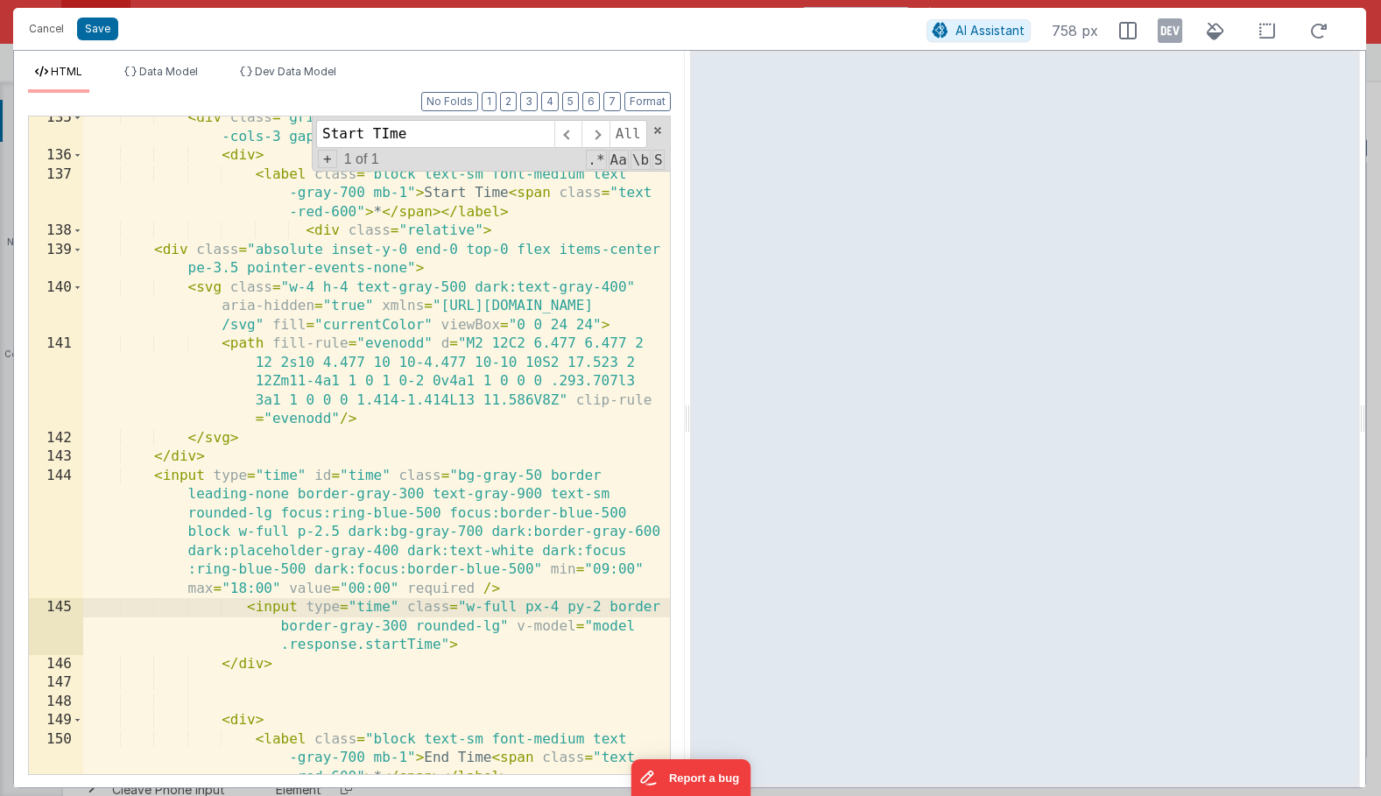
click at [201, 490] on div "< div class = "grid grid-cols-1 sm:grid-cols-2 md:grid -cols-3 gap-4 py-4" > < …" at bounding box center [376, 485] width 587 height 752
click at [260, 610] on div "< div class = "grid grid-cols-1 sm:grid-cols-2 md:grid -cols-3 gap-4 py-4" > < …" at bounding box center [376, 485] width 587 height 752
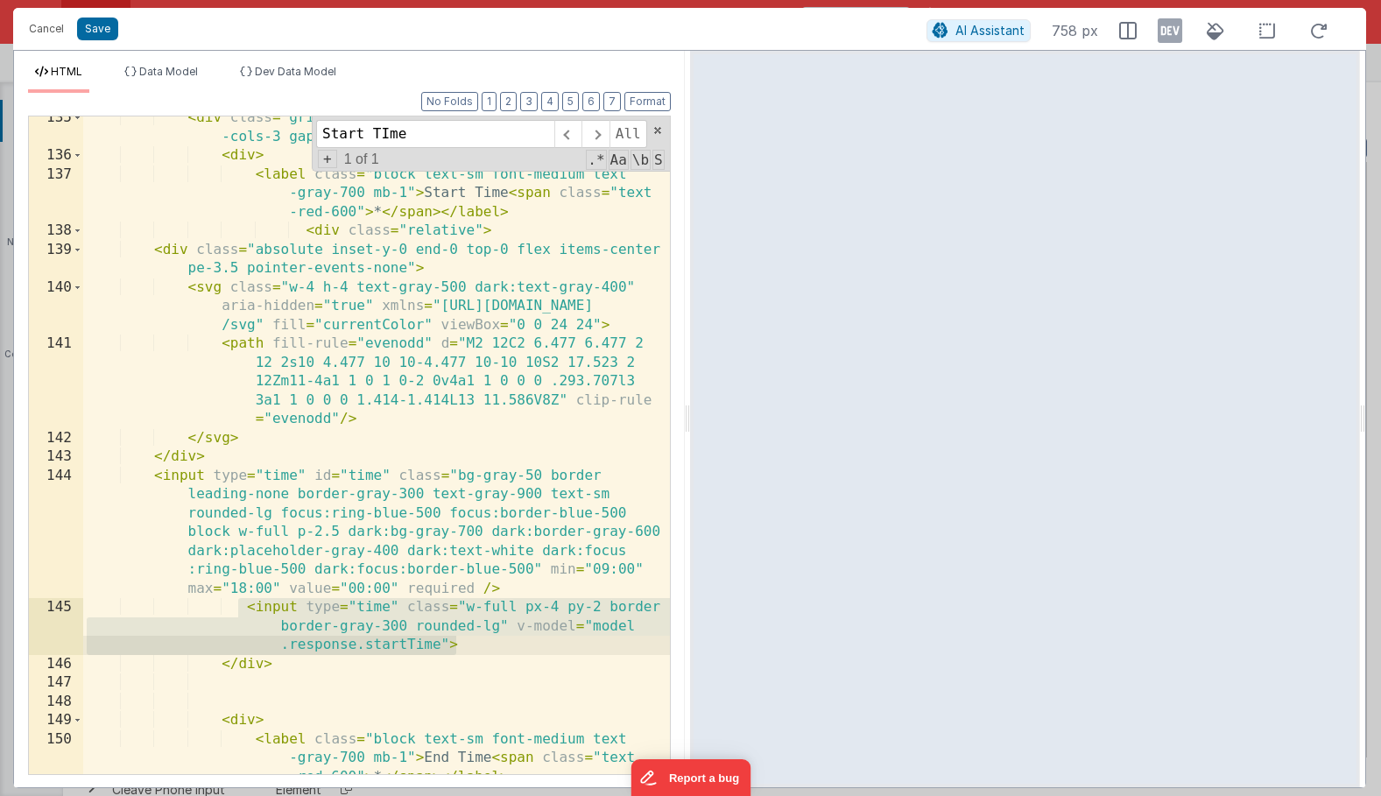
drag, startPoint x: 241, startPoint y: 610, endPoint x: 482, endPoint y: 638, distance: 242.5
click at [482, 638] on div "< div class = "grid grid-cols-1 sm:grid-cols-2 md:grid -cols-3 gap-4 py-4" > < …" at bounding box center [376, 485] width 587 height 752
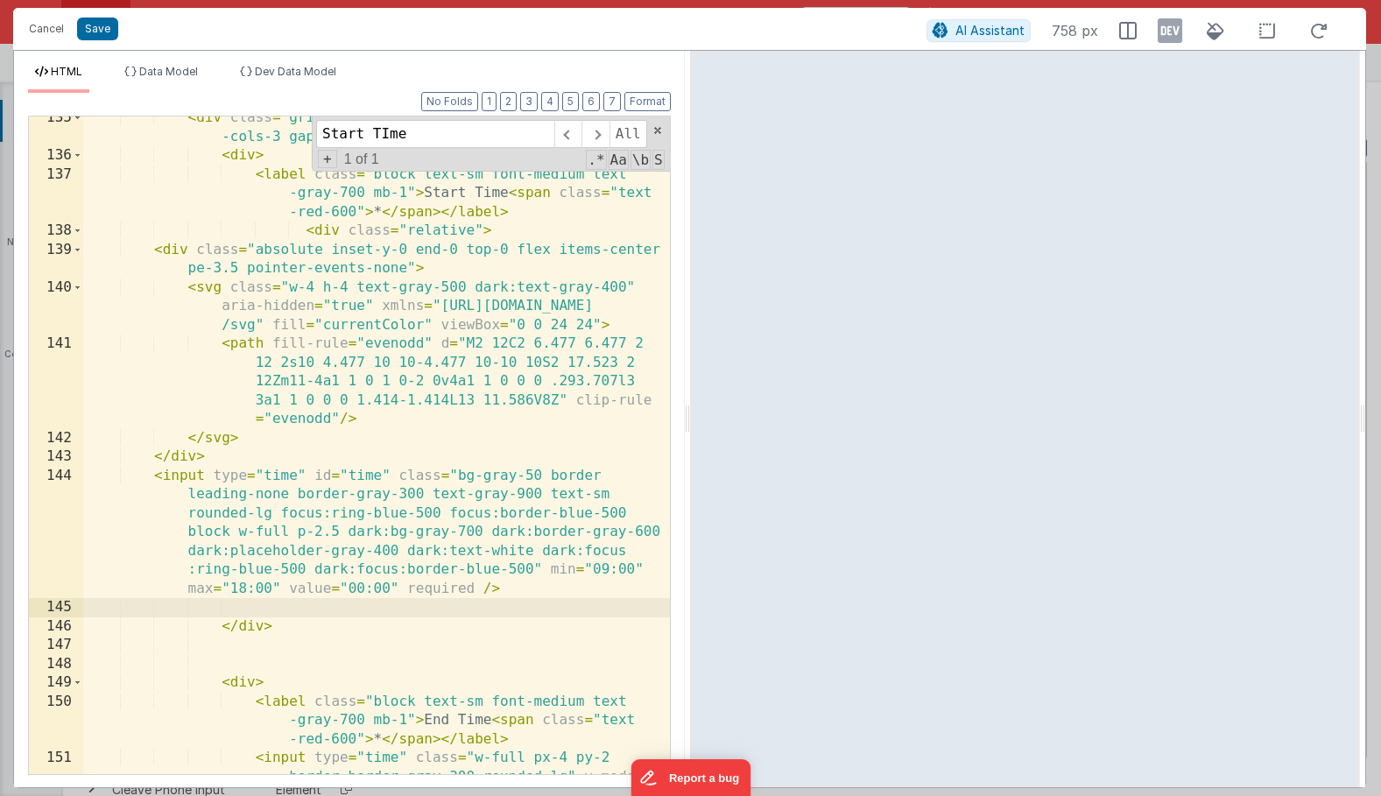
click at [272, 590] on div "< div class = "grid grid-cols-1 sm:grid-cols-2 md:grid -cols-3 gap-4 py-4" > < …" at bounding box center [376, 485] width 587 height 752
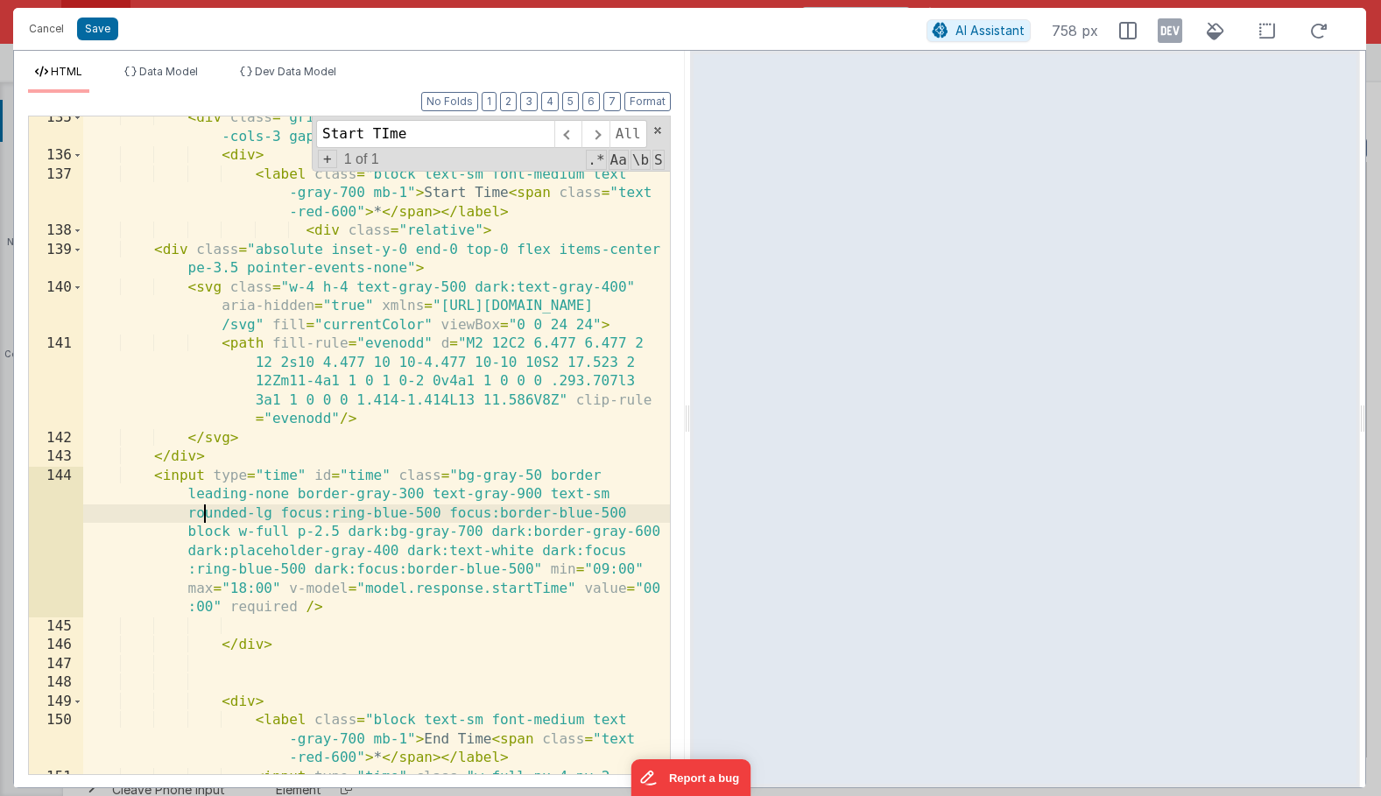
click at [205, 514] on div "< div class = "grid grid-cols-1 sm:grid-cols-2 md:grid -cols-3 gap-4 py-4" > < …" at bounding box center [376, 485] width 587 height 752
click at [199, 483] on div "< div class = "grid grid-cols-1 sm:grid-cols-2 md:grid -cols-3 gap-4 py-4" > < …" at bounding box center [376, 485] width 587 height 752
click at [160, 476] on div "< div class = "grid grid-cols-1 sm:grid-cols-2 md:grid -cols-3 gap-4 py-4" > < …" at bounding box center [376, 485] width 587 height 752
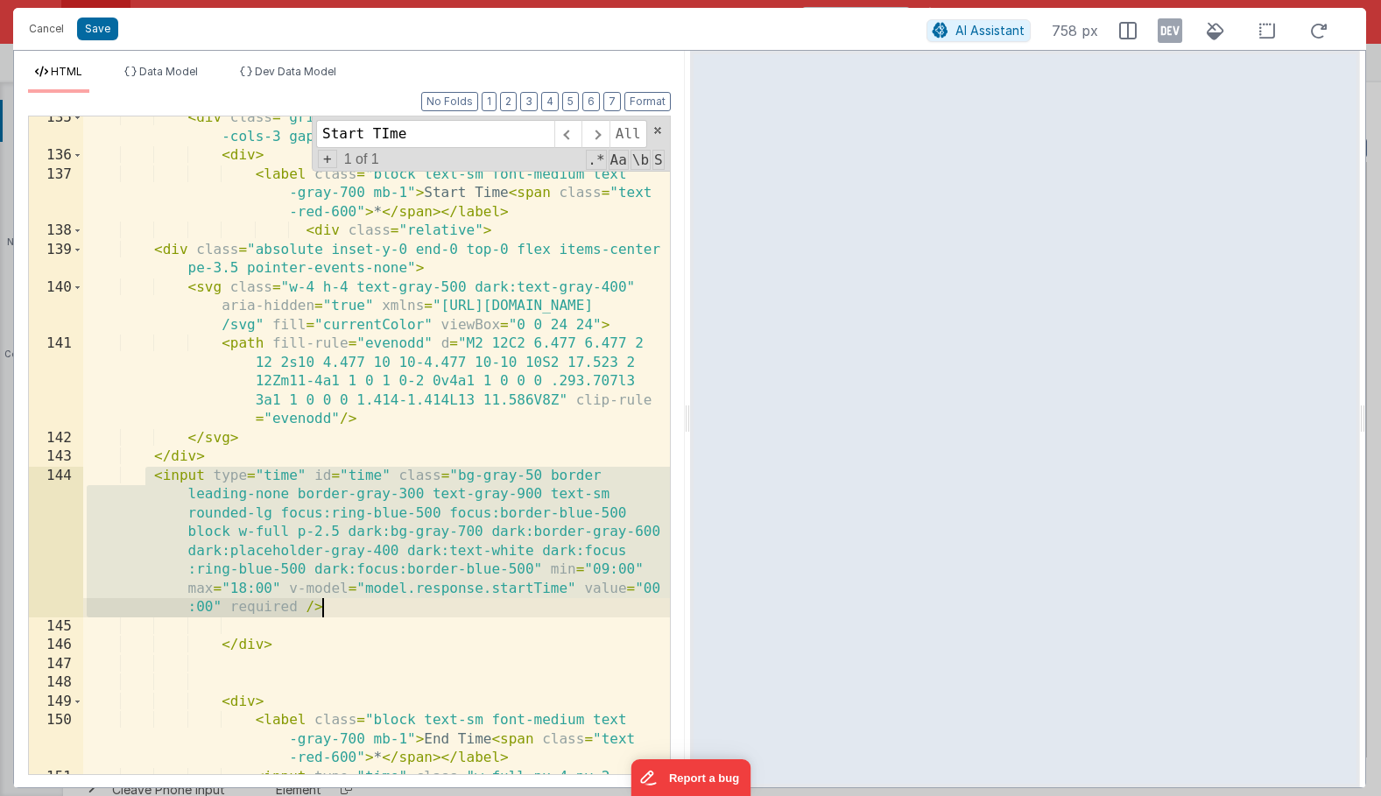
drag, startPoint x: 149, startPoint y: 476, endPoint x: 372, endPoint y: 605, distance: 257.8
click at [372, 605] on div "< div class = "grid grid-cols-1 sm:grid-cols-2 md:grid -cols-3 gap-4 py-4" > < …" at bounding box center [376, 485] width 587 height 752
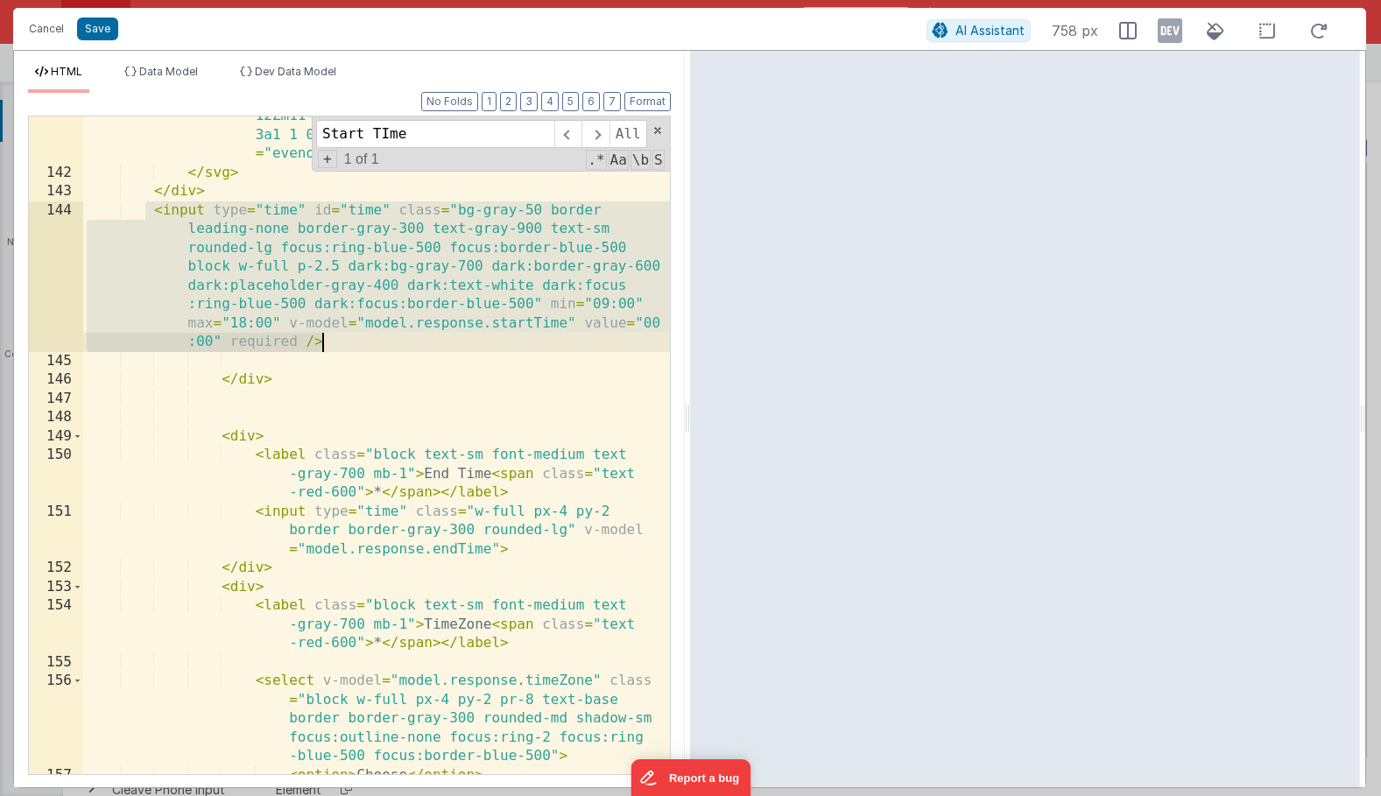
scroll to position [4676, 0]
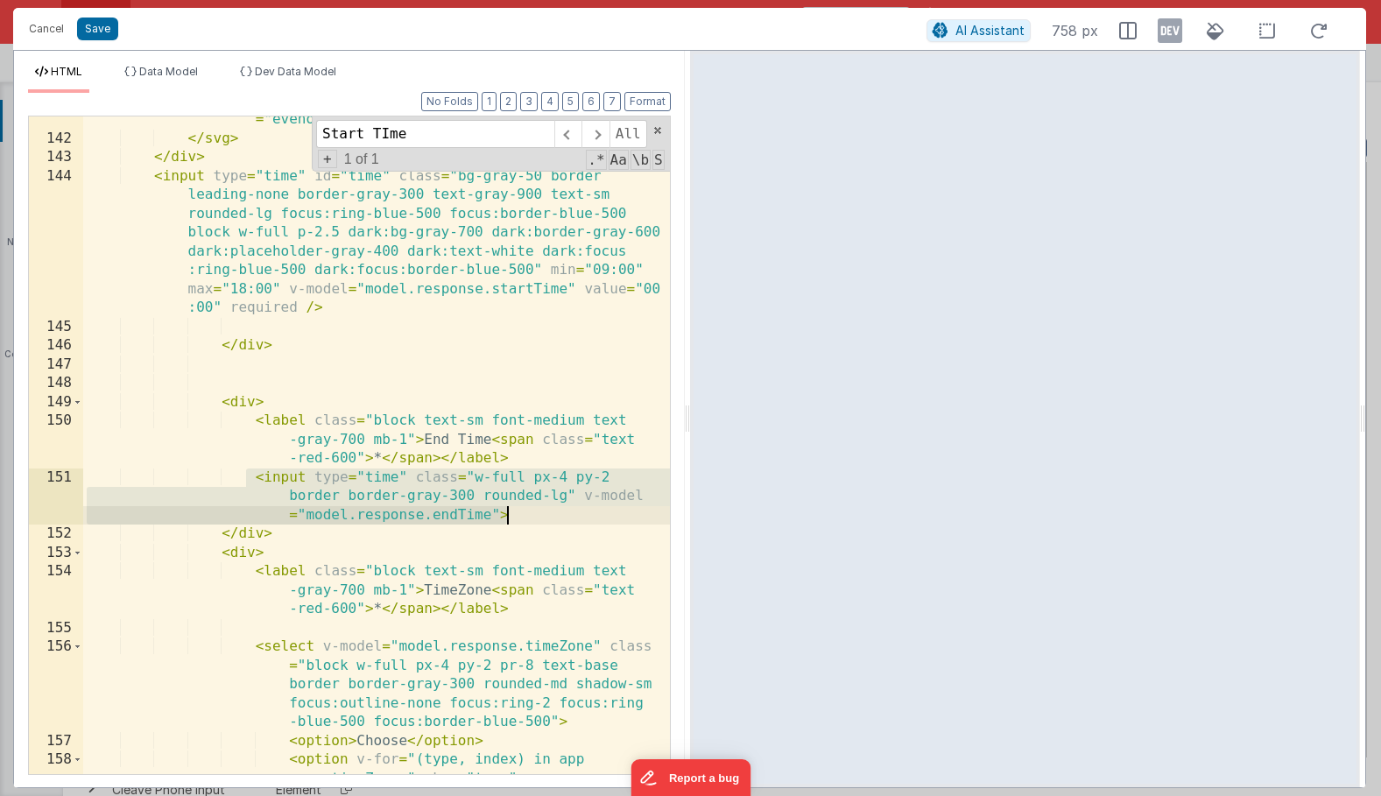
drag, startPoint x: 250, startPoint y: 480, endPoint x: 552, endPoint y: 520, distance: 304.0
click at [552, 520] on div "< path fill-rule = "evenodd" d = "M2 12C2 6.477 6.477 2 12 2s10 4.477 10 10-4.4…" at bounding box center [376, 430] width 587 height 790
paste textarea
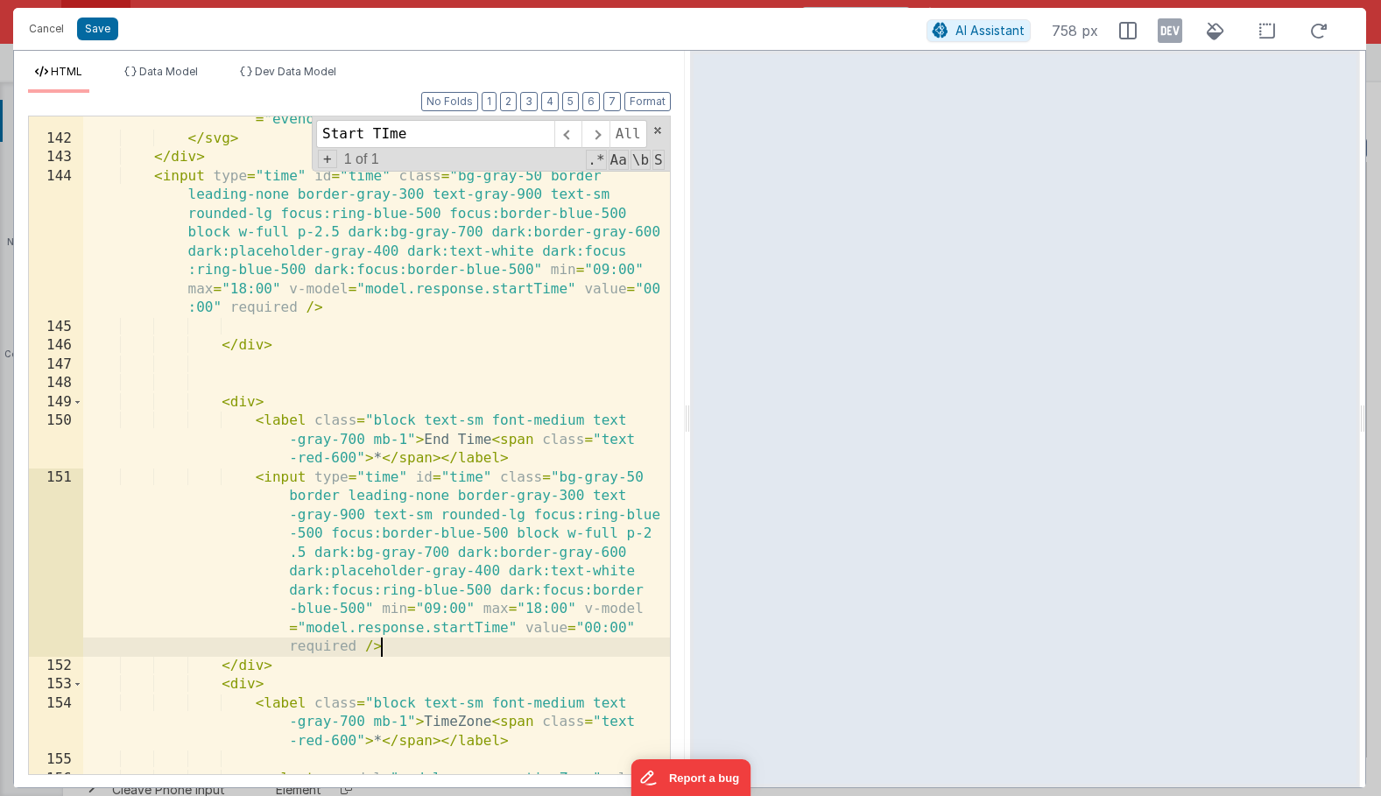
click at [484, 620] on div "< path fill-rule = "evenodd" d = "M2 12C2 6.477 6.477 2 12 2s10 4.477 10 10-4.4…" at bounding box center [376, 458] width 587 height 846
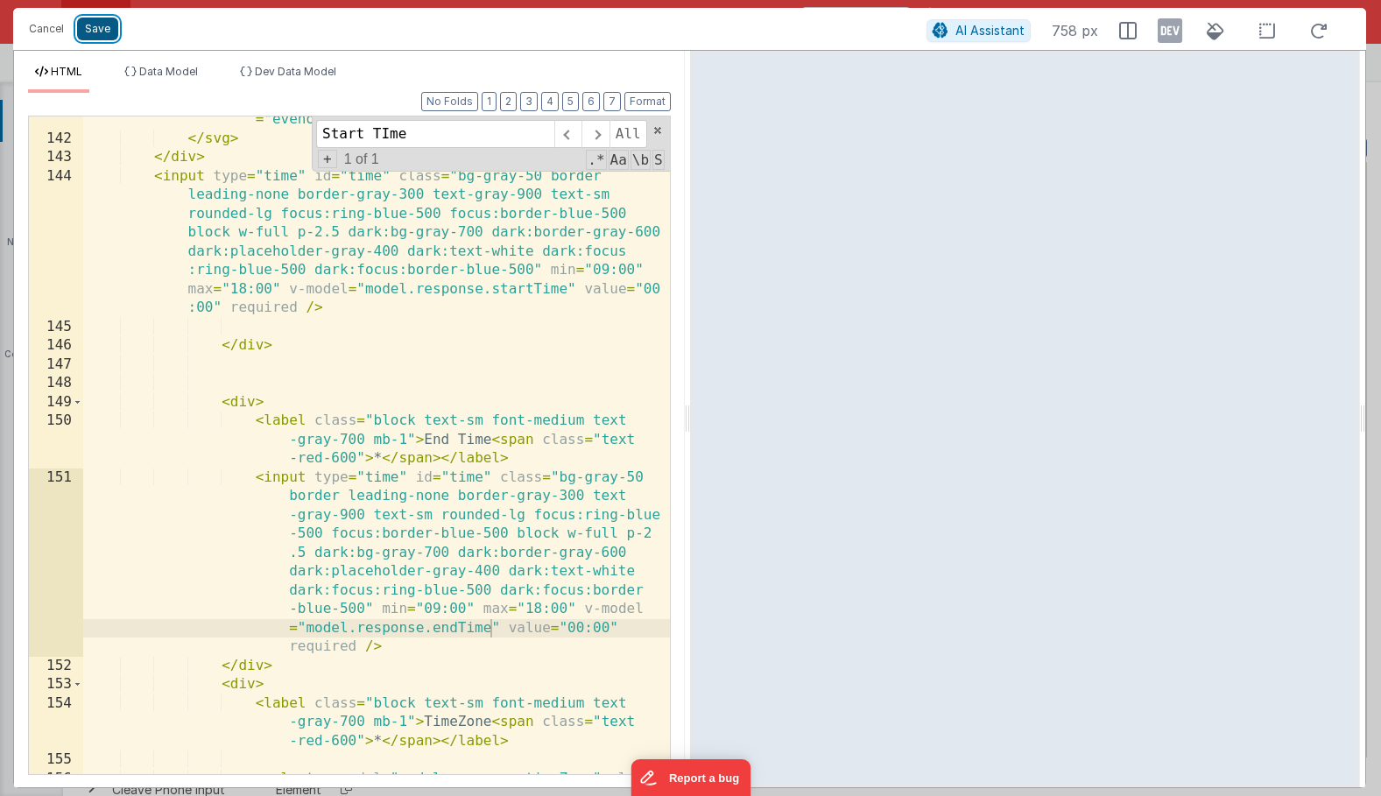
click at [107, 34] on button "Save" at bounding box center [97, 29] width 41 height 23
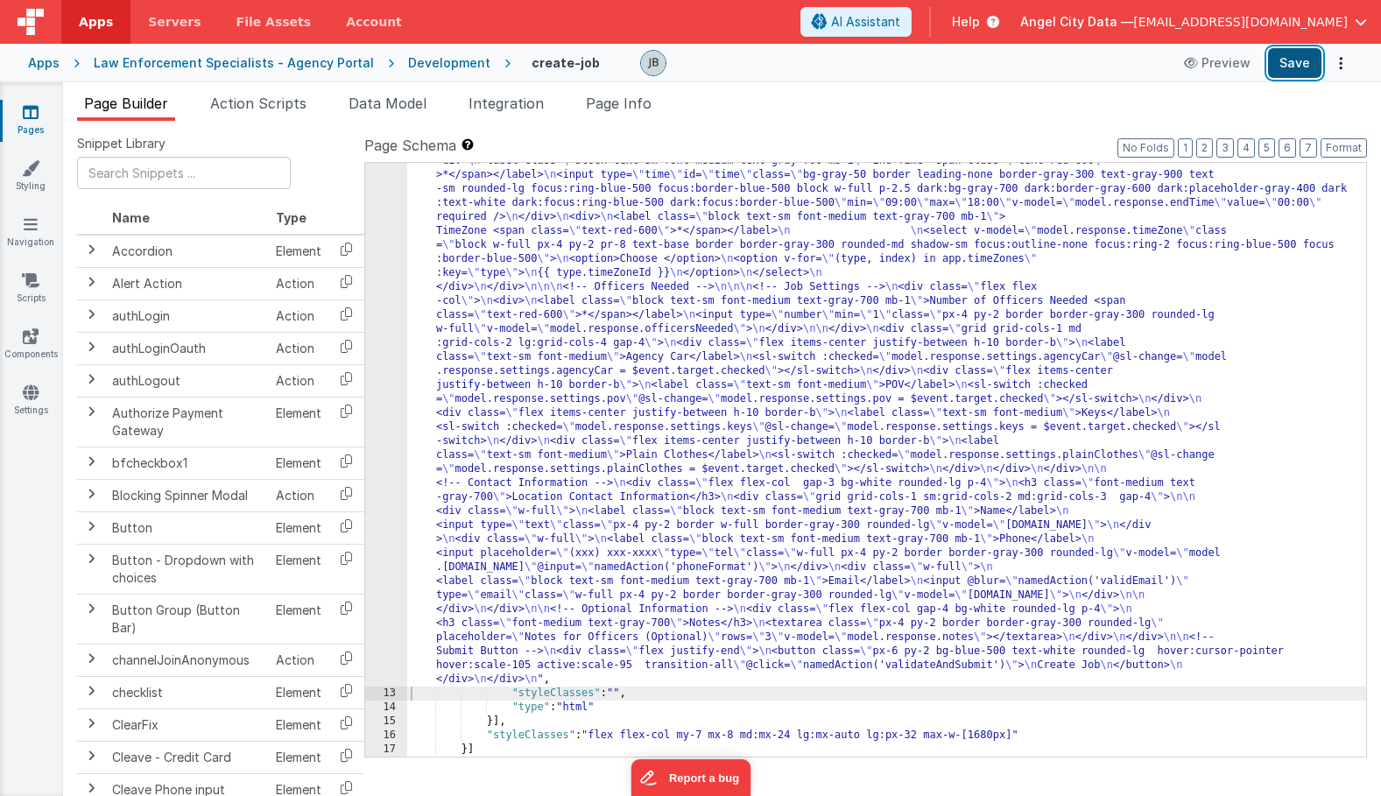
click at [1293, 69] on button "Save" at bounding box center [1294, 63] width 53 height 30
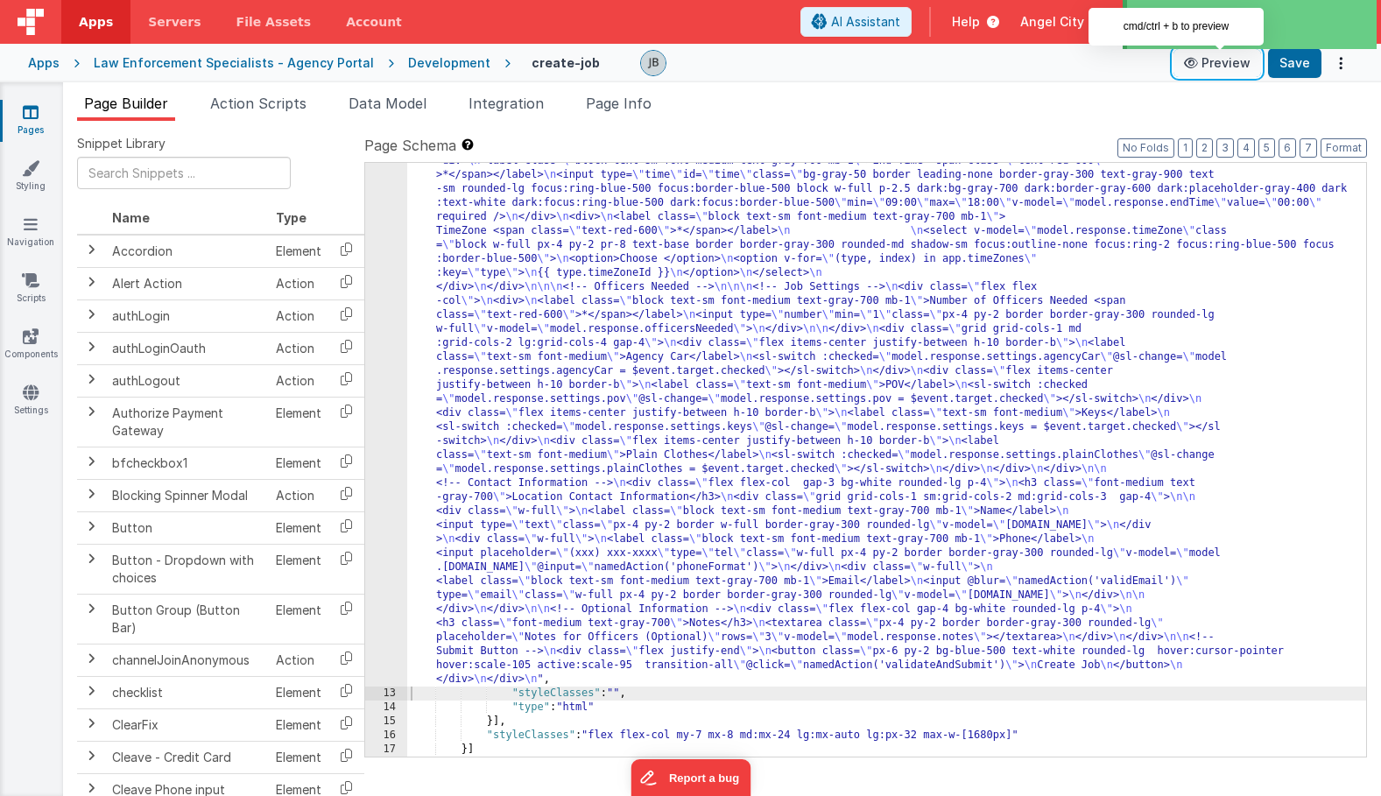
click at [1211, 70] on button "Preview" at bounding box center [1218, 63] width 88 height 28
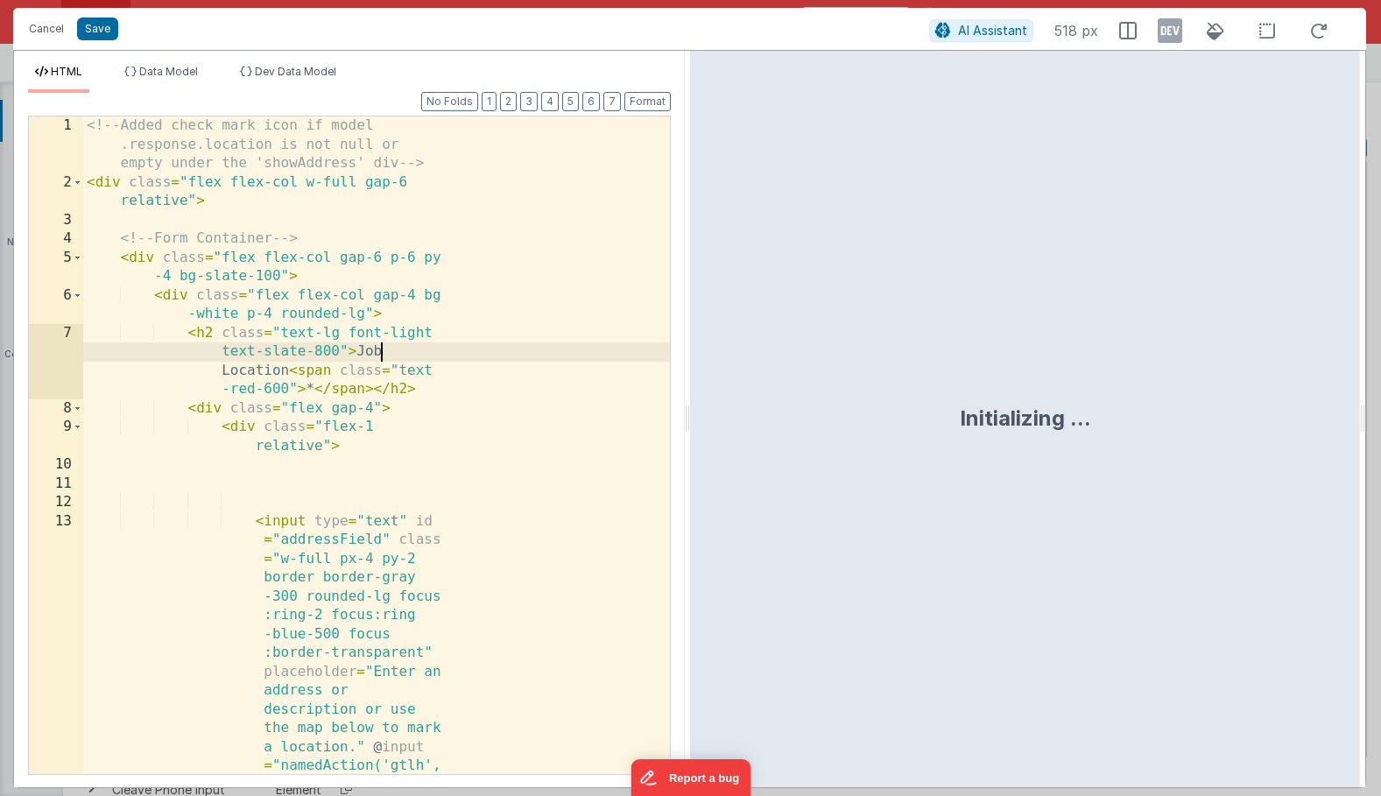
scroll to position [0, 0]
click at [379, 361] on div "<!-- Added check mark icon if model .response.location is not null or empty und…" at bounding box center [376, 708] width 587 height 1185
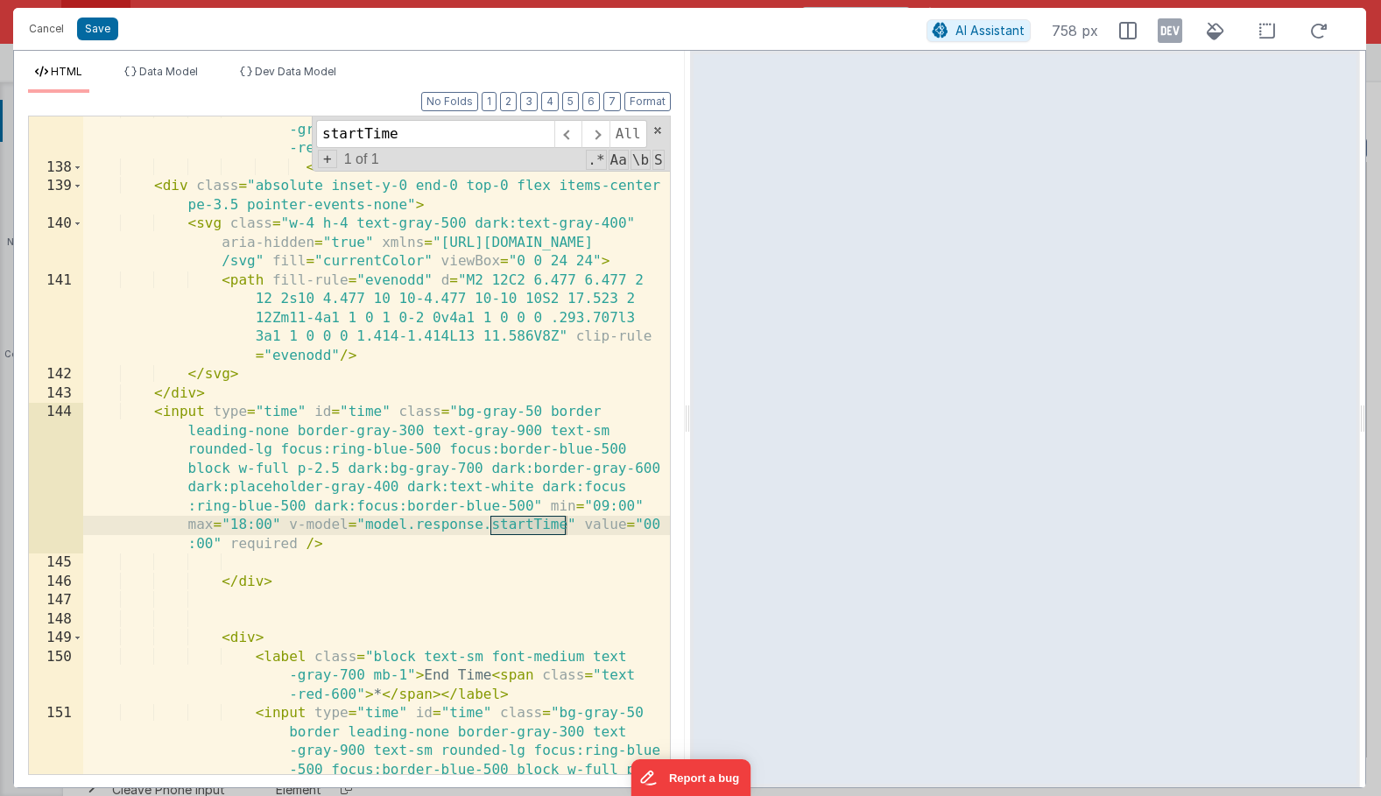
scroll to position [4413, 0]
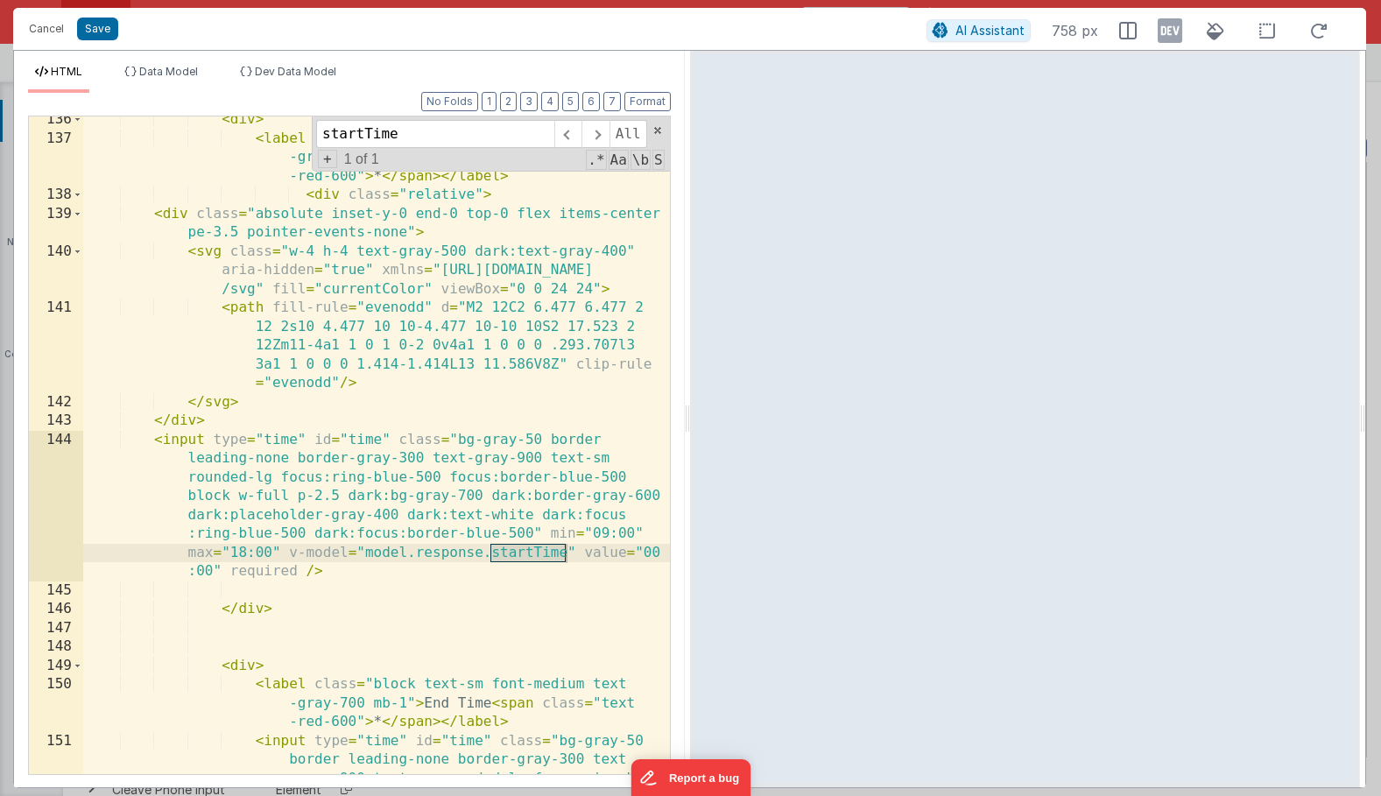
type input "startTime"
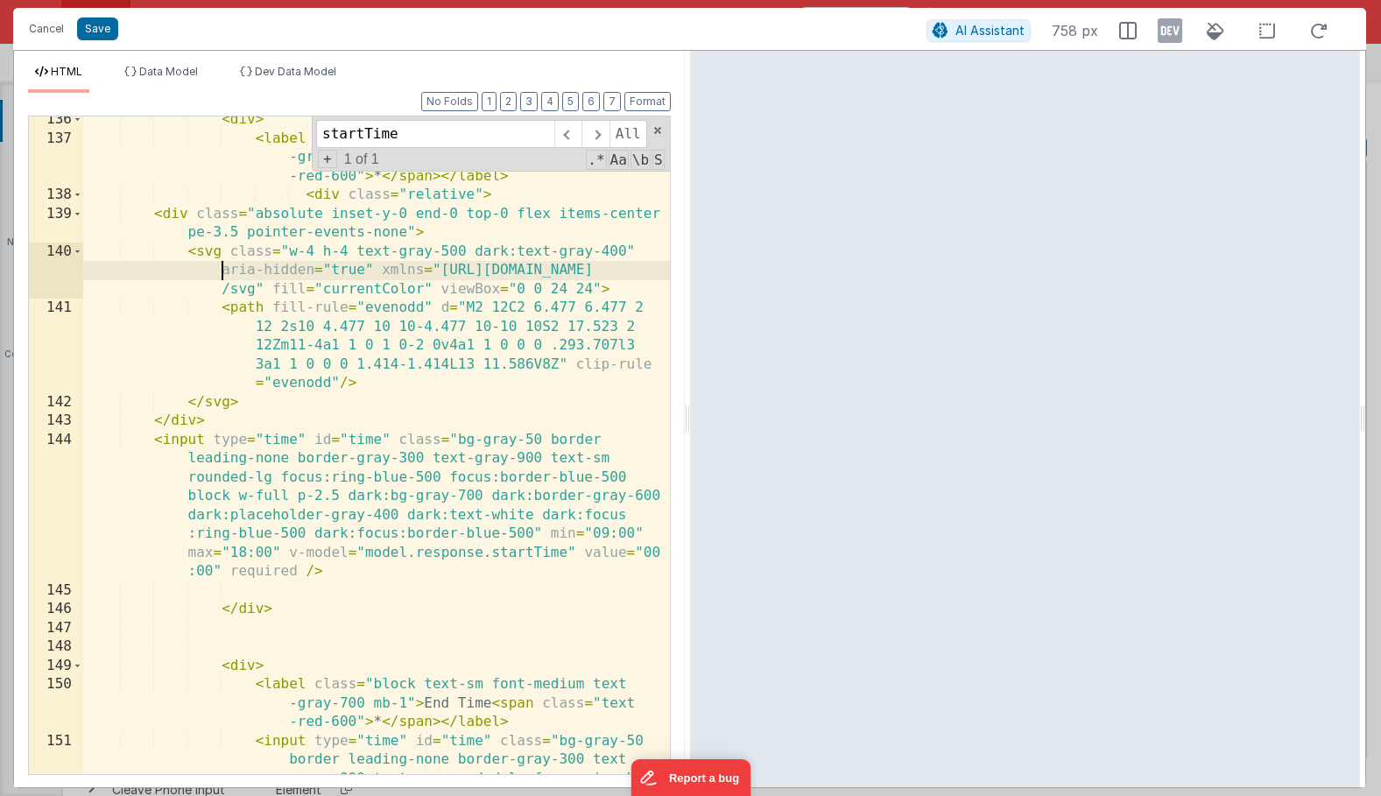
click at [195, 269] on div "< div > < label class = "block text-sm font-medium text -gray-700 mb-1" > Start…" at bounding box center [376, 542] width 587 height 865
click at [195, 255] on div "< div > < label class = "block text-sm font-medium text -gray-700 mb-1" > Start…" at bounding box center [376, 542] width 587 height 865
click at [255, 313] on div "< div > < label class = "block text-sm font-medium text -gray-700 mb-1" > Start…" at bounding box center [376, 542] width 587 height 865
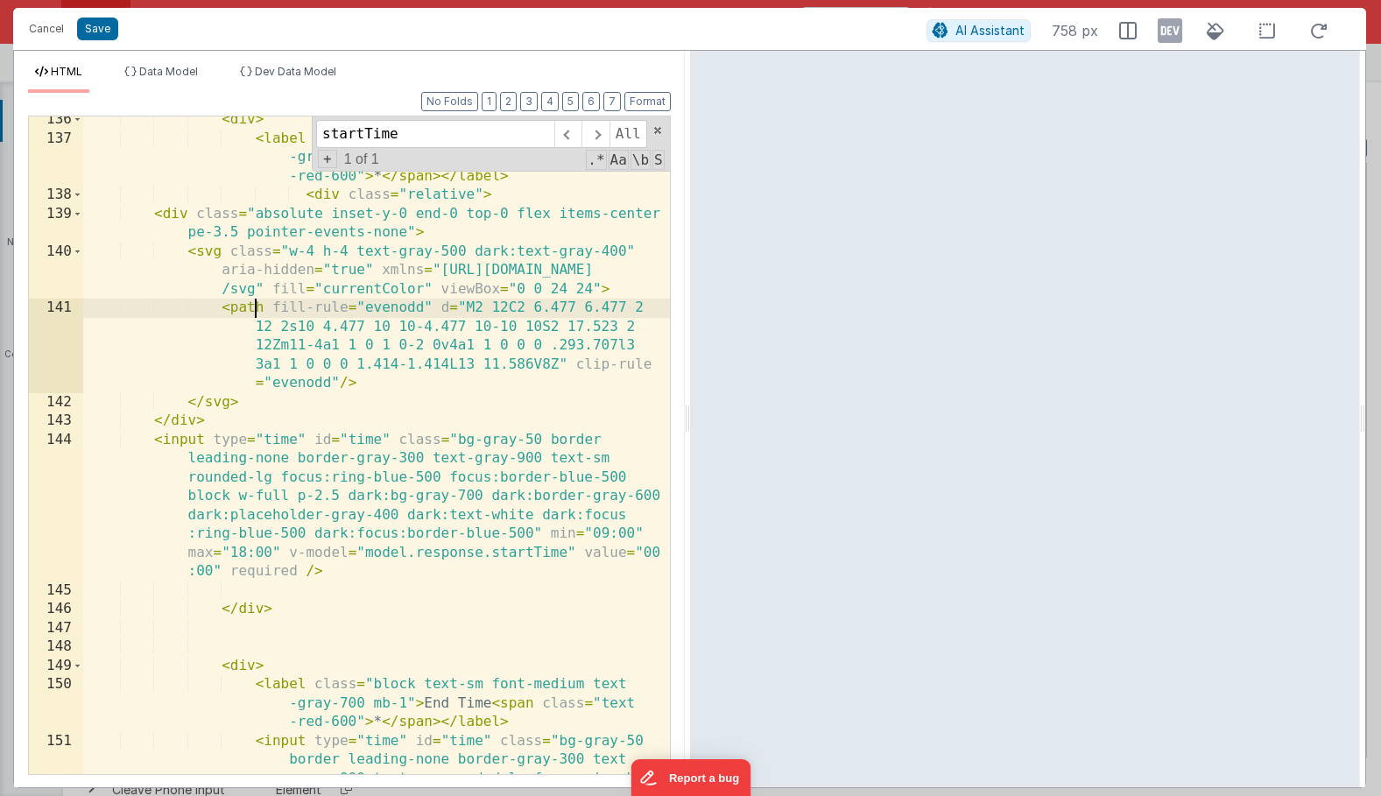
click at [203, 247] on div "< div > < label class = "block text-sm font-medium text -gray-700 mb-1" > Start…" at bounding box center [376, 542] width 587 height 865
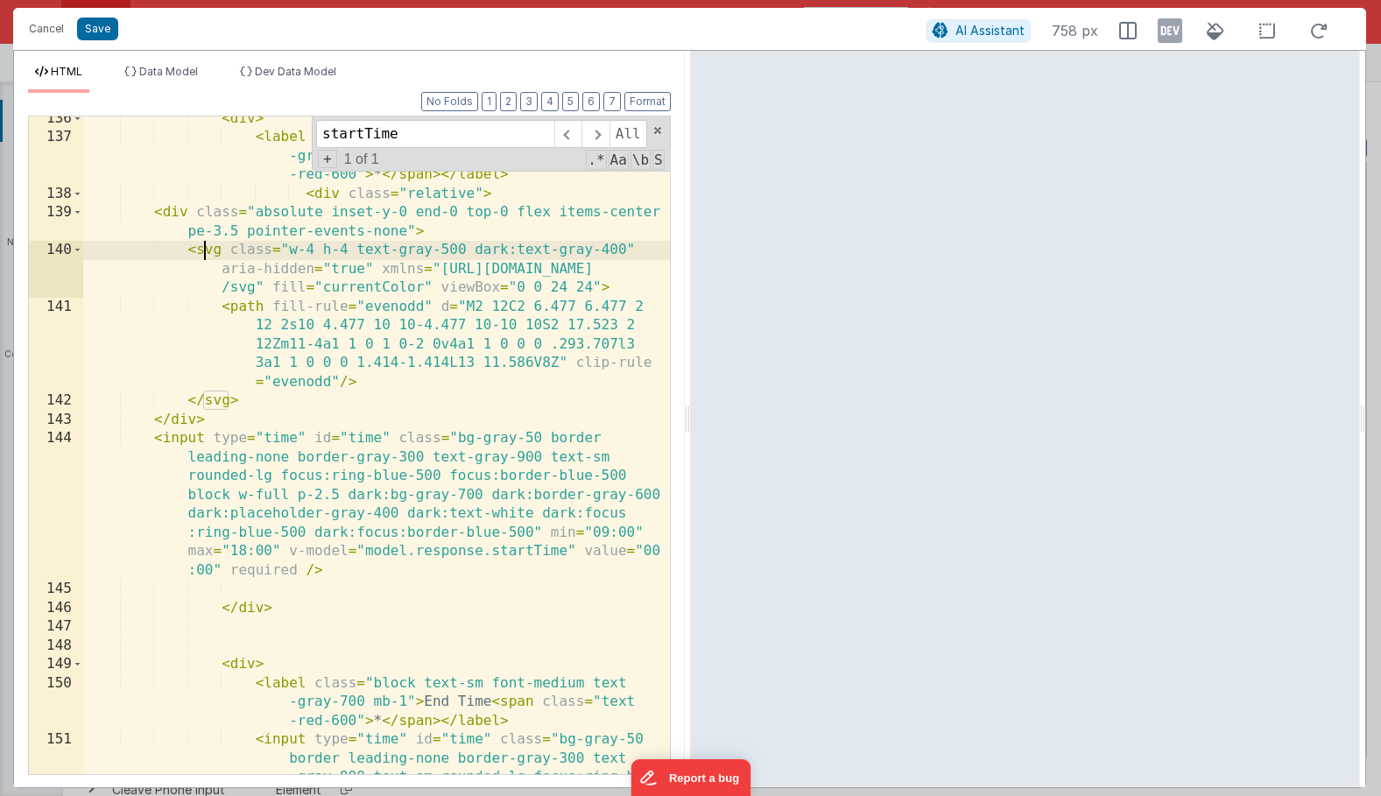
scroll to position [4414, 0]
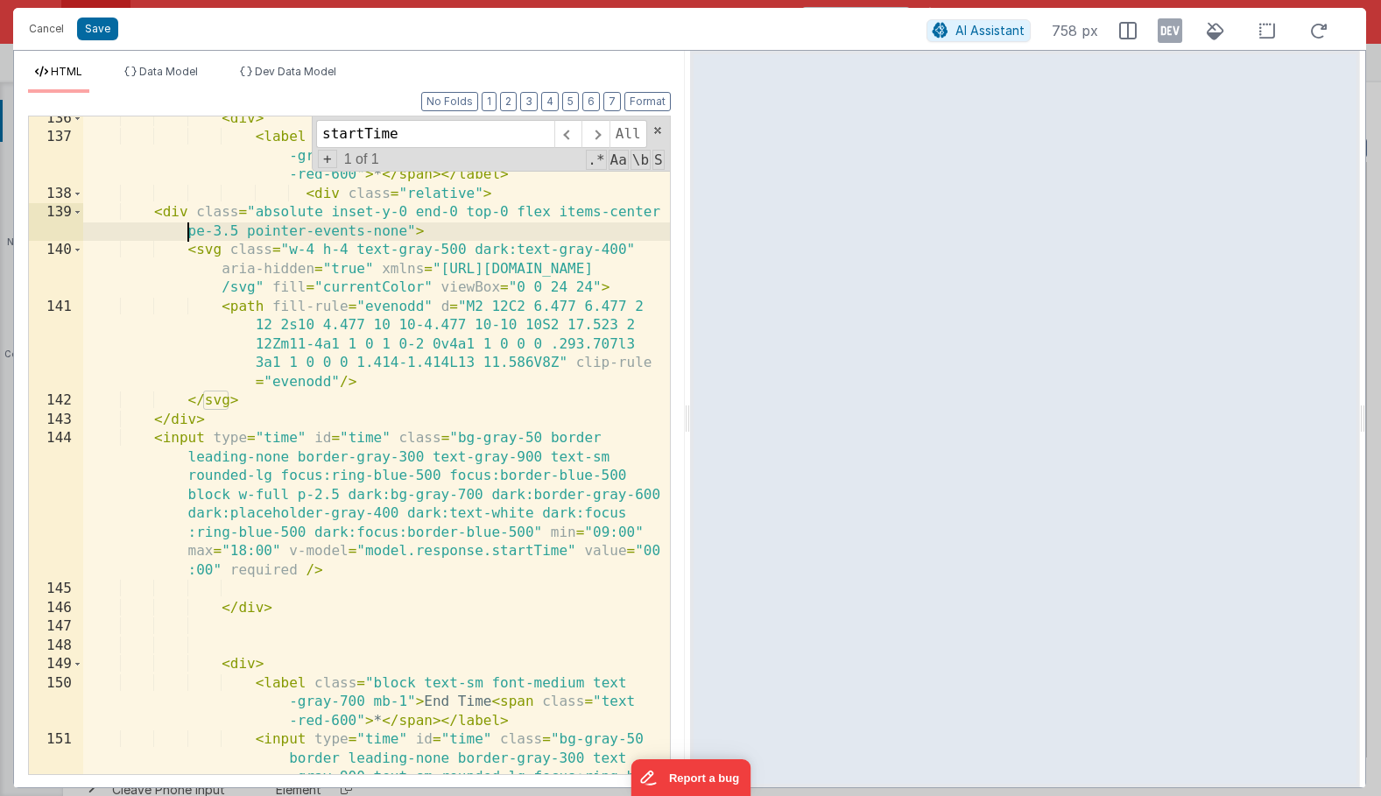
click at [172, 223] on div "< div > < label class = "block text-sm font-medium text -gray-700 mb-1" > Start…" at bounding box center [376, 541] width 587 height 865
click at [169, 205] on div "< div > < label class = "block text-sm font-medium text -gray-700 mb-1" > Start…" at bounding box center [376, 541] width 587 height 865
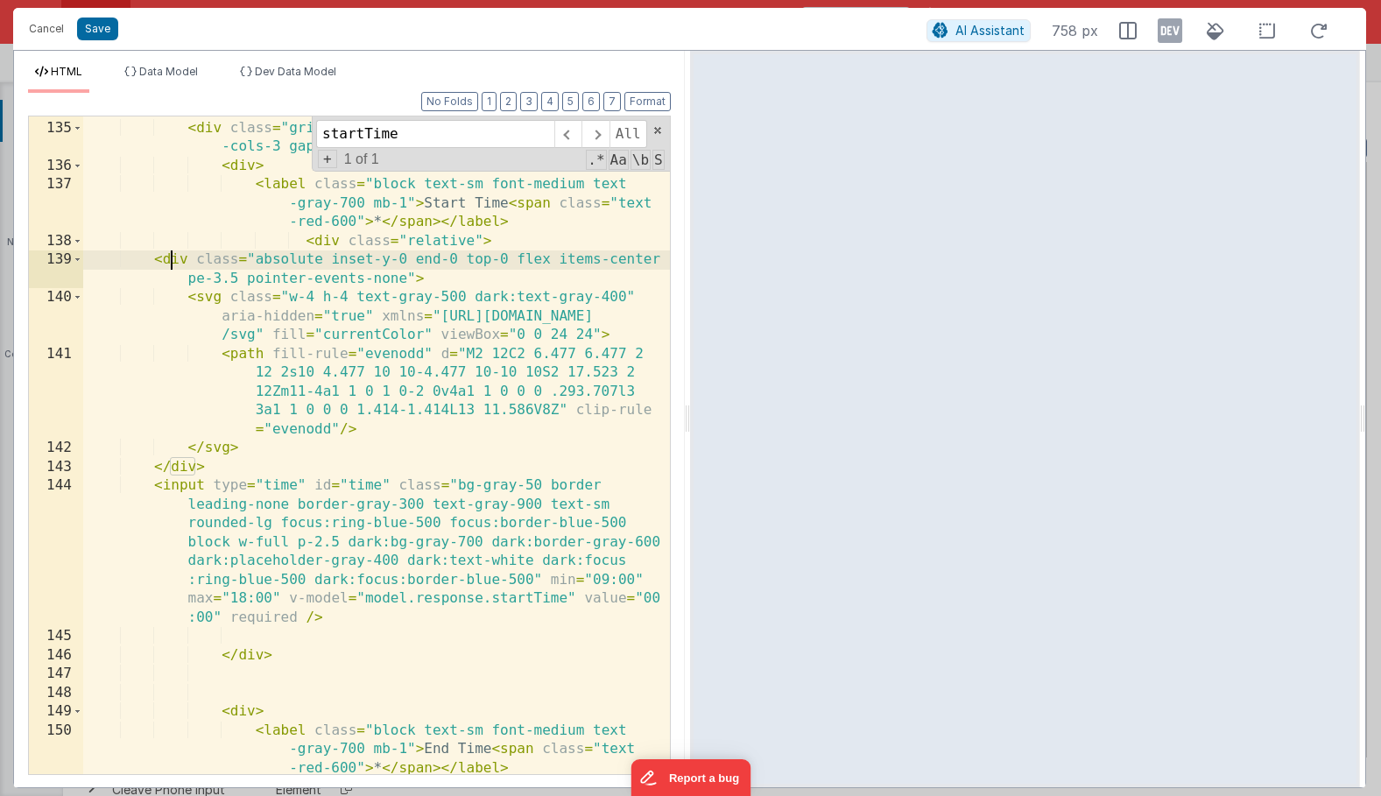
scroll to position [4337, 0]
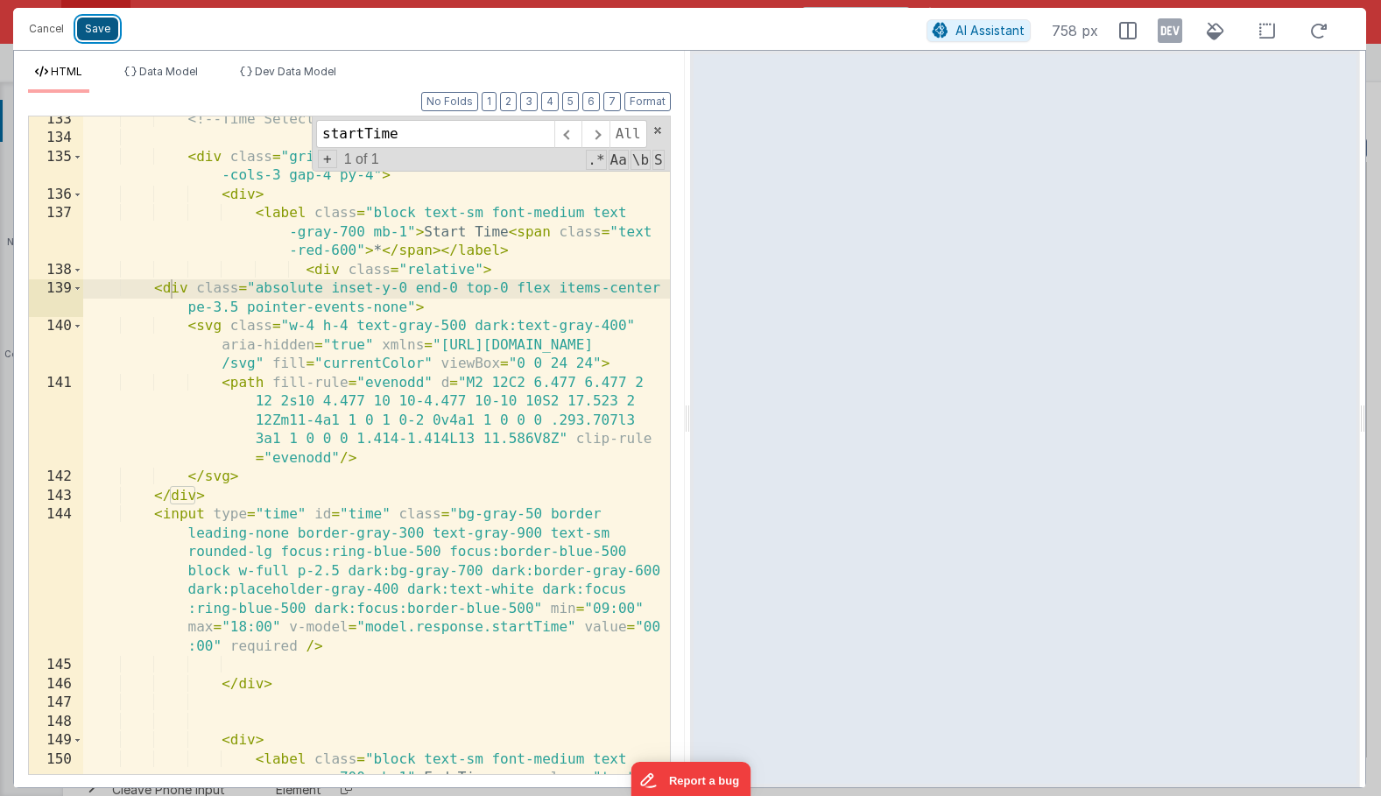
click at [94, 27] on button "Save" at bounding box center [97, 29] width 41 height 23
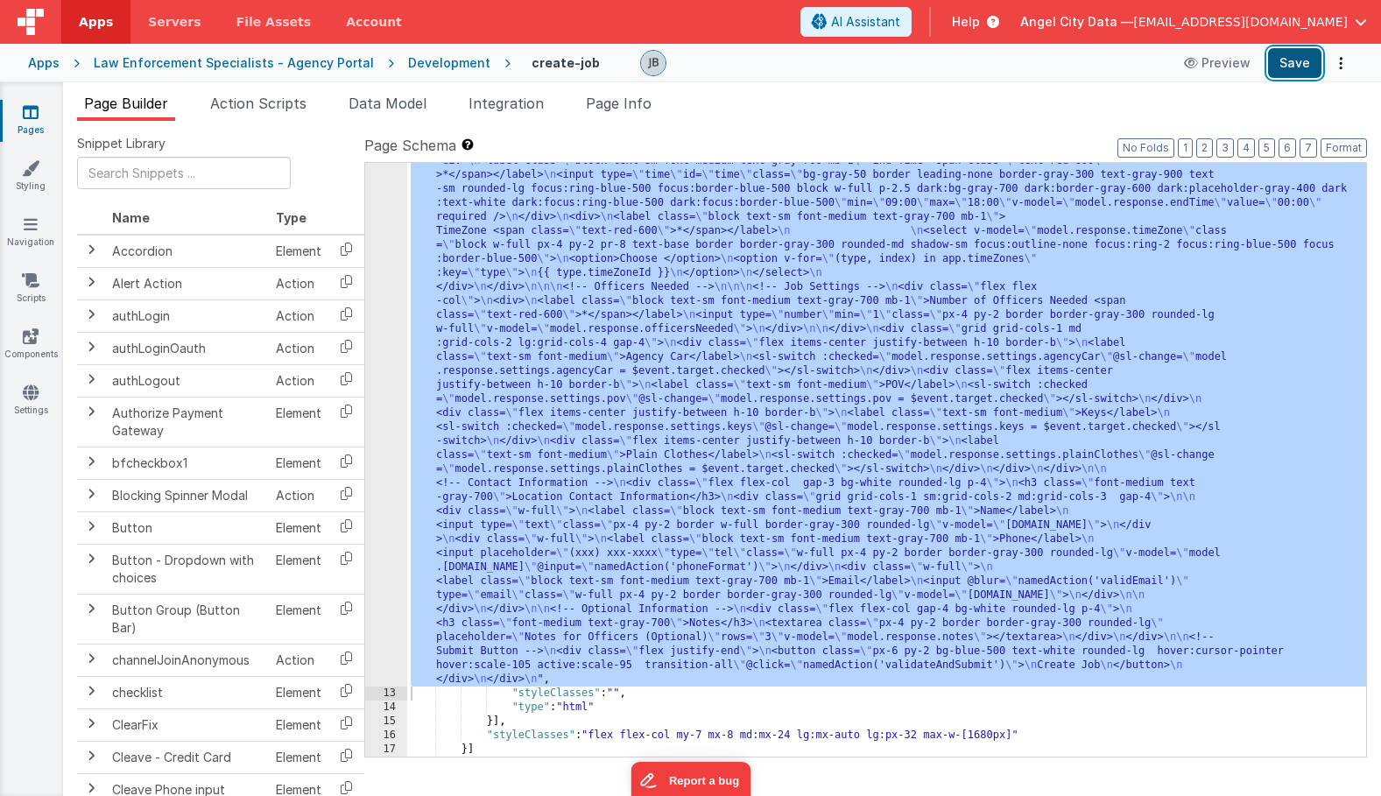
click at [1312, 55] on button "Save" at bounding box center [1294, 63] width 53 height 30
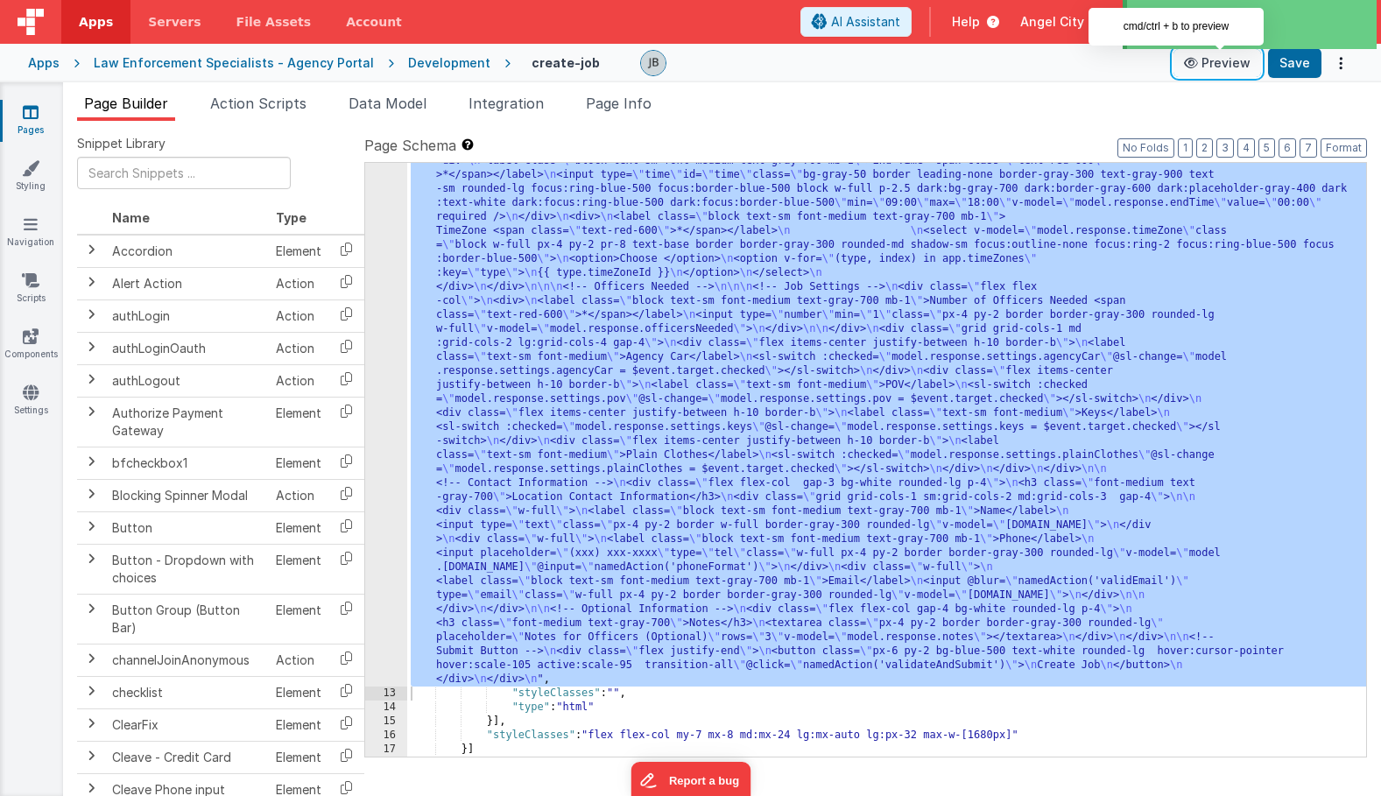
click at [1198, 54] on button "Preview" at bounding box center [1218, 63] width 88 height 28
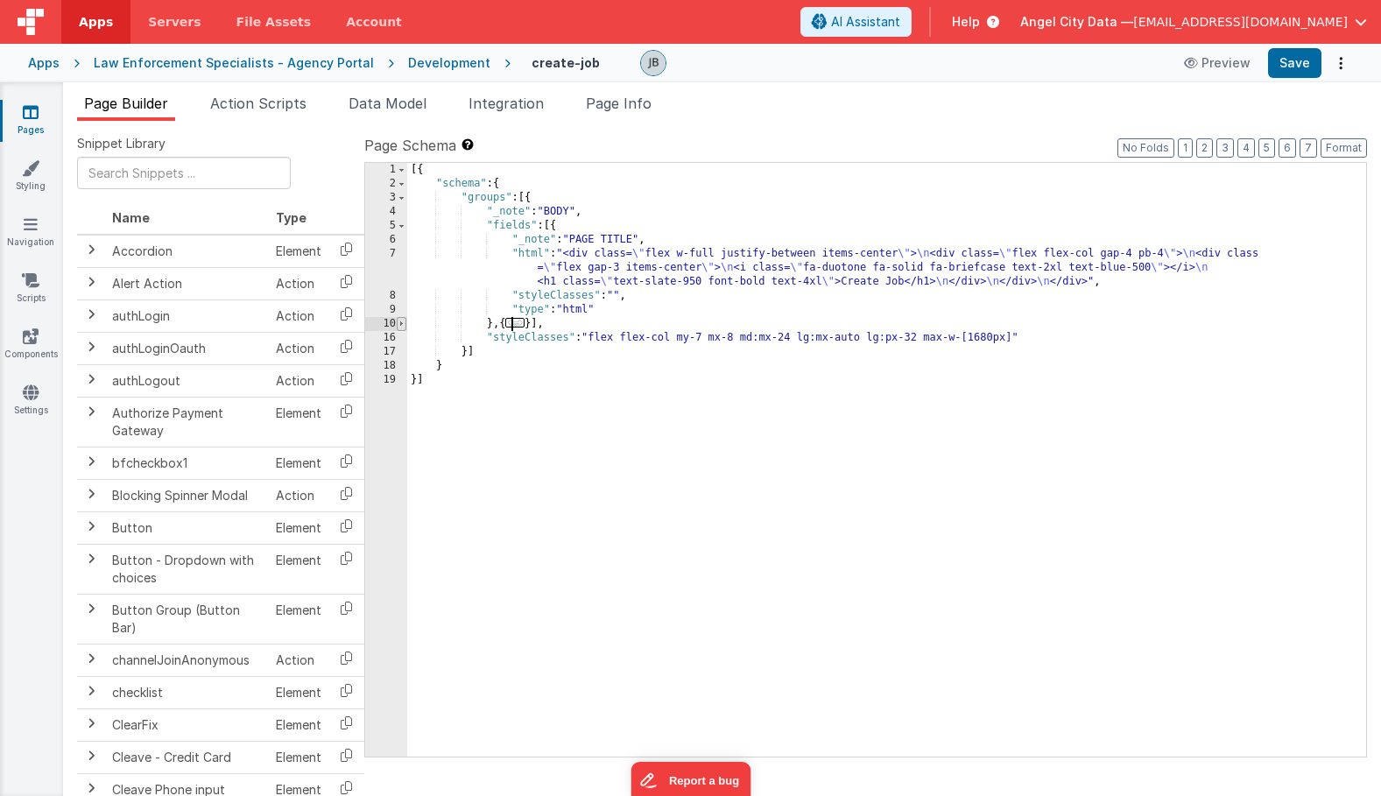
click at [401, 324] on span at bounding box center [402, 324] width 10 height 14
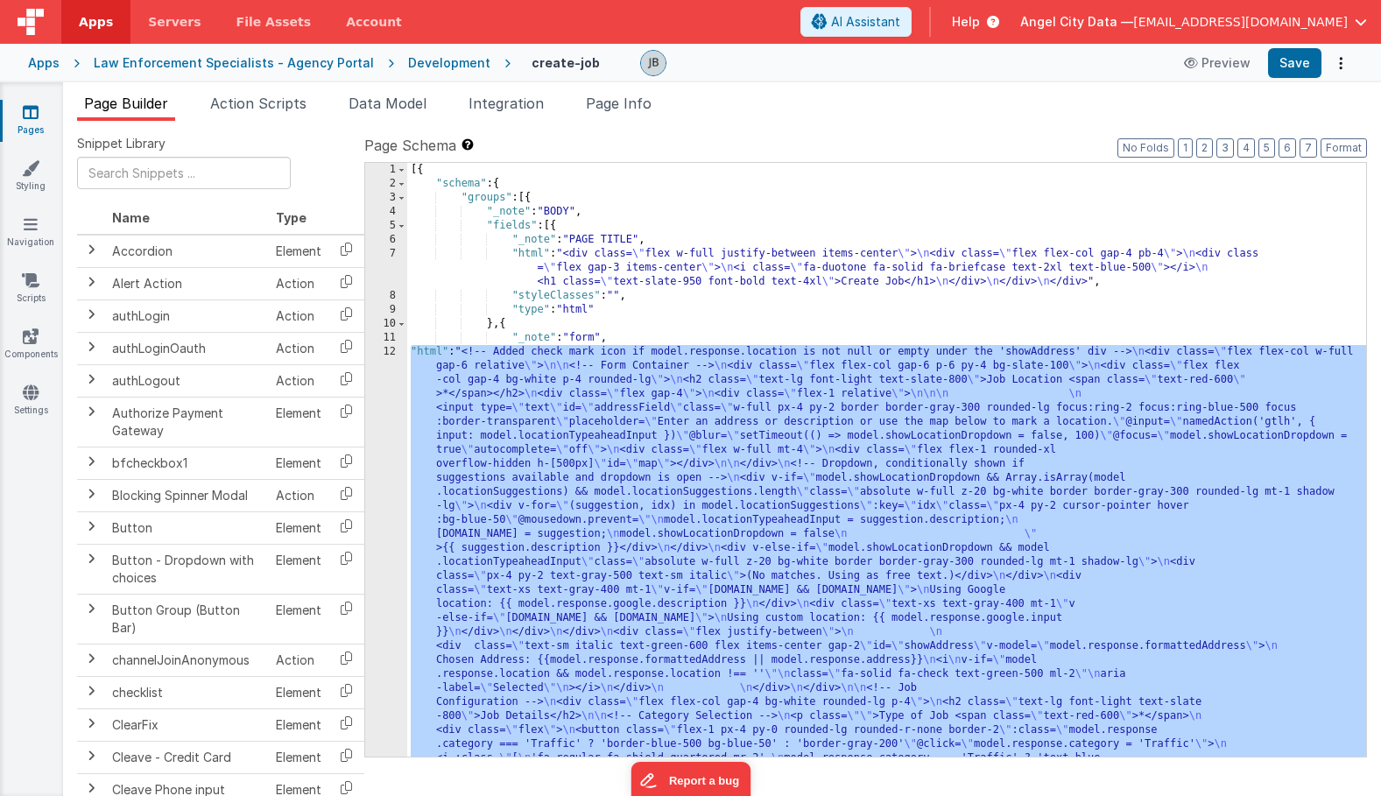
scroll to position [1144, 0]
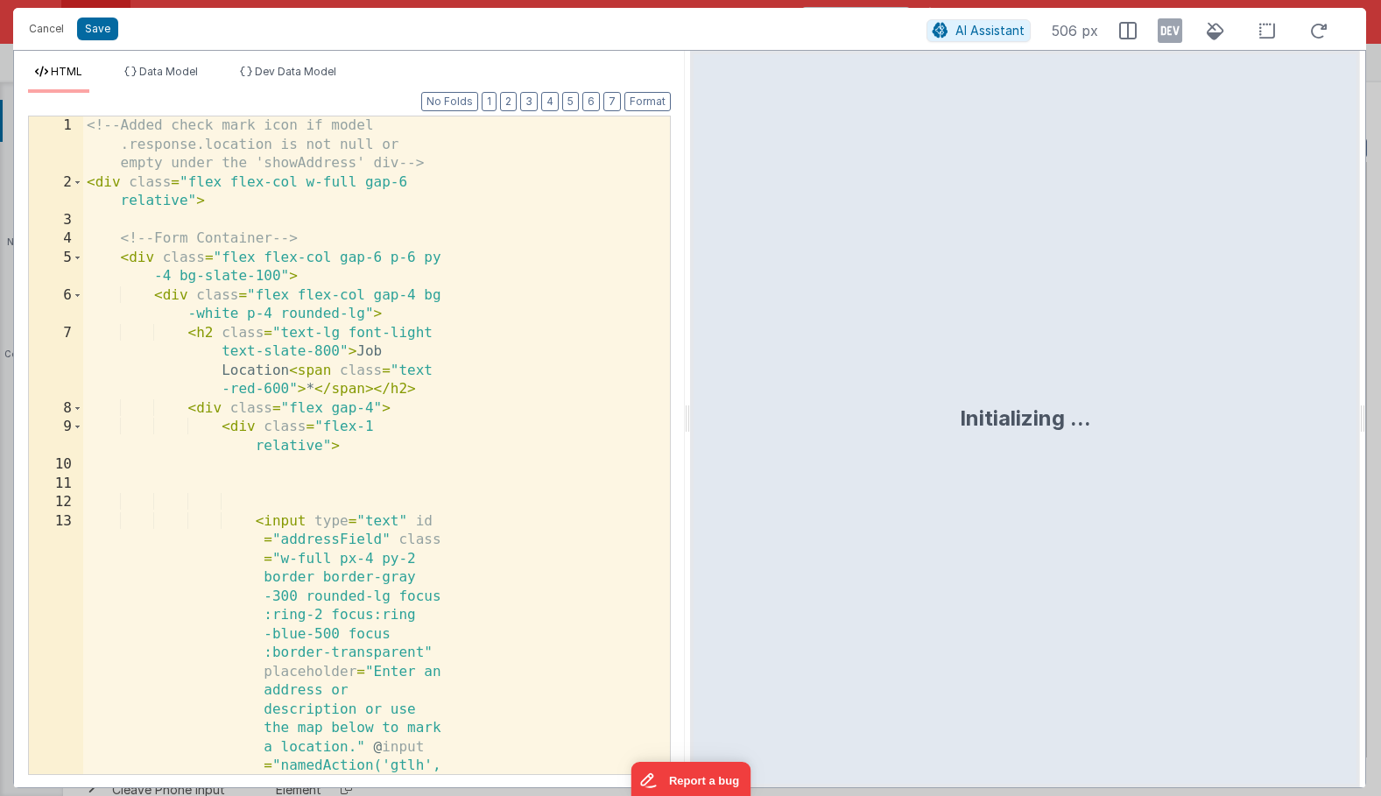
click at [391, 385] on div "<!-- Added check mark icon if model .response.location is not null or empty und…" at bounding box center [376, 708] width 587 height 1185
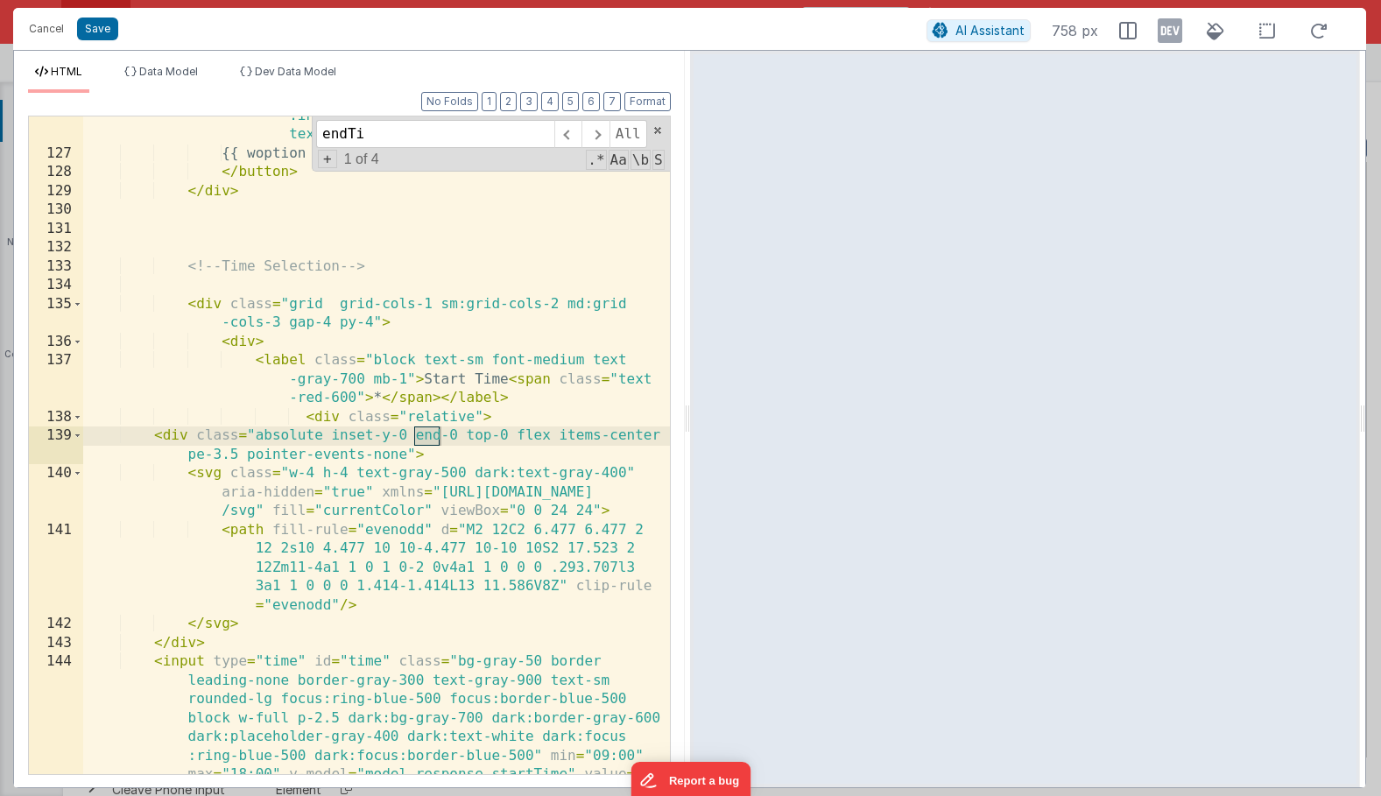
scroll to position [4868, 0]
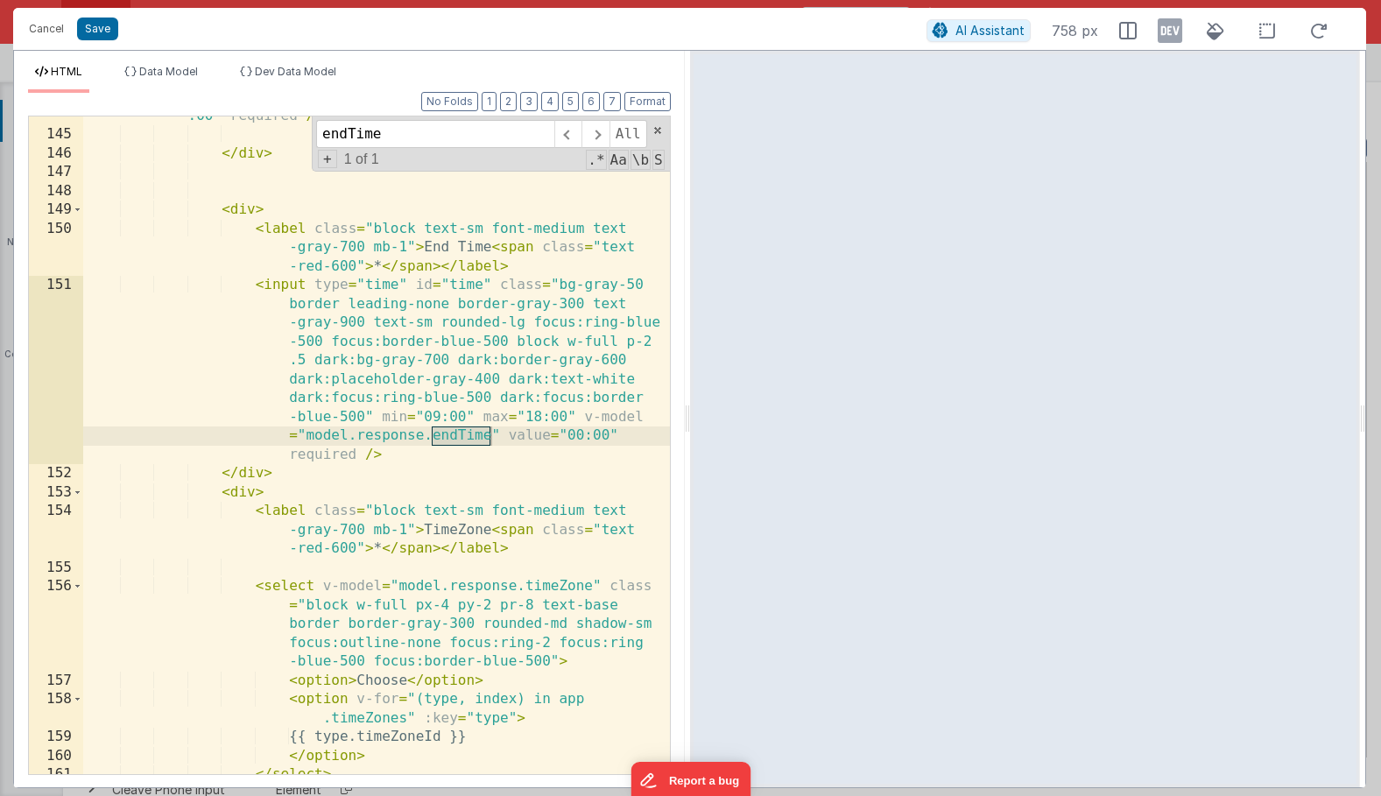
type input "endTime"
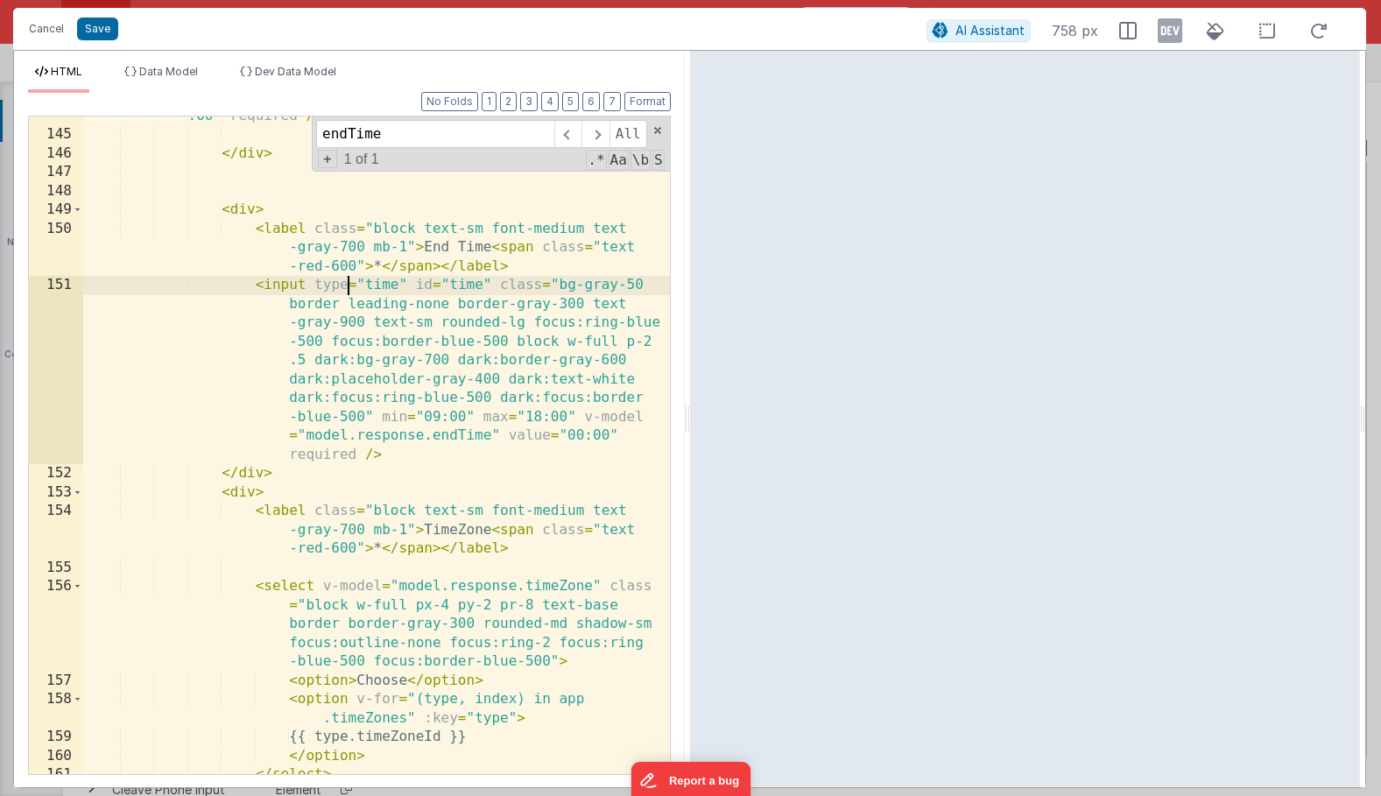
click at [347, 285] on div "< input type = "time" id = "time" class = "bg-gray-50 border leading-none borde…" at bounding box center [376, 389] width 587 height 828
click at [469, 286] on div "< input type = "time" id = "time" class = "bg-gray-50 border leading-none borde…" at bounding box center [376, 389] width 587 height 828
click at [476, 286] on div "< input type = "time" id = "time" class = "bg-gray-50 border leading-none borde…" at bounding box center [376, 389] width 587 height 828
click at [469, 288] on div "< input type = "time" id = "time" class = "bg-gray-50 border leading-none borde…" at bounding box center [376, 389] width 587 height 828
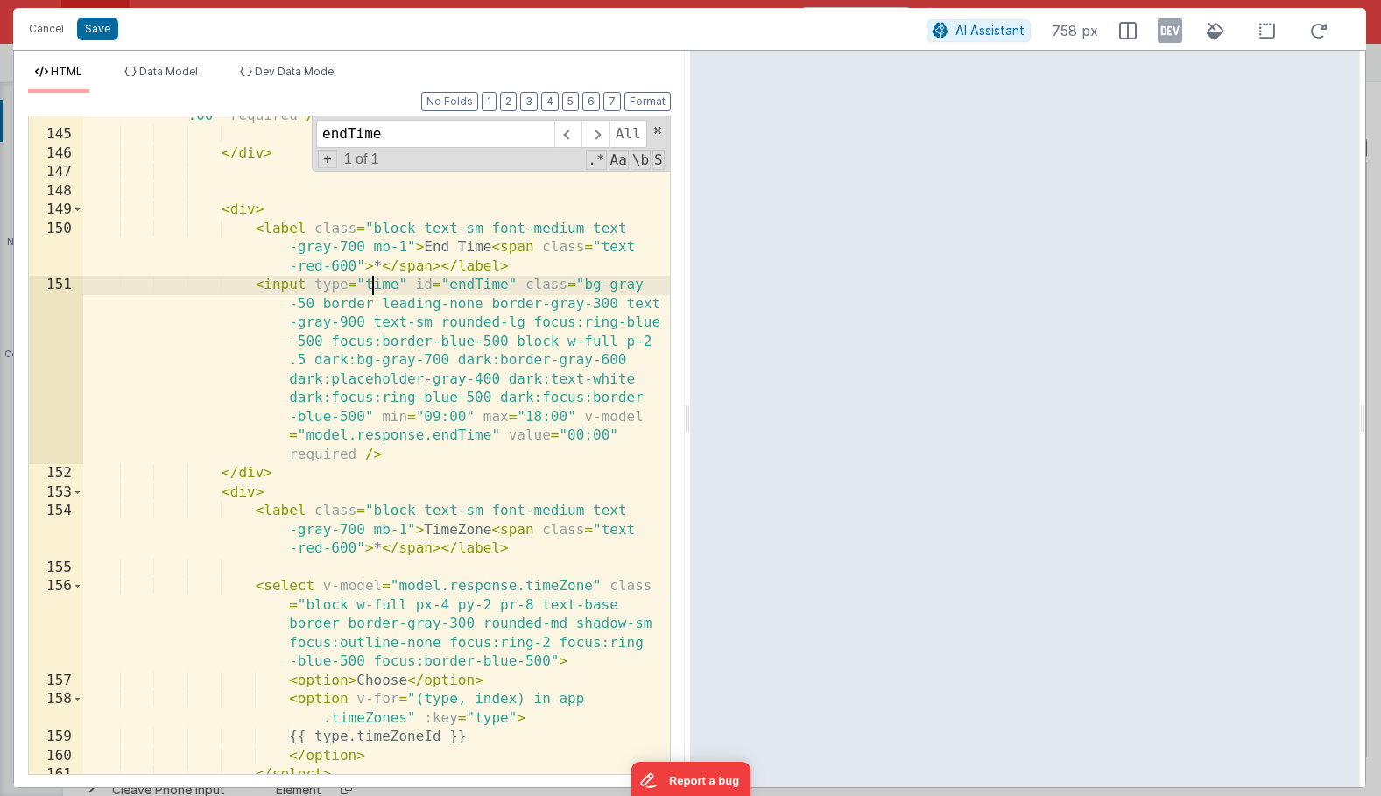
click at [374, 288] on div "< input type = "time" id = "time" class = "bg-gray-50 border leading-none borde…" at bounding box center [376, 389] width 587 height 828
click at [407, 299] on div "< input type = "time" id = "time" class = "bg-gray-50 border leading-none borde…" at bounding box center [376, 389] width 587 height 828
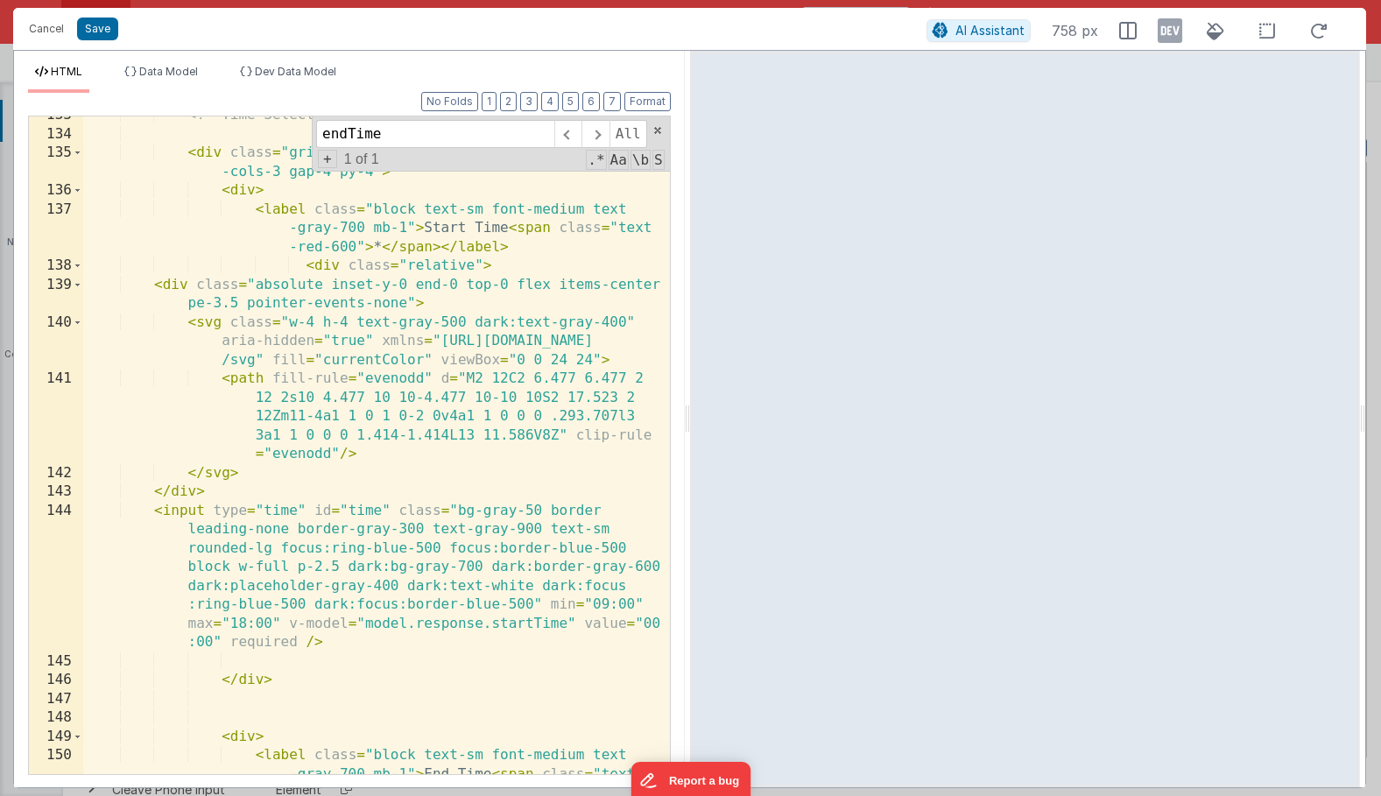
scroll to position [4324, 0]
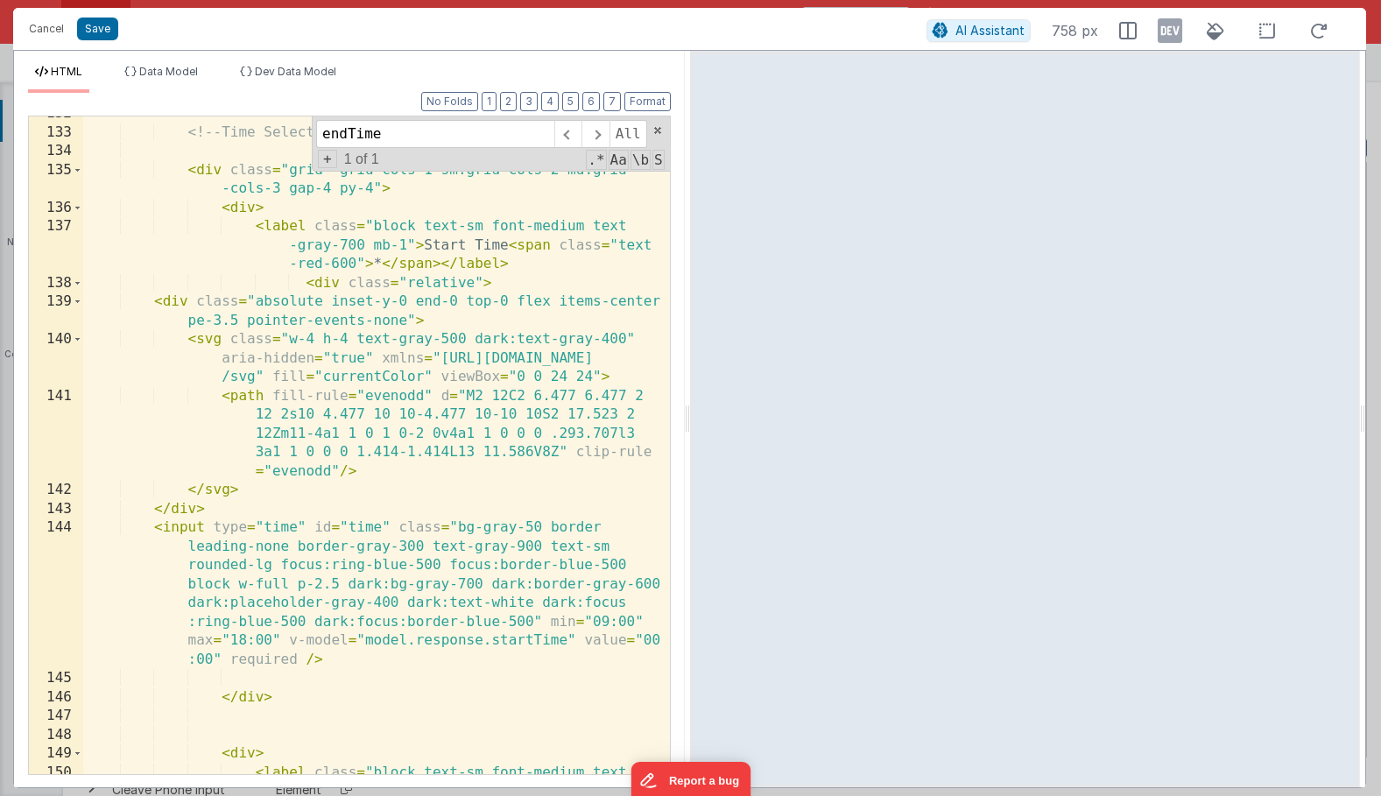
click at [441, 414] on div "<!-- Time Selection --> < div class = "grid grid-cols-1 sm:grid-cols-2 md:grid …" at bounding box center [376, 470] width 587 height 733
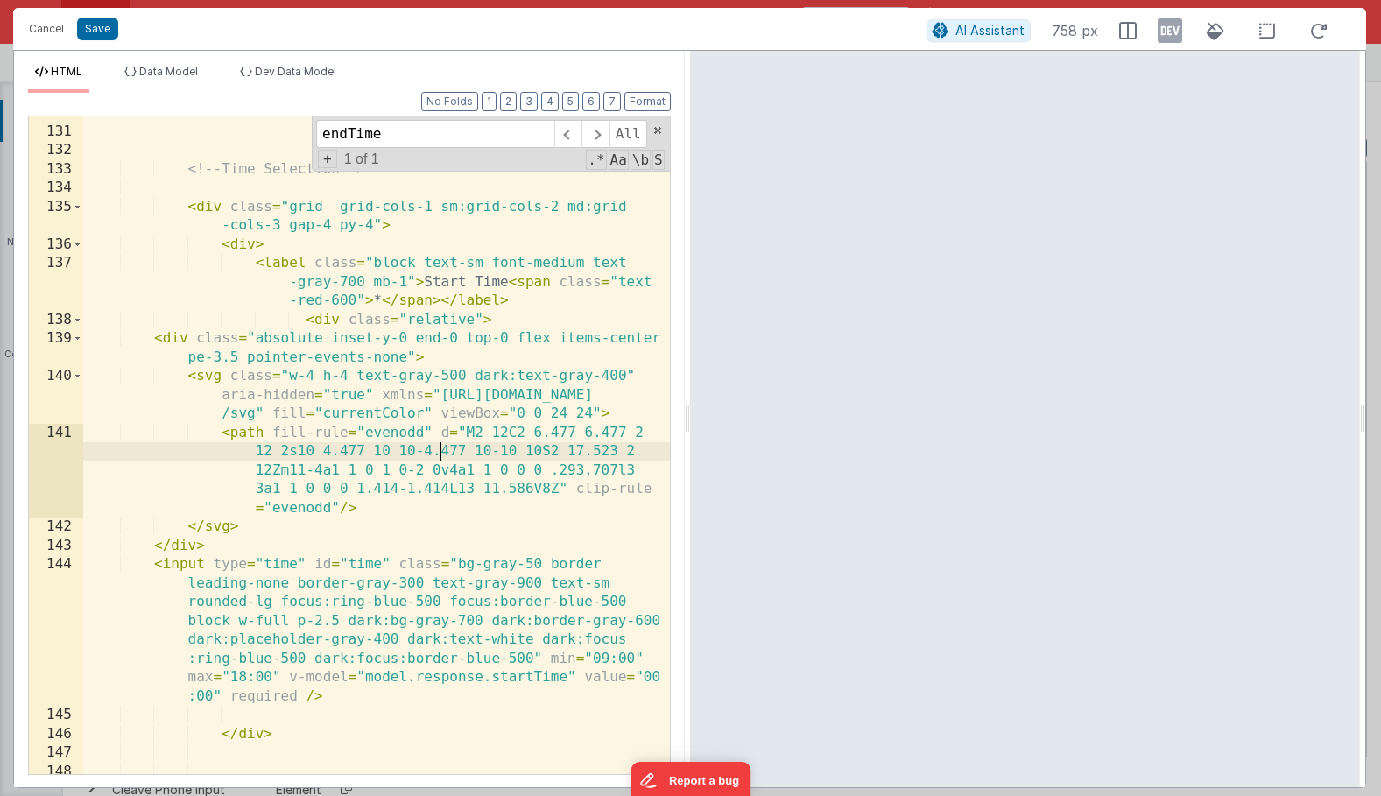
scroll to position [4302, 0]
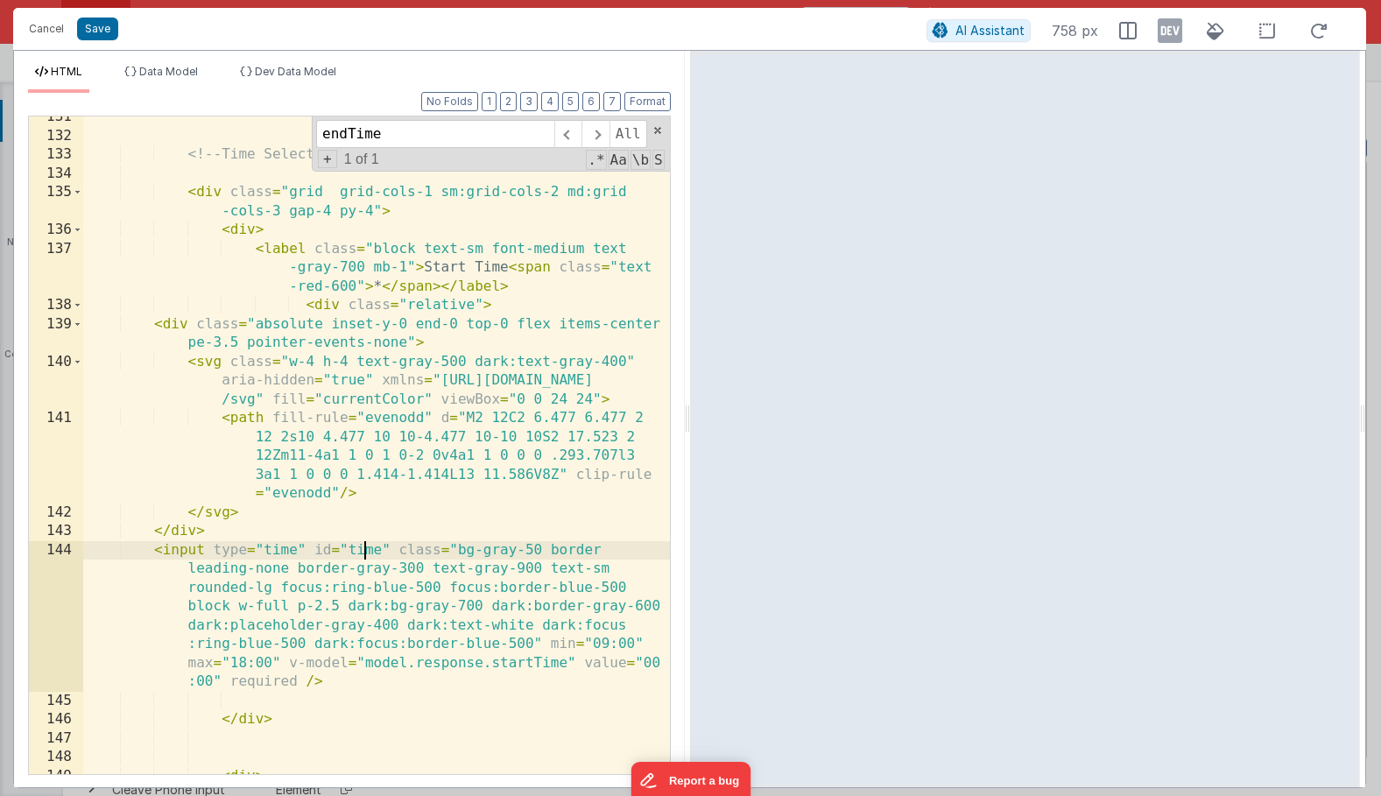
click at [363, 545] on div "<!-- Time Selection --> < div class = "grid grid-cols-1 sm:grid-cols-2 md:grid …" at bounding box center [376, 455] width 587 height 695
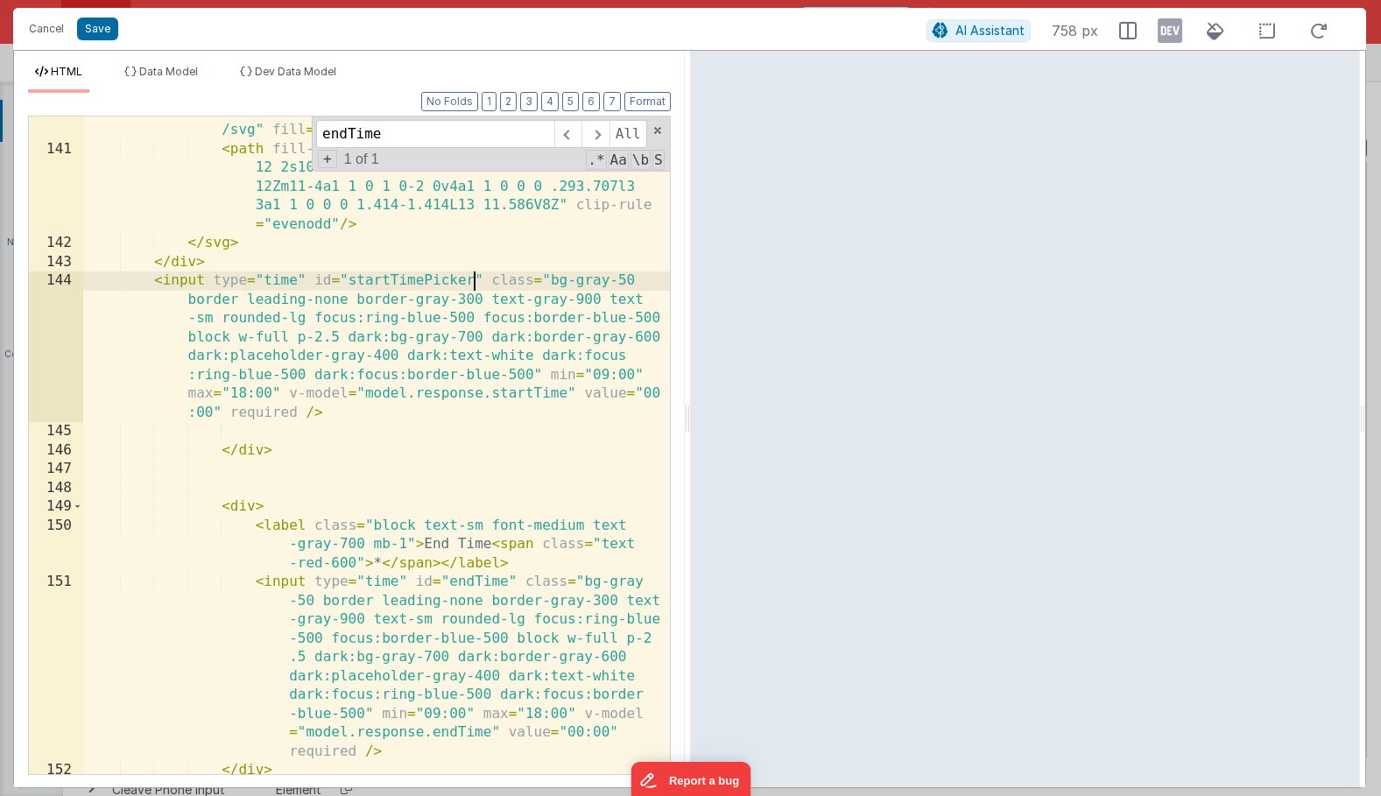
scroll to position [4592, 0]
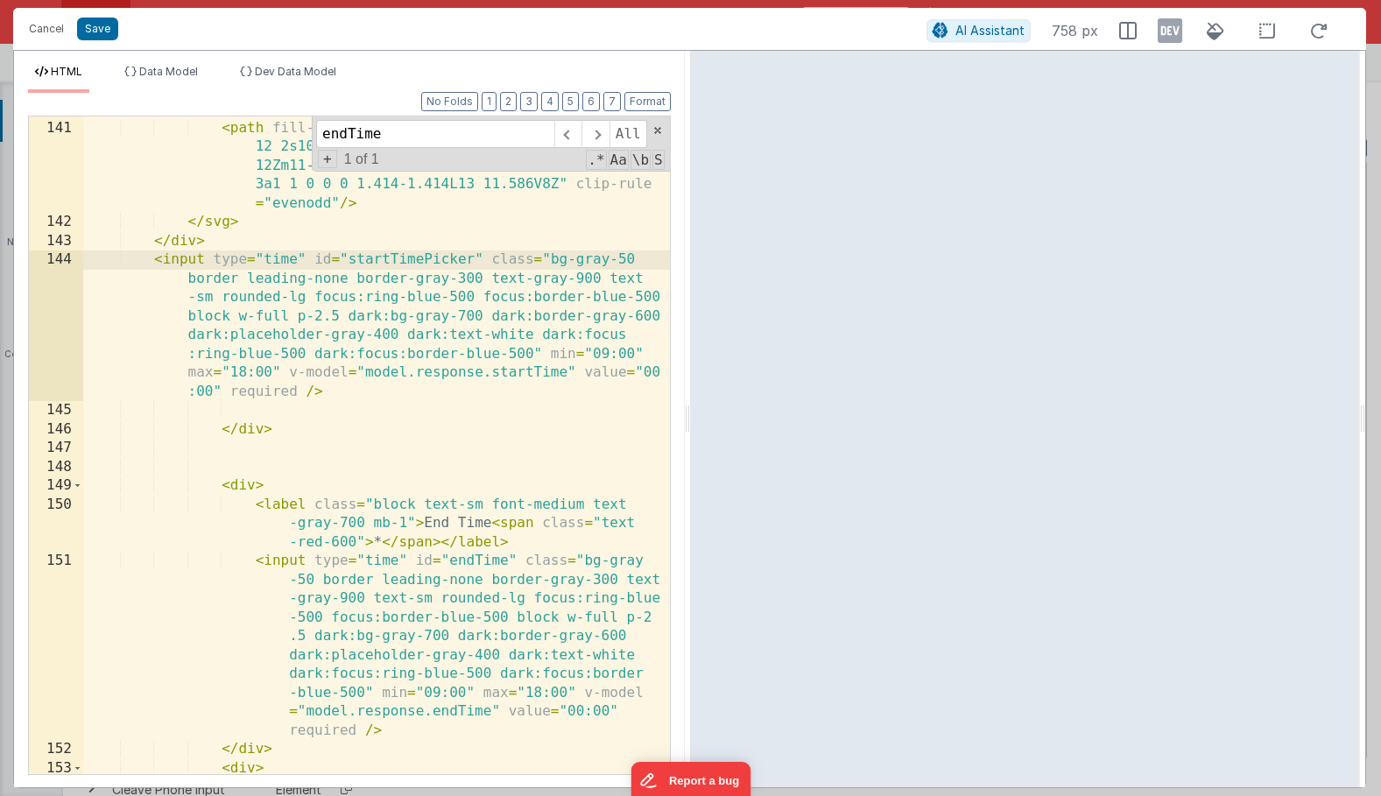
click at [508, 560] on div "< svg class = "w-4 h-4 text-gray-500 dark:text-gray-400" aria-hidden = "true" x…" at bounding box center [376, 428] width 587 height 733
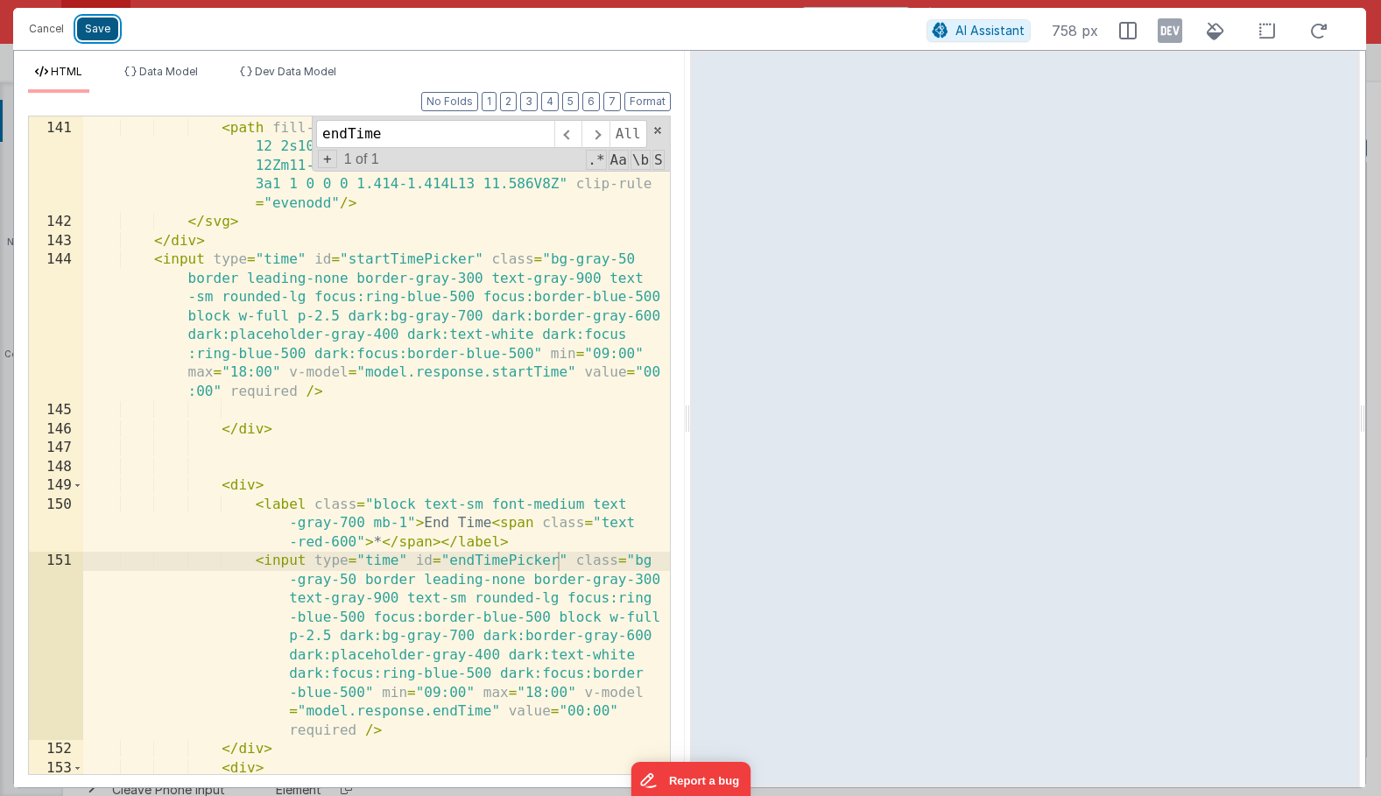
click at [106, 31] on button "Save" at bounding box center [97, 29] width 41 height 23
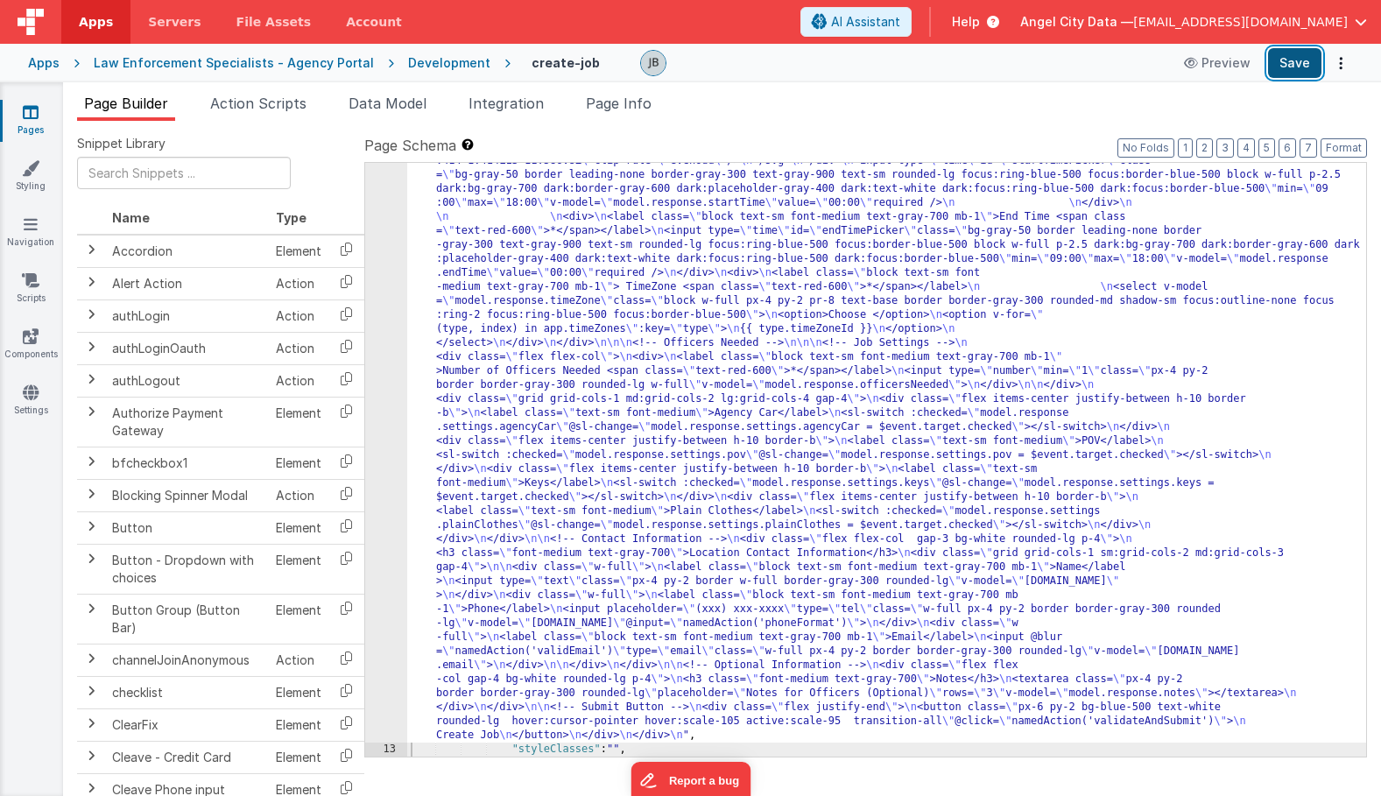
click at [1271, 63] on button "Save" at bounding box center [1294, 63] width 53 height 30
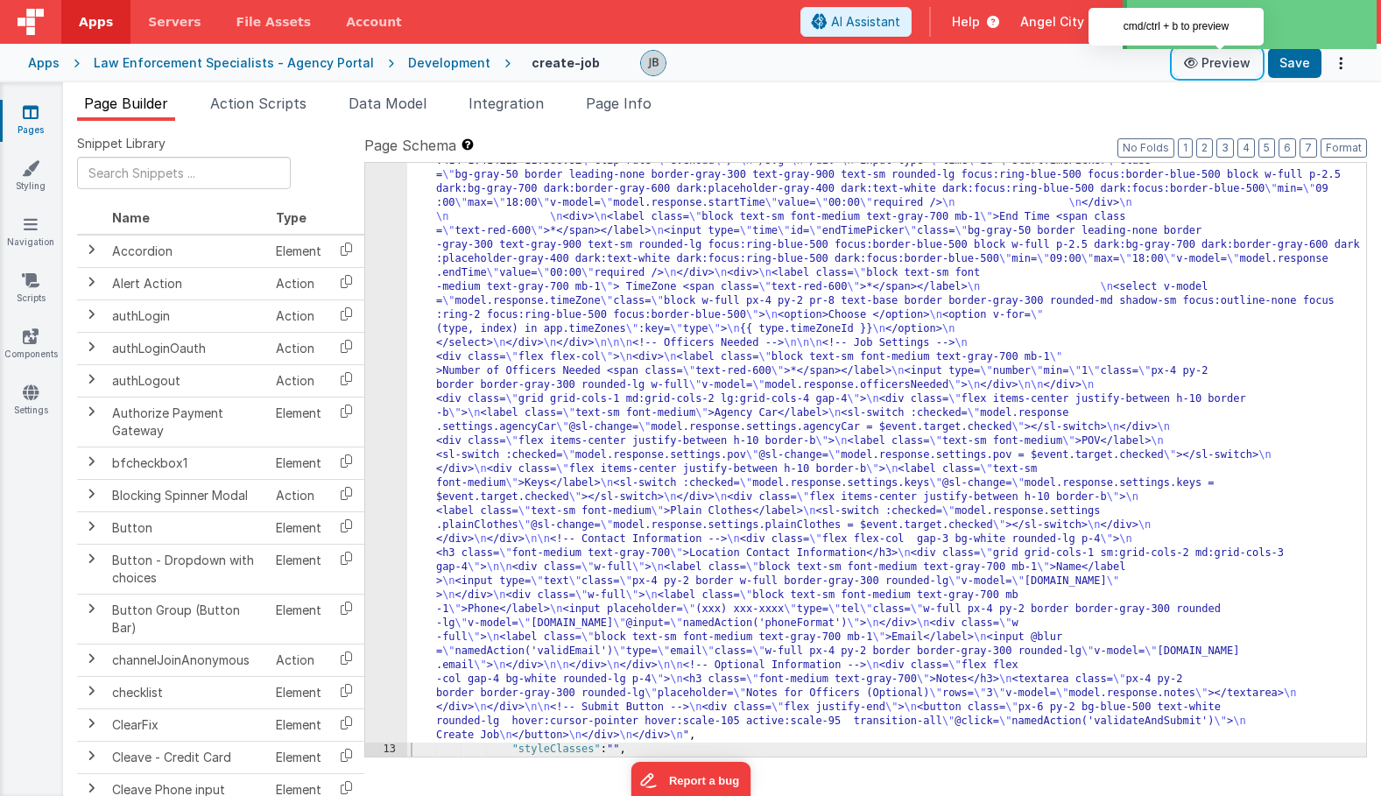
click at [1196, 57] on icon at bounding box center [1193, 63] width 18 height 12
click at [35, 370] on div "Pages Styling Navigation Scripts Components Settings" at bounding box center [31, 439] width 63 height 714
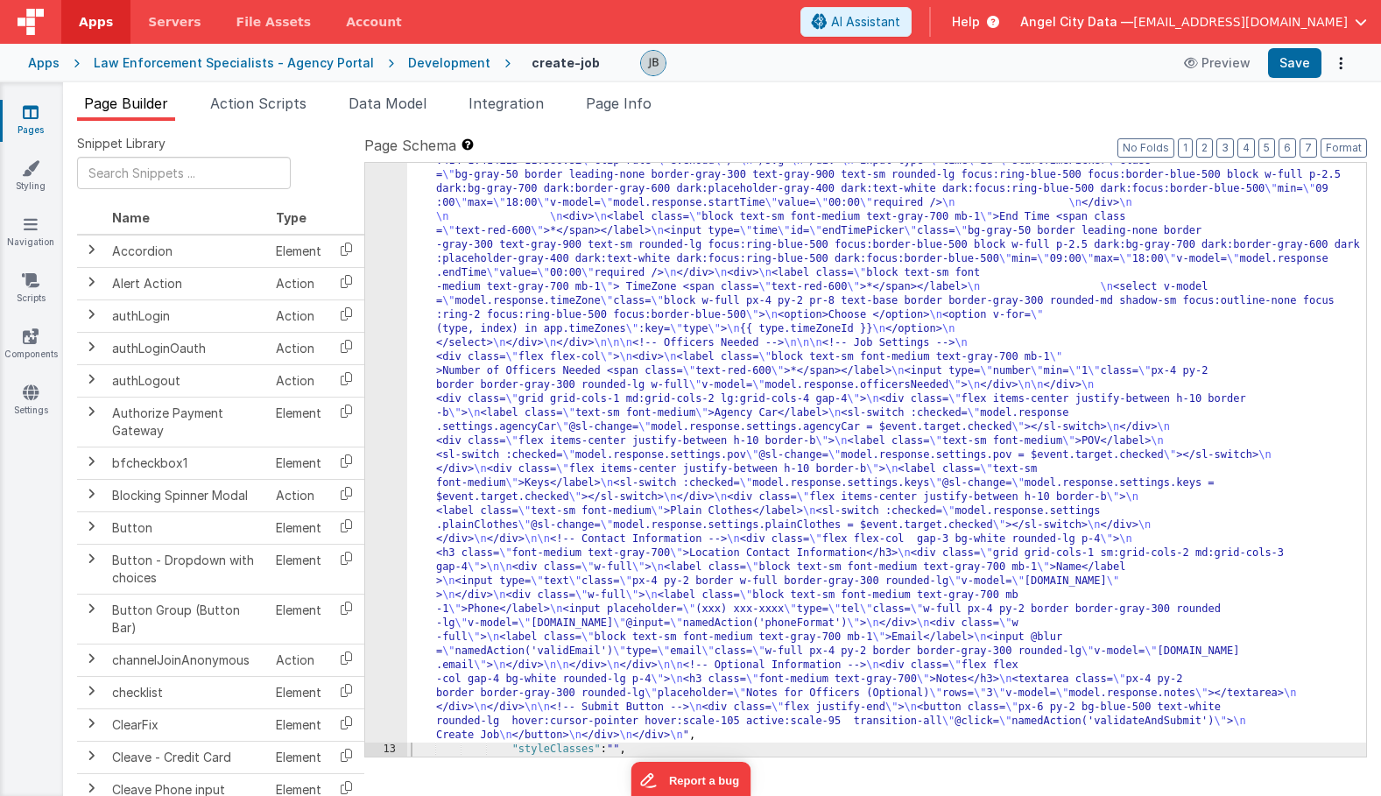
click at [35, 379] on div "Pages Styling Navigation Scripts Components Settings" at bounding box center [31, 439] width 63 height 714
click at [35, 386] on icon at bounding box center [31, 393] width 16 height 18
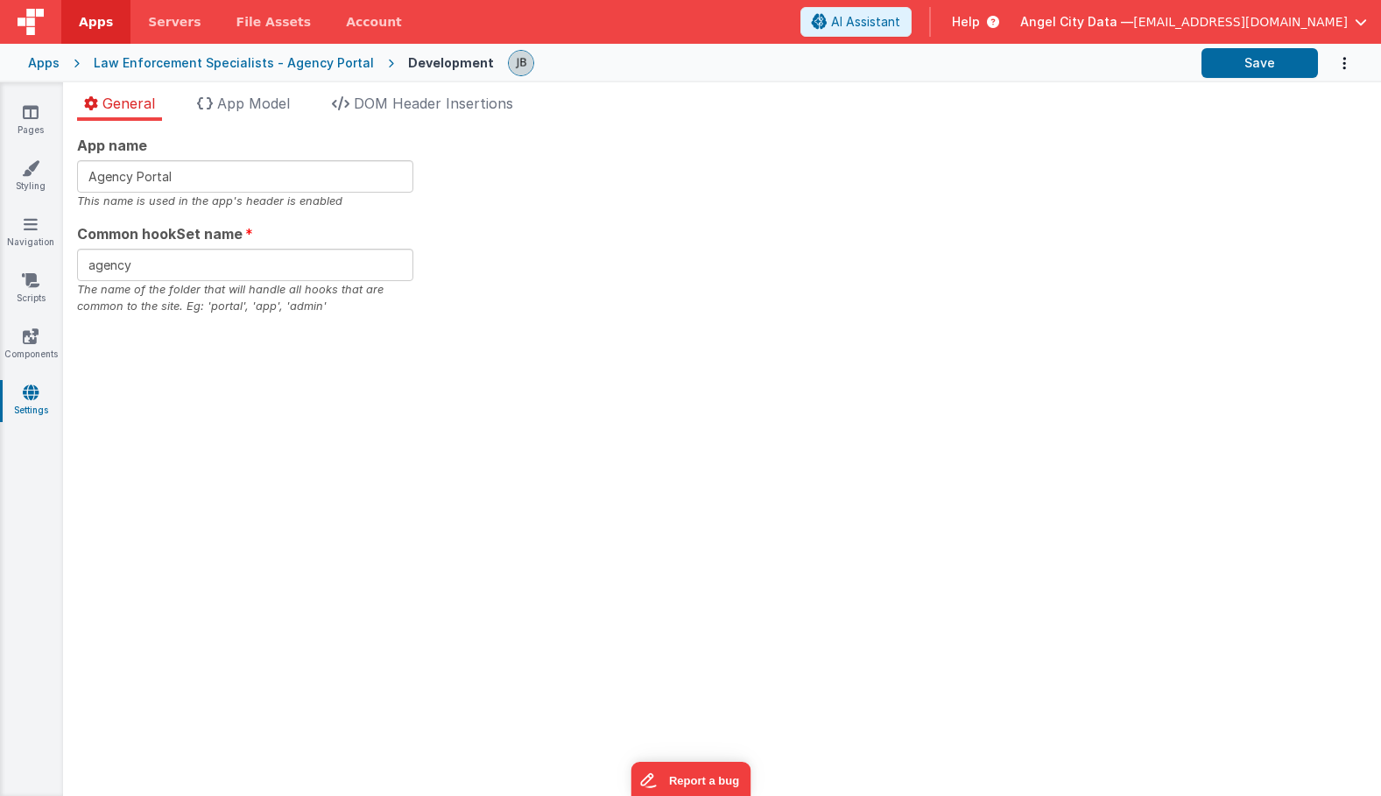
click at [368, 86] on div "General App Model DOM Header Insertions App name Agency Portal This name is use…" at bounding box center [722, 439] width 1318 height 714
click at [368, 102] on span "DOM Header Insertions" at bounding box center [433, 104] width 159 height 18
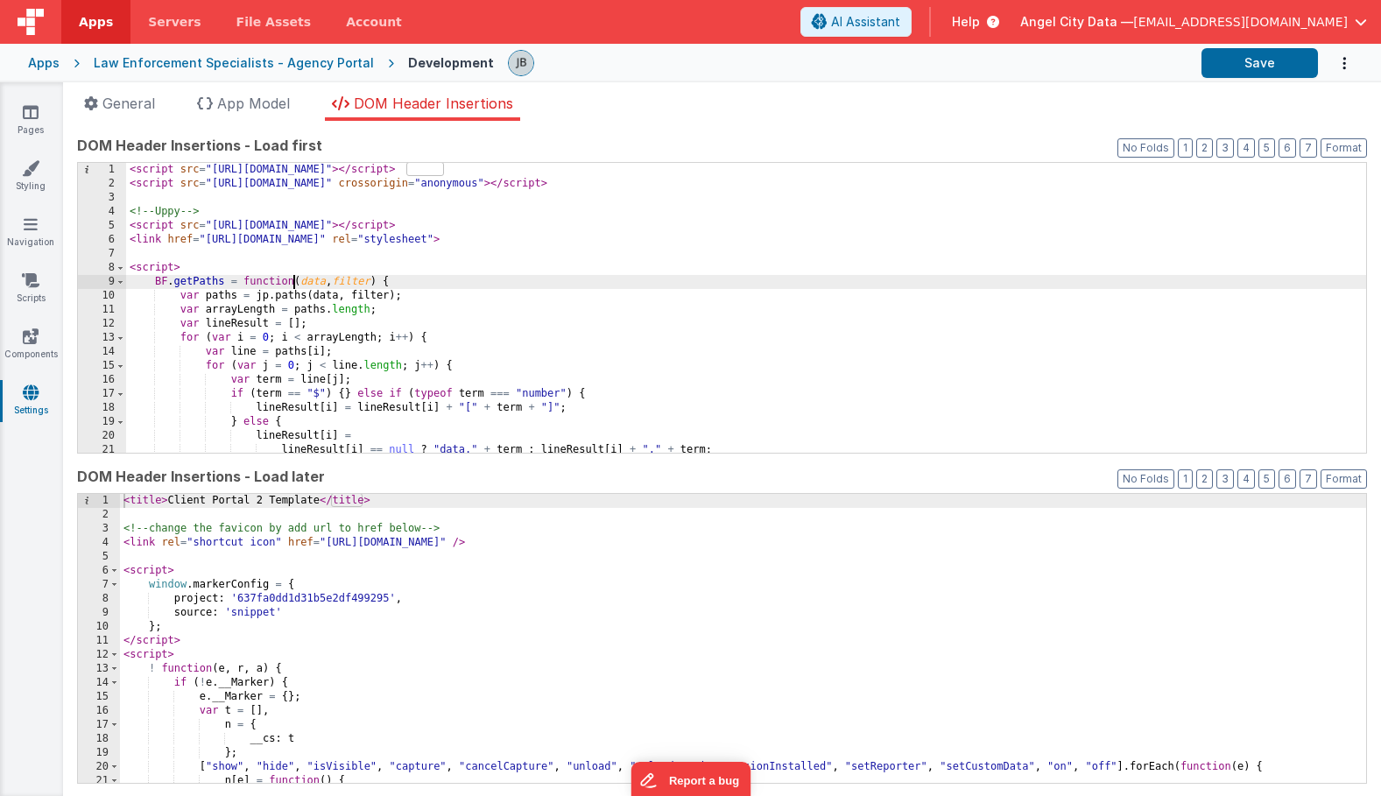
click at [292, 281] on div "< script src = "[URL][DOMAIN_NAME]" > </ script > < script src = "[URL][DOMAIN_…" at bounding box center [746, 322] width 1240 height 318
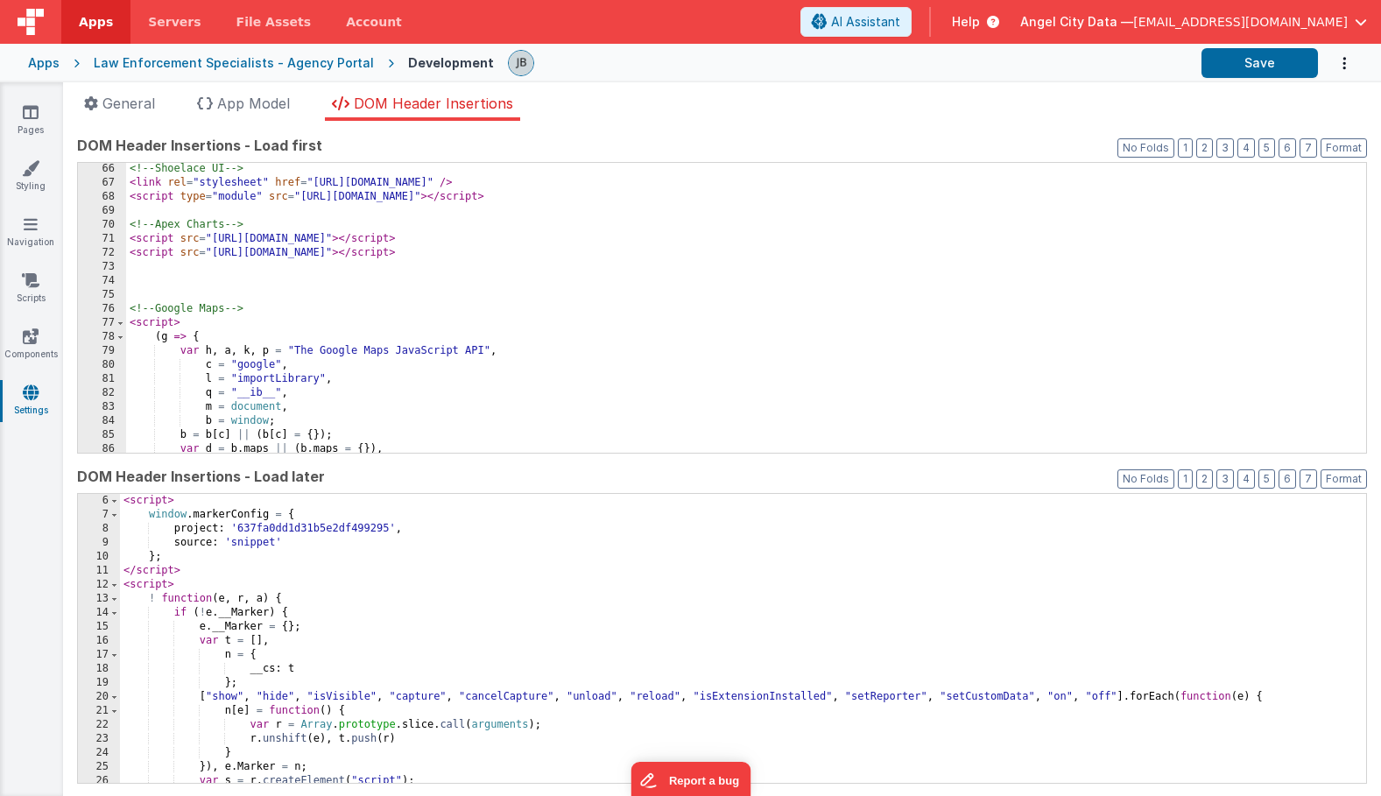
scroll to position [173, 0]
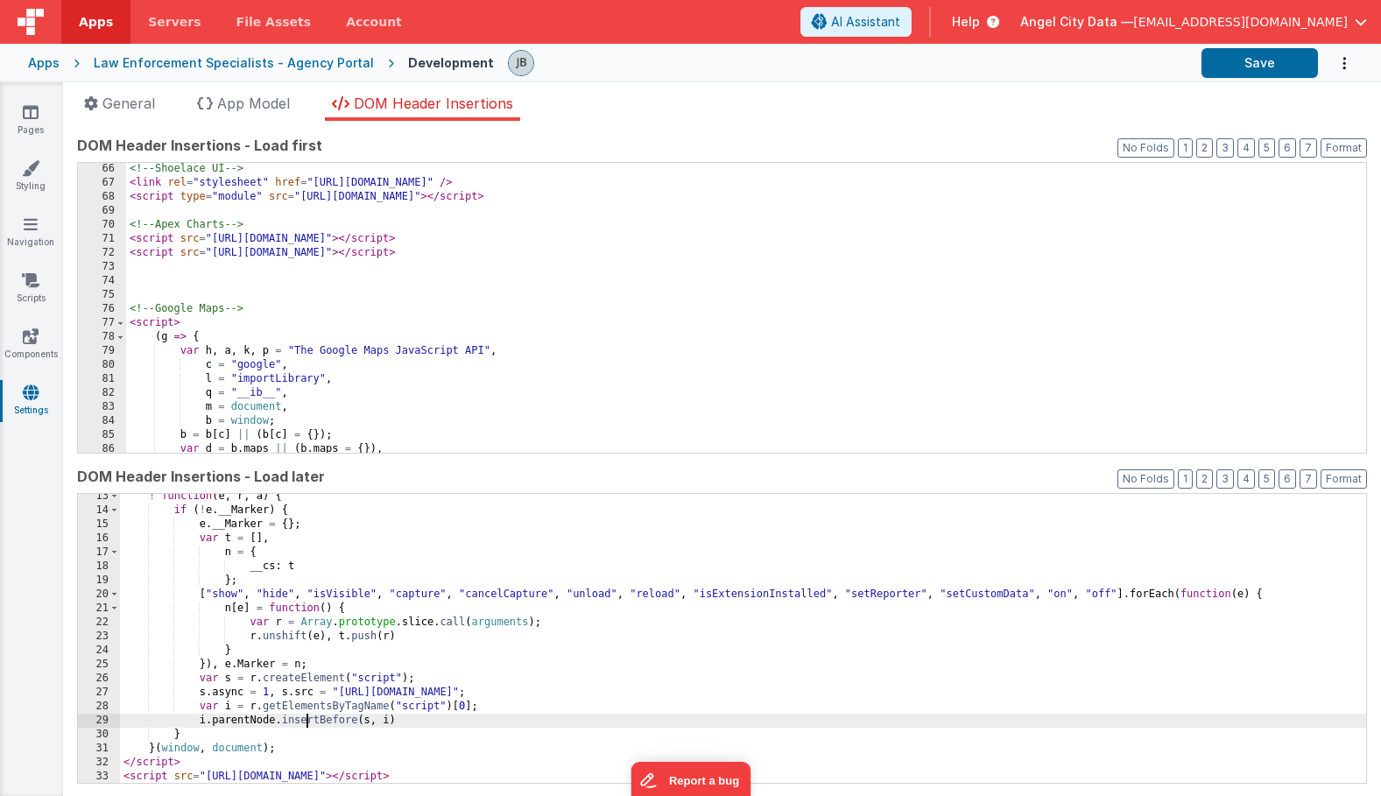
click at [308, 724] on div "! function ( e , r , a ) { if ( ! e . __Marker ) { e . __Marker = { } ; var t =…" at bounding box center [743, 649] width 1246 height 318
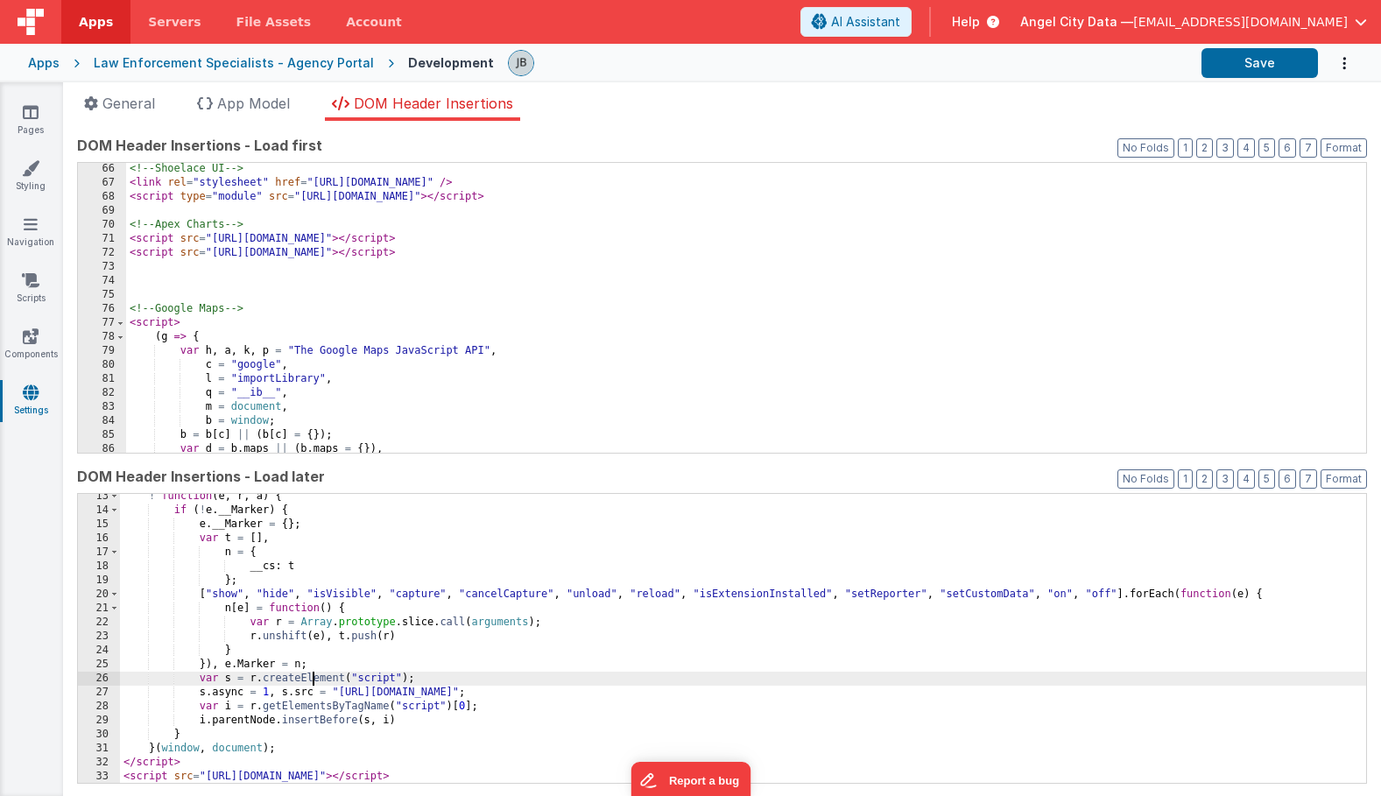
click at [310, 684] on div "! function ( e , r , a ) { if ( ! e . __Marker ) { e . __Marker = { } ; var t =…" at bounding box center [743, 649] width 1246 height 318
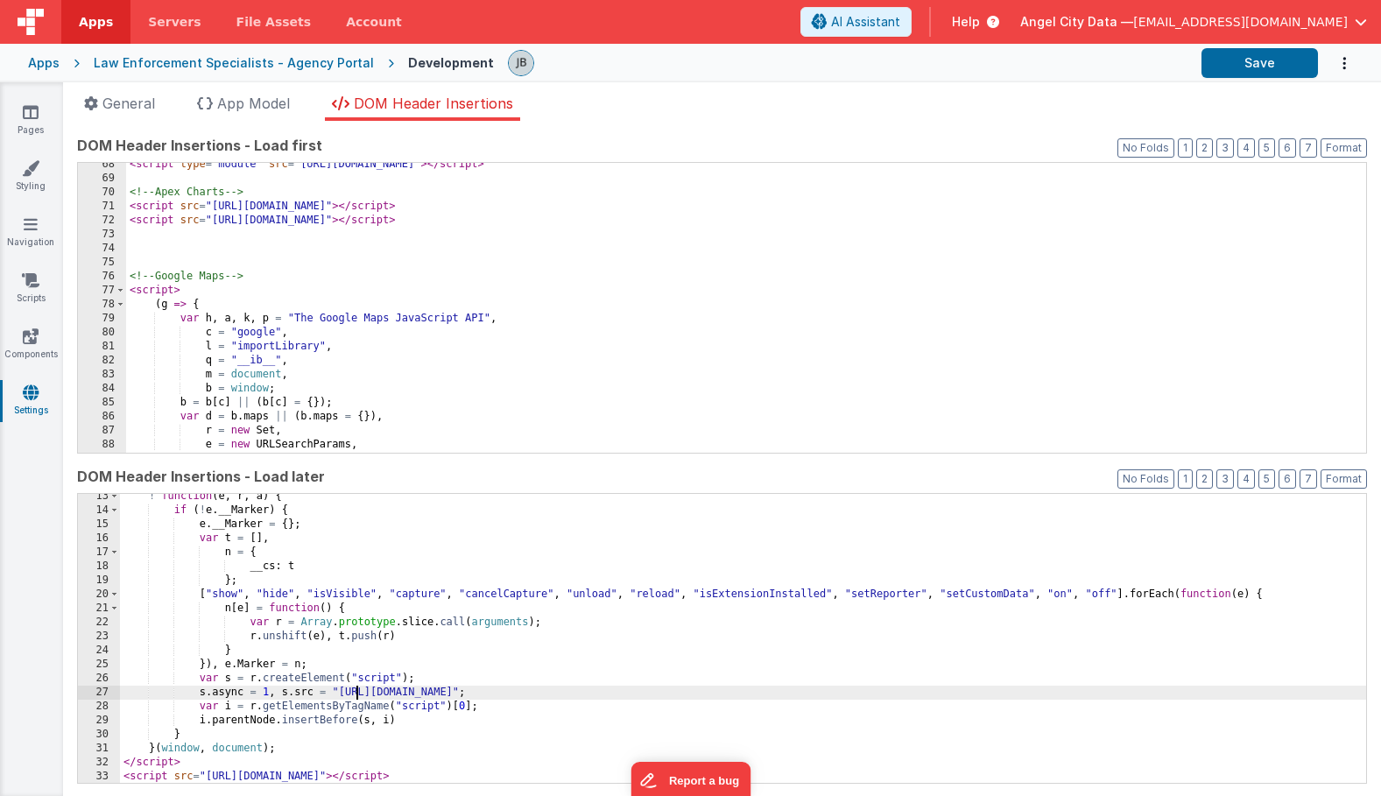
click at [360, 687] on div "! function ( e , r , a ) { if ( ! e . __Marker ) { e . __Marker = { } ; var t =…" at bounding box center [743, 649] width 1246 height 318
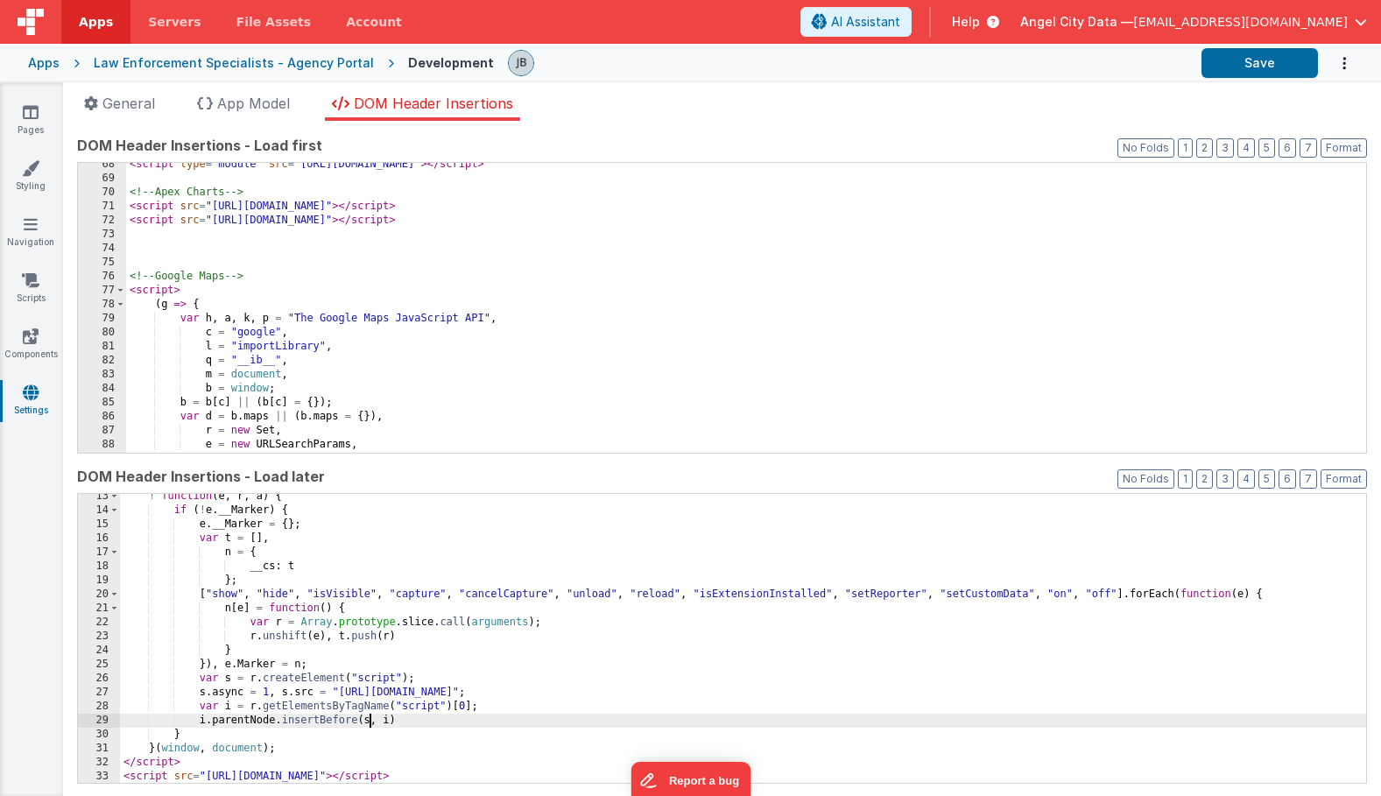
click at [370, 716] on div "! function ( e , r , a ) { if ( ! e . __Marker ) { e . __Marker = { } ; var t =…" at bounding box center [743, 649] width 1246 height 318
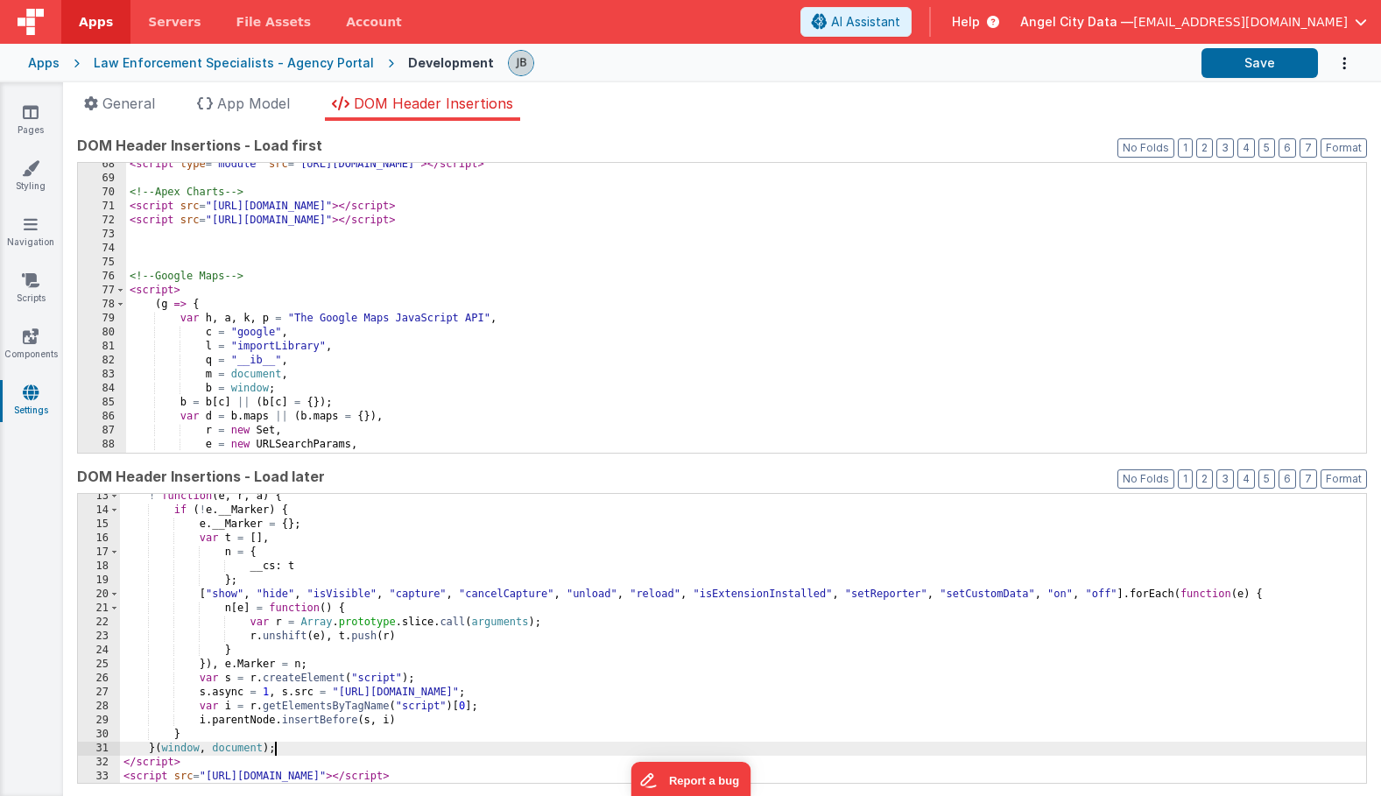
click at [394, 752] on div "! function ( e , r , a ) { if ( ! e . __Marker ) { e . __Marker = { } ; var t =…" at bounding box center [743, 649] width 1246 height 318
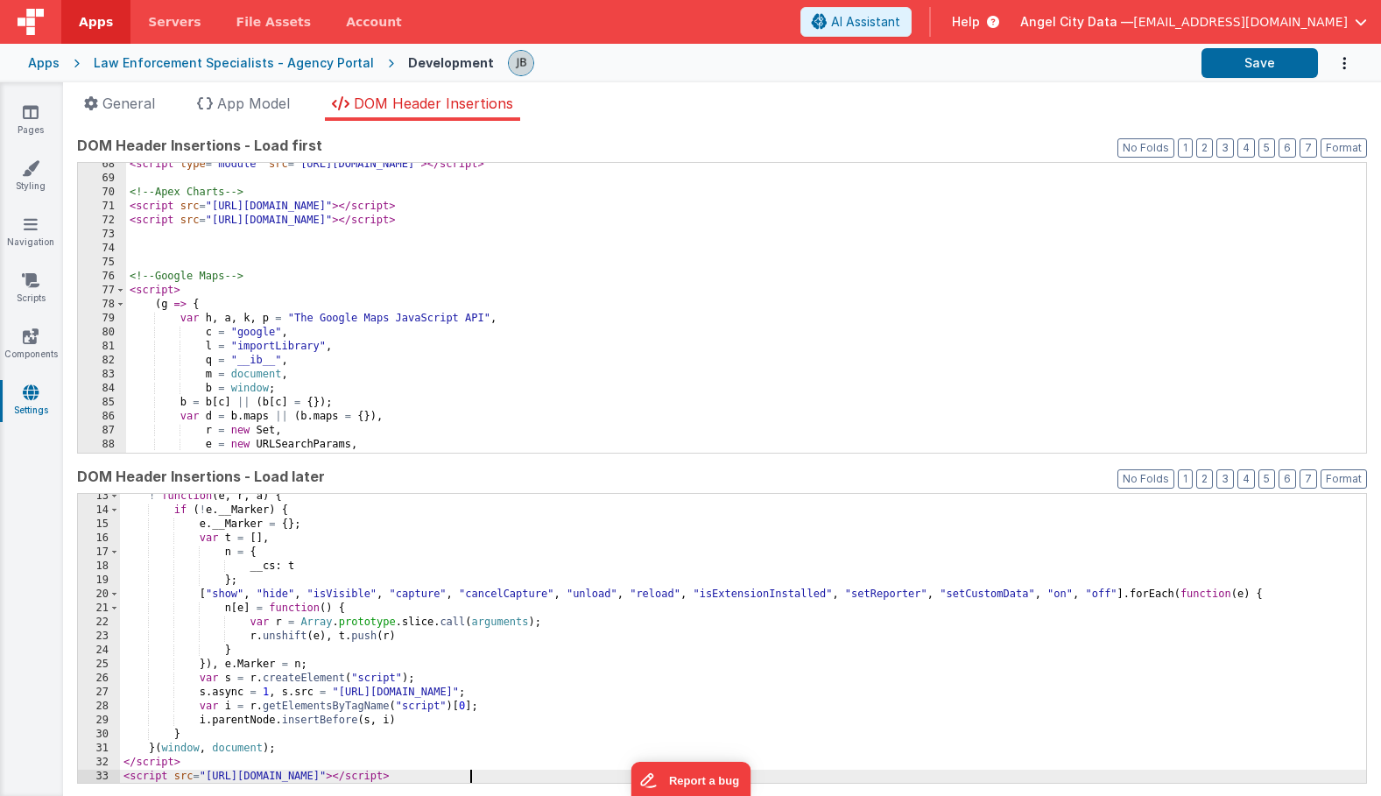
click at [468, 774] on div "! function ( e , r , a ) { if ( ! e . __Marker ) { e . __Marker = { } ; var t =…" at bounding box center [743, 649] width 1246 height 318
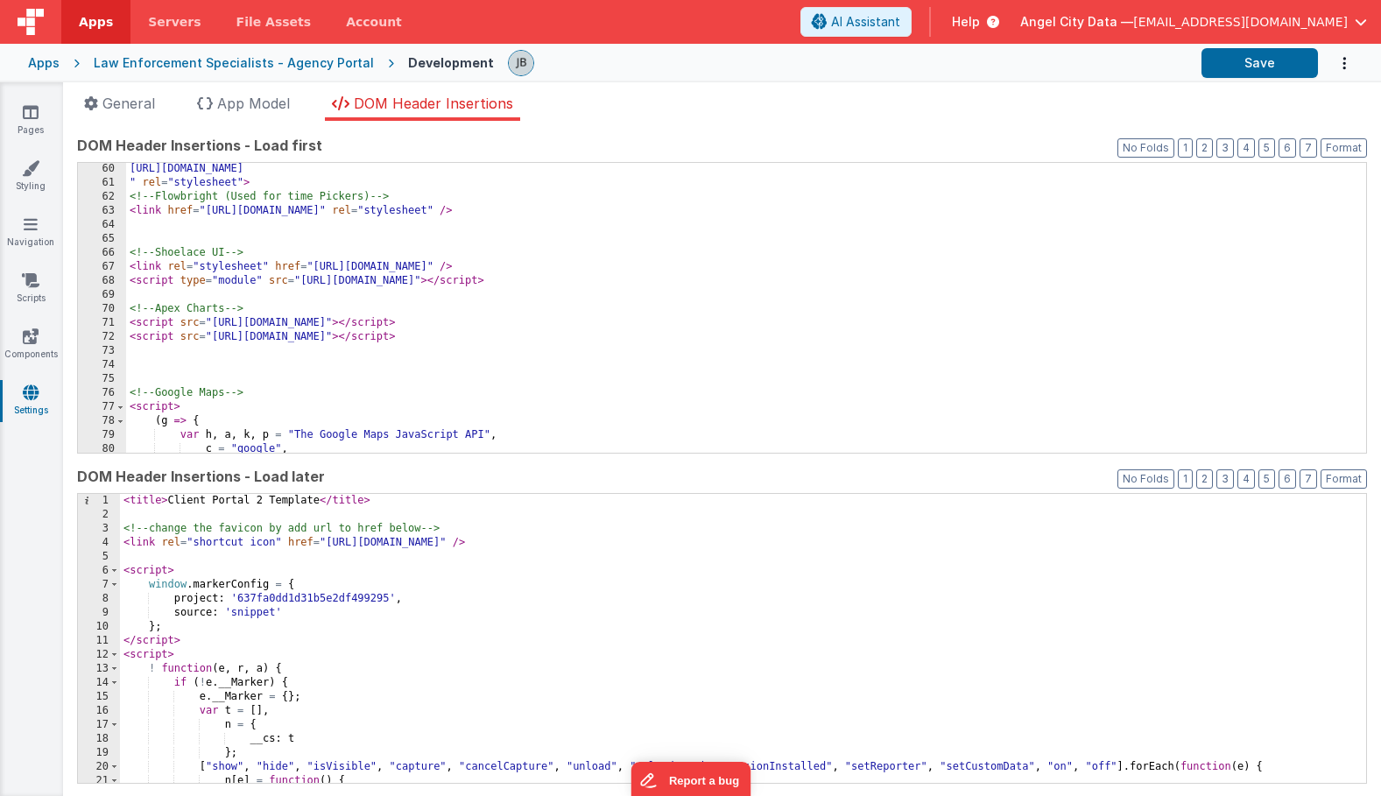
scroll to position [800, 0]
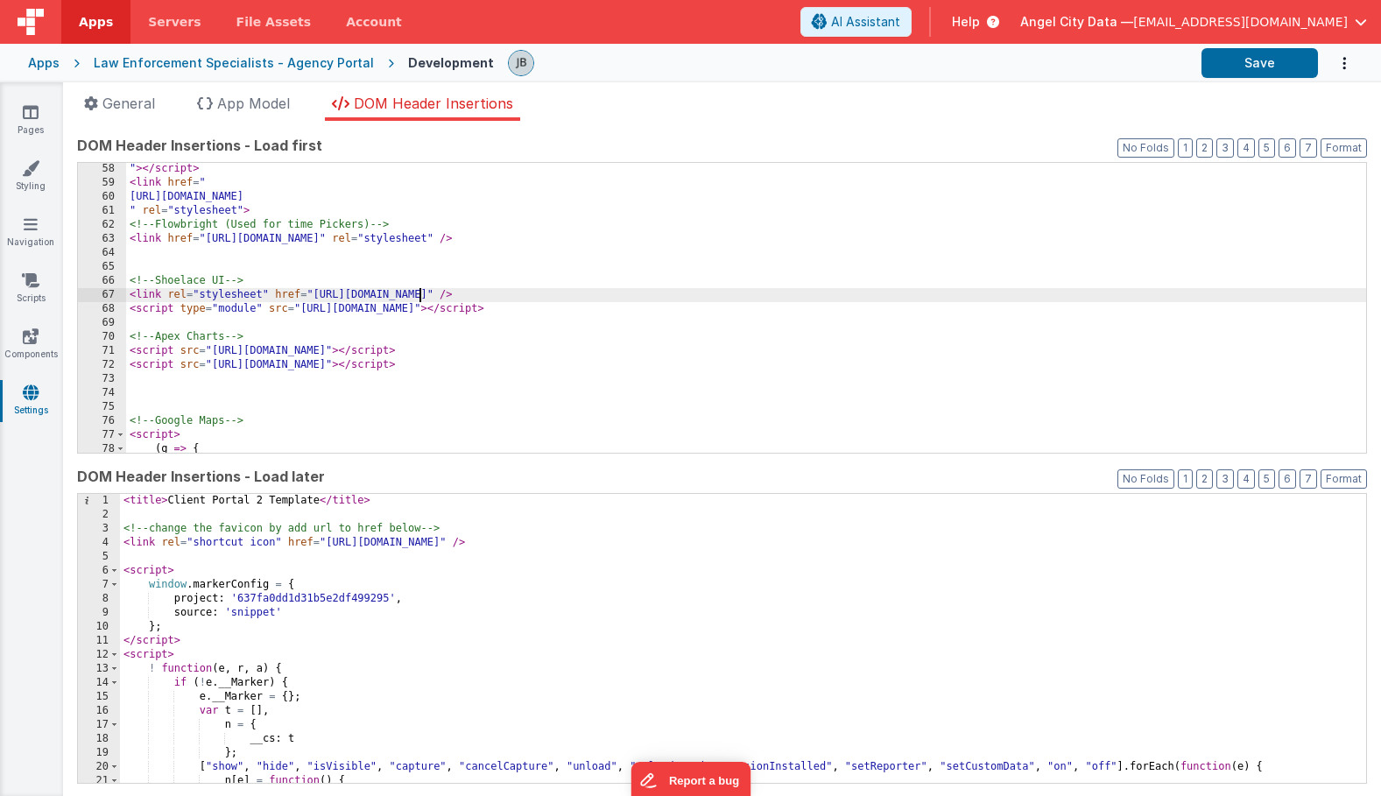
click at [422, 290] on div "" > </ script > < link href = " https://cdn.jsdelivr.net/npm/v-calendar@2.4.2/s…" at bounding box center [746, 321] width 1240 height 318
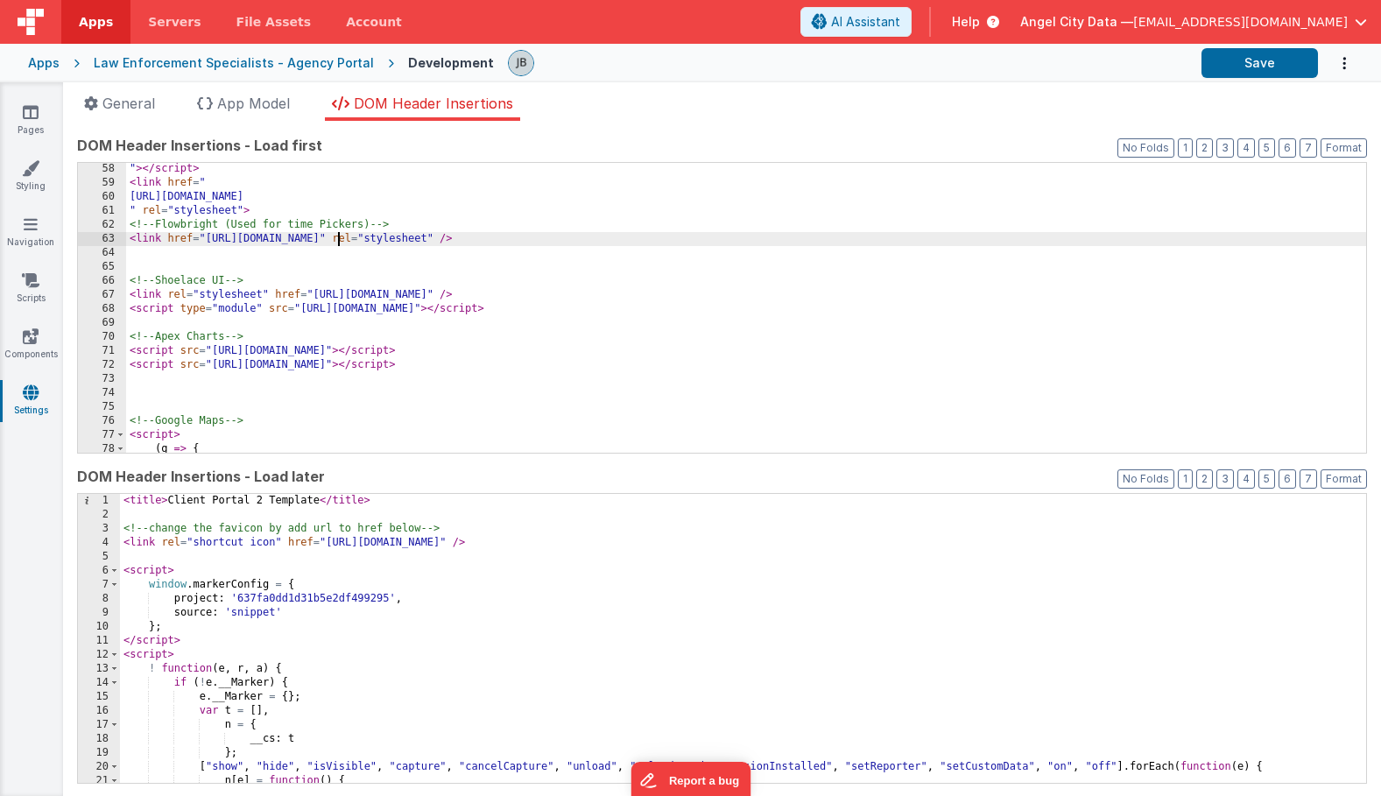
click at [338, 241] on div "" > </ script > < link href = " https://cdn.jsdelivr.net/npm/v-calendar@2.4.2/s…" at bounding box center [746, 321] width 1240 height 318
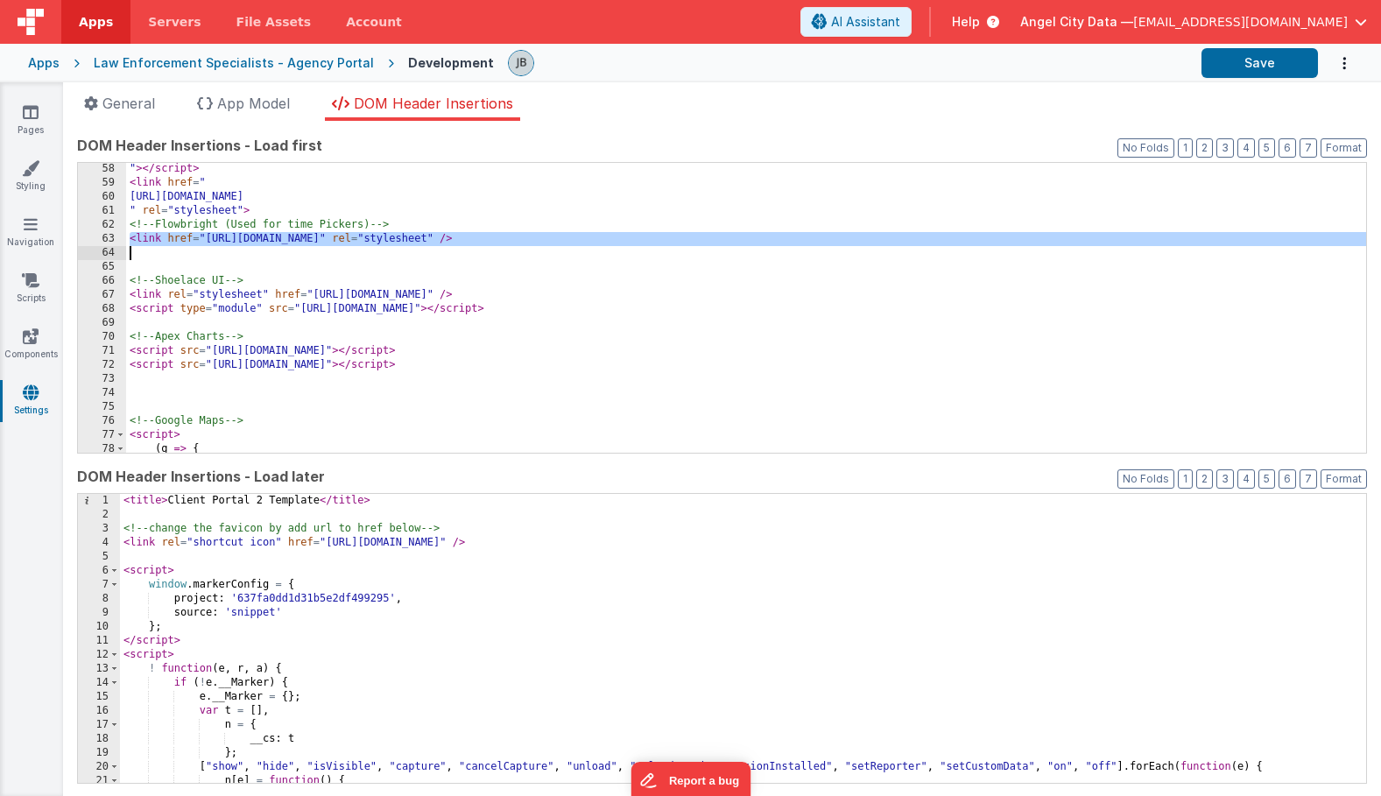
click at [338, 241] on div "" > </ script > < link href = " https://cdn.jsdelivr.net/npm/v-calendar@2.4.2/s…" at bounding box center [746, 321] width 1240 height 318
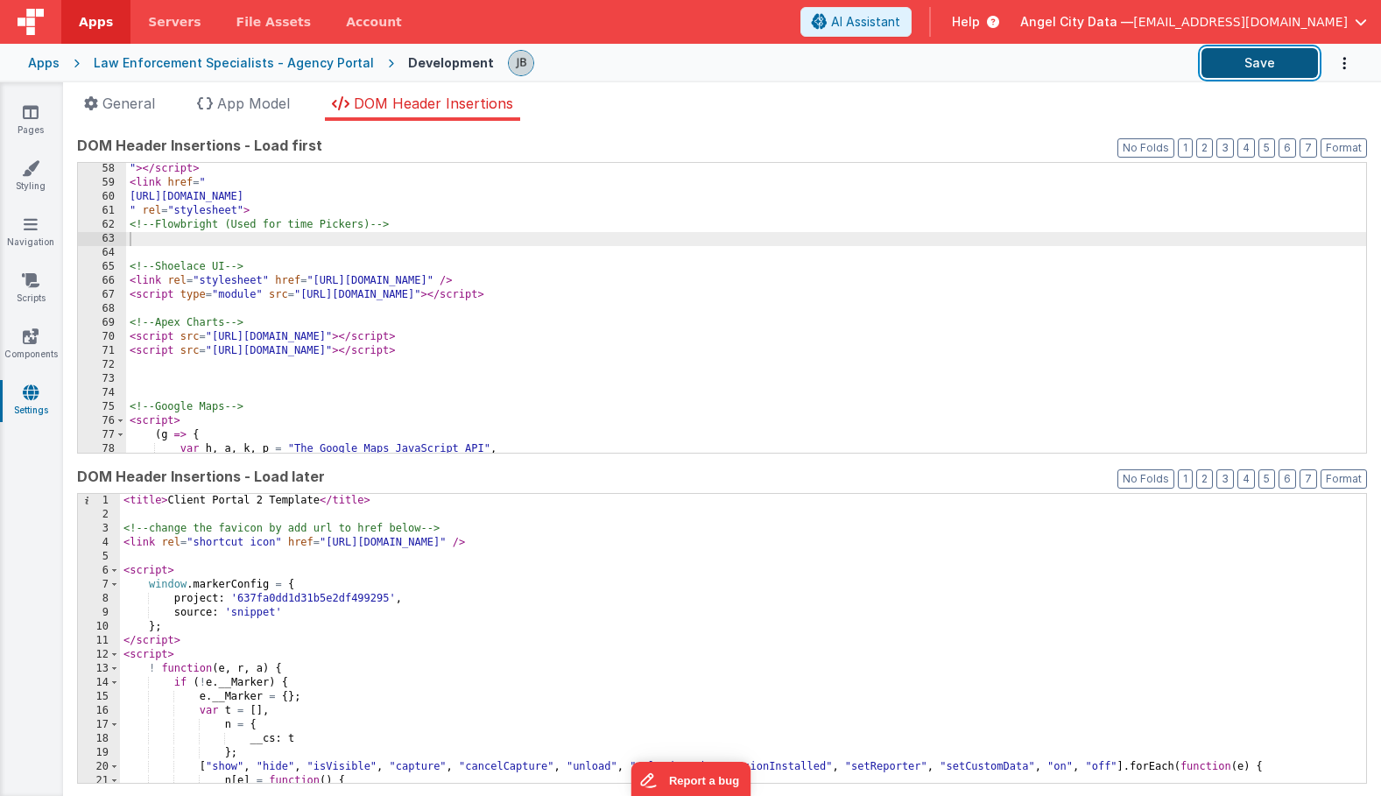
click at [1240, 61] on button "Save" at bounding box center [1260, 63] width 116 height 30
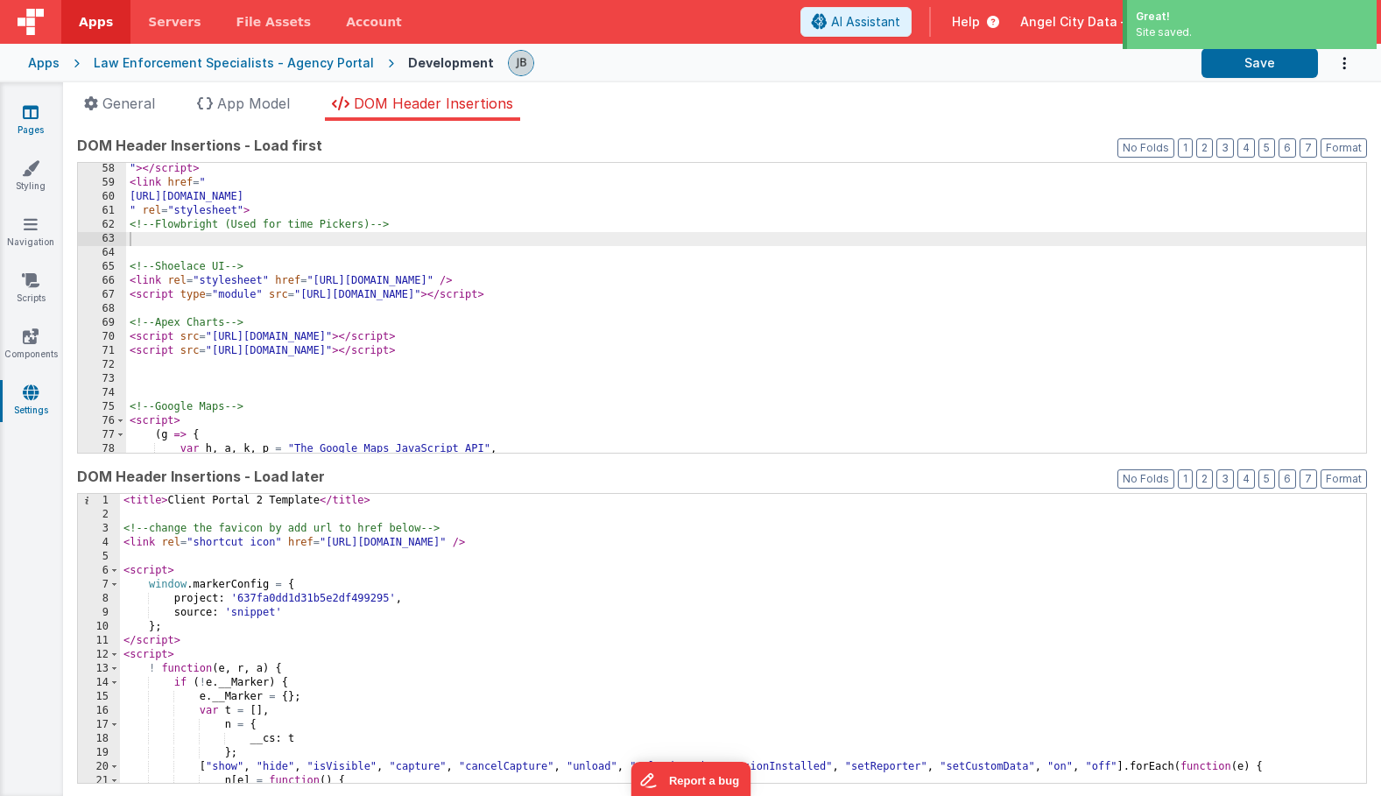
click at [48, 107] on link "Pages" at bounding box center [30, 120] width 63 height 35
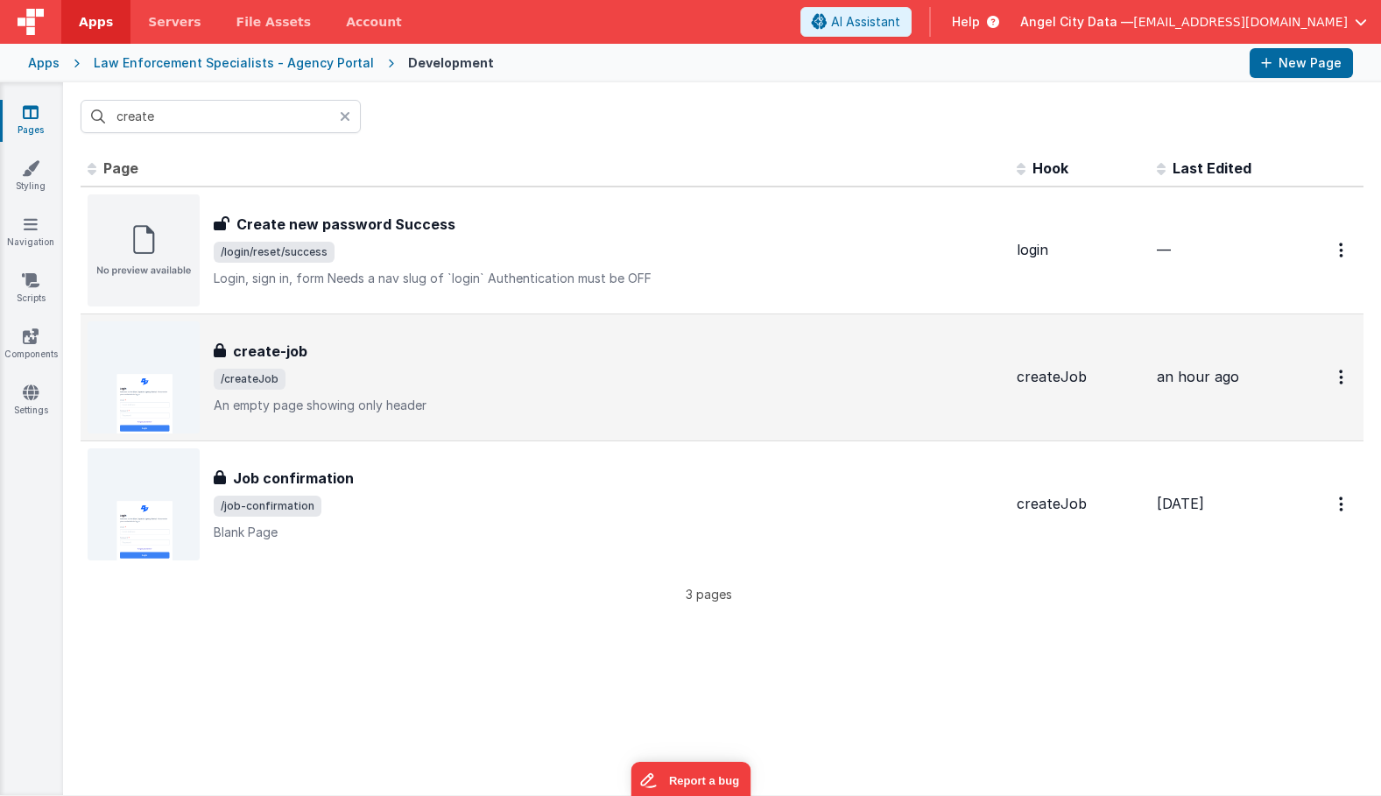
click at [266, 353] on h3 "create-job" at bounding box center [270, 351] width 74 height 21
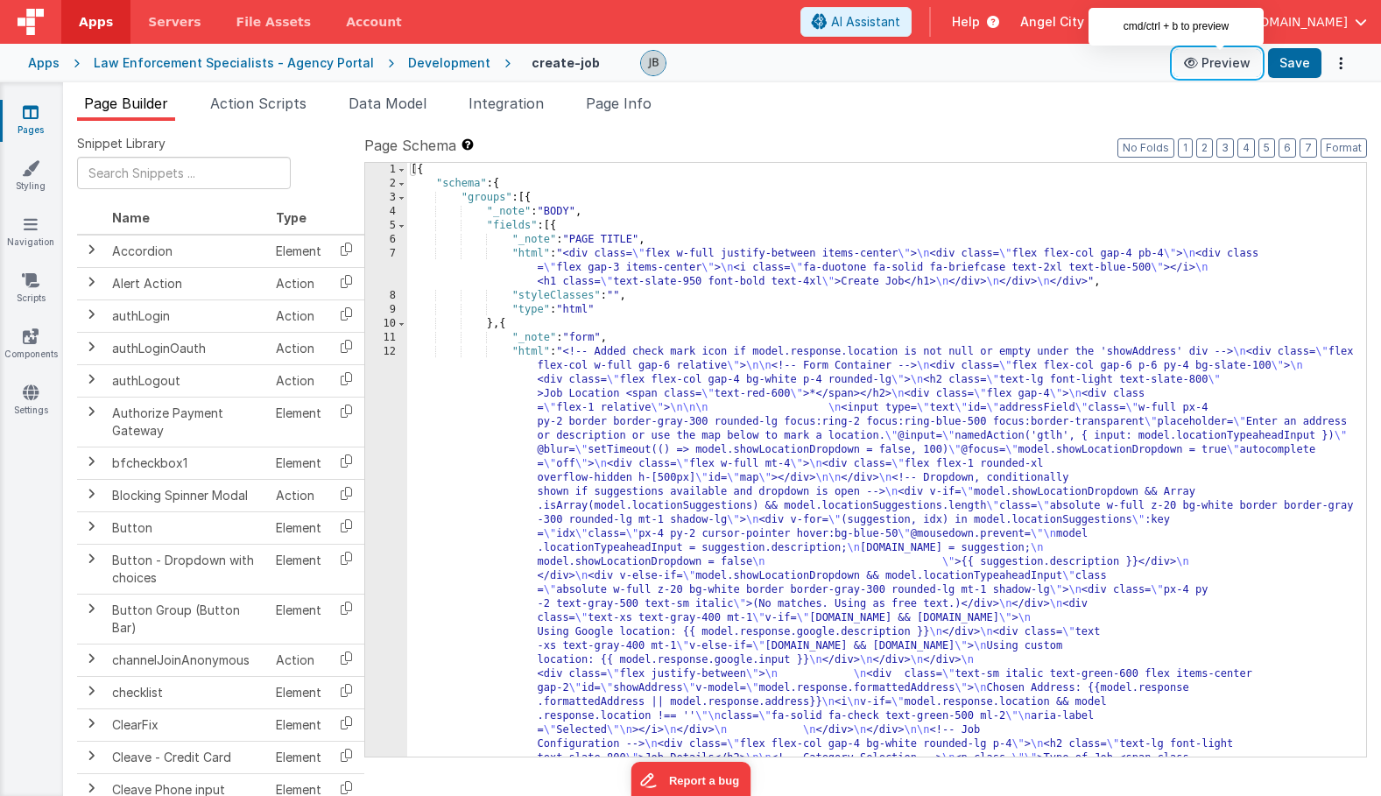
click at [1232, 67] on button "Preview" at bounding box center [1218, 63] width 88 height 28
click at [1202, 60] on icon at bounding box center [1193, 63] width 18 height 12
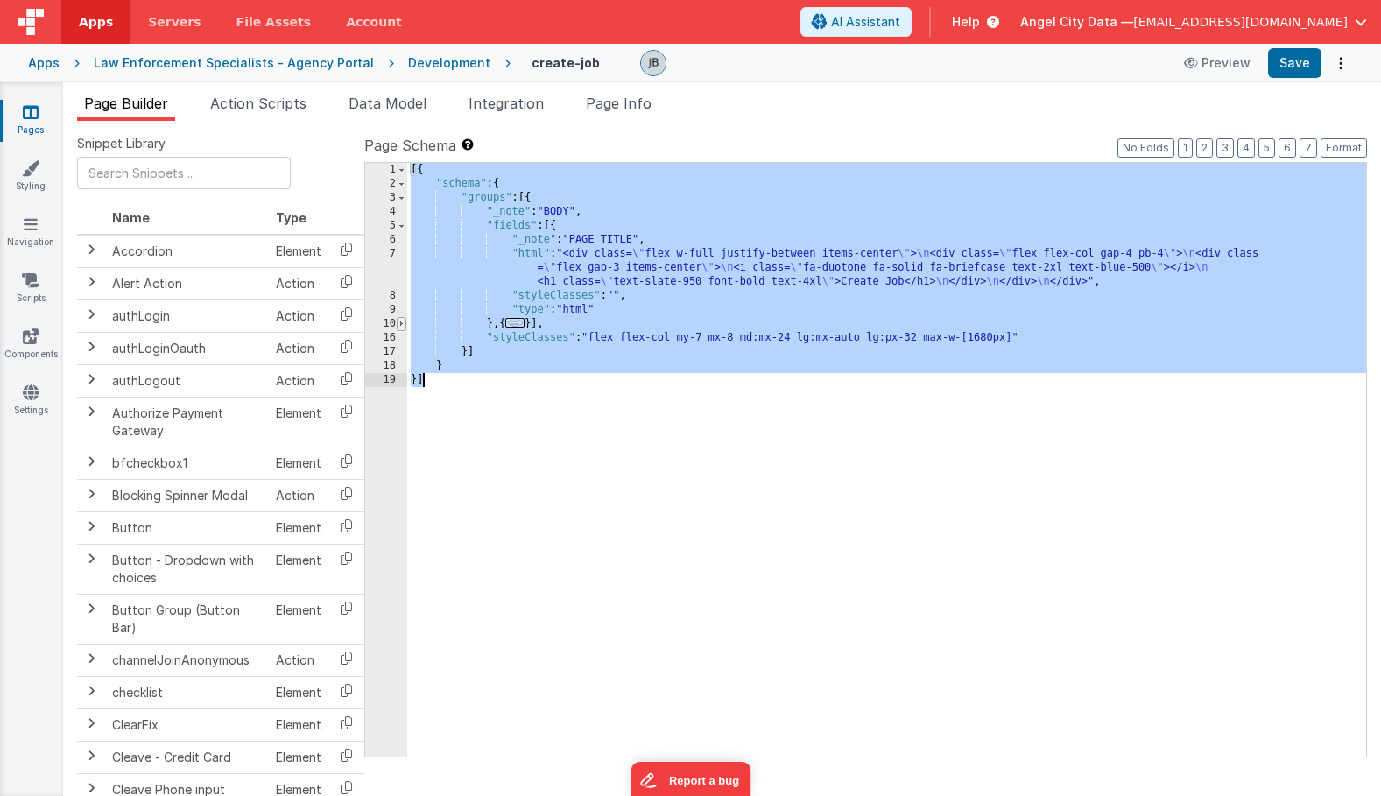
click at [402, 323] on span at bounding box center [402, 324] width 10 height 14
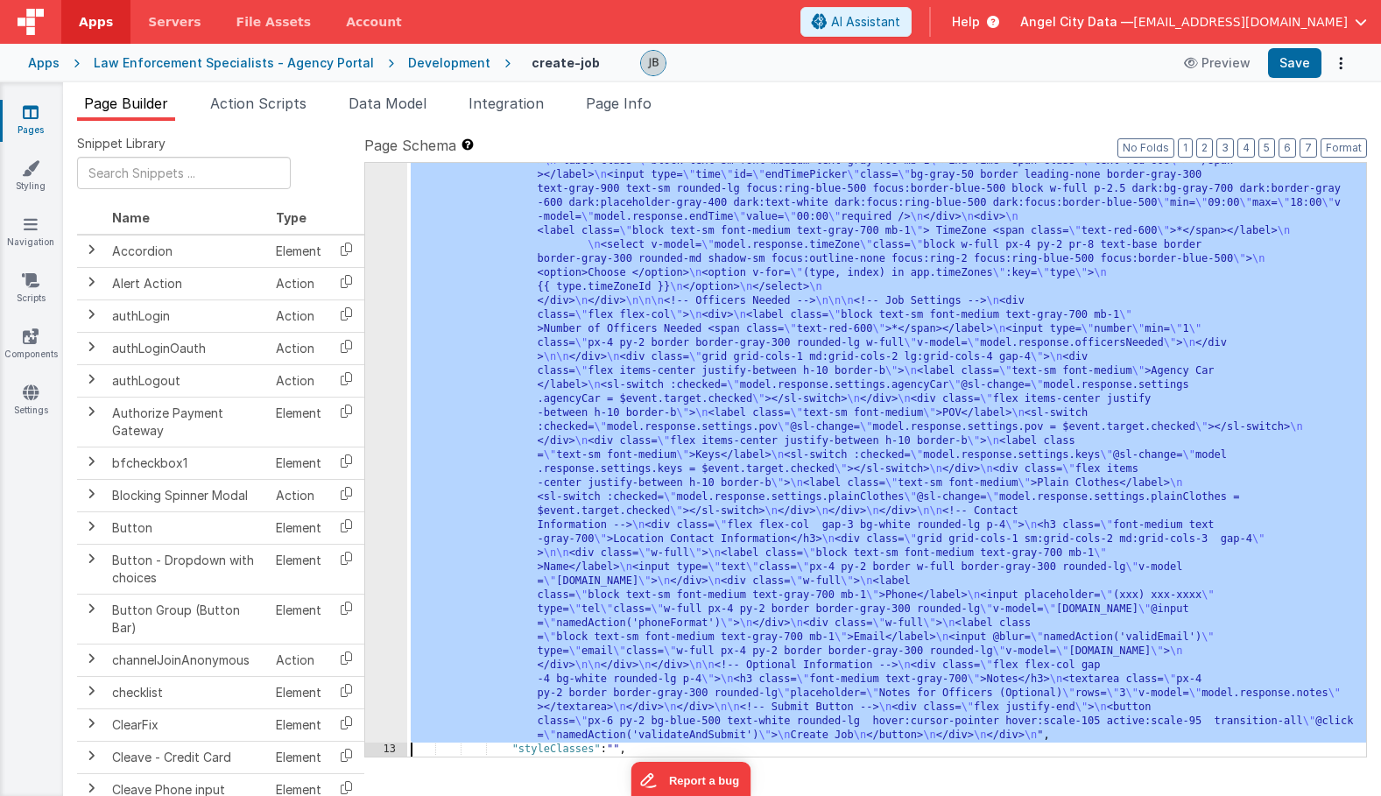
click at [469, 435] on div ""html" : "<!-- Added check mark icon if model.response.location is not null or …" at bounding box center [886, 185] width 959 height 2332
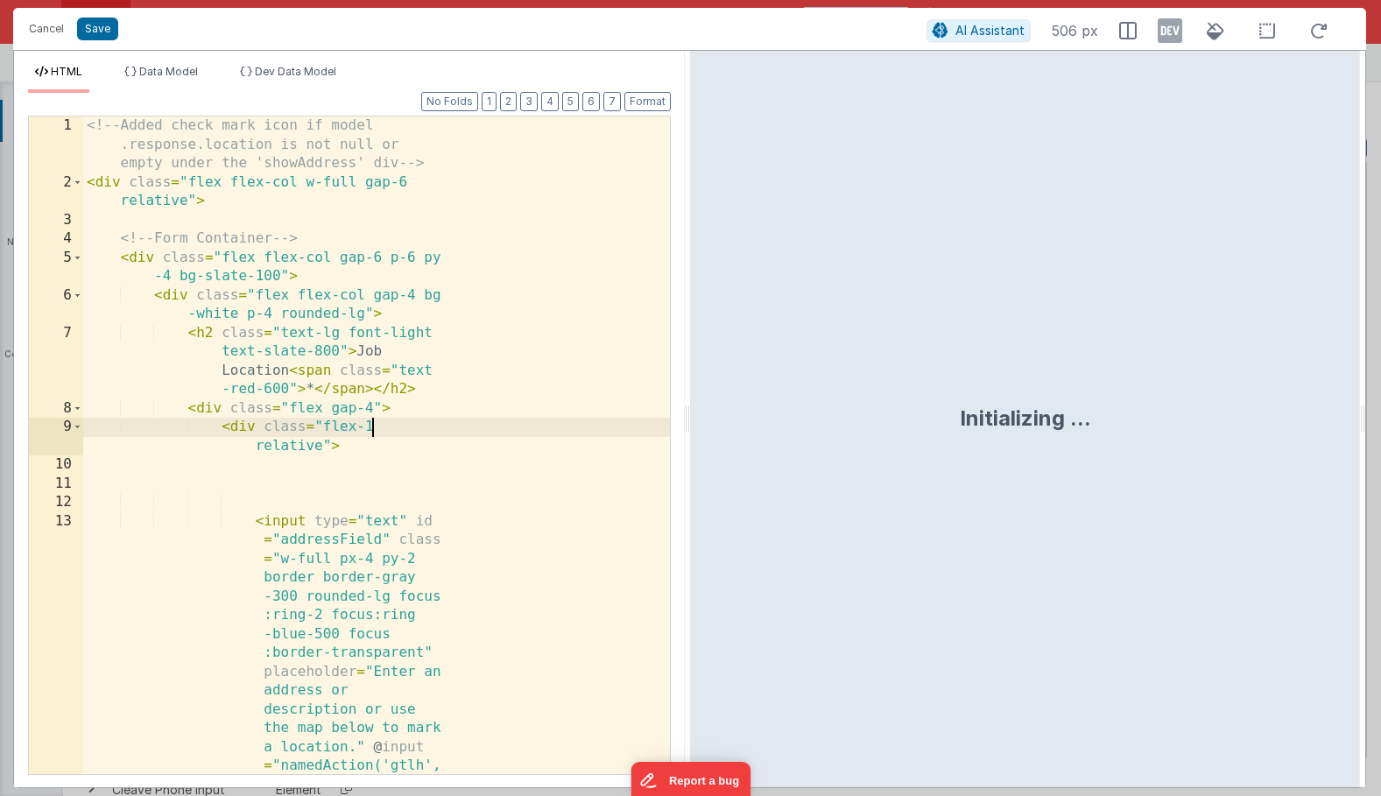
click at [380, 421] on div "<!-- Added check mark icon if model .response.location is not null or empty und…" at bounding box center [376, 708] width 587 height 1185
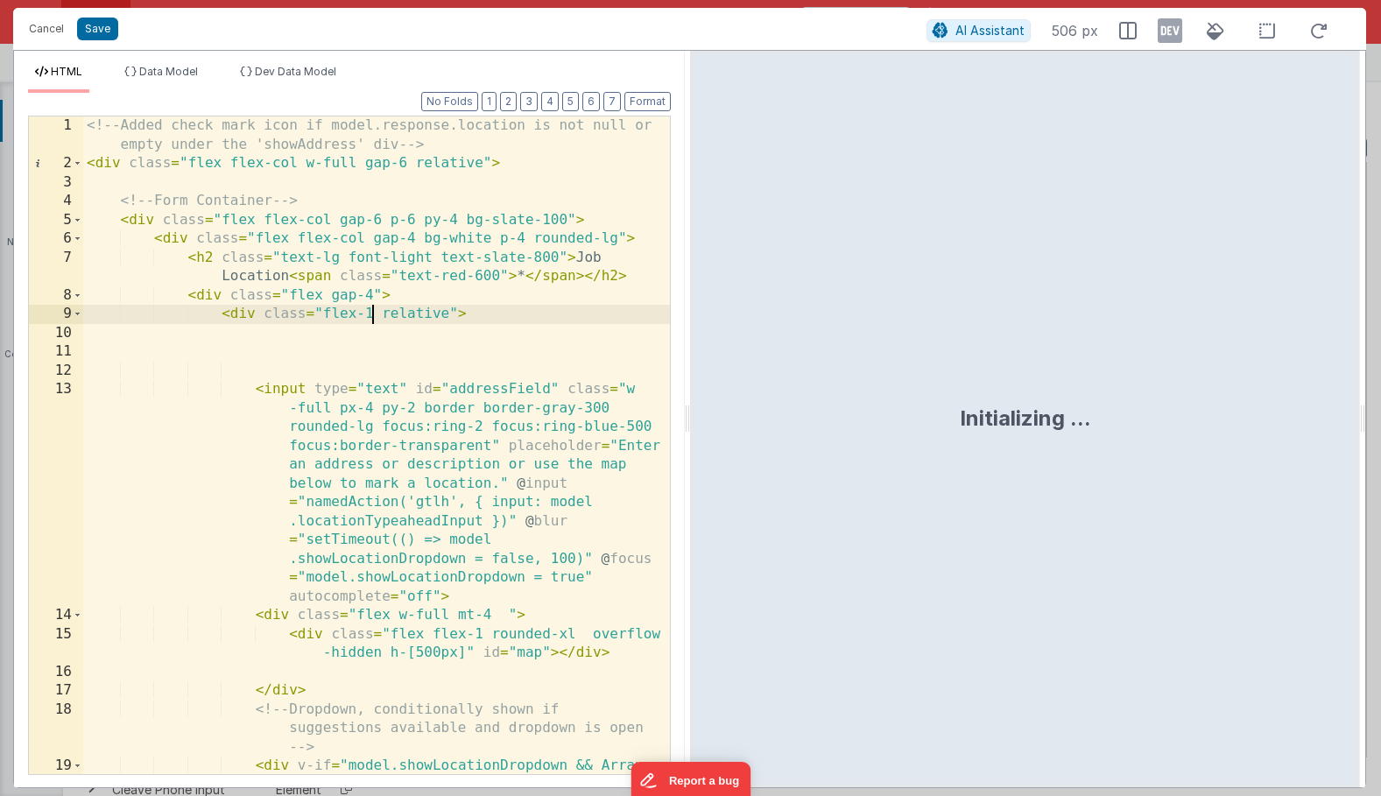
click at [374, 421] on div "<!-- Added check mark icon if model.response.location is not null or empty unde…" at bounding box center [376, 511] width 587 height 790
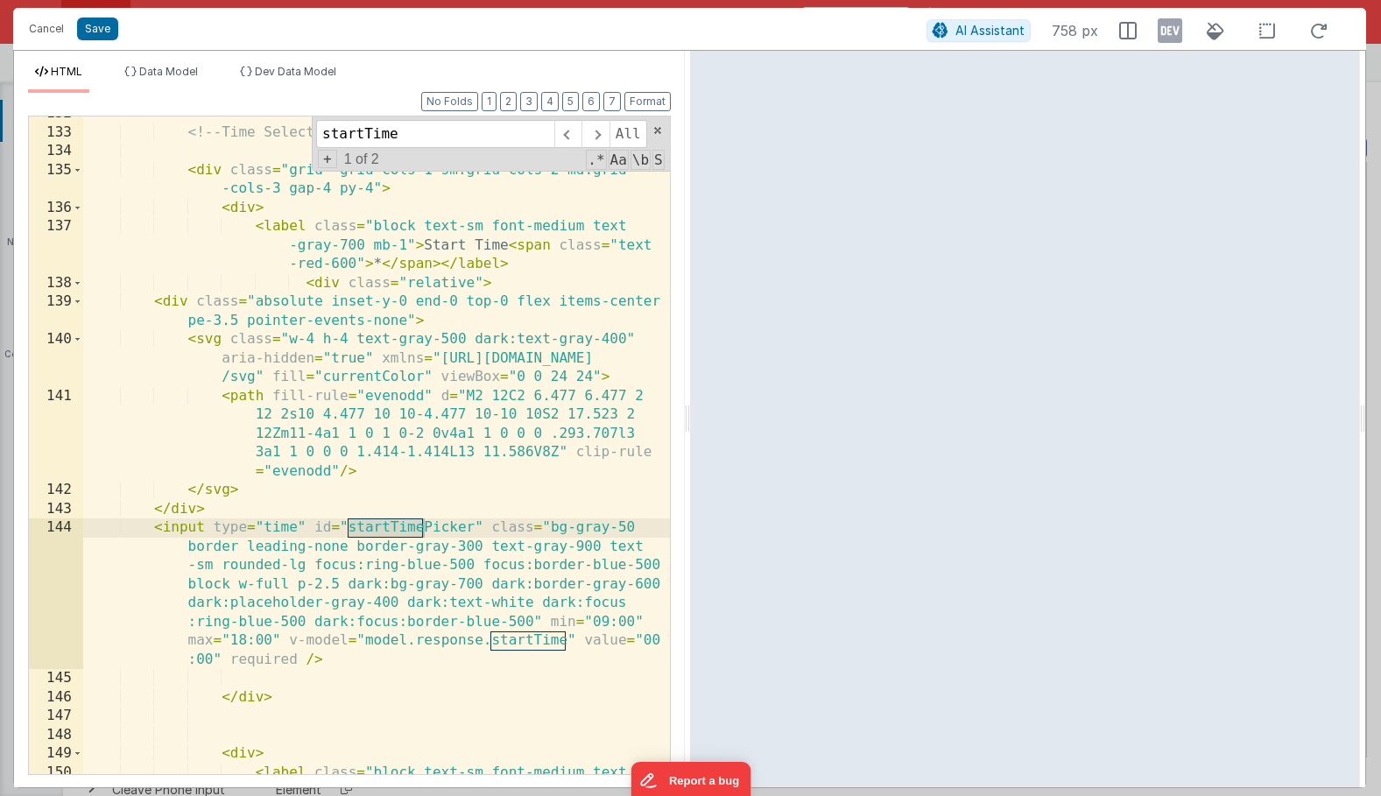
scroll to position [4386, 0]
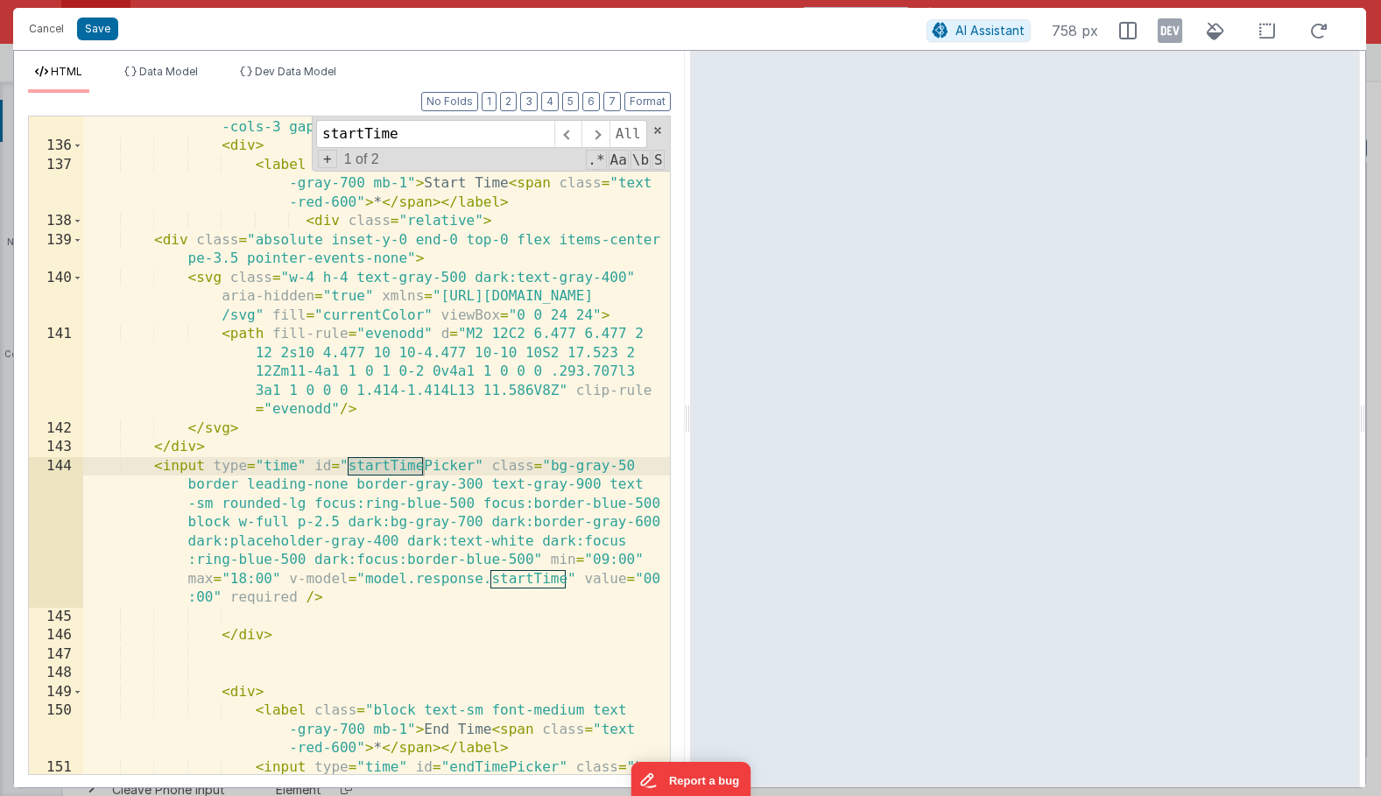
type input "startTime"
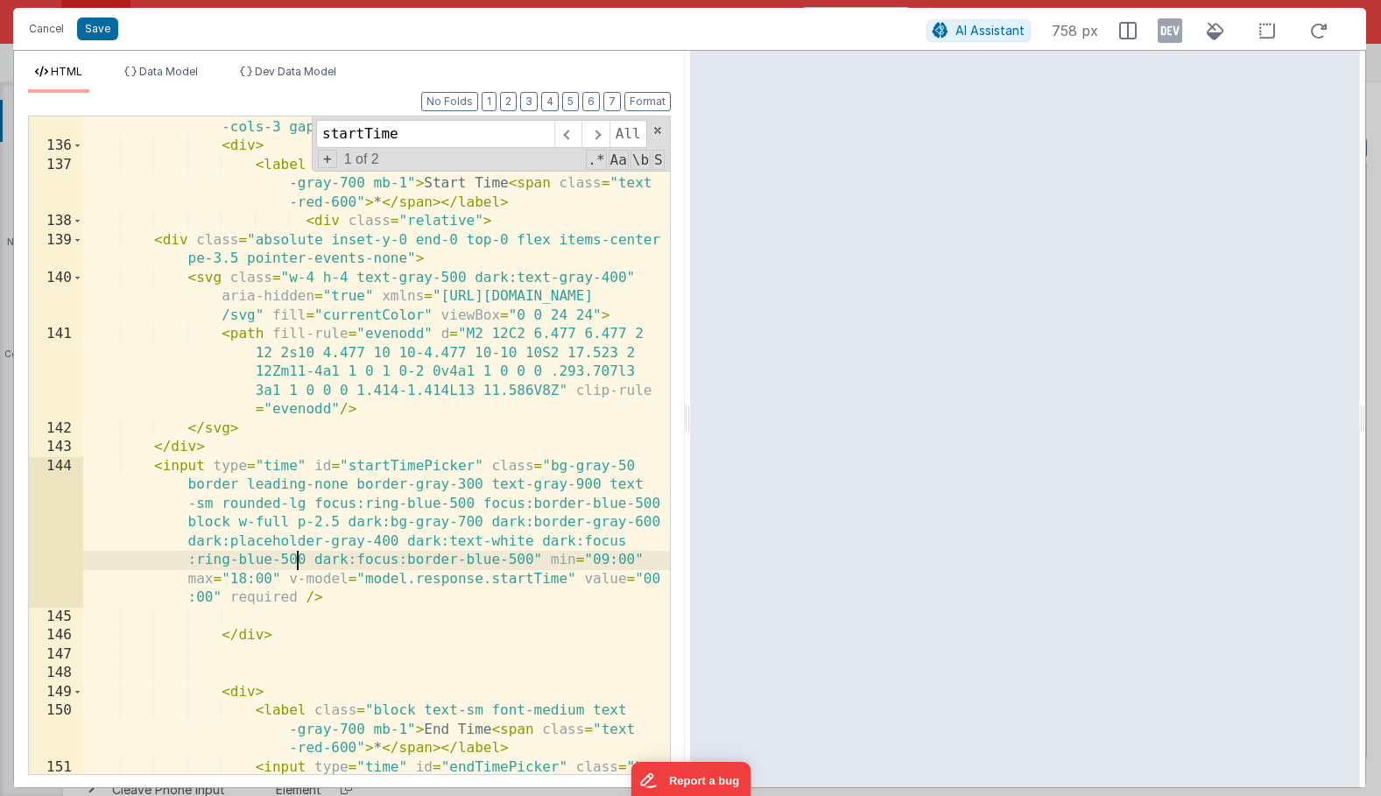
click at [299, 561] on div "< div class = "grid grid-cols-1 sm:grid-cols-2 md:grid -cols-3 gap-4 py-4" > < …" at bounding box center [376, 541] width 587 height 884
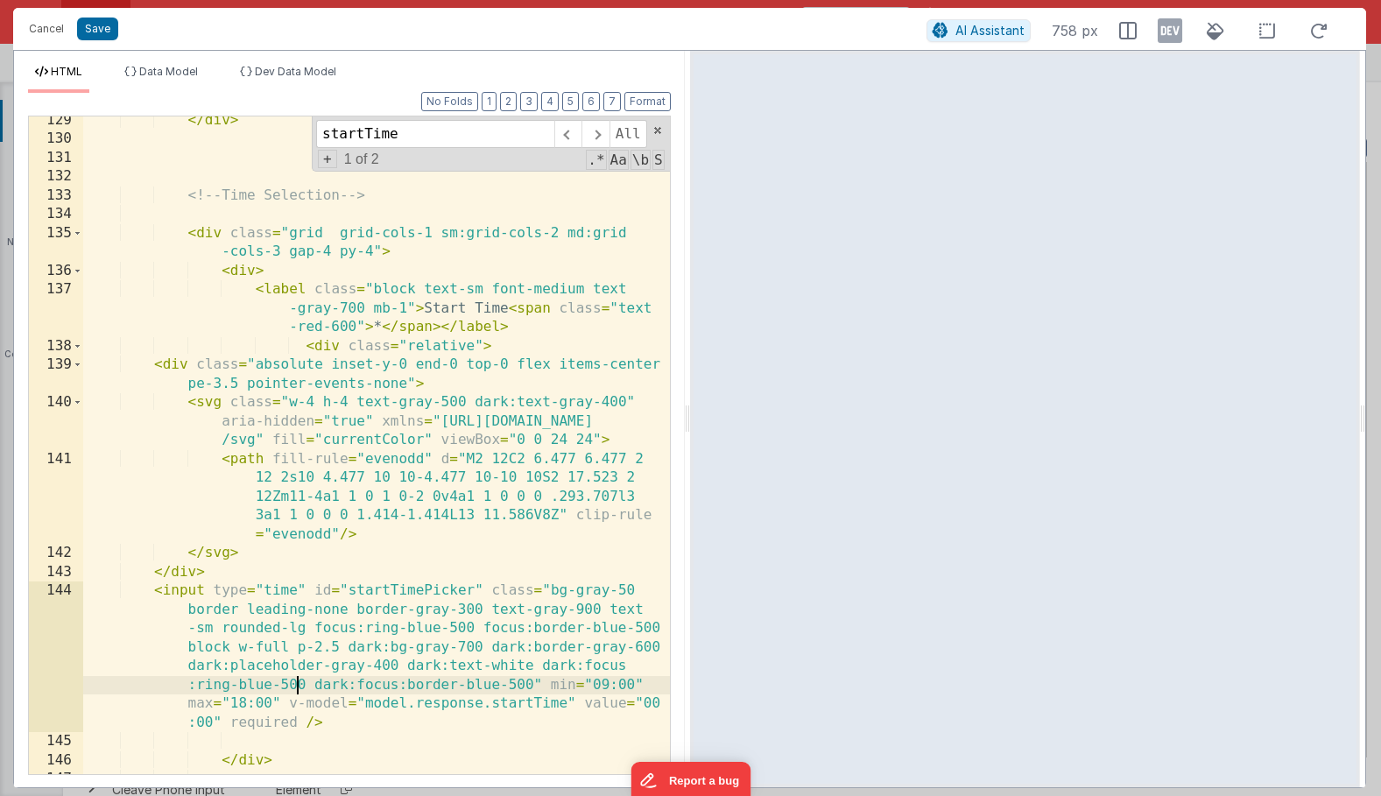
scroll to position [4261, 0]
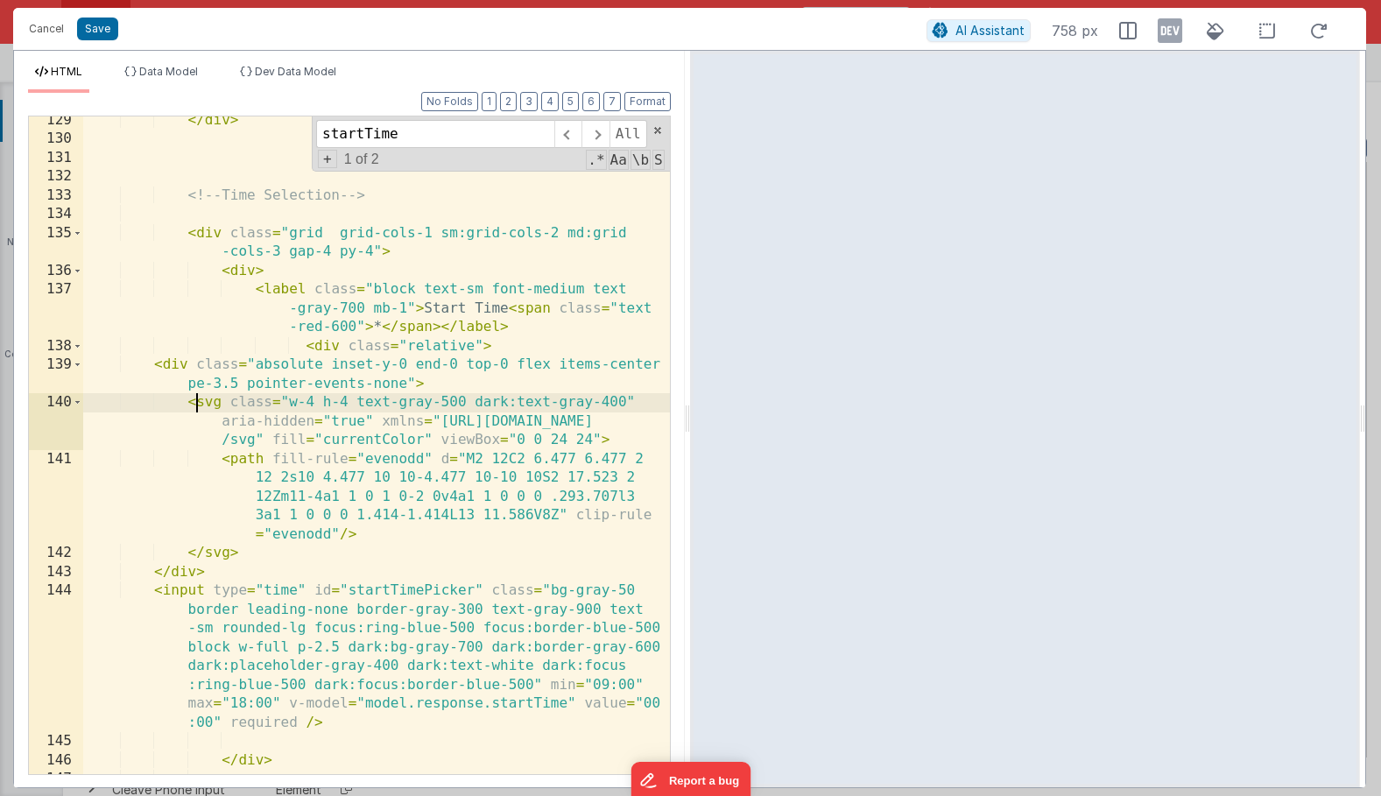
click at [194, 393] on div "</ div > <!-- Time Selection --> < div class = "grid grid-cols-1 sm:grid-cols-2…" at bounding box center [376, 458] width 587 height 695
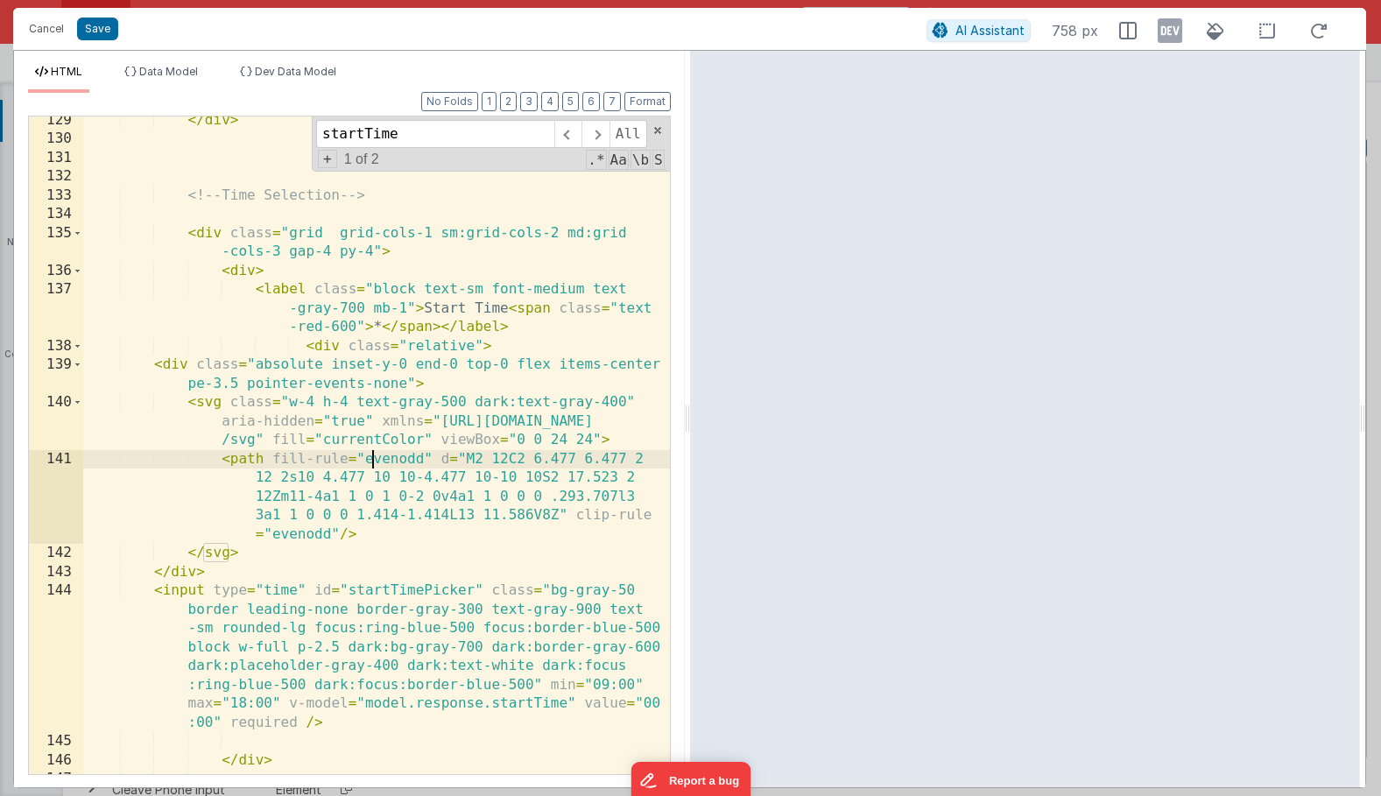
click at [375, 460] on div "</ div > <!-- Time Selection --> < div class = "grid grid-cols-1 sm:grid-cols-2…" at bounding box center [376, 458] width 587 height 695
click at [300, 448] on div "</ div > <!-- Time Selection --> < div class = "grid grid-cols-1 sm:grid-cols-2…" at bounding box center [376, 458] width 587 height 695
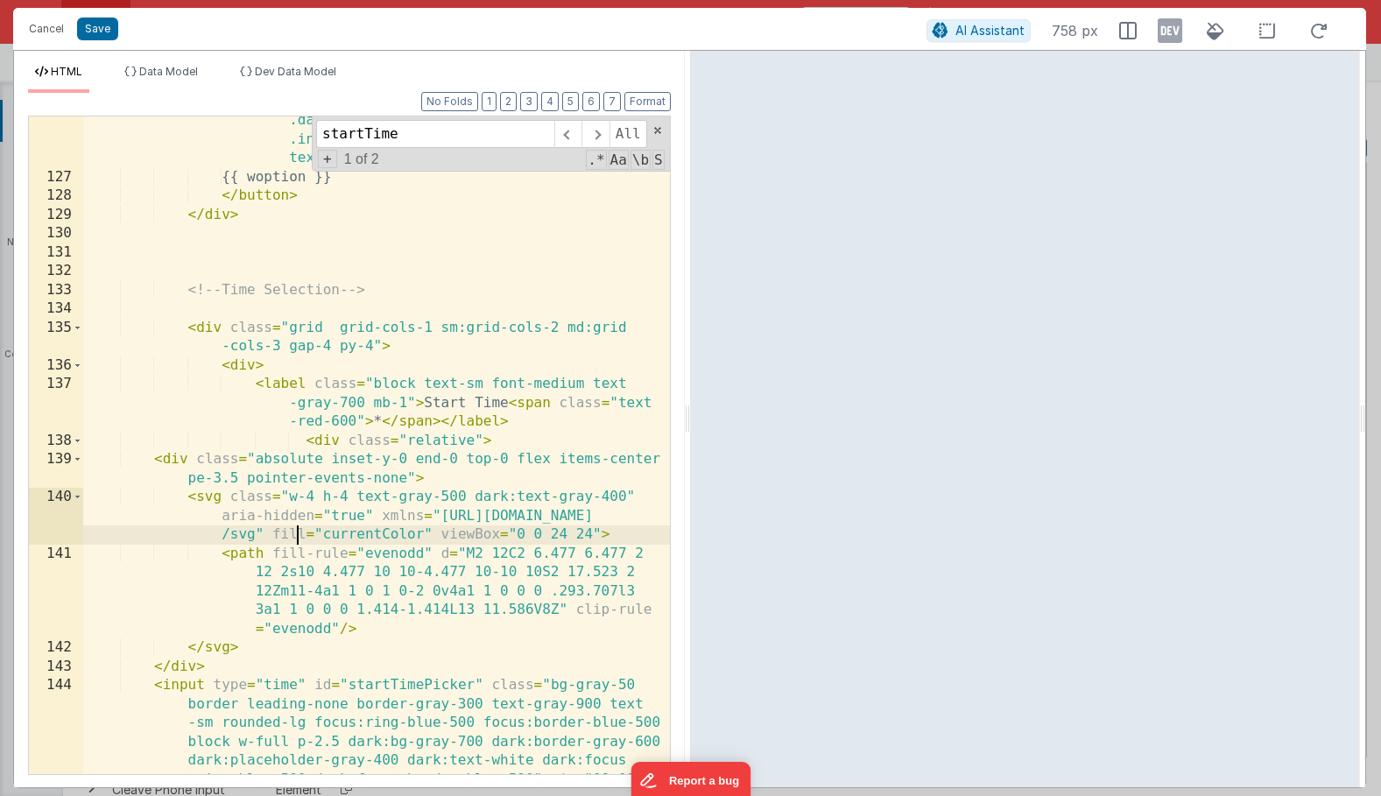
scroll to position [4151, 0]
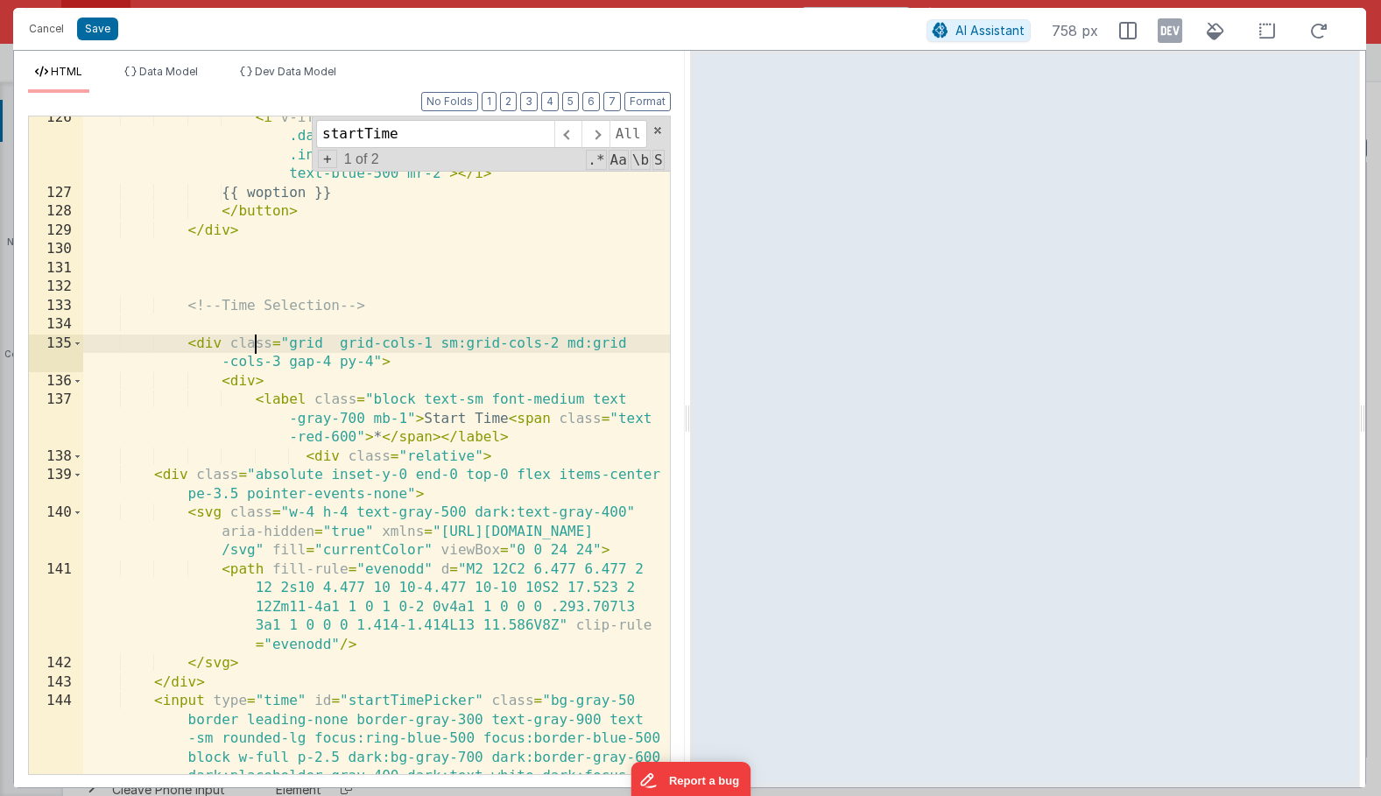
click at [253, 346] on div "< i v-if = "Array.isArray(model.response.recurrence .days) && model.response.re…" at bounding box center [376, 551] width 587 height 884
click at [199, 345] on div "< i v-if = "Array.isArray(model.response.recurrence .days) && model.response.re…" at bounding box center [376, 551] width 587 height 884
click at [72, 342] on div "135" at bounding box center [56, 354] width 54 height 38
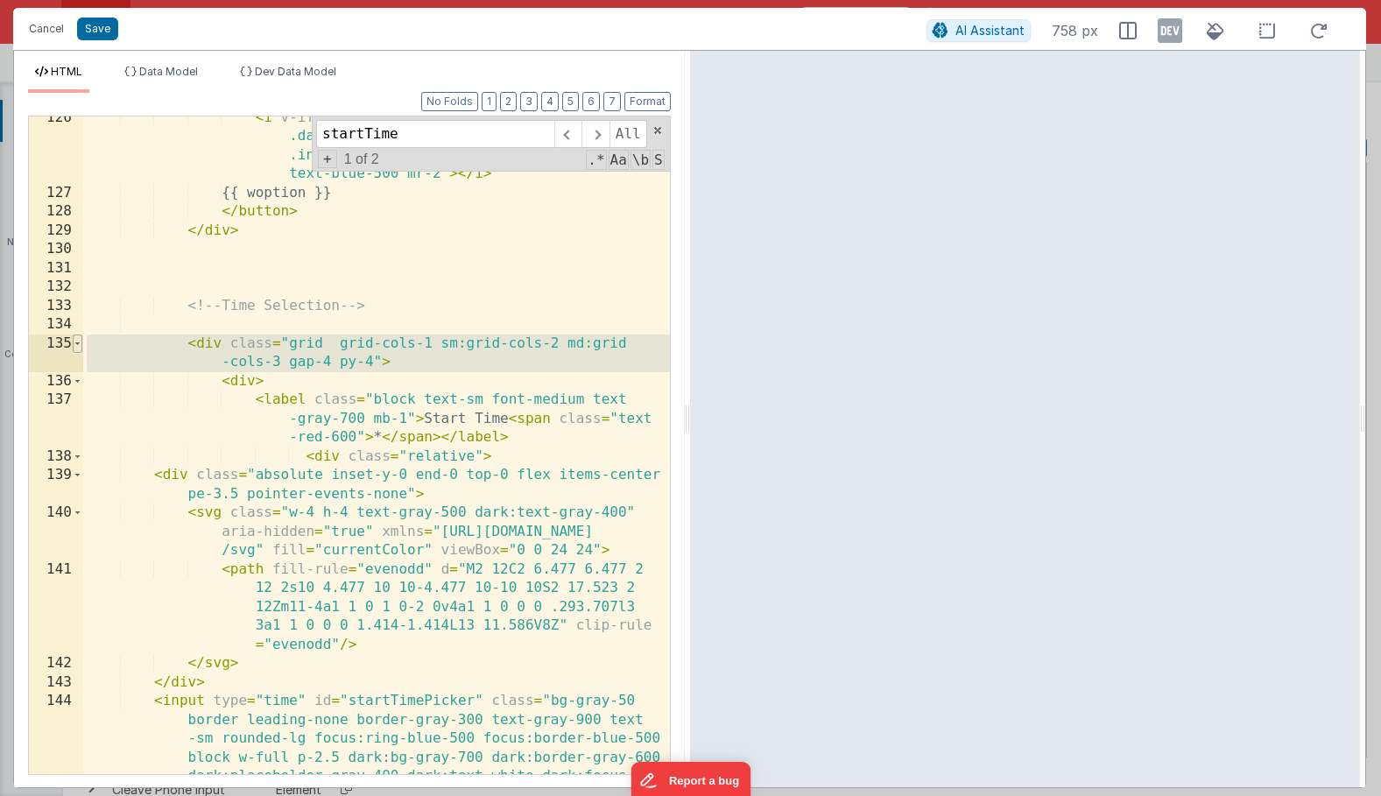
click at [74, 346] on span at bounding box center [78, 344] width 10 height 19
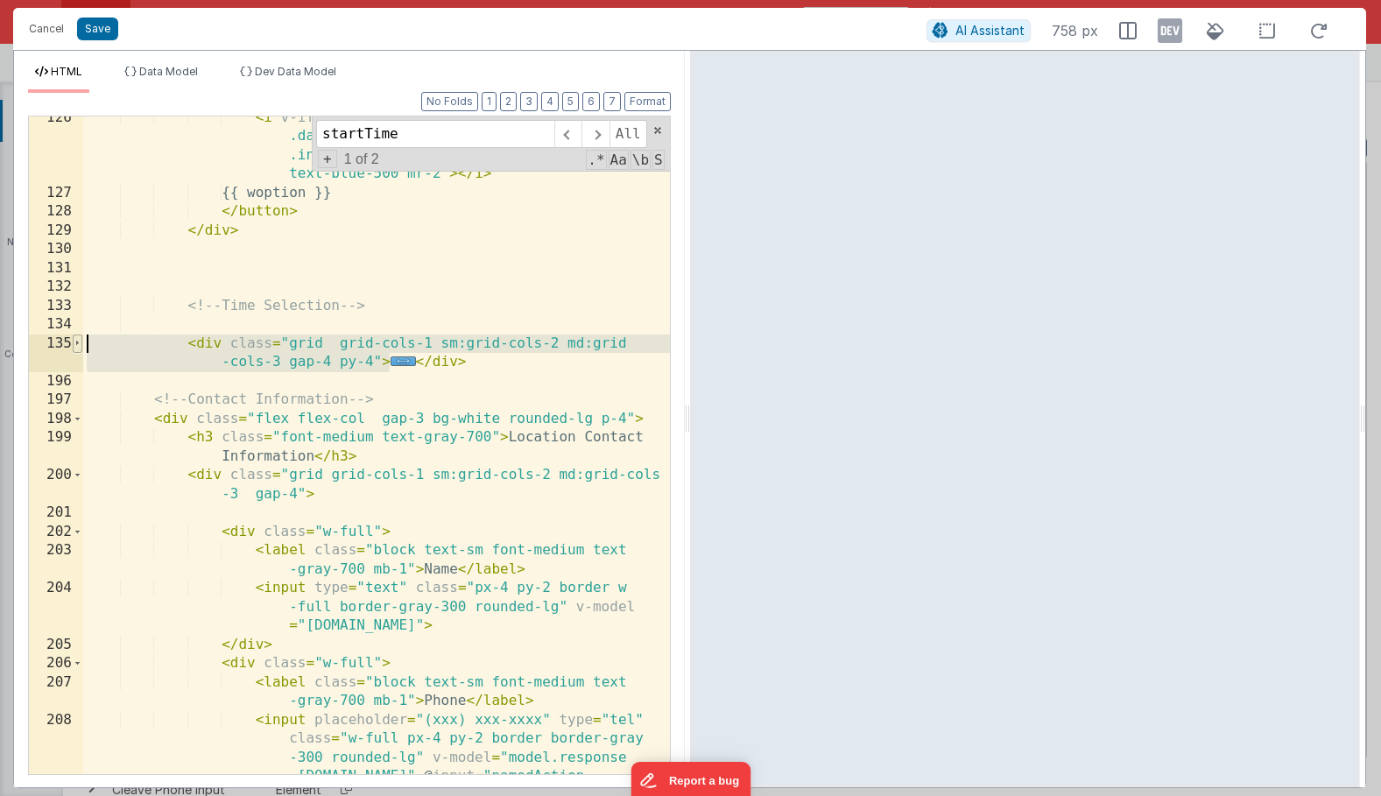
click at [74, 346] on span at bounding box center [78, 344] width 10 height 19
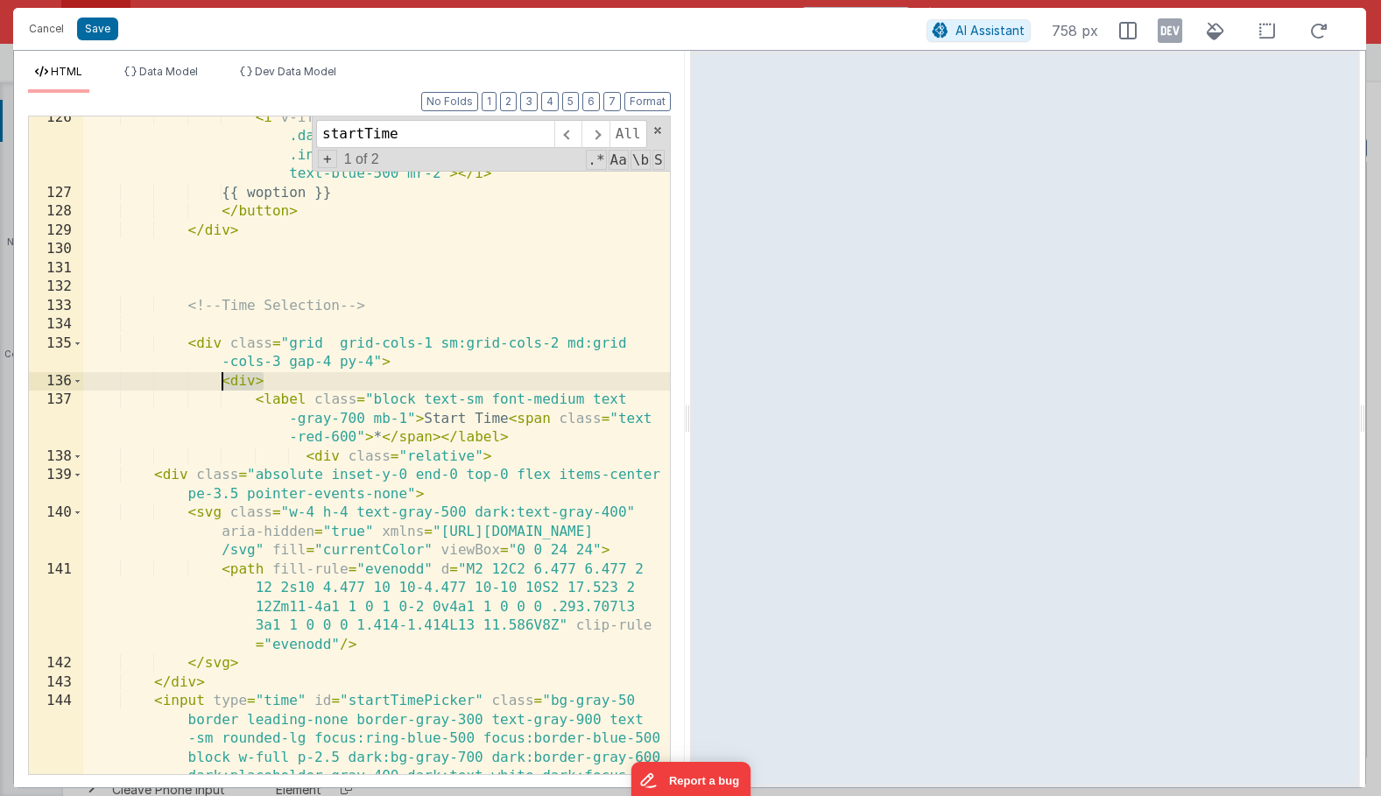
drag, startPoint x: 290, startPoint y: 377, endPoint x: 218, endPoint y: 377, distance: 71.8
click at [218, 377] on div "< i v-if = "Array.isArray(model.response.recurrence .days) && model.response.re…" at bounding box center [376, 551] width 587 height 884
click at [396, 476] on div "< i v-if = "Array.isArray(model.response.recurrence .days) && model.response.re…" at bounding box center [376, 551] width 587 height 884
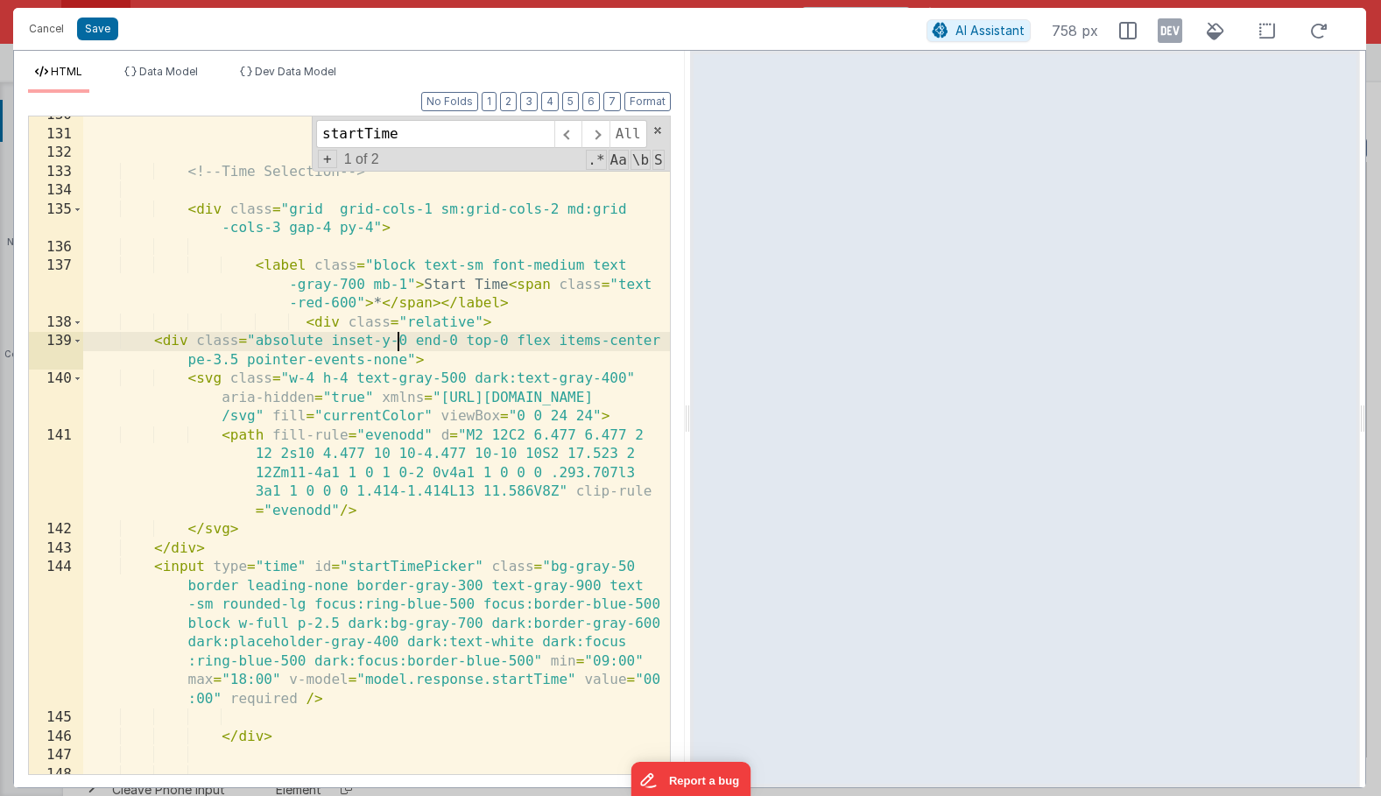
scroll to position [4284, 0]
click at [272, 267] on div "<!-- Time Selection --> < div class = "grid grid-cols-1 sm:grid-cols-2 md:grid …" at bounding box center [376, 455] width 587 height 695
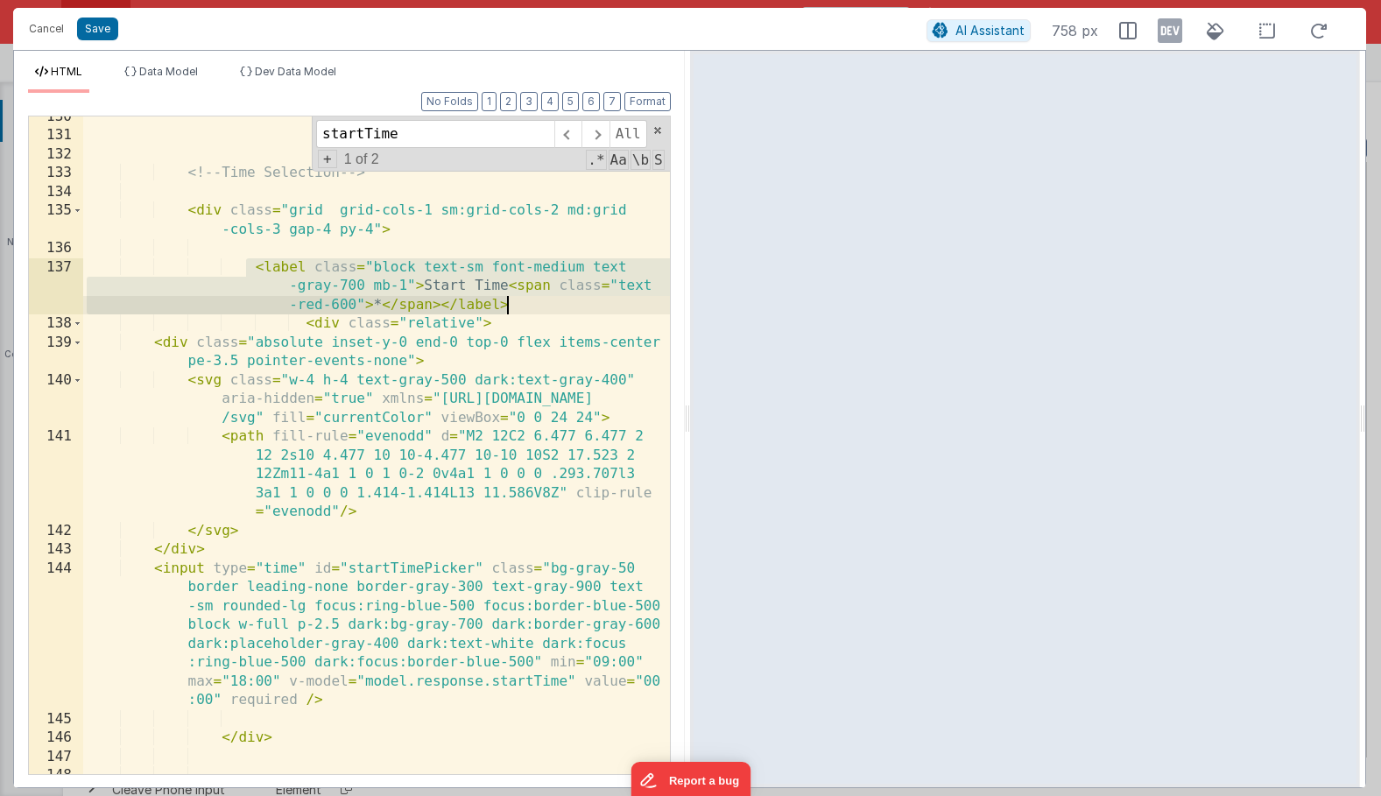
drag, startPoint x: 246, startPoint y: 267, endPoint x: 521, endPoint y: 310, distance: 278.4
click at [521, 310] on div "<!-- Time Selection --> < div class = "grid grid-cols-1 sm:grid-cols-2 md:grid …" at bounding box center [376, 455] width 587 height 695
click at [500, 321] on div "<!-- Time Selection --> < div class = "grid grid-cols-1 sm:grid-cols-2 md:grid …" at bounding box center [376, 455] width 587 height 695
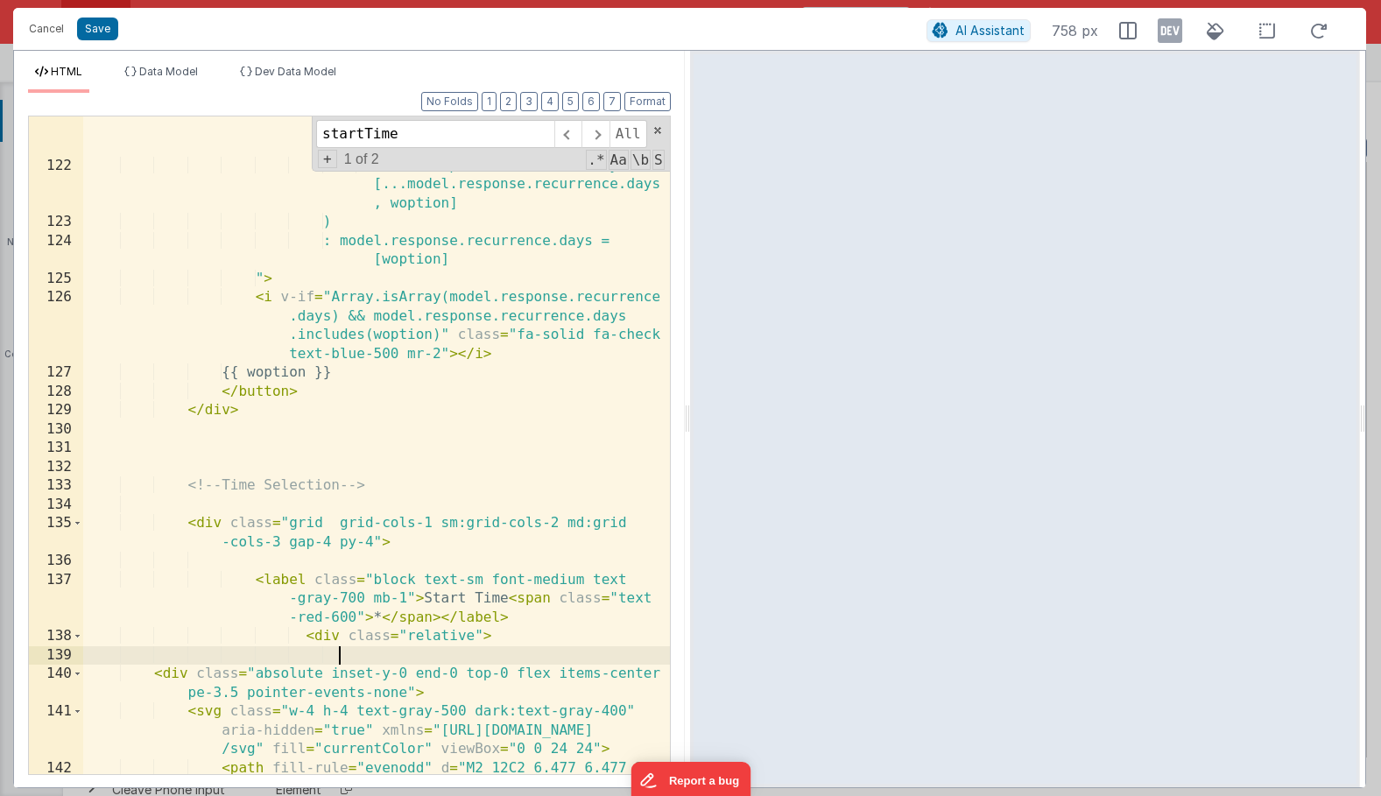
scroll to position [4009, 0]
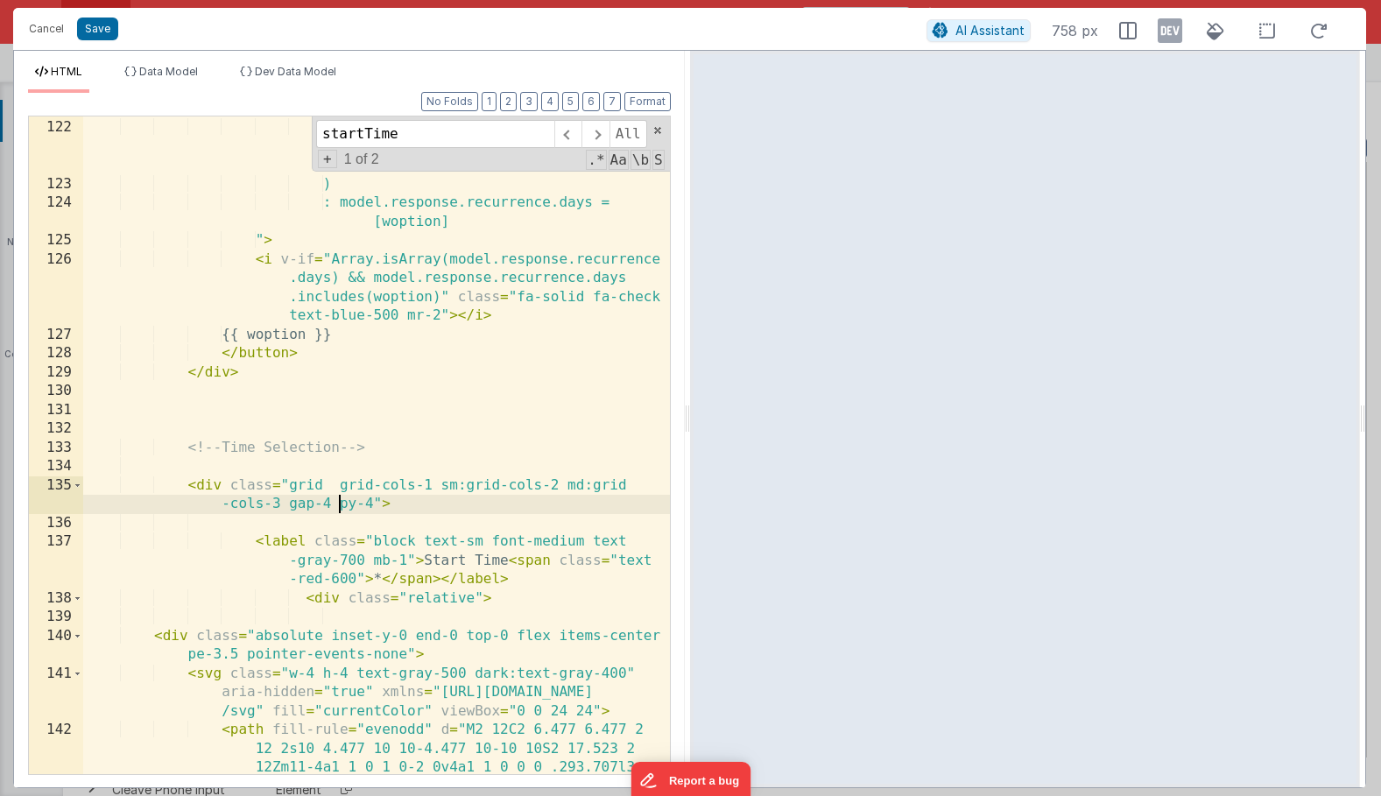
click at [340, 495] on div "? model.response.recurrence.days = model.response.recurrence.days .filter(x => …" at bounding box center [376, 466] width 587 height 808
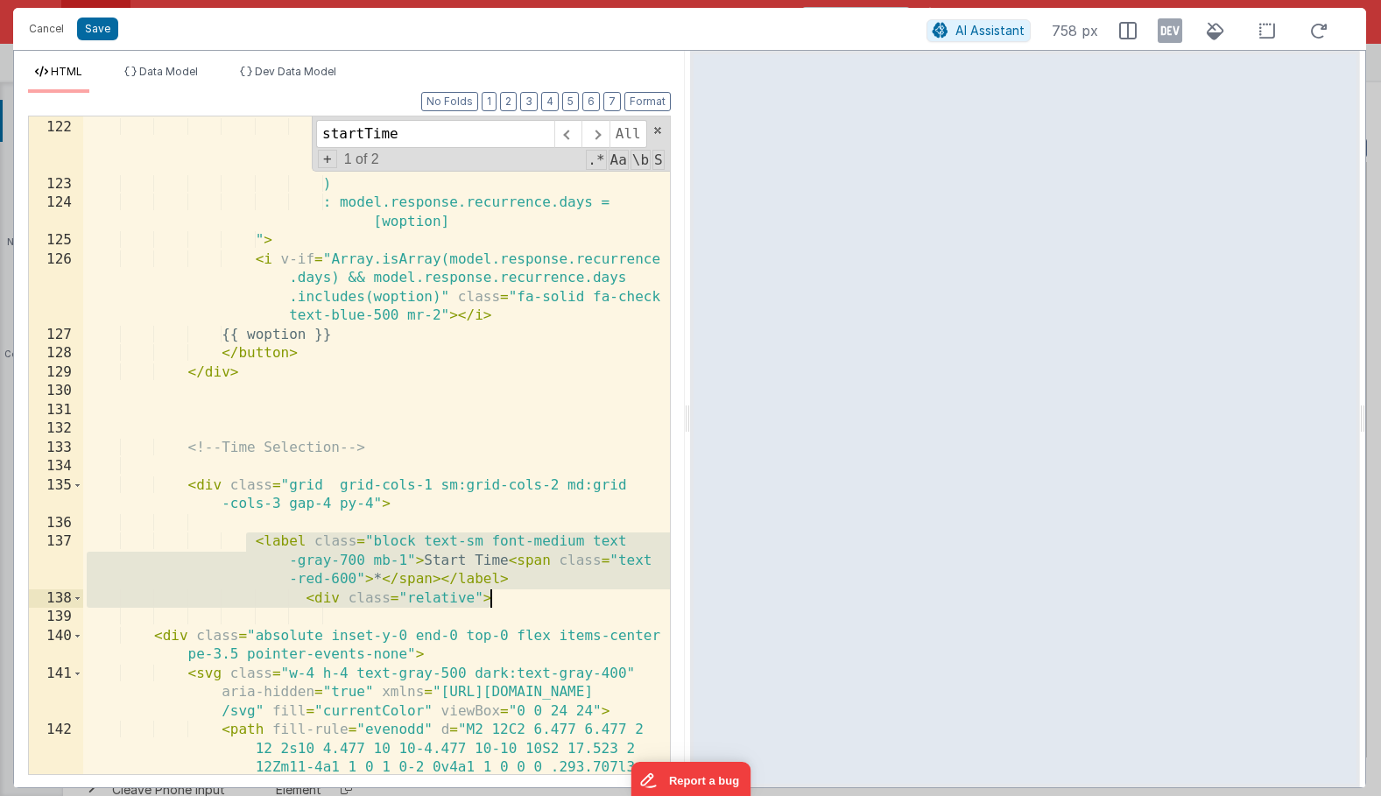
drag, startPoint x: 243, startPoint y: 545, endPoint x: 522, endPoint y: 598, distance: 284.5
click at [522, 598] on div "? model.response.recurrence.days = model.response.recurrence.days .filter(x => …" at bounding box center [376, 466] width 587 height 808
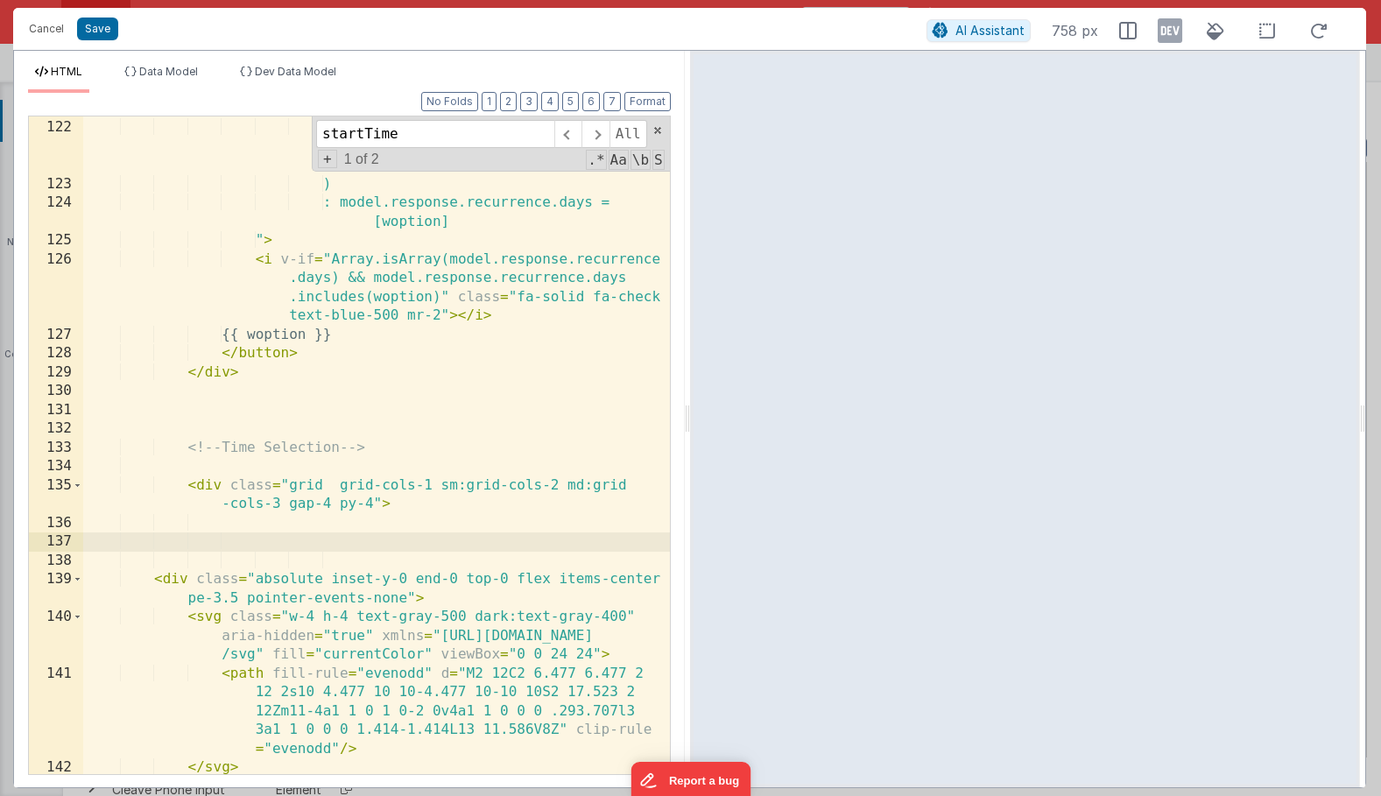
click at [473, 600] on div "? model.response.recurrence.days = model.response.recurrence.days .filter(x => …" at bounding box center [376, 428] width 587 height 733
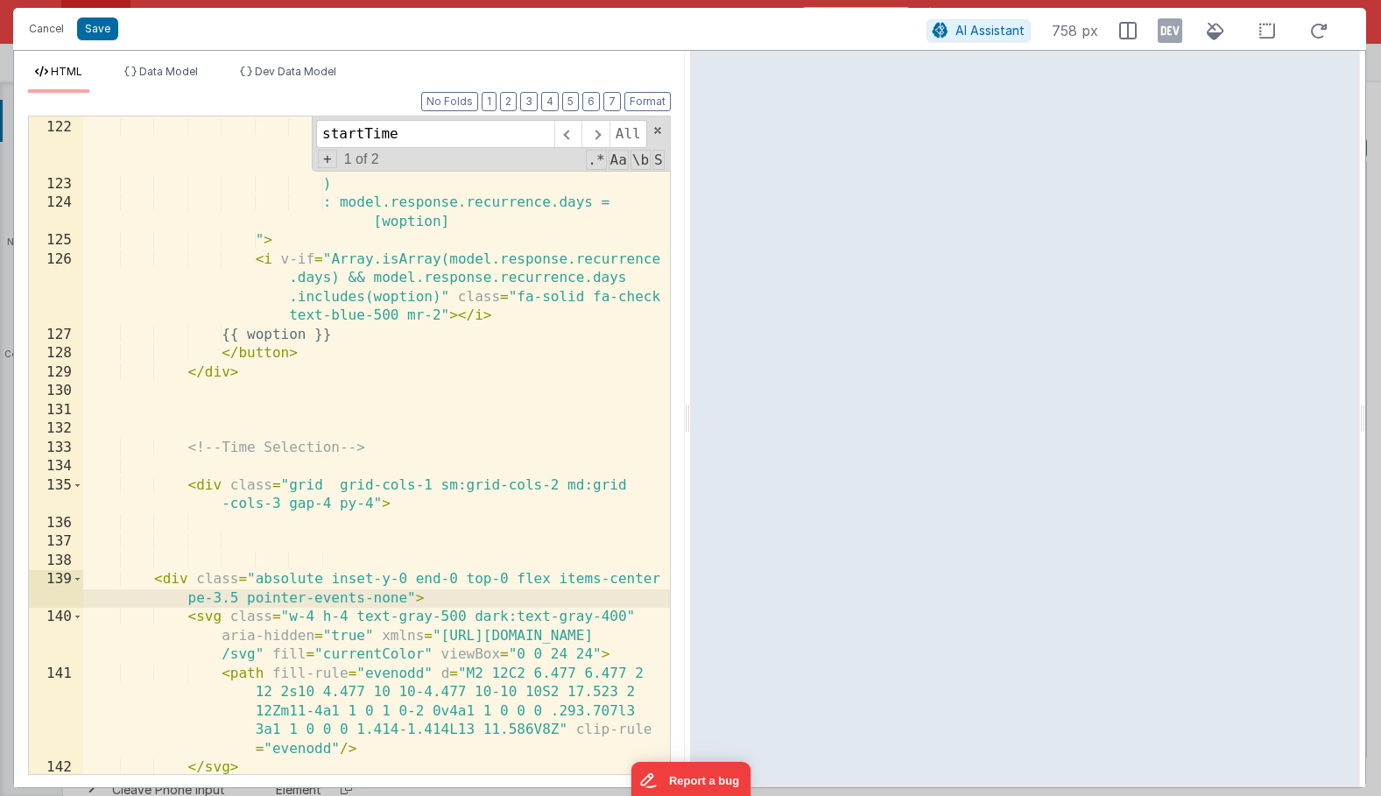
click at [408, 548] on div "? model.response.recurrence.days = model.response.recurrence.days .filter(x => …" at bounding box center [376, 428] width 587 height 733
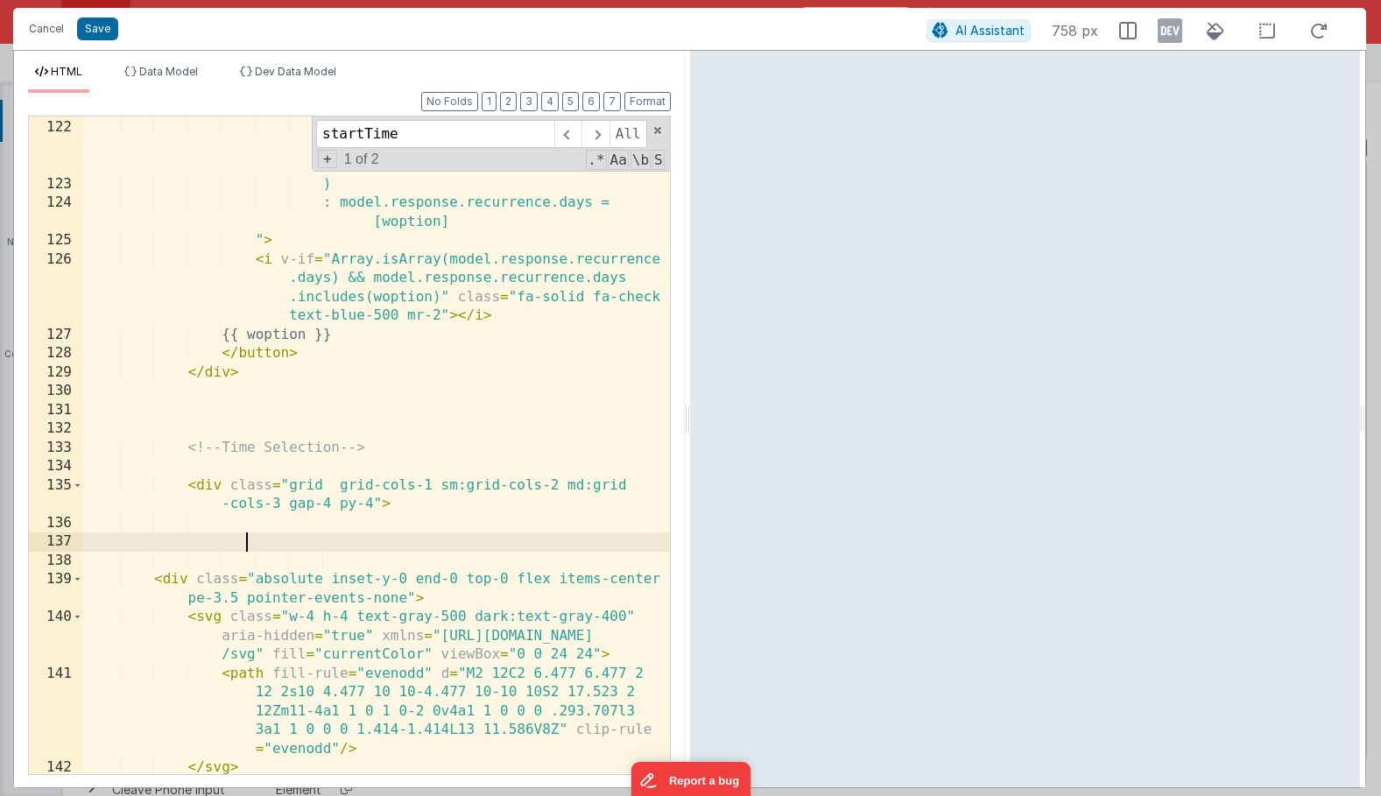
paste textarea
click at [426, 597] on div "? model.response.recurrence.days = model.response.recurrence.days .filter(x => …" at bounding box center [376, 428] width 587 height 733
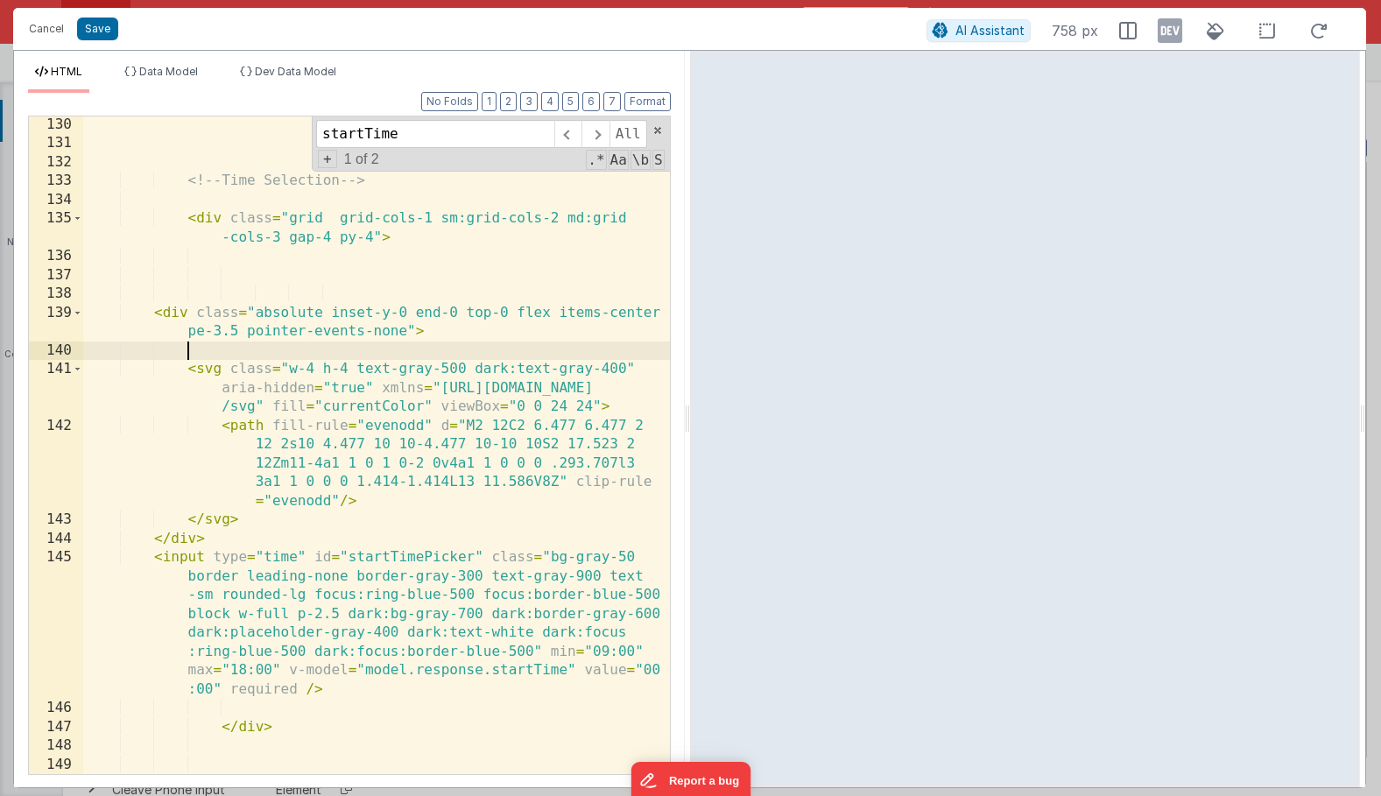
scroll to position [4302, 0]
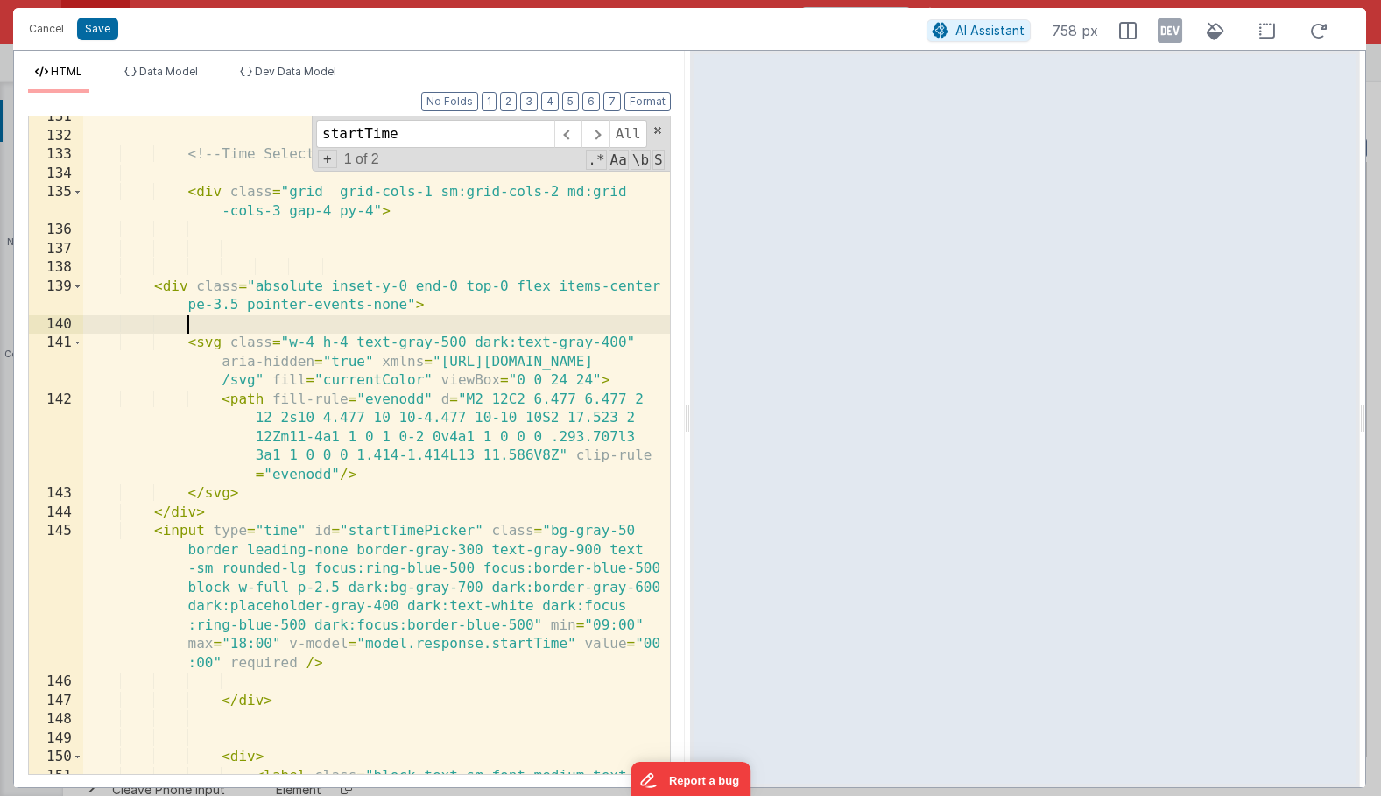
click at [284, 519] on div "<!-- Time Selection --> < div class = "grid grid-cols-1 sm:grid-cols-2 md:grid …" at bounding box center [376, 474] width 587 height 733
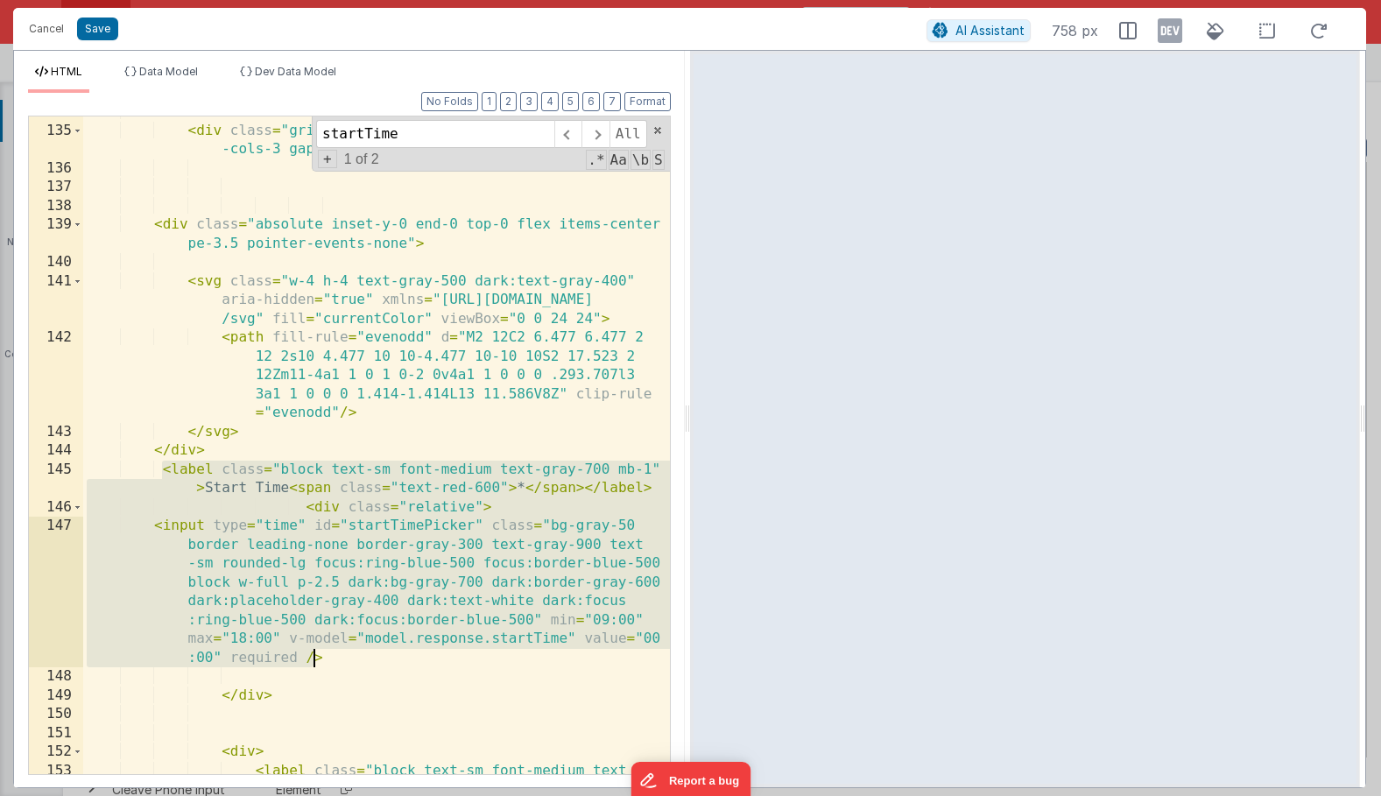
scroll to position [4411, 0]
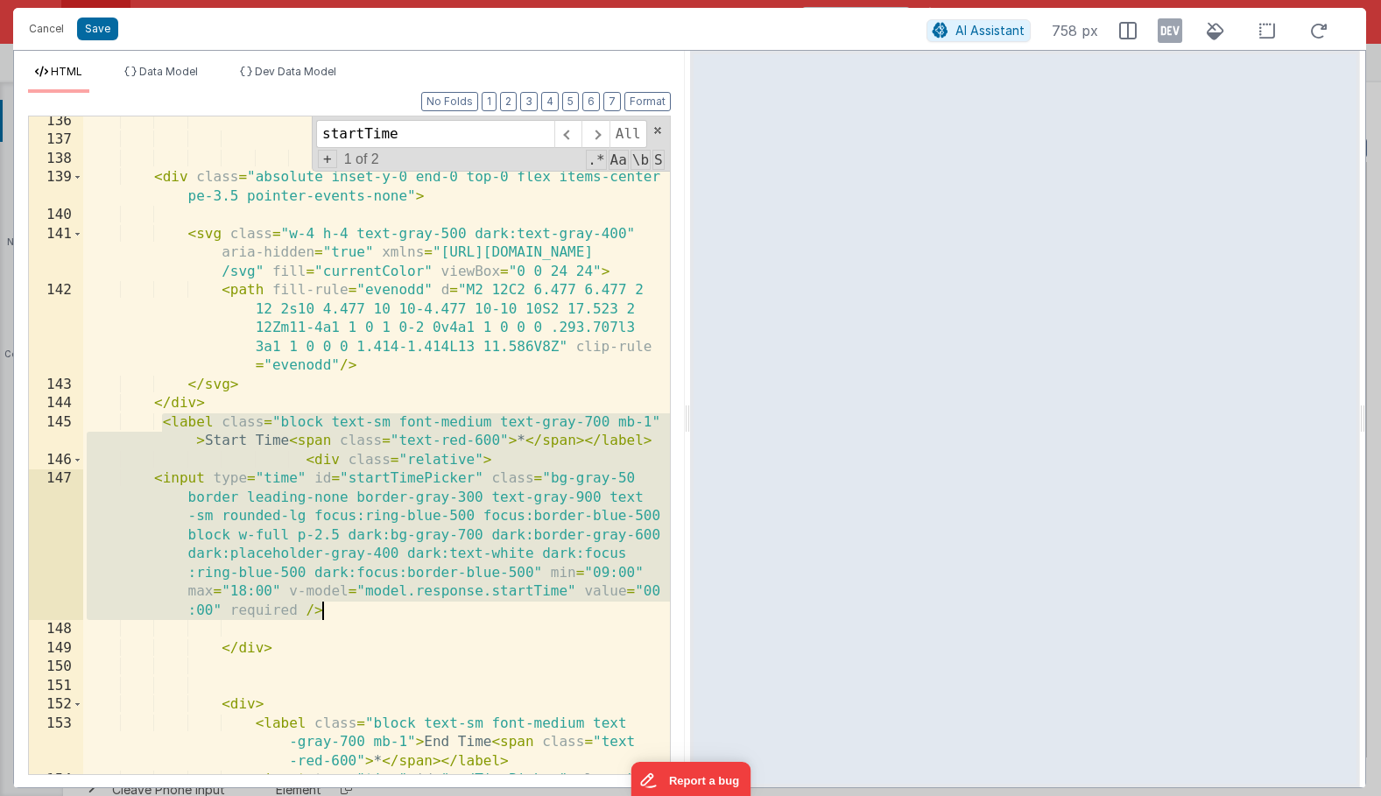
drag, startPoint x: 160, startPoint y: 533, endPoint x: 344, endPoint y: 615, distance: 201.2
click at [344, 615] on div "< div class = "absolute inset-y-0 end-0 top-0 flex items-center pe-3.5 pointer-…" at bounding box center [376, 544] width 587 height 865
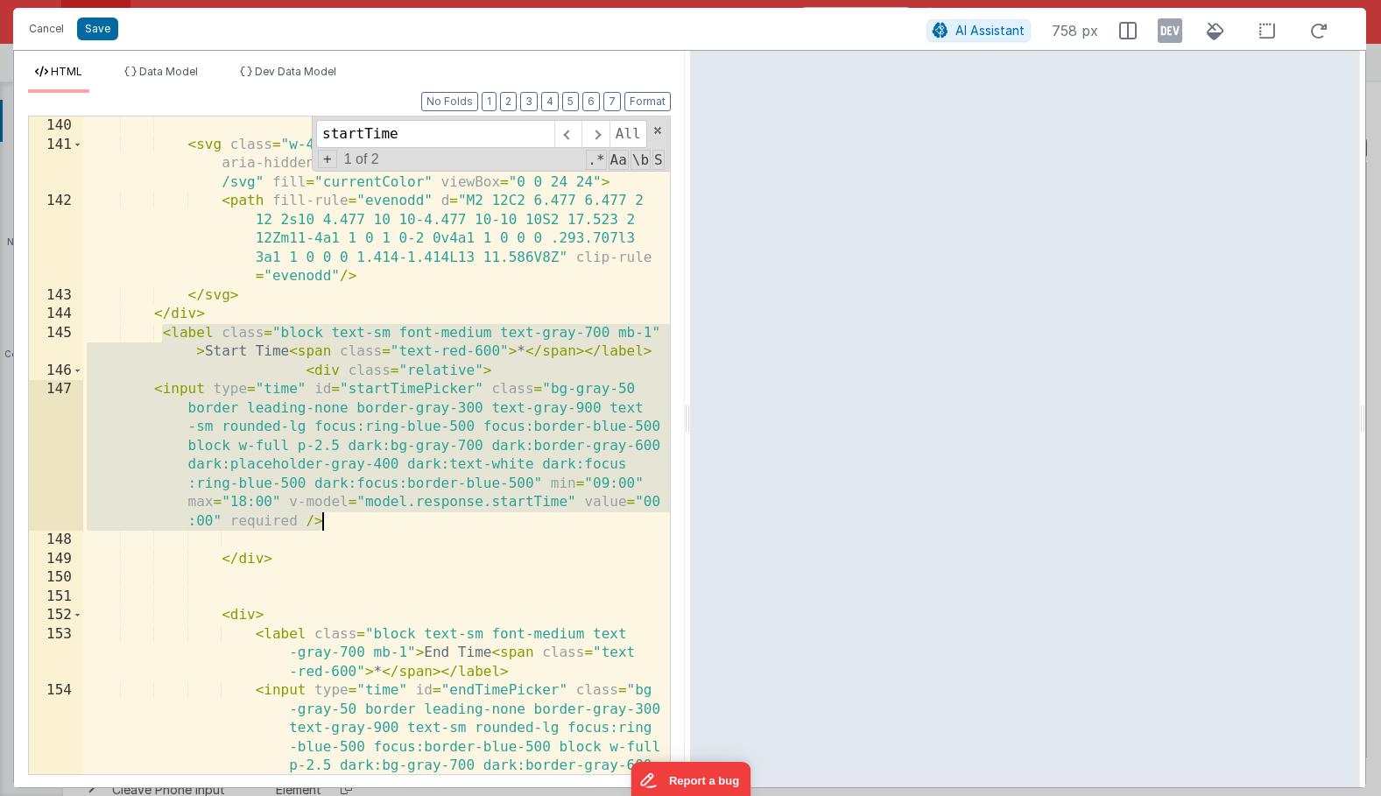
scroll to position [4573, 0]
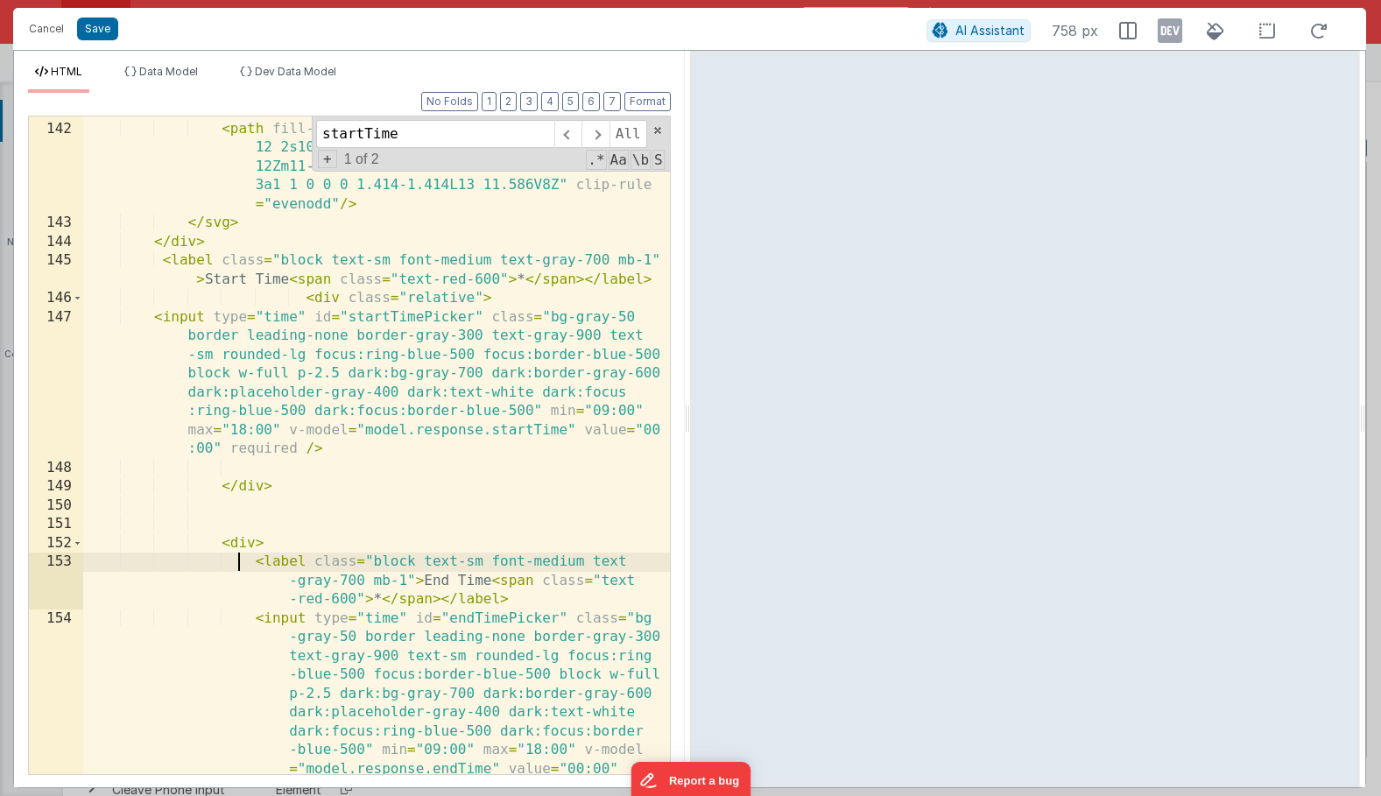
click at [237, 555] on div "< svg class = "w-4 h-4 text-gray-500 dark:text-gray-400" aria-hidden = "true" x…" at bounding box center [376, 514] width 587 height 903
click at [237, 545] on div "< svg class = "w-4 h-4 text-gray-500 dark:text-gray-400" aria-hidden = "true" x…" at bounding box center [376, 514] width 587 height 903
click at [207, 545] on div "< svg class = "w-4 h-4 text-gray-500 dark:text-gray-400" aria-hidden = "true" x…" at bounding box center [376, 514] width 587 height 903
click at [79, 540] on span at bounding box center [78, 543] width 10 height 19
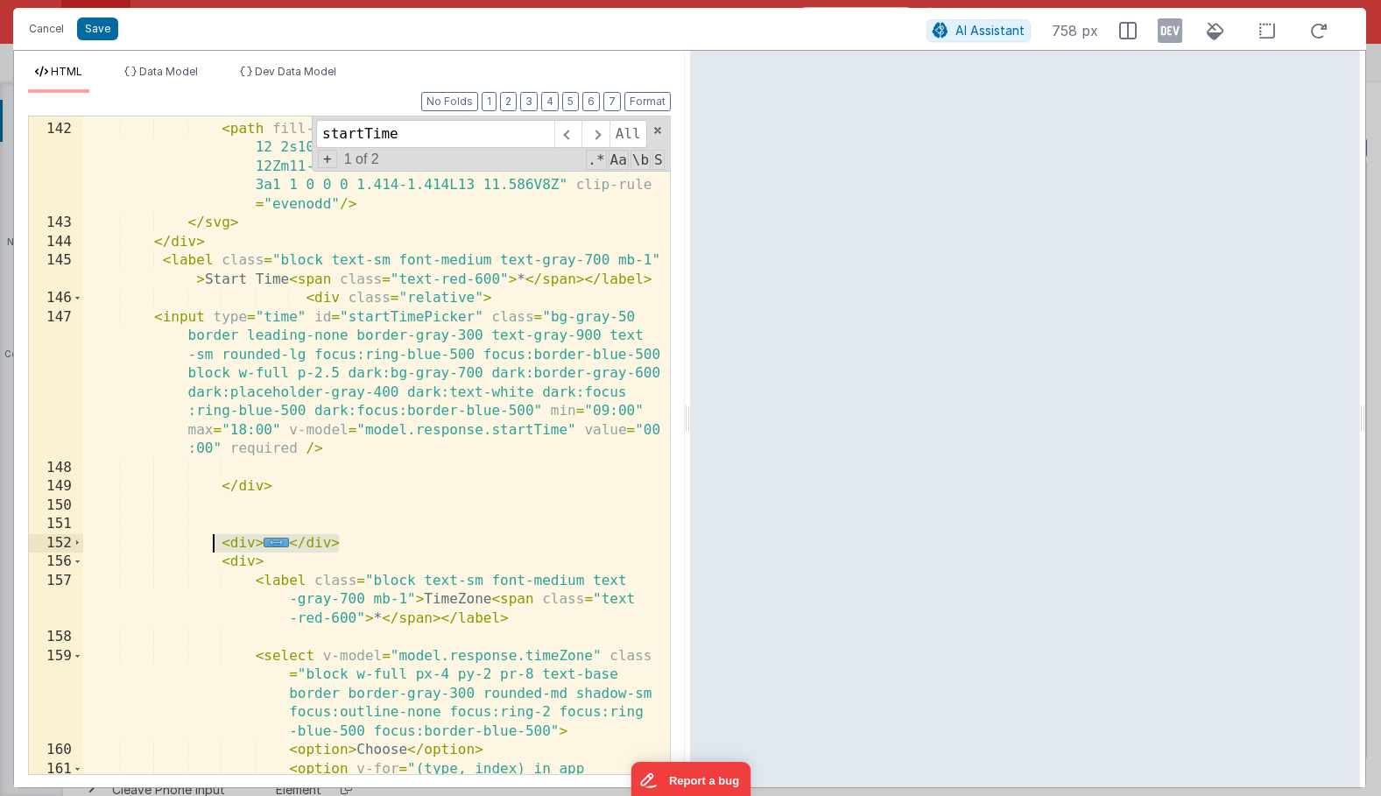
drag, startPoint x: 359, startPoint y: 547, endPoint x: 215, endPoint y: 547, distance: 144.5
click at [215, 547] on div "< svg class = "w-4 h-4 text-gray-500 dark:text-gray-400" aria-hidden = "true" x…" at bounding box center [376, 439] width 587 height 752
click at [279, 492] on div "< svg class = "w-4 h-4 text-gray-500 dark:text-gray-400" aria-hidden = "true" x…" at bounding box center [376, 439] width 587 height 752
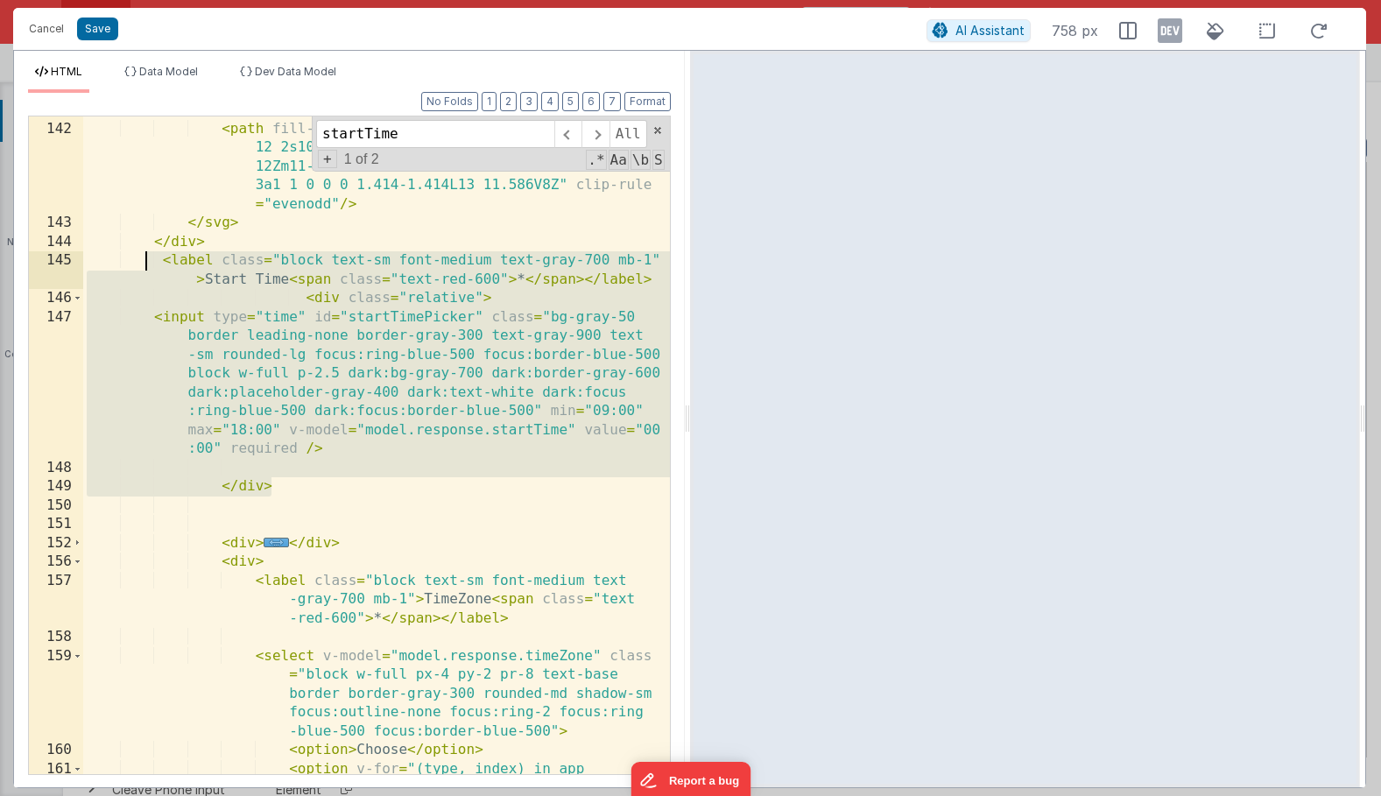
drag, startPoint x: 279, startPoint y: 492, endPoint x: 149, endPoint y: 255, distance: 270.9
click at [149, 255] on div "< svg class = "w-4 h-4 text-gray-500 dark:text-gray-400" aria-hidden = "true" x…" at bounding box center [376, 439] width 587 height 752
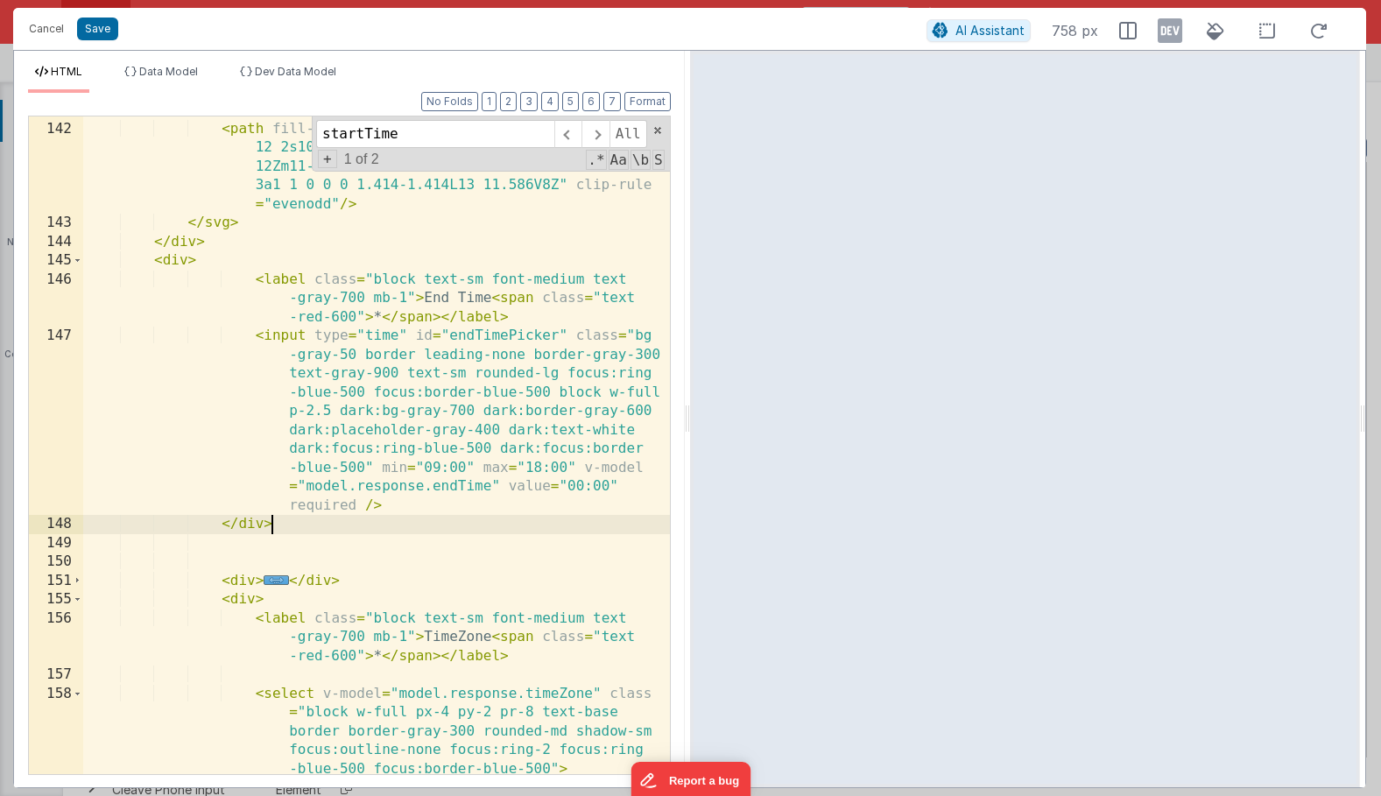
click at [435, 305] on div "< svg class = "w-4 h-4 text-gray-500 dark:text-gray-400" aria-hidden = "true" x…" at bounding box center [376, 467] width 587 height 808
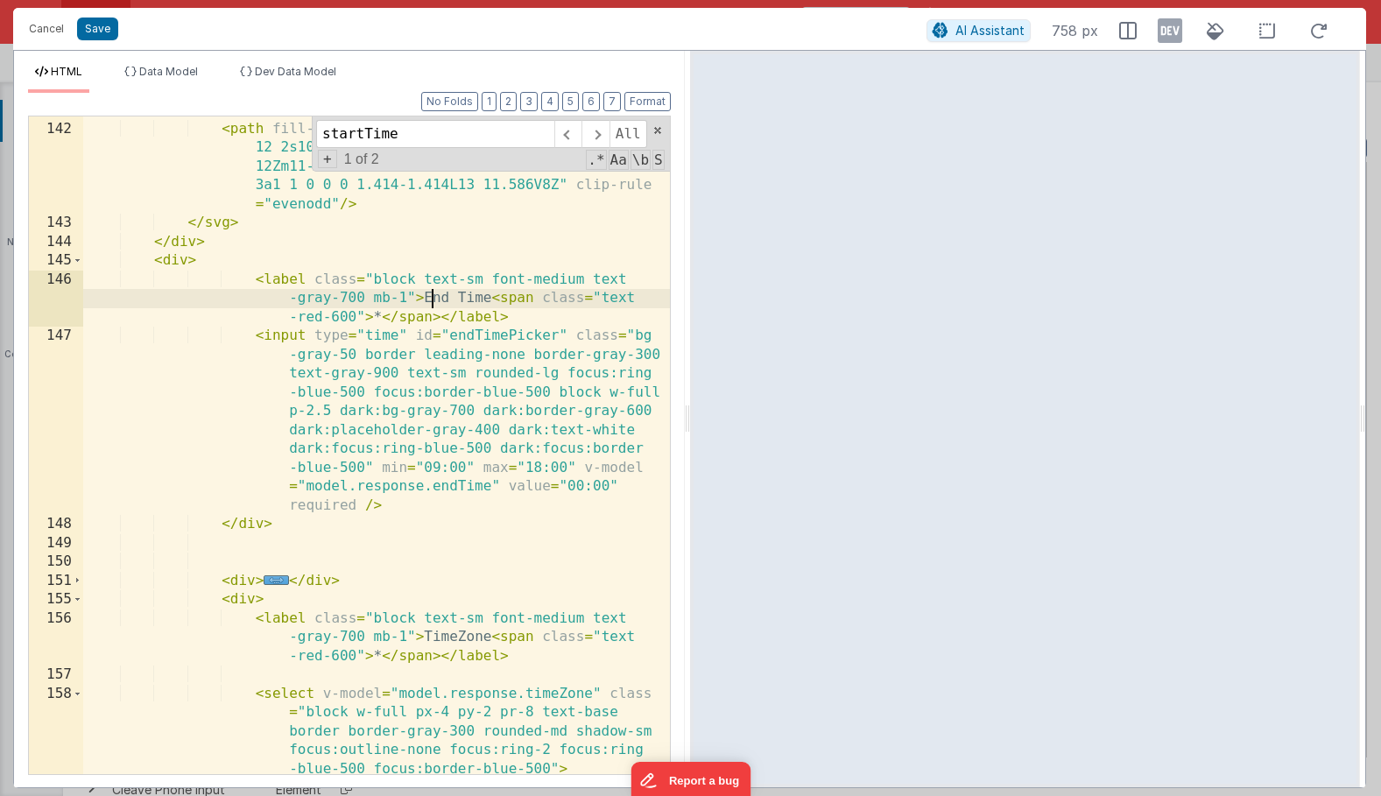
click at [435, 305] on div "< svg class = "w-4 h-4 text-gray-500 dark:text-gray-400" aria-hidden = "true" x…" at bounding box center [376, 467] width 587 height 808
click at [446, 488] on div "< svg class = "w-4 h-4 text-gray-500 dark:text-gray-400" aria-hidden = "true" x…" at bounding box center [376, 467] width 587 height 808
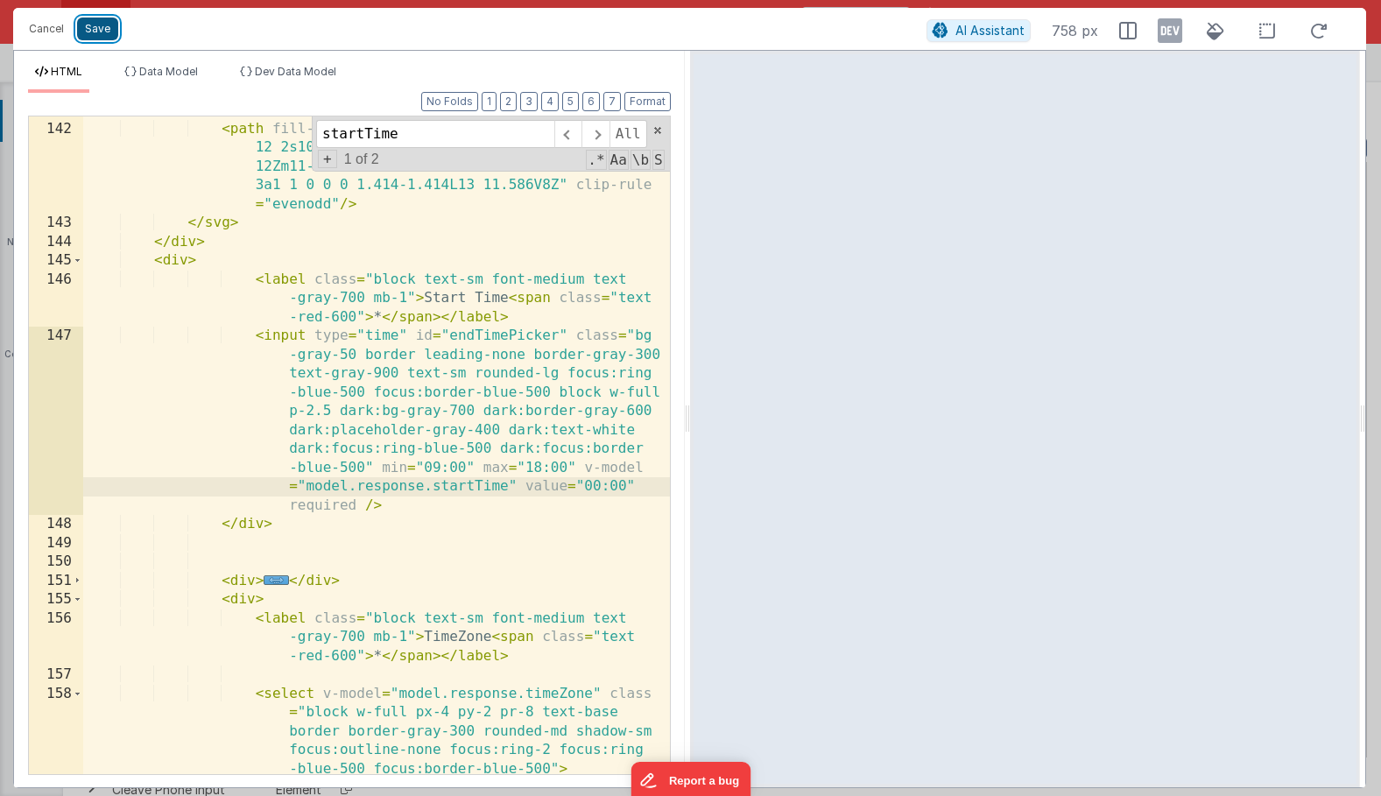
click at [110, 32] on button "Save" at bounding box center [97, 29] width 41 height 23
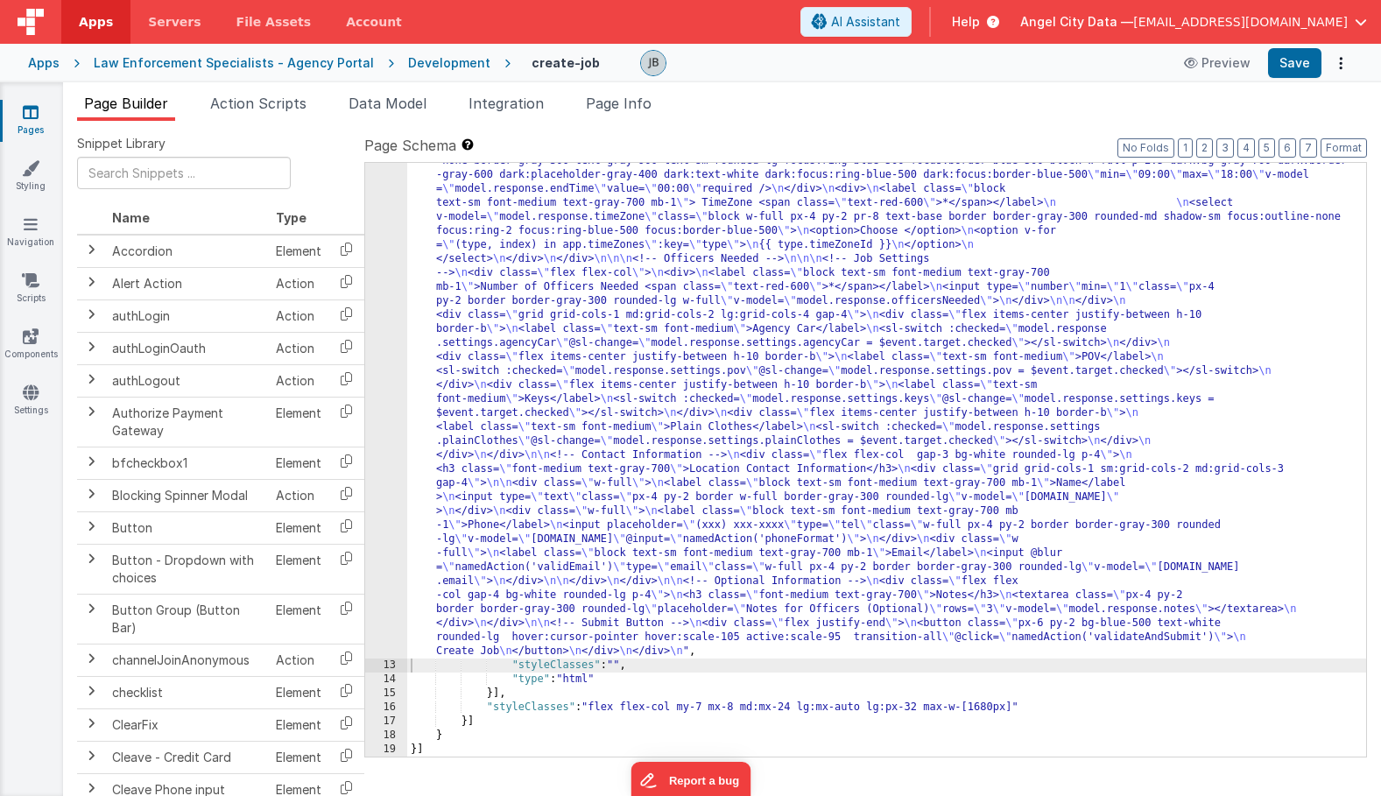
scroll to position [1228, 0]
click at [1286, 72] on button "Save" at bounding box center [1294, 63] width 53 height 30
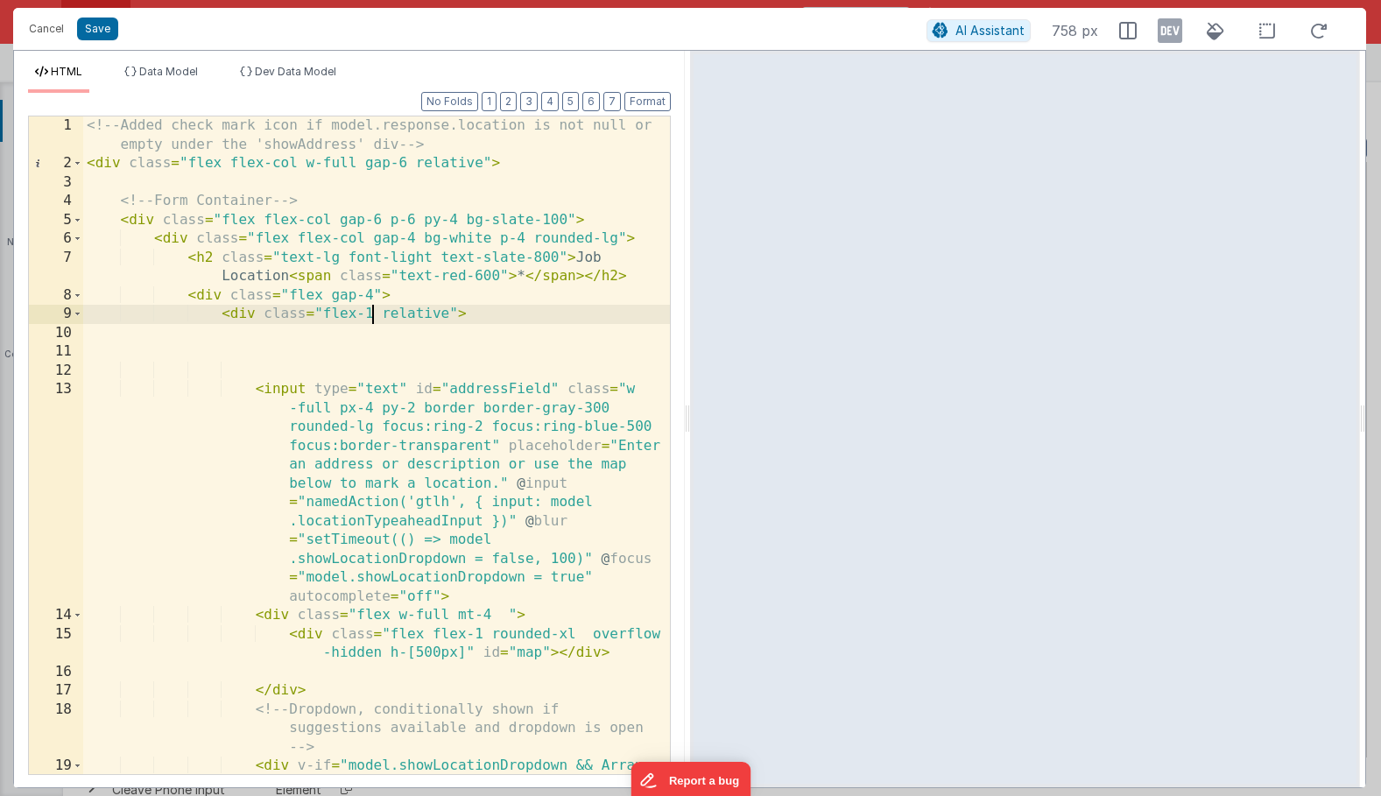
drag, startPoint x: 455, startPoint y: 434, endPoint x: 457, endPoint y: 487, distance: 53.5
click at [457, 441] on div "<!-- Added check mark icon if model.response.location is not null or empty unde…" at bounding box center [376, 511] width 587 height 790
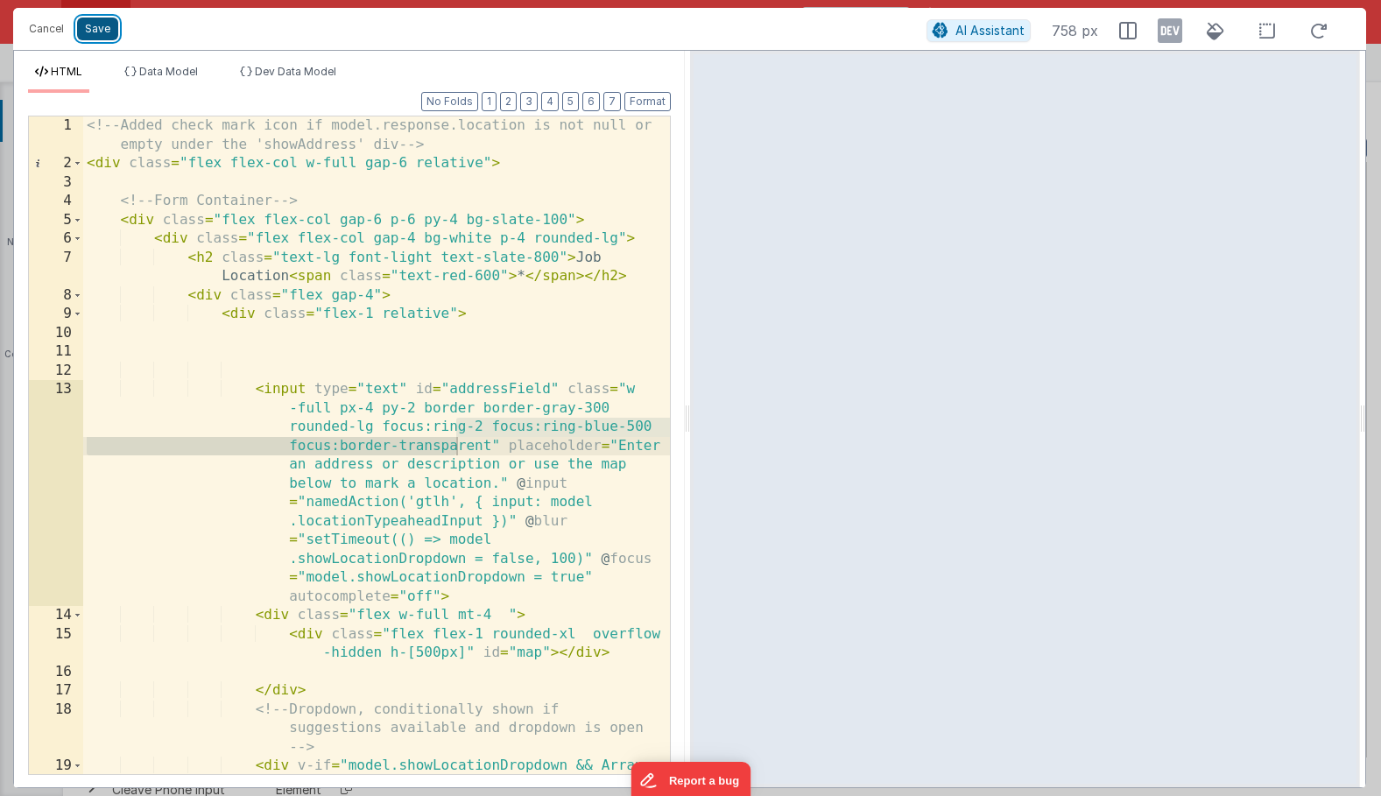
click at [99, 32] on button "Save" at bounding box center [97, 29] width 41 height 23
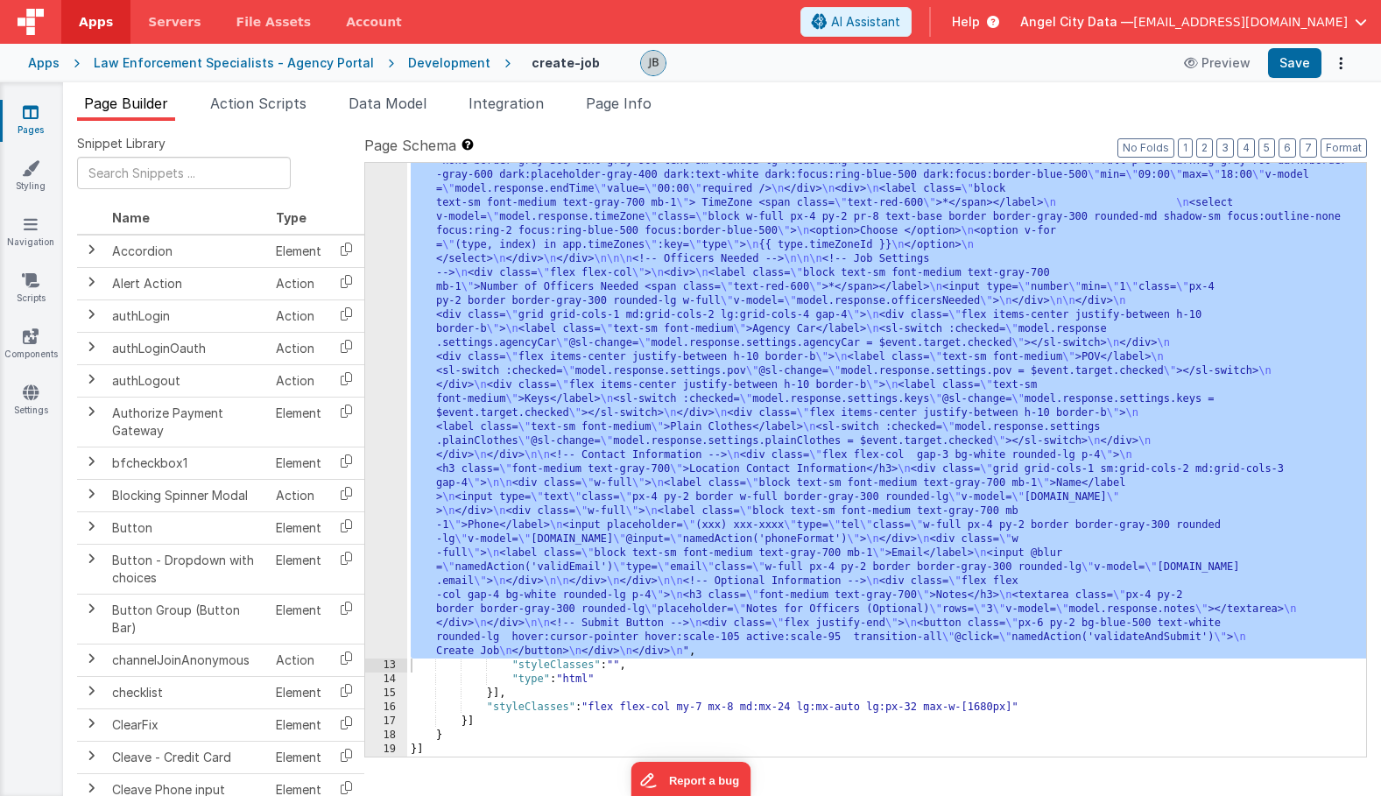
click at [662, 709] on div ""html" : "<!-- Added check mark icon if model.response.location is not null or …" at bounding box center [886, 191] width 959 height 2149
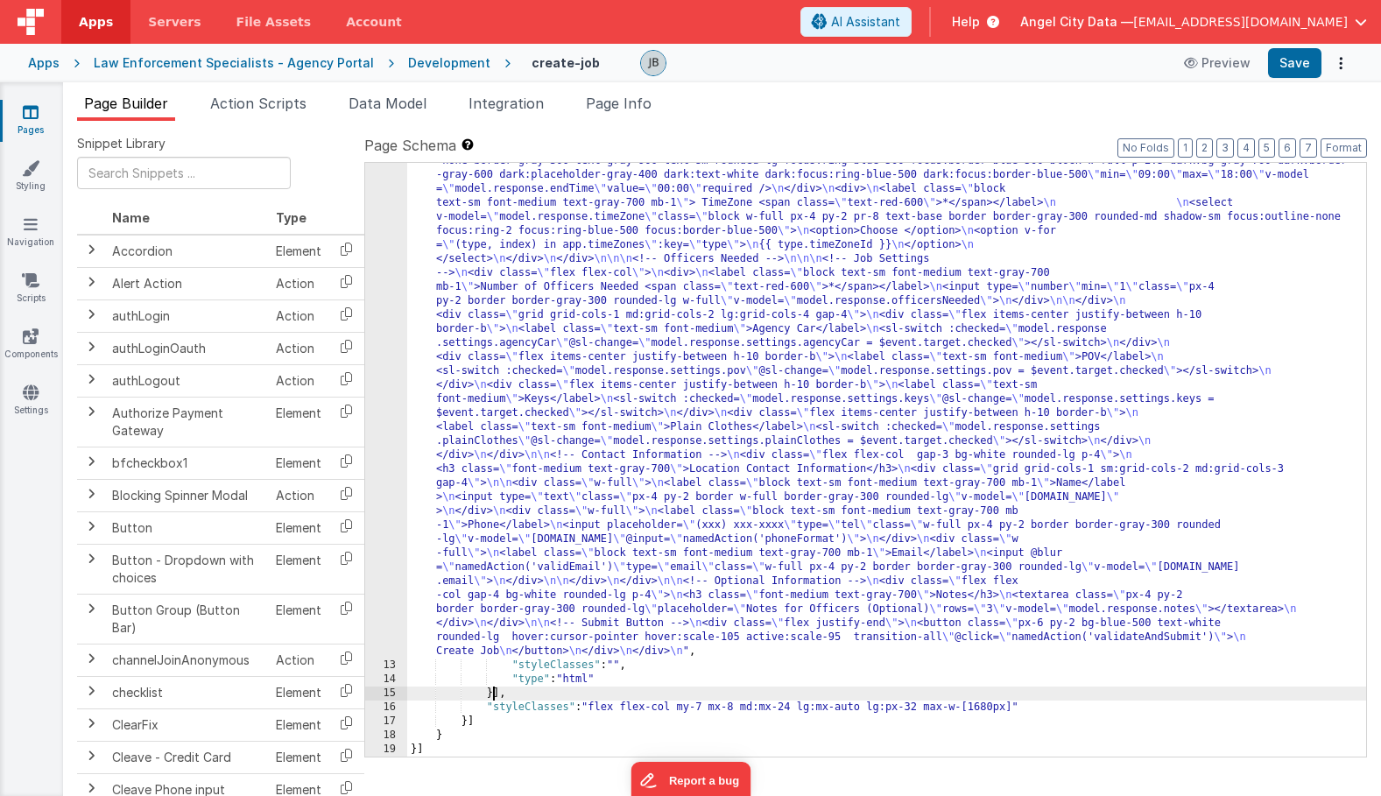
click at [494, 695] on div ""html" : "<!-- Added check mark icon if model.response.location is not null or …" at bounding box center [886, 191] width 959 height 2149
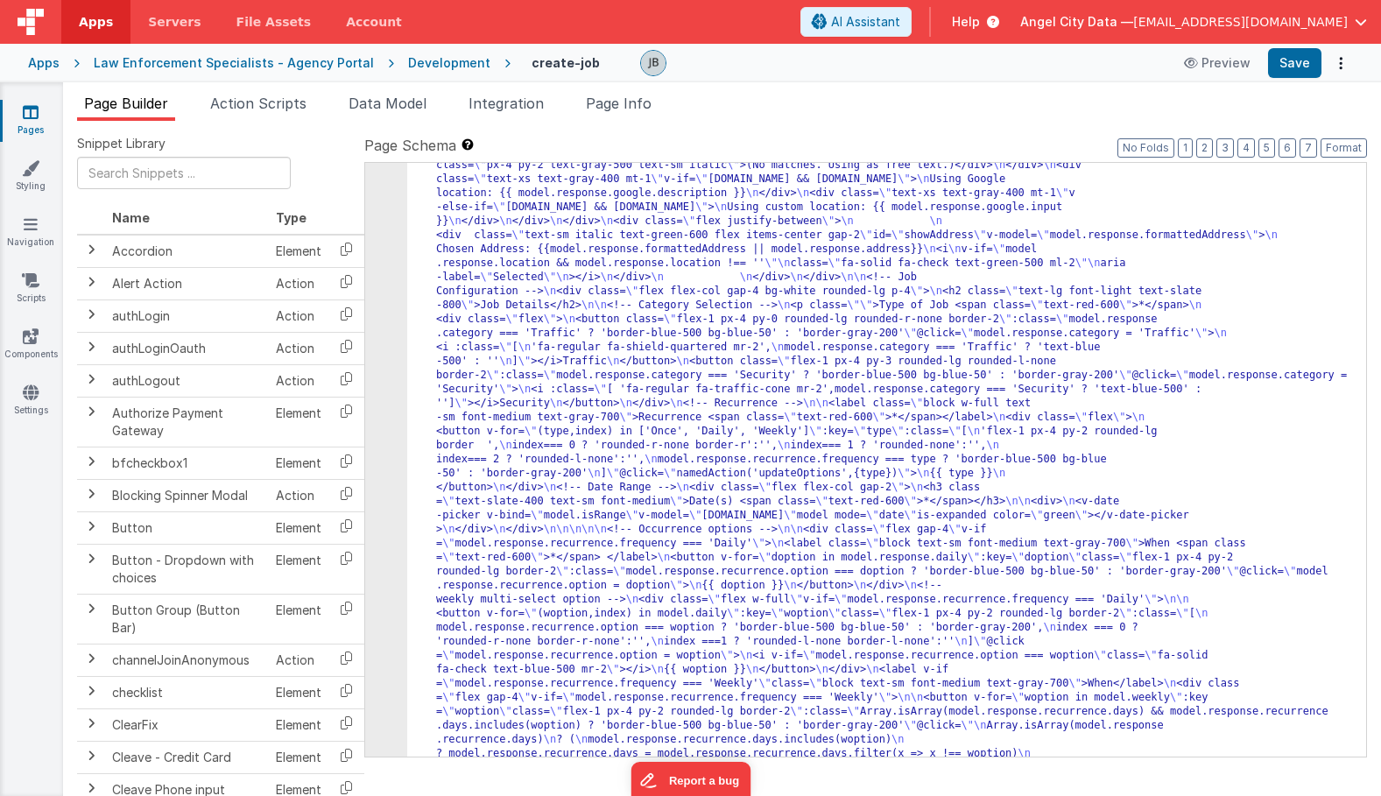
scroll to position [0, 0]
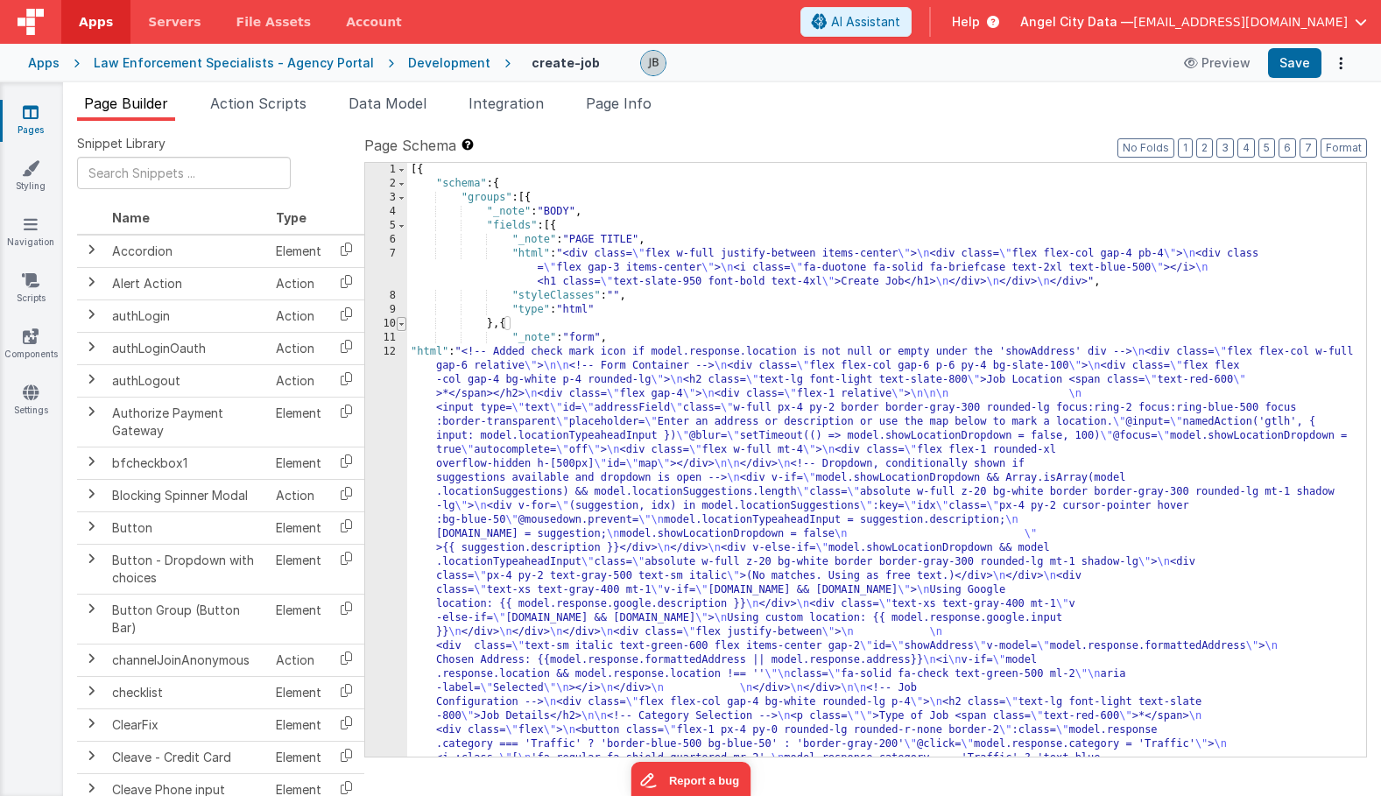
click at [403, 326] on span at bounding box center [402, 324] width 10 height 14
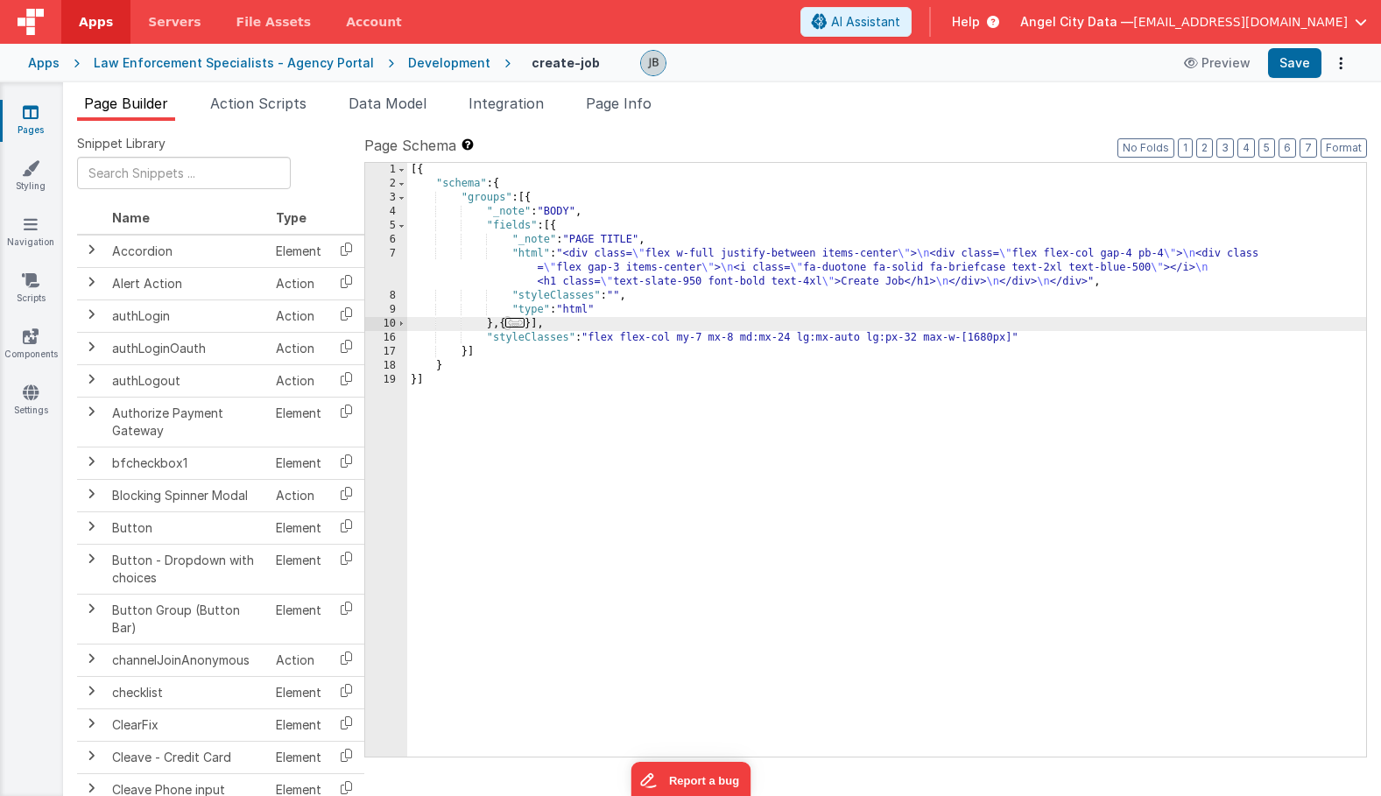
click at [468, 349] on div "[{ "schema" : { "groups" : [{ "_note" : "BODY" , "fields" : [{ "_note" : "PAGE …" at bounding box center [886, 474] width 959 height 622
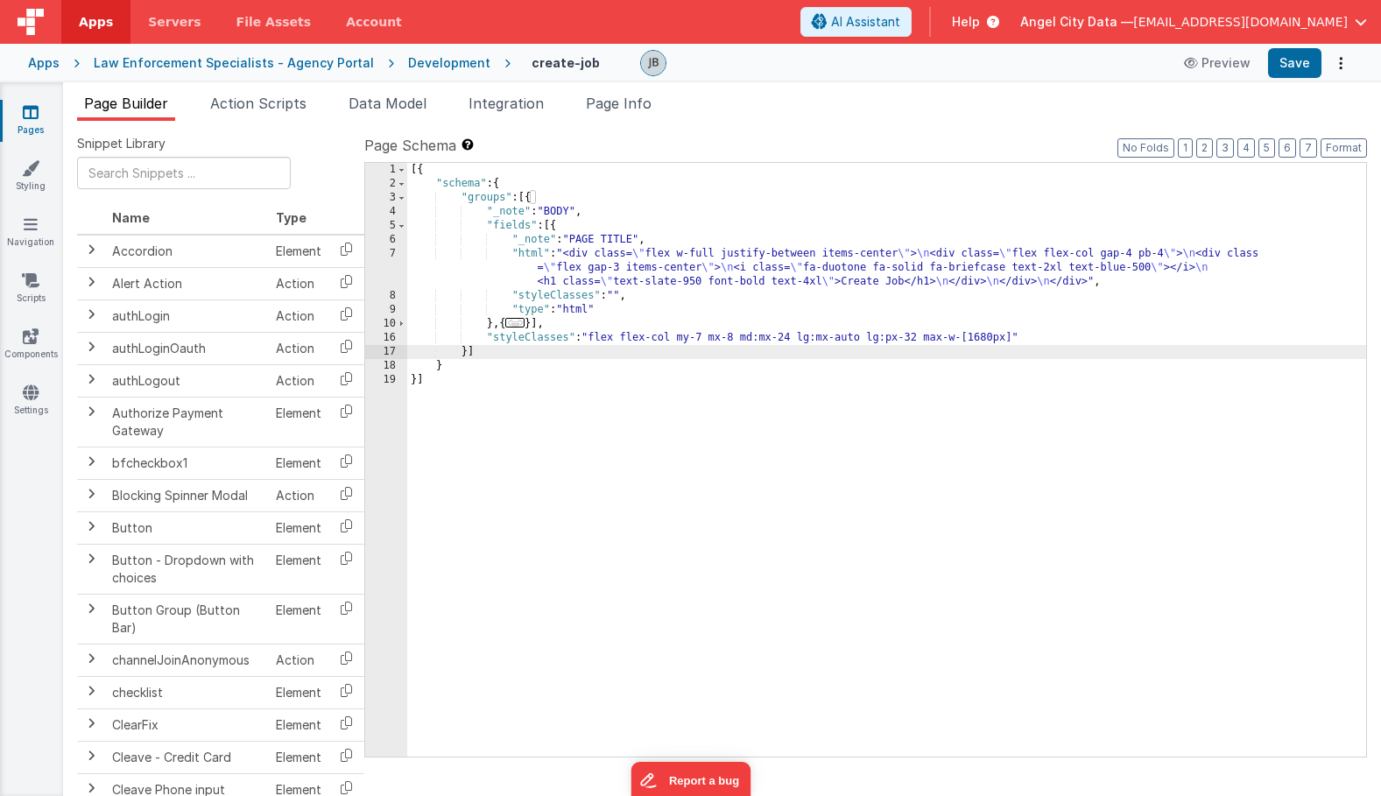
click at [535, 224] on div "[{ "schema" : { "groups" : [{ "_note" : "BODY" , "fields" : [{ "_note" : "PAGE …" at bounding box center [886, 474] width 959 height 622
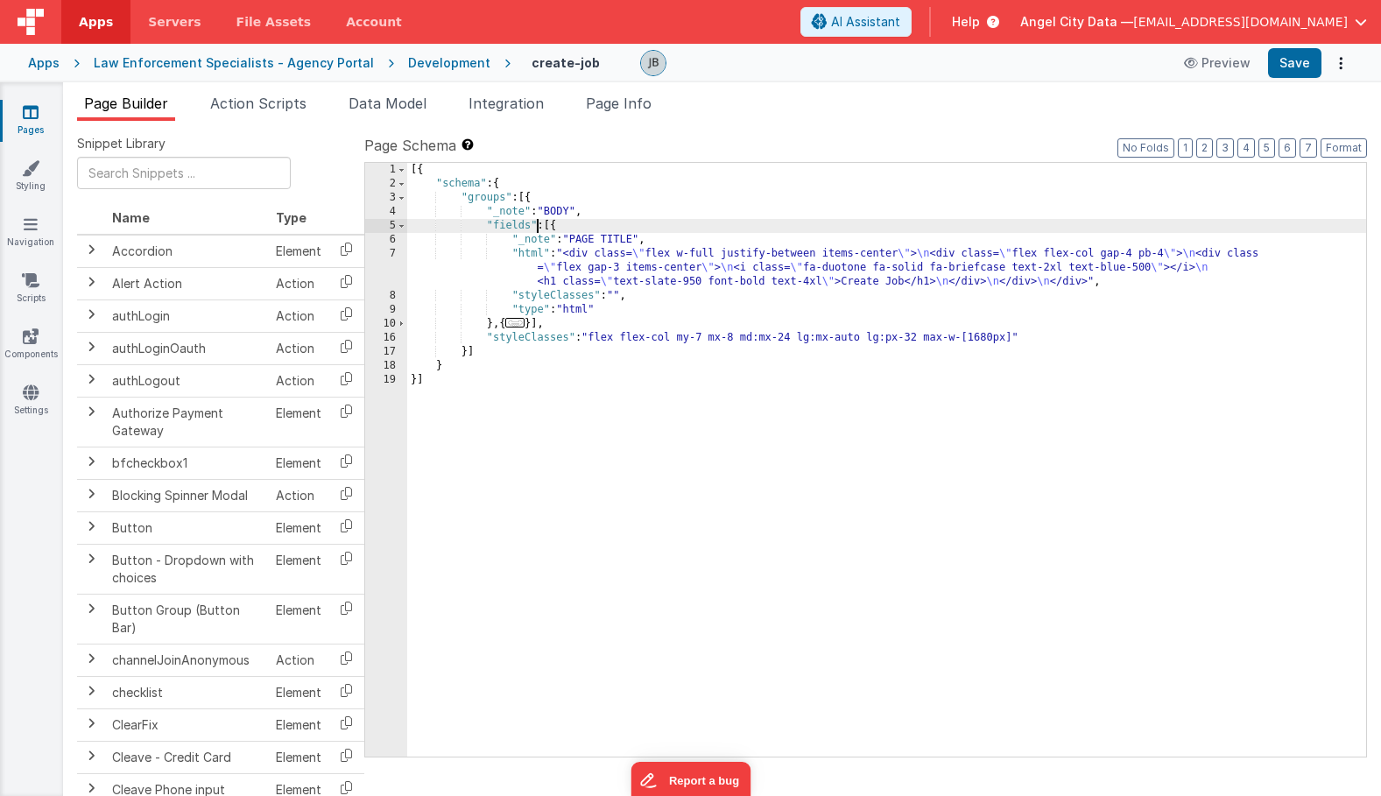
click at [406, 228] on div "5" at bounding box center [386, 226] width 42 height 14
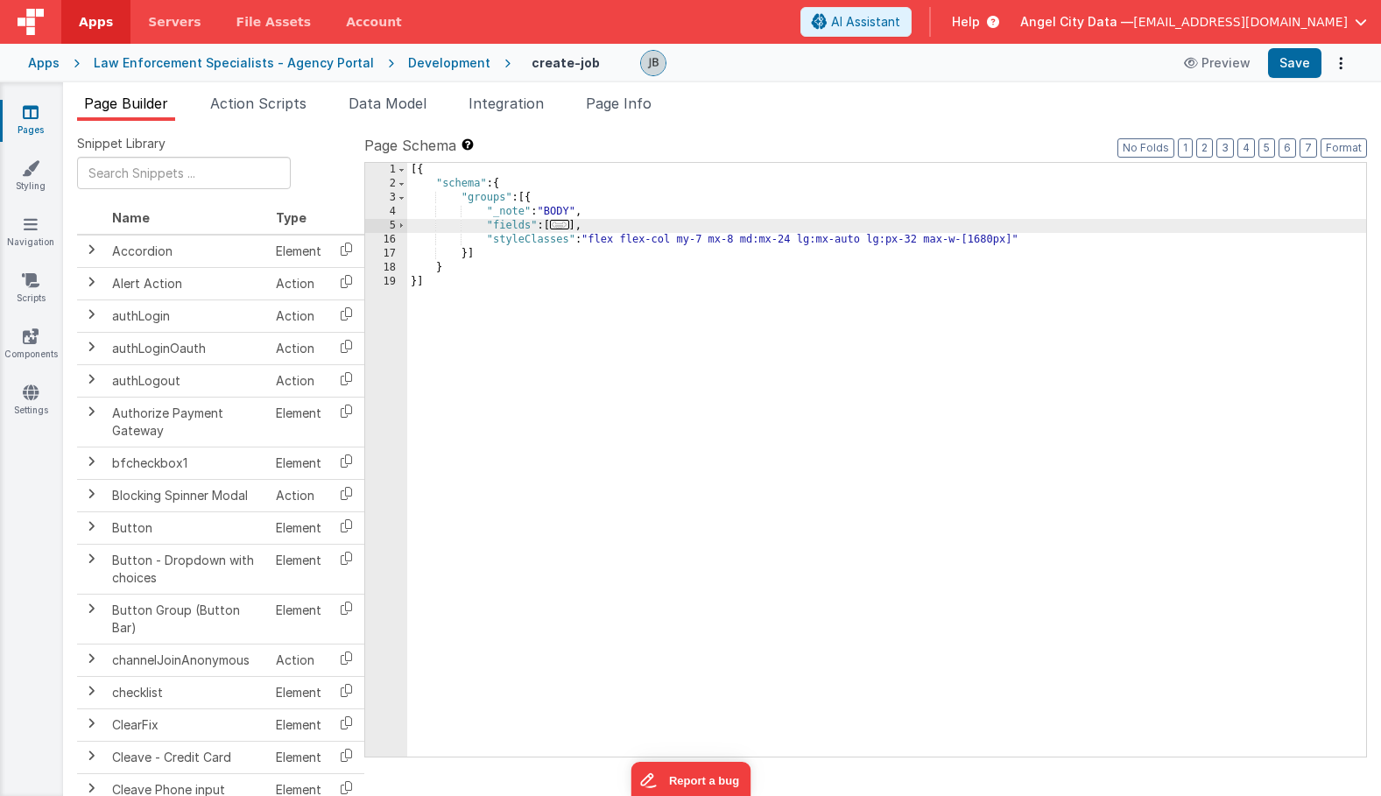
click at [468, 257] on div "[{ "schema" : { "groups" : [{ "_note" : "BODY" , "fields" : [ ... ] , "styleCla…" at bounding box center [886, 474] width 959 height 622
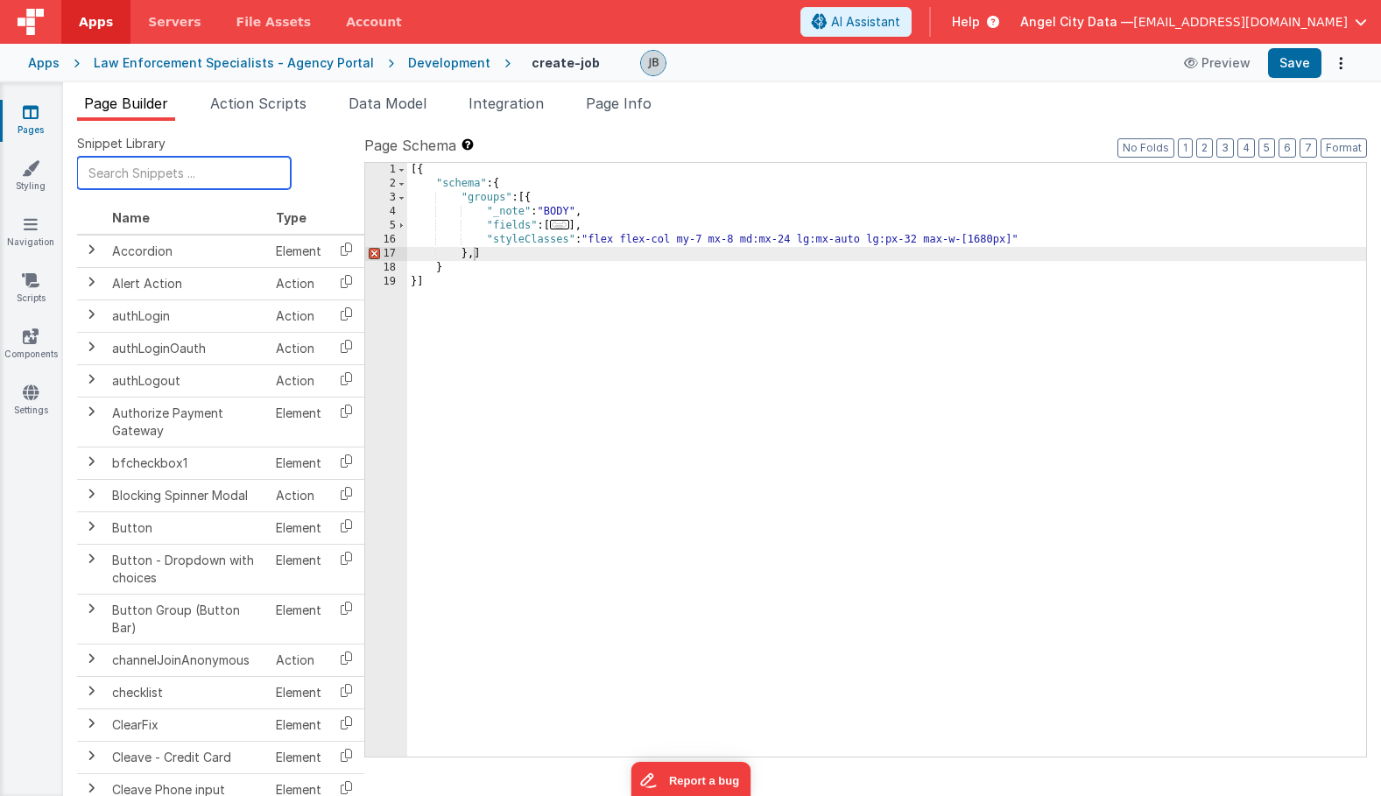
click at [161, 181] on input "text" at bounding box center [184, 173] width 214 height 32
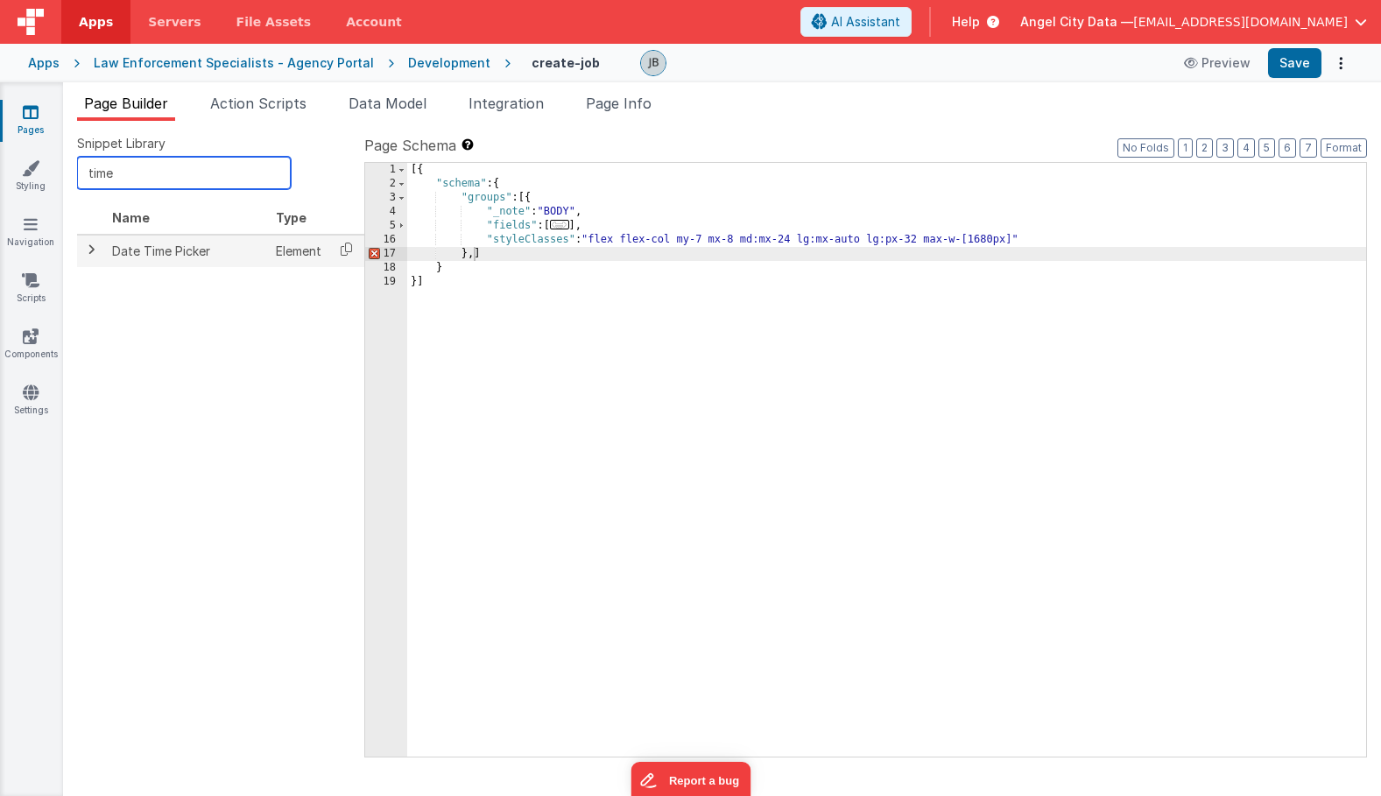
type input "time"
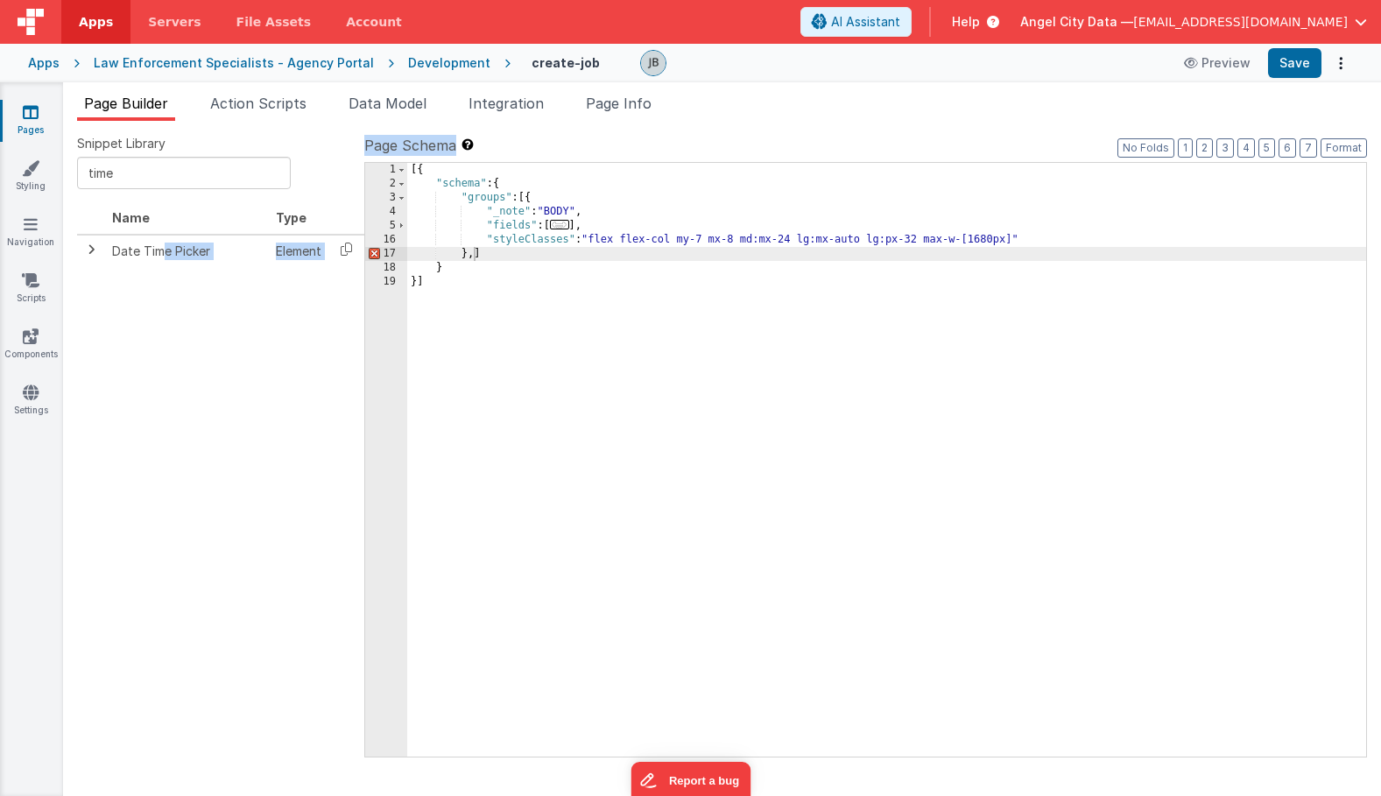
scroll to position [0, 13]
drag, startPoint x: 164, startPoint y: 243, endPoint x: 305, endPoint y: 258, distance: 141.7
click at [355, 266] on div "Snippet Library time Name Type Date Time Picker Element << < 1 > >>" at bounding box center [220, 458] width 287 height 647
click at [327, 244] on icon at bounding box center [333, 249] width 36 height 27
copy table "Name Type Date Tim"
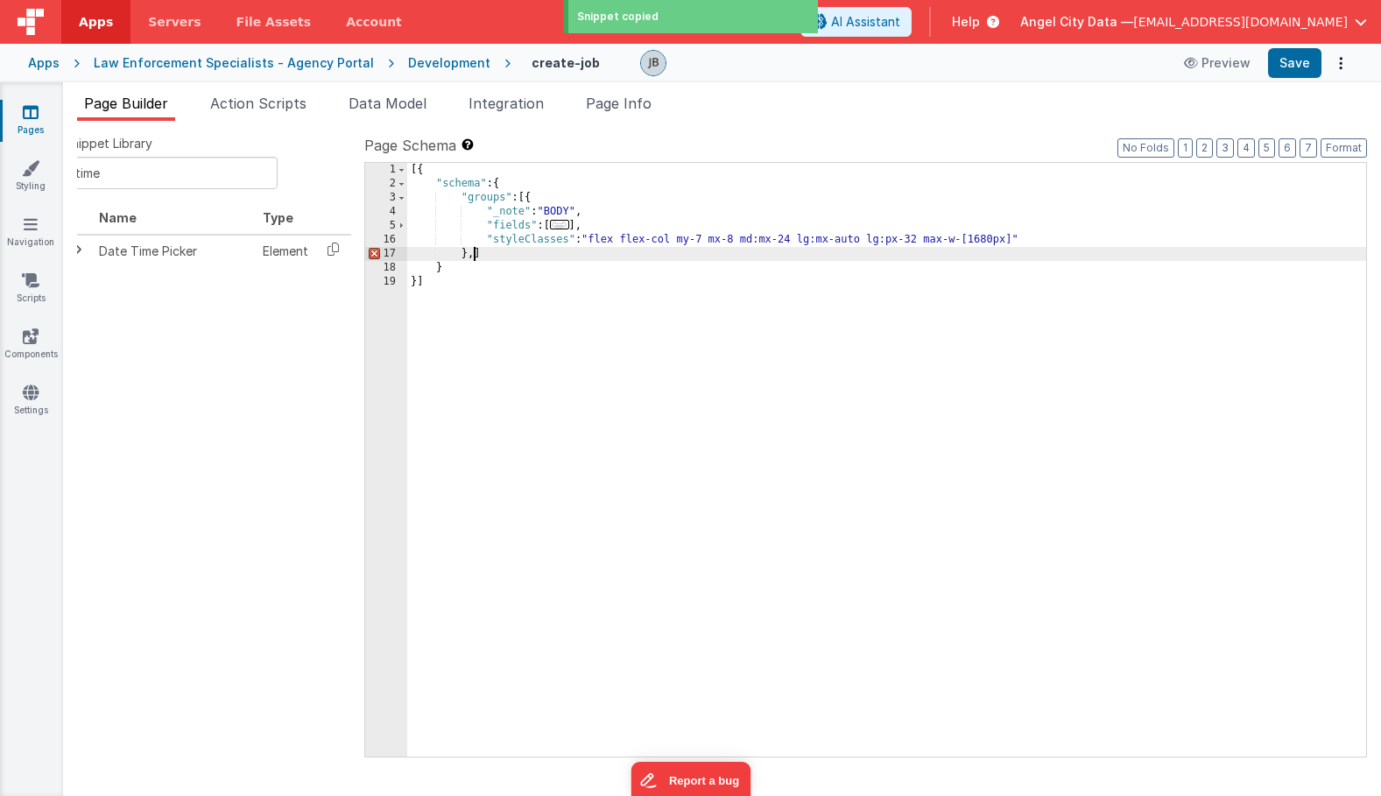
click at [475, 256] on div "[{ "schema" : { "groups" : [{ "_note" : "BODY" , "fields" : [ ... ] , "styleCla…" at bounding box center [886, 474] width 959 height 622
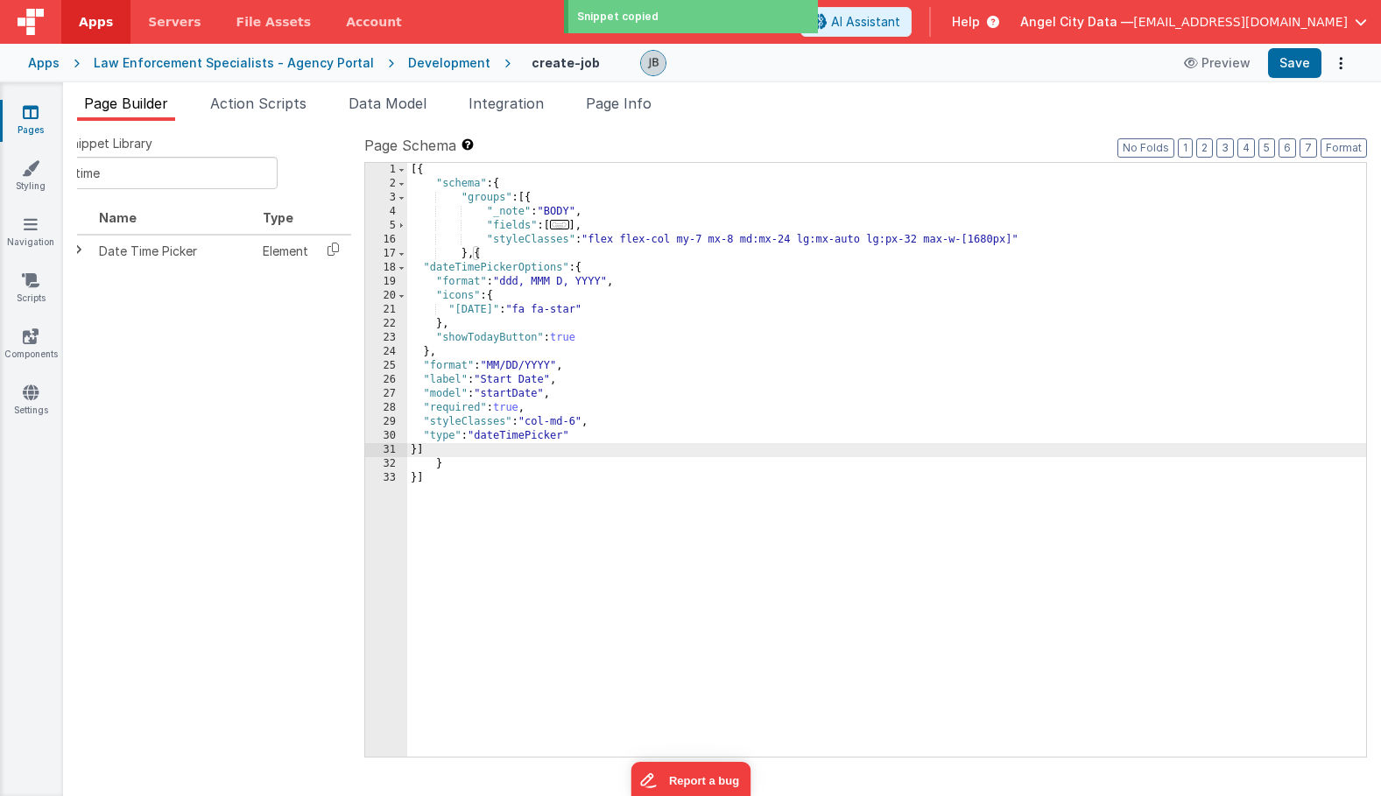
click at [507, 377] on div "[{ "schema" : { "groups" : [{ "_note" : "BODY" , "fields" : [ ... ] , "styleCla…" at bounding box center [886, 474] width 959 height 622
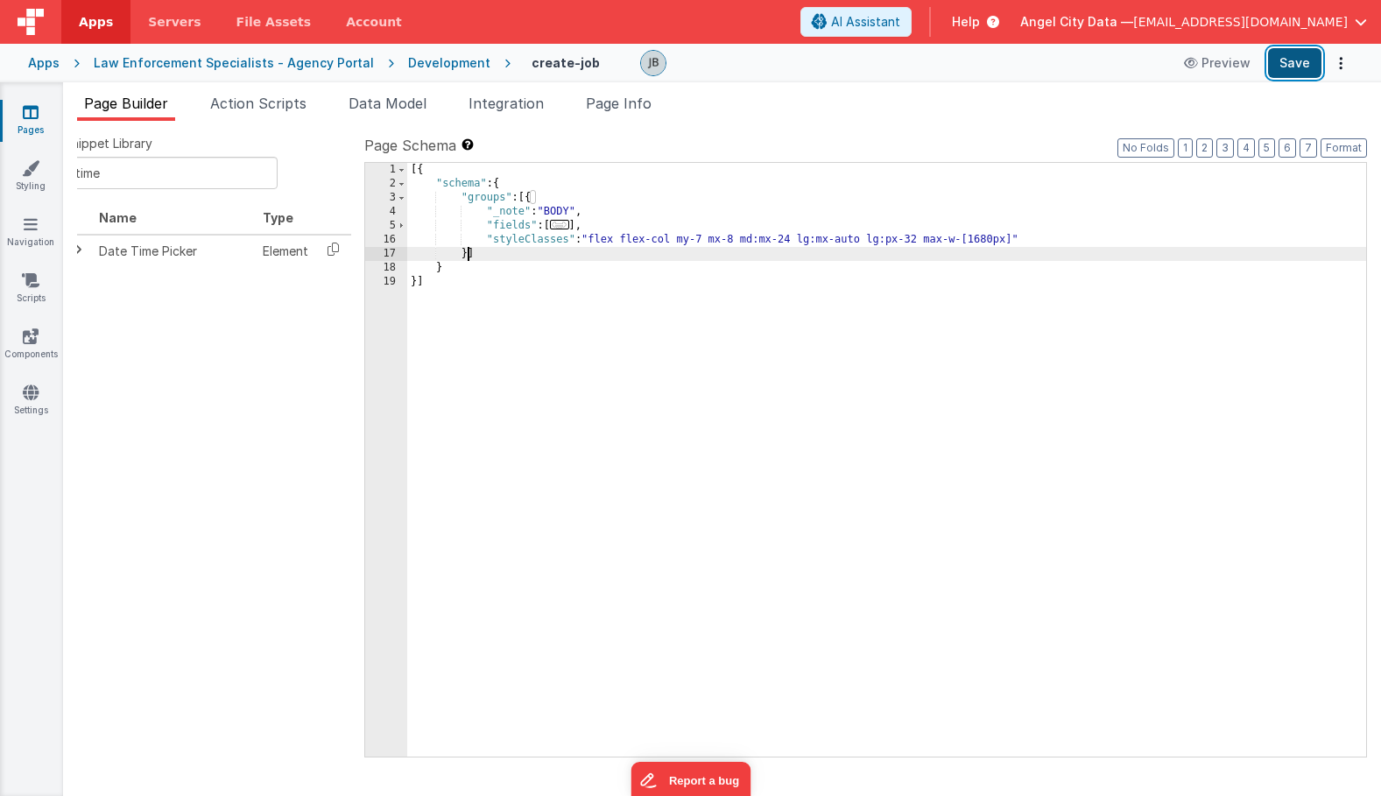
click at [1288, 64] on button "Save" at bounding box center [1294, 63] width 53 height 30
click at [505, 250] on div "[{ "schema" : { "groups" : [{ "_note" : "BODY" , "fields" : [ ... ] , "styleCla…" at bounding box center [886, 474] width 959 height 622
click at [398, 222] on span at bounding box center [402, 226] width 10 height 14
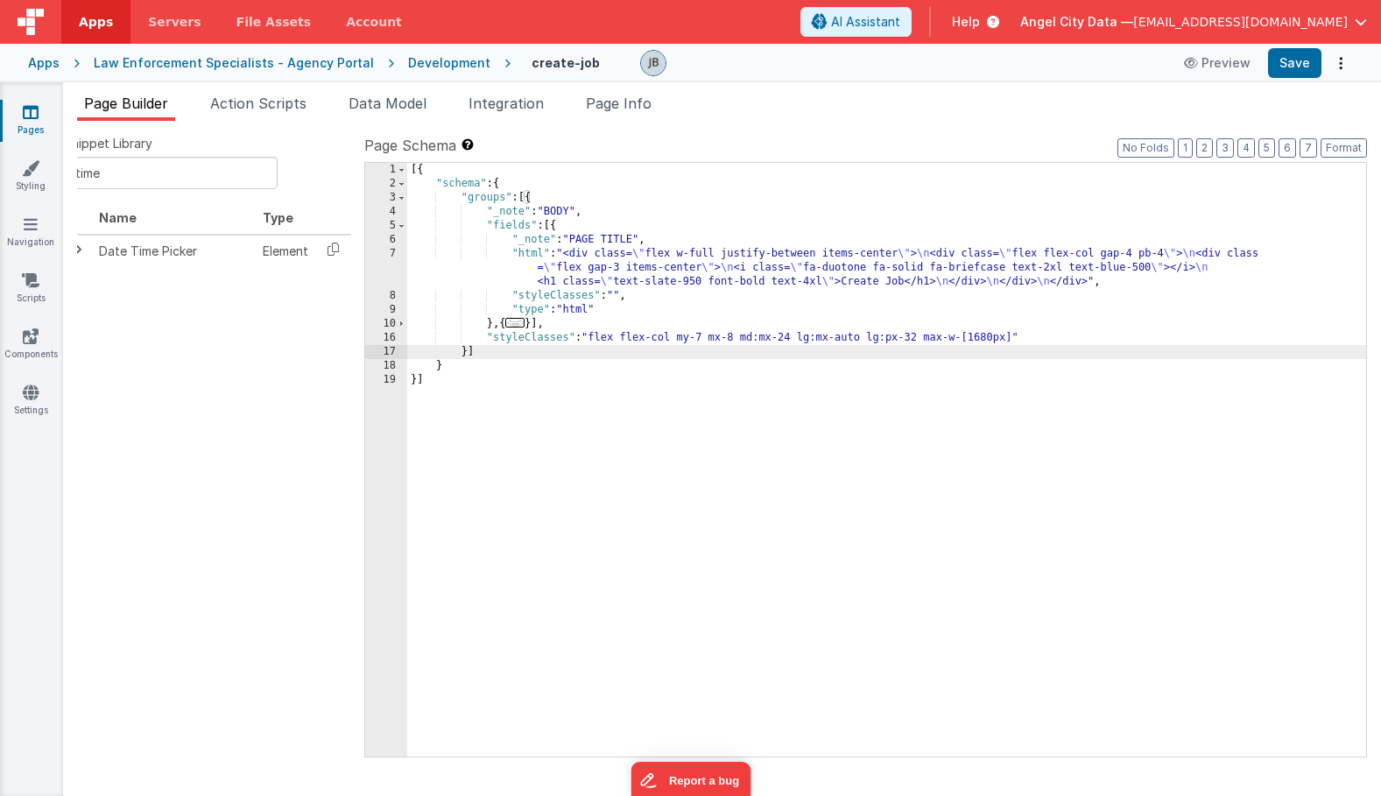
click at [392, 270] on div "7" at bounding box center [386, 268] width 42 height 42
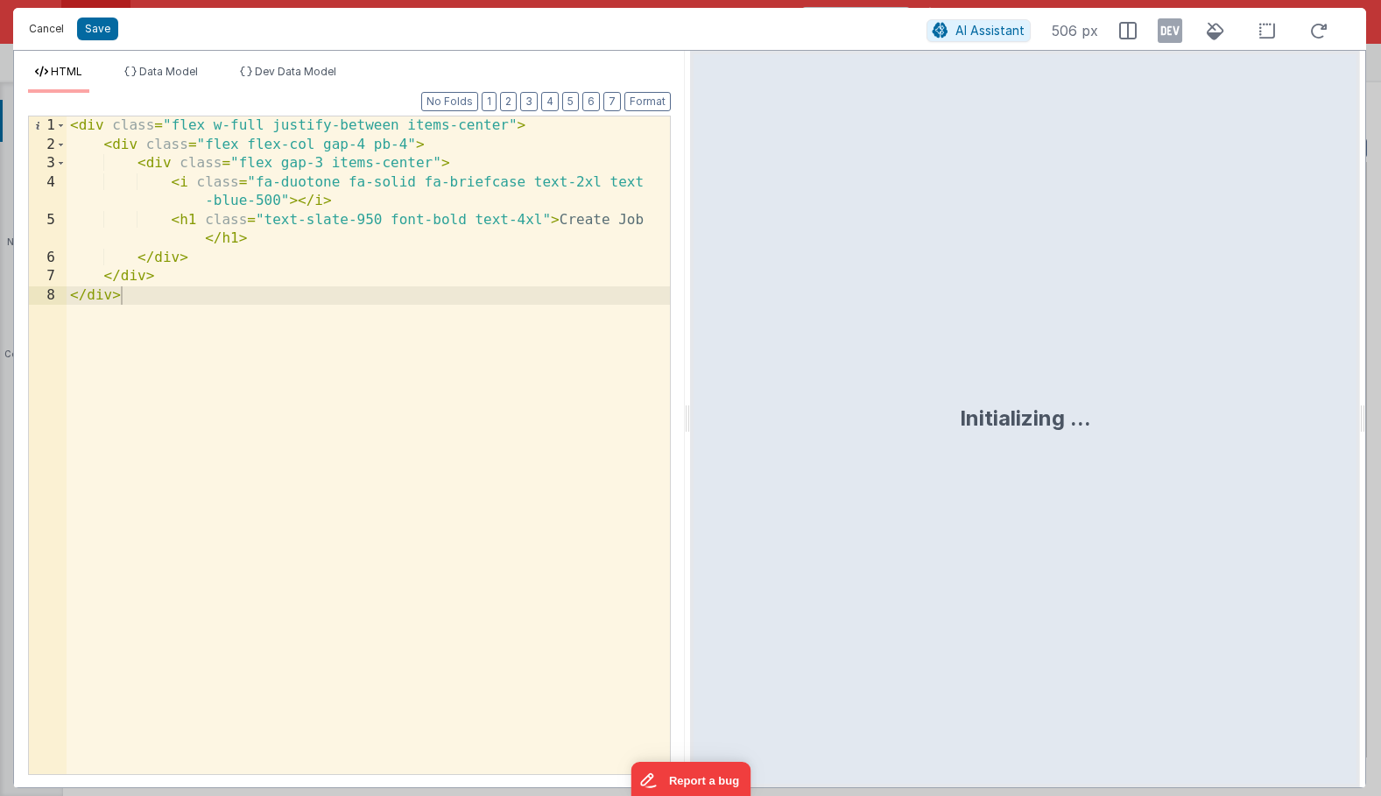
click at [48, 24] on button "Cancel" at bounding box center [46, 29] width 53 height 25
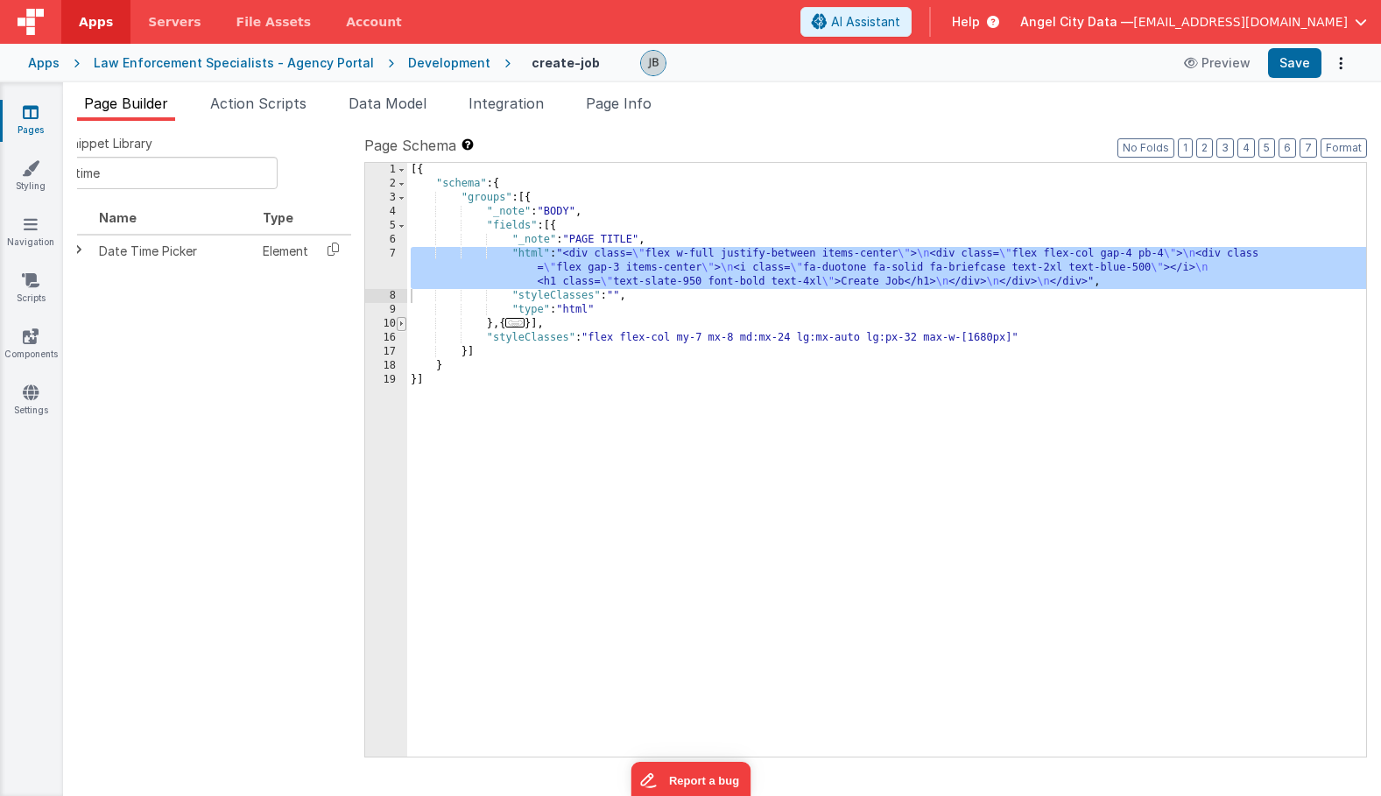
click at [402, 323] on span at bounding box center [402, 324] width 10 height 14
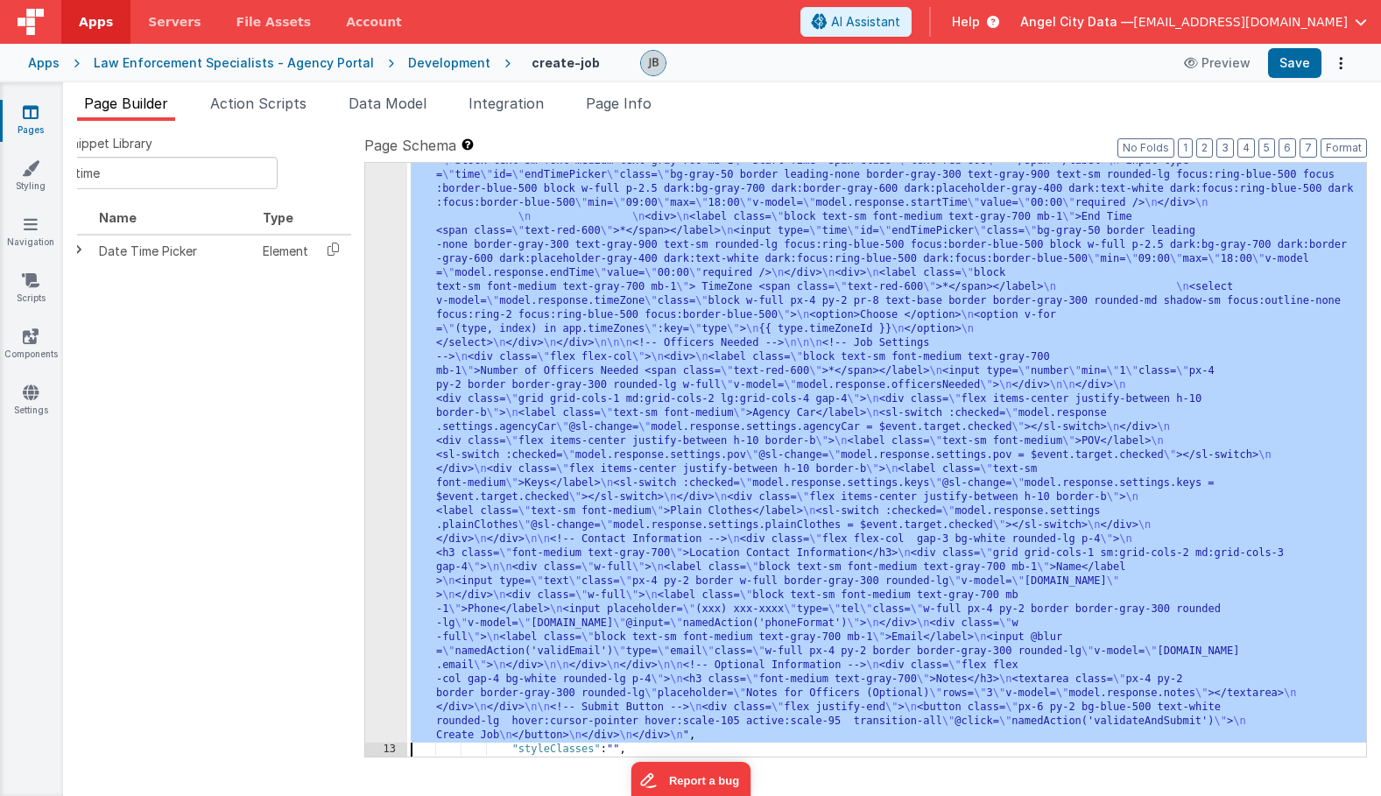
scroll to position [1144, 0]
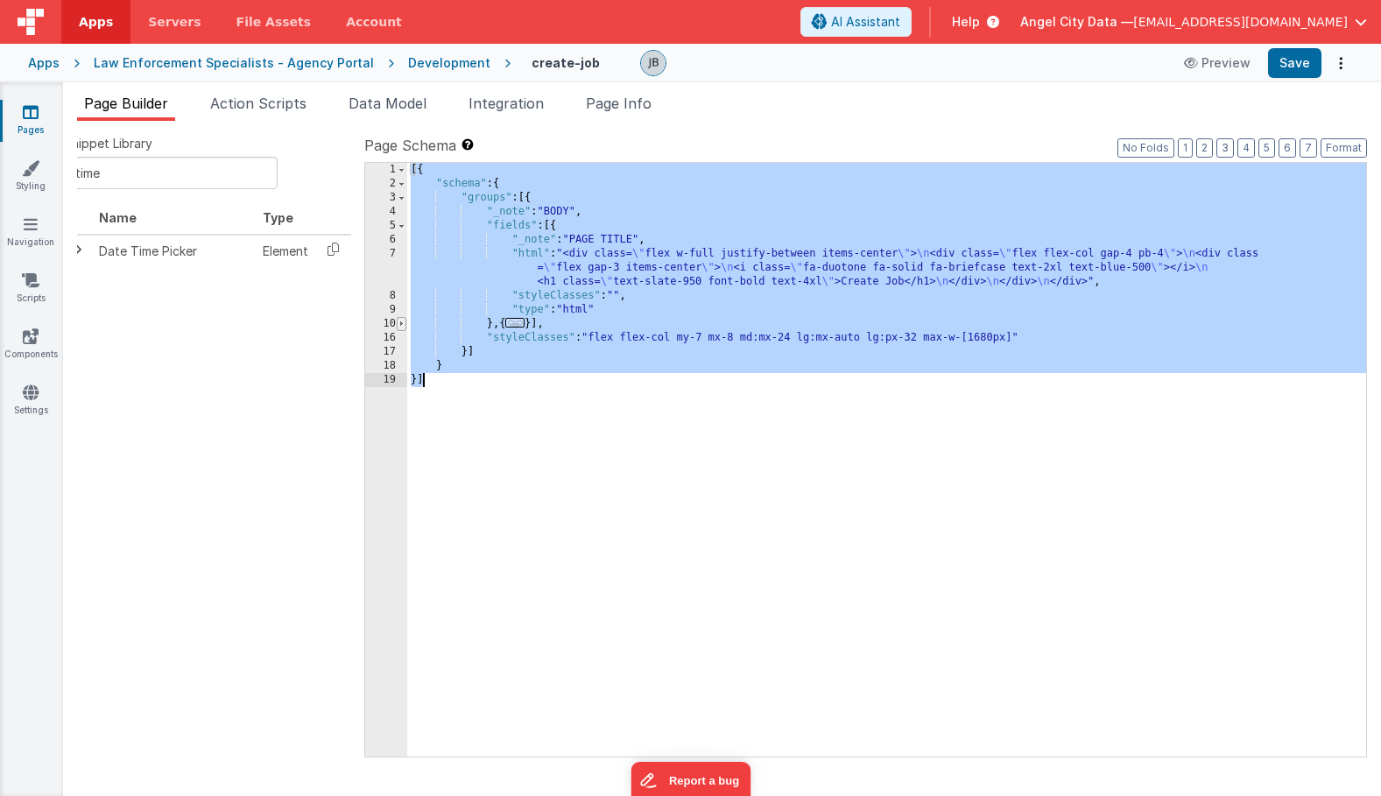
click at [403, 320] on span at bounding box center [402, 324] width 10 height 14
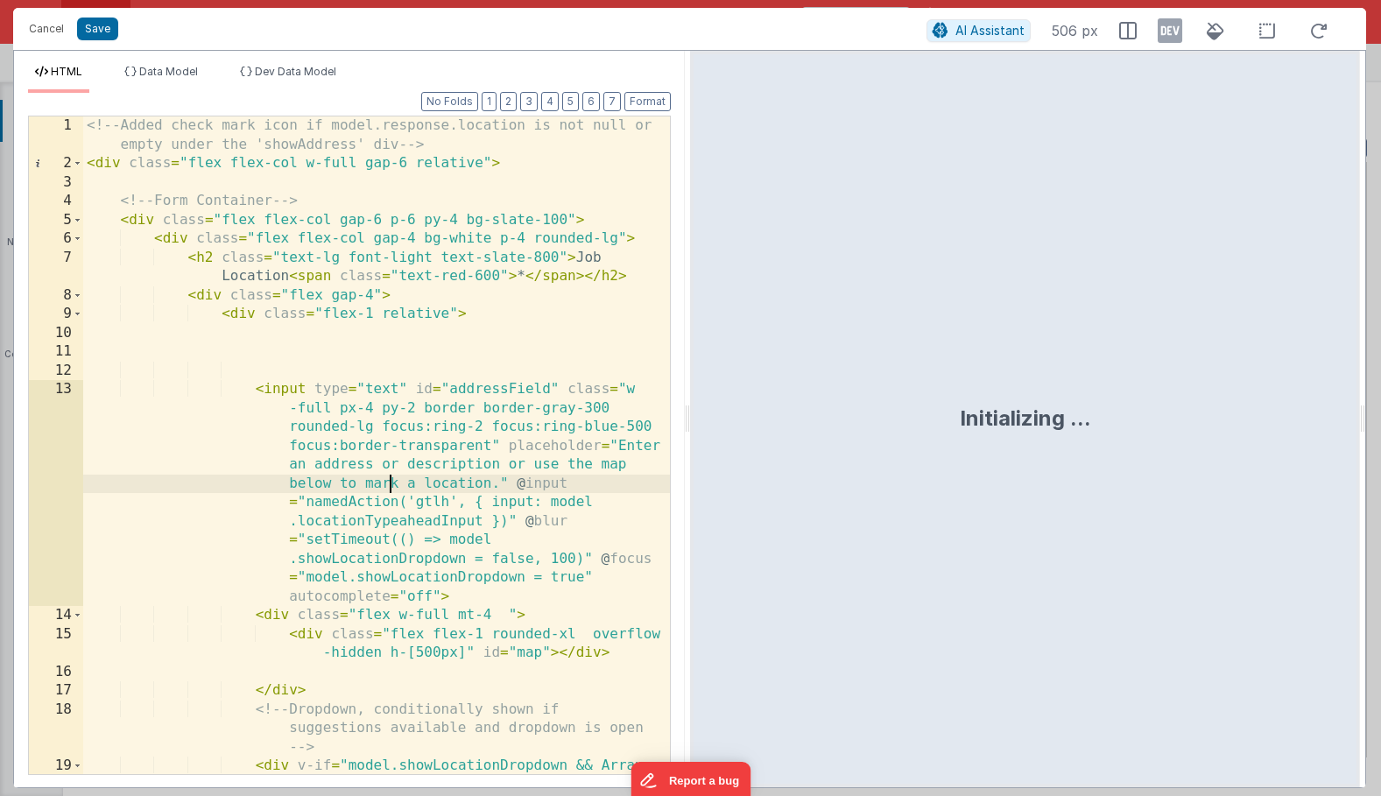
scroll to position [0, 0]
click at [390, 483] on div "<!-- Added check mark icon if model.response.location is not null or empty unde…" at bounding box center [376, 511] width 587 height 790
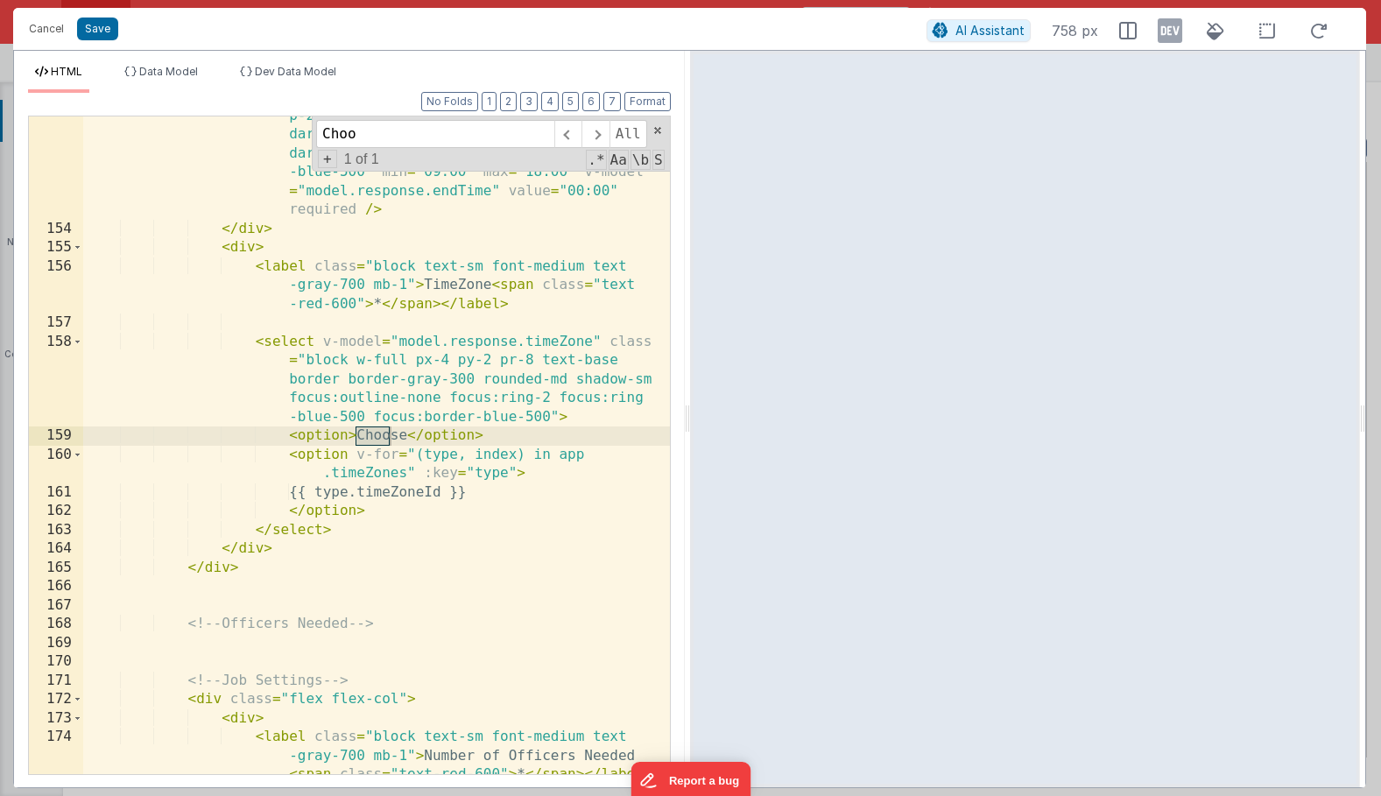
scroll to position [5189, 0]
type input "Choose"
click at [310, 326] on div "< input type = "time" id = "endTimePicker" class = "bg -gray-50 border leading-…" at bounding box center [376, 483] width 587 height 903
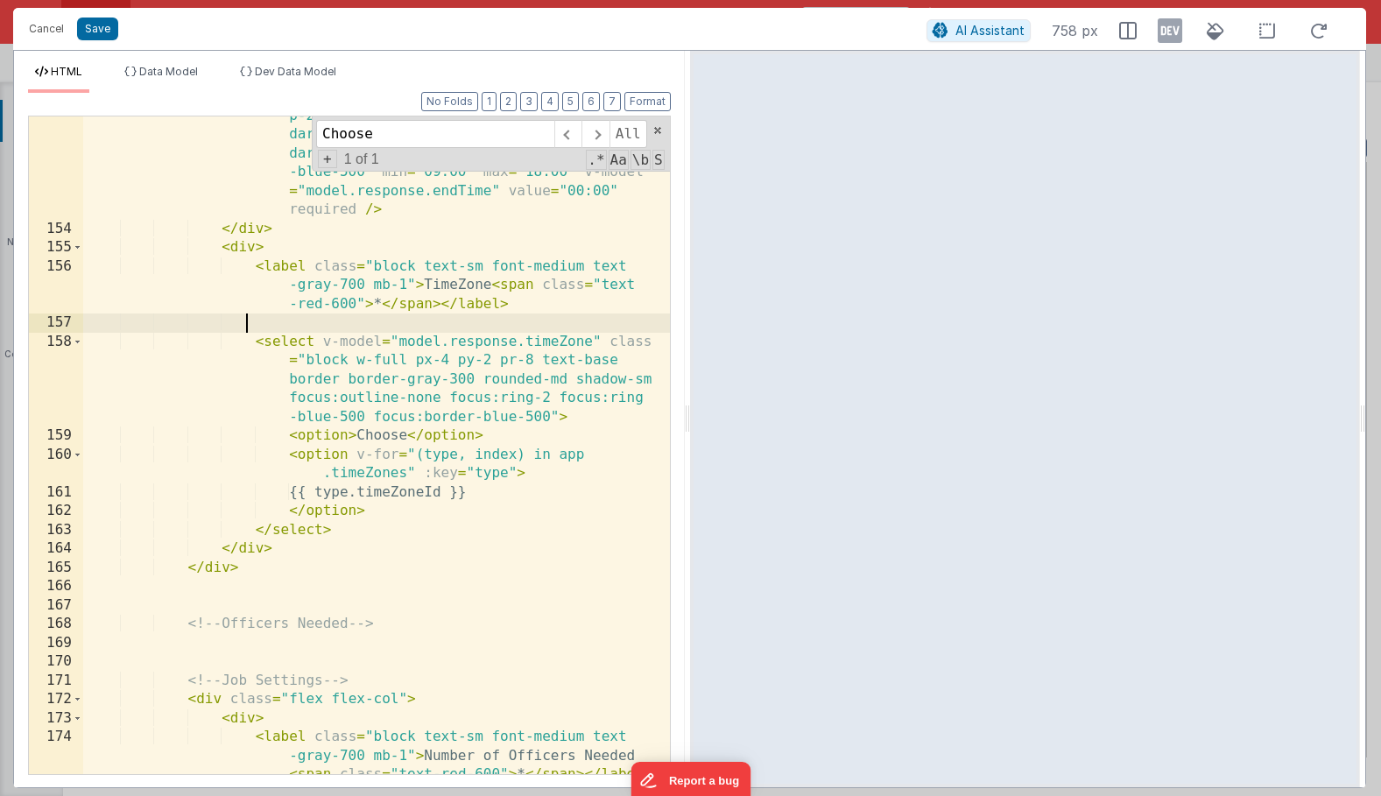
click at [284, 235] on div "< input type = "time" id = "endTimePicker" class = "bg -gray-50 border leading-…" at bounding box center [376, 483] width 587 height 903
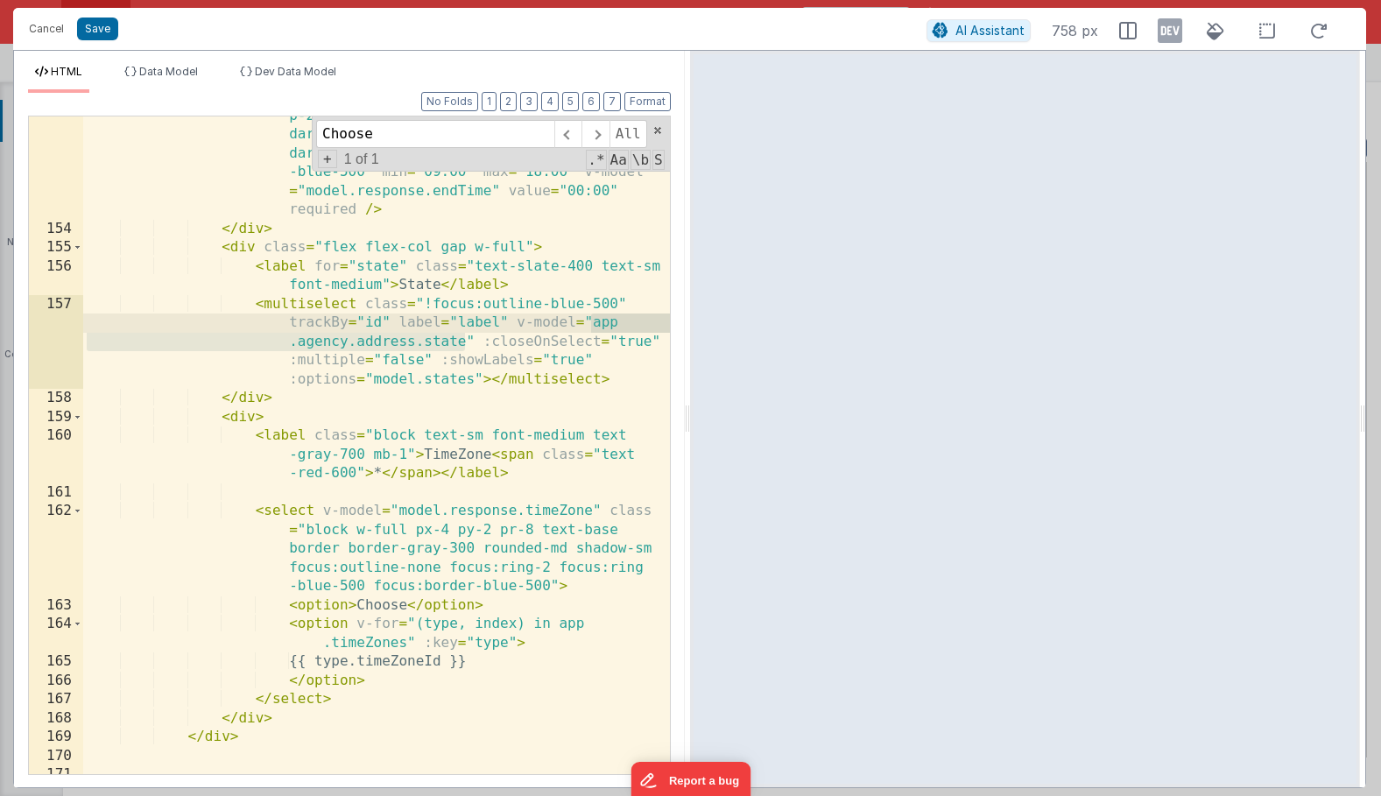
drag, startPoint x: 465, startPoint y: 345, endPoint x: 589, endPoint y: 327, distance: 125.7
click at [589, 327] on div "< input type = "time" id = "endTimePicker" class = "bg -gray-50 border leading-…" at bounding box center [376, 464] width 587 height 865
click at [451, 343] on div "< input type = "time" id = "endTimePicker" class = "bg -gray-50 border leading-…" at bounding box center [376, 464] width 587 height 865
drag, startPoint x: 464, startPoint y: 343, endPoint x: 348, endPoint y: 346, distance: 116.5
click at [348, 346] on div "< input type = "time" id = "endTimePicker" class = "bg -gray-50 border leading-…" at bounding box center [376, 464] width 587 height 865
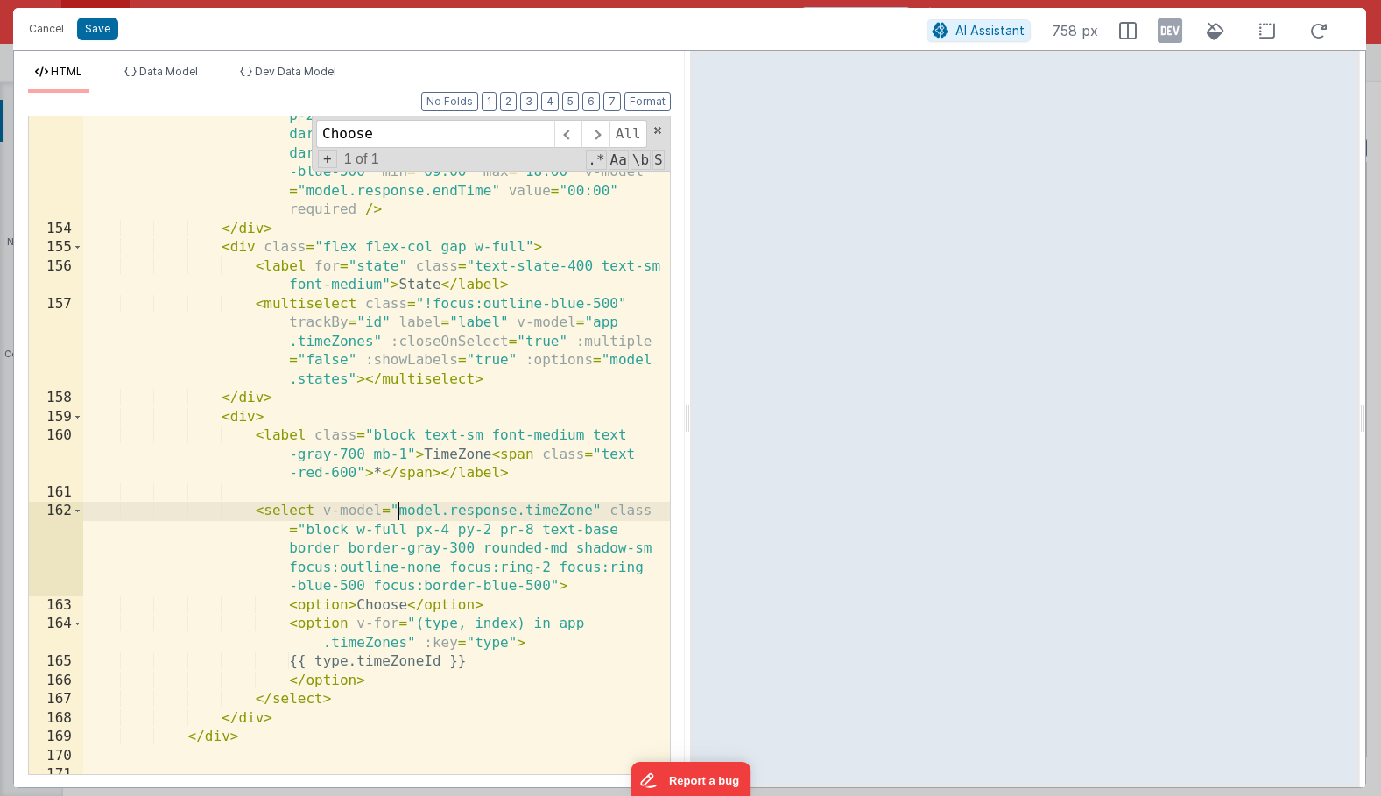
click at [395, 512] on div "< input type = "time" id = "endTimePicker" class = "bg -gray-50 border leading-…" at bounding box center [376, 464] width 587 height 865
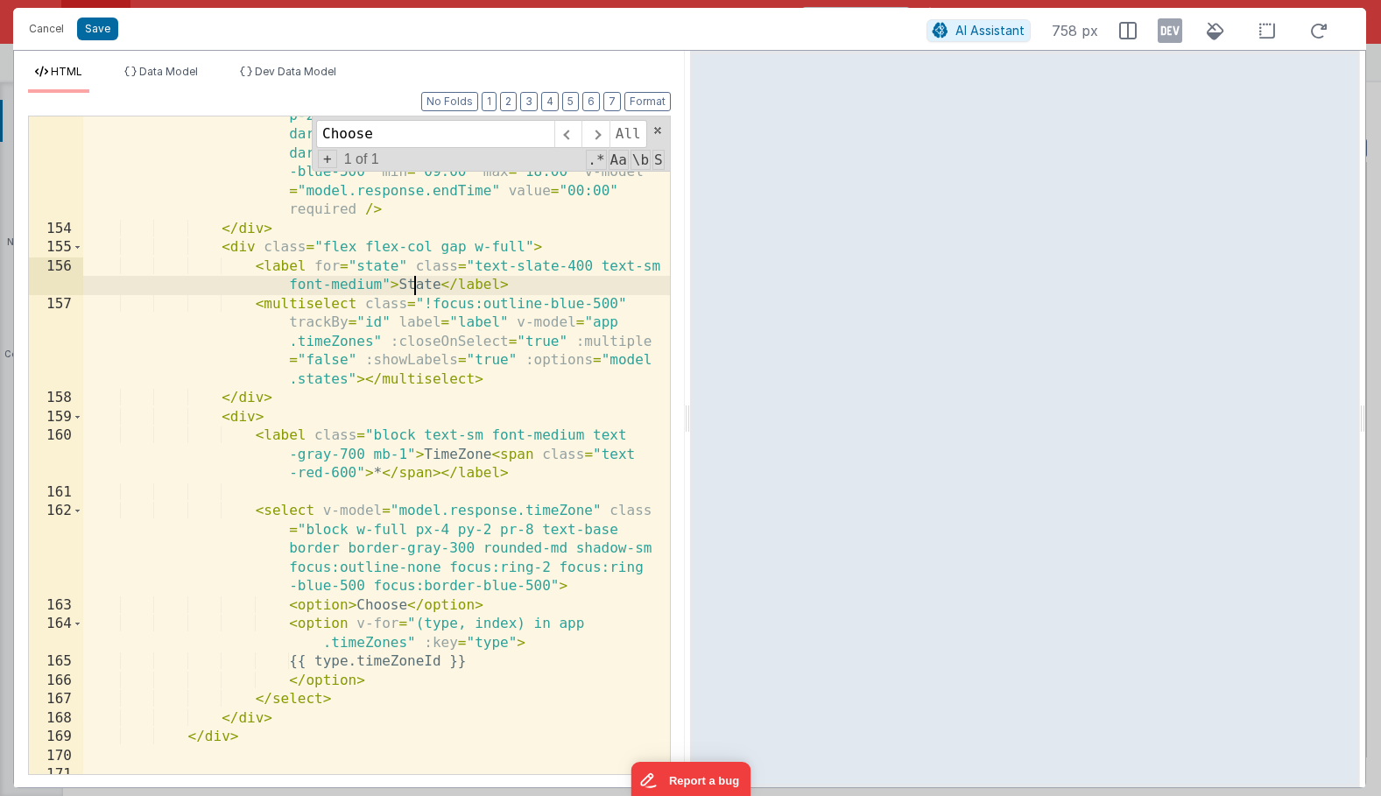
click at [415, 286] on div "< input type = "time" id = "endTimePicker" class = "bg -gray-50 border leading-…" at bounding box center [376, 464] width 587 height 865
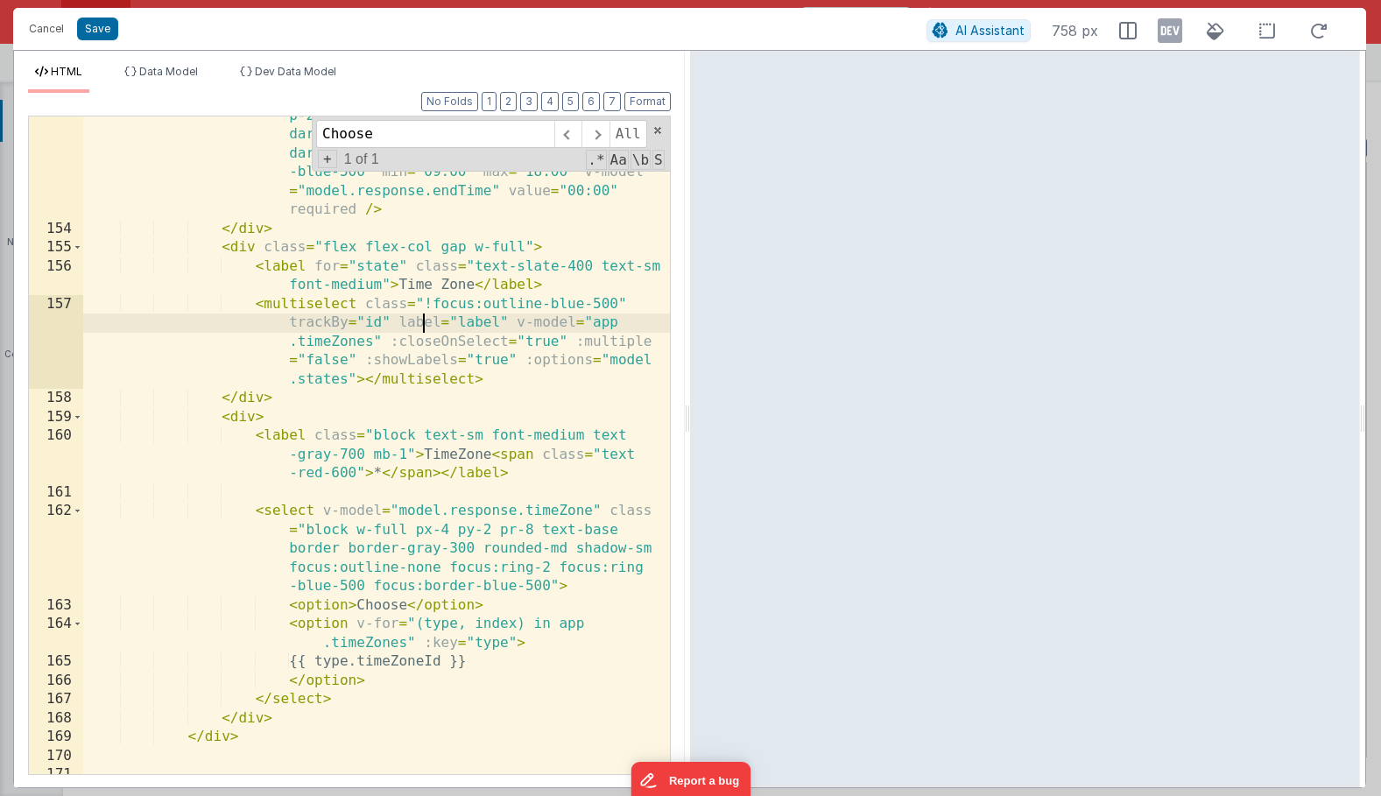
click at [427, 324] on div "< input type = "time" id = "endTimePicker" class = "bg -gray-50 border leading-…" at bounding box center [376, 464] width 587 height 865
click at [335, 381] on div "< input type = "time" id = "endTimePicker" class = "bg -gray-50 border leading-…" at bounding box center [376, 464] width 587 height 865
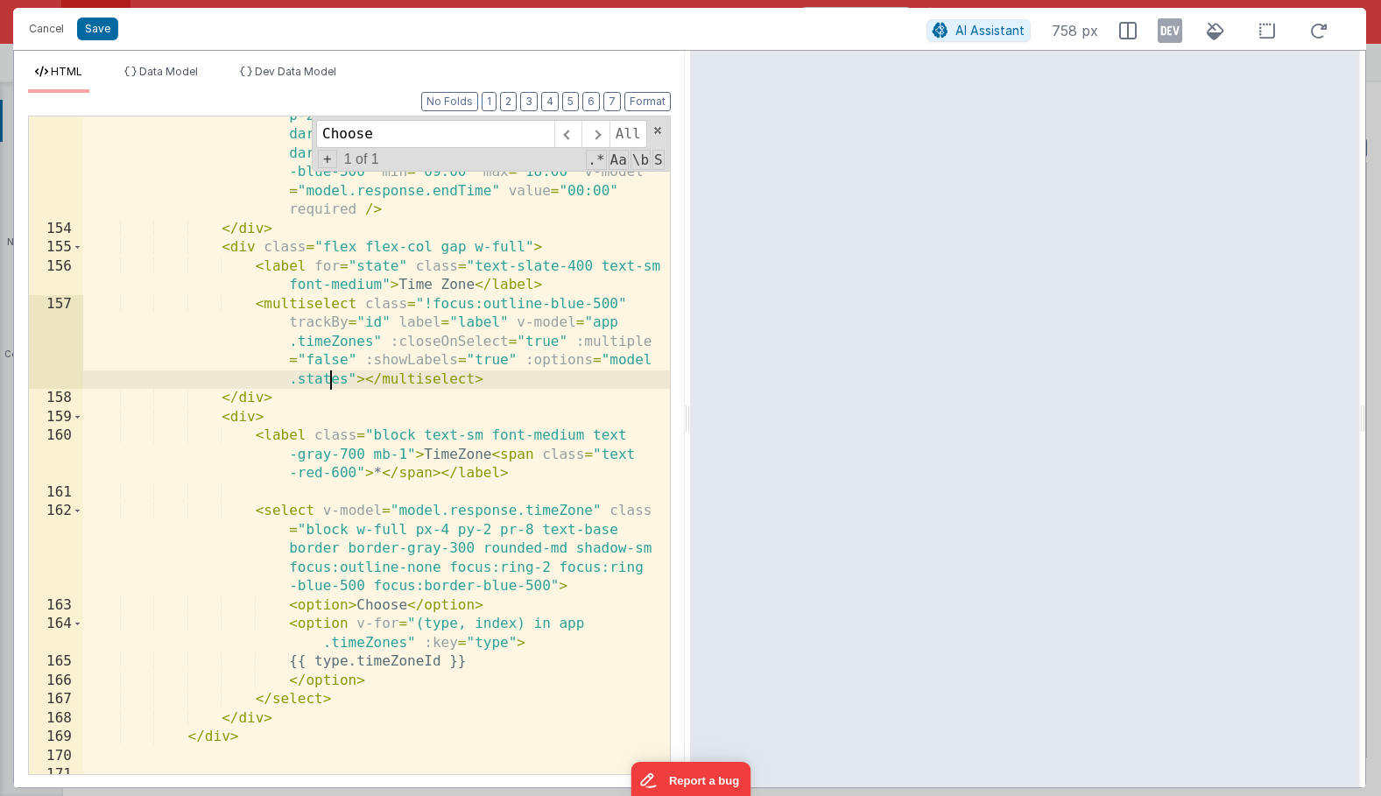
click at [335, 381] on div "< input type = "time" id = "endTimePicker" class = "bg -gray-50 border leading-…" at bounding box center [376, 464] width 587 height 865
click at [356, 344] on div "< input type = "time" id = "endTimePicker" class = "bg -gray-50 border leading-…" at bounding box center [376, 464] width 587 height 865
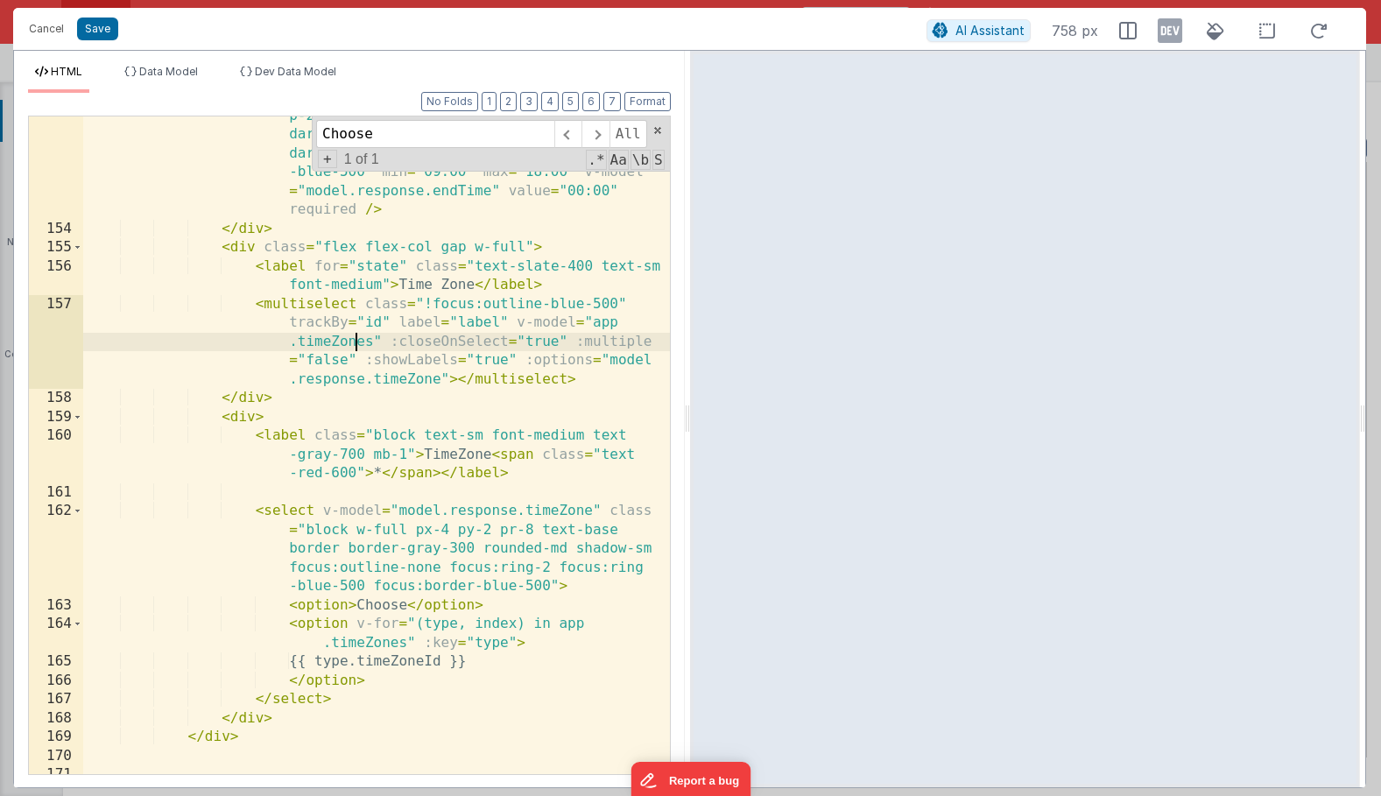
click at [356, 344] on div "< input type = "time" id = "endTimePicker" class = "bg -gray-50 border leading-…" at bounding box center [376, 464] width 587 height 865
drag, startPoint x: 591, startPoint y: 323, endPoint x: 378, endPoint y: 335, distance: 214.1
click at [378, 335] on div "< input type = "time" id = "endTimePicker" class = "bg -gray-50 border leading-…" at bounding box center [376, 464] width 587 height 865
click at [601, 321] on div "< input type = "time" id = "endTimePicker" class = "bg -gray-50 border leading-…" at bounding box center [376, 464] width 587 height 865
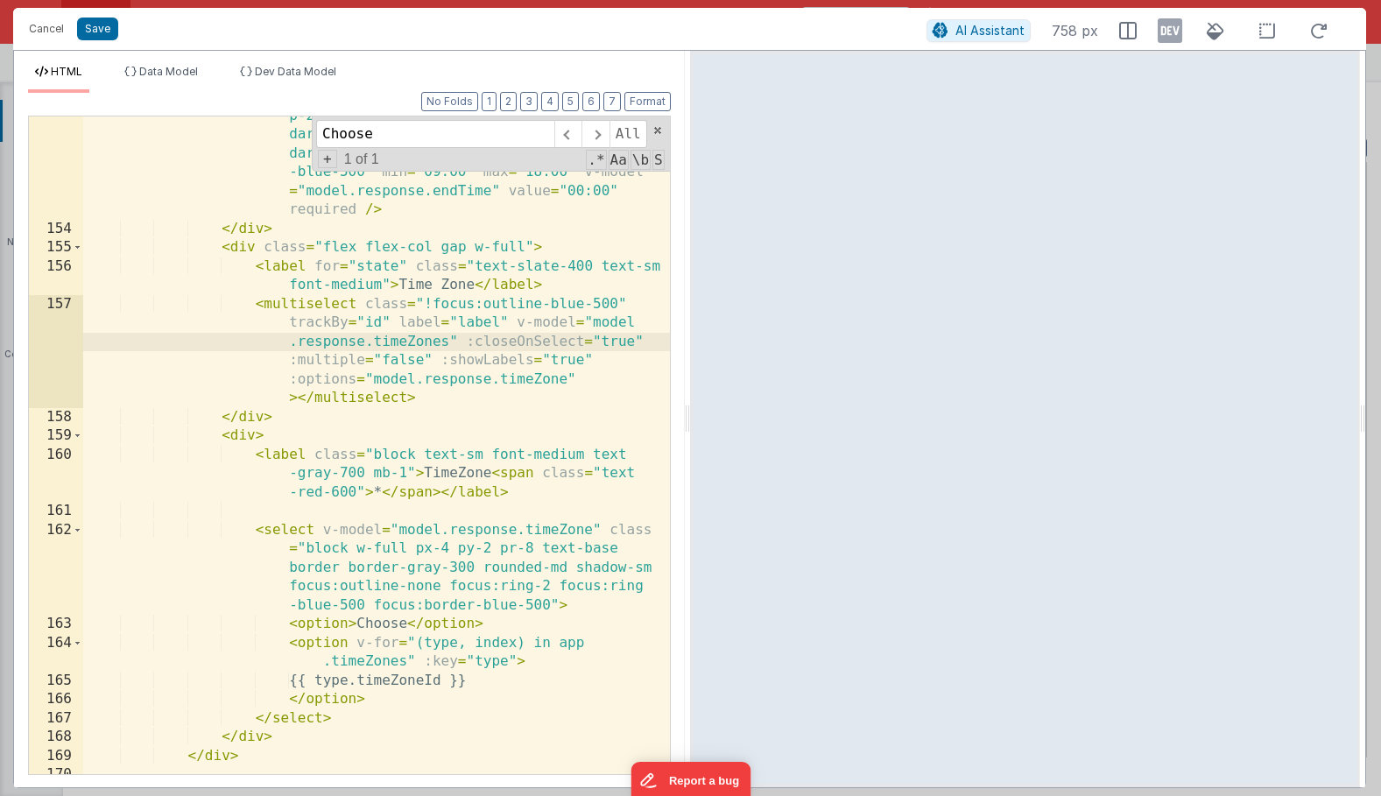
click at [442, 342] on div "< input type = "time" id = "endTimePicker" class = "bg -gray-50 border leading-…" at bounding box center [376, 464] width 587 height 865
click at [445, 343] on div "< input type = "time" id = "endTimePicker" class = "bg -gray-50 border leading-…" at bounding box center [376, 464] width 587 height 865
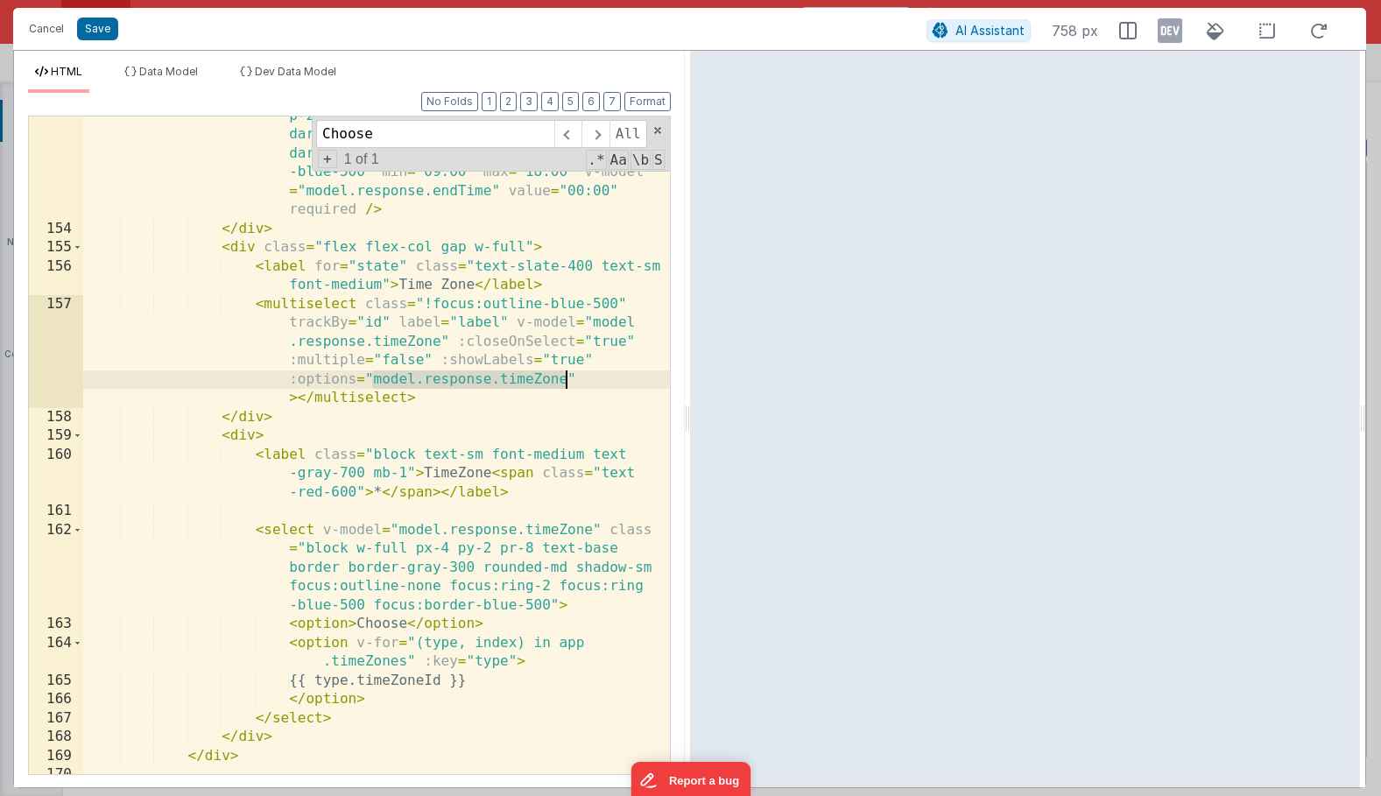
drag, startPoint x: 371, startPoint y: 380, endPoint x: 564, endPoint y: 378, distance: 192.7
click at [564, 378] on div "< input type = "time" id = "endTimePicker" class = "bg -gray-50 border leading-…" at bounding box center [376, 464] width 587 height 865
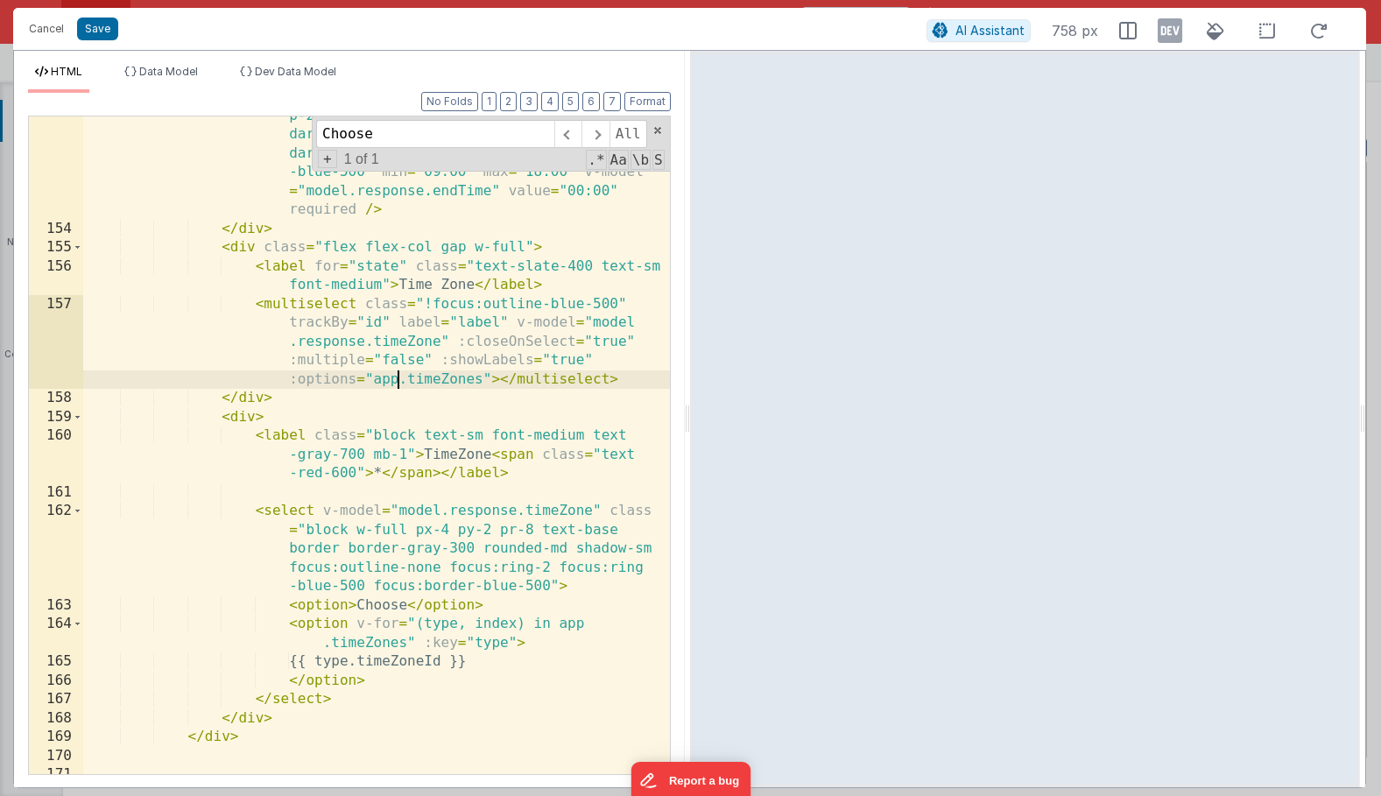
click at [399, 381] on div "< input type = "time" id = "endTimePicker" class = "bg -gray-50 border leading-…" at bounding box center [376, 464] width 587 height 865
click at [102, 22] on button "Save" at bounding box center [97, 29] width 41 height 23
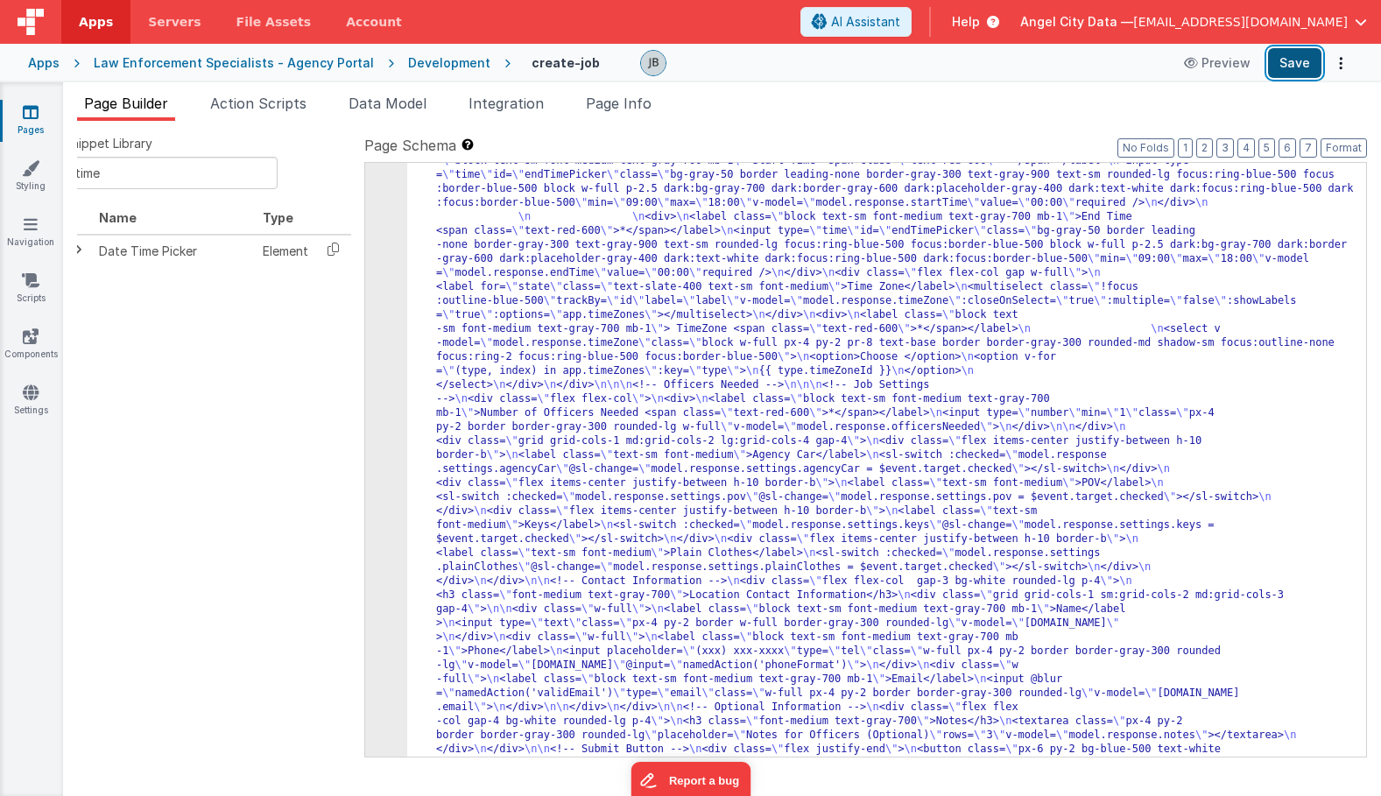
click at [1292, 74] on button "Save" at bounding box center [1294, 63] width 53 height 30
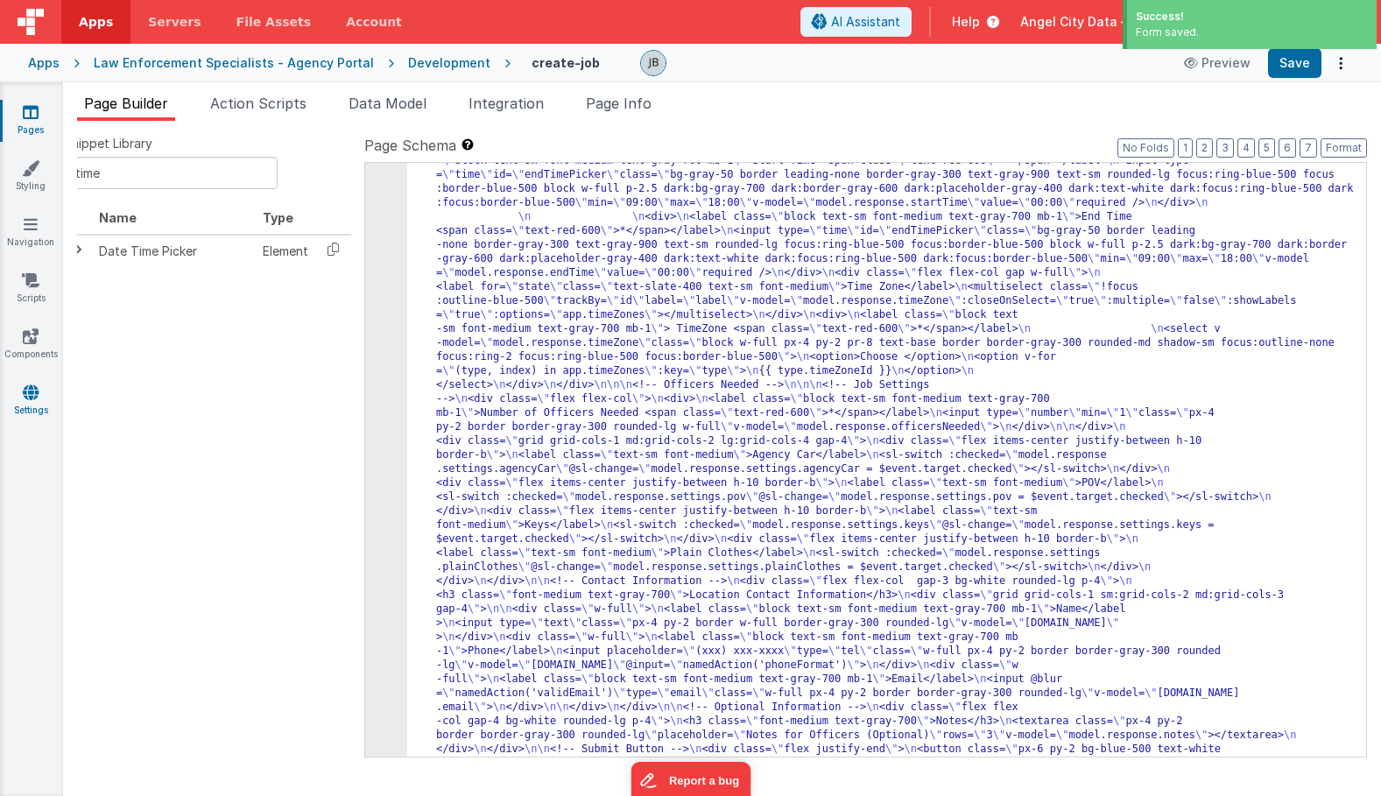
click at [33, 397] on icon at bounding box center [31, 393] width 16 height 18
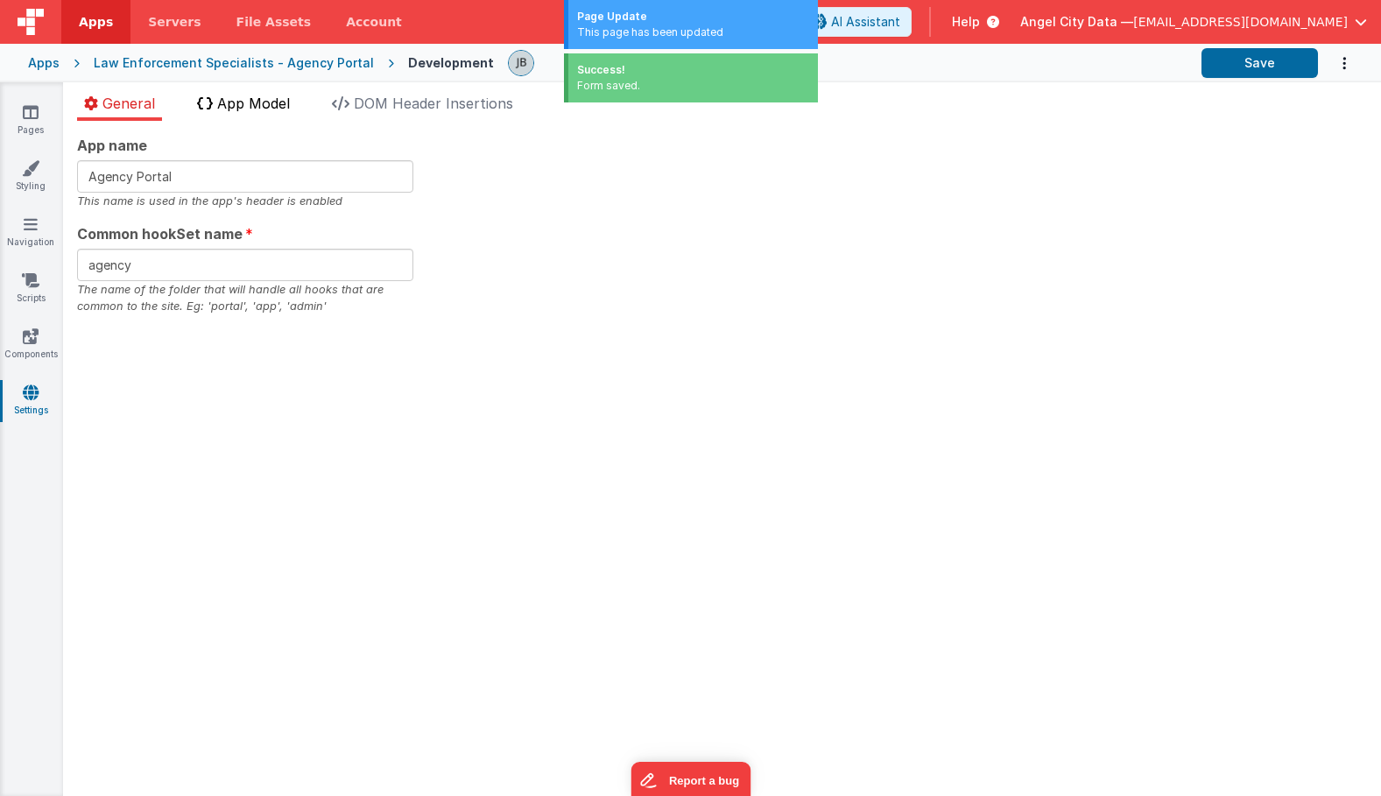
click at [278, 103] on span "App Model" at bounding box center [253, 104] width 73 height 18
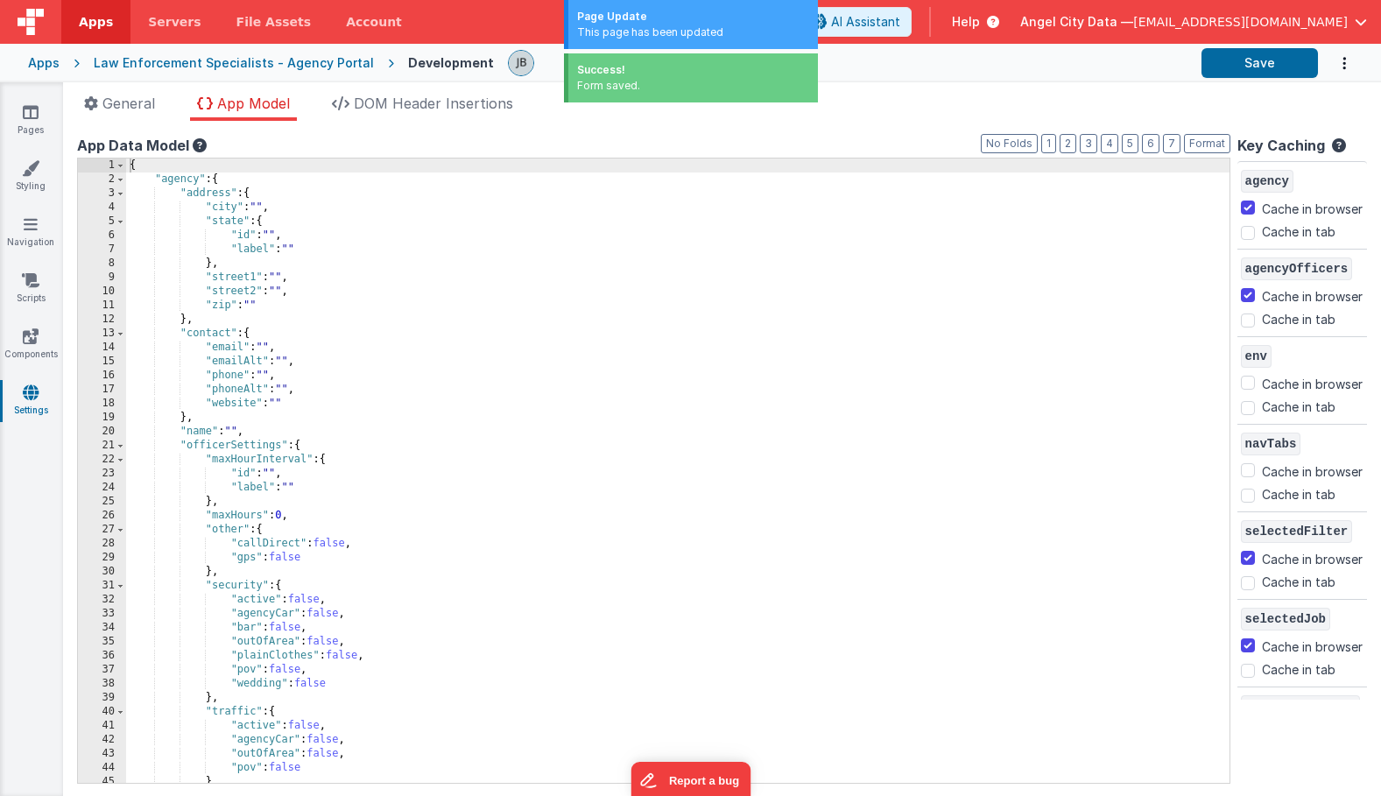
click at [331, 397] on div "{ "agency" : { "address" : { "city" : "" , "state" : { "id" : "" , "label" : ""…" at bounding box center [678, 485] width 1104 height 653
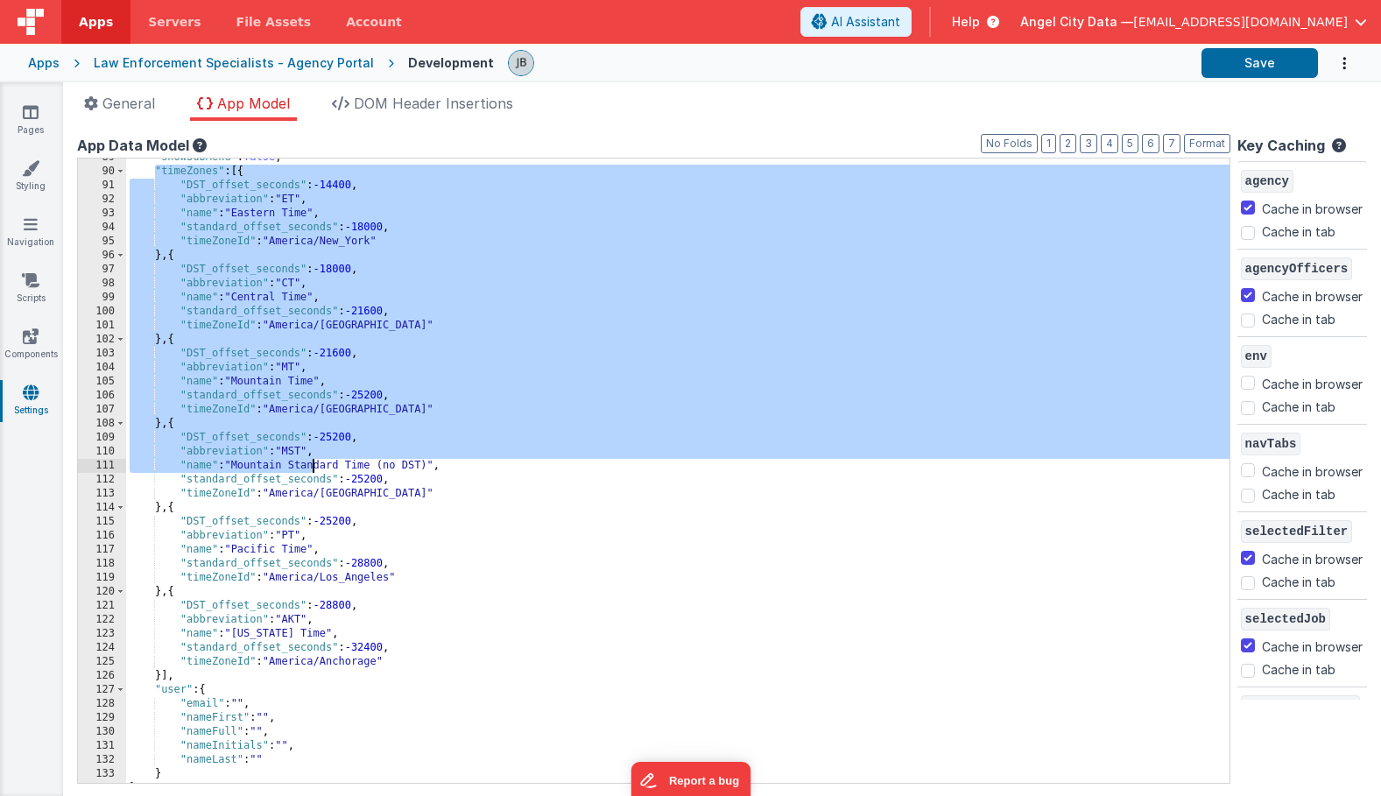
scroll to position [1253, 0]
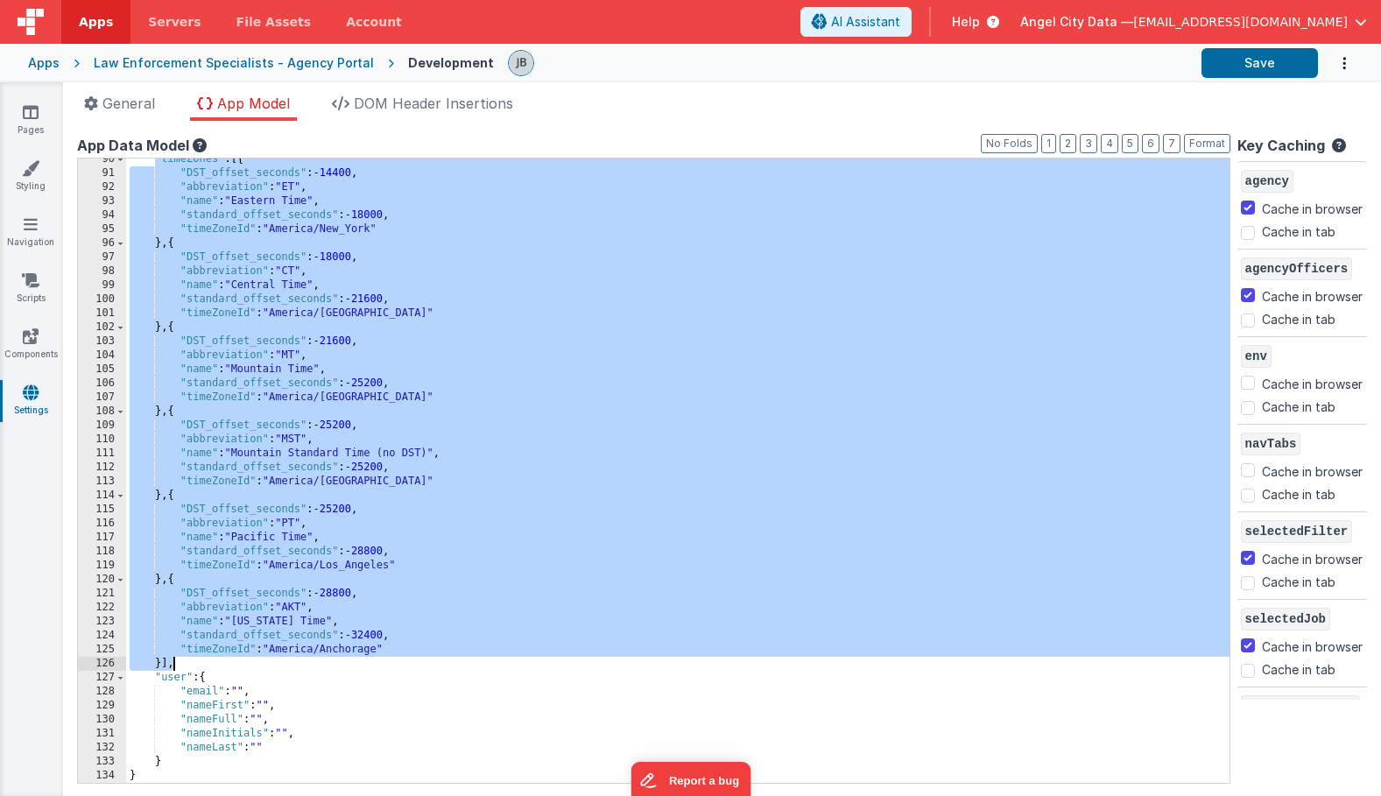
drag, startPoint x: 154, startPoint y: 272, endPoint x: 327, endPoint y: 660, distance: 424.6
click at [327, 660] on div ""timeZones" : [{ "DST_offset_seconds" : -14400 , "abbreviation" : "ET" , "name"…" at bounding box center [678, 478] width 1104 height 653
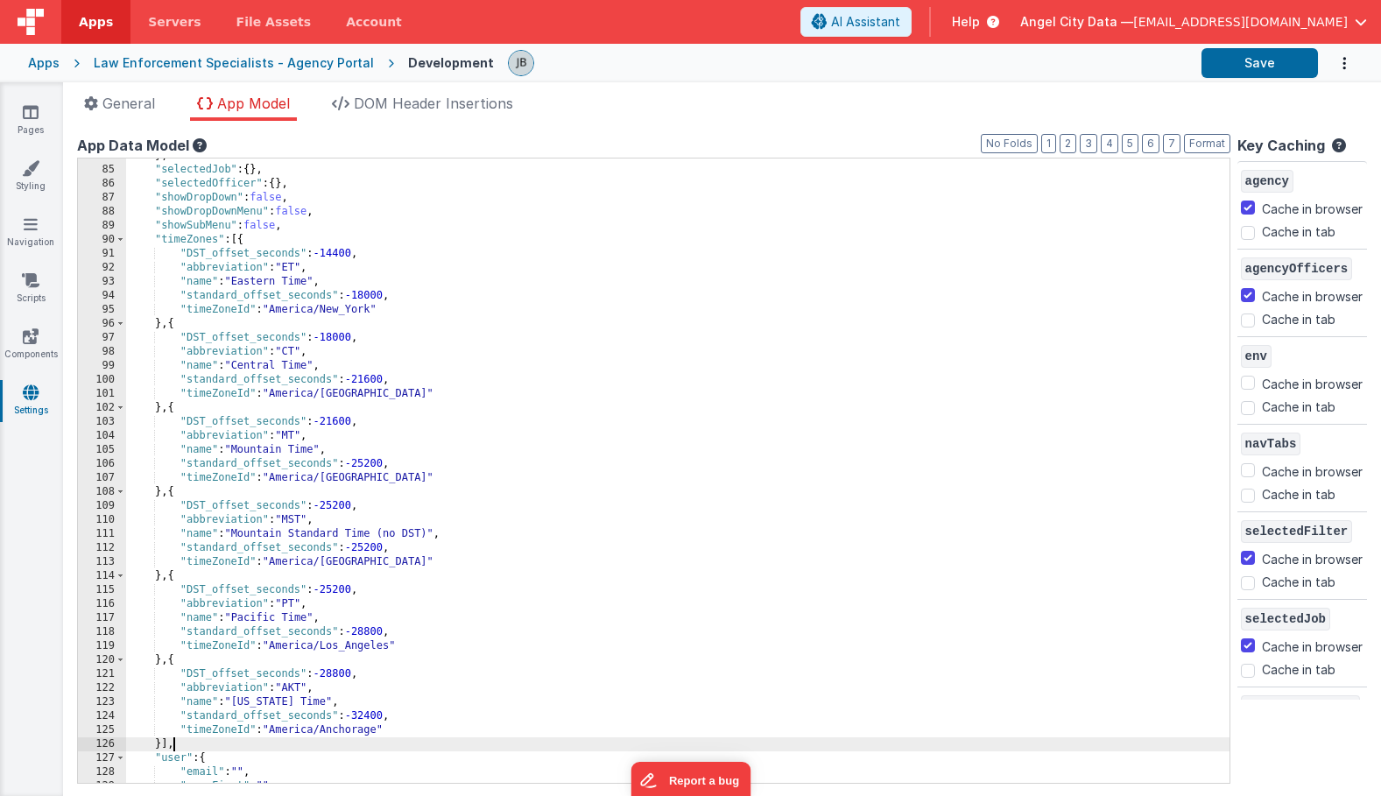
scroll to position [1154, 0]
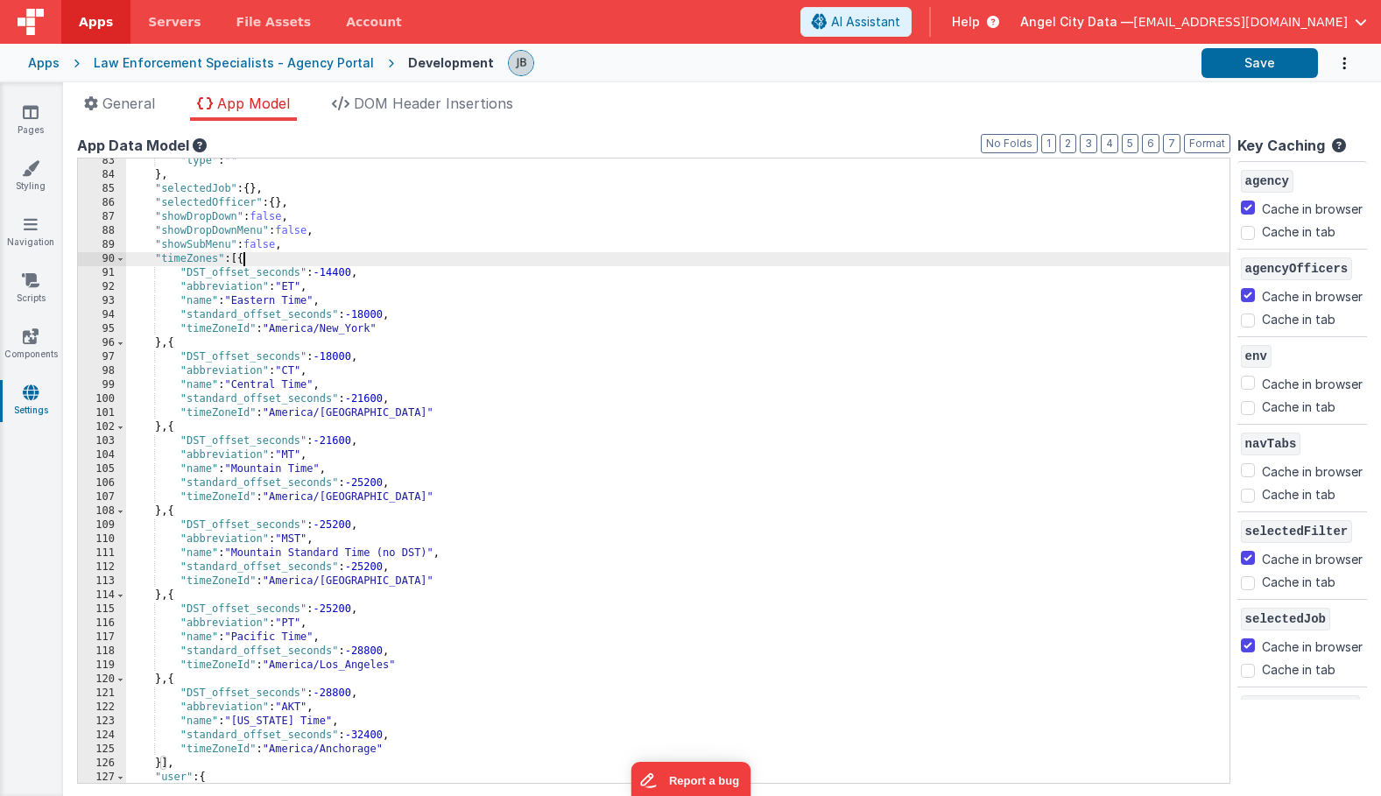
click at [242, 260] on div ""type" : "" } , "selectedJob" : { } , "selectedOfficer" : { } , "showDropDown" …" at bounding box center [678, 480] width 1104 height 653
click at [320, 250] on div ""type" : "" } , "selectedJob" : { } , "selectedOfficer" : { } , "showDropDown" …" at bounding box center [678, 480] width 1104 height 653
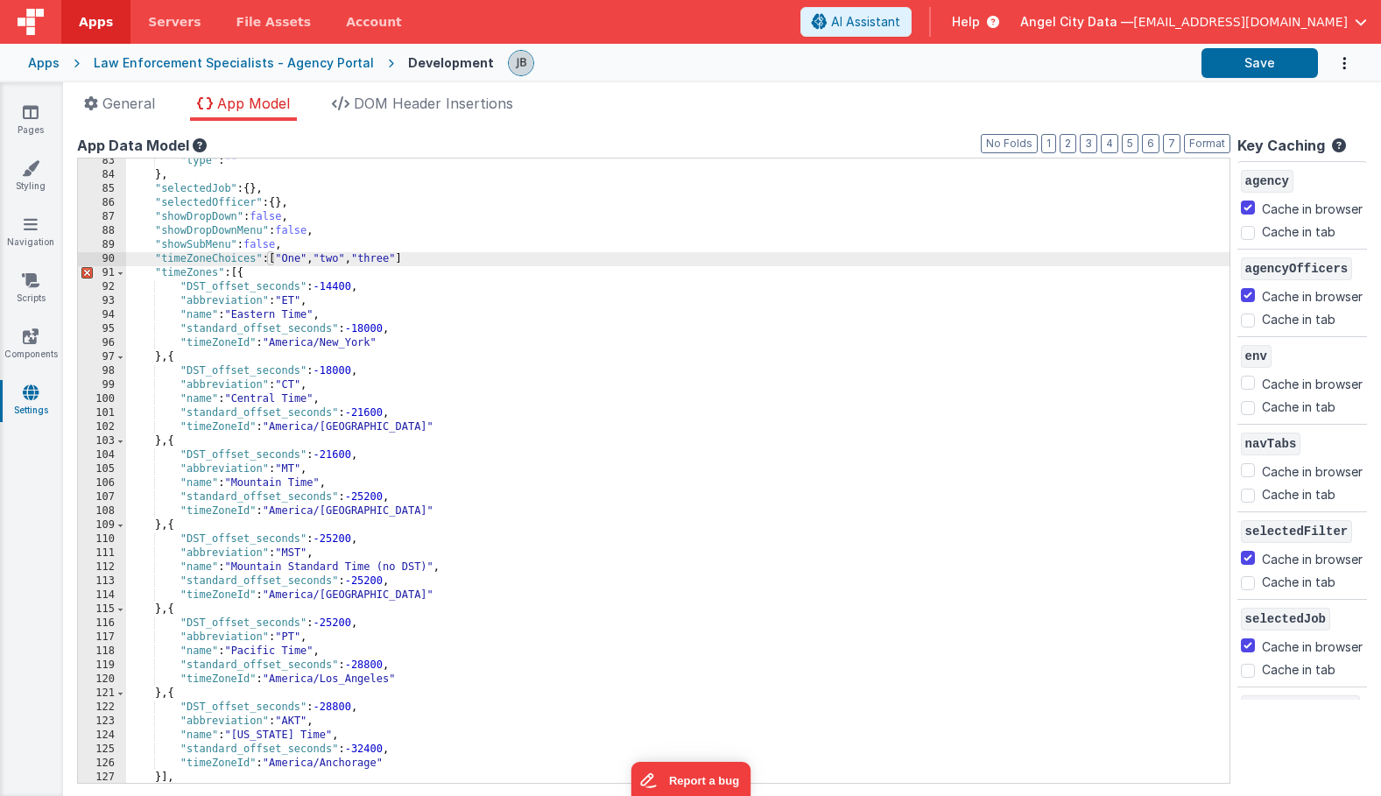
checkbox input "false"
click at [1250, 67] on button "Save" at bounding box center [1260, 63] width 116 height 30
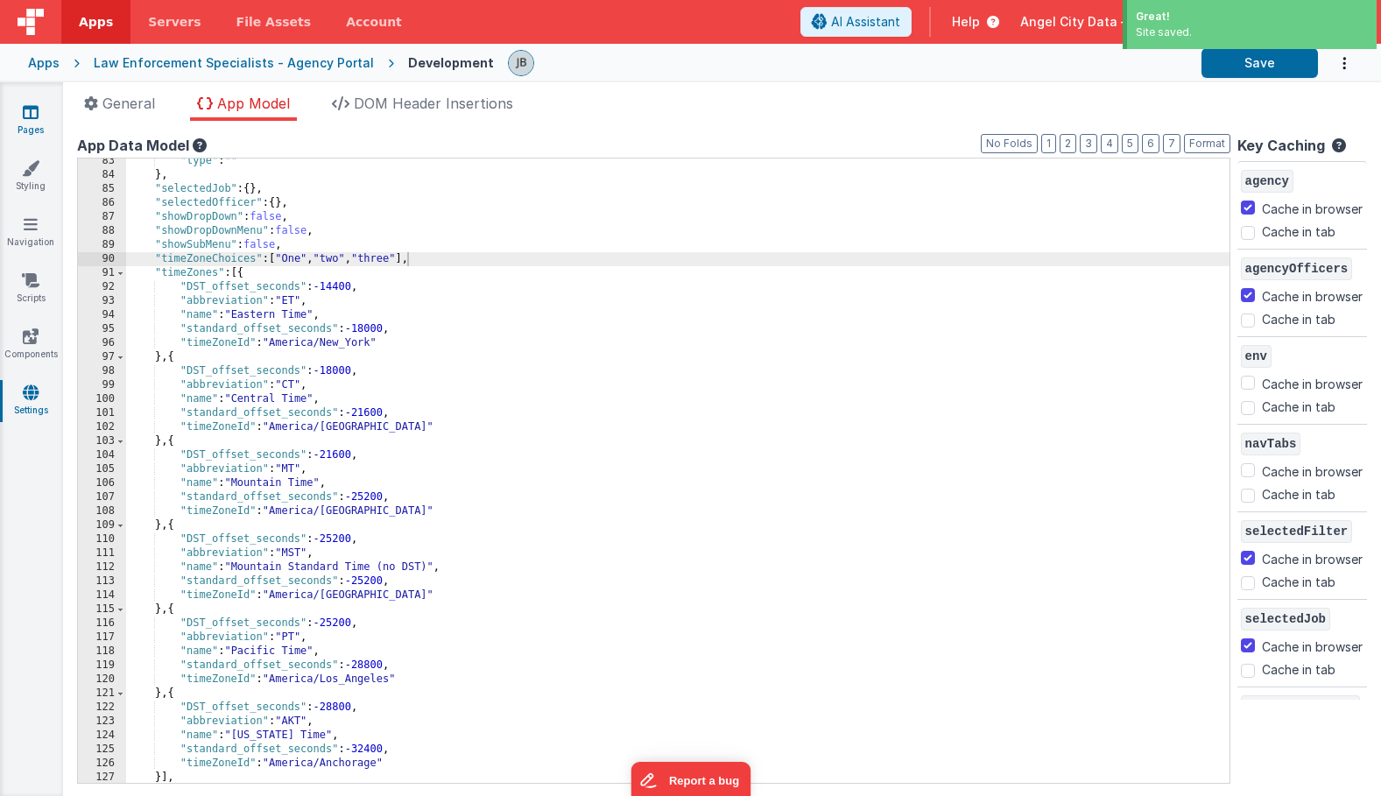
click at [35, 131] on link "Pages" at bounding box center [30, 120] width 63 height 35
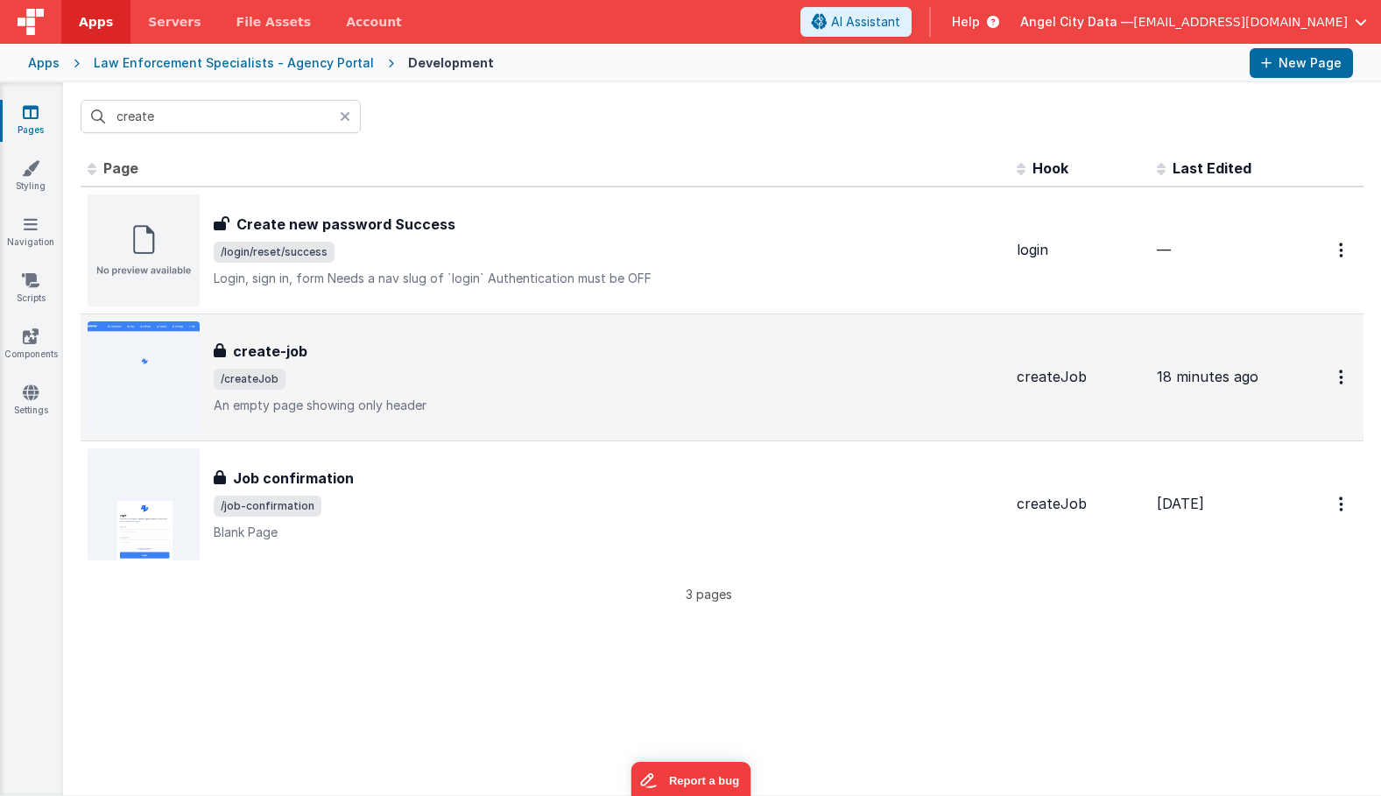
click at [254, 355] on h3 "create-job" at bounding box center [270, 351] width 74 height 21
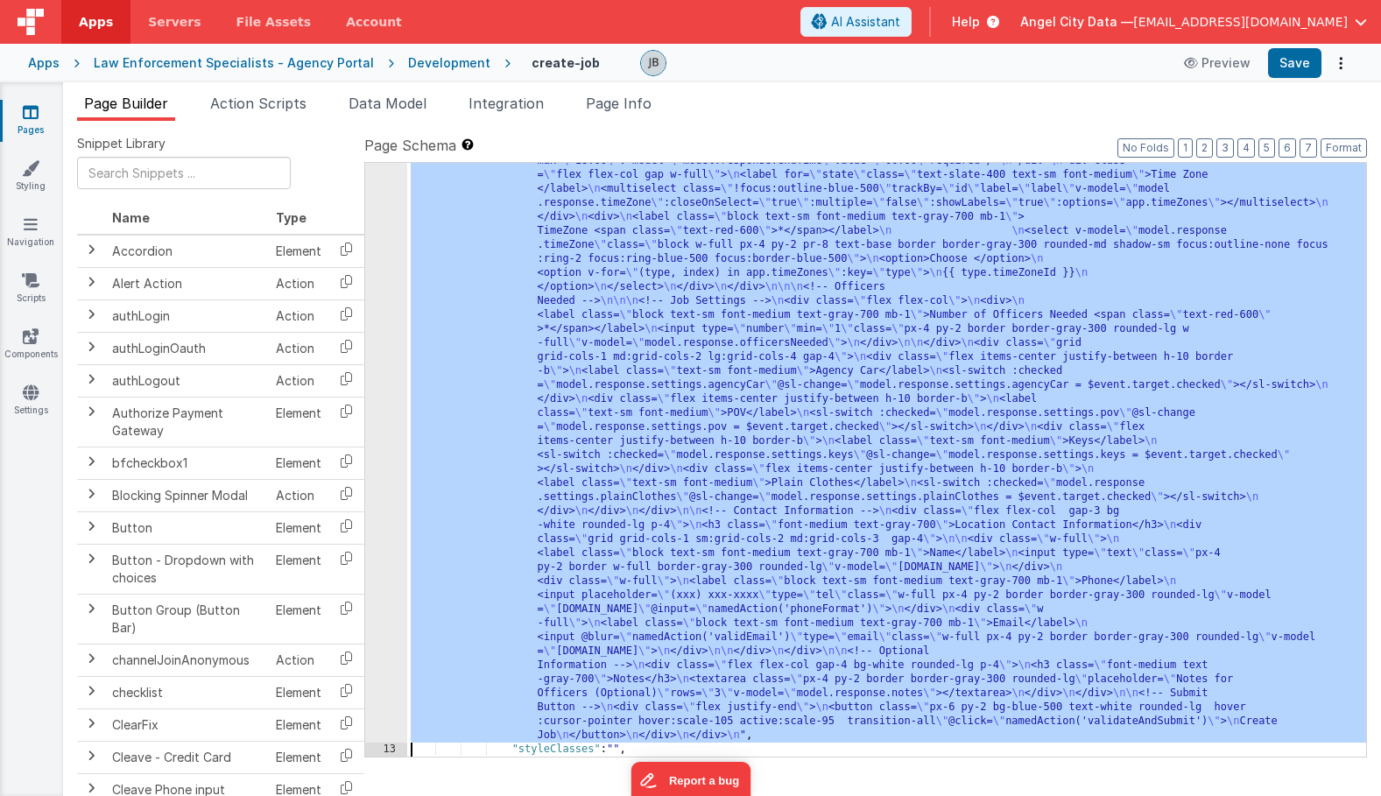
scroll to position [1382, 0]
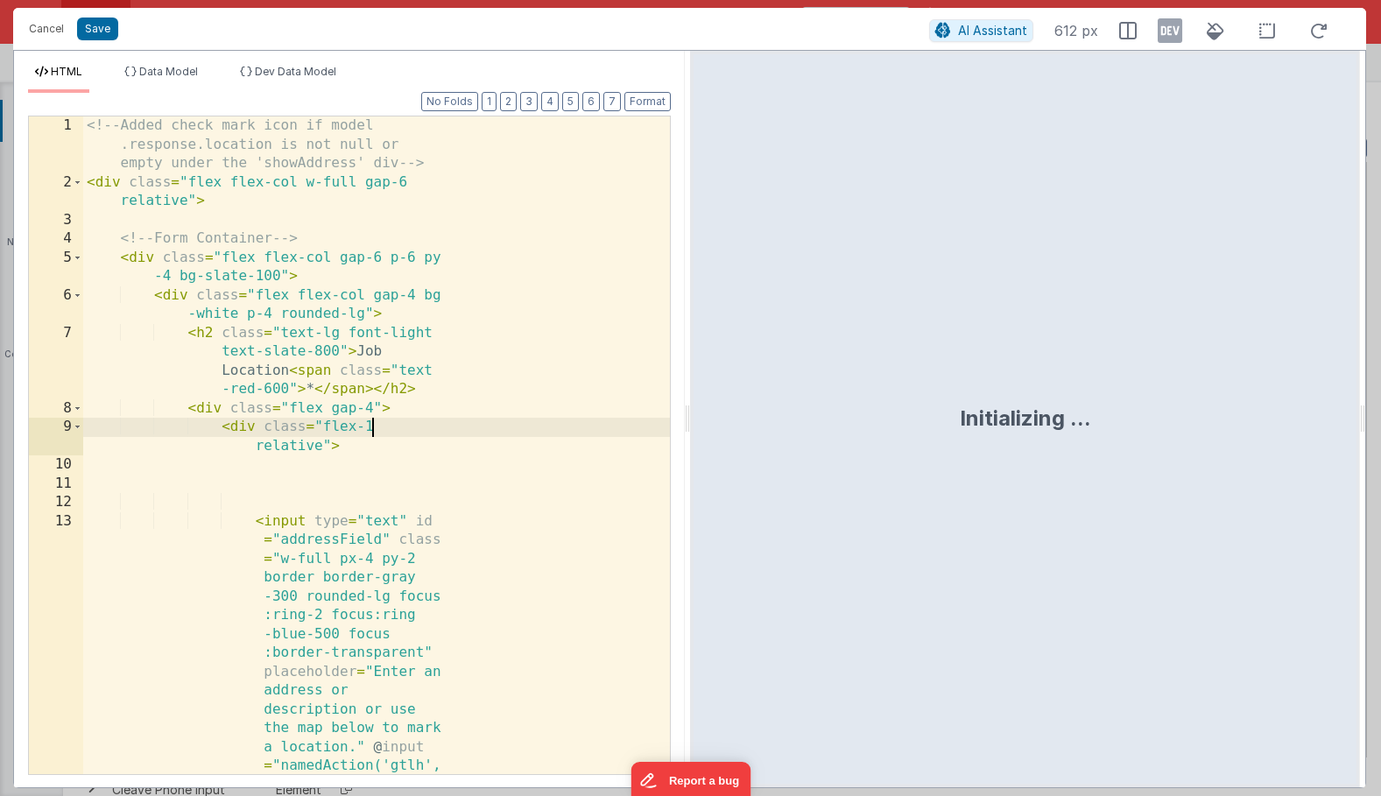
click at [386, 416] on div "<!-- Added check mark icon if model .response.location is not null or empty und…" at bounding box center [376, 708] width 587 height 1185
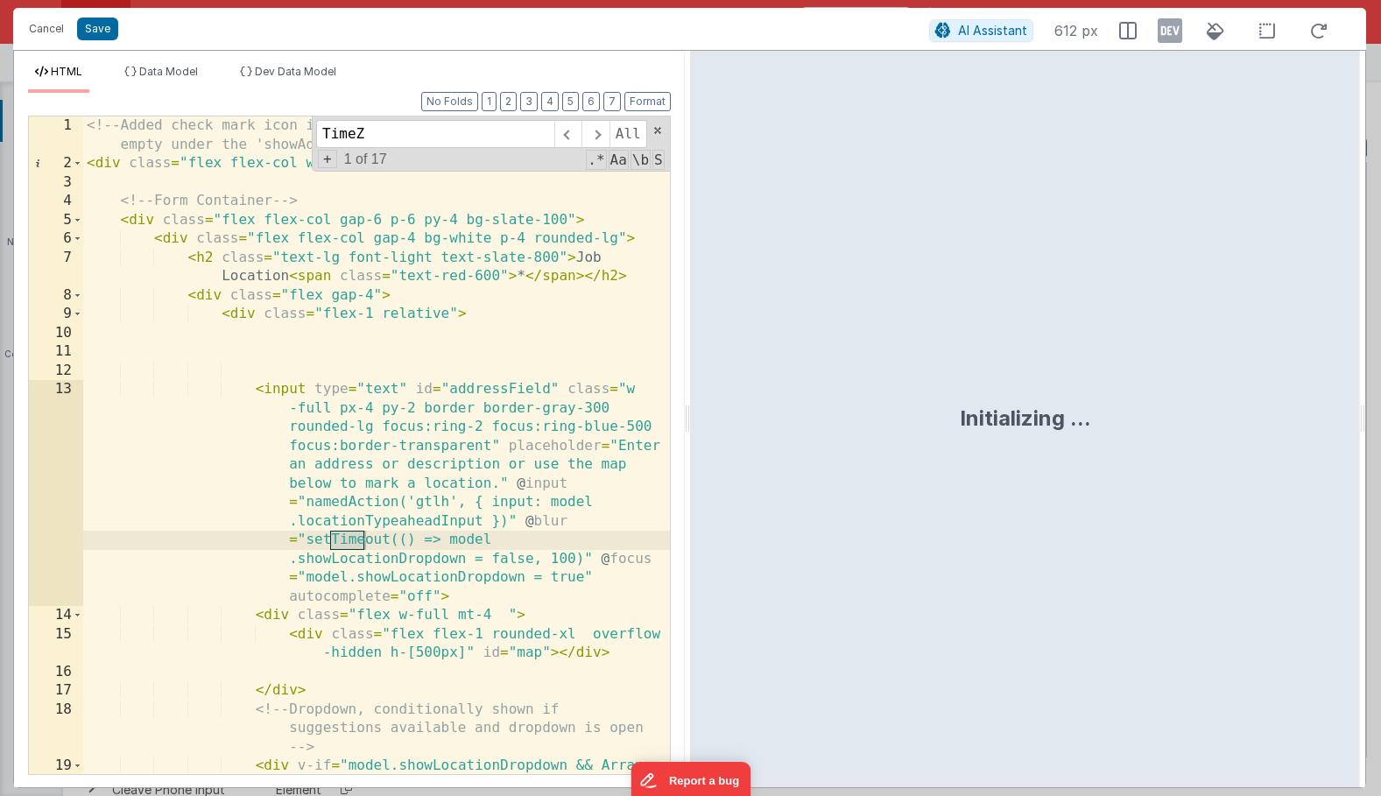
scroll to position [5094, 0]
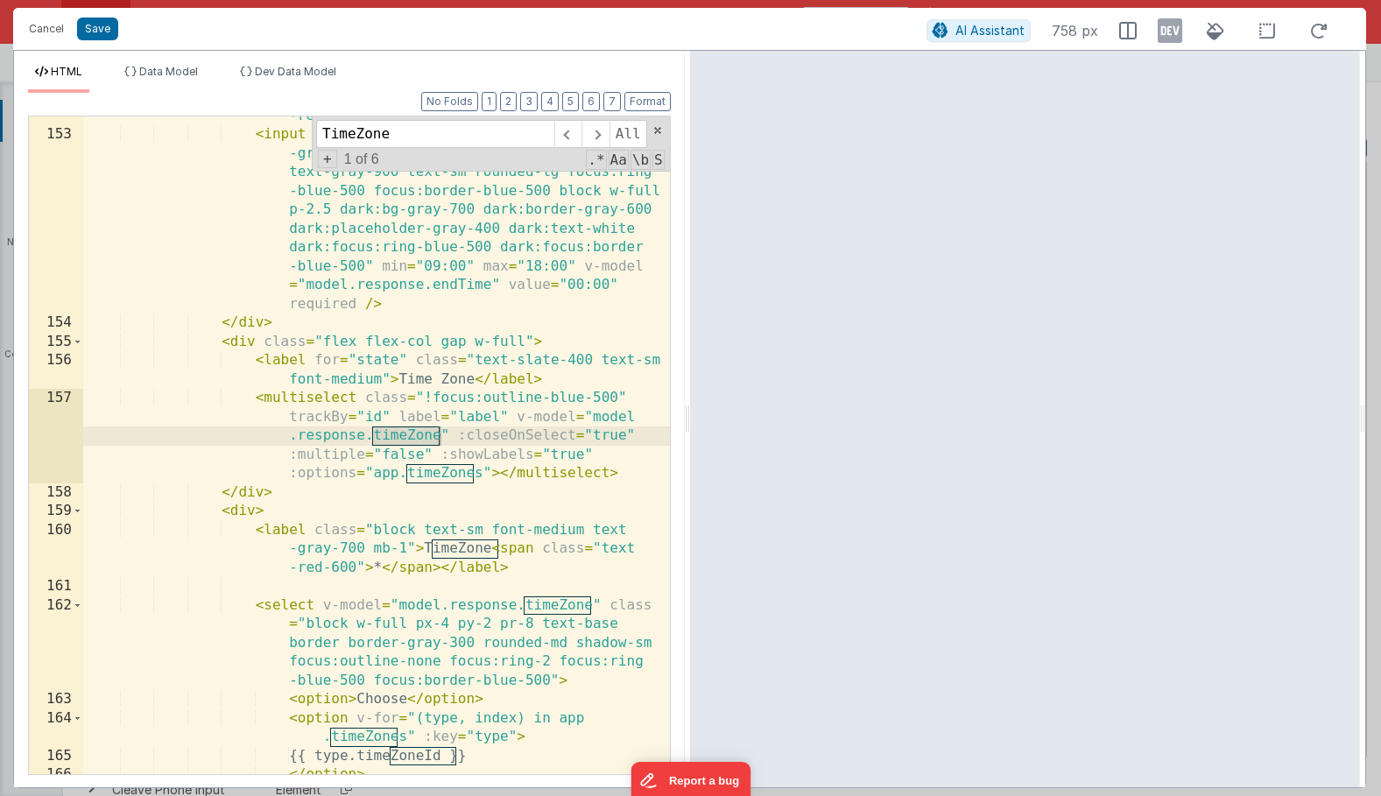
type input "TimeZone"
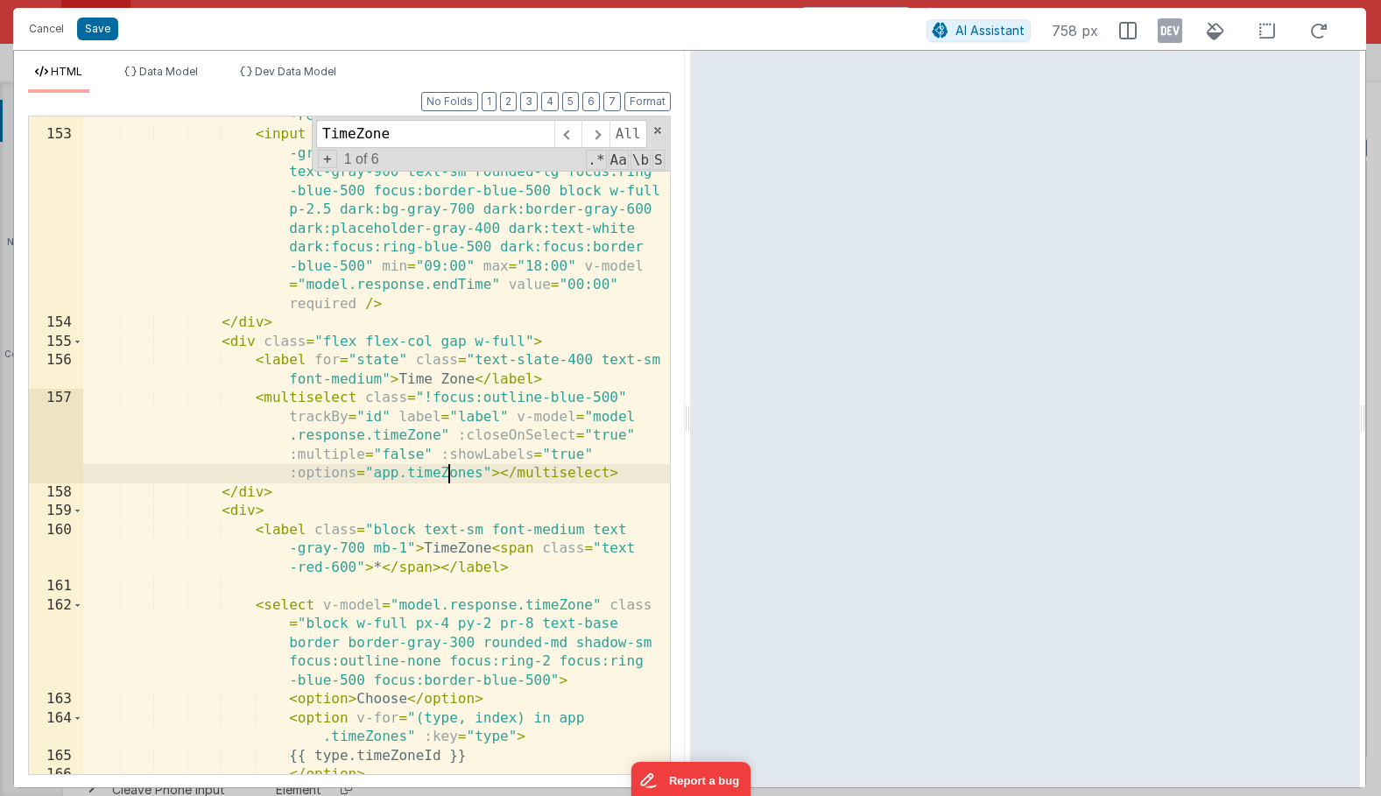
click at [446, 476] on div "< label class = "block text-sm font-medium text -gray-700 mb-1" > End Time < sp…" at bounding box center [376, 435] width 587 height 733
click at [479, 474] on div "< label class = "block text-sm font-medium text -gray-700 mb-1" > End Time < sp…" at bounding box center [376, 435] width 587 height 733
click at [499, 476] on div "< label class = "block text-sm font-medium text -gray-700 mb-1" > End Time < sp…" at bounding box center [376, 435] width 587 height 733
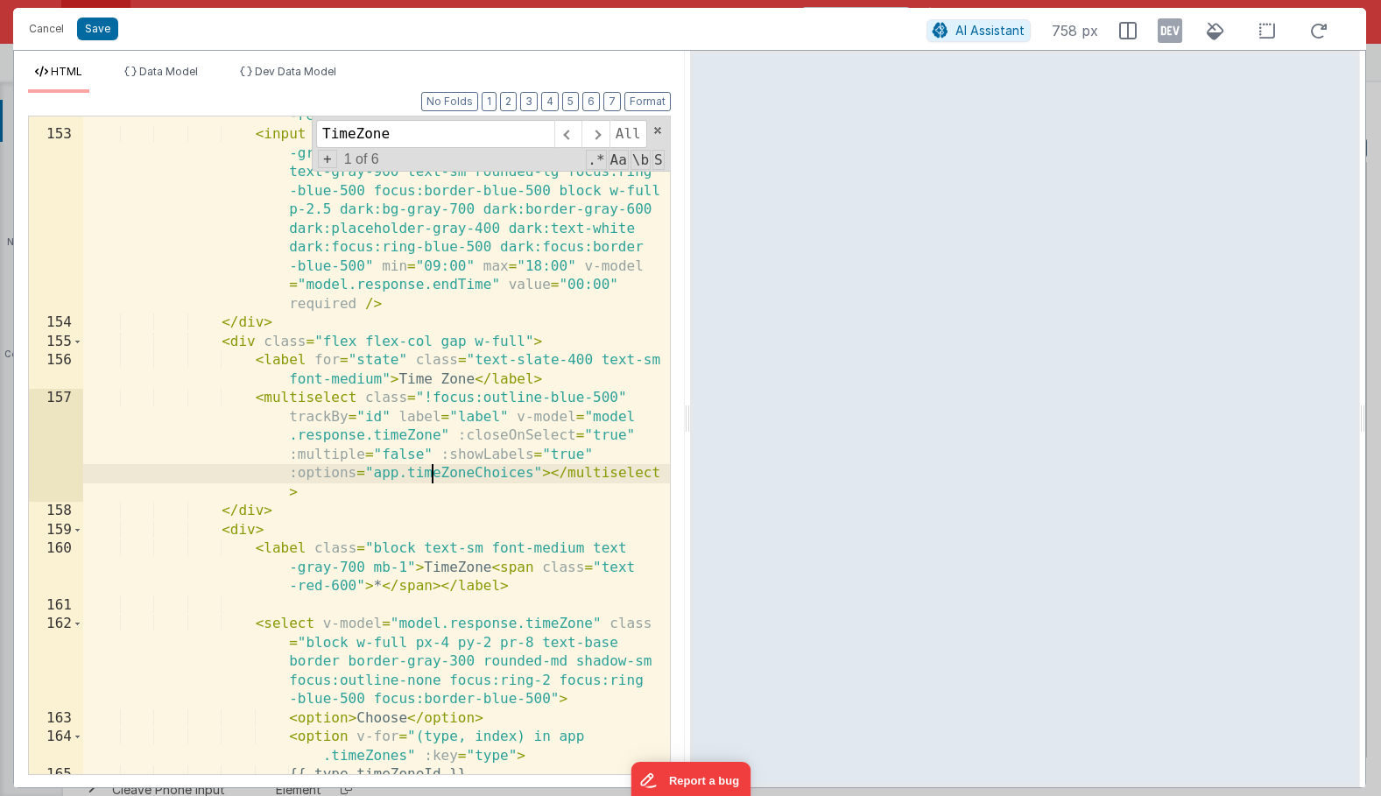
click at [433, 475] on div "< label class = "block text-sm font-medium text -gray-700 mb-1" > End Time < sp…" at bounding box center [376, 435] width 587 height 733
click at [487, 455] on div "< label class = "block text-sm font-medium text -gray-700 mb-1" > End Time < sp…" at bounding box center [376, 435] width 587 height 733
click at [496, 482] on div "< label class = "block text-sm font-medium text -gray-700 mb-1" > End Time < sp…" at bounding box center [376, 435] width 587 height 733
click at [490, 468] on div "< label class = "block text-sm font-medium text -gray-700 mb-1" > End Time < sp…" at bounding box center [376, 435] width 587 height 733
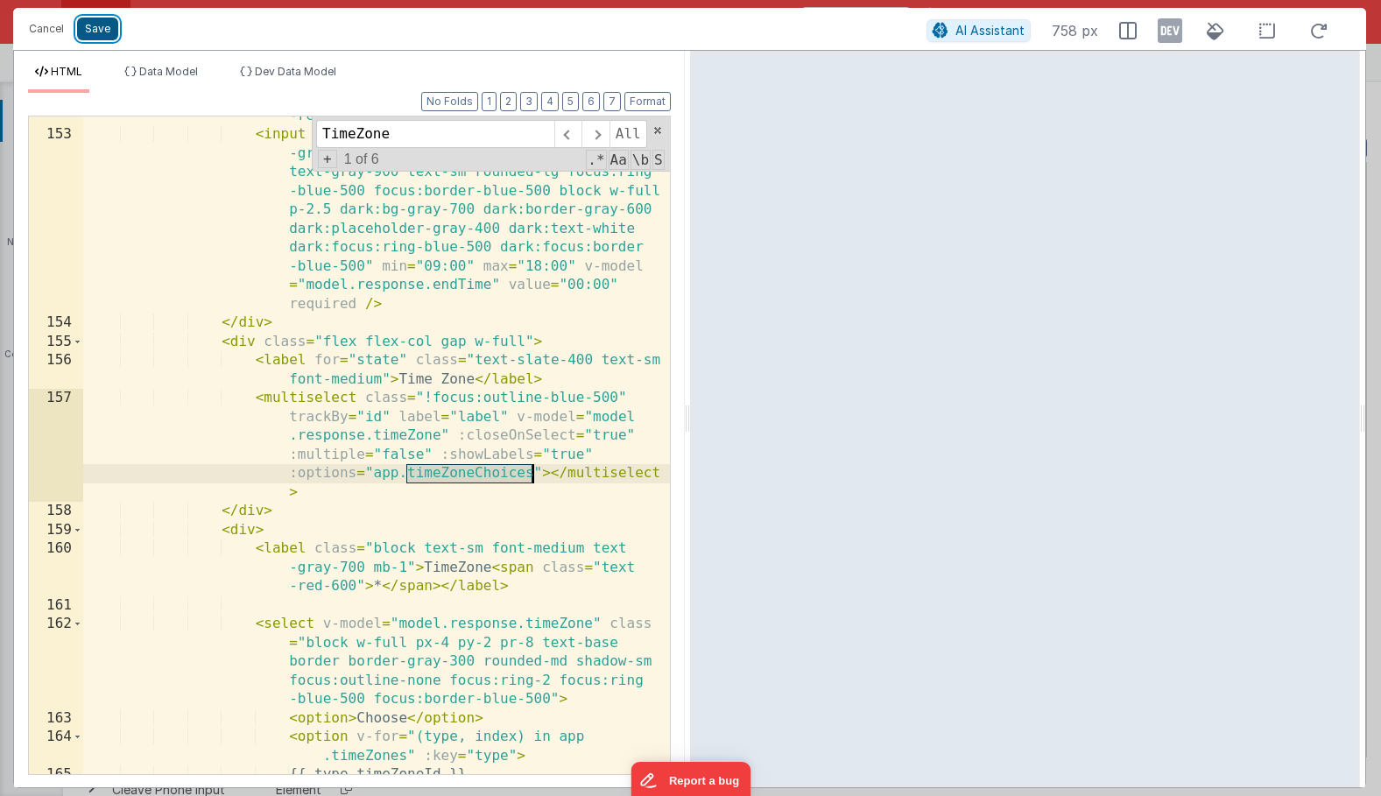
click at [101, 33] on button "Save" at bounding box center [97, 29] width 41 height 23
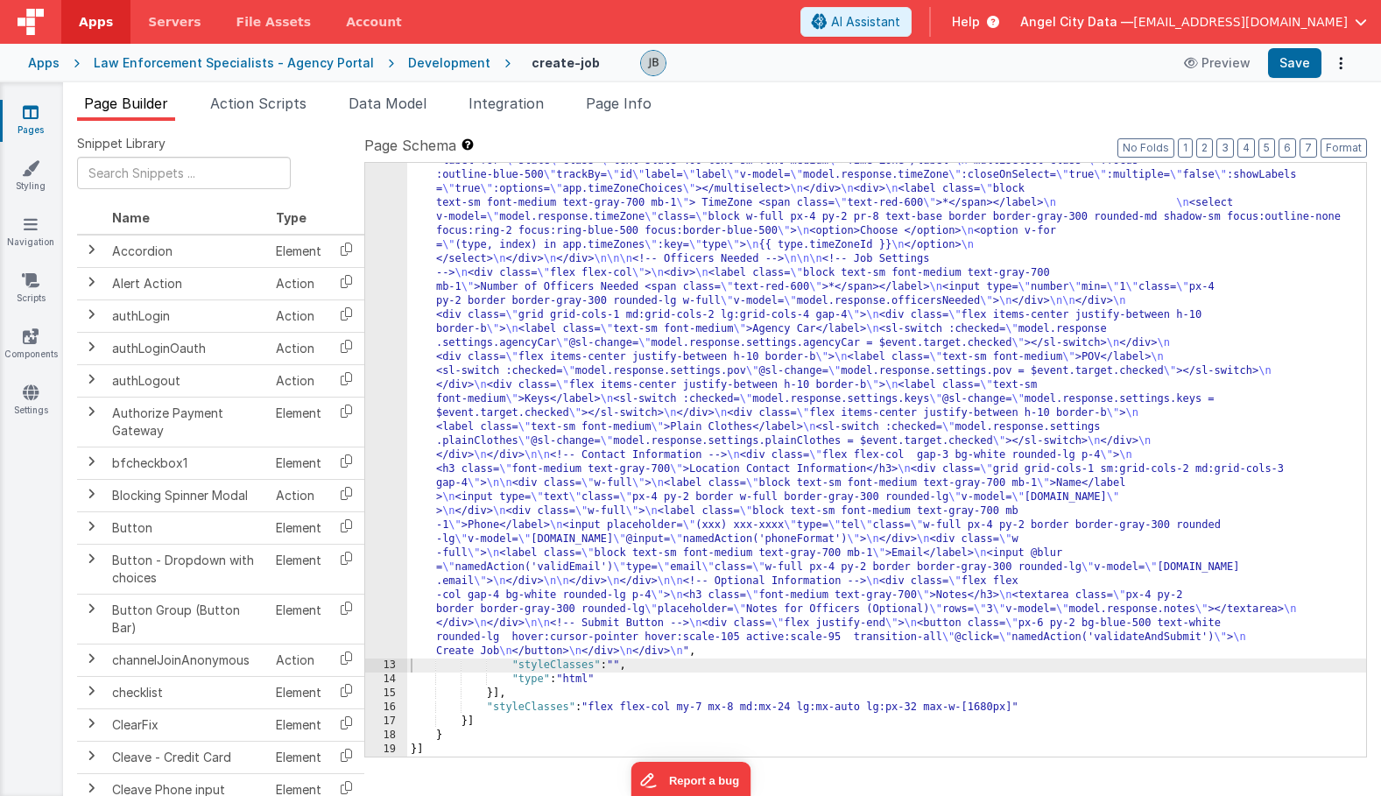
scroll to position [1270, 0]
click at [1295, 70] on button "Save" at bounding box center [1294, 63] width 53 height 30
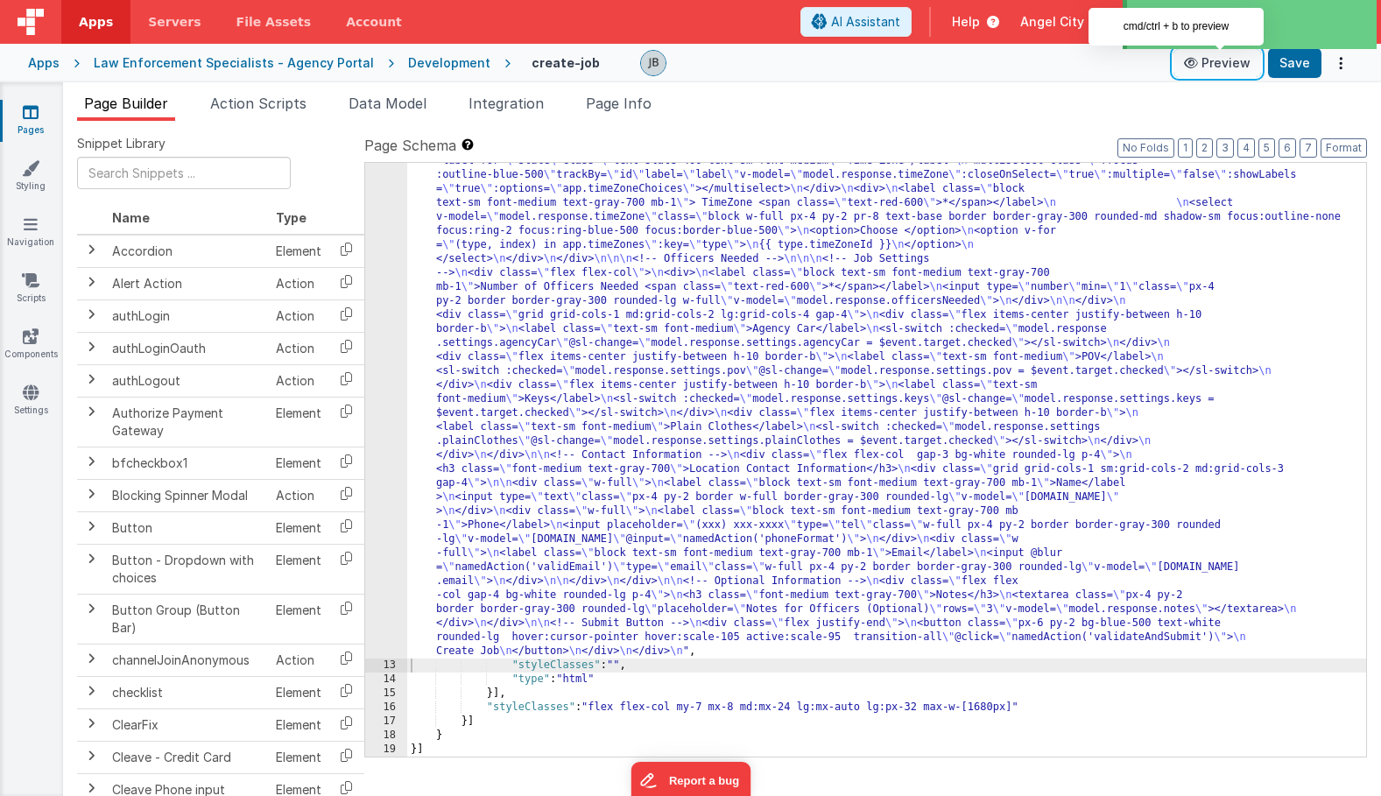
click at [1202, 64] on icon at bounding box center [1193, 63] width 18 height 12
click at [989, 117] on ul "Page Builder Action Scripts Data Model Integration Page Info" at bounding box center [722, 107] width 1318 height 28
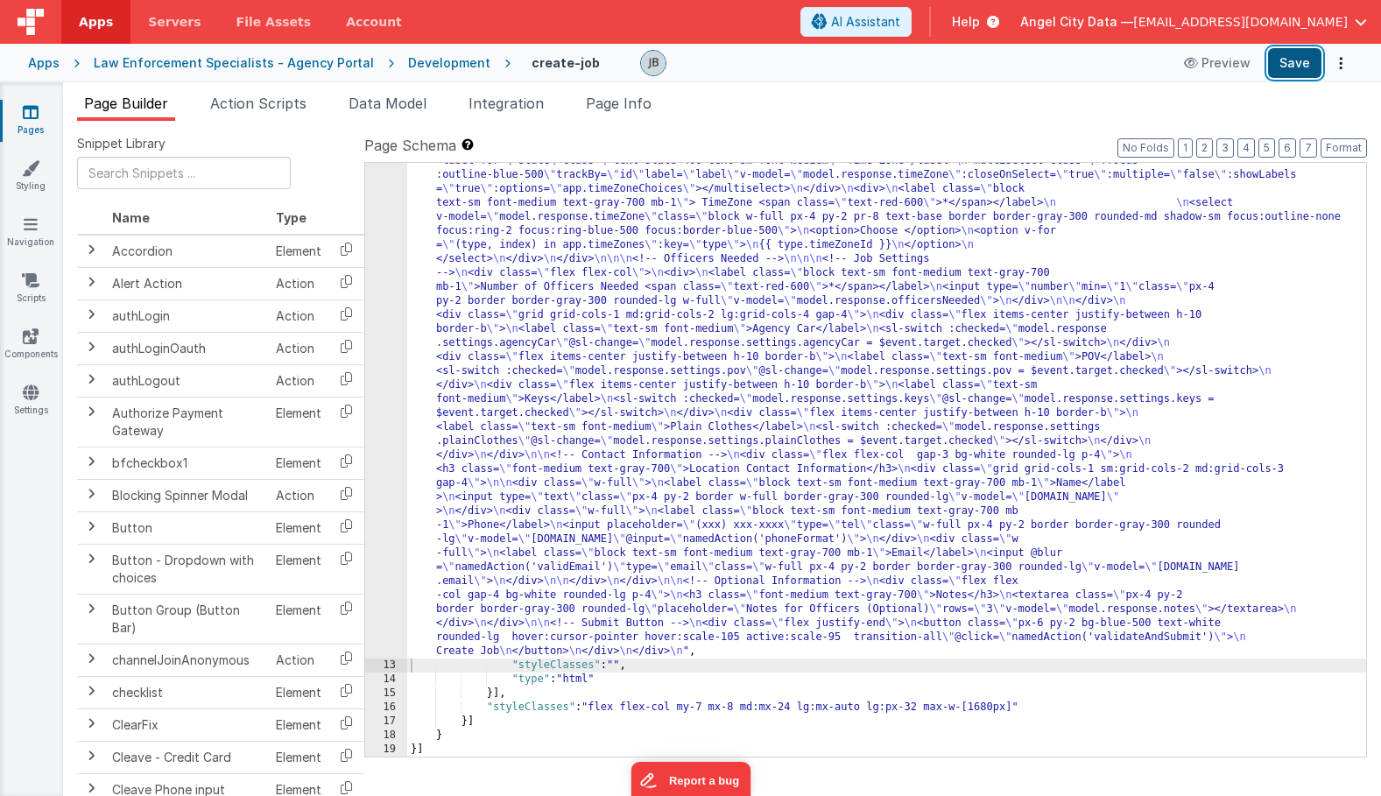
click at [1292, 59] on button "Save" at bounding box center [1294, 63] width 53 height 30
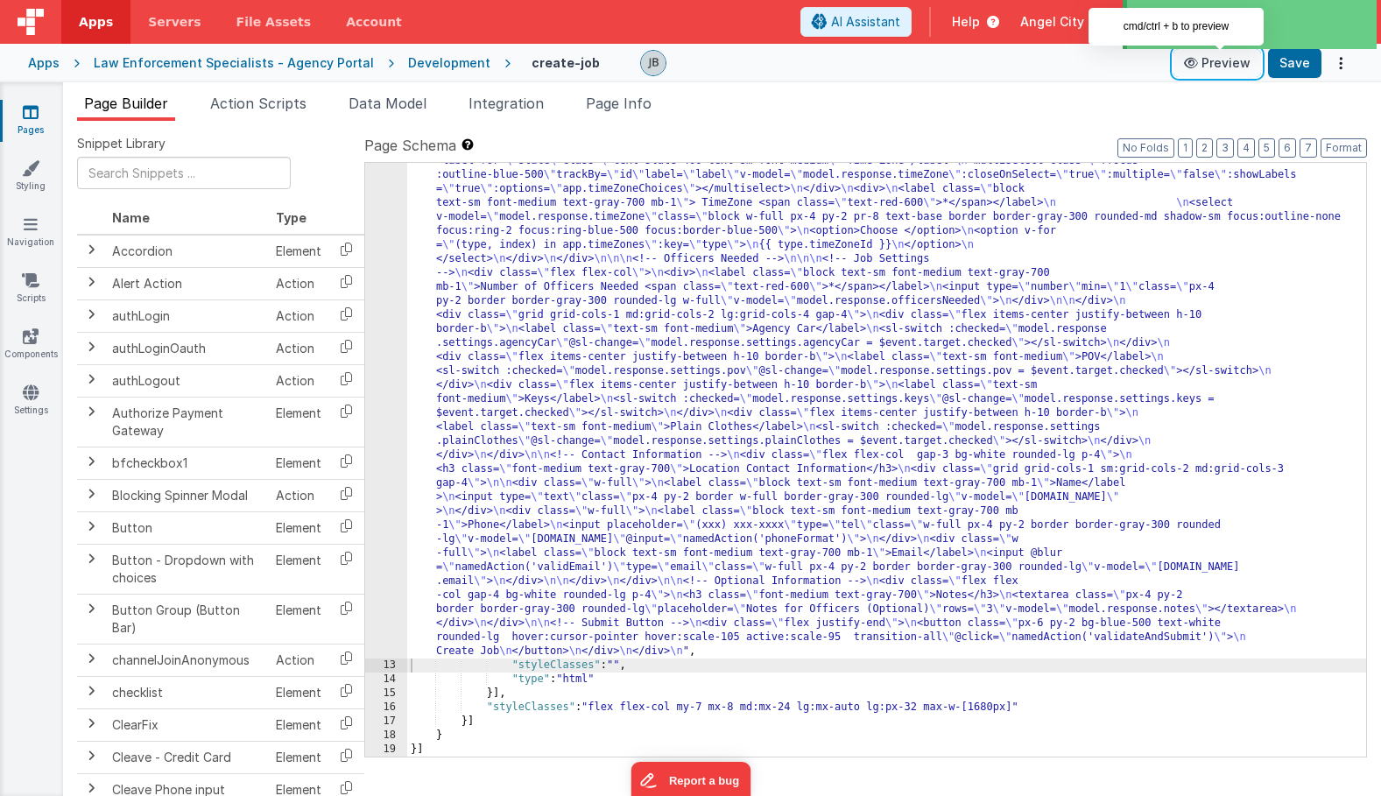
click at [1230, 70] on button "Preview" at bounding box center [1218, 63] width 88 height 28
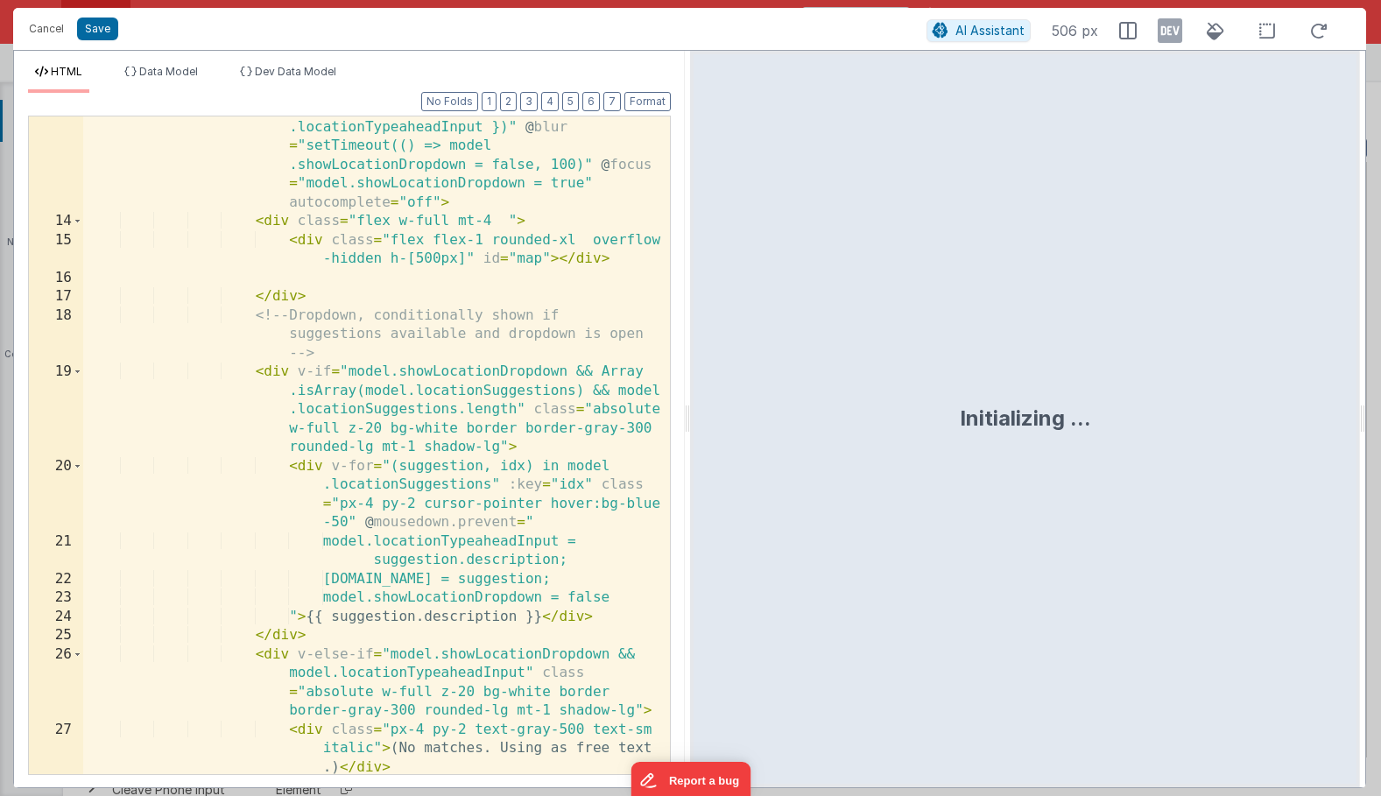
scroll to position [394, 0]
click at [333, 386] on div "< input type = "text" id = "addressField" class = "w -full px-4 py-2 border bor…" at bounding box center [376, 456] width 587 height 941
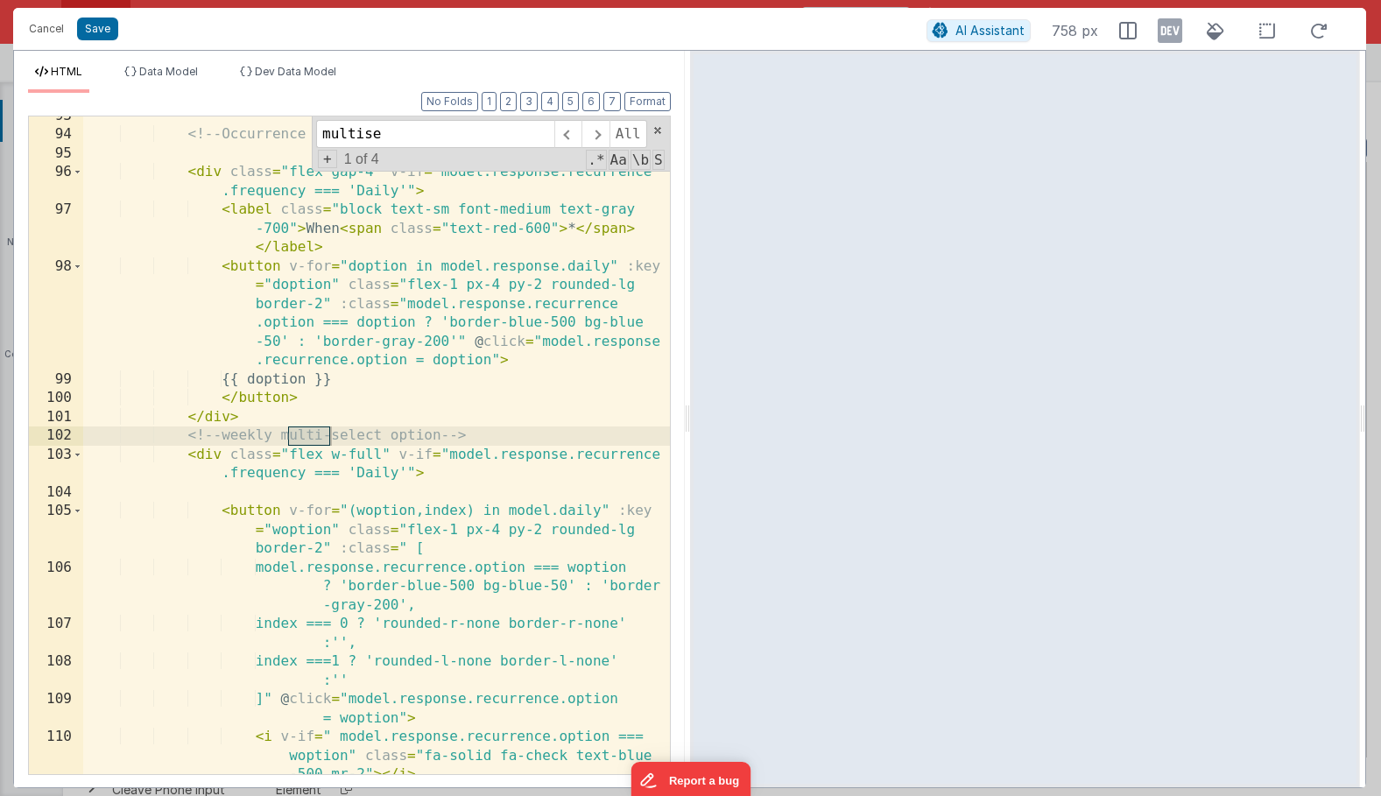
scroll to position [5056, 0]
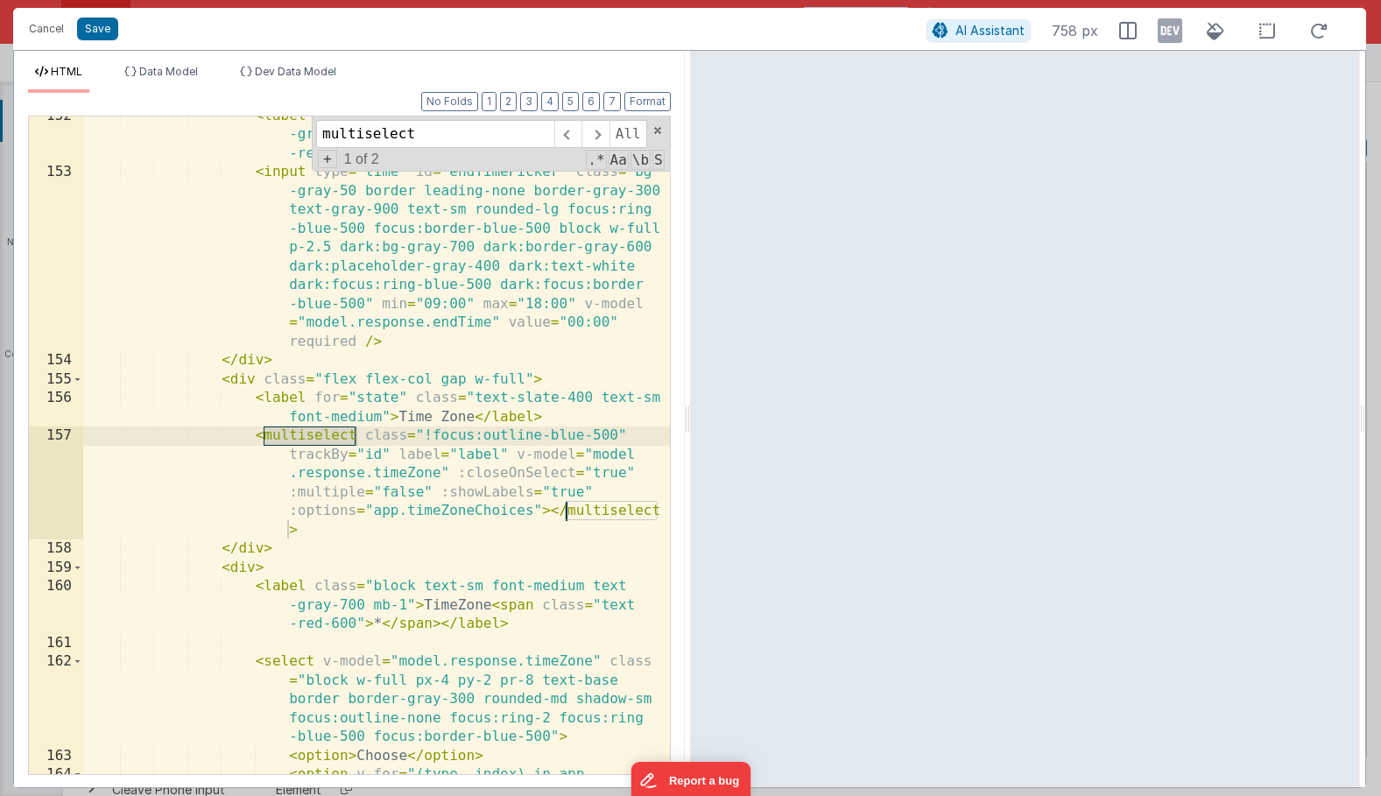
type input "multiselect"
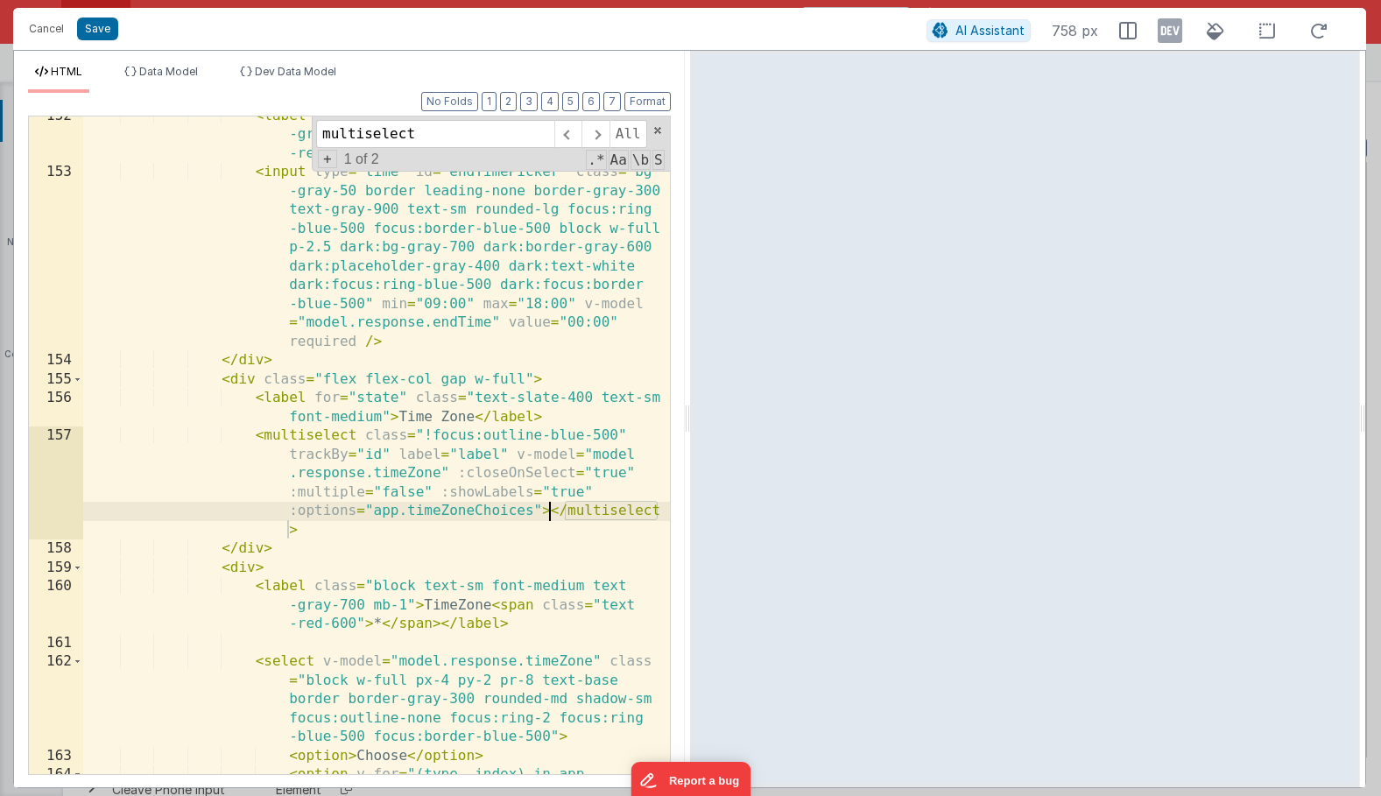
click at [547, 512] on div "< label class = "block text-sm font-medium text -gray-700 mb-1" > End Time < sp…" at bounding box center [376, 483] width 587 height 752
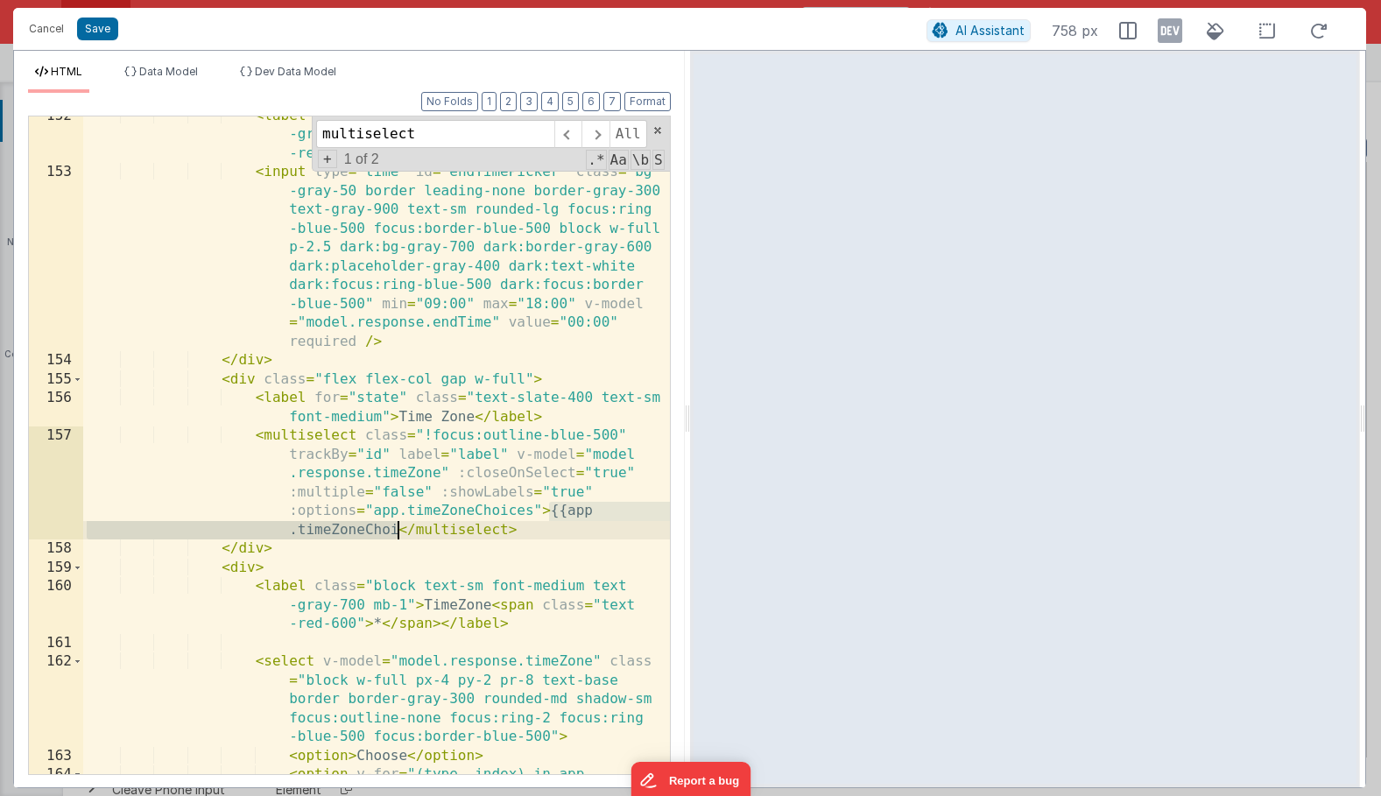
drag, startPoint x: 547, startPoint y: 512, endPoint x: 395, endPoint y: 538, distance: 154.5
click at [395, 538] on div "< label class = "block text-sm font-medium text -gray-700 mb-1" > End Time < sp…" at bounding box center [376, 483] width 587 height 752
click at [411, 500] on div "< label class = "block text-sm font-medium text -gray-700 mb-1" > End Time < sp…" at bounding box center [376, 483] width 587 height 752
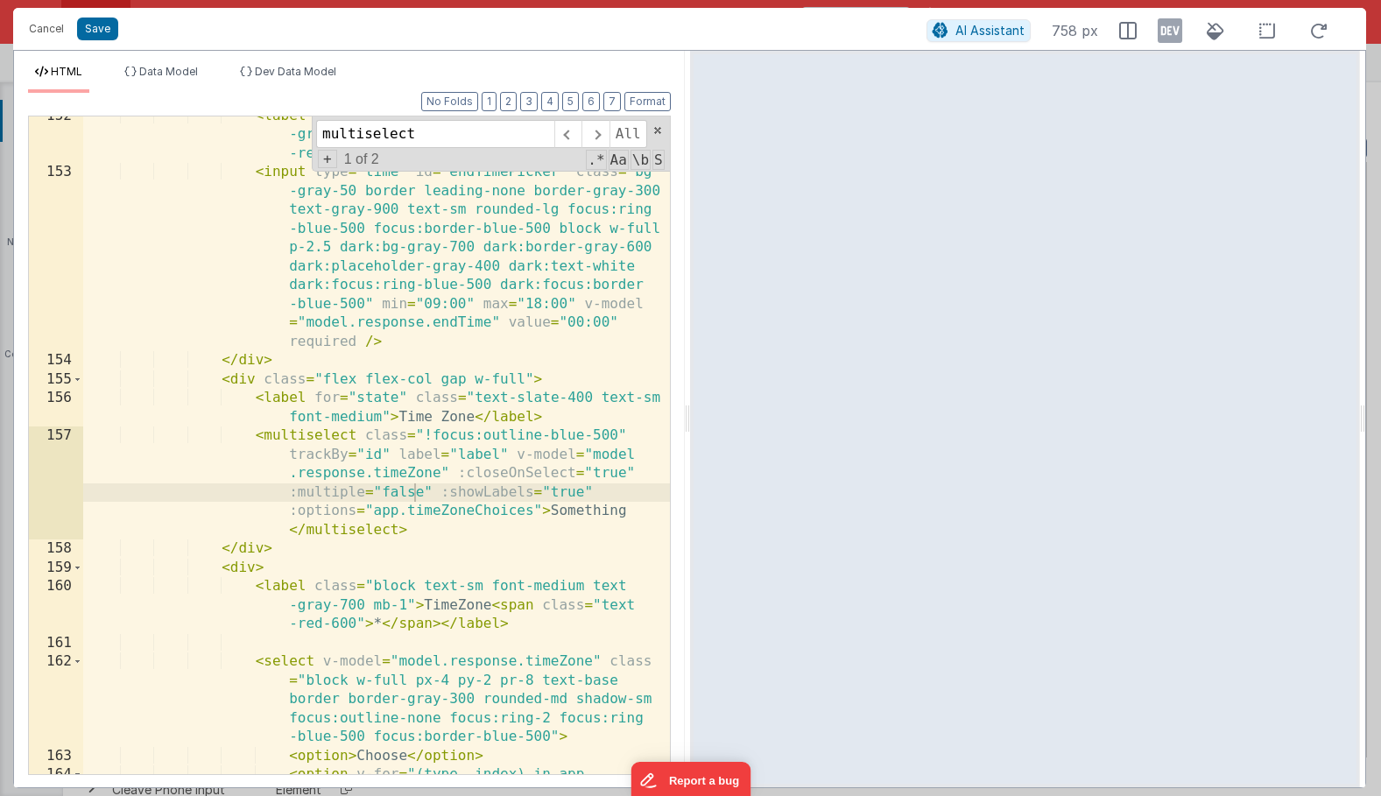
click at [464, 470] on div "< label class = "block text-sm font-medium text -gray-700 mb-1" > End Time < sp…" at bounding box center [376, 483] width 587 height 752
click at [562, 491] on div "< label class = "block text-sm font-medium text -gray-700 mb-1" > End Time < sp…" at bounding box center [376, 483] width 587 height 752
click at [565, 494] on div "< label class = "block text-sm font-medium text -gray-700 mb-1" > End Time < sp…" at bounding box center [376, 483] width 587 height 752
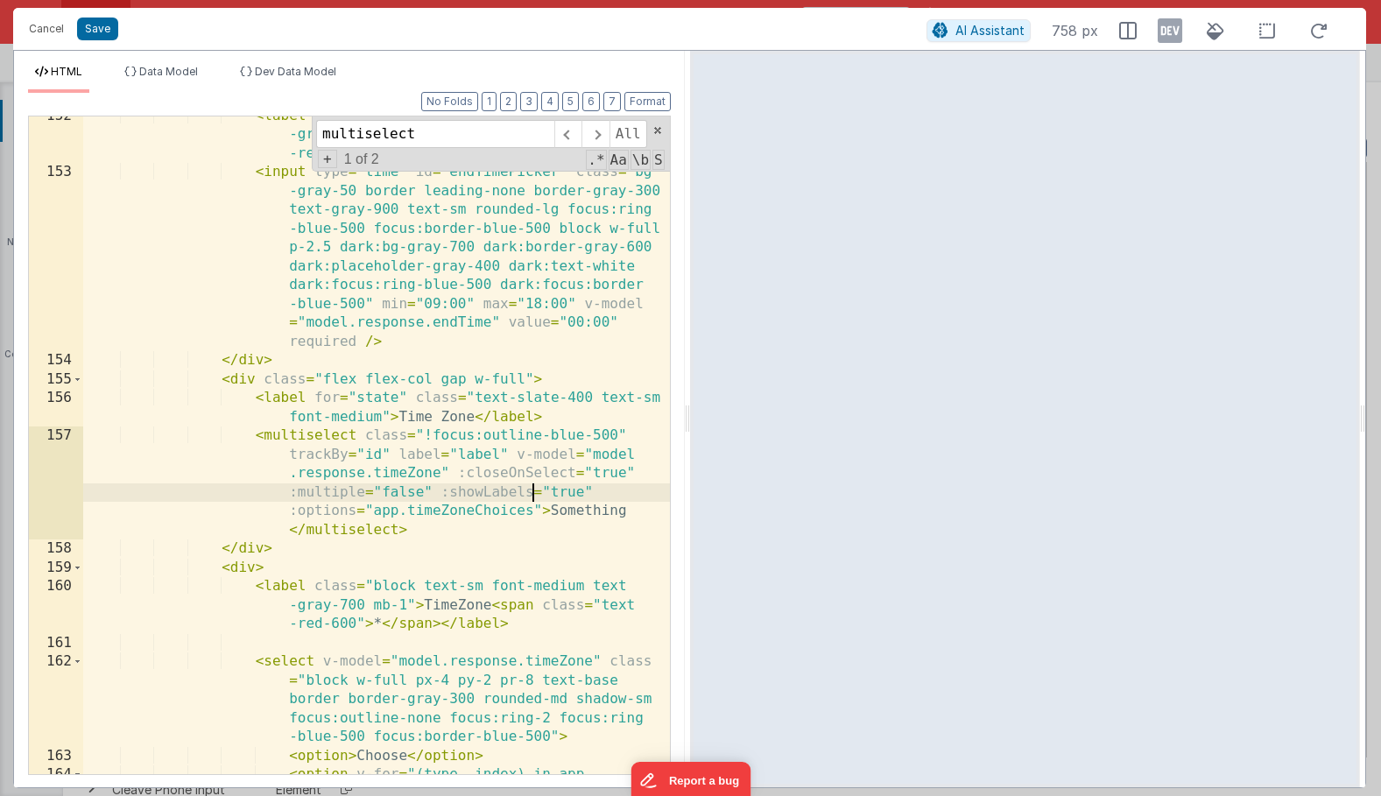
click at [535, 491] on div "< label class = "block text-sm font-medium text -gray-700 mb-1" > End Time < sp…" at bounding box center [376, 483] width 587 height 752
click at [604, 474] on div "< label class = "block text-sm font-medium text -gray-700 mb-1" > End Time < sp…" at bounding box center [376, 483] width 587 height 752
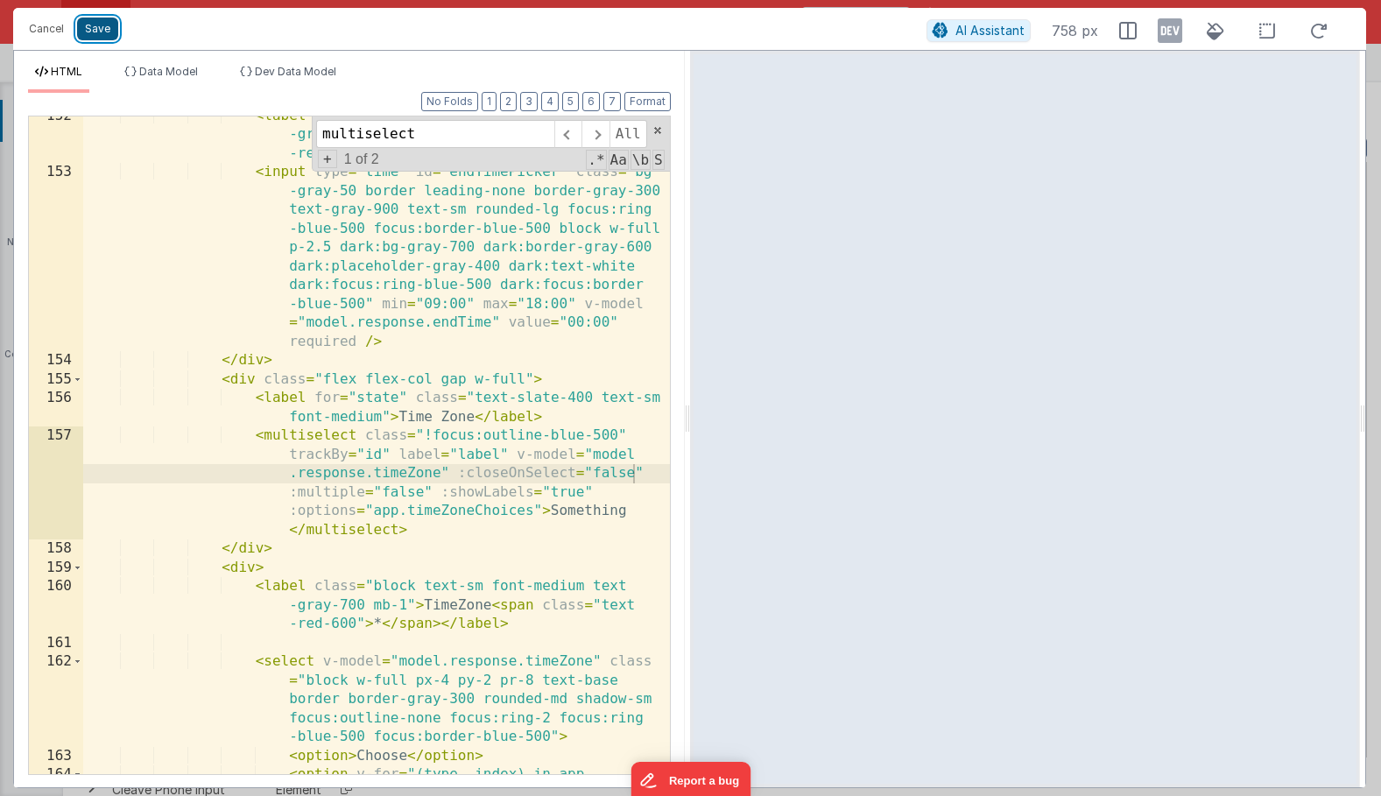
click at [100, 27] on button "Save" at bounding box center [97, 29] width 41 height 23
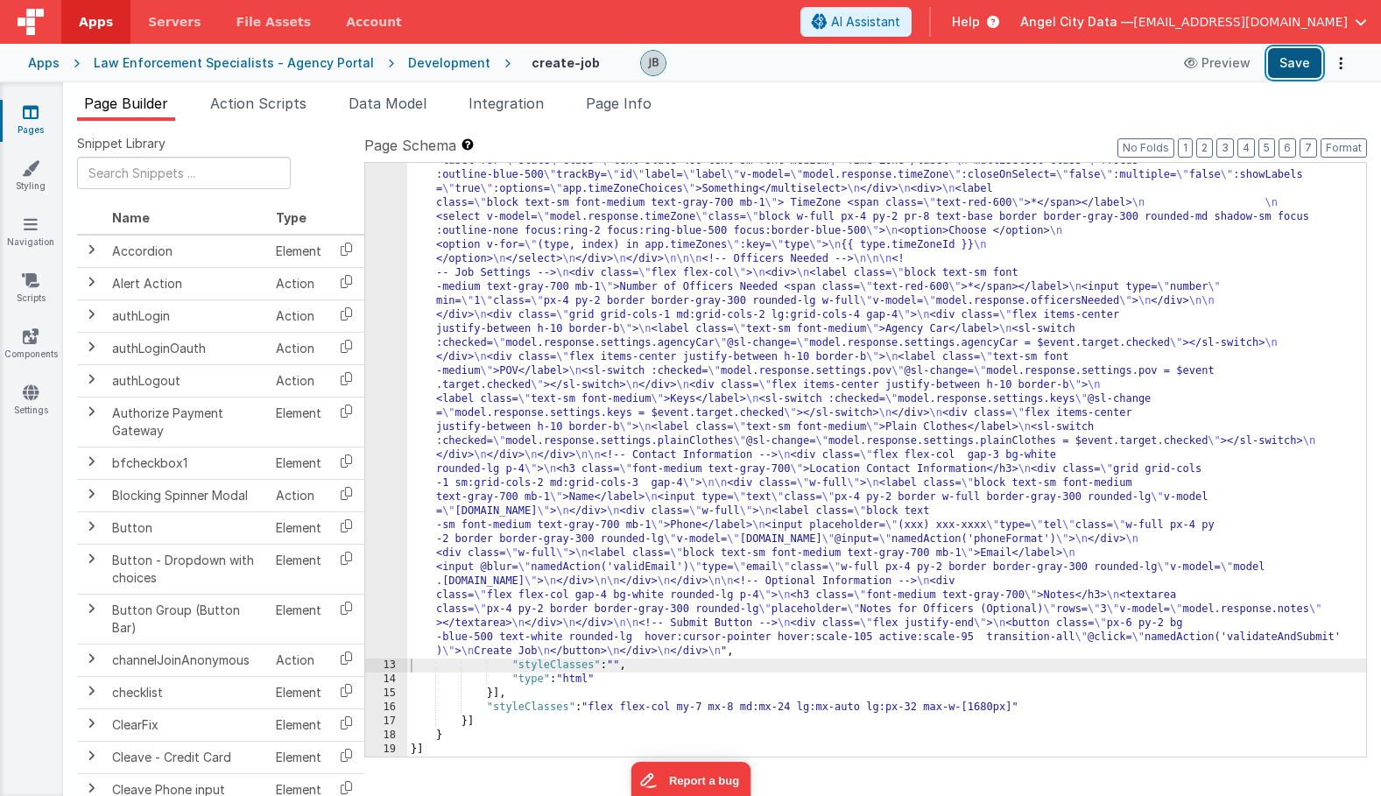
click at [1282, 63] on button "Save" at bounding box center [1294, 63] width 53 height 30
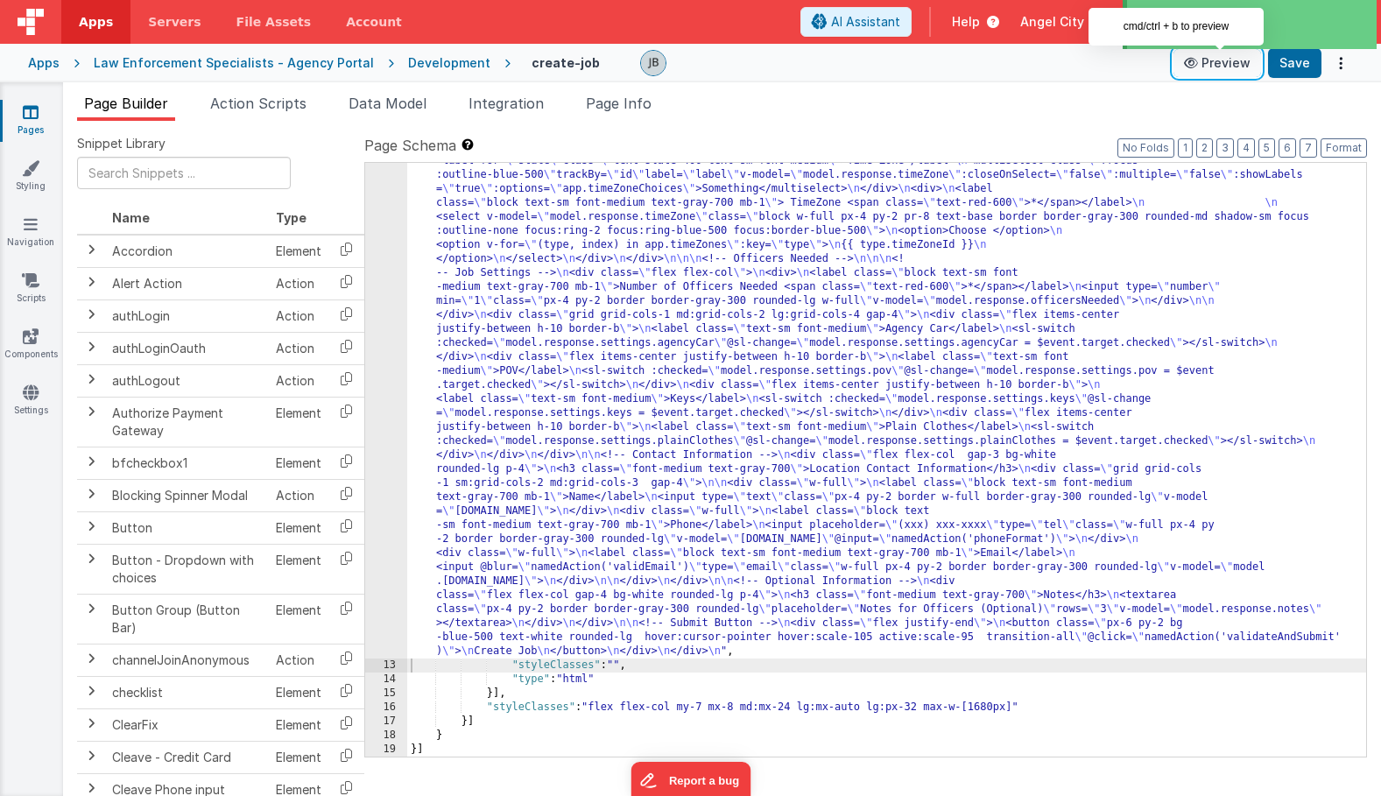
click at [1202, 63] on icon at bounding box center [1193, 63] width 18 height 12
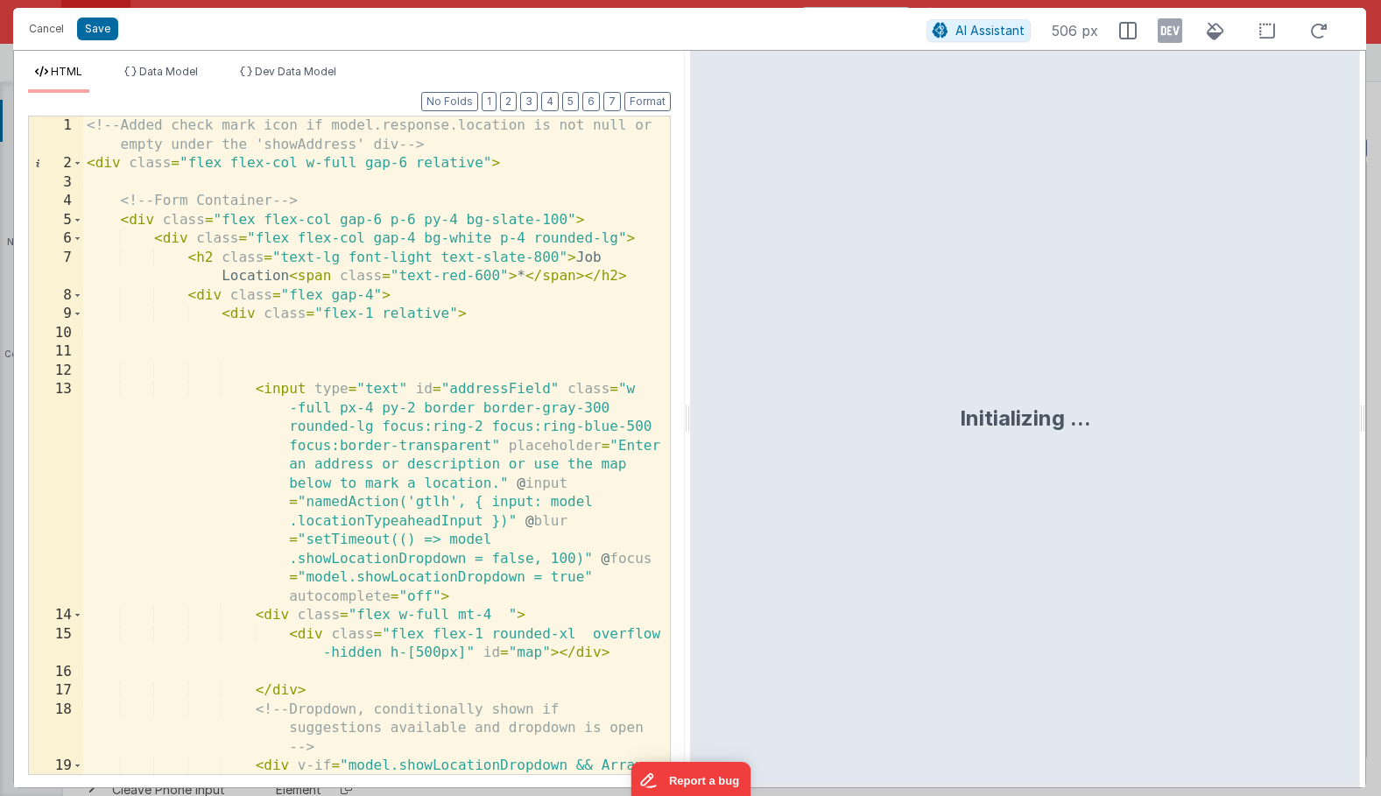
click at [392, 362] on div "<!-- Added check mark icon if model.response.location is not null or empty unde…" at bounding box center [376, 511] width 587 height 790
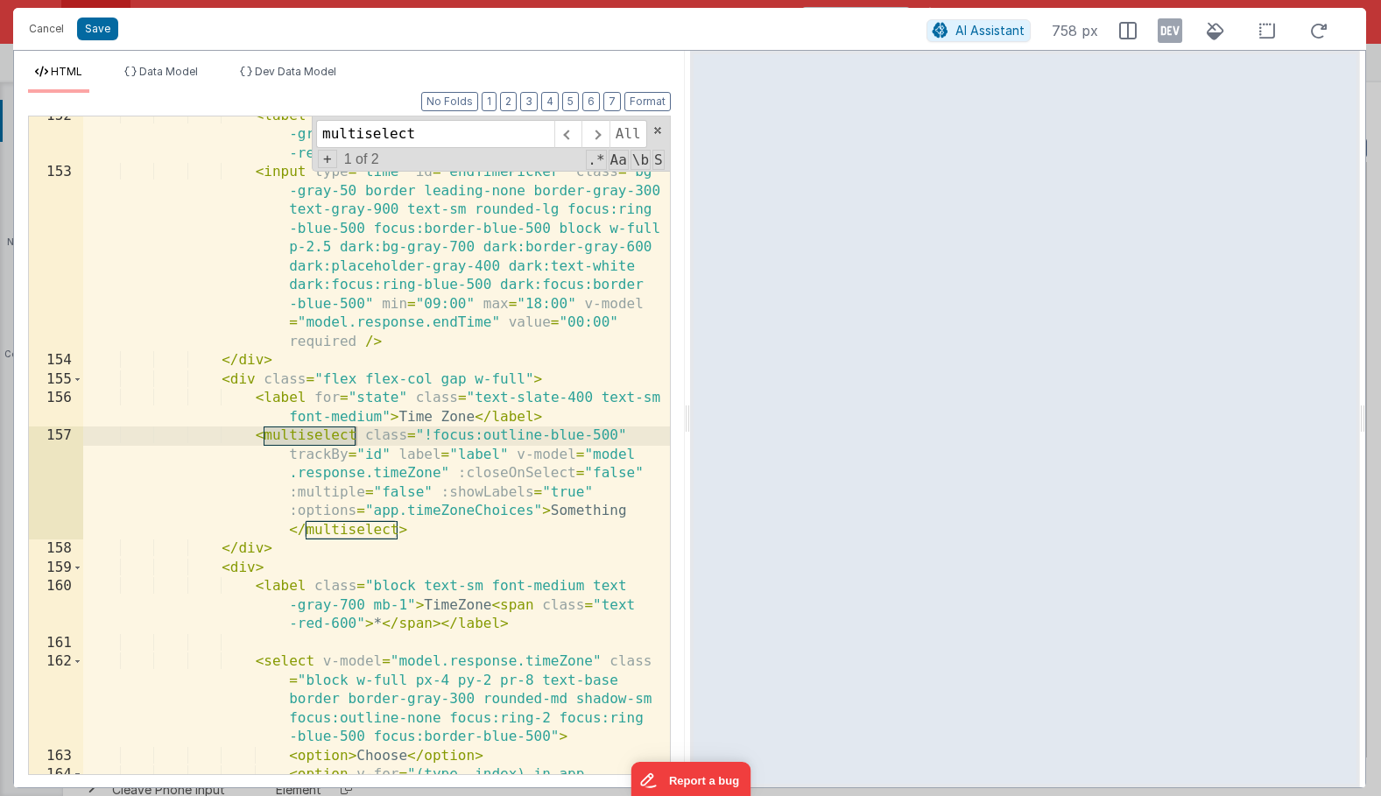
type input "multiselect"
click at [421, 441] on div "< label class = "block text-sm font-medium text -gray-700 mb-1" > End Time < sp…" at bounding box center [376, 483] width 587 height 752
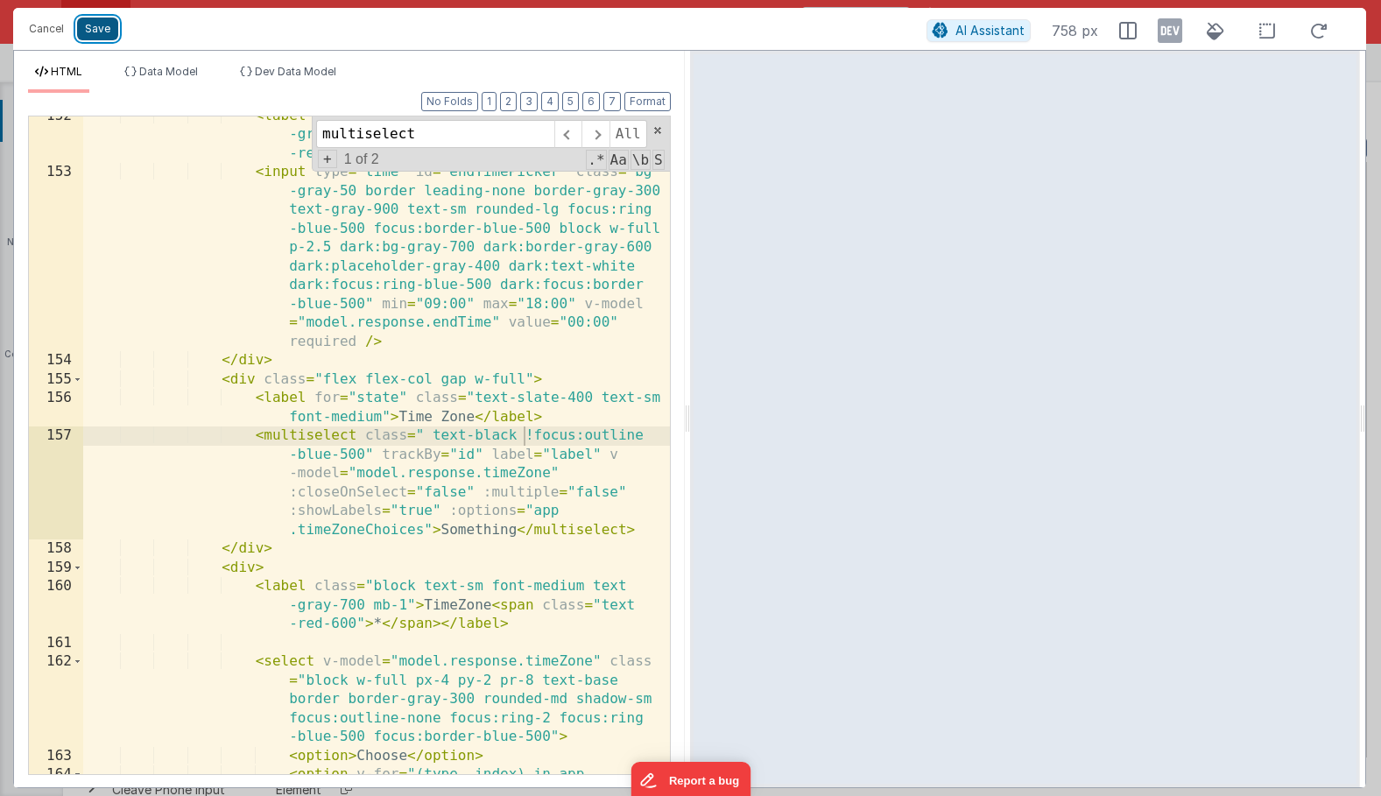
click at [89, 35] on button "Save" at bounding box center [97, 29] width 41 height 23
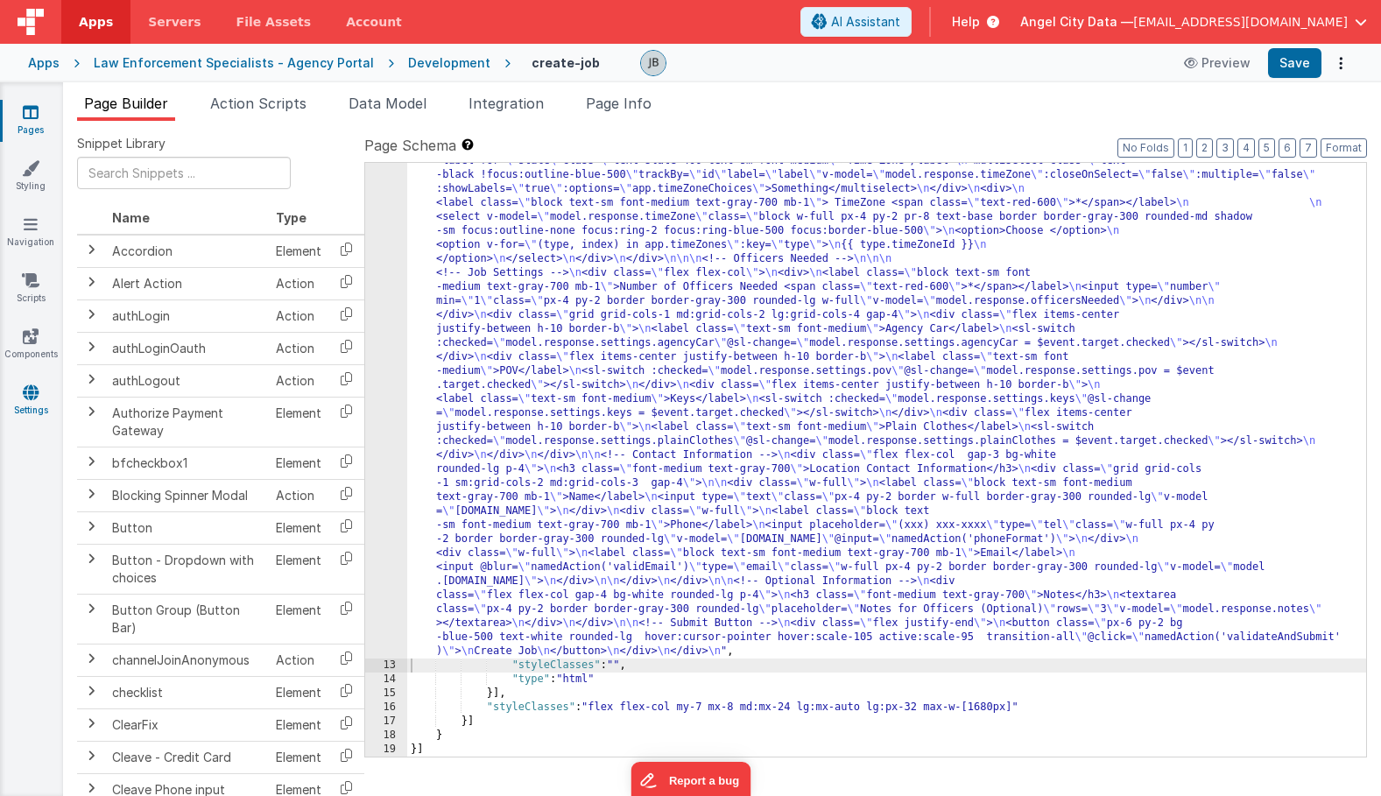
click at [23, 399] on icon at bounding box center [31, 393] width 16 height 18
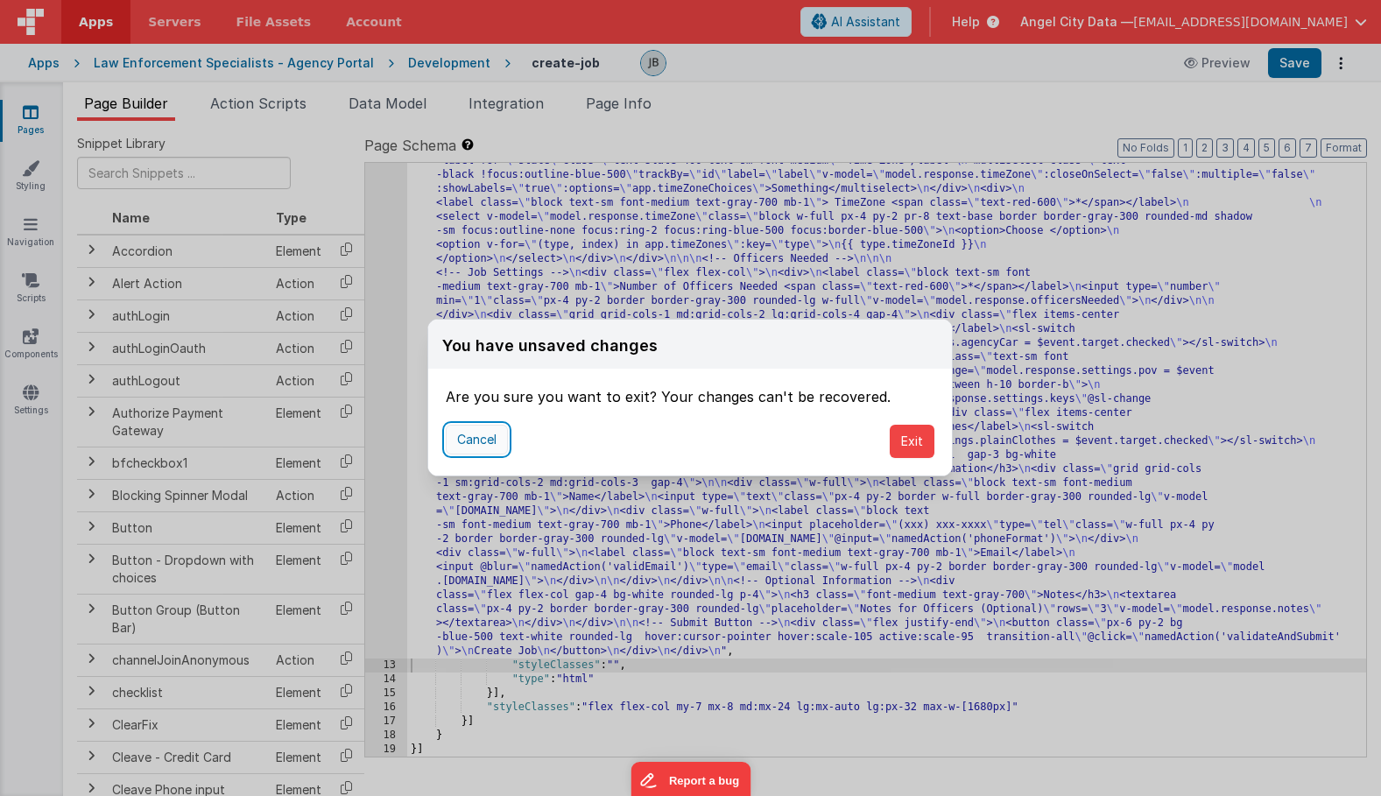
click at [488, 442] on button "Cancel" at bounding box center [477, 440] width 62 height 30
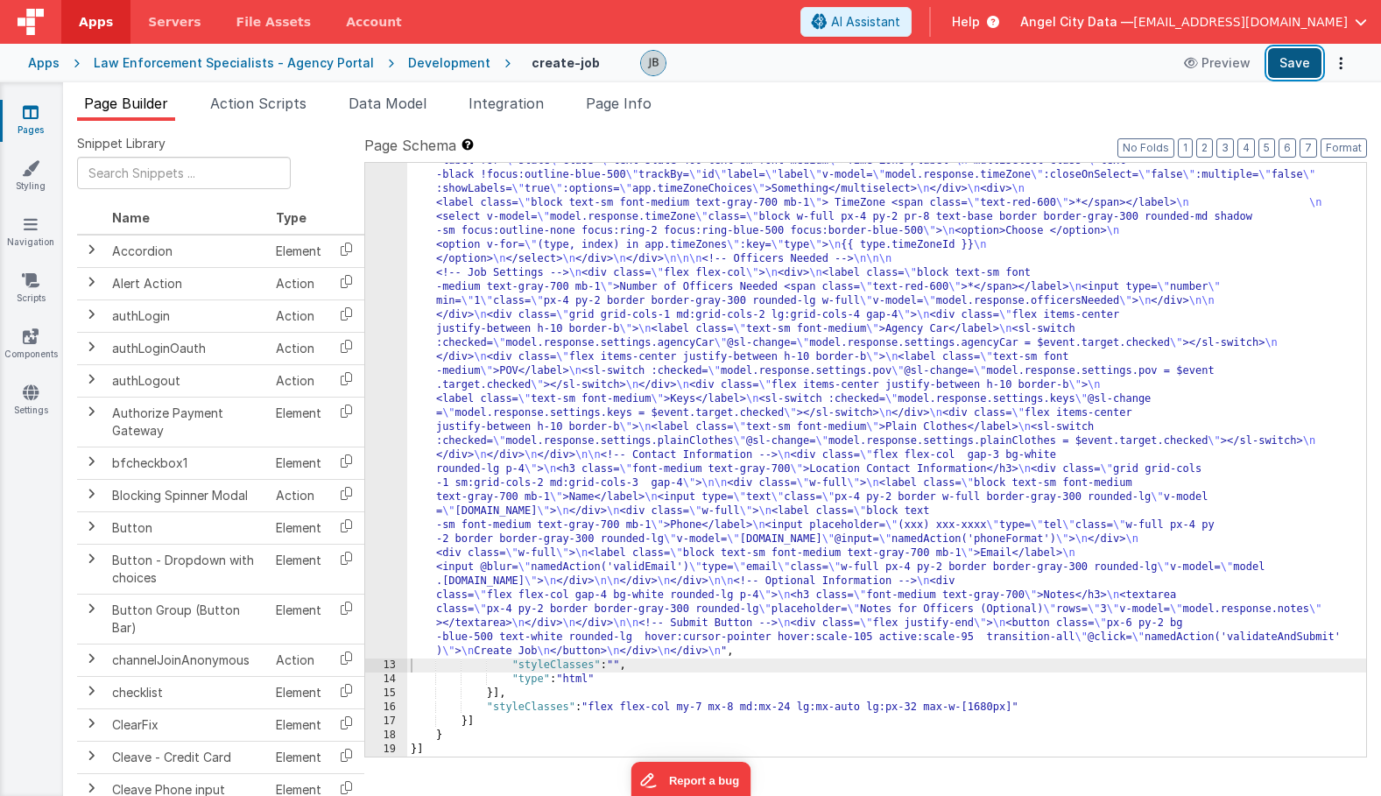
click at [1291, 57] on button "Save" at bounding box center [1294, 63] width 53 height 30
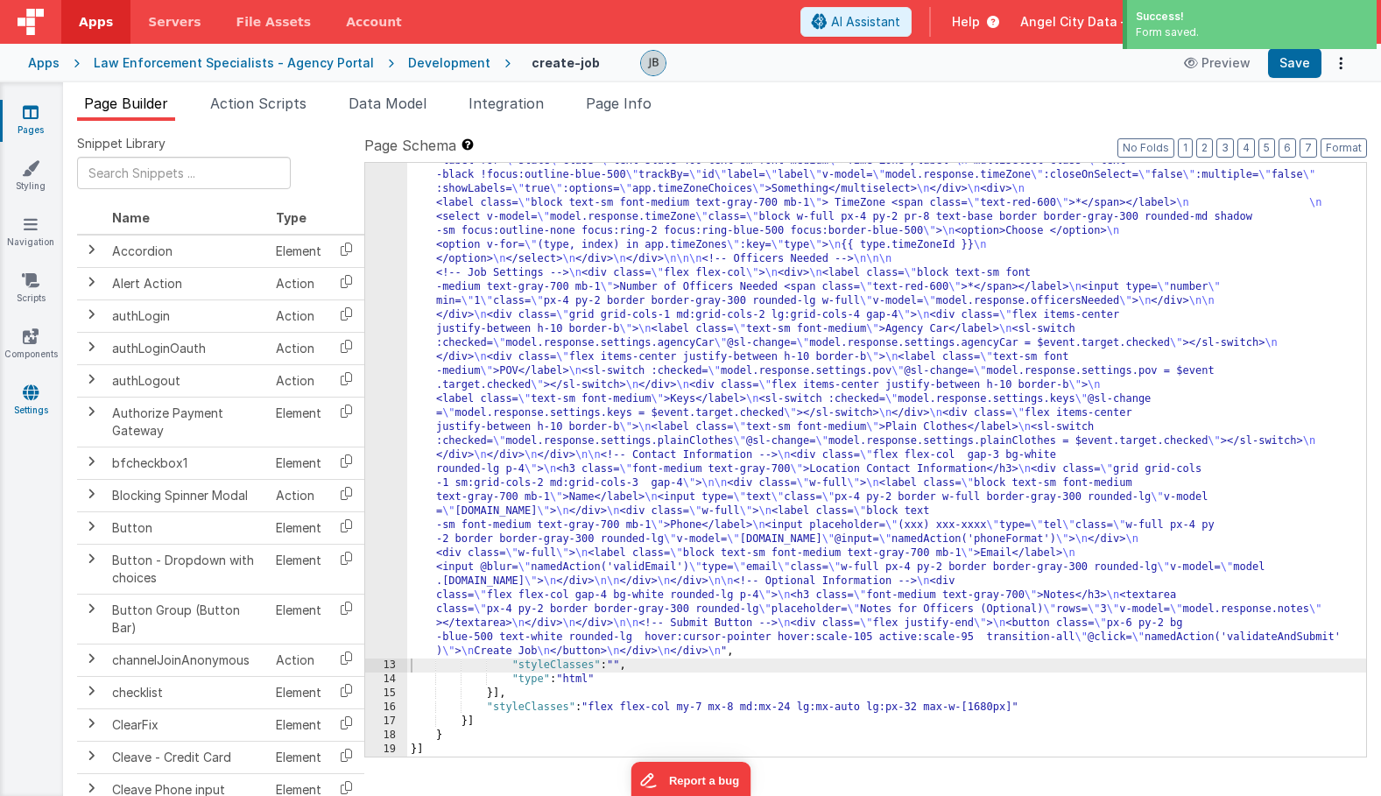
click at [45, 399] on link "Settings" at bounding box center [30, 401] width 63 height 35
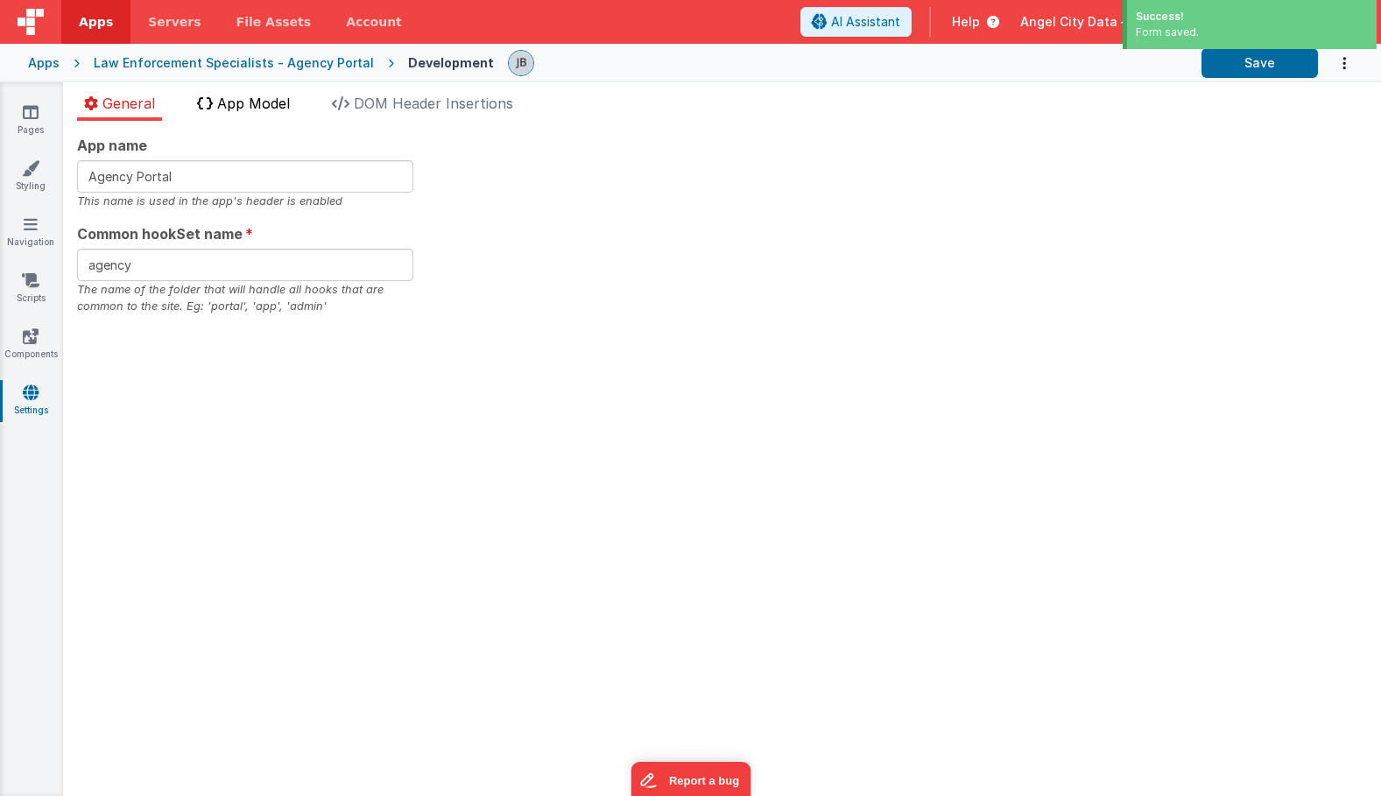
click at [264, 109] on span "App Model" at bounding box center [253, 104] width 73 height 18
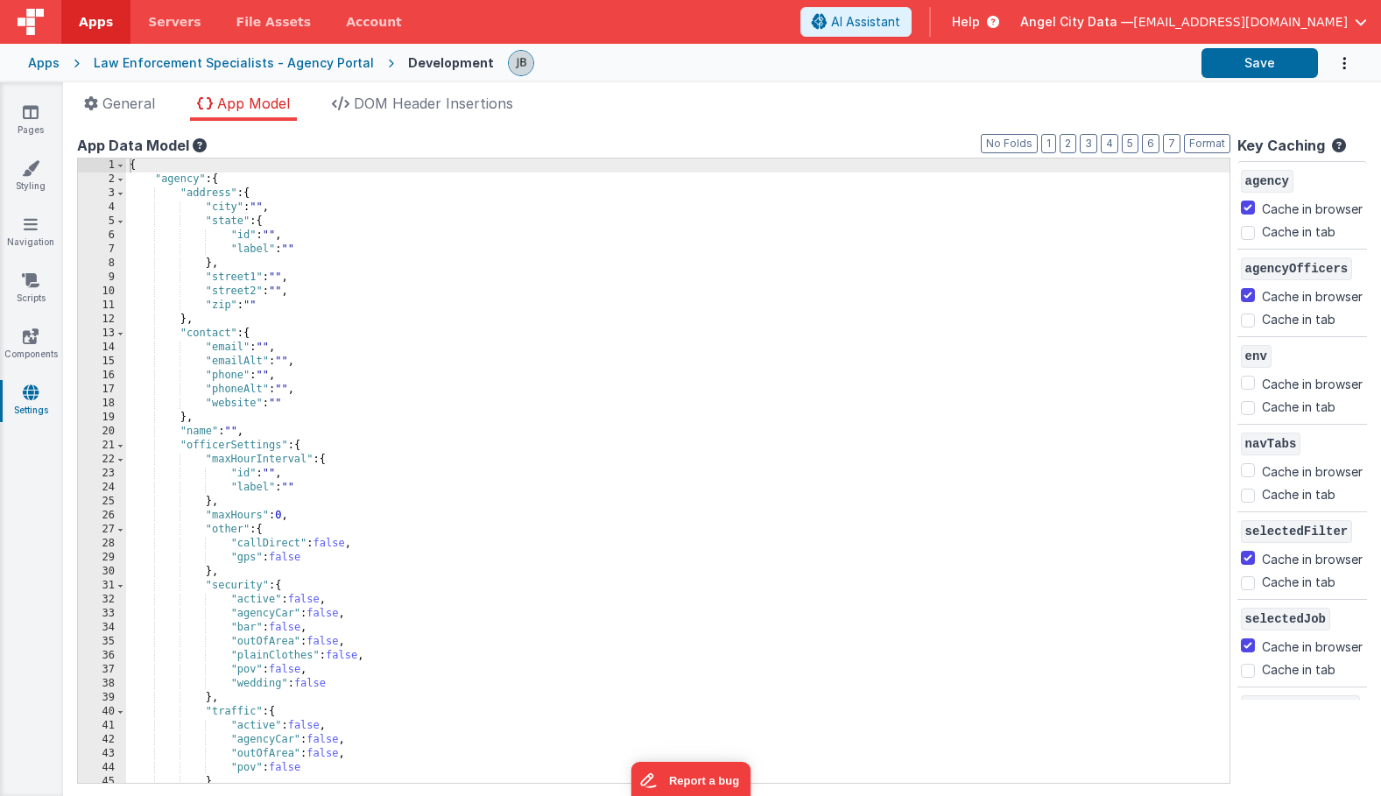
scroll to position [6, 0]
click at [121, 443] on span at bounding box center [121, 440] width 10 height 14
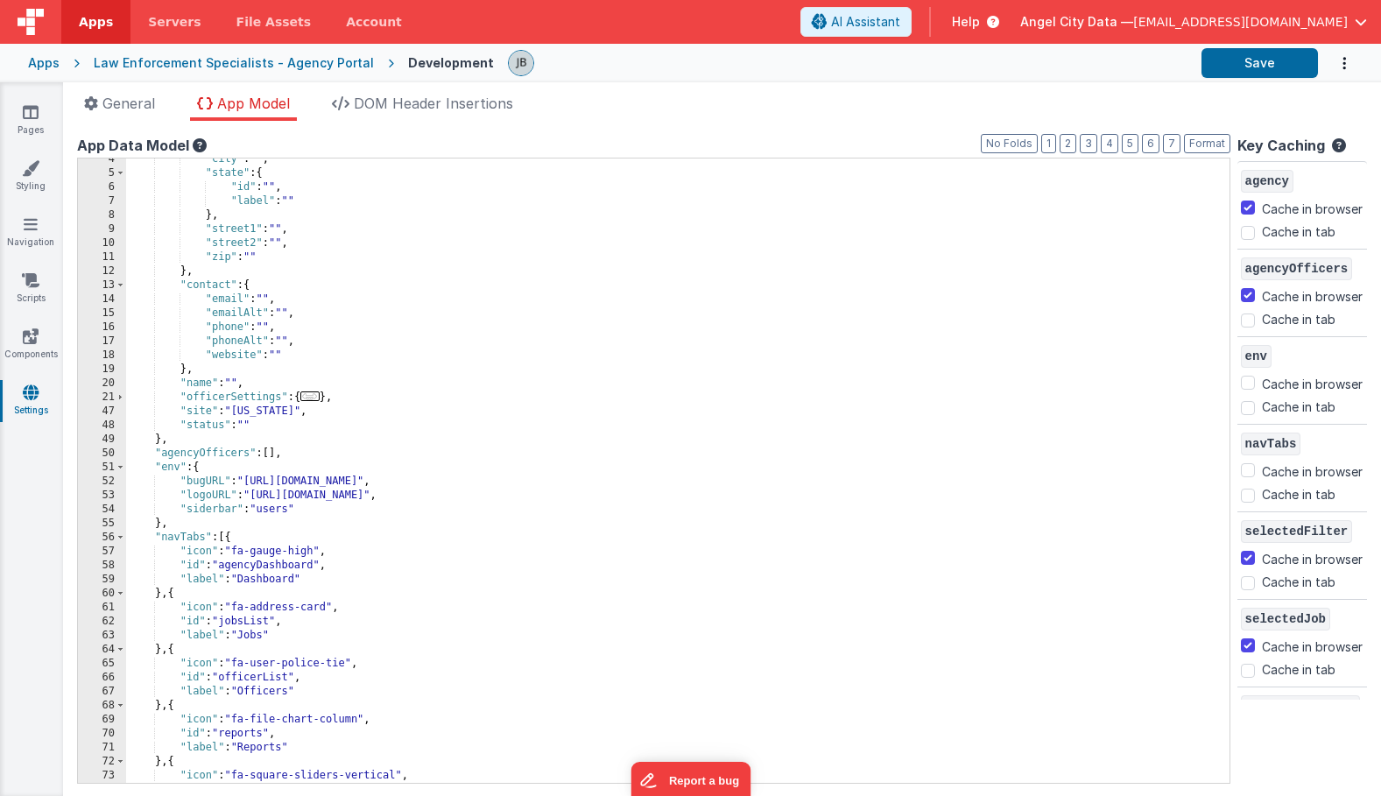
scroll to position [53, 0]
click at [121, 460] on span at bounding box center [121, 463] width 10 height 14
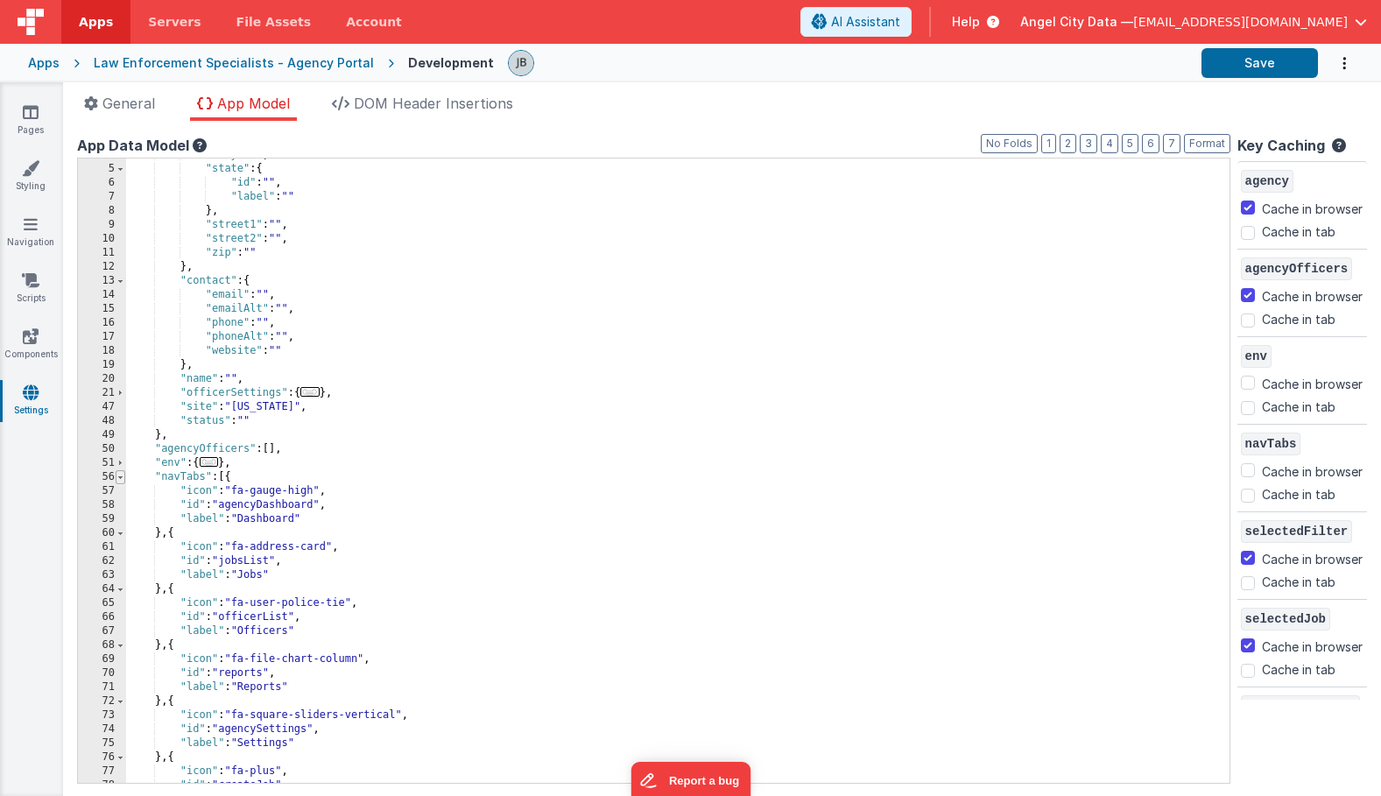
click at [122, 477] on span at bounding box center [121, 477] width 10 height 14
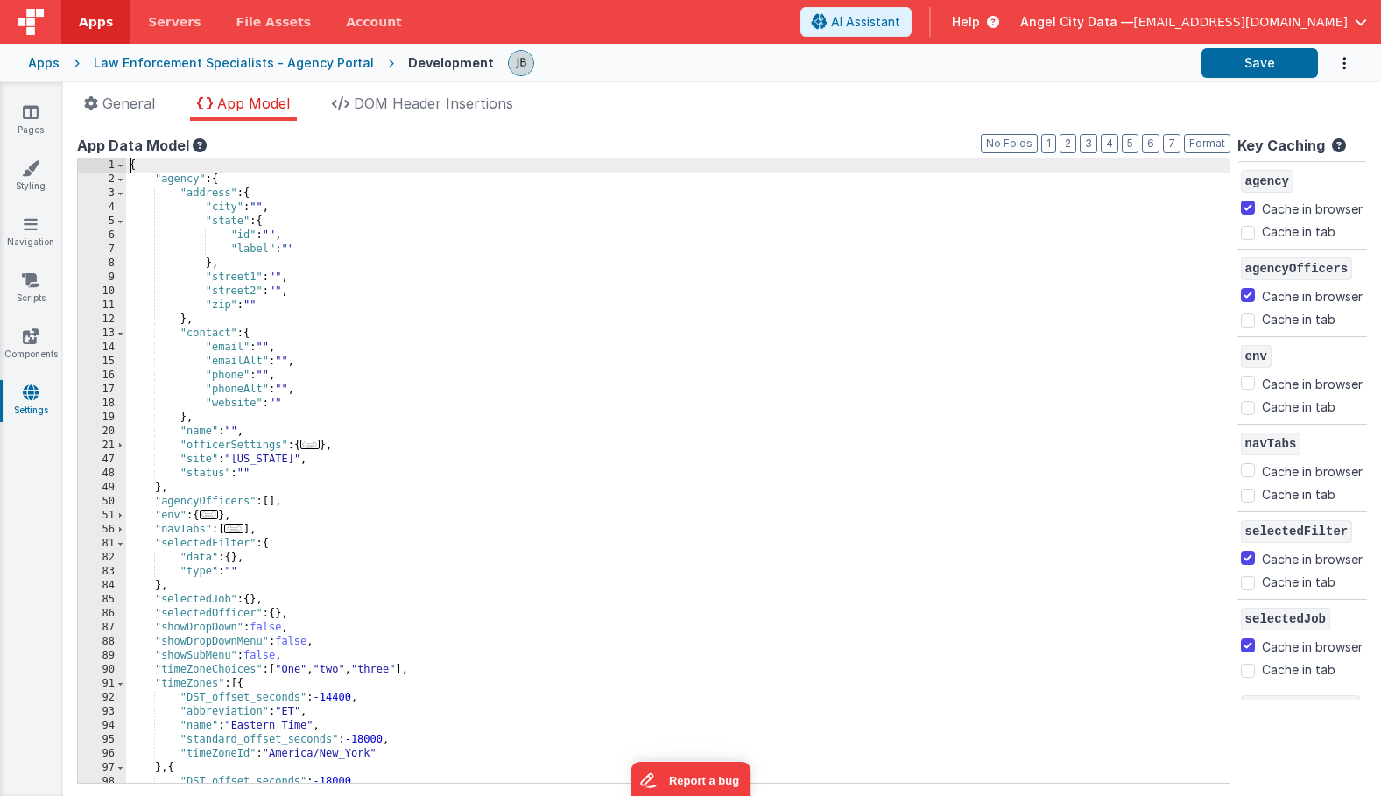
scroll to position [0, 0]
click at [116, 451] on span at bounding box center [121, 446] width 10 height 14
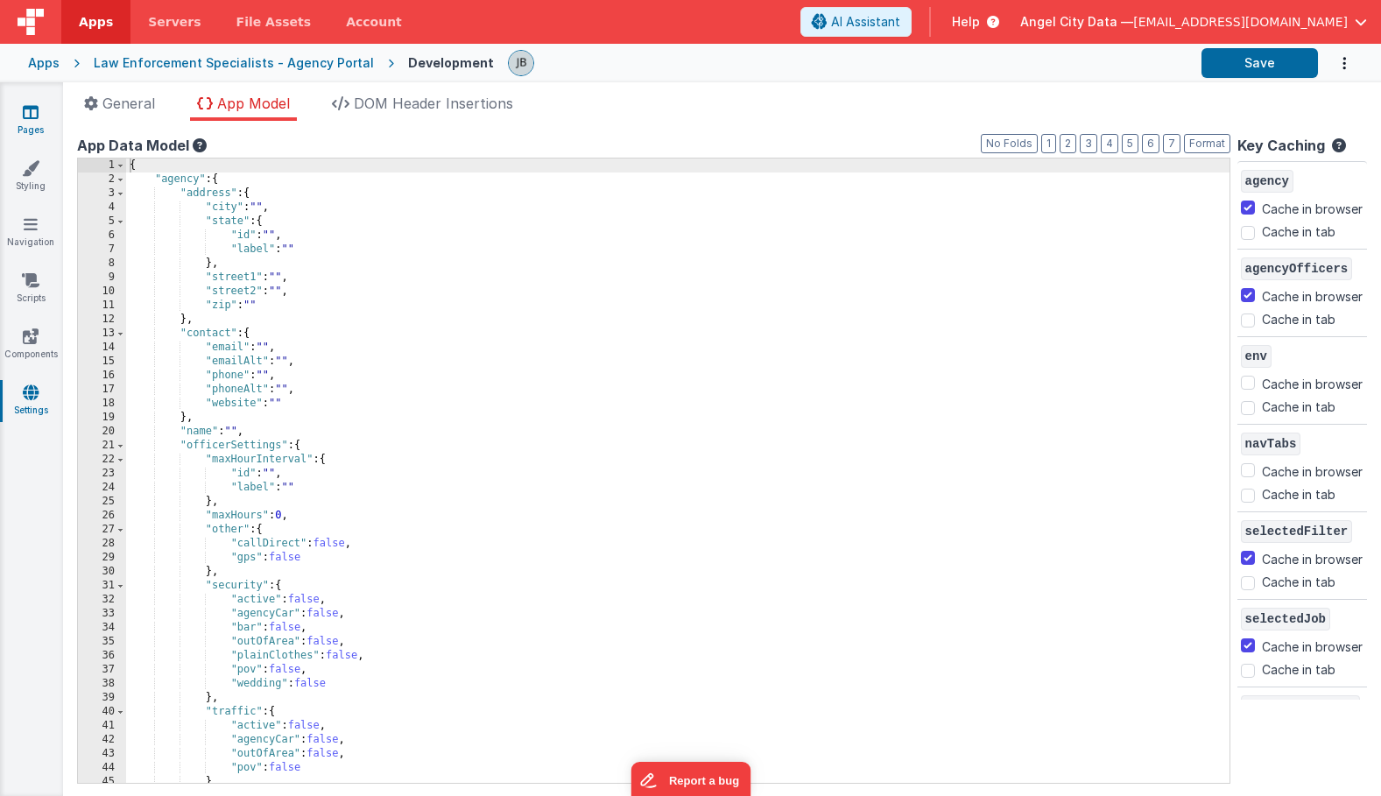
click at [23, 113] on icon at bounding box center [31, 112] width 16 height 18
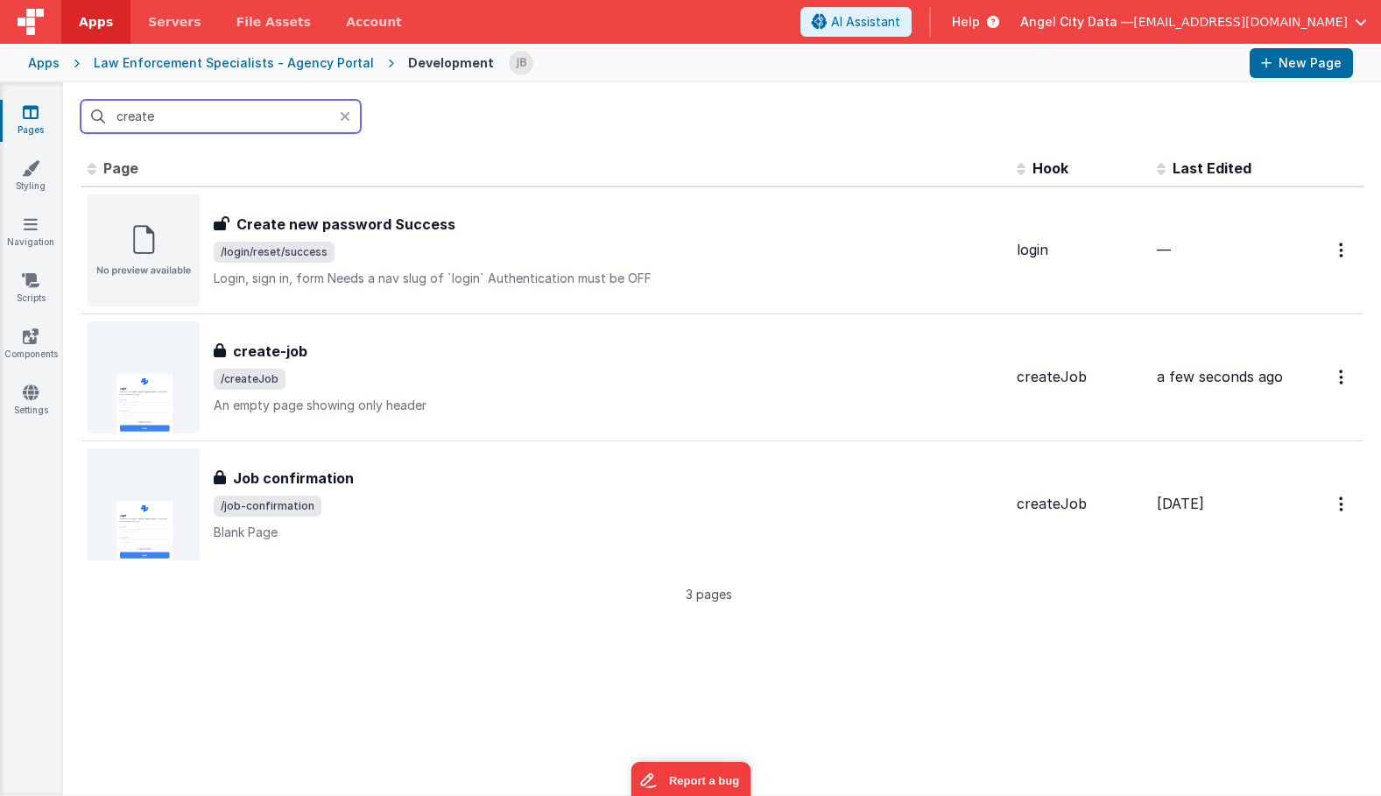
click at [183, 127] on input "create" at bounding box center [221, 116] width 280 height 33
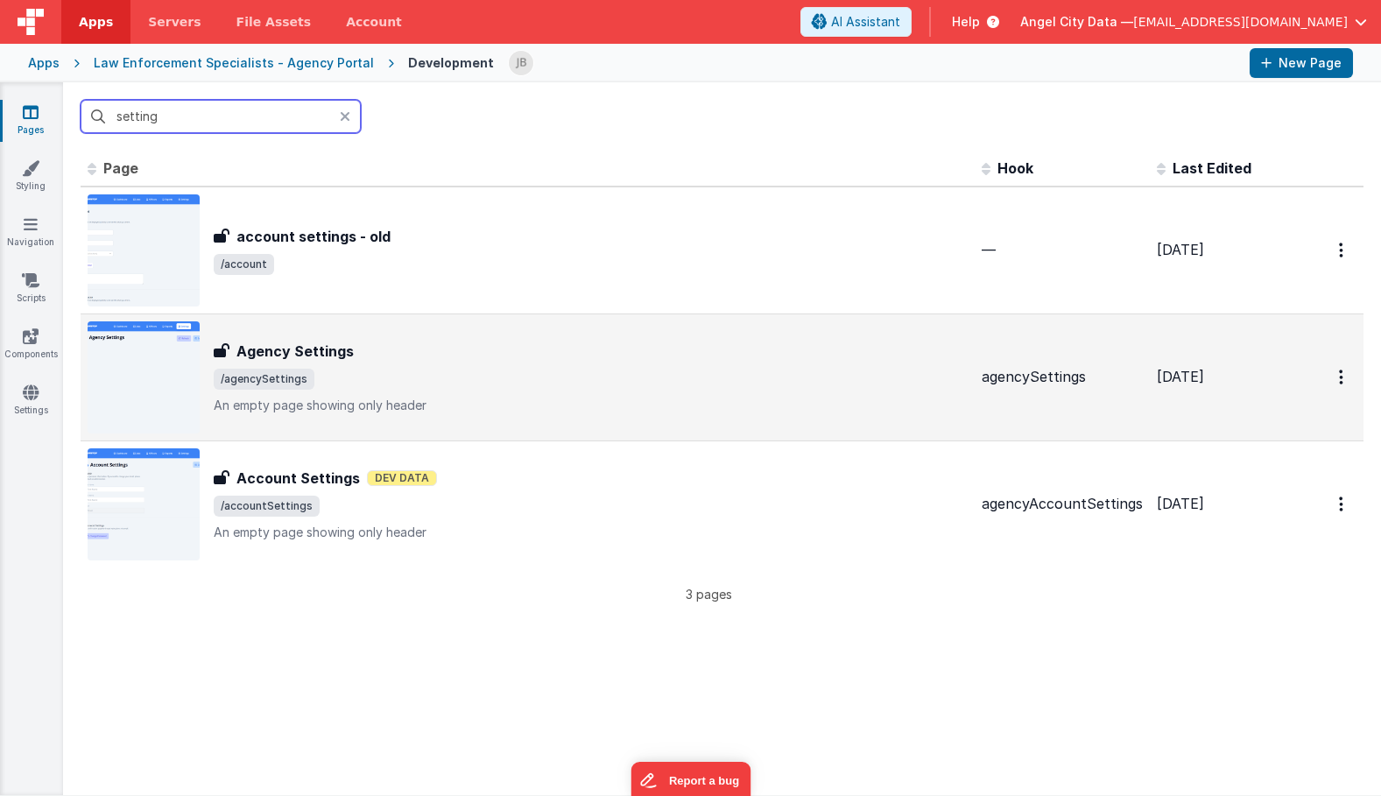
type input "setting"
click at [265, 349] on h3 "Agency Settings" at bounding box center [294, 351] width 117 height 21
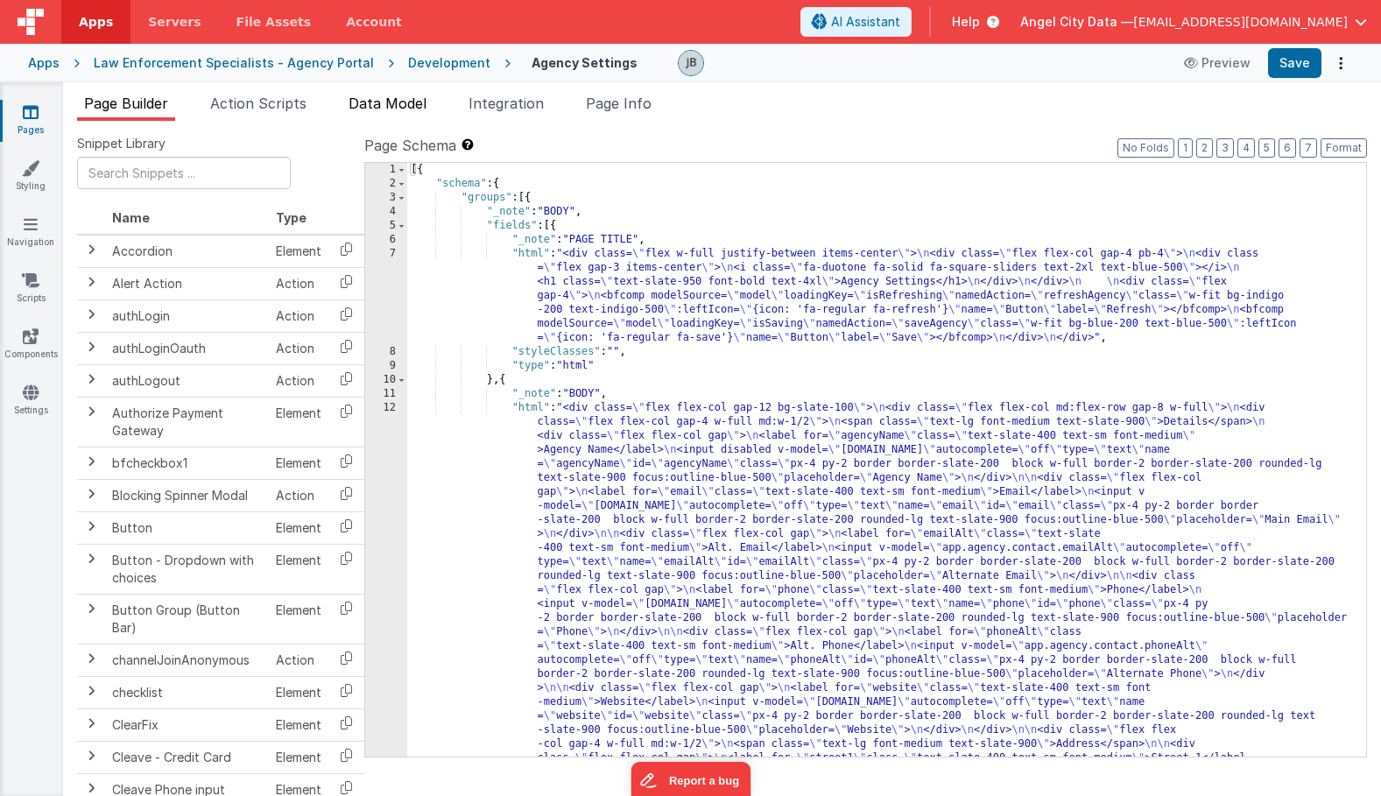
click at [384, 102] on span "Data Model" at bounding box center [388, 104] width 78 height 18
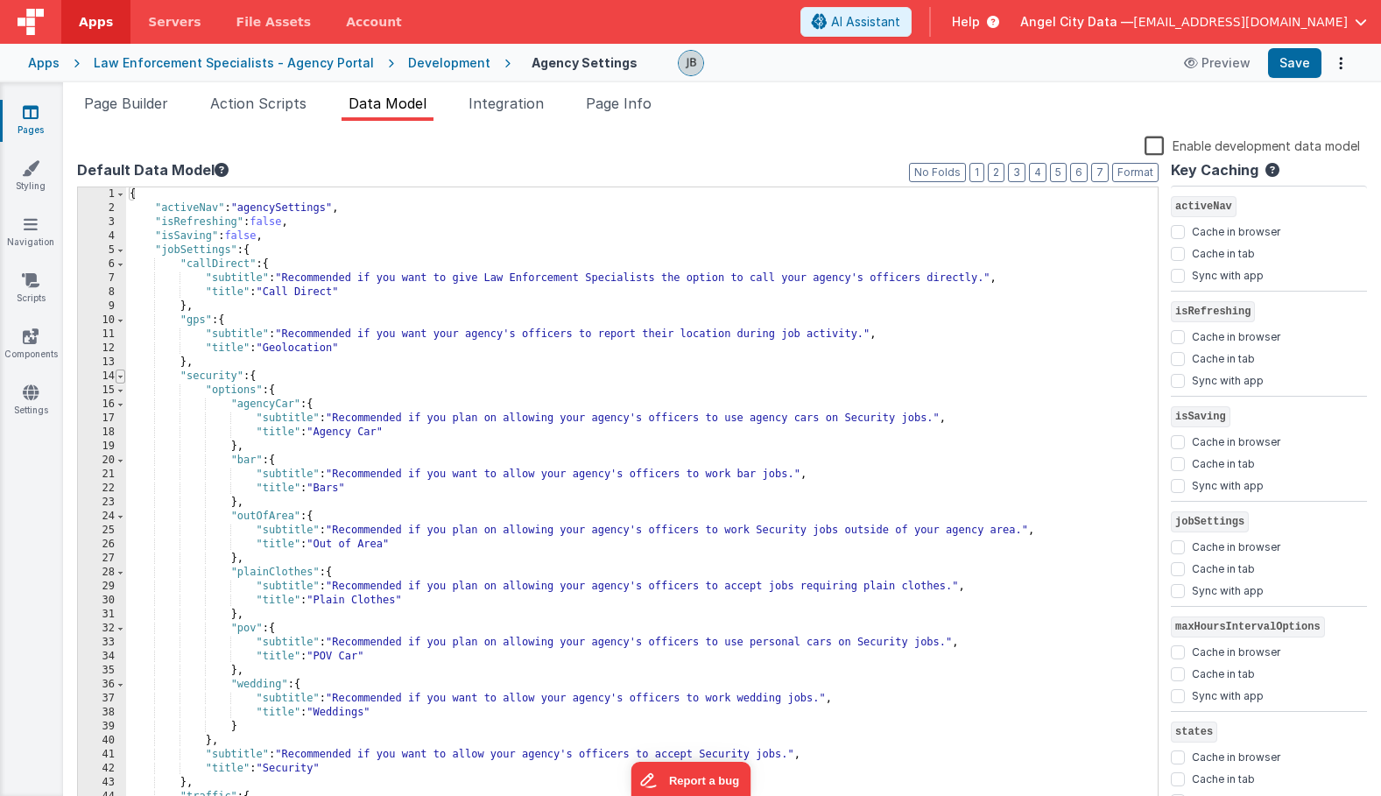
click at [123, 376] on span at bounding box center [121, 377] width 10 height 14
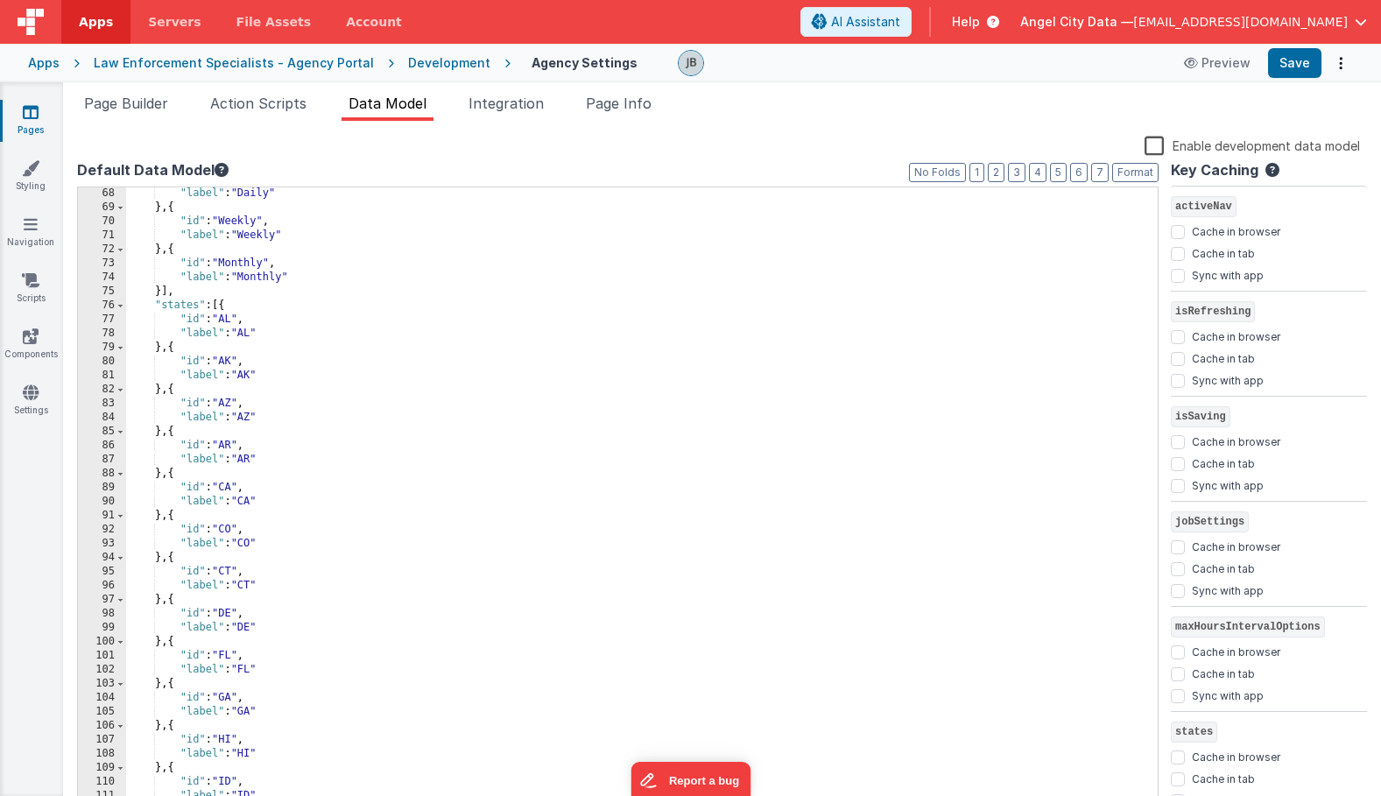
scroll to position [533, 0]
click at [32, 123] on link "Pages" at bounding box center [30, 120] width 63 height 35
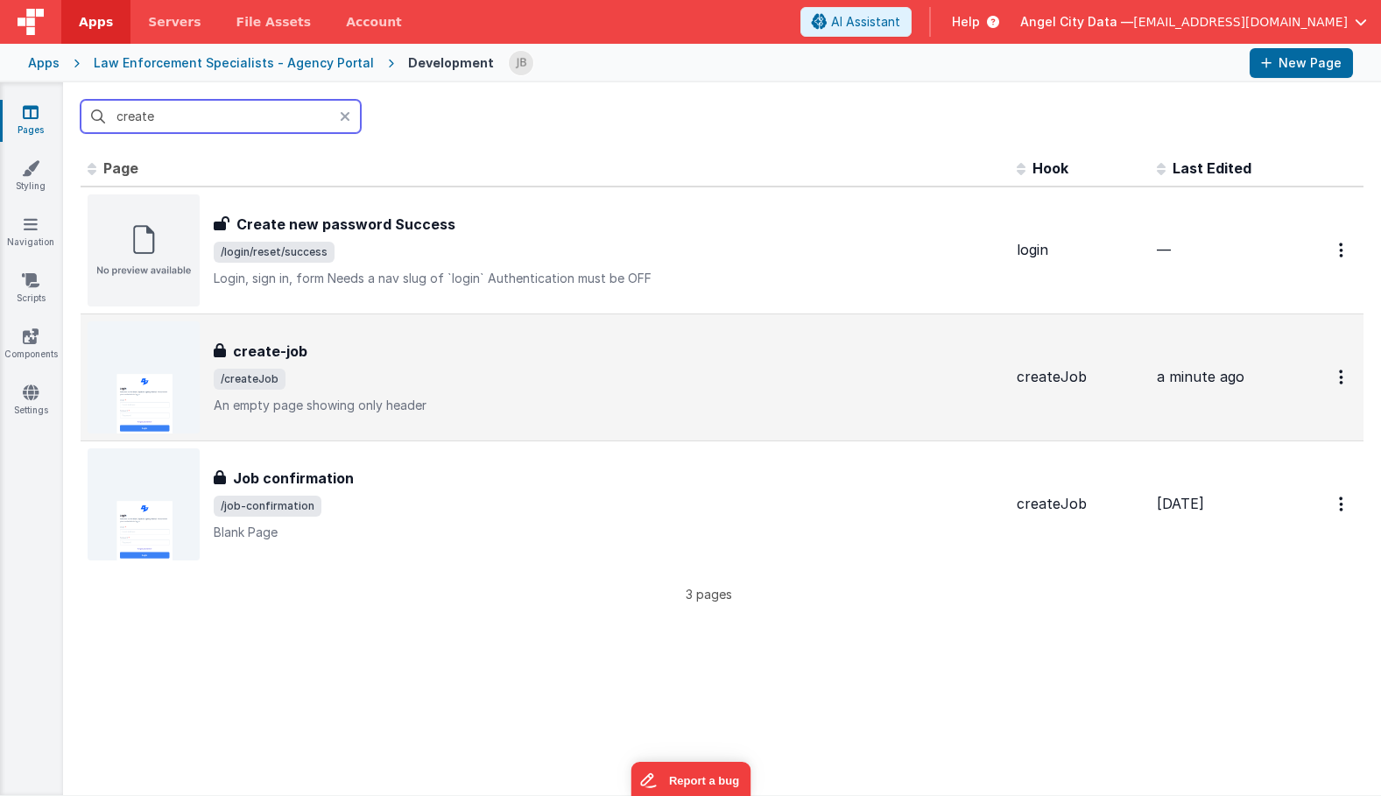
type input "create"
click at [247, 339] on div "create-job create-job /createJob An empty page showing only header" at bounding box center [545, 377] width 915 height 112
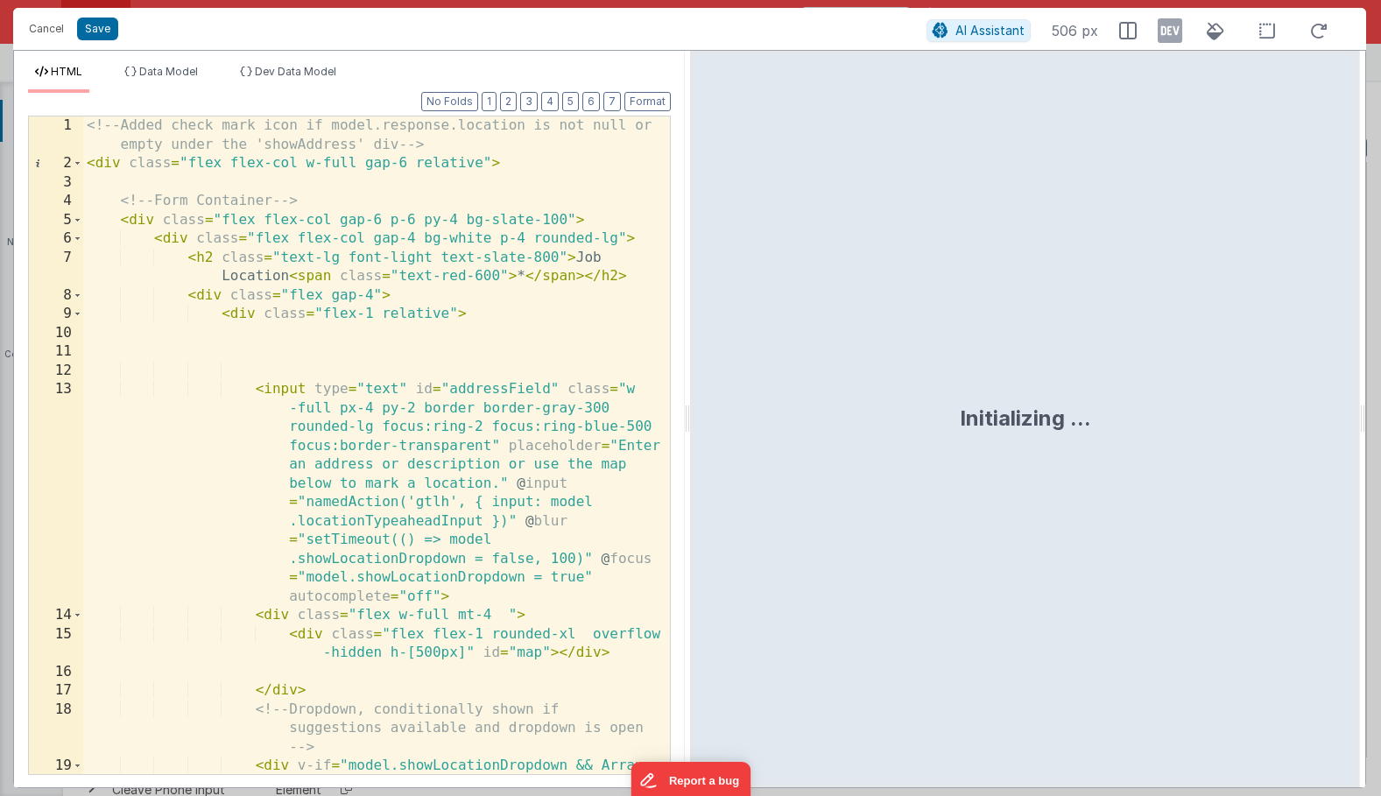
scroll to position [0, 0]
click at [390, 449] on div "<!-- Added check mark icon if model.response.location is not null or empty unde…" at bounding box center [376, 511] width 587 height 790
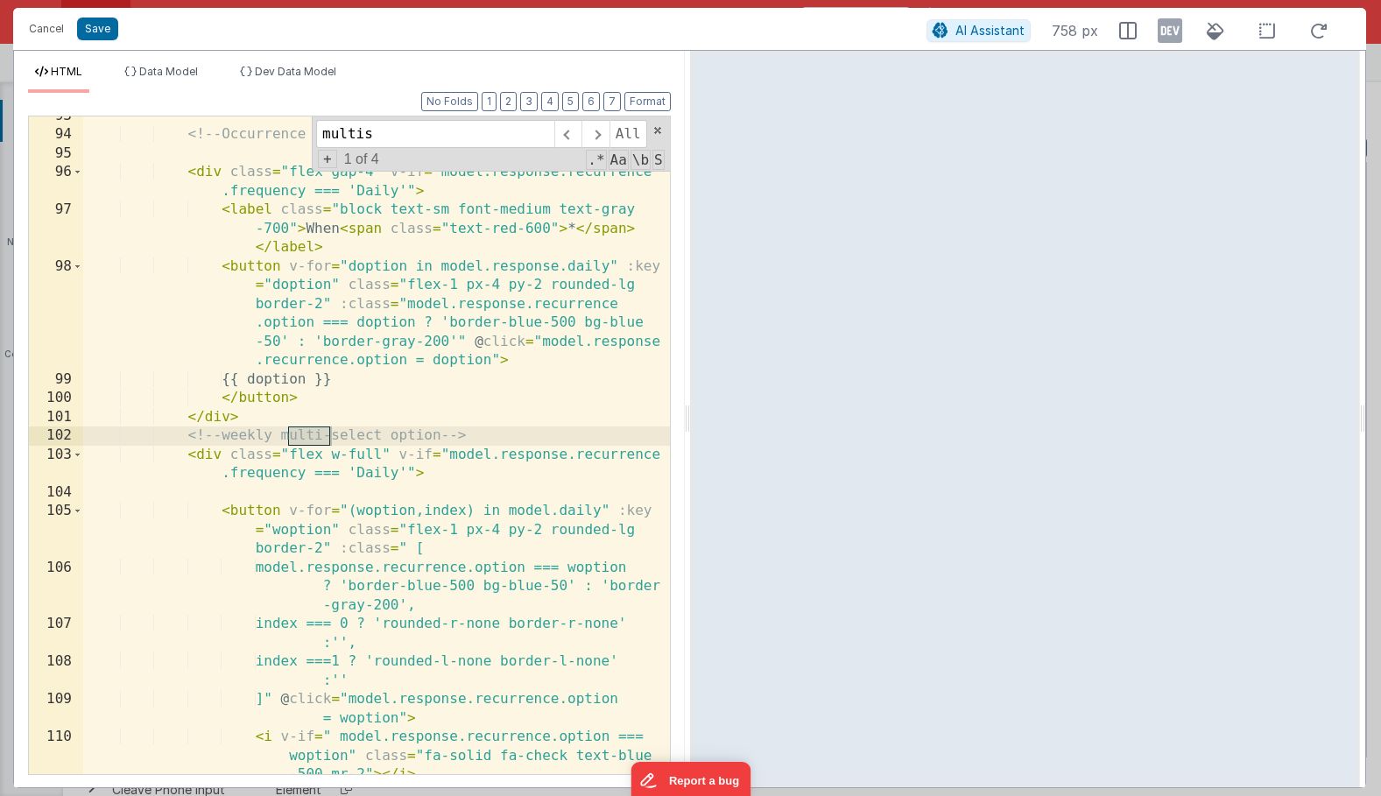
scroll to position [5056, 0]
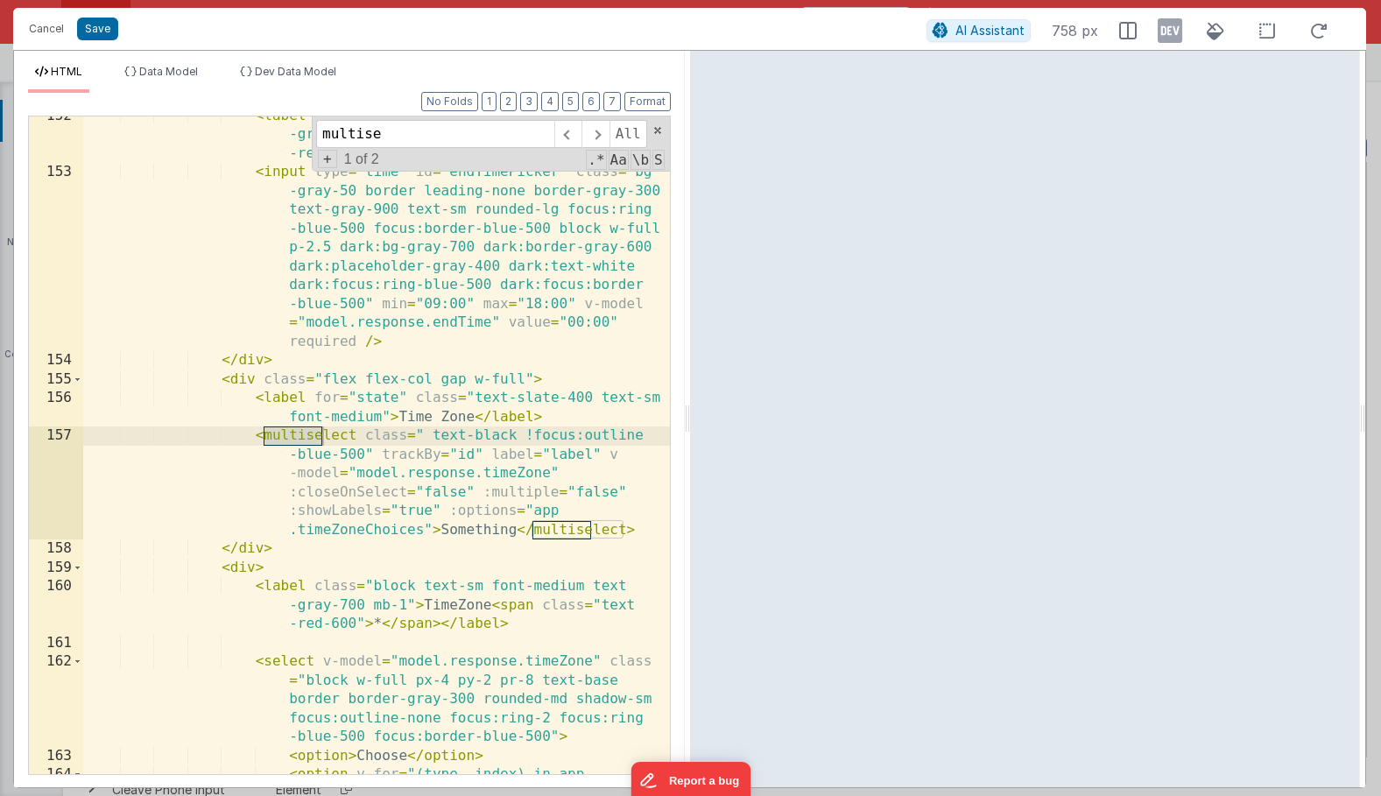
type input "multise"
click at [386, 531] on div "< label class = "block text-sm font-medium text -gray-700 mb-1" > End Time < sp…" at bounding box center [376, 483] width 587 height 752
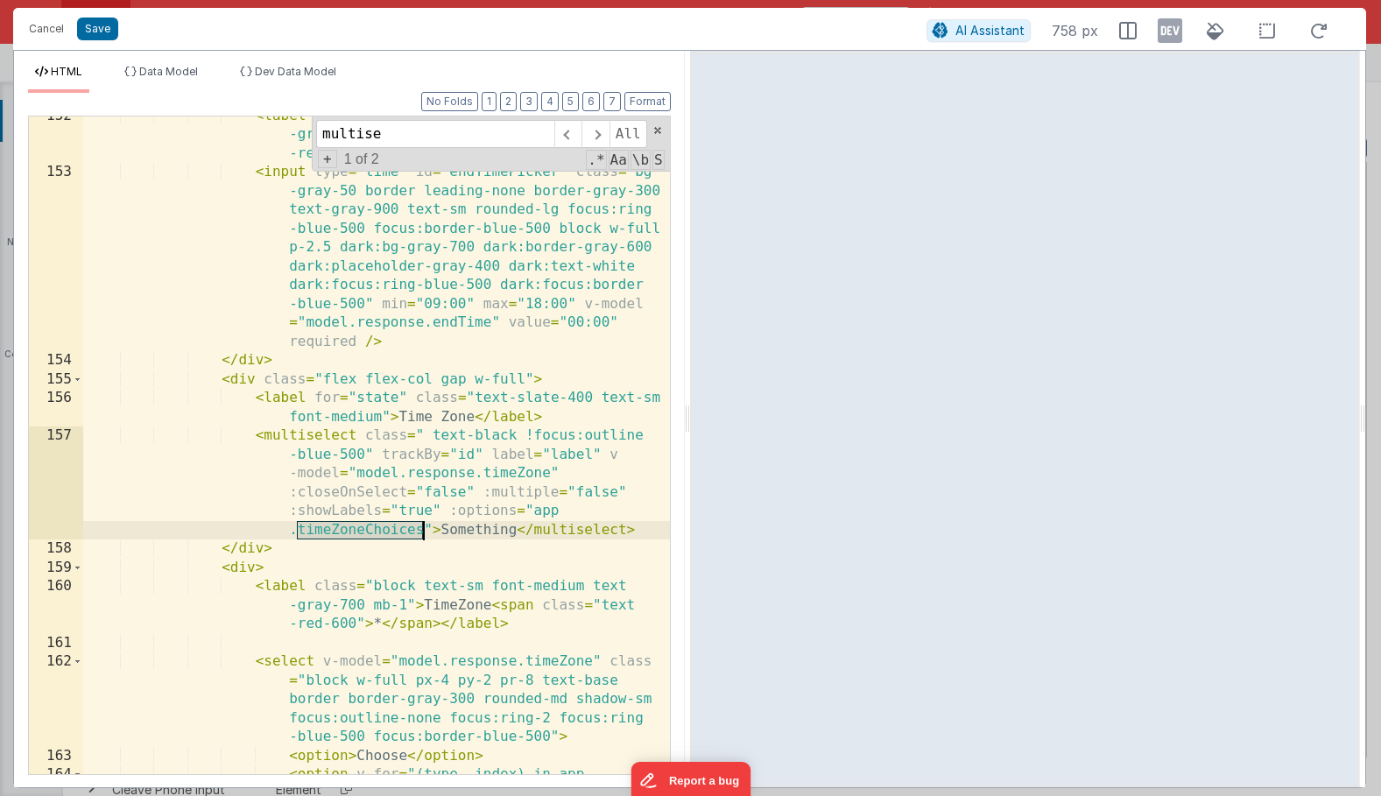
click at [386, 531] on div "< label class = "block text-sm font-medium text -gray-700 mb-1" > End Time < sp…" at bounding box center [376, 483] width 587 height 752
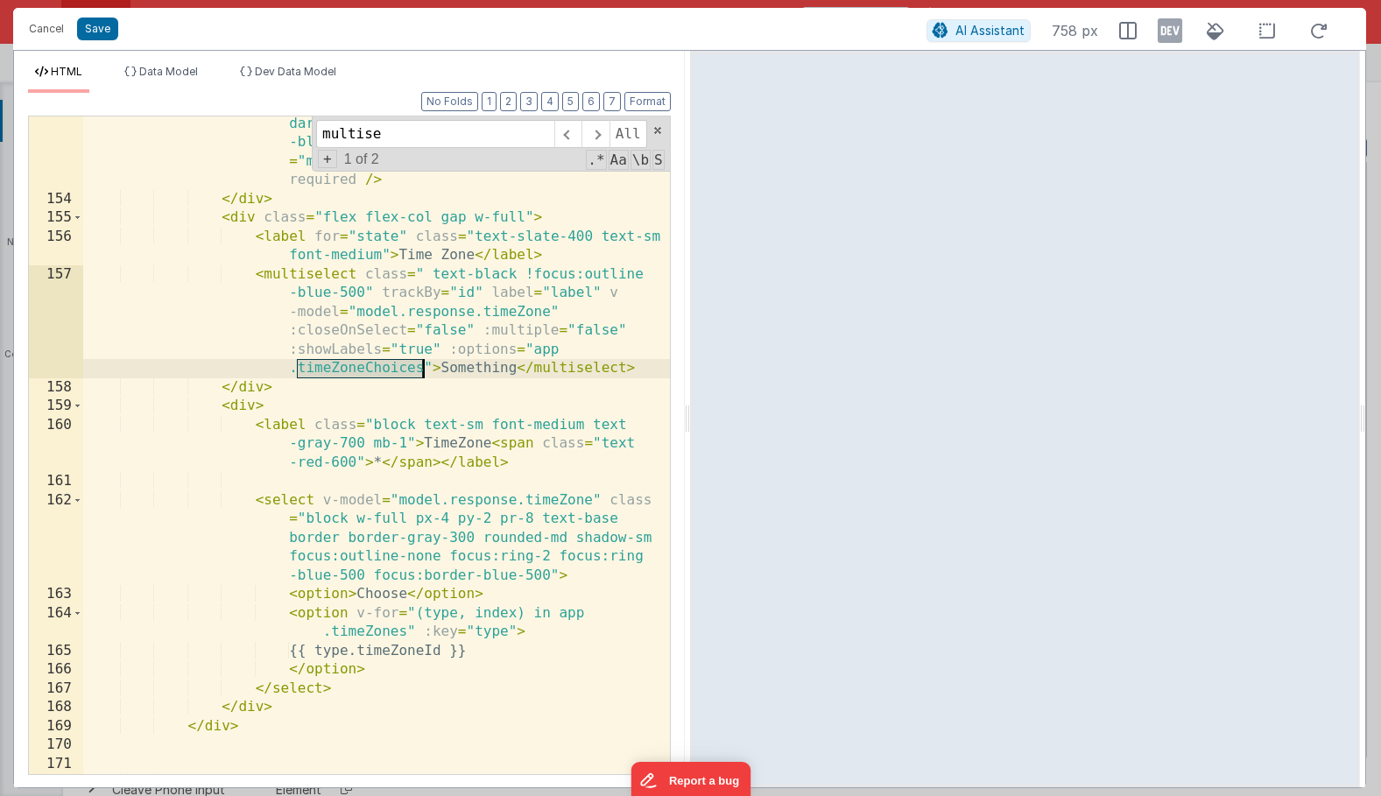
scroll to position [5218, 0]
click at [464, 294] on div "< input type = "time" id = "endTimePicker" class = "bg -gray-50 border leading-…" at bounding box center [376, 434] width 587 height 865
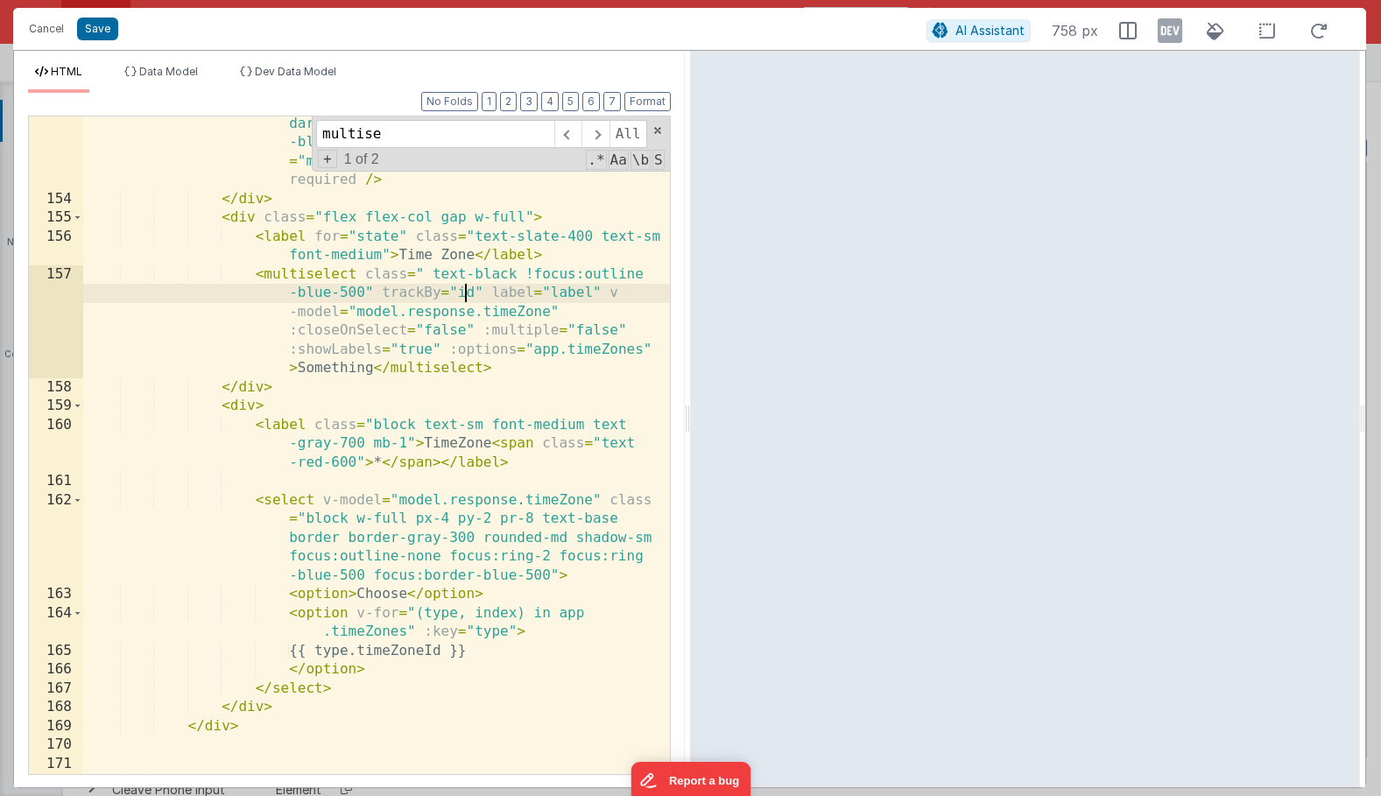
click at [464, 294] on div "< input type = "time" id = "endTimePicker" class = "bg -gray-50 border leading-…" at bounding box center [376, 434] width 587 height 865
click at [555, 296] on div "< input type = "time" id = "endTimePicker" class = "bg -gray-50 border leading-…" at bounding box center [376, 434] width 587 height 865
click at [441, 401] on div "< input type = "time" id = "endTimePicker" class = "bg -gray-50 border leading-…" at bounding box center [376, 434] width 587 height 865
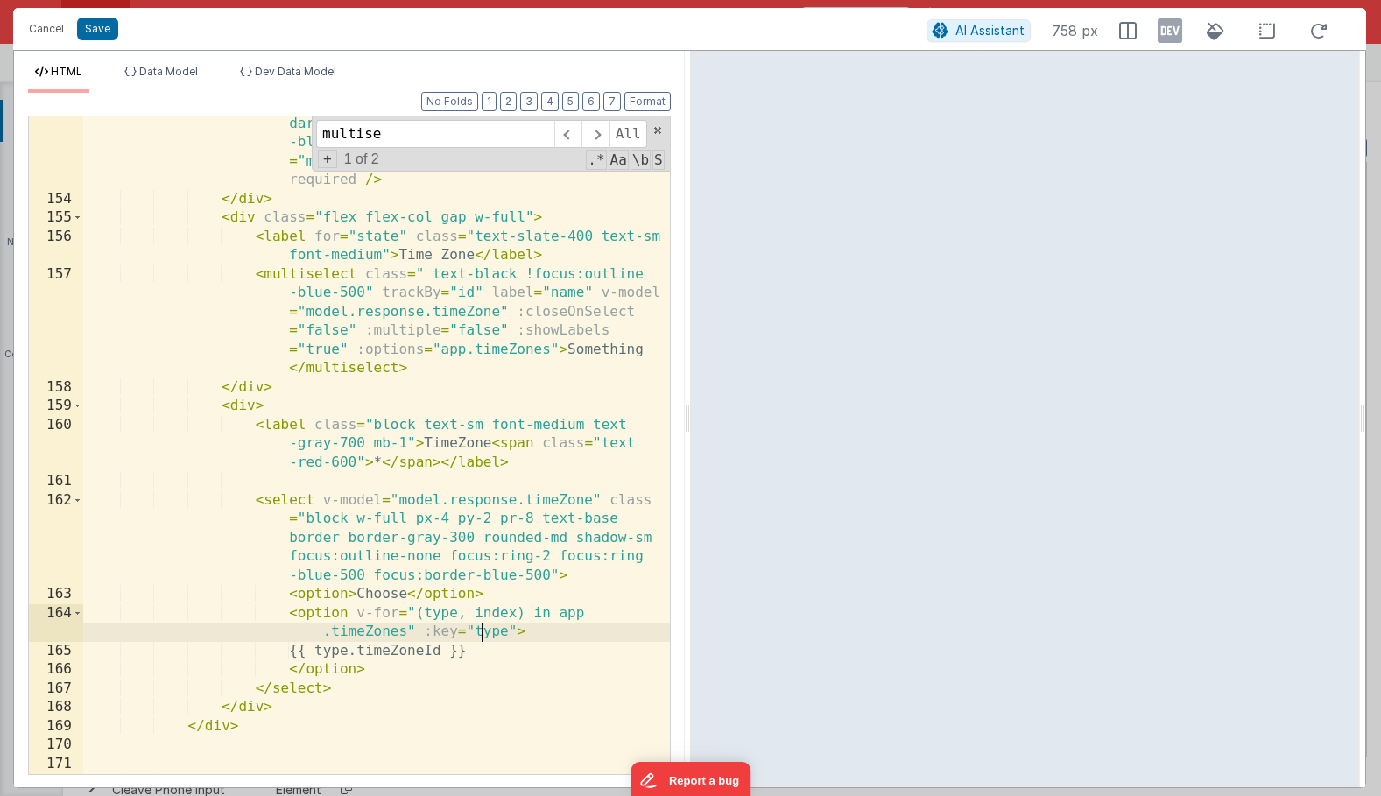
click at [482, 637] on div "< input type = "time" id = "endTimePicker" class = "bg -gray-50 border leading-…" at bounding box center [376, 434] width 587 height 865
click at [435, 648] on div "< input type = "time" id = "endTimePicker" class = "bg -gray-50 border leading-…" at bounding box center [376, 434] width 587 height 865
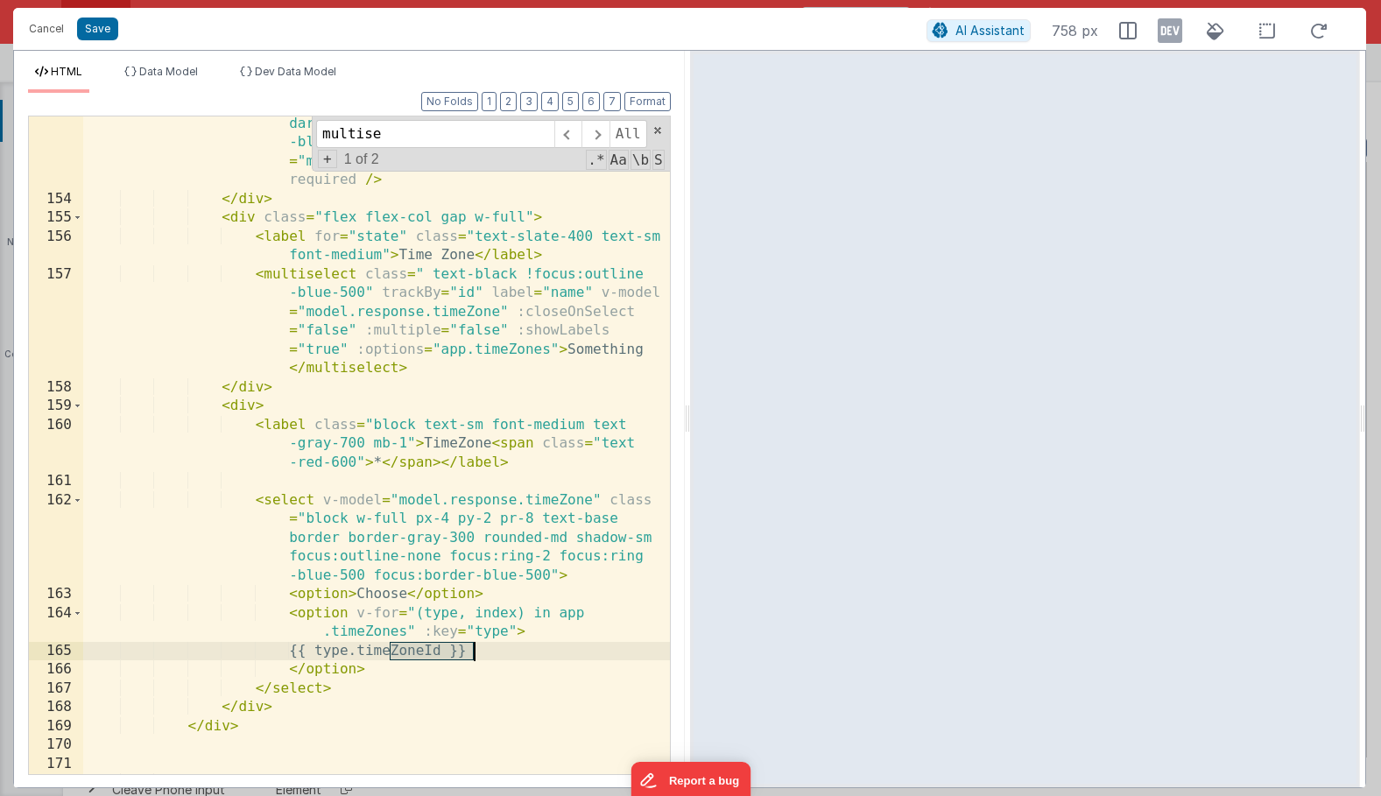
click at [435, 648] on div "< input type = "time" id = "endTimePicker" class = "bg -gray-50 border leading-…" at bounding box center [376, 434] width 587 height 865
click at [561, 294] on div "< input type = "time" id = "endTimePicker" class = "bg -gray-50 border leading-…" at bounding box center [376, 434] width 587 height 865
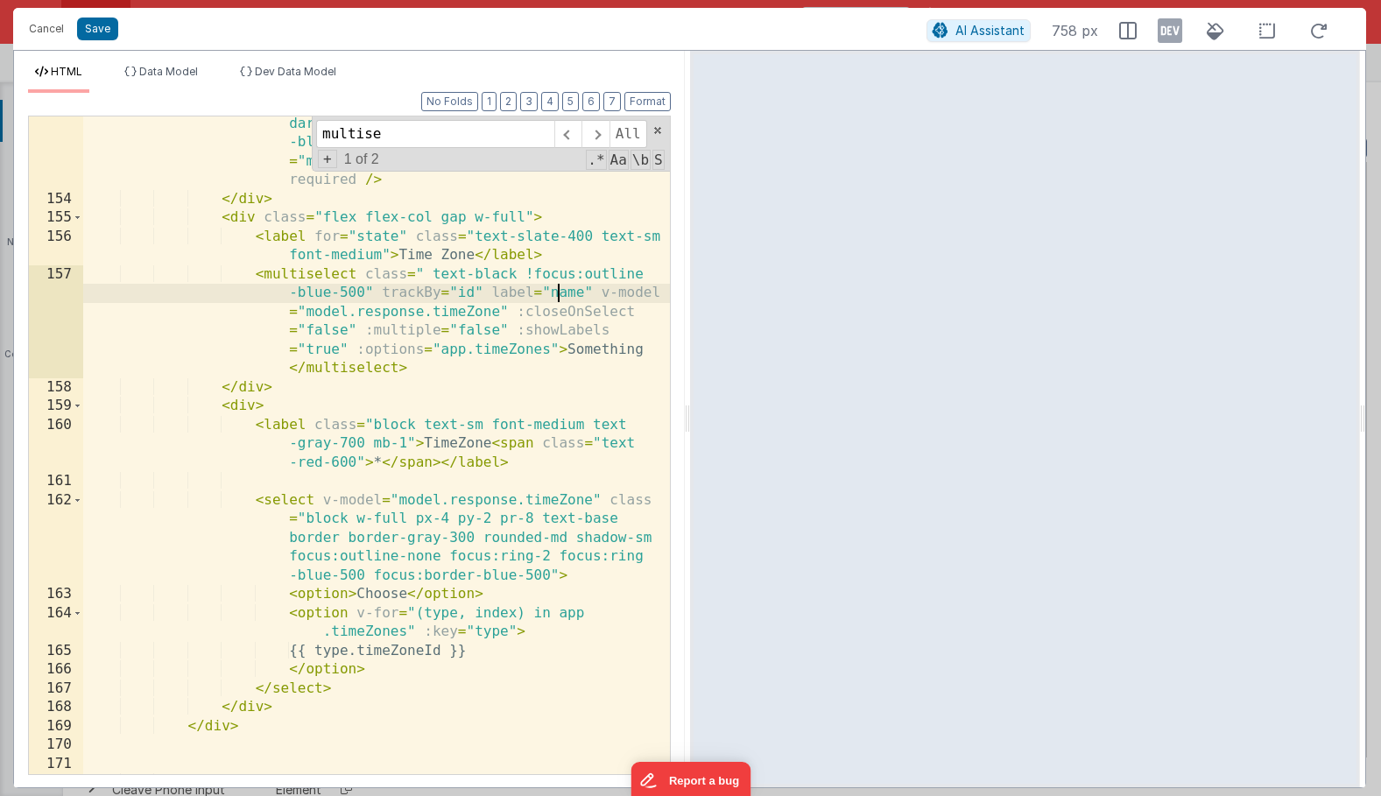
click at [561, 294] on div "< input type = "time" id = "endTimePicker" class = "bg -gray-50 border leading-…" at bounding box center [376, 434] width 587 height 865
click at [469, 291] on div "< input type = "time" id = "endTimePicker" class = "bg -gray-50 border leading-…" at bounding box center [376, 434] width 587 height 865
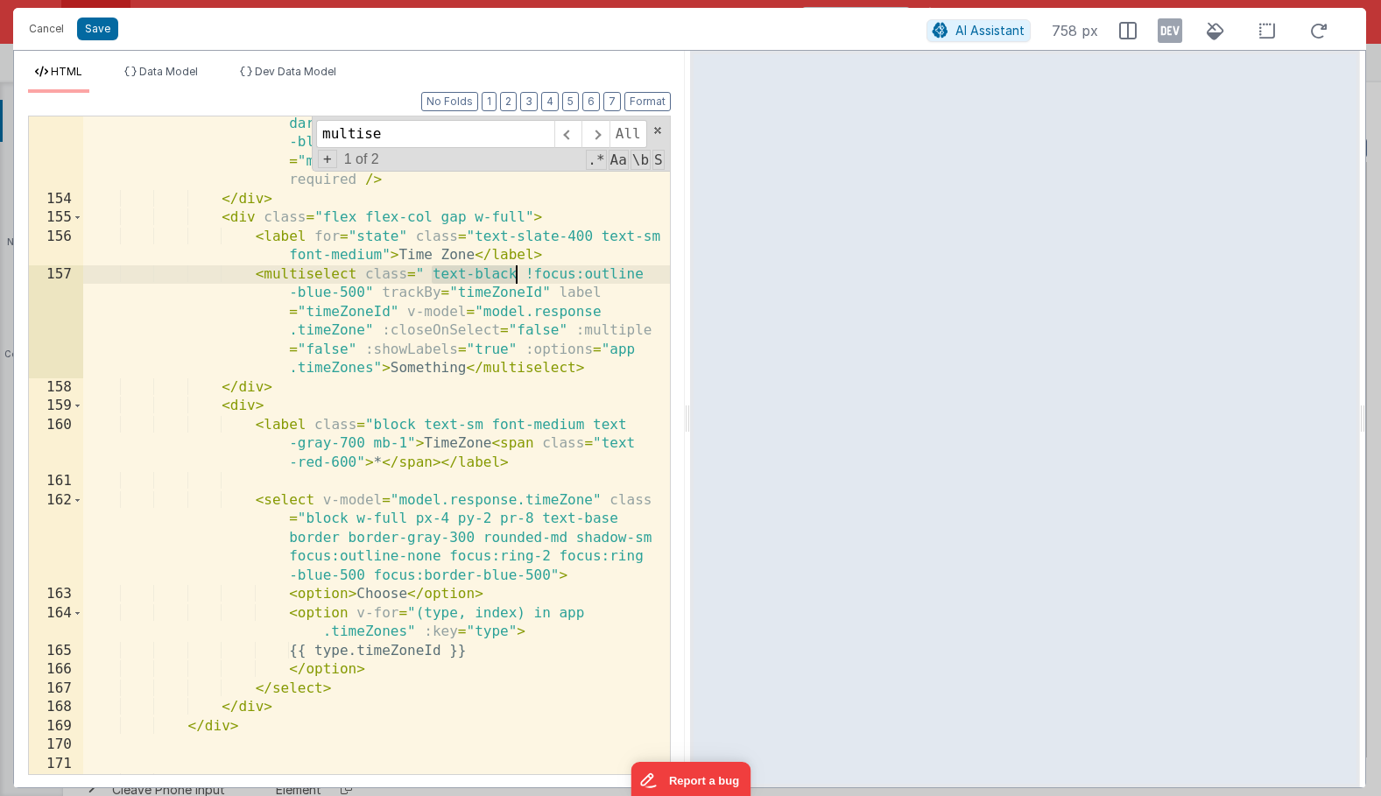
drag, startPoint x: 433, startPoint y: 272, endPoint x: 516, endPoint y: 276, distance: 83.3
click at [516, 276] on div "< input type = "time" id = "endTimePicker" class = "bg -gray-50 border leading-…" at bounding box center [376, 434] width 587 height 865
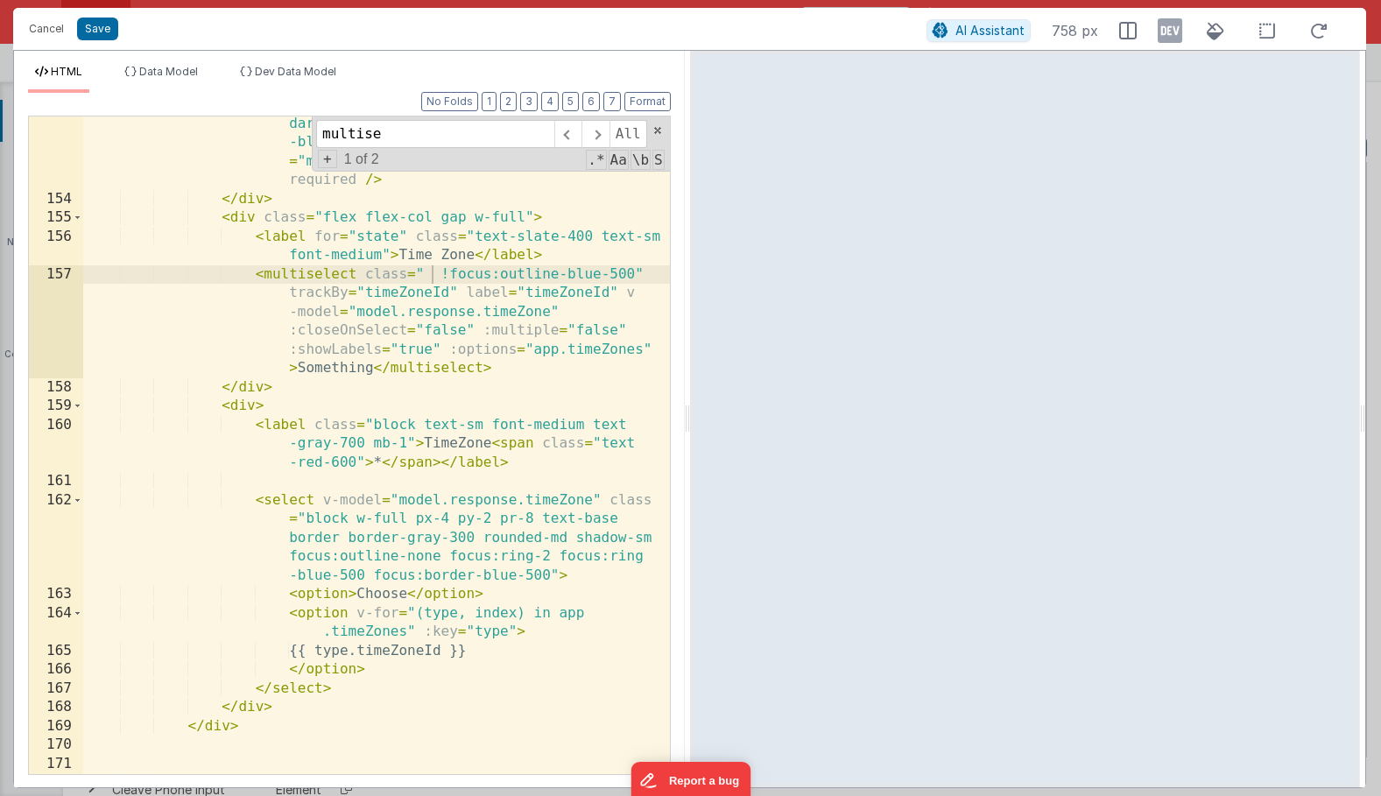
click at [402, 412] on div "< input type = "time" id = "endTimePicker" class = "bg -gray-50 border leading-…" at bounding box center [376, 434] width 587 height 865
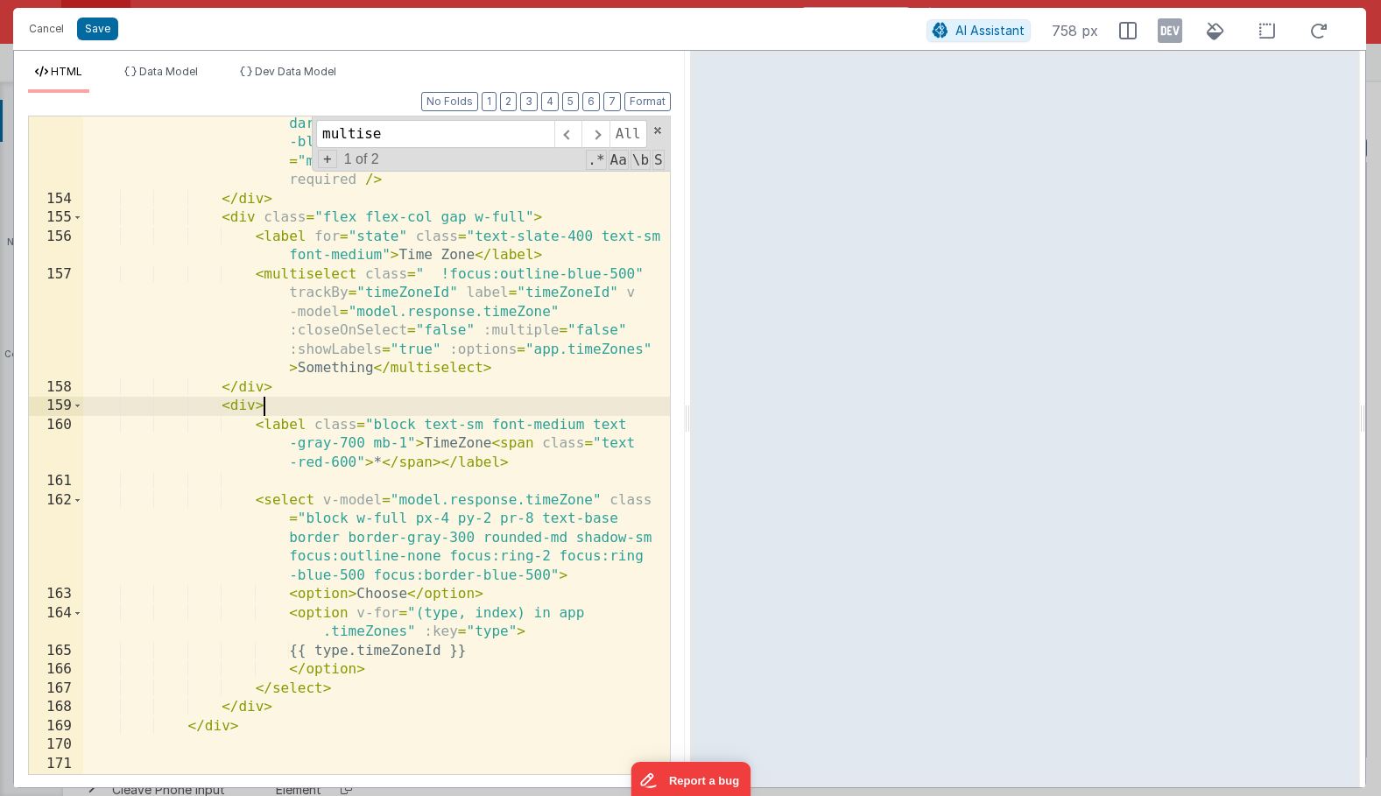
click at [286, 511] on div "< input type = "time" id = "endTimePicker" class = "bg -gray-50 border leading-…" at bounding box center [376, 434] width 587 height 865
click at [244, 408] on div "< input type = "time" id = "endTimePicker" class = "bg -gray-50 border leading-…" at bounding box center [376, 434] width 587 height 865
click at [75, 404] on span at bounding box center [78, 406] width 10 height 19
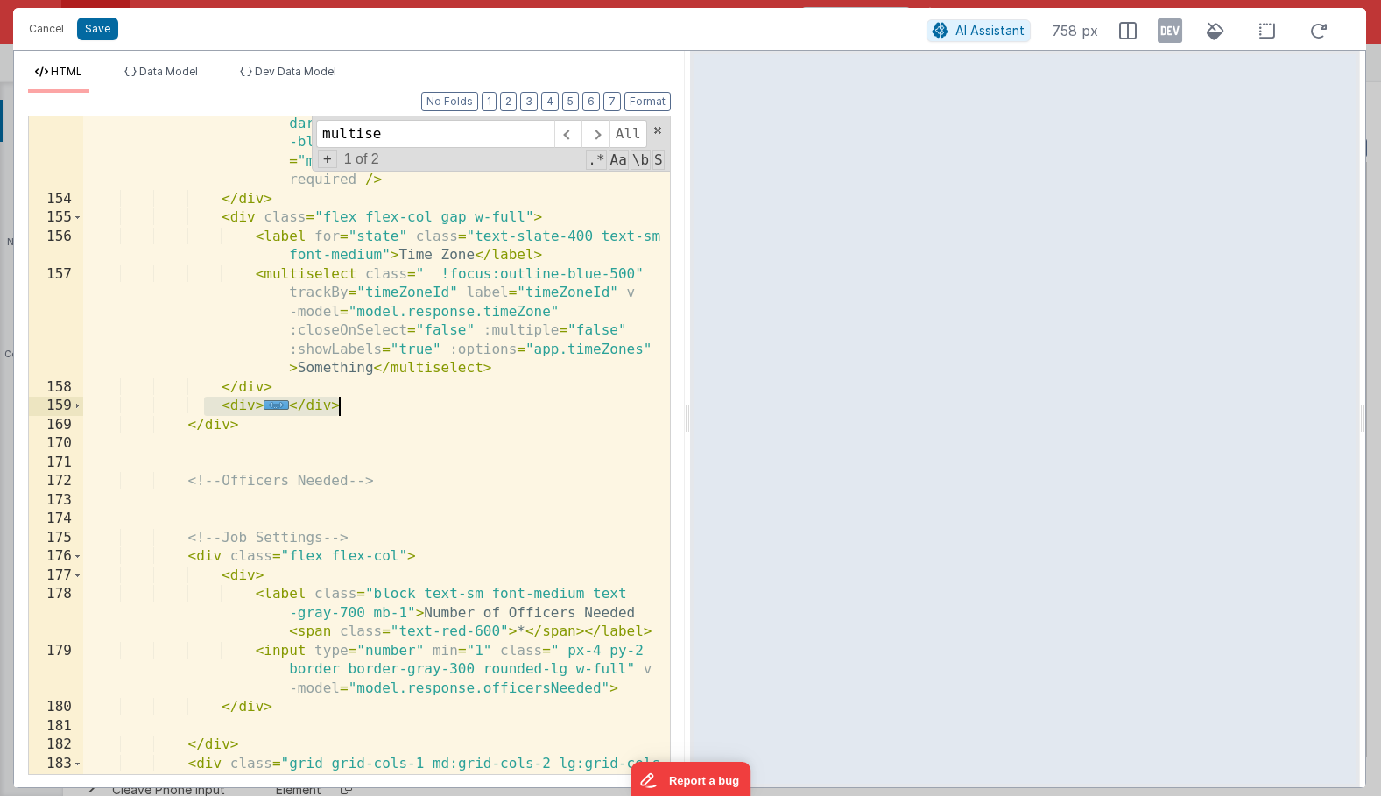
drag, startPoint x: 201, startPoint y: 408, endPoint x: 347, endPoint y: 412, distance: 145.4
click at [347, 412] on div "< input type = "time" id = "endTimePicker" class = "bg -gray-50 border leading-…" at bounding box center [376, 444] width 587 height 884
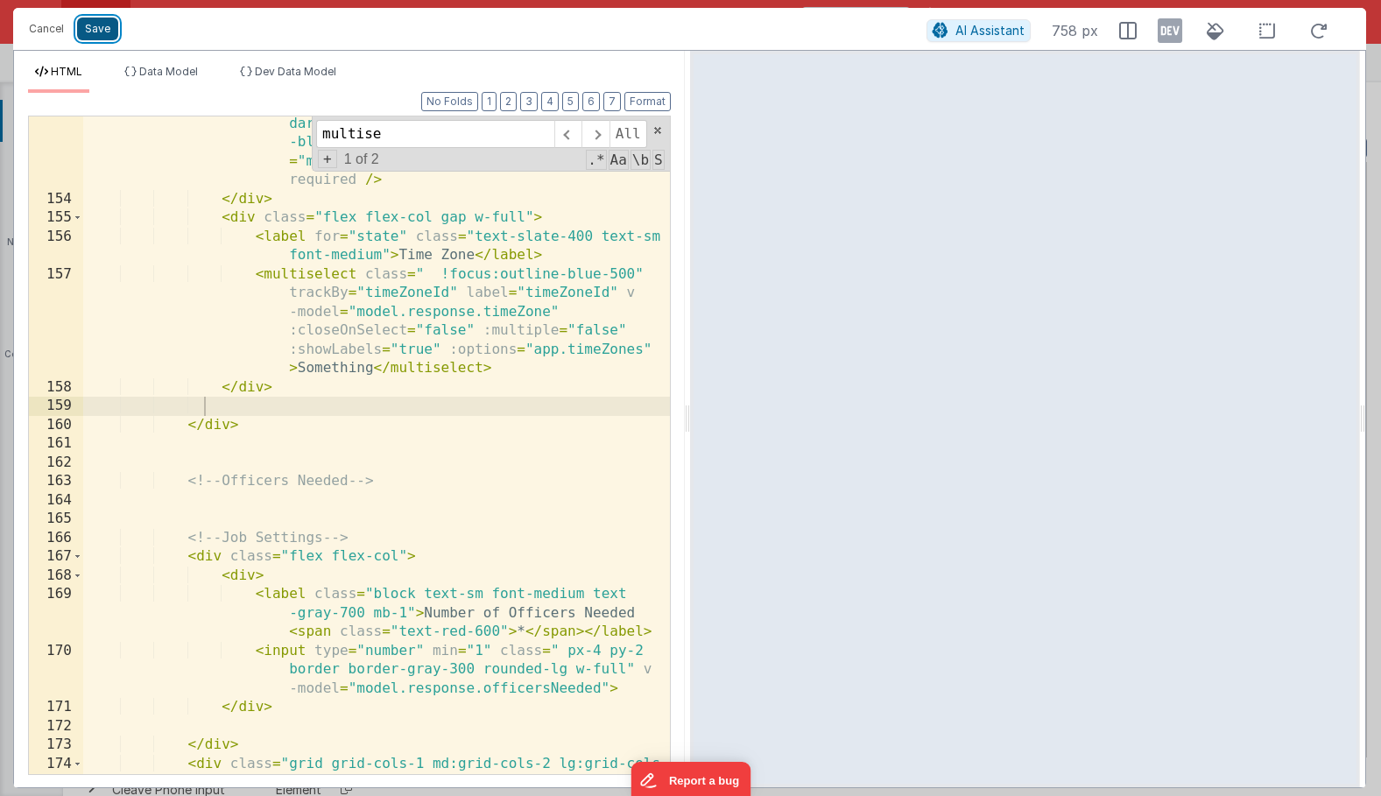
click at [82, 29] on button "Save" at bounding box center [97, 29] width 41 height 23
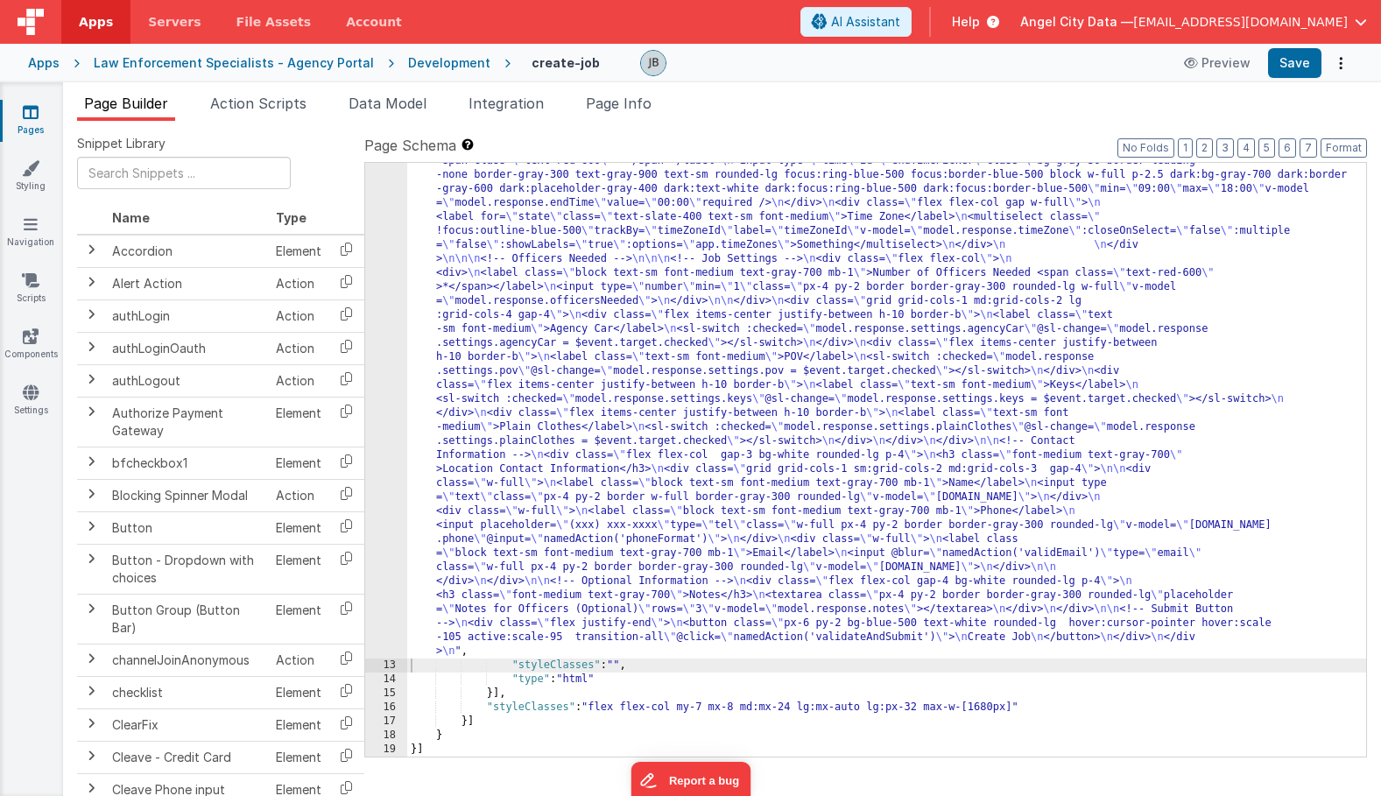
scroll to position [1214, 0]
click at [1289, 65] on button "Save" at bounding box center [1294, 63] width 53 height 30
